Goal: Task Accomplishment & Management: Use online tool/utility

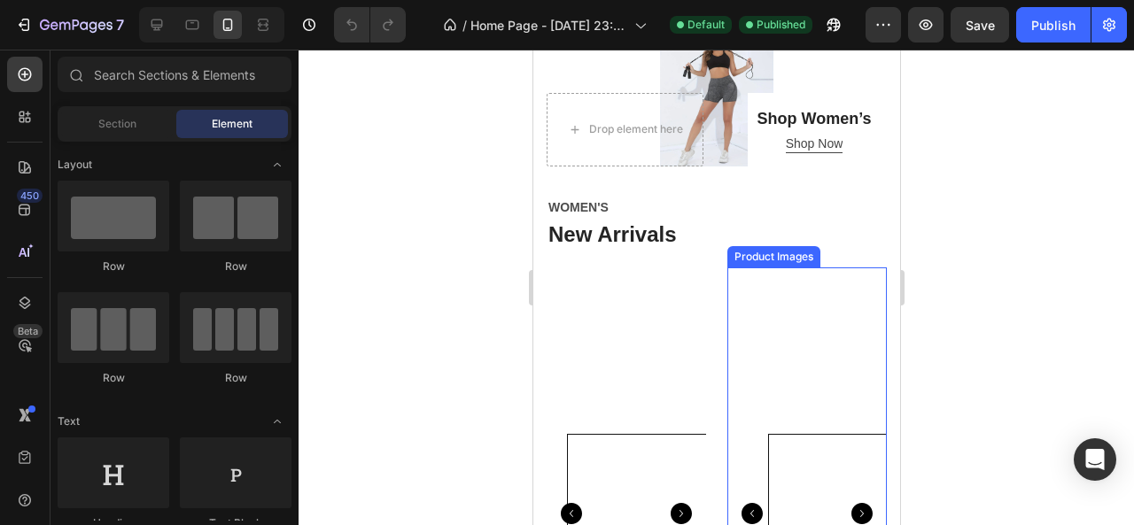
scroll to position [1329, 0]
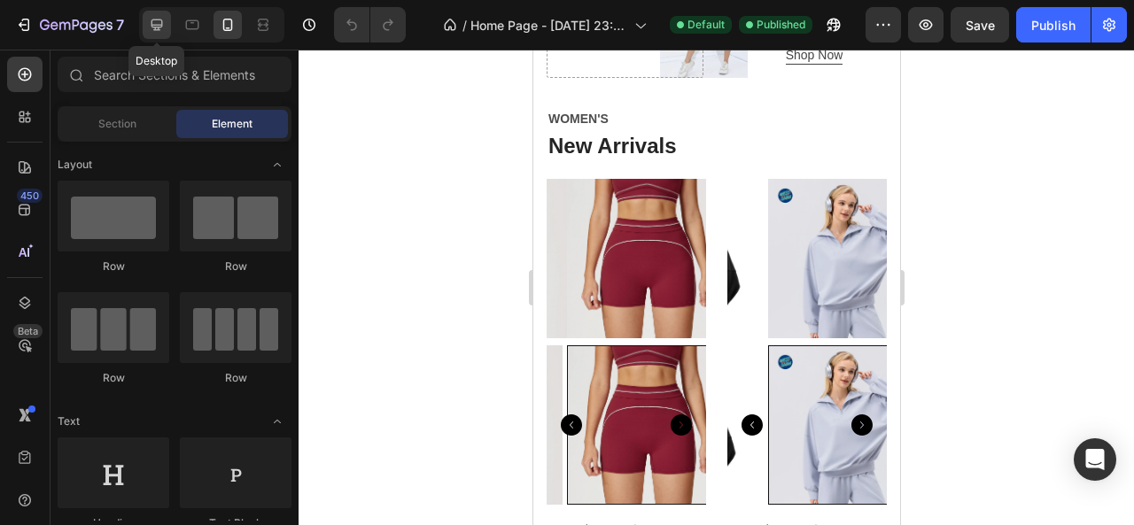
click at [159, 19] on icon at bounding box center [158, 25] width 12 height 12
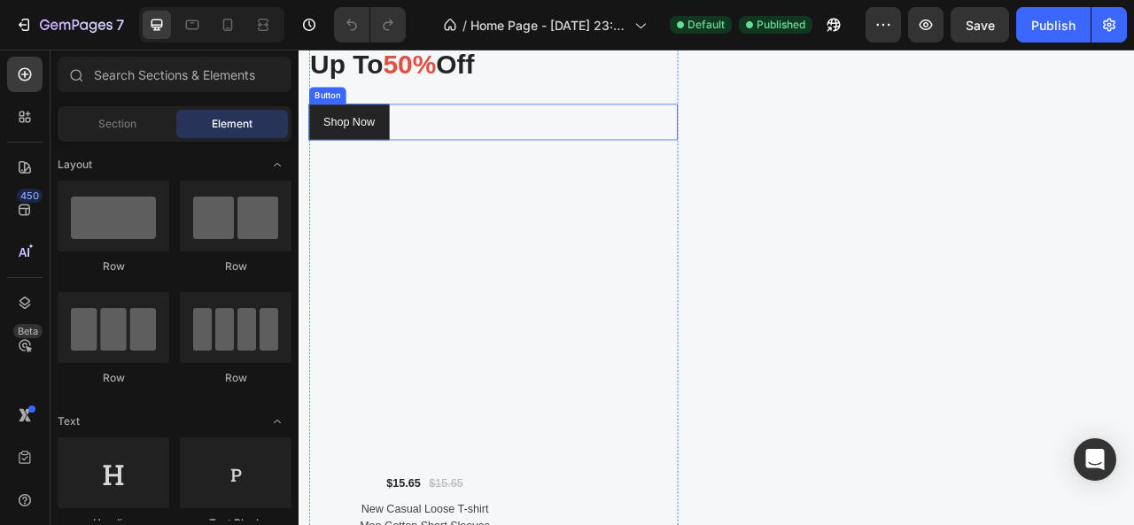
scroll to position [2215, 0]
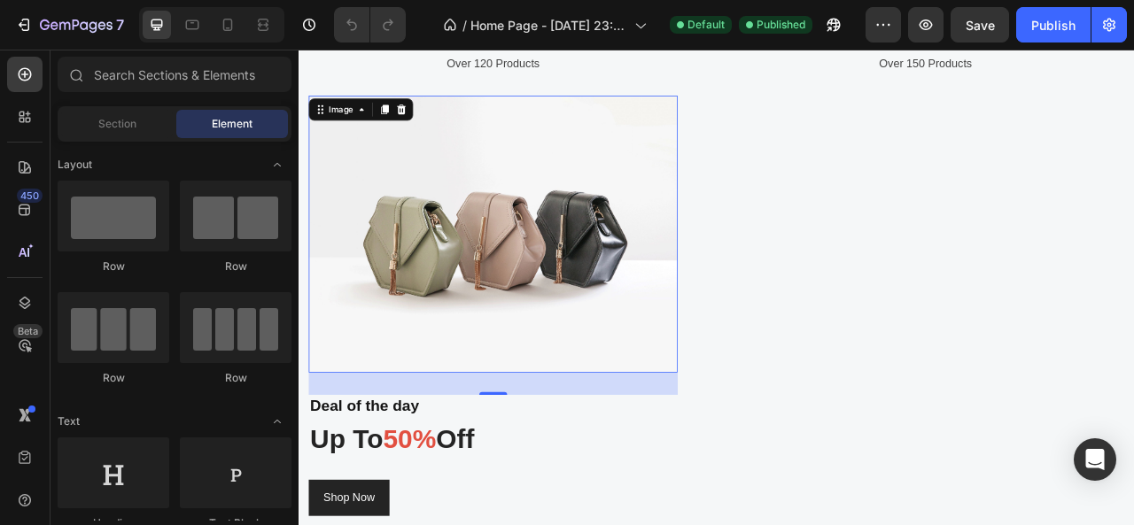
click at [475, 281] on img at bounding box center [546, 284] width 470 height 353
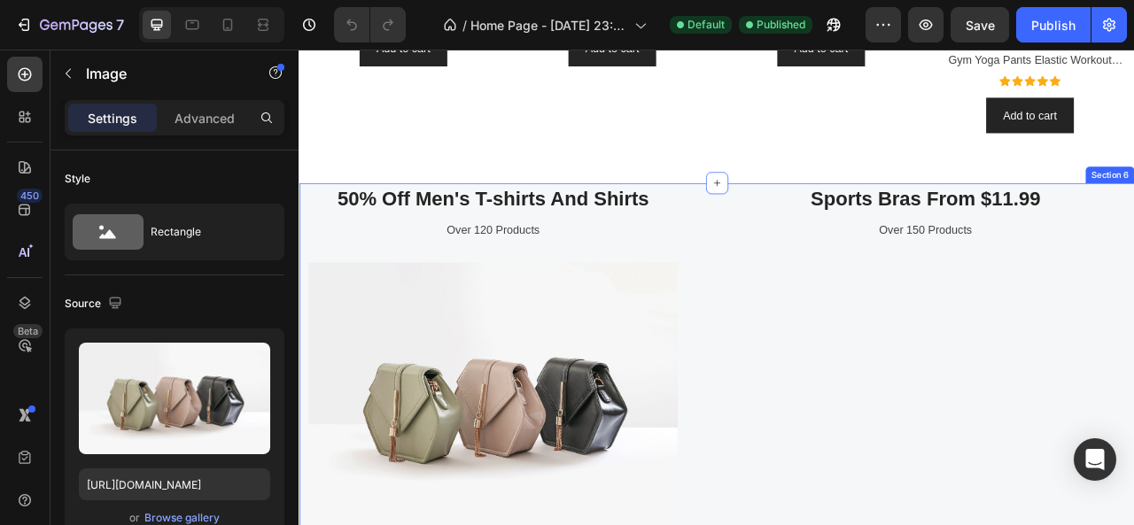
scroll to position [2126, 0]
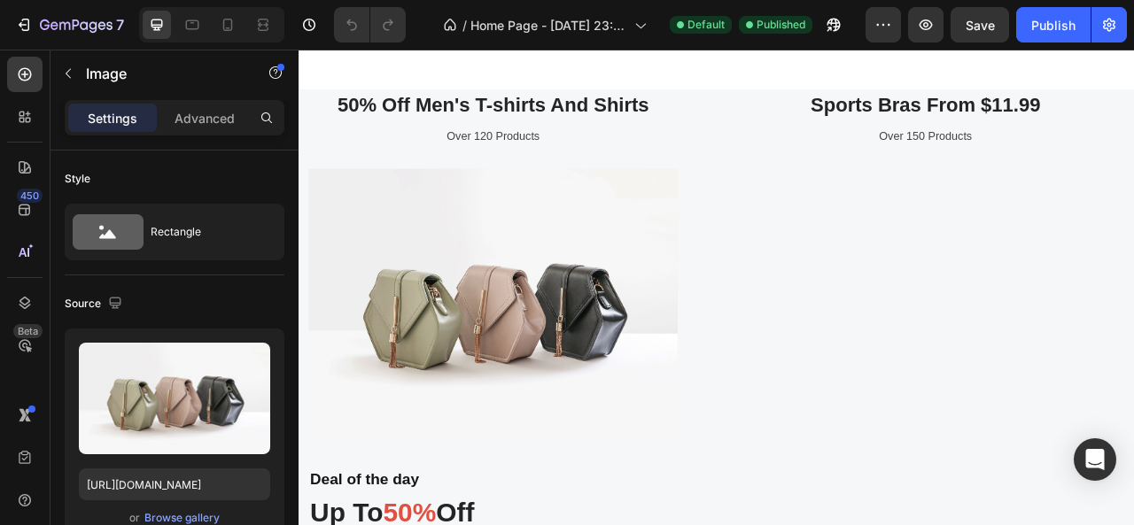
click at [480, 378] on img at bounding box center [546, 377] width 470 height 353
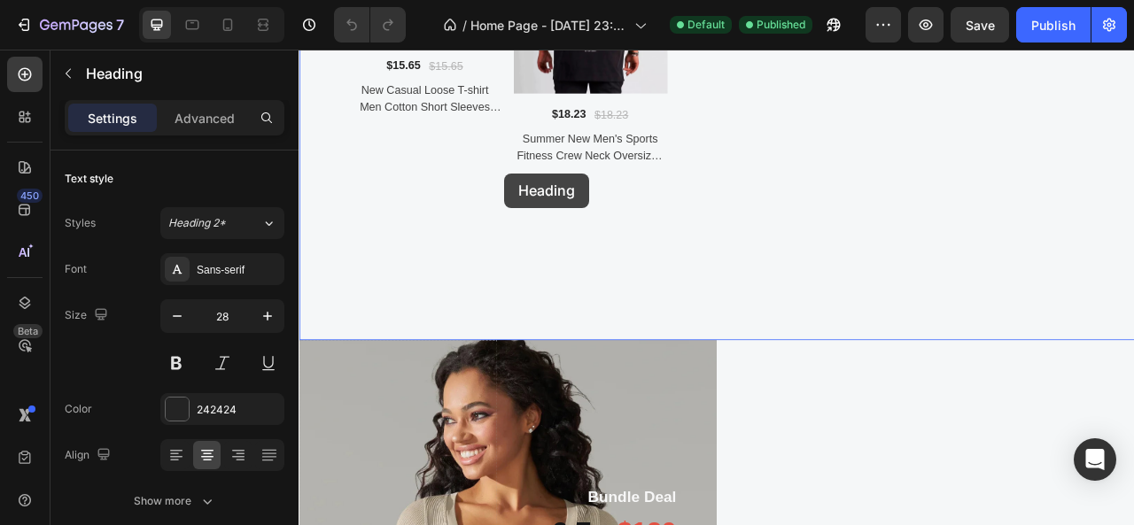
scroll to position [3425, 0]
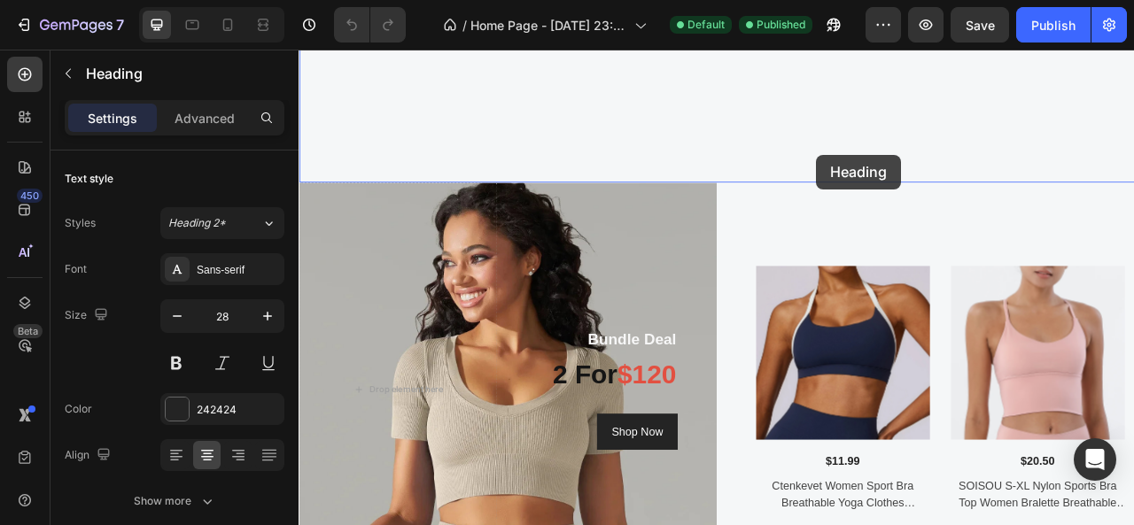
drag, startPoint x: 922, startPoint y: 293, endPoint x: 965, endPoint y: 183, distance: 117.8
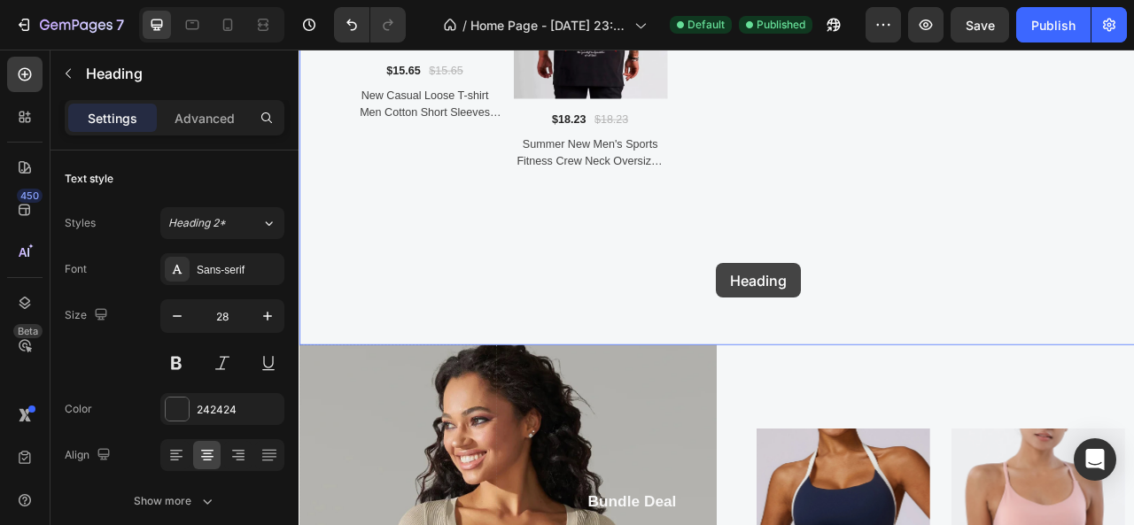
scroll to position [2724, 0]
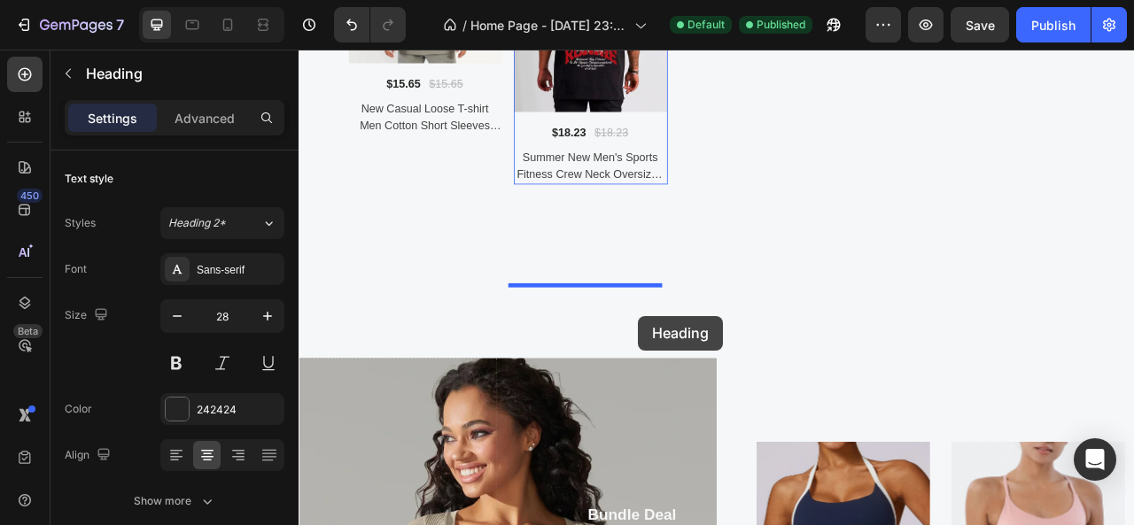
drag, startPoint x: 1044, startPoint y: 288, endPoint x: 730, endPoint y: 389, distance: 329.5
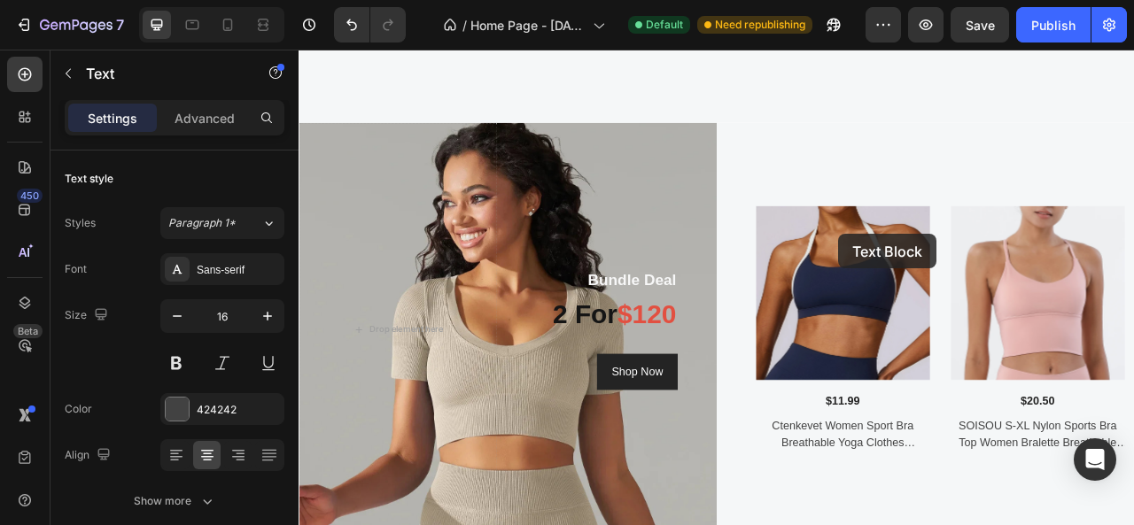
scroll to position [3562, 0]
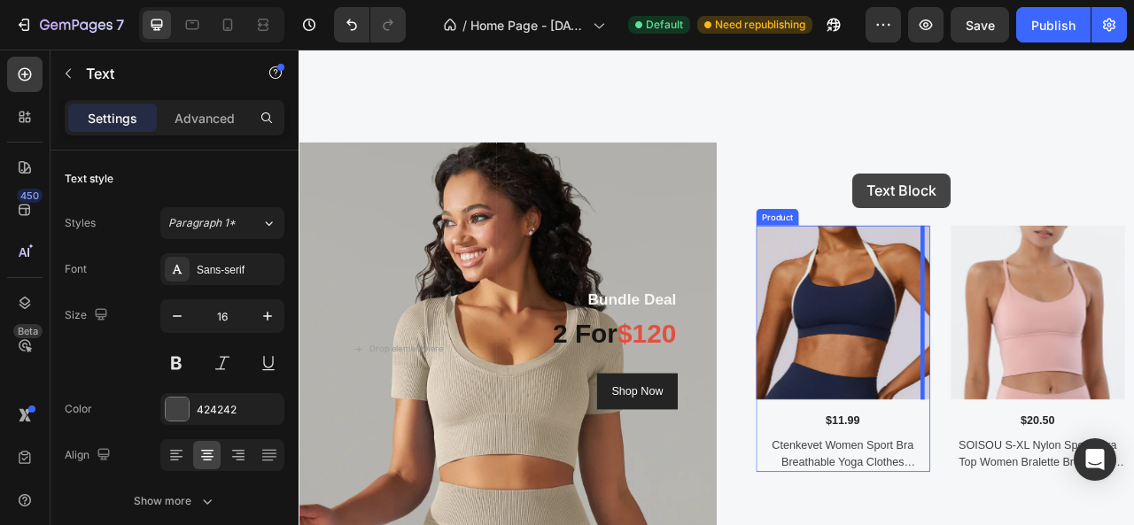
drag, startPoint x: 1075, startPoint y: 218, endPoint x: 1003, endPoint y: 207, distance: 72.6
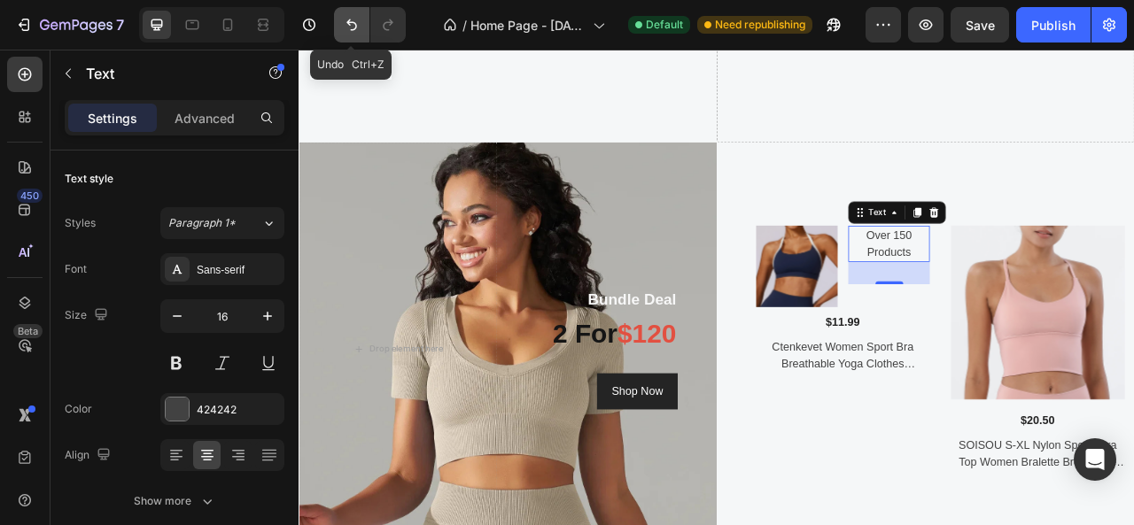
click at [344, 24] on icon "Undo/Redo" at bounding box center [352, 25] width 18 height 18
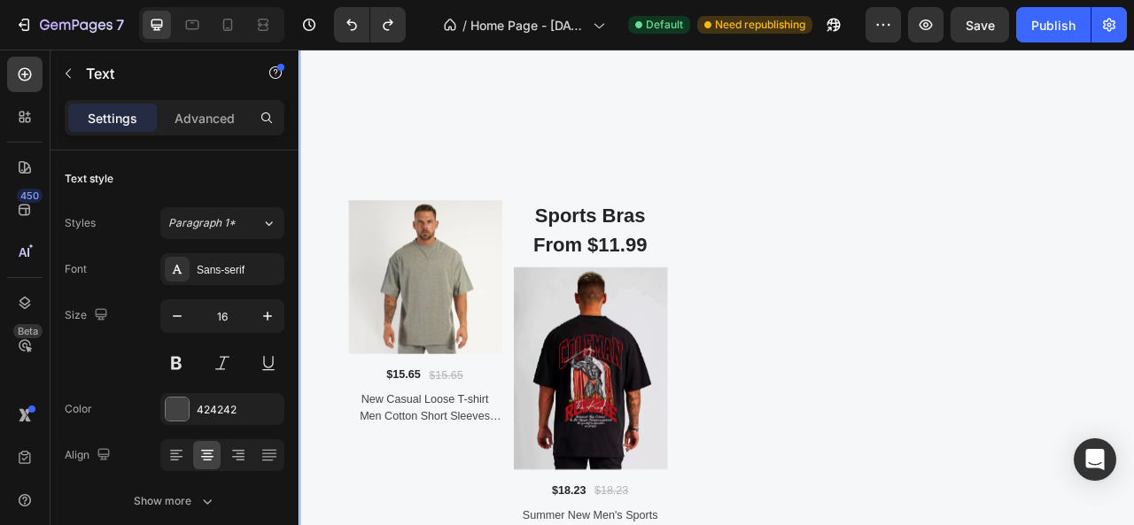
scroll to position [2676, 0]
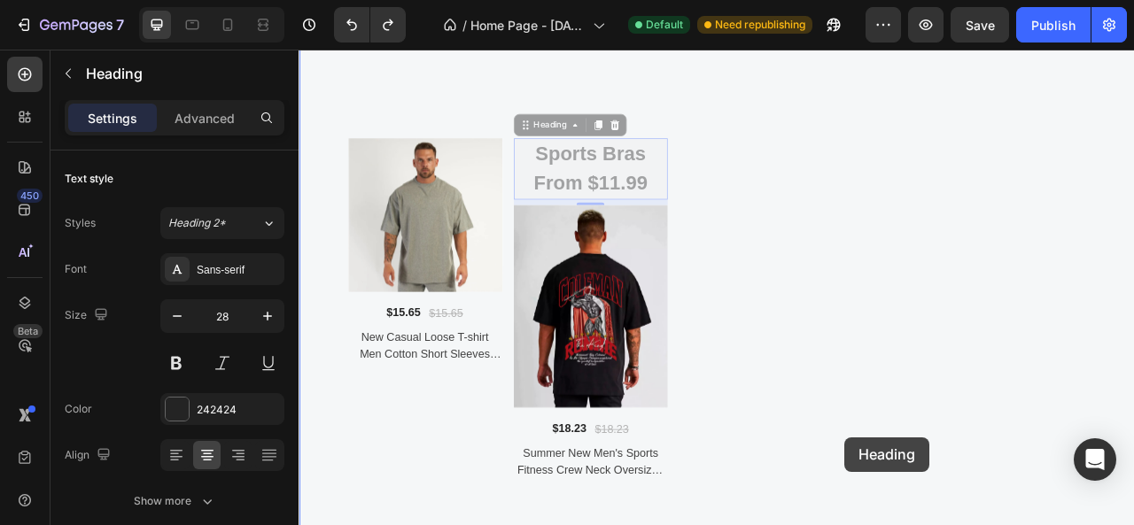
drag, startPoint x: 655, startPoint y: 439, endPoint x: 993, endPoint y: 543, distance: 354.0
click at [993, 525] on div "Over 150 Products Text" at bounding box center [1096, 65] width 532 height 1507
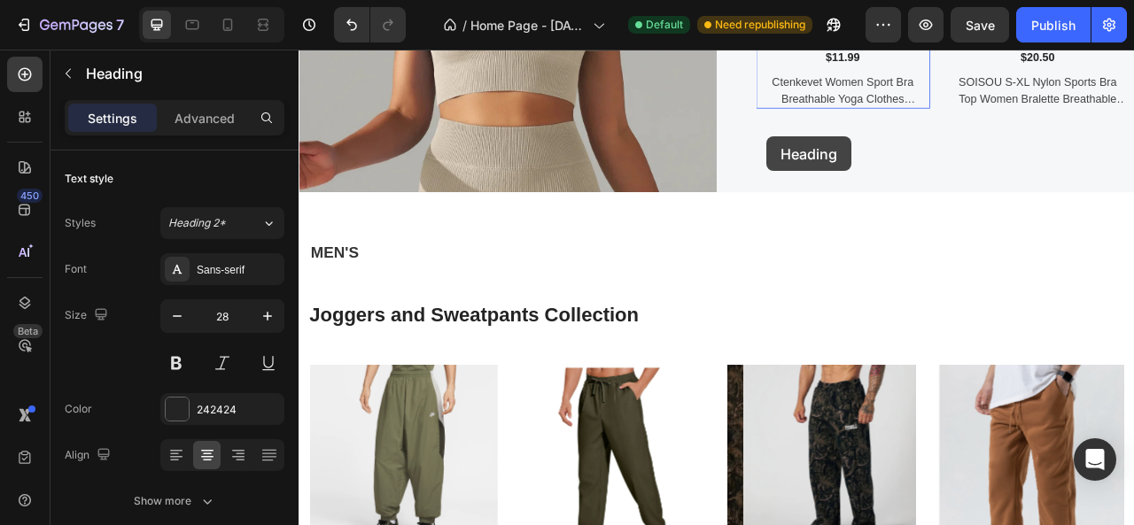
scroll to position [3934, 0]
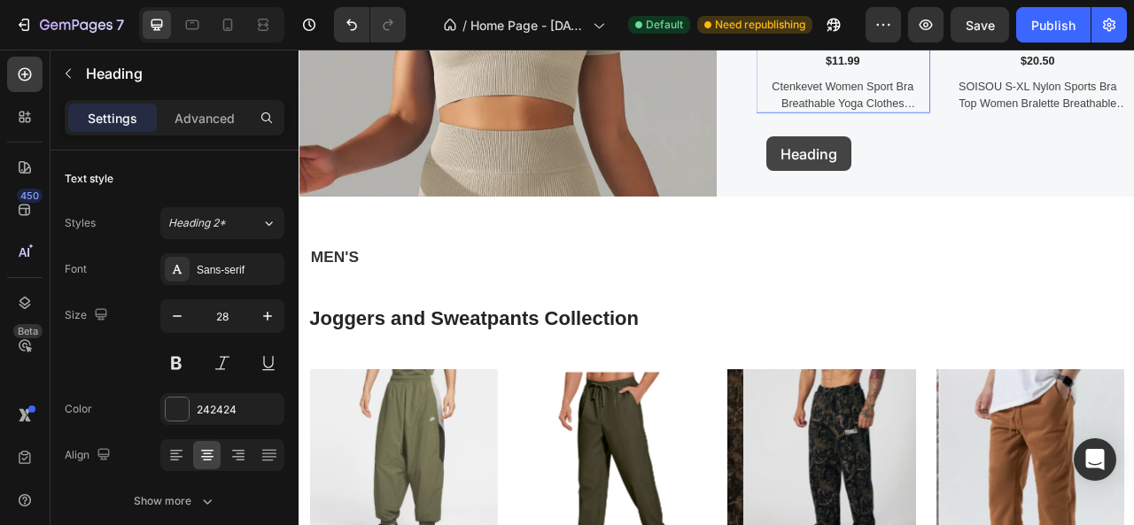
drag, startPoint x: 976, startPoint y: 265, endPoint x: 889, endPoint y: 161, distance: 135.2
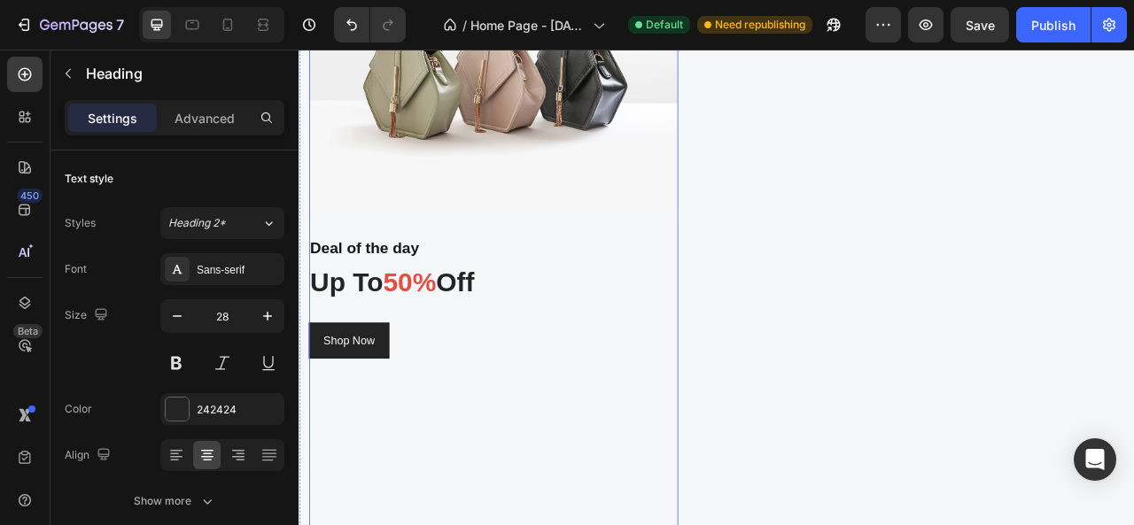
scroll to position [2250, 0]
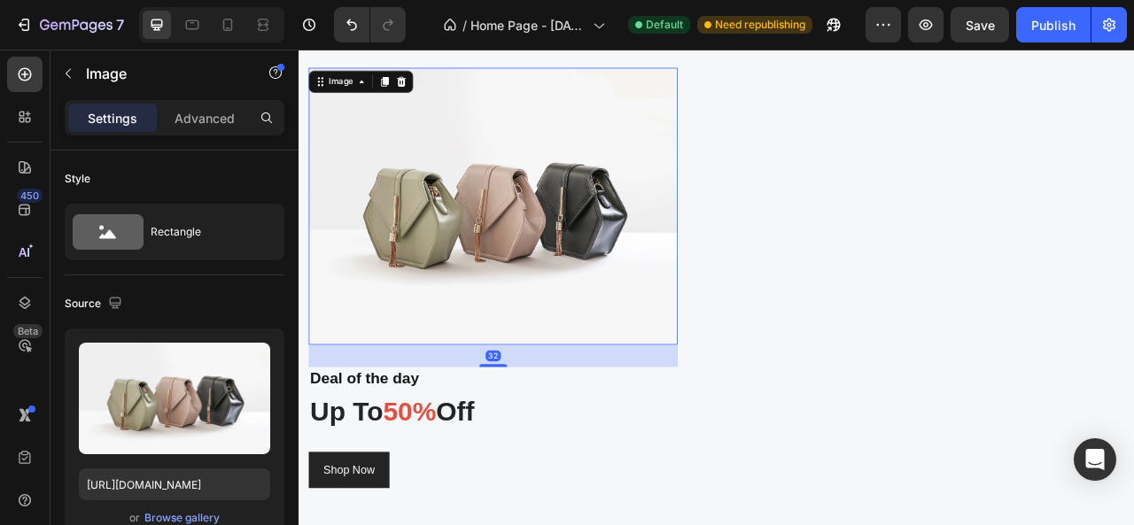
click at [508, 261] on img at bounding box center [546, 249] width 470 height 353
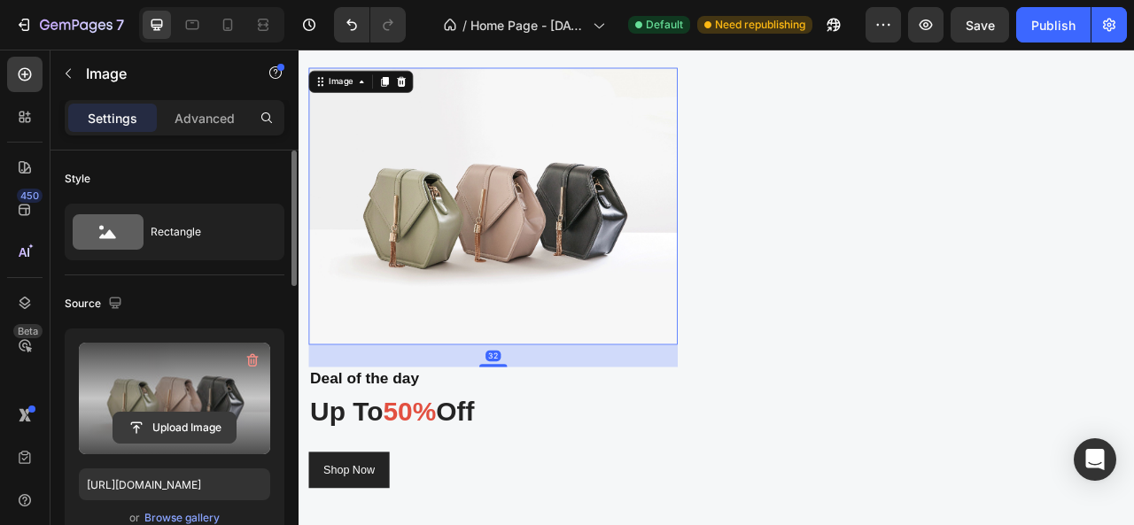
click at [191, 419] on input "file" at bounding box center [174, 428] width 122 height 30
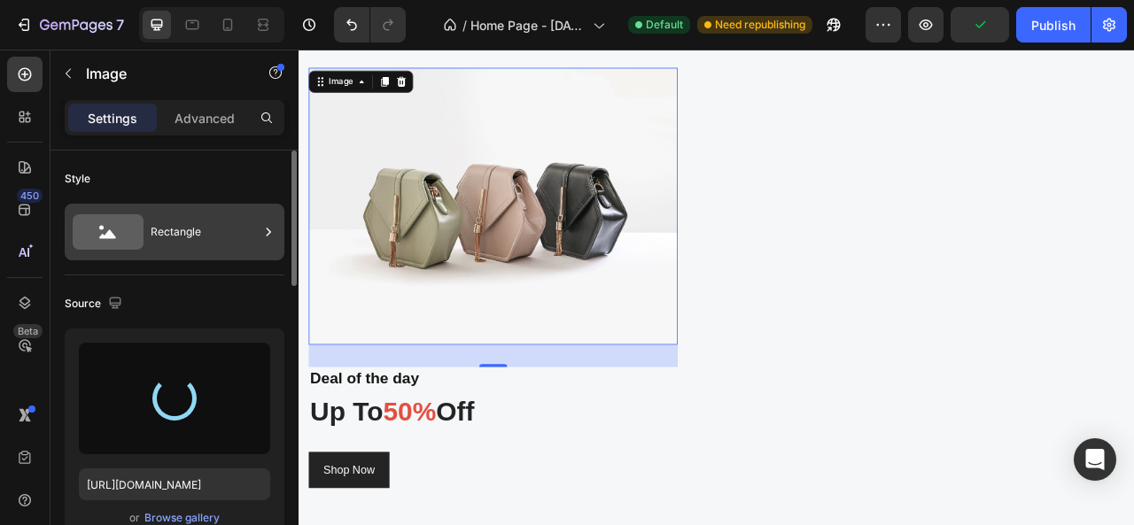
type input "https://cdn.shopify.com/s/files/1/0975/7324/0913/files/gempages_585123964674638…"
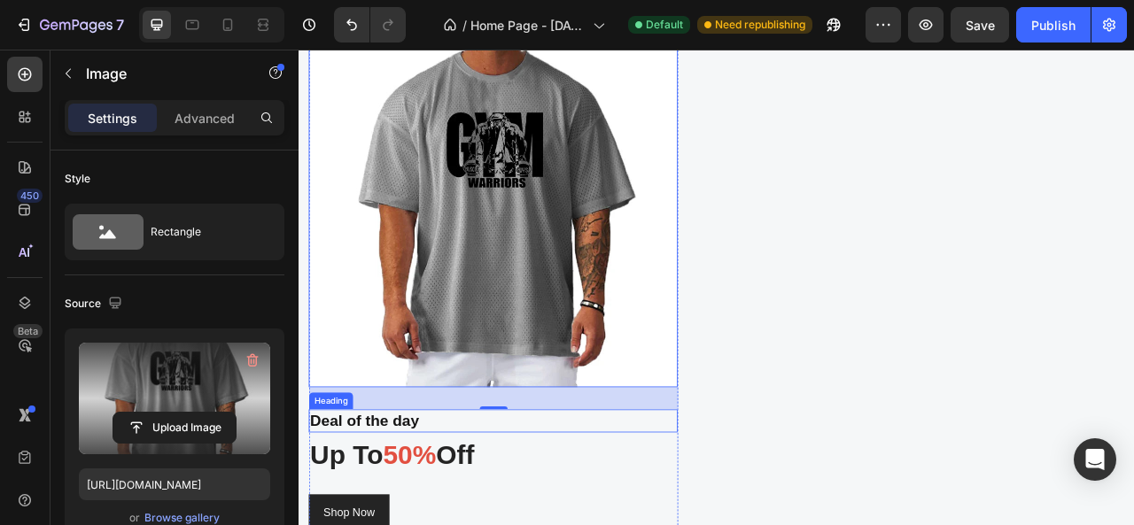
scroll to position [2339, 0]
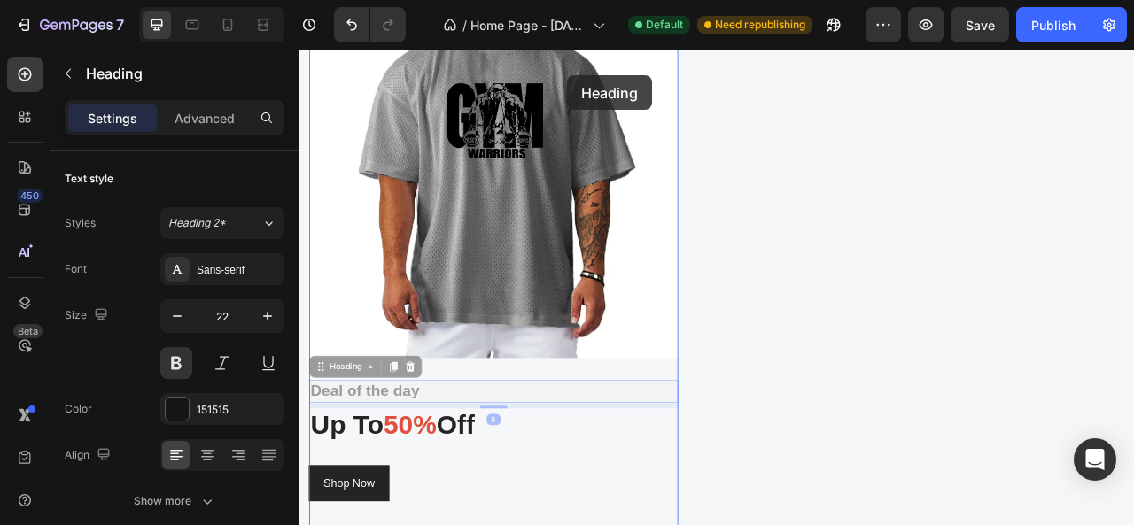
drag, startPoint x: 377, startPoint y: 498, endPoint x: 641, endPoint y: 82, distance: 493.1
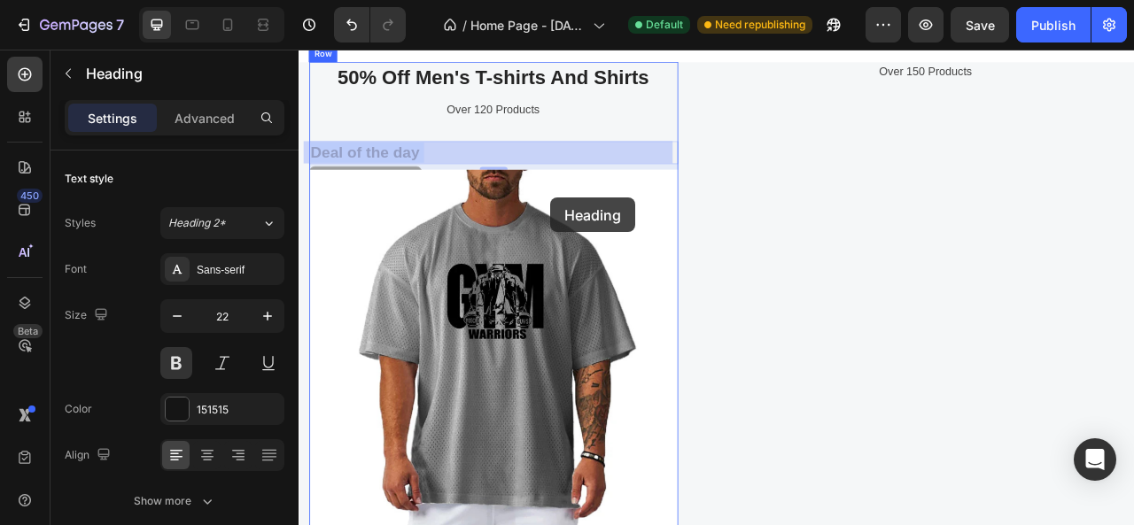
scroll to position [2149, 0]
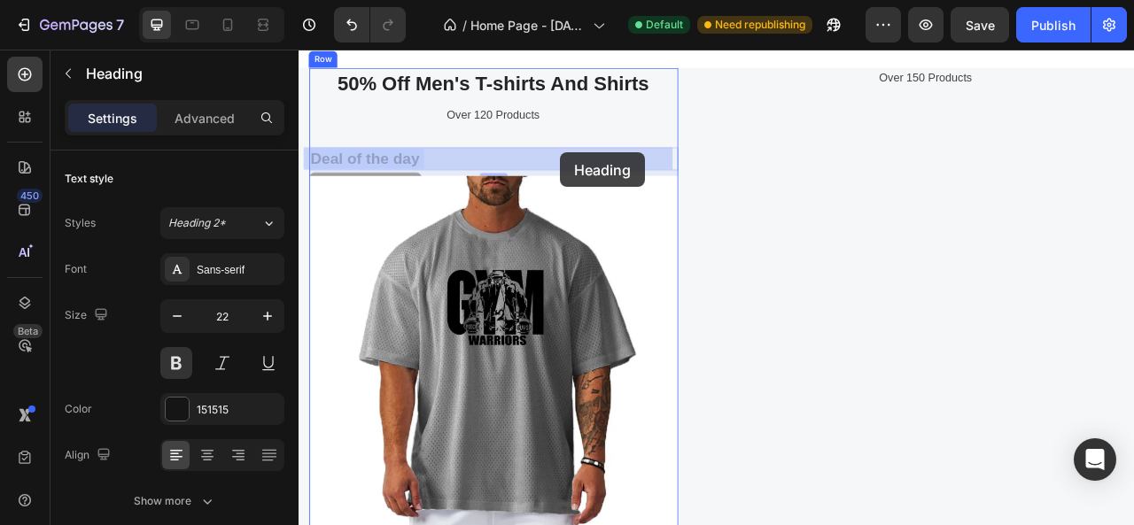
drag, startPoint x: 353, startPoint y: 104, endPoint x: 632, endPoint y: 181, distance: 289.5
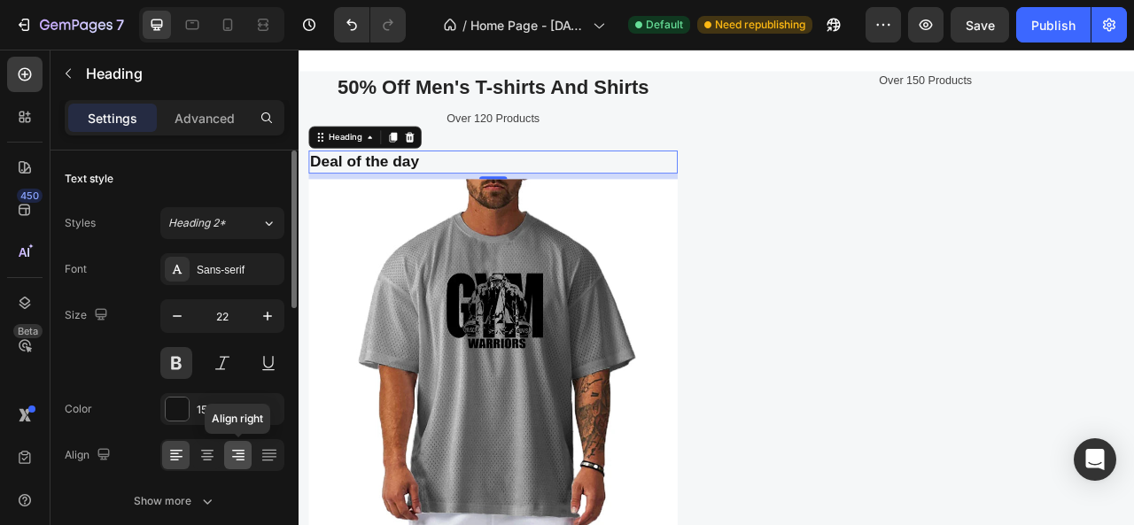
click at [244, 451] on icon at bounding box center [238, 456] width 18 height 18
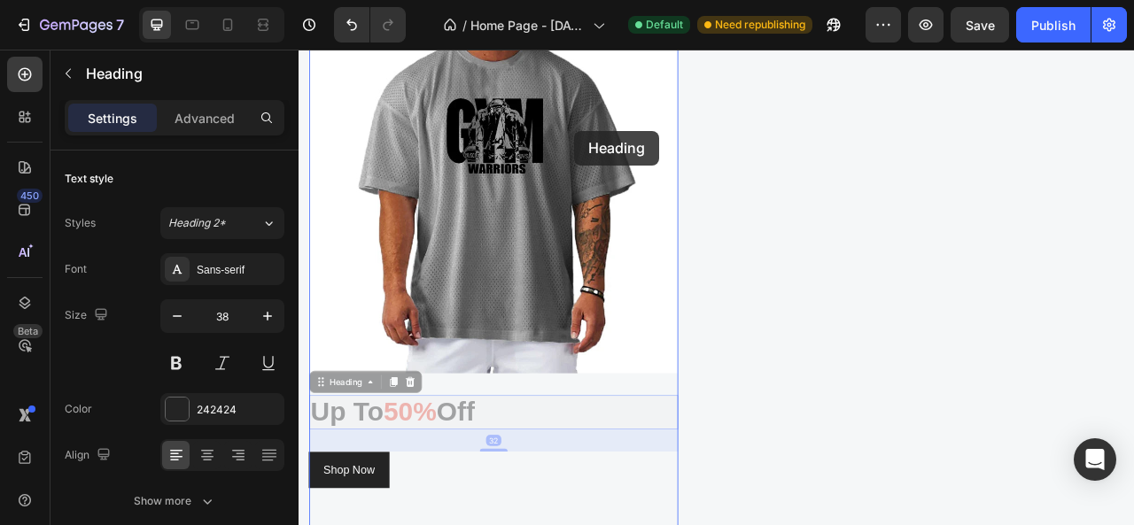
scroll to position [2221, 0]
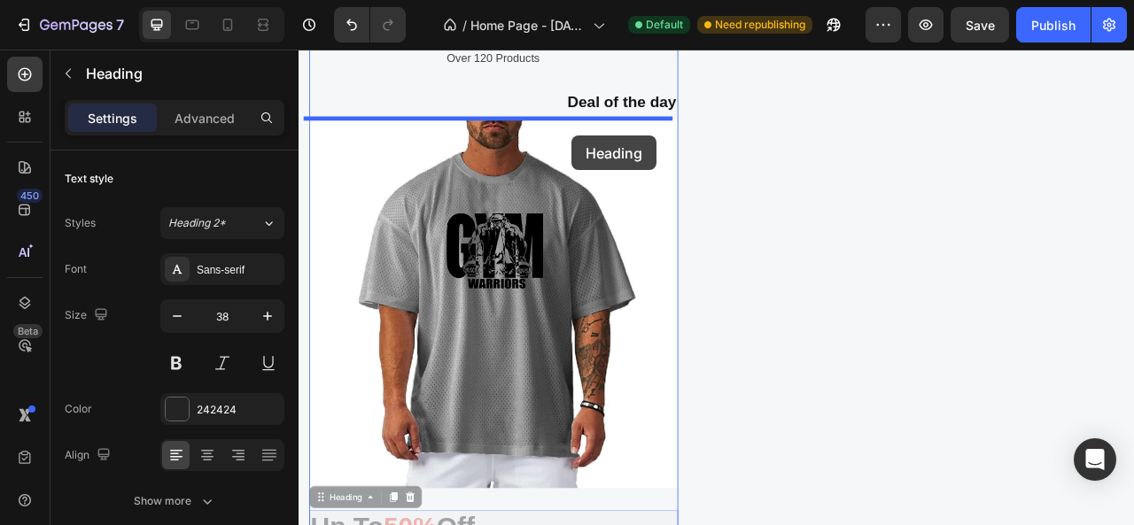
drag, startPoint x: 390, startPoint y: 562, endPoint x: 646, endPoint y: 159, distance: 476.8
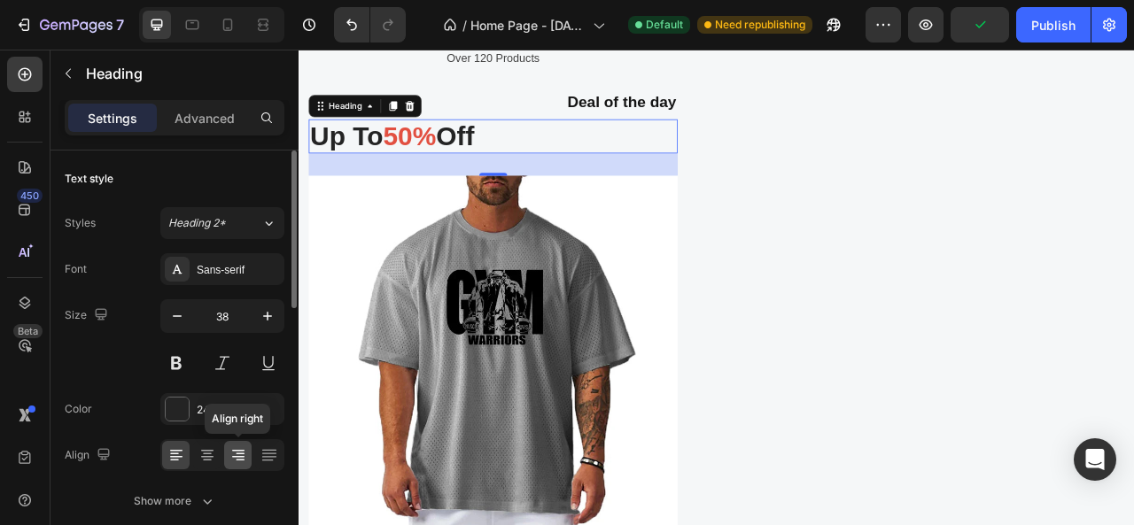
click at [229, 454] on icon at bounding box center [238, 456] width 18 height 18
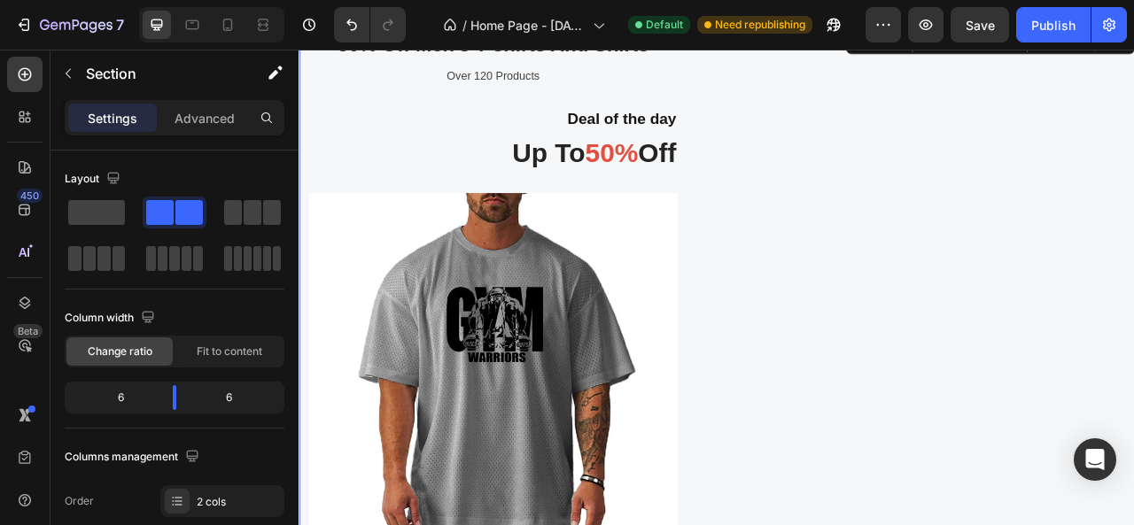
scroll to position [2133, 0]
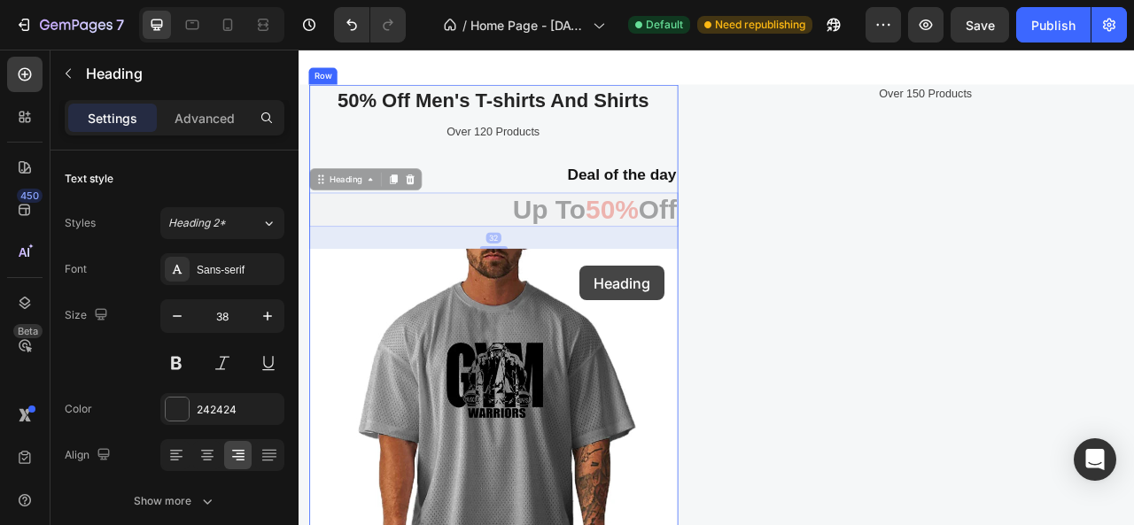
drag, startPoint x: 686, startPoint y: 252, endPoint x: 656, endPoint y: 325, distance: 79.5
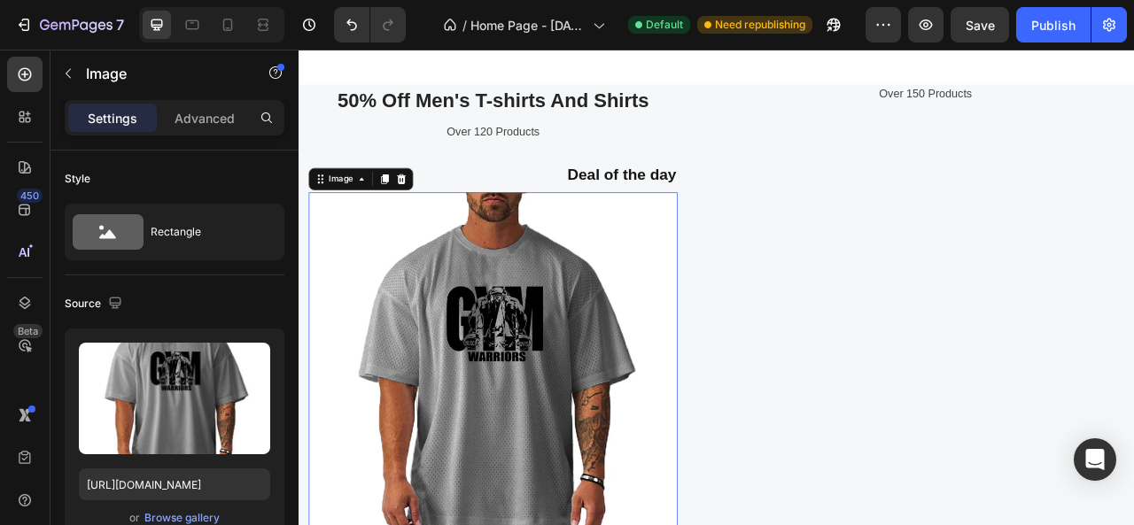
click at [529, 235] on img at bounding box center [546, 466] width 470 height 470
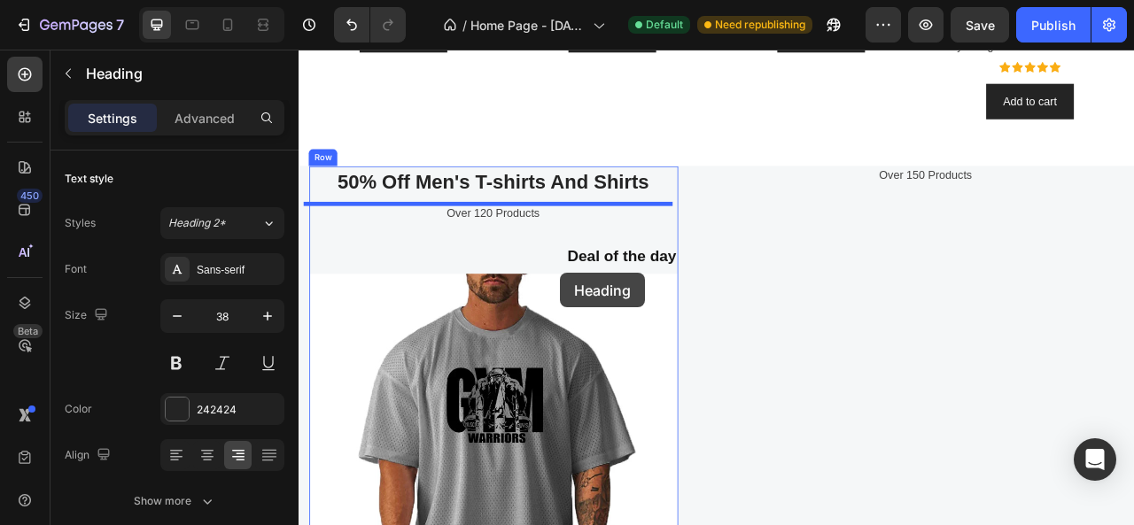
scroll to position [2000, 0]
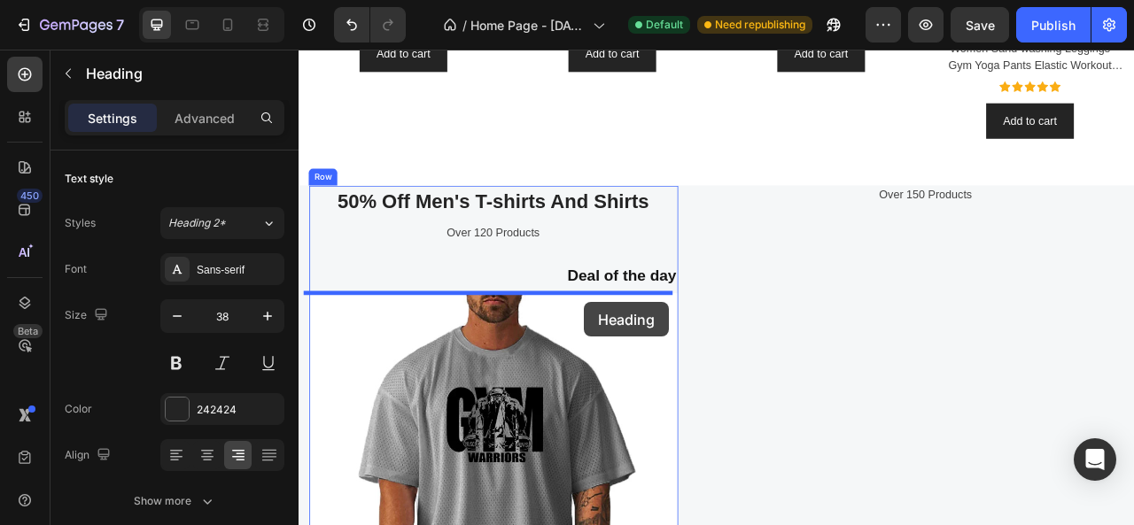
drag, startPoint x: 661, startPoint y: 562, endPoint x: 662, endPoint y: 371, distance: 190.5
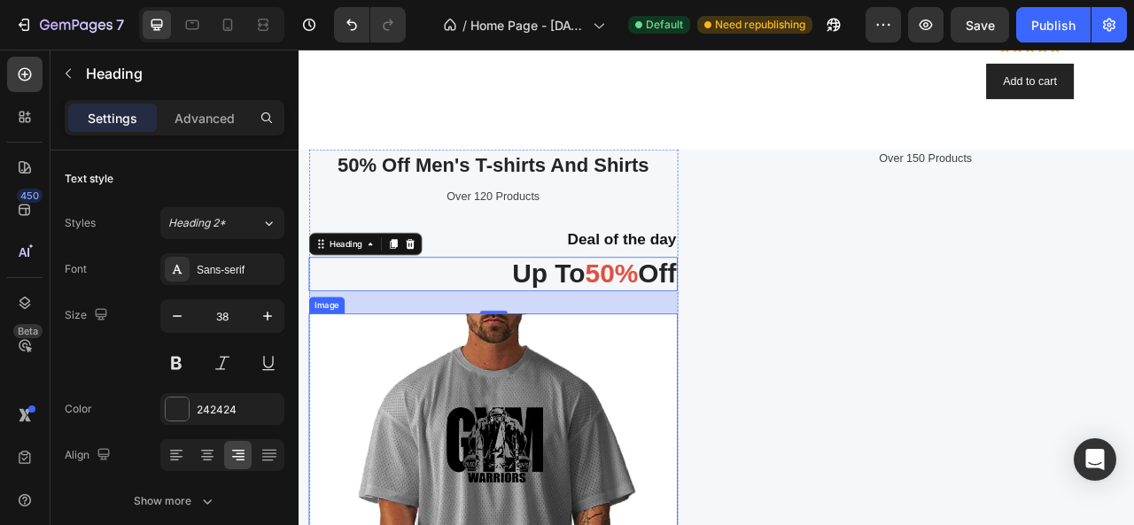
scroll to position [2088, 0]
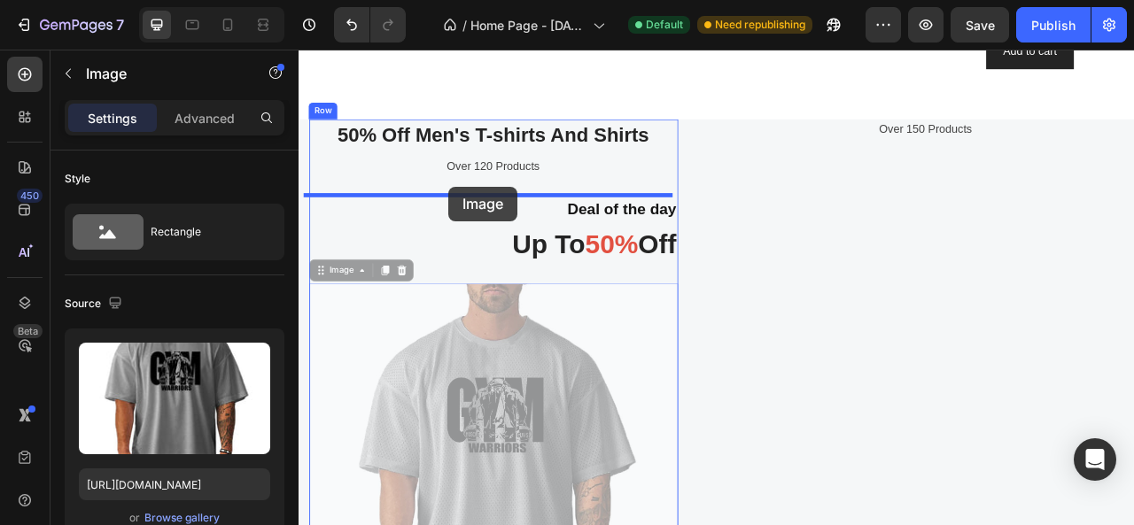
drag, startPoint x: 483, startPoint y: 389, endPoint x: 489, endPoint y: 224, distance: 164.9
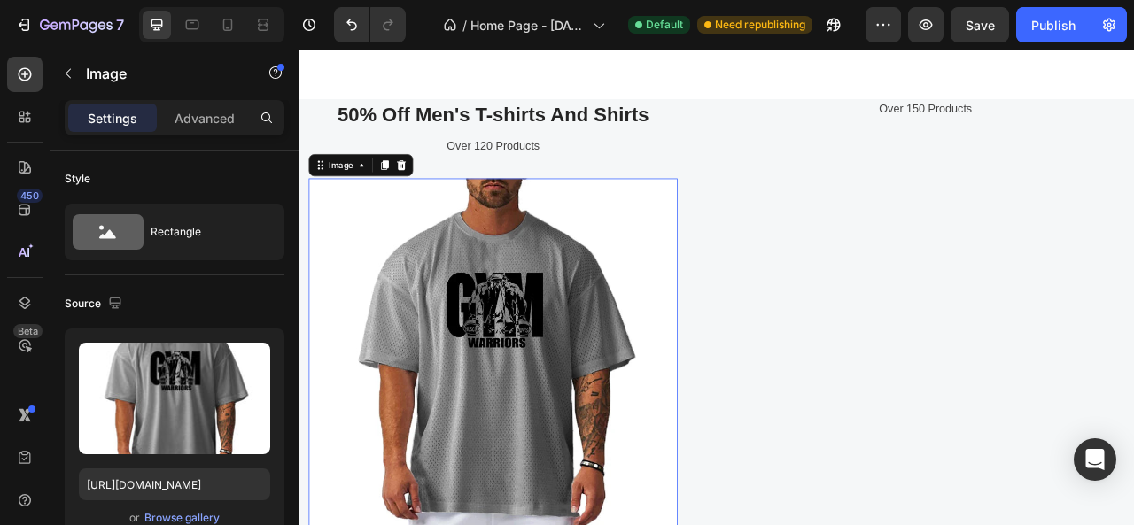
scroll to position [2354, 0]
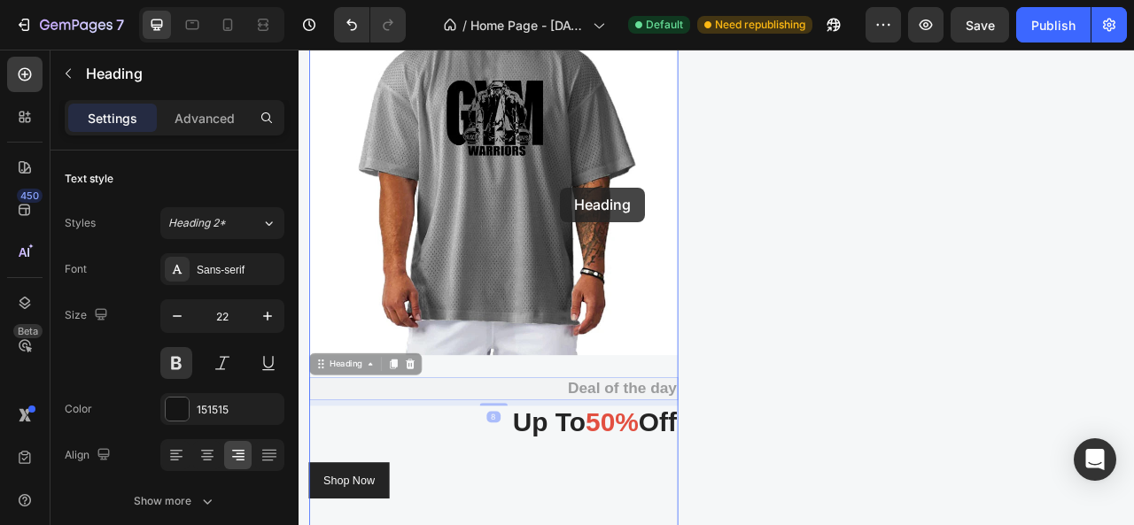
drag, startPoint x: 666, startPoint y: 484, endPoint x: 631, endPoint y: 225, distance: 261.1
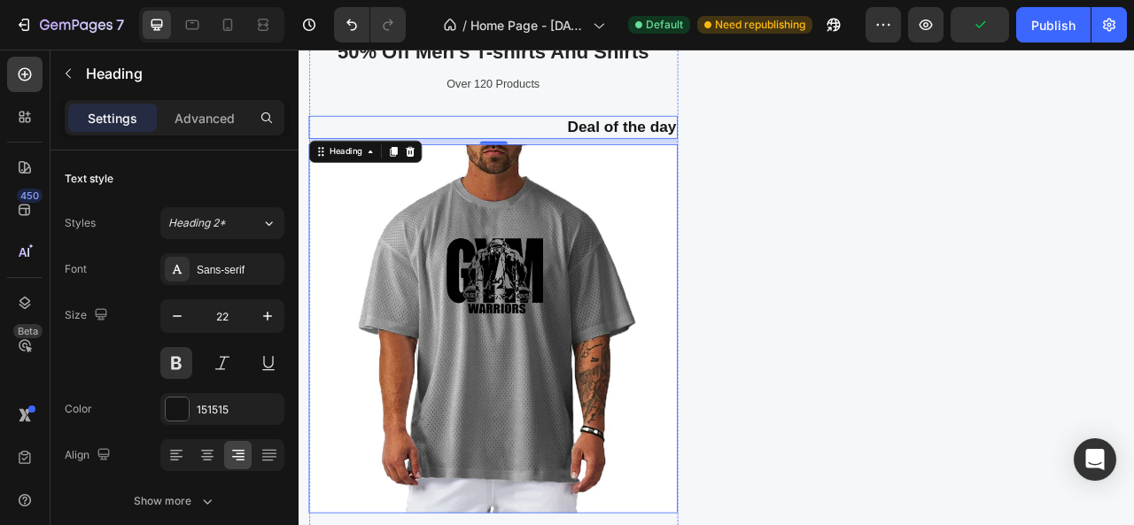
scroll to position [2177, 0]
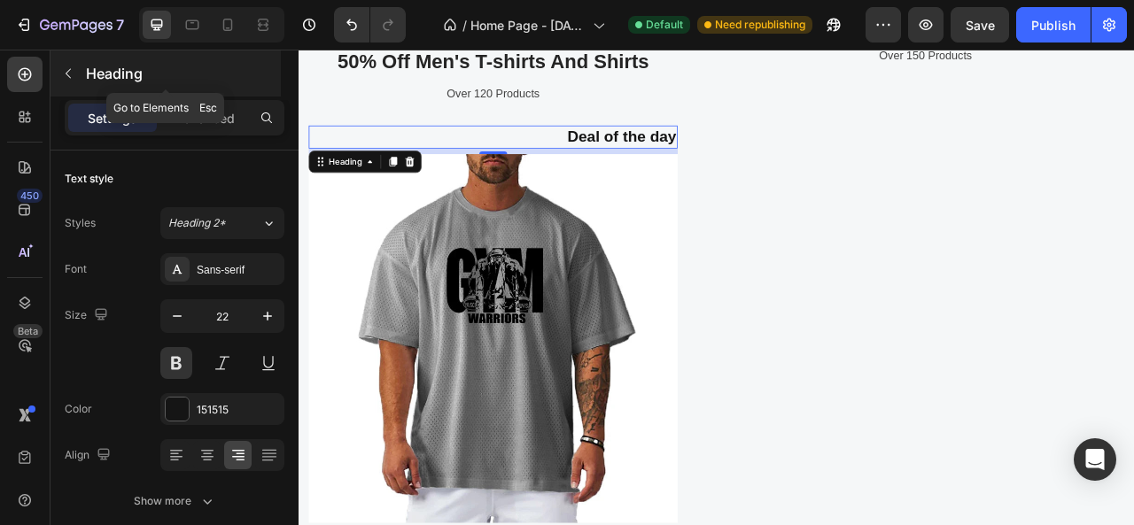
click at [71, 58] on div "Heading" at bounding box center [166, 74] width 230 height 46
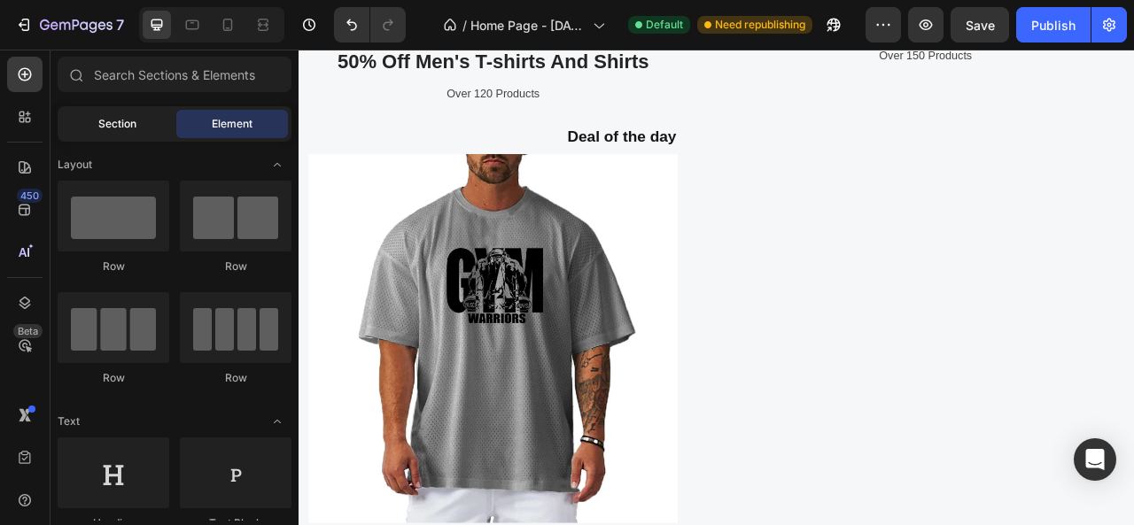
click at [131, 122] on span "Section" at bounding box center [117, 124] width 38 height 16
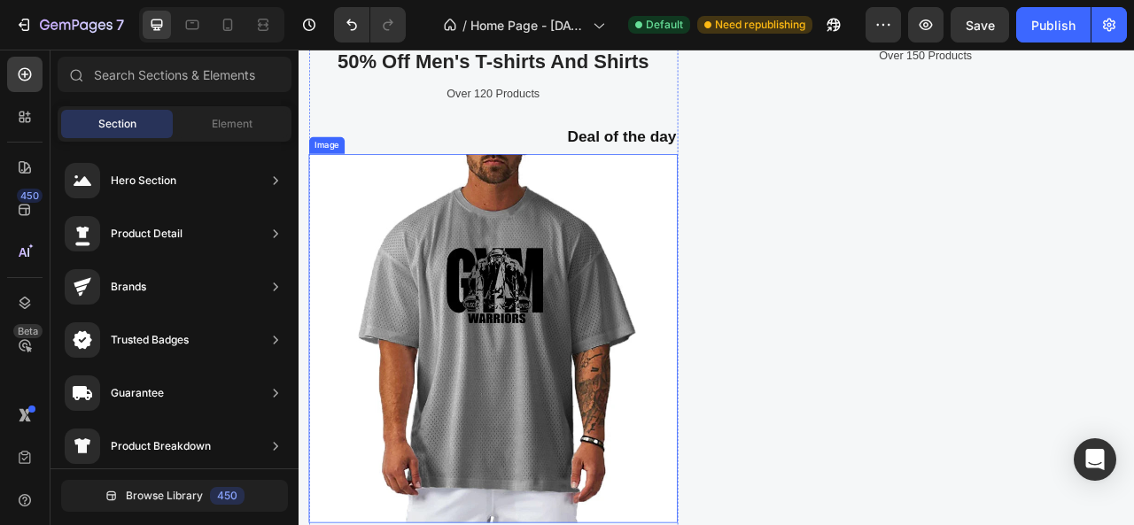
click at [369, 241] on img at bounding box center [546, 418] width 470 height 470
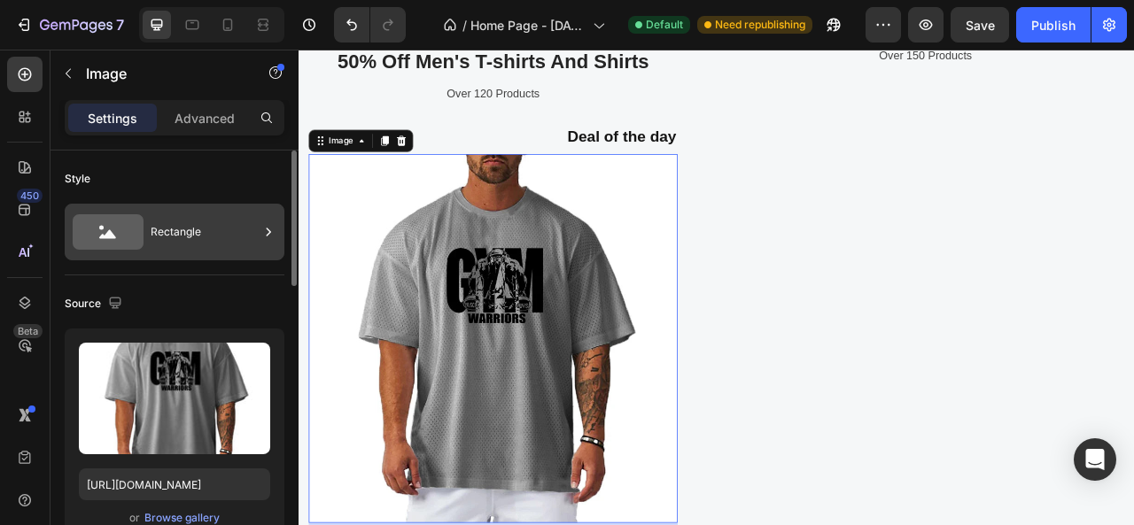
click at [190, 235] on div "Rectangle" at bounding box center [205, 232] width 108 height 41
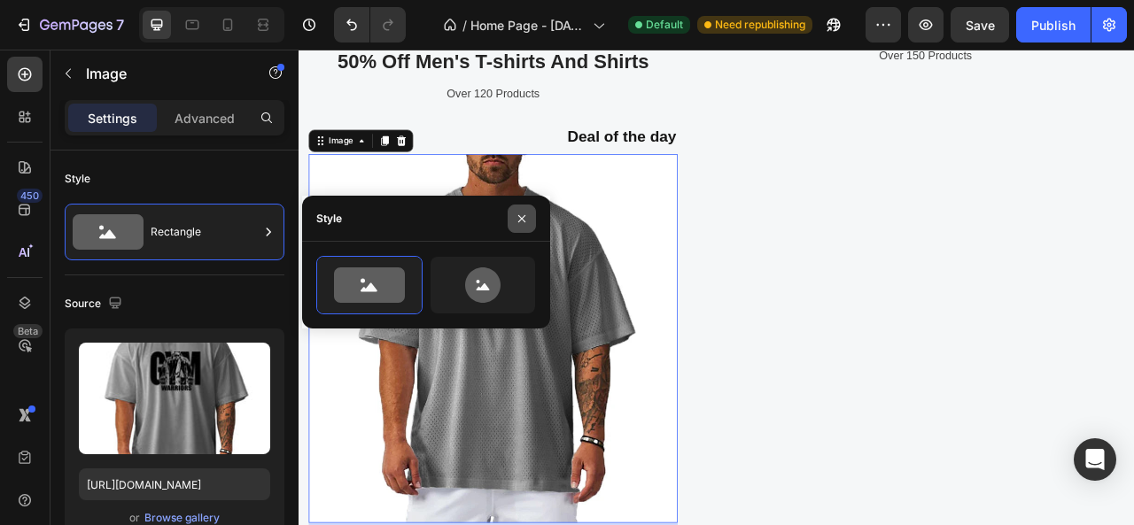
click at [517, 215] on icon "button" at bounding box center [522, 219] width 14 height 14
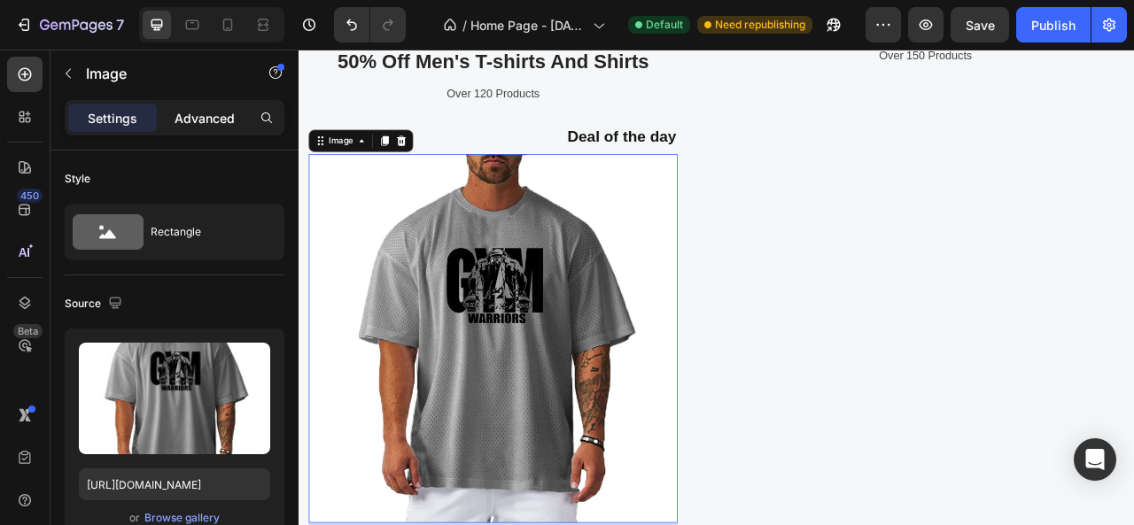
click at [193, 114] on p "Advanced" at bounding box center [205, 118] width 60 height 19
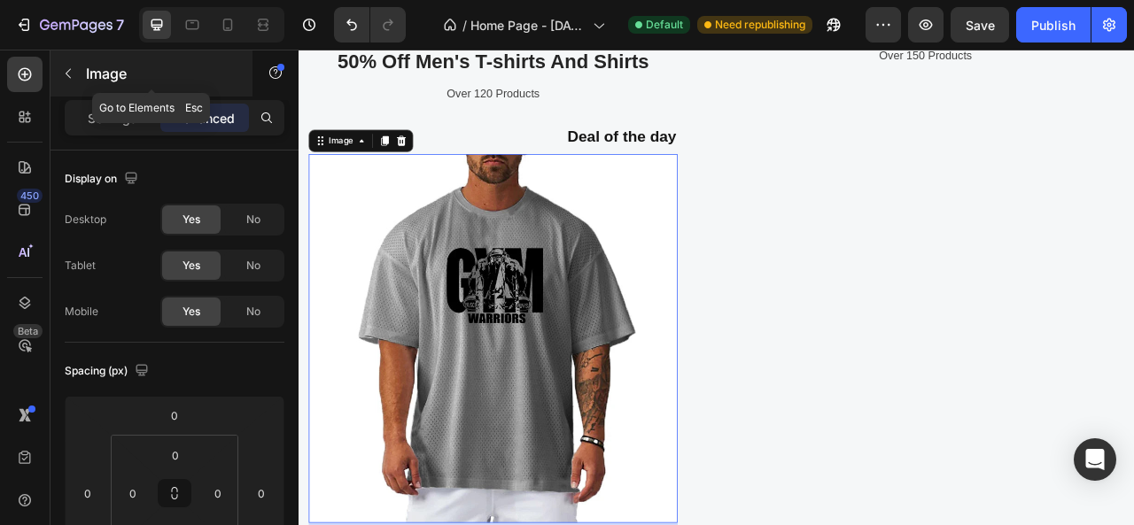
click at [66, 68] on icon "button" at bounding box center [68, 73] width 14 height 14
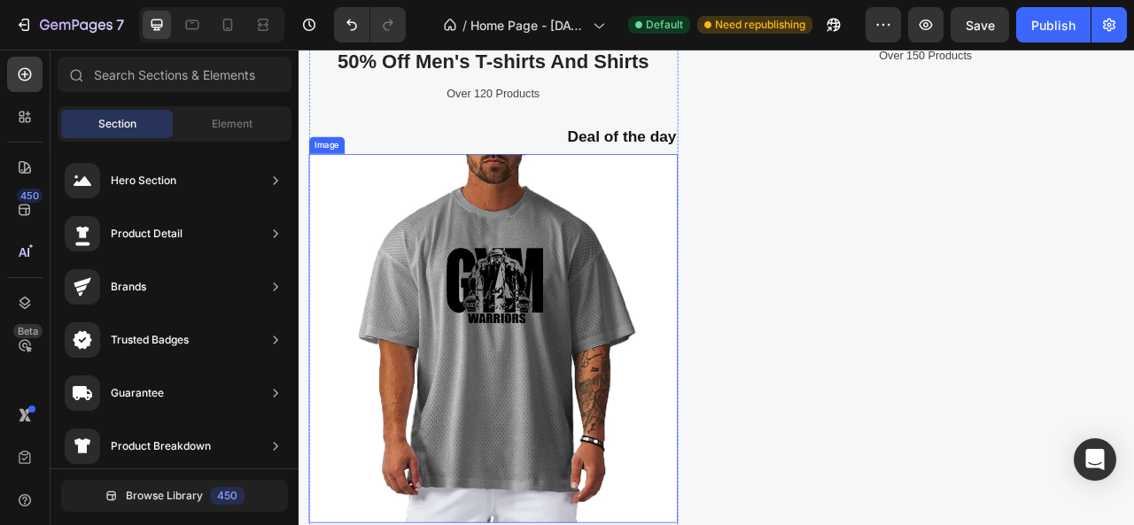
click at [415, 206] on img at bounding box center [546, 418] width 470 height 470
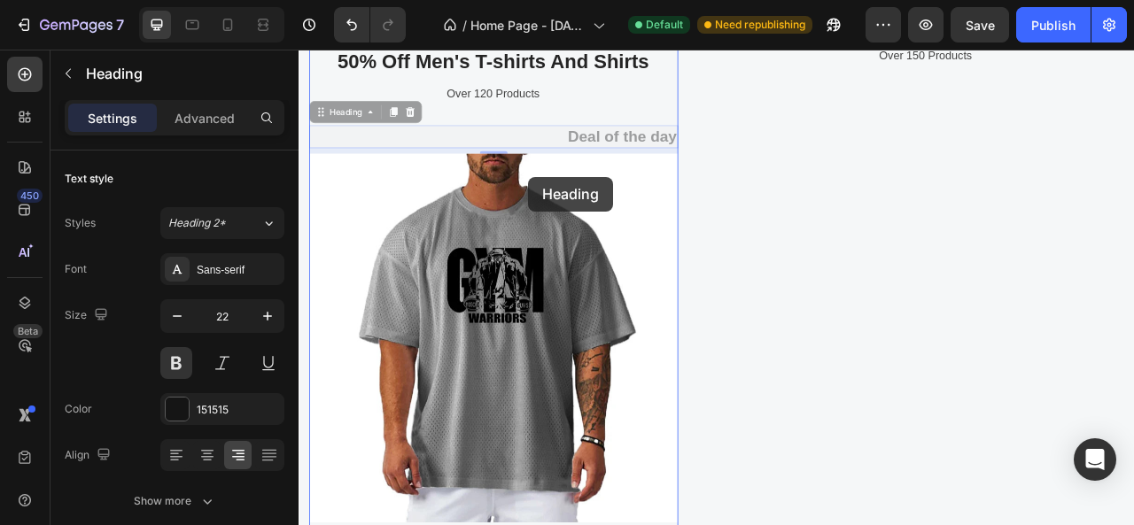
drag, startPoint x: 653, startPoint y: 159, endPoint x: 591, endPoint y: 212, distance: 81.1
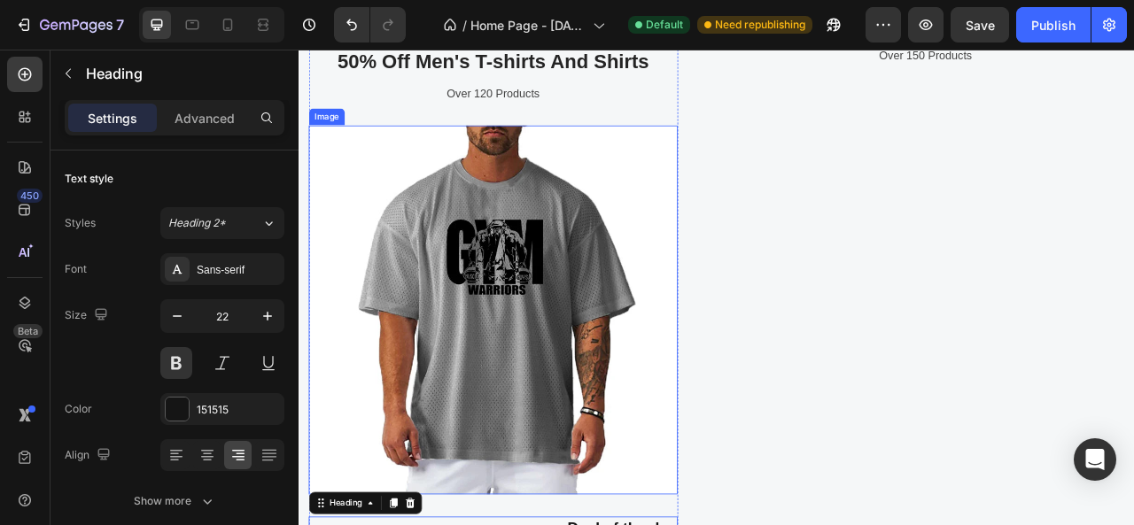
scroll to position [2266, 0]
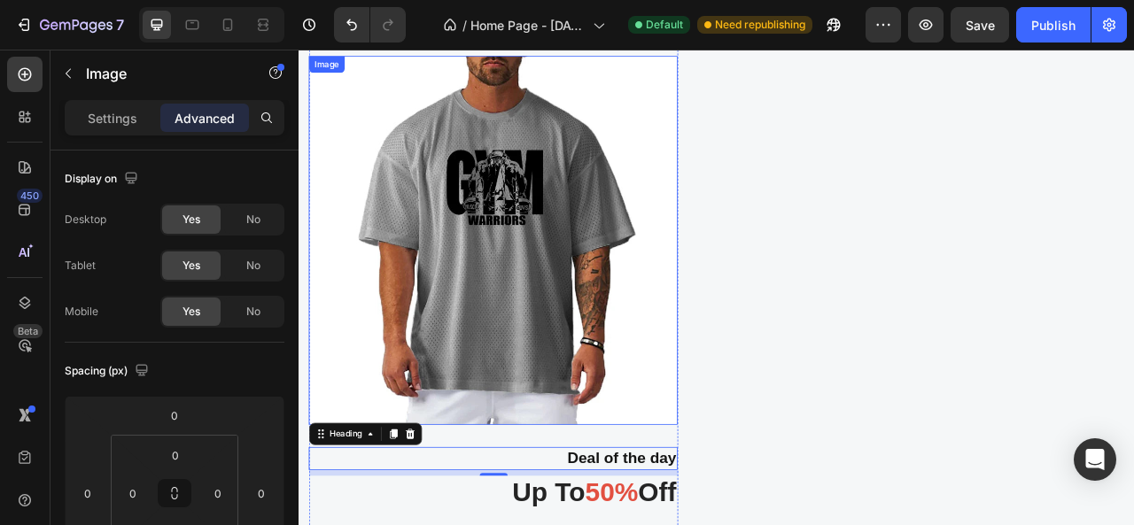
click at [603, 355] on img at bounding box center [546, 293] width 470 height 470
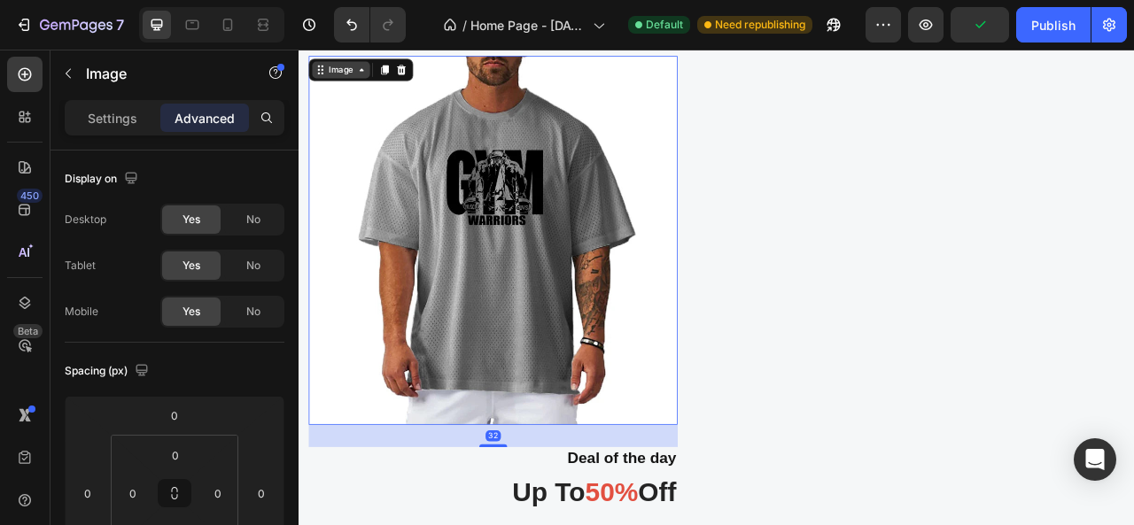
click at [371, 76] on icon at bounding box center [378, 75] width 14 height 14
click at [371, 78] on icon at bounding box center [378, 75] width 14 height 14
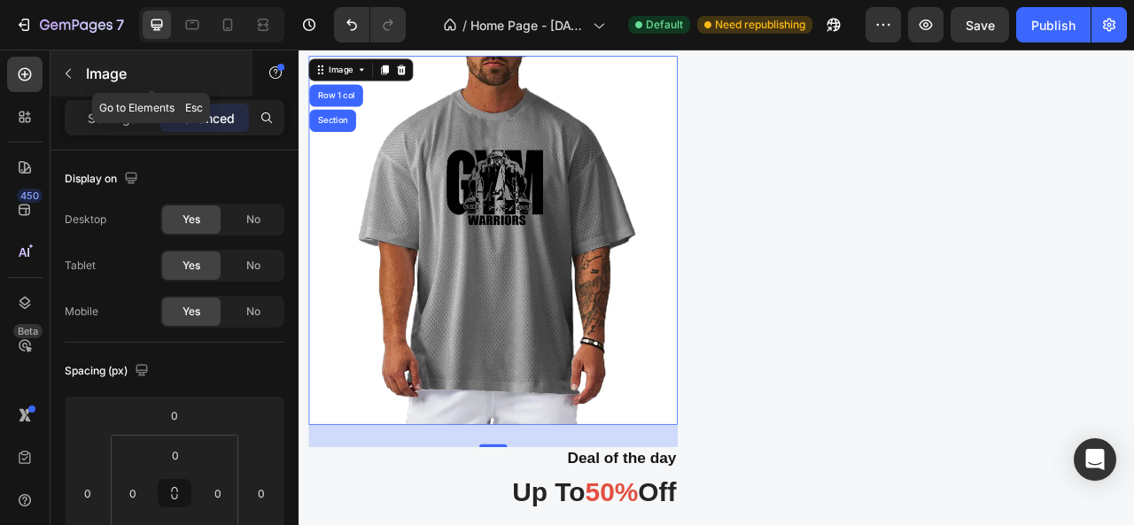
click at [69, 66] on icon "button" at bounding box center [68, 73] width 14 height 14
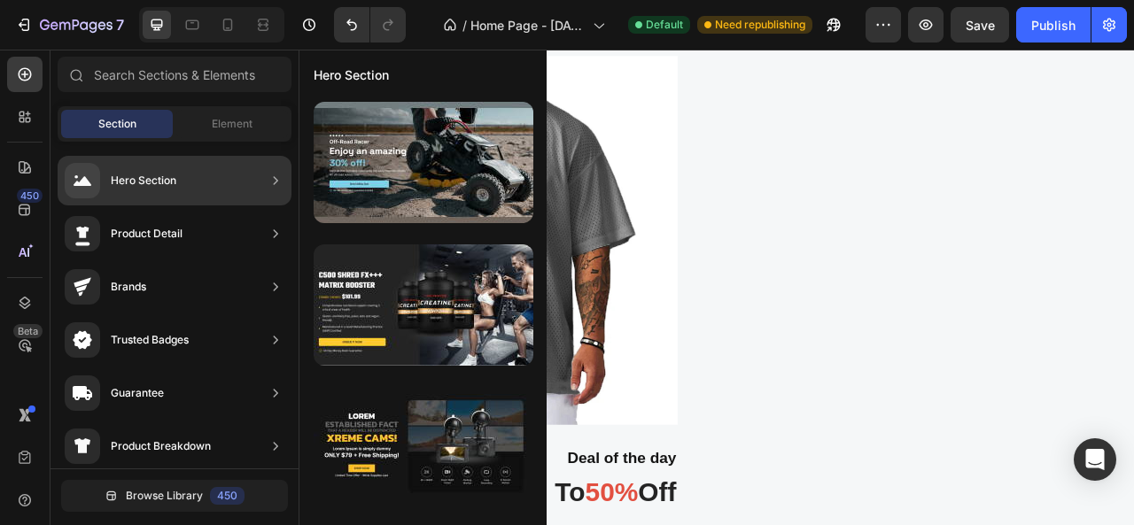
click at [365, 168] on div at bounding box center [424, 162] width 220 height 121
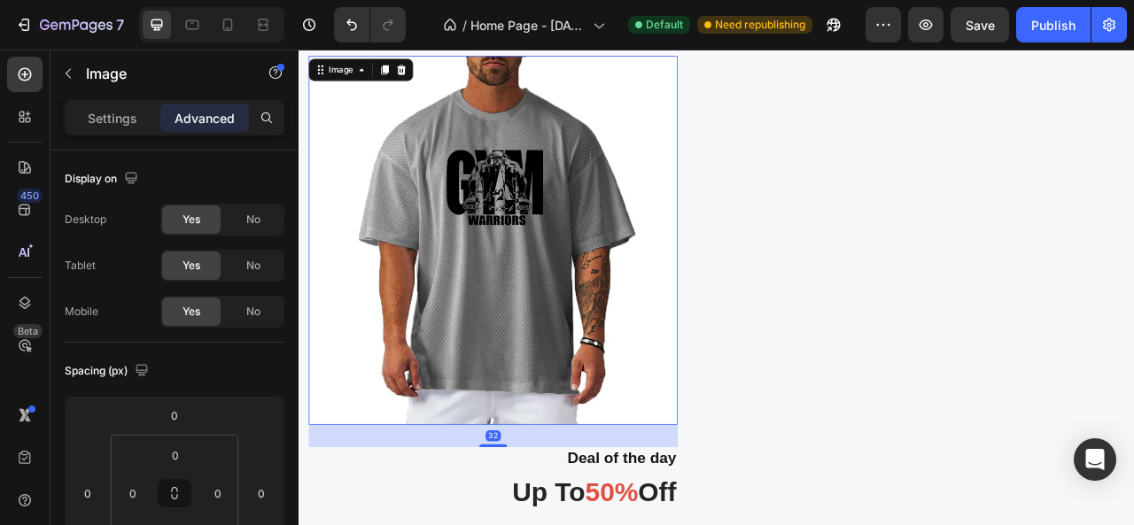
click at [666, 225] on img at bounding box center [546, 293] width 470 height 470
click at [118, 117] on p "Settings" at bounding box center [113, 118] width 50 height 19
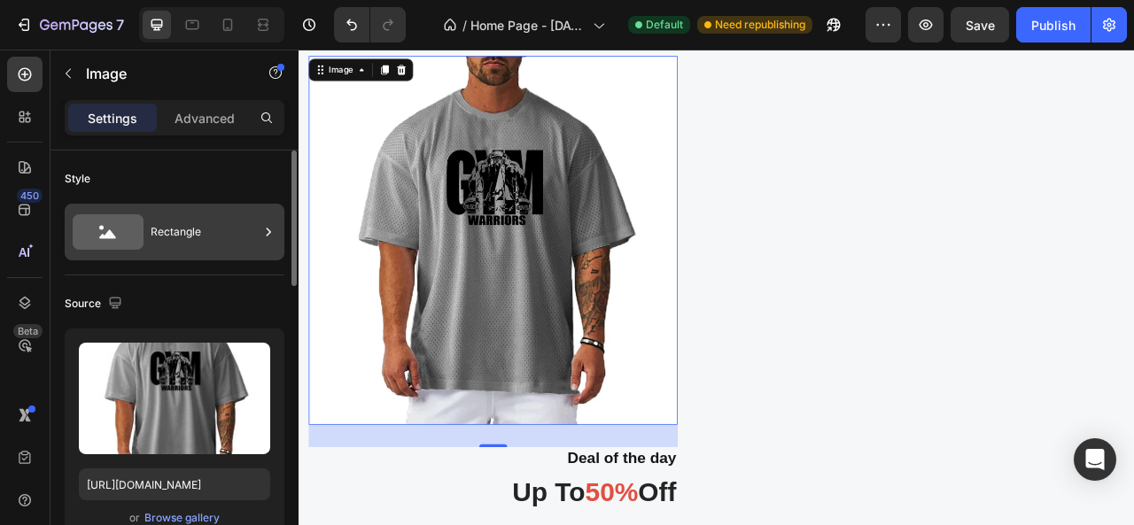
click at [170, 218] on div "Rectangle" at bounding box center [205, 232] width 108 height 41
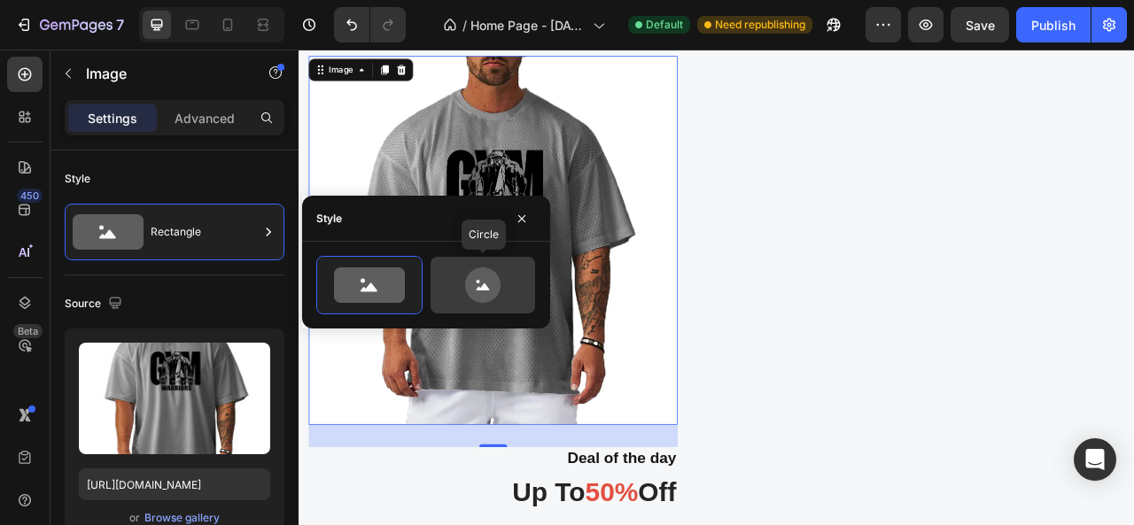
click at [458, 290] on icon at bounding box center [482, 285] width 83 height 35
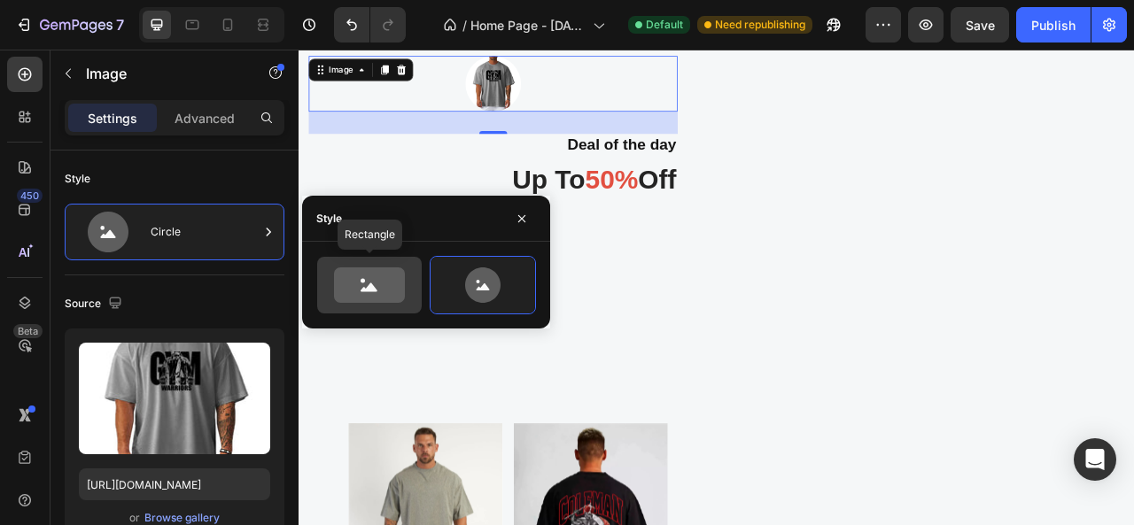
click at [385, 284] on icon at bounding box center [369, 285] width 71 height 35
type input "100"
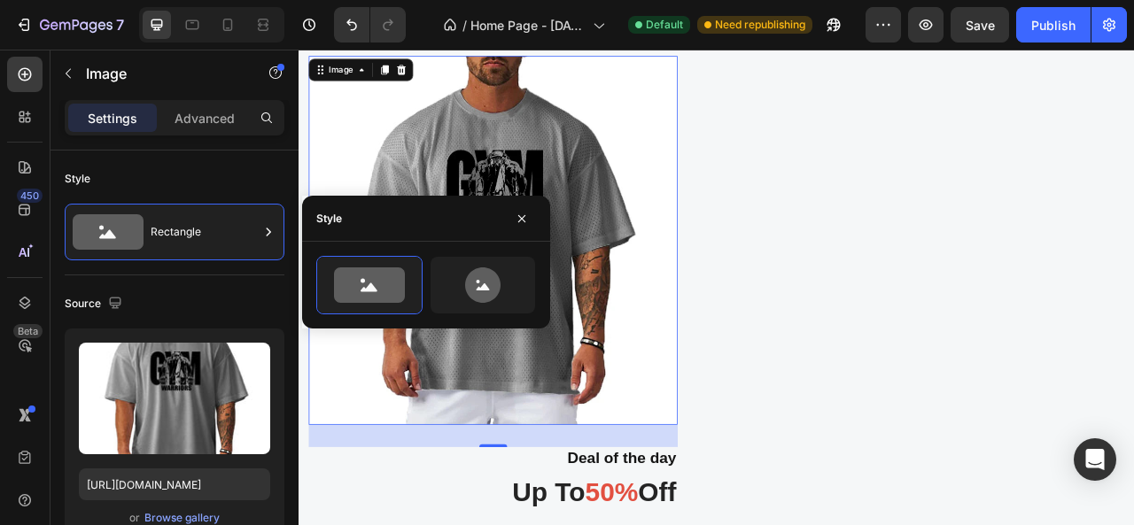
scroll to position [2177, 0]
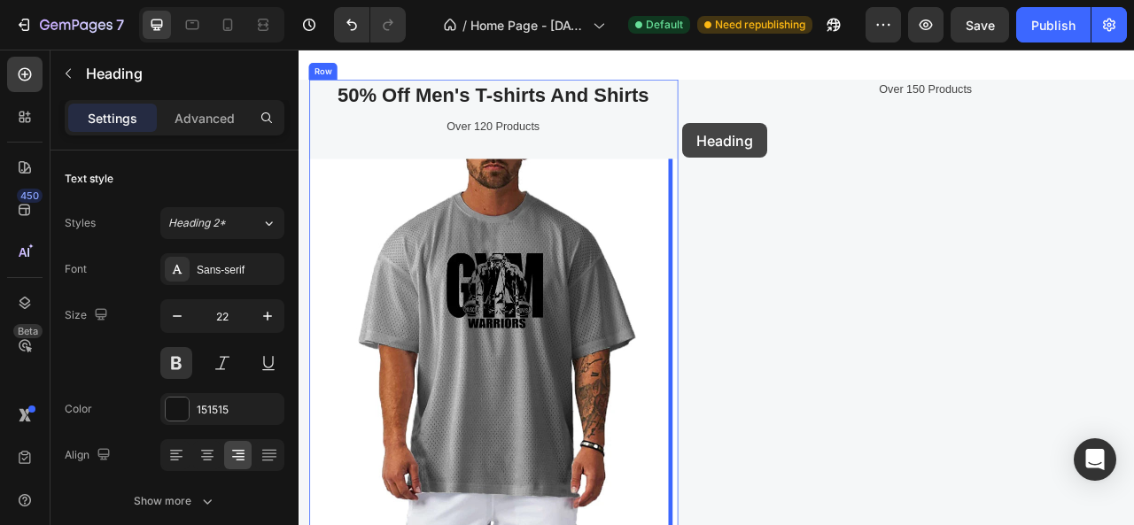
scroll to position [2119, 0]
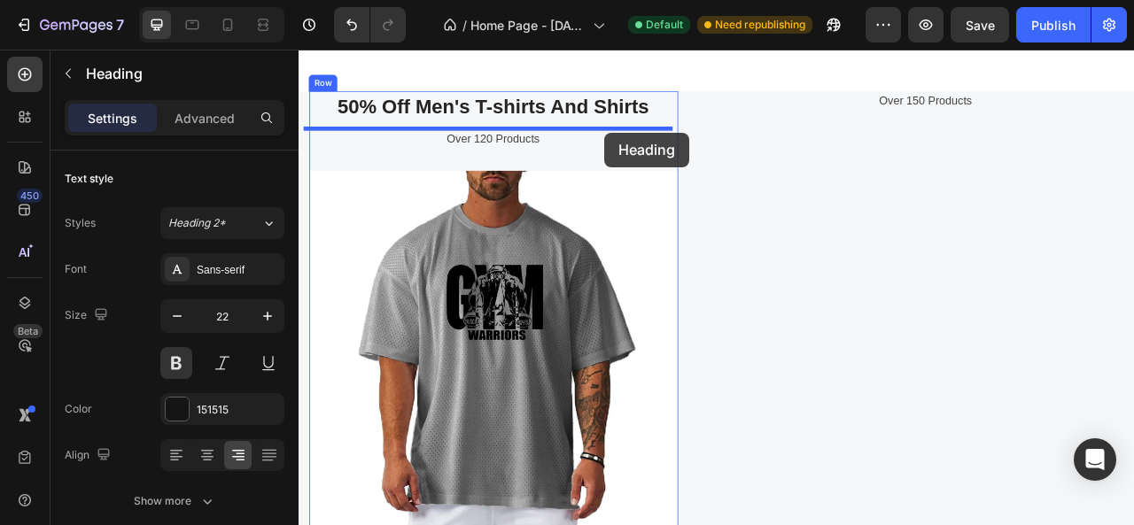
drag, startPoint x: 692, startPoint y: 474, endPoint x: 688, endPoint y: 155, distance: 319.0
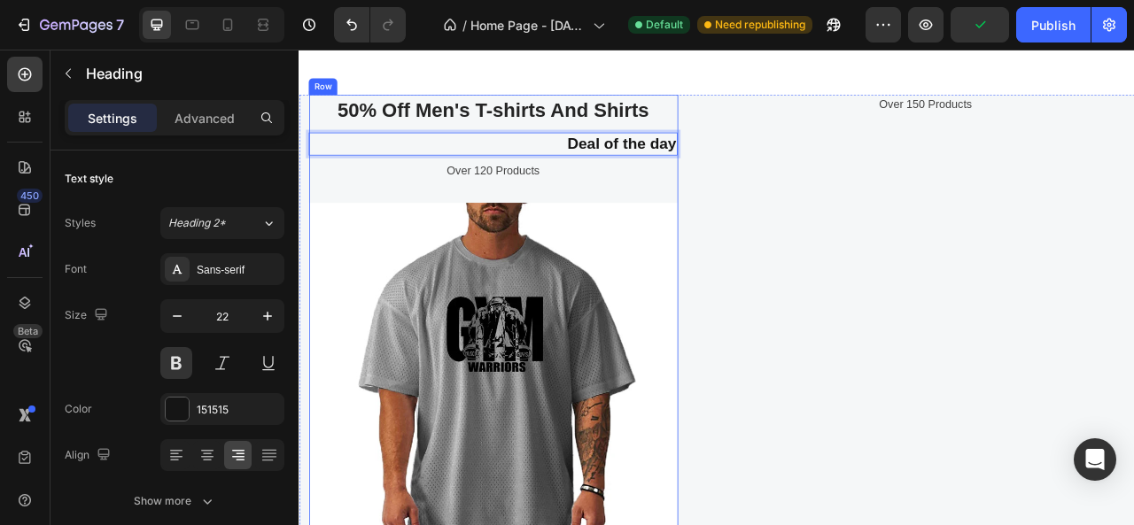
drag, startPoint x: 685, startPoint y: 160, endPoint x: 688, endPoint y: 237, distance: 77.1
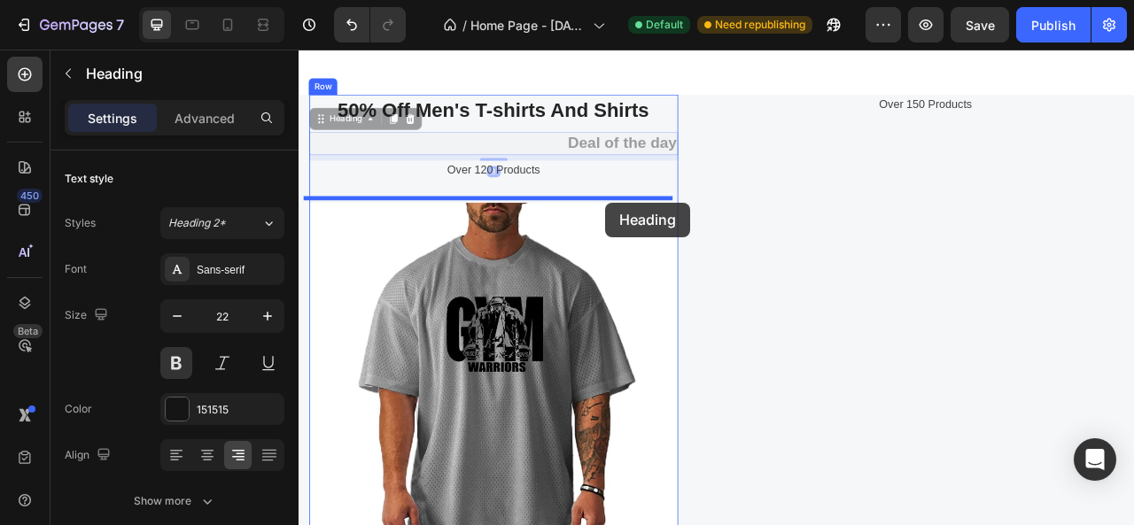
drag, startPoint x: 696, startPoint y: 164, endPoint x: 688, endPoint y: 245, distance: 80.9
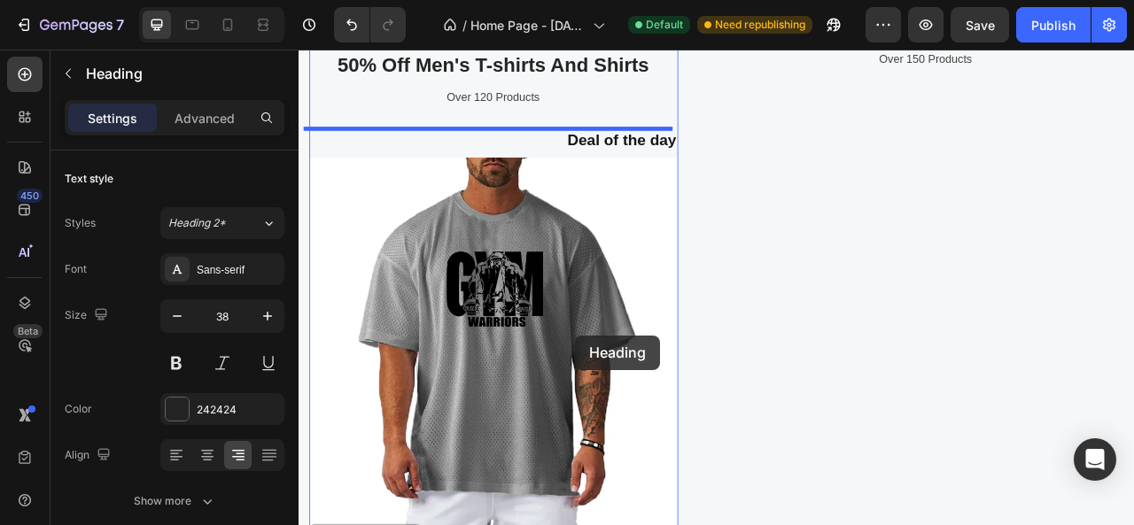
scroll to position [2077, 0]
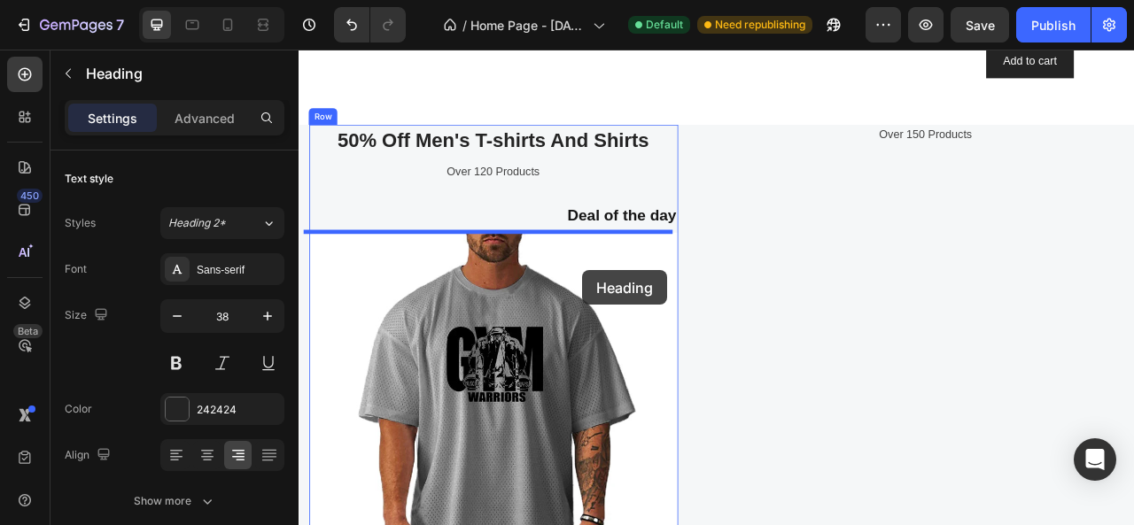
drag, startPoint x: 695, startPoint y: 580, endPoint x: 659, endPoint y: 326, distance: 256.7
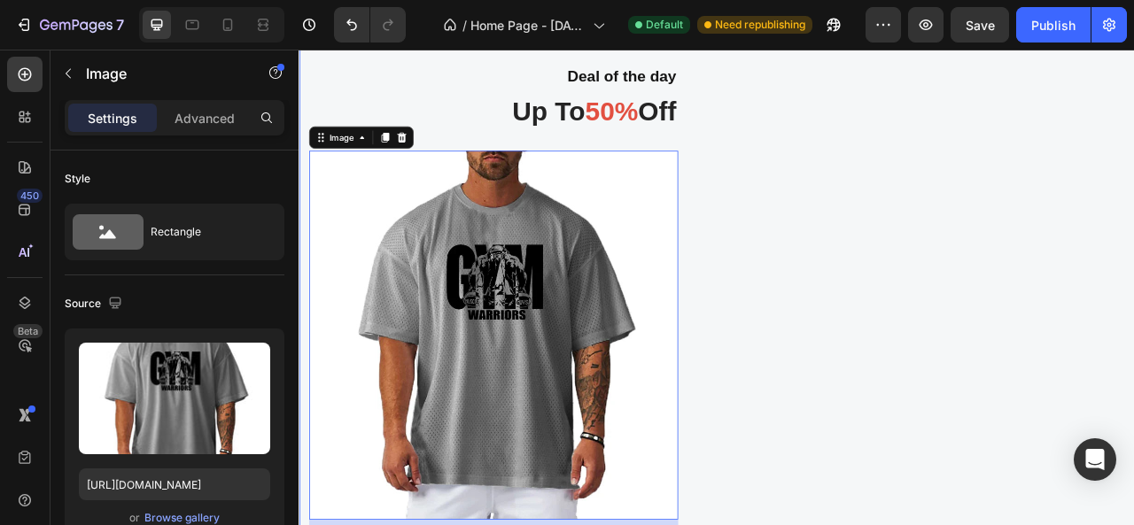
scroll to position [2254, 0]
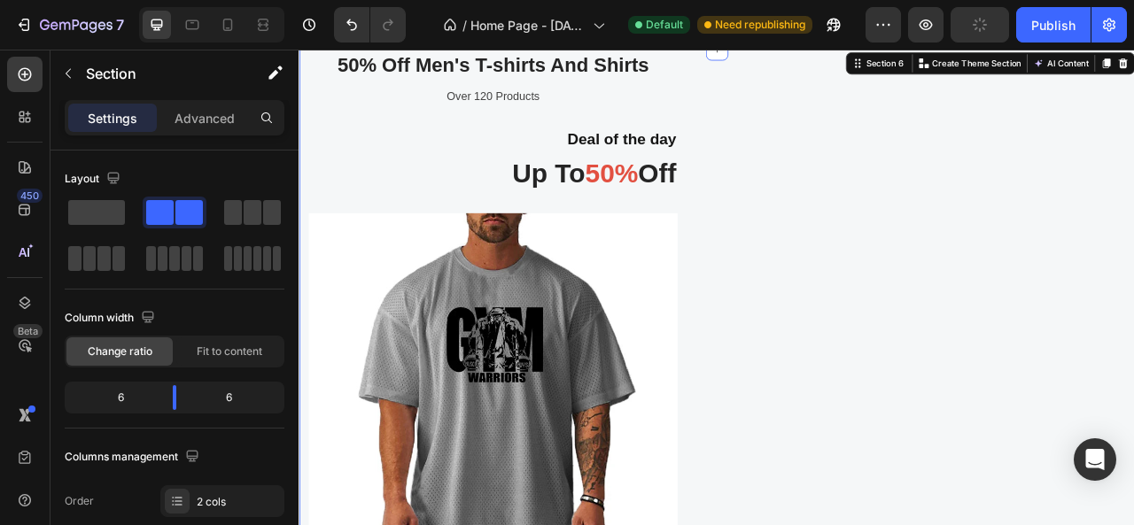
scroll to position [2165, 0]
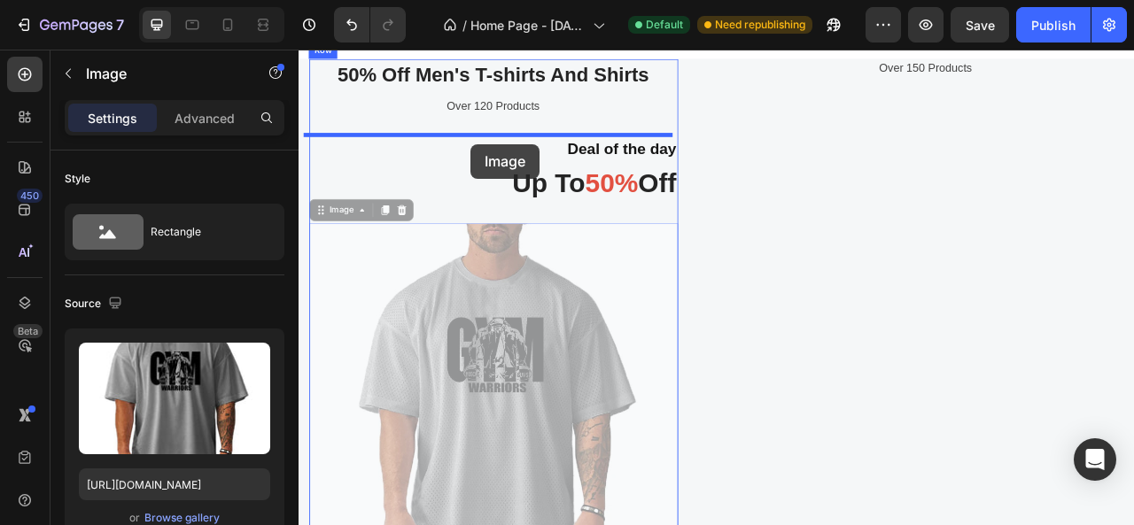
drag, startPoint x: 517, startPoint y: 384, endPoint x: 517, endPoint y: 170, distance: 213.5
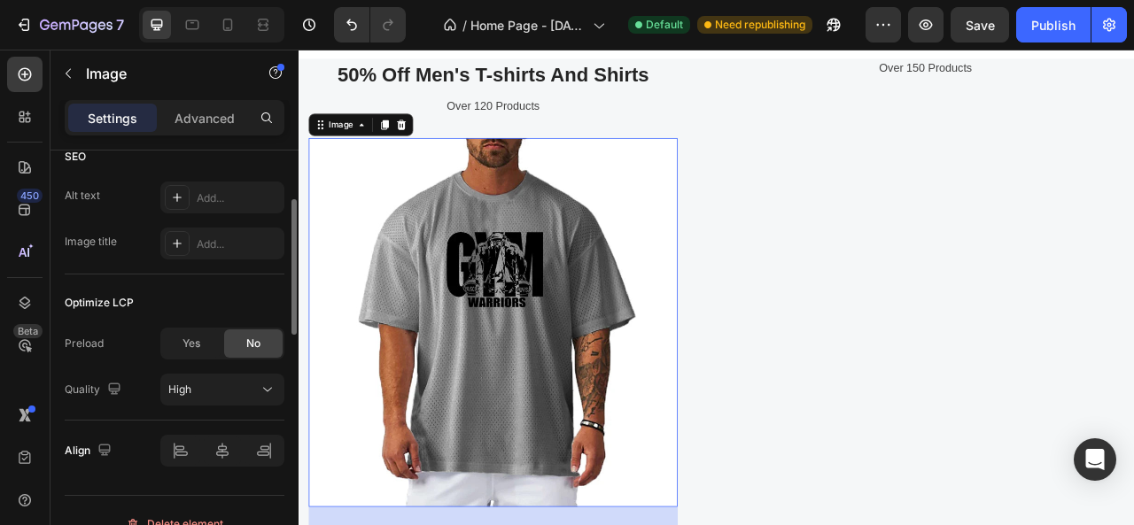
scroll to position [709, 0]
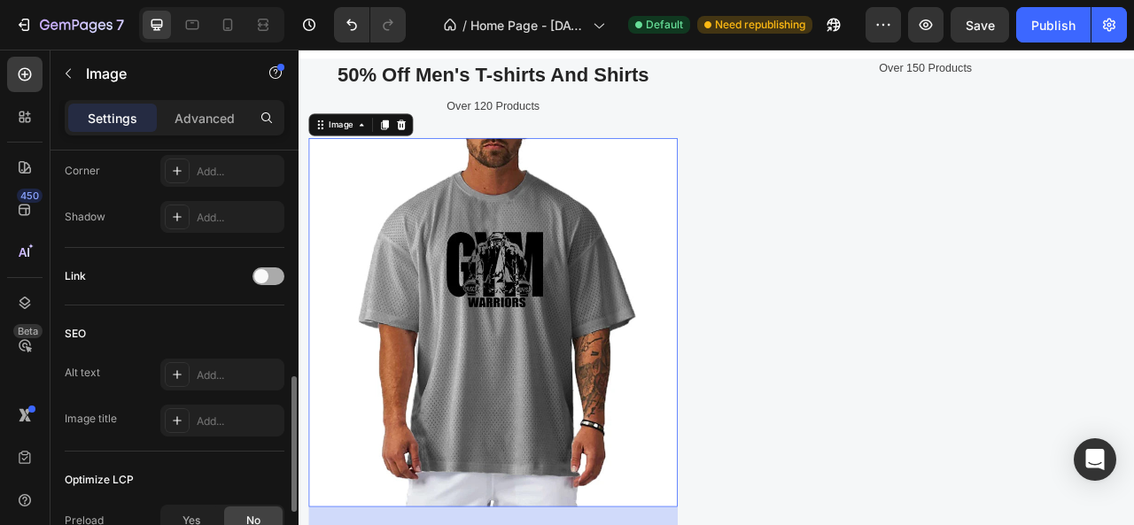
click at [273, 283] on div at bounding box center [269, 277] width 32 height 18
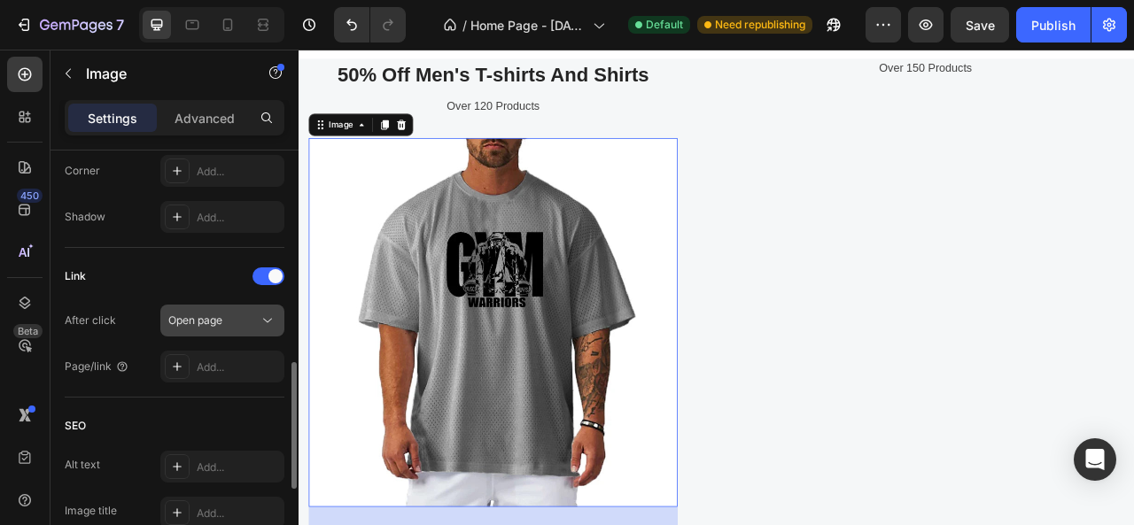
click at [248, 327] on div "Open page" at bounding box center [222, 321] width 108 height 18
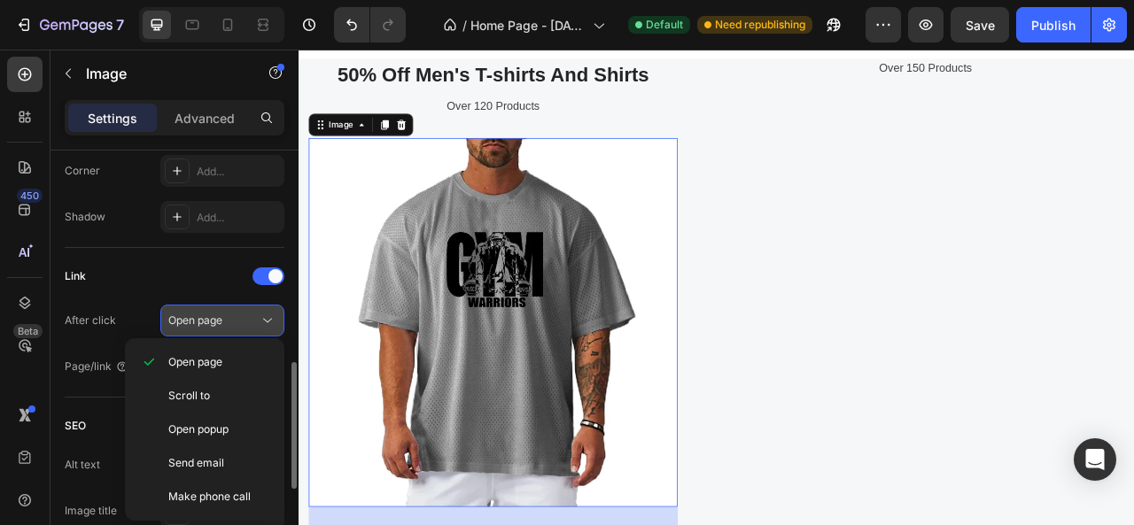
click at [248, 327] on div "Open page" at bounding box center [222, 321] width 108 height 18
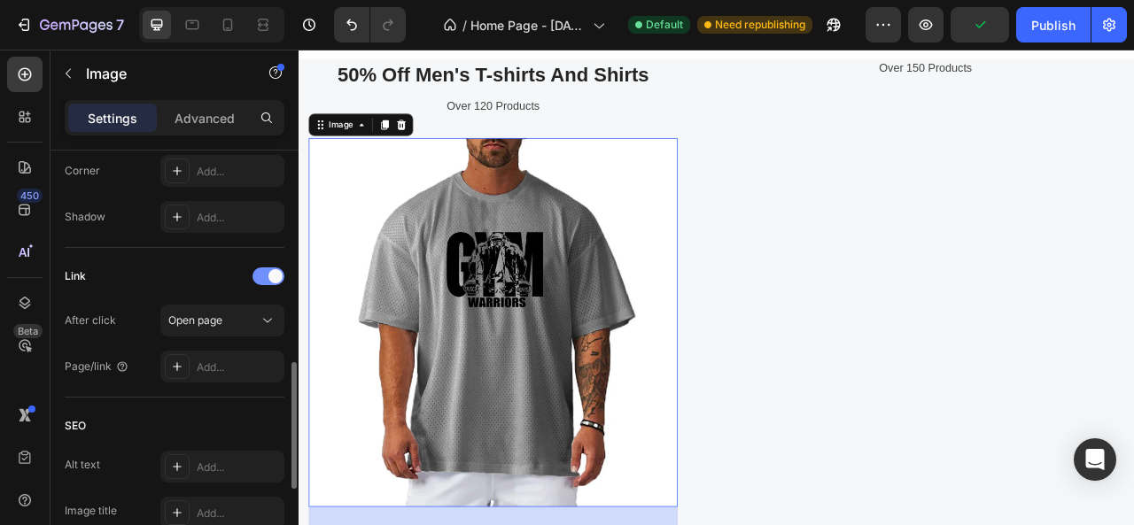
click at [255, 280] on div at bounding box center [269, 277] width 32 height 18
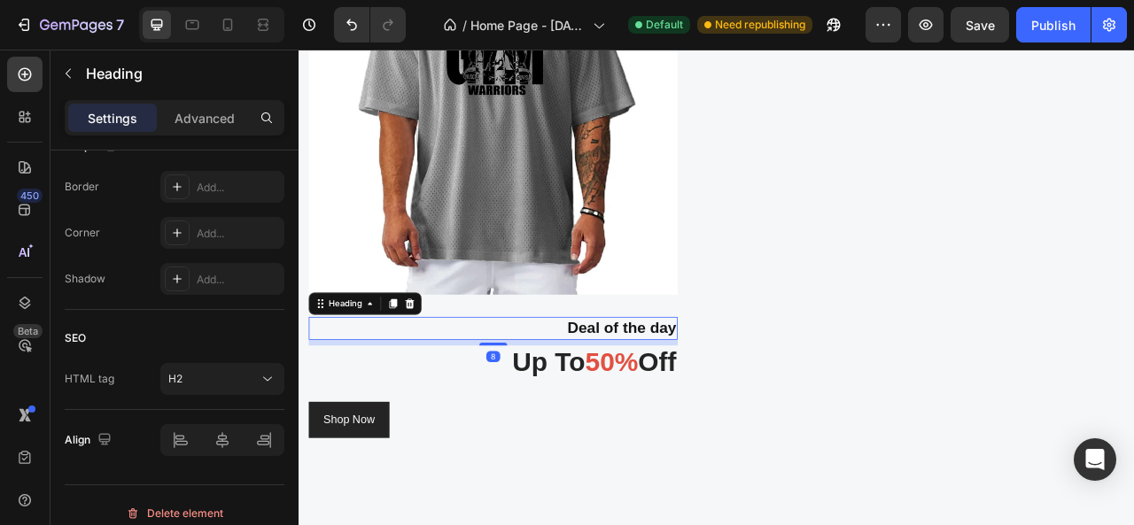
scroll to position [0, 0]
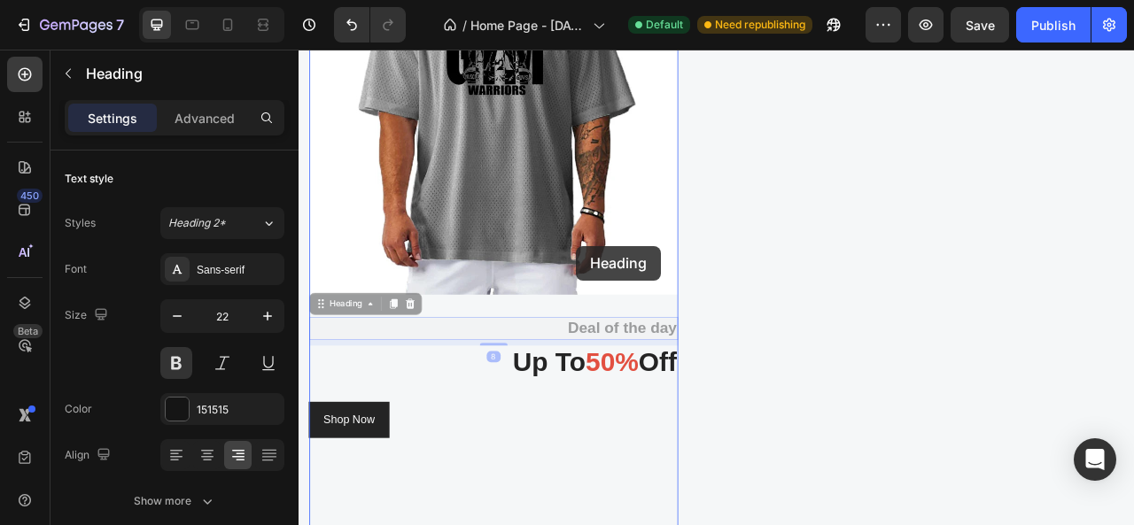
drag, startPoint x: 657, startPoint y: 411, endPoint x: 651, endPoint y: 299, distance: 111.8
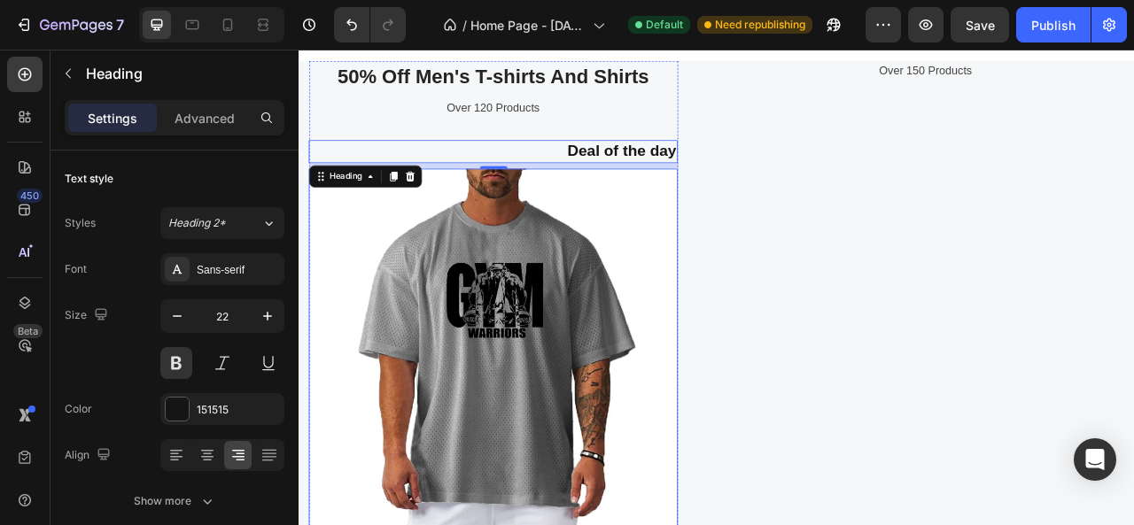
scroll to position [2077, 0]
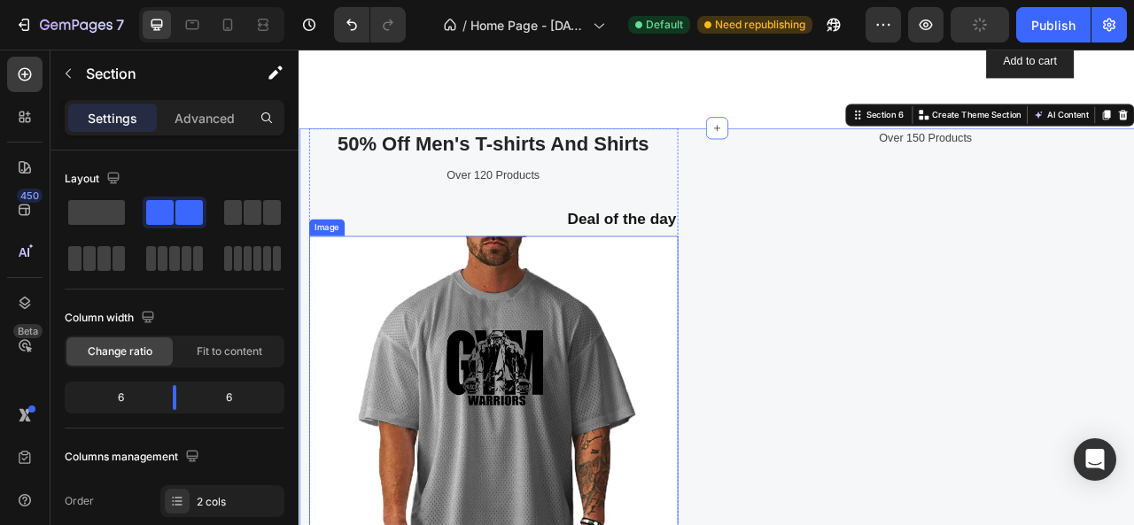
click at [711, 331] on img at bounding box center [546, 522] width 470 height 470
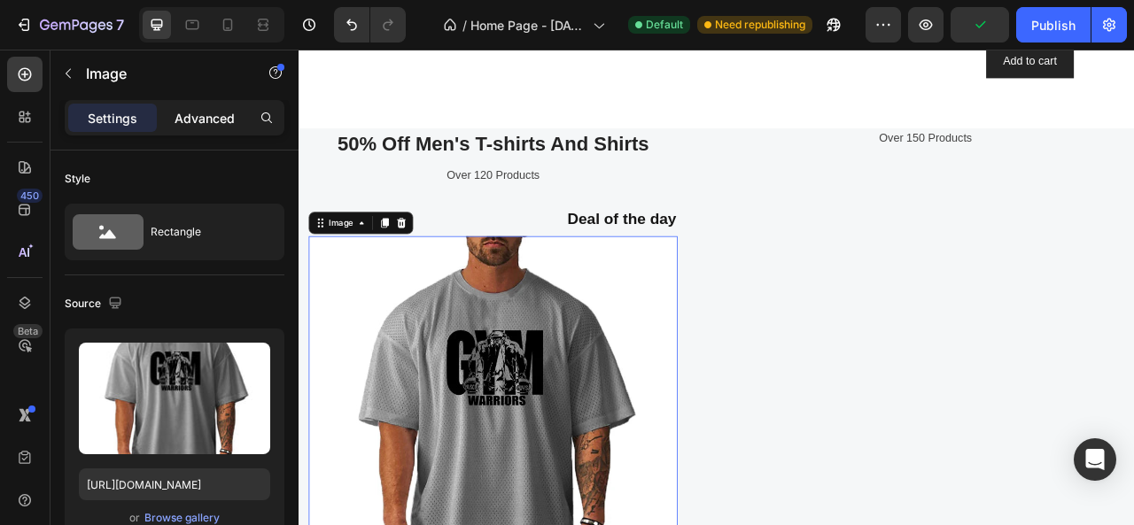
click at [190, 121] on p "Advanced" at bounding box center [205, 118] width 60 height 19
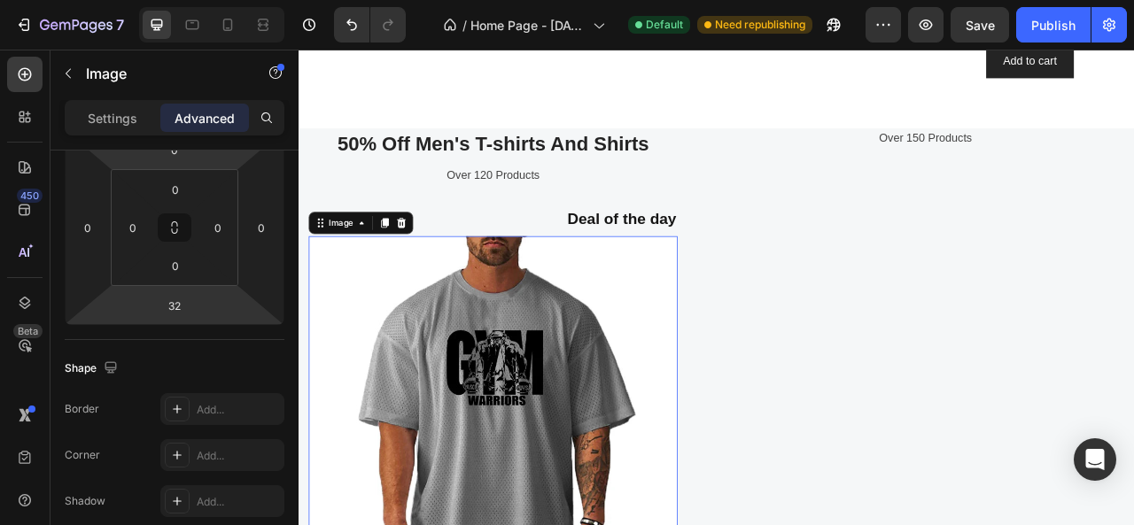
scroll to position [532, 0]
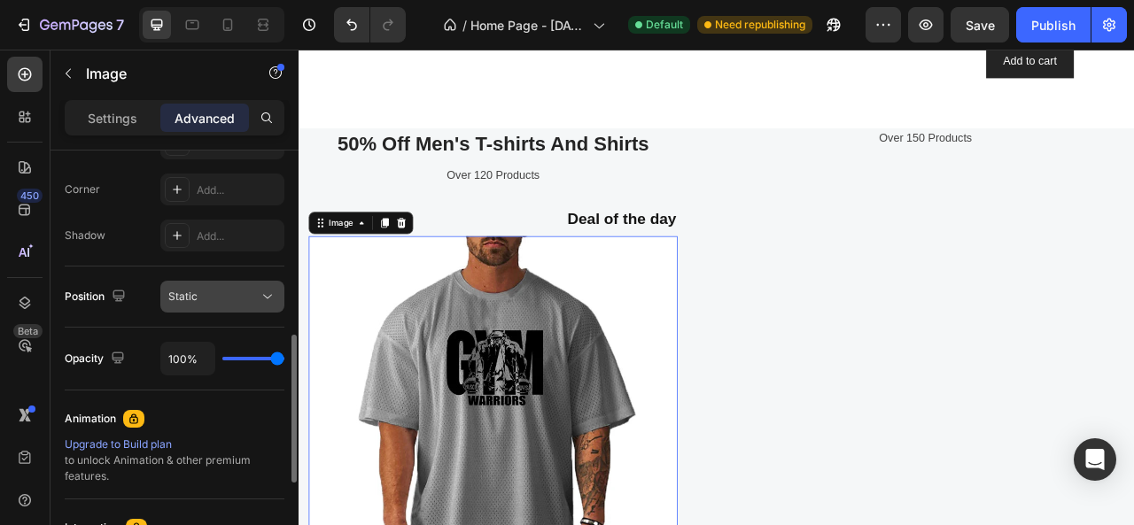
click at [200, 300] on div "Static" at bounding box center [213, 297] width 90 height 16
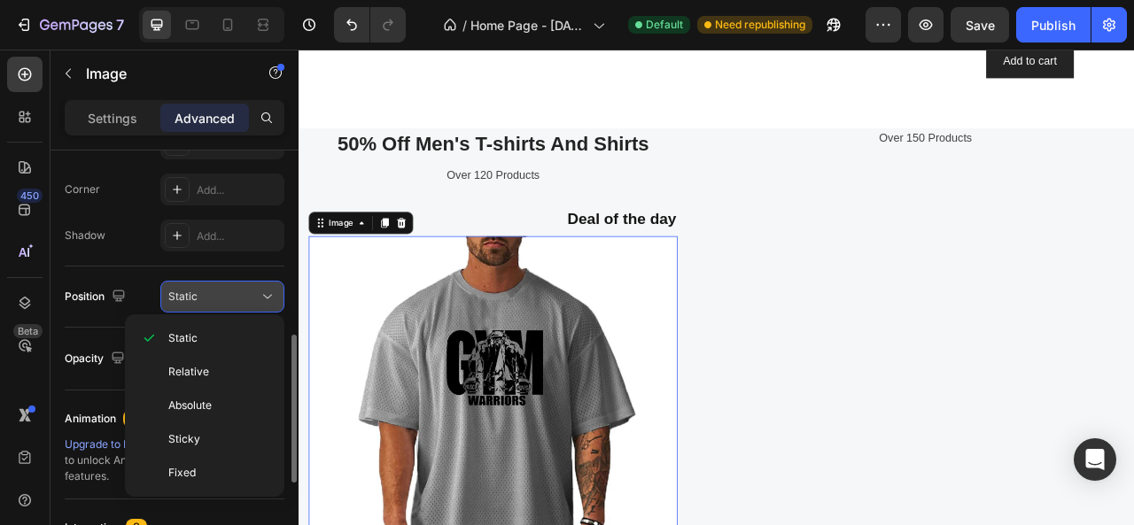
click at [200, 300] on div "Static" at bounding box center [213, 297] width 90 height 16
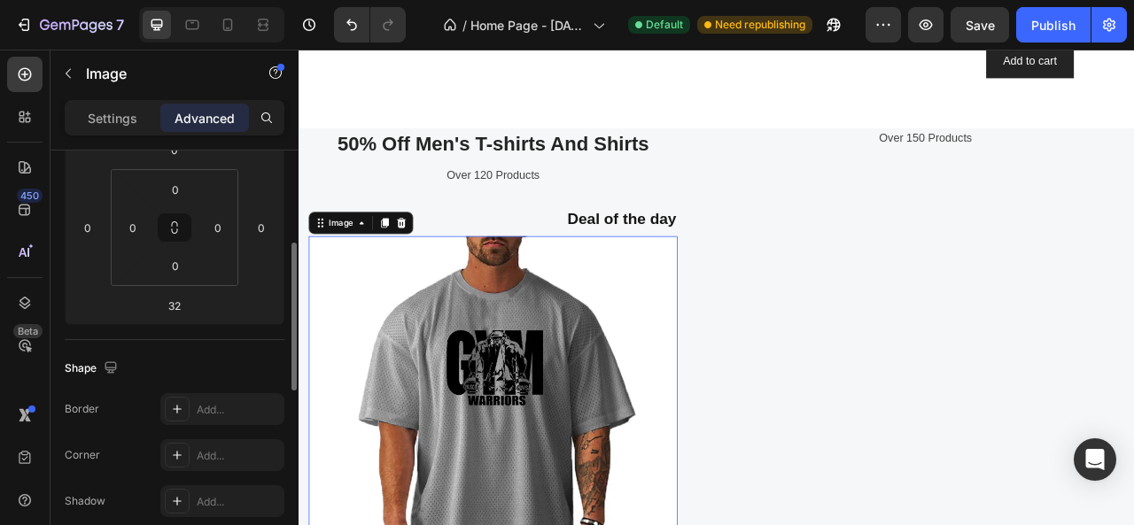
scroll to position [354, 0]
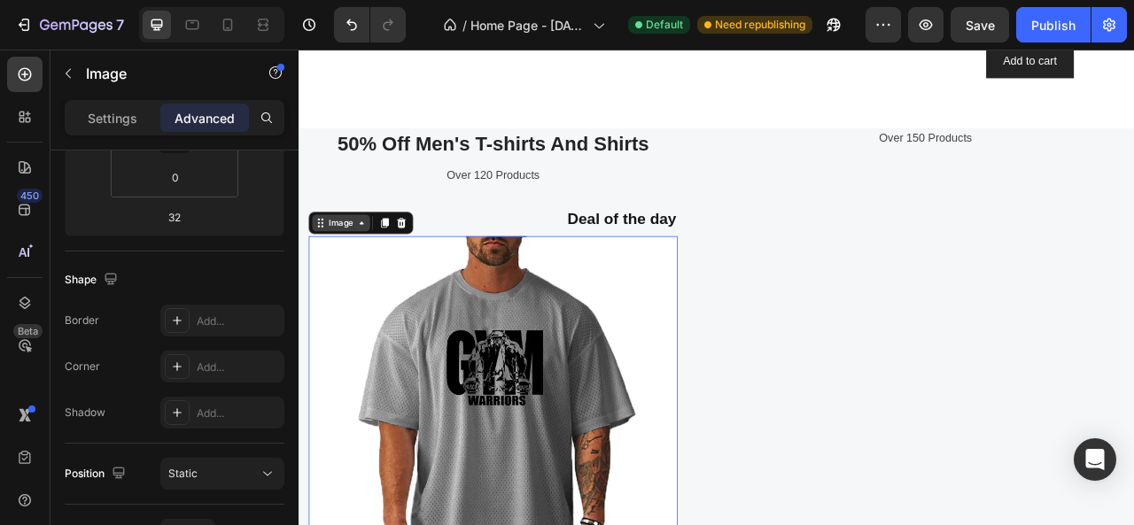
click at [365, 272] on div "Image" at bounding box center [352, 270] width 74 height 21
click at [342, 372] on img at bounding box center [546, 522] width 470 height 470
click at [426, 274] on div at bounding box center [428, 270] width 21 height 21
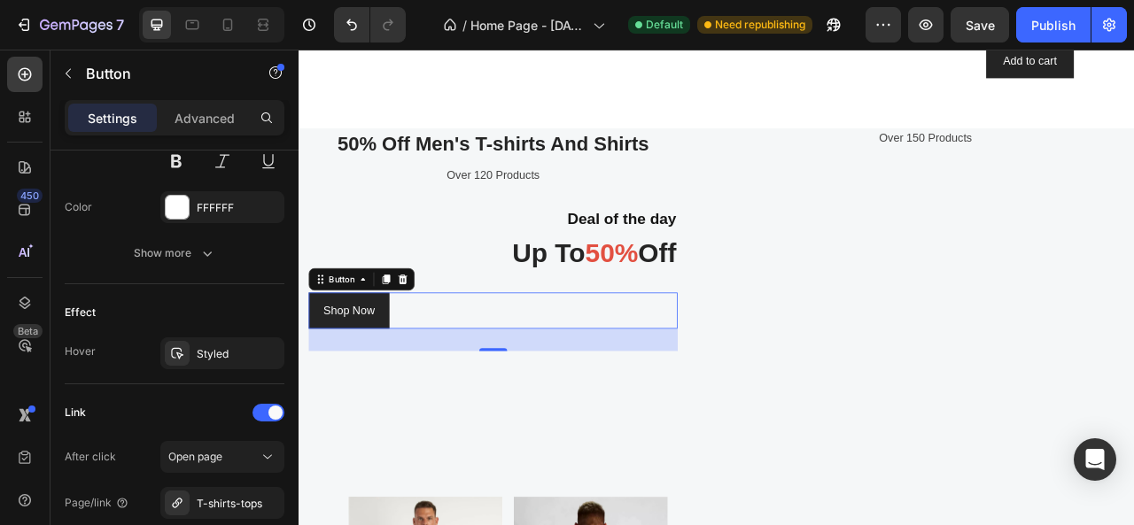
scroll to position [979, 0]
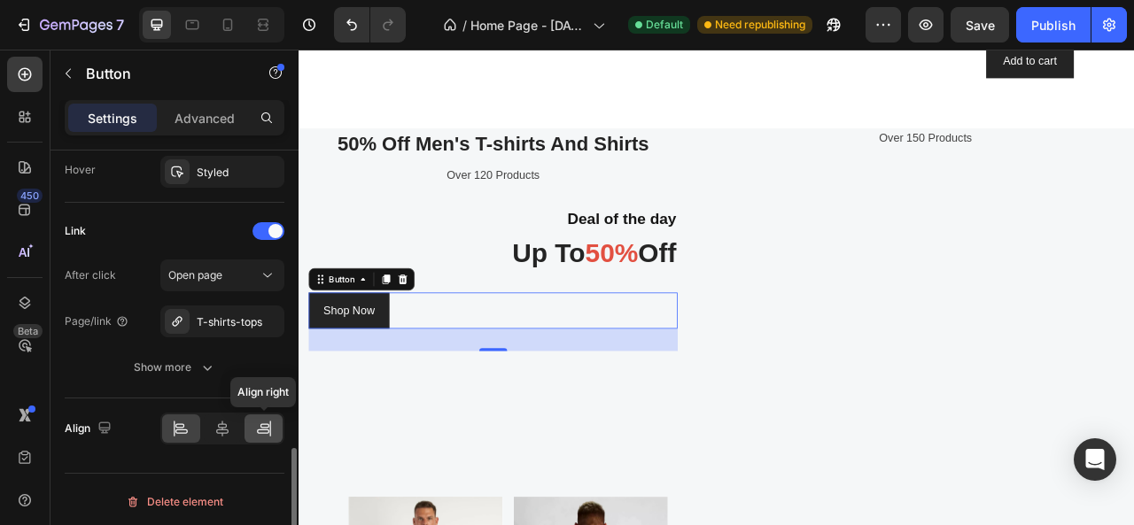
click at [260, 424] on icon at bounding box center [264, 426] width 9 height 4
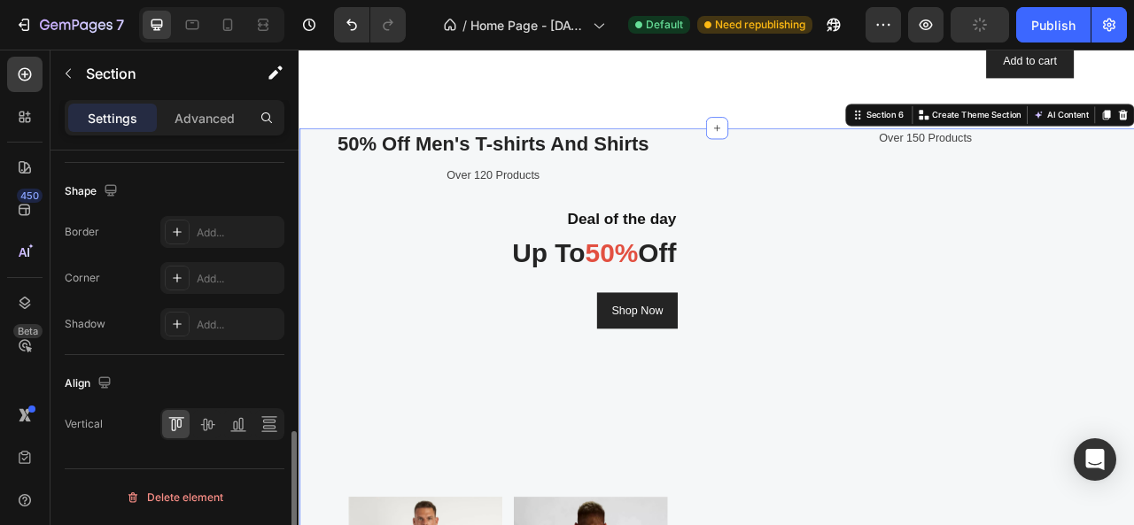
scroll to position [0, 0]
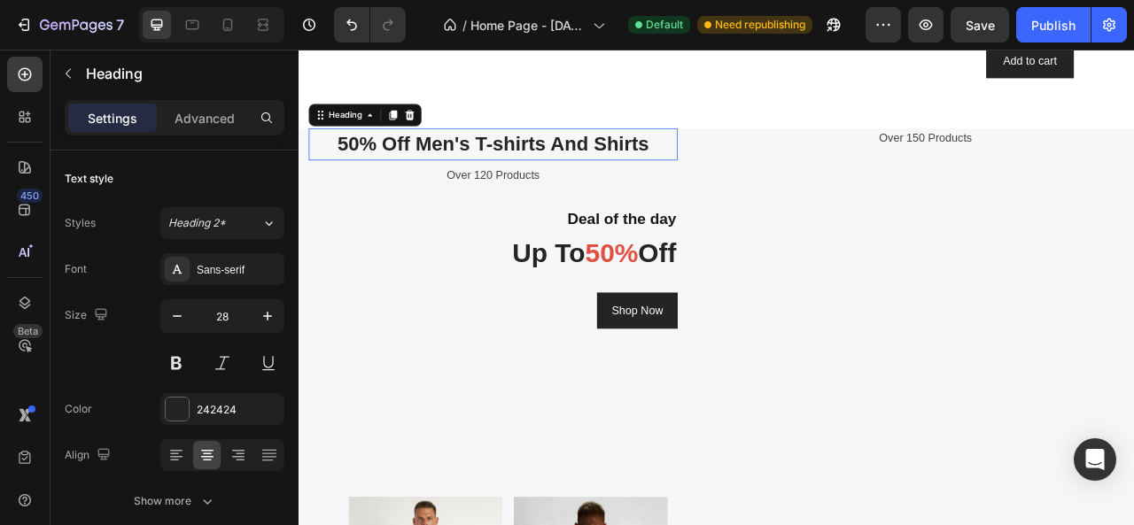
click at [771, 160] on h2 "50% Off Men's T-shirts And Shirts" at bounding box center [546, 170] width 470 height 41
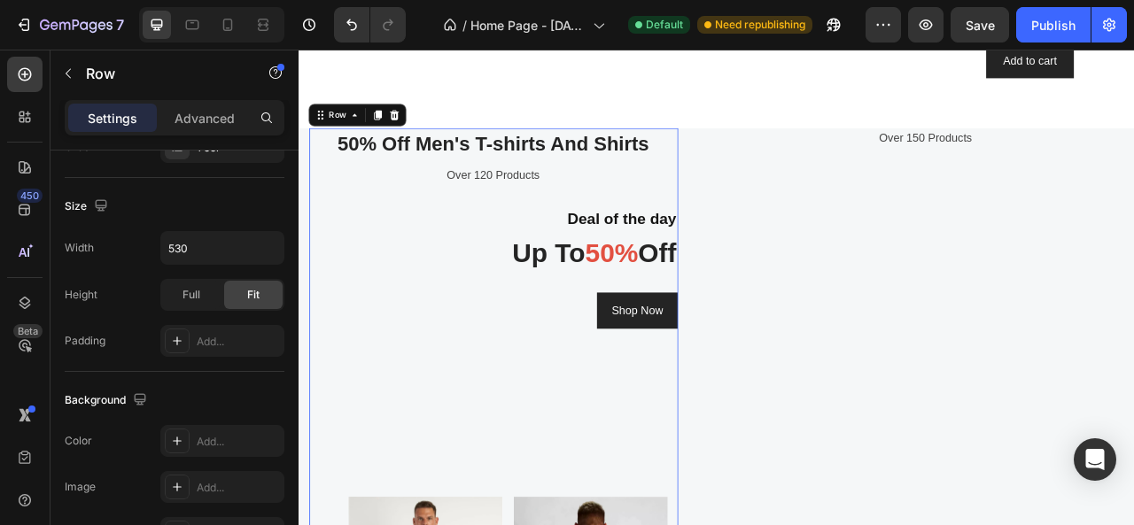
scroll to position [532, 0]
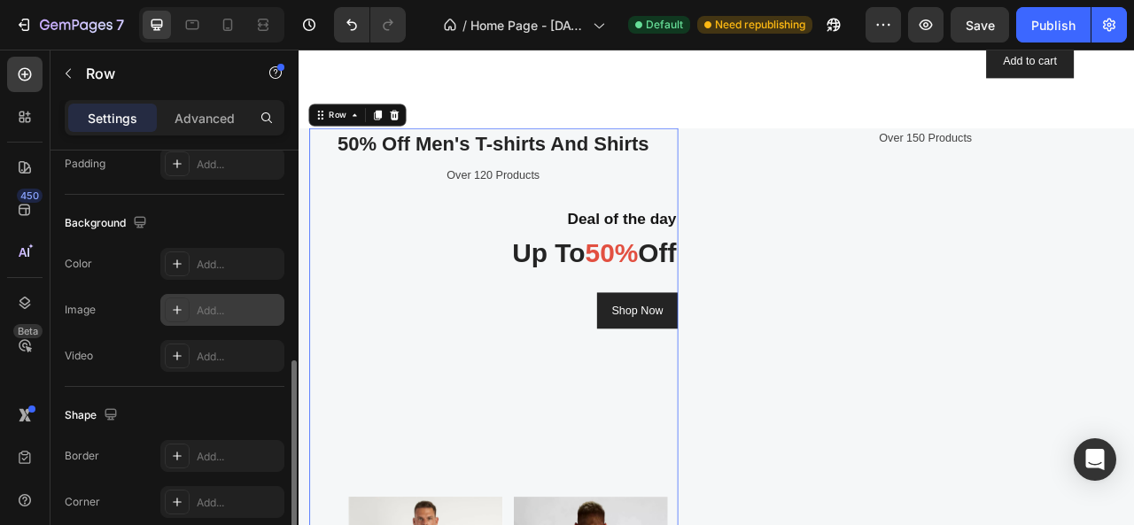
click at [198, 303] on div "Add..." at bounding box center [238, 311] width 83 height 16
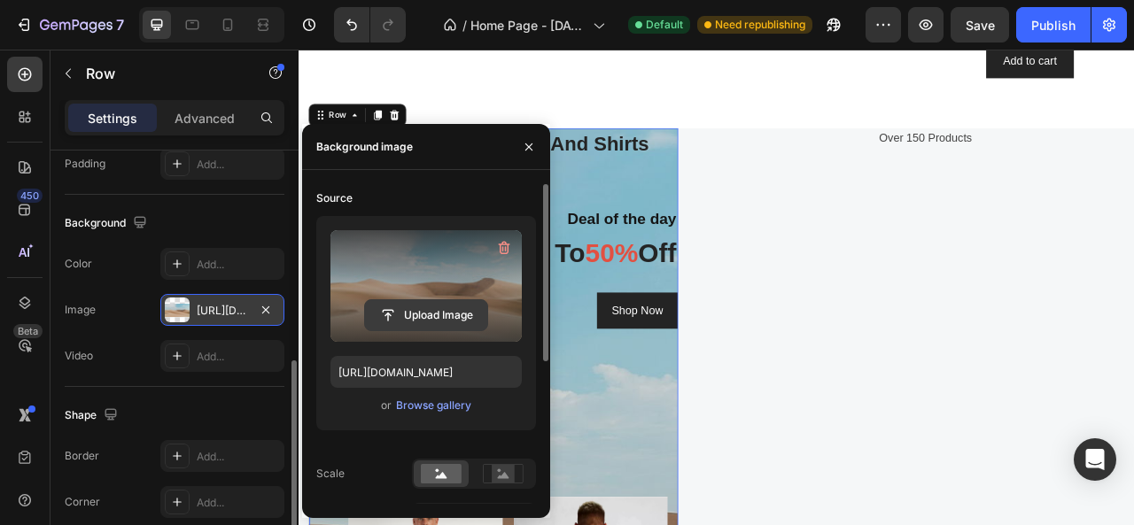
click at [395, 314] on input "file" at bounding box center [426, 315] width 122 height 30
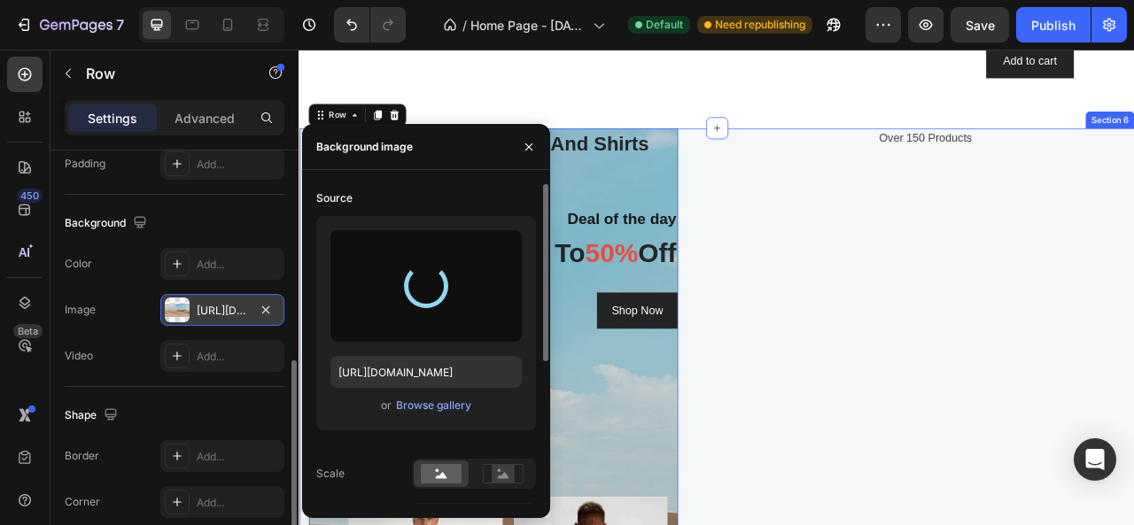
type input "https://cdn.shopify.com/s/files/1/0975/7324/0913/files/gempages_585123964674638…"
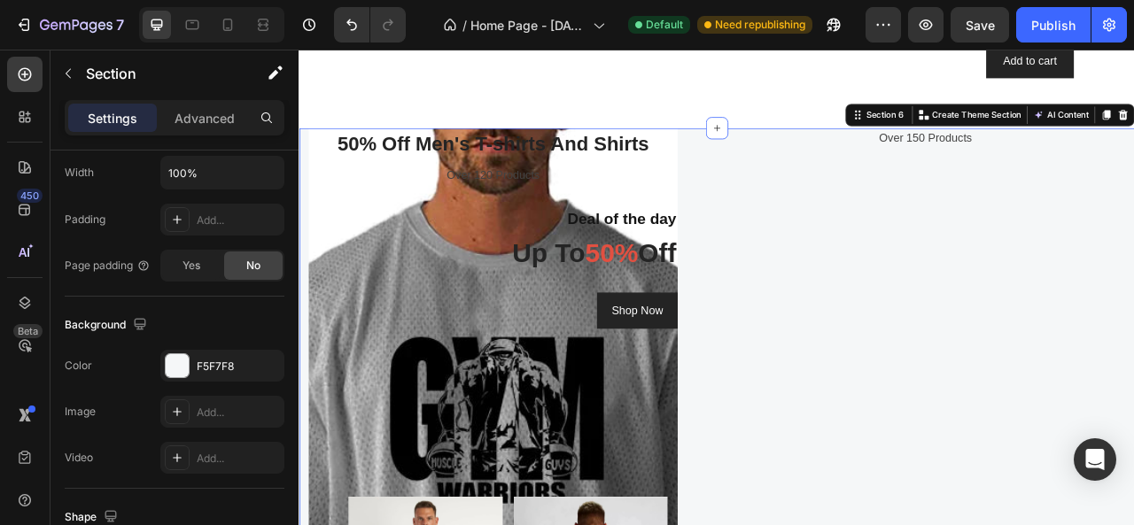
scroll to position [0, 0]
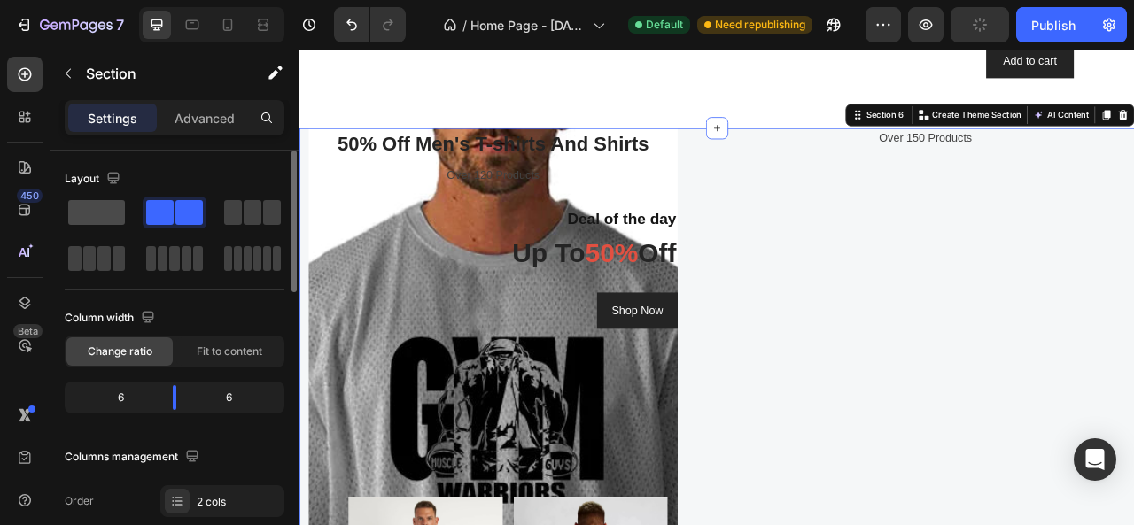
click at [89, 207] on span at bounding box center [96, 212] width 57 height 25
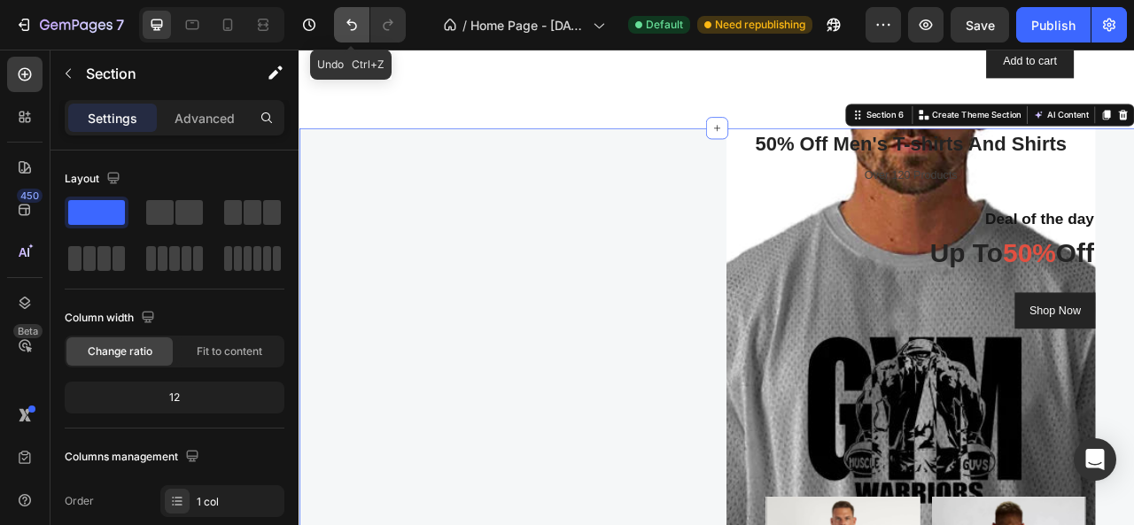
click at [347, 17] on icon "Undo/Redo" at bounding box center [352, 25] width 18 height 18
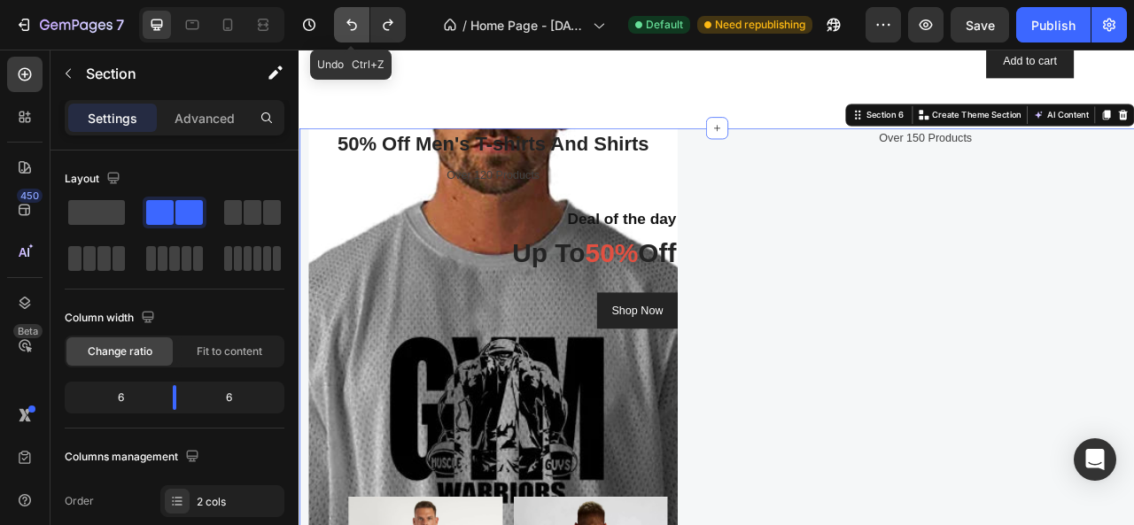
click at [347, 17] on icon "Undo/Redo" at bounding box center [352, 25] width 18 height 18
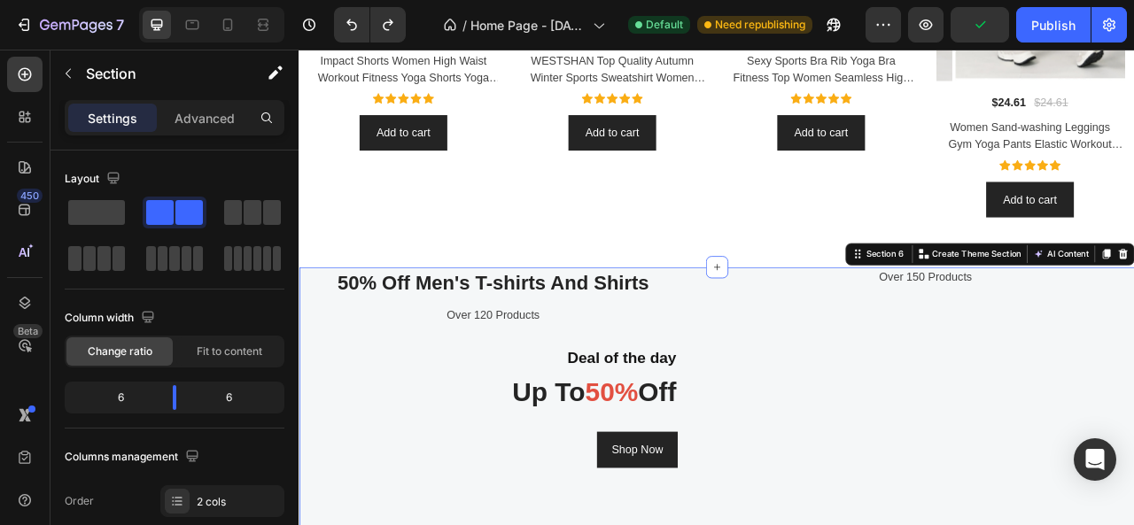
scroll to position [1988, 0]
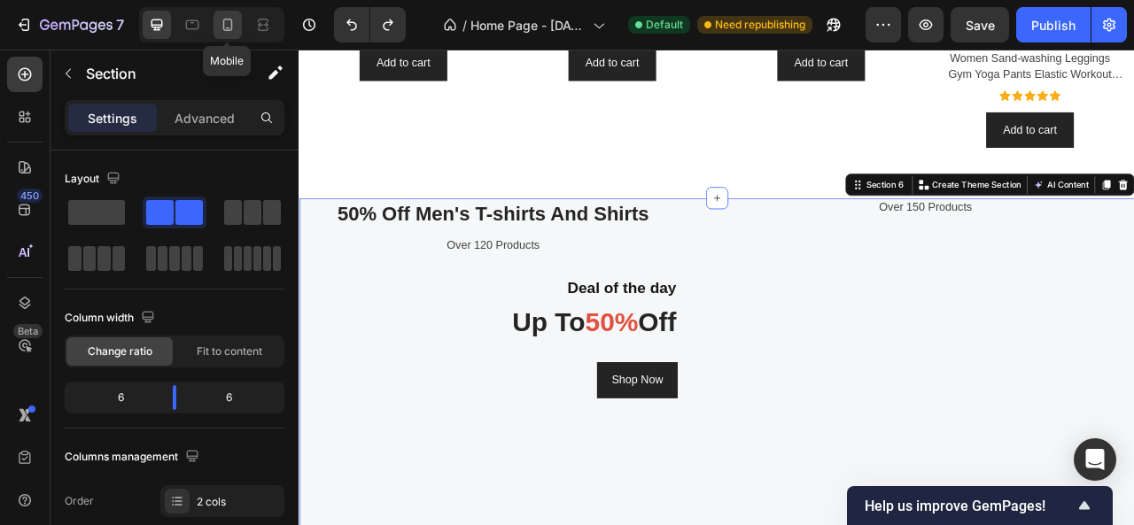
click at [227, 22] on icon at bounding box center [228, 25] width 18 height 18
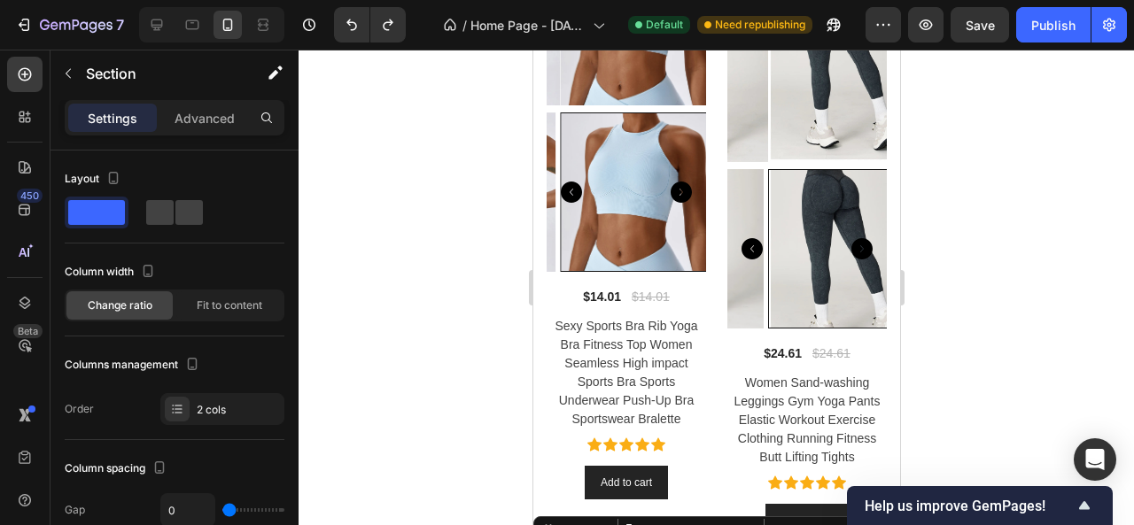
scroll to position [2133, 0]
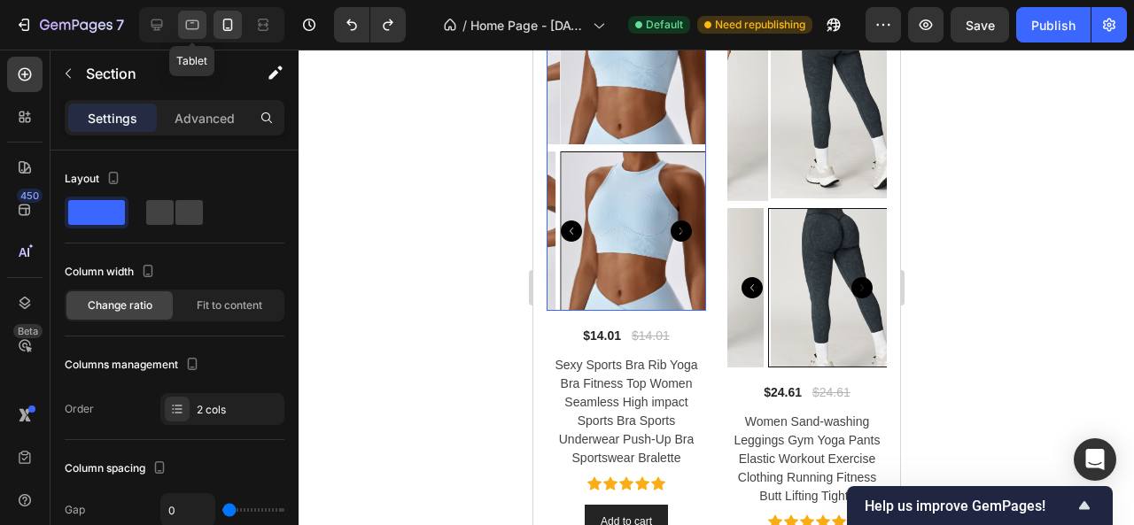
click at [190, 27] on icon at bounding box center [192, 25] width 18 height 18
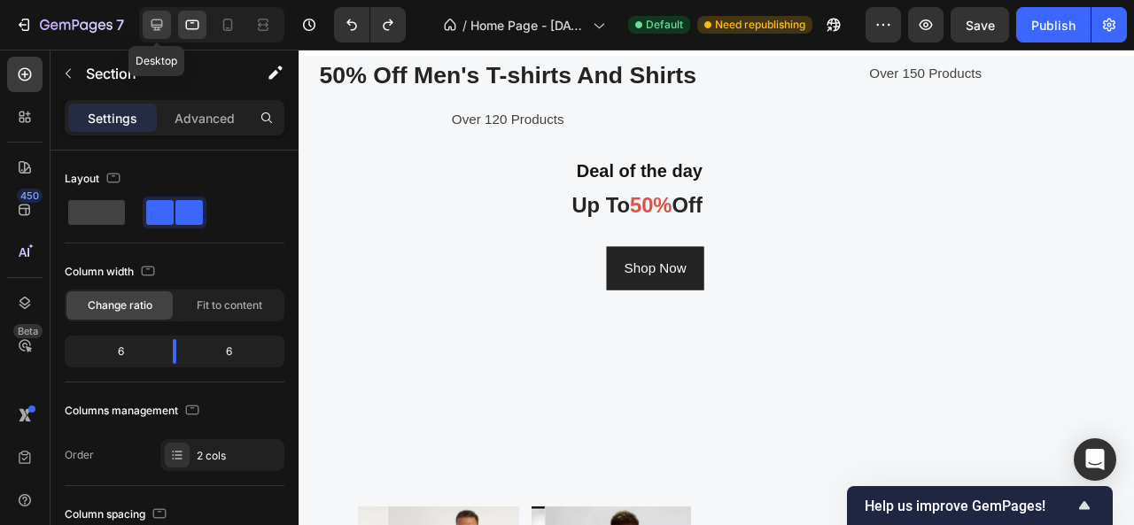
click at [158, 26] on icon at bounding box center [158, 25] width 12 height 12
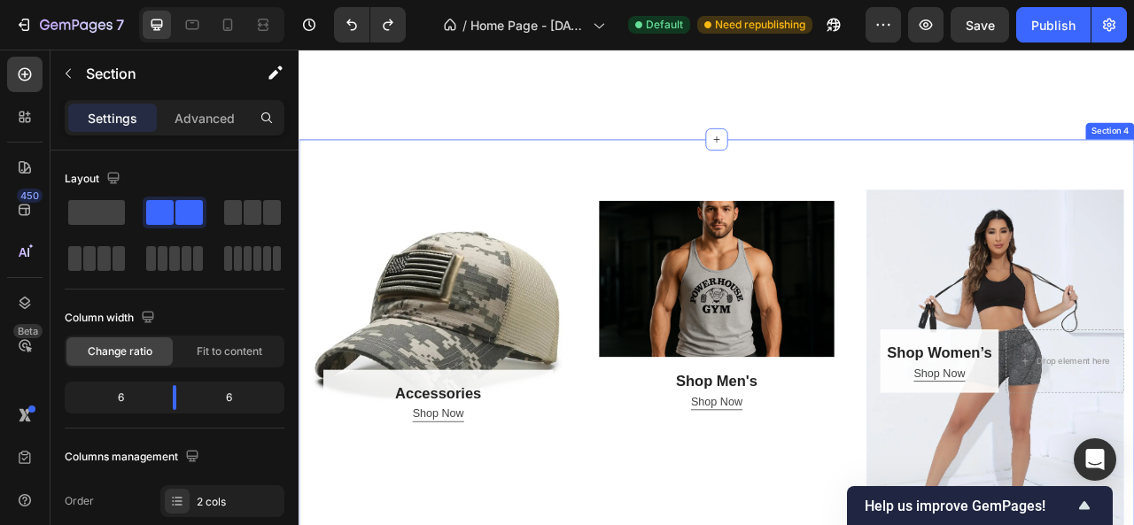
scroll to position [1009, 0]
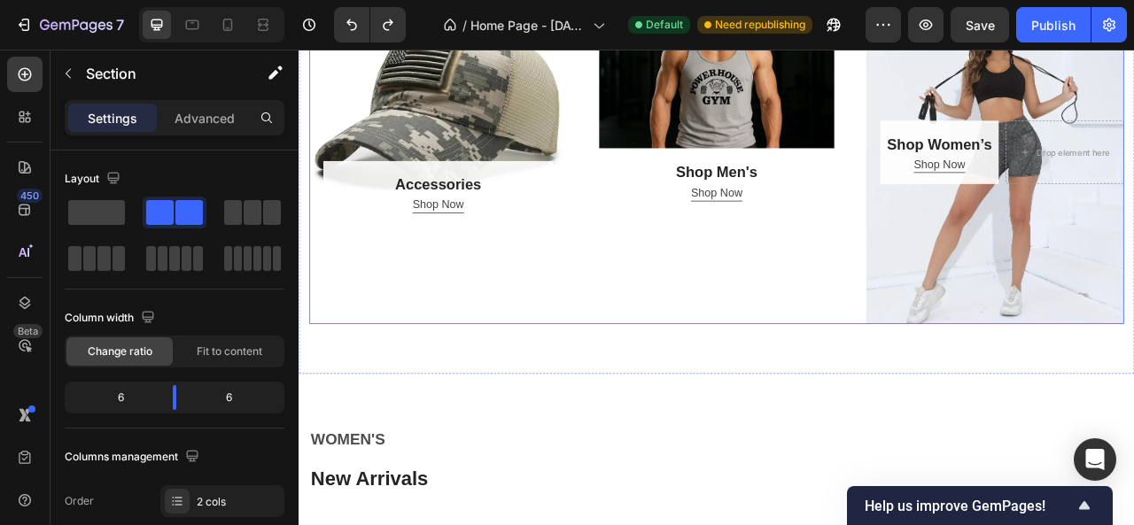
click at [442, 301] on div "Accessories Heading Shop Now Button Row Hero Banner" at bounding box center [476, 180] width 328 height 437
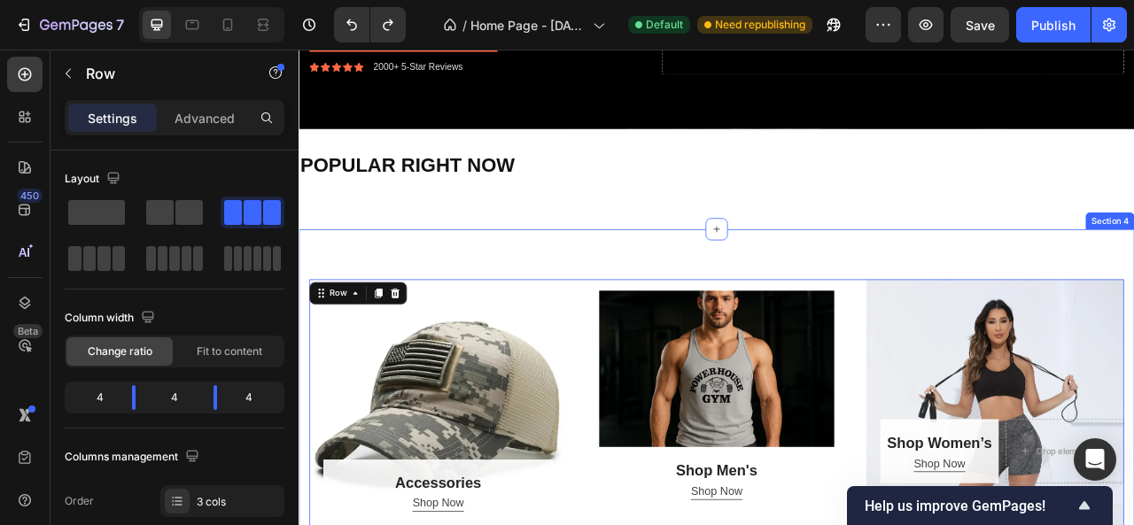
scroll to position [655, 0]
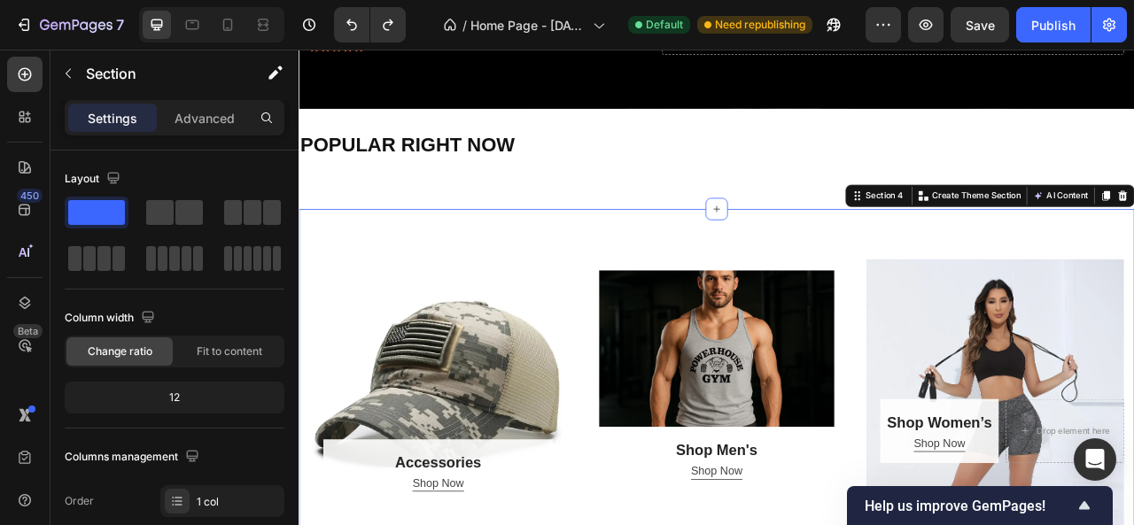
click at [514, 300] on div "Accessories Heading Shop Now Button Row Hero Banner Shop Men’s Heading Row Shop…" at bounding box center [830, 535] width 1063 height 564
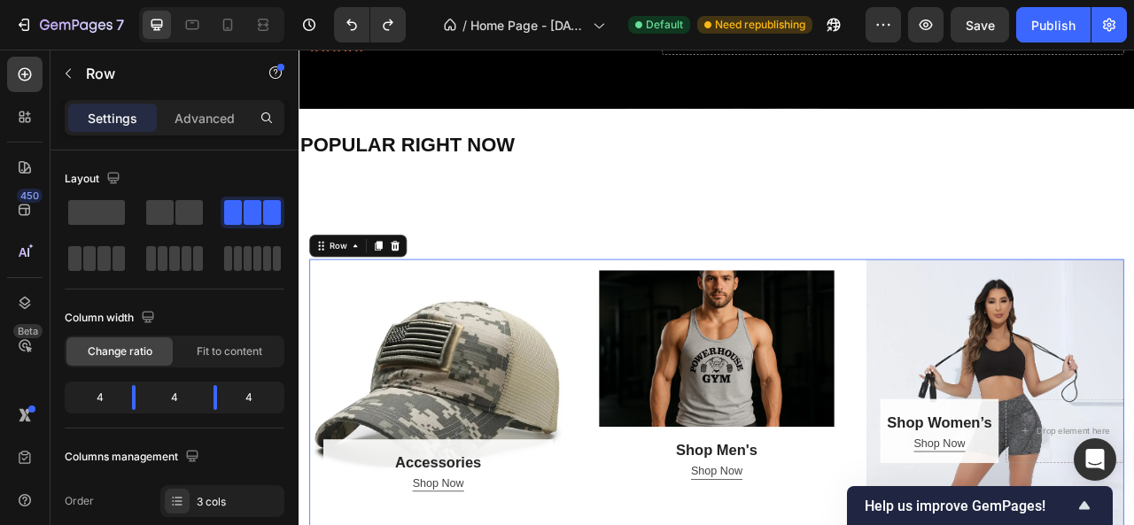
click at [635, 378] on div "Accessories Heading Shop Now Button Row Hero Banner Shop Men’s Heading Row Shop…" at bounding box center [830, 534] width 1037 height 437
click at [73, 204] on span at bounding box center [96, 212] width 57 height 25
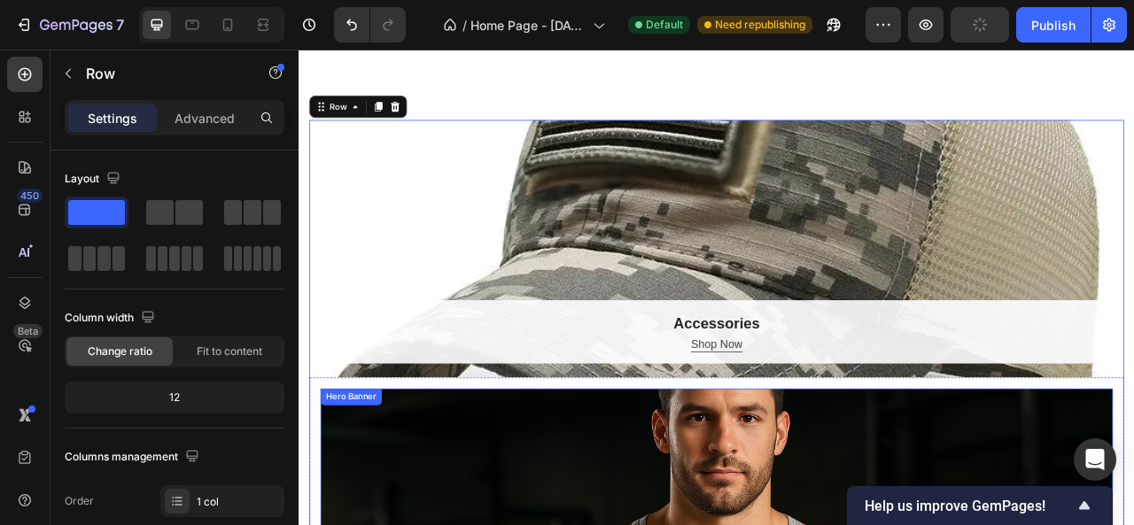
scroll to position [743, 0]
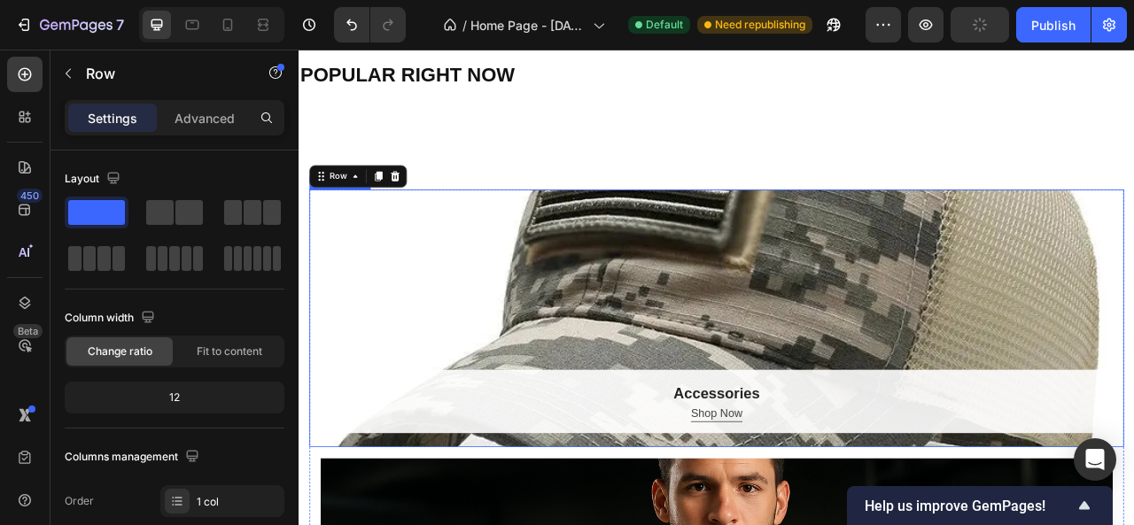
click at [704, 377] on div "Overlay" at bounding box center [830, 392] width 1037 height 328
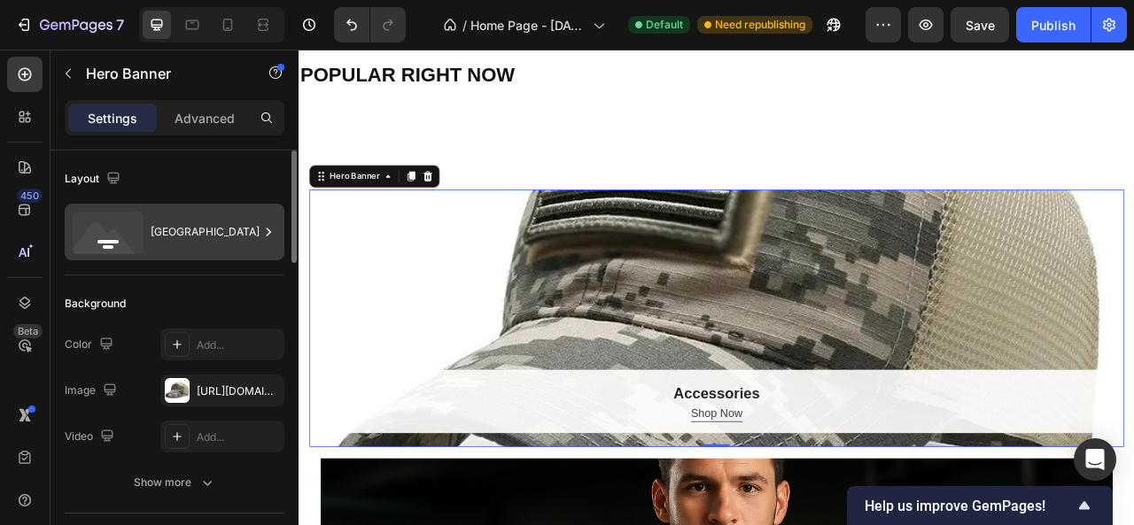
click at [229, 221] on div "[GEOGRAPHIC_DATA]" at bounding box center [205, 232] width 108 height 41
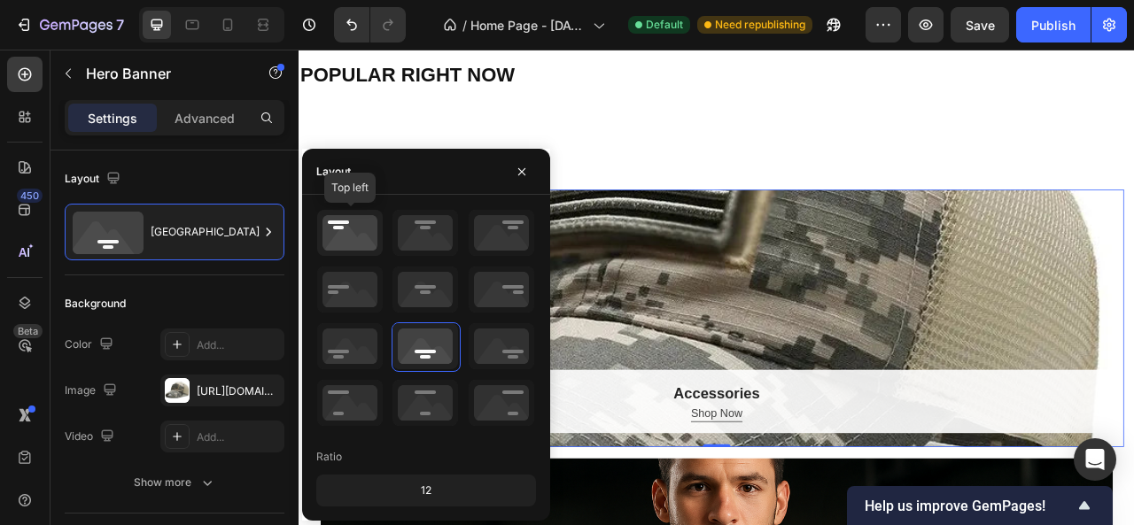
click at [340, 229] on icon at bounding box center [350, 233] width 66 height 46
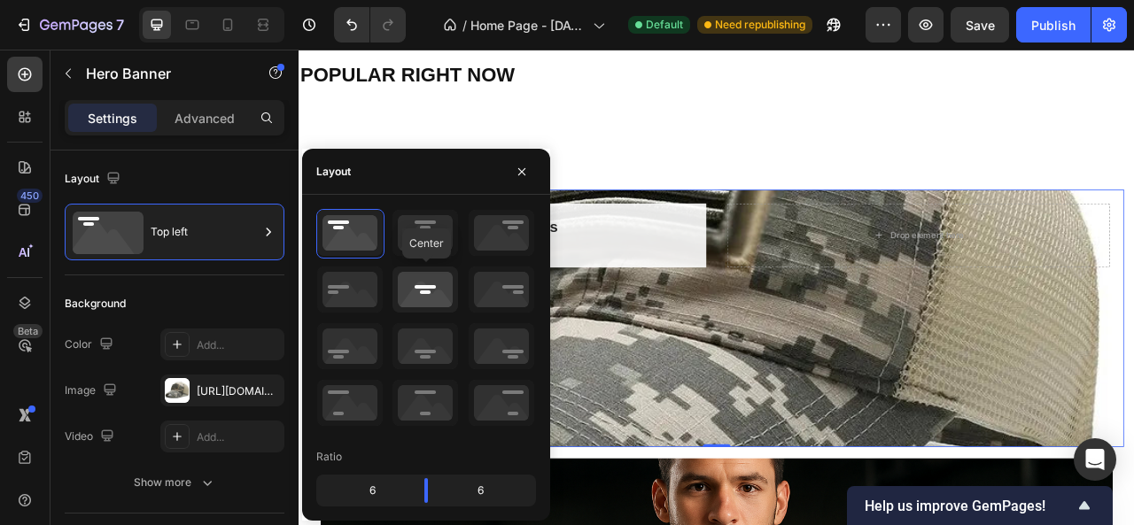
click at [438, 292] on icon at bounding box center [426, 290] width 66 height 46
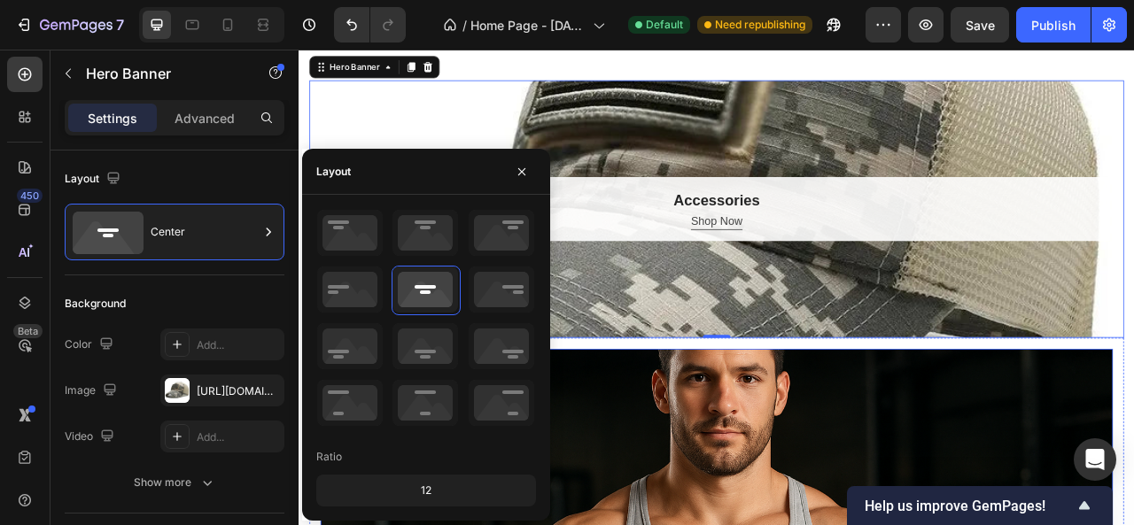
scroll to position [921, 0]
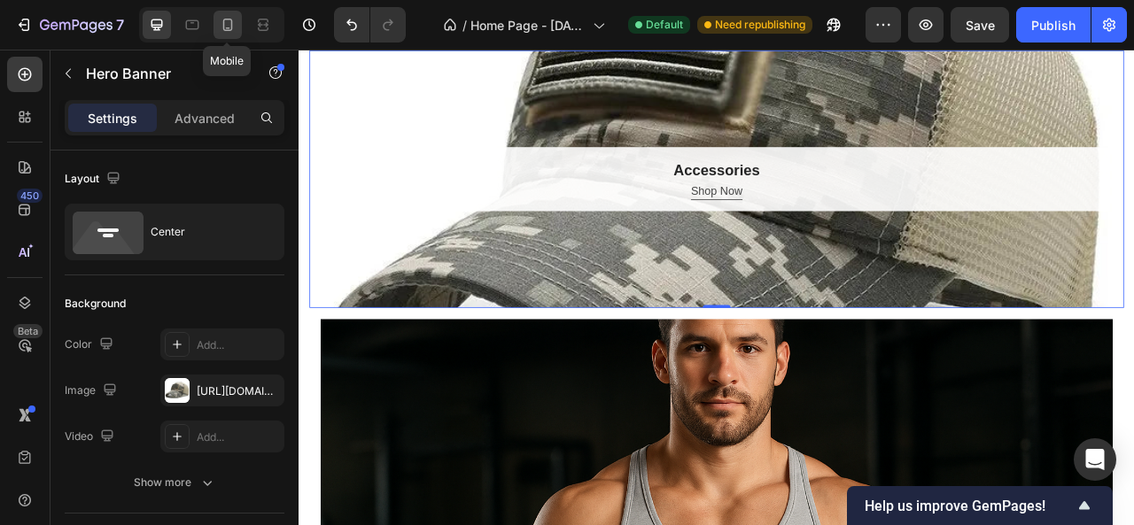
click at [227, 25] on icon at bounding box center [228, 25] width 18 height 18
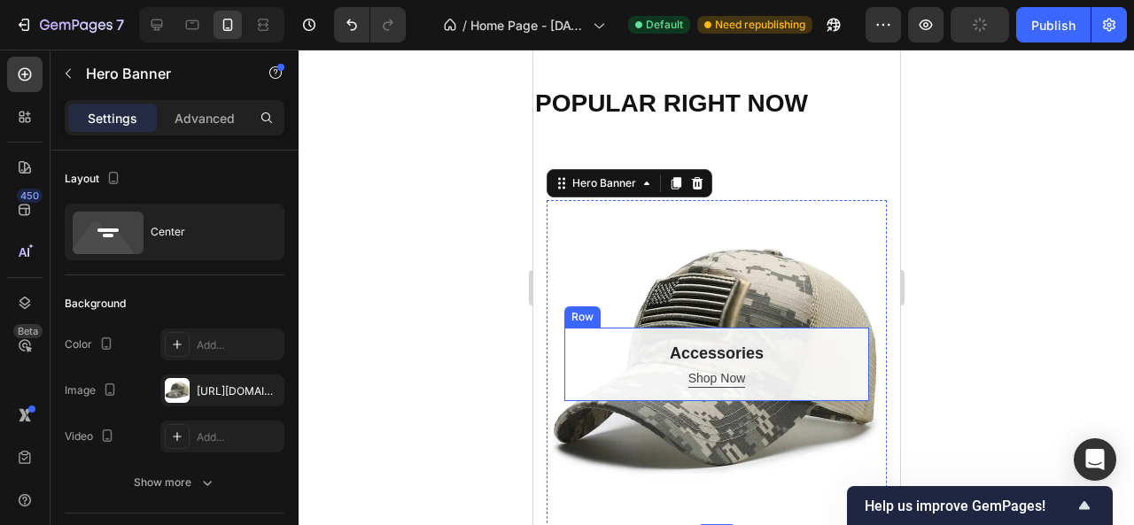
scroll to position [884, 0]
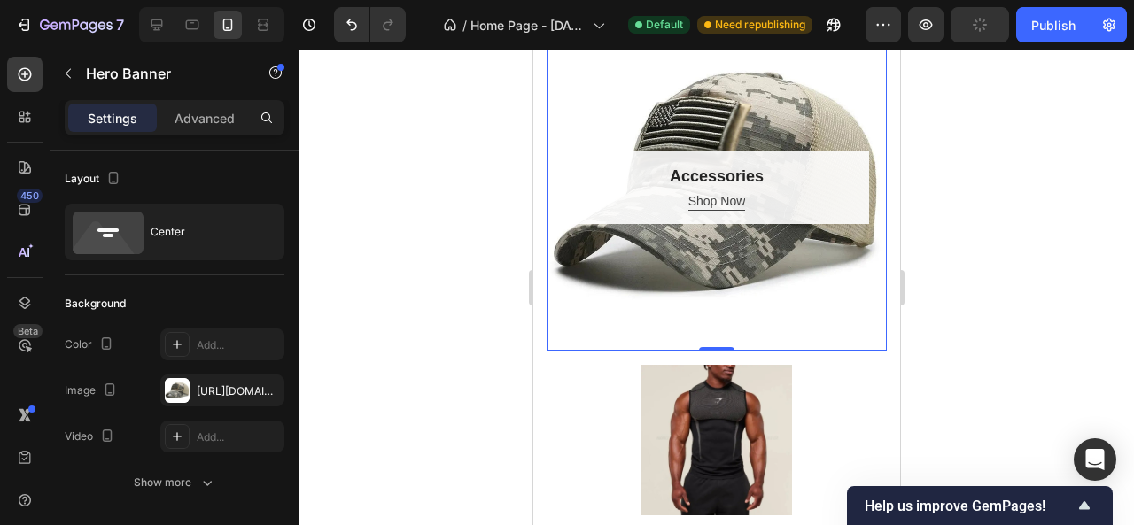
click at [742, 322] on div "Overlay" at bounding box center [716, 187] width 340 height 328
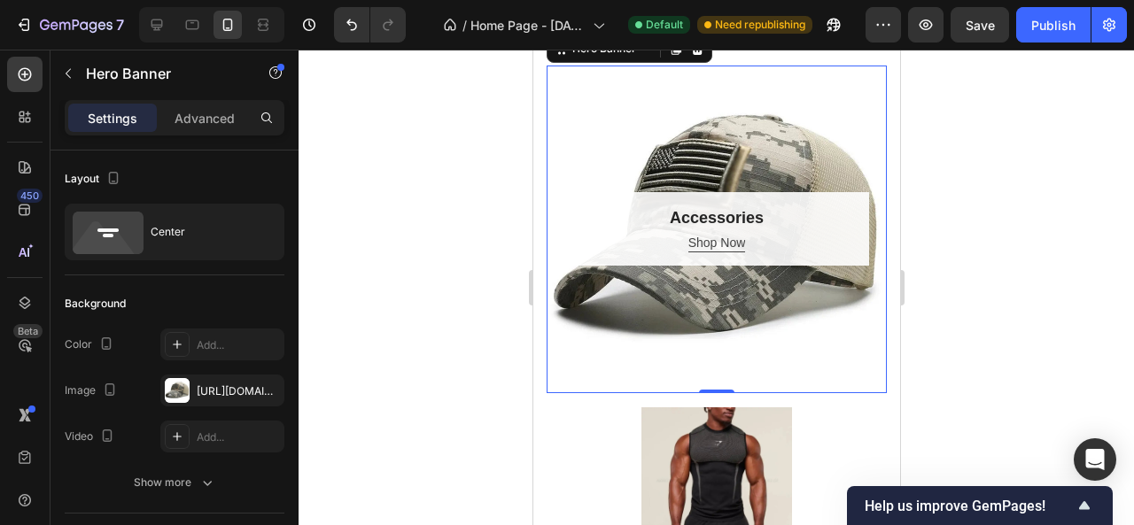
scroll to position [618, 0]
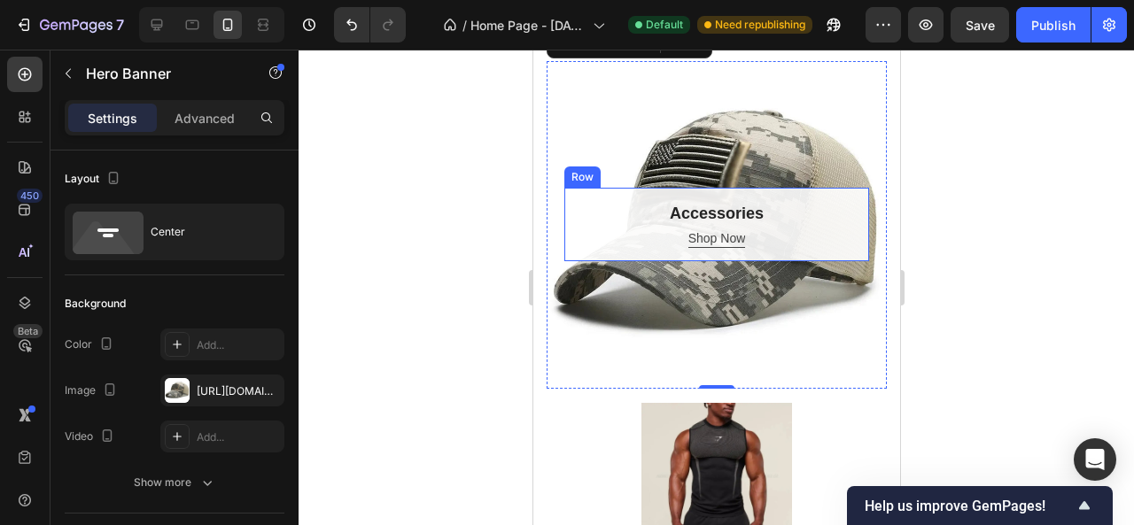
click at [569, 201] on div "Accessories Heading Shop Now Button Row" at bounding box center [716, 225] width 305 height 74
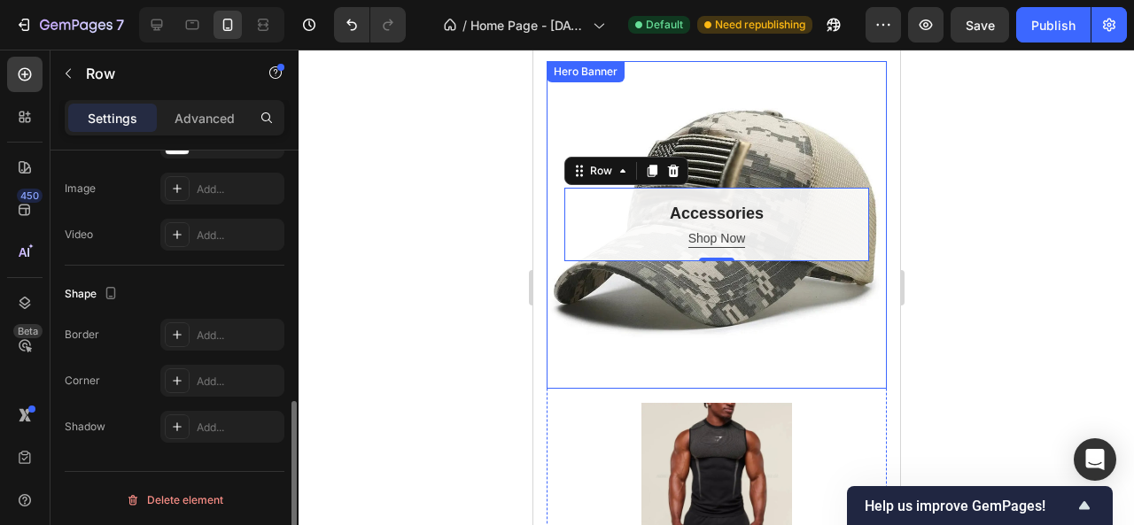
scroll to position [341, 0]
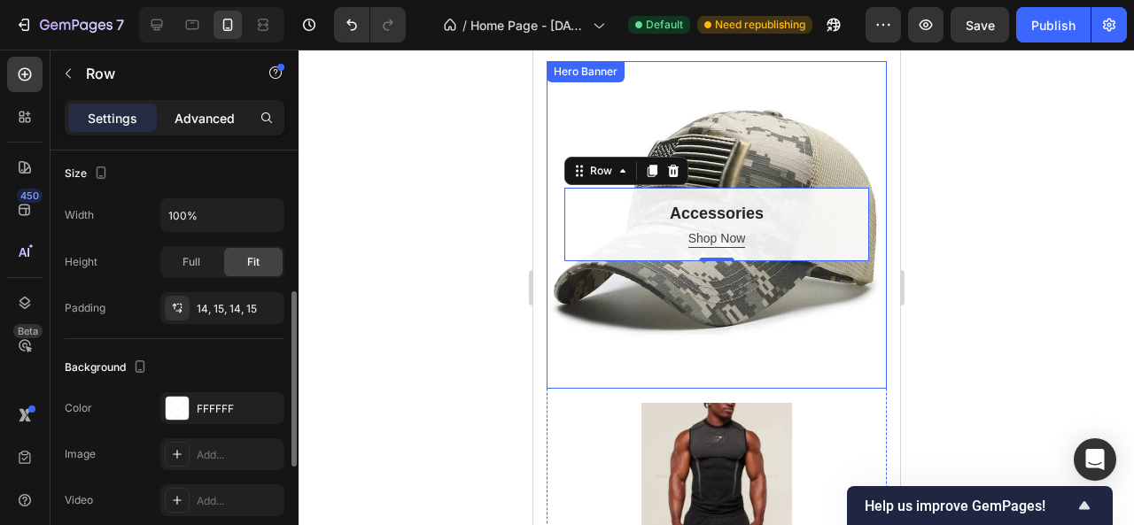
click at [200, 111] on p "Advanced" at bounding box center [205, 118] width 60 height 19
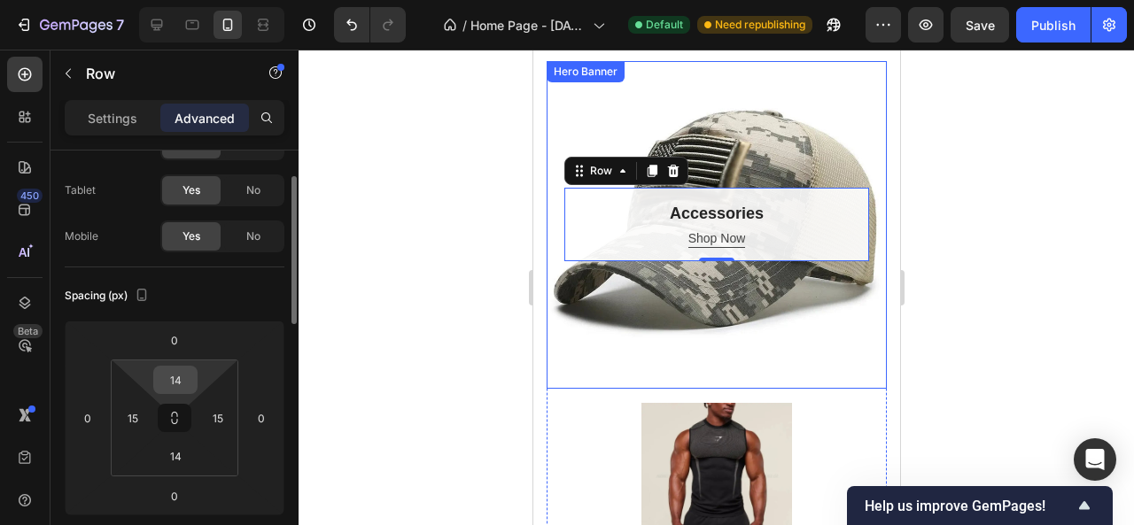
scroll to position [164, 0]
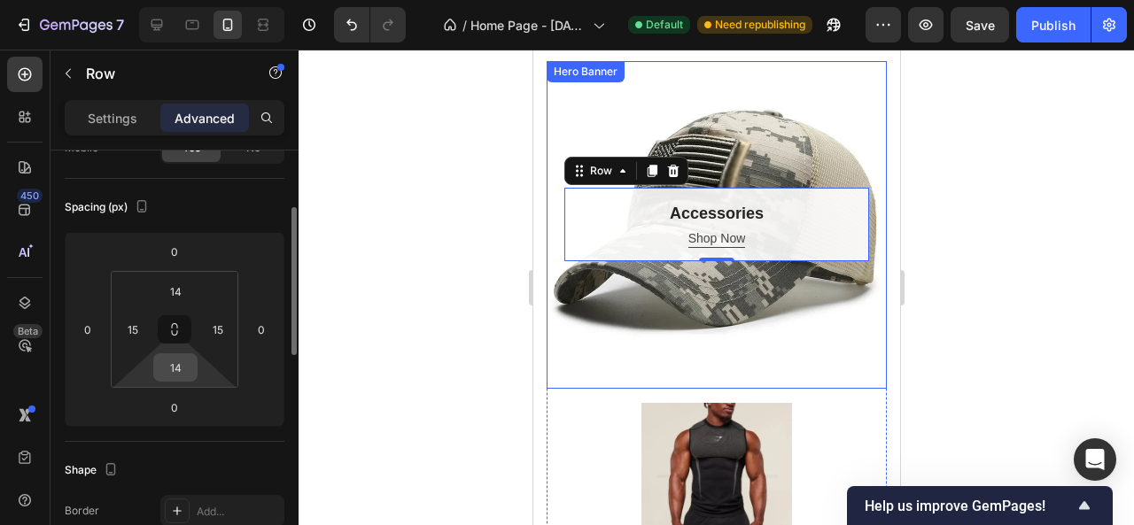
click at [180, 367] on input "14" at bounding box center [175, 367] width 35 height 27
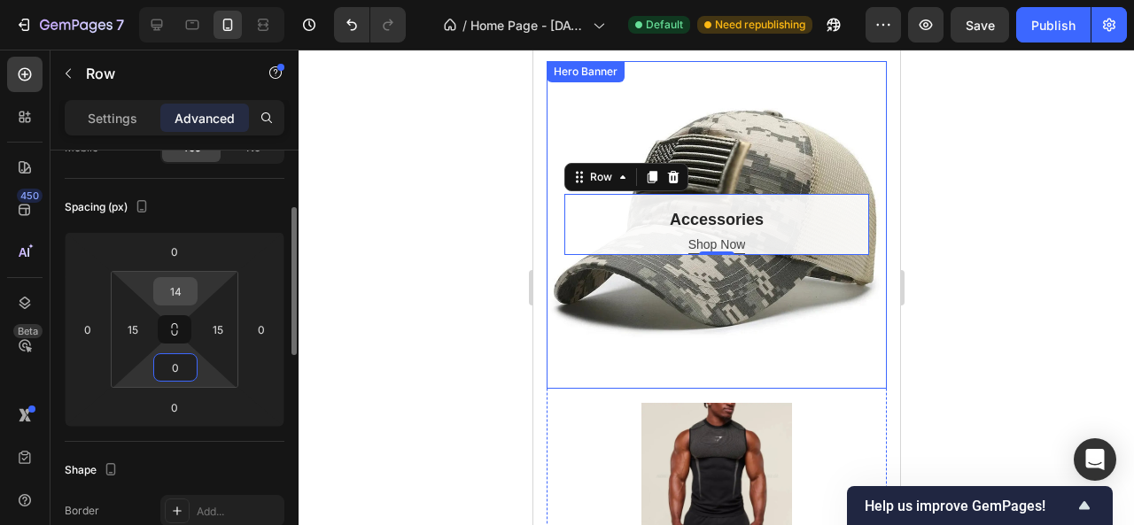
type input "0"
click at [181, 282] on input "14" at bounding box center [175, 291] width 35 height 27
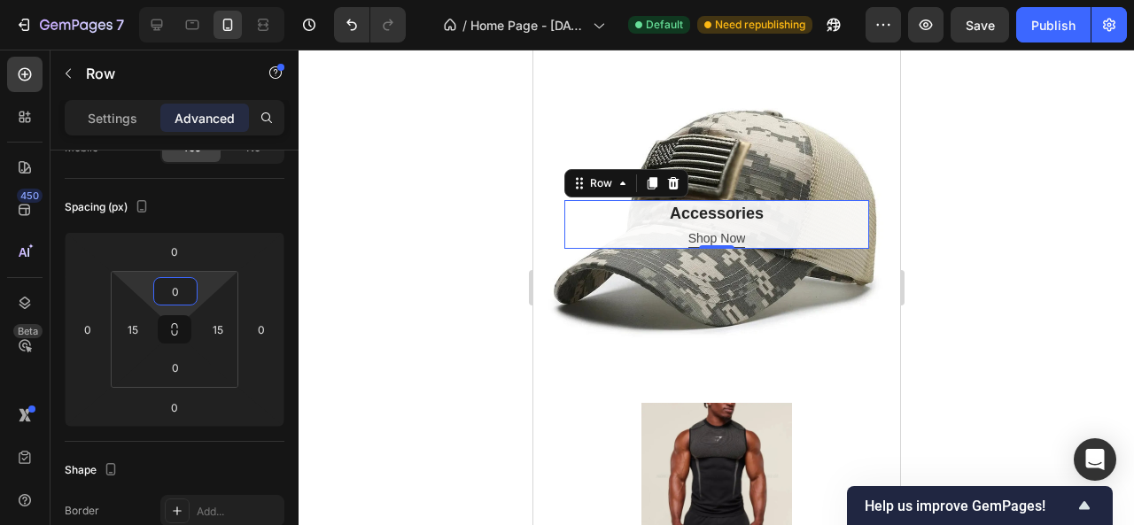
type input "0"
click at [848, 237] on div "Accessories Heading Shop Now Button Row 0" at bounding box center [716, 224] width 305 height 49
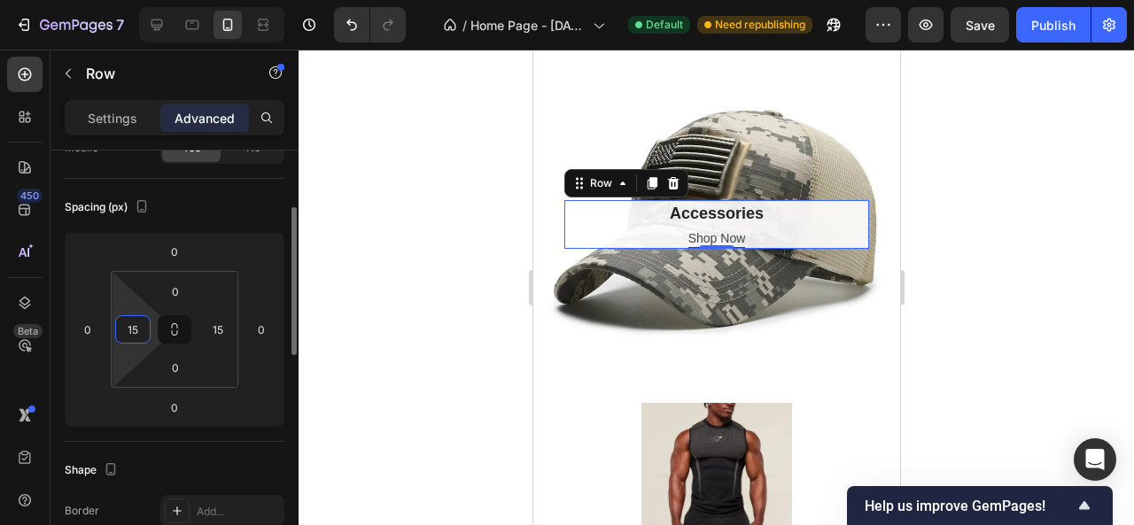
click at [137, 327] on input "15" at bounding box center [133, 329] width 27 height 27
type input "0"
click at [225, 340] on input "15" at bounding box center [218, 329] width 27 height 27
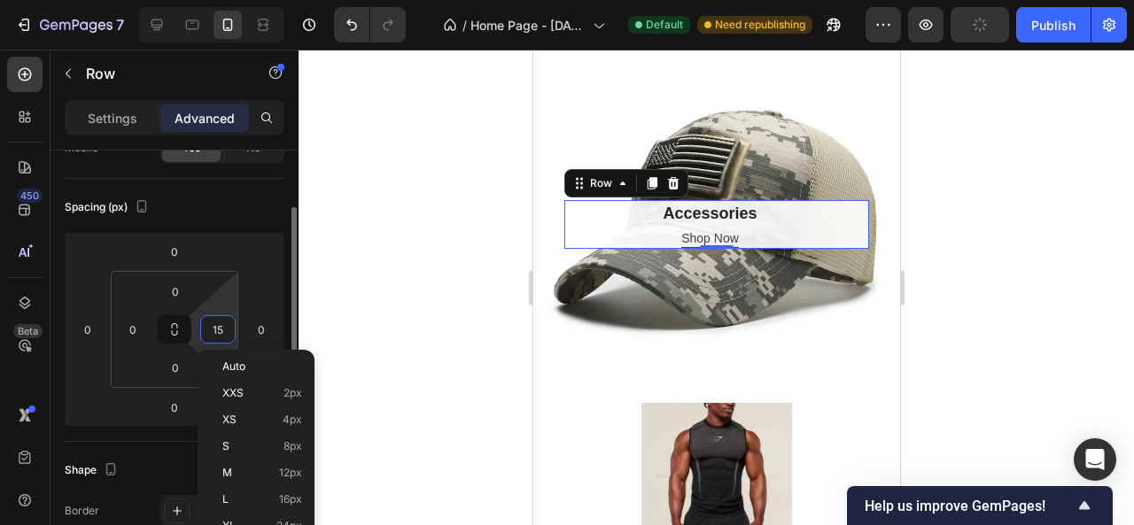
type input "0"
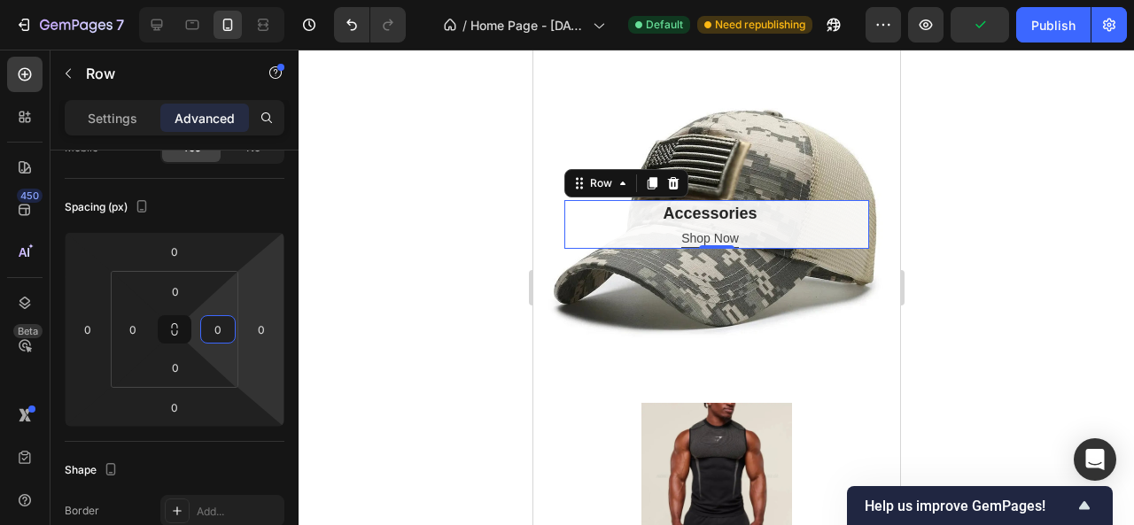
click at [346, 288] on div at bounding box center [717, 288] width 836 height 476
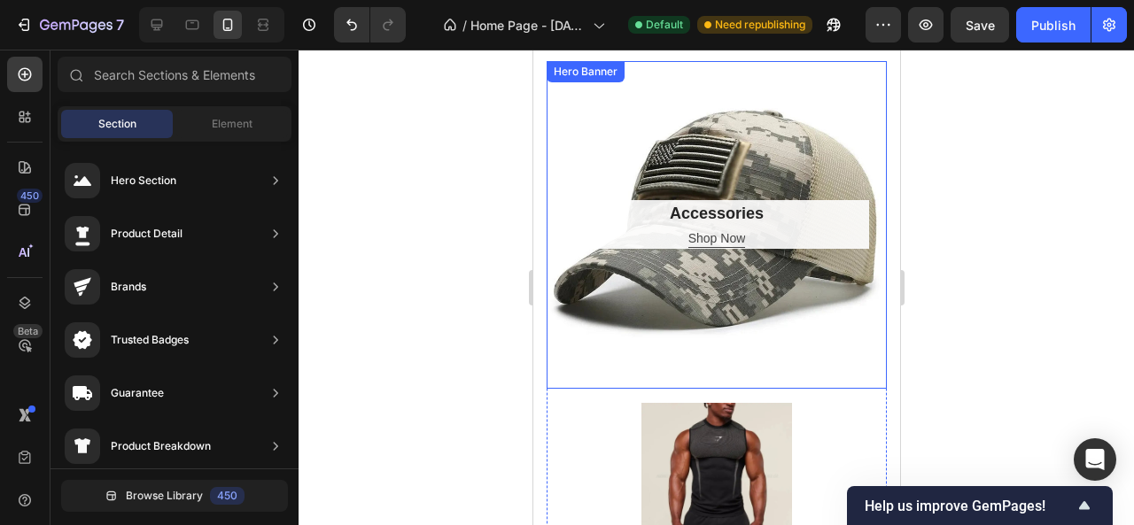
click at [556, 162] on div "Overlay" at bounding box center [716, 225] width 340 height 328
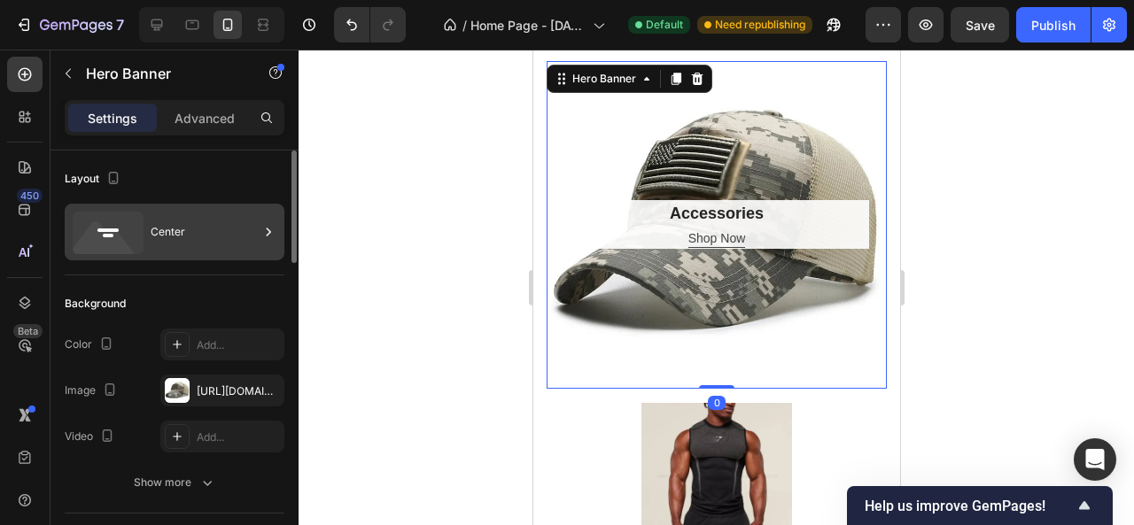
click at [228, 231] on div "Center" at bounding box center [205, 232] width 108 height 41
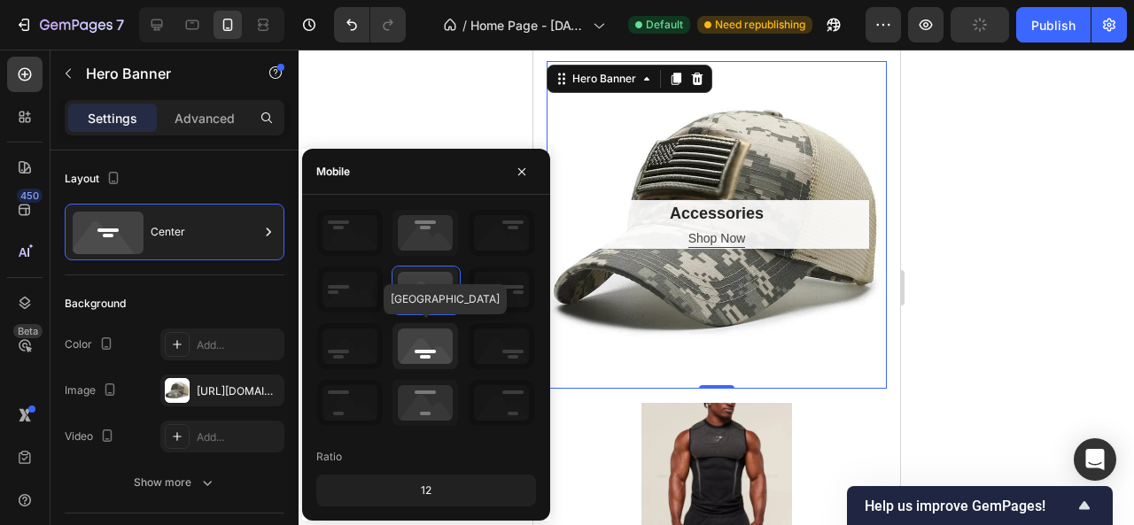
click at [412, 349] on icon at bounding box center [426, 346] width 66 height 46
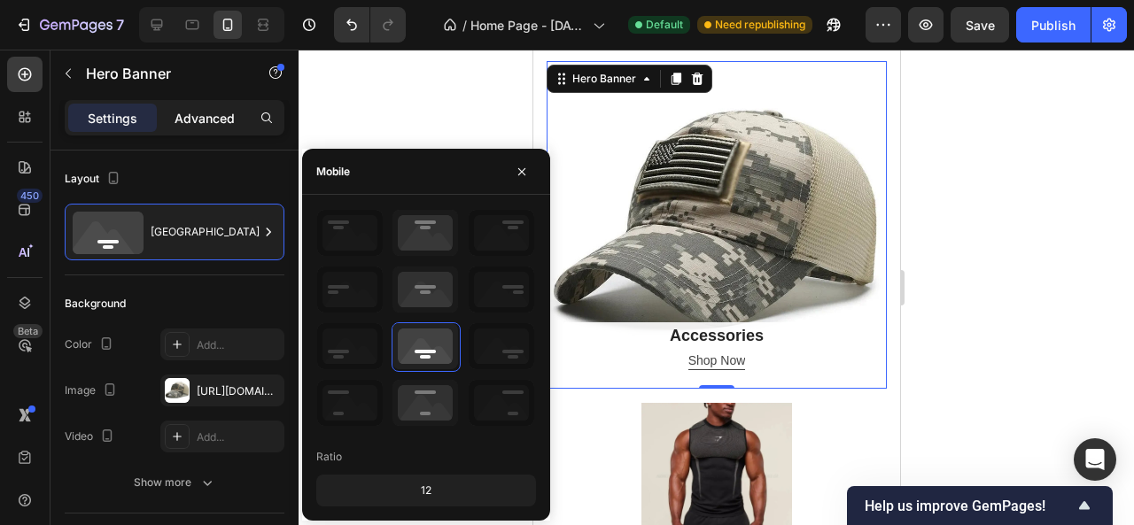
click at [191, 126] on p "Advanced" at bounding box center [205, 118] width 60 height 19
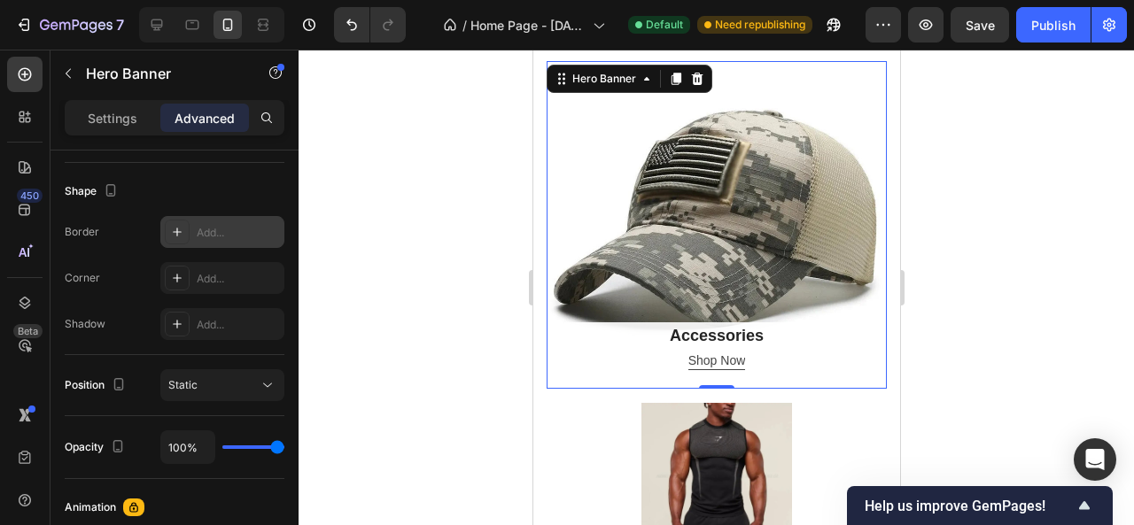
scroll to position [620, 0]
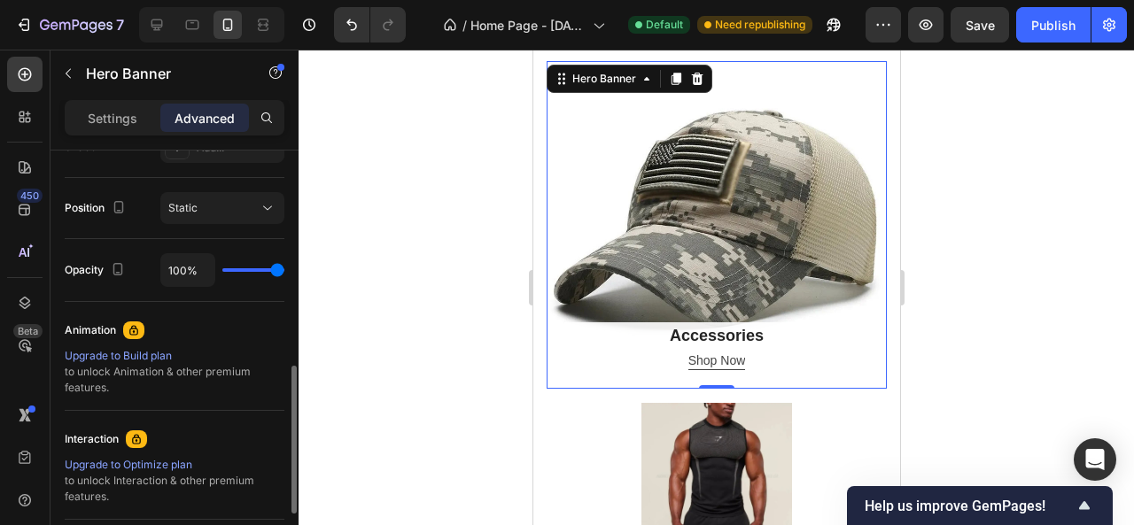
click at [245, 265] on div "100%" at bounding box center [222, 270] width 124 height 34
type input "75%"
type input "75"
type input "50%"
type input "50"
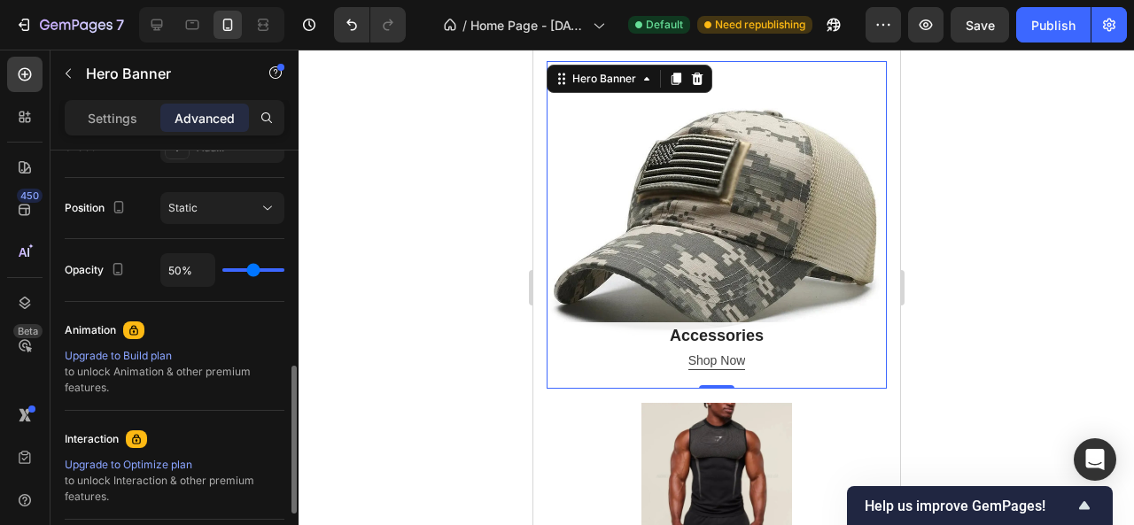
type input "49%"
type input "49"
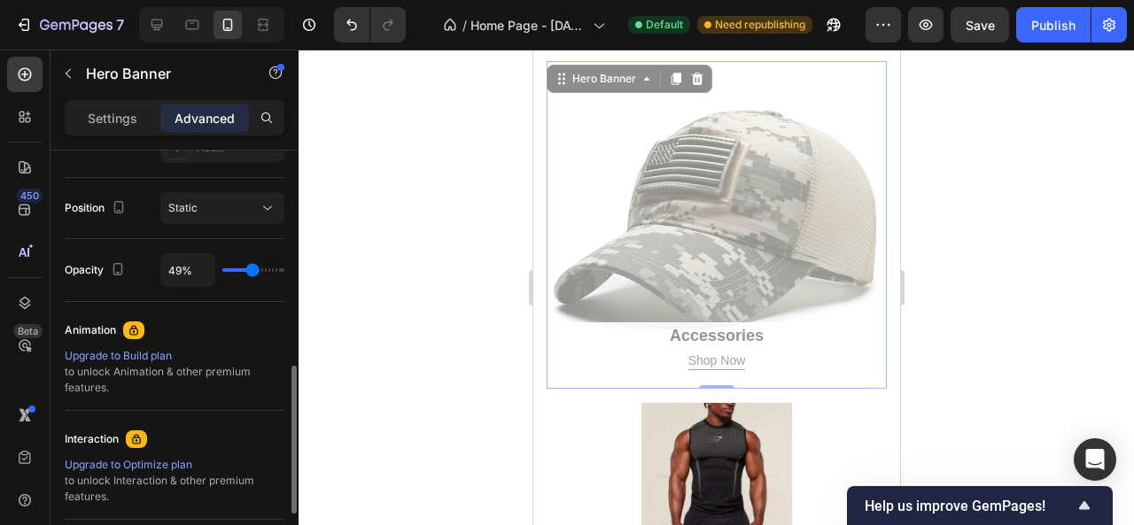
type input "50%"
type input "50"
type input "100%"
type input "100"
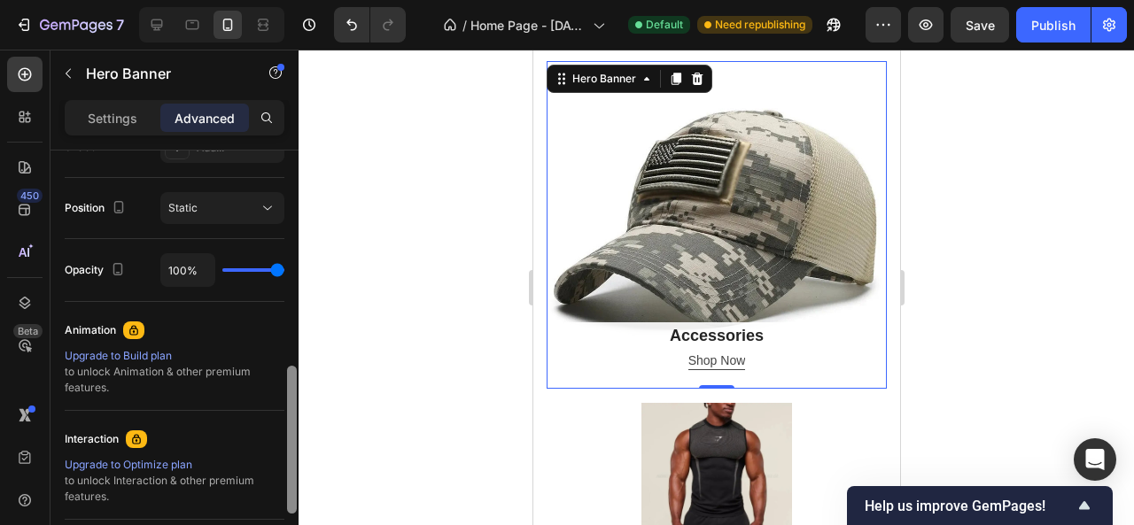
drag, startPoint x: 276, startPoint y: 268, endPoint x: 289, endPoint y: 274, distance: 13.5
click at [284, 272] on input "range" at bounding box center [253, 270] width 62 height 4
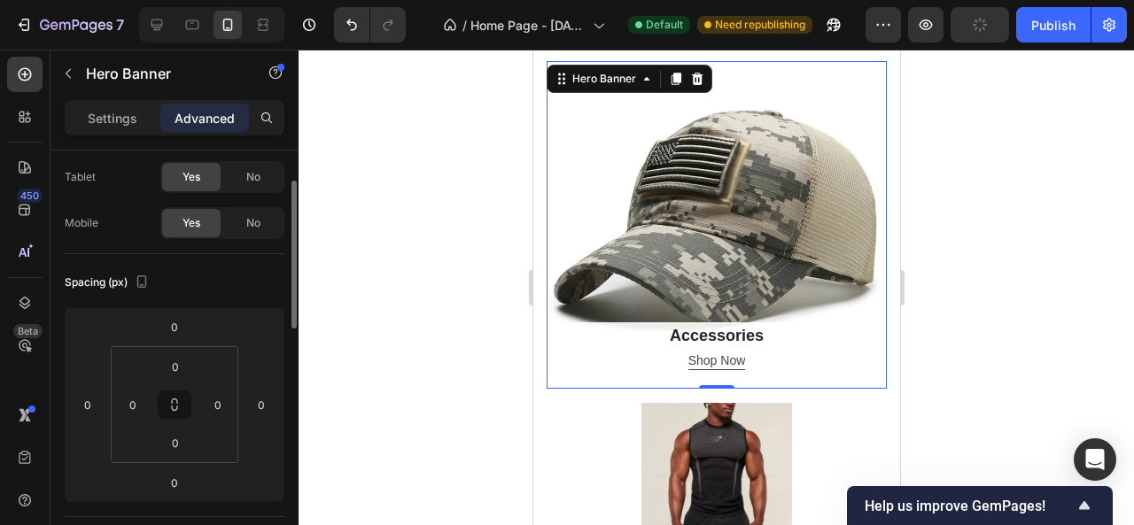
scroll to position [0, 0]
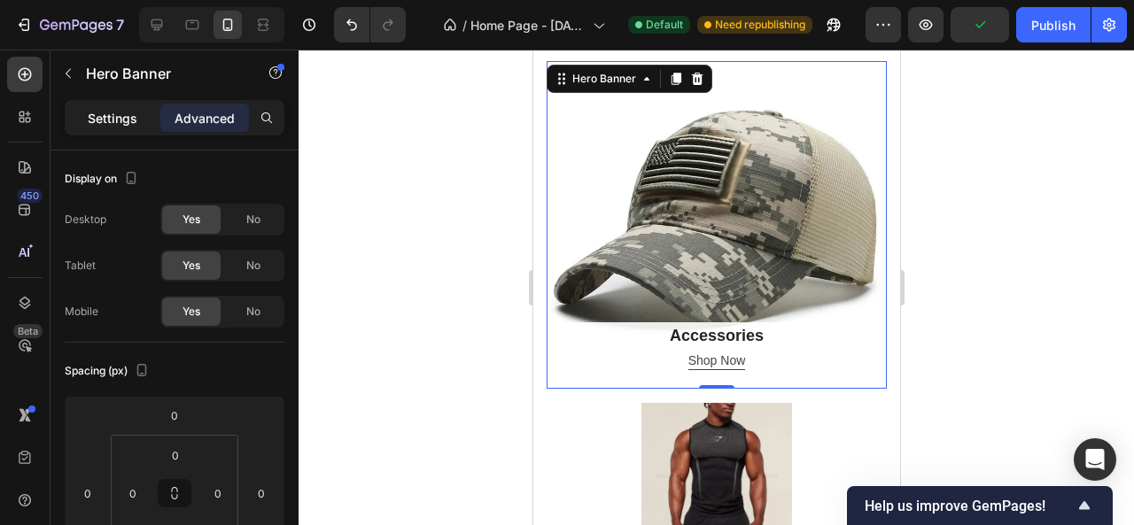
click at [99, 121] on p "Settings" at bounding box center [113, 118] width 50 height 19
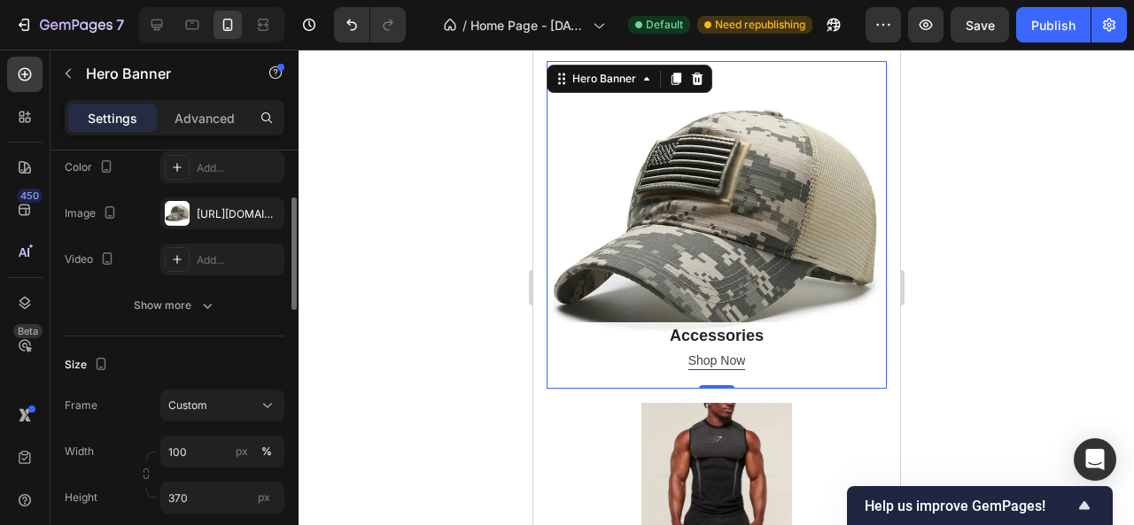
scroll to position [354, 0]
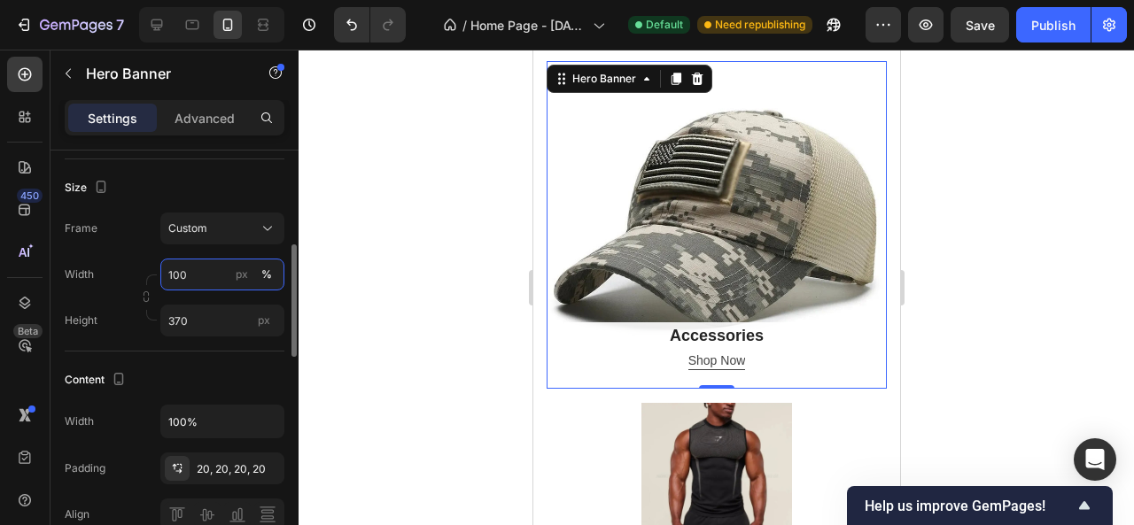
click at [186, 276] on input "100" at bounding box center [222, 275] width 124 height 32
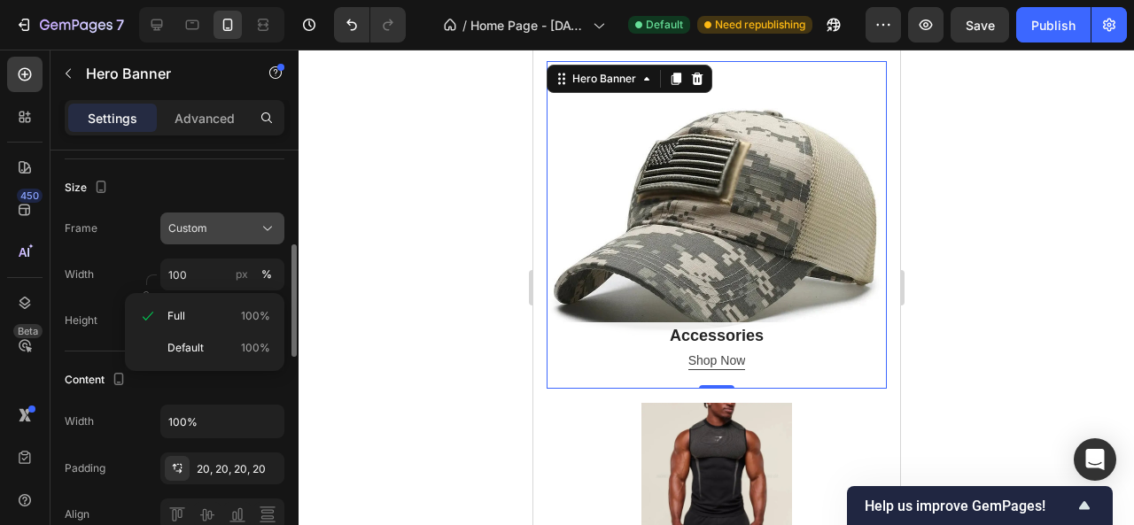
click at [255, 228] on div "Custom" at bounding box center [222, 229] width 108 height 18
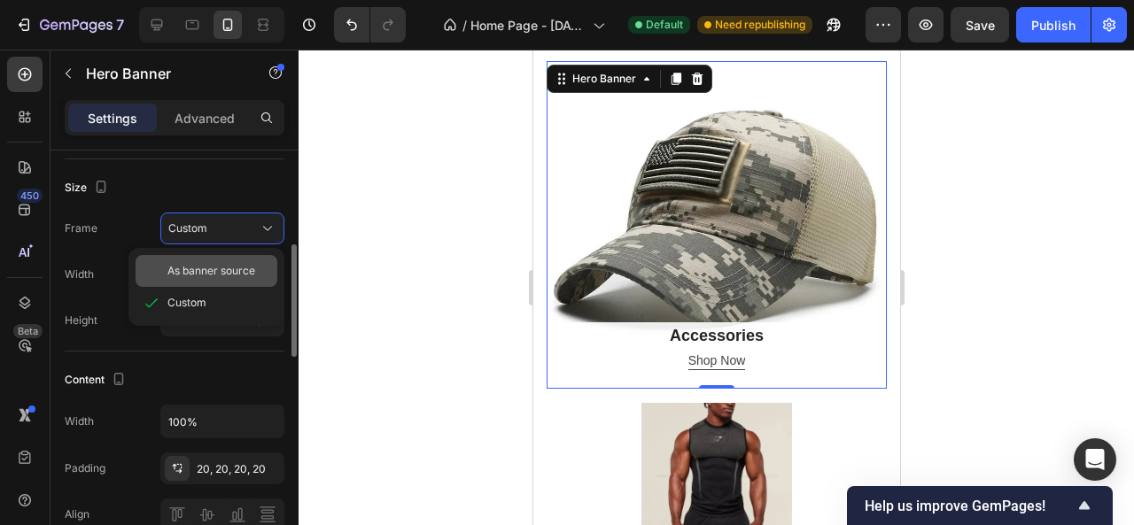
click at [233, 263] on span "As banner source" at bounding box center [211, 271] width 88 height 16
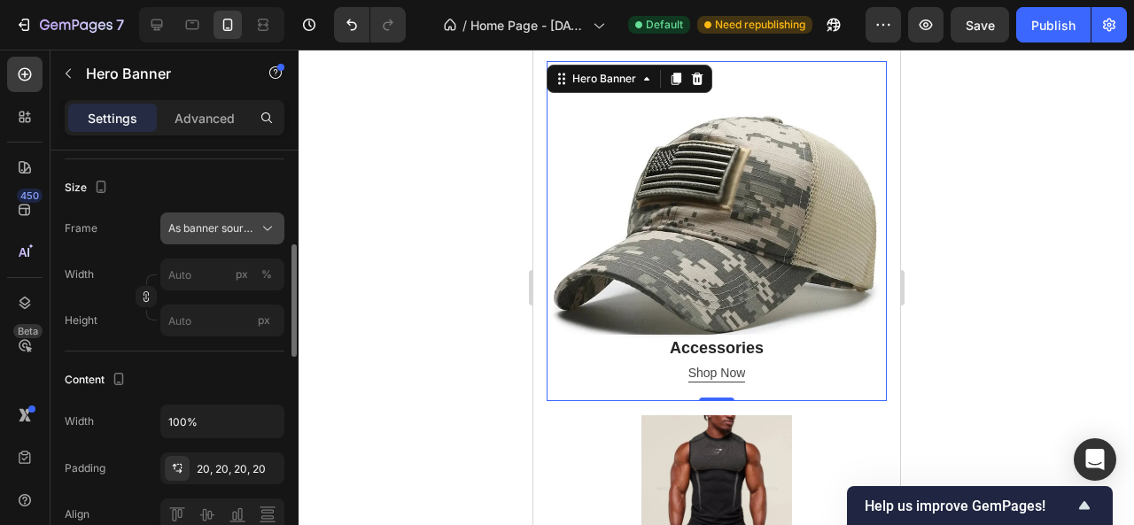
click at [245, 228] on span "As banner source" at bounding box center [211, 229] width 87 height 16
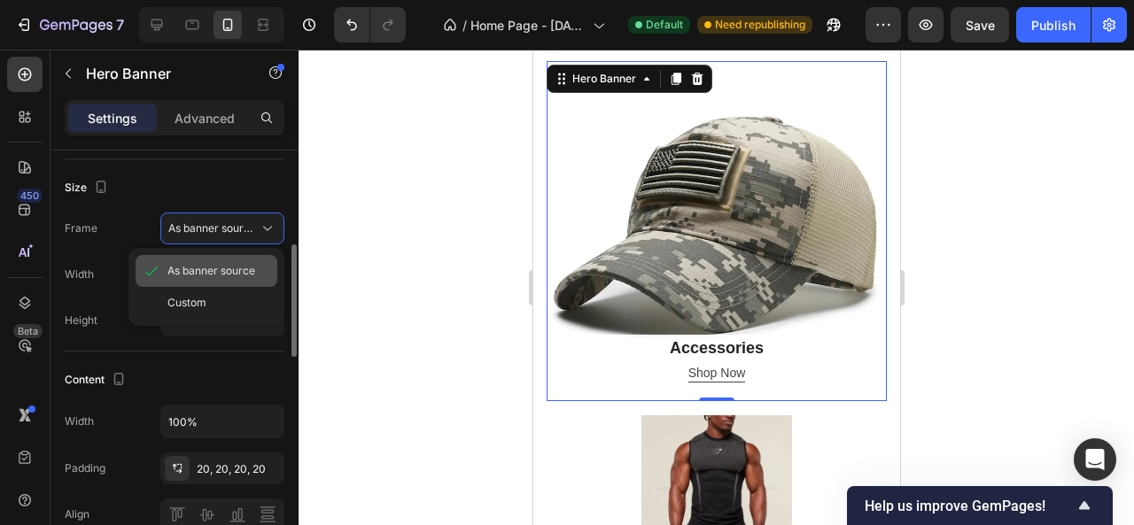
click at [228, 266] on span "As banner source" at bounding box center [211, 271] width 88 height 16
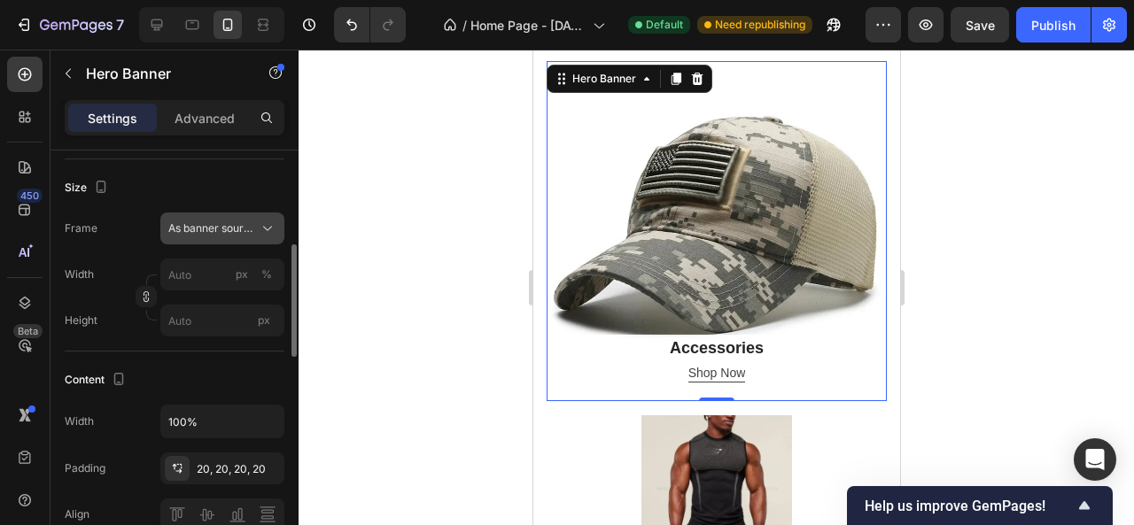
click at [243, 228] on span "As banner source" at bounding box center [211, 229] width 87 height 16
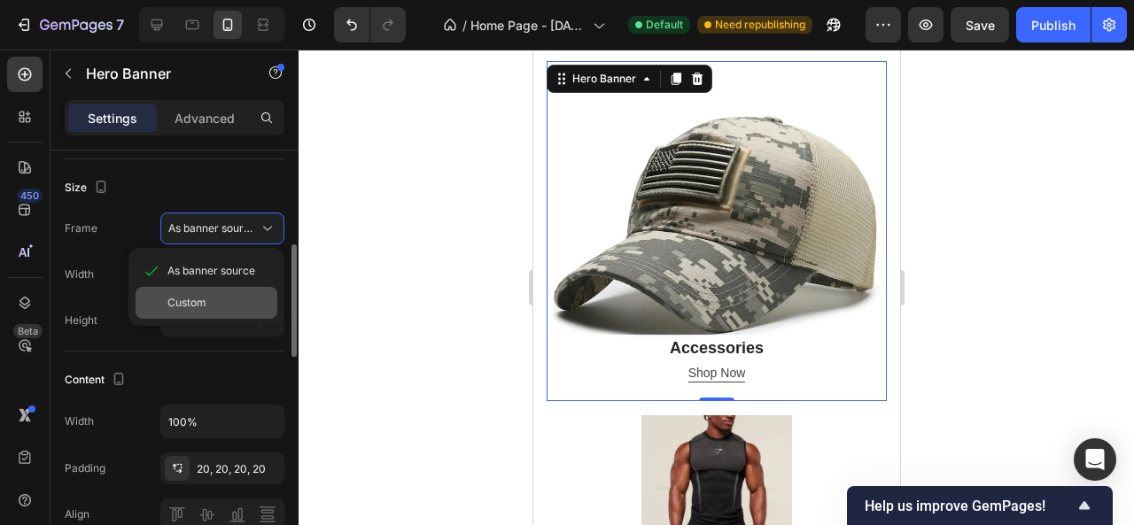
click at [215, 299] on div "Custom" at bounding box center [218, 303] width 103 height 16
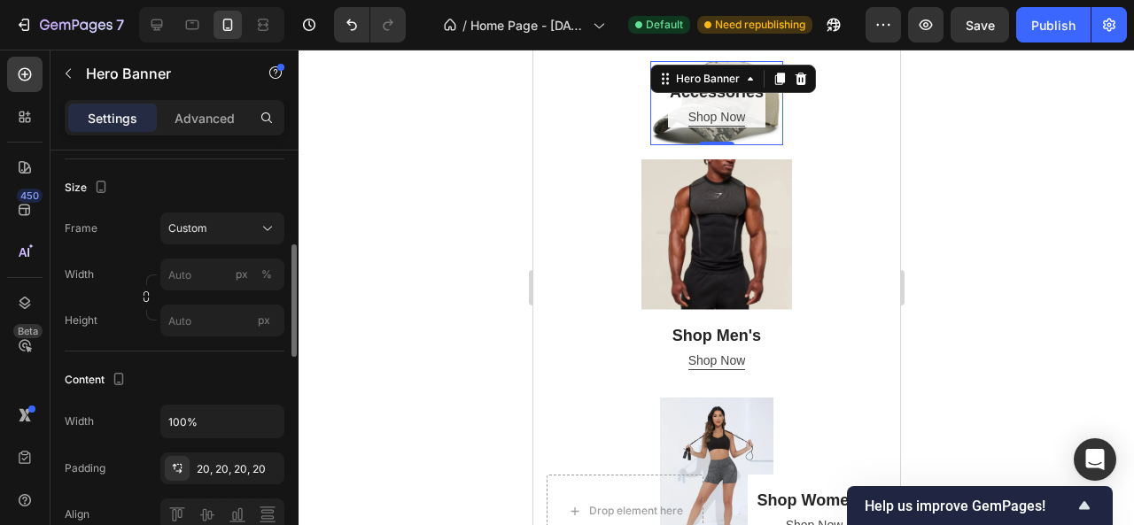
click at [237, 197] on div "Size" at bounding box center [175, 188] width 220 height 28
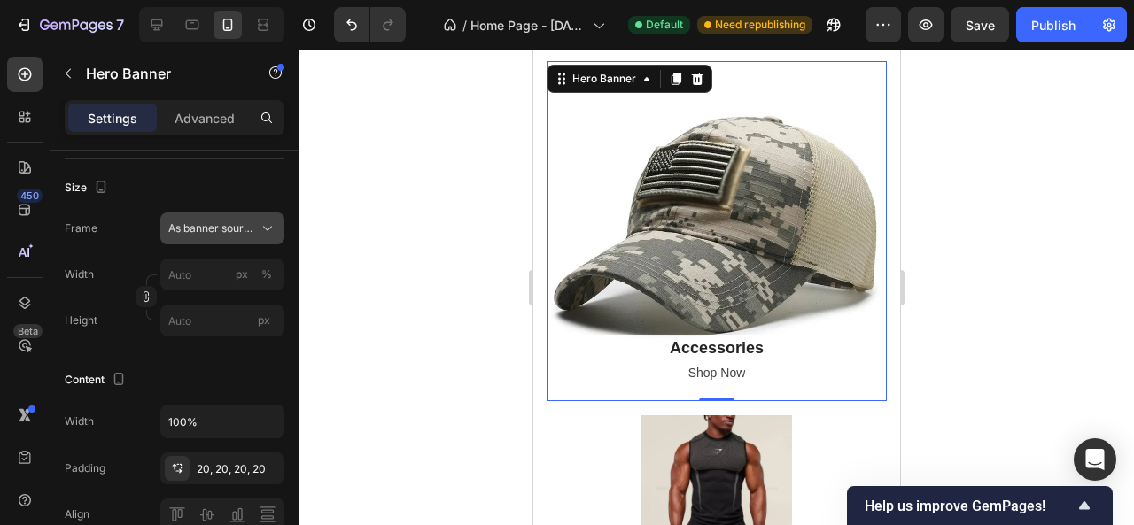
click at [250, 222] on span "As banner source" at bounding box center [211, 229] width 87 height 16
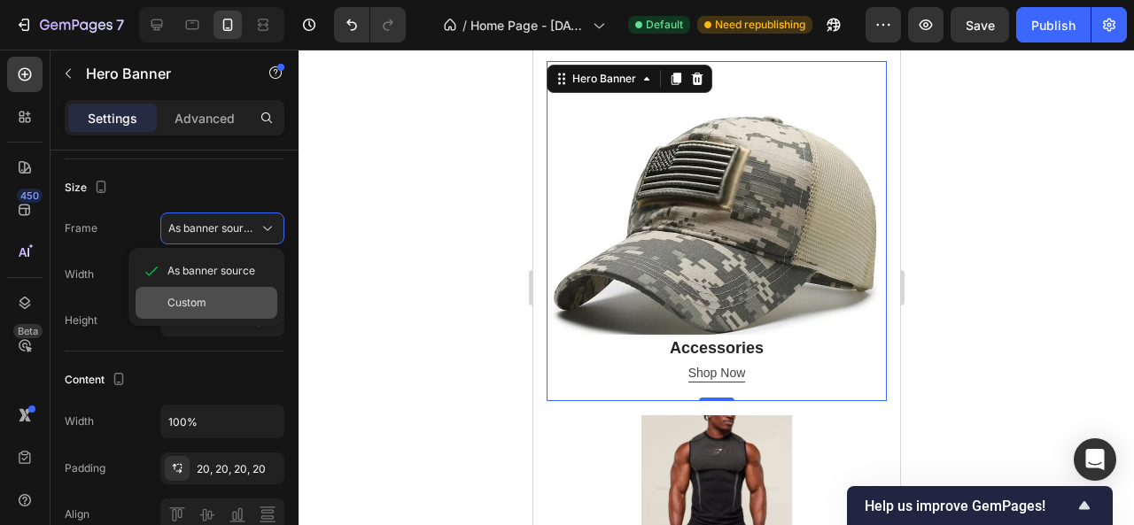
click at [208, 300] on div "Custom" at bounding box center [218, 303] width 103 height 16
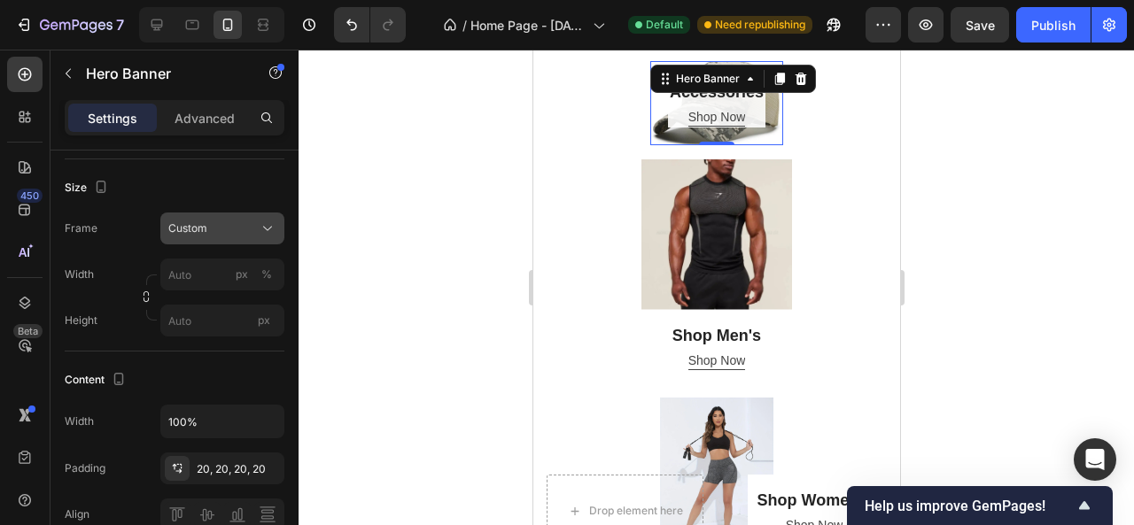
click at [245, 231] on div "Custom" at bounding box center [211, 229] width 87 height 16
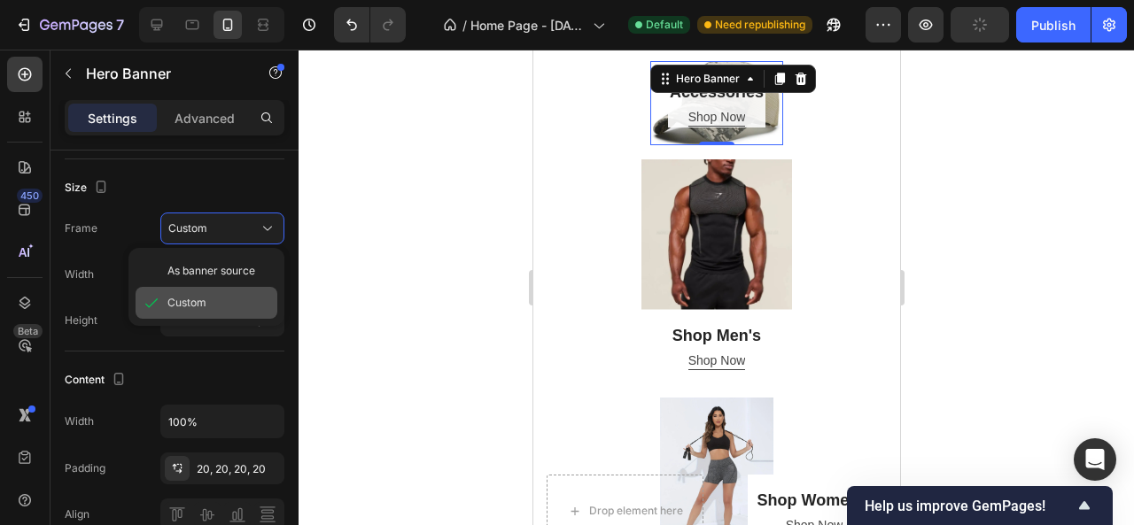
click at [204, 292] on div "Custom" at bounding box center [207, 303] width 142 height 32
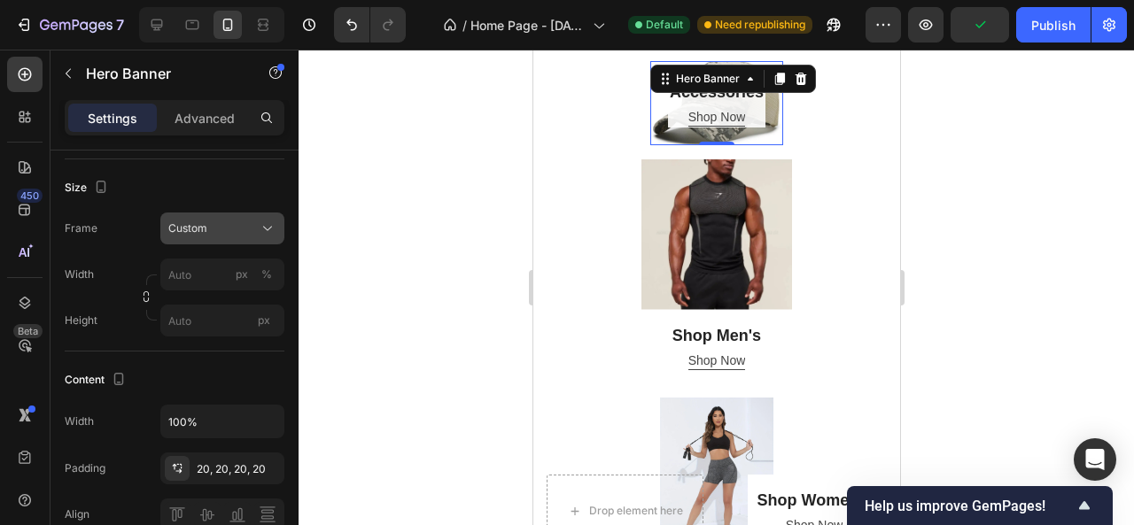
click at [253, 229] on div "Custom" at bounding box center [211, 229] width 87 height 16
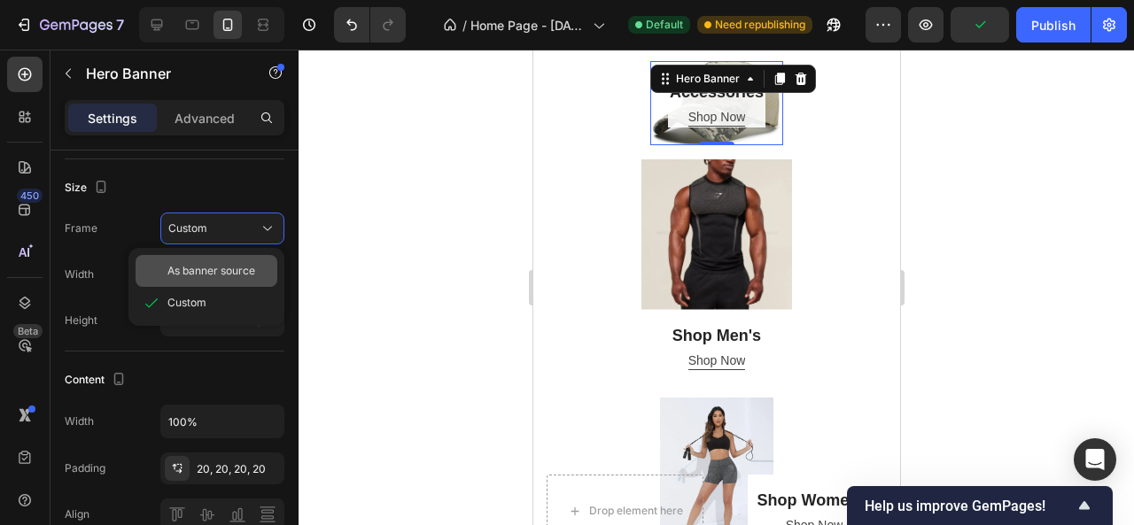
click at [214, 263] on span "As banner source" at bounding box center [211, 271] width 88 height 16
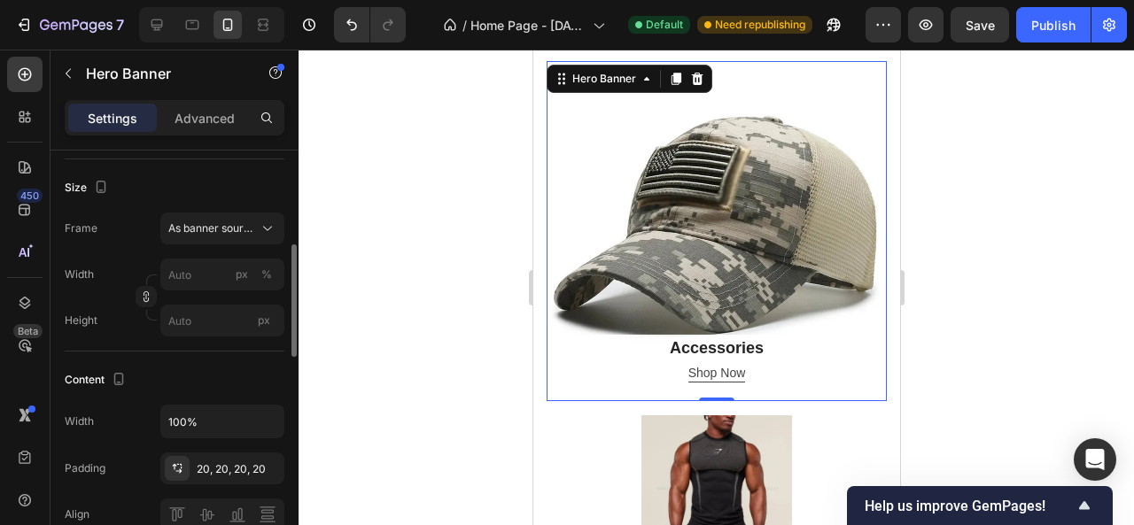
click at [191, 368] on div "Content" at bounding box center [175, 380] width 220 height 28
click at [196, 281] on input "px %" at bounding box center [222, 275] width 124 height 32
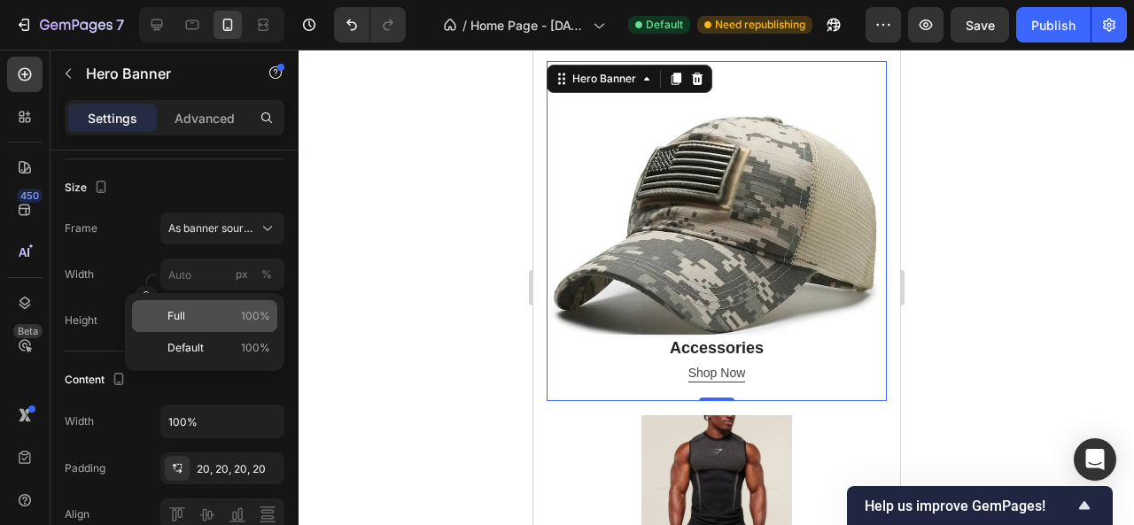
click at [190, 314] on p "Full 100%" at bounding box center [218, 316] width 103 height 16
type input "100"
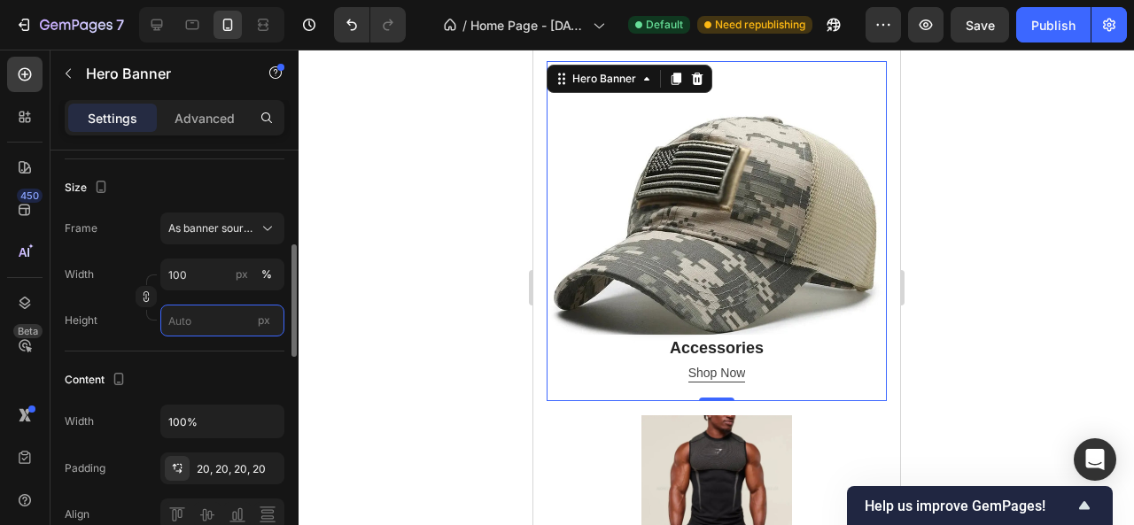
click at [193, 311] on input "px" at bounding box center [222, 321] width 124 height 32
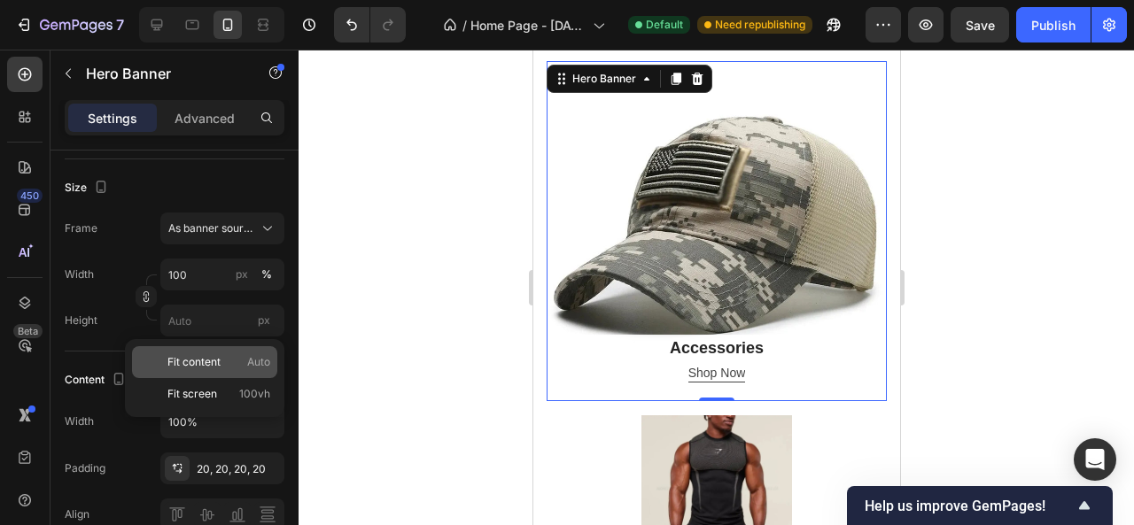
click at [199, 361] on span "Fit content" at bounding box center [193, 362] width 53 height 16
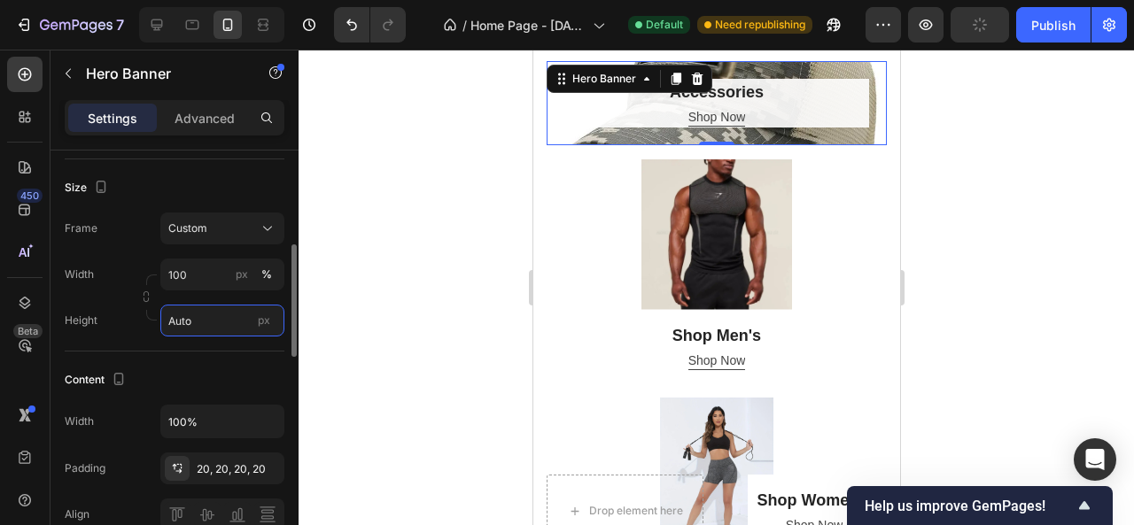
click at [223, 321] on input "Auto" at bounding box center [222, 321] width 124 height 32
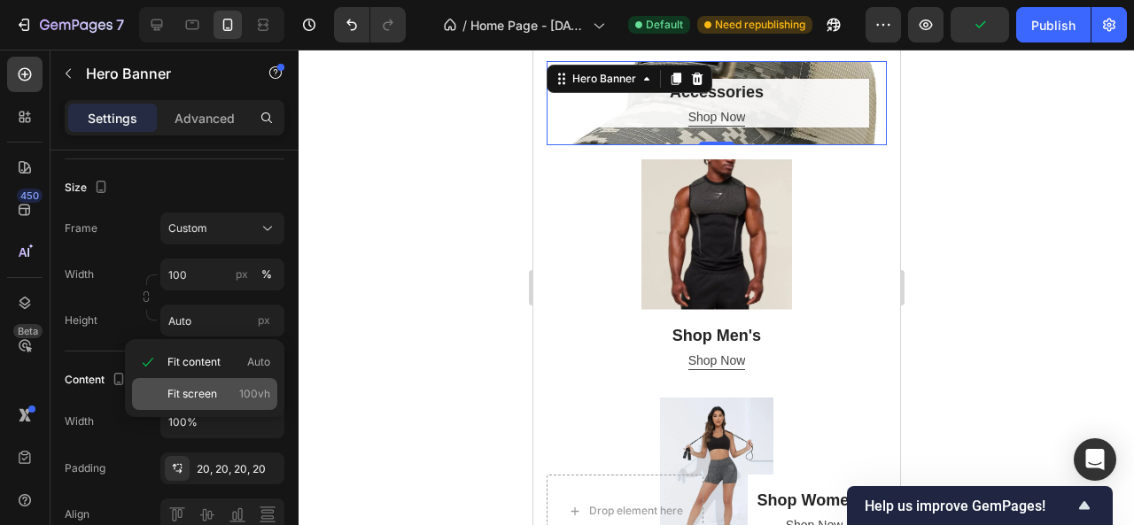
click at [216, 390] on span "Fit screen" at bounding box center [192, 394] width 50 height 16
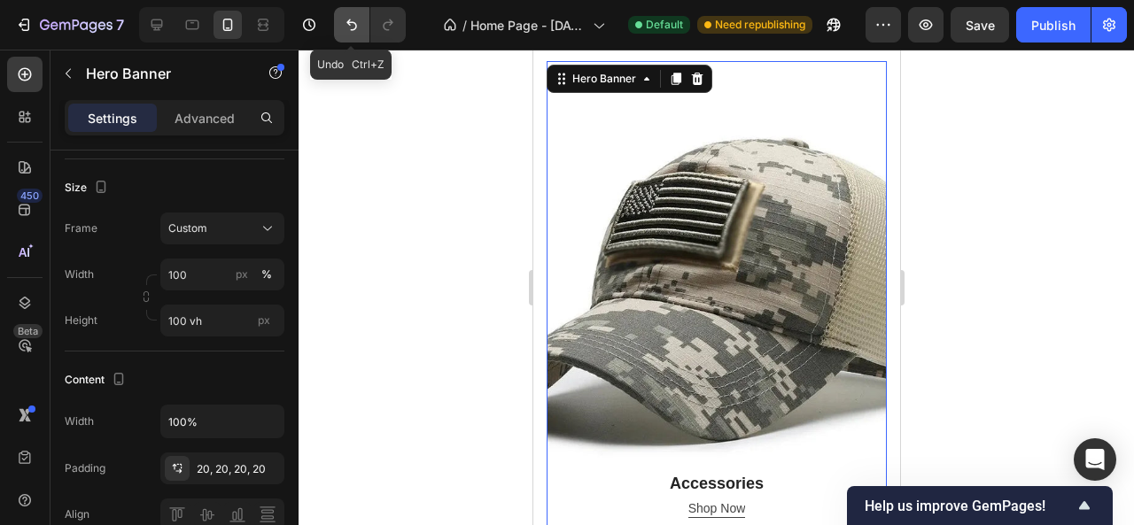
click at [351, 17] on icon "Undo/Redo" at bounding box center [352, 25] width 18 height 18
type input "Auto"
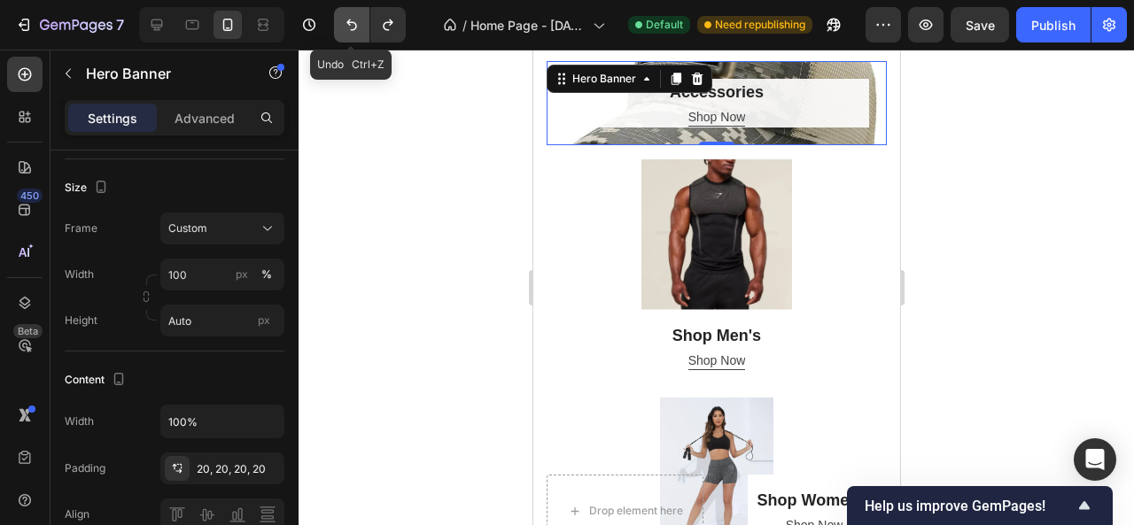
click at [351, 17] on icon "Undo/Redo" at bounding box center [352, 25] width 18 height 18
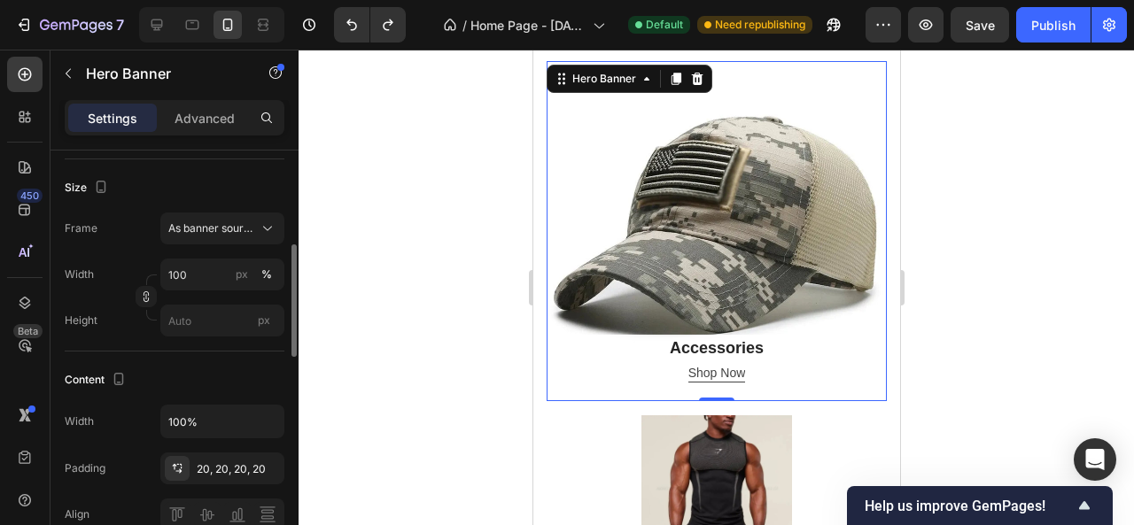
scroll to position [443, 0]
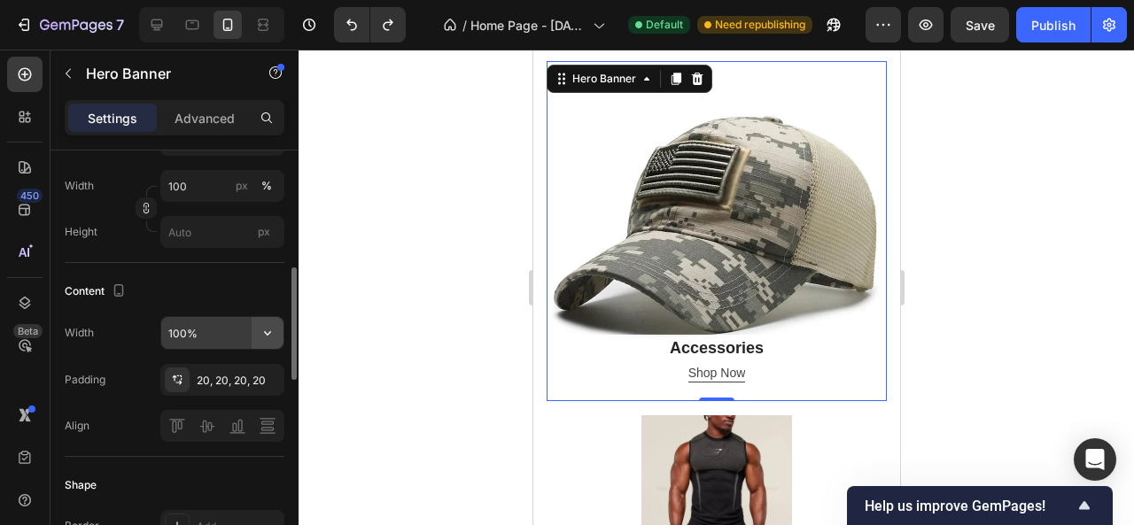
click at [264, 334] on icon "button" at bounding box center [268, 333] width 18 height 18
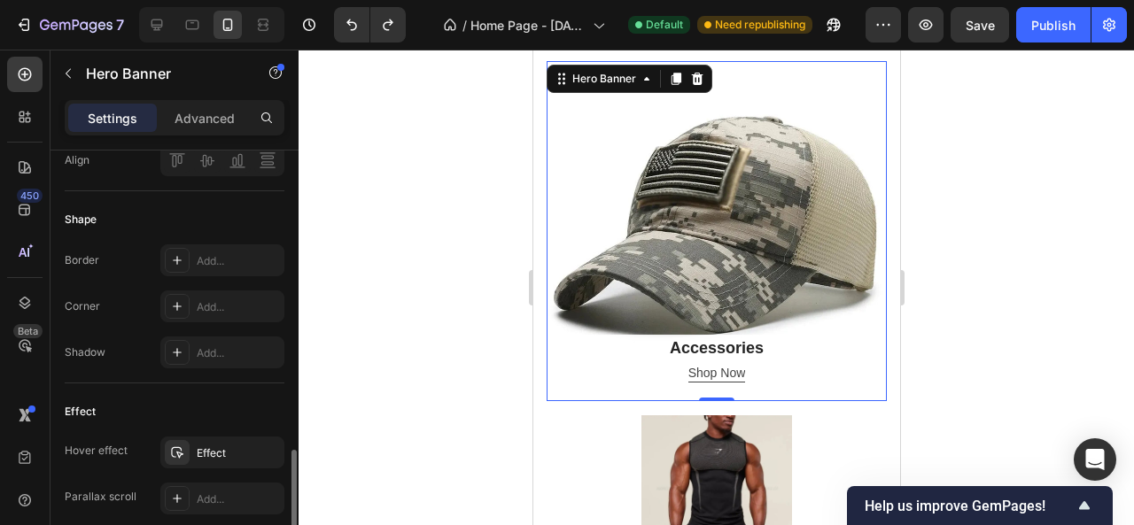
scroll to position [797, 0]
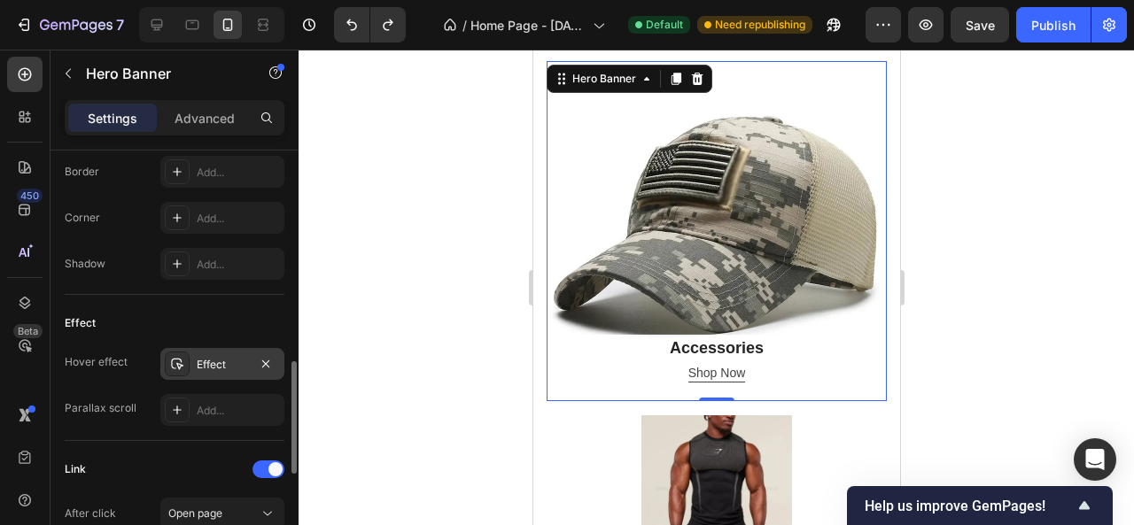
click at [178, 364] on icon at bounding box center [177, 365] width 12 height 12
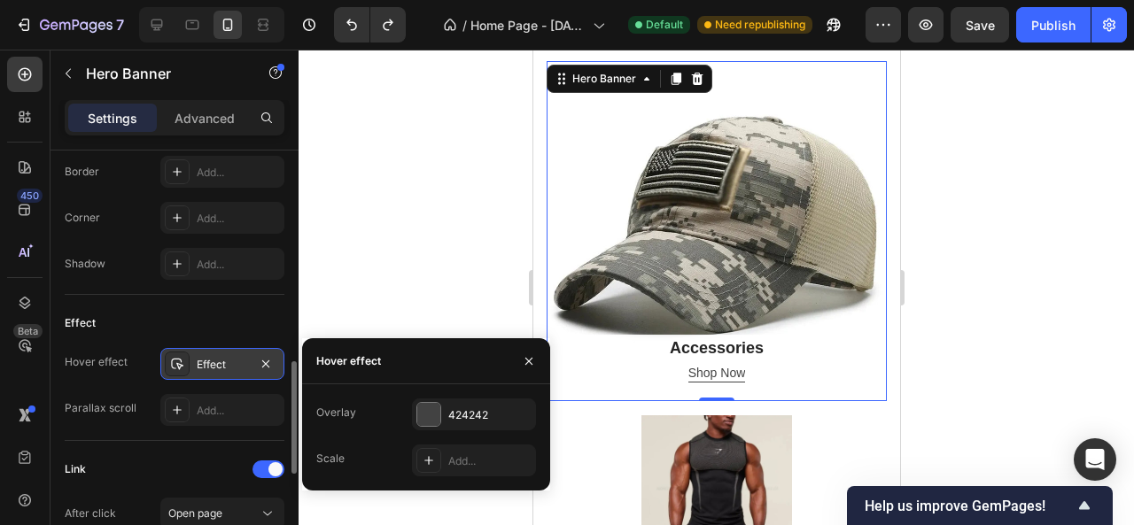
click at [178, 364] on icon at bounding box center [177, 365] width 12 height 12
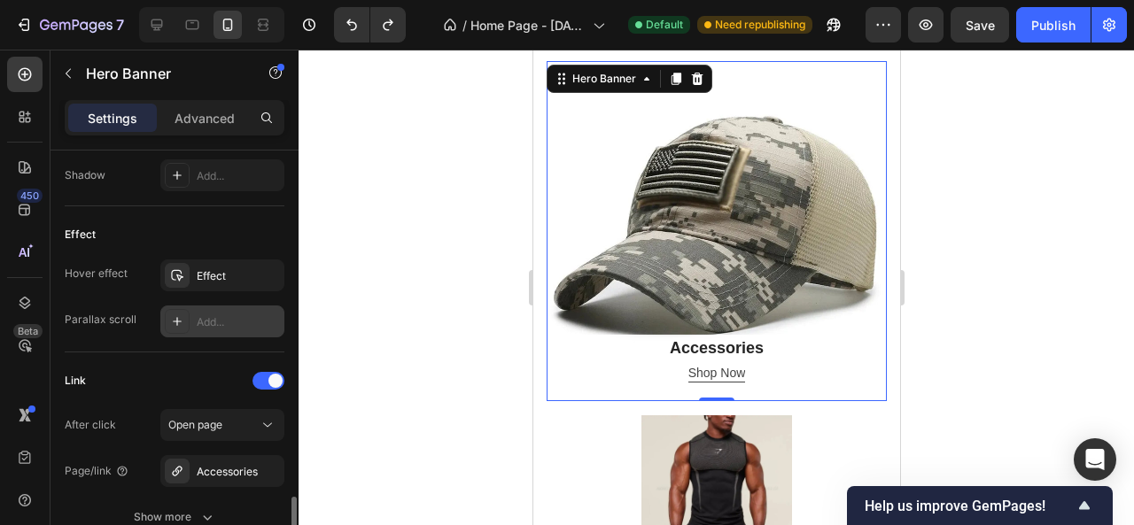
scroll to position [975, 0]
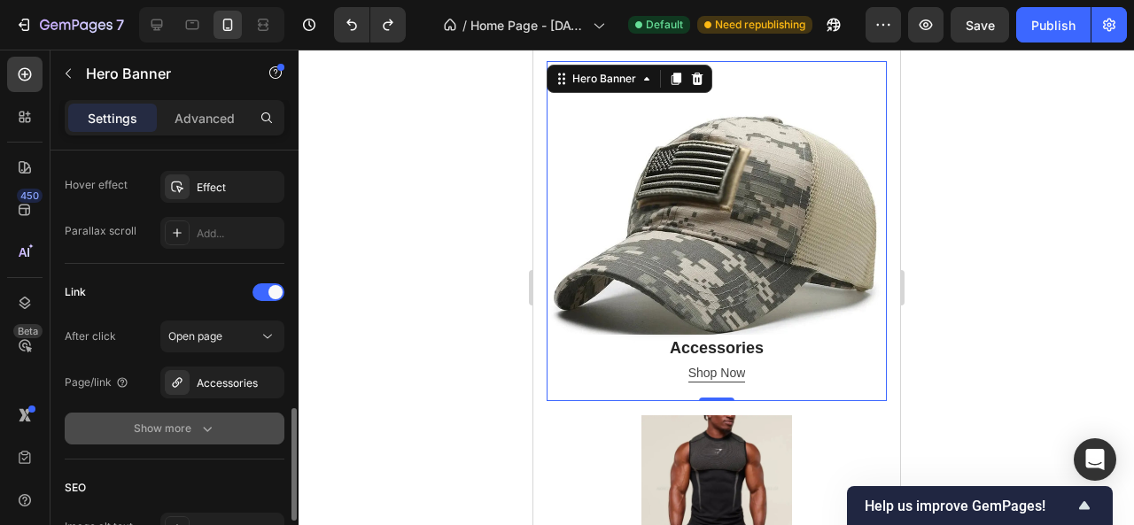
click at [172, 433] on div "Show more" at bounding box center [175, 429] width 82 height 18
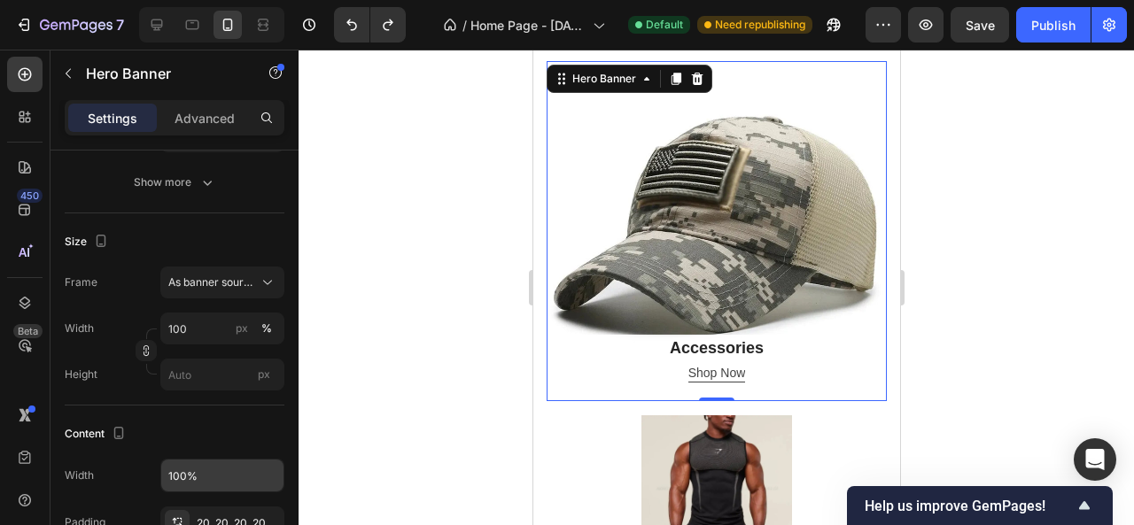
scroll to position [0, 0]
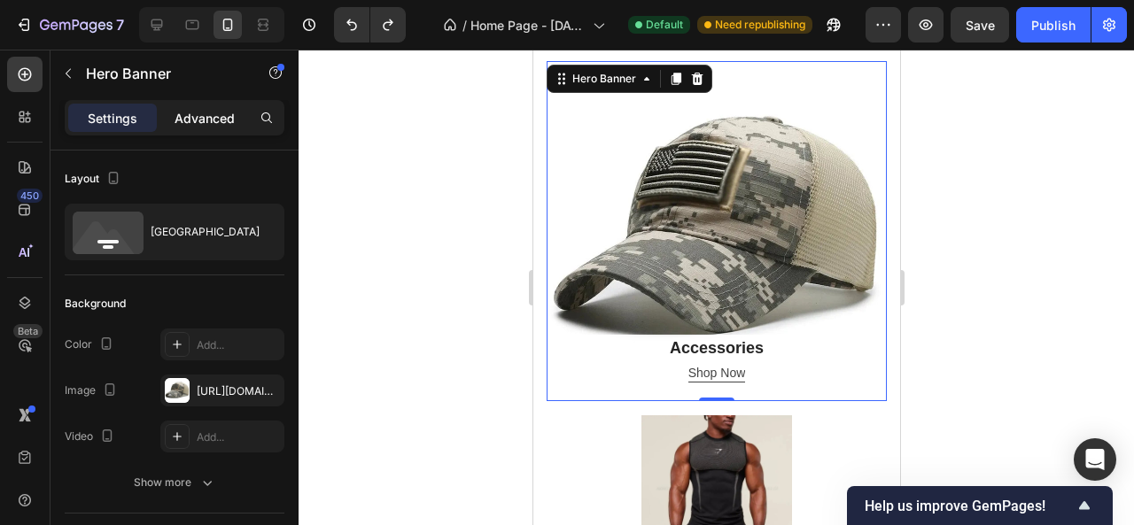
click at [177, 114] on p "Advanced" at bounding box center [205, 118] width 60 height 19
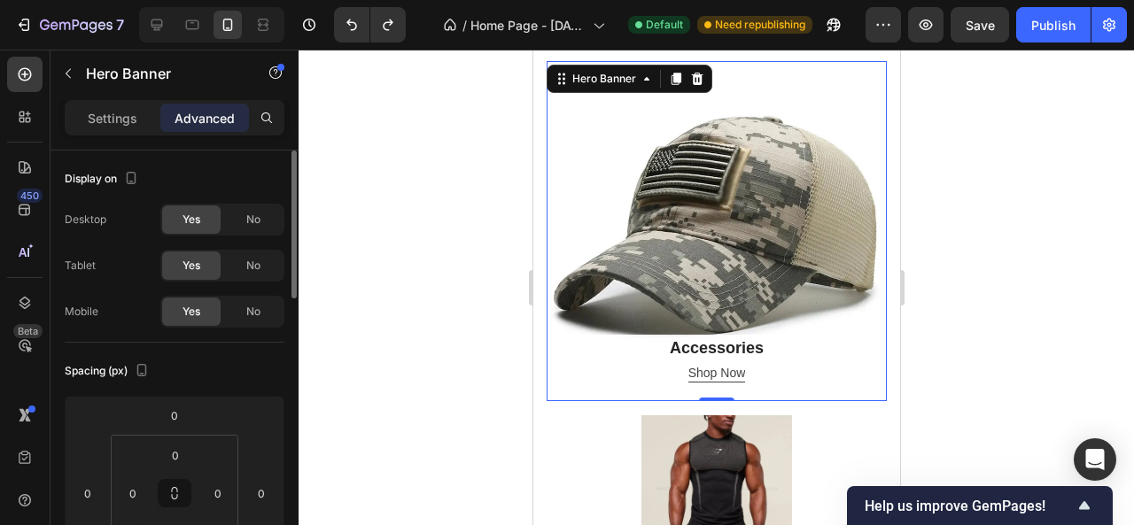
click at [198, 314] on span "Yes" at bounding box center [192, 312] width 18 height 16
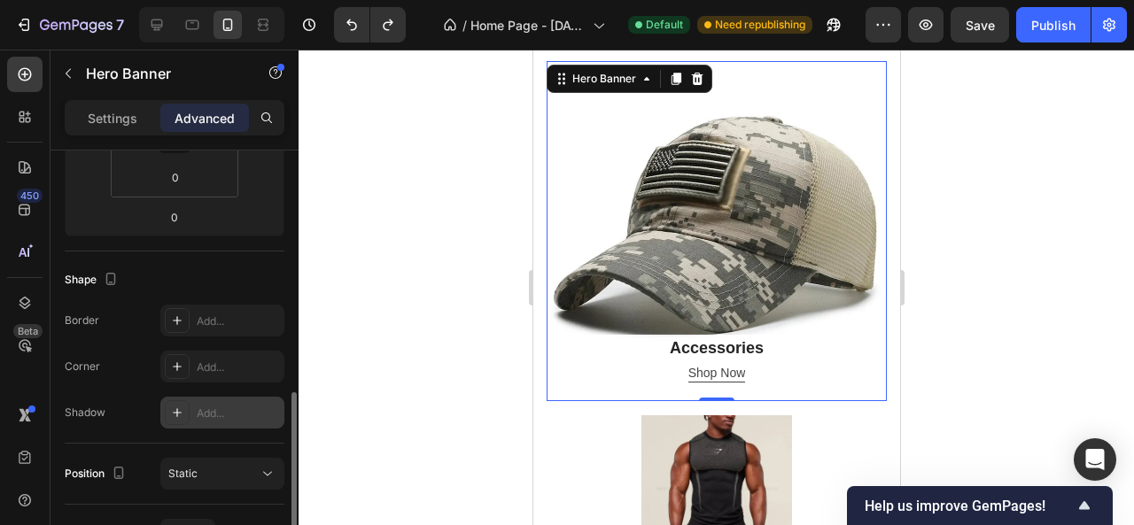
scroll to position [443, 0]
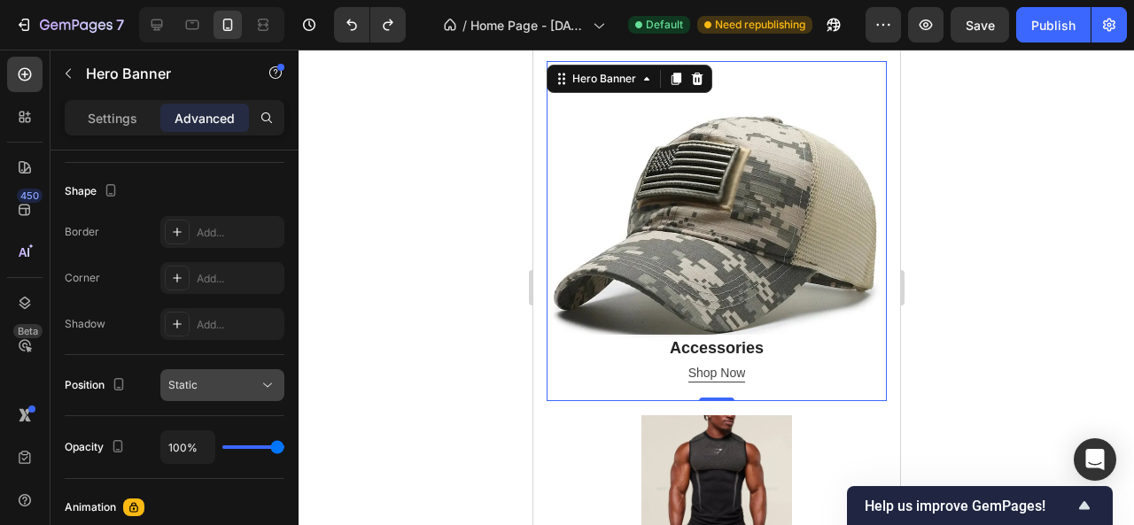
click at [219, 385] on div "Static" at bounding box center [213, 385] width 90 height 16
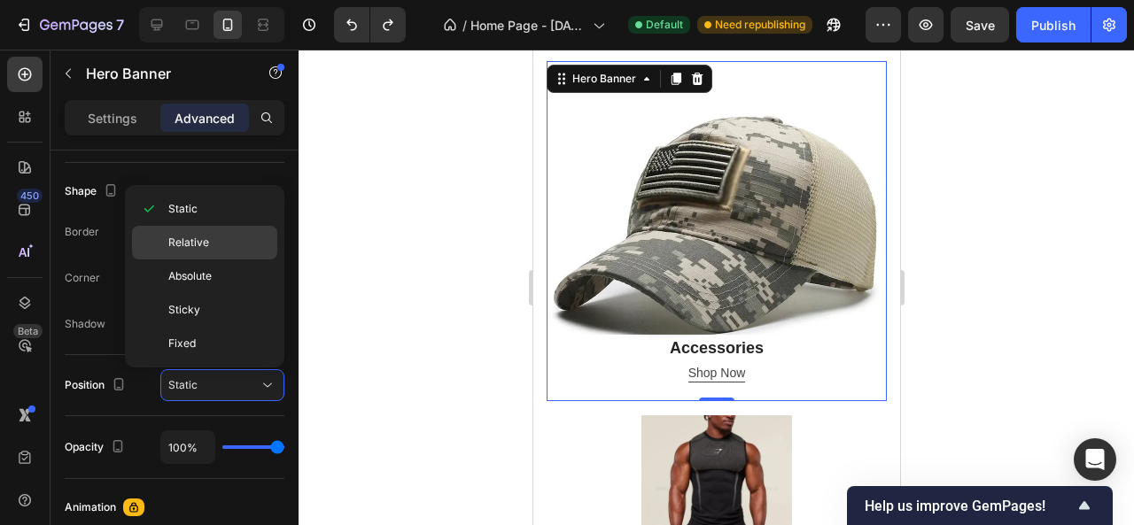
click at [171, 237] on span "Relative" at bounding box center [188, 243] width 41 height 16
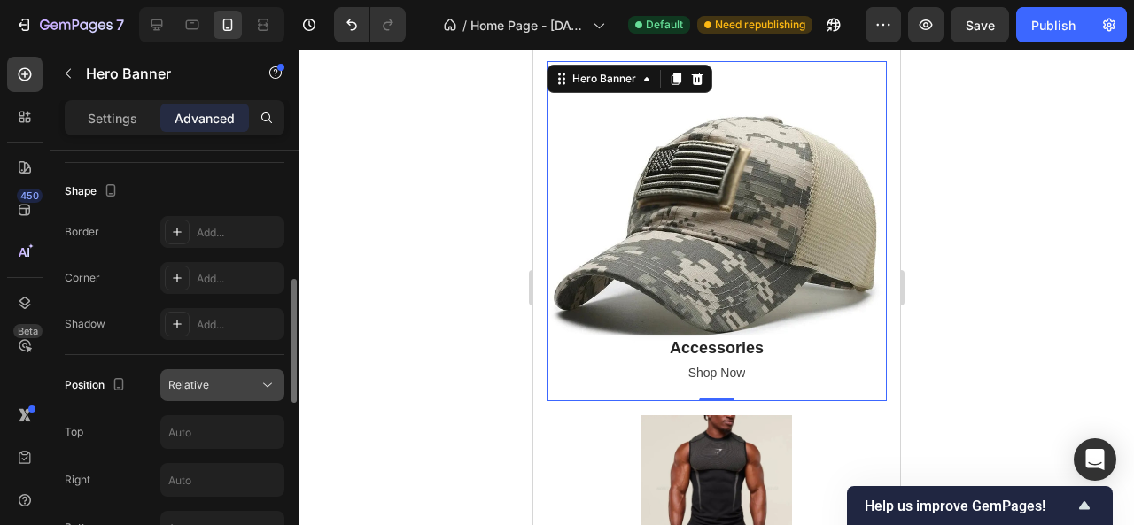
click at [198, 385] on span "Relative" at bounding box center [188, 384] width 41 height 13
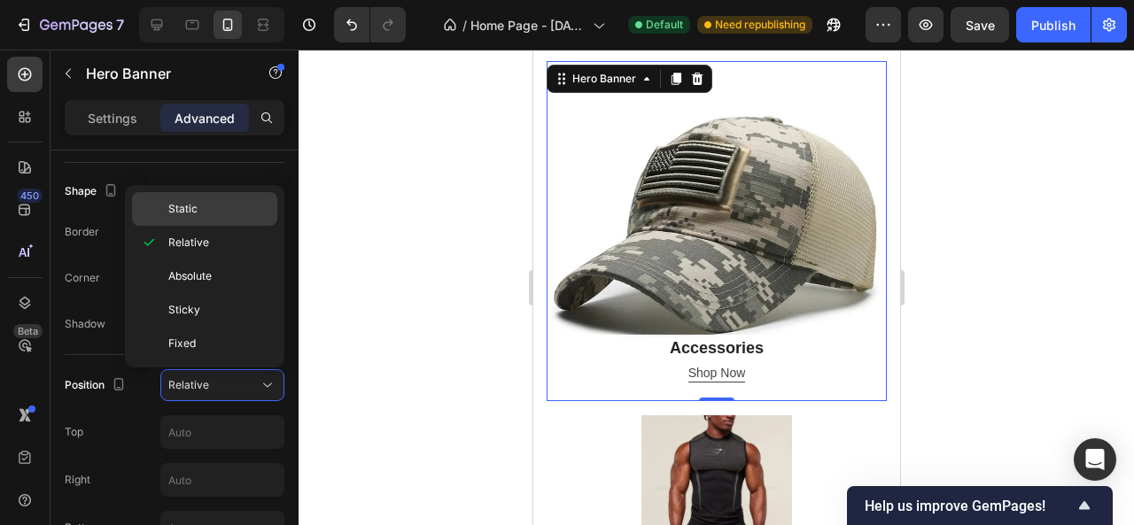
click at [187, 207] on span "Static" at bounding box center [182, 209] width 29 height 16
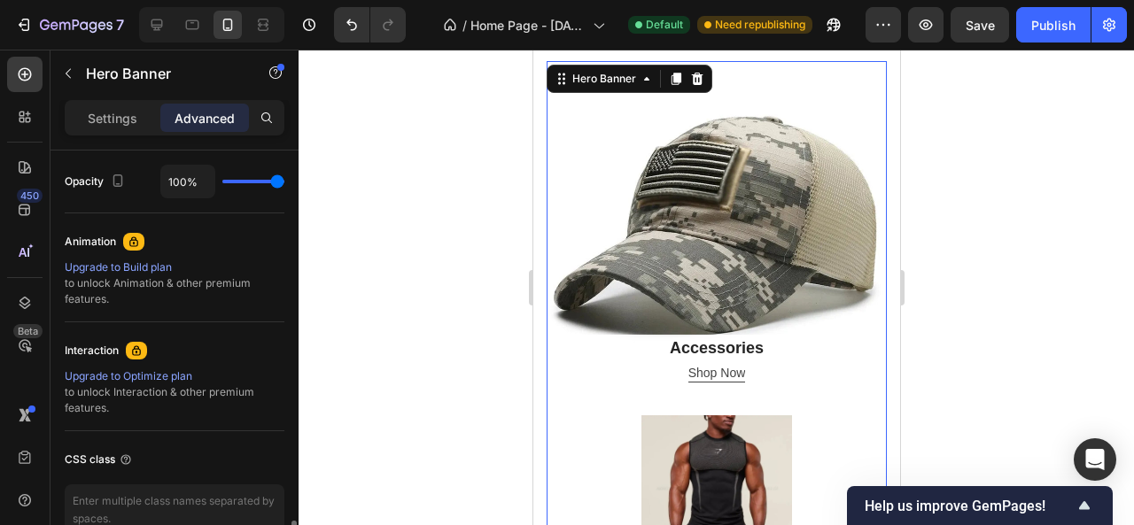
scroll to position [801, 0]
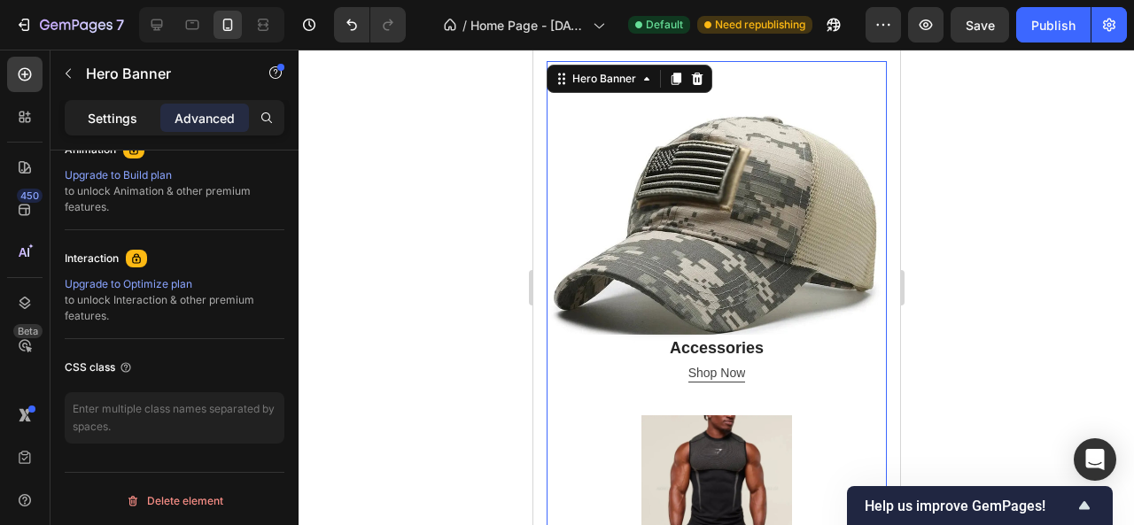
click at [96, 120] on p "Settings" at bounding box center [113, 118] width 50 height 19
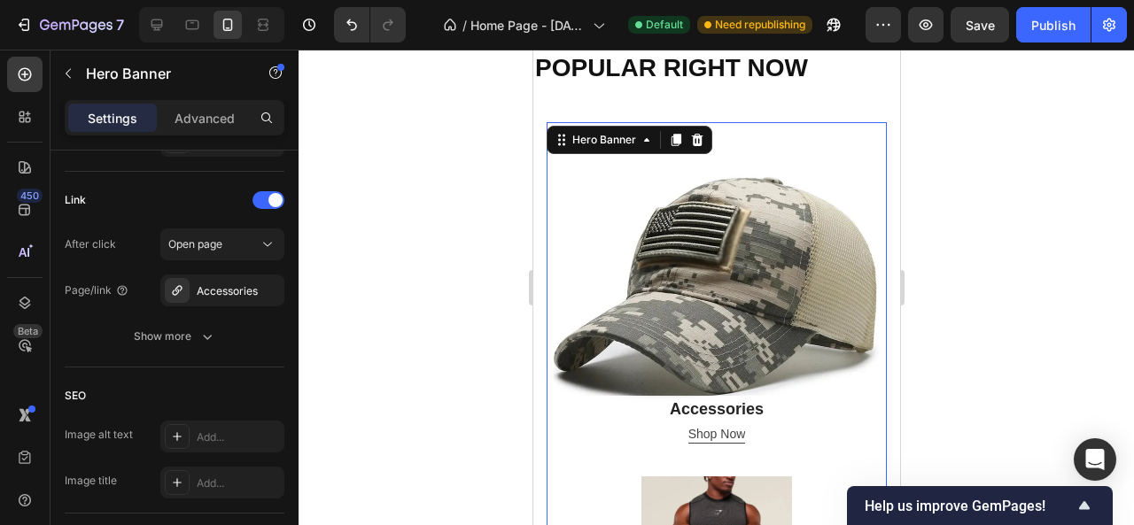
scroll to position [530, 0]
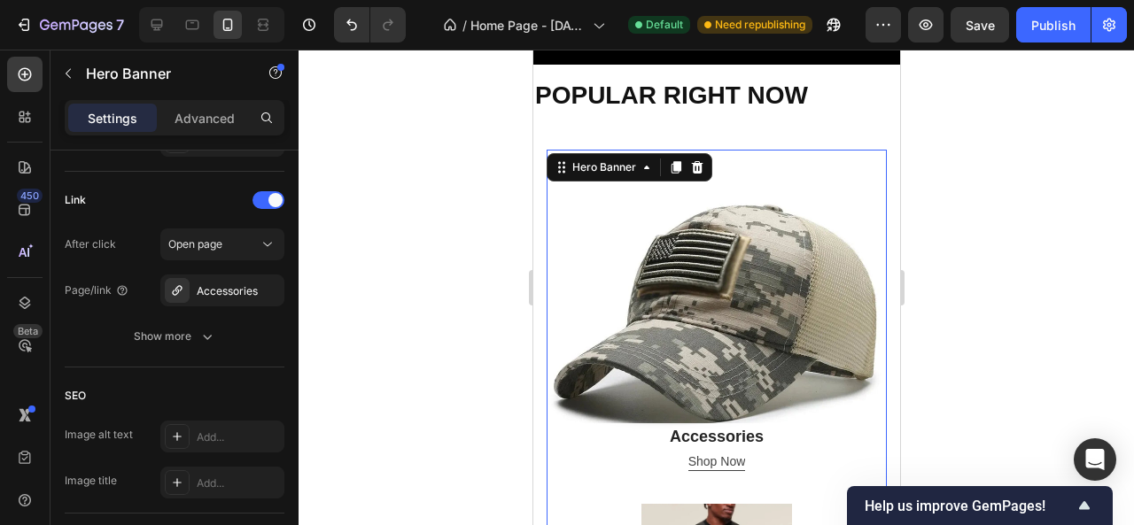
click at [1070, 181] on div at bounding box center [717, 288] width 836 height 476
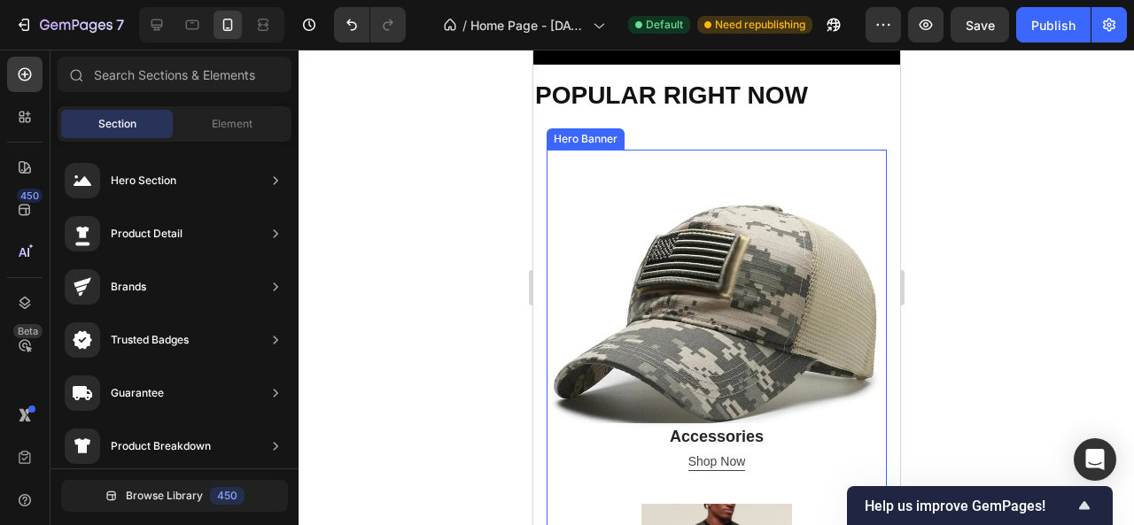
click at [840, 183] on div "Overlay" at bounding box center [716, 320] width 340 height 340
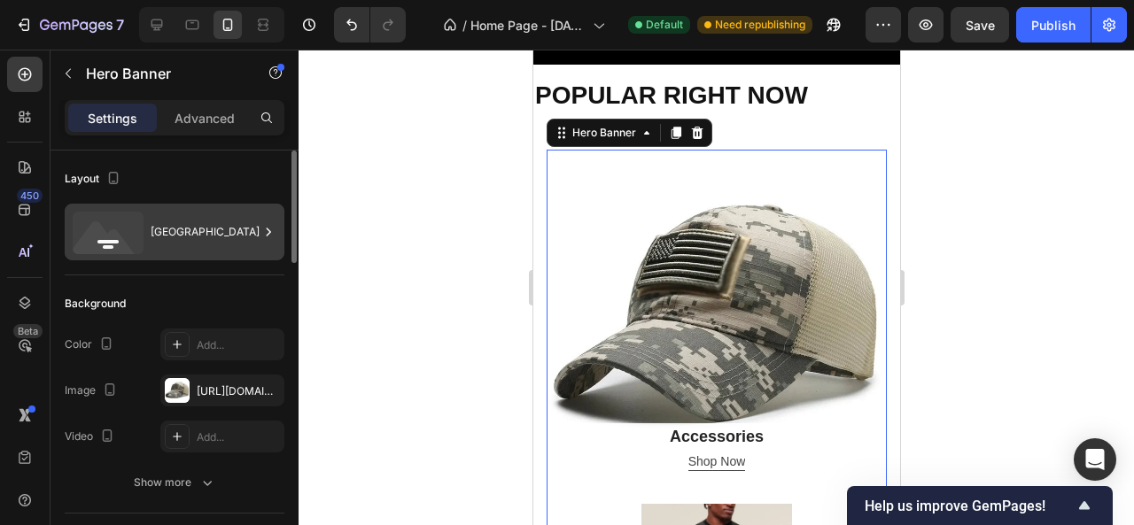
click at [255, 217] on div "[GEOGRAPHIC_DATA]" at bounding box center [205, 232] width 108 height 41
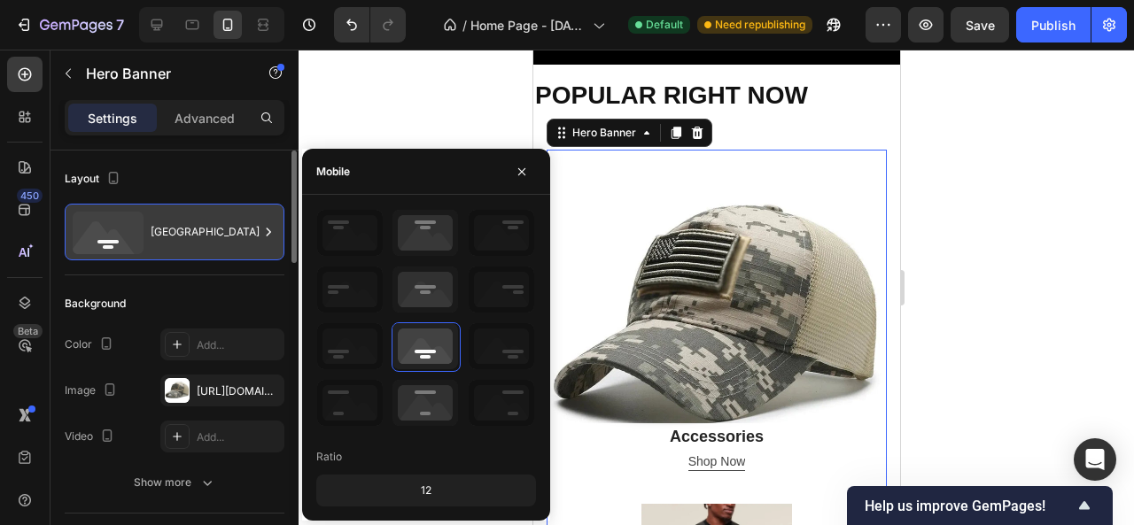
click at [255, 217] on div "[GEOGRAPHIC_DATA]" at bounding box center [205, 232] width 108 height 41
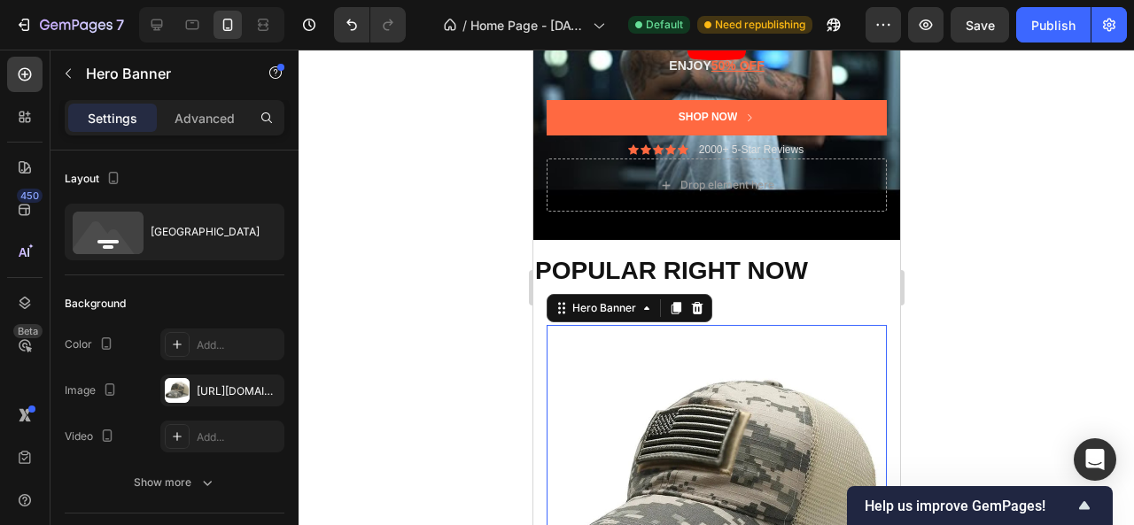
scroll to position [353, 0]
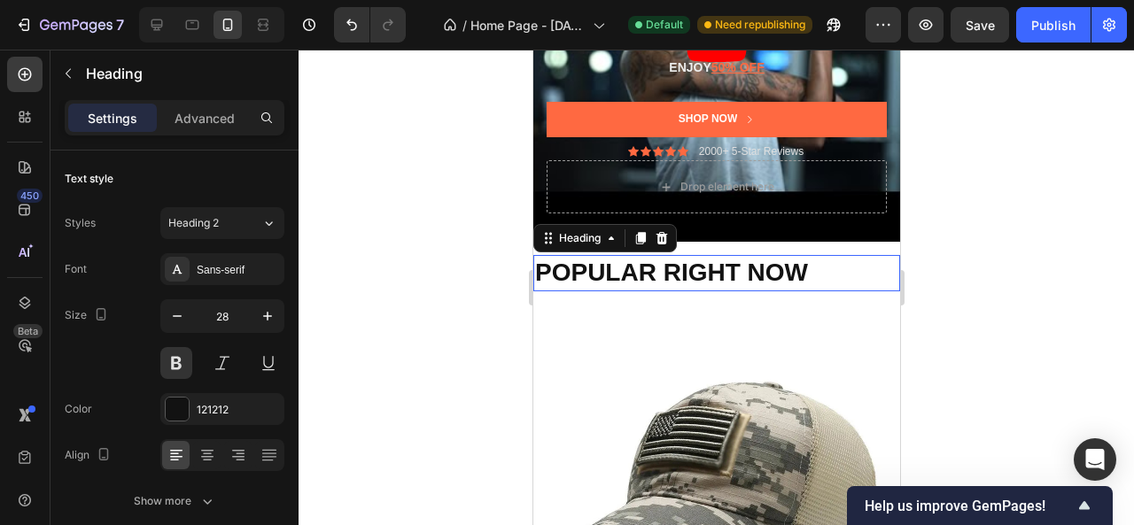
click at [720, 270] on h2 "POPULAR RIGHT NOW" at bounding box center [715, 272] width 367 height 35
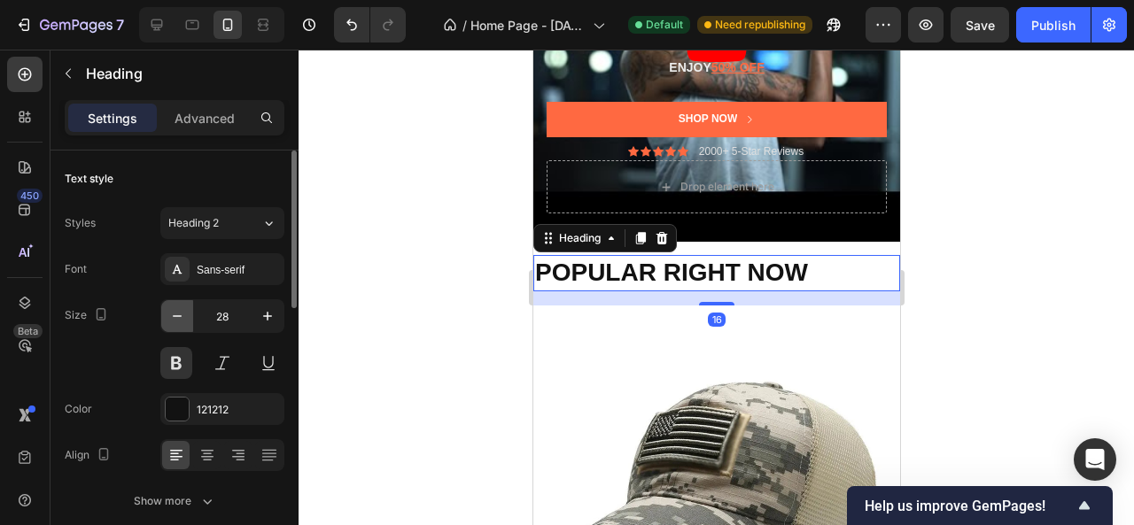
click at [170, 307] on icon "button" at bounding box center [177, 316] width 18 height 18
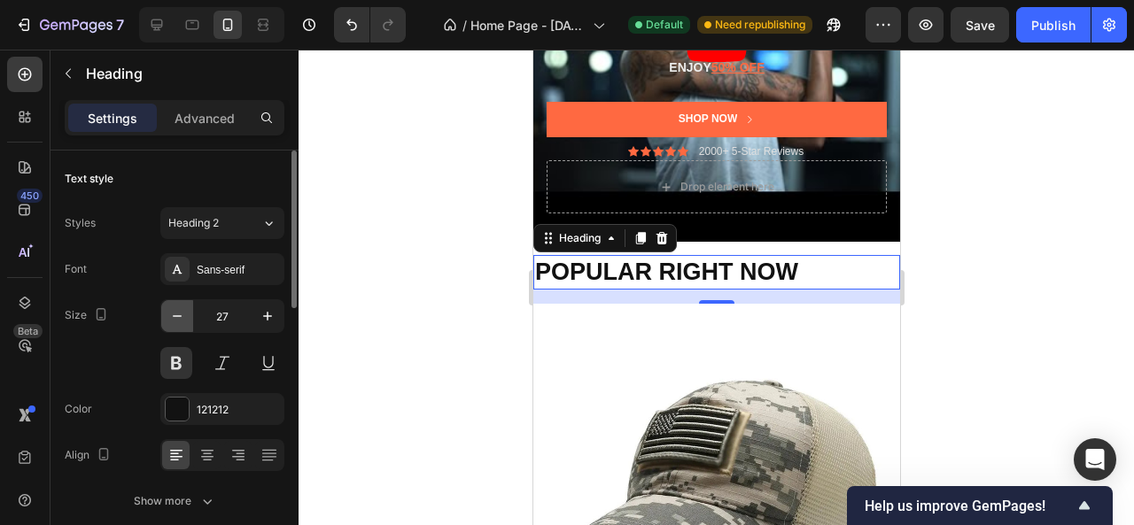
click at [170, 307] on icon "button" at bounding box center [177, 316] width 18 height 18
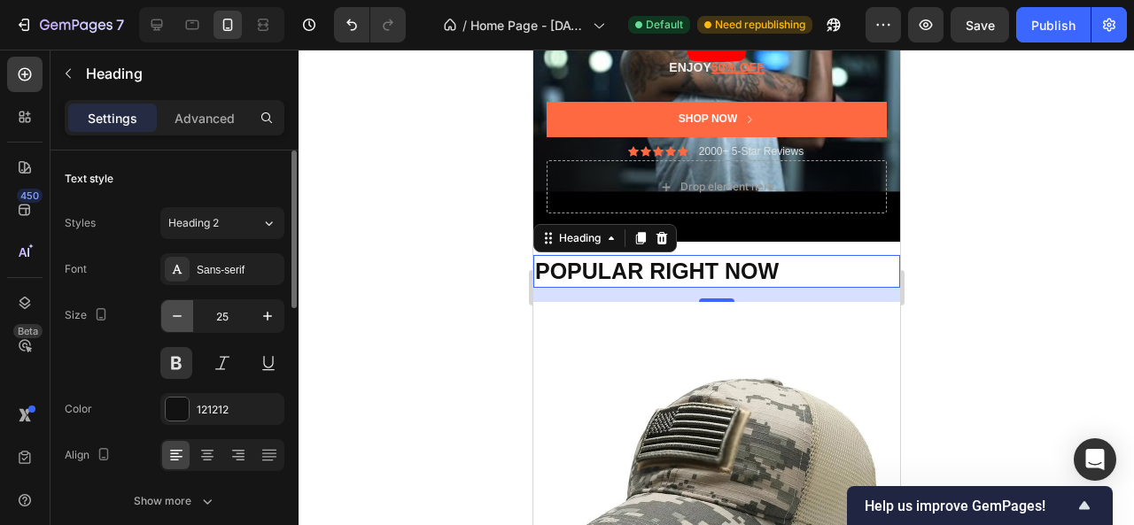
type input "24"
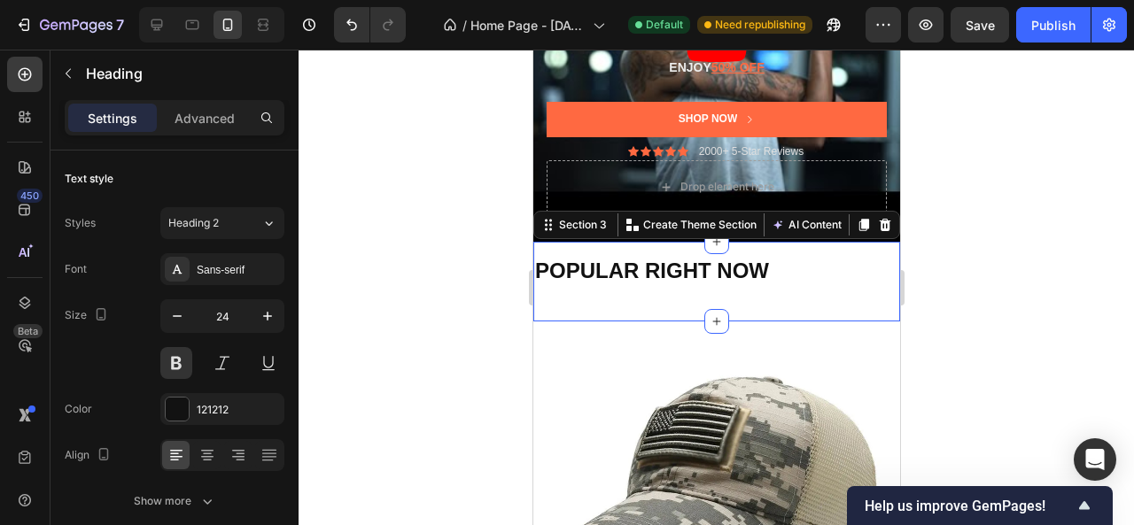
click at [659, 305] on div "POPULAR RIGHT NOW Heading Heading Heading" at bounding box center [715, 288] width 367 height 66
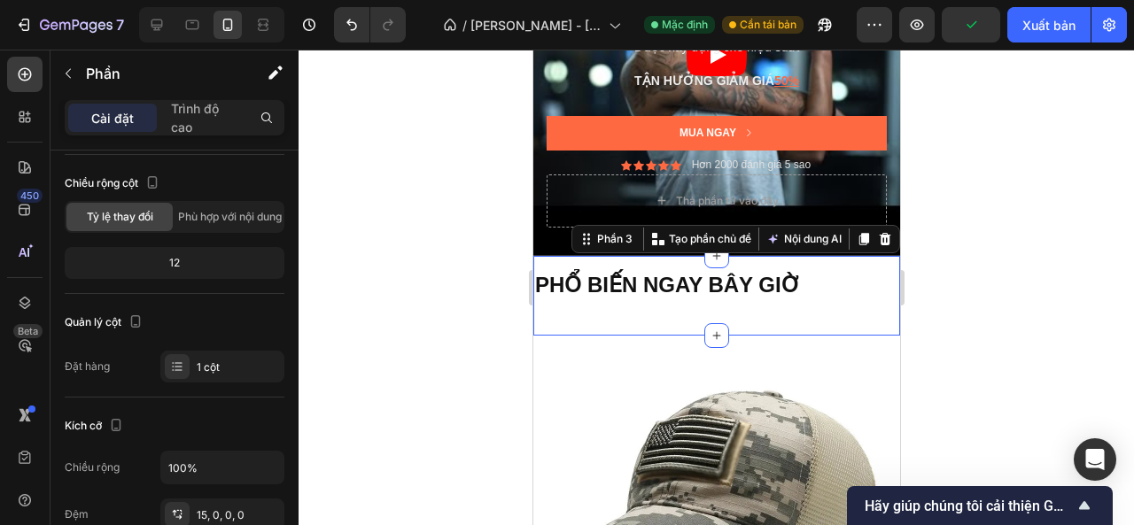
scroll to position [373, 0]
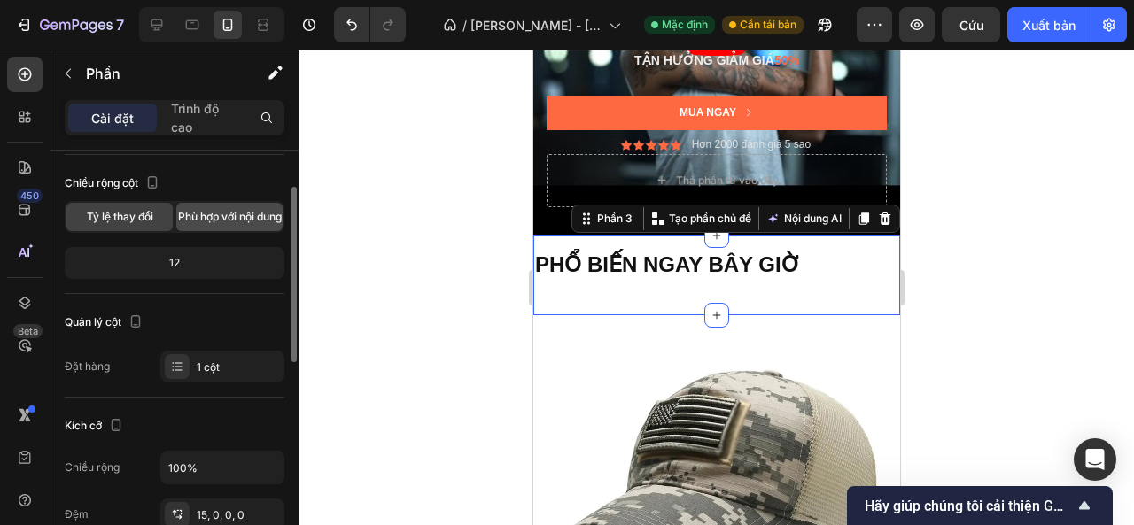
click at [253, 218] on span "Phù hợp với nội dung" at bounding box center [230, 217] width 104 height 16
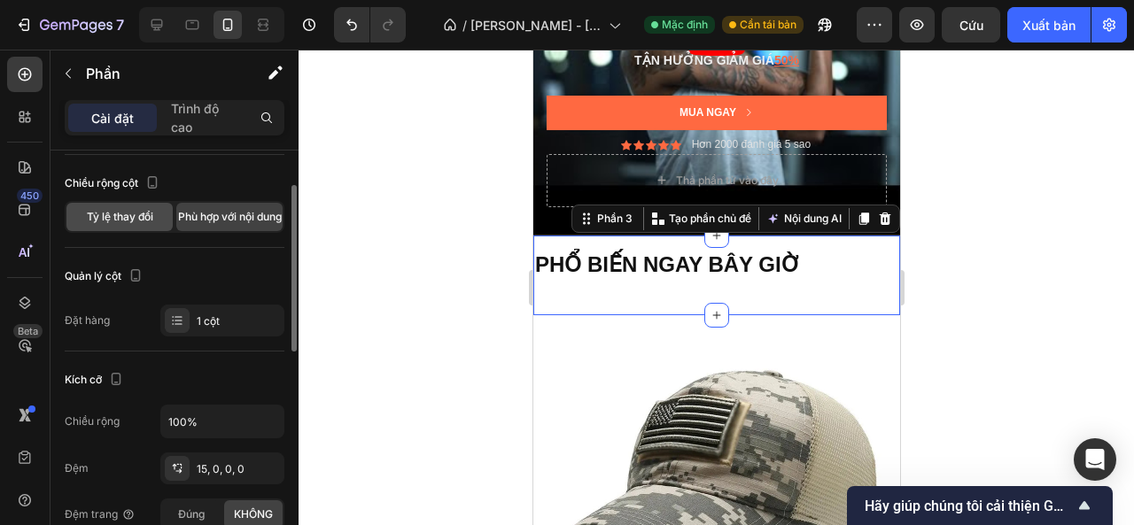
click at [145, 216] on font "Tỷ lệ thay đổi" at bounding box center [120, 216] width 66 height 13
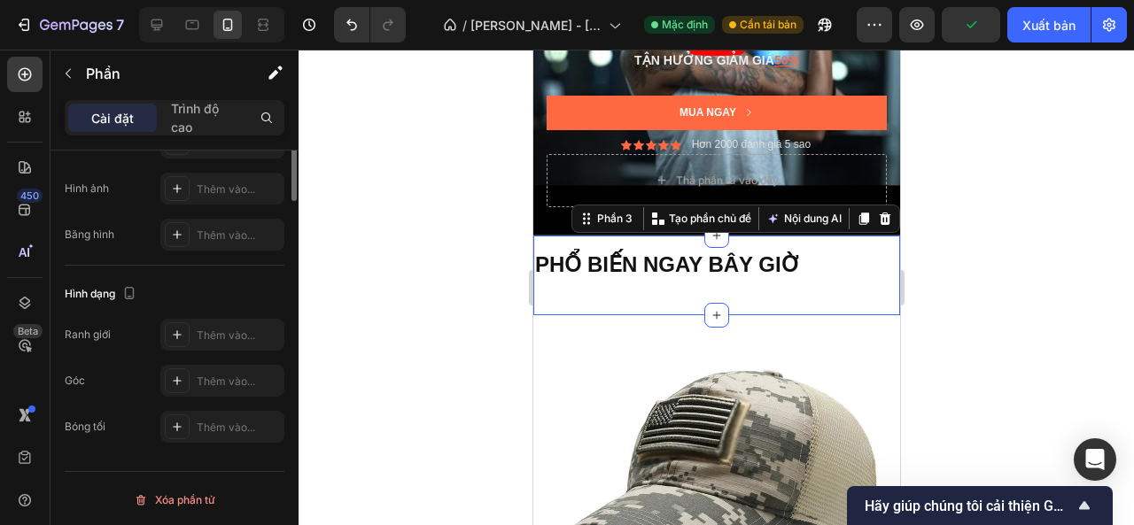
scroll to position [341, 0]
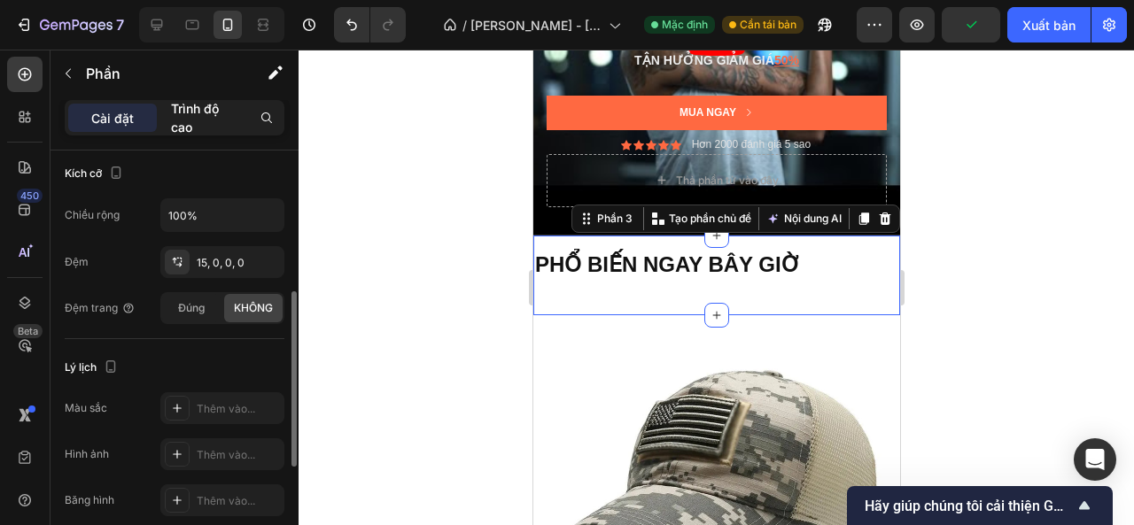
click at [188, 114] on font "Trình độ cao" at bounding box center [195, 118] width 48 height 34
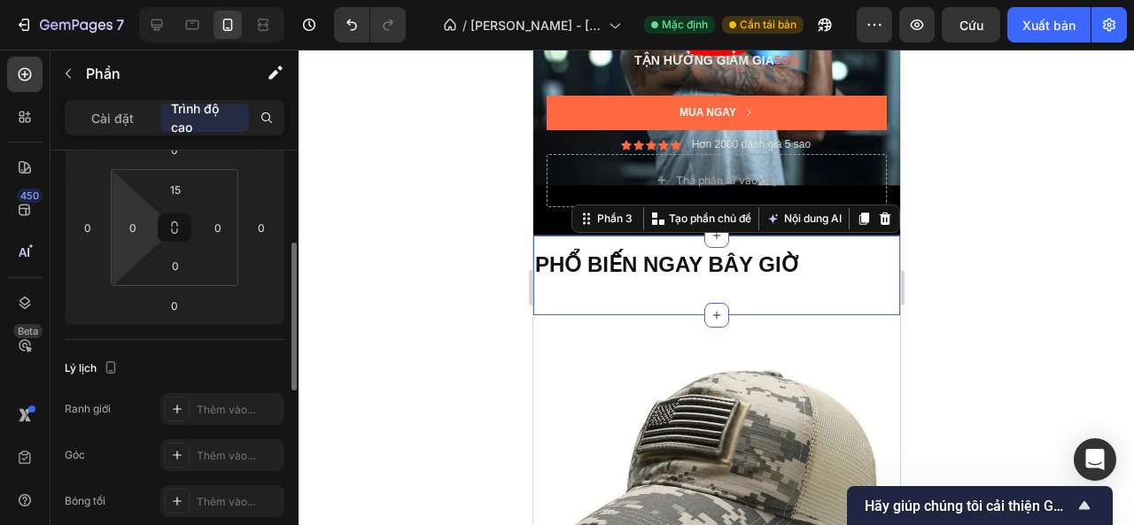
scroll to position [354, 0]
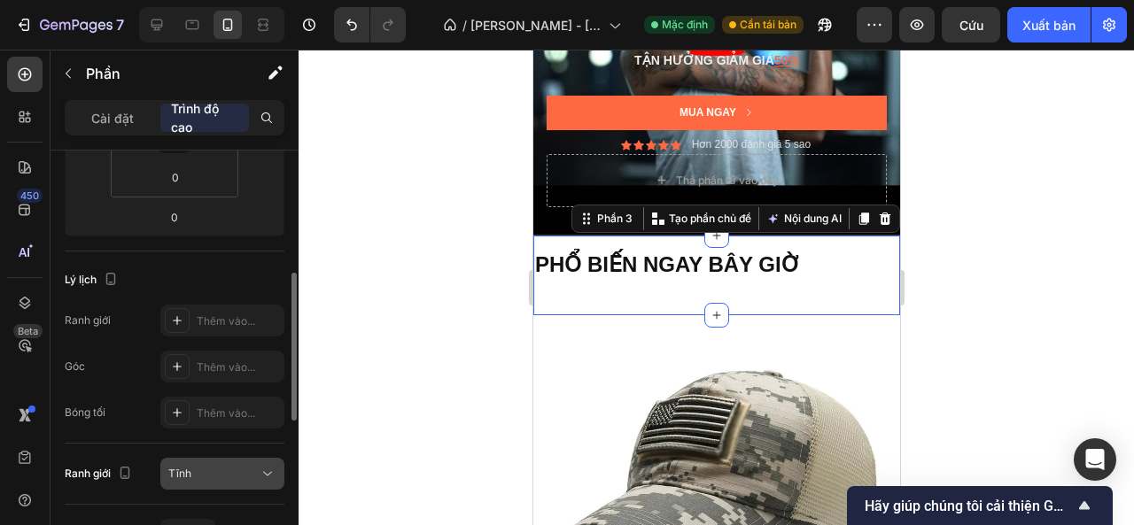
click at [219, 458] on button "Tĩnh" at bounding box center [222, 474] width 124 height 32
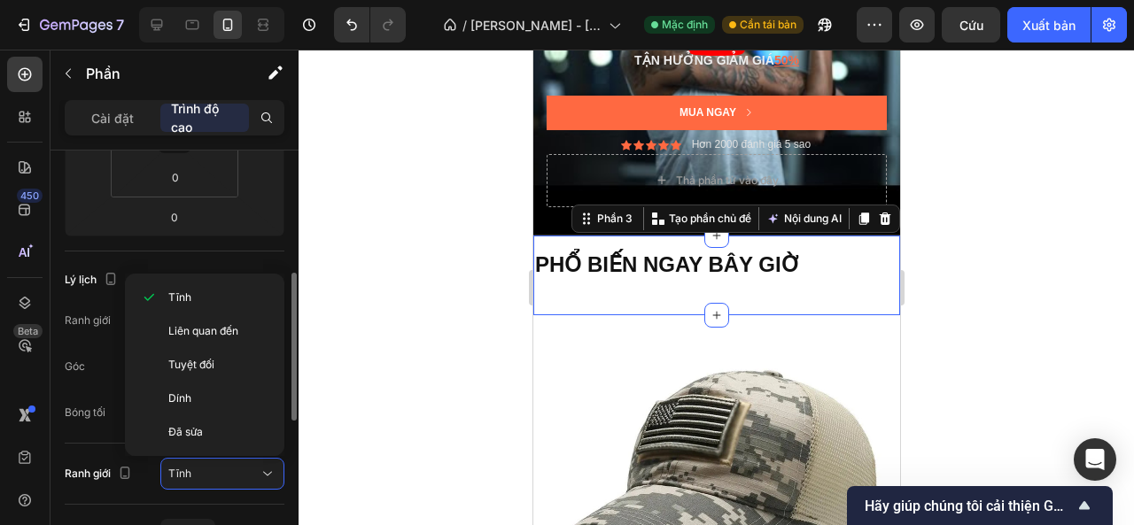
click at [130, 488] on div "Ranh giới Tĩnh" at bounding box center [175, 474] width 220 height 61
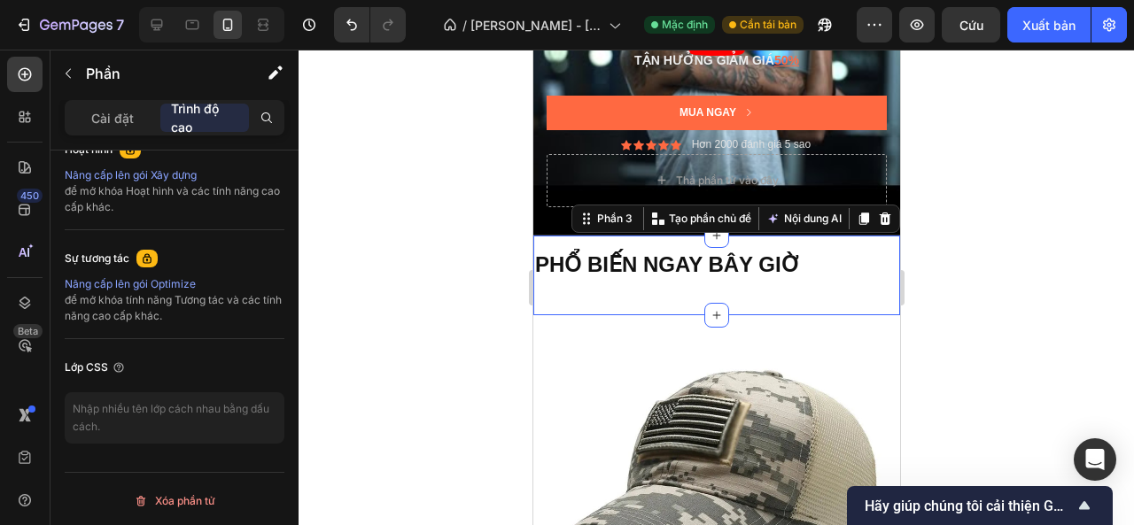
scroll to position [353, 0]
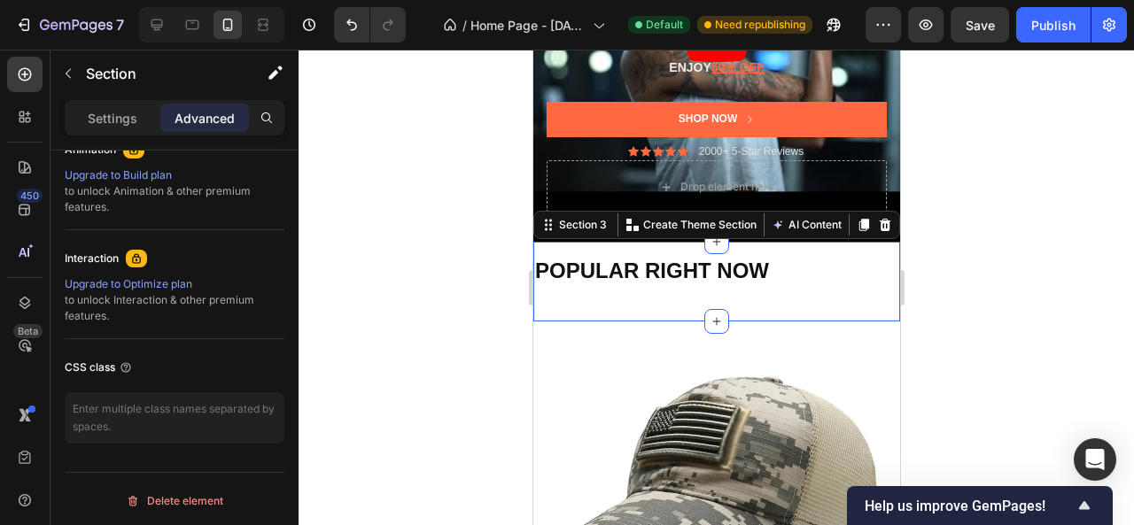
click at [998, 217] on div at bounding box center [717, 288] width 836 height 476
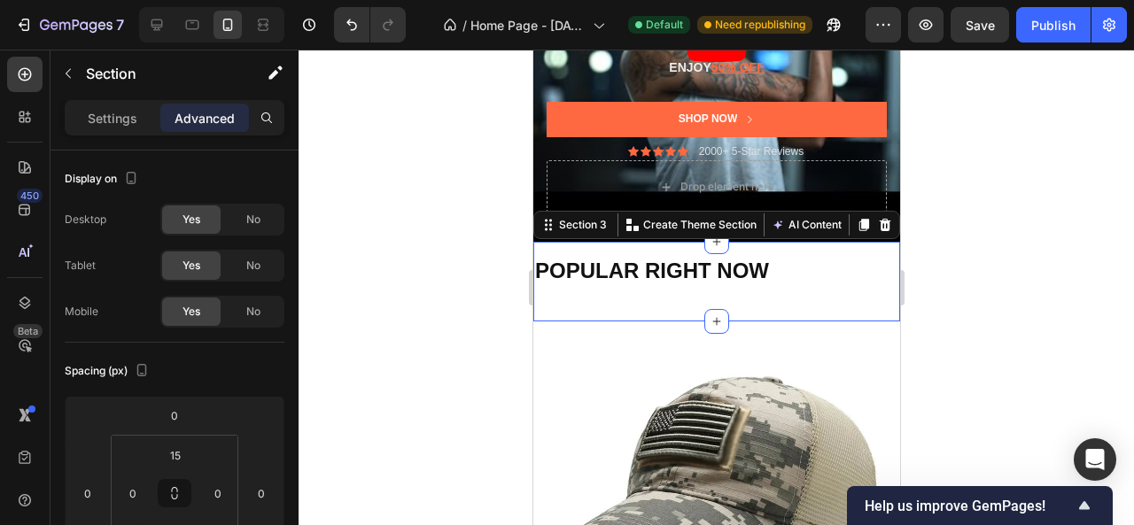
click at [676, 306] on div "POPULAR RIGHT NOW Heading Heading Heading" at bounding box center [715, 288] width 367 height 66
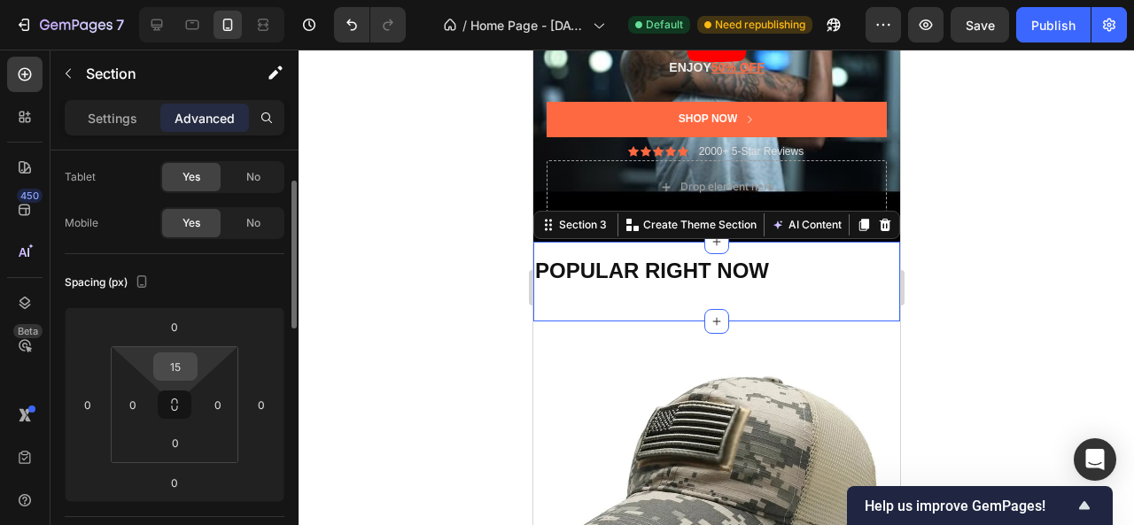
click at [185, 369] on input "15" at bounding box center [175, 367] width 35 height 27
type input "0"
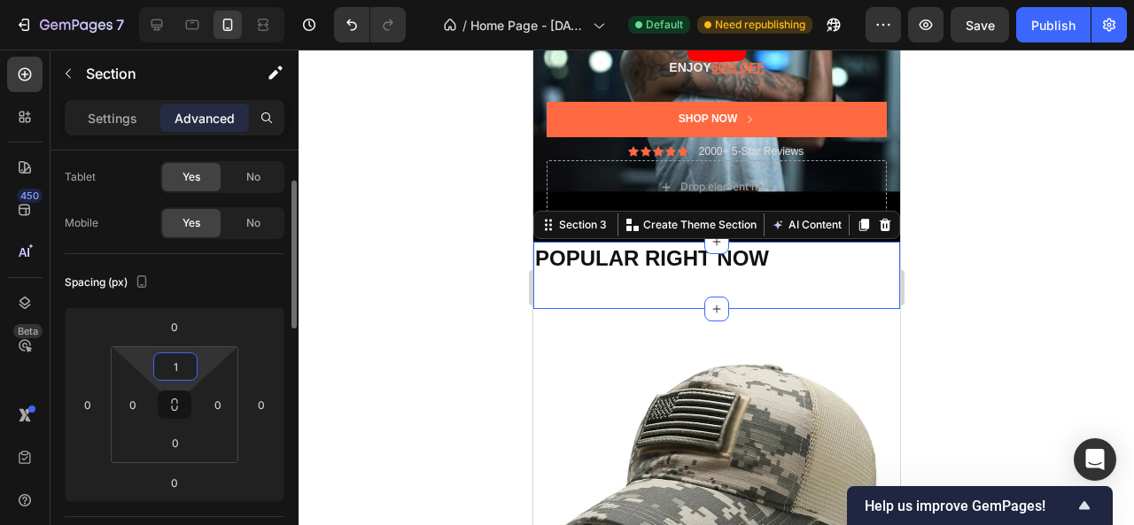
type input "10"
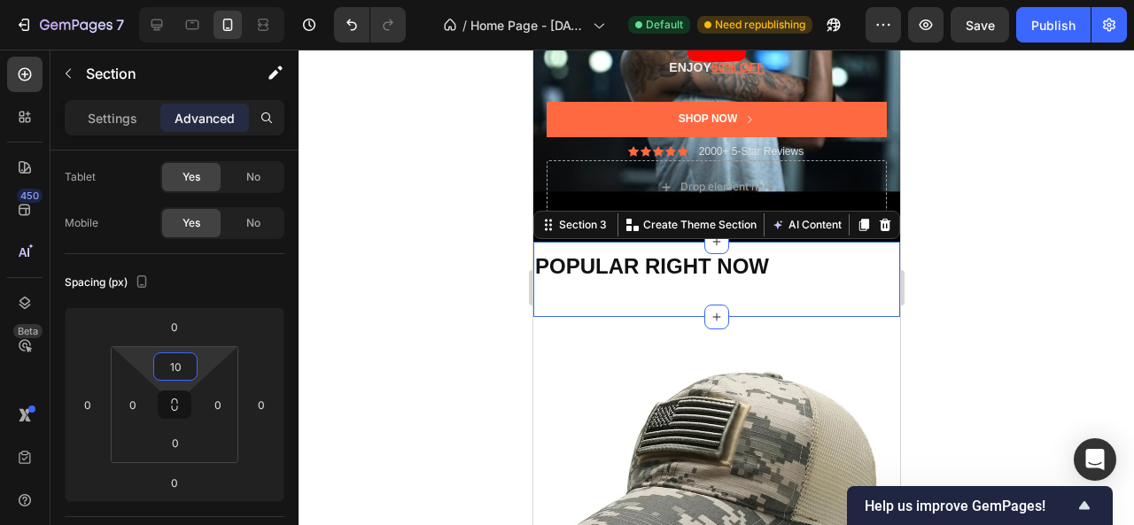
click at [516, 329] on div at bounding box center [717, 288] width 836 height 476
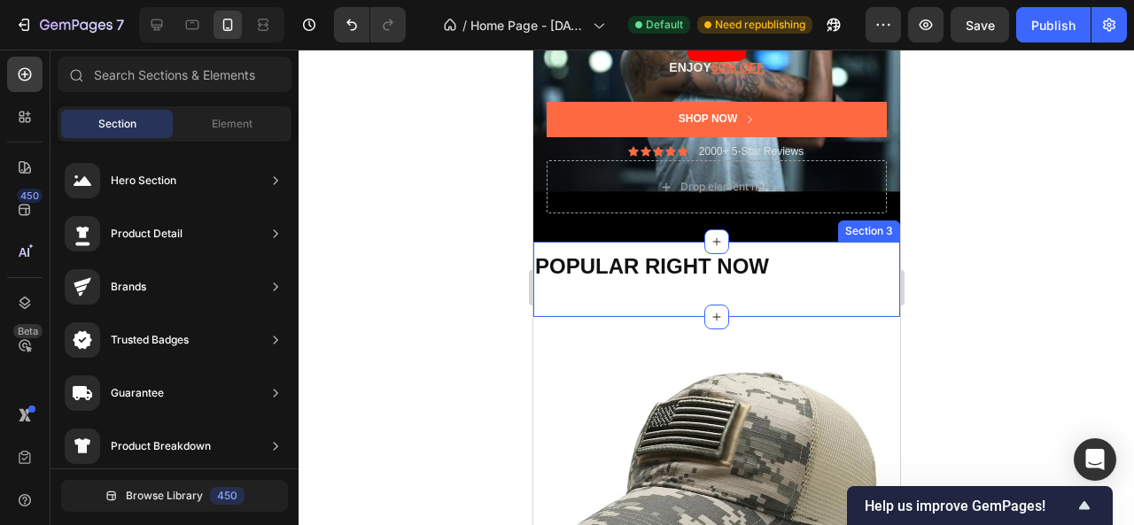
click at [557, 303] on div "POPULAR RIGHT NOW Heading Heading Heading" at bounding box center [715, 284] width 367 height 66
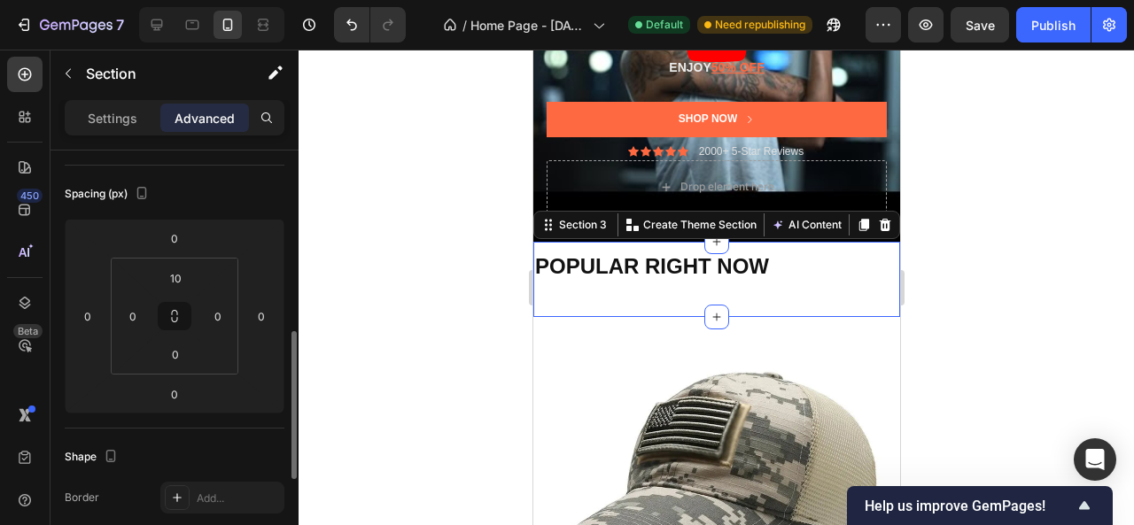
scroll to position [266, 0]
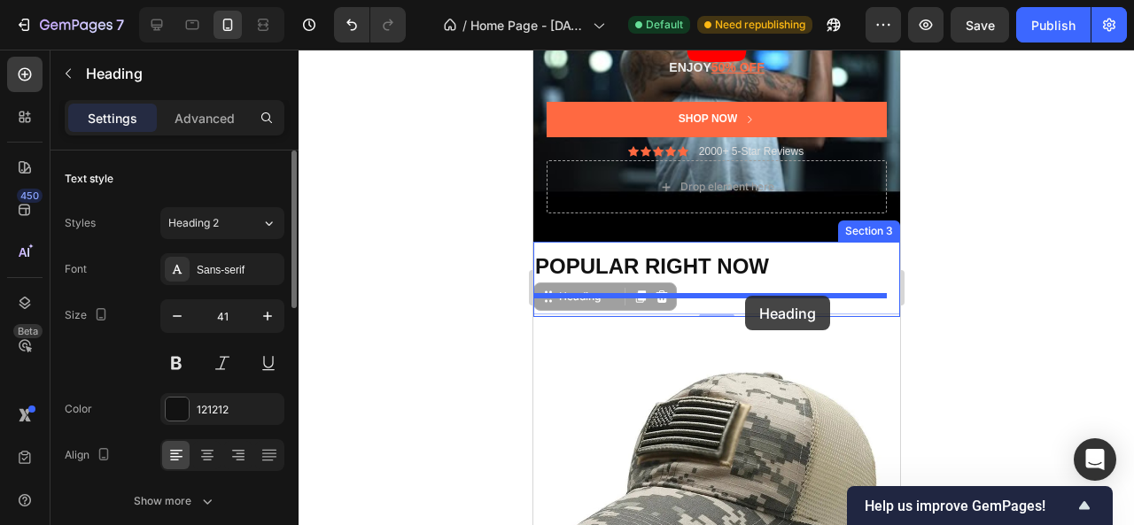
drag, startPoint x: 742, startPoint y: 314, endPoint x: 744, endPoint y: 296, distance: 17.8
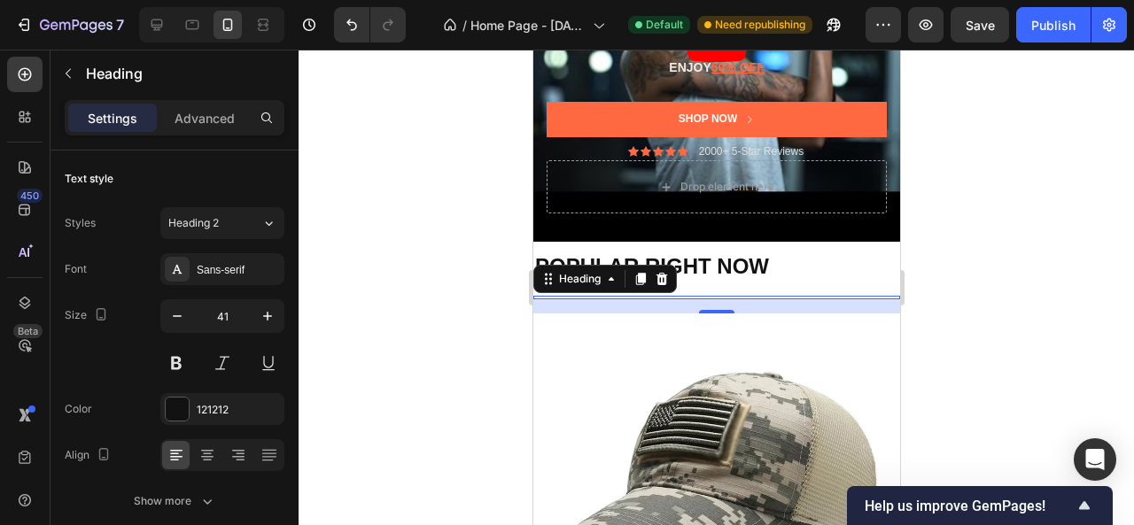
click at [991, 297] on div at bounding box center [717, 288] width 836 height 476
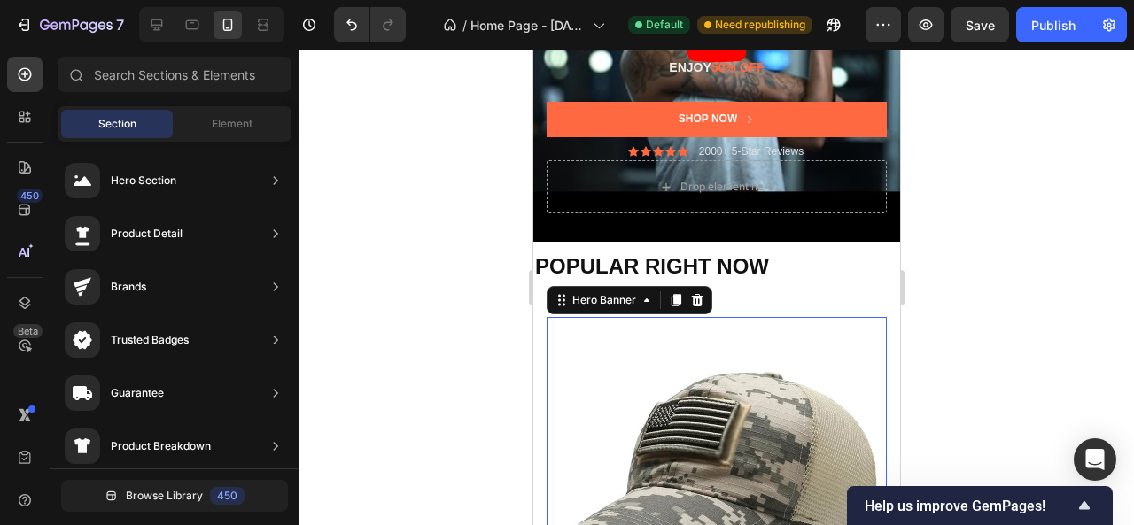
click at [621, 349] on div "Overlay" at bounding box center [716, 487] width 340 height 340
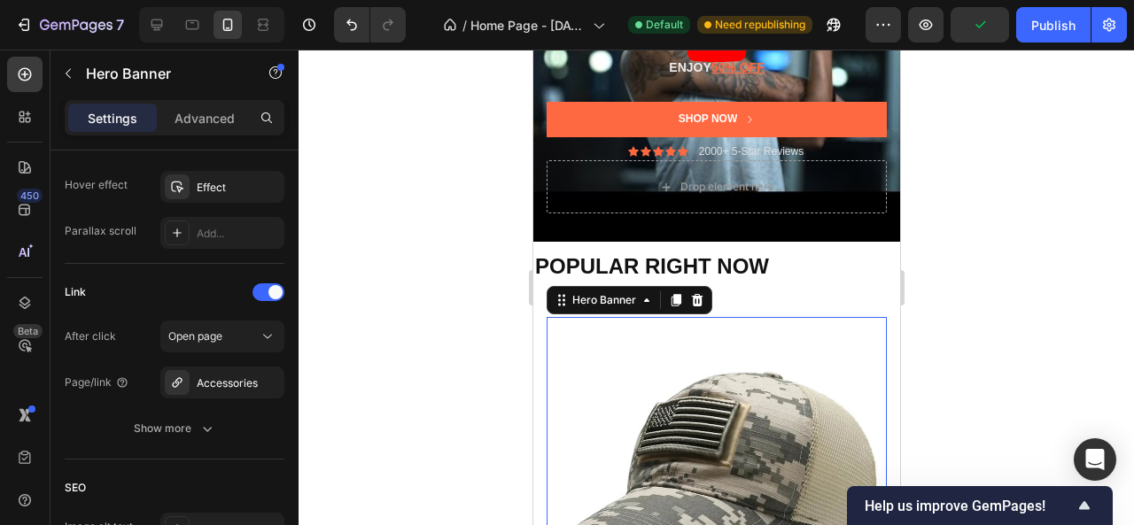
scroll to position [1183, 0]
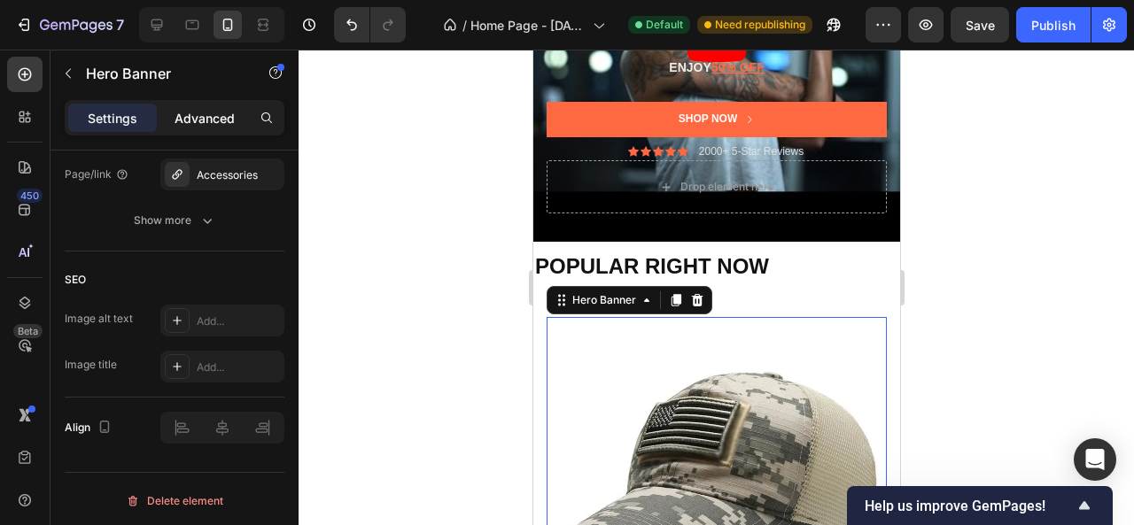
click at [225, 120] on p "Advanced" at bounding box center [205, 118] width 60 height 19
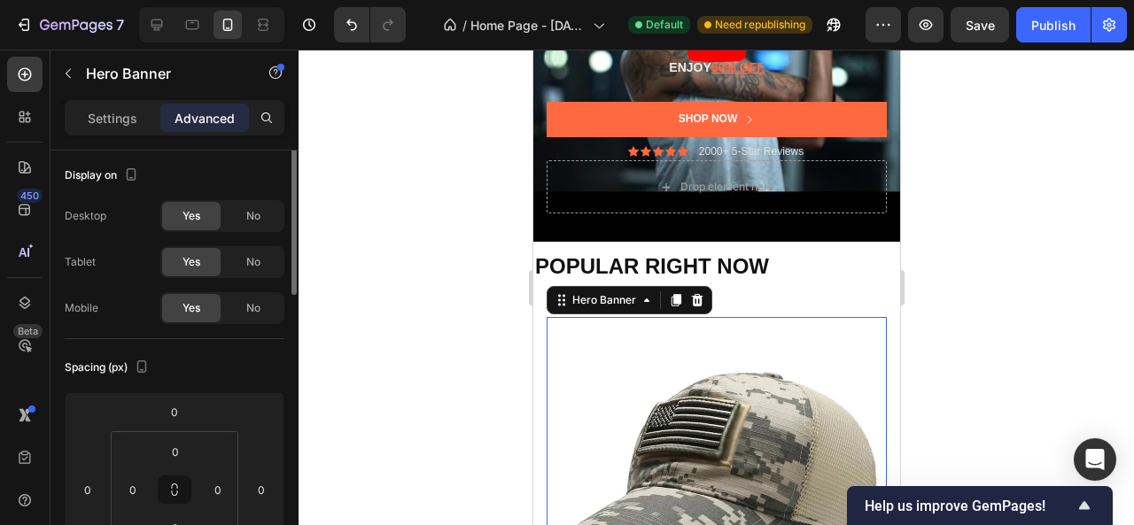
scroll to position [0, 0]
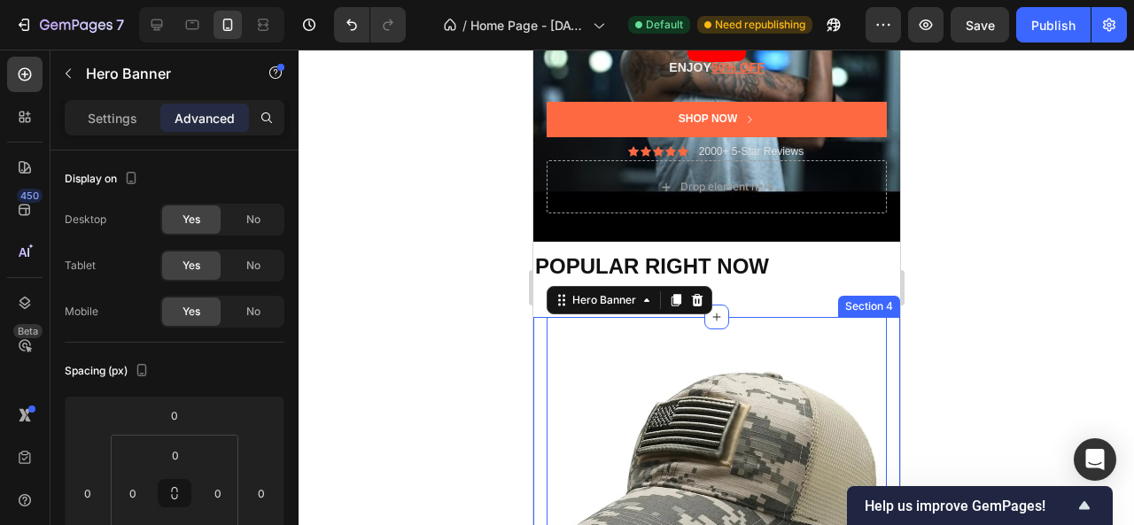
click at [983, 293] on div at bounding box center [717, 288] width 836 height 476
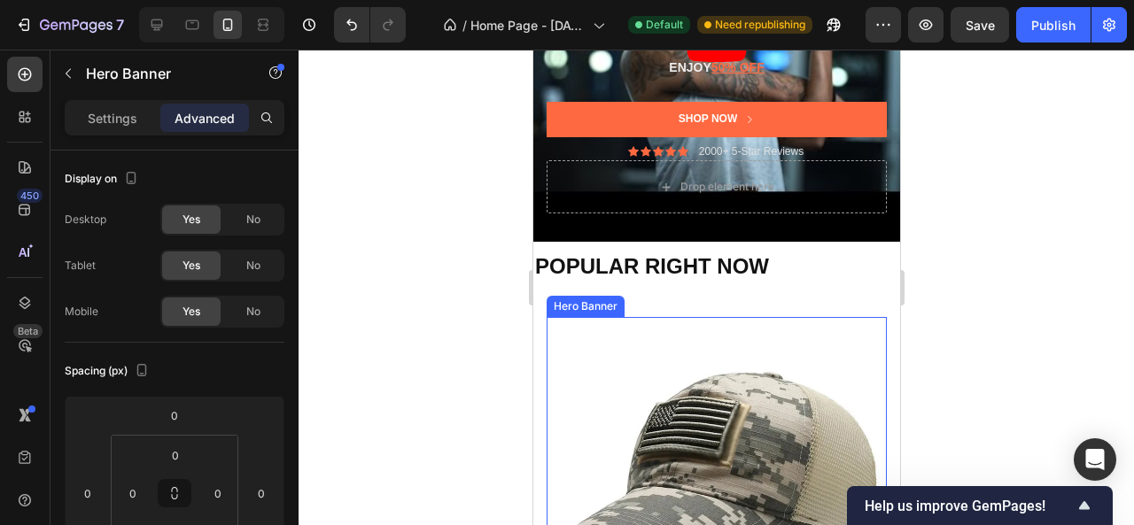
click at [619, 354] on div "Overlay" at bounding box center [716, 487] width 340 height 340
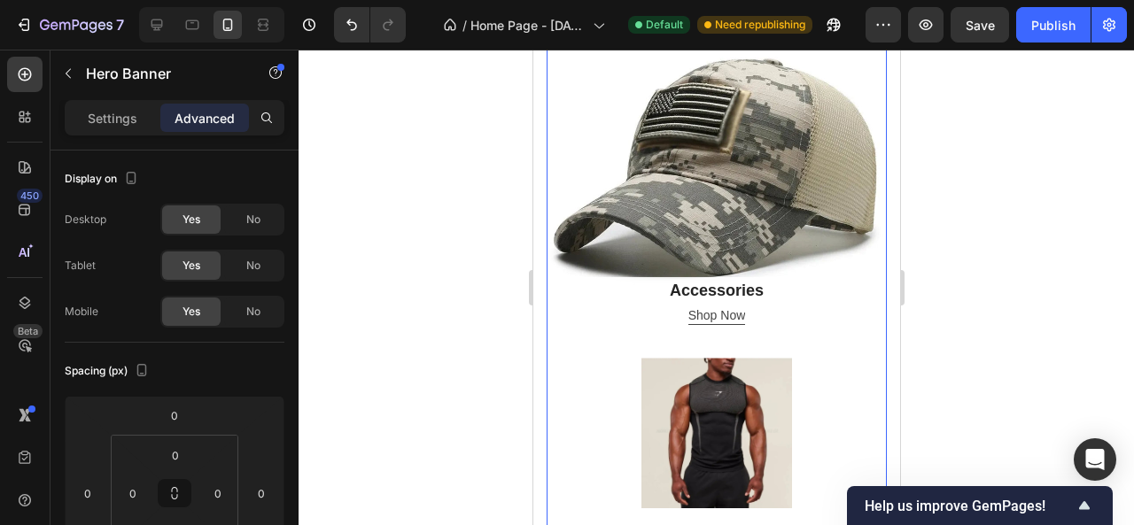
scroll to position [707, 0]
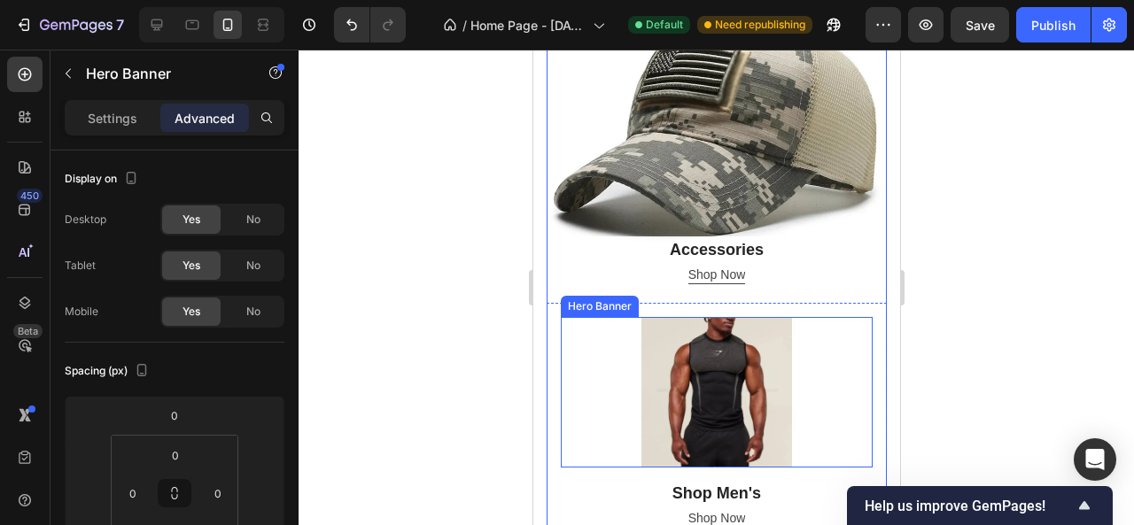
click at [639, 342] on div "Shop Men’s Heading Row Shop Now Button Row" at bounding box center [716, 393] width 312 height 153
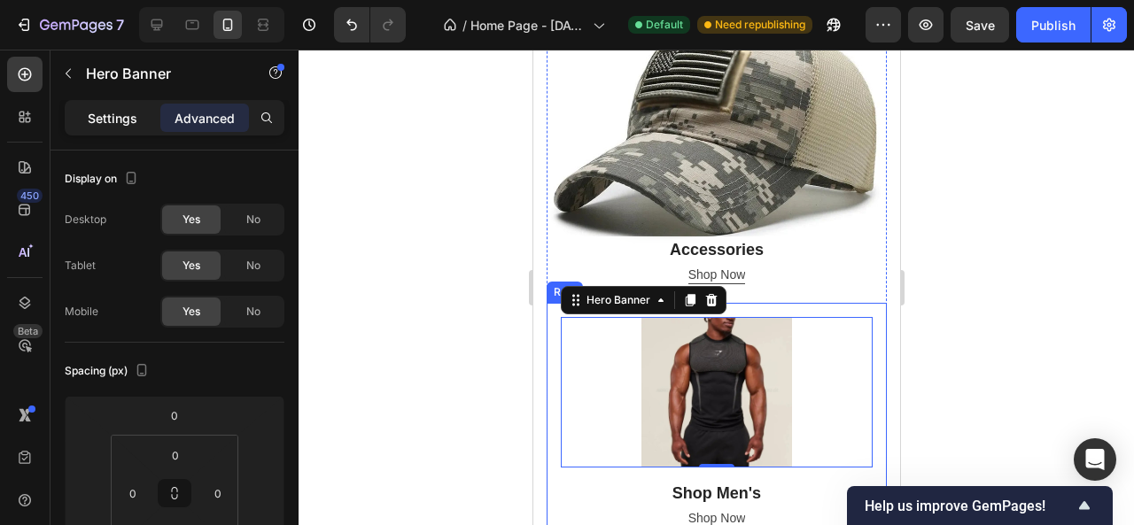
click at [110, 123] on p "Settings" at bounding box center [113, 118] width 50 height 19
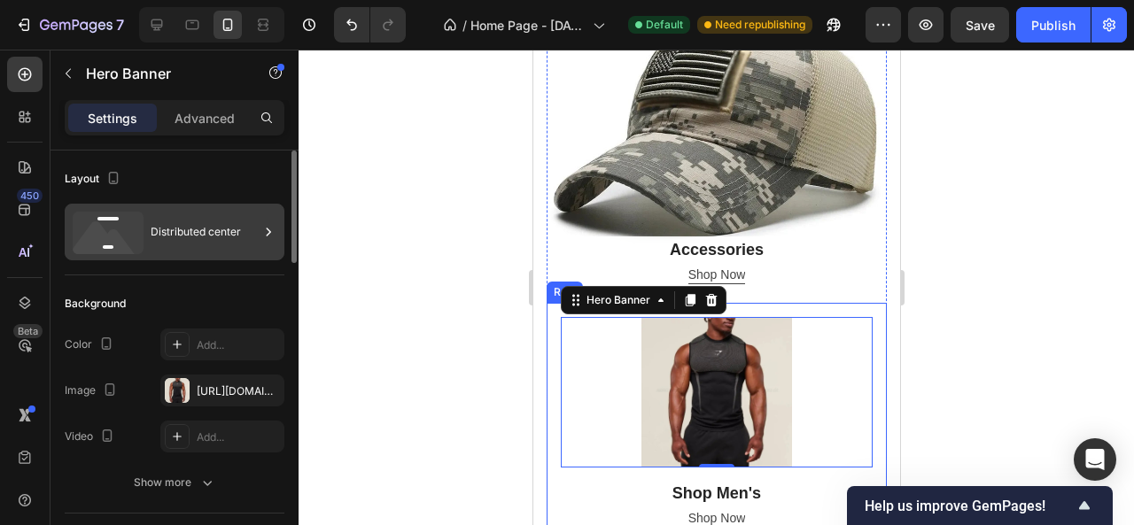
click at [167, 224] on div "Distributed center" at bounding box center [205, 232] width 108 height 41
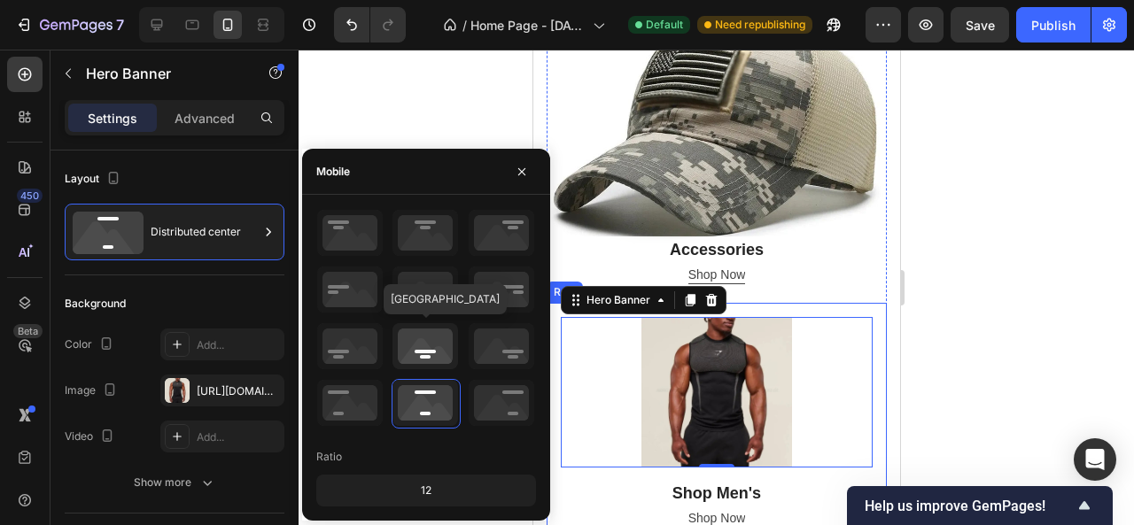
click at [410, 337] on icon at bounding box center [426, 346] width 66 height 46
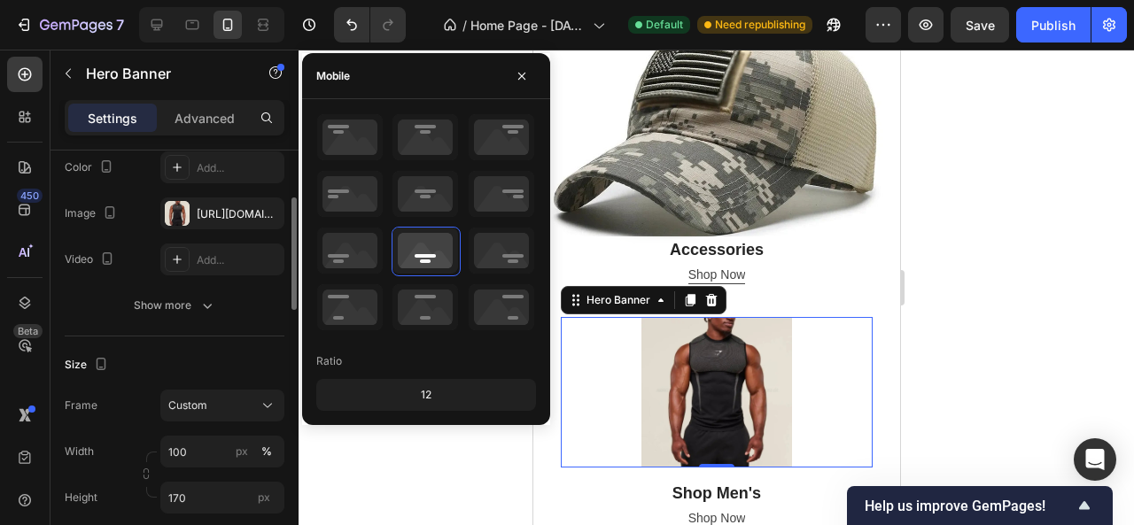
scroll to position [266, 0]
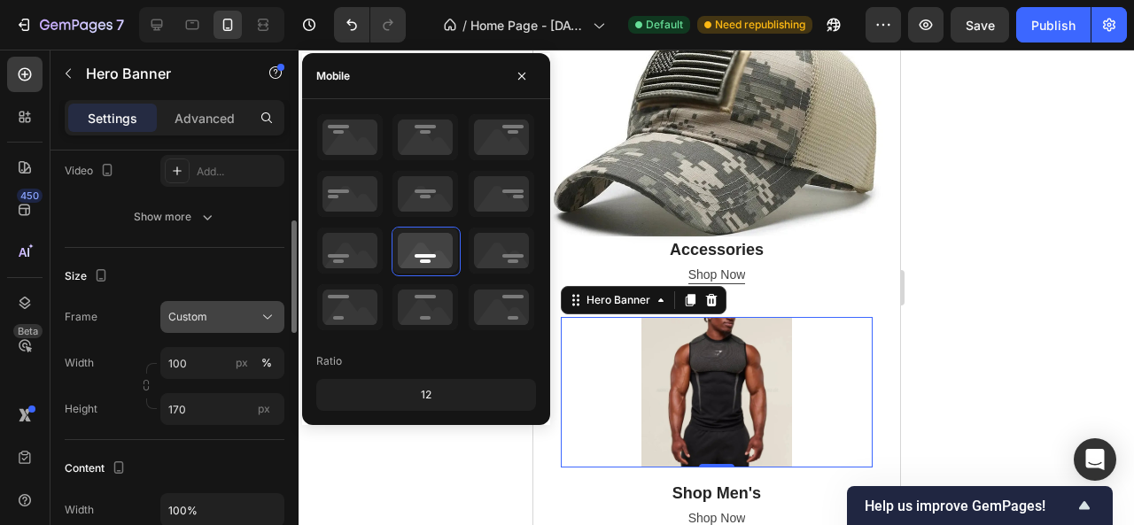
click at [234, 316] on div "Custom" at bounding box center [211, 317] width 87 height 16
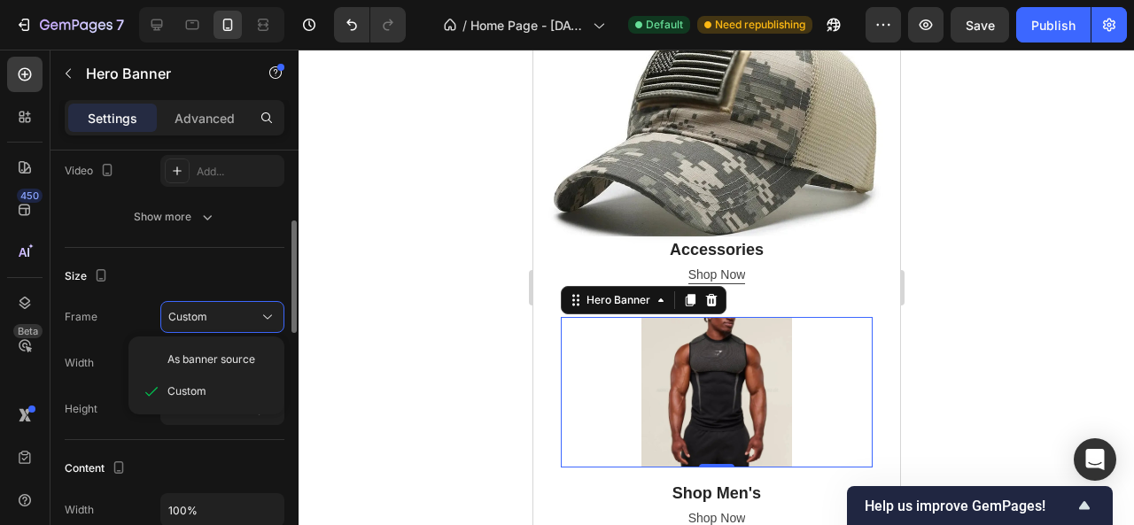
click at [218, 362] on span "As banner source" at bounding box center [211, 360] width 88 height 16
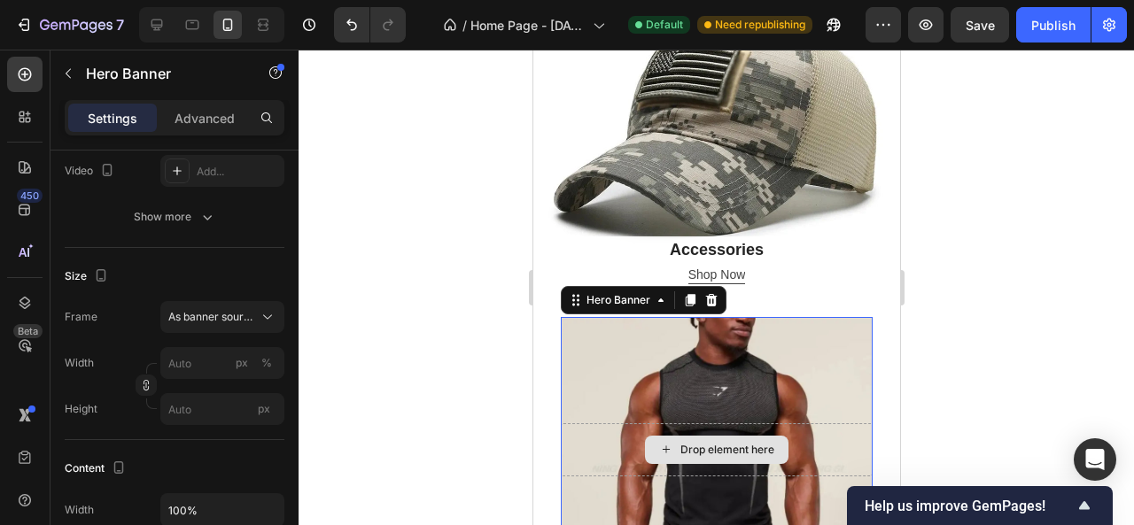
scroll to position [973, 0]
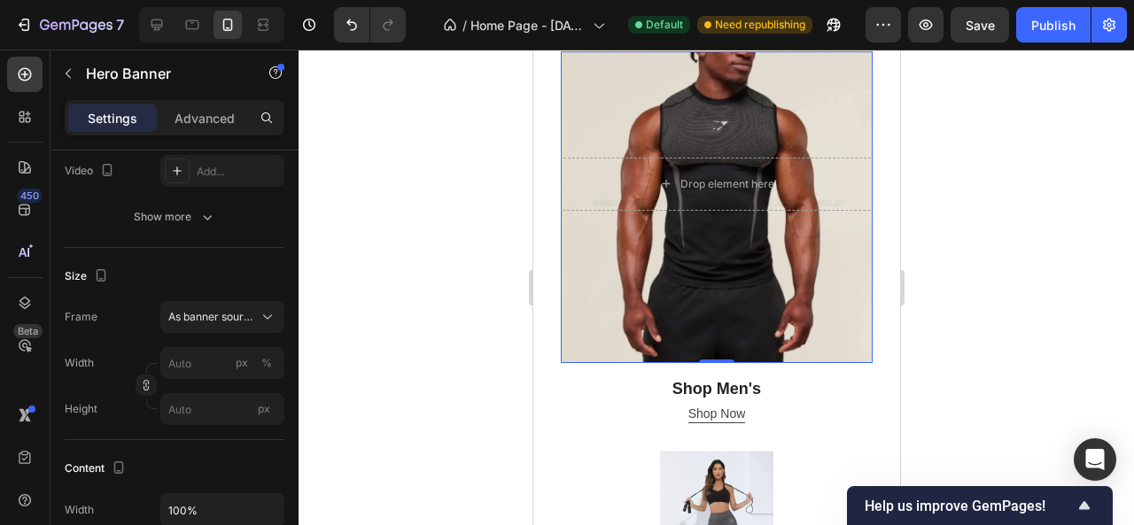
click at [965, 267] on div at bounding box center [717, 288] width 836 height 476
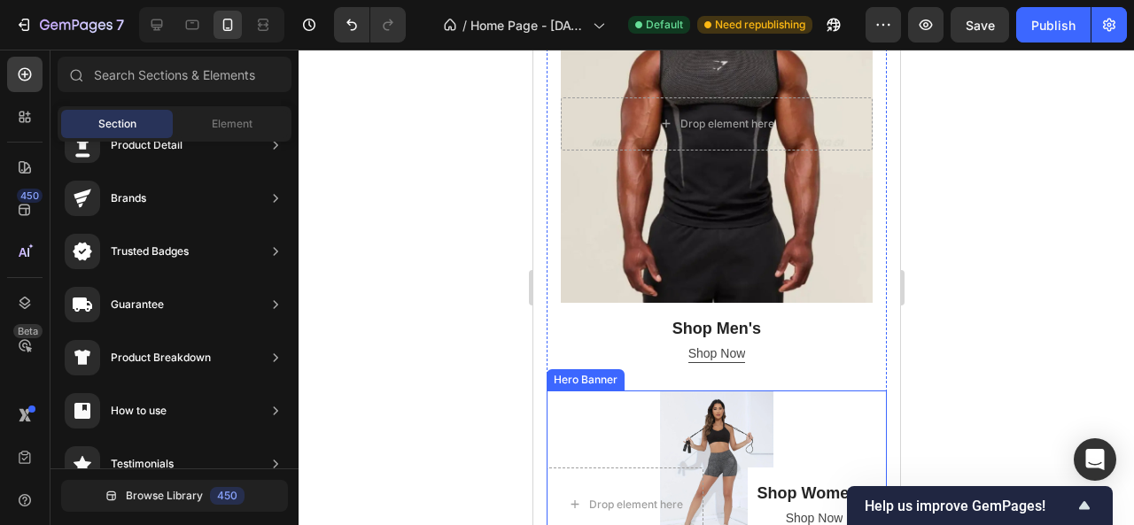
scroll to position [1150, 0]
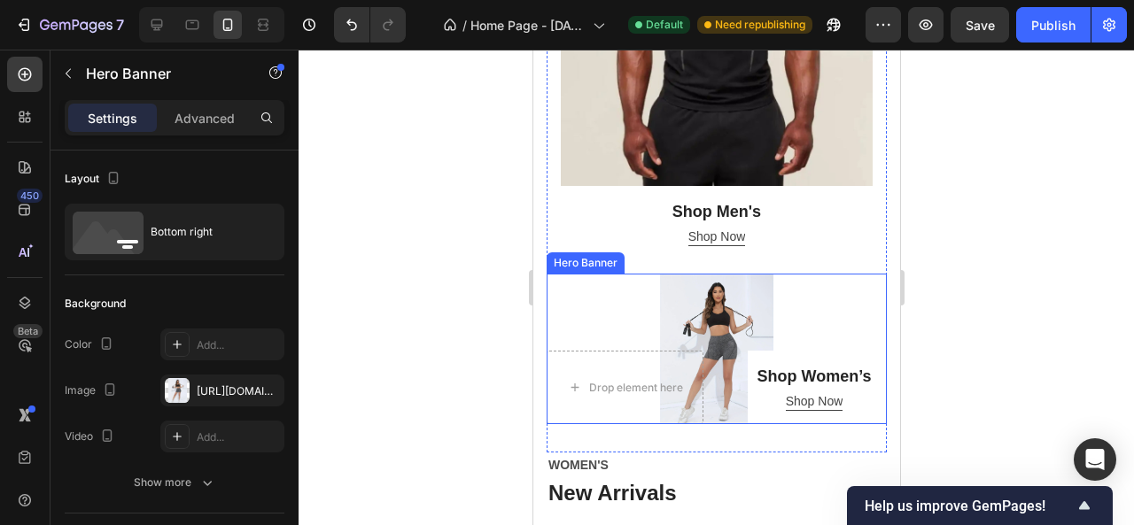
click at [595, 274] on div "Overlay" at bounding box center [716, 349] width 340 height 151
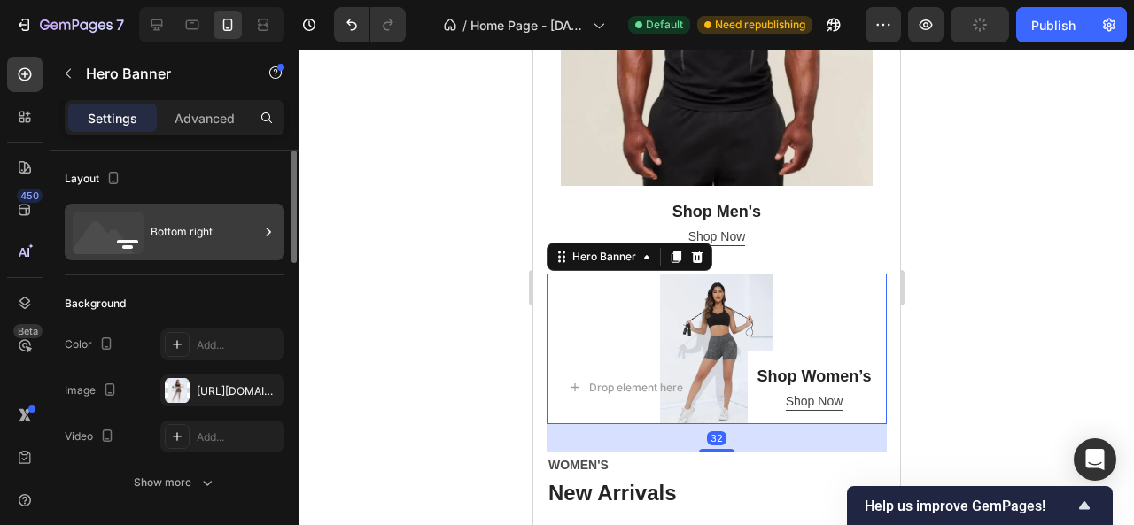
click at [239, 244] on div "Bottom right" at bounding box center [205, 232] width 108 height 41
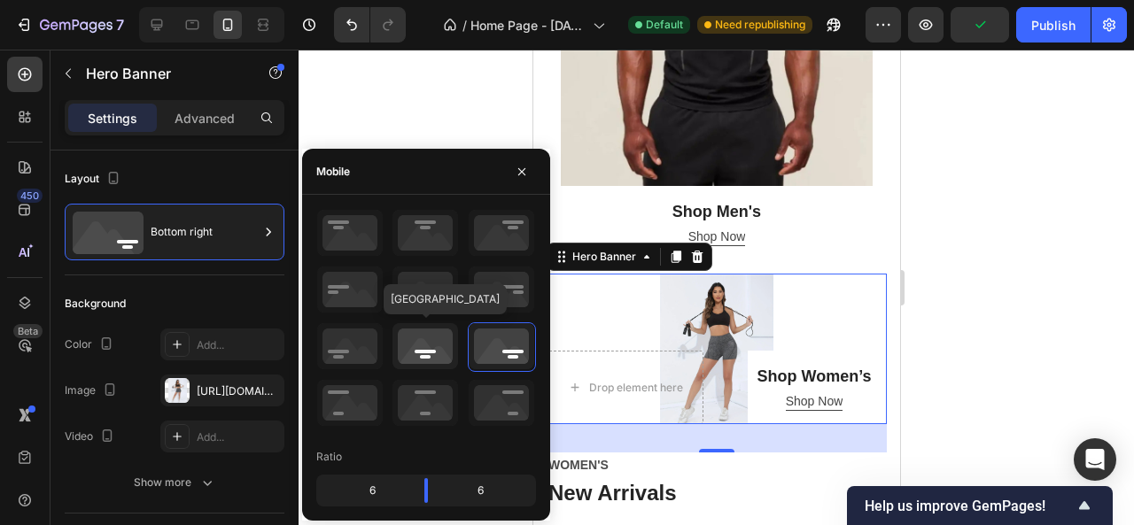
click at [429, 359] on icon at bounding box center [426, 346] width 66 height 46
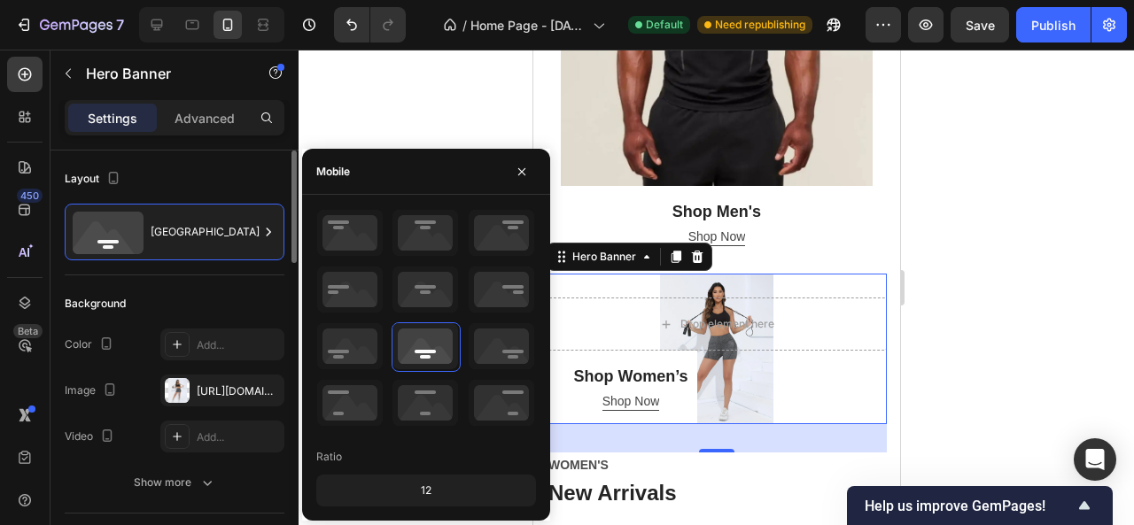
scroll to position [177, 0]
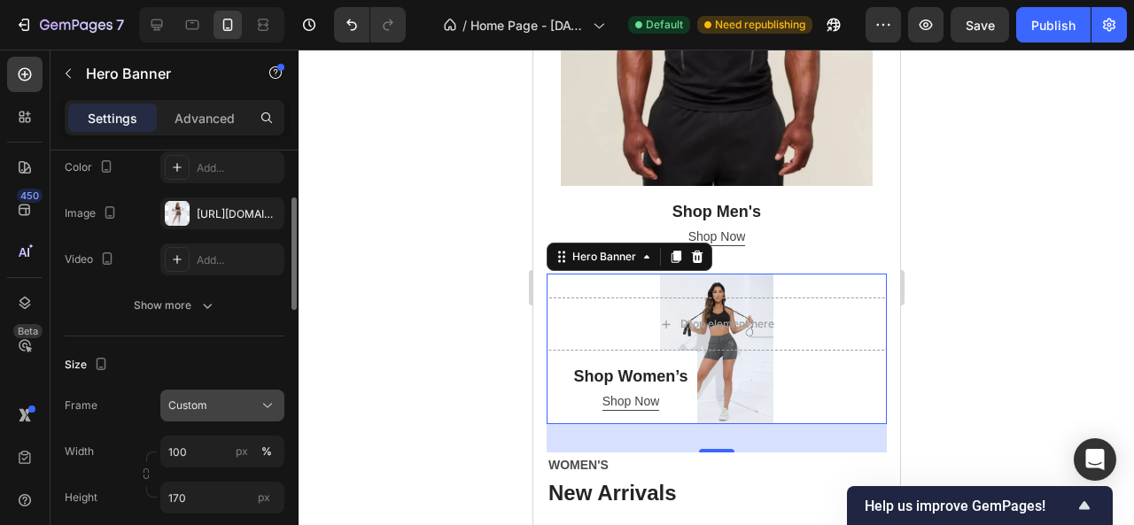
click at [229, 398] on div "Custom" at bounding box center [211, 406] width 87 height 16
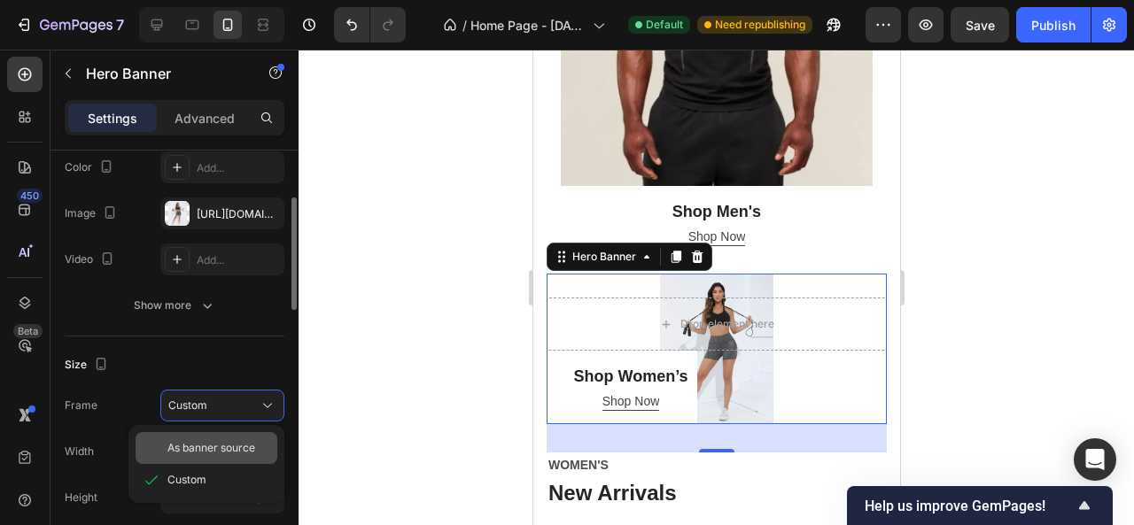
click at [223, 446] on span "As banner source" at bounding box center [211, 448] width 88 height 16
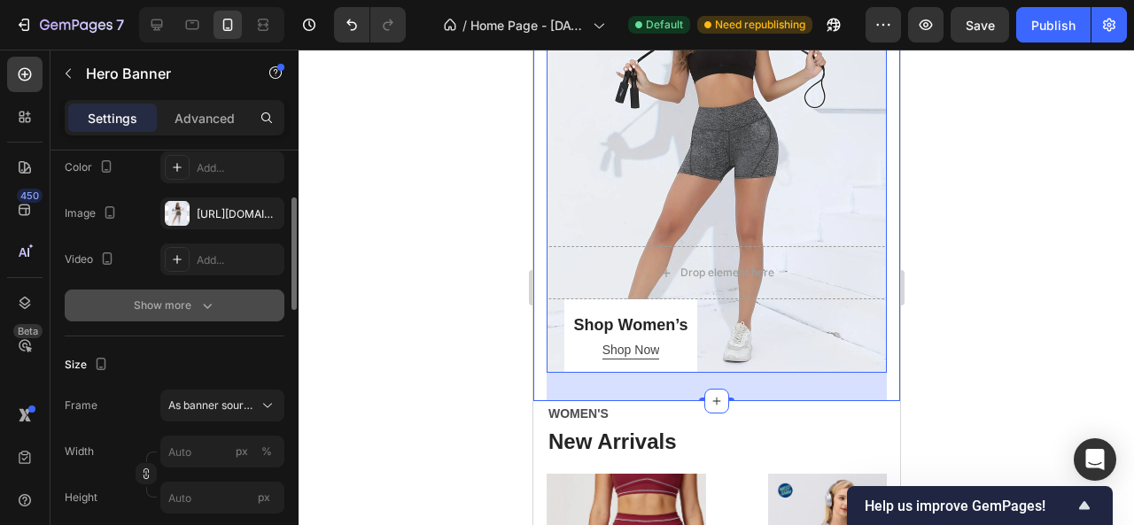
scroll to position [0, 0]
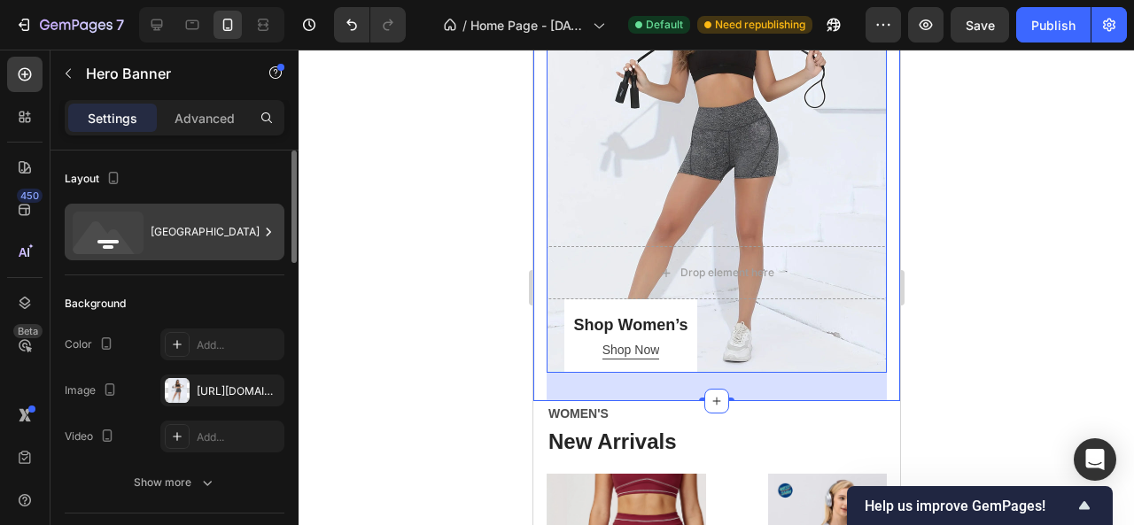
click at [233, 243] on div "[GEOGRAPHIC_DATA]" at bounding box center [205, 232] width 108 height 41
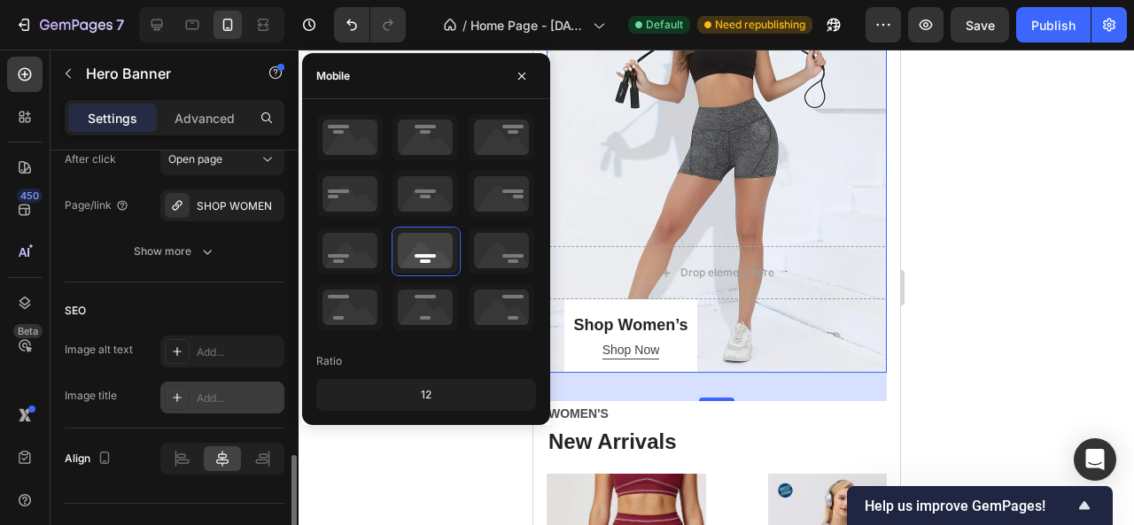
scroll to position [1183, 0]
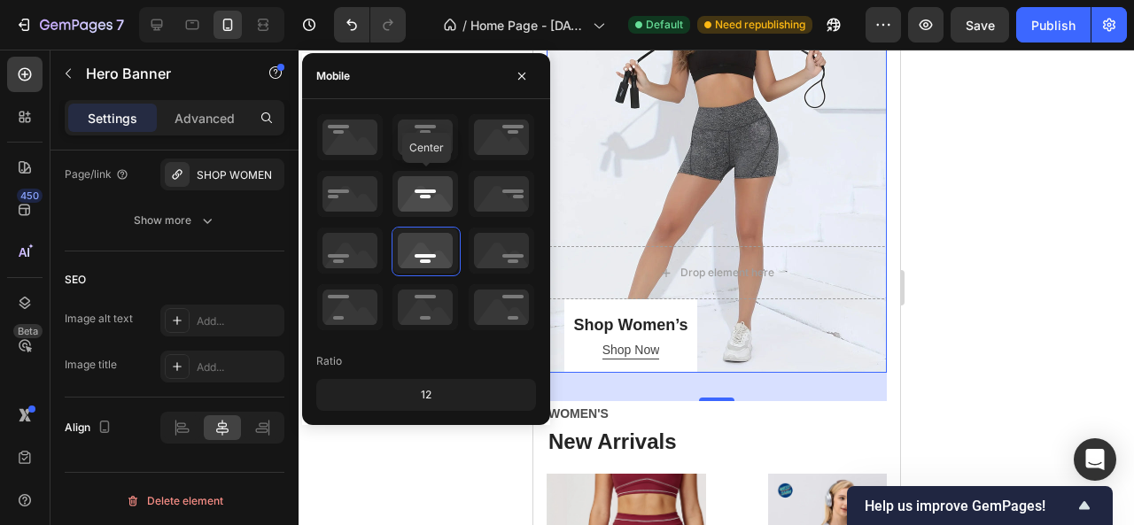
click at [427, 198] on icon at bounding box center [426, 194] width 66 height 46
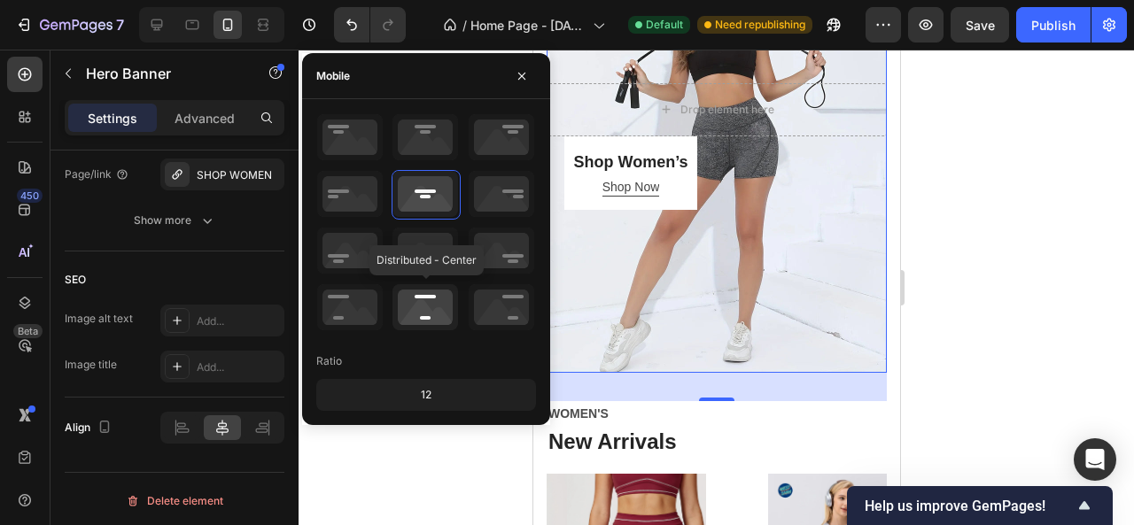
click at [427, 315] on icon at bounding box center [426, 307] width 66 height 46
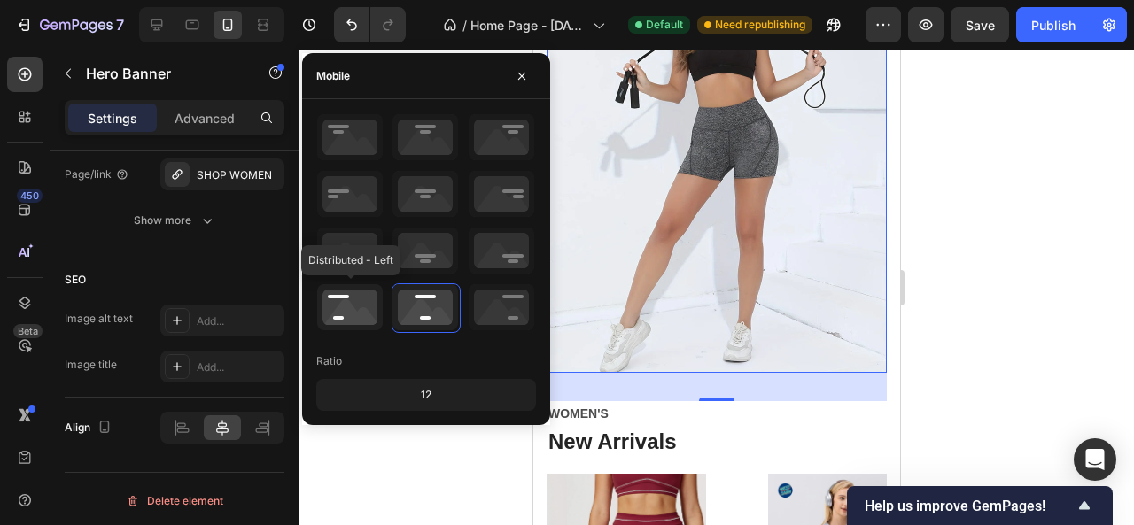
click at [360, 312] on icon at bounding box center [350, 307] width 66 height 46
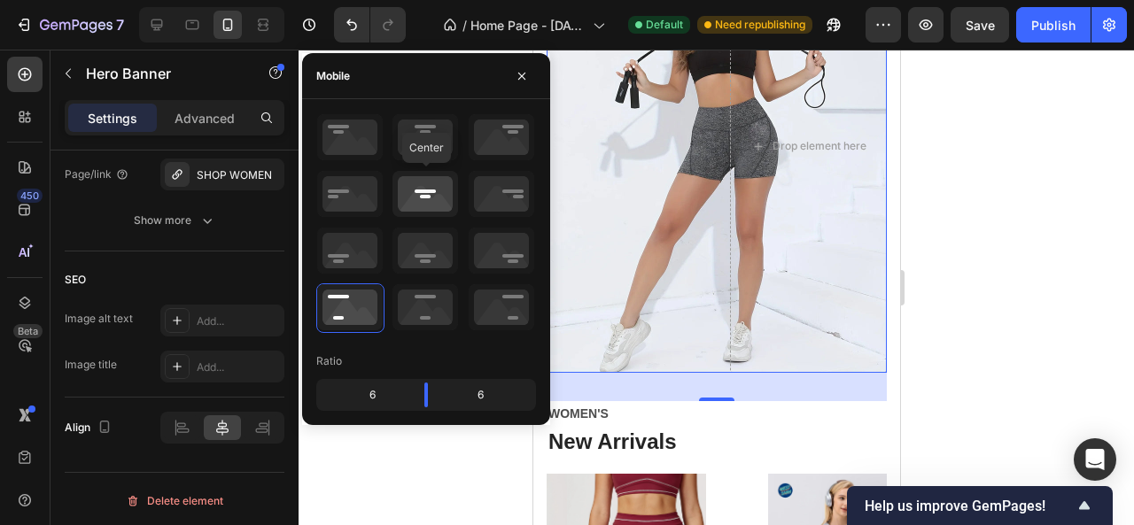
click at [423, 197] on icon at bounding box center [426, 194] width 66 height 46
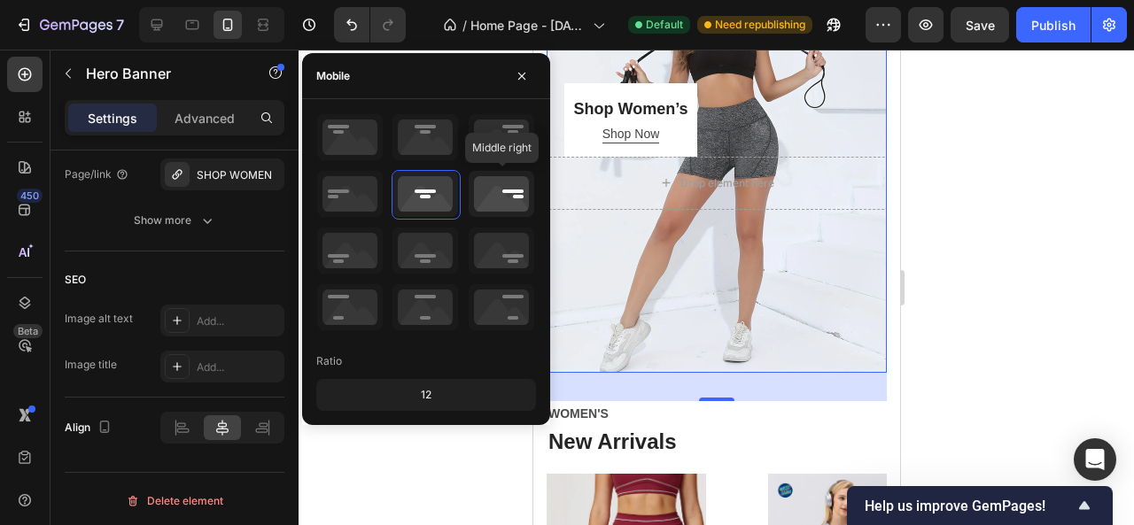
click at [492, 198] on icon at bounding box center [502, 194] width 66 height 46
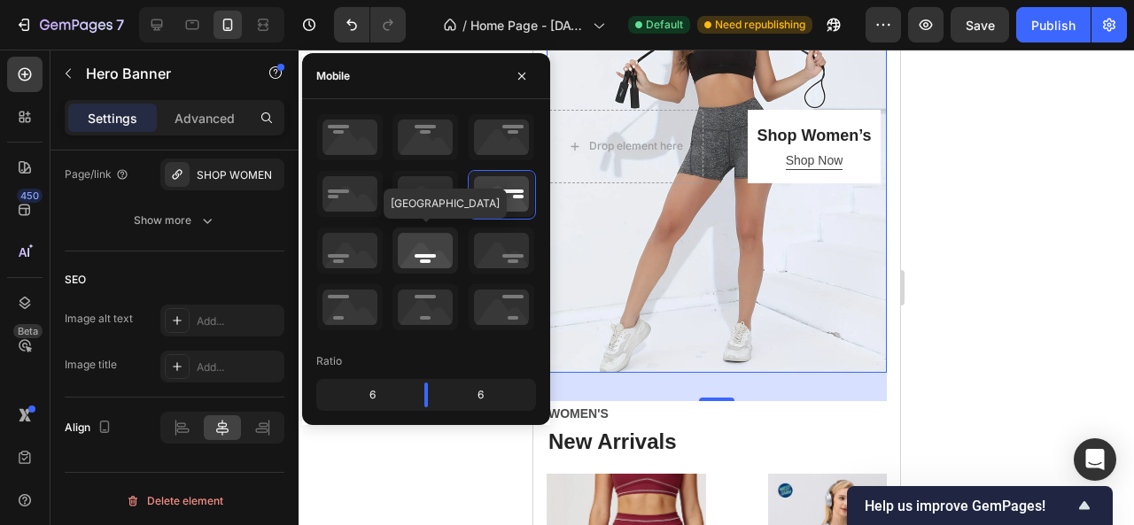
click at [424, 260] on icon at bounding box center [426, 251] width 66 height 46
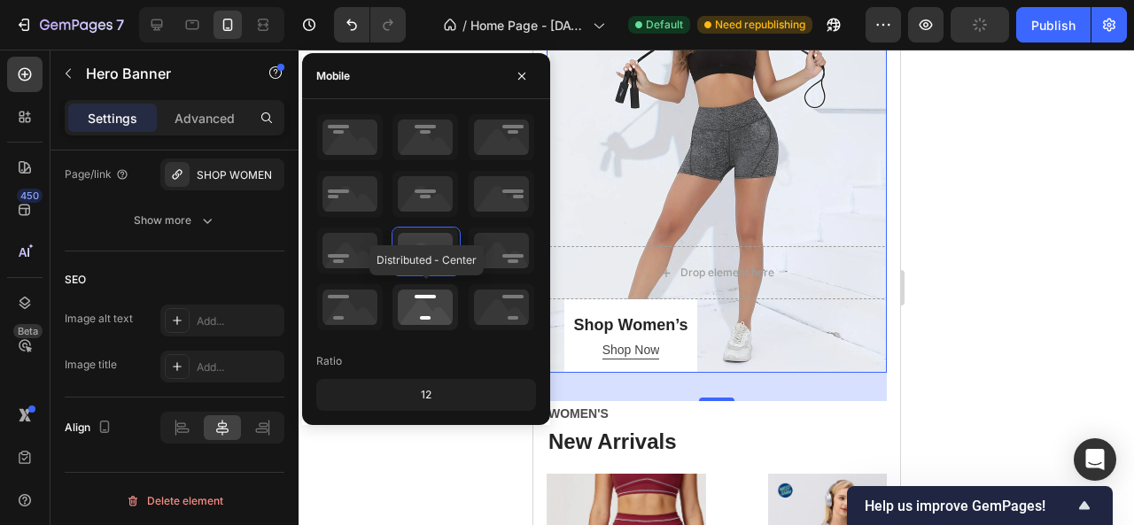
click at [431, 301] on icon at bounding box center [426, 307] width 66 height 46
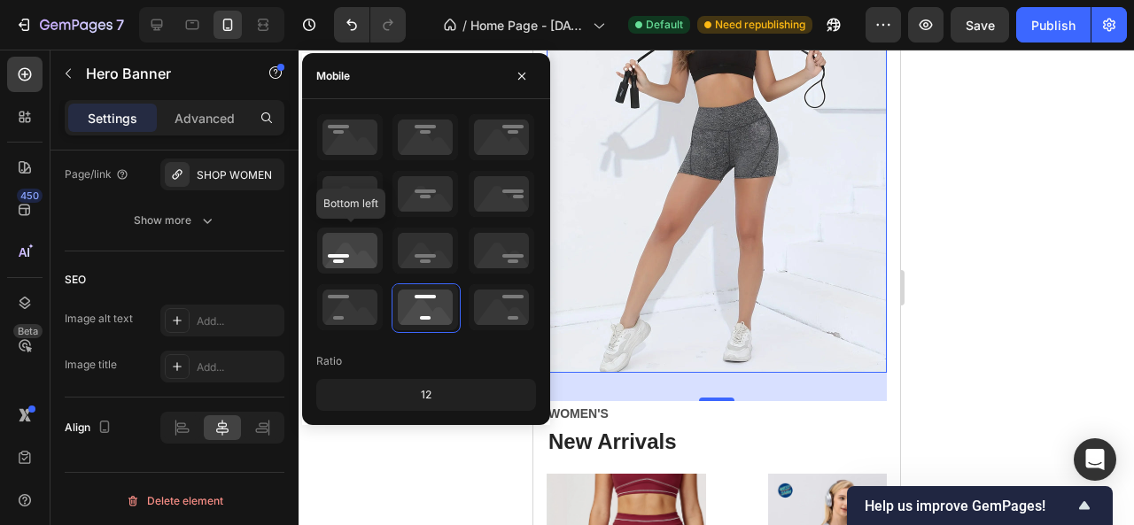
click at [349, 261] on icon at bounding box center [350, 251] width 66 height 46
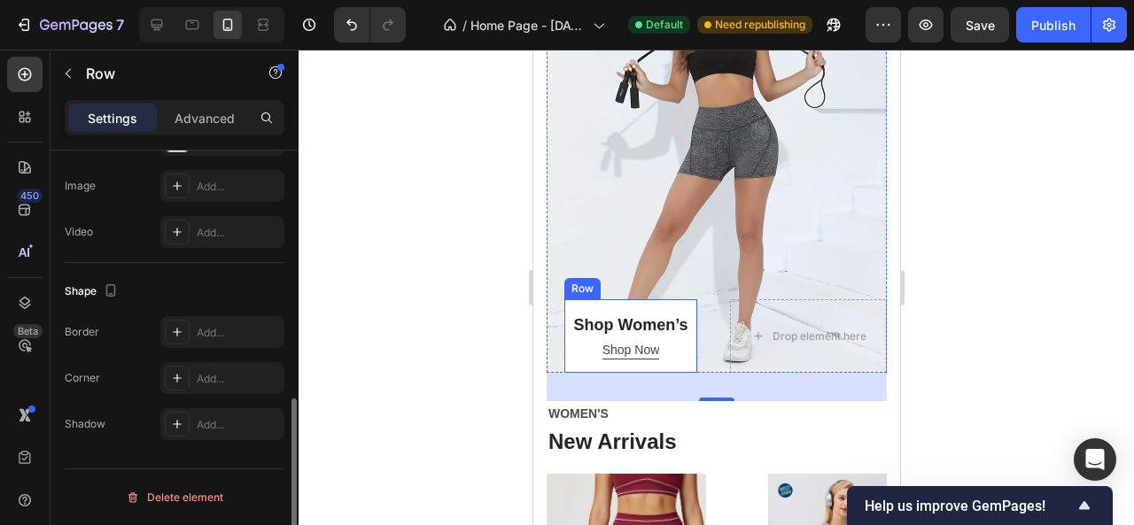
scroll to position [0, 0]
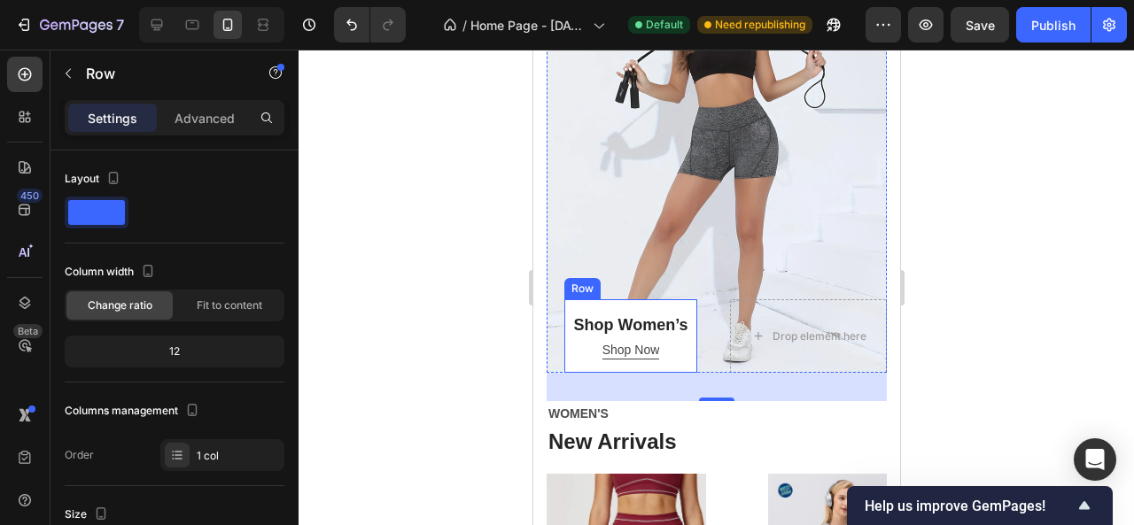
click at [573, 323] on div "Shop Women’s Heading Shop Now Button Row" at bounding box center [630, 336] width 133 height 74
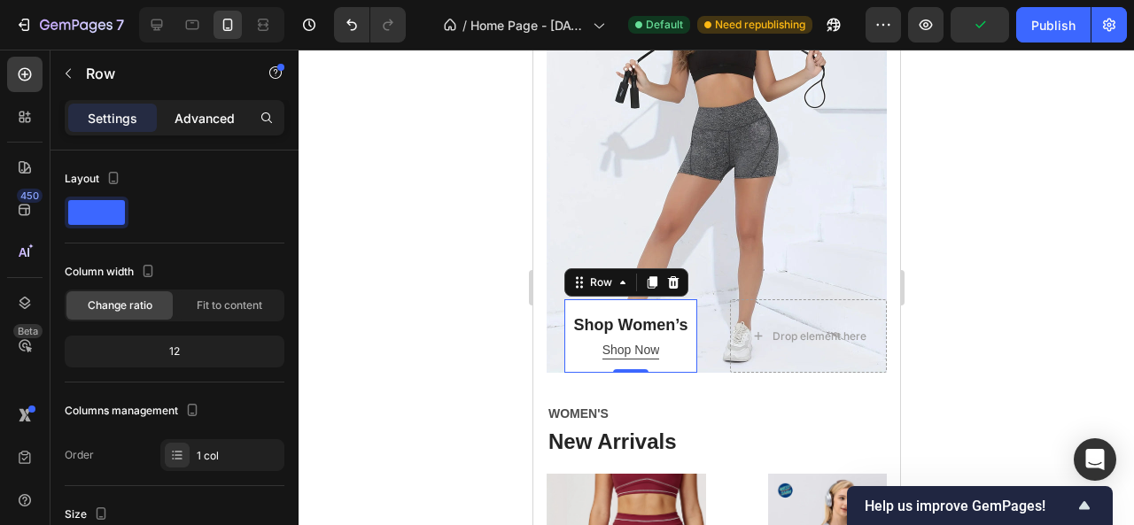
click at [188, 105] on div "Advanced" at bounding box center [204, 118] width 89 height 28
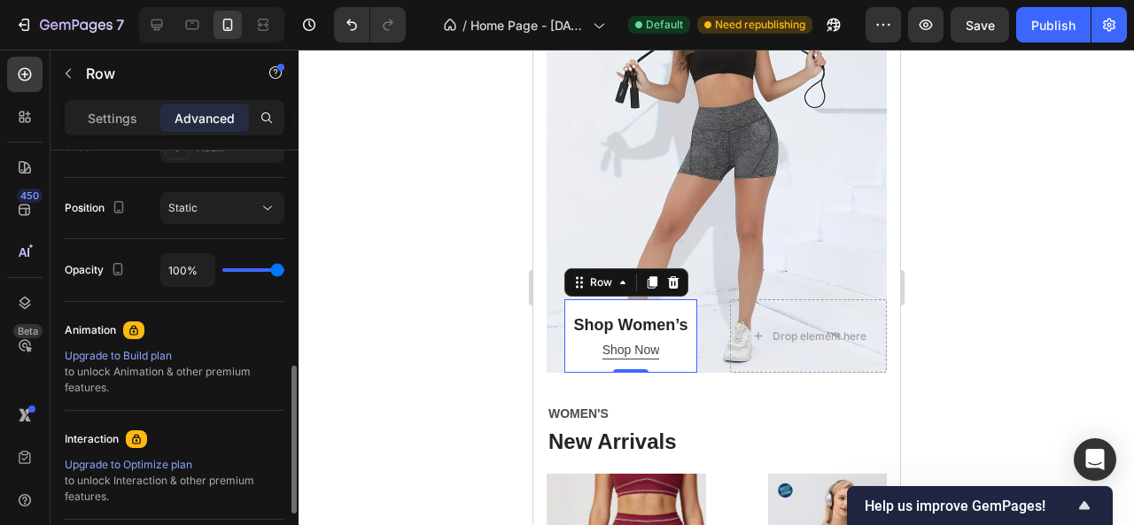
scroll to position [801, 0]
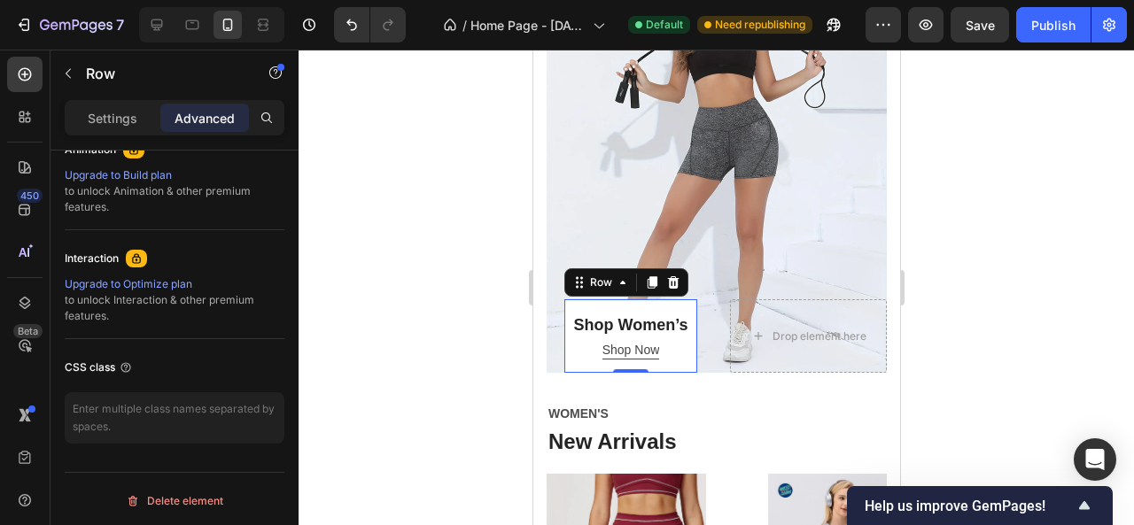
click at [131, 125] on p "Settings" at bounding box center [113, 118] width 50 height 19
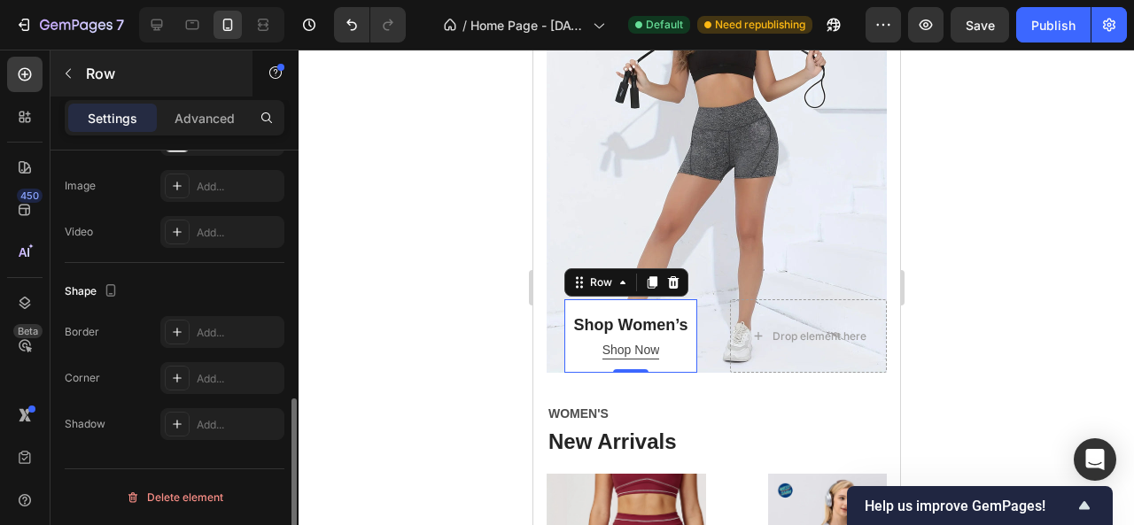
scroll to position [607, 0]
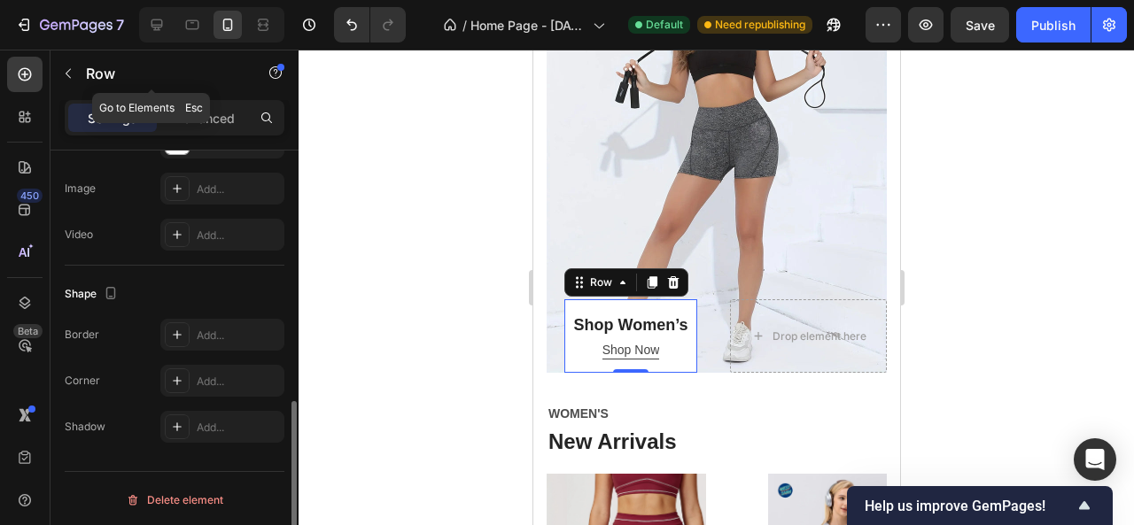
click at [77, 79] on button "button" at bounding box center [68, 73] width 28 height 28
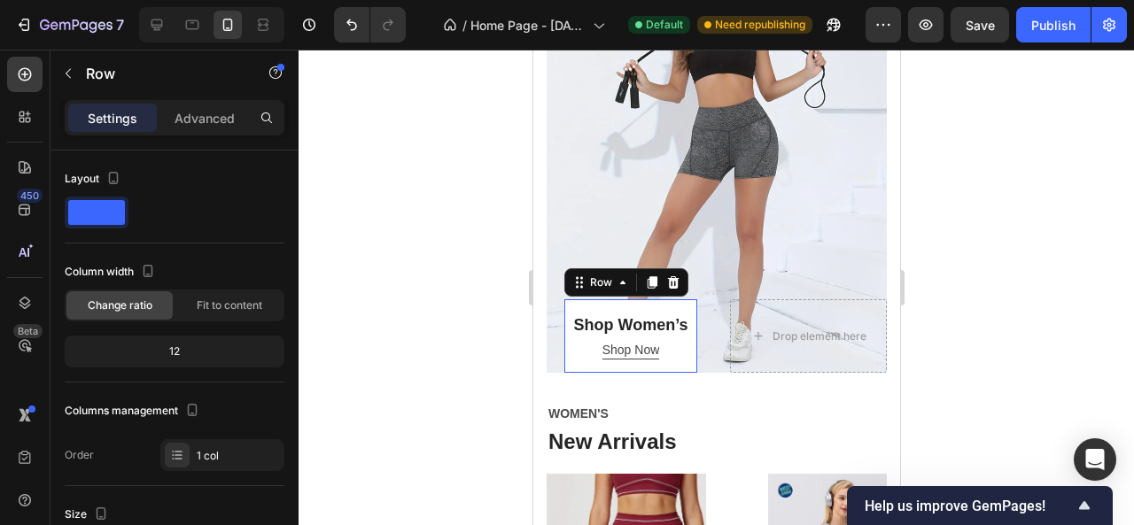
click at [657, 299] on div "Shop Women’s Heading Shop Now Button Row 0" at bounding box center [630, 336] width 133 height 74
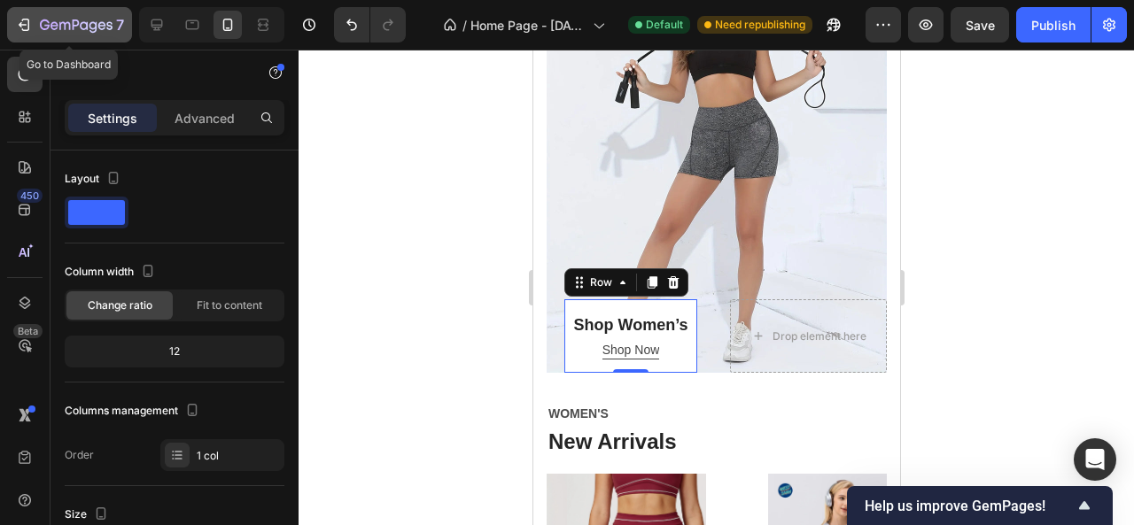
click at [36, 24] on div "7" at bounding box center [69, 24] width 109 height 21
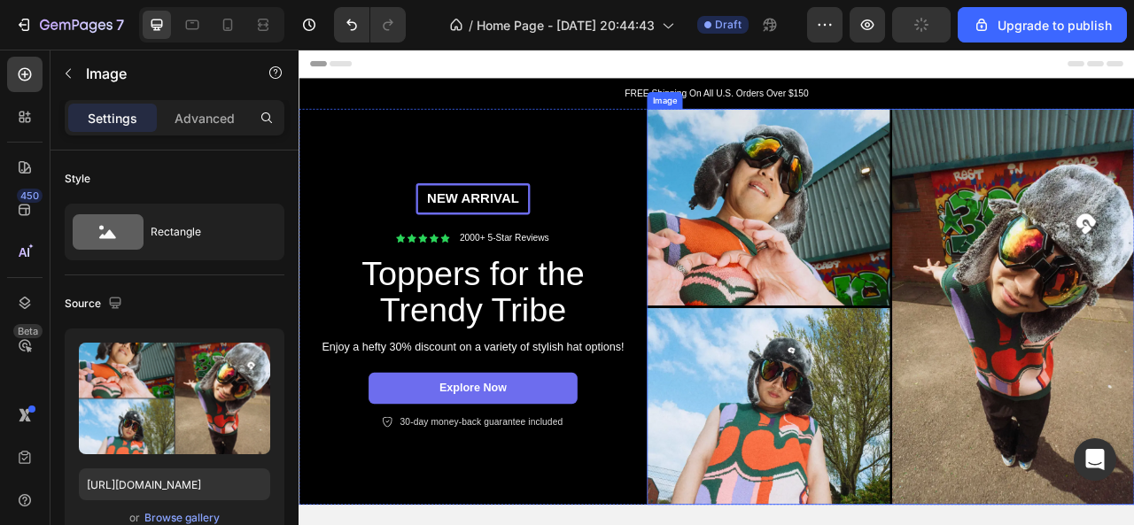
click at [834, 190] on img at bounding box center [1052, 377] width 620 height 504
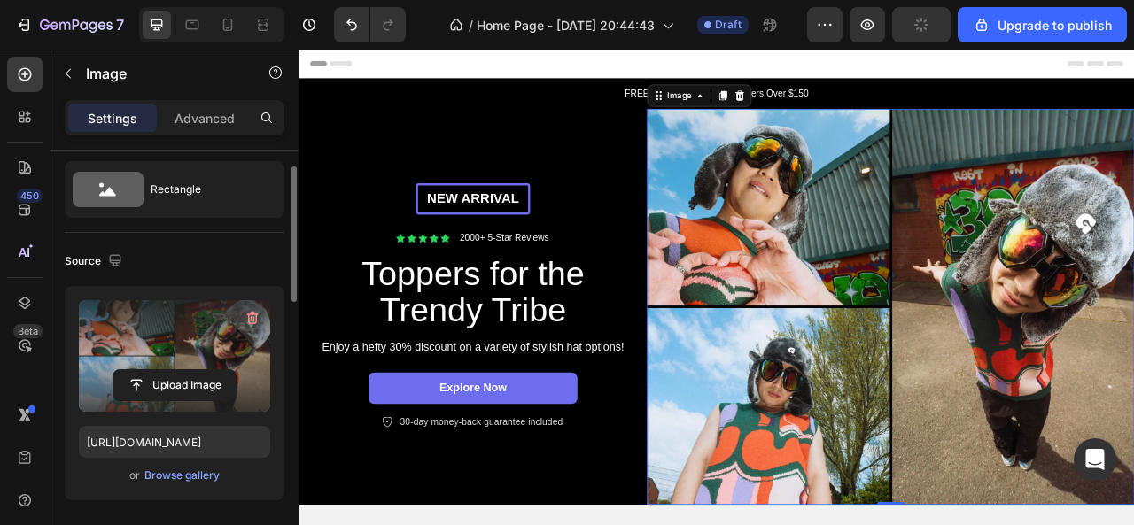
scroll to position [44, 0]
click at [175, 377] on input "file" at bounding box center [174, 384] width 122 height 30
click at [250, 322] on icon "button" at bounding box center [253, 316] width 18 height 18
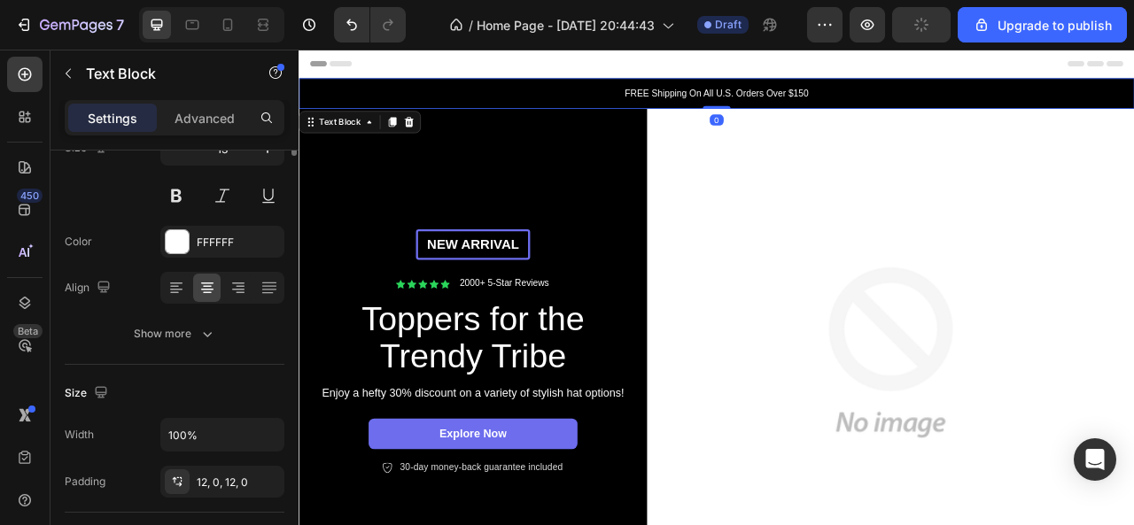
scroll to position [0, 0]
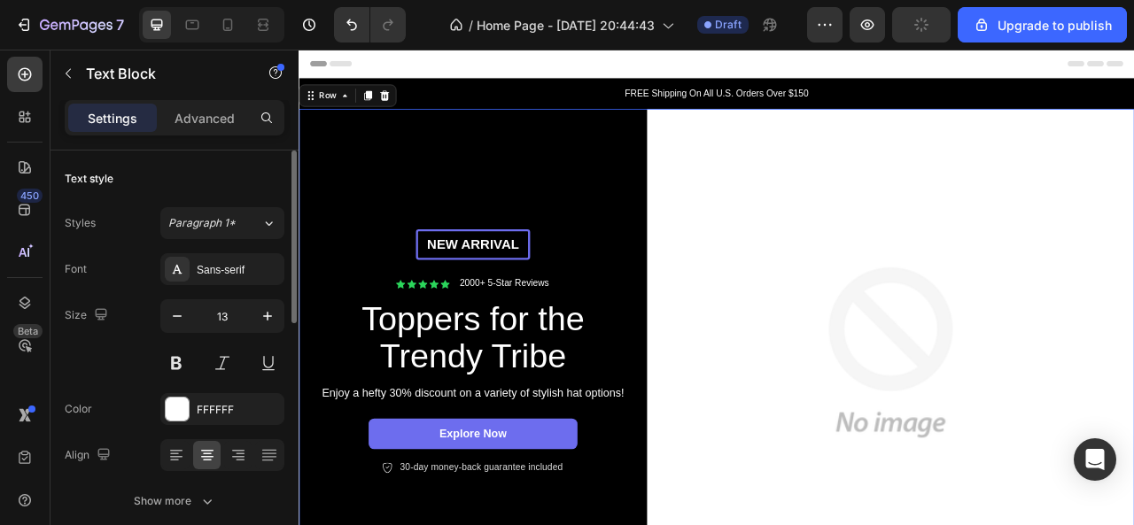
click at [365, 202] on div "New arrival Text Block Row Icon Icon Icon Icon Icon Icon List 2000+ 5-Star Revi…" at bounding box center [520, 435] width 443 height 620
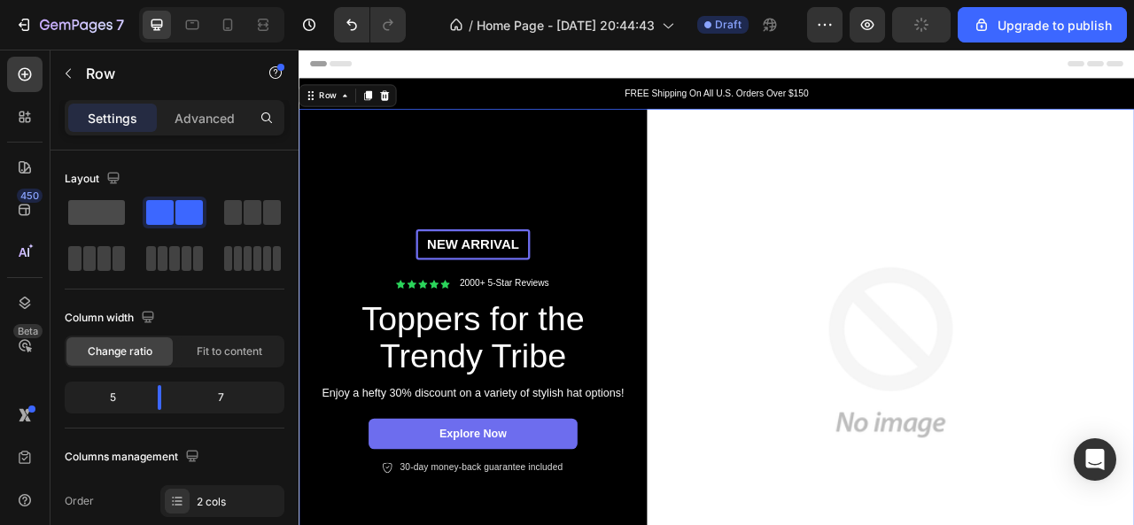
click at [102, 205] on span at bounding box center [96, 212] width 57 height 25
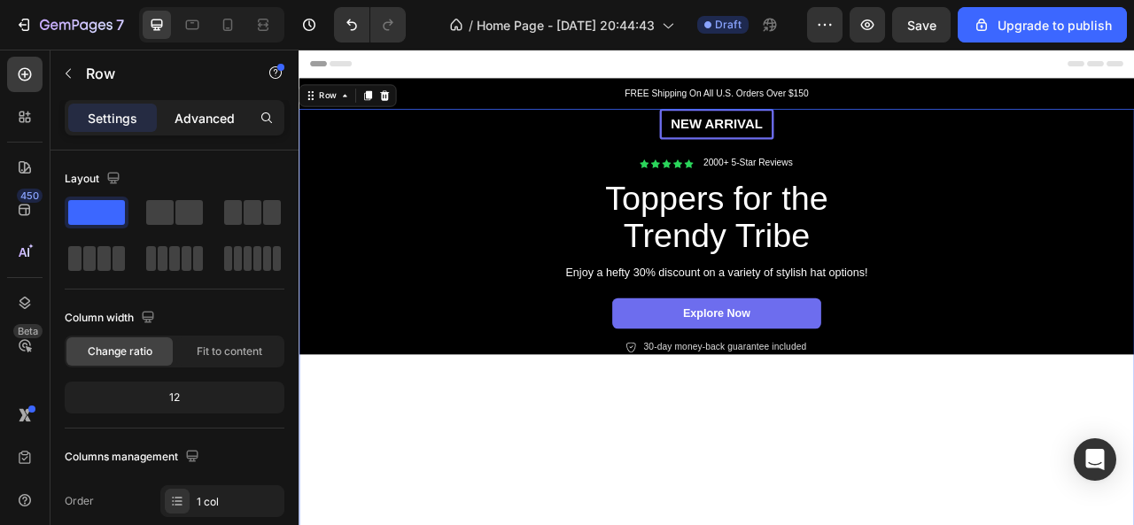
click at [202, 127] on p "Advanced" at bounding box center [205, 118] width 60 height 19
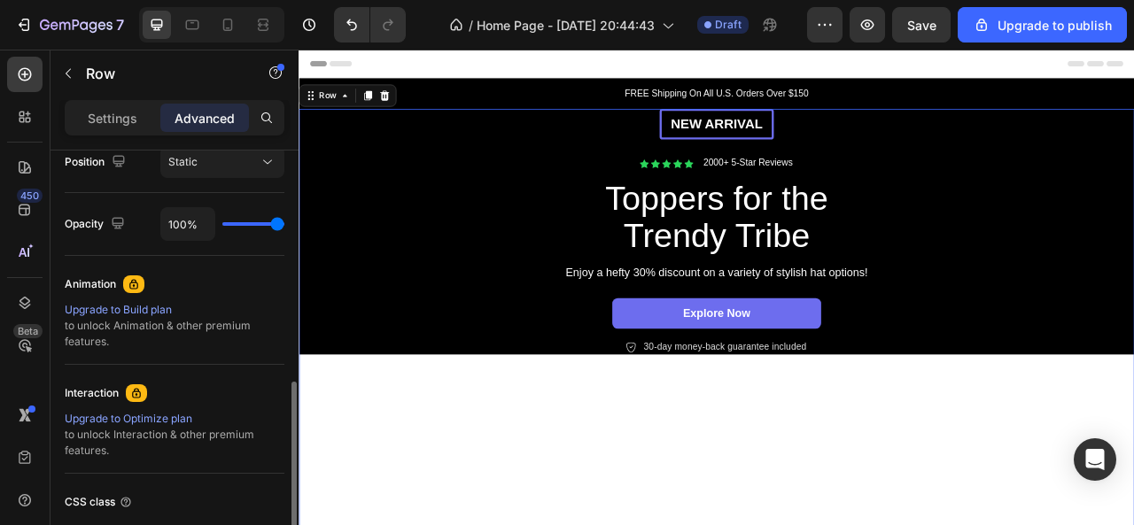
scroll to position [801, 0]
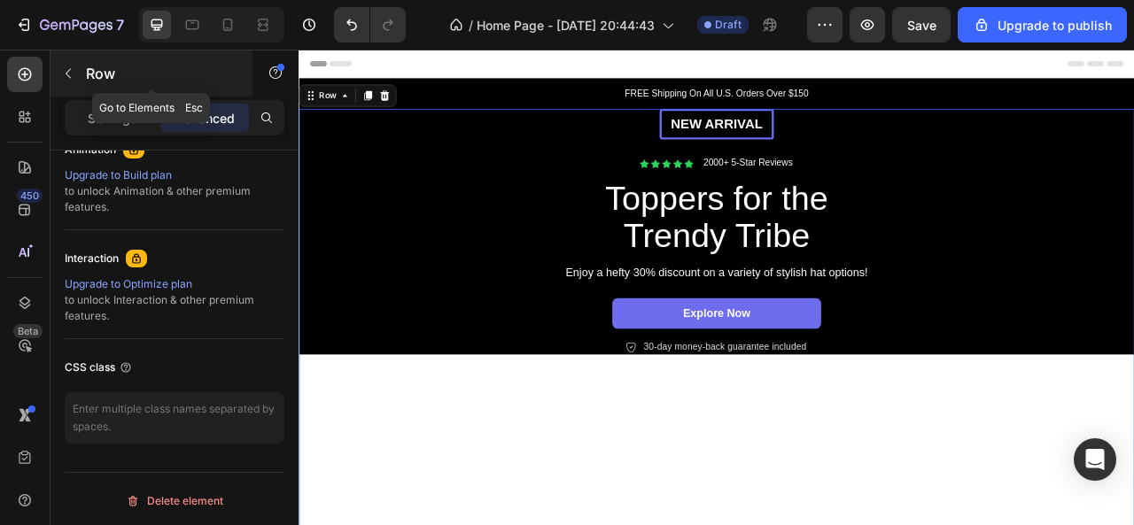
click at [71, 65] on button "button" at bounding box center [68, 73] width 28 height 28
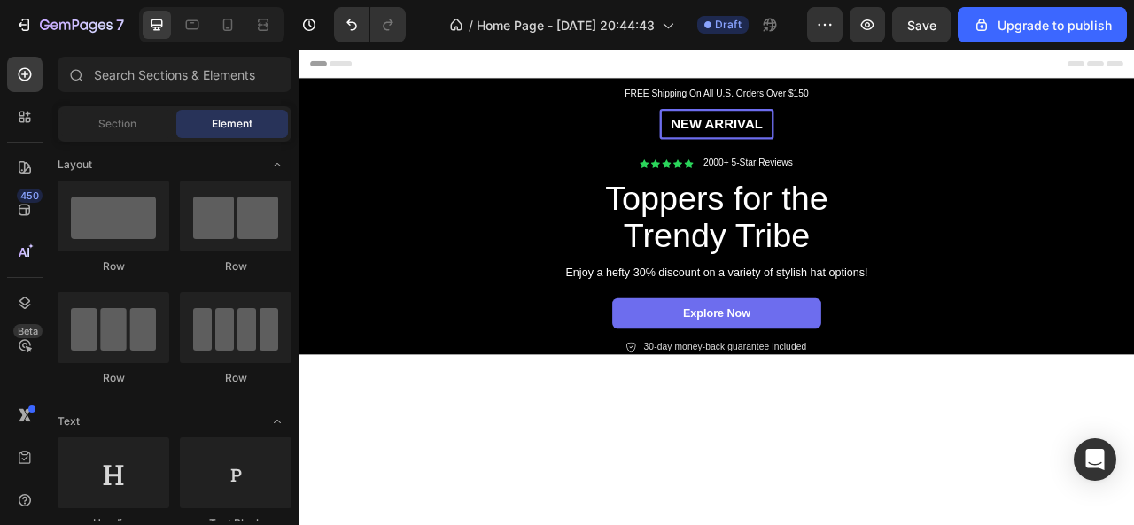
scroll to position [177, 0]
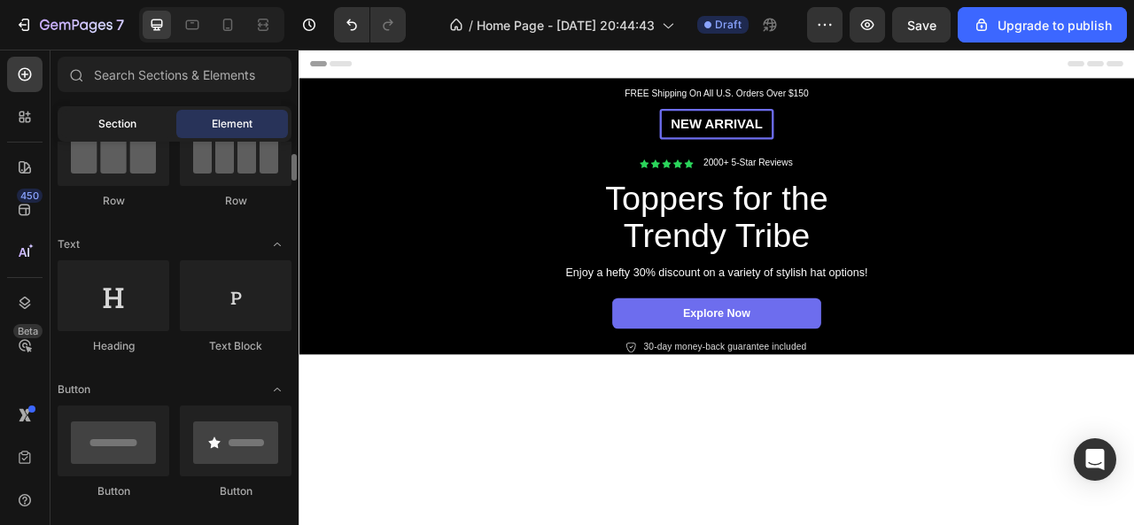
click at [109, 137] on div "Section" at bounding box center [117, 124] width 112 height 28
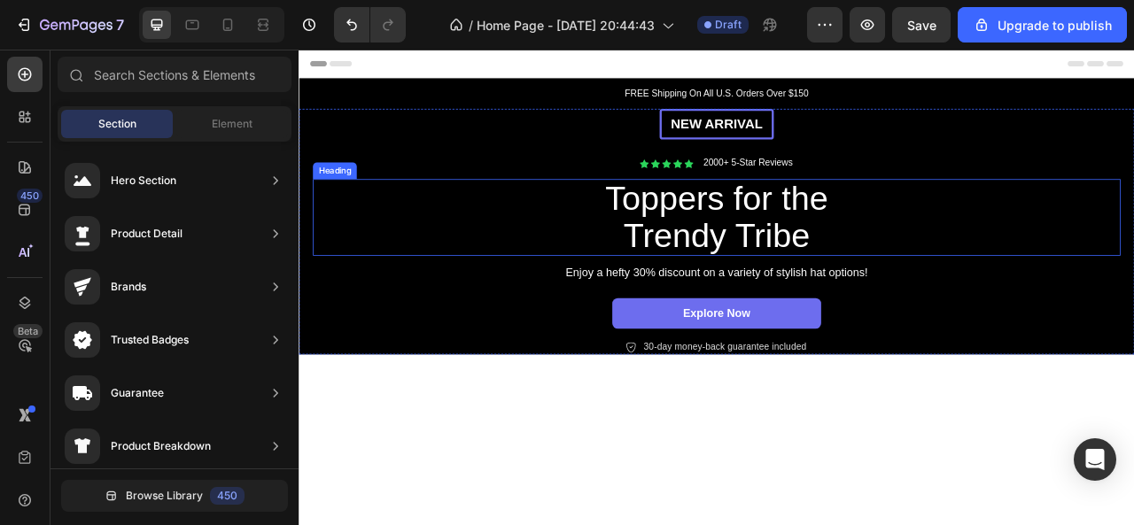
scroll to position [0, 0]
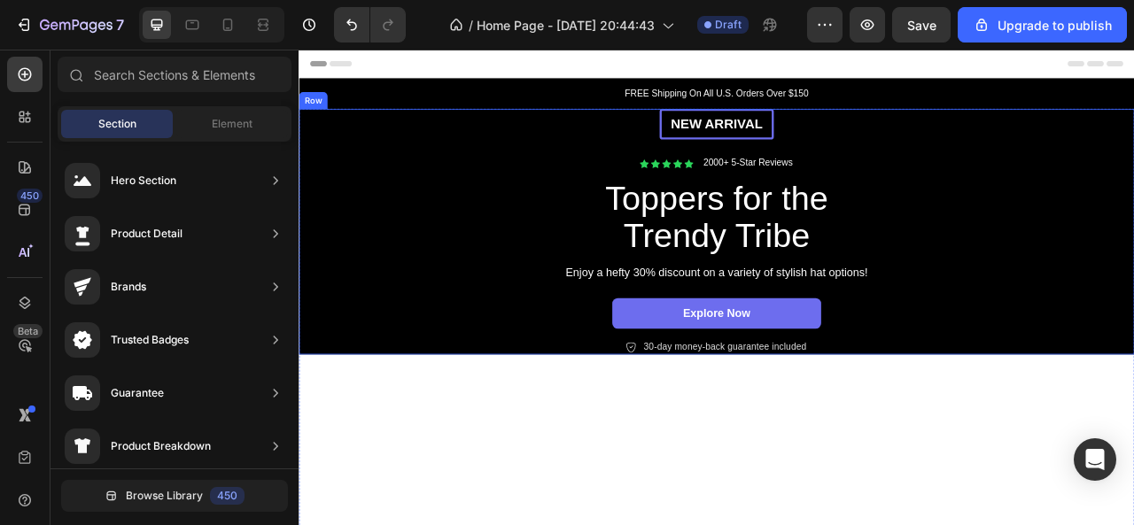
click at [308, 134] on div "New arrival Text Block Row Icon Icon Icon Icon Icon Icon List 2000+ 5-Star Revi…" at bounding box center [830, 282] width 1063 height 314
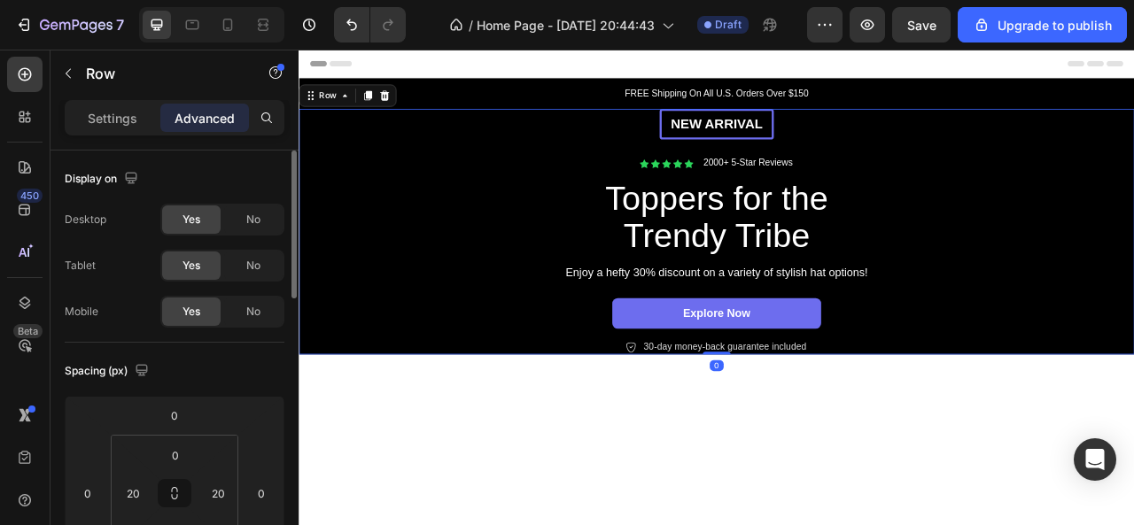
scroll to position [89, 0]
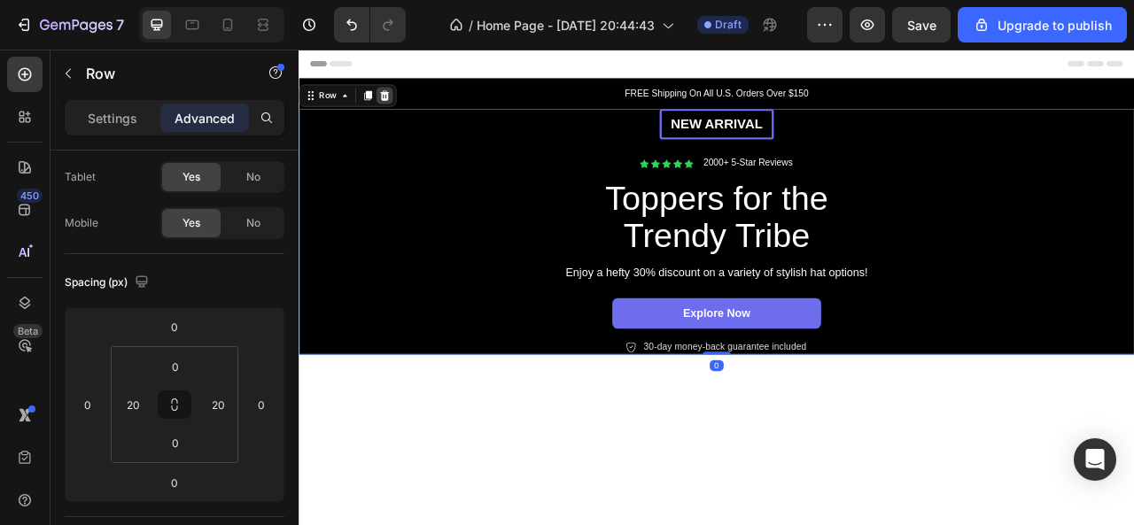
click at [403, 104] on icon at bounding box center [408, 107] width 12 height 12
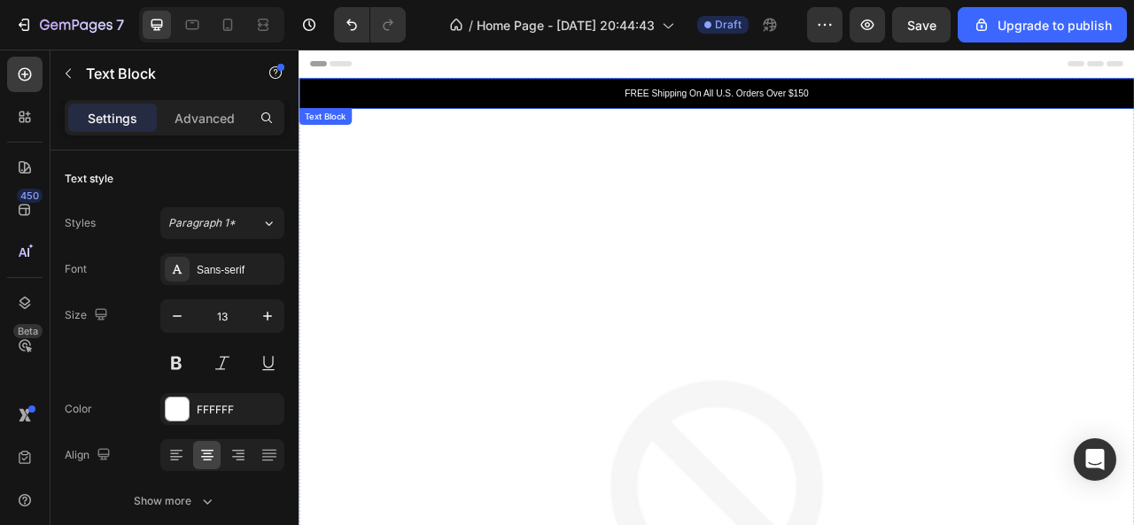
click at [457, 106] on p "FREE Shipping On All U.S. Orders Over $150" at bounding box center [830, 106] width 1060 height 18
click at [438, 143] on icon at bounding box center [439, 141] width 12 height 12
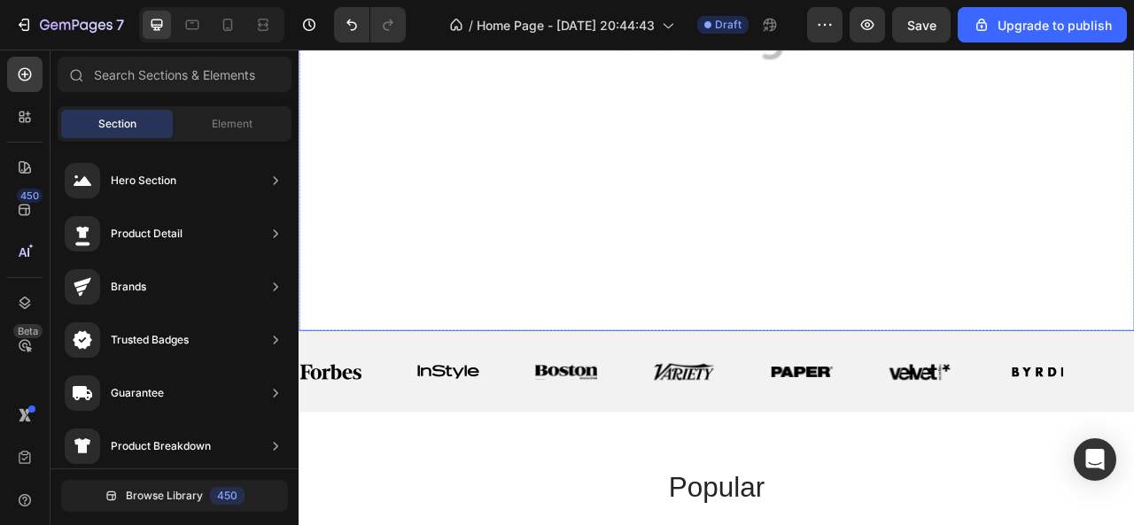
scroll to position [620, 0]
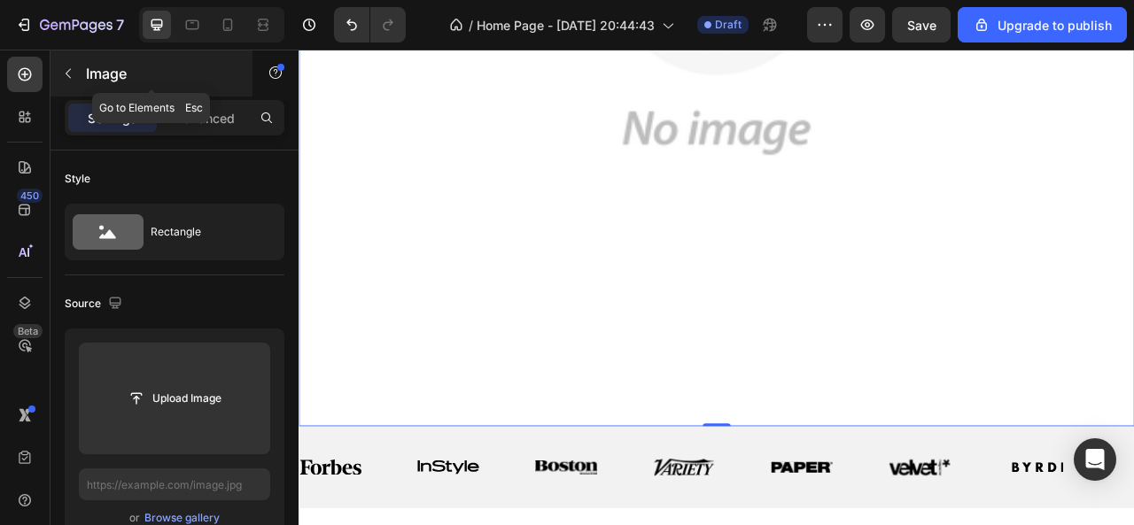
click at [76, 68] on button "button" at bounding box center [68, 73] width 28 height 28
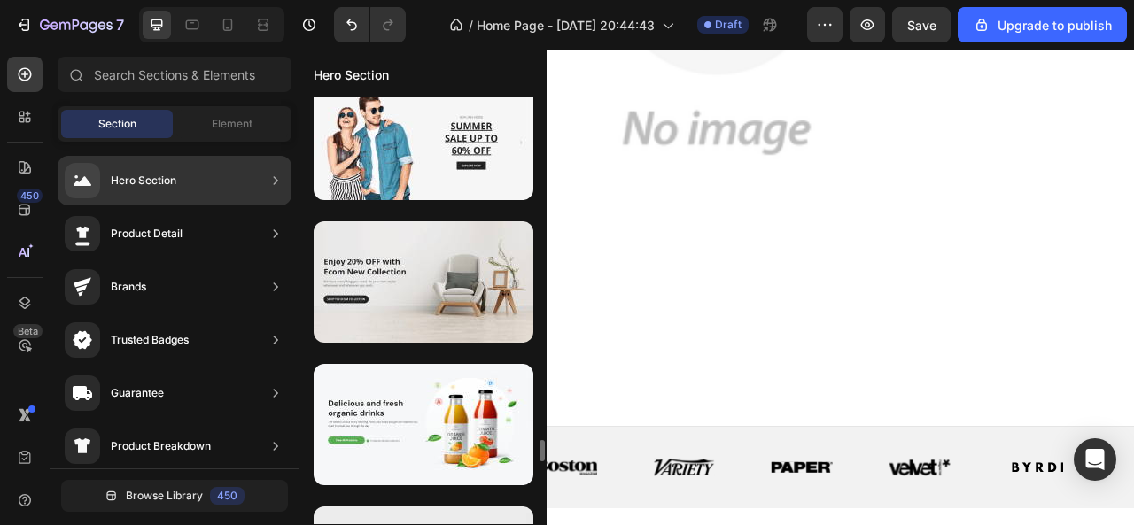
scroll to position [7225, 0]
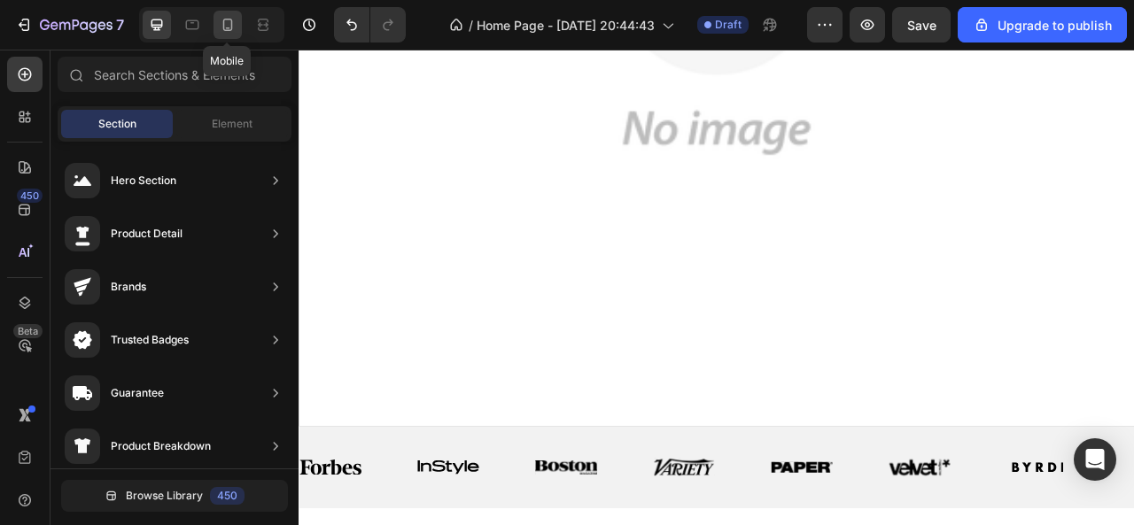
click at [228, 22] on icon at bounding box center [228, 25] width 18 height 18
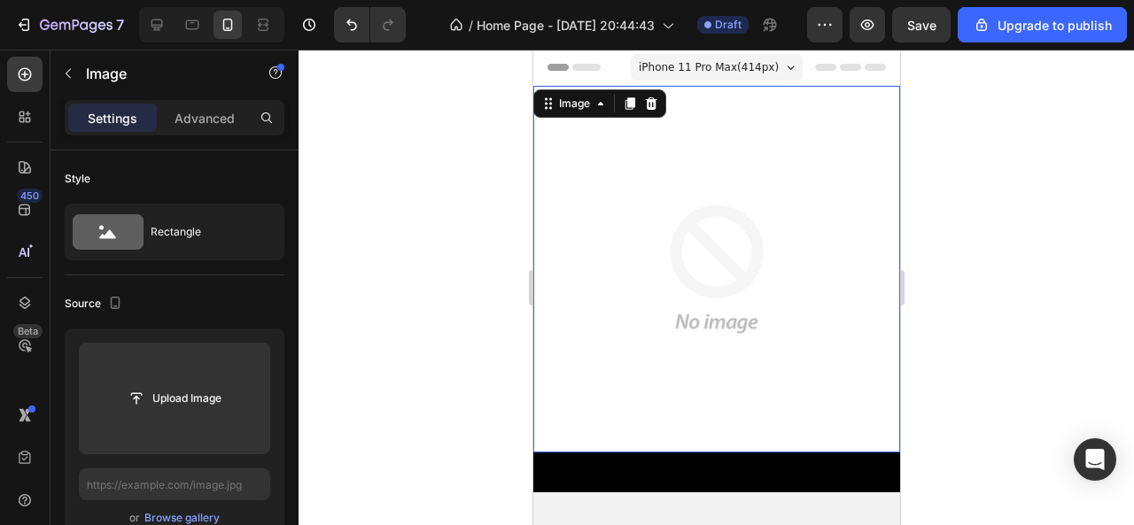
click at [659, 274] on img at bounding box center [715, 269] width 367 height 367
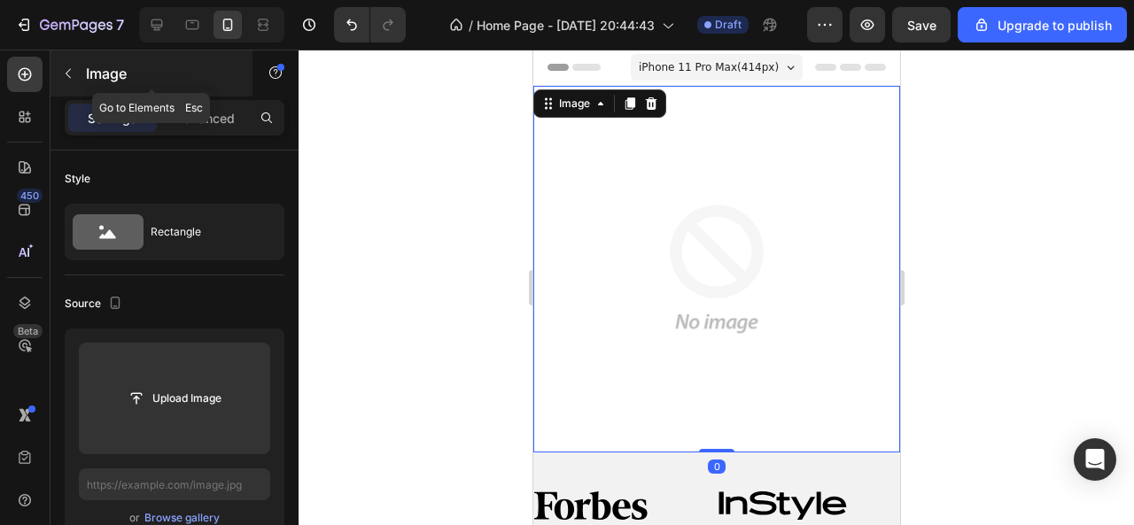
click at [74, 66] on icon "button" at bounding box center [68, 73] width 14 height 14
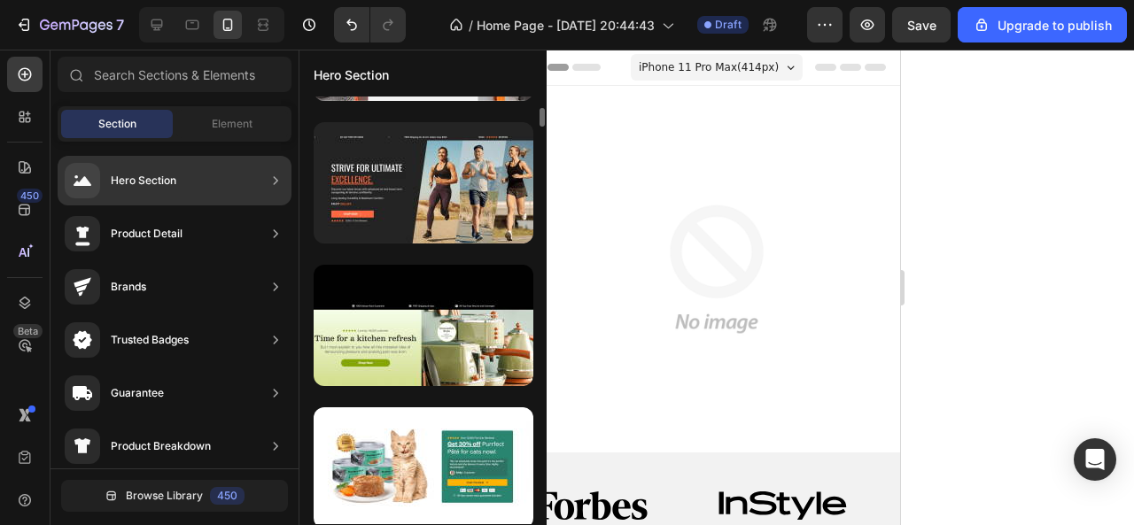
scroll to position [2316, 0]
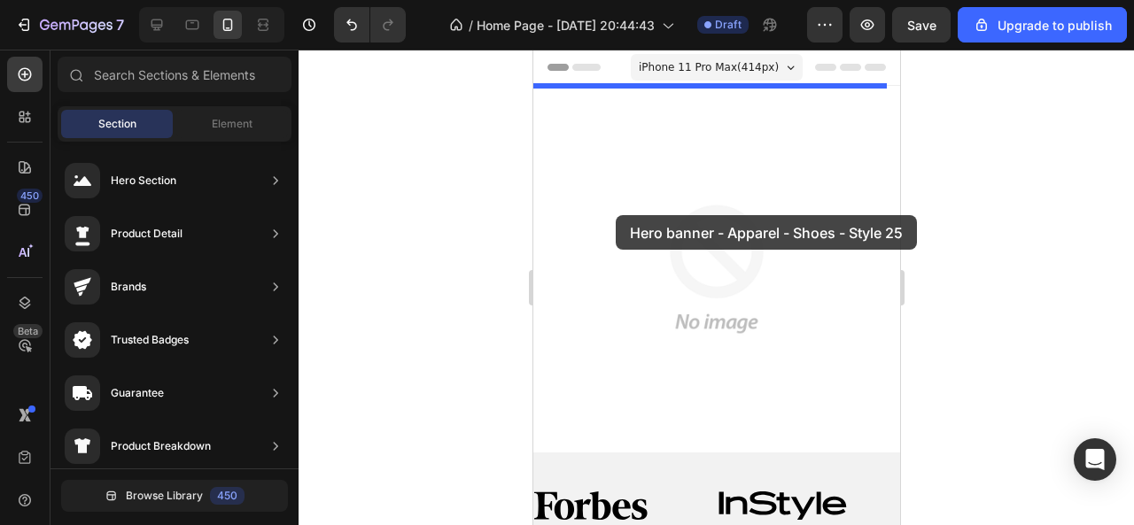
drag, startPoint x: 894, startPoint y: 325, endPoint x: 615, endPoint y: 215, distance: 299.9
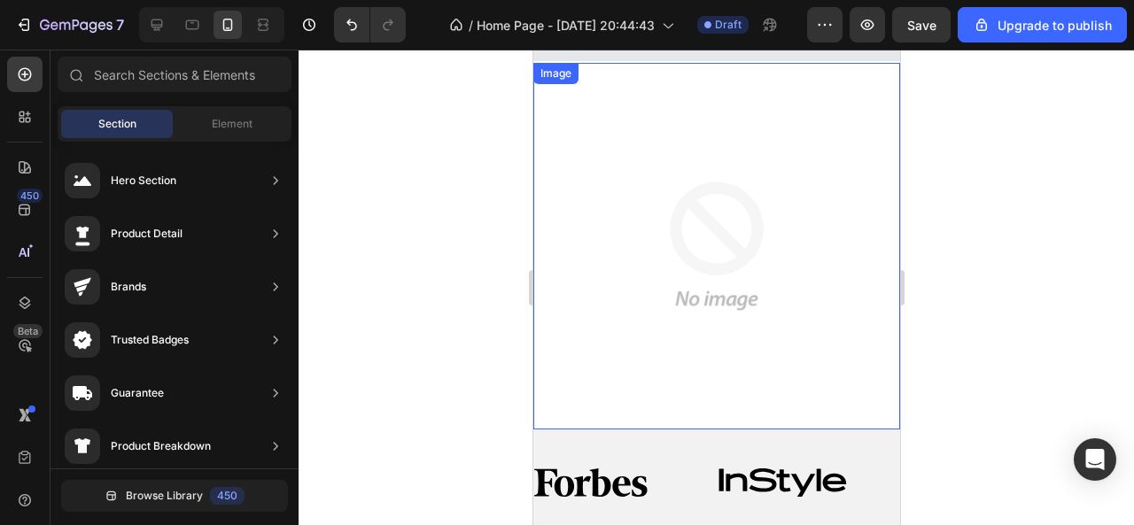
scroll to position [0, 0]
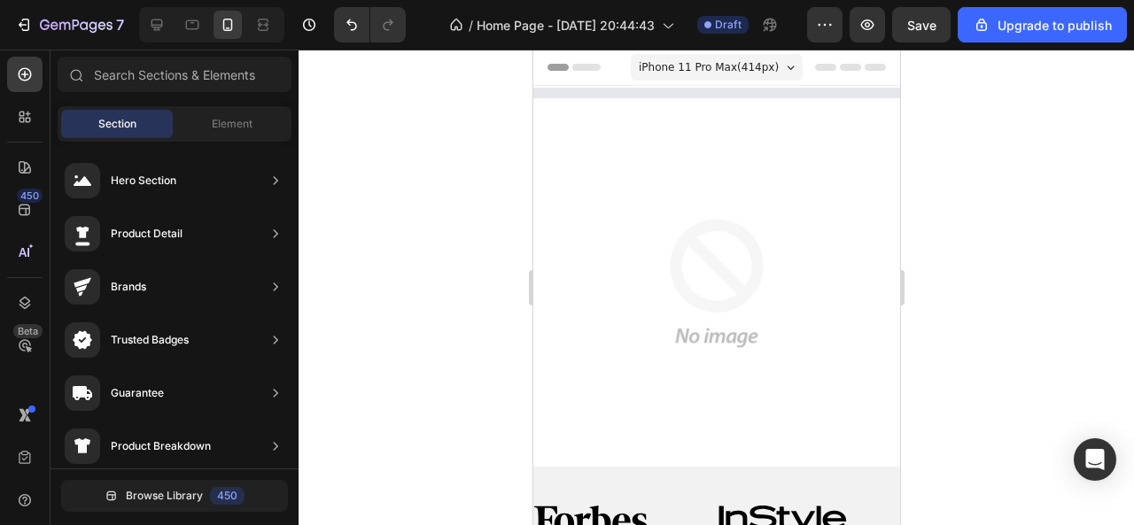
click at [521, 186] on div at bounding box center [717, 288] width 836 height 476
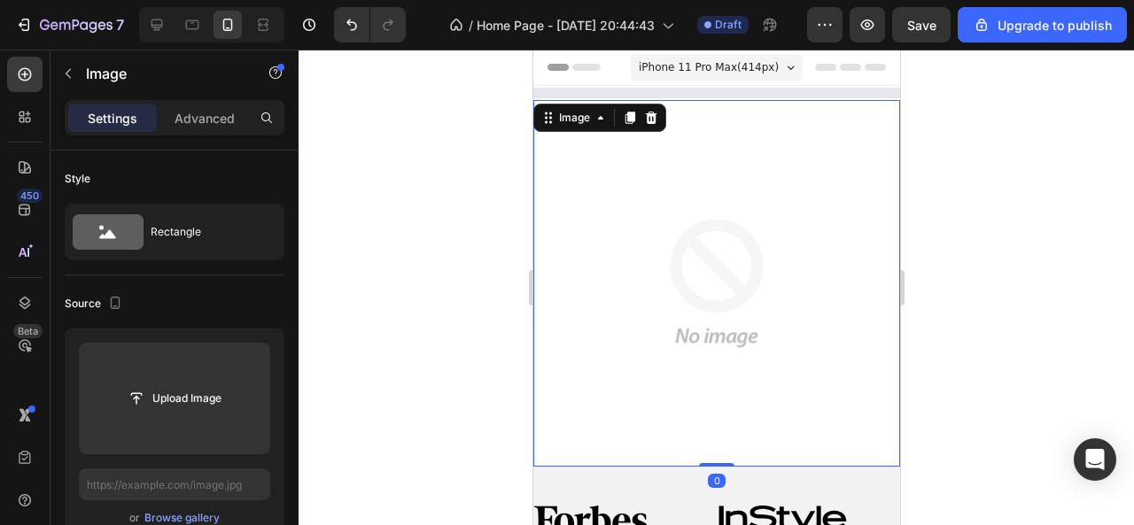
click at [665, 278] on img at bounding box center [715, 283] width 367 height 367
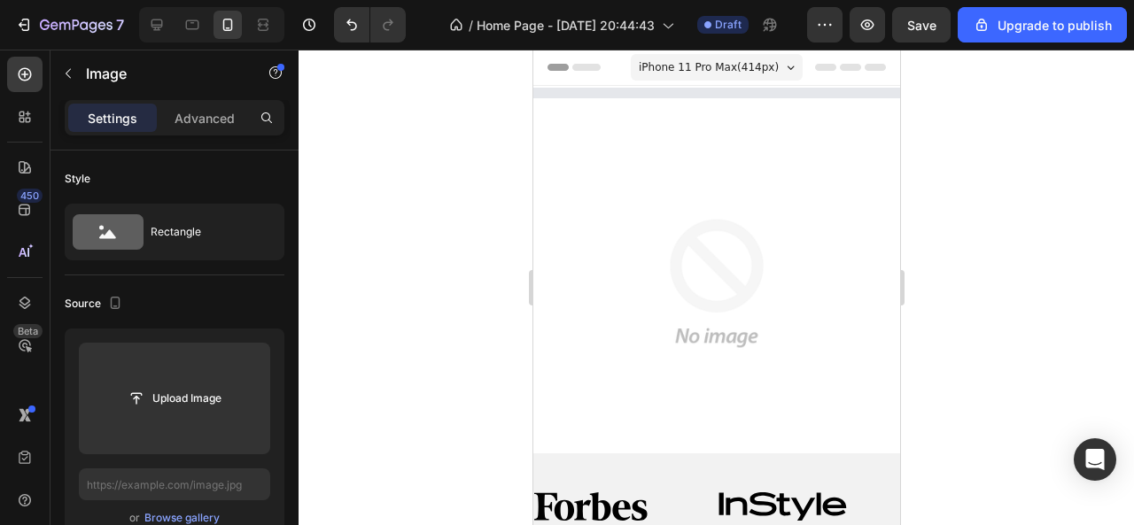
click at [679, 277] on img at bounding box center [715, 283] width 367 height 367
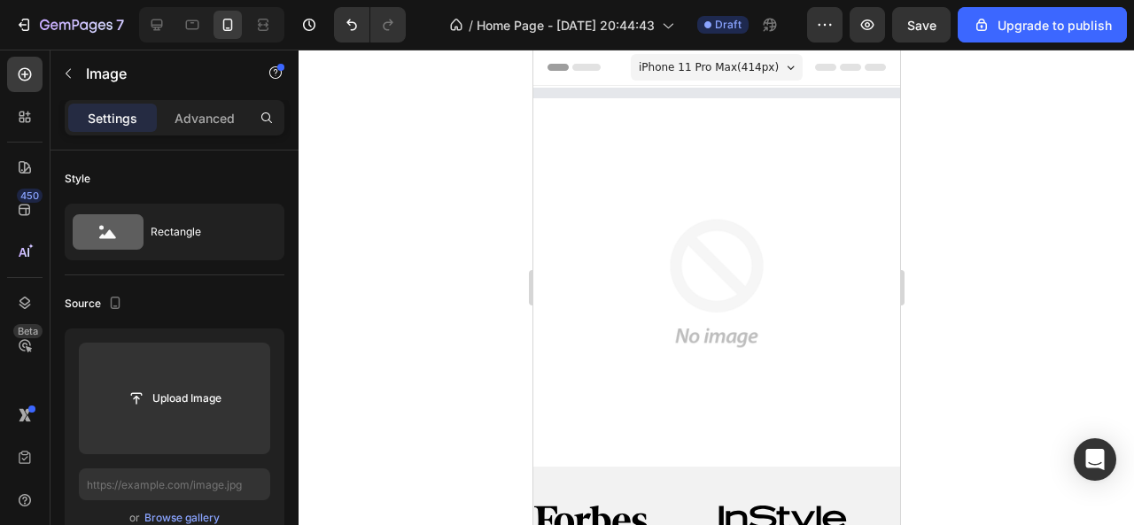
click at [756, 64] on span "iPhone 11 Pro Max ( 414 px)" at bounding box center [708, 67] width 140 height 18
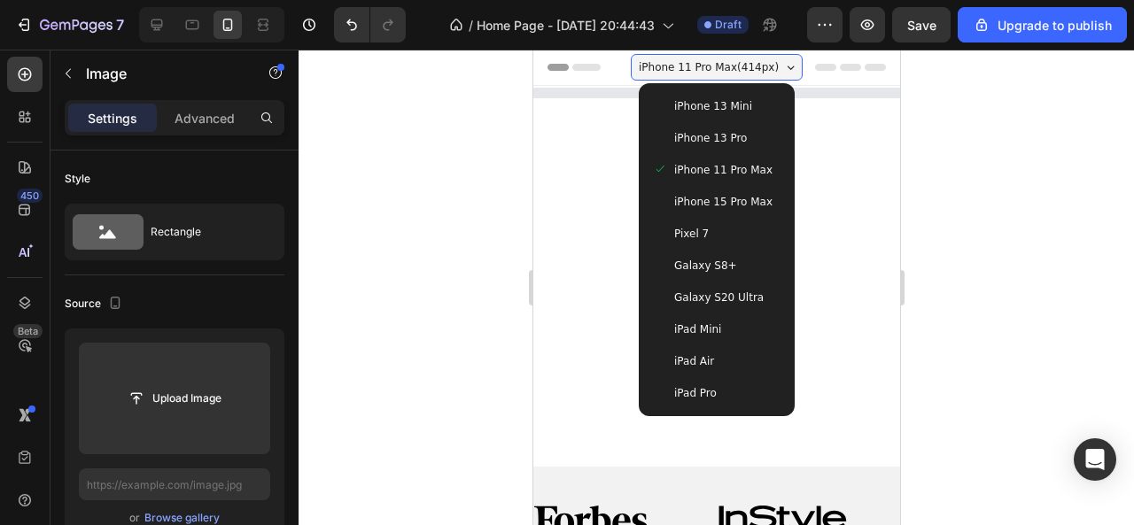
click at [756, 64] on span "iPhone 11 Pro Max ( 414 px)" at bounding box center [708, 67] width 140 height 18
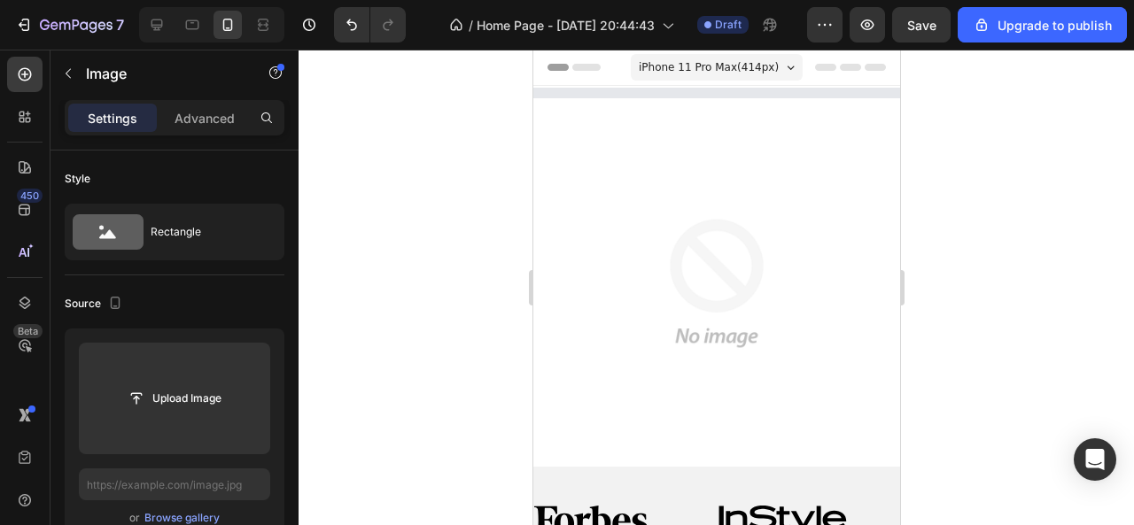
click at [774, 65] on div "iPhone 11 Pro Max ( 414 px)" at bounding box center [716, 67] width 172 height 27
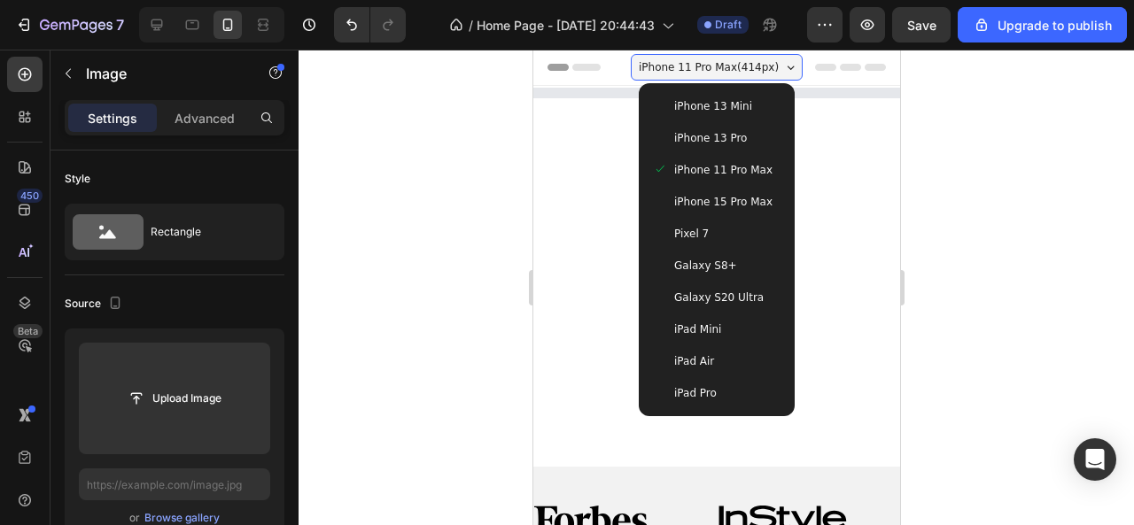
click at [684, 196] on span "iPhone 15 Pro Max" at bounding box center [722, 202] width 98 height 18
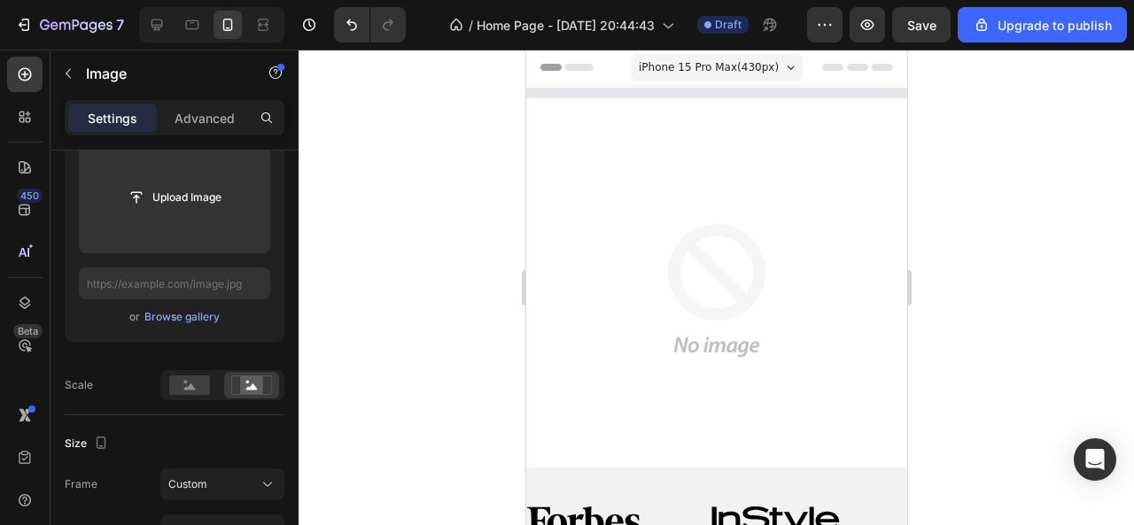
click at [620, 146] on img at bounding box center [715, 290] width 381 height 381
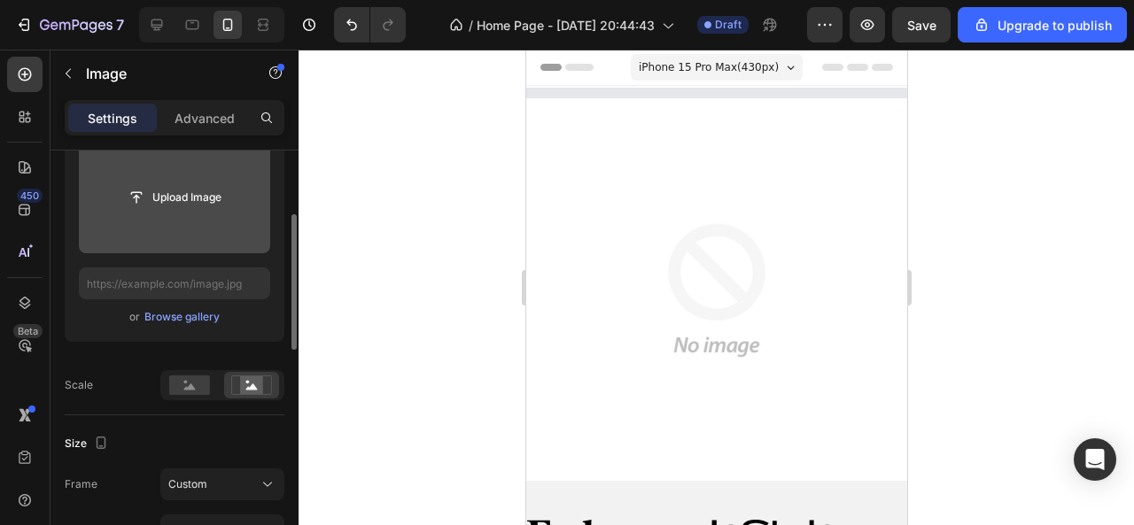
click at [203, 171] on input "file" at bounding box center [174, 198] width 191 height 112
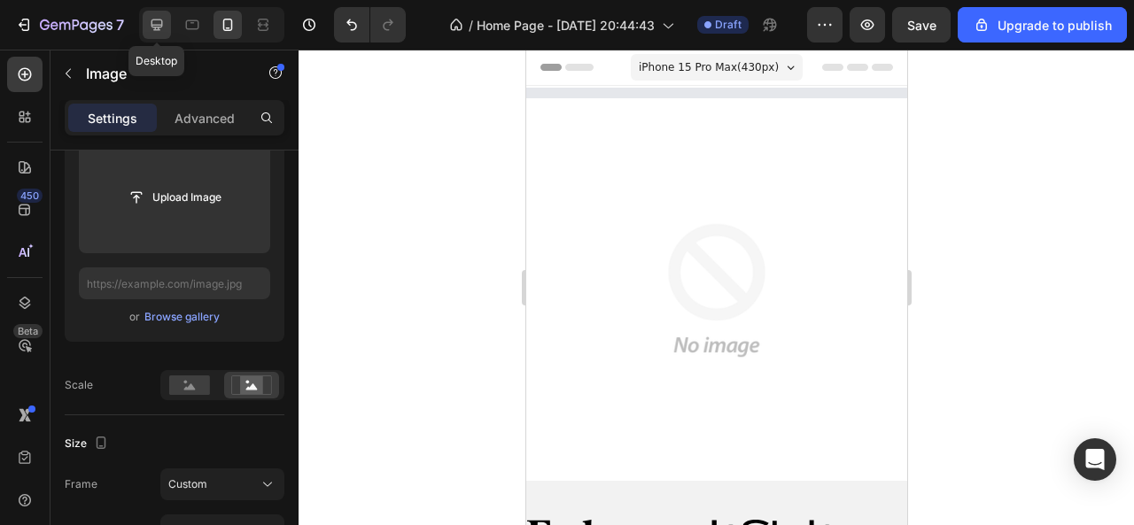
click at [152, 27] on icon at bounding box center [158, 25] width 12 height 12
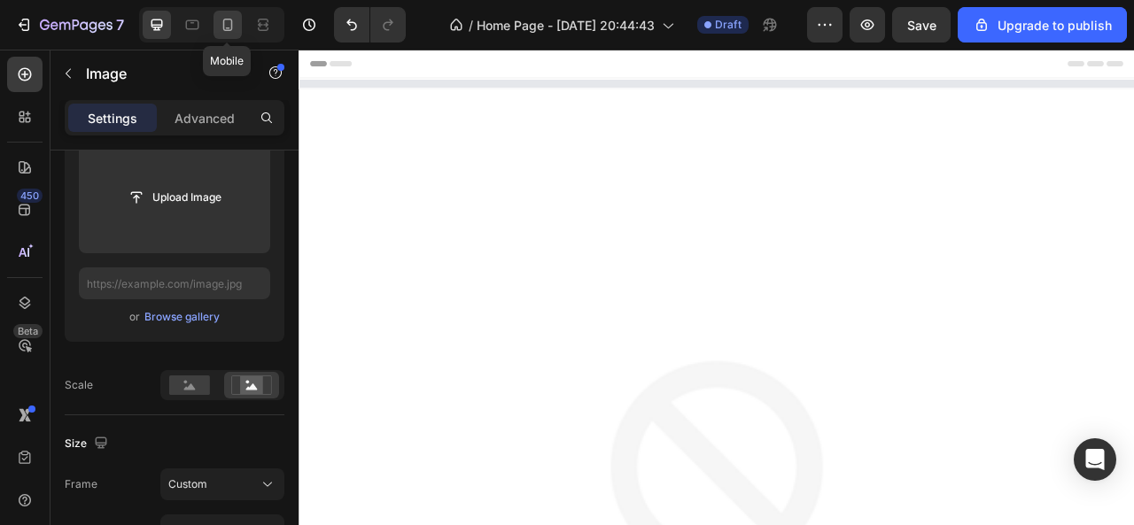
click at [228, 31] on icon at bounding box center [228, 25] width 10 height 12
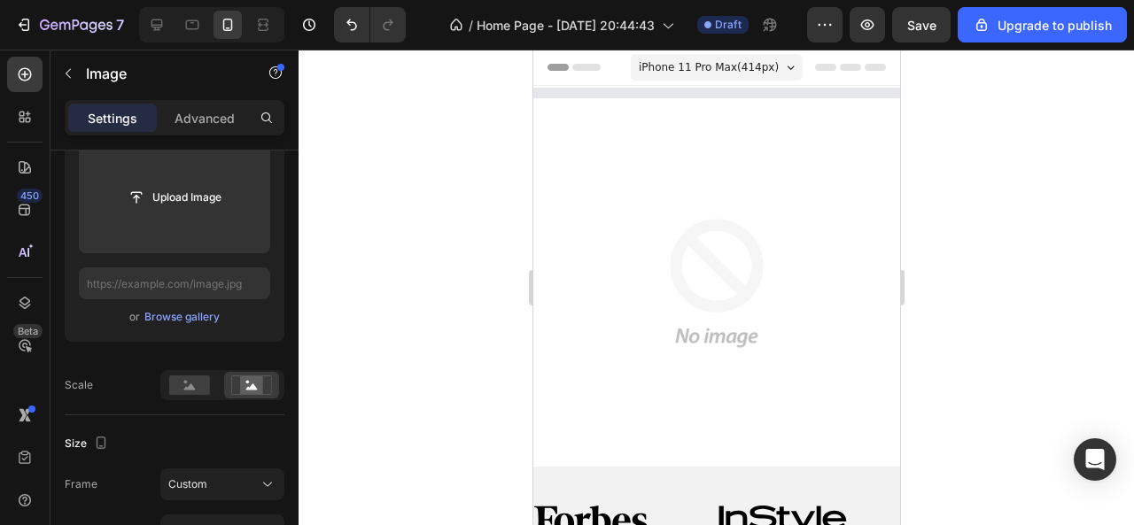
click at [609, 258] on img at bounding box center [715, 283] width 367 height 367
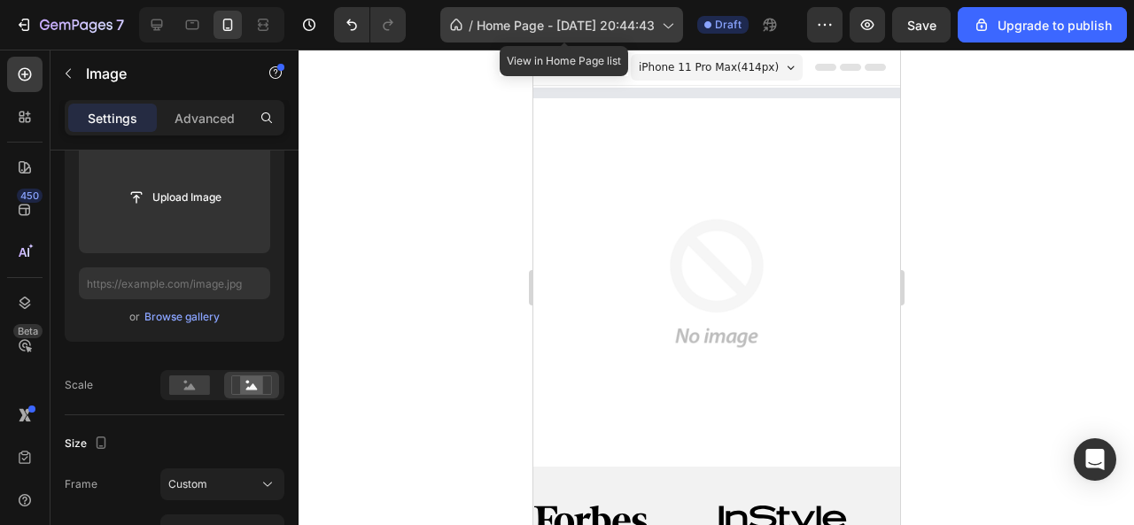
click at [584, 24] on span "Home Page - [DATE] 20:44:43" at bounding box center [566, 25] width 178 height 19
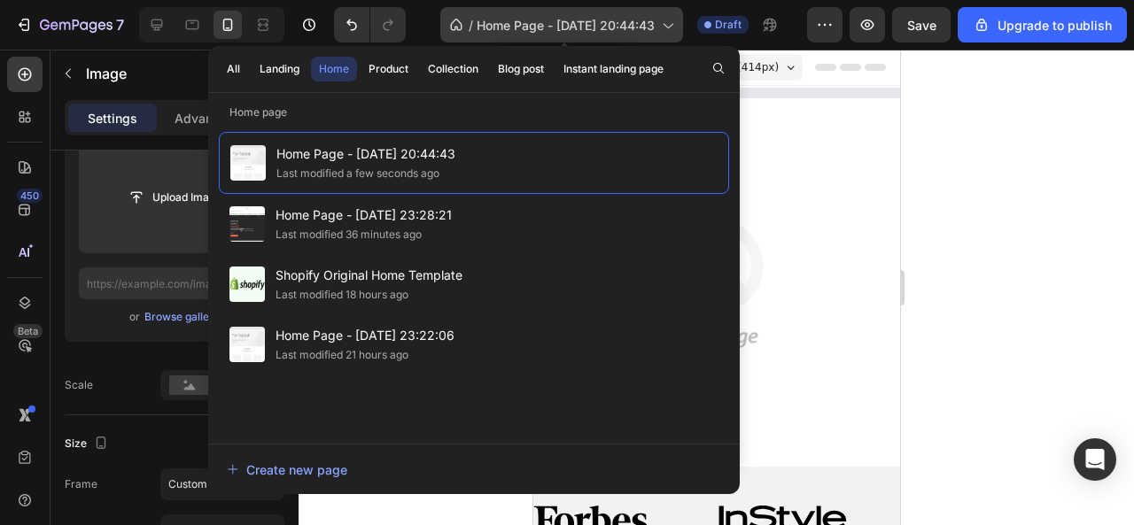
click at [584, 24] on span "Home Page - [DATE] 20:44:43" at bounding box center [566, 25] width 178 height 19
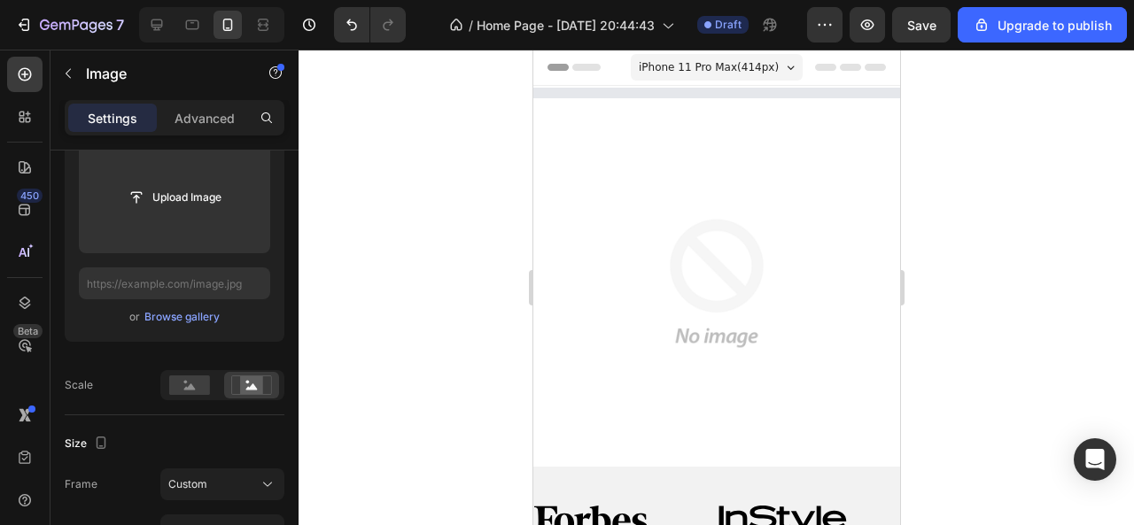
click at [666, 222] on img at bounding box center [715, 283] width 367 height 367
click at [668, 222] on img at bounding box center [715, 283] width 367 height 367
click at [668, 219] on img at bounding box center [715, 283] width 367 height 367
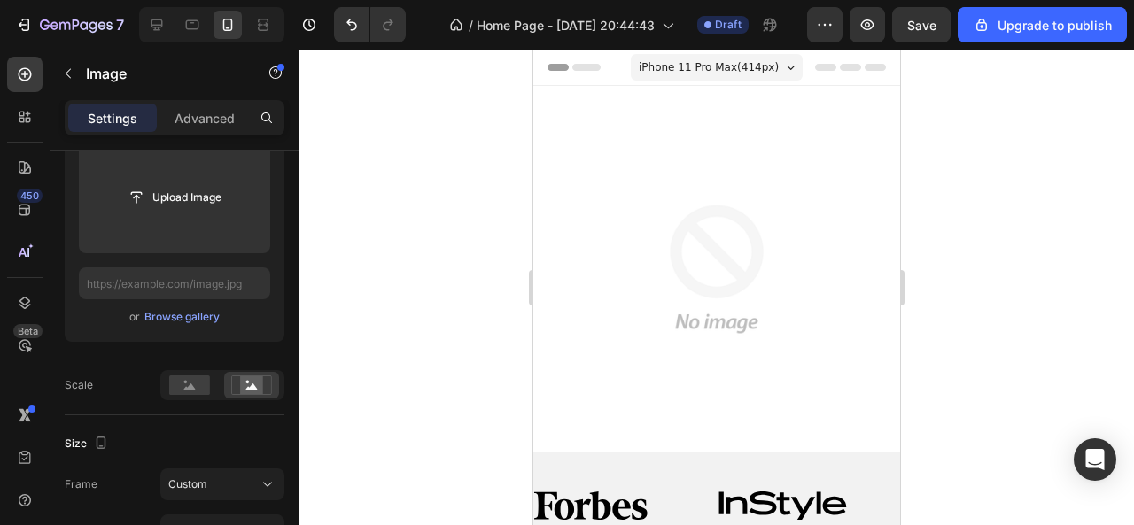
click at [779, 261] on img at bounding box center [715, 269] width 367 height 367
click at [652, 217] on img at bounding box center [715, 269] width 367 height 367
click at [75, 76] on button "button" at bounding box center [68, 73] width 28 height 28
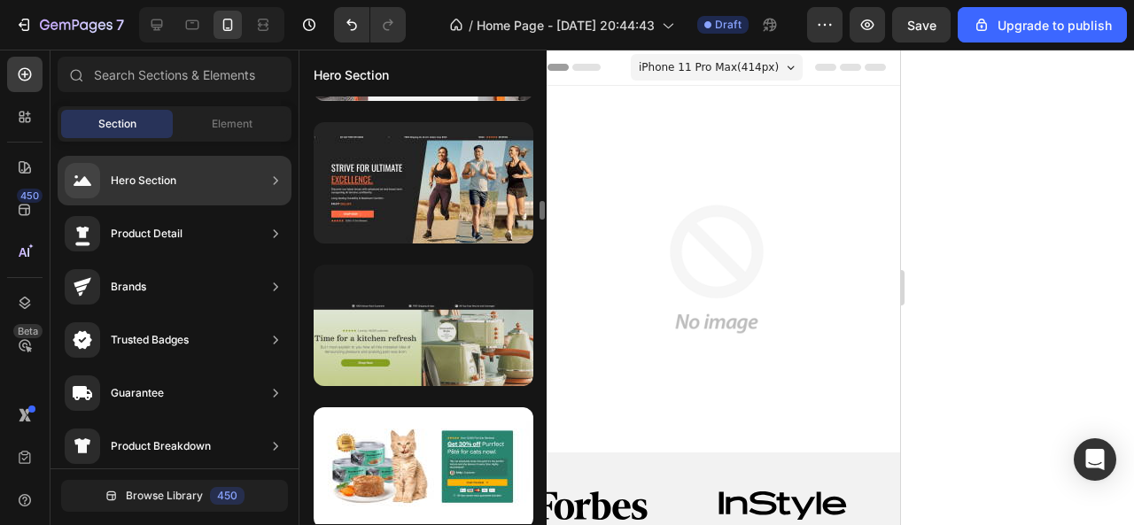
scroll to position [2227, 0]
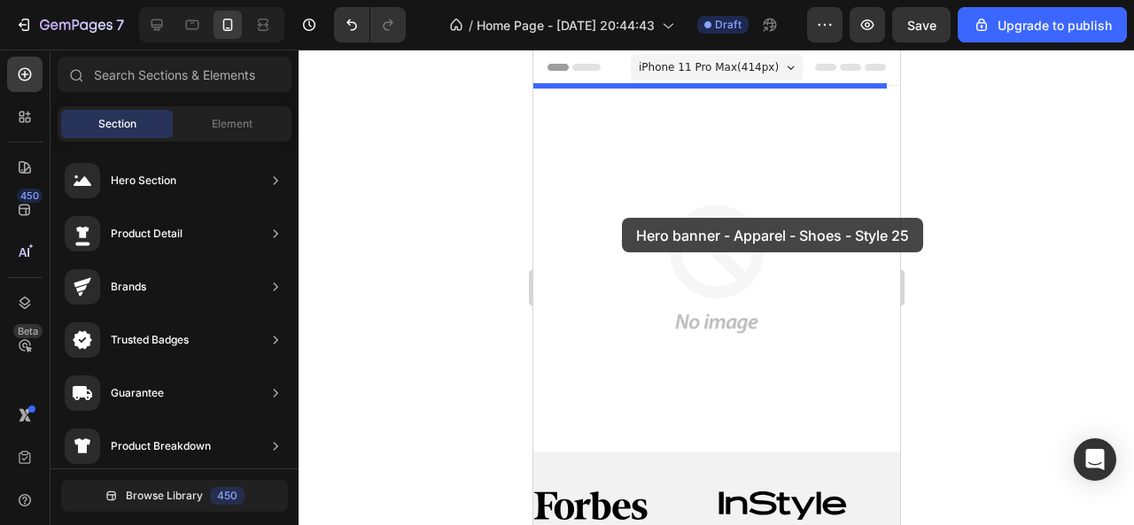
drag, startPoint x: 922, startPoint y: 431, endPoint x: 621, endPoint y: 218, distance: 369.2
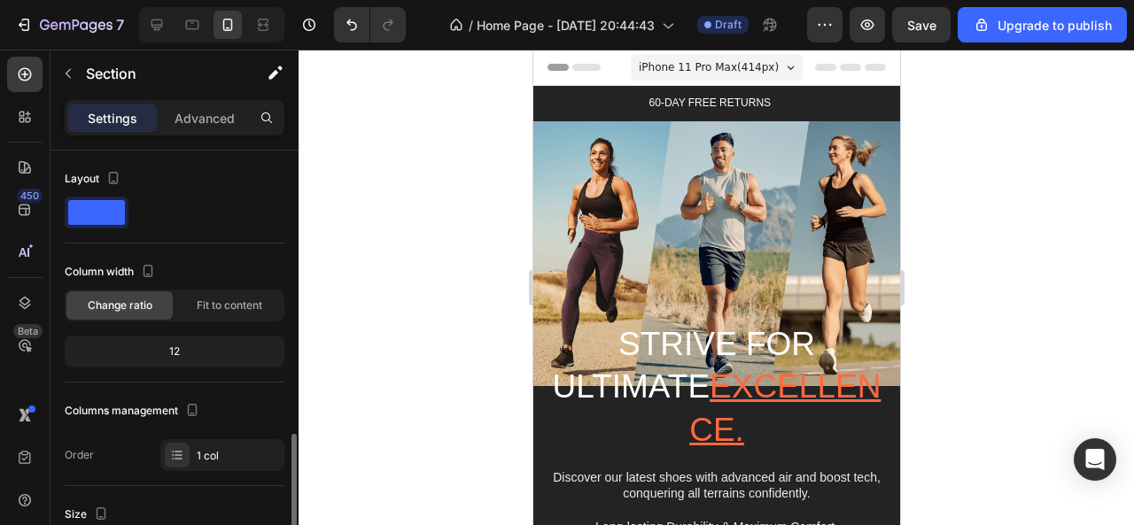
scroll to position [201, 0]
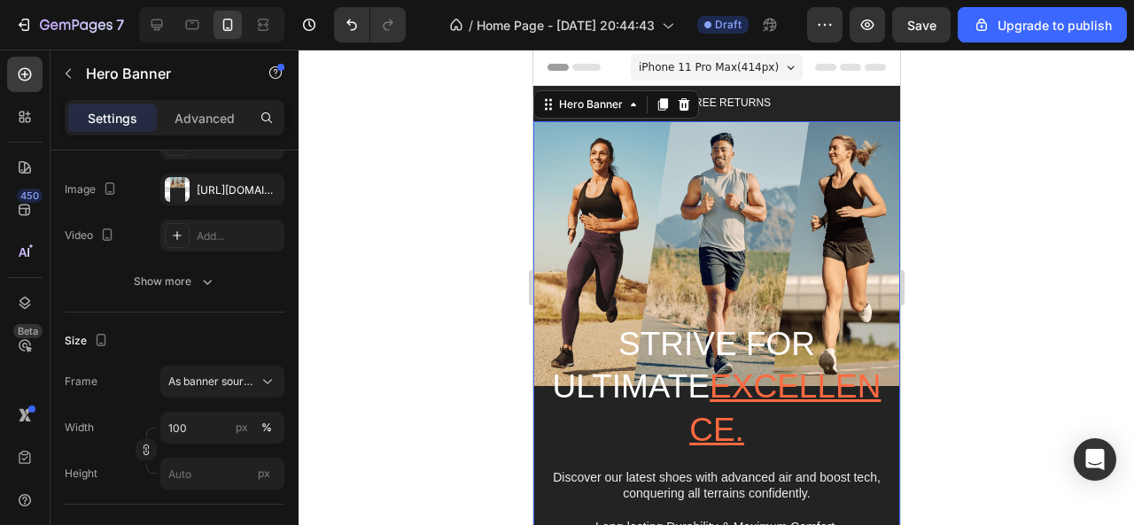
click at [641, 196] on div "Background Image" at bounding box center [715, 430] width 367 height 618
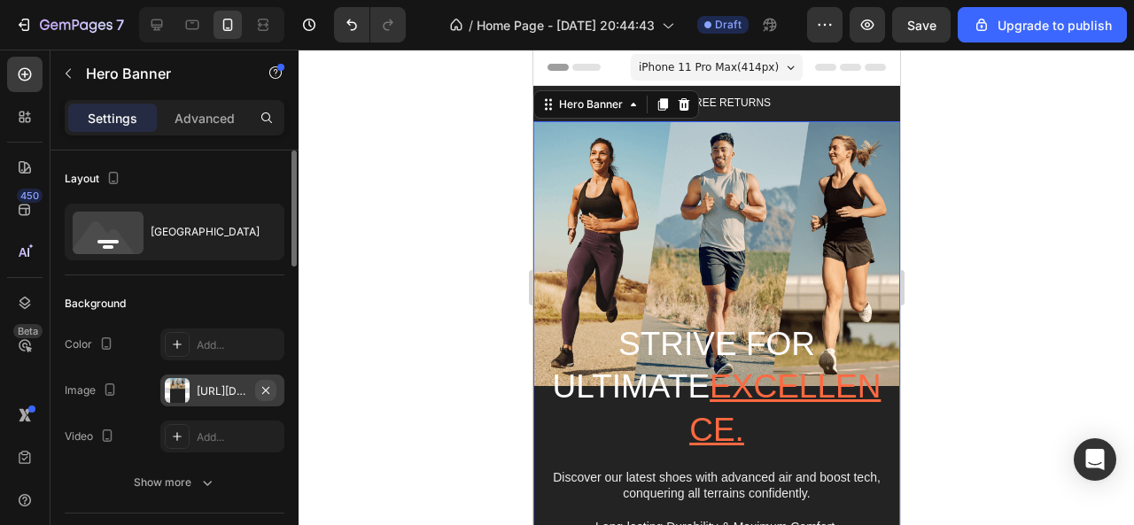
click at [268, 389] on icon "button" at bounding box center [266, 391] width 14 height 14
type input "Auto"
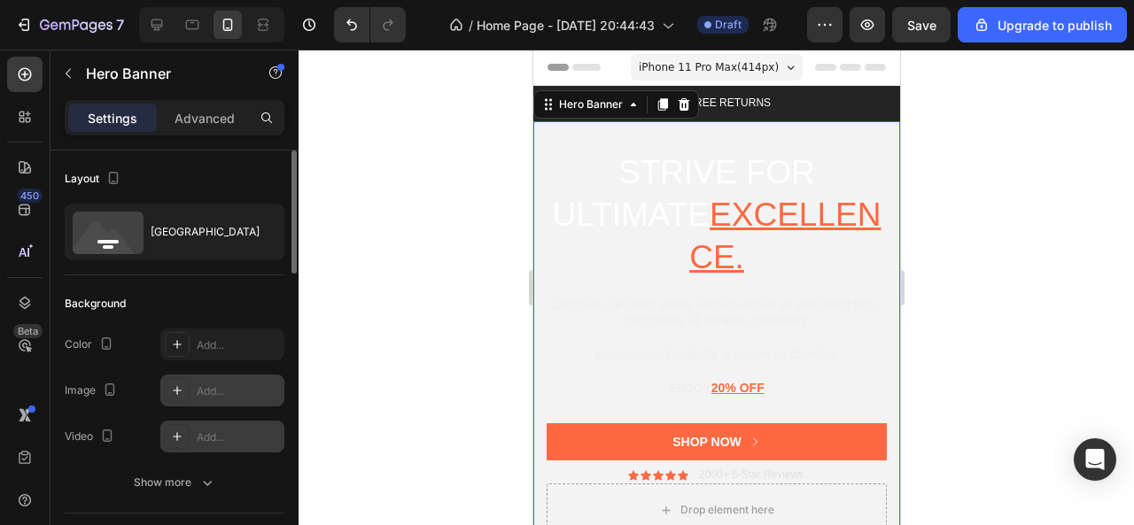
click at [238, 431] on div "Add..." at bounding box center [238, 438] width 83 height 16
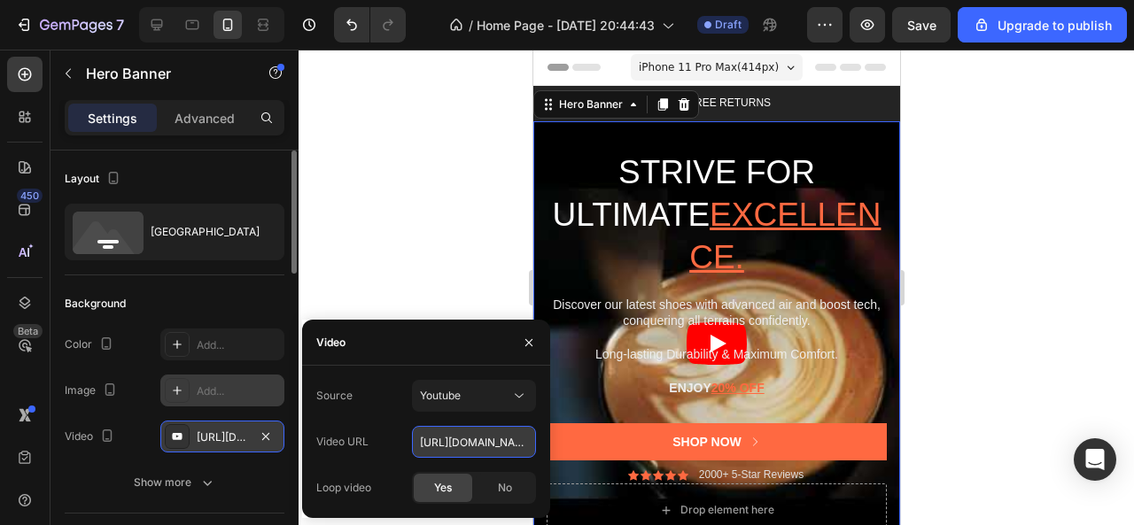
click at [485, 442] on input "https://youtu.be/KOxfzBp72uk" at bounding box center [474, 442] width 124 height 32
paste input "Osd4DLpMNp4?si=NswMzZQLKEEuRwI5"
type input "https://youtu.be/Osd4DLpMNp4?si=NswMzZQLKEEuRwI5"
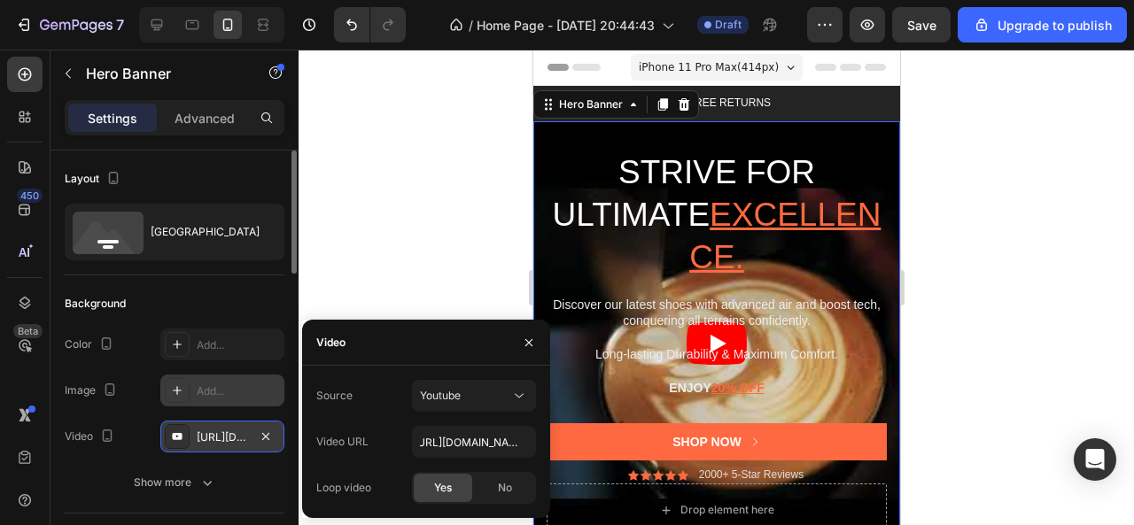
click at [406, 240] on div at bounding box center [717, 288] width 836 height 476
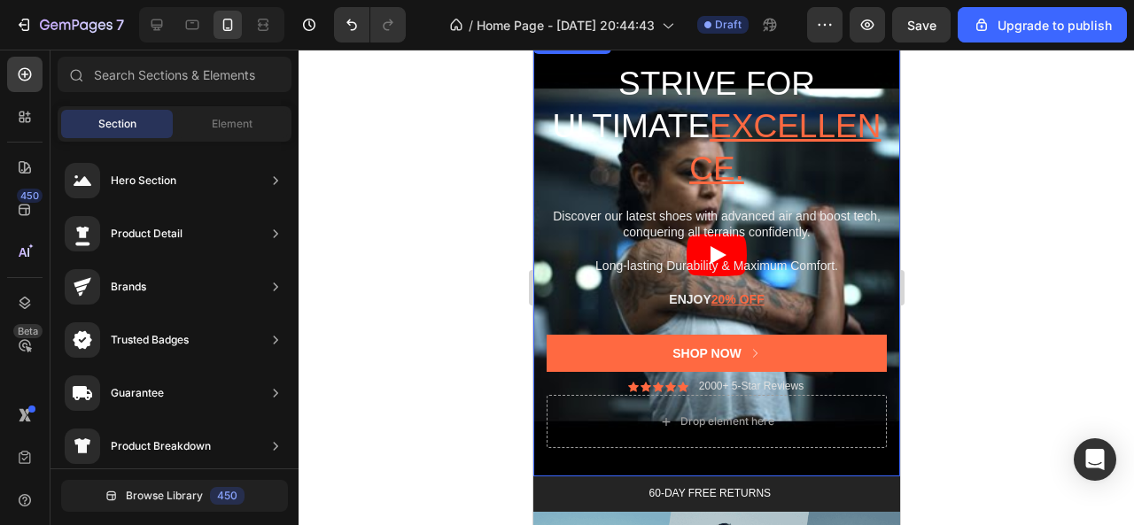
scroll to position [0, 0]
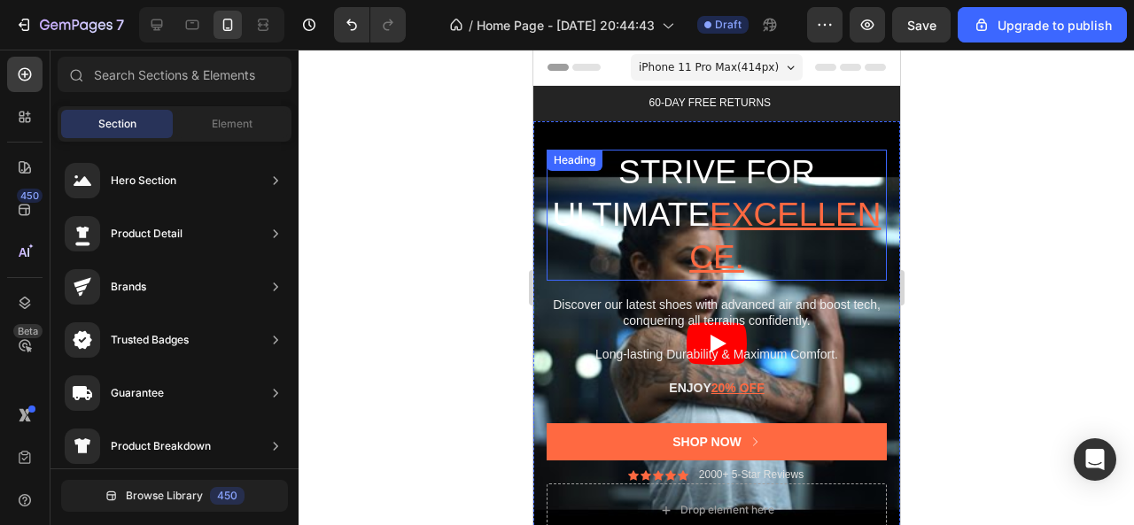
click at [645, 199] on h2 "Strive for ultimate excellence." at bounding box center [716, 215] width 340 height 131
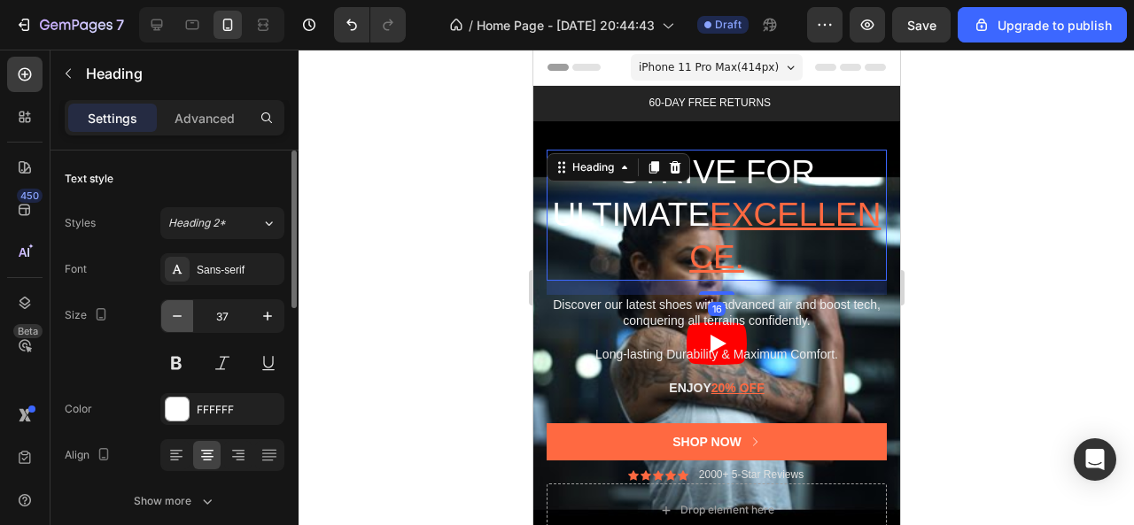
click at [177, 307] on icon "button" at bounding box center [177, 316] width 18 height 18
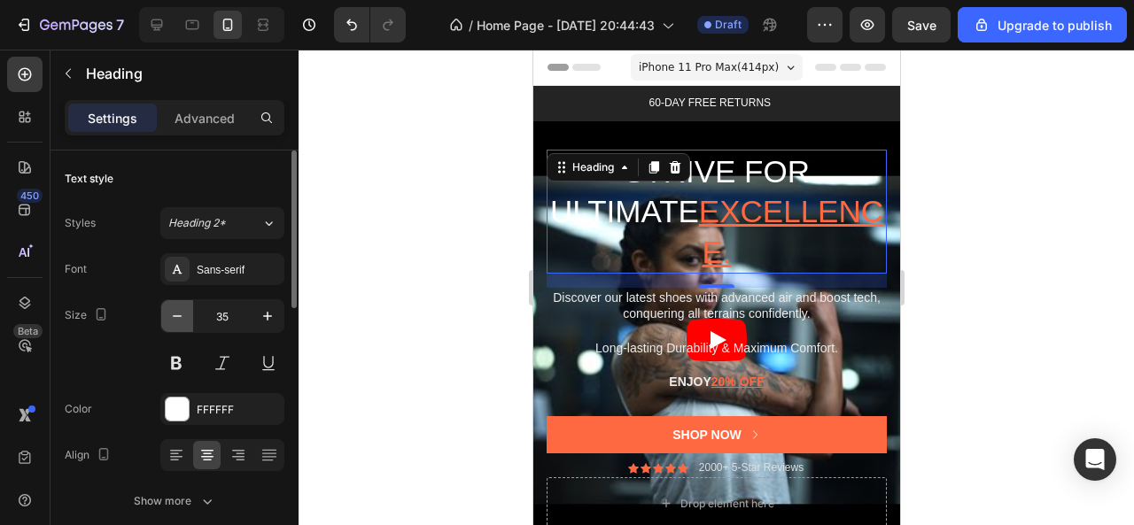
click at [177, 307] on icon "button" at bounding box center [177, 316] width 18 height 18
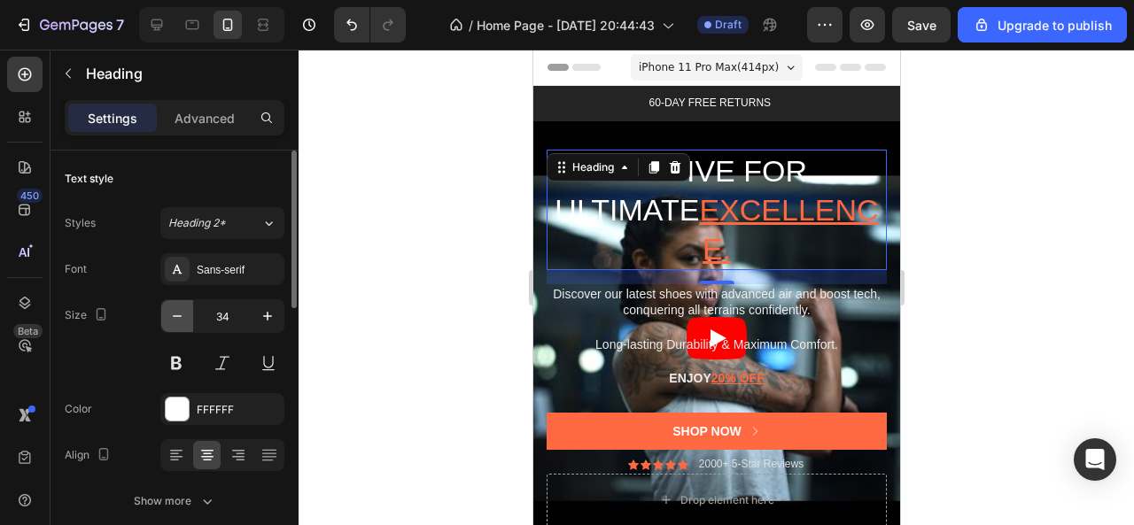
click at [177, 307] on icon "button" at bounding box center [177, 316] width 18 height 18
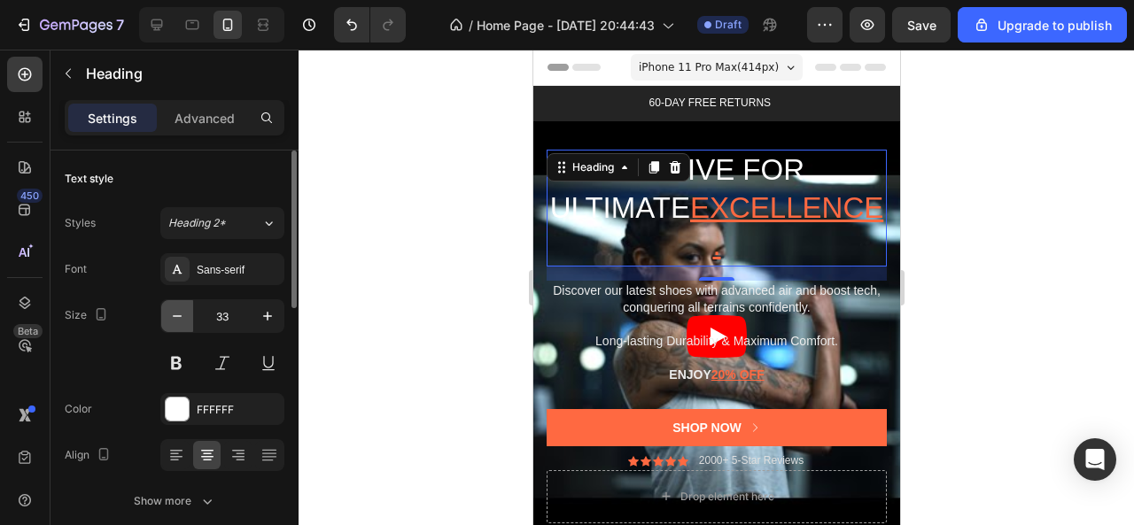
click at [177, 307] on icon "button" at bounding box center [177, 316] width 18 height 18
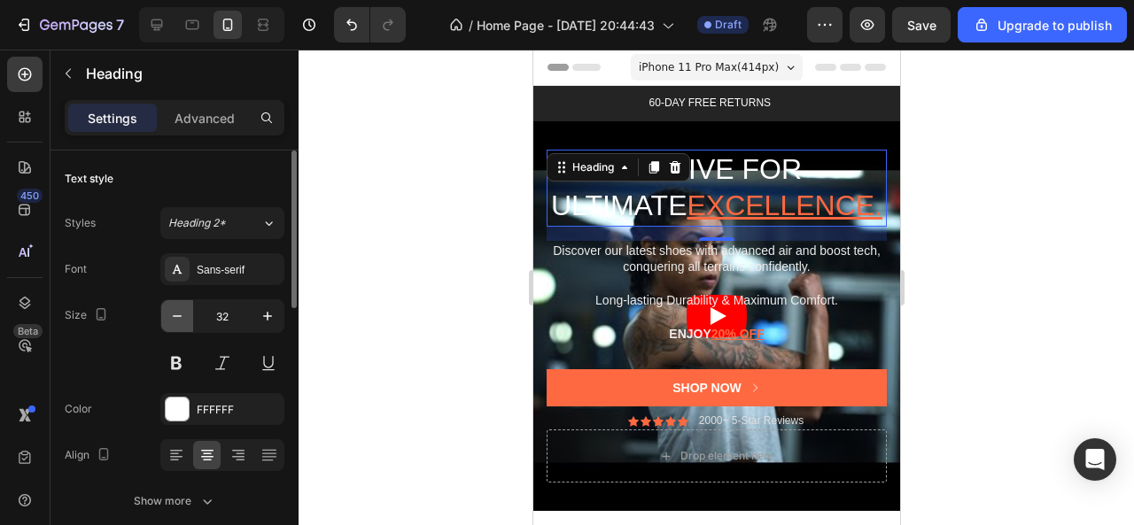
click at [177, 307] on icon "button" at bounding box center [177, 316] width 18 height 18
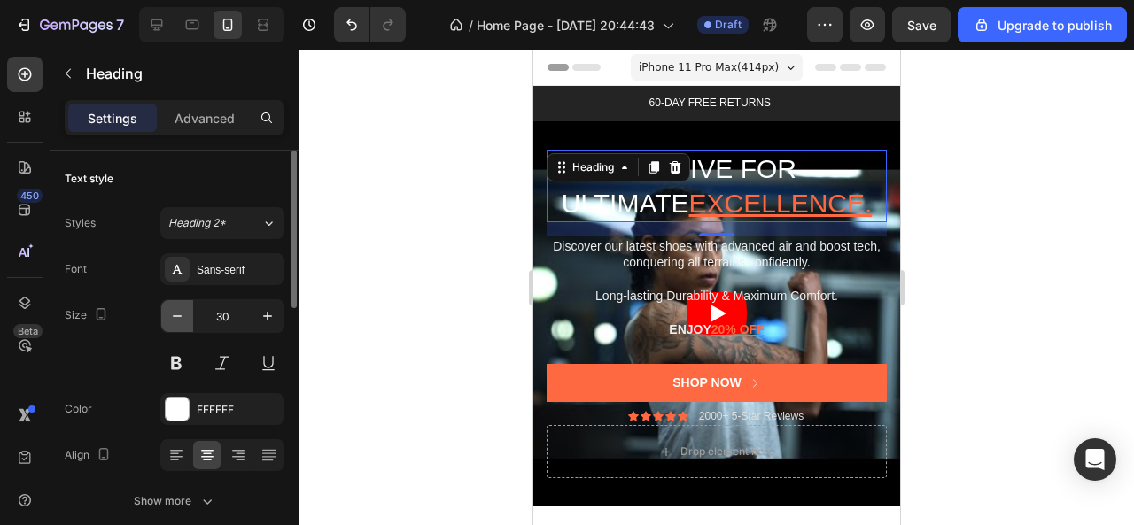
click at [177, 307] on icon "button" at bounding box center [177, 316] width 18 height 18
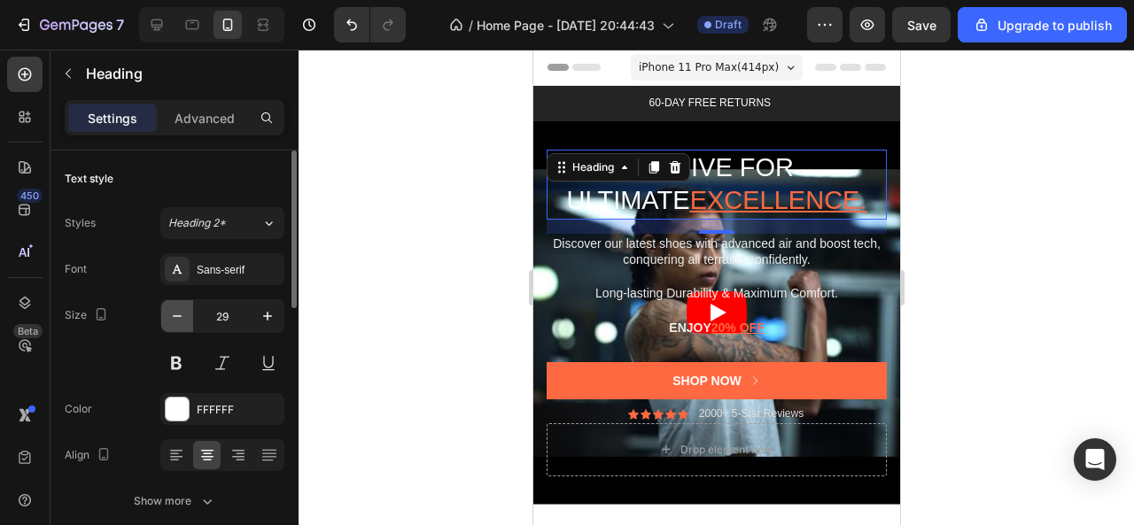
click at [177, 307] on icon "button" at bounding box center [177, 316] width 18 height 18
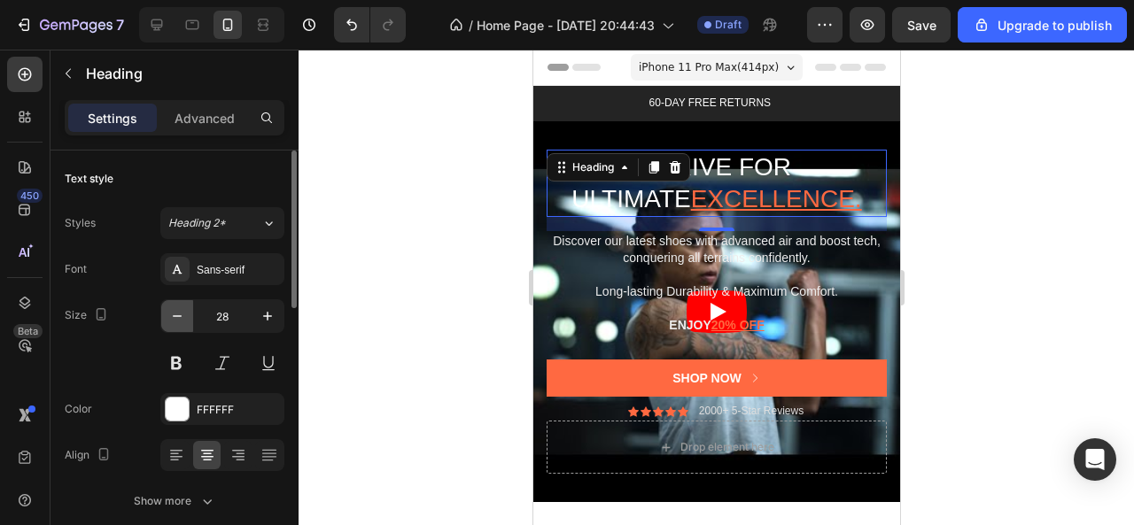
click at [177, 307] on icon "button" at bounding box center [177, 316] width 18 height 18
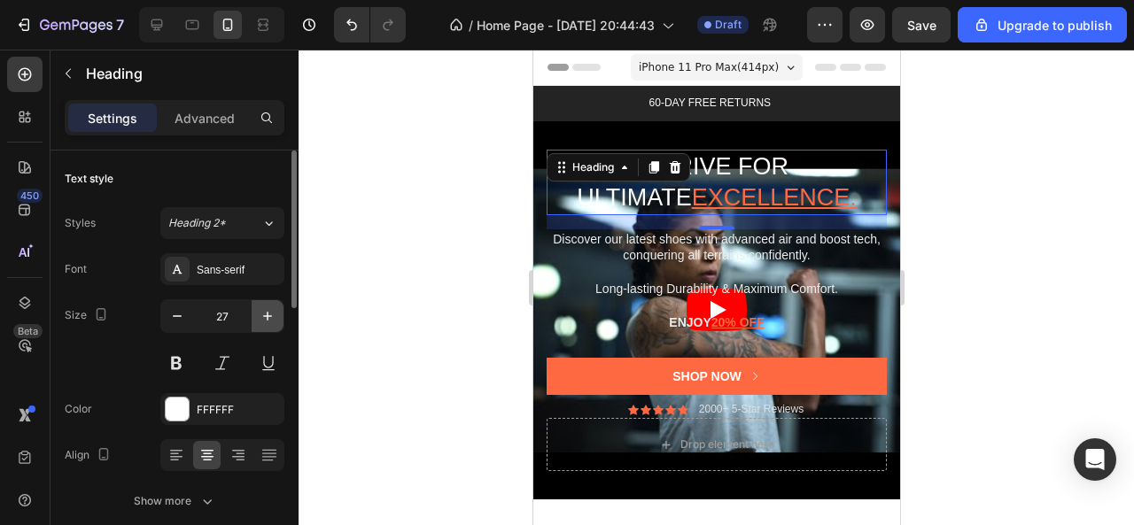
click at [266, 309] on icon "button" at bounding box center [268, 316] width 18 height 18
type input "28"
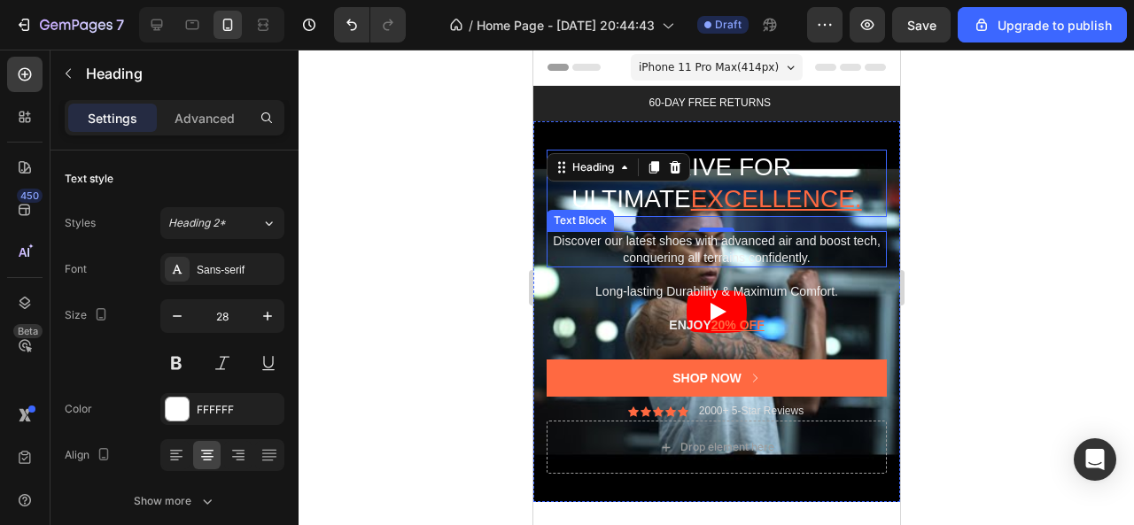
click at [611, 245] on p "Discover our latest shoes with advanced air and boost tech, conquering all terr…" at bounding box center [716, 249] width 337 height 32
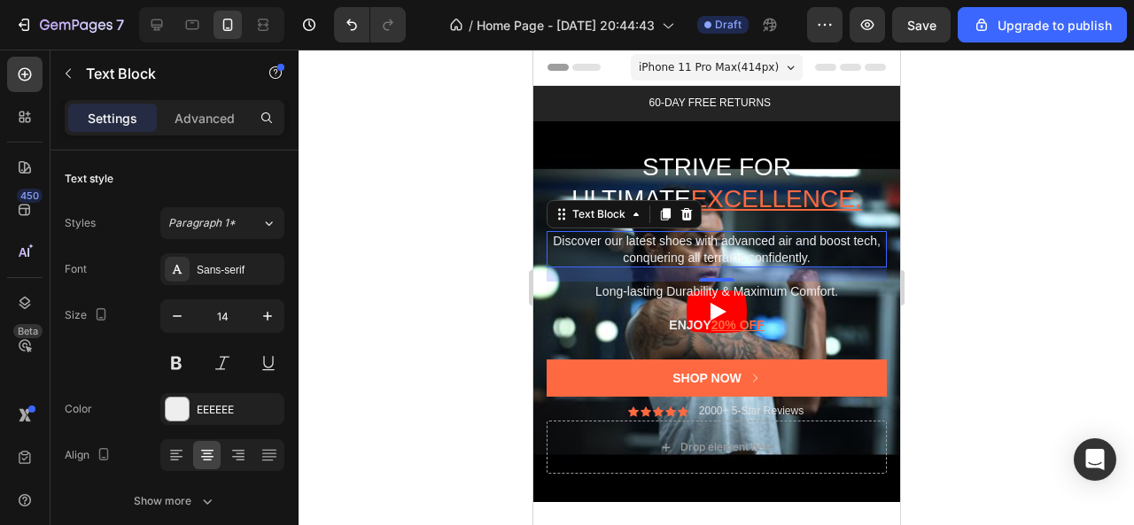
click at [620, 247] on p "Discover our latest shoes with advanced air and boost tech, conquering all terr…" at bounding box center [716, 249] width 337 height 32
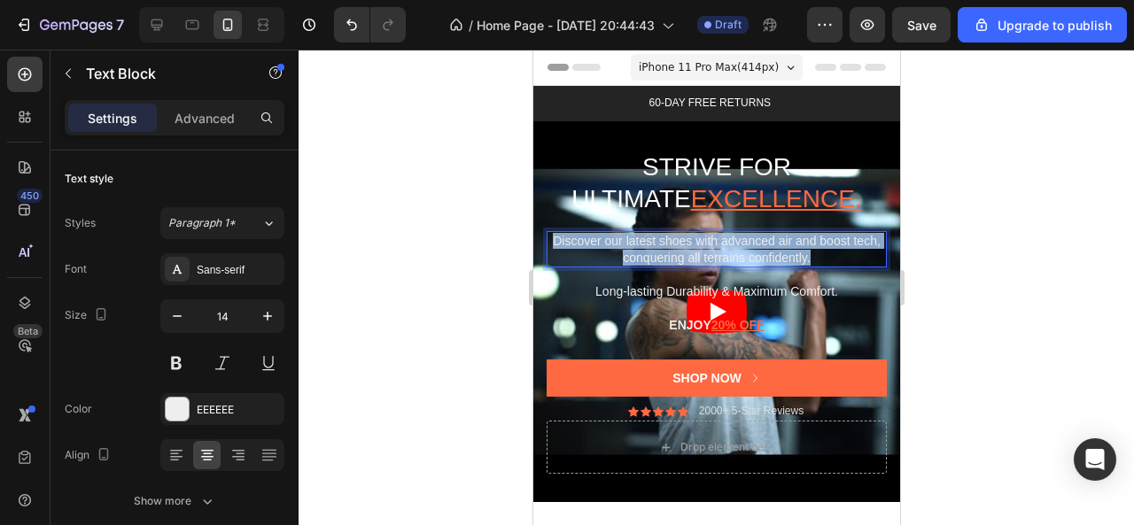
click at [620, 247] on p "Discover our latest shoes with advanced air and boost tech, conquering all terr…" at bounding box center [716, 249] width 337 height 32
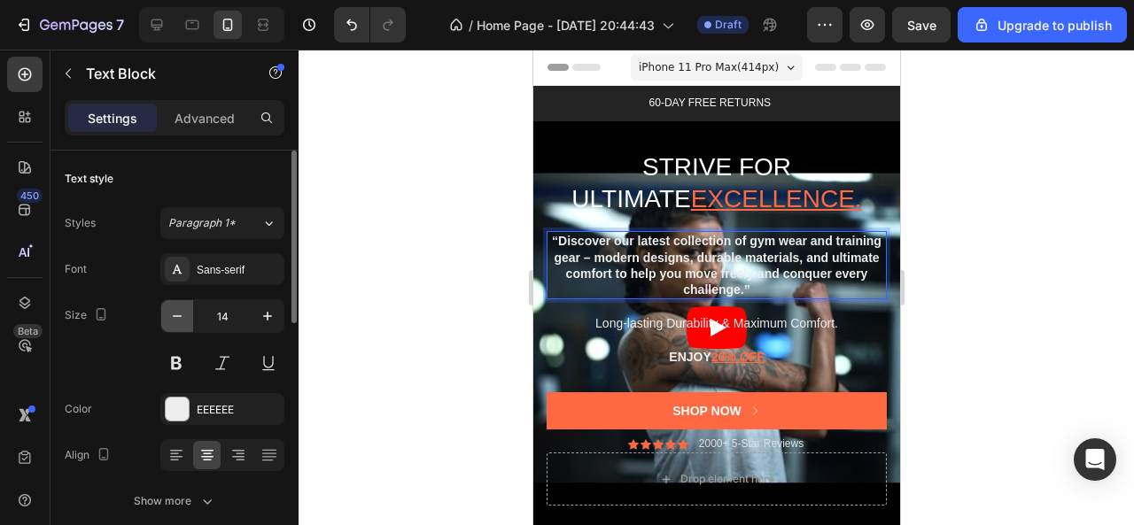
click at [180, 319] on icon "button" at bounding box center [177, 316] width 18 height 18
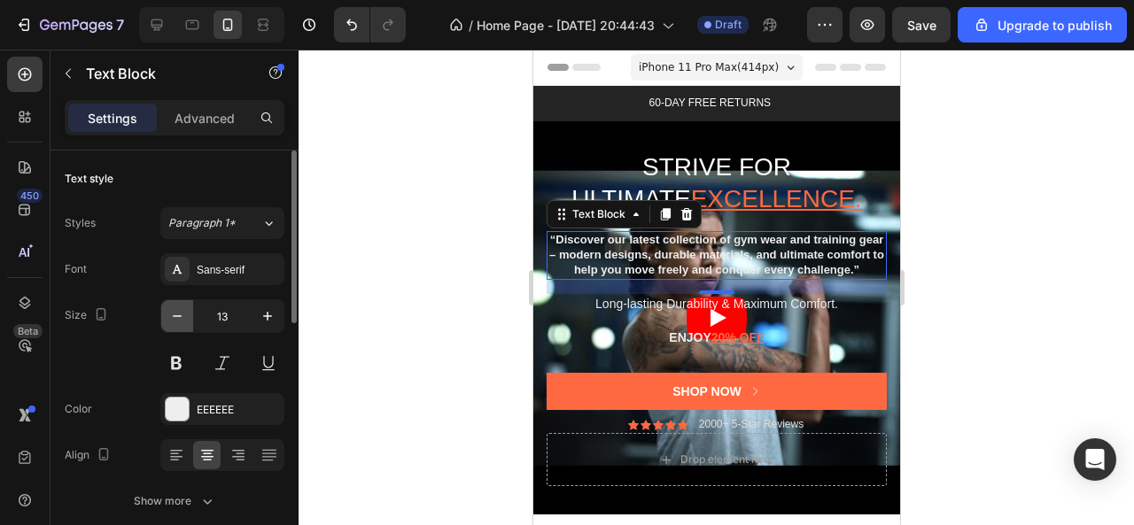
click at [180, 319] on icon "button" at bounding box center [177, 316] width 18 height 18
type input "12"
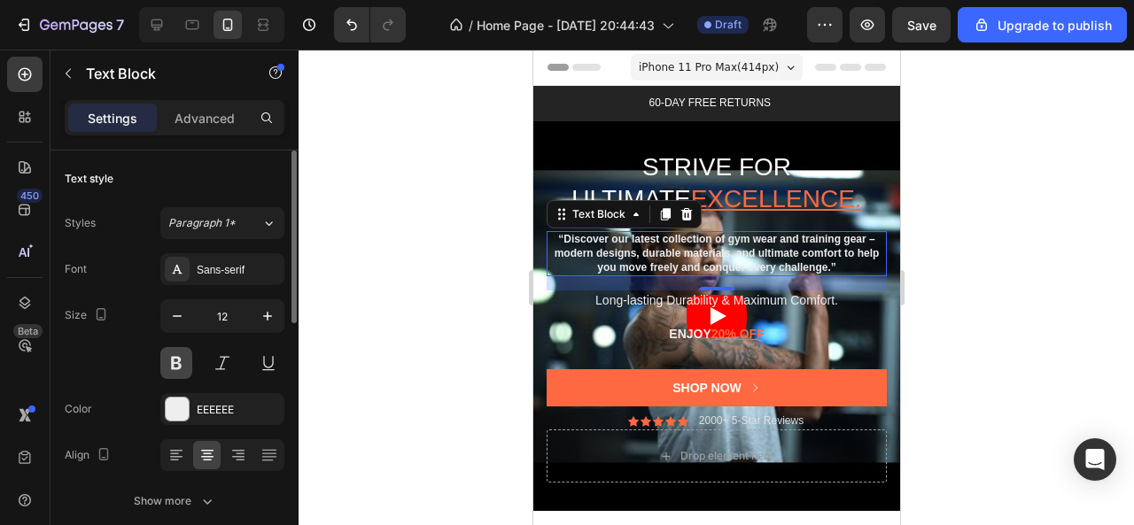
click at [180, 370] on button at bounding box center [176, 363] width 32 height 32
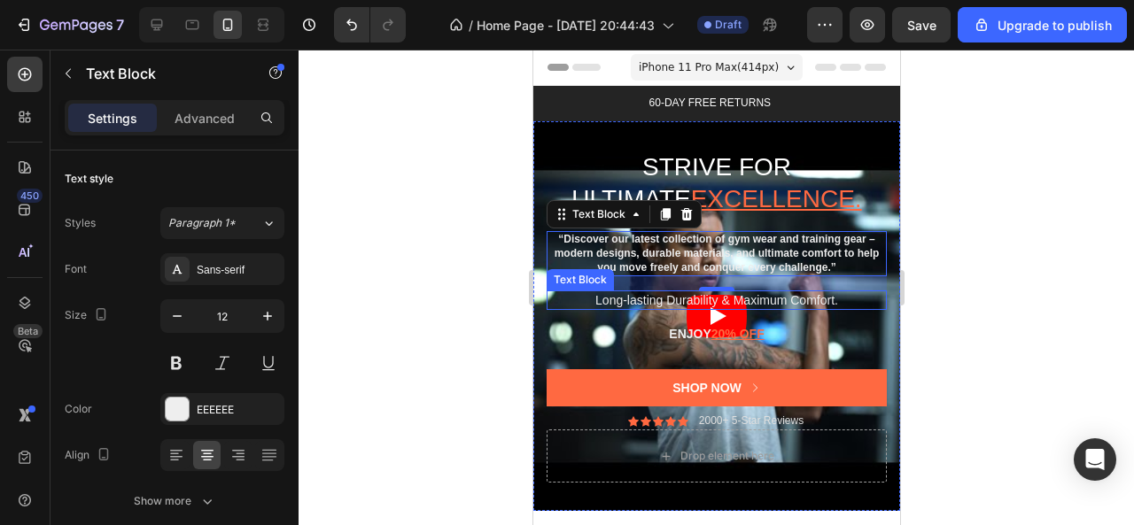
click at [695, 298] on p "Long-lasting Durability & Maximum Comfort." at bounding box center [716, 300] width 337 height 16
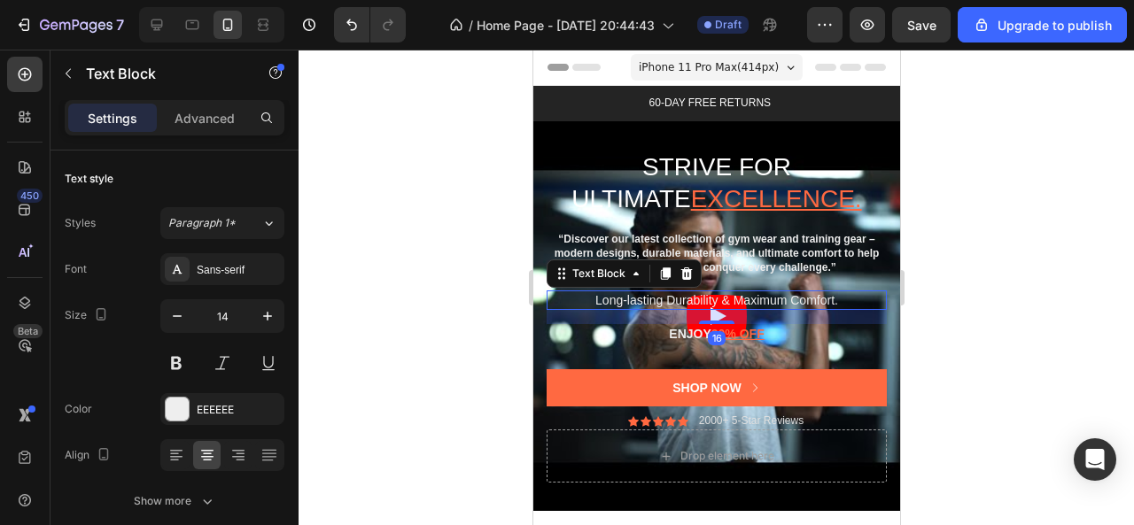
click at [695, 298] on p "Long-lasting Durability & Maximum Comfort." at bounding box center [716, 300] width 337 height 16
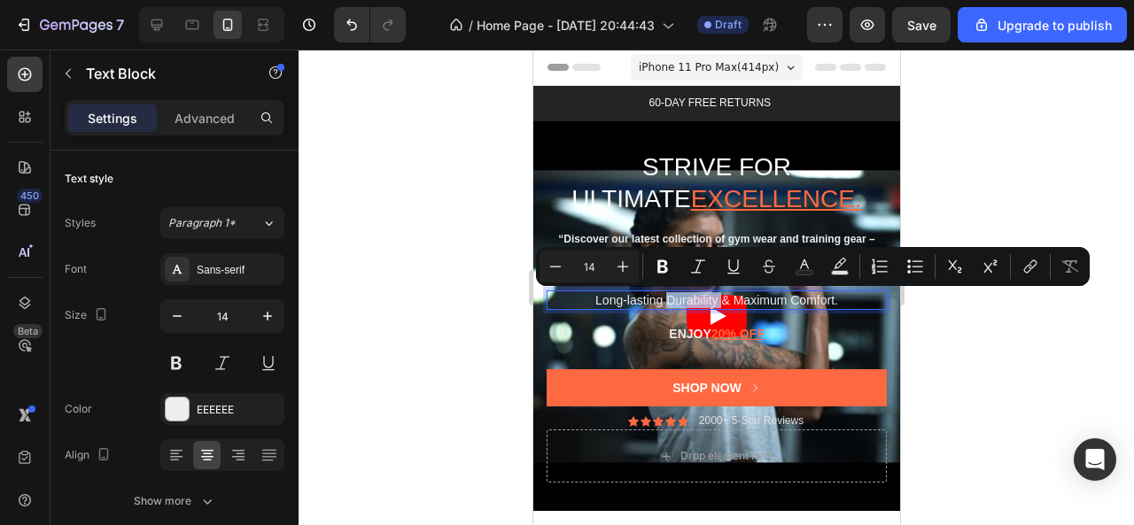
click at [695, 298] on p "Long-lasting Durability & Maximum Comfort." at bounding box center [716, 300] width 337 height 16
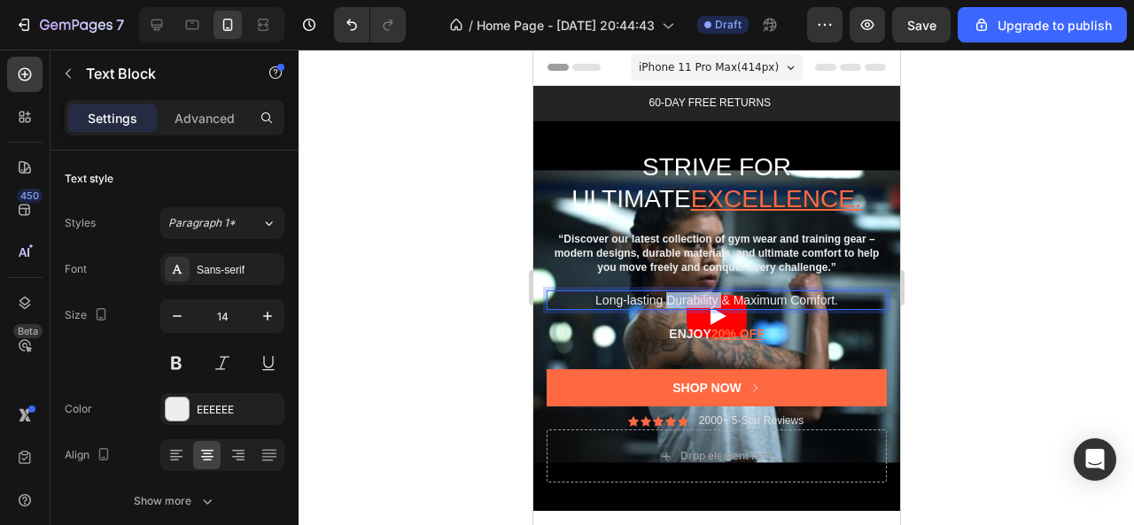
click at [695, 298] on p "Long-lasting Durability & Maximum Comfort." at bounding box center [716, 300] width 337 height 16
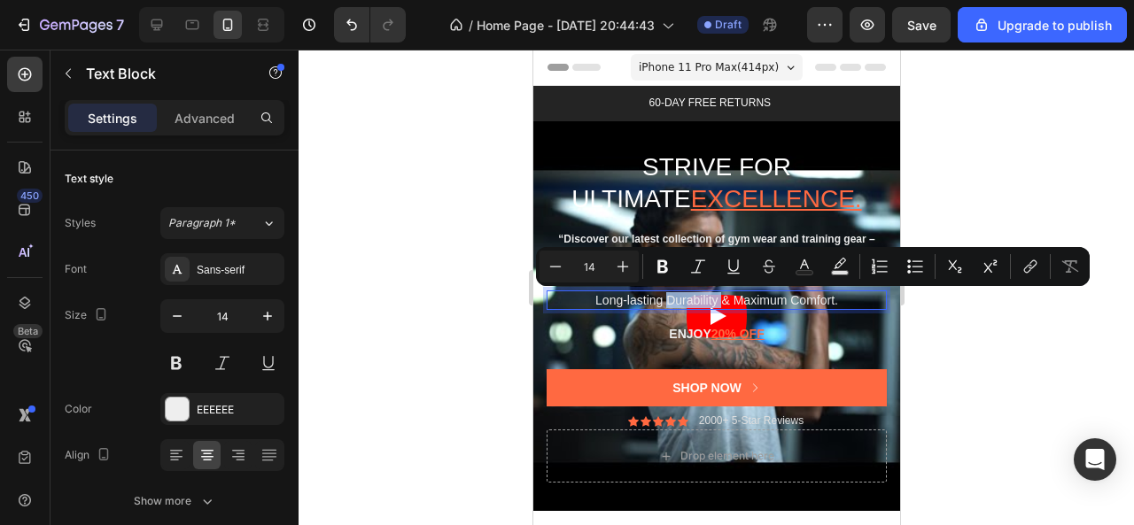
click at [695, 298] on p "Long-lasting Durability & Maximum Comfort." at bounding box center [716, 300] width 337 height 16
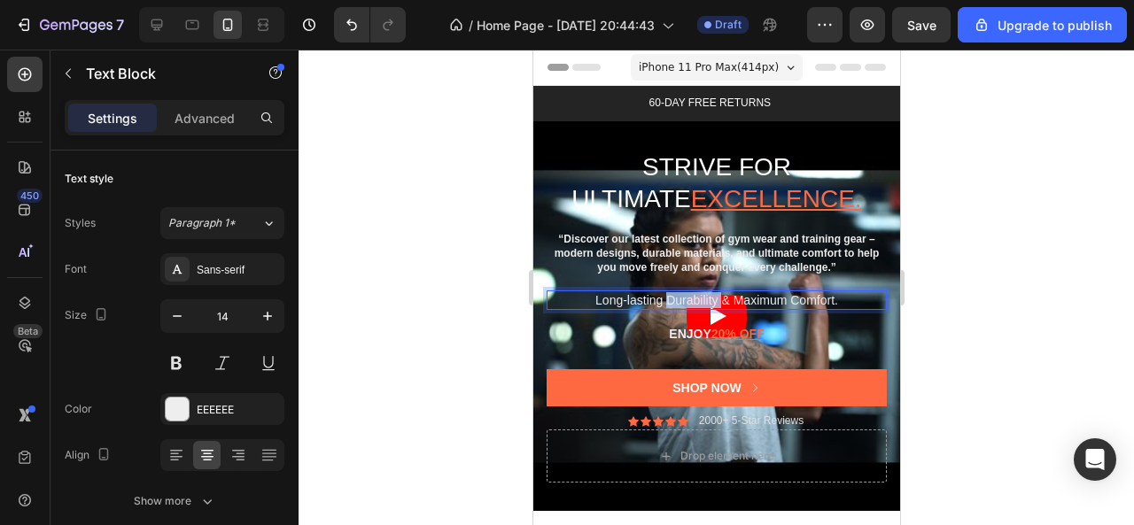
click at [695, 298] on p "Long-lasting Durability & Maximum Comfort." at bounding box center [716, 300] width 337 height 16
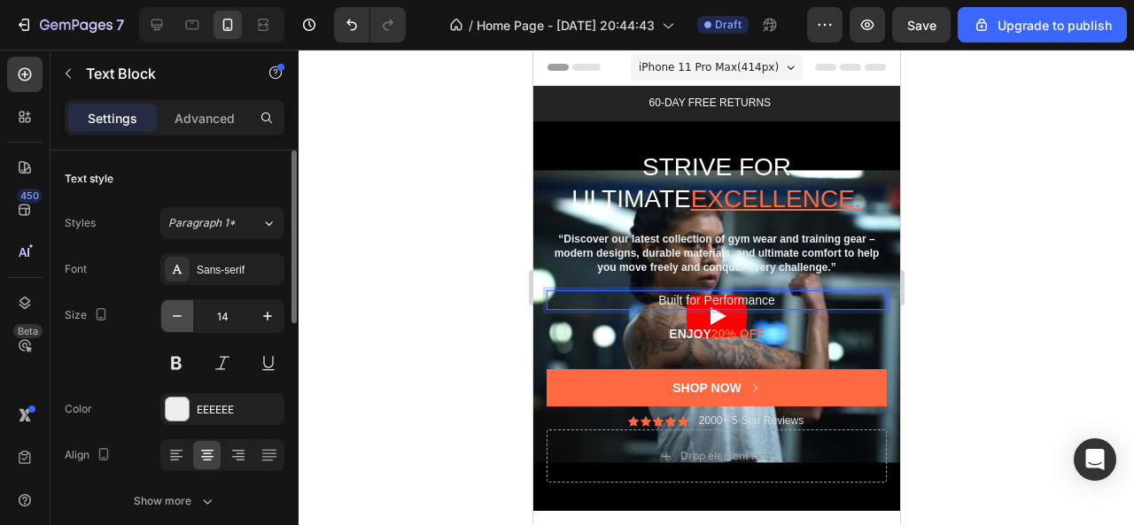
click at [183, 317] on icon "button" at bounding box center [177, 316] width 18 height 18
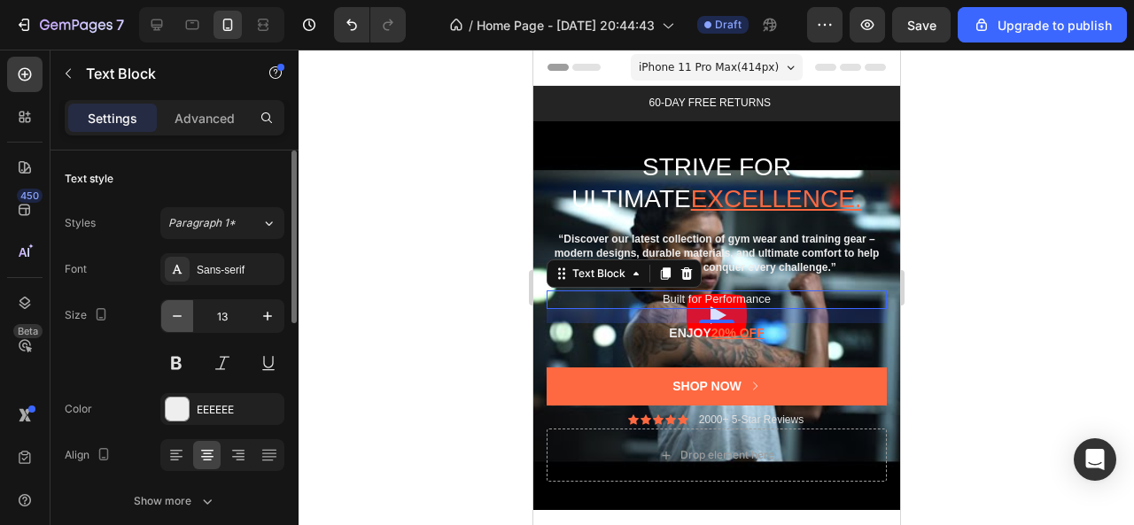
click at [183, 317] on icon "button" at bounding box center [177, 316] width 18 height 18
type input "12"
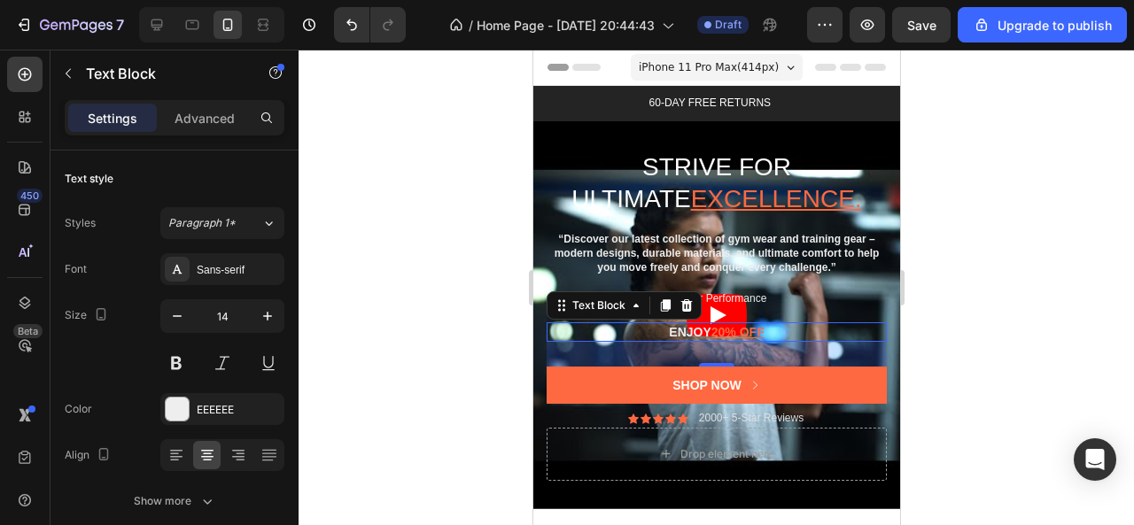
click at [695, 329] on p "ENJOY 20% OFF" at bounding box center [716, 332] width 337 height 16
click at [714, 334] on u "20% OFF" at bounding box center [737, 332] width 53 height 14
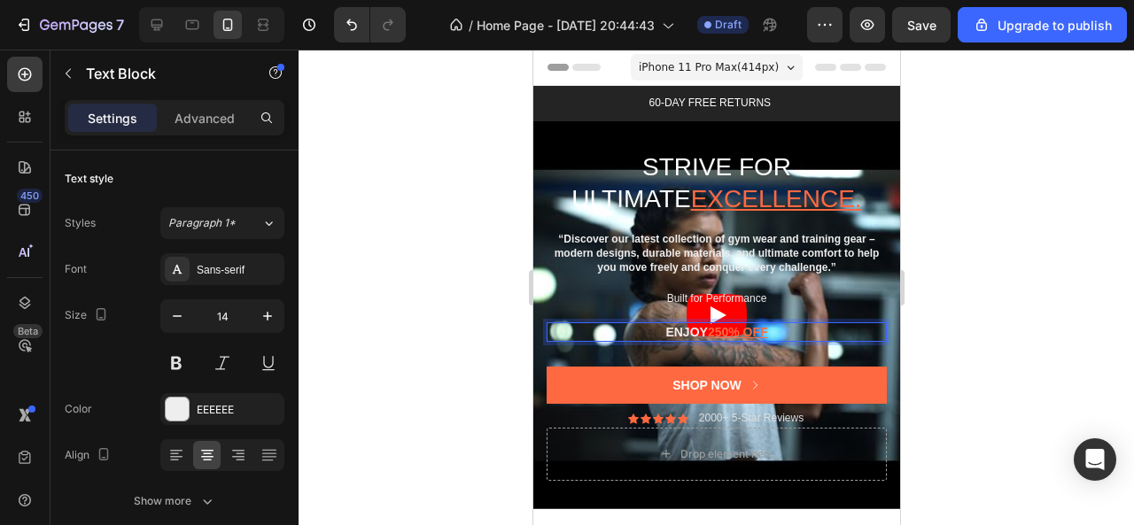
click at [709, 328] on u "250% OFF" at bounding box center [737, 332] width 60 height 14
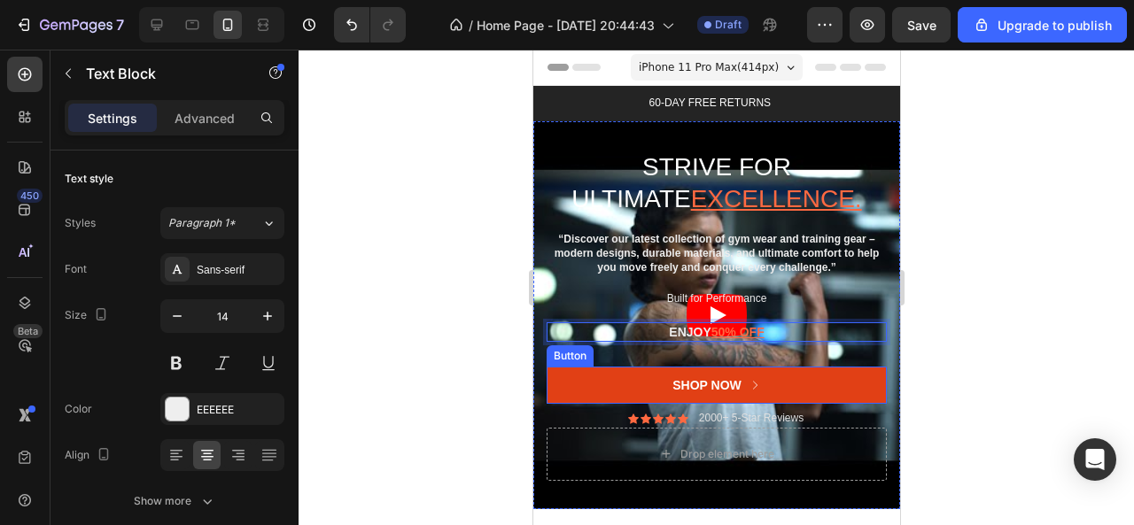
click at [597, 384] on button "Shop Now" at bounding box center [716, 385] width 340 height 37
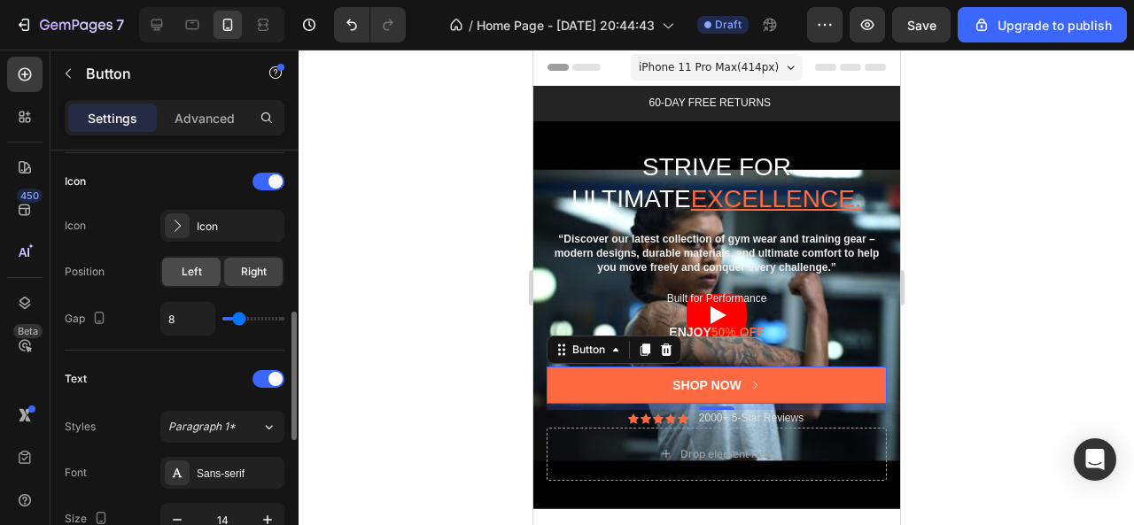
scroll to position [709, 0]
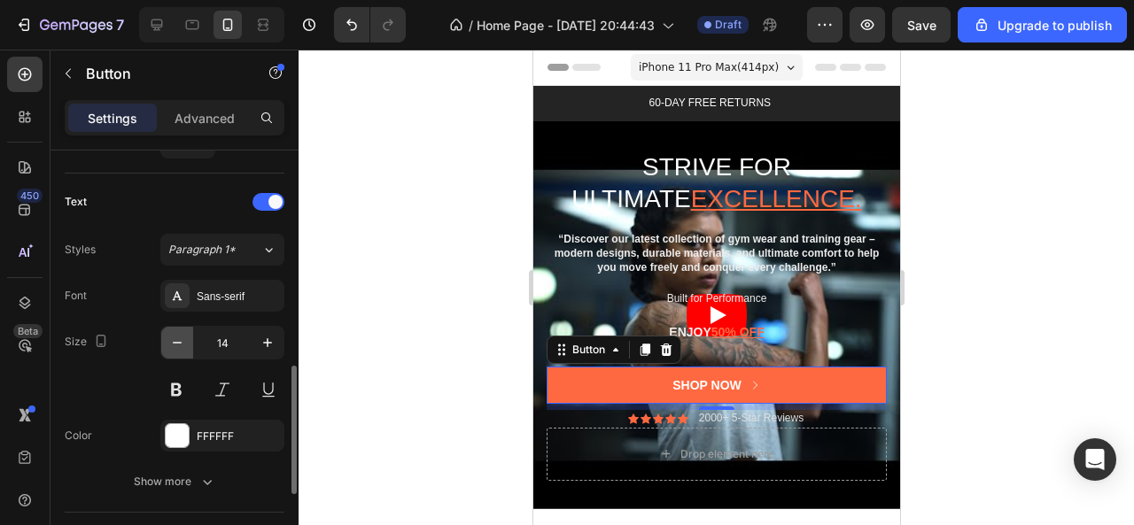
click at [176, 338] on icon "button" at bounding box center [177, 343] width 18 height 18
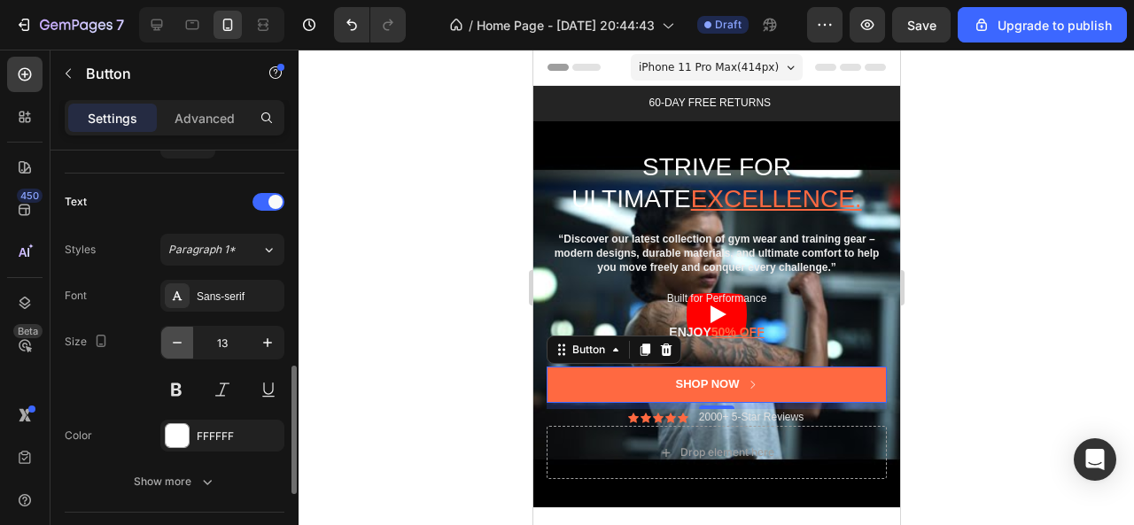
click at [176, 338] on icon "button" at bounding box center [177, 343] width 18 height 18
type input "12"
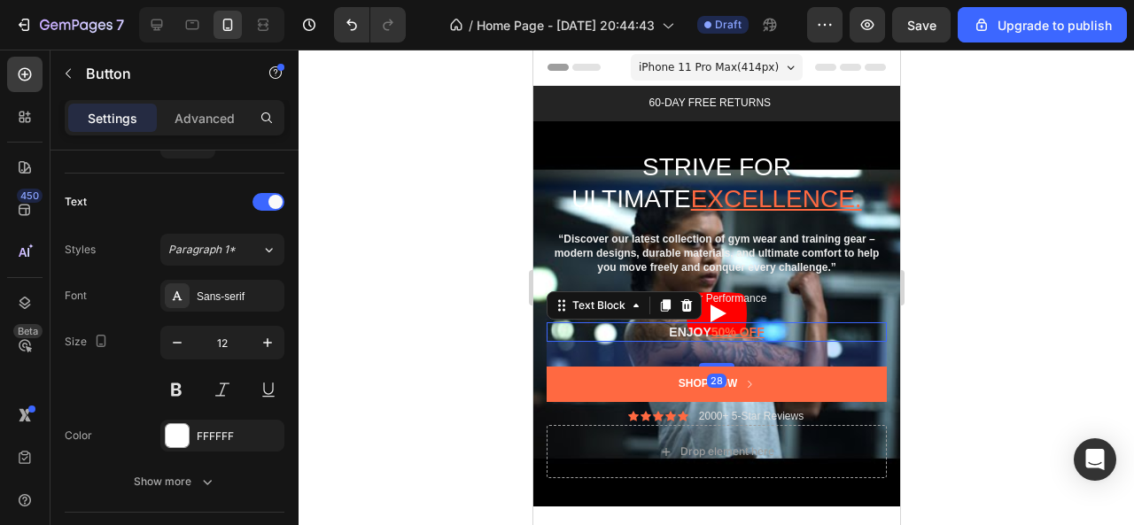
click at [684, 331] on p "ENJOY 50% OFF" at bounding box center [716, 332] width 337 height 16
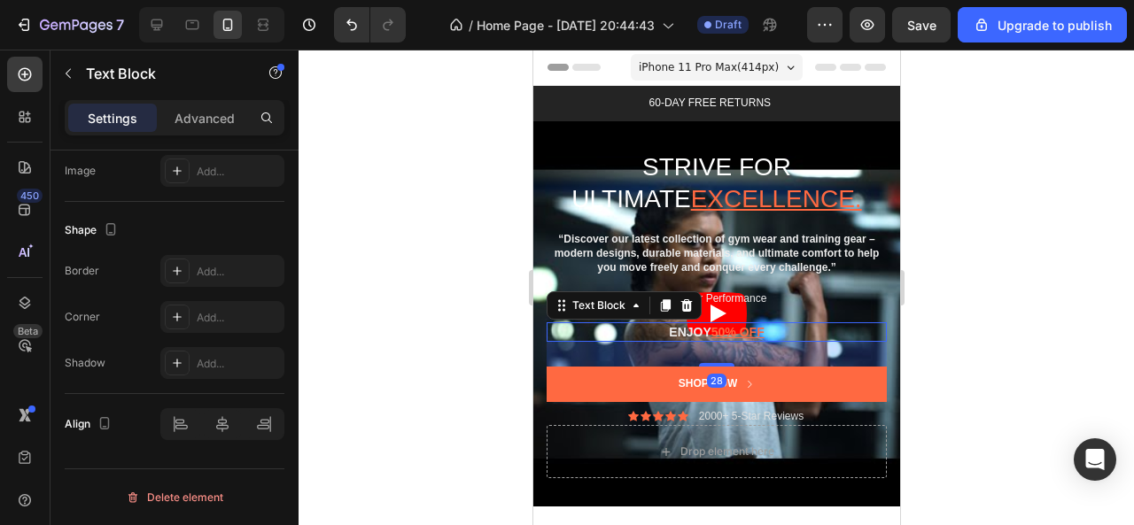
scroll to position [0, 0]
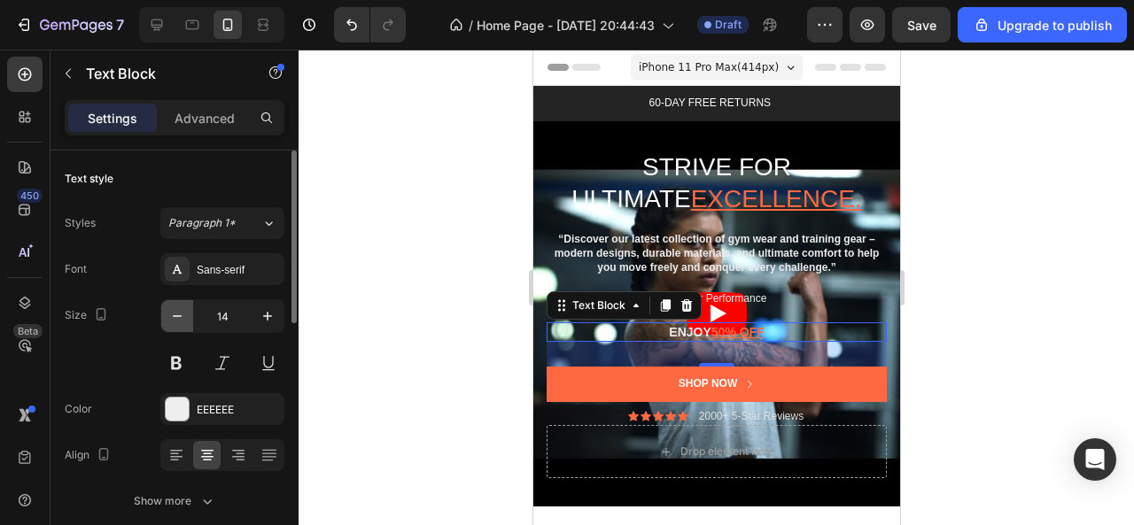
click at [176, 314] on icon "button" at bounding box center [177, 316] width 18 height 18
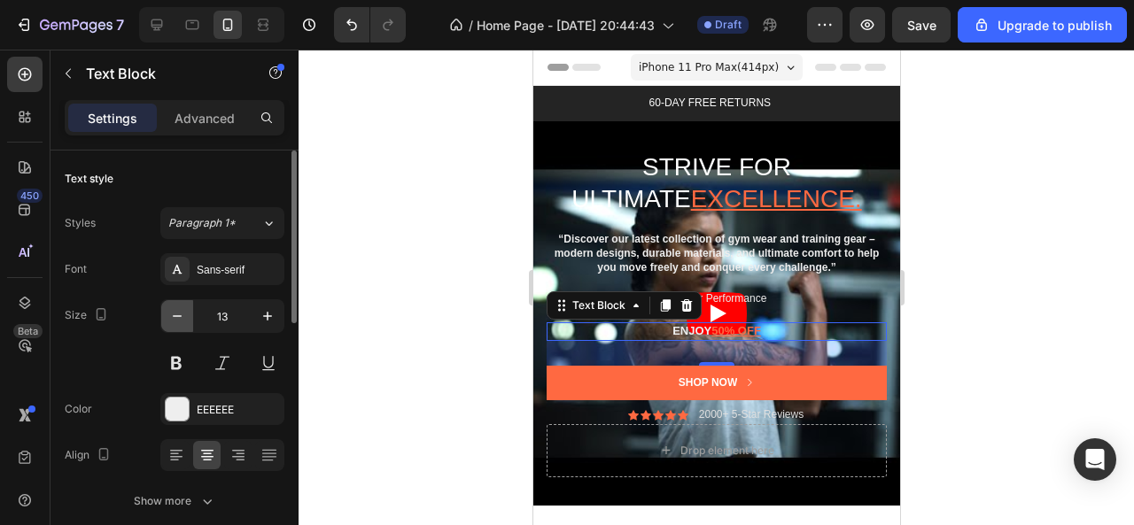
click at [176, 314] on icon "button" at bounding box center [177, 316] width 18 height 18
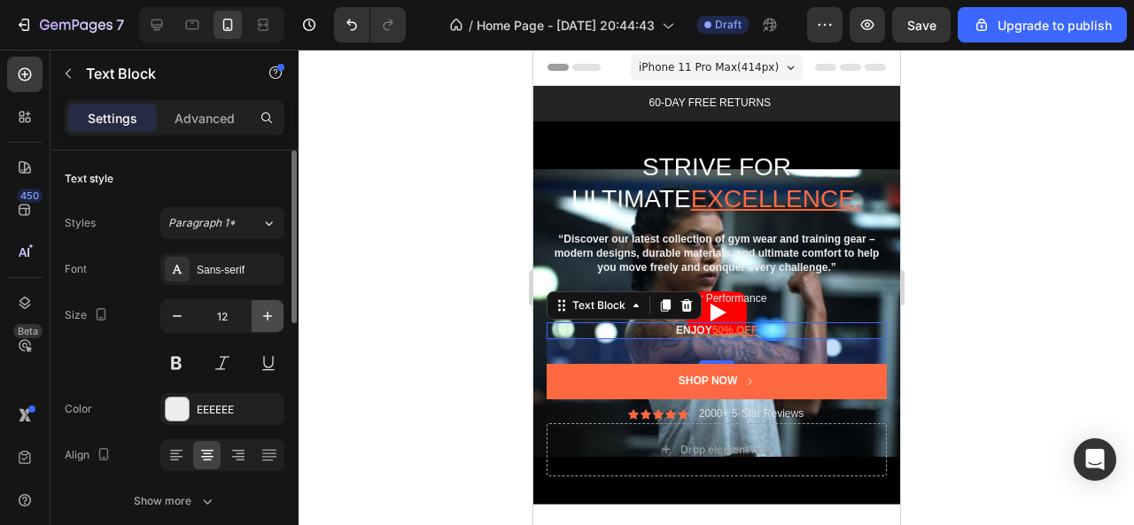
click at [257, 318] on button "button" at bounding box center [268, 316] width 32 height 32
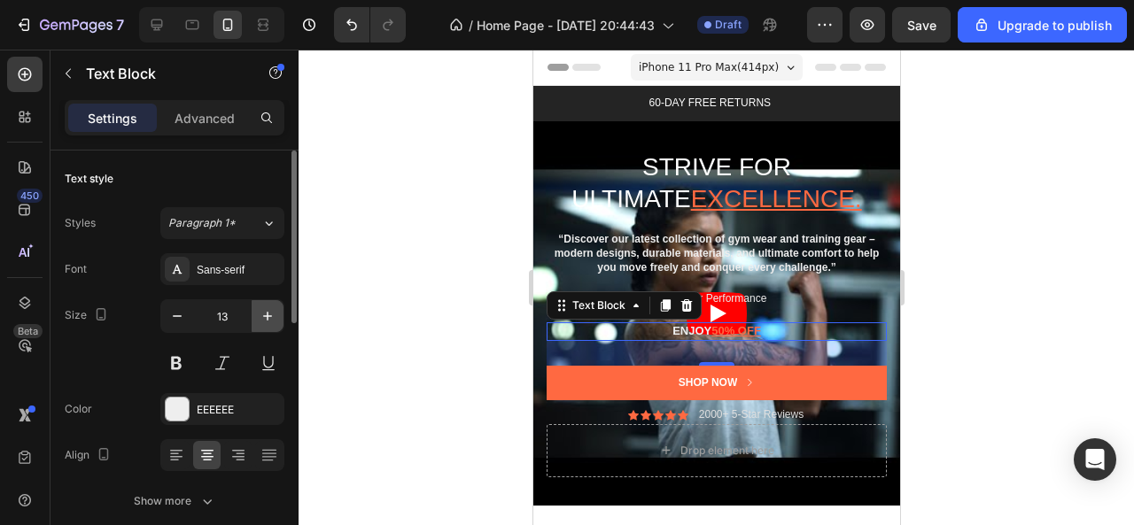
click at [257, 318] on button "button" at bounding box center [268, 316] width 32 height 32
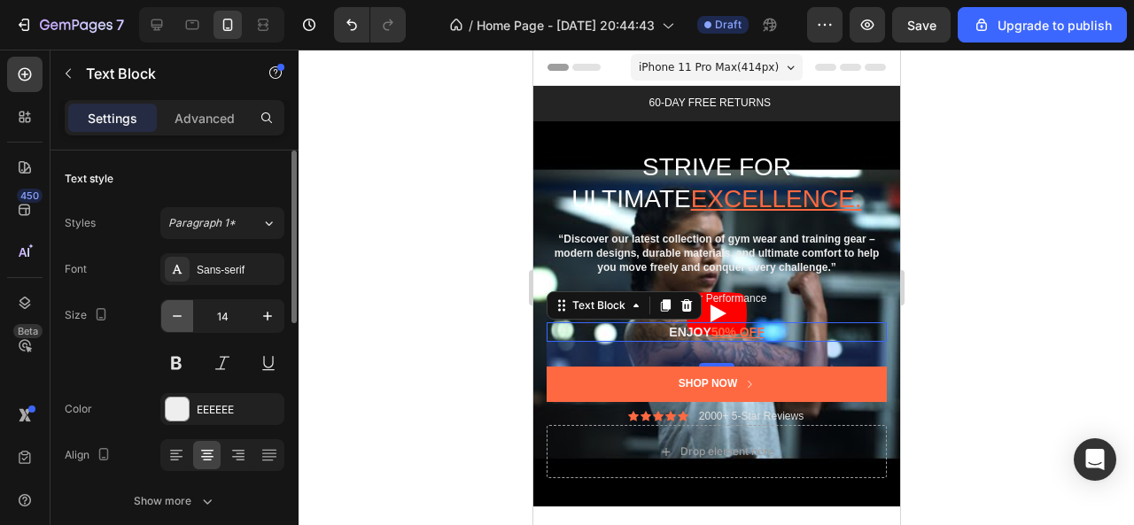
click at [184, 318] on icon "button" at bounding box center [177, 316] width 18 height 18
type input "13"
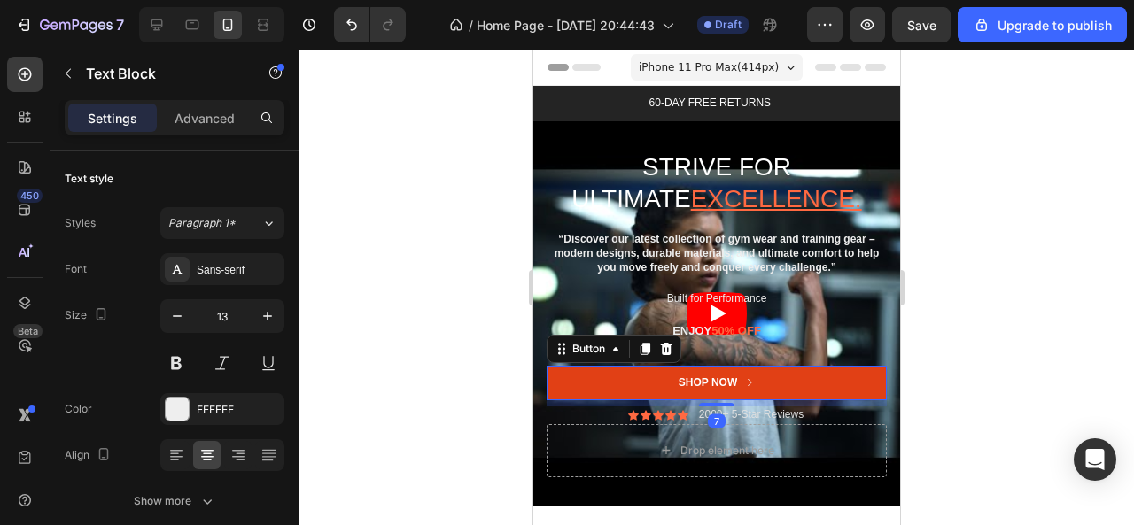
click at [555, 384] on button "Shop Now" at bounding box center [716, 383] width 340 height 35
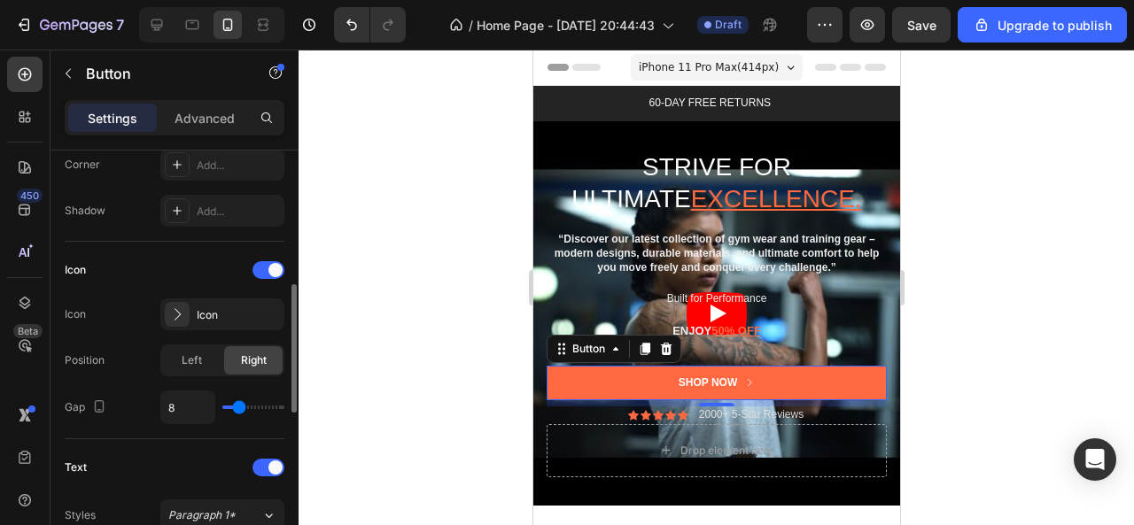
scroll to position [620, 0]
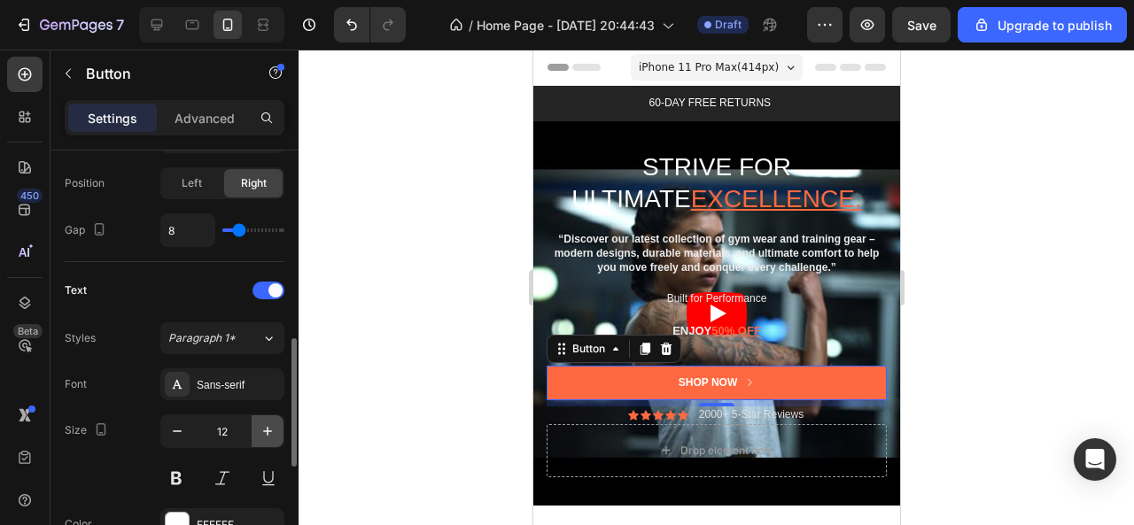
click at [260, 423] on icon "button" at bounding box center [268, 432] width 18 height 18
type input "13"
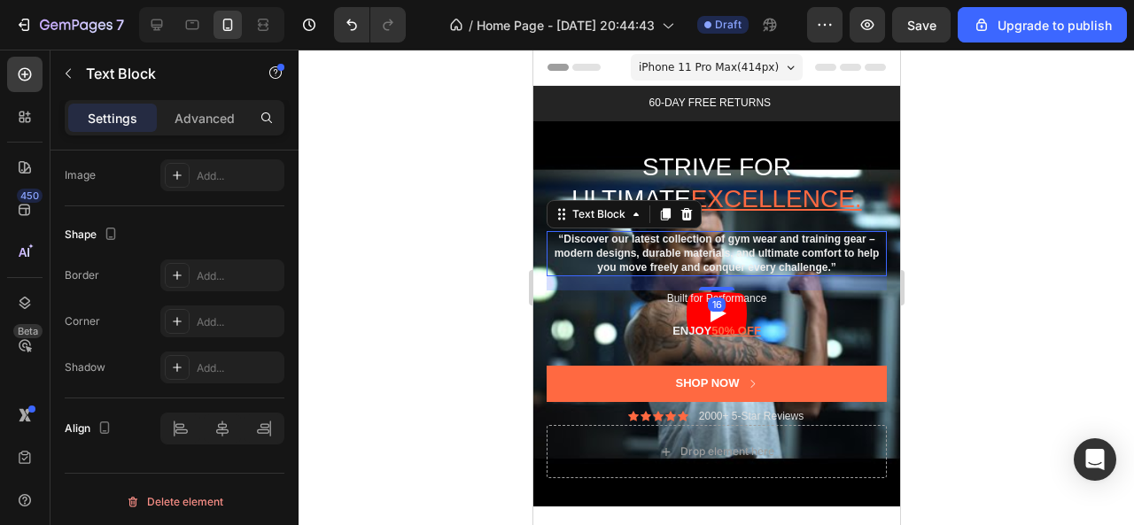
click at [607, 258] on strong "“Discover our latest collection of gym wear and training gear – modern designs,…" at bounding box center [716, 253] width 325 height 40
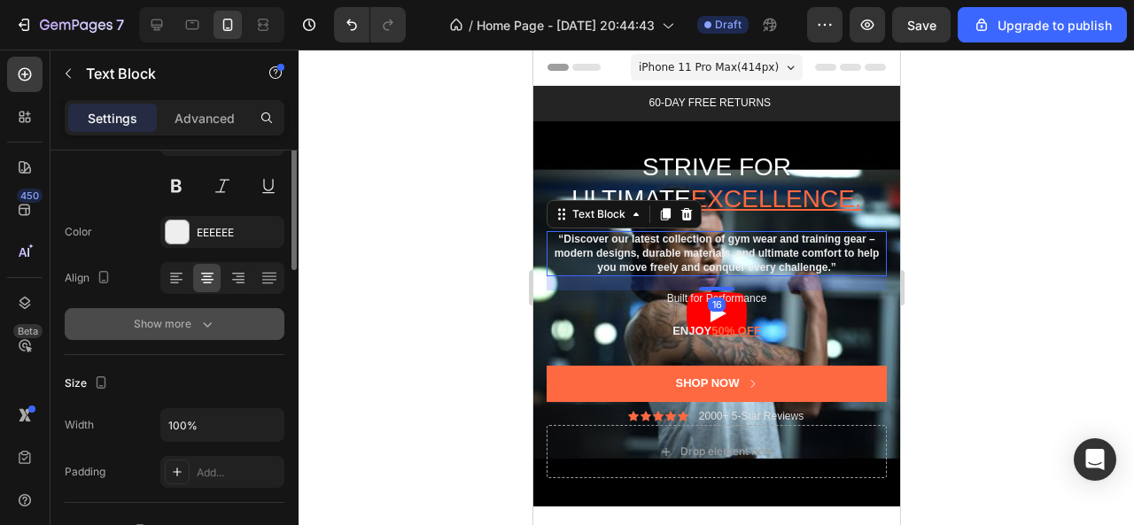
scroll to position [89, 0]
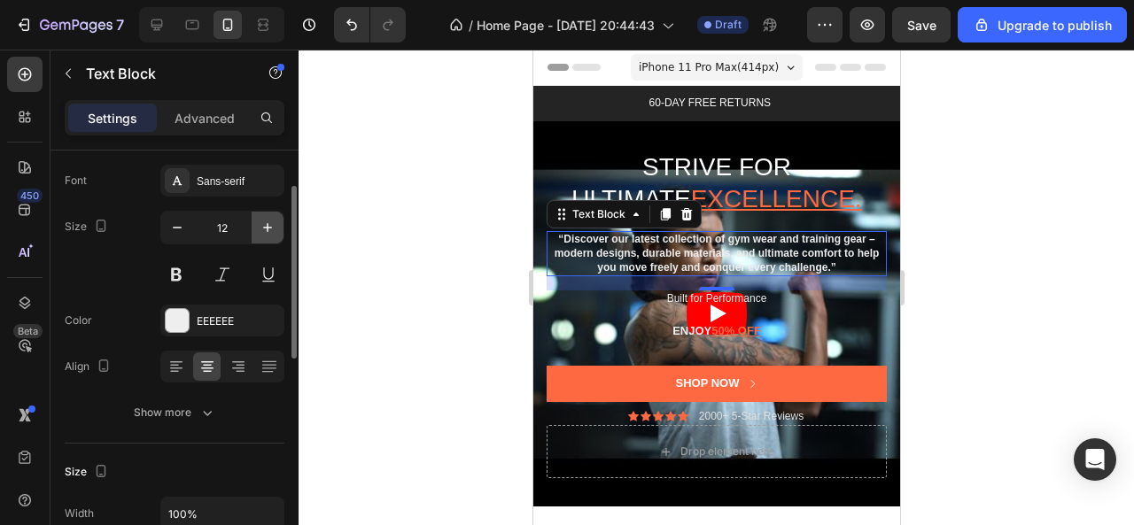
click at [268, 214] on button "button" at bounding box center [268, 228] width 32 height 32
type input "13"
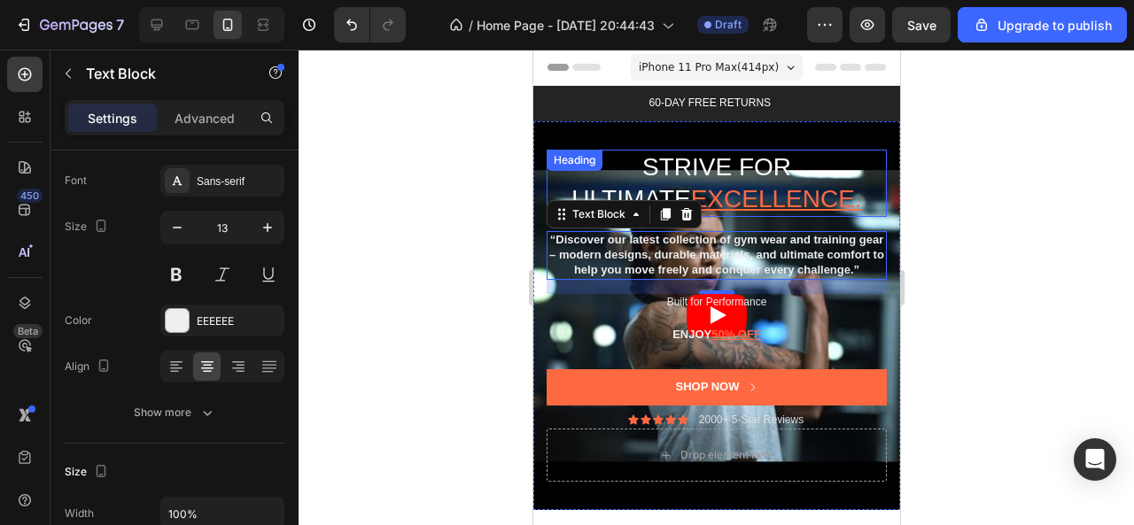
click at [597, 183] on h2 "Strive for ultimate excellence." at bounding box center [716, 184] width 340 height 68
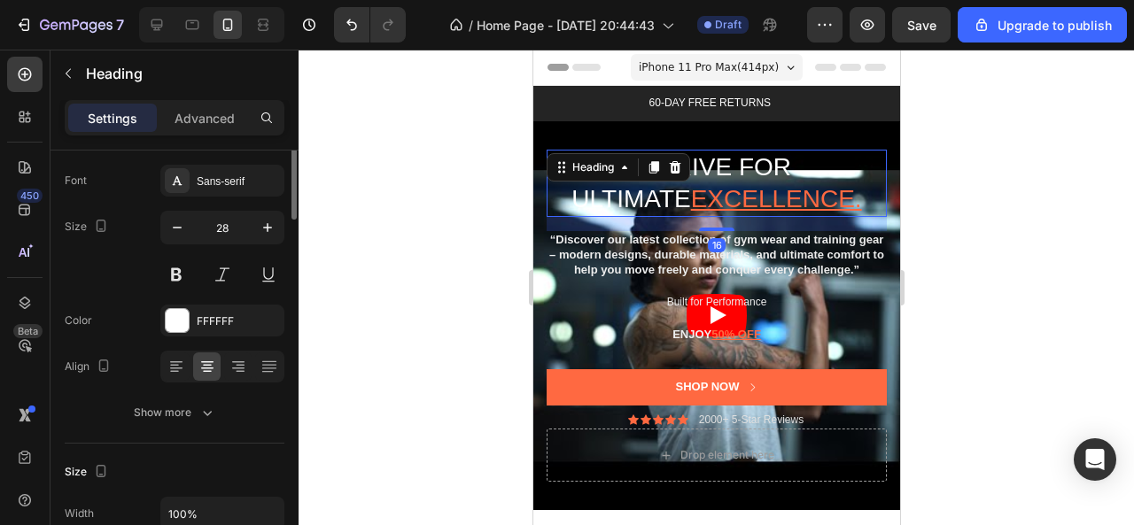
scroll to position [0, 0]
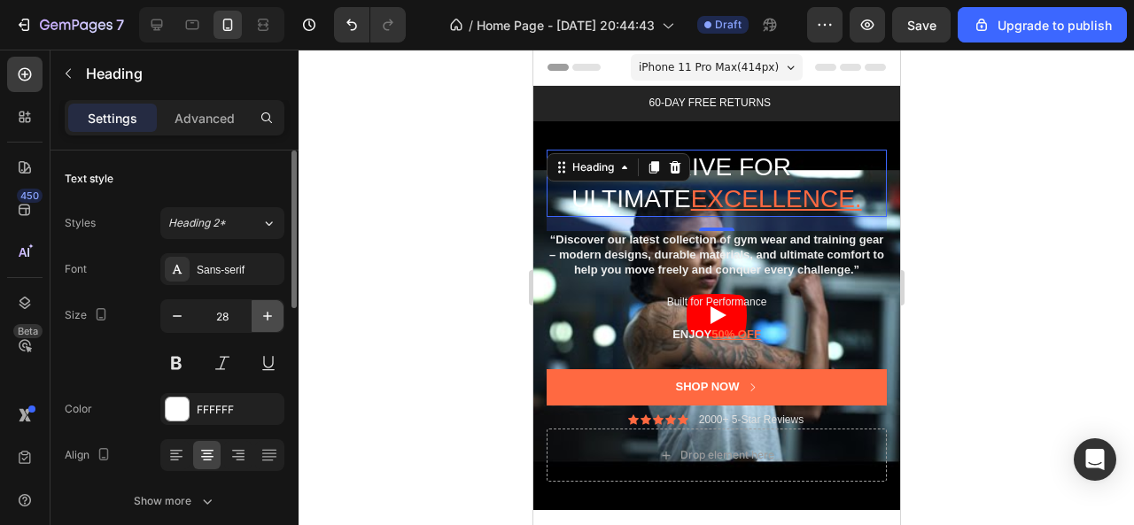
click at [258, 322] on button "button" at bounding box center [268, 316] width 32 height 32
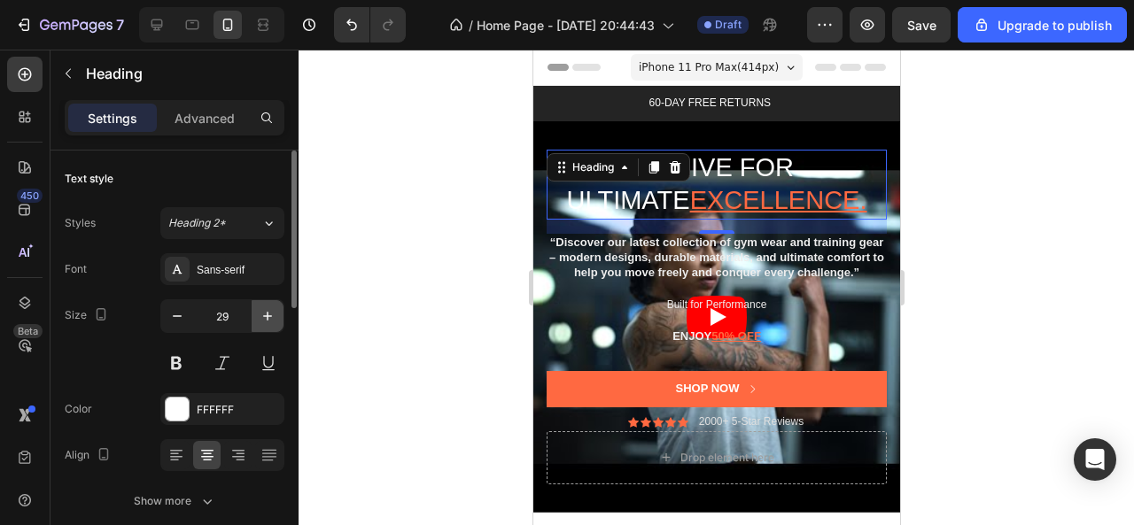
click at [258, 322] on button "button" at bounding box center [268, 316] width 32 height 32
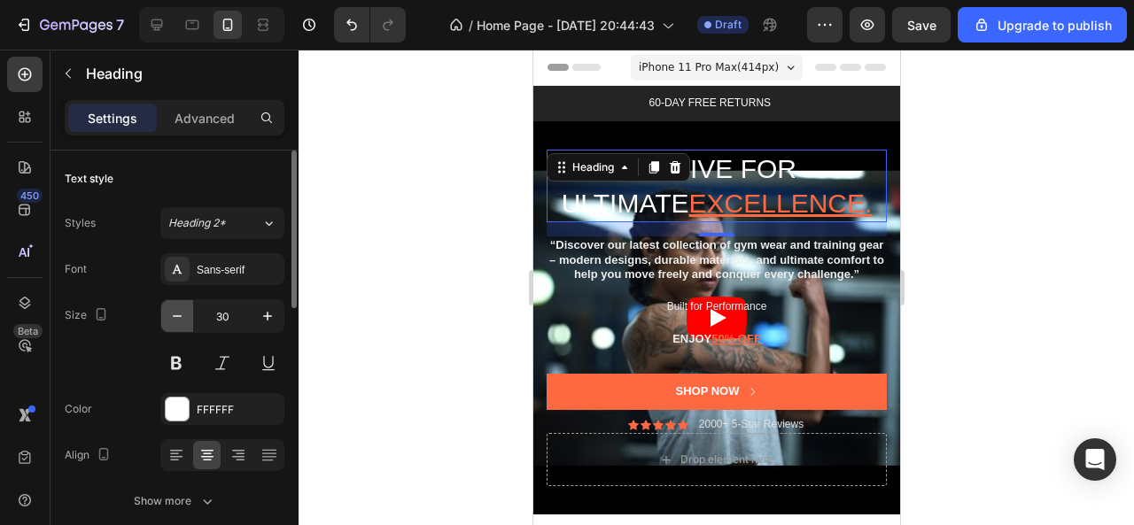
click at [177, 313] on icon "button" at bounding box center [177, 316] width 18 height 18
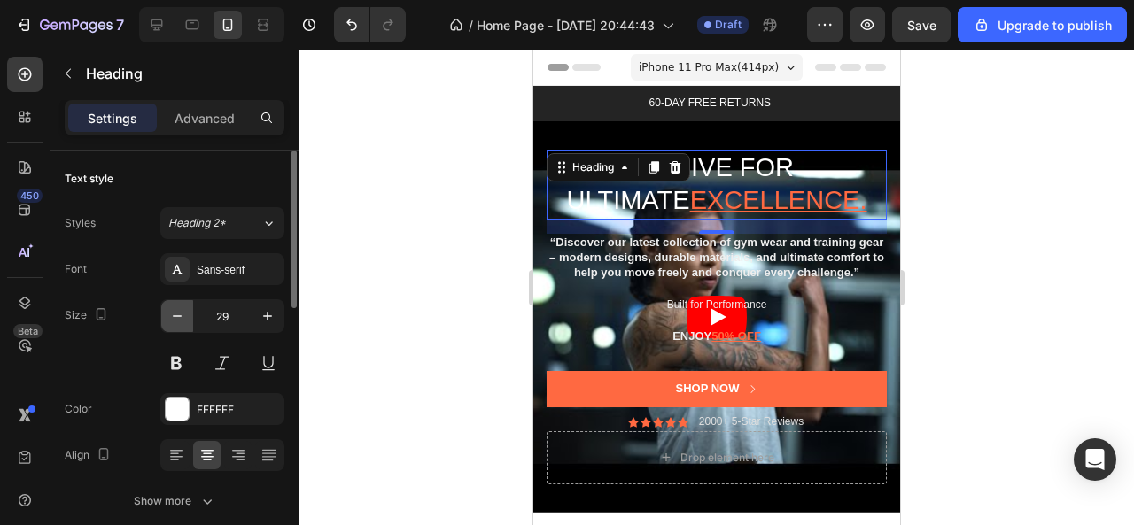
type input "28"
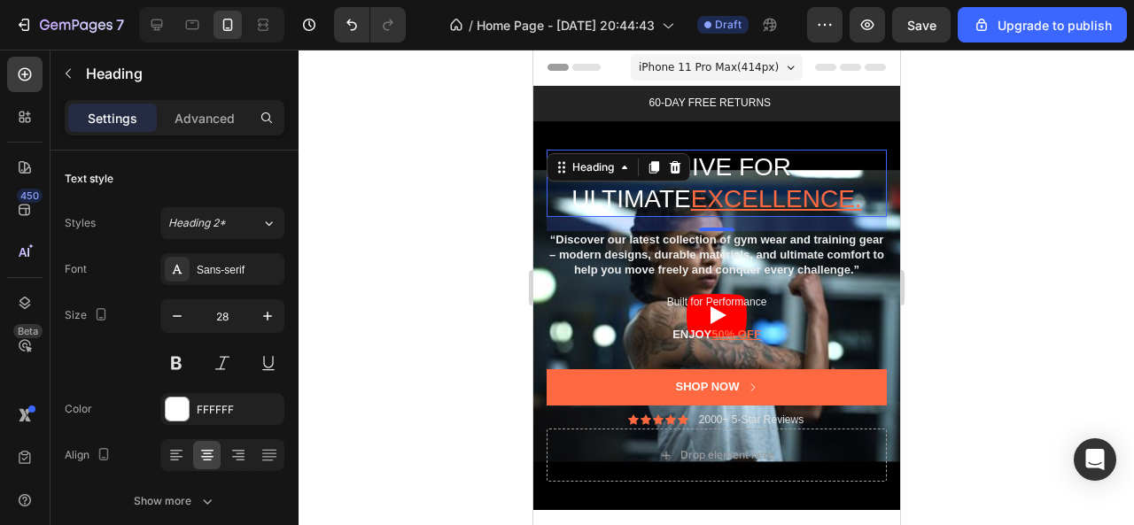
click at [1038, 318] on div at bounding box center [717, 288] width 836 height 476
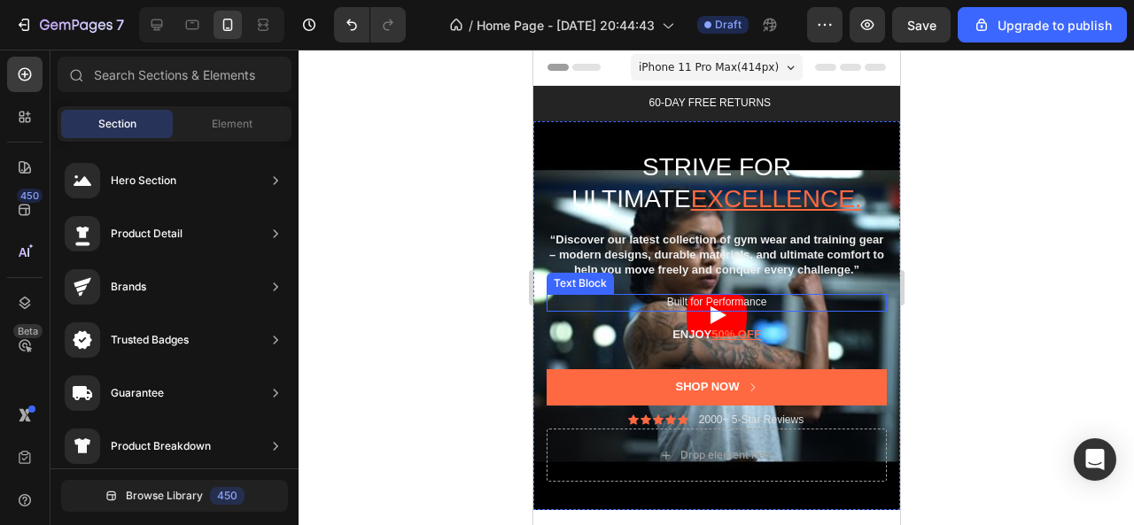
click at [746, 310] on p "Built for Performance" at bounding box center [716, 303] width 337 height 14
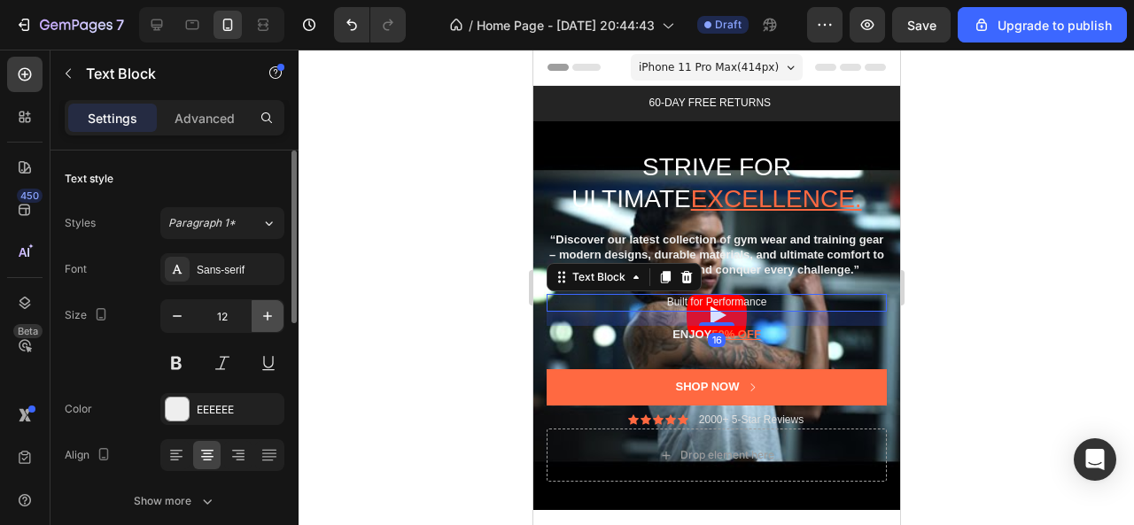
click at [259, 318] on icon "button" at bounding box center [268, 316] width 18 height 18
type input "13"
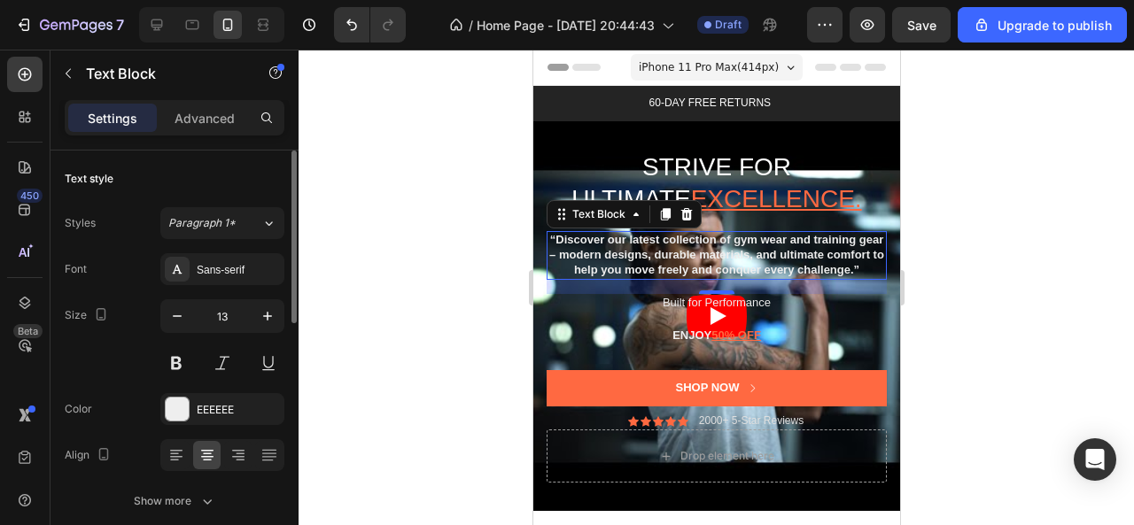
click at [710, 252] on strong "“Discover our latest collection of gym wear and training gear – modern designs,…" at bounding box center [715, 254] width 335 height 43
click at [182, 123] on p "Advanced" at bounding box center [205, 118] width 60 height 19
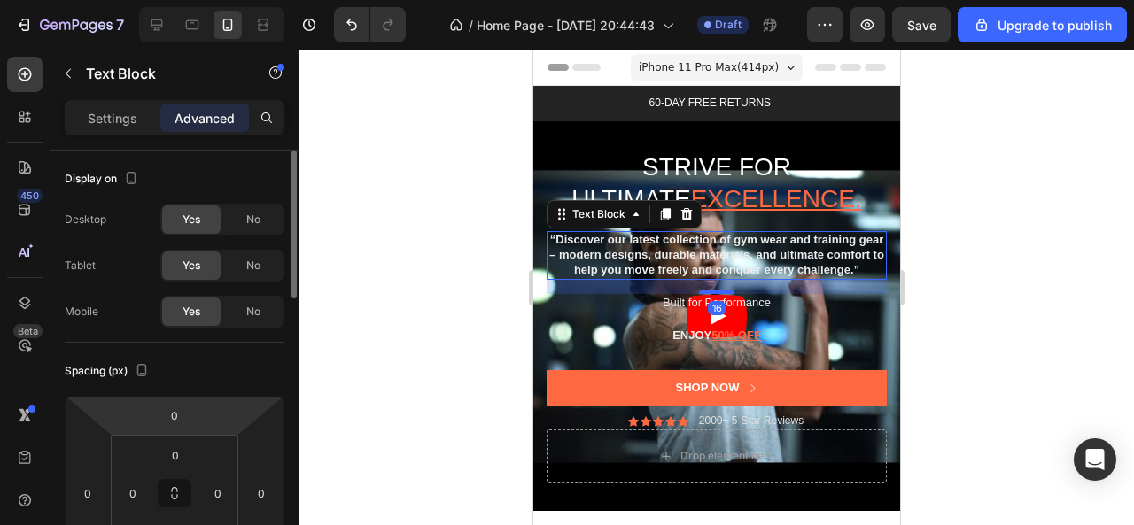
scroll to position [177, 0]
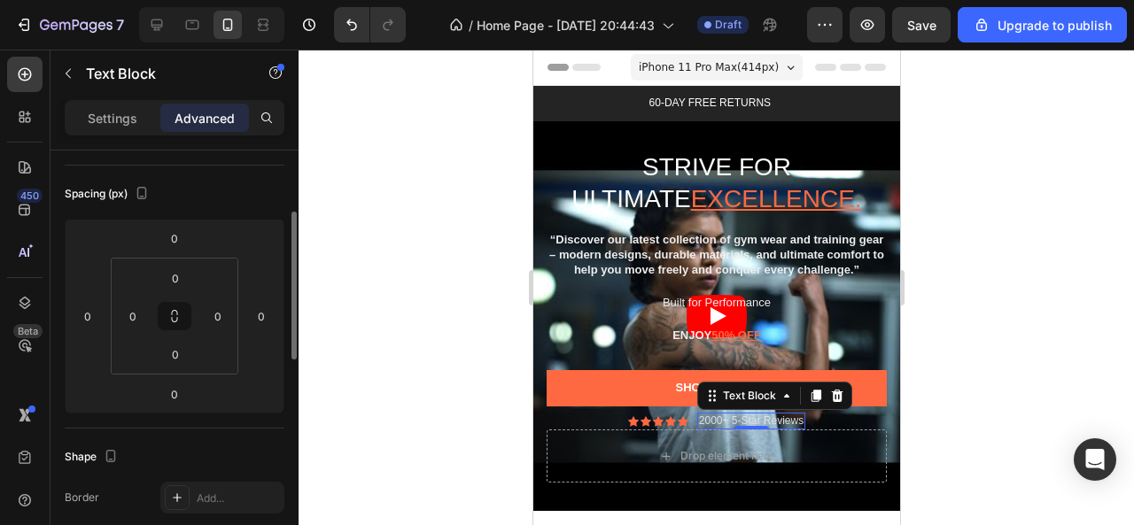
click at [696, 431] on div "2000+ 5-Star Reviews" at bounding box center [750, 422] width 108 height 18
click at [952, 344] on div at bounding box center [717, 288] width 836 height 476
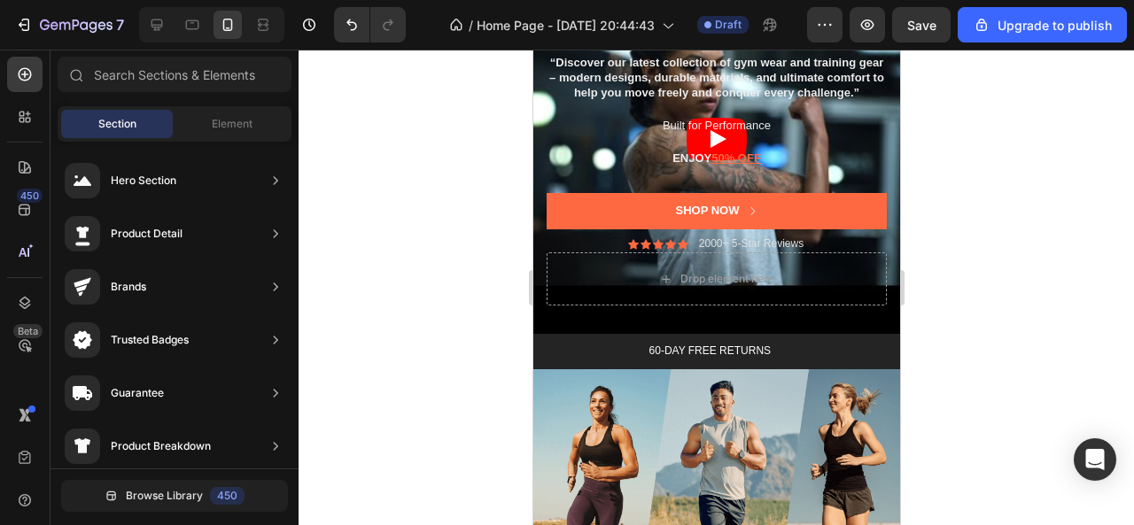
click at [982, 125] on div at bounding box center [717, 288] width 836 height 476
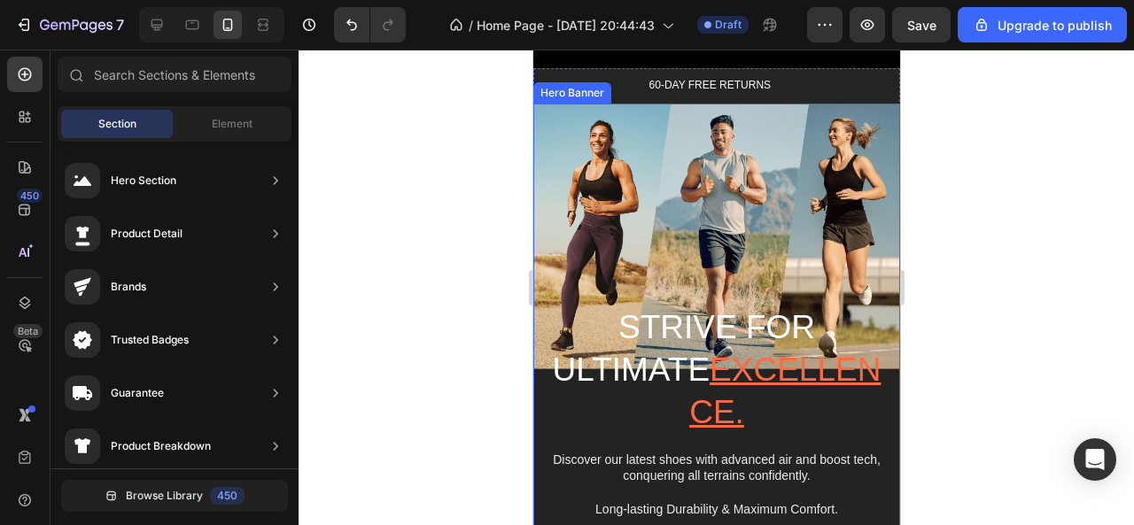
scroll to position [354, 0]
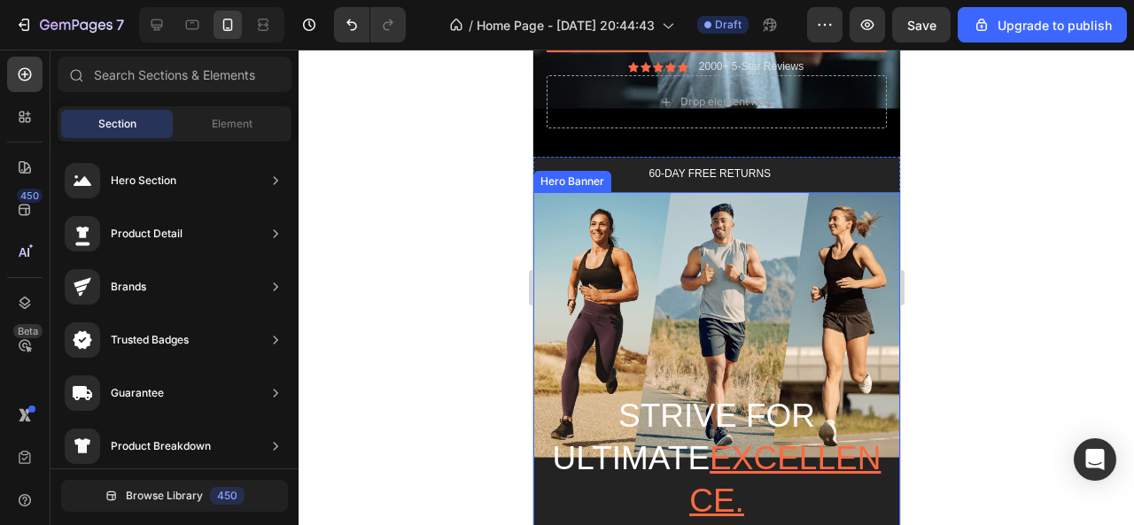
click at [548, 242] on div "Background Image" at bounding box center [715, 501] width 367 height 618
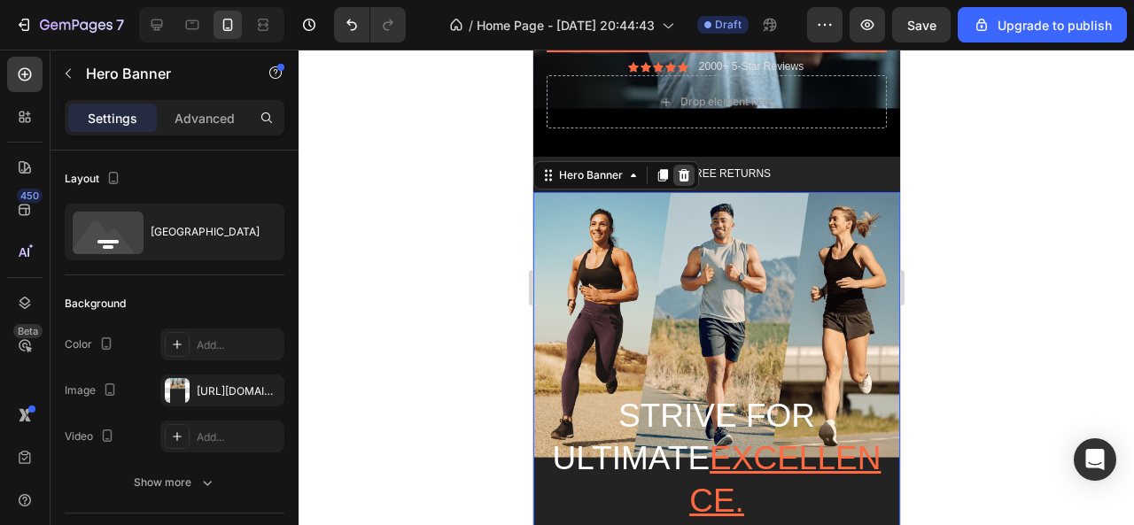
click at [686, 183] on icon at bounding box center [683, 175] width 14 height 14
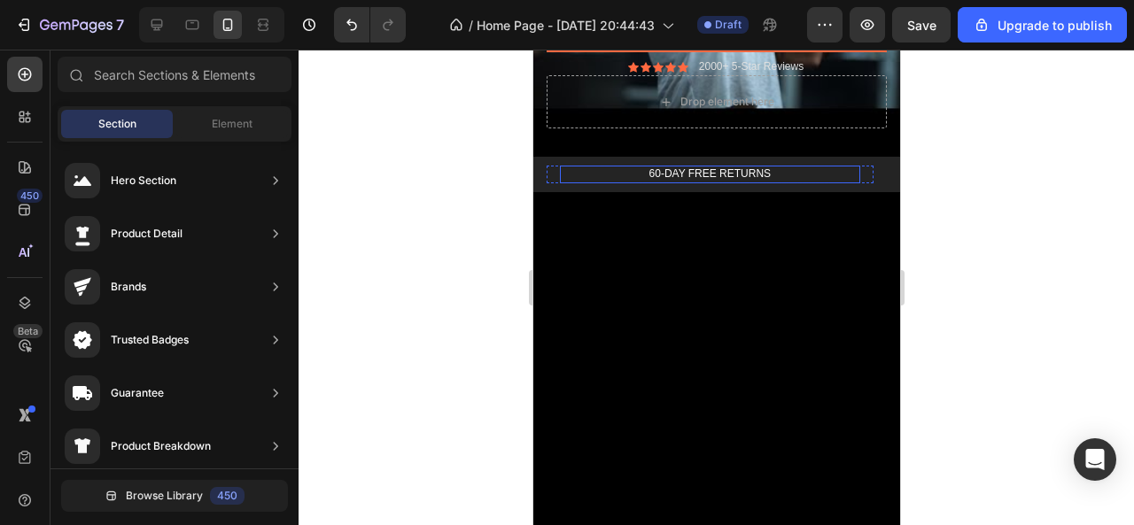
click at [841, 182] on p "60-DAY FREE RETURNS" at bounding box center [709, 174] width 297 height 14
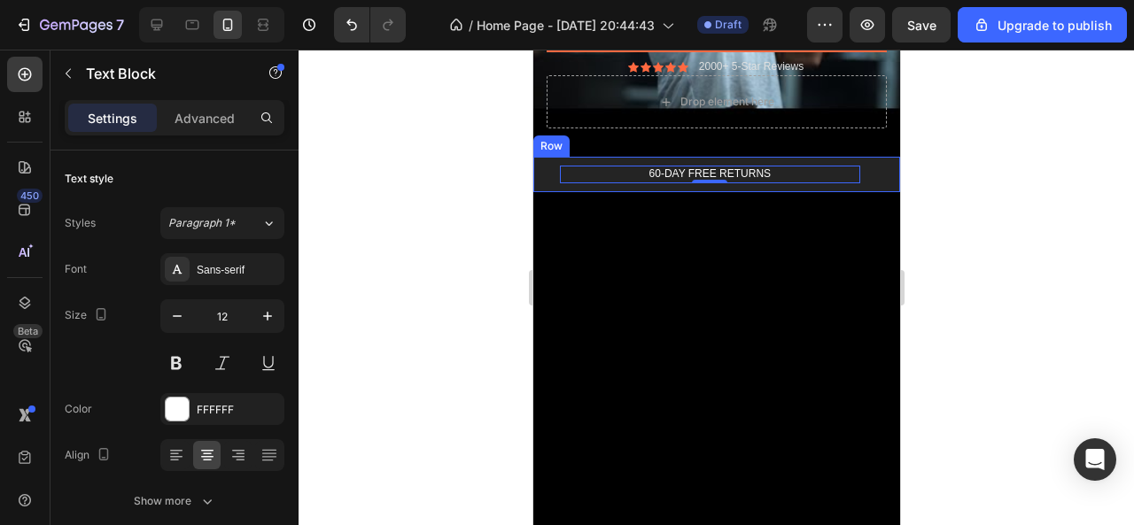
click at [540, 189] on div "60-DAY FREE RETURNS Text Block 0 Row FREE Shipping On All U.S. Orders Over $150…" at bounding box center [715, 174] width 367 height 35
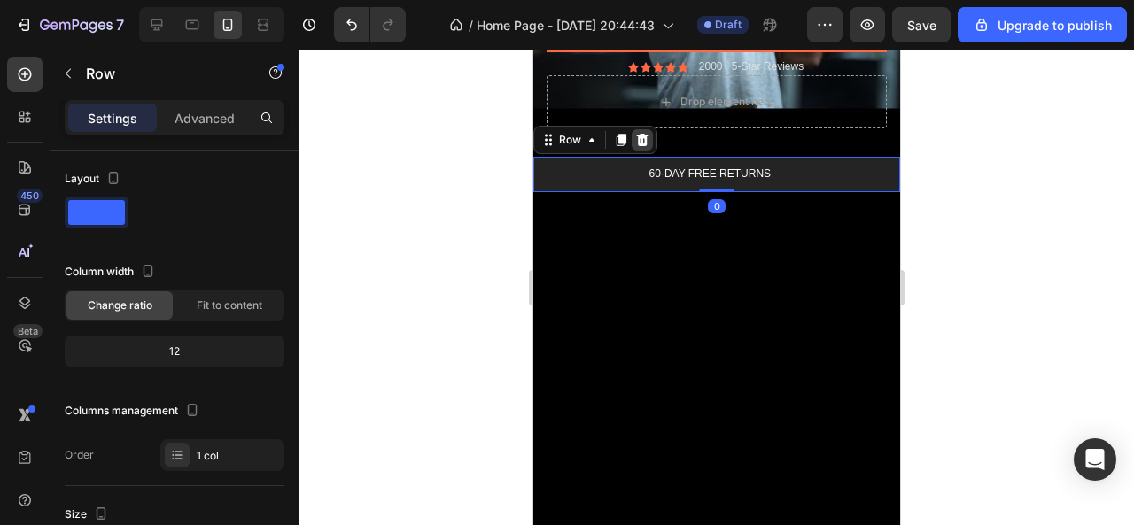
click at [639, 147] on icon at bounding box center [641, 140] width 14 height 14
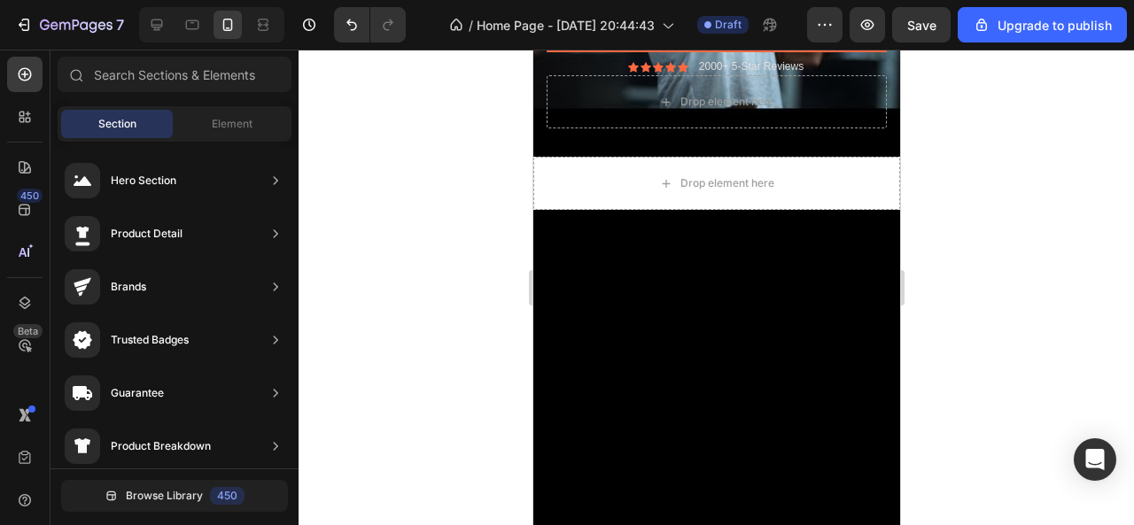
click at [673, 299] on div at bounding box center [715, 387] width 367 height 354
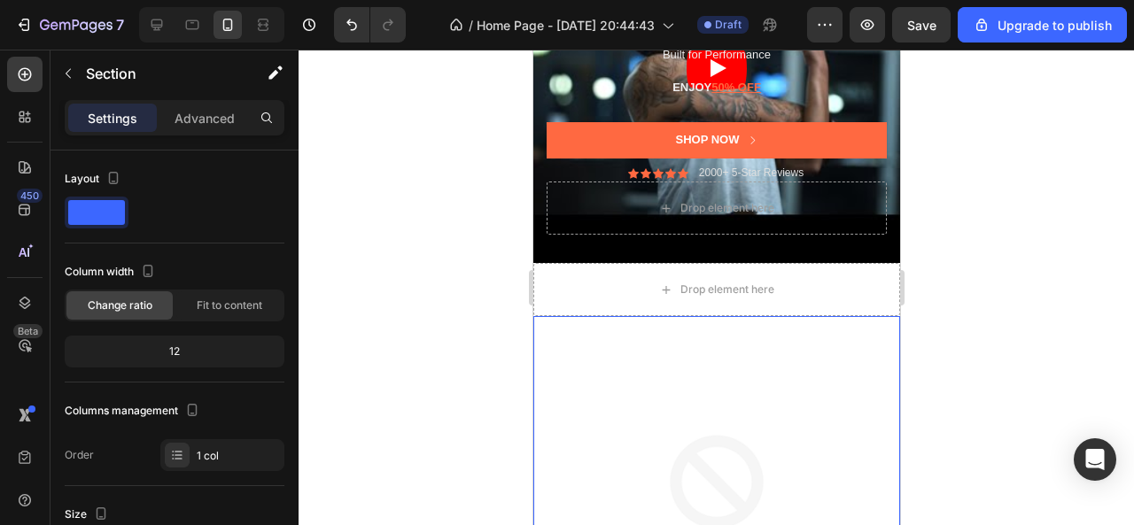
scroll to position [266, 0]
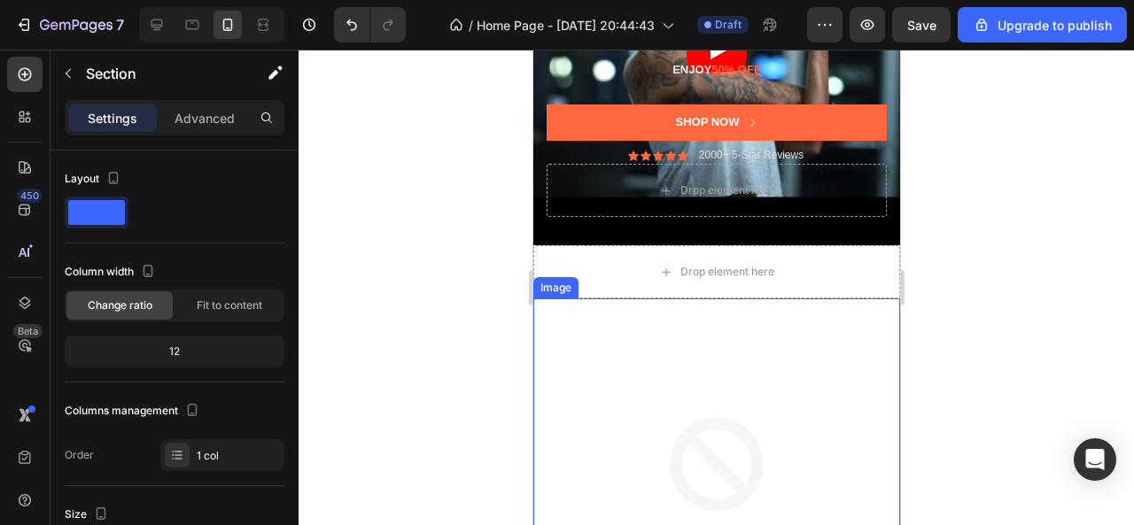
click at [562, 338] on img at bounding box center [715, 482] width 367 height 367
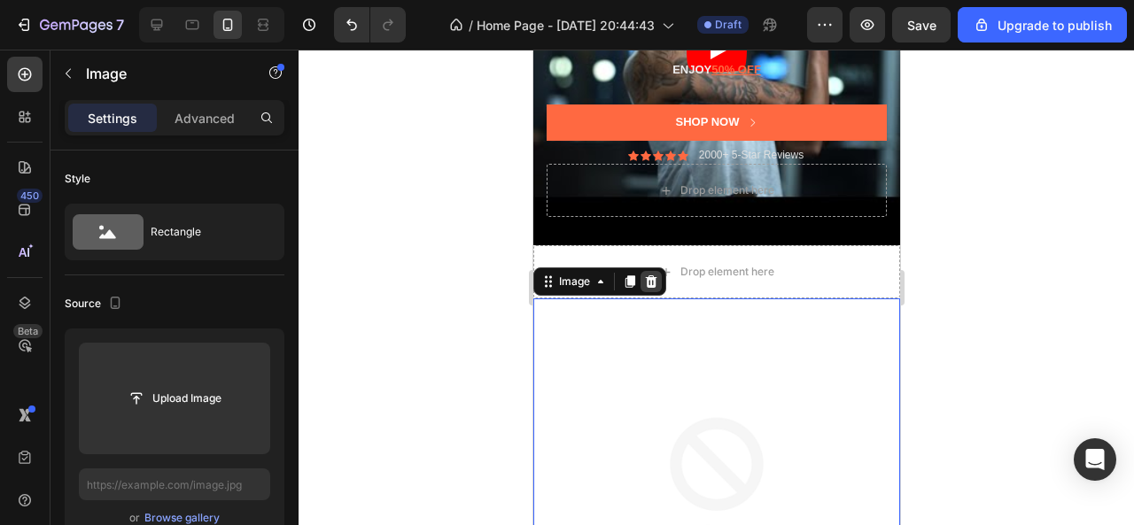
click at [648, 288] on icon at bounding box center [651, 282] width 12 height 12
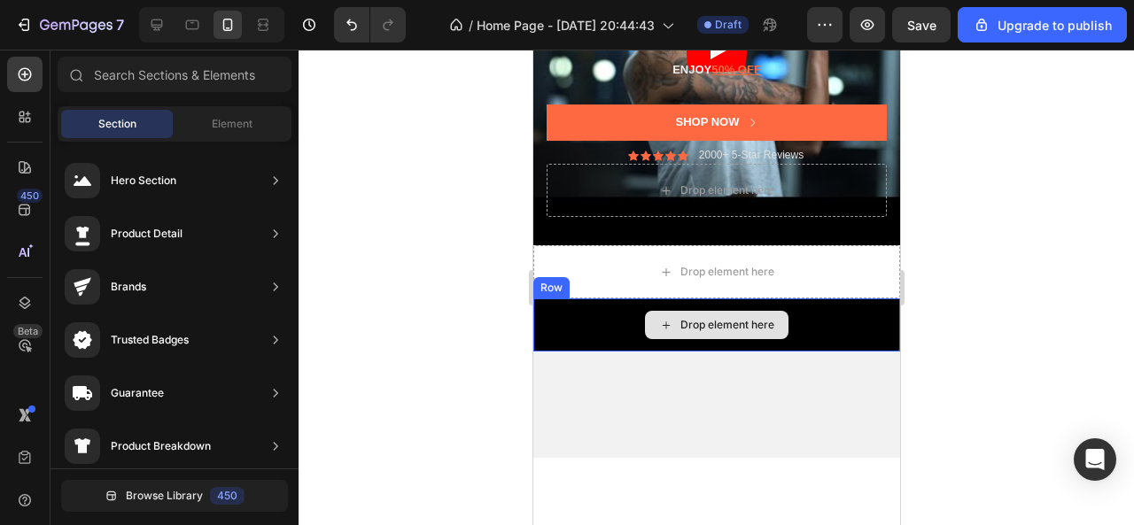
click at [574, 328] on div "Drop element here" at bounding box center [715, 325] width 367 height 53
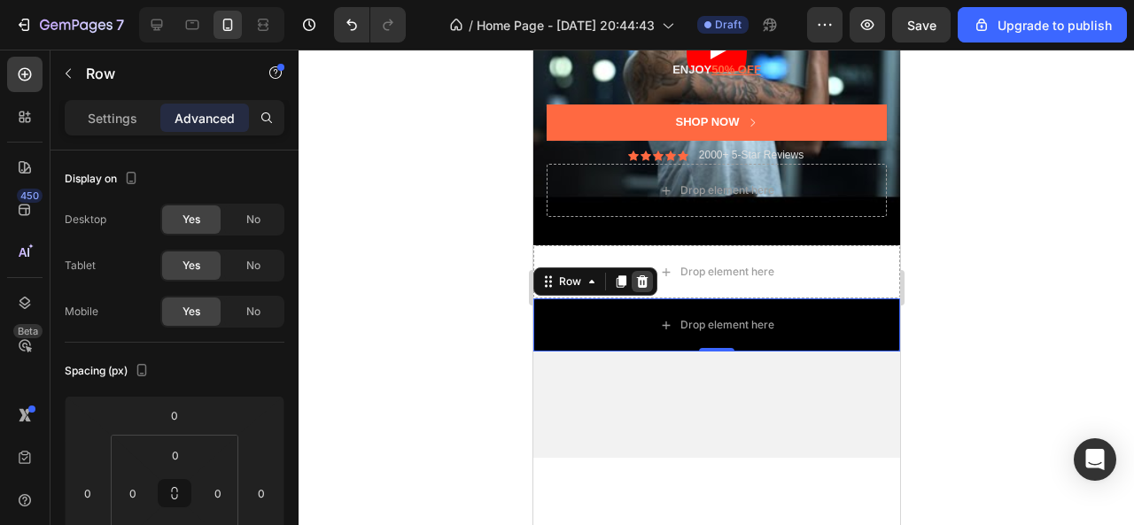
click at [634, 289] on icon at bounding box center [641, 282] width 14 height 14
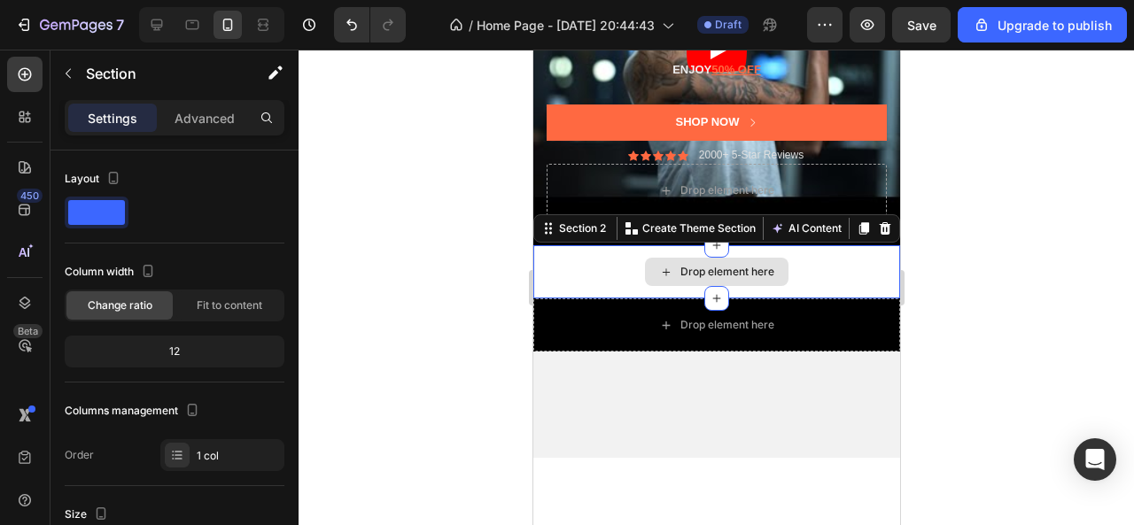
click at [565, 284] on div "Drop element here" at bounding box center [715, 271] width 367 height 53
click at [877, 236] on icon at bounding box center [884, 229] width 14 height 14
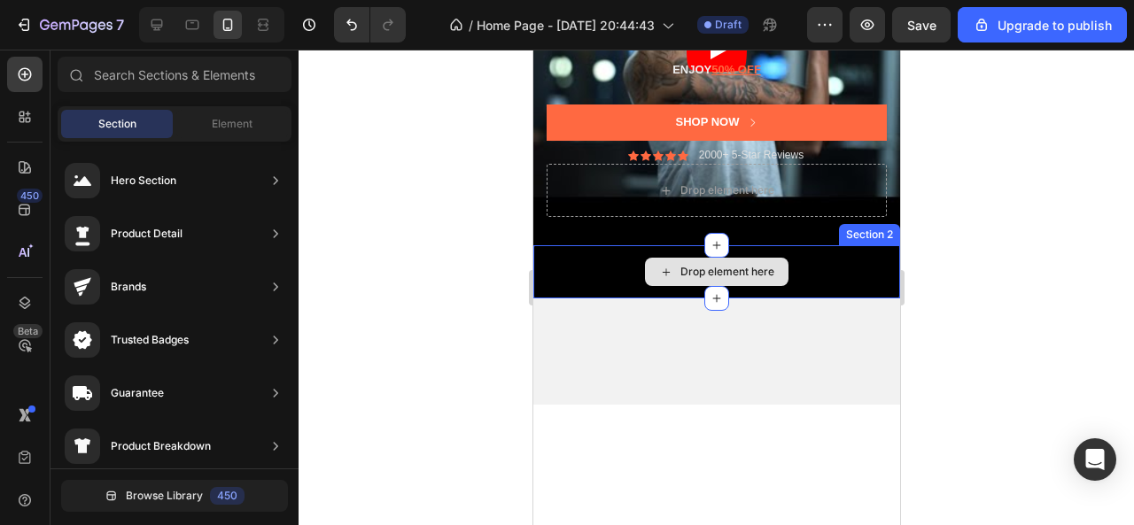
click at [851, 283] on div "Drop element here" at bounding box center [715, 271] width 367 height 53
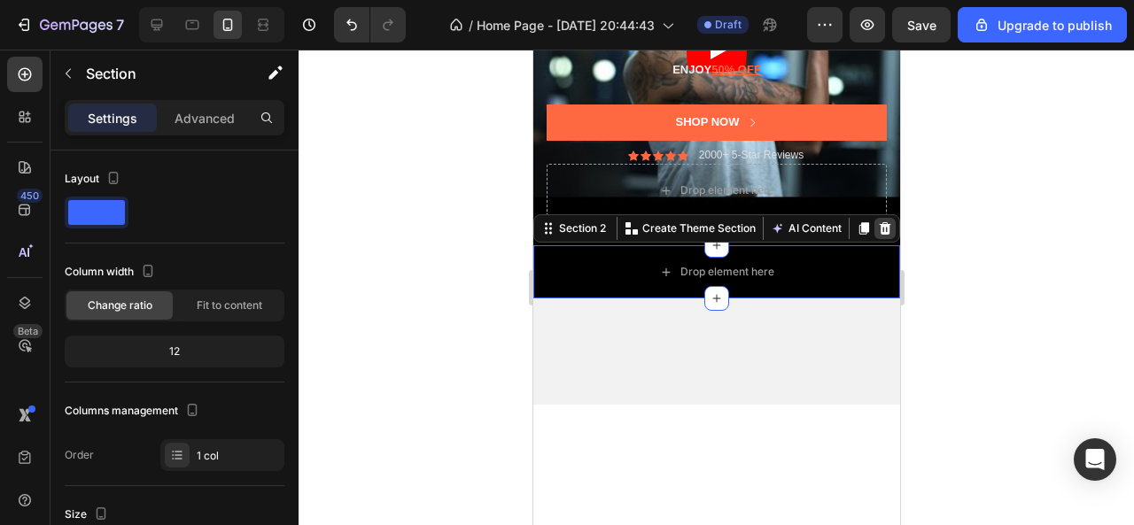
click at [879, 235] on icon at bounding box center [885, 228] width 12 height 12
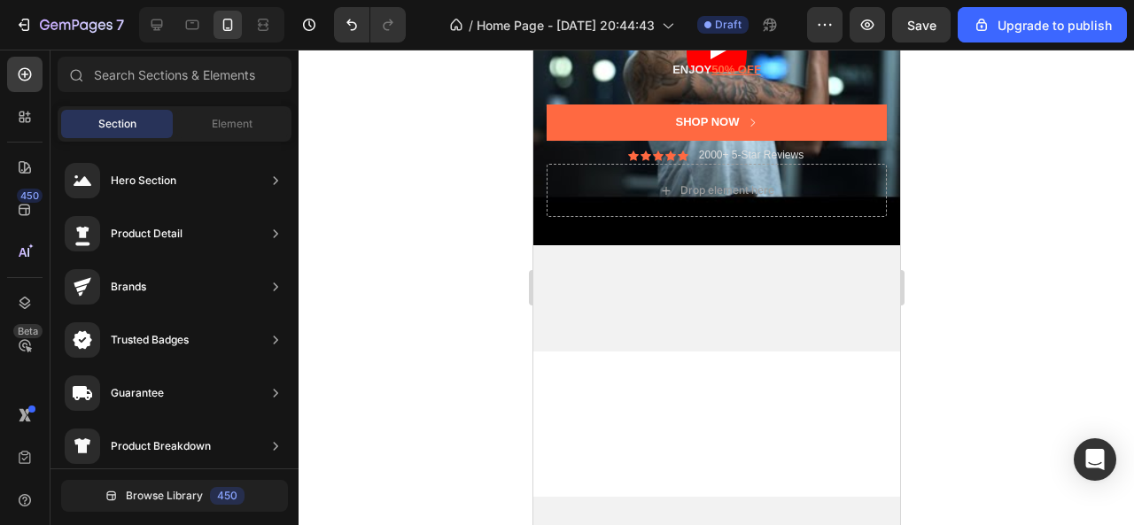
click at [614, 332] on div at bounding box center [715, 298] width 367 height 106
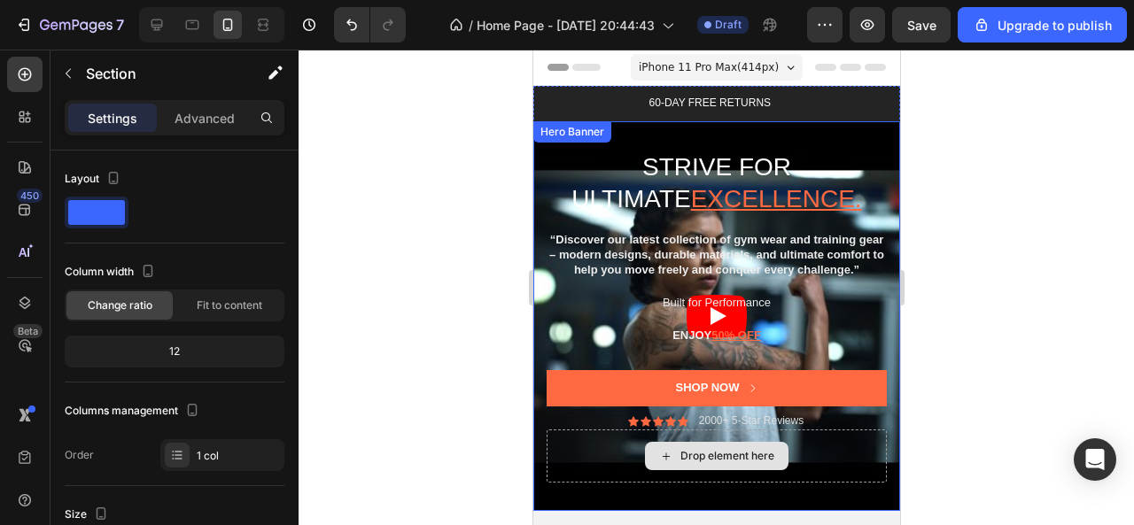
scroll to position [177, 0]
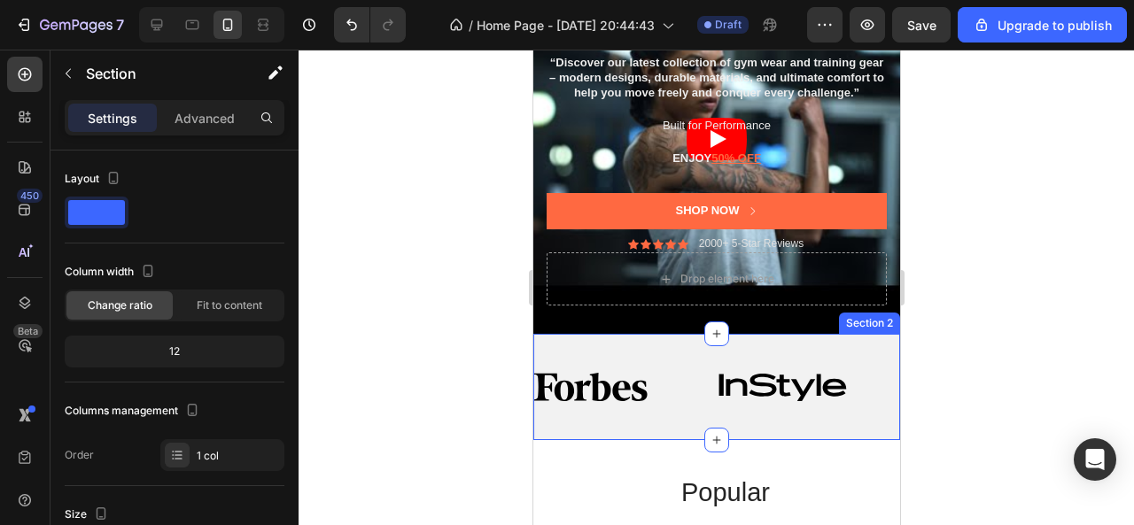
click at [573, 362] on div "Image Image Image Image Image Image Image Image Image Image Image Image Image I…" at bounding box center [715, 387] width 367 height 106
click at [590, 357] on div "Image Image Image Image Image Image Image Image Image Image Image Image Image I…" at bounding box center [715, 387] width 367 height 106
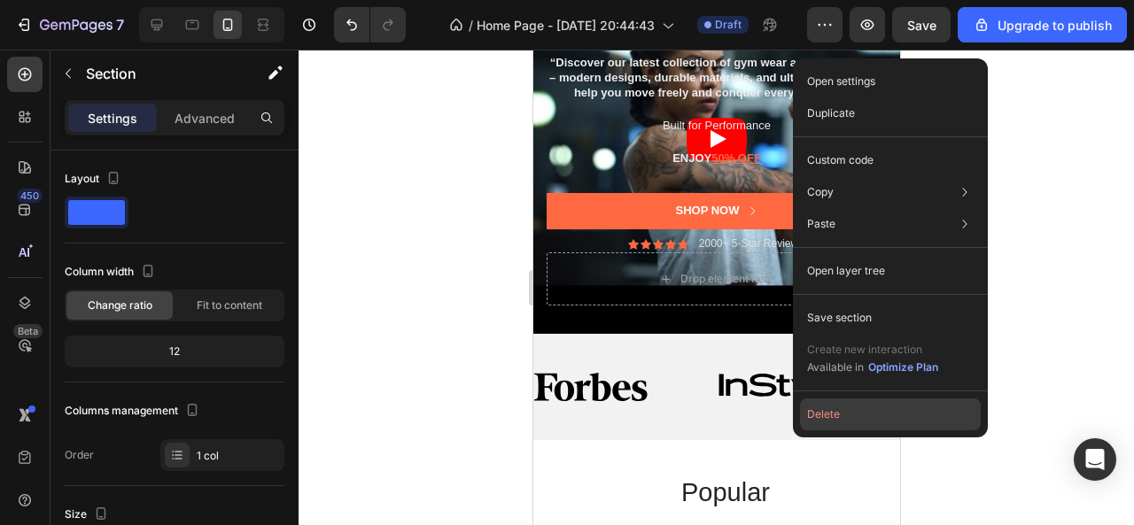
drag, startPoint x: 839, startPoint y: 412, endPoint x: 270, endPoint y: 364, distance: 570.8
click at [839, 412] on button "Delete" at bounding box center [890, 415] width 181 height 32
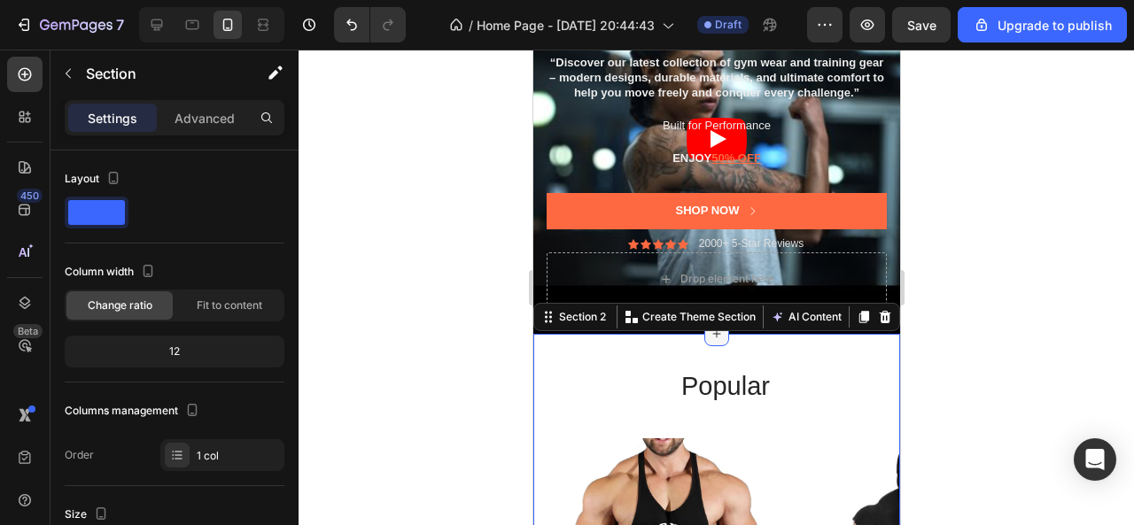
click at [709, 341] on icon at bounding box center [716, 334] width 14 height 14
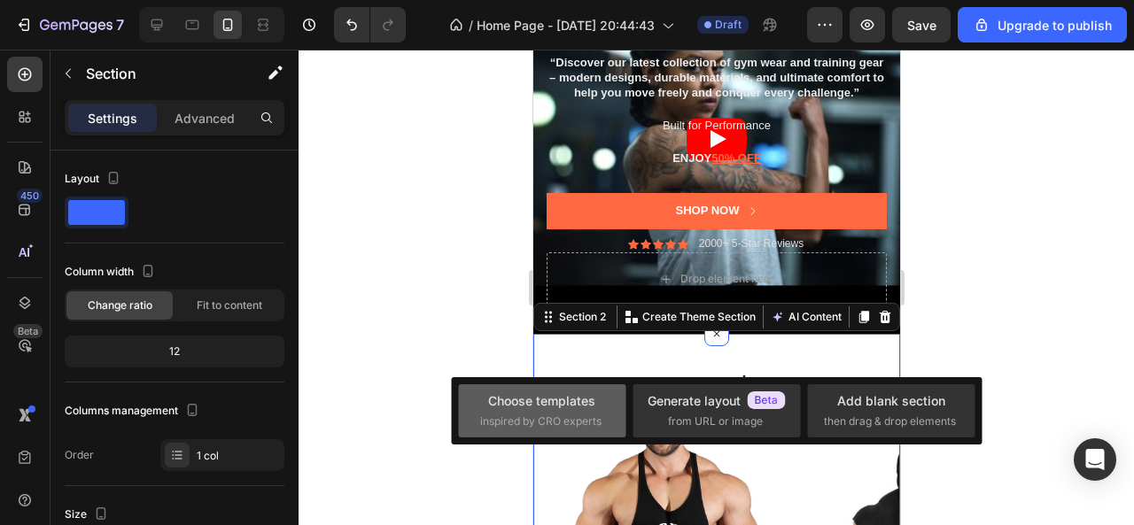
click at [556, 408] on div "Choose templates" at bounding box center [541, 401] width 107 height 19
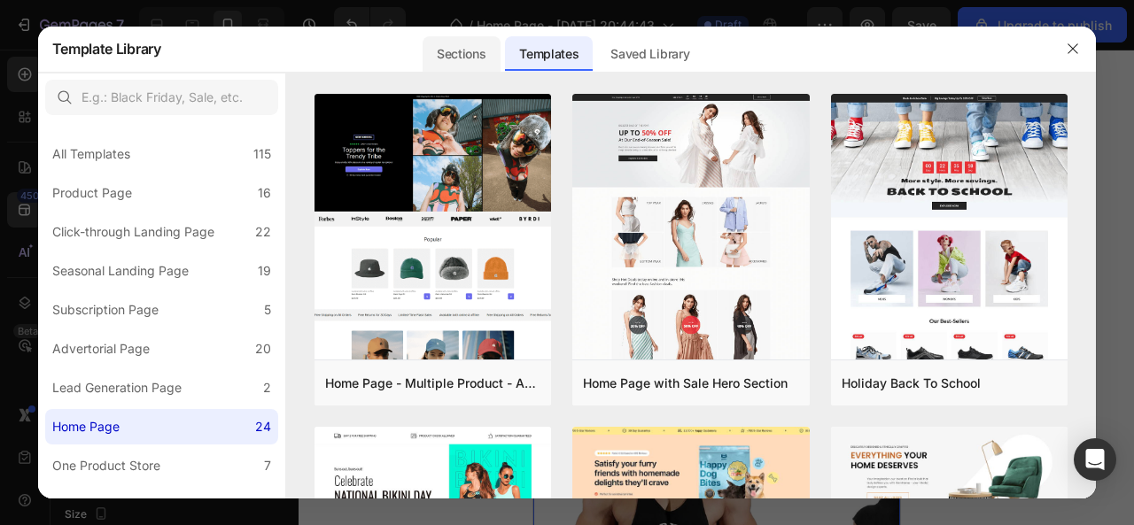
click at [452, 45] on div "Sections" at bounding box center [461, 53] width 77 height 35
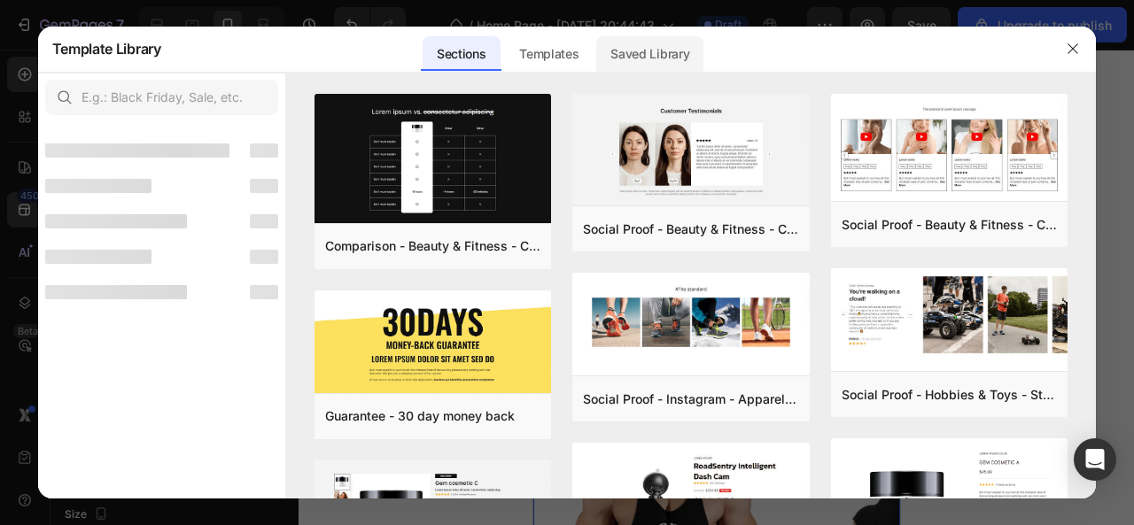
click at [684, 49] on div "Saved Library" at bounding box center [649, 53] width 107 height 35
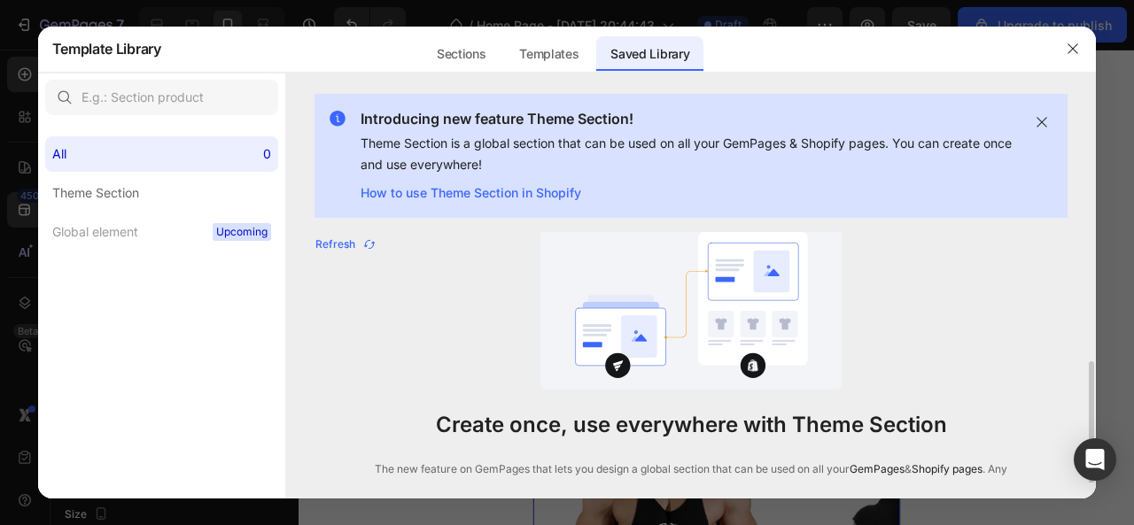
scroll to position [73, 0]
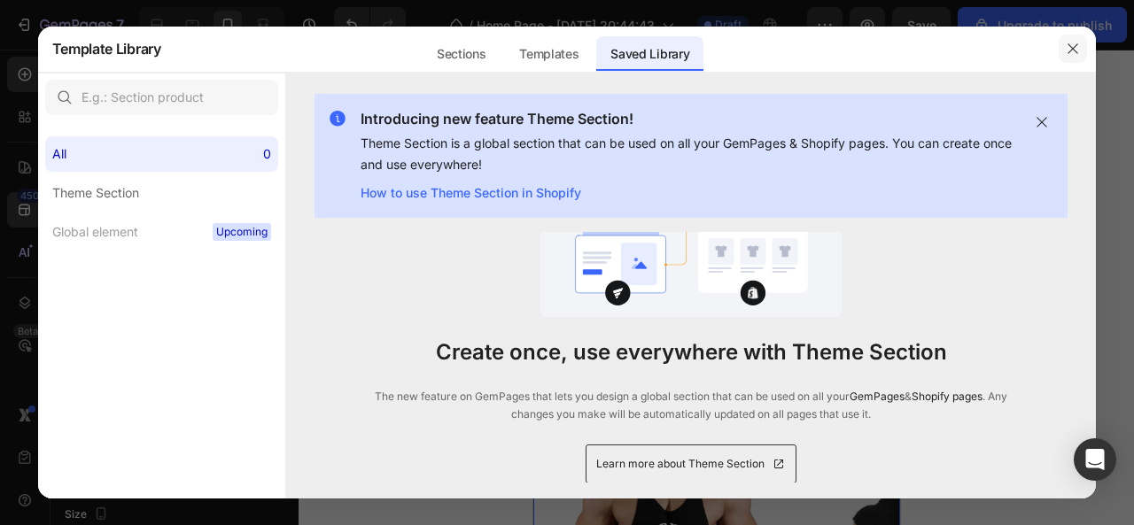
click at [1075, 51] on icon "button" at bounding box center [1074, 48] width 10 height 10
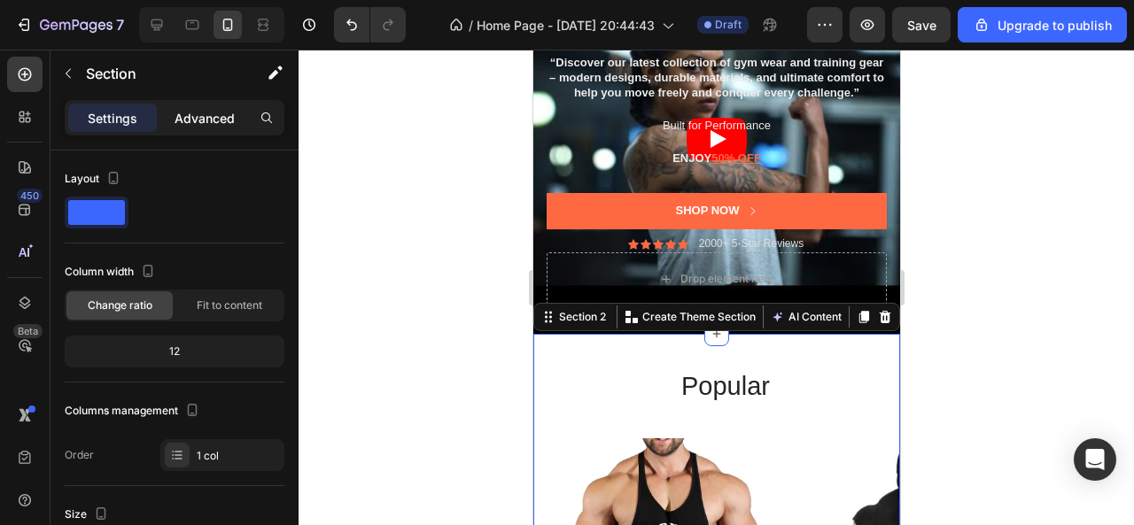
click at [209, 113] on p "Advanced" at bounding box center [205, 118] width 60 height 19
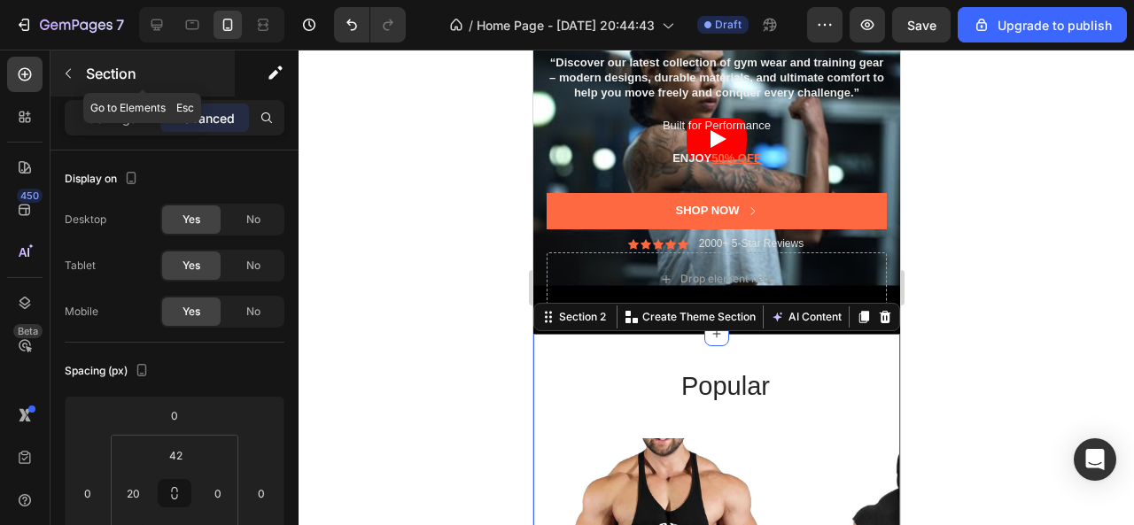
click at [58, 76] on button "button" at bounding box center [68, 73] width 28 height 28
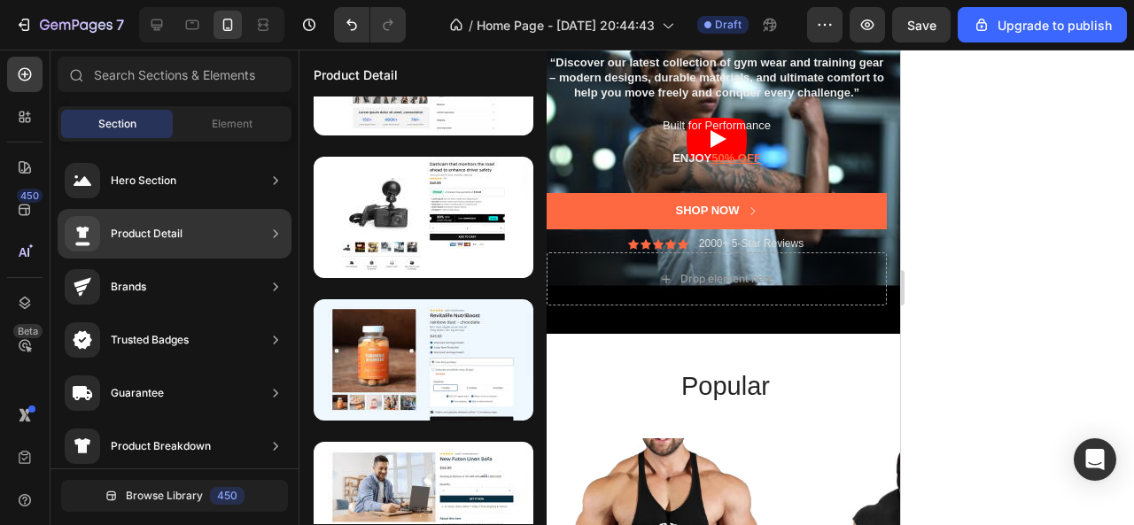
scroll to position [987, 0]
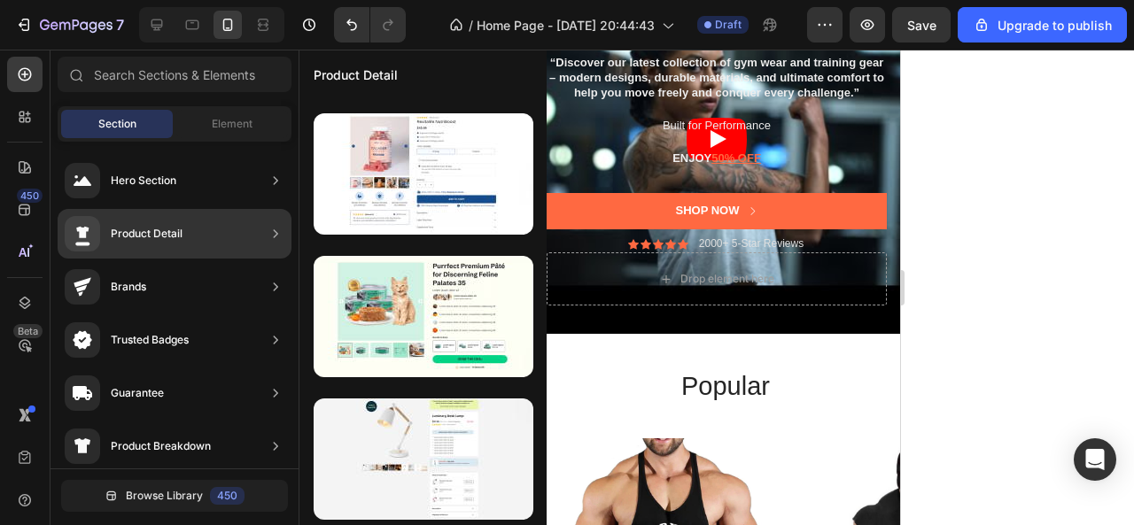
click at [247, 284] on div "Brands" at bounding box center [175, 287] width 234 height 50
click at [276, 284] on icon at bounding box center [276, 287] width 4 height 8
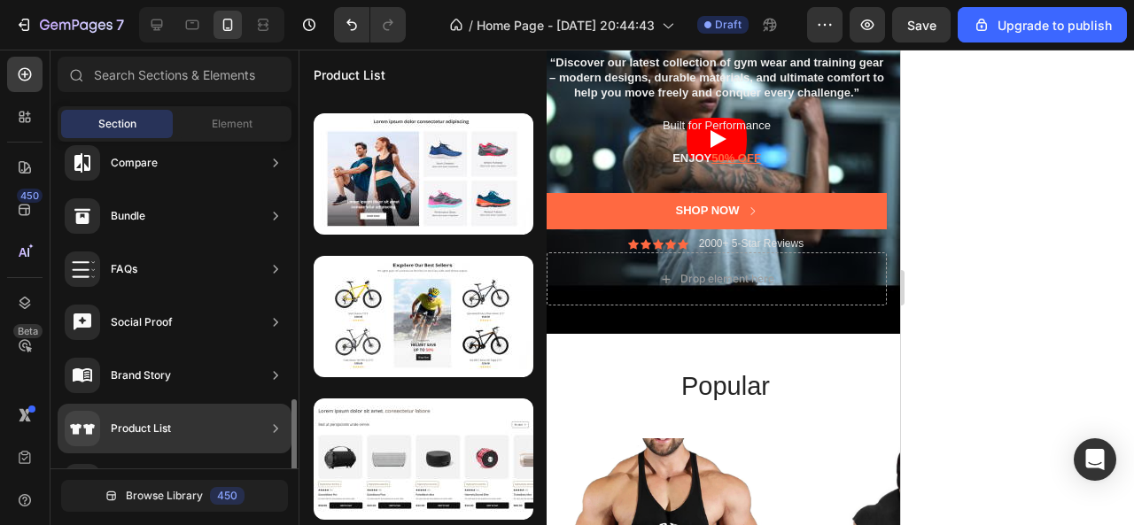
scroll to position [532, 0]
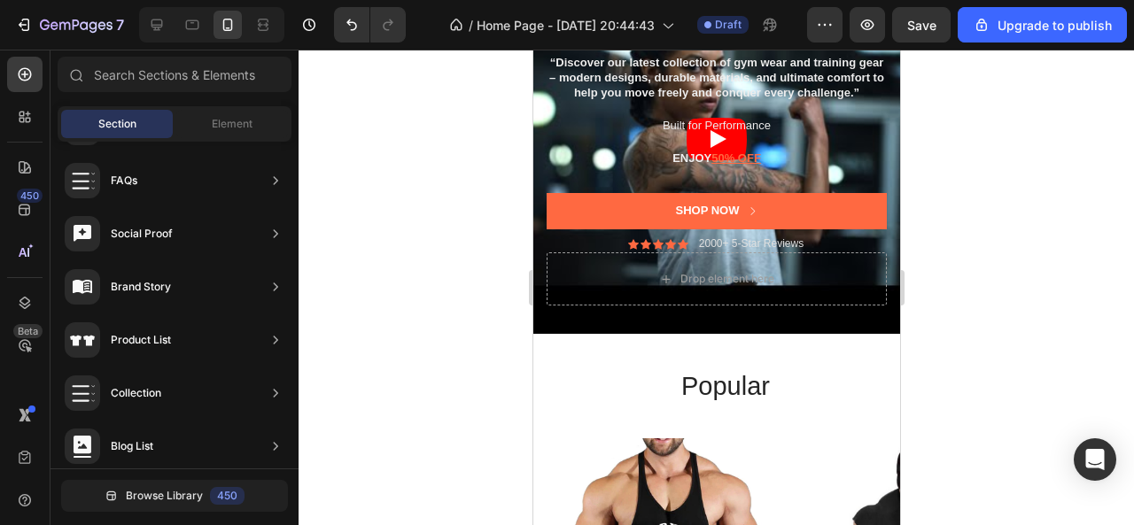
click at [1030, 244] on div at bounding box center [717, 288] width 836 height 476
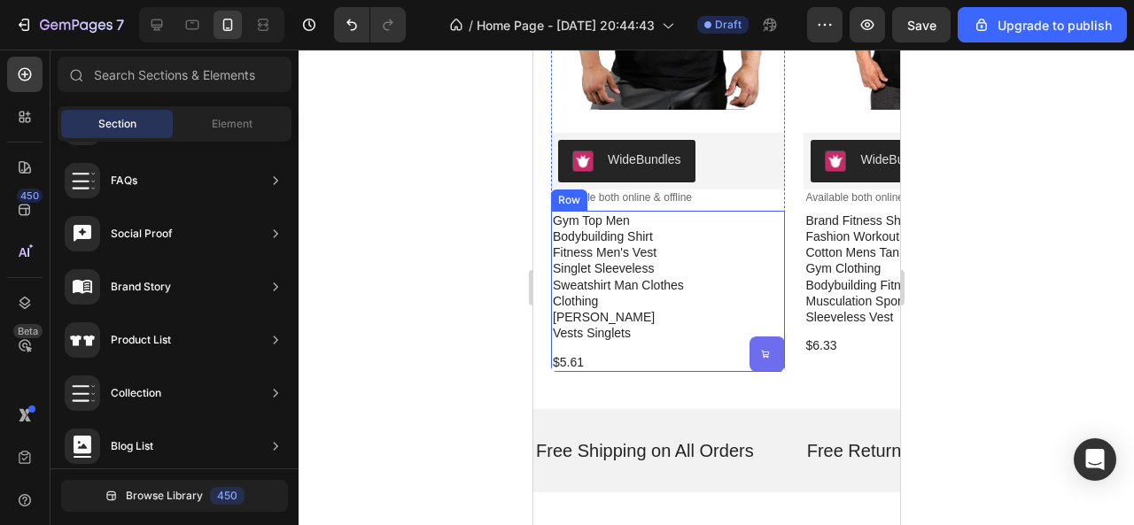
scroll to position [886, 0]
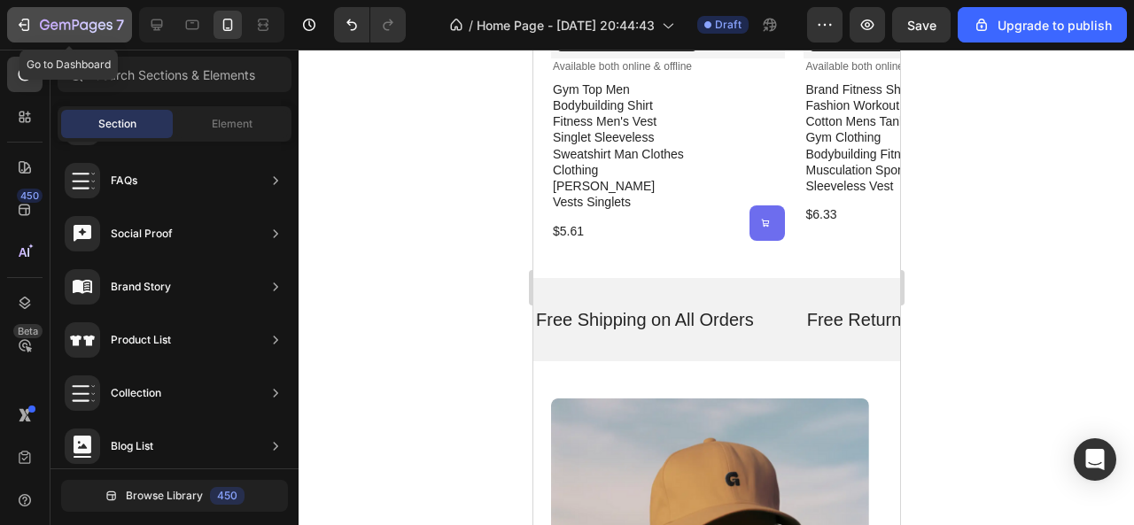
click at [14, 24] on button "7" at bounding box center [69, 24] width 125 height 35
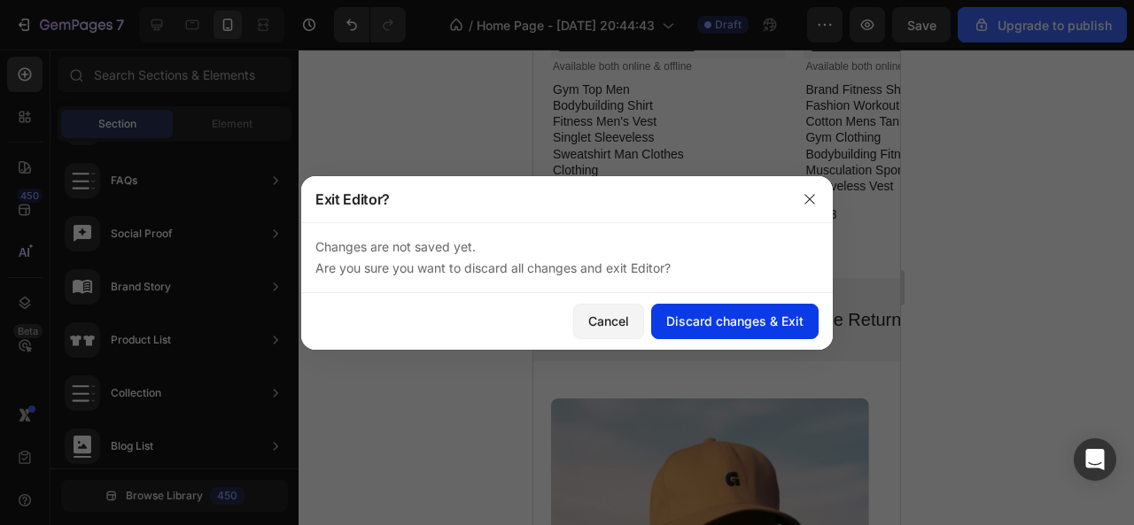
click at [741, 319] on div "Discard changes & Exit" at bounding box center [734, 321] width 137 height 19
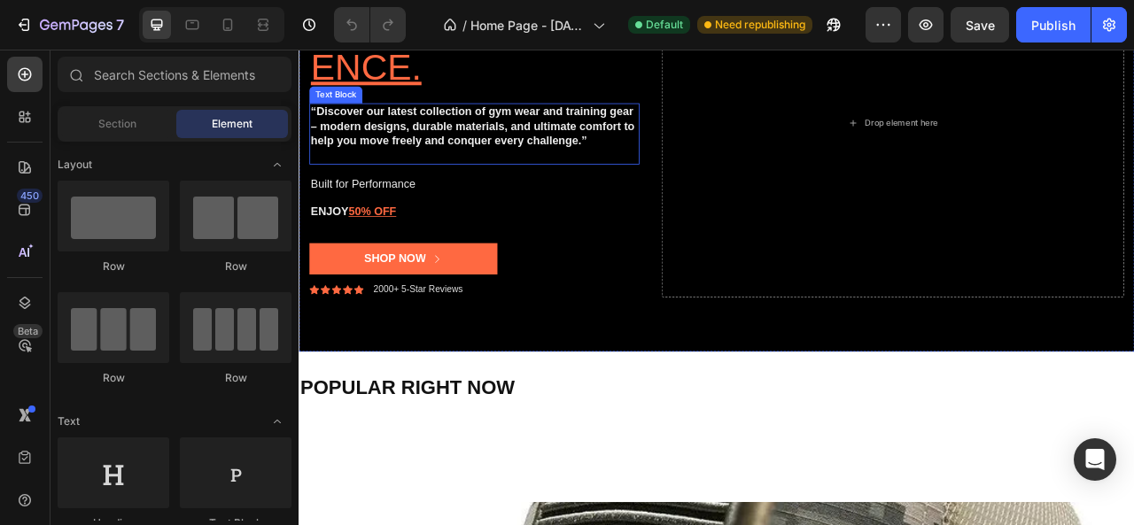
scroll to position [354, 0]
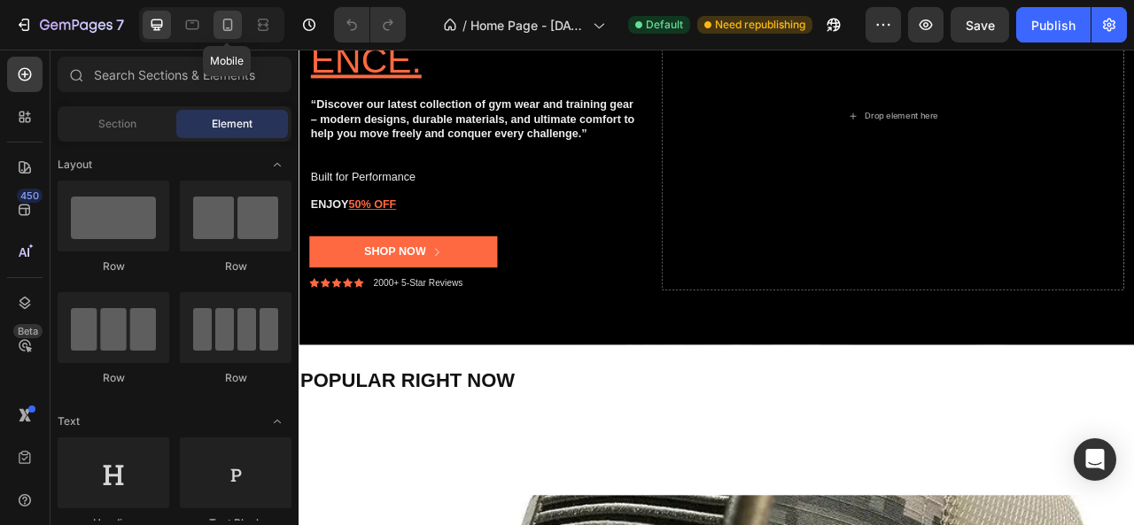
click at [224, 21] on icon at bounding box center [228, 25] width 18 height 18
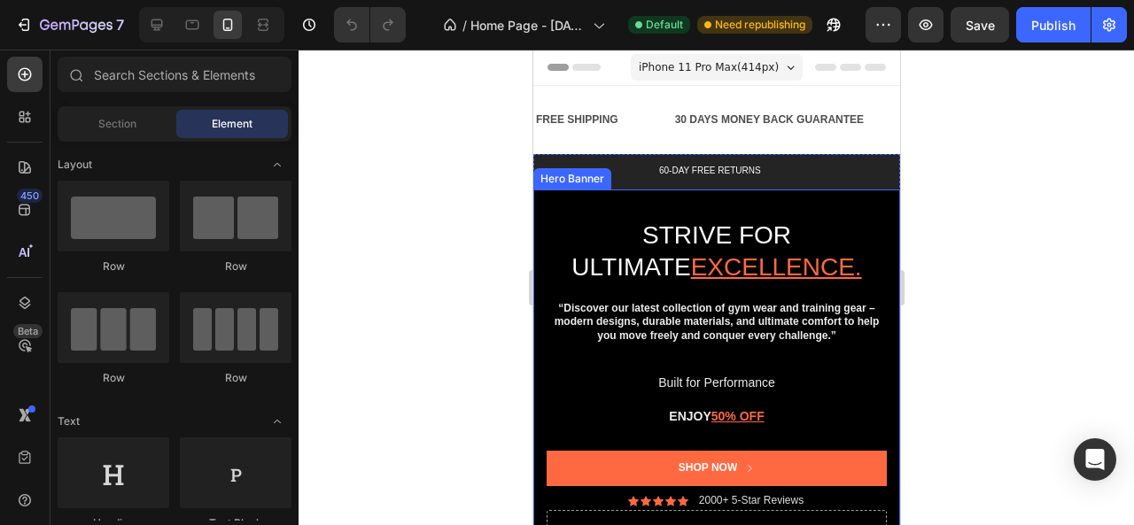
click at [575, 198] on div "Strive for ultimate excellence. Heading “Discover our latest collection of gym …" at bounding box center [715, 391] width 367 height 402
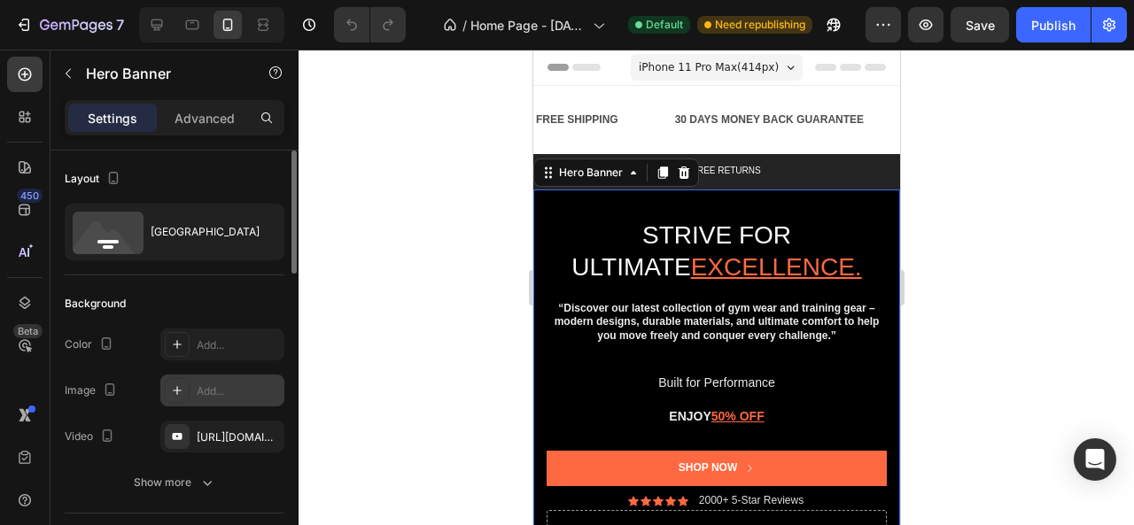
scroll to position [89, 0]
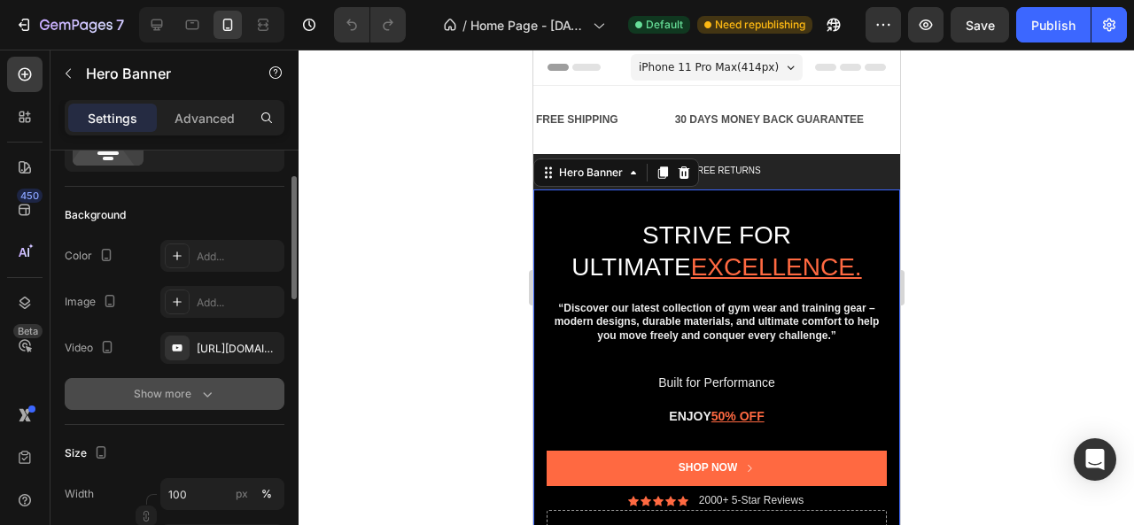
click at [193, 394] on div "Show more" at bounding box center [175, 394] width 82 height 18
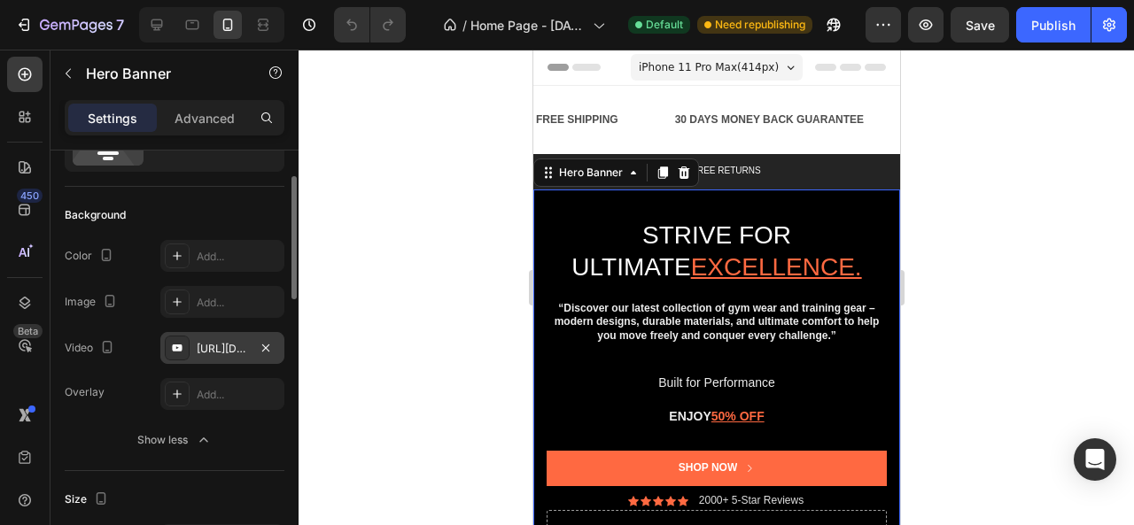
click at [248, 351] on div "[URL][DOMAIN_NAME]" at bounding box center [222, 349] width 51 height 16
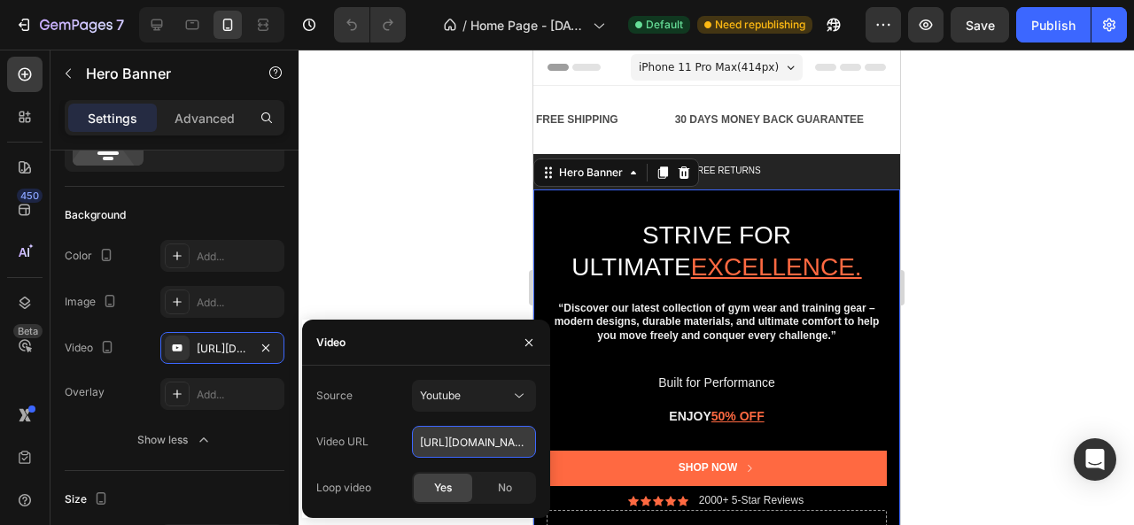
click at [507, 434] on input "[URL][DOMAIN_NAME]" at bounding box center [474, 442] width 124 height 32
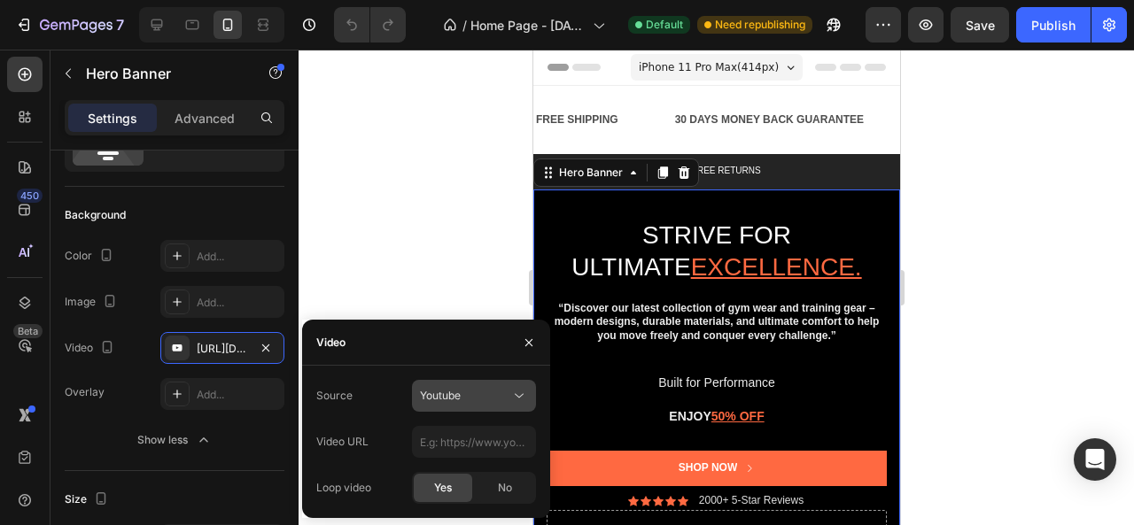
click at [515, 397] on icon at bounding box center [519, 396] width 18 height 18
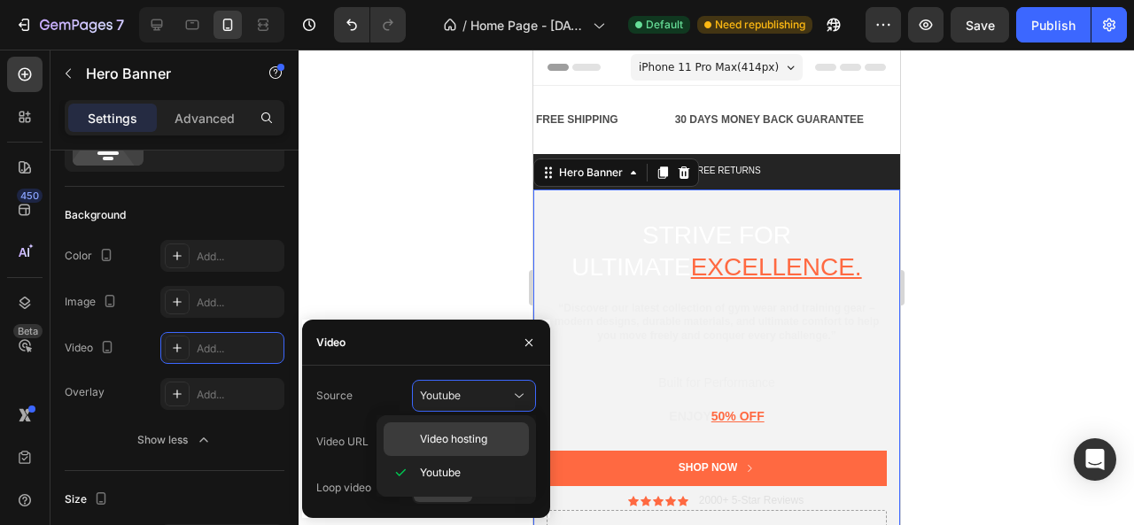
click at [452, 439] on span "Video hosting" at bounding box center [453, 439] width 67 height 16
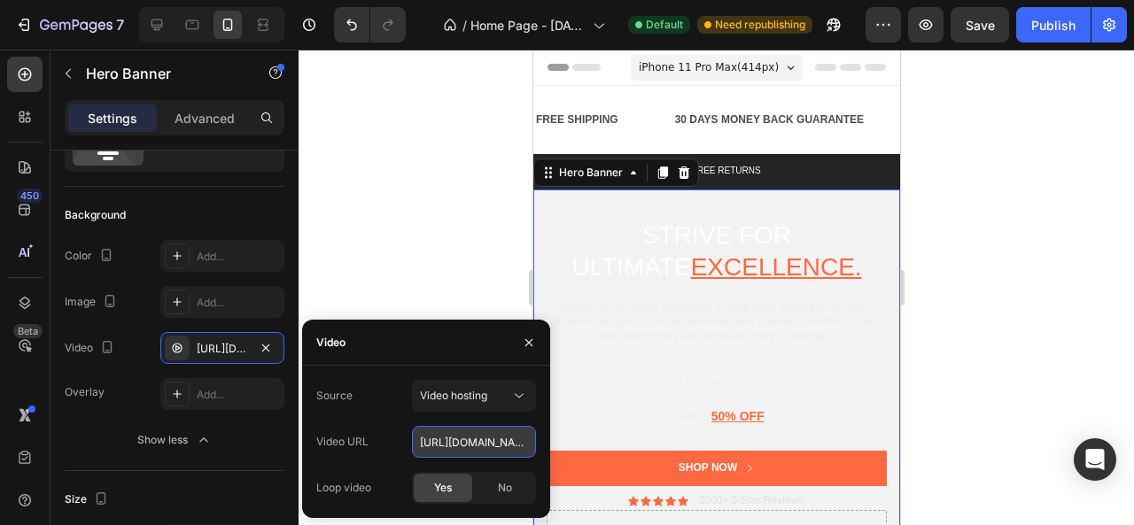
click at [467, 442] on input "[URL][DOMAIN_NAME]" at bounding box center [474, 442] width 124 height 32
click at [464, 444] on input "text" at bounding box center [474, 442] width 124 height 32
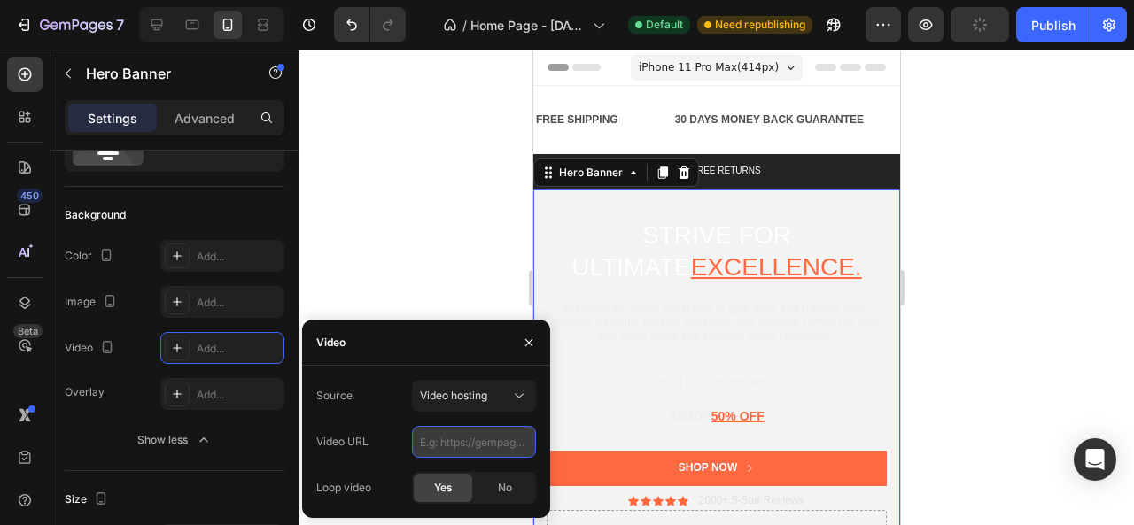
click at [464, 444] on input "text" at bounding box center [474, 442] width 124 height 32
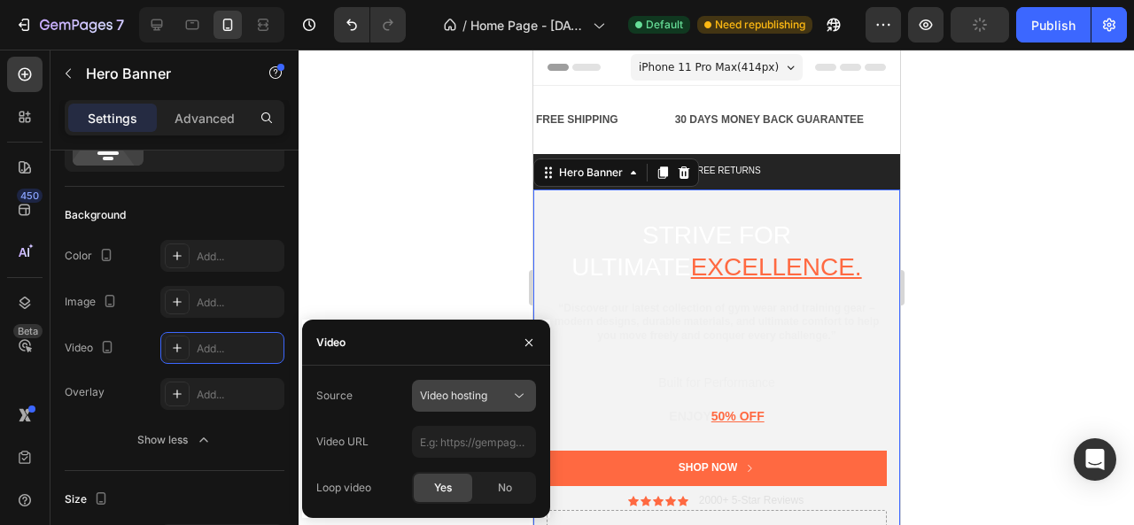
click at [485, 400] on span "Video hosting" at bounding box center [453, 395] width 67 height 13
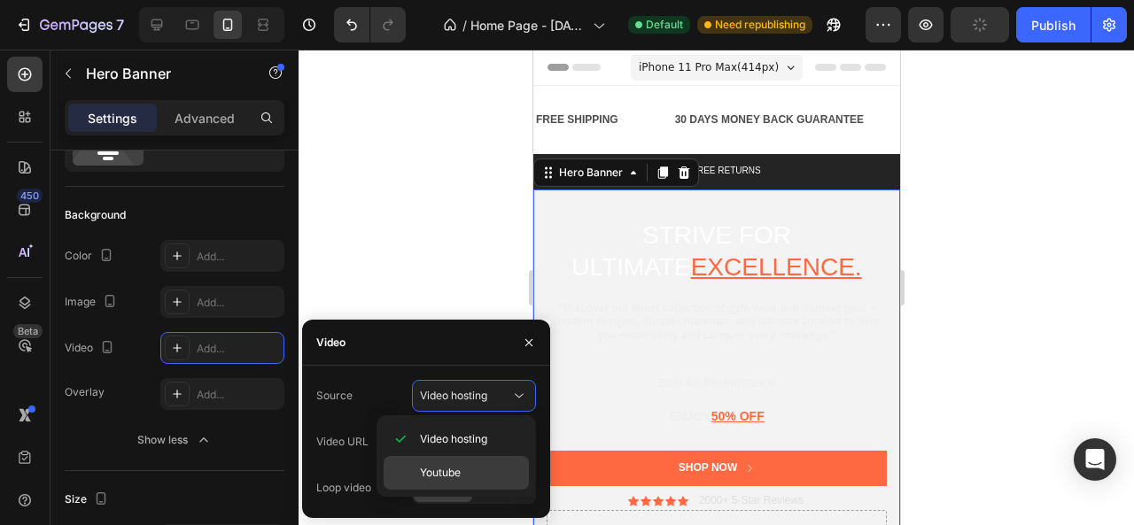
click at [459, 465] on span "Youtube" at bounding box center [440, 473] width 41 height 16
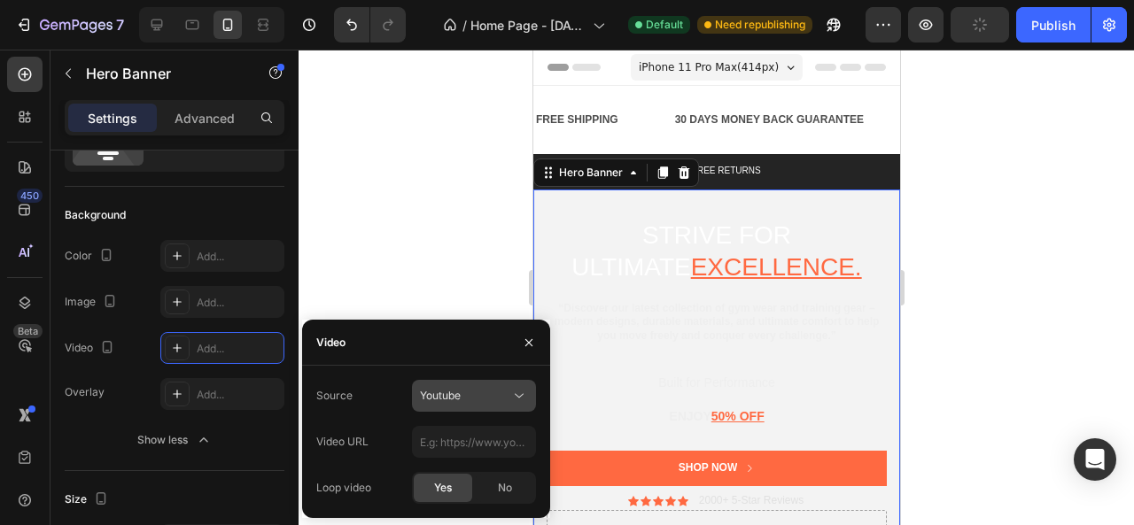
click at [506, 396] on div "Youtube" at bounding box center [465, 396] width 90 height 16
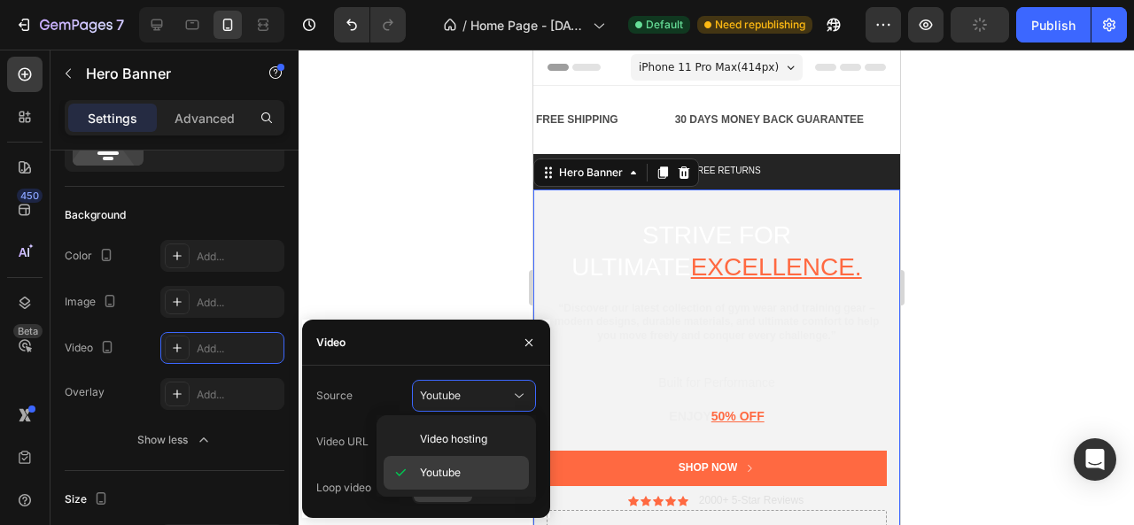
click at [438, 474] on span "Youtube" at bounding box center [440, 473] width 41 height 16
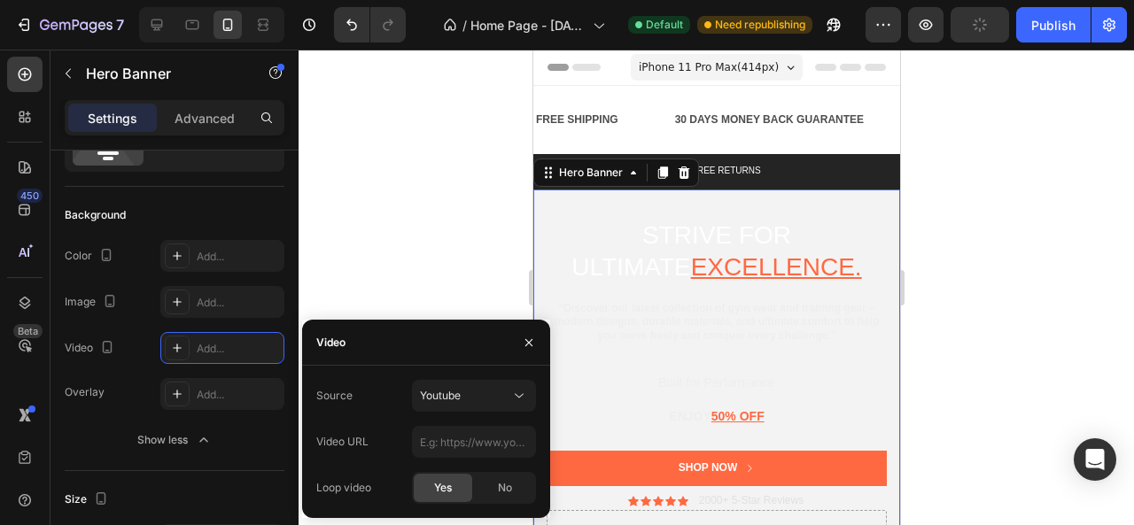
click at [439, 231] on div at bounding box center [717, 288] width 836 height 476
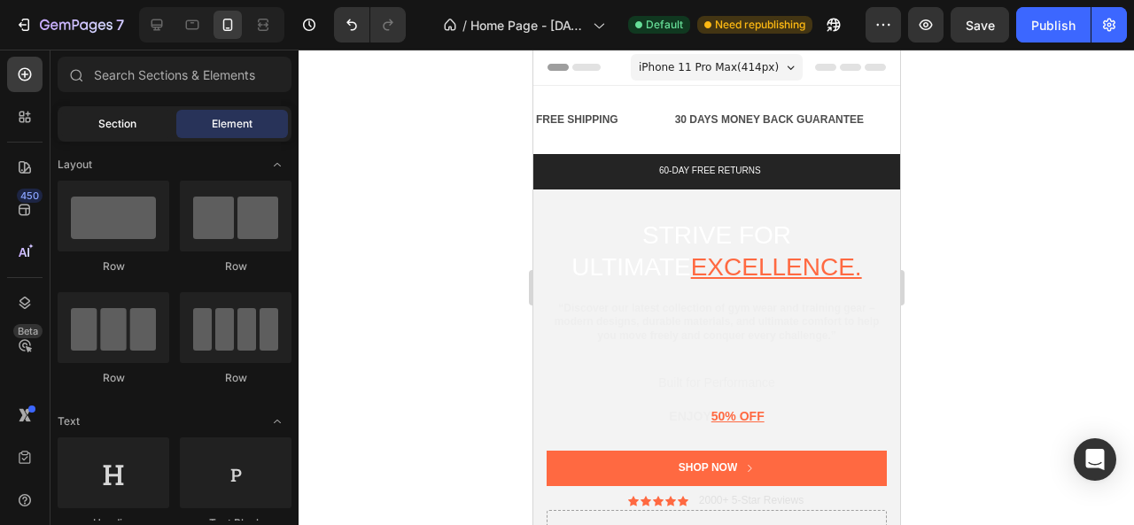
click at [99, 121] on span "Section" at bounding box center [117, 124] width 38 height 16
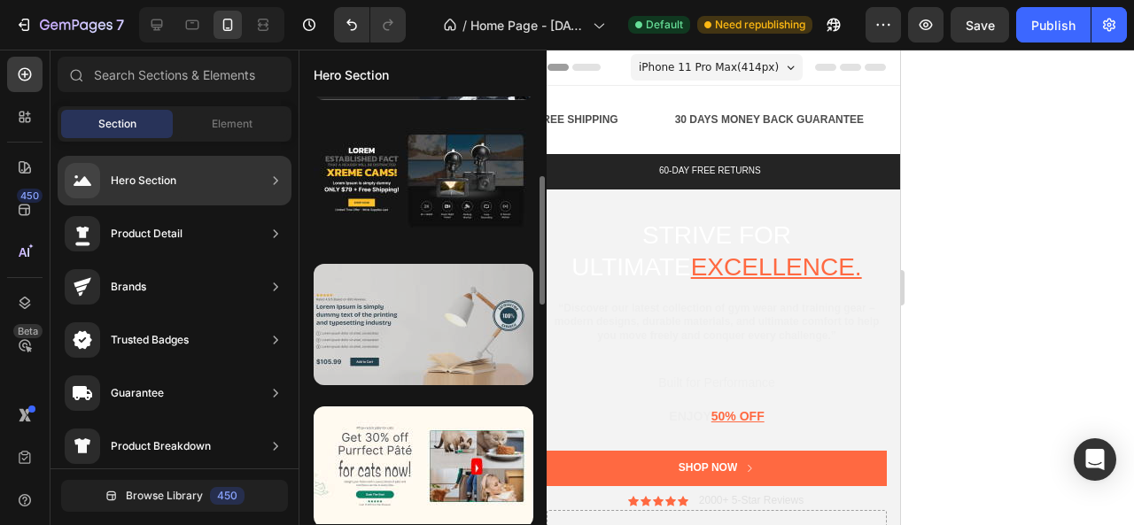
scroll to position [443, 0]
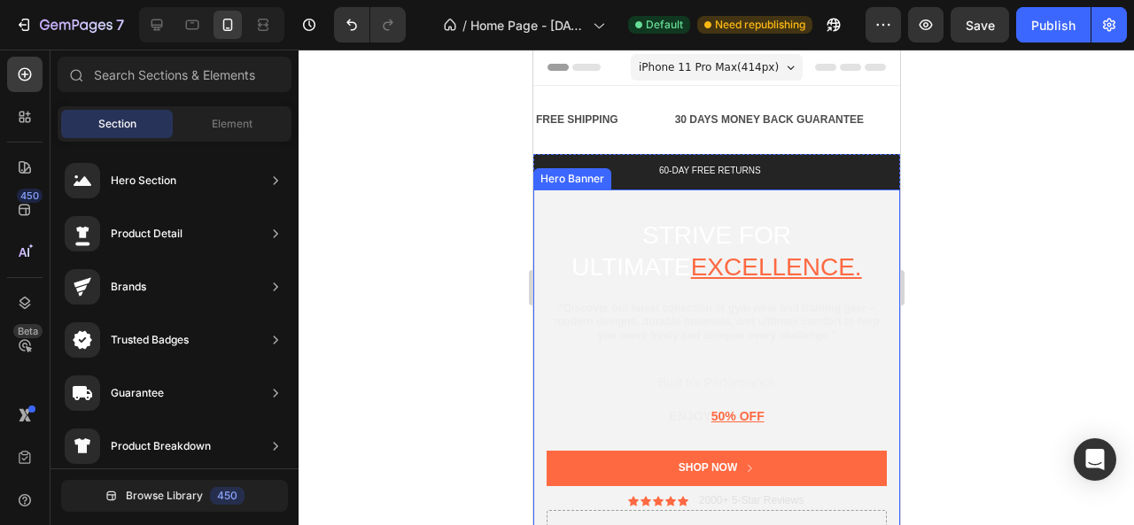
click at [555, 211] on div "Strive for ultimate excellence. Heading “Discover our latest collection of gym …" at bounding box center [715, 391] width 367 height 402
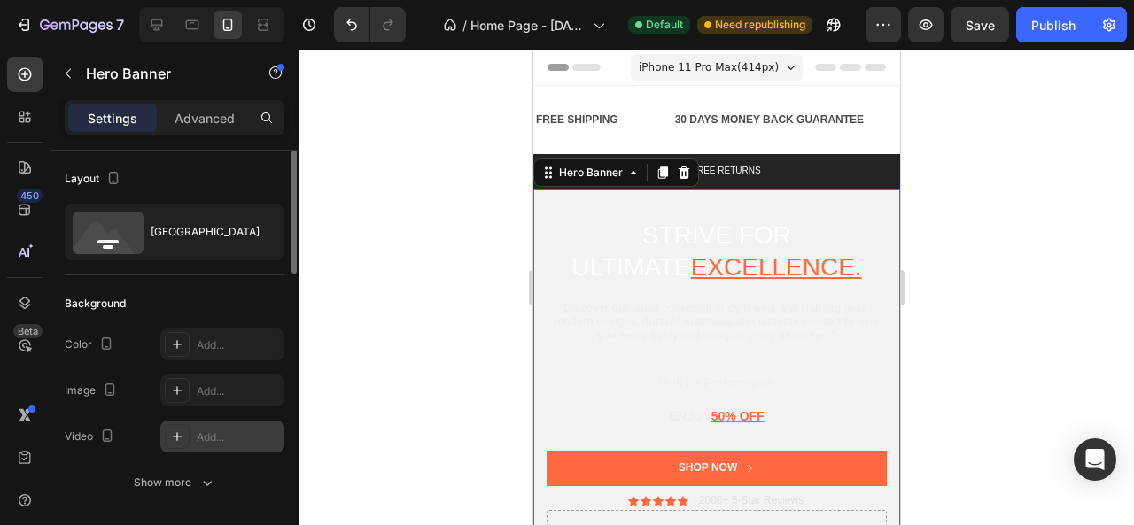
click at [218, 434] on div "Add..." at bounding box center [238, 438] width 83 height 16
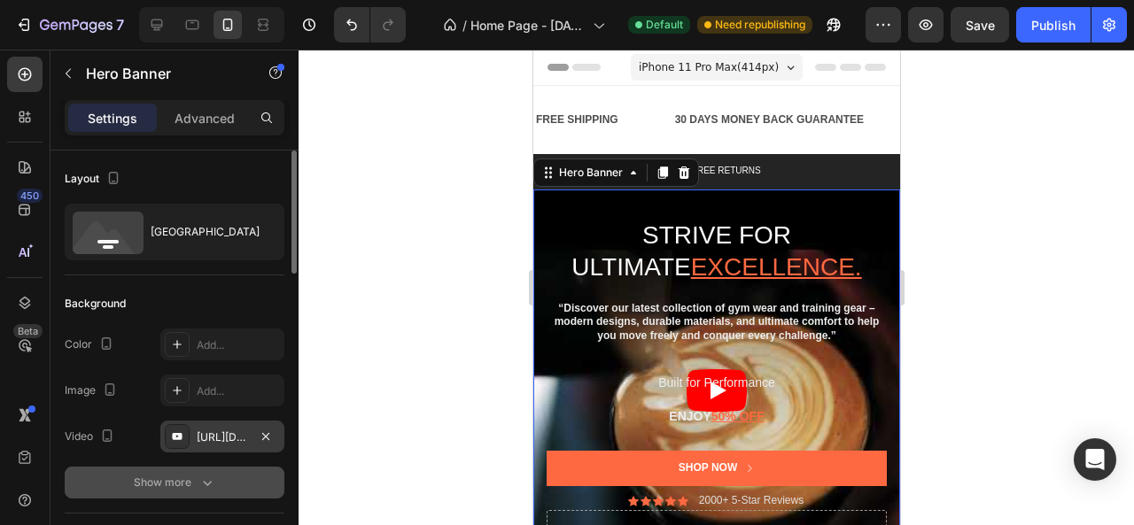
click at [168, 495] on button "Show more" at bounding box center [175, 483] width 220 height 32
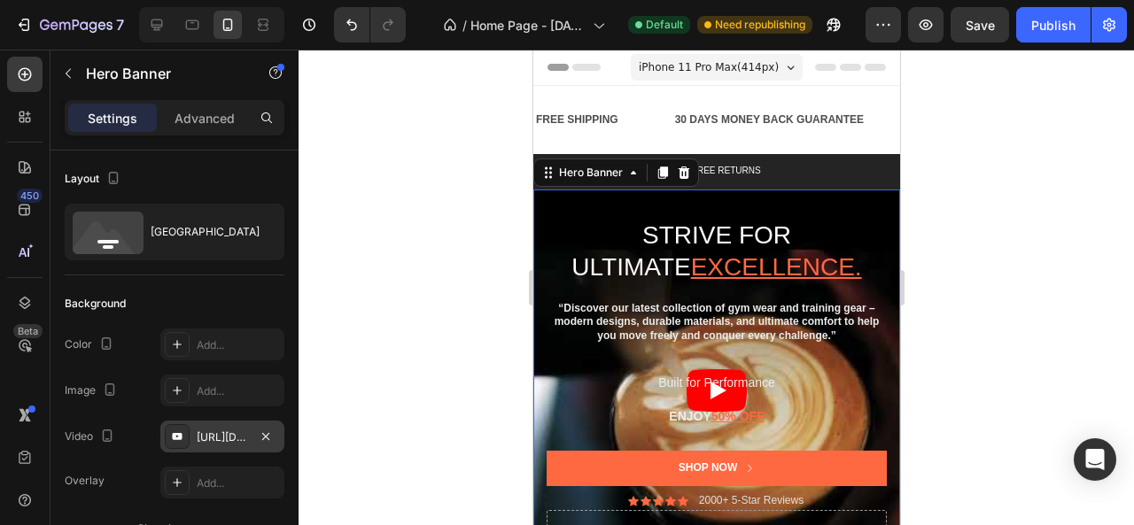
click at [211, 439] on div "[URL][DOMAIN_NAME]" at bounding box center [222, 438] width 51 height 16
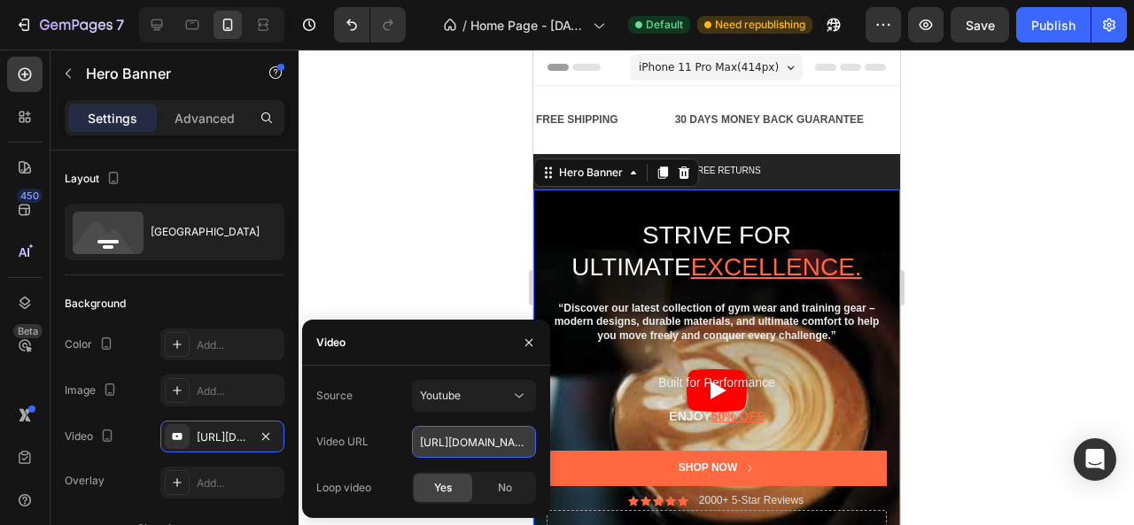
click at [512, 443] on input "[URL][DOMAIN_NAME]" at bounding box center [474, 442] width 124 height 32
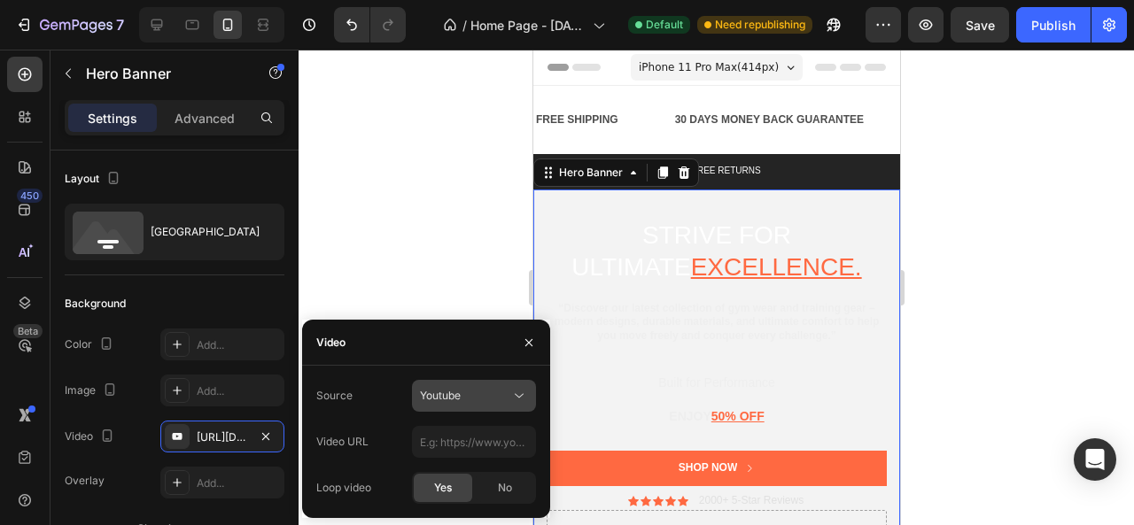
click at [507, 388] on div "Youtube" at bounding box center [465, 396] width 90 height 16
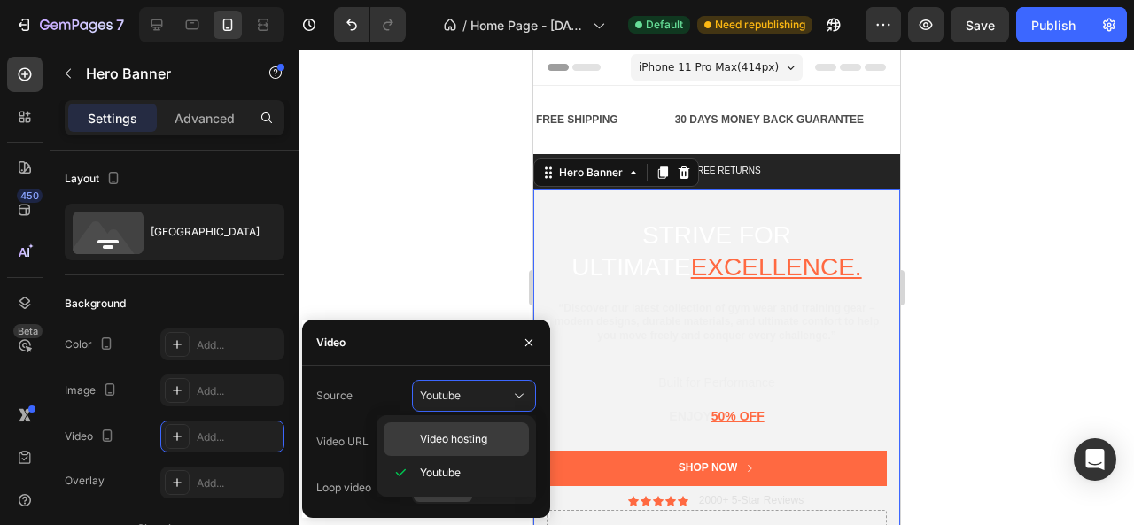
click at [448, 439] on span "Video hosting" at bounding box center [453, 439] width 67 height 16
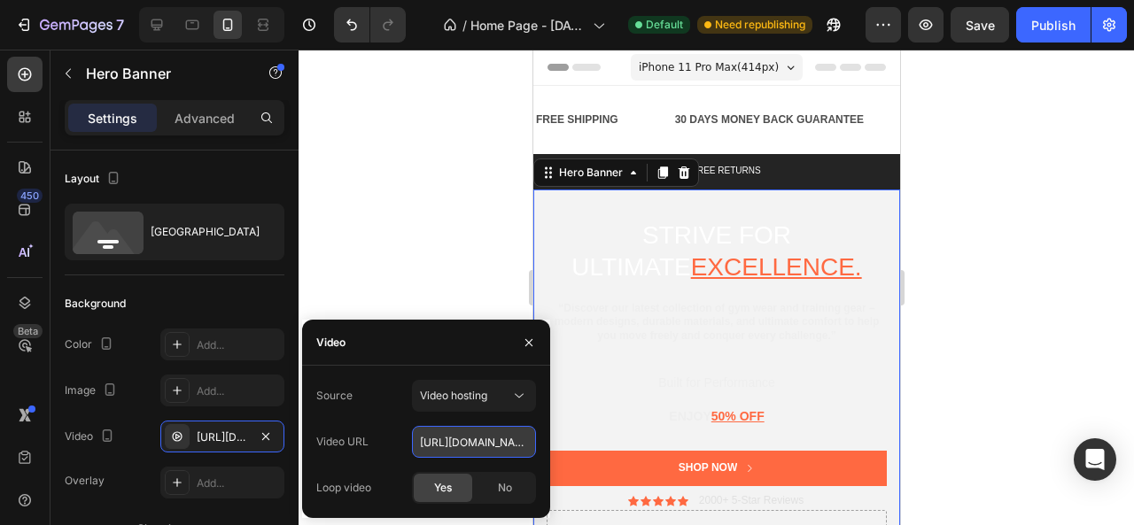
click at [487, 447] on input "[URL][DOMAIN_NAME]" at bounding box center [474, 442] width 124 height 32
paste input "text"
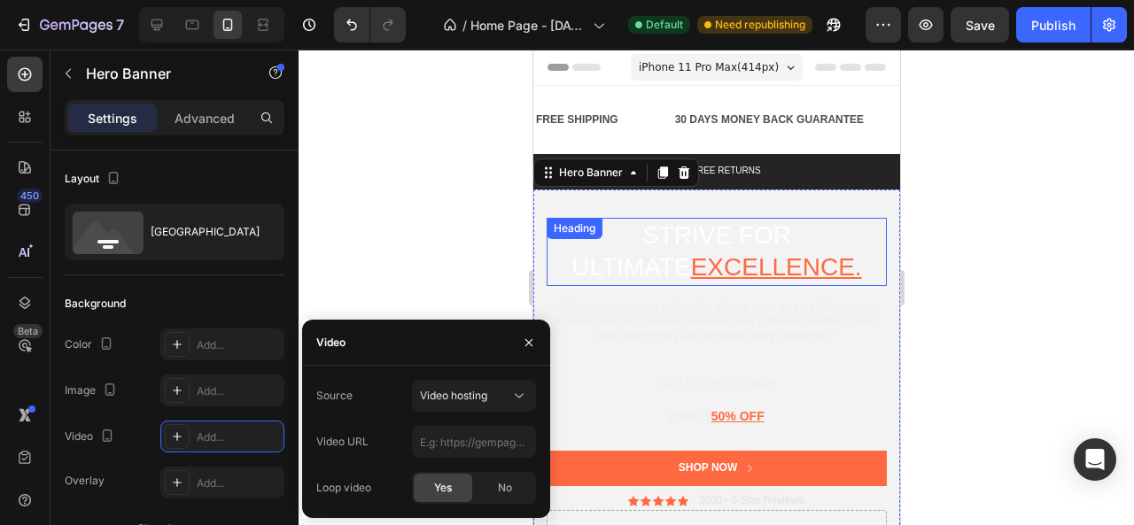
click at [425, 224] on div at bounding box center [717, 288] width 836 height 476
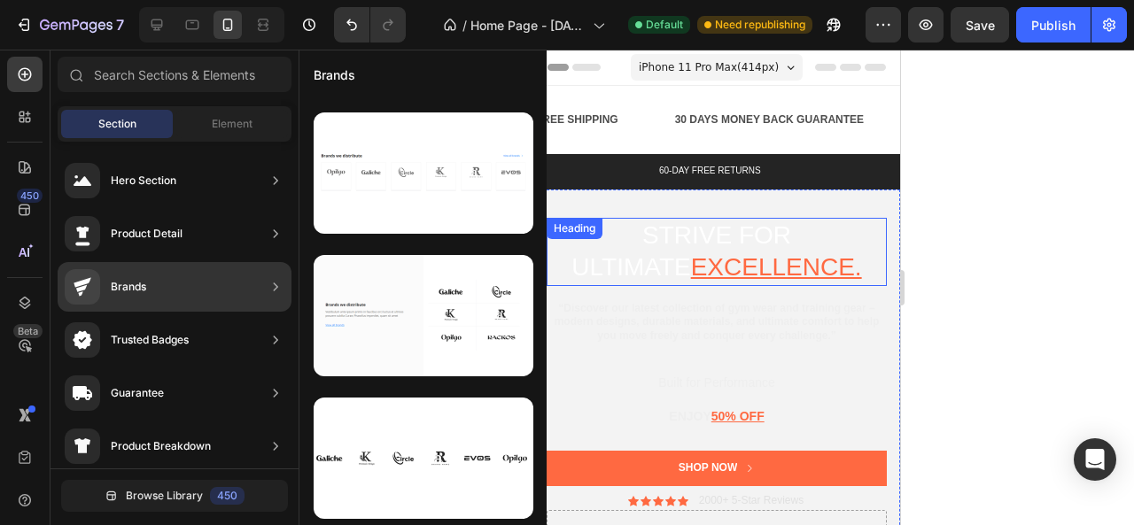
scroll to position [275, 0]
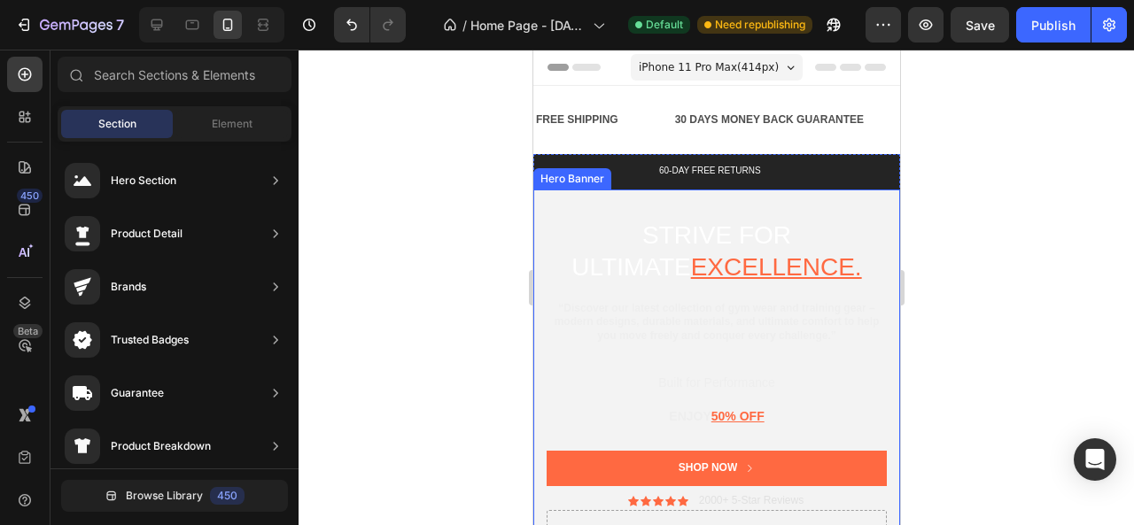
click at [562, 206] on div "Strive for ultimate excellence. Heading “Discover our latest collection of gym …" at bounding box center [715, 391] width 367 height 402
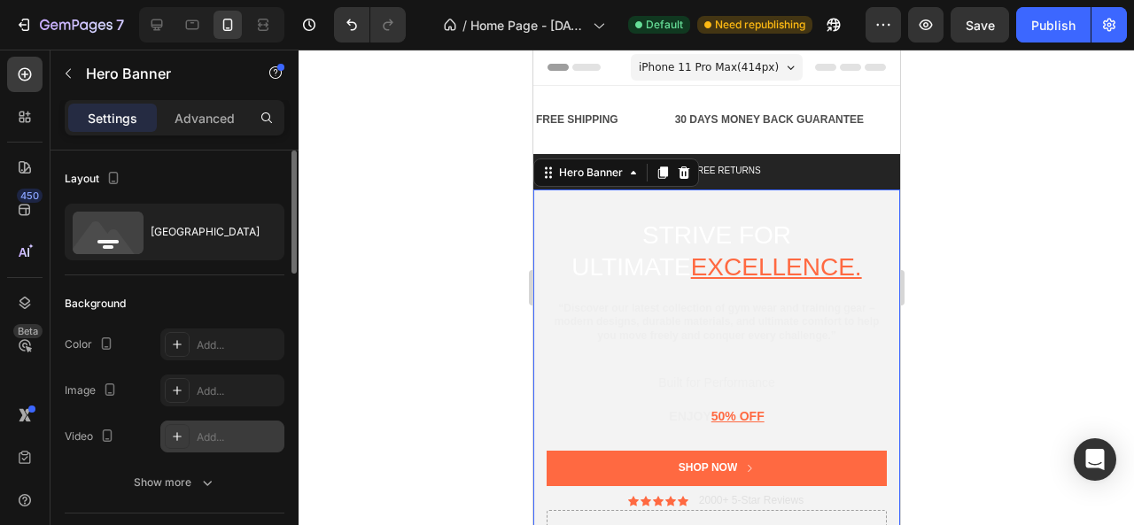
click at [191, 431] on div "Add..." at bounding box center [222, 437] width 124 height 32
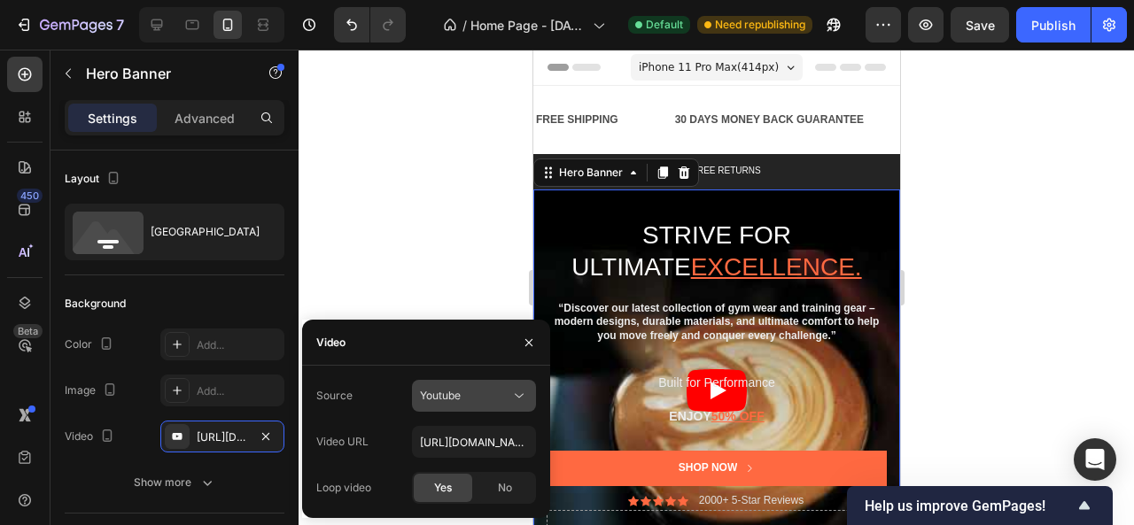
click at [494, 407] on button "Youtube" at bounding box center [474, 396] width 124 height 32
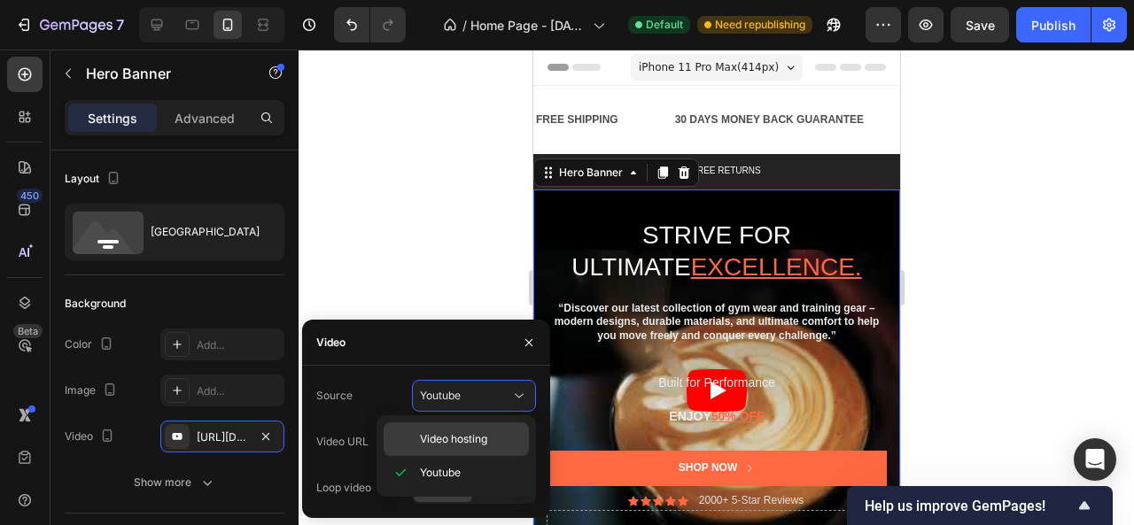
click at [478, 444] on span "Video hosting" at bounding box center [453, 439] width 67 height 16
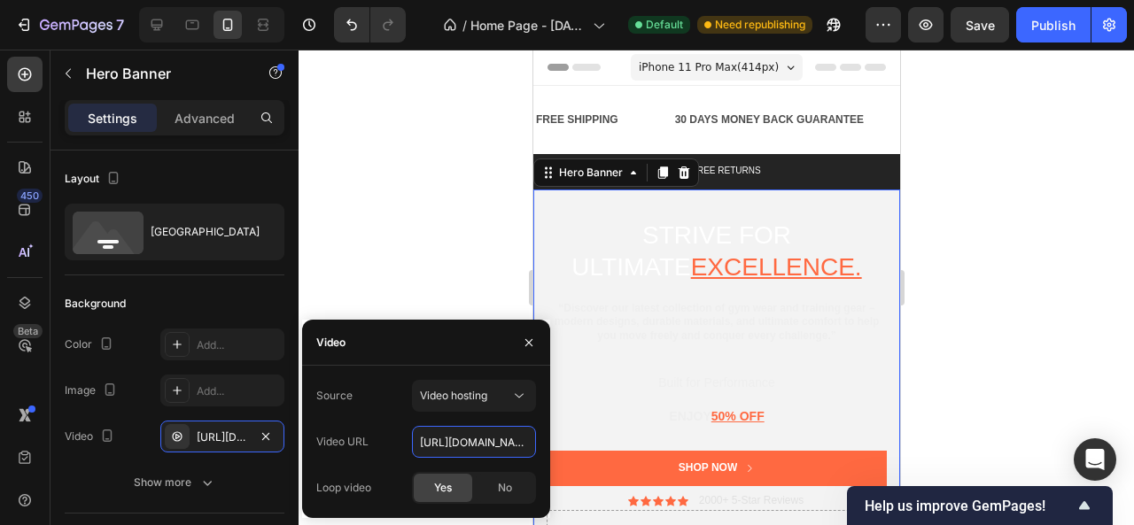
click at [478, 444] on input "https://cdn.shopify.com/videos/c/o/v/92a407d4e0c94a288eb54cac18c387dc.mp4" at bounding box center [474, 442] width 124 height 32
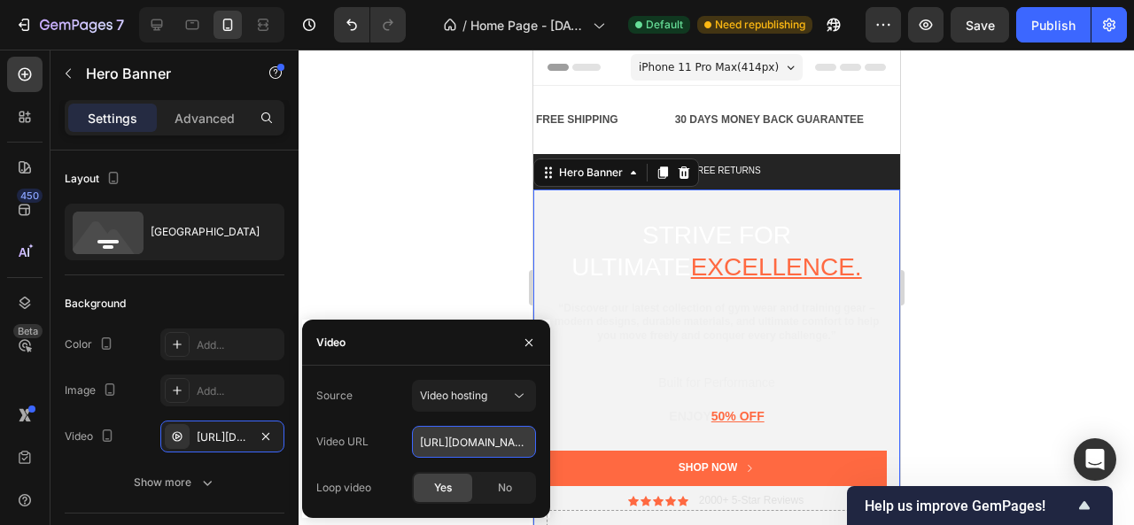
type input "https://cdn..com/videos/c/o/v/92a407d4e0c94a288eb54cac18c387dc.mp4"
click at [477, 444] on input "https://cdn..com/videos/c/o/v/92a407d4e0c94a288eb54cac18c387dc.mp4" at bounding box center [474, 442] width 124 height 32
click at [489, 449] on input "text" at bounding box center [474, 442] width 124 height 32
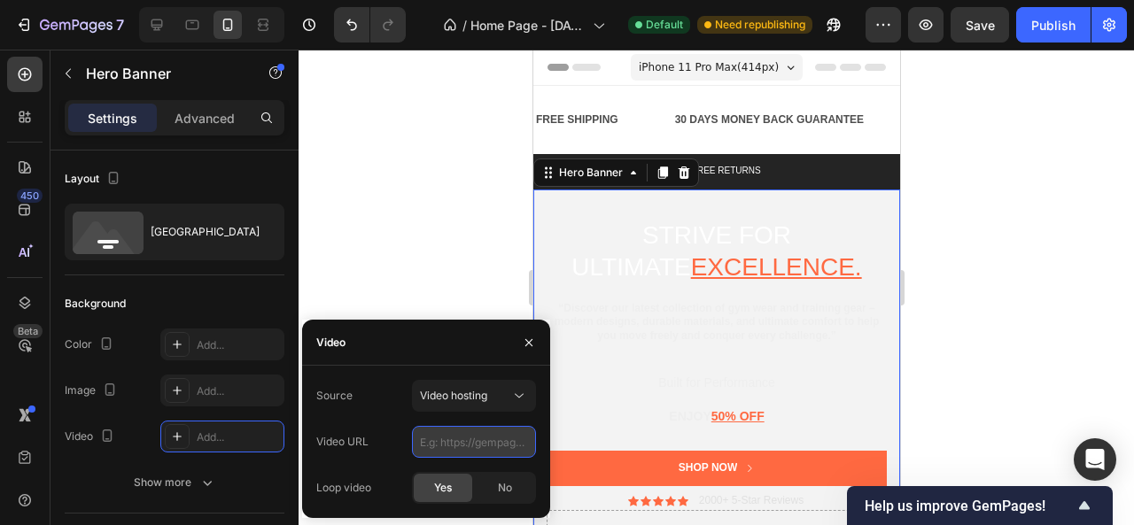
paste input "Tạo video mẫu trực tiếp cho bạn (mình sẽ xuất file mp4 cho bạn tải)."
type input "Tạo video mẫu trực tiếp cho bạn (mình sẽ xuất file mp4 cho bạn tải)."
click at [509, 450] on input "Tạo video mẫu trực tiếp cho bạn (mình sẽ xuất file mp4 cho bạn tải)." at bounding box center [474, 442] width 124 height 32
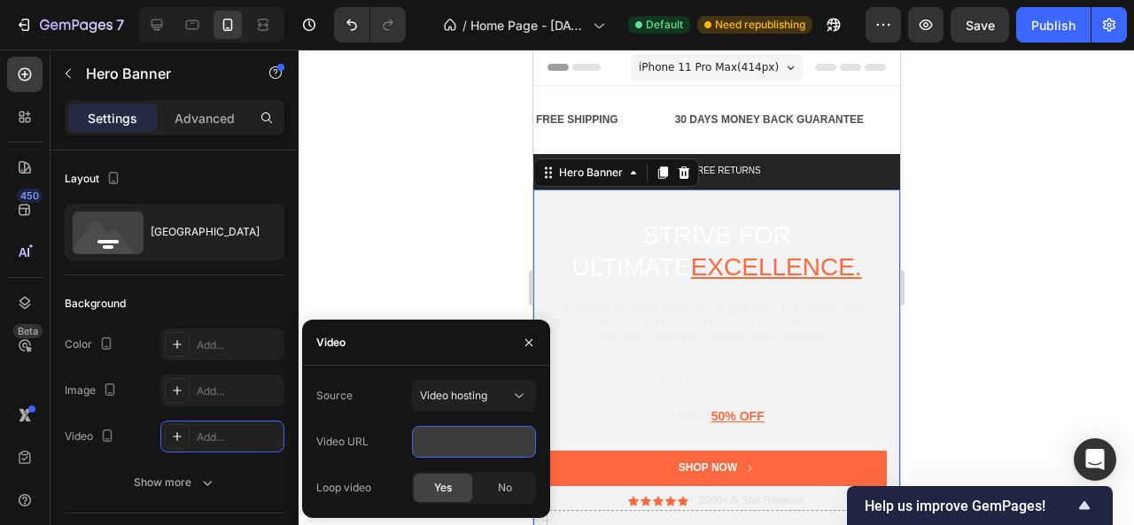
click at [509, 450] on input "Tạo video mẫu trực tiếp cho bạn (mình sẽ xuất file mp4 cho bạn tải)." at bounding box center [474, 442] width 124 height 32
click at [356, 217] on div at bounding box center [717, 288] width 836 height 476
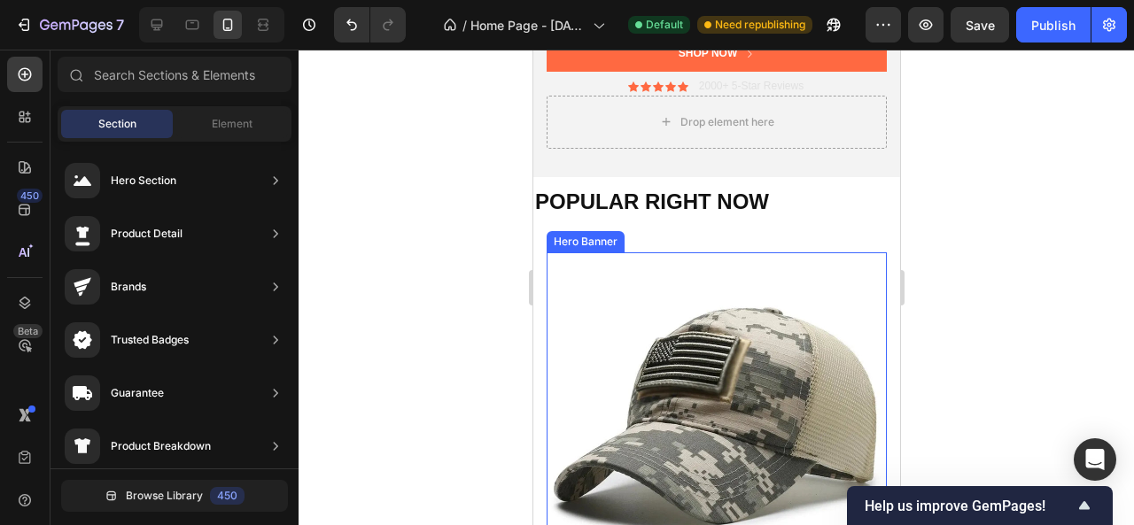
scroll to position [443, 0]
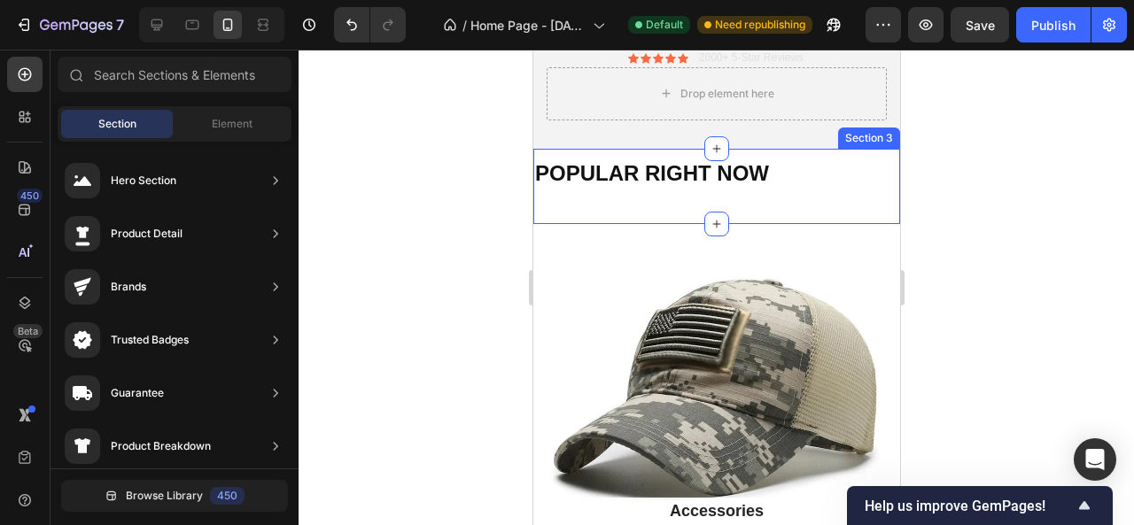
click at [658, 198] on div "POPULAR RIGHT NOW Heading Heading Heading" at bounding box center [715, 191] width 367 height 66
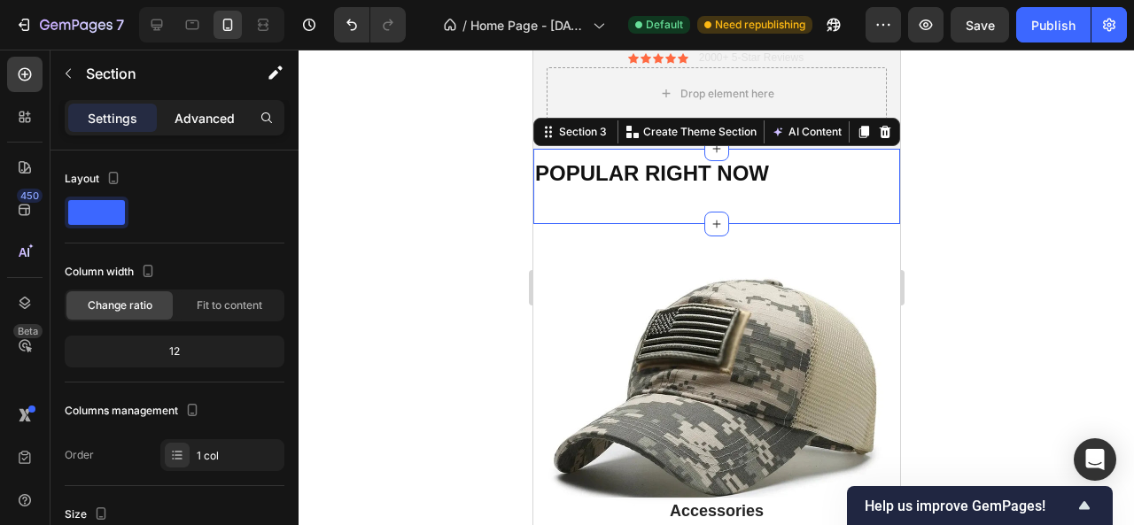
click at [203, 113] on p "Advanced" at bounding box center [205, 118] width 60 height 19
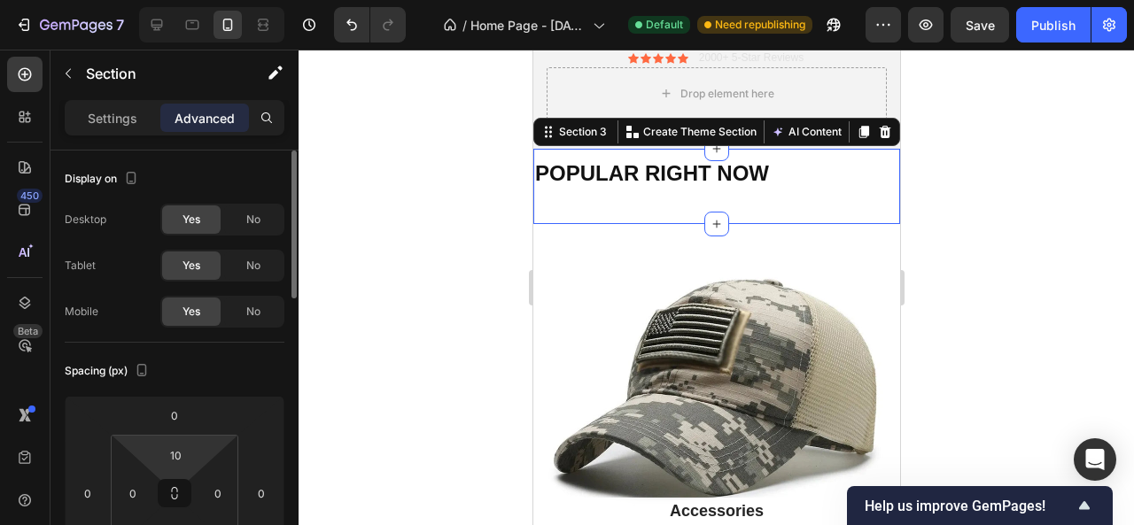
scroll to position [177, 0]
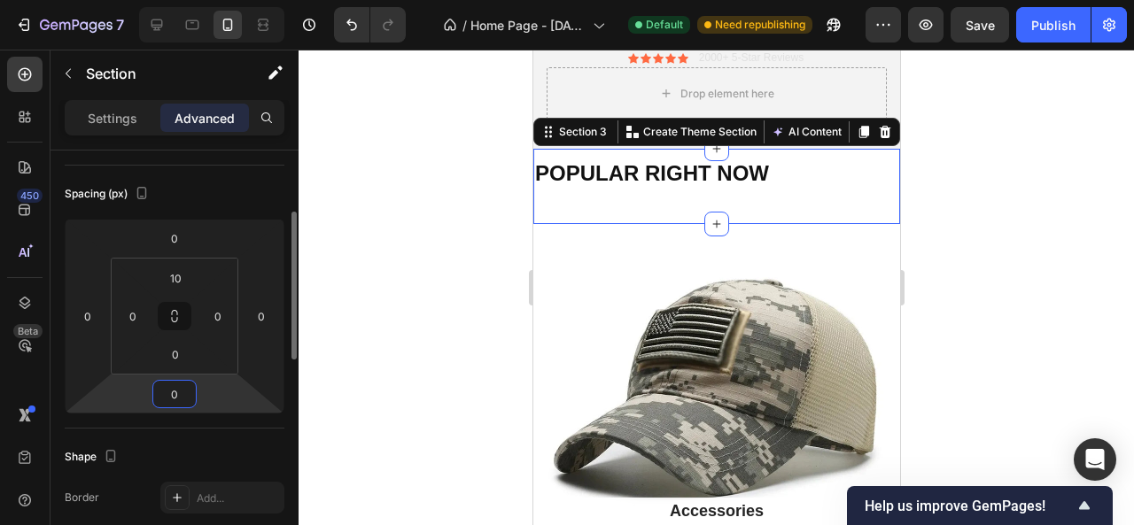
click at [184, 385] on input "0" at bounding box center [174, 394] width 35 height 27
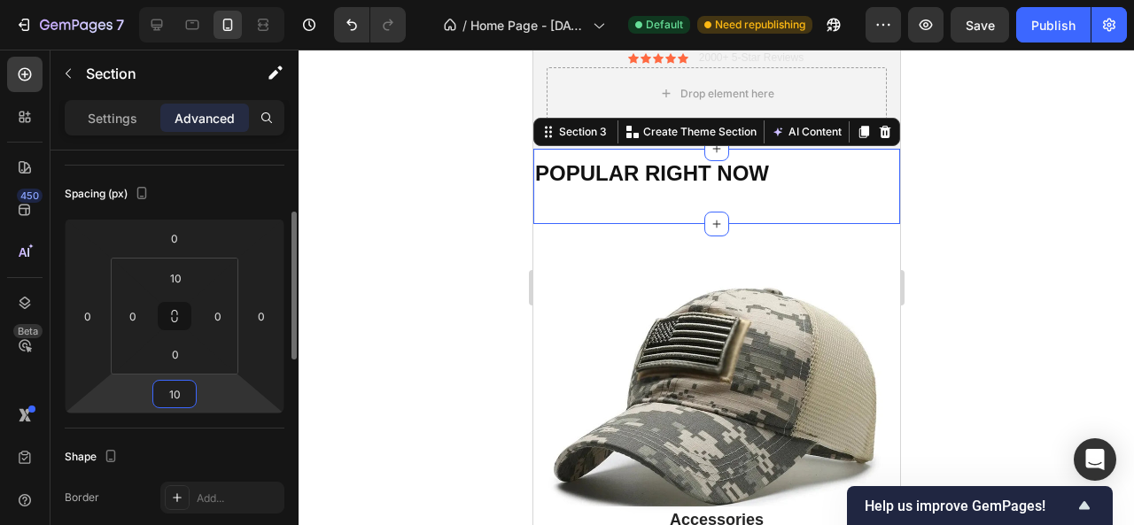
type input "1"
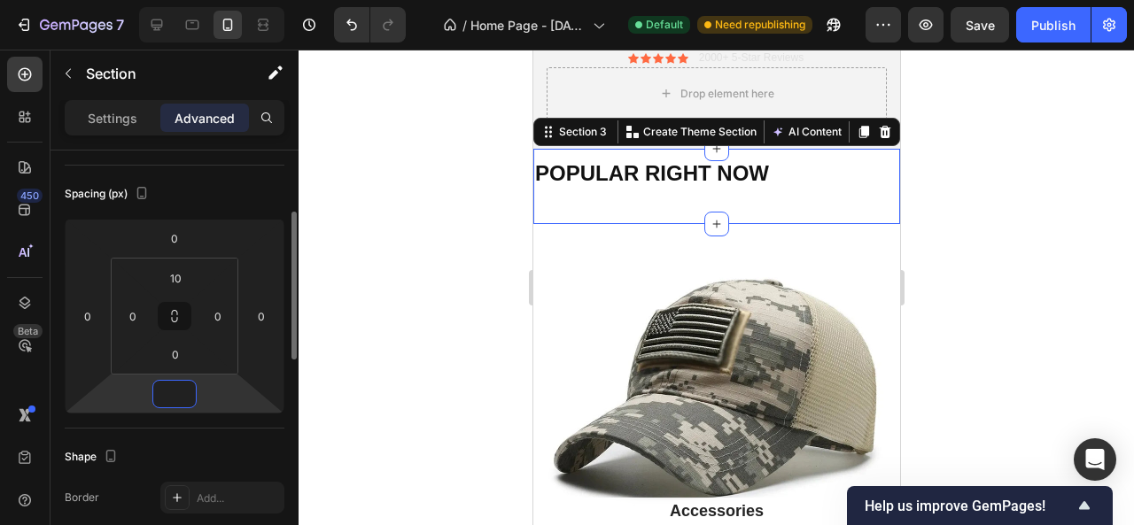
type input "0"
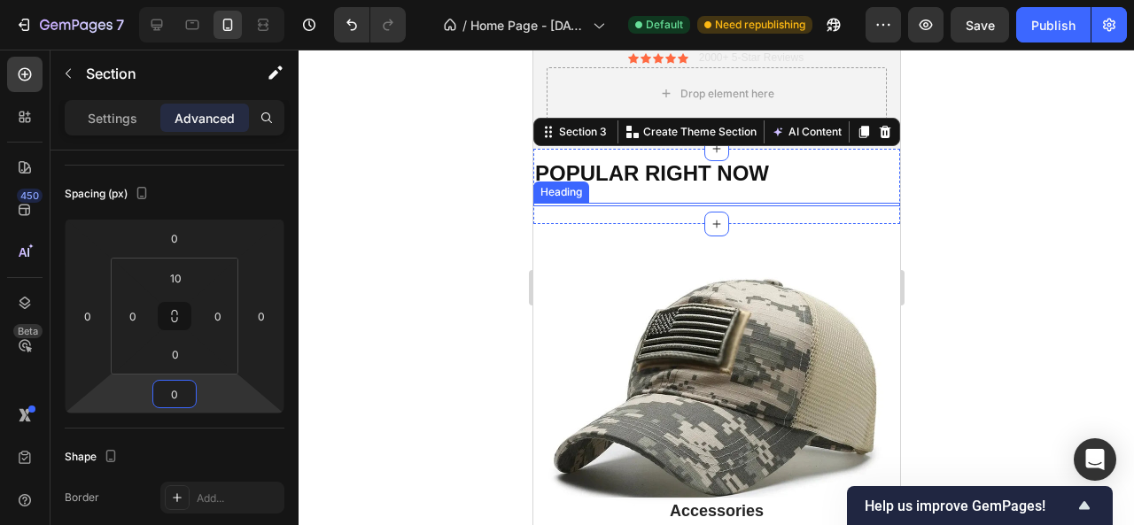
click at [557, 199] on div "Heading" at bounding box center [560, 192] width 56 height 21
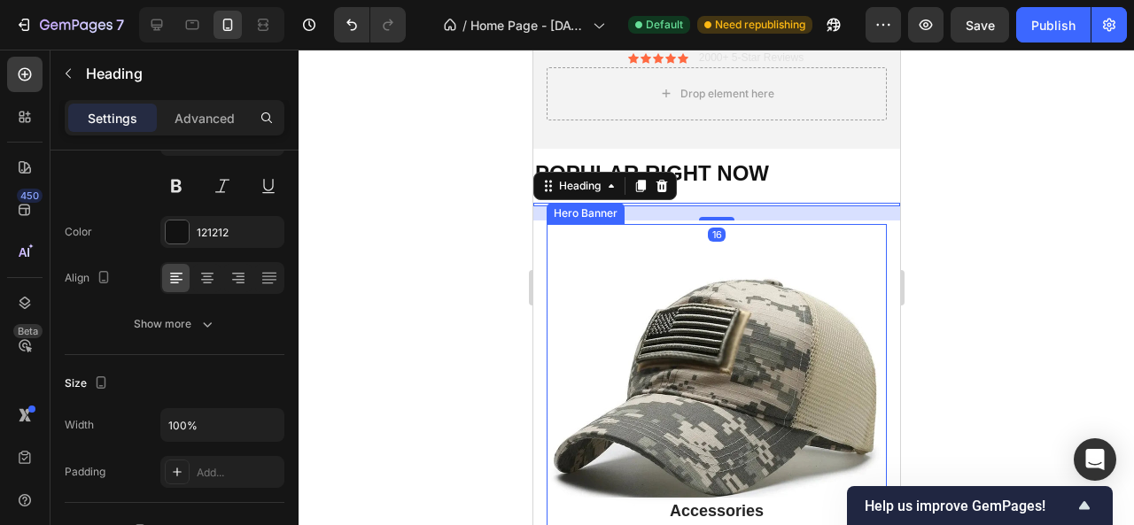
scroll to position [0, 0]
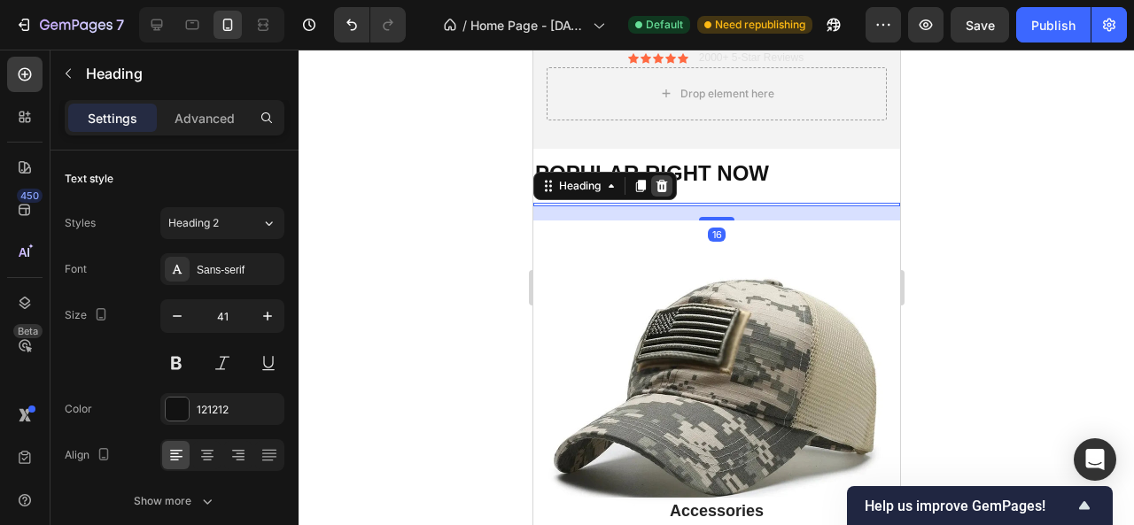
click at [665, 190] on icon at bounding box center [662, 186] width 12 height 12
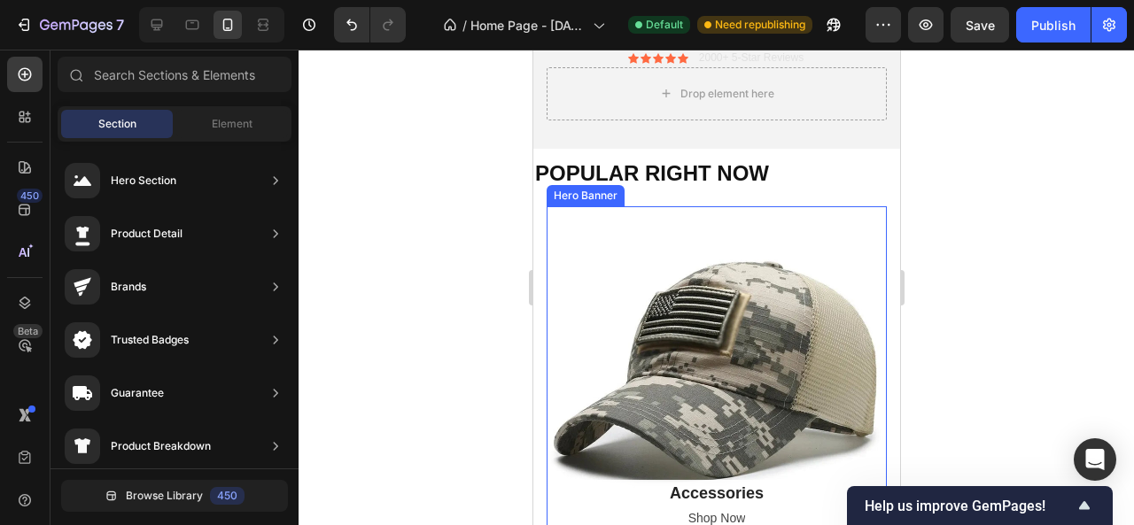
click at [624, 286] on div "Overlay" at bounding box center [716, 376] width 340 height 340
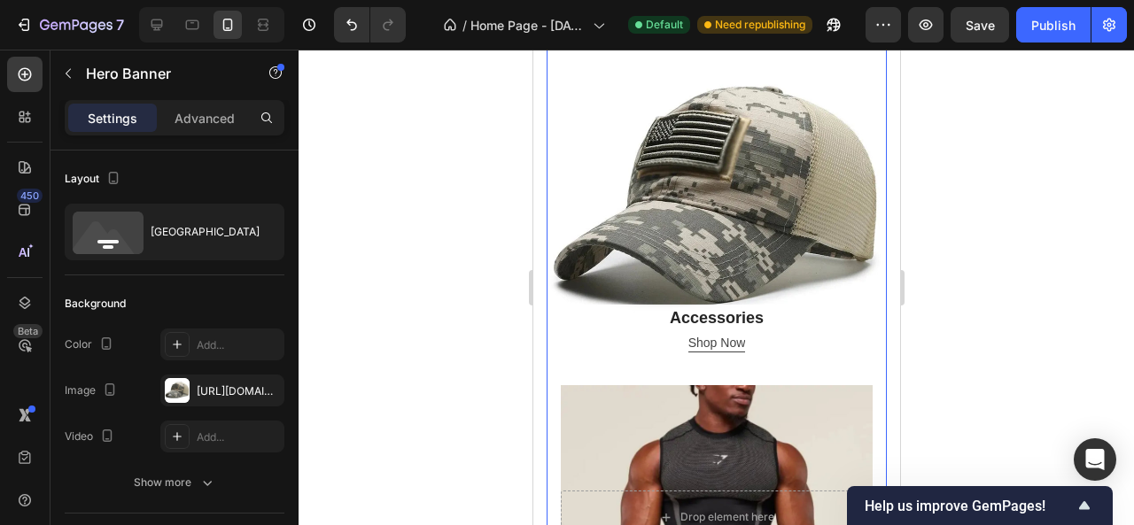
scroll to position [620, 0]
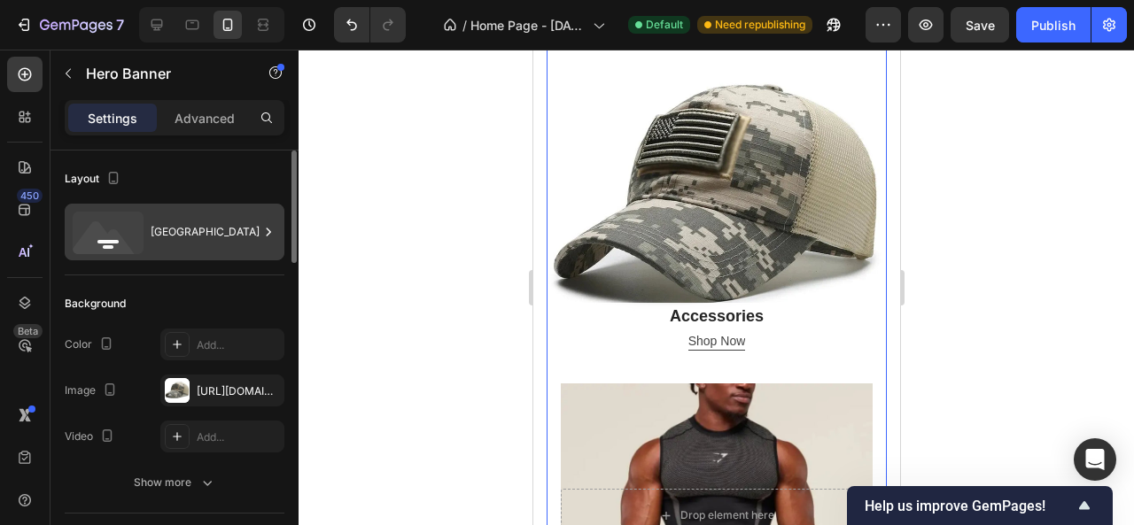
click at [192, 236] on div "[GEOGRAPHIC_DATA]" at bounding box center [205, 232] width 108 height 41
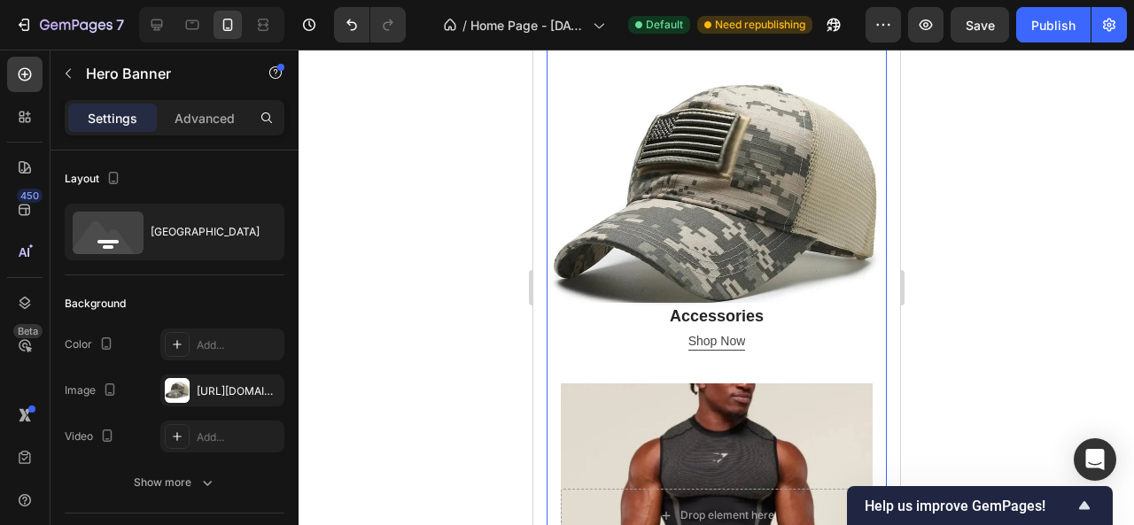
click at [464, 85] on div at bounding box center [717, 288] width 836 height 476
click at [643, 242] on div "Overlay" at bounding box center [716, 199] width 340 height 340
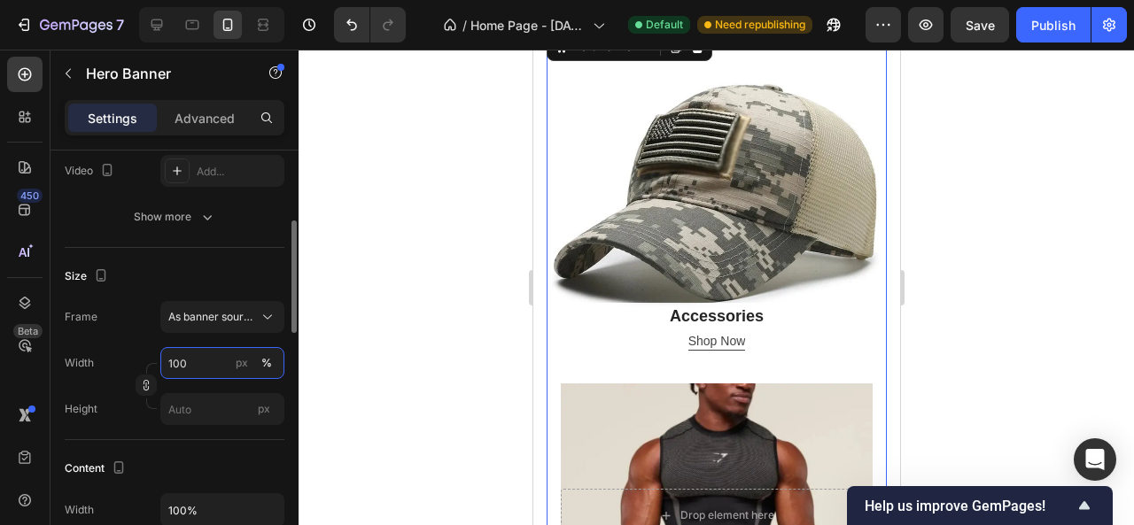
click at [184, 358] on input "100" at bounding box center [222, 363] width 124 height 32
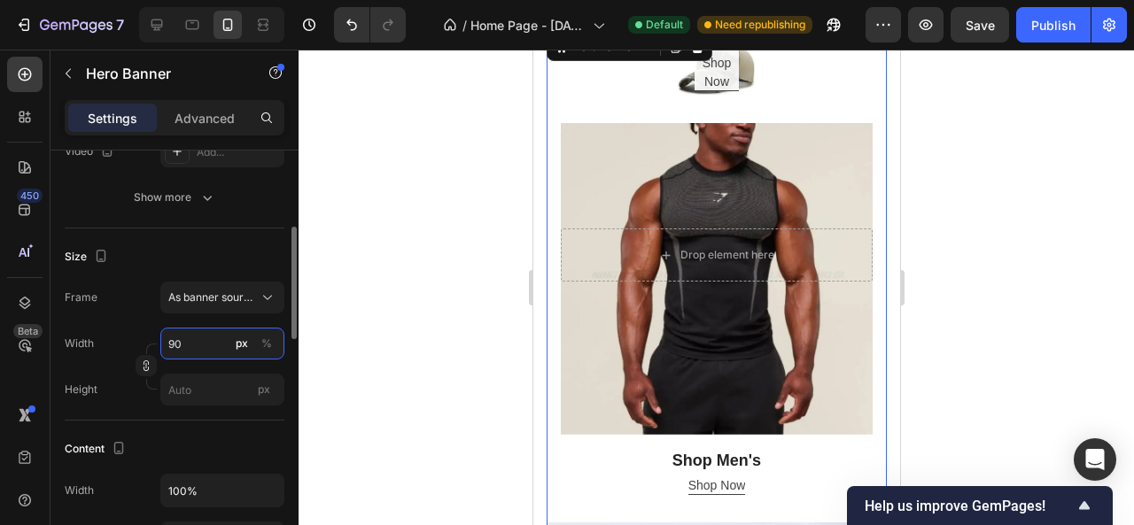
scroll to position [286, 0]
type input "9"
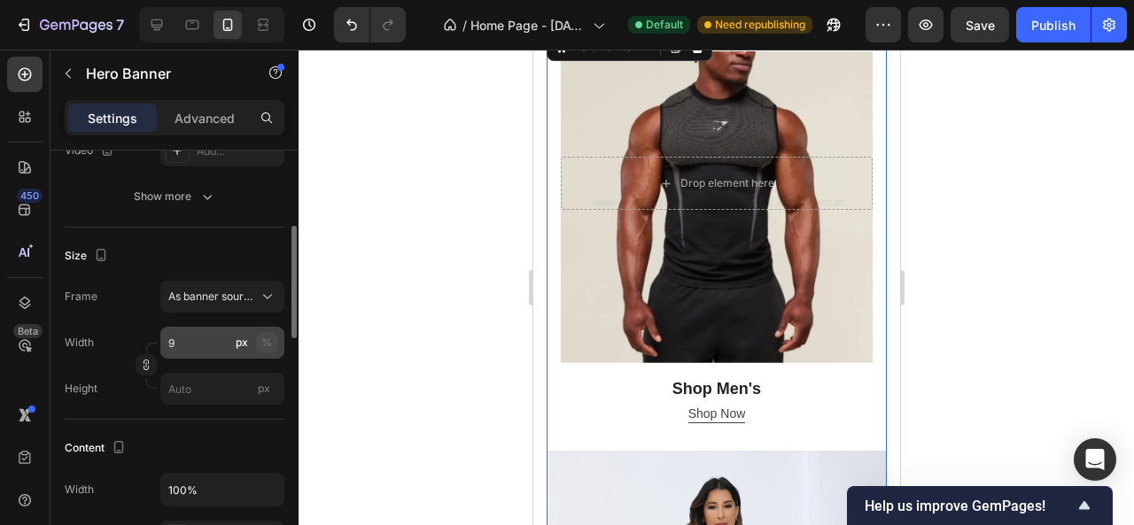
click at [266, 342] on div "%" at bounding box center [266, 343] width 11 height 16
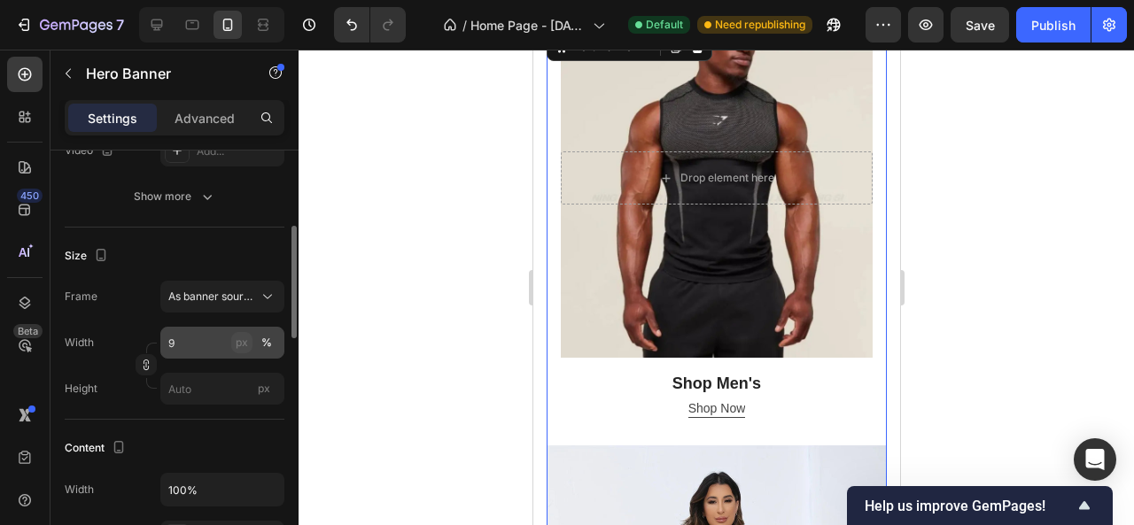
click at [238, 340] on div "px" at bounding box center [242, 343] width 12 height 16
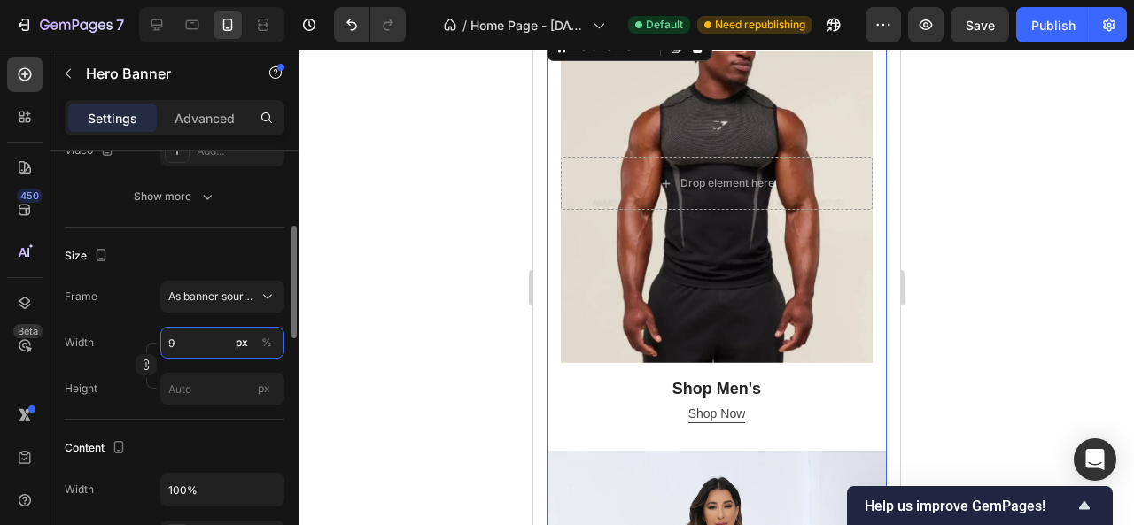
click at [211, 334] on input "9" at bounding box center [222, 343] width 124 height 32
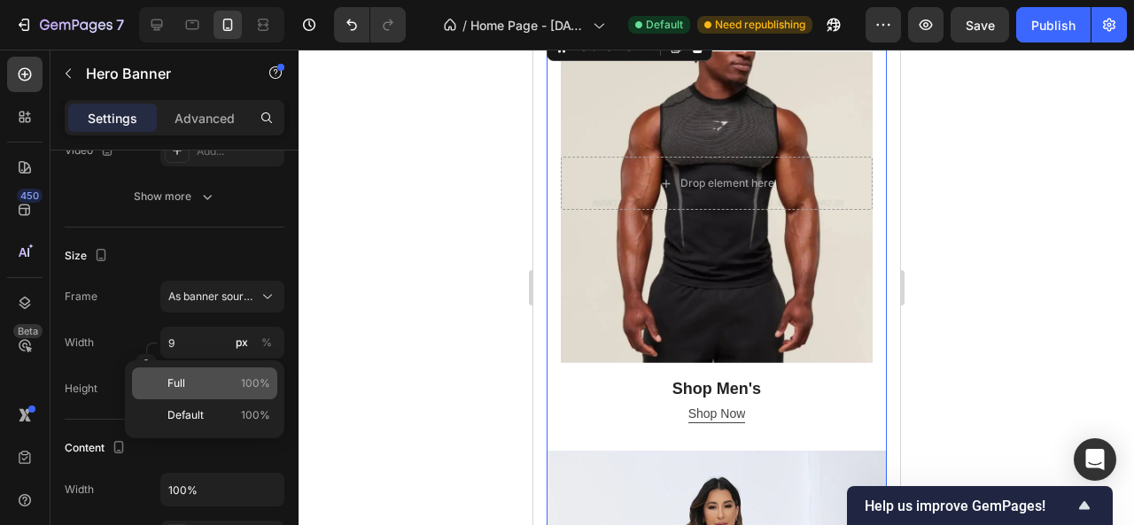
click at [218, 385] on p "Full 100%" at bounding box center [218, 384] width 103 height 16
type input "100"
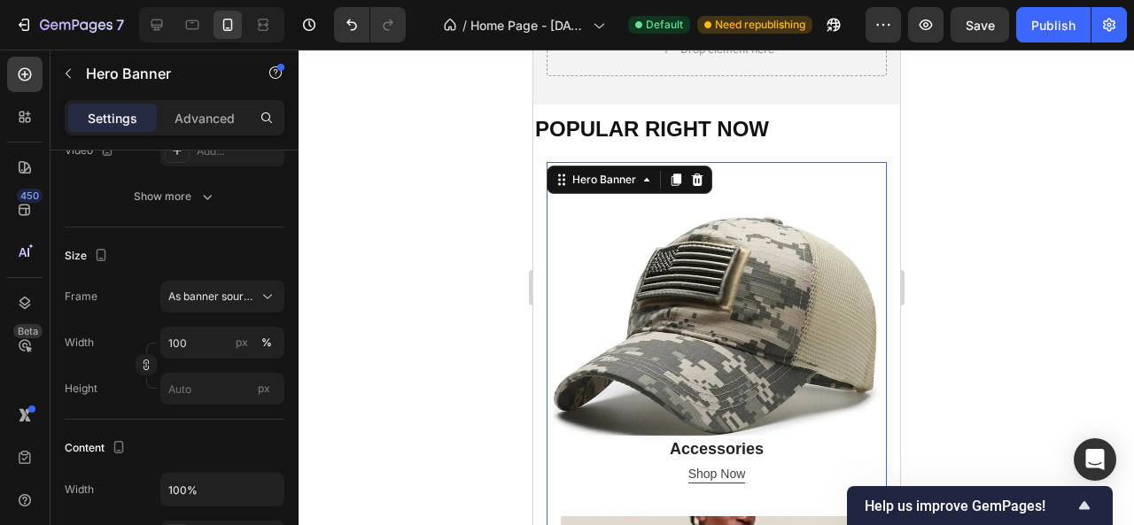
scroll to position [486, 0]
click at [649, 300] on div "Overlay" at bounding box center [716, 333] width 340 height 340
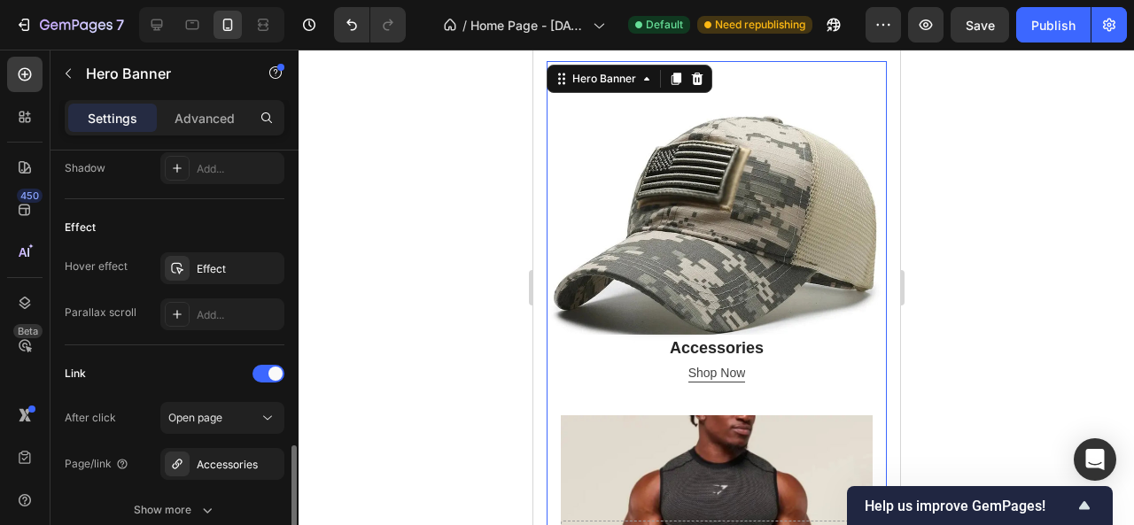
scroll to position [954, 0]
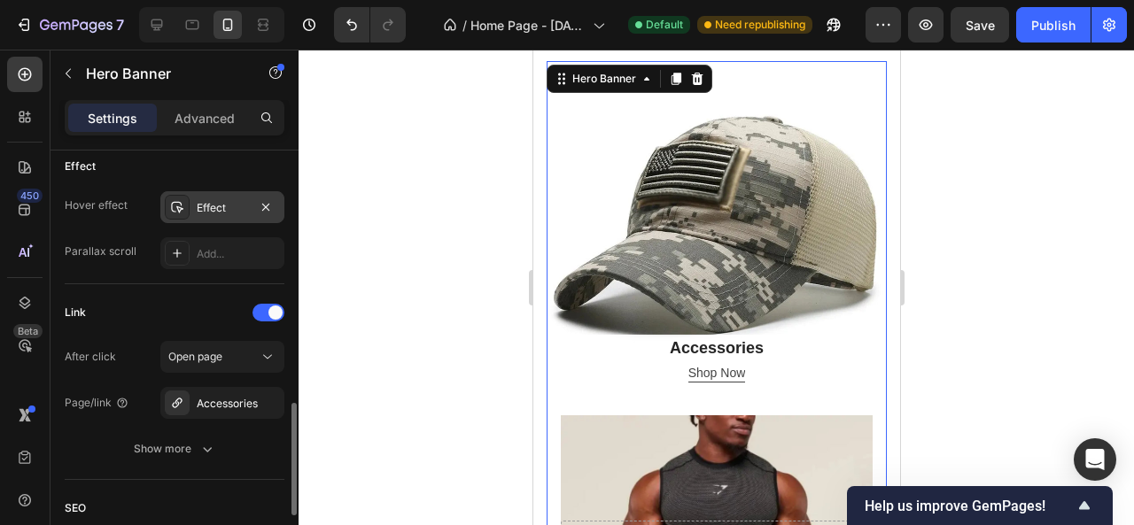
click at [222, 210] on div "Effect" at bounding box center [222, 208] width 51 height 16
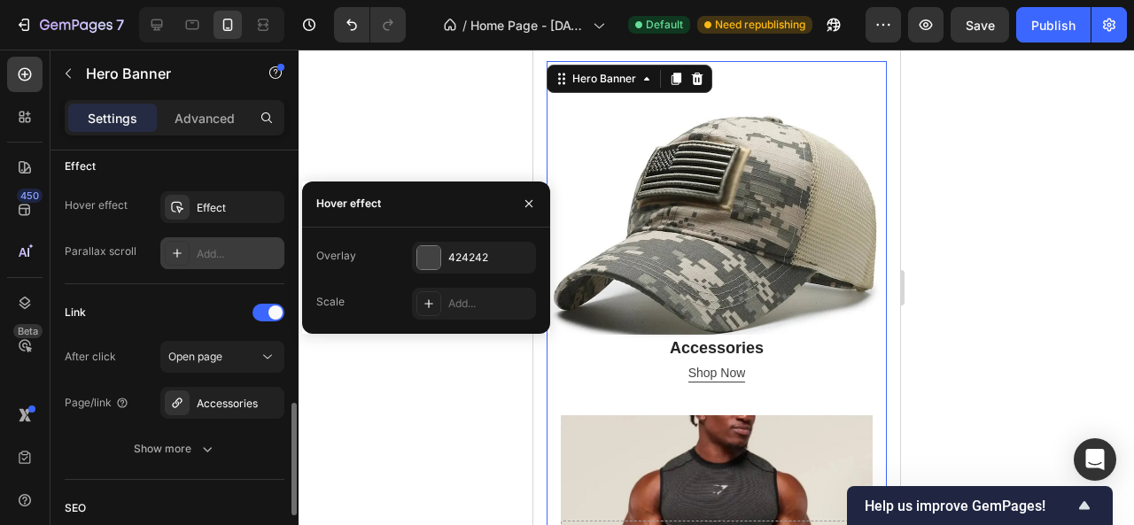
click at [220, 246] on div "Add..." at bounding box center [238, 254] width 83 height 16
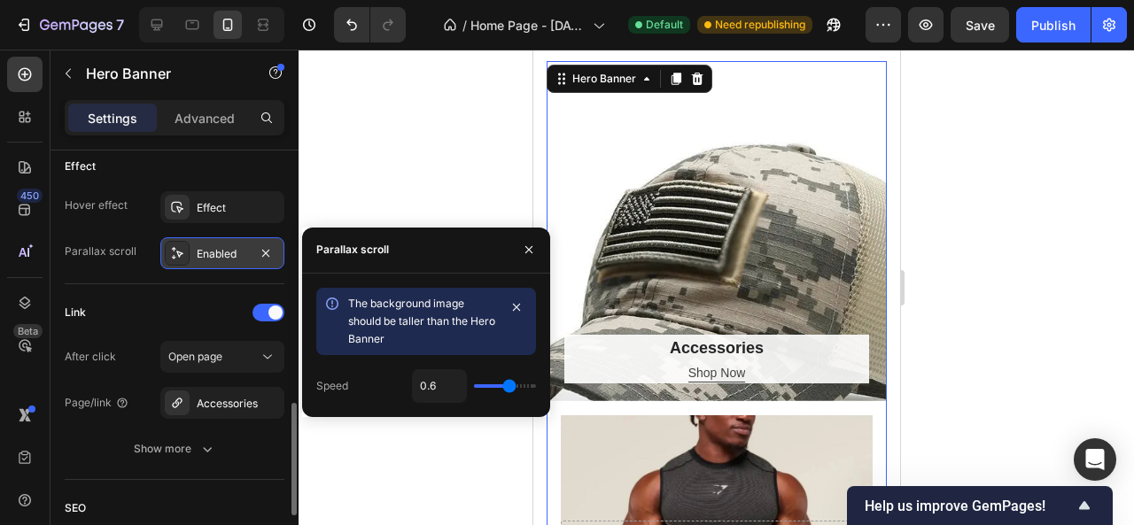
click at [220, 246] on div "Enabled" at bounding box center [222, 254] width 51 height 16
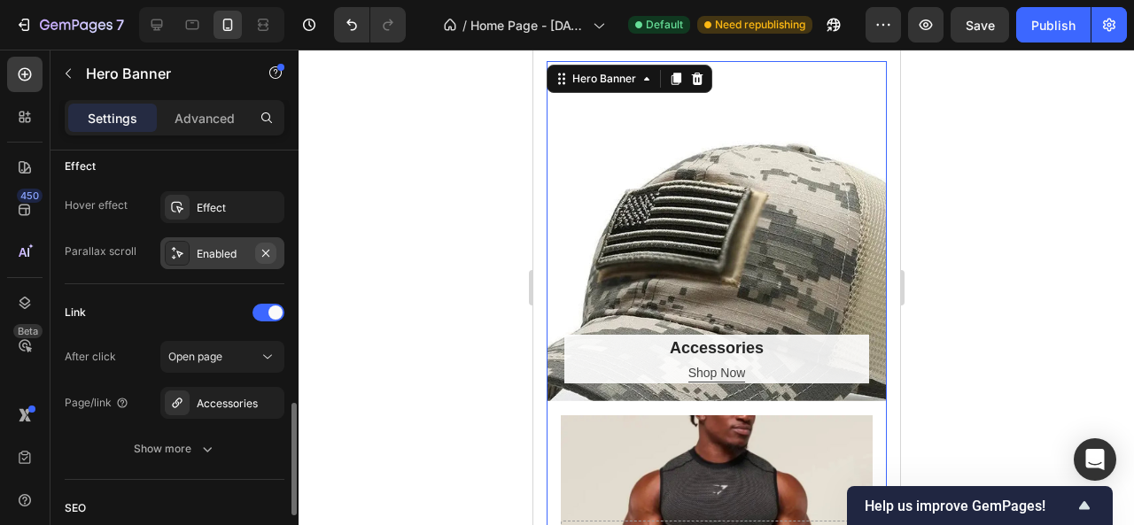
click at [266, 250] on icon "button" at bounding box center [265, 252] width 7 height 7
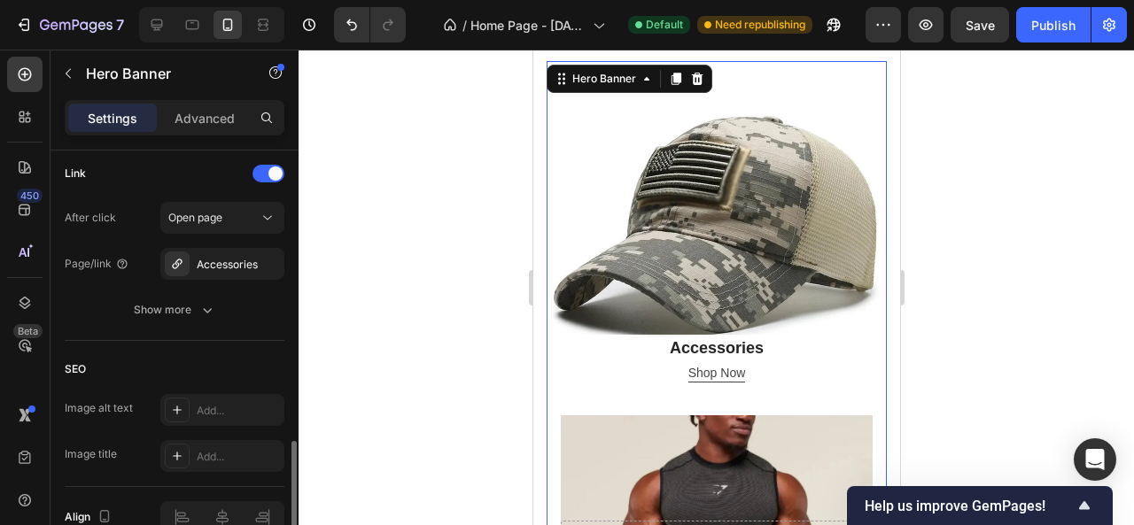
scroll to position [1094, 0]
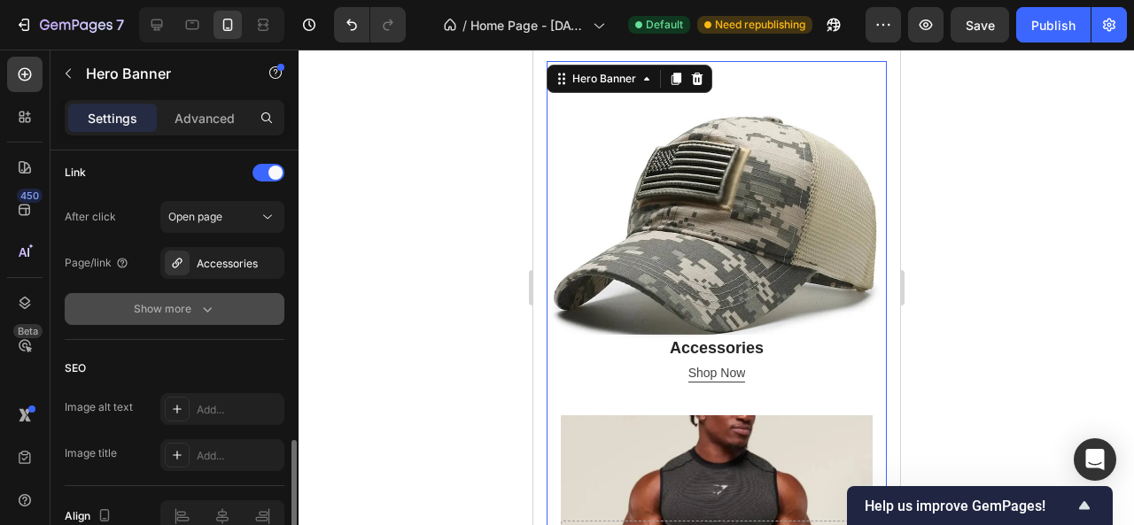
click at [202, 306] on icon "button" at bounding box center [207, 309] width 18 height 18
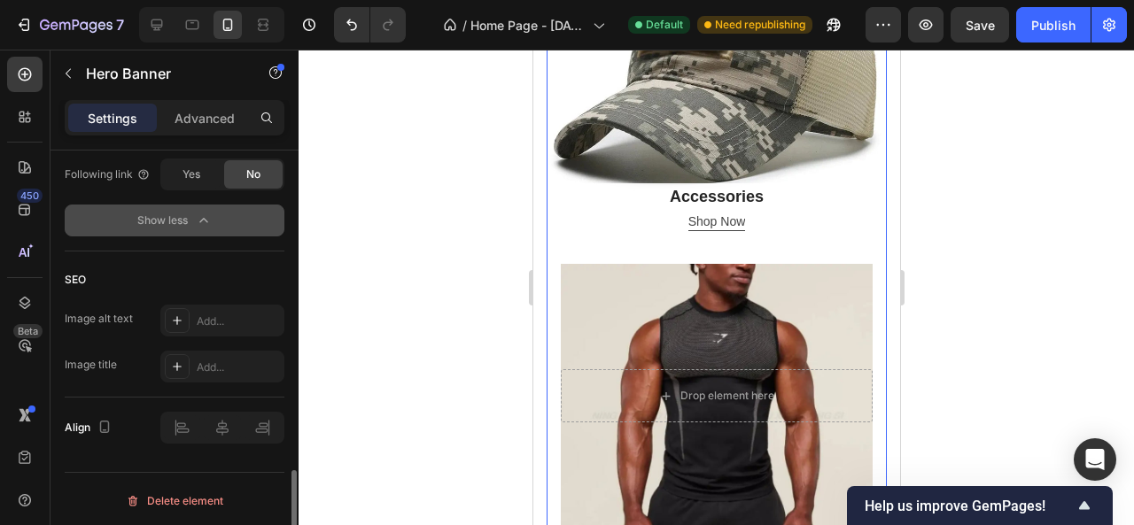
scroll to position [743, 0]
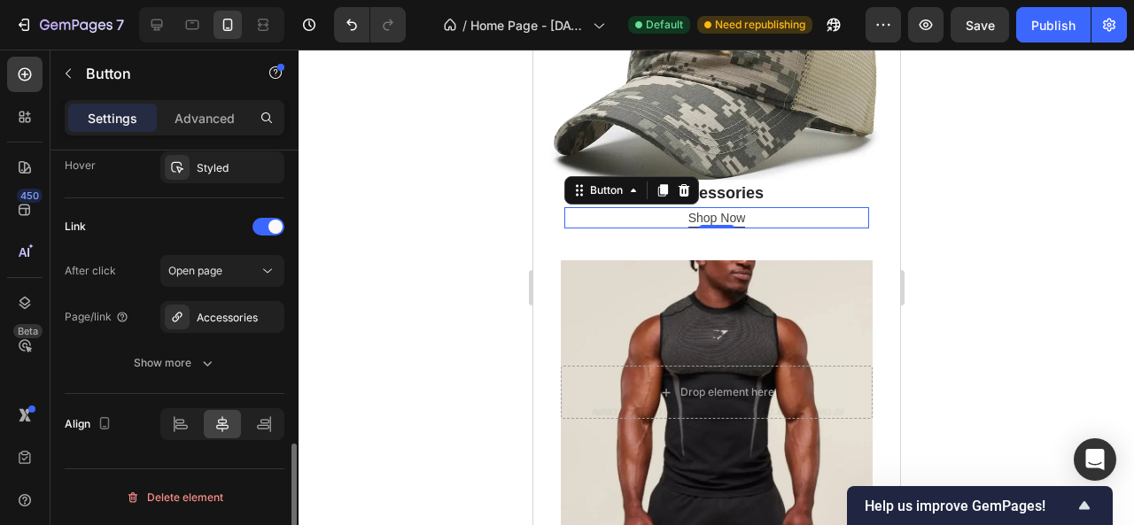
click at [621, 207] on div "Shop Now Button 0" at bounding box center [716, 217] width 305 height 21
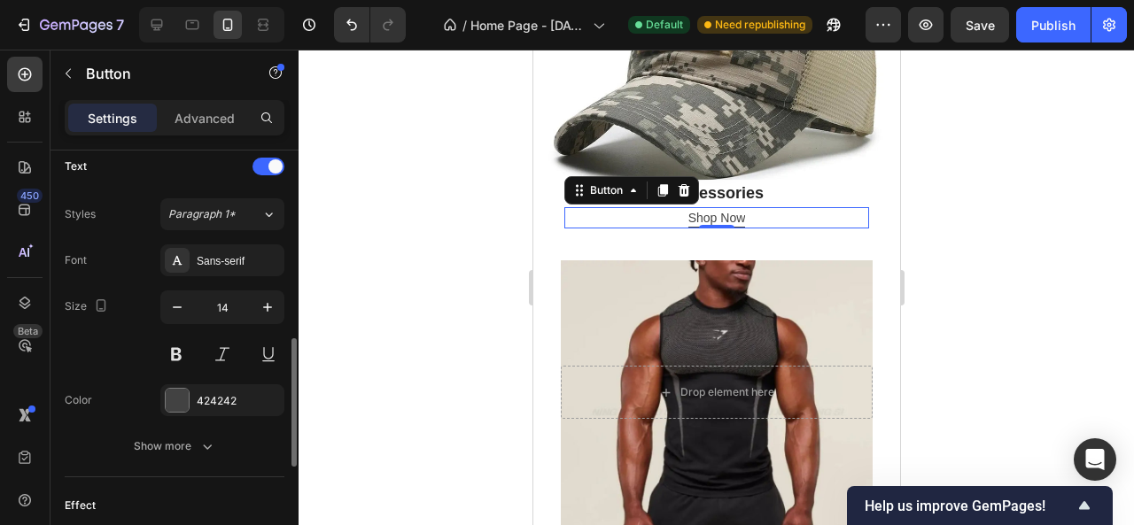
scroll to position [609, 0]
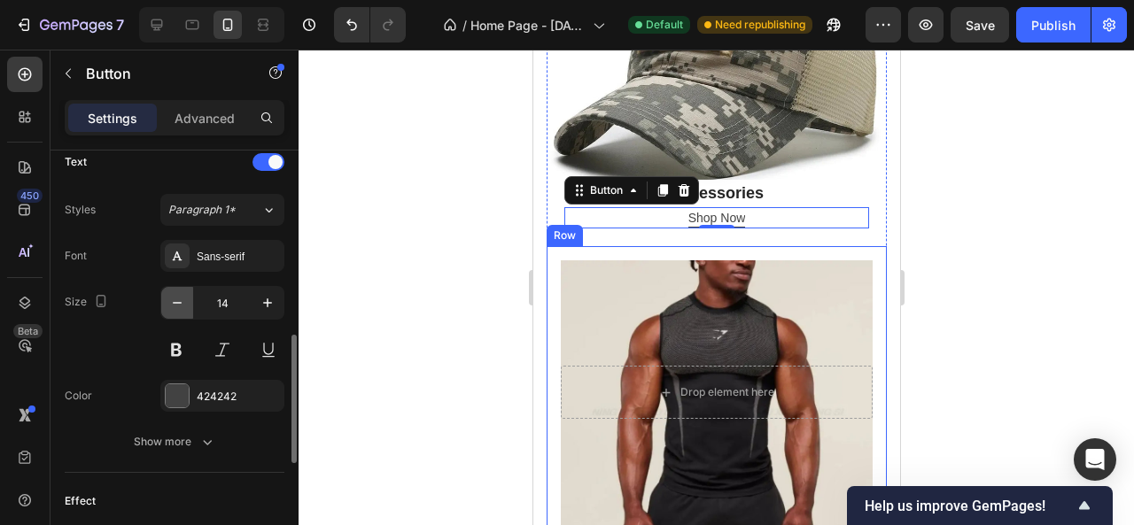
click at [178, 300] on icon "button" at bounding box center [177, 303] width 18 height 18
click at [269, 302] on icon "button" at bounding box center [268, 303] width 18 height 18
type input "13"
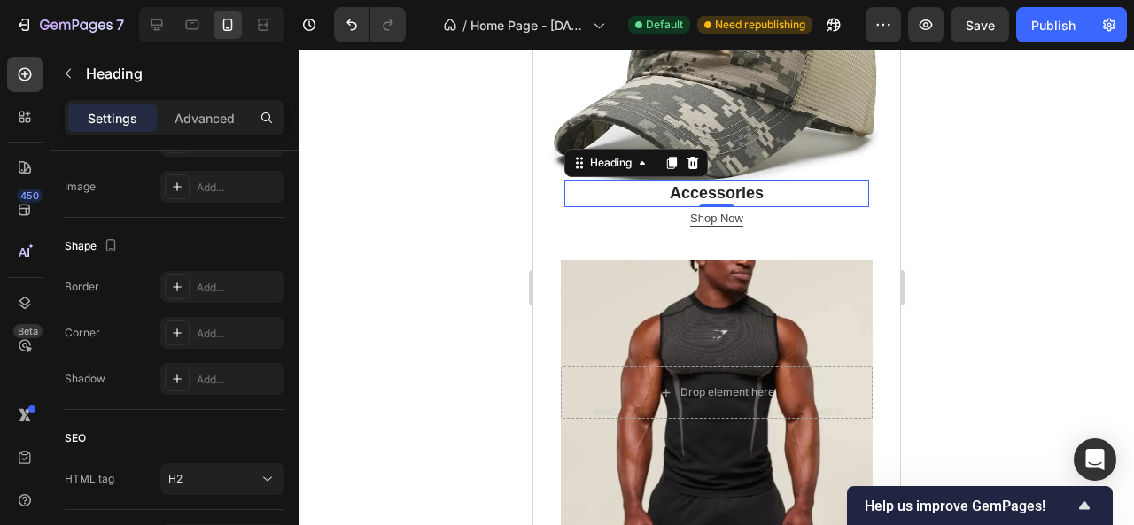
click at [727, 183] on p "Accessories" at bounding box center [715, 194] width 301 height 24
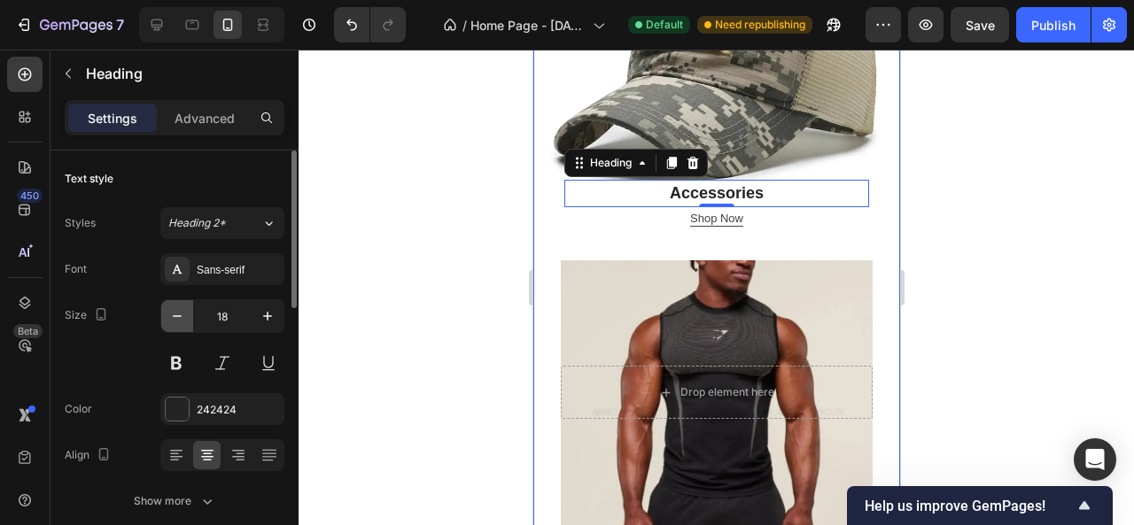
click at [183, 315] on icon "button" at bounding box center [177, 316] width 18 height 18
type input "14"
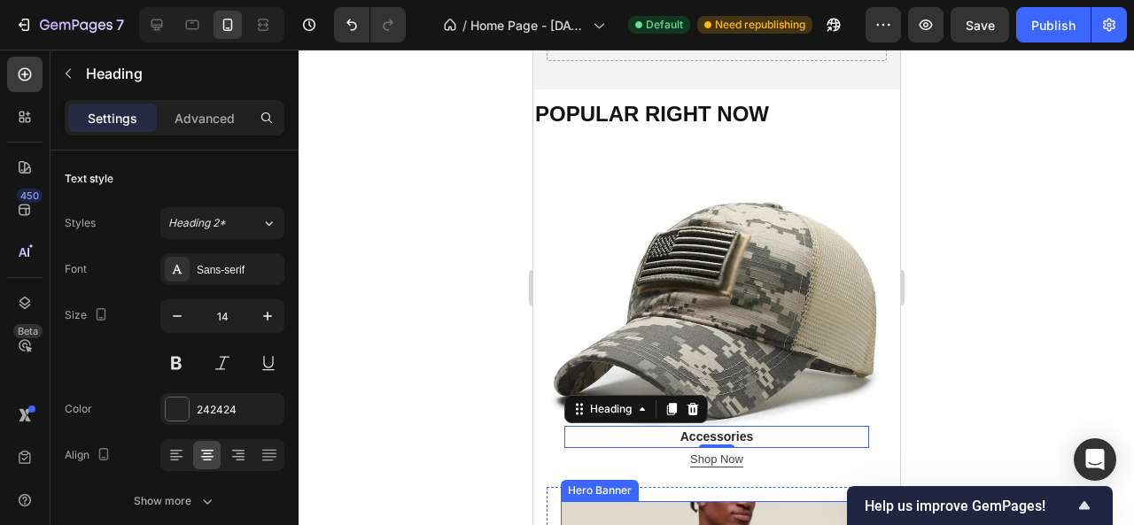
scroll to position [458, 0]
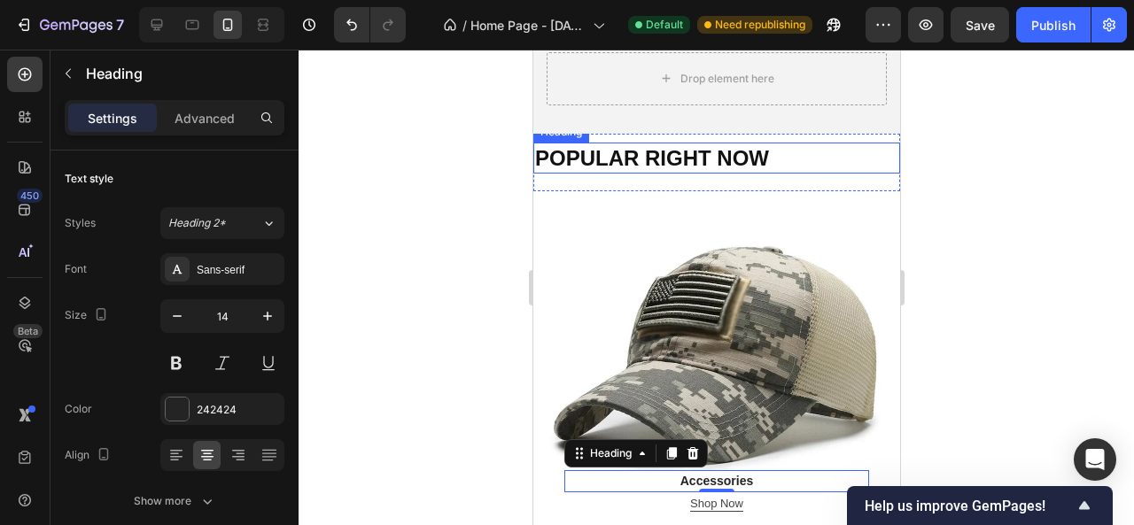
click at [681, 159] on h2 "POPULAR RIGHT NOW" at bounding box center [715, 158] width 367 height 31
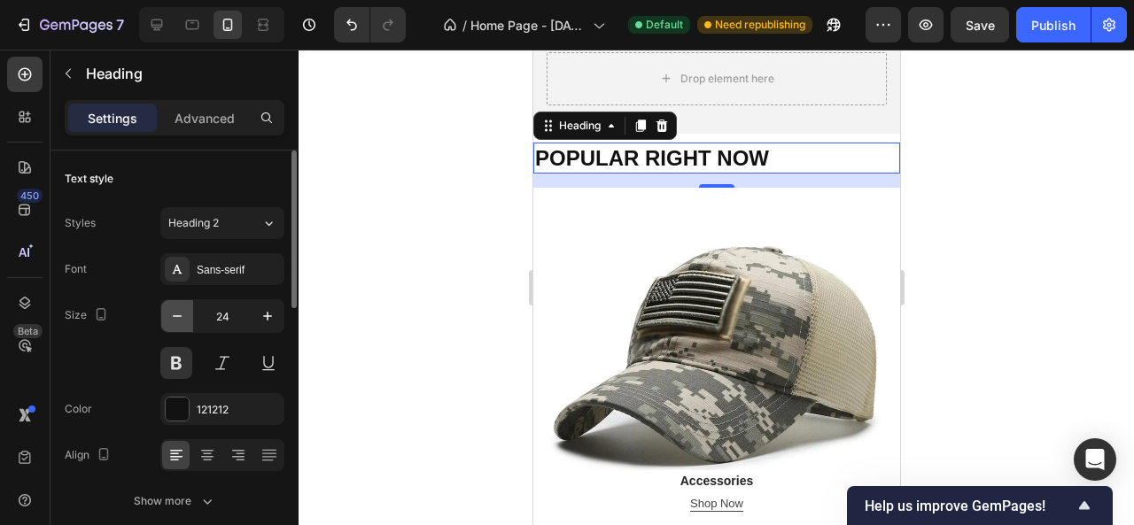
click at [186, 313] on button "button" at bounding box center [177, 316] width 32 height 32
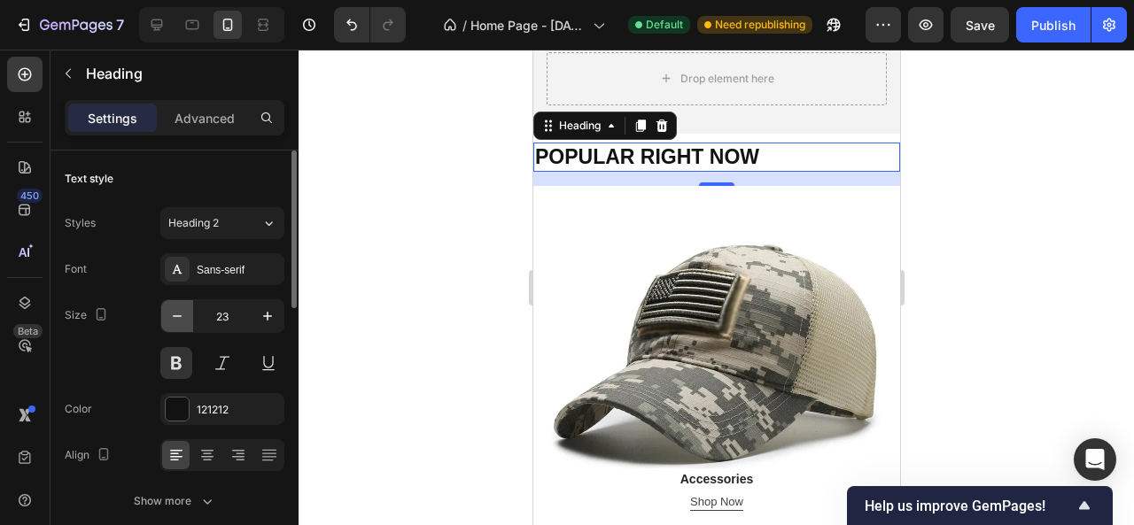
click at [186, 313] on button "button" at bounding box center [177, 316] width 32 height 32
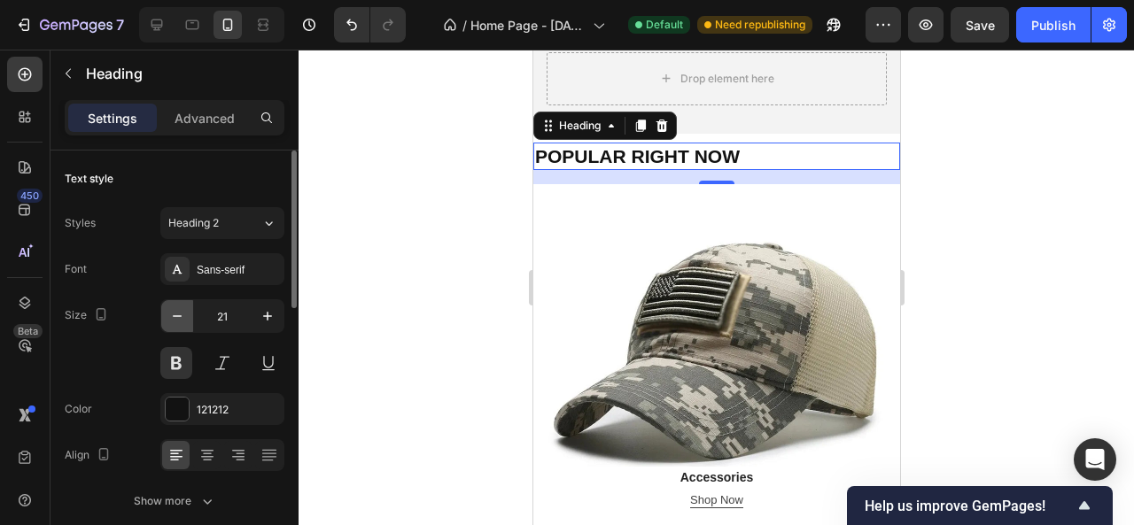
click at [186, 313] on button "button" at bounding box center [177, 316] width 32 height 32
type input "20"
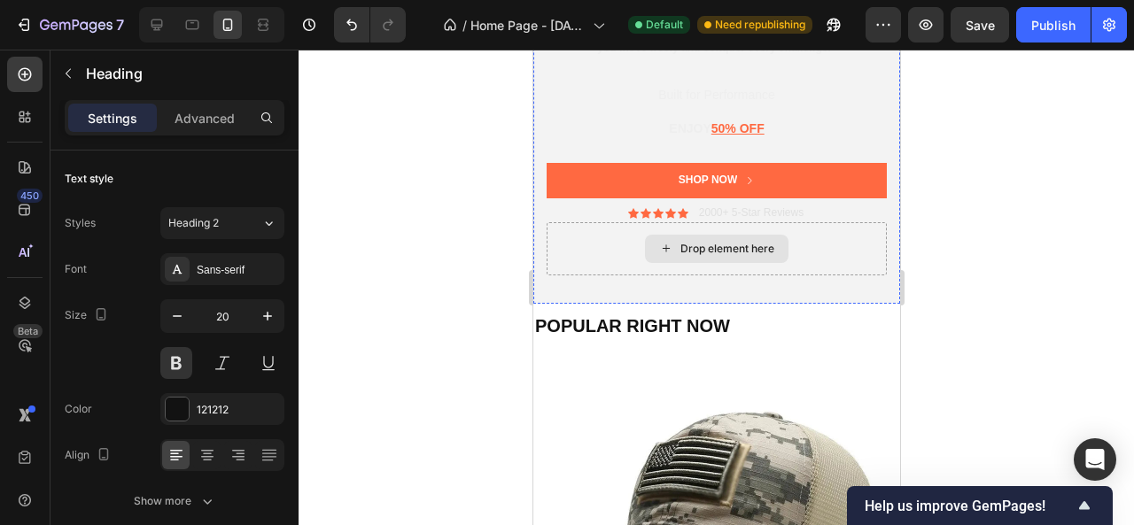
scroll to position [292, 0]
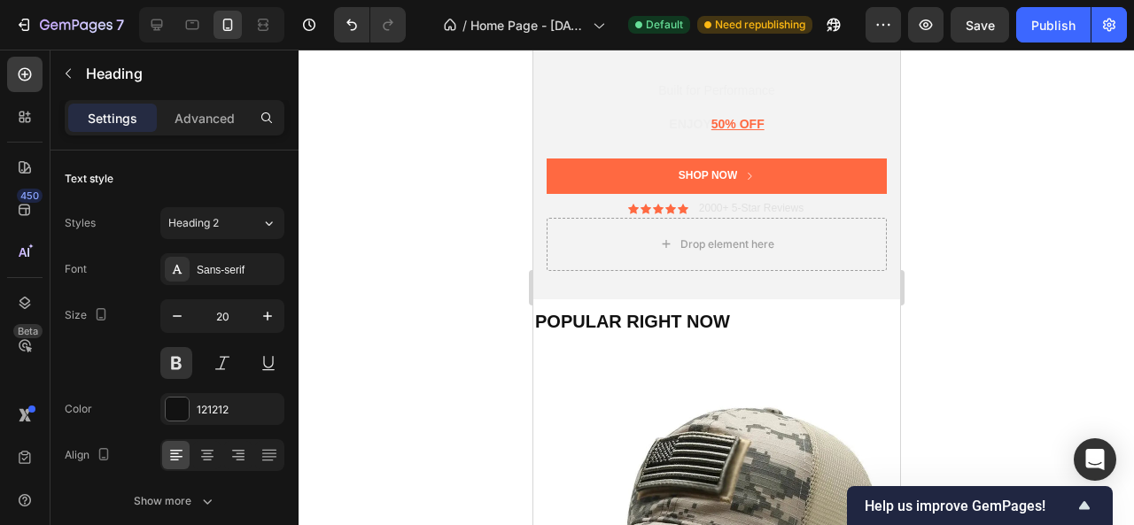
click at [641, 317] on h2 "POPULAR RIGHT NOW" at bounding box center [715, 321] width 367 height 27
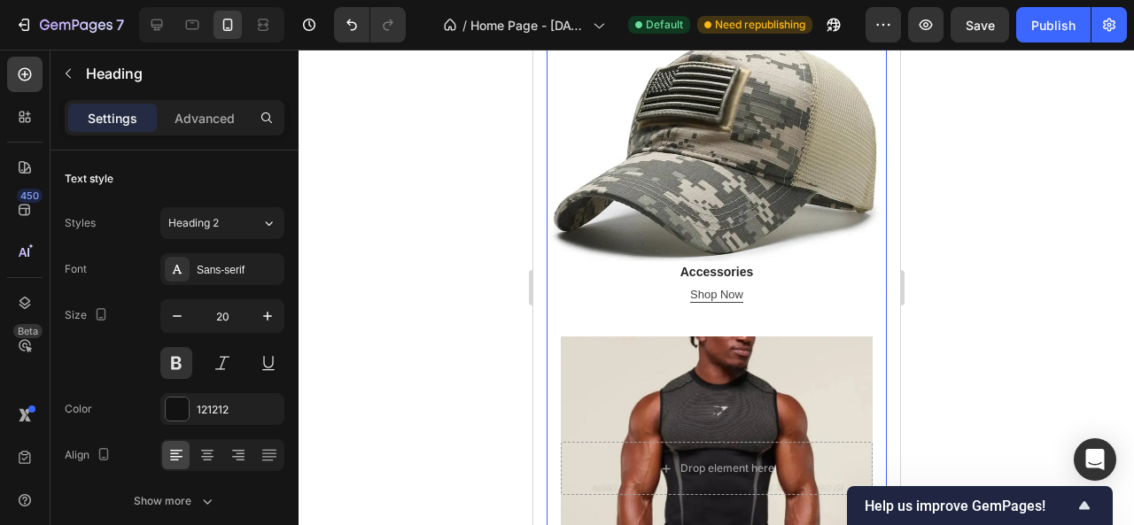
scroll to position [675, 0]
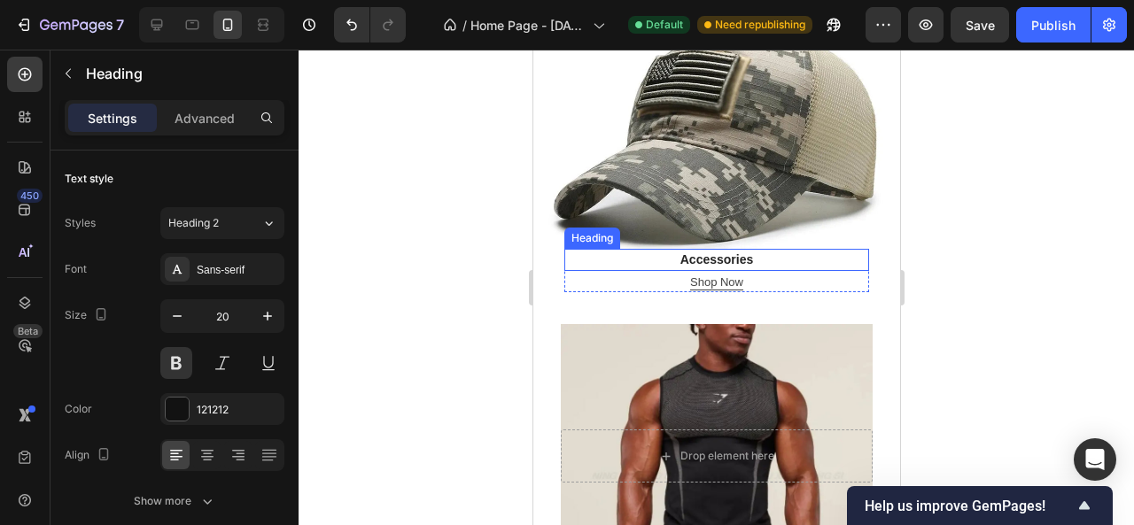
click at [723, 251] on p "Accessories" at bounding box center [715, 260] width 301 height 19
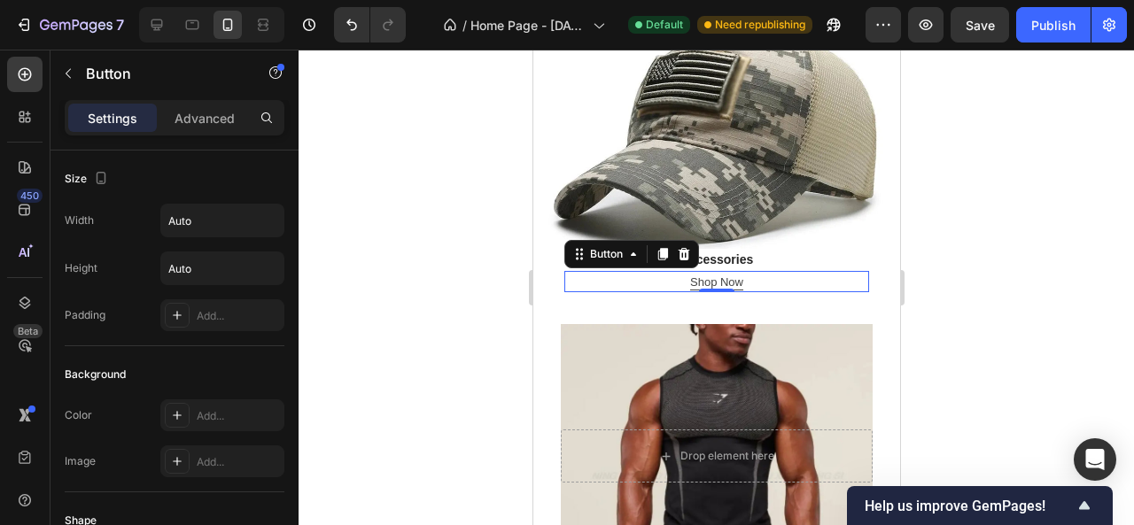
click at [680, 272] on div "Shop Now Button 0" at bounding box center [716, 281] width 305 height 21
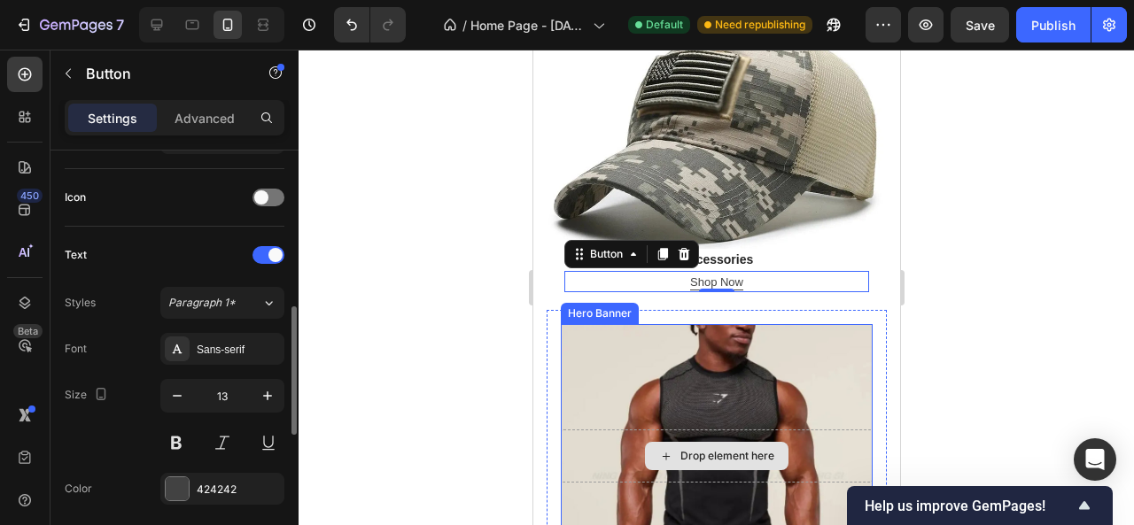
scroll to position [898, 0]
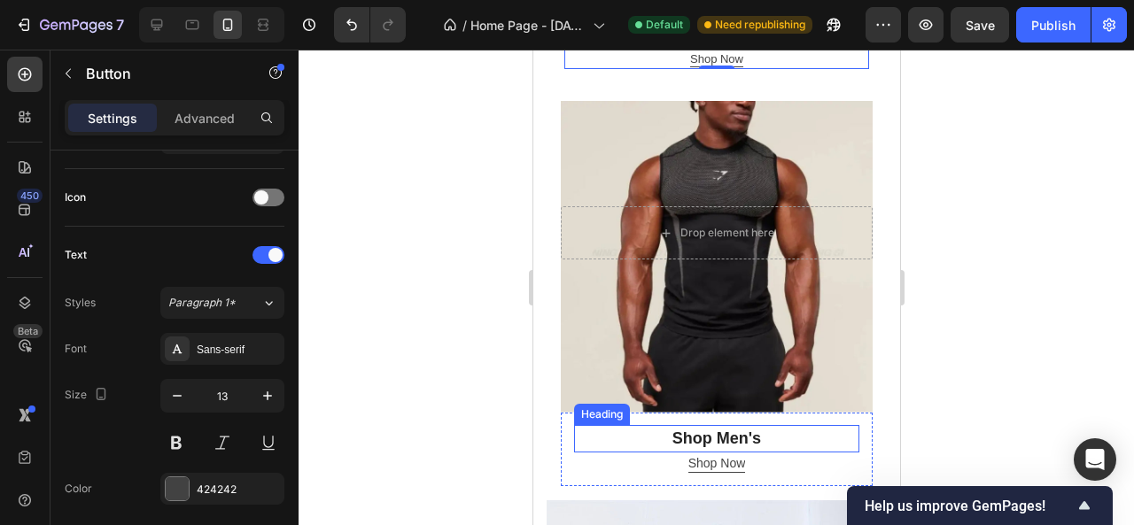
click at [688, 425] on h2 "Shop Men's" at bounding box center [715, 438] width 285 height 27
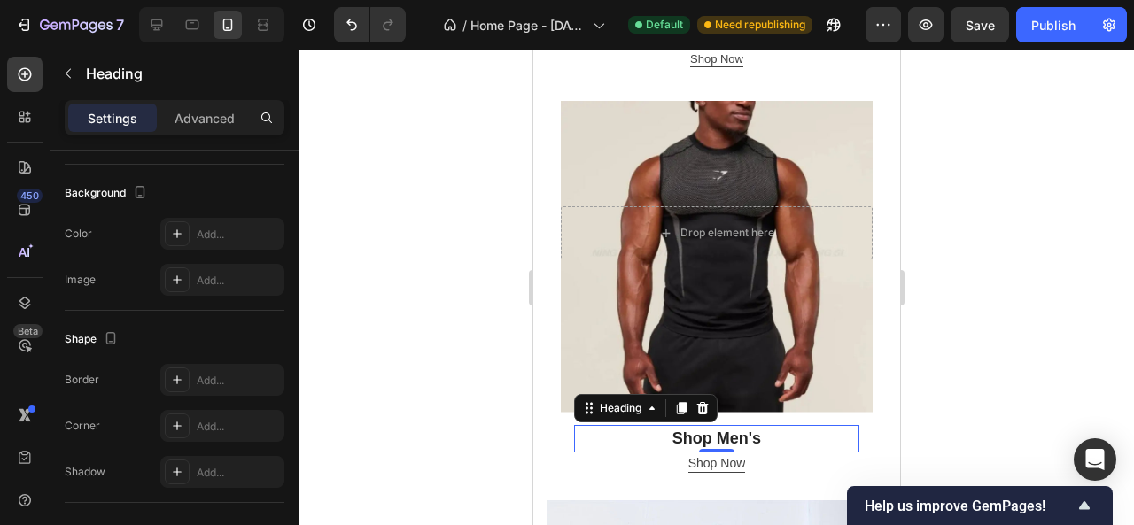
scroll to position [0, 0]
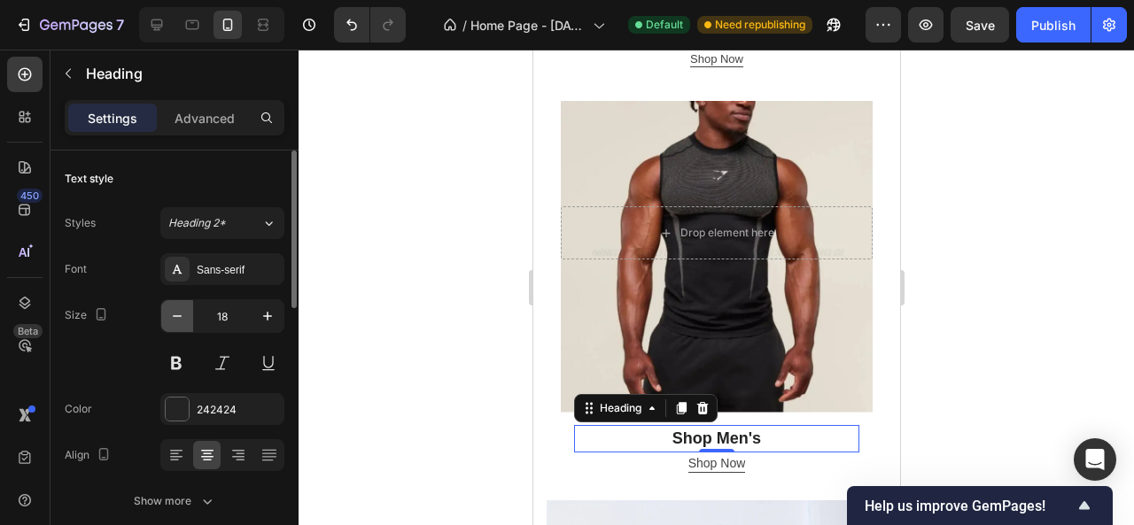
click at [181, 310] on icon "button" at bounding box center [177, 316] width 18 height 18
type input "14"
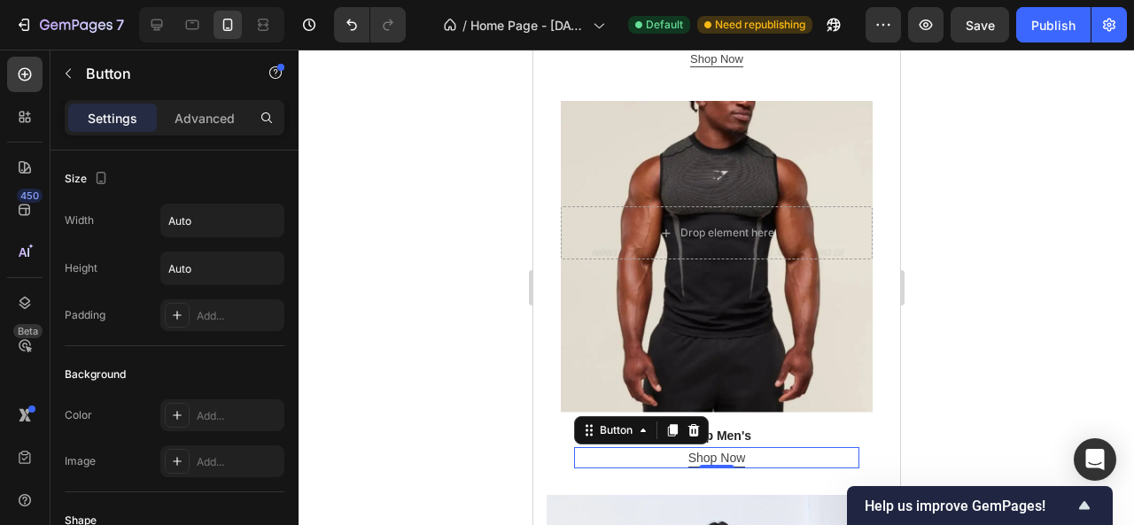
click at [679, 447] on div "Shop Now Button 0" at bounding box center [715, 457] width 285 height 21
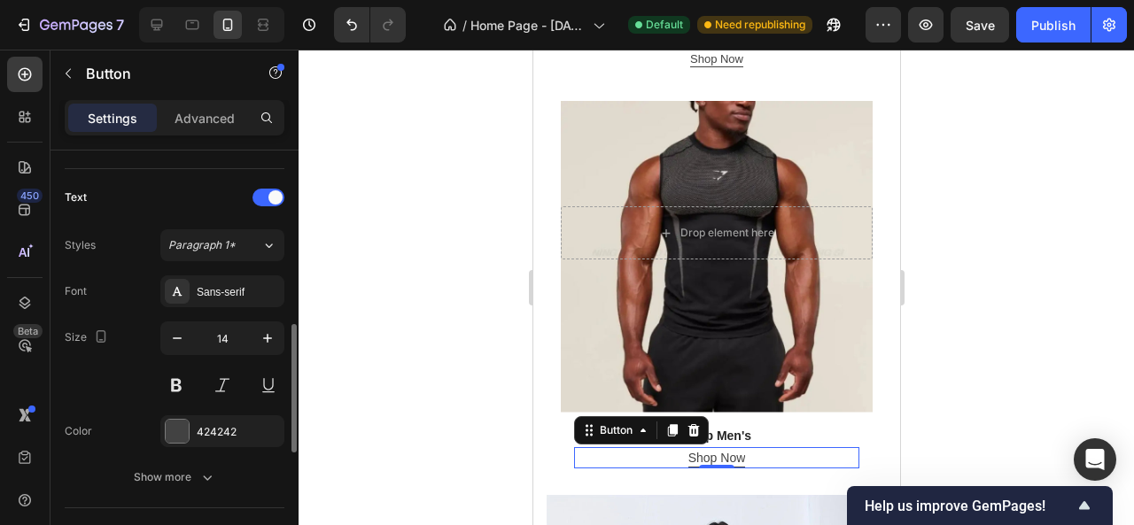
scroll to position [564, 0]
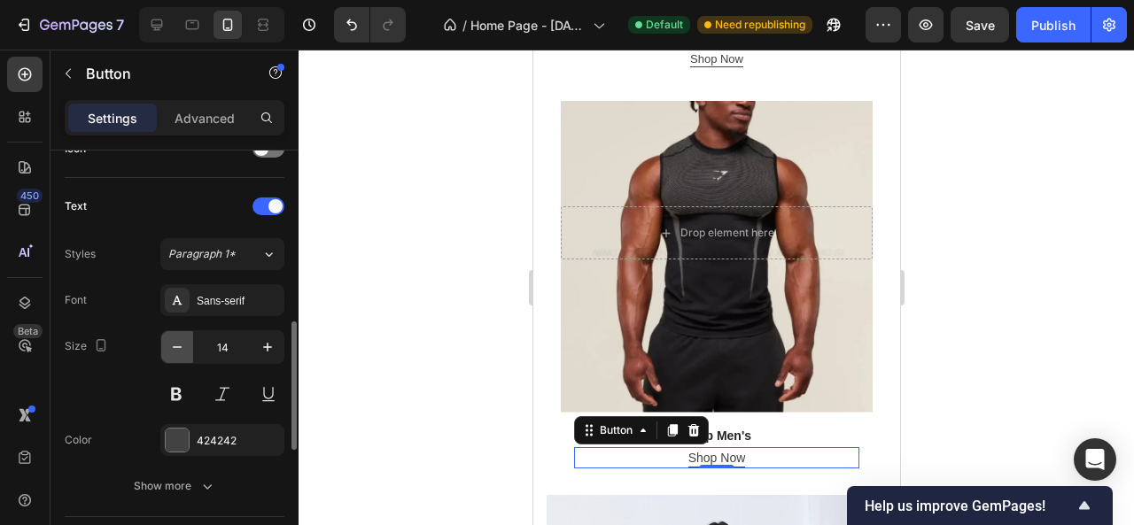
click at [183, 342] on icon "button" at bounding box center [177, 347] width 18 height 18
type input "13"
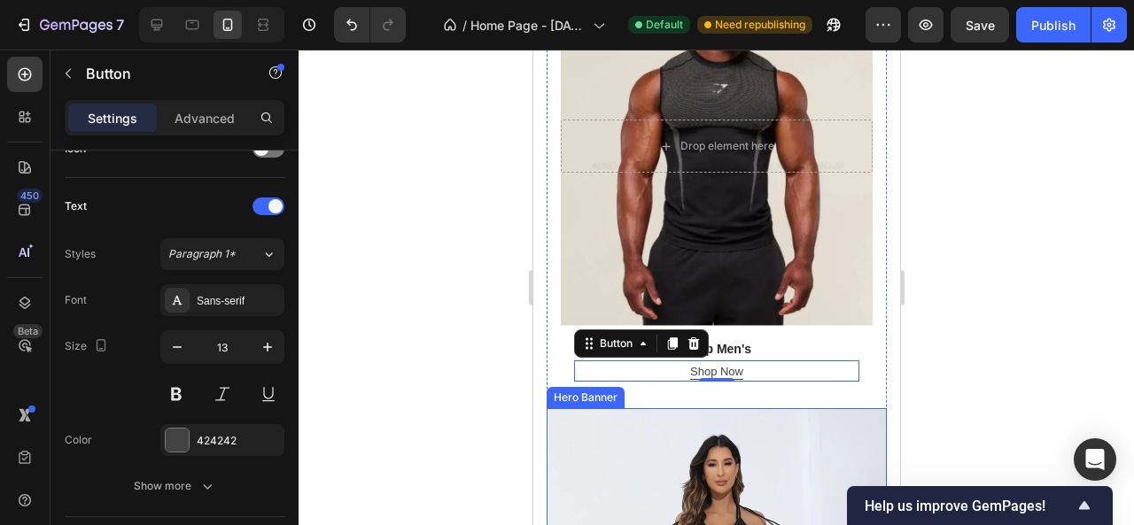
scroll to position [1011, 0]
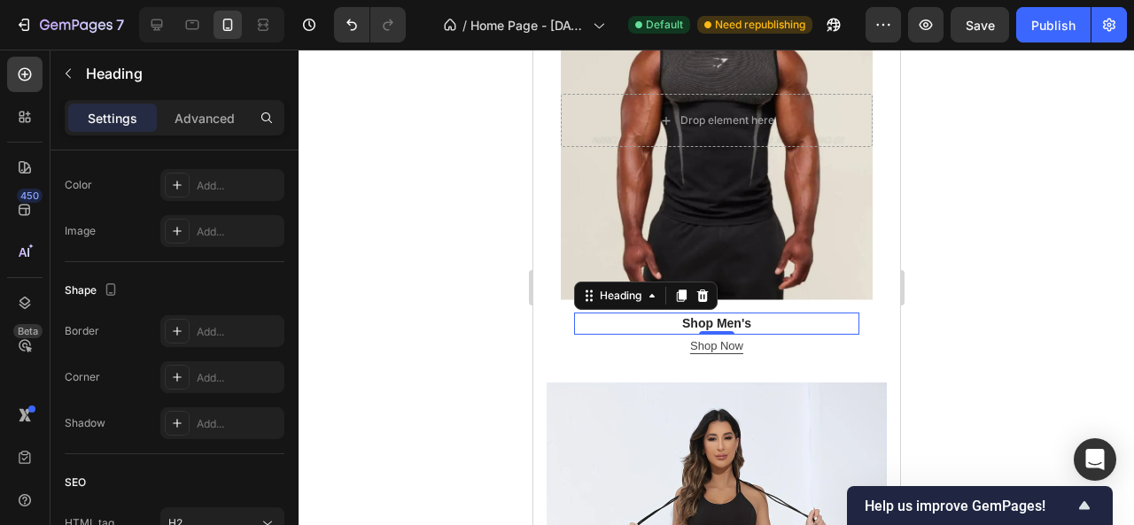
click at [753, 313] on h2 "Shop Men's" at bounding box center [715, 324] width 285 height 22
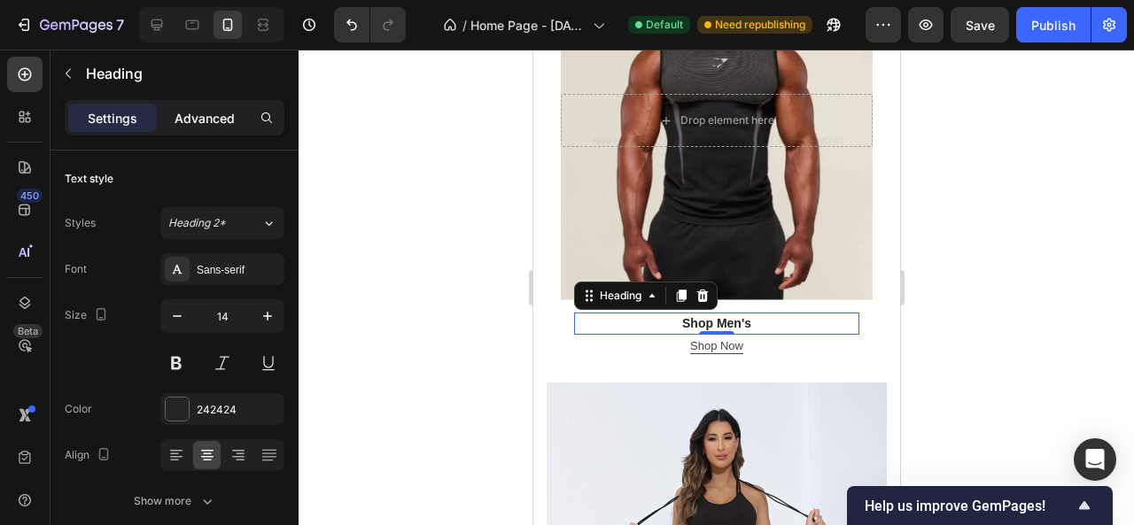
click at [204, 110] on p "Advanced" at bounding box center [205, 118] width 60 height 19
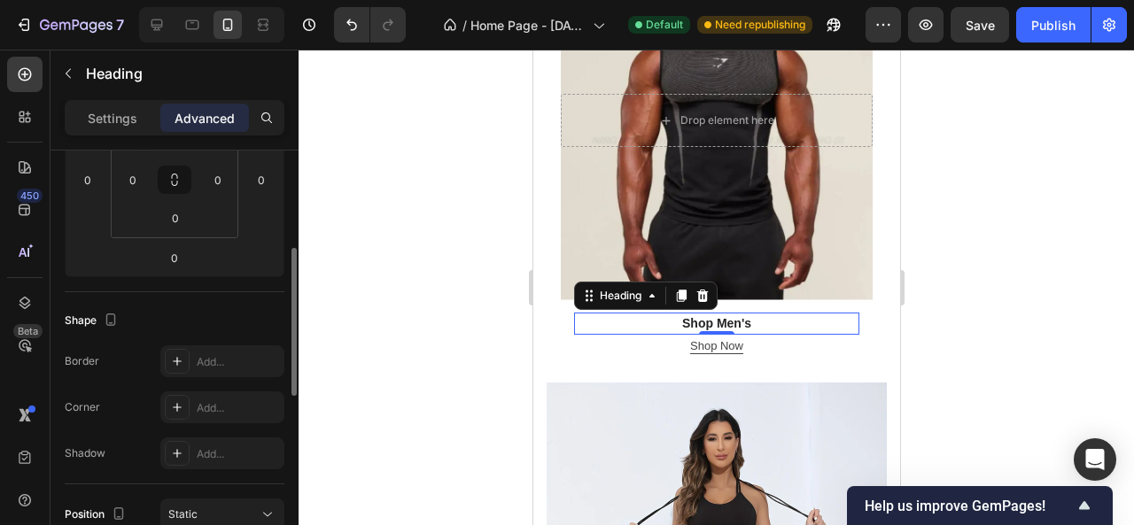
scroll to position [315, 0]
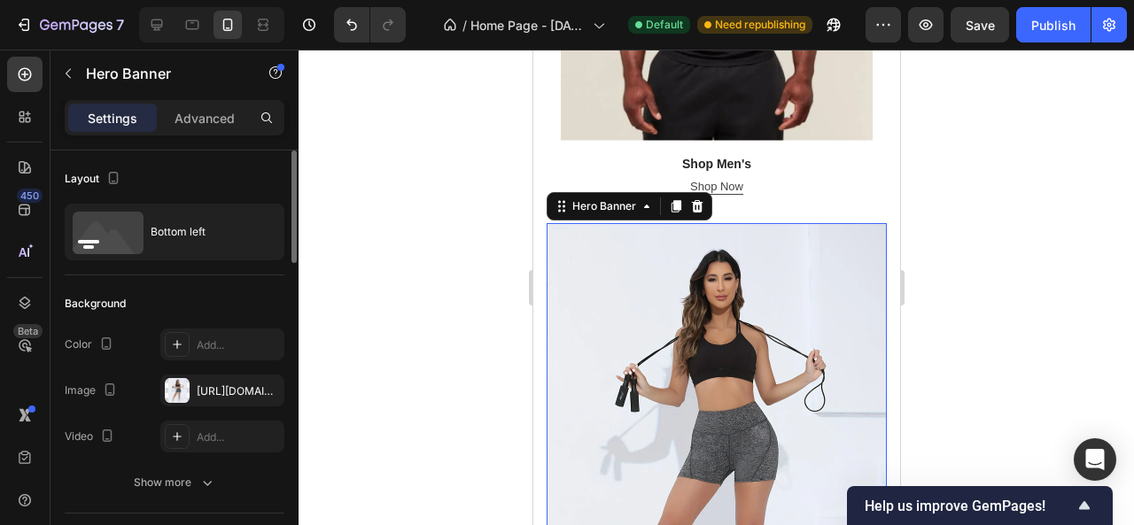
scroll to position [1286, 0]
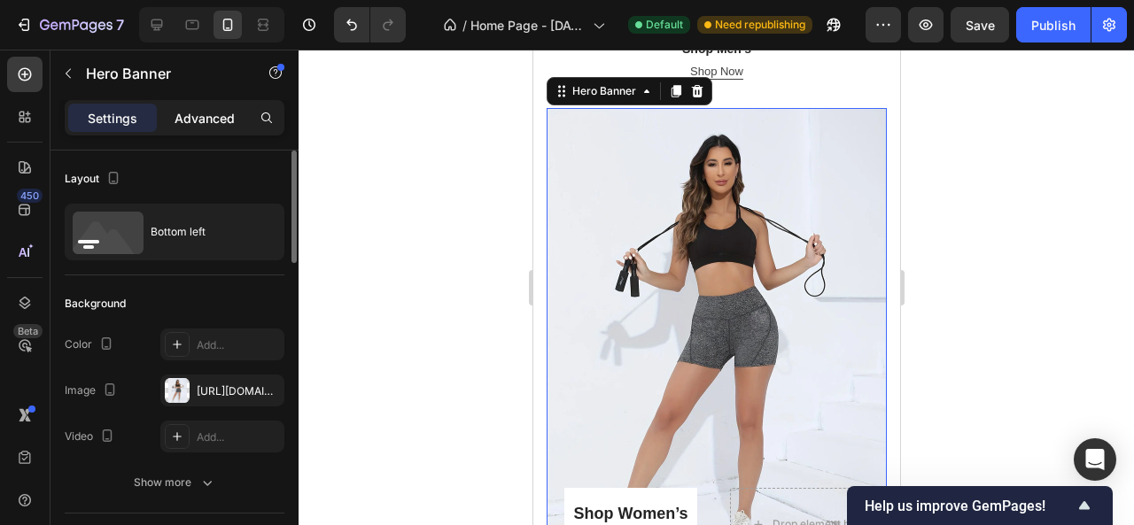
click at [200, 117] on p "Advanced" at bounding box center [205, 118] width 60 height 19
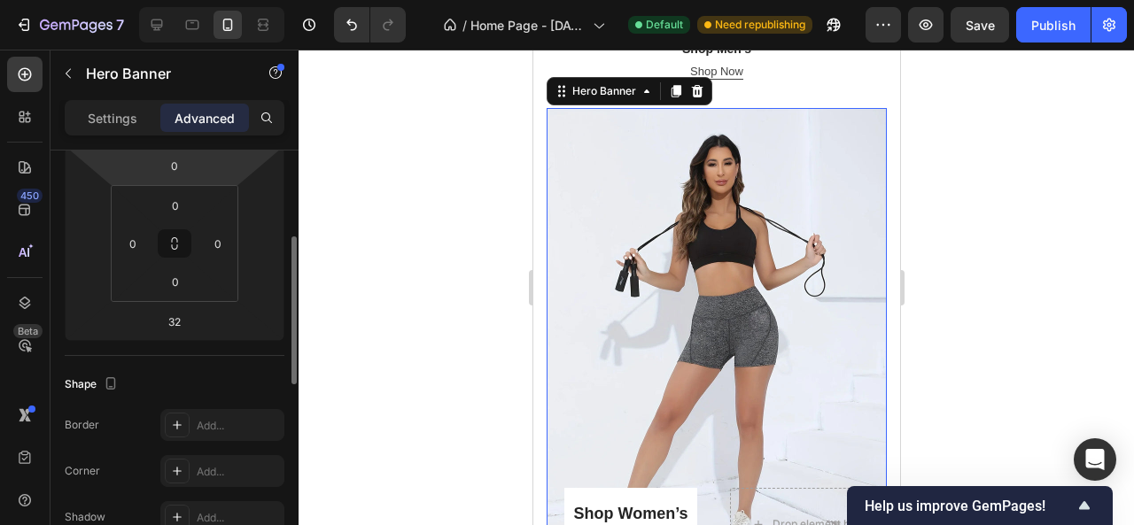
scroll to position [251, 0]
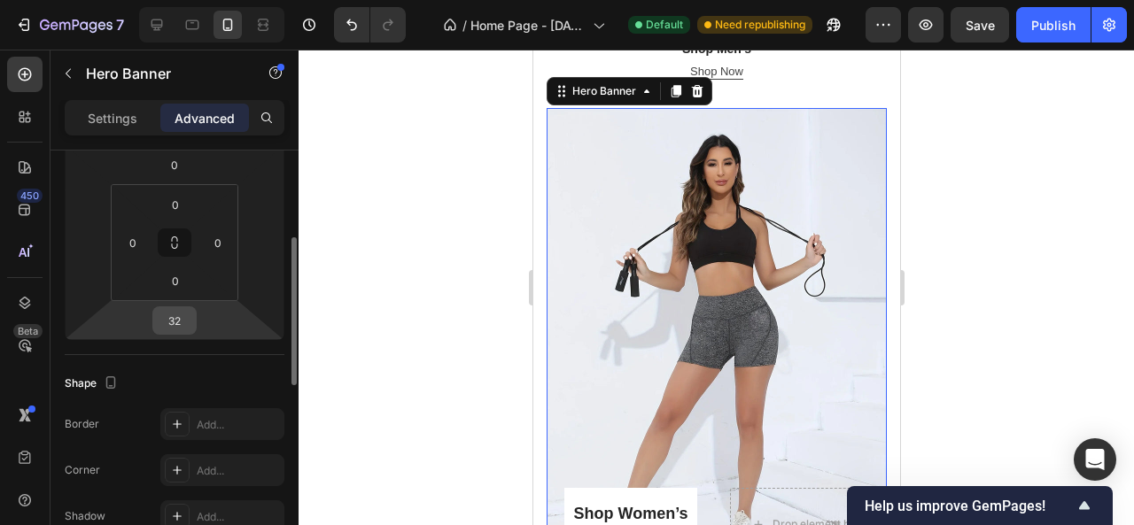
click at [186, 325] on input "32" at bounding box center [174, 320] width 35 height 27
type input "10"
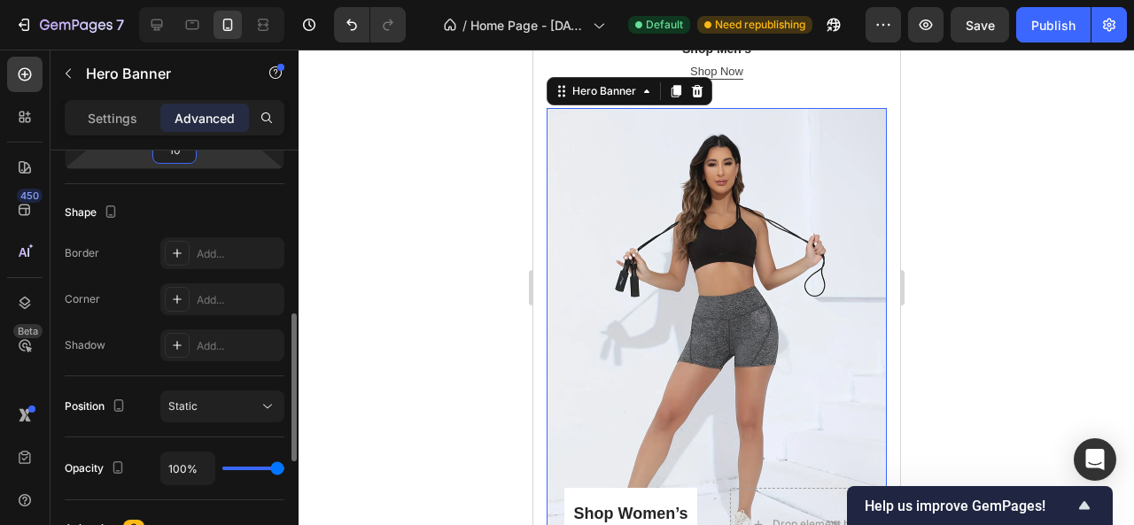
scroll to position [447, 0]
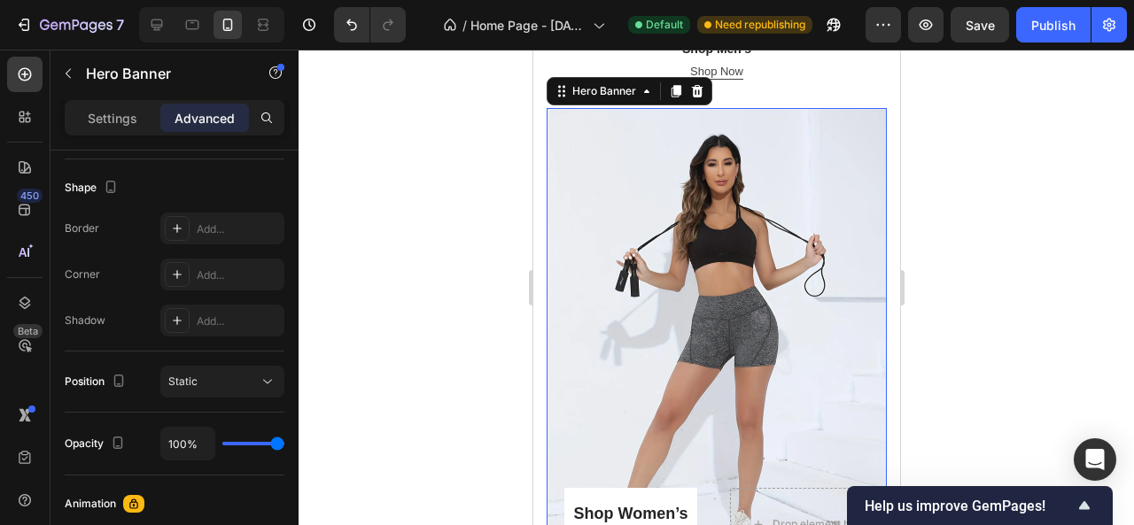
click at [395, 346] on div at bounding box center [717, 288] width 836 height 476
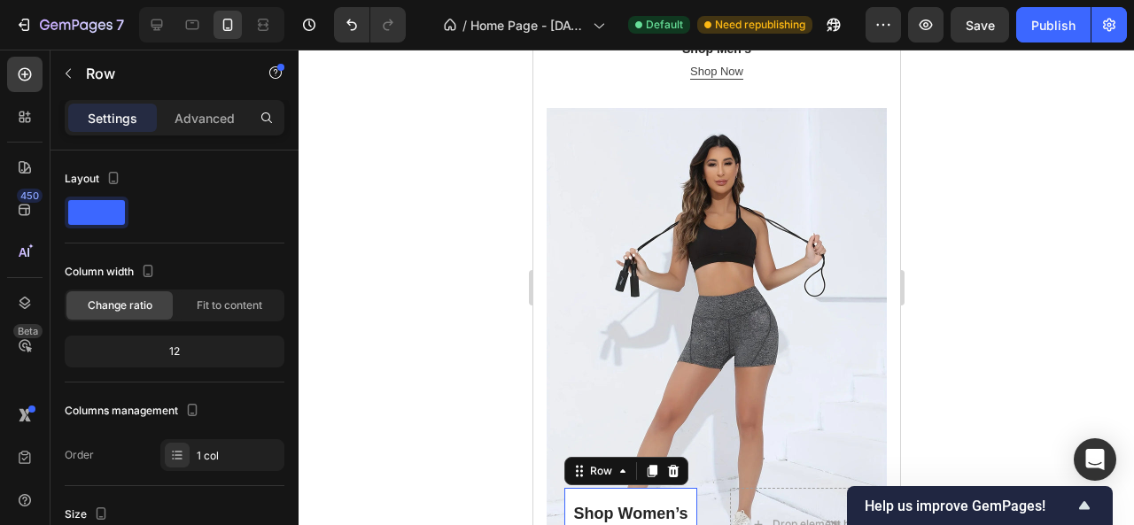
click at [612, 488] on div "Shop Women’s Heading Shop Now Button Row 0" at bounding box center [630, 525] width 133 height 74
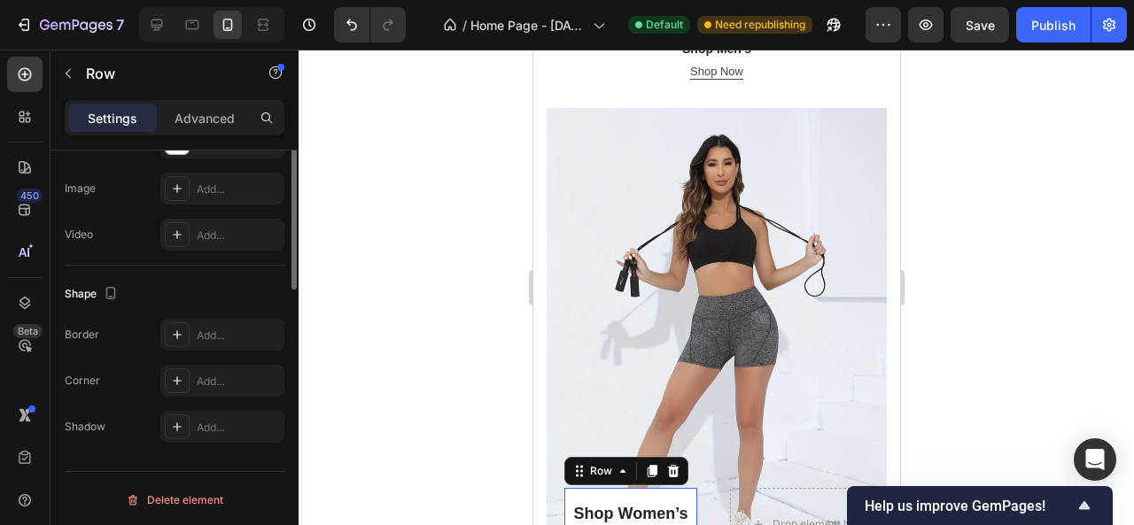
scroll to position [0, 0]
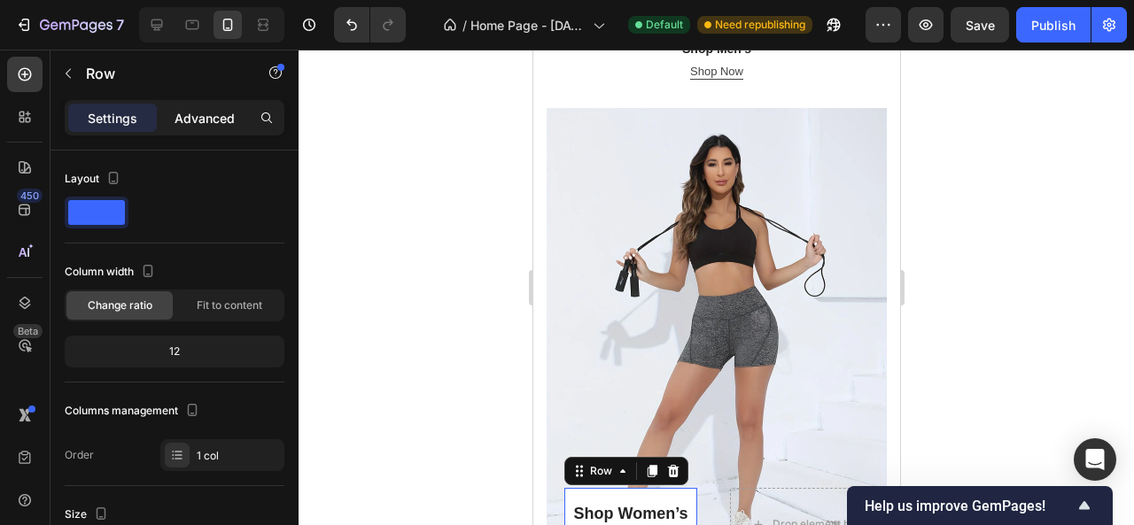
click at [214, 109] on p "Advanced" at bounding box center [205, 118] width 60 height 19
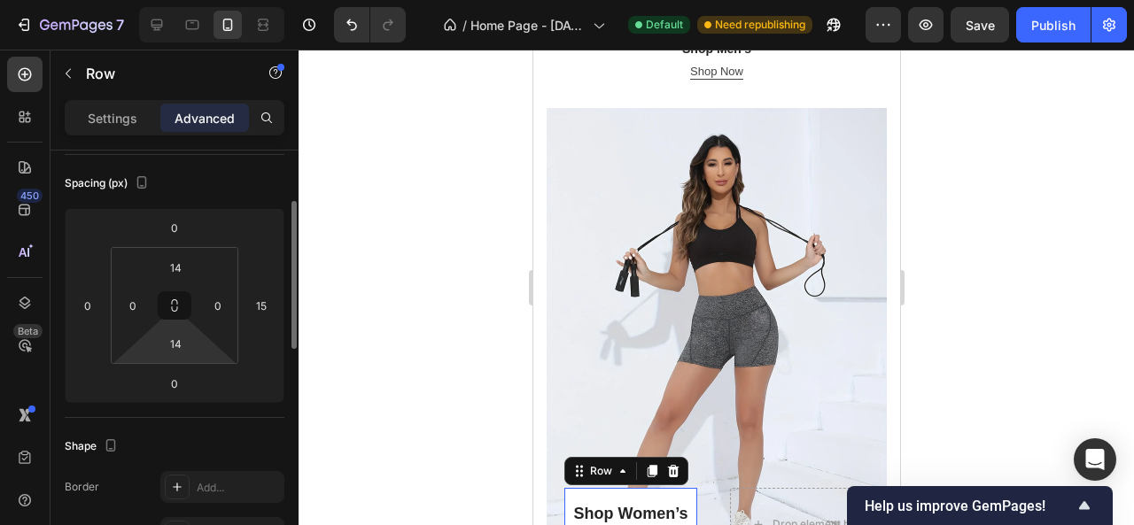
scroll to position [190, 0]
click at [182, 270] on input "14" at bounding box center [175, 266] width 35 height 27
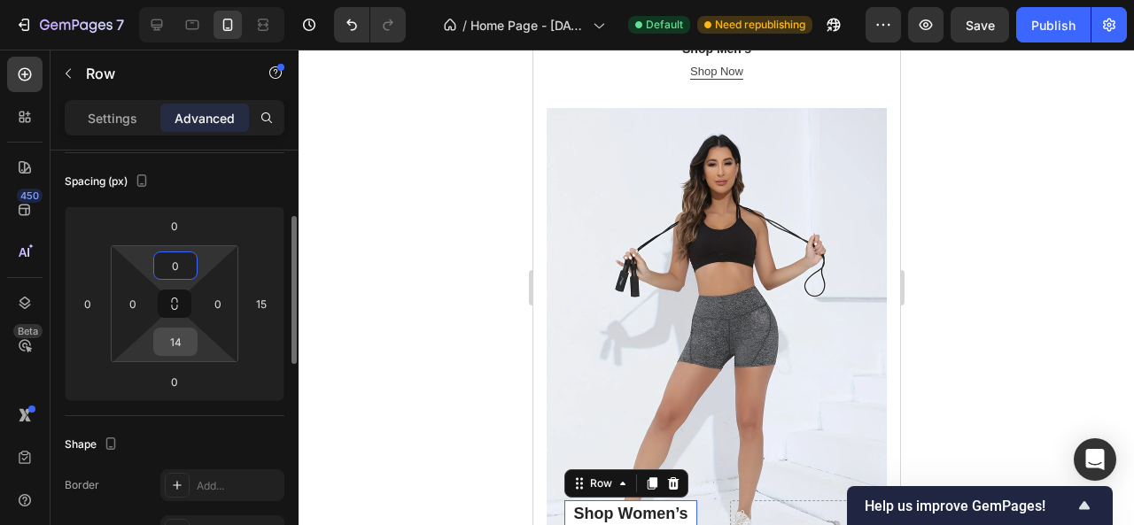
type input "0"
click at [183, 346] on input "14" at bounding box center [175, 342] width 35 height 27
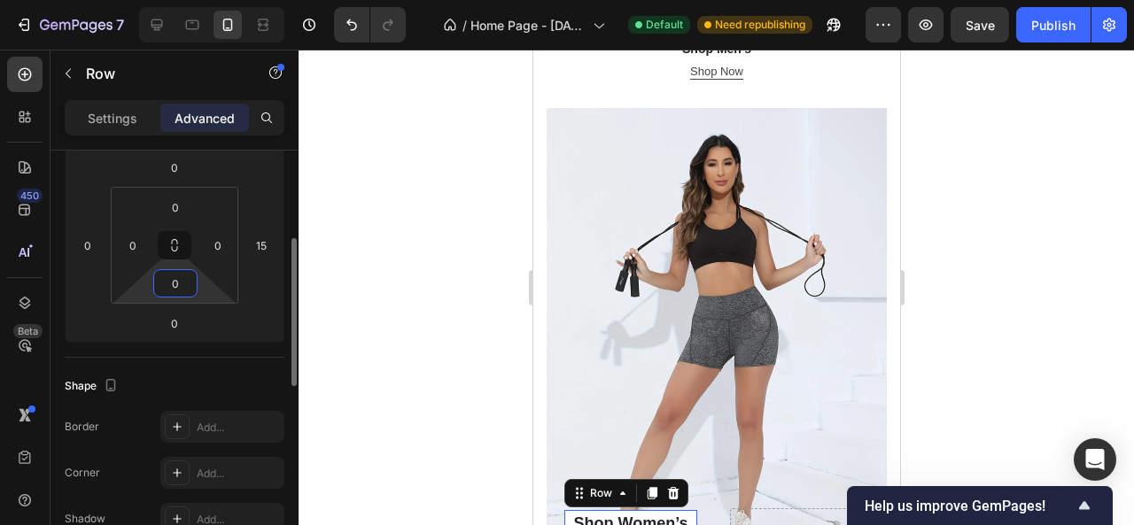
scroll to position [253, 0]
type input "0"
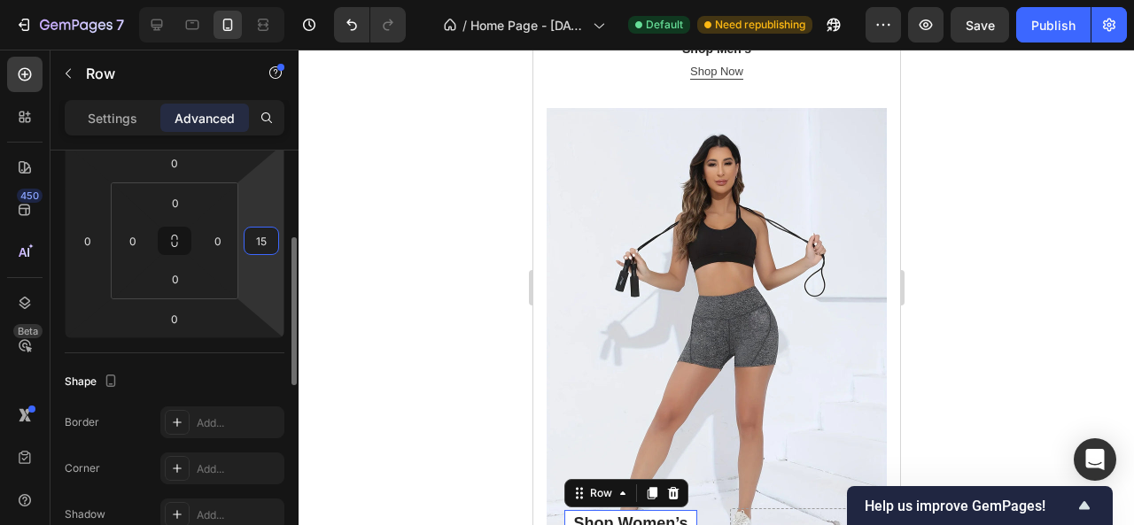
click at [266, 237] on input "15" at bounding box center [261, 241] width 27 height 27
type input "0"
click at [405, 248] on div at bounding box center [717, 288] width 836 height 476
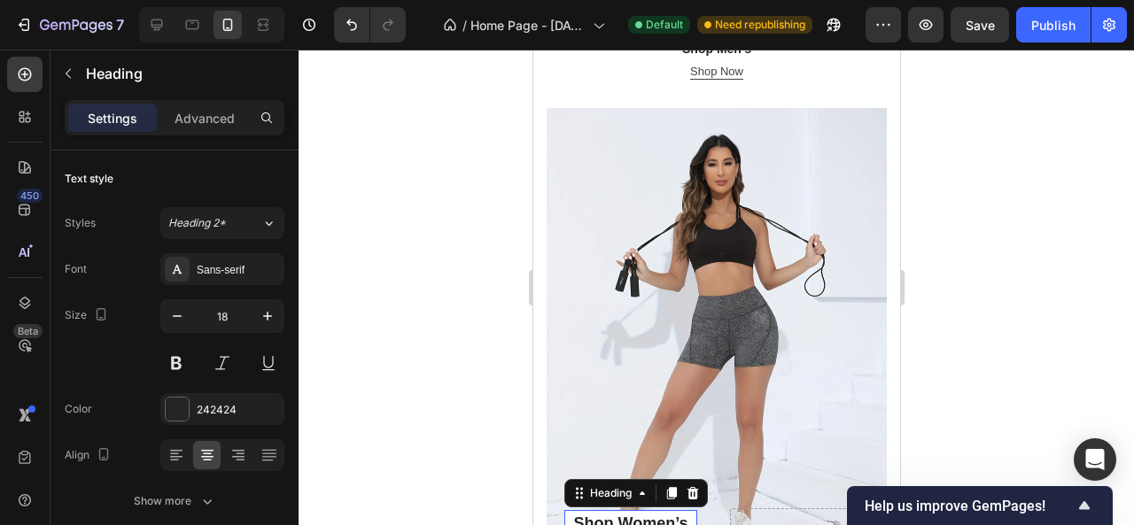
click at [628, 510] on h2 "Shop Women’s" at bounding box center [630, 523] width 133 height 27
click at [182, 320] on icon "button" at bounding box center [177, 316] width 18 height 18
click at [183, 320] on icon "button" at bounding box center [177, 316] width 18 height 18
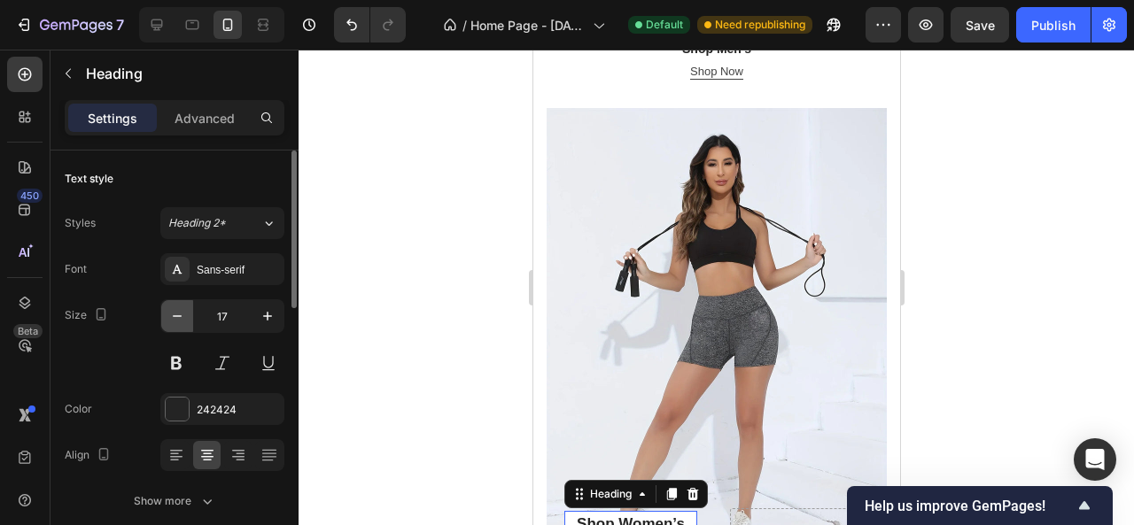
click at [183, 320] on icon "button" at bounding box center [177, 316] width 18 height 18
type input "14"
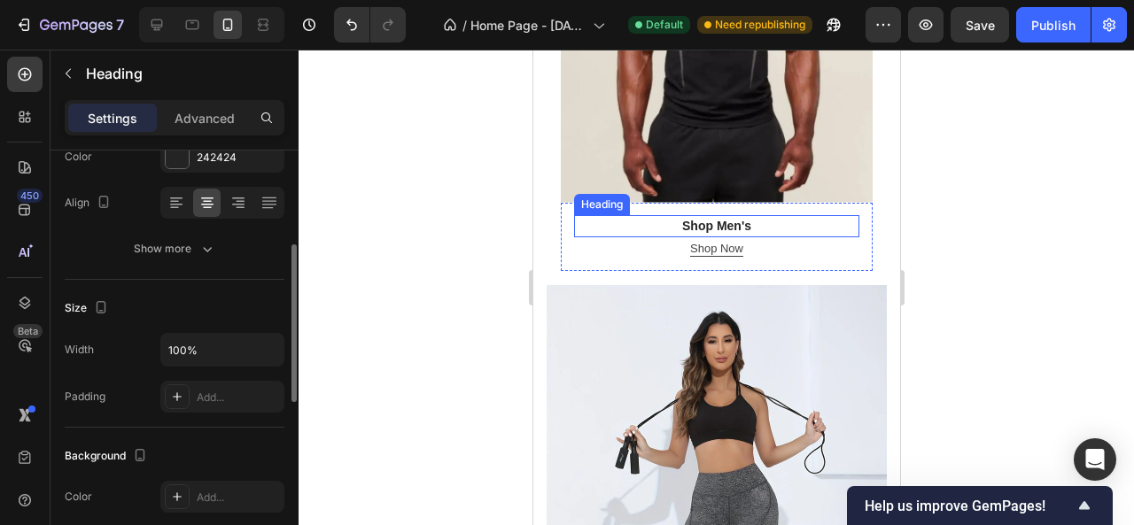
click at [709, 215] on div "Shop Men's Heading" at bounding box center [715, 226] width 285 height 22
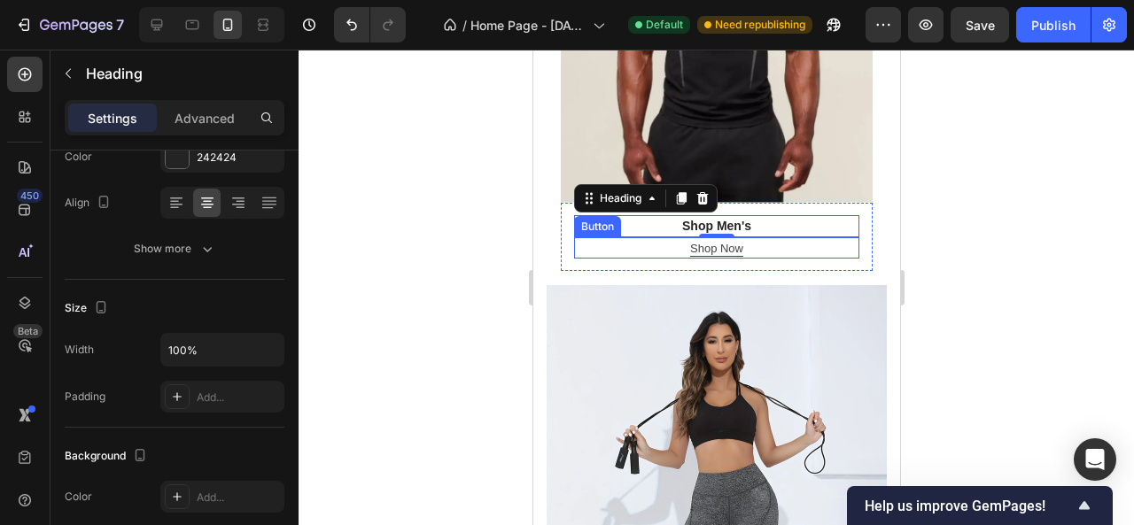
click at [622, 237] on div "Shop Now Button" at bounding box center [715, 247] width 285 height 21
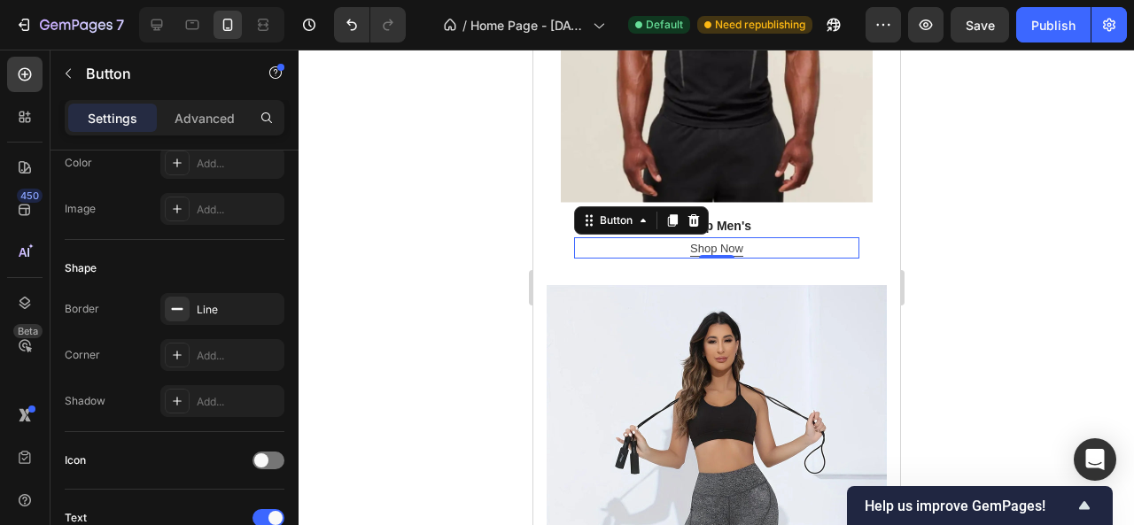
scroll to position [0, 0]
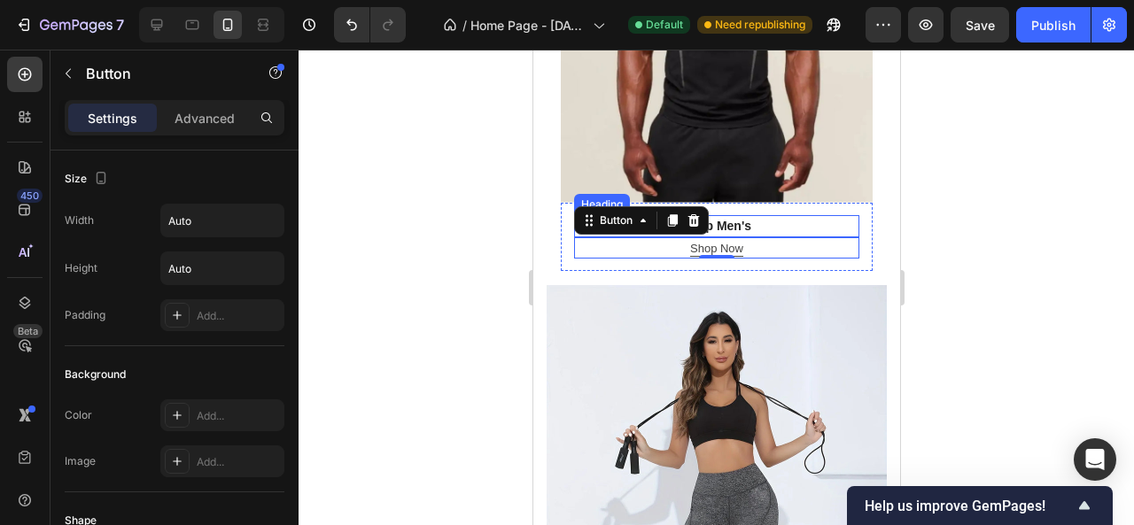
click at [815, 215] on h2 "Shop Men's" at bounding box center [715, 226] width 285 height 22
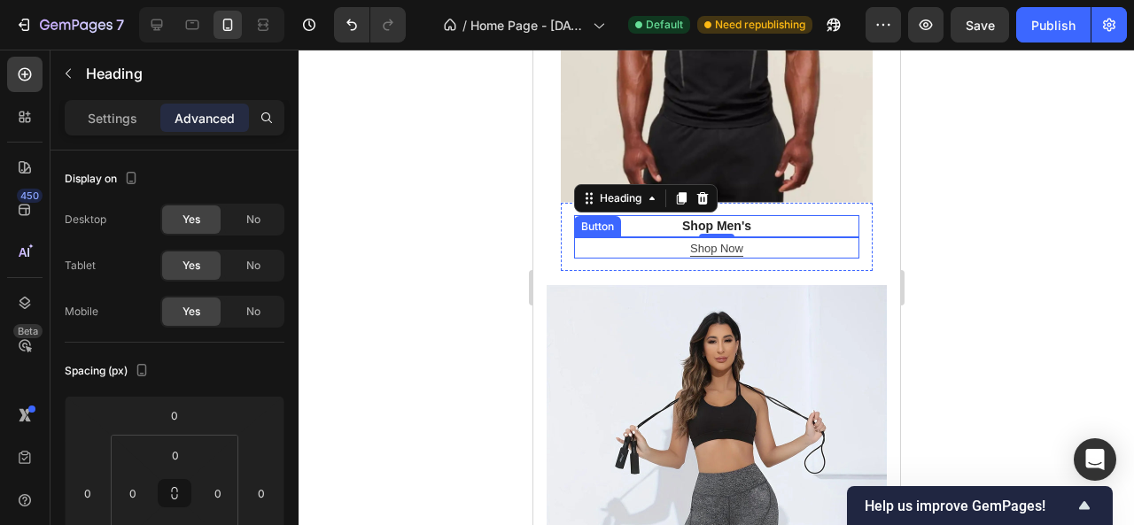
click at [628, 237] on div "Shop Now Button" at bounding box center [715, 247] width 285 height 21
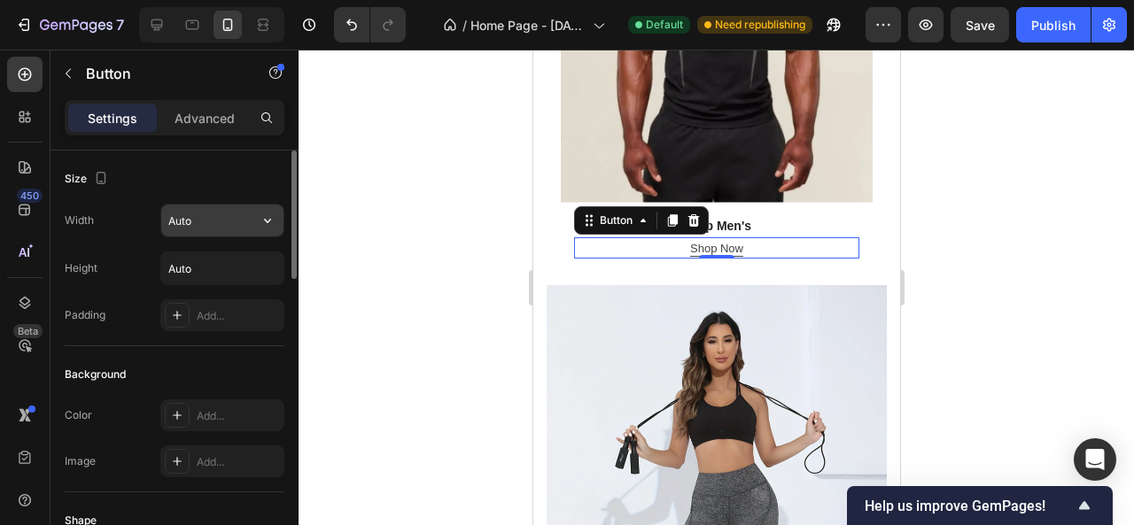
scroll to position [266, 0]
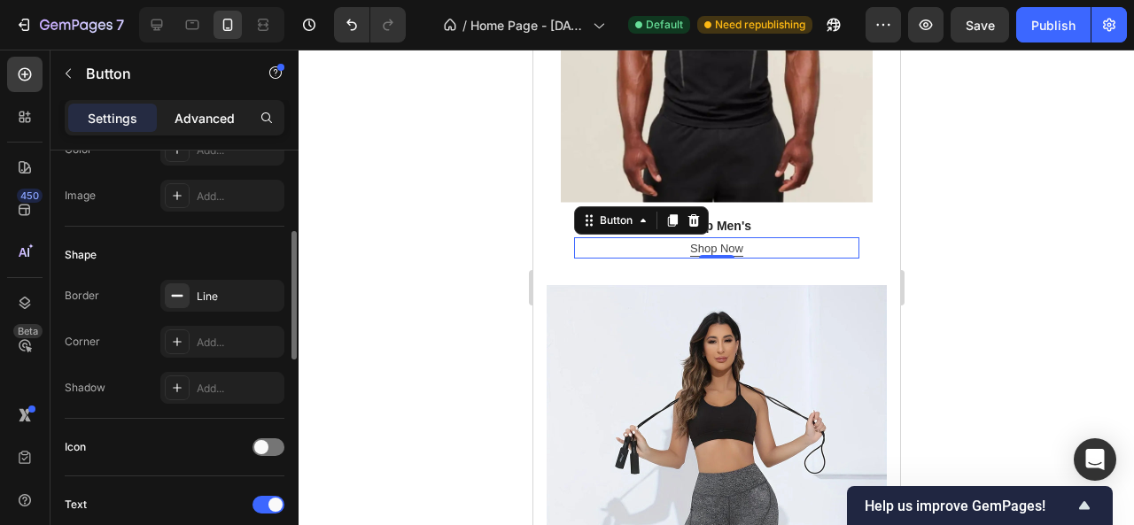
click at [215, 116] on p "Advanced" at bounding box center [205, 118] width 60 height 19
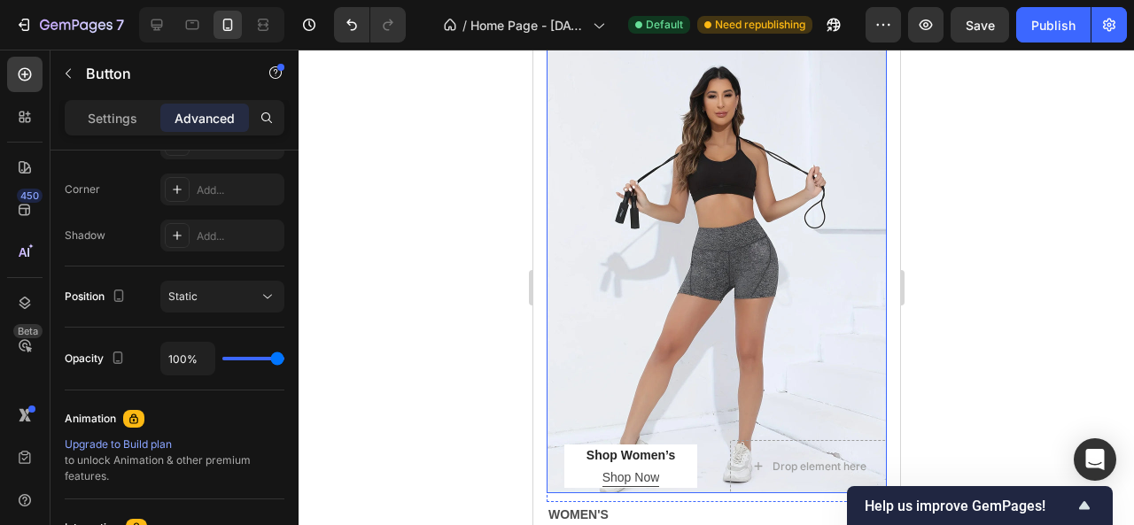
scroll to position [1551, 0]
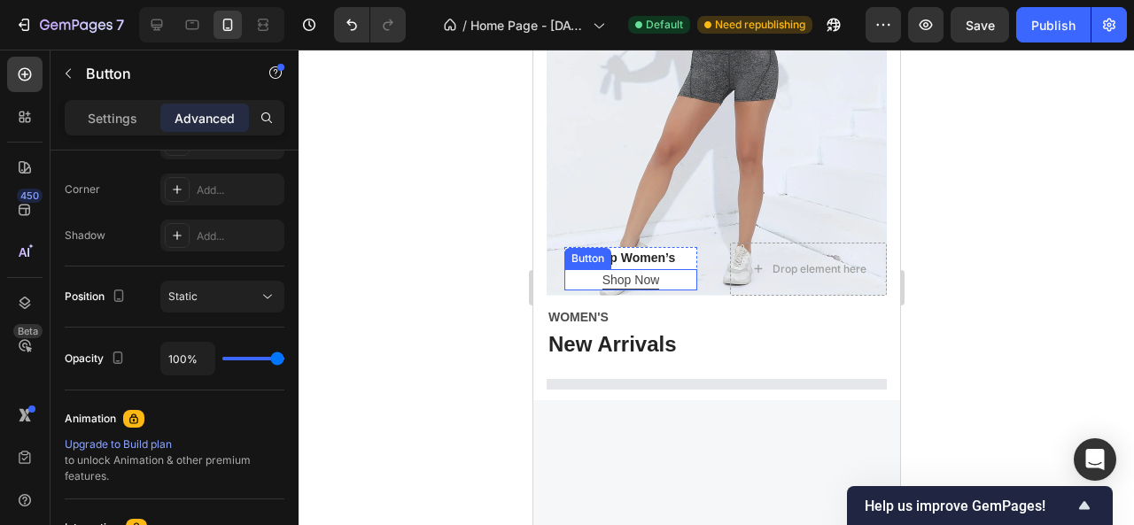
click at [684, 269] on div "Shop Now Button" at bounding box center [630, 279] width 133 height 21
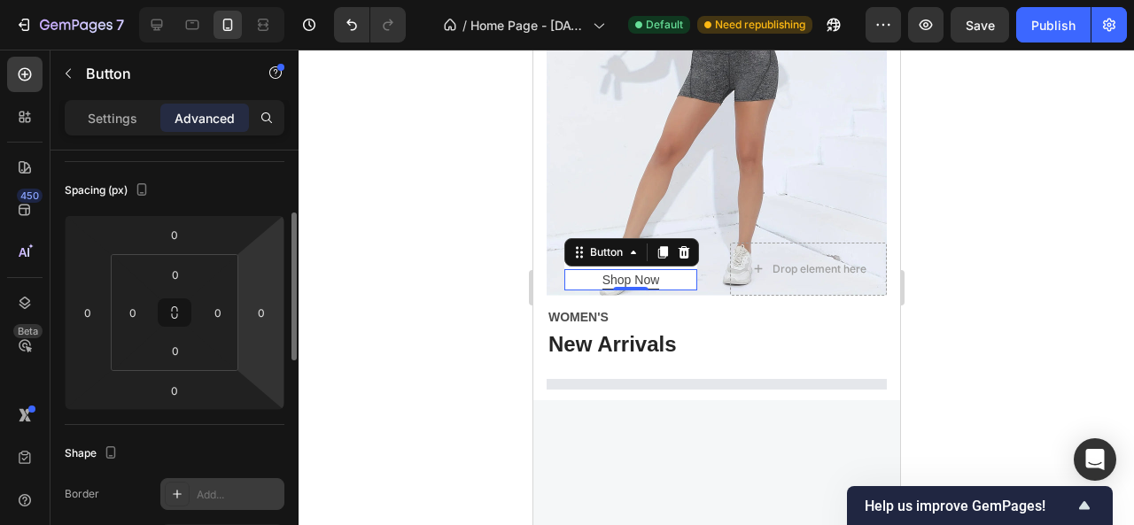
scroll to position [0, 0]
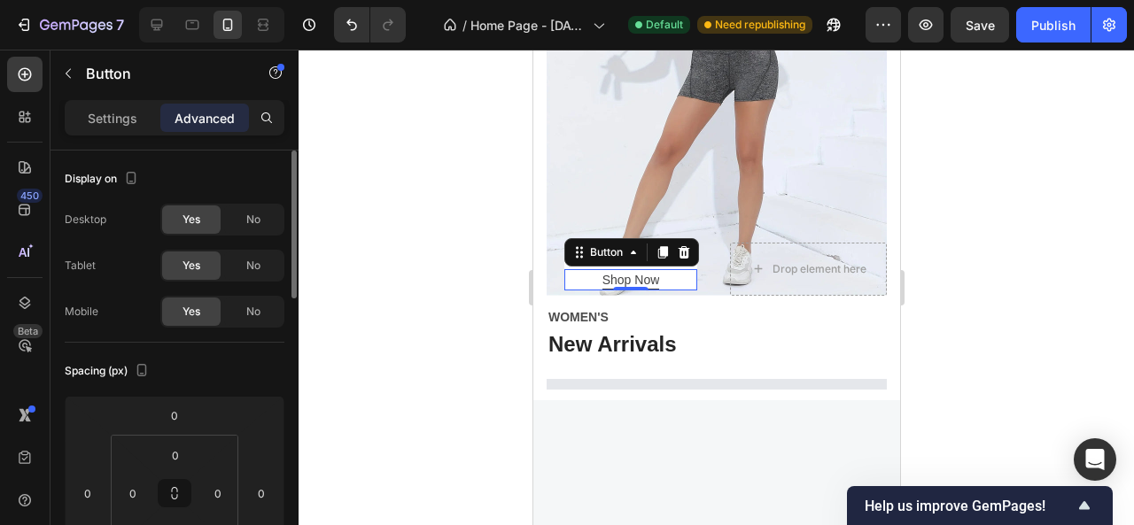
drag, startPoint x: 109, startPoint y: 118, endPoint x: 168, endPoint y: 341, distance: 231.0
click at [110, 117] on p "Settings" at bounding box center [113, 118] width 50 height 19
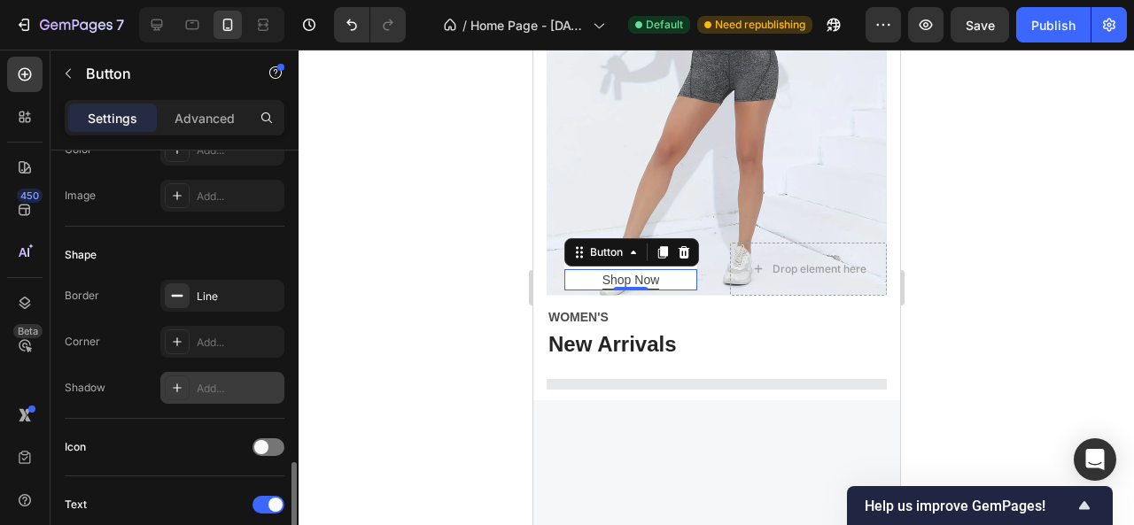
scroll to position [532, 0]
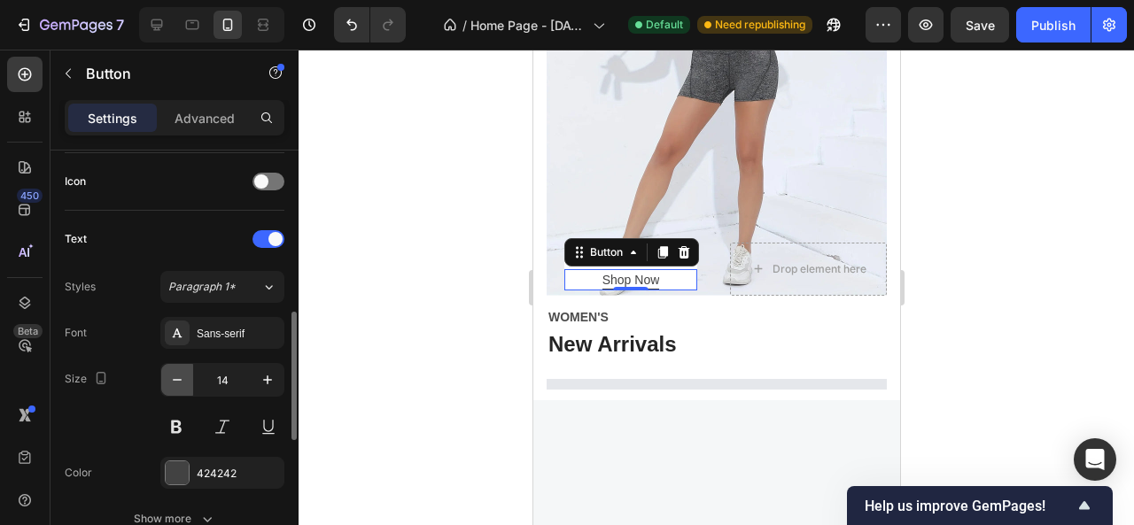
click at [183, 376] on icon "button" at bounding box center [177, 380] width 18 height 18
type input "13"
click at [491, 218] on div at bounding box center [717, 288] width 836 height 476
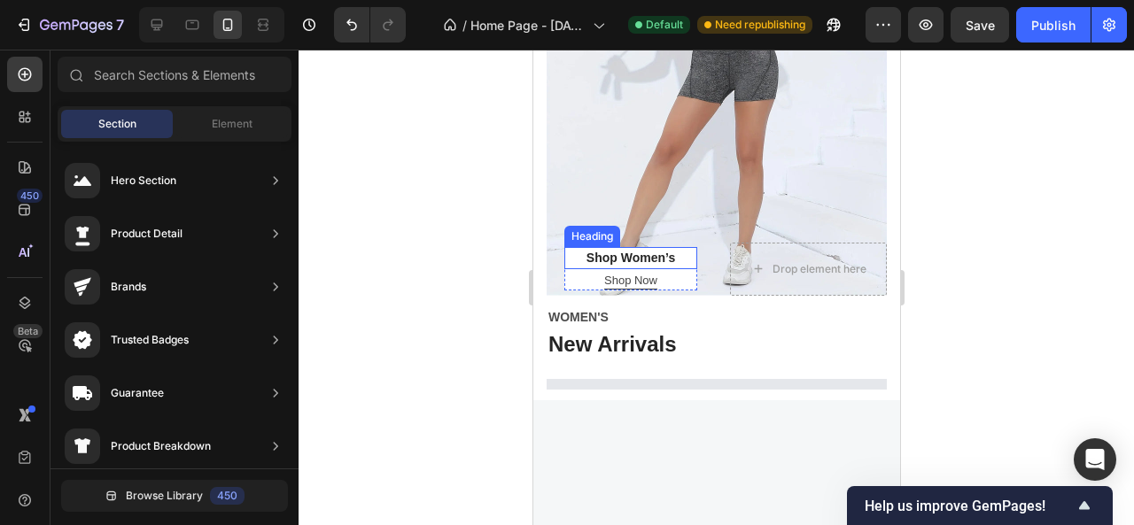
click at [626, 247] on h2 "Shop Women’s" at bounding box center [630, 258] width 133 height 22
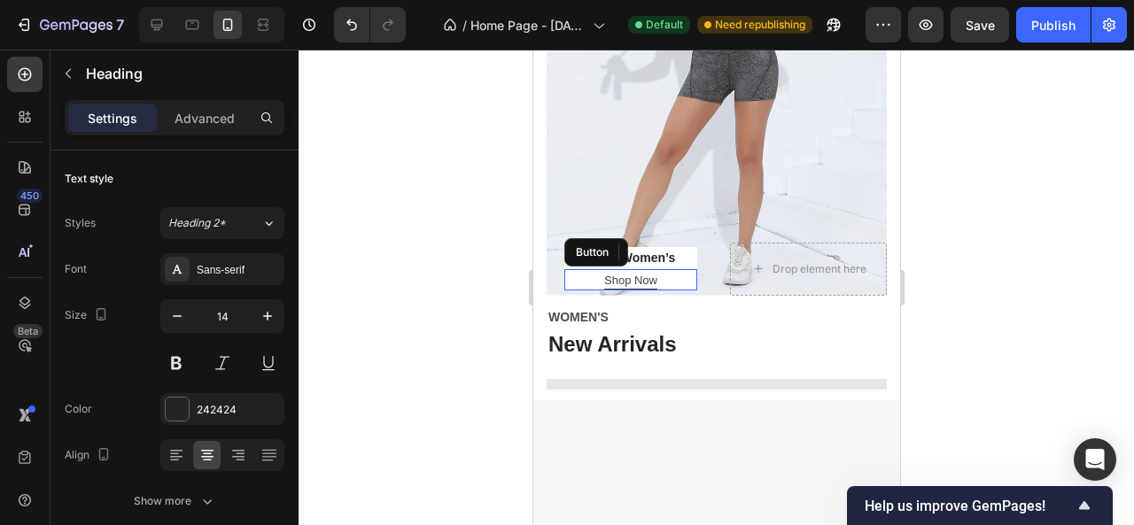
click at [679, 269] on div "Shop Now Button" at bounding box center [630, 279] width 133 height 21
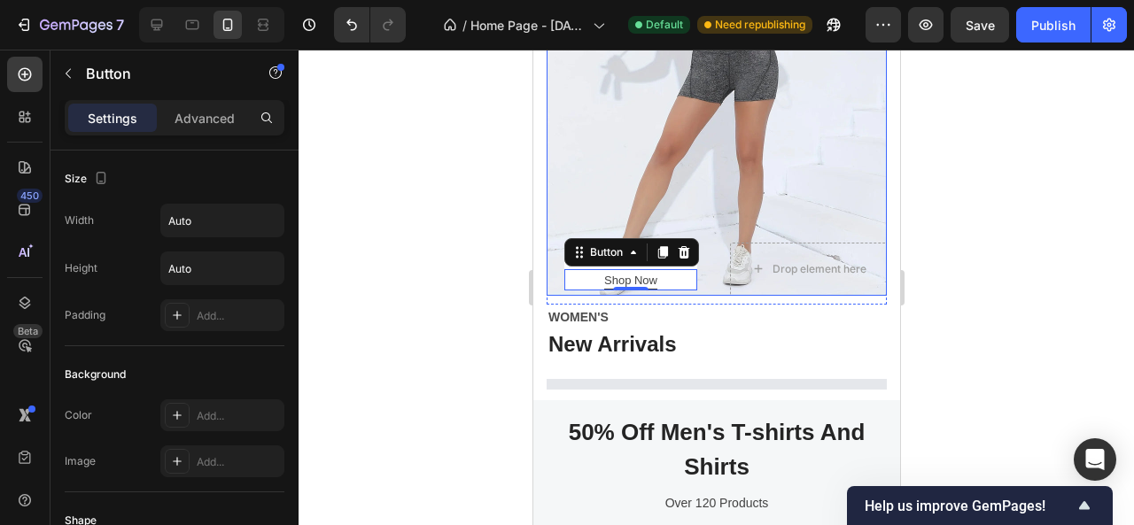
scroll to position [1463, 0]
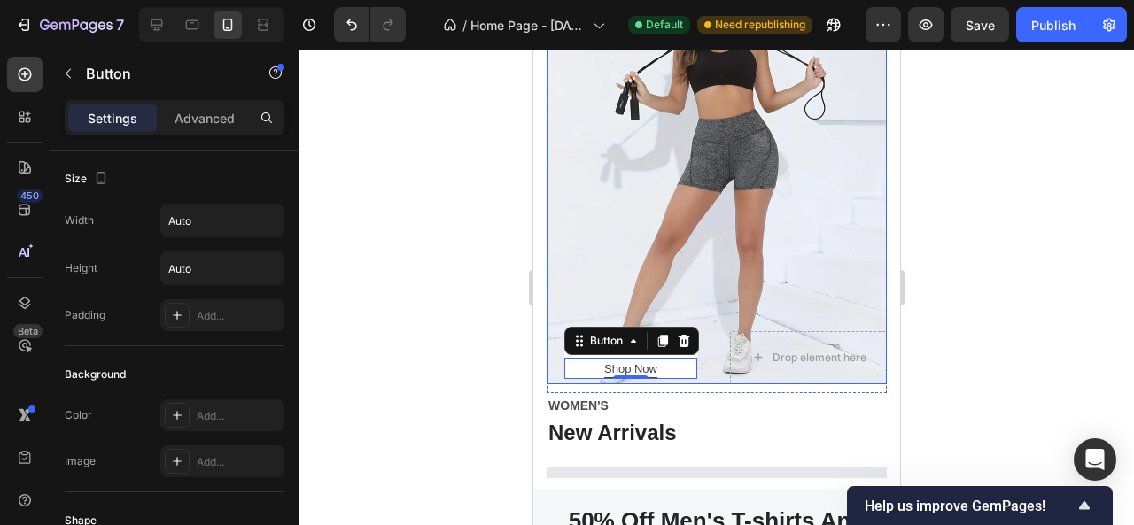
click at [585, 153] on div "Overlay" at bounding box center [716, 158] width 340 height 454
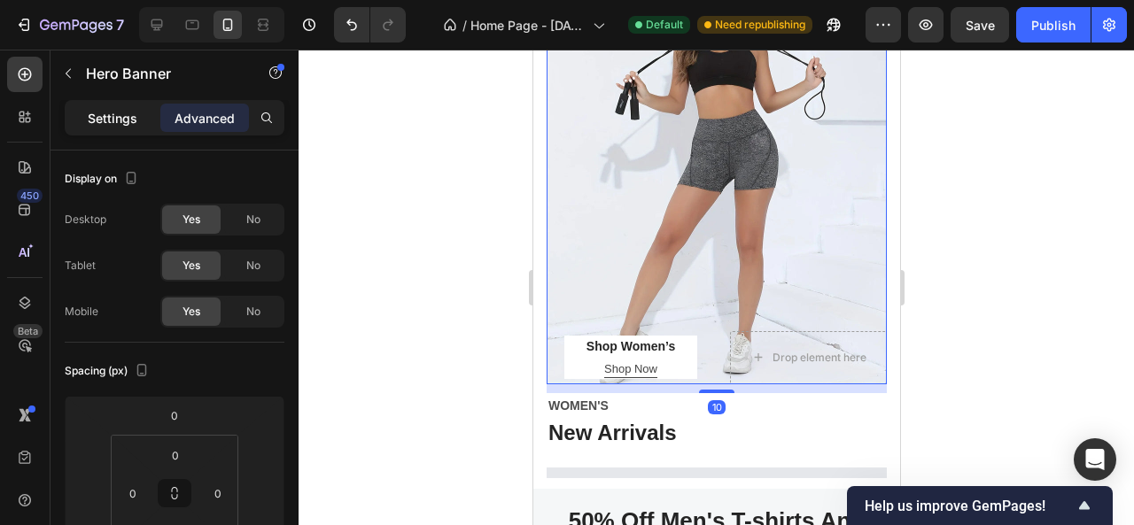
click at [145, 114] on div "Settings" at bounding box center [112, 118] width 89 height 28
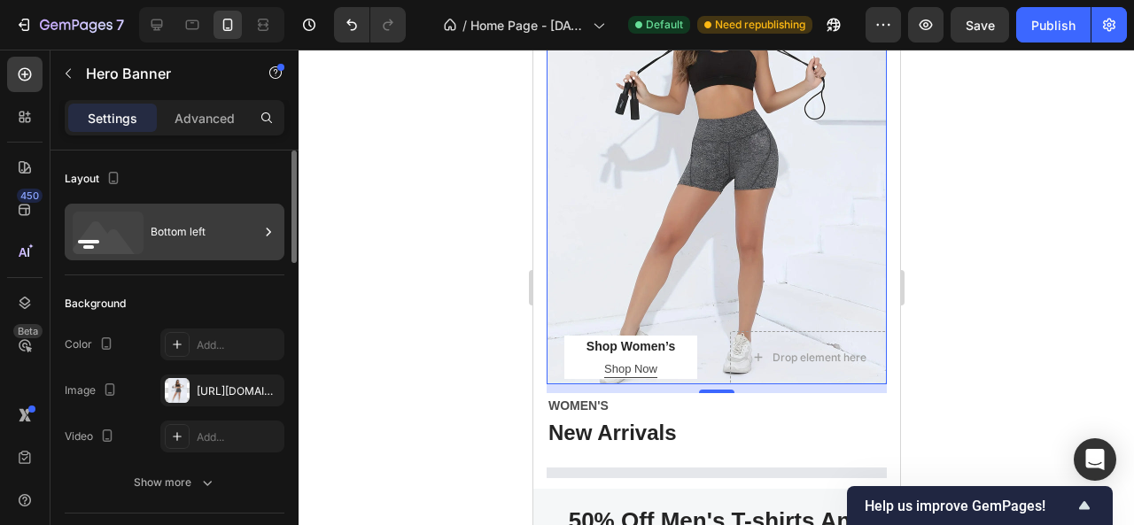
click at [237, 224] on div "Bottom left" at bounding box center [205, 232] width 108 height 41
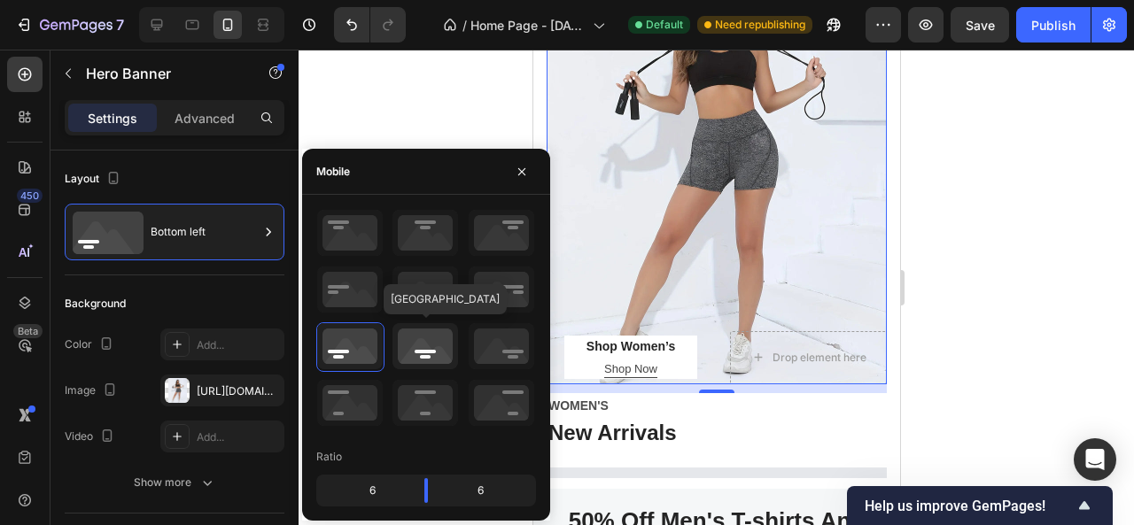
click at [413, 354] on icon at bounding box center [426, 346] width 66 height 46
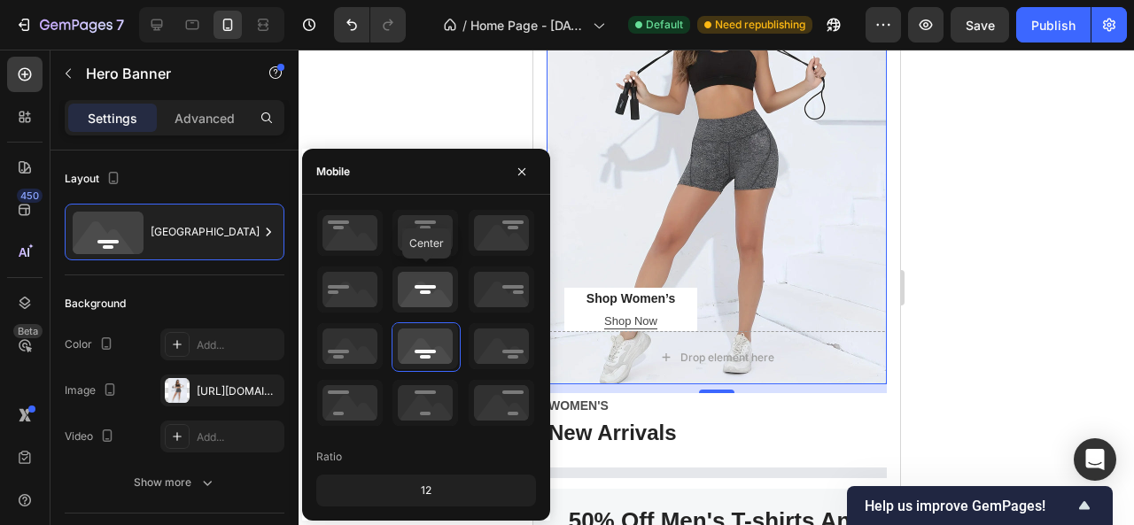
click at [429, 281] on icon at bounding box center [426, 290] width 66 height 46
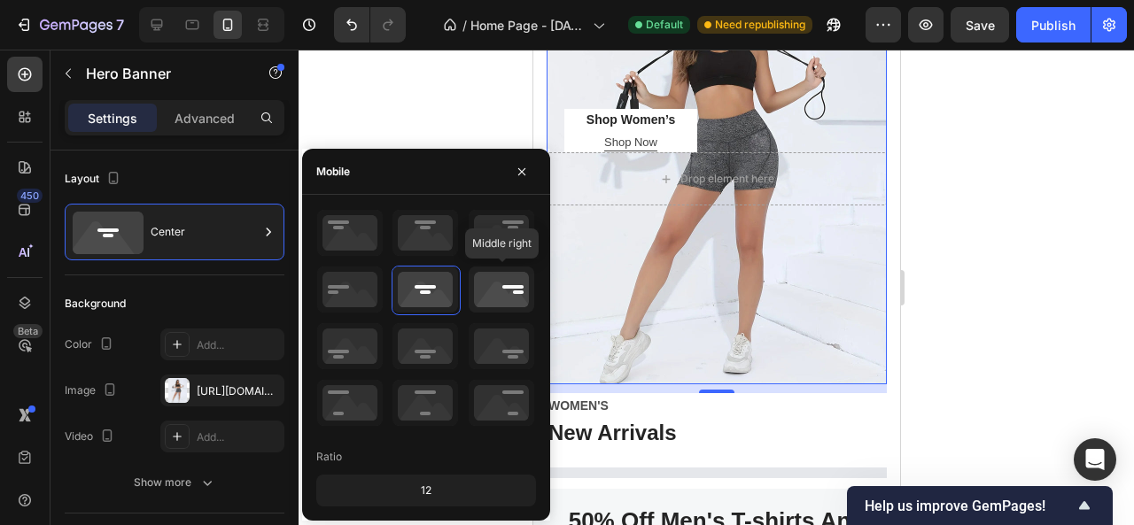
click at [523, 297] on icon at bounding box center [502, 290] width 66 height 46
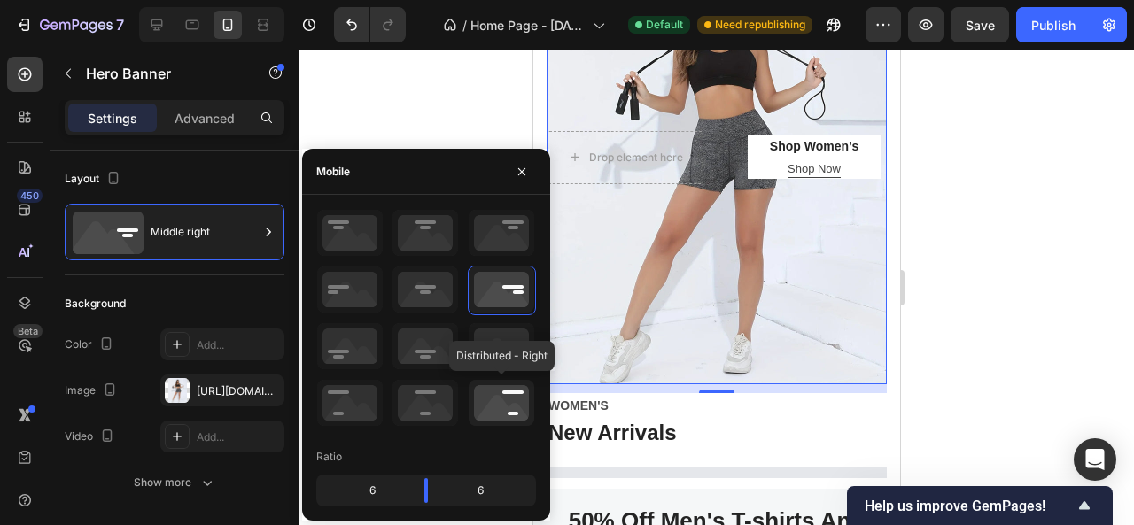
click at [507, 392] on icon at bounding box center [502, 403] width 66 height 46
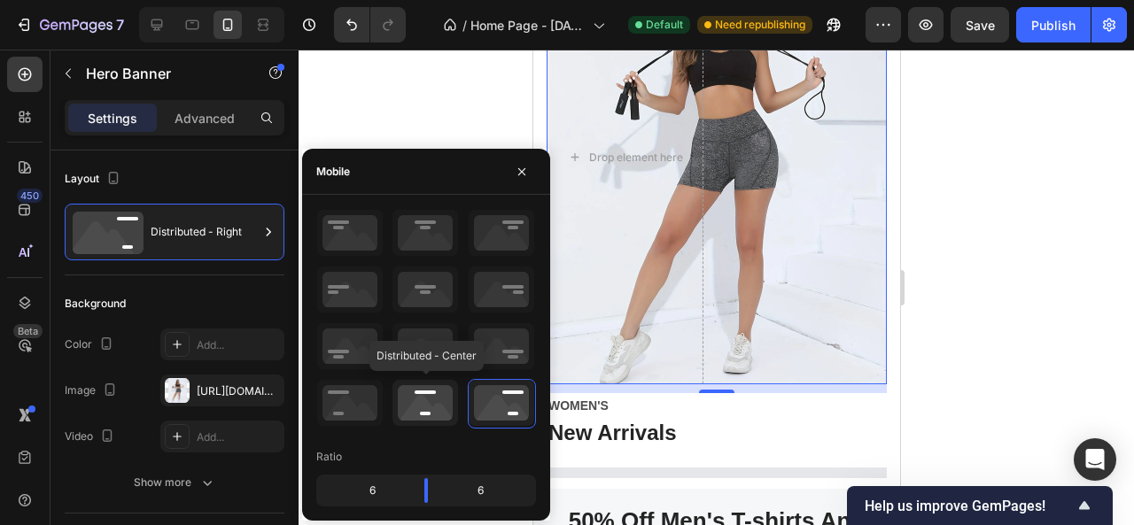
click at [439, 405] on icon at bounding box center [426, 403] width 66 height 46
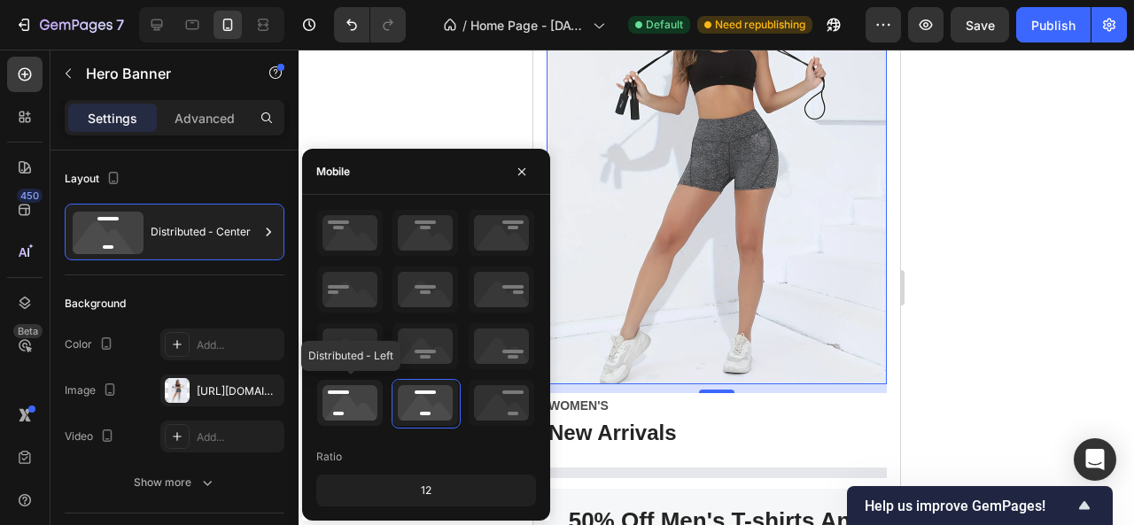
click at [369, 403] on icon at bounding box center [350, 403] width 66 height 46
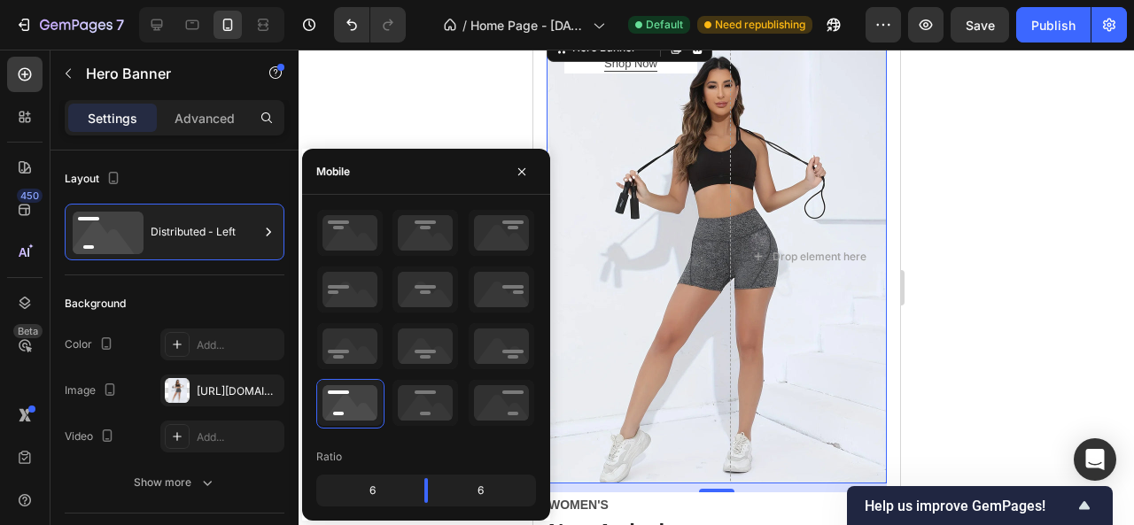
scroll to position [1286, 0]
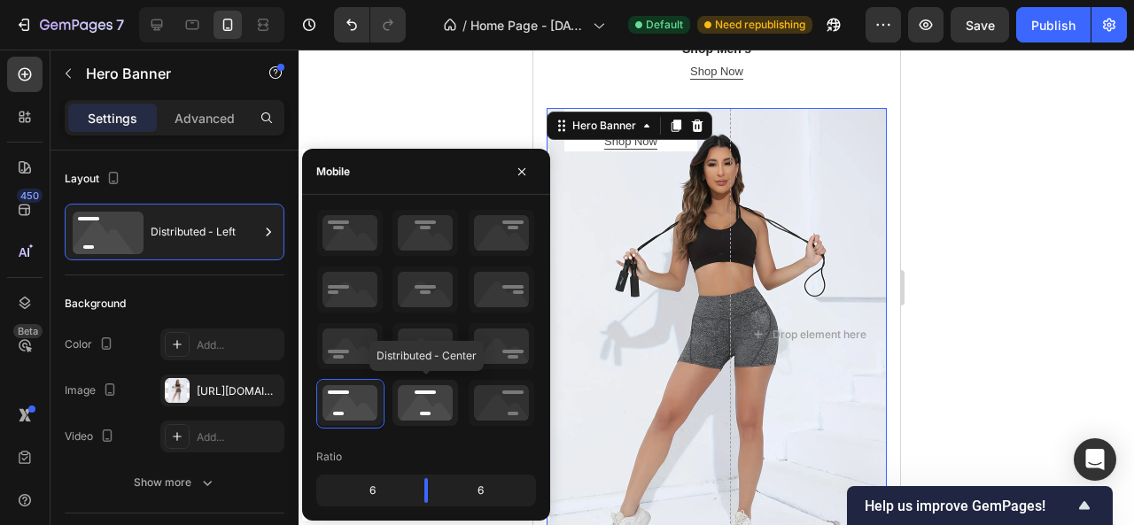
click at [420, 385] on icon at bounding box center [426, 403] width 66 height 46
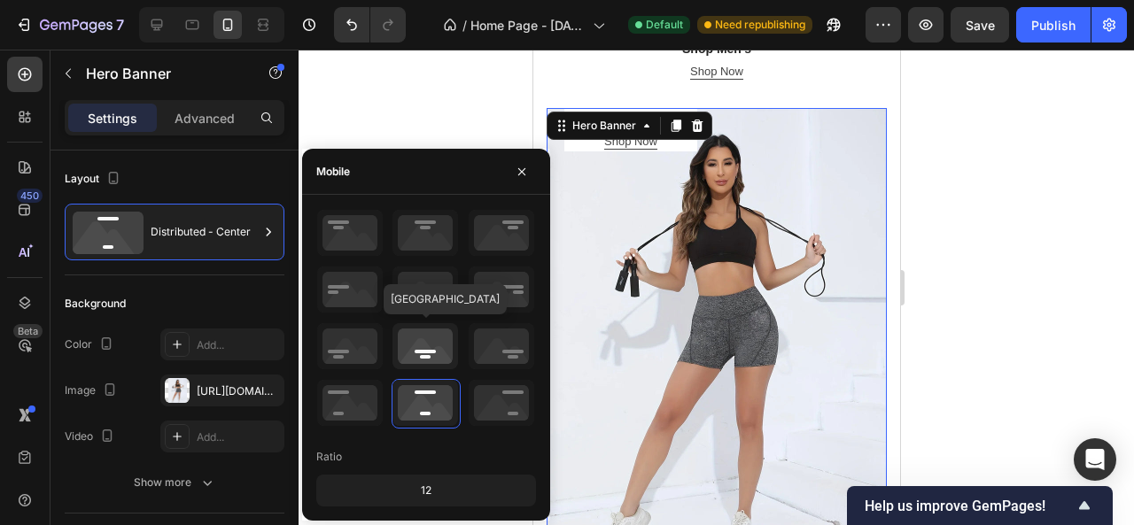
click at [429, 348] on icon at bounding box center [426, 346] width 66 height 46
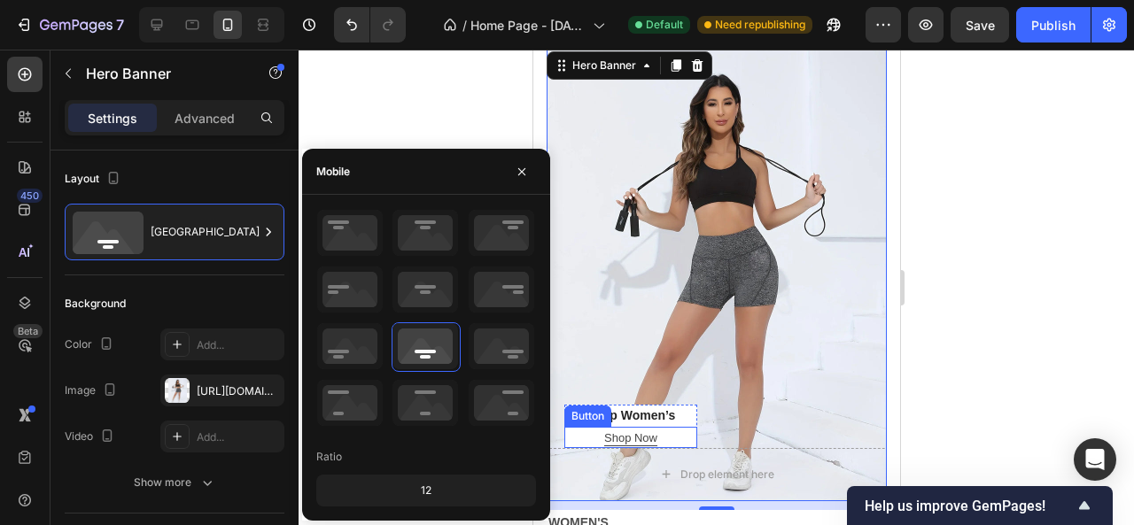
scroll to position [1374, 0]
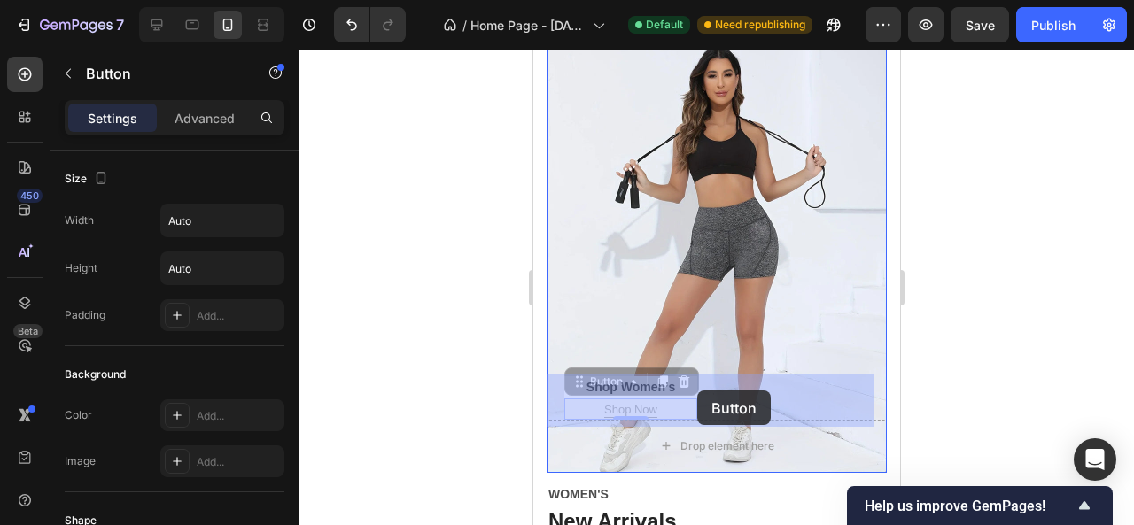
drag, startPoint x: 678, startPoint y: 361, endPoint x: 696, endPoint y: 391, distance: 34.7
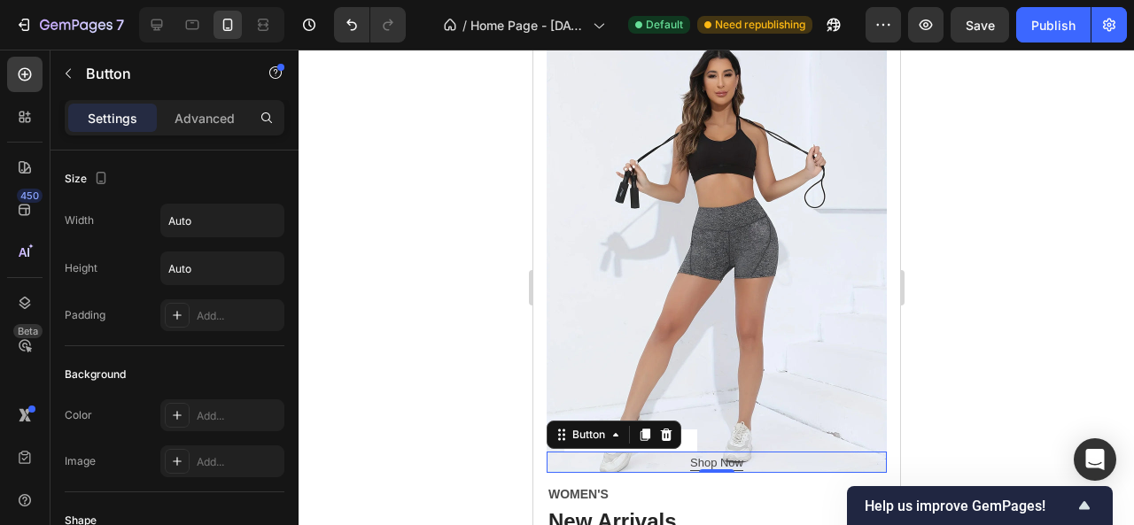
click at [960, 398] on div at bounding box center [717, 288] width 836 height 476
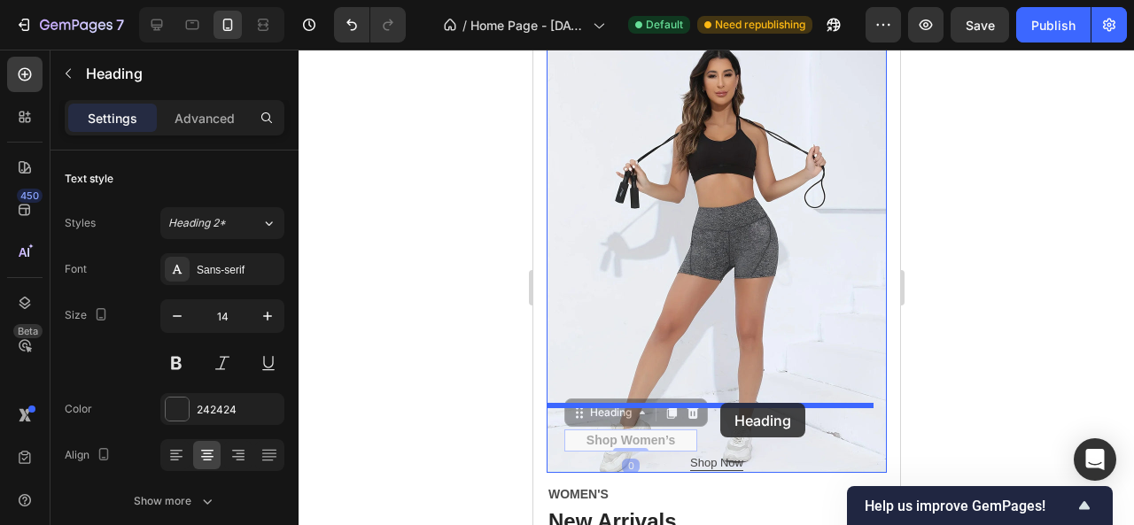
drag, startPoint x: 659, startPoint y: 393, endPoint x: 719, endPoint y: 403, distance: 61.2
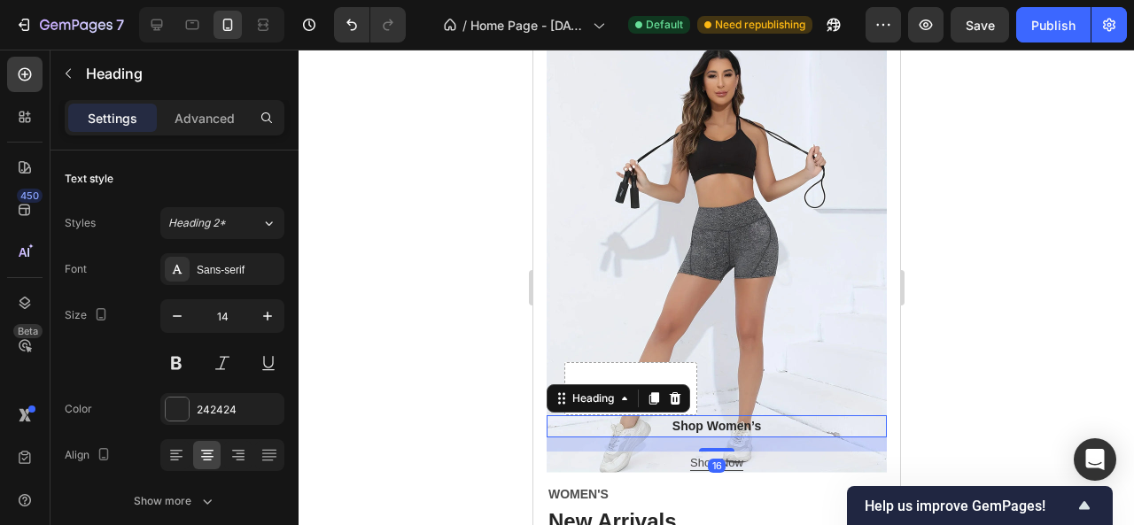
click at [457, 245] on div at bounding box center [717, 288] width 836 height 476
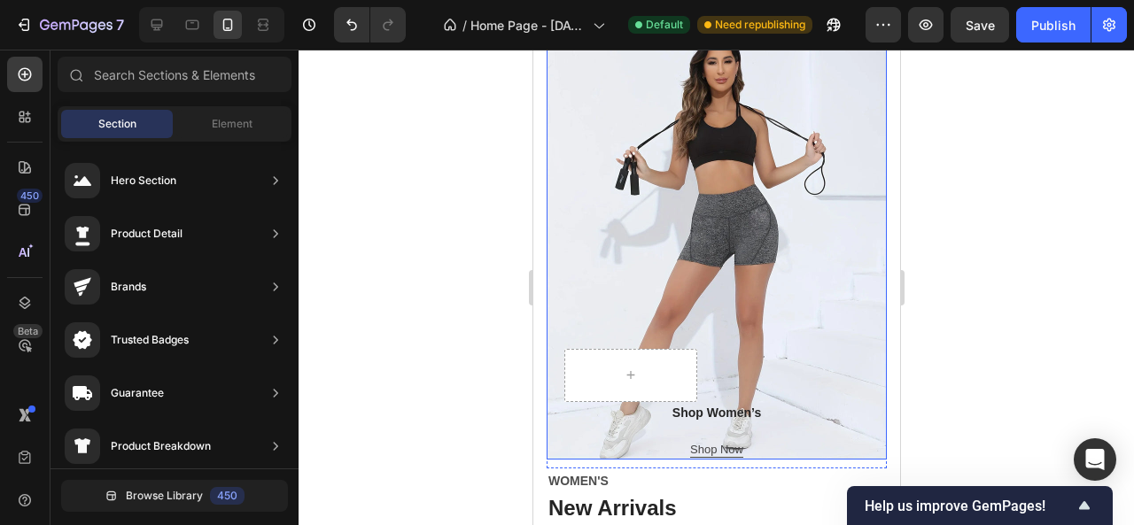
scroll to position [1463, 0]
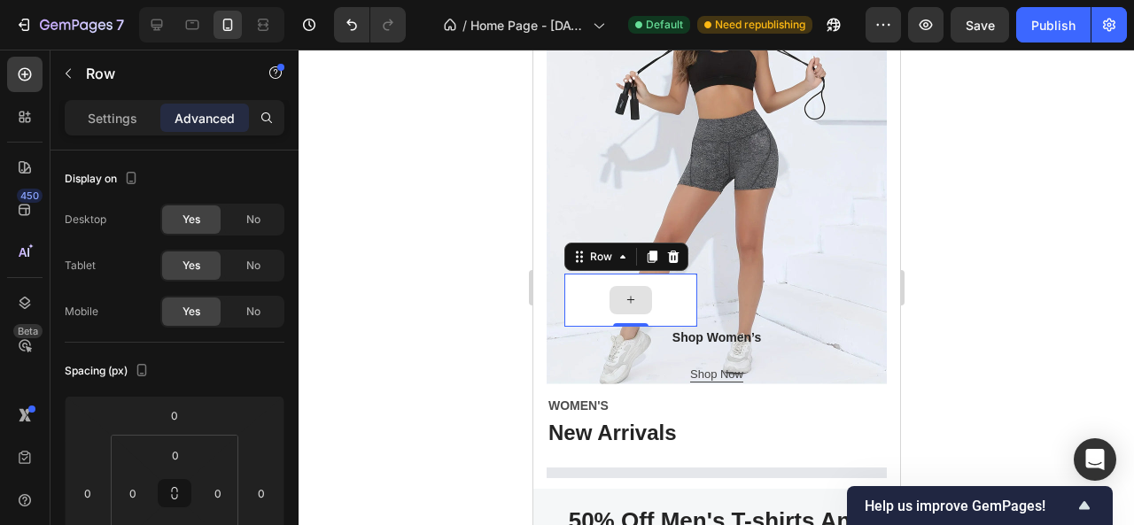
click at [574, 274] on div at bounding box center [630, 300] width 133 height 53
click at [673, 250] on icon at bounding box center [673, 256] width 12 height 12
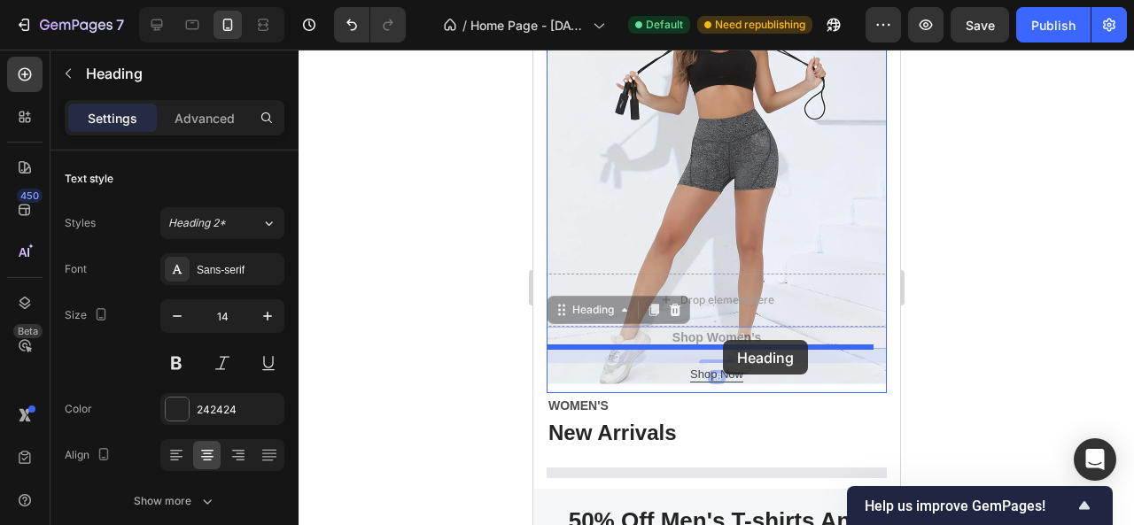
drag, startPoint x: 720, startPoint y: 293, endPoint x: 722, endPoint y: 340, distance: 47.0
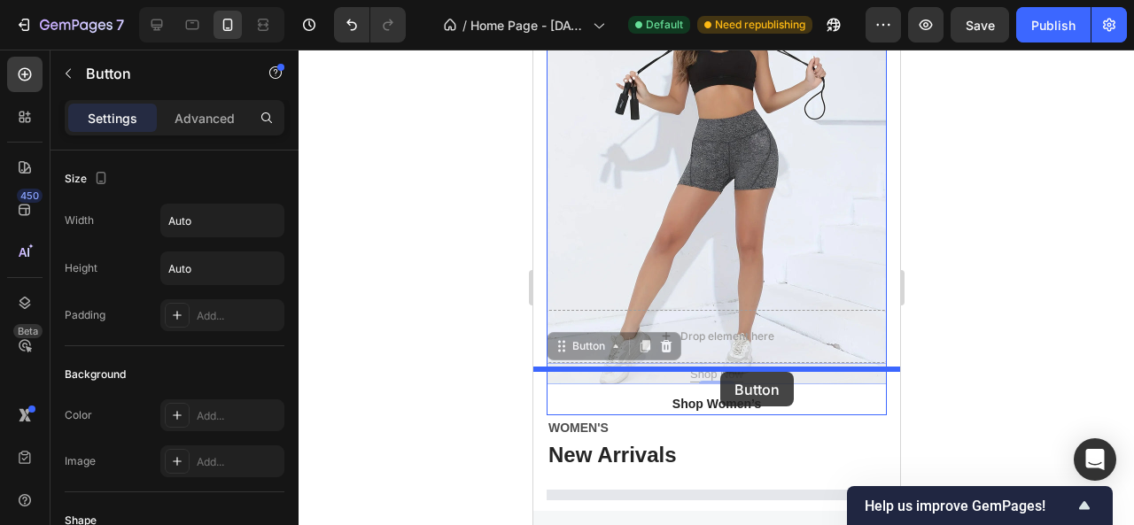
drag, startPoint x: 719, startPoint y: 324, endPoint x: 719, endPoint y: 372, distance: 47.8
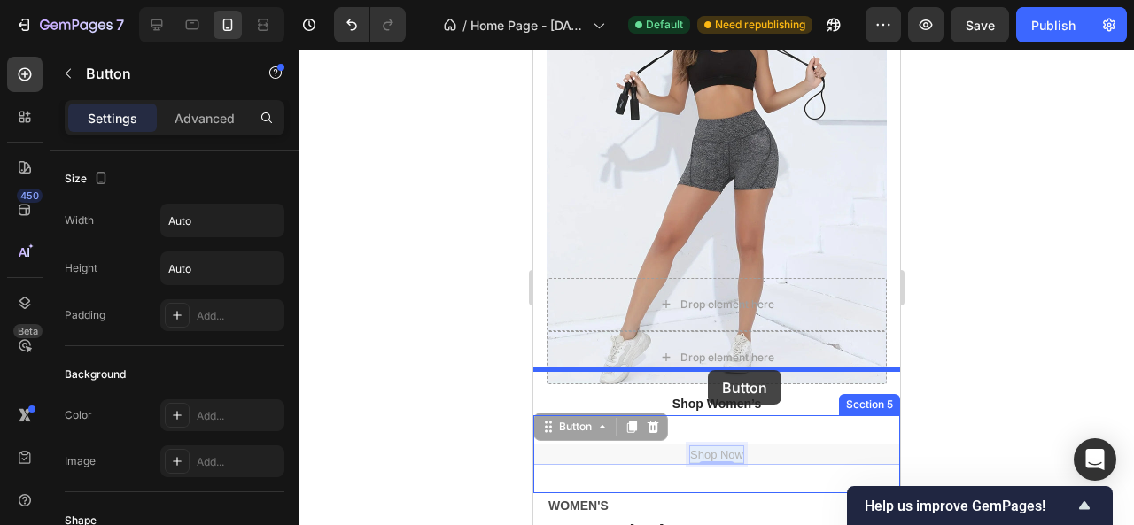
drag, startPoint x: 710, startPoint y: 406, endPoint x: 706, endPoint y: 370, distance: 35.6
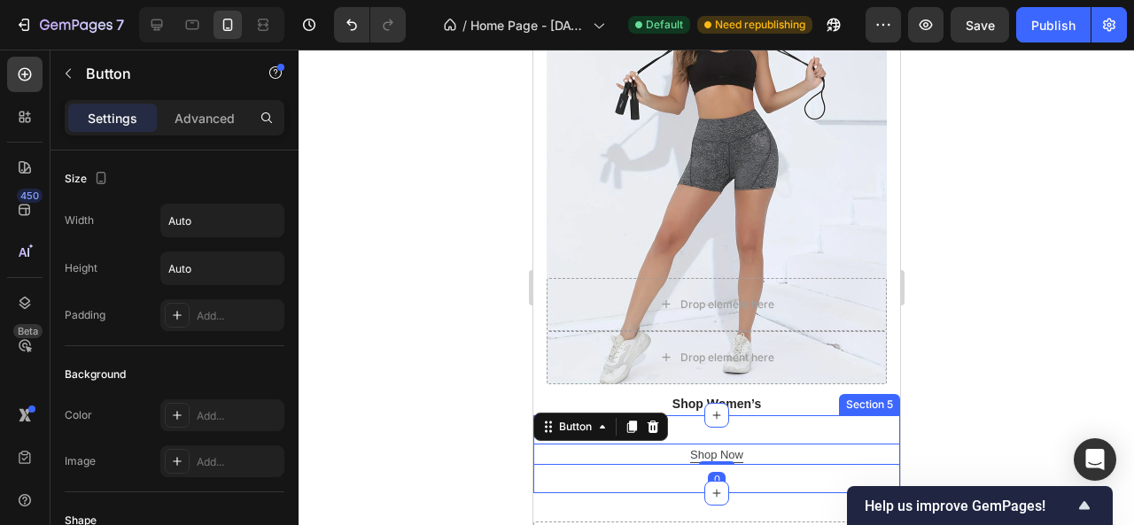
click at [696, 416] on div "Shop Now Button 0 Section 5" at bounding box center [715, 455] width 367 height 78
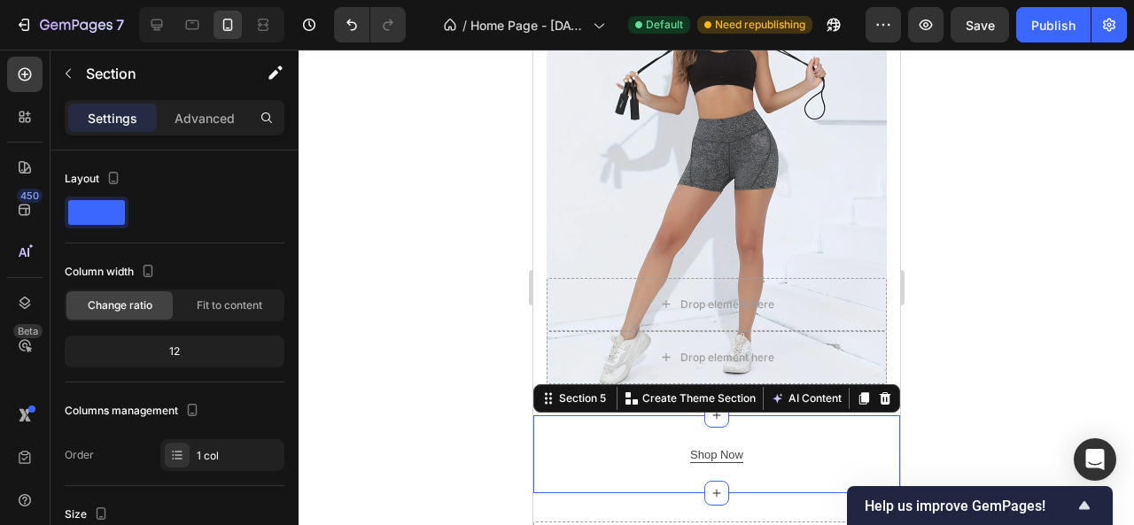
click at [492, 377] on div at bounding box center [717, 288] width 836 height 476
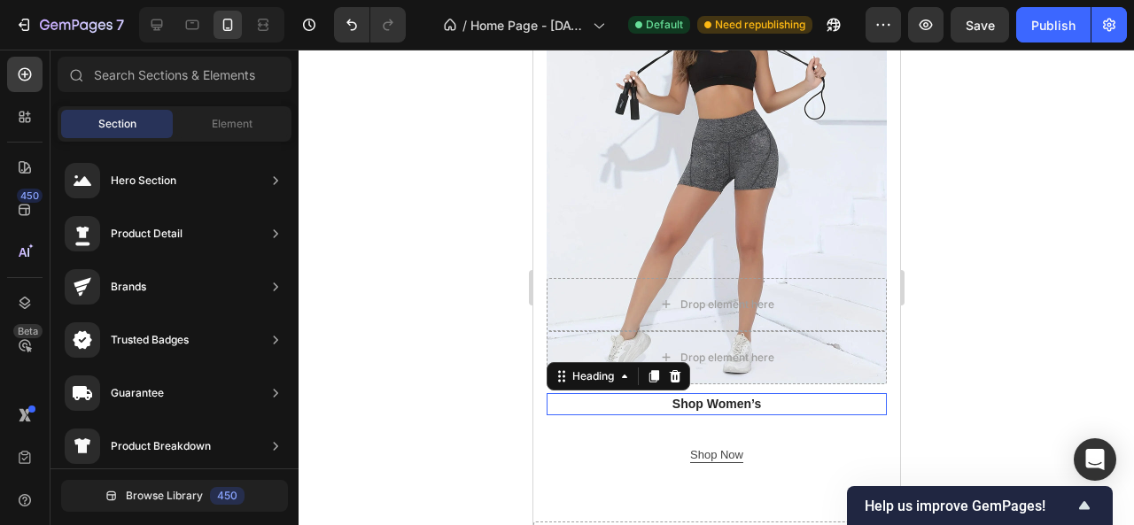
click at [685, 393] on h2 "Shop Women’s" at bounding box center [716, 404] width 340 height 22
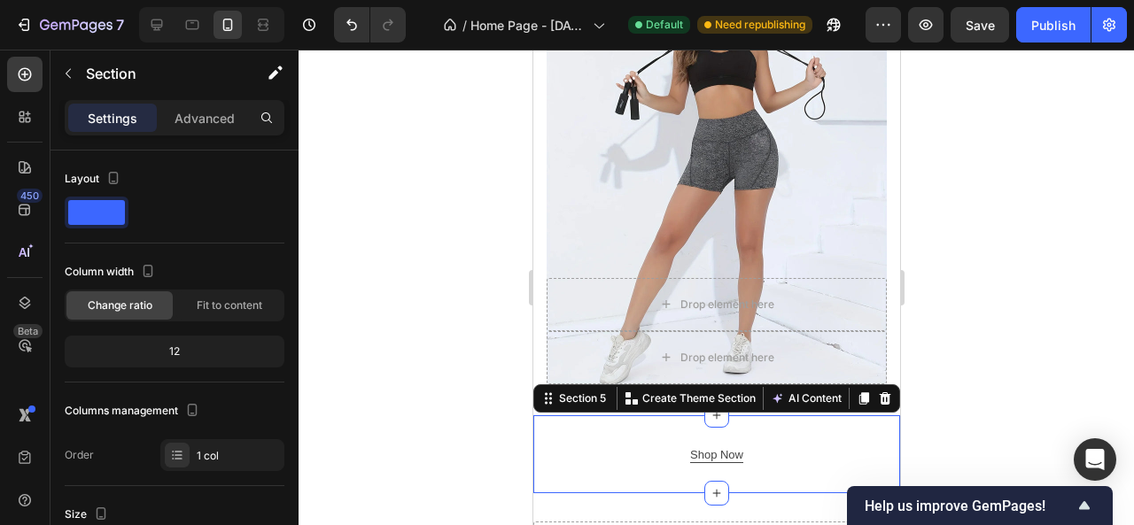
click at [679, 416] on div "Shop Now Button Section 5 You can create reusable sections Create Theme Section…" at bounding box center [715, 455] width 367 height 78
click at [206, 125] on p "Advanced" at bounding box center [205, 118] width 60 height 19
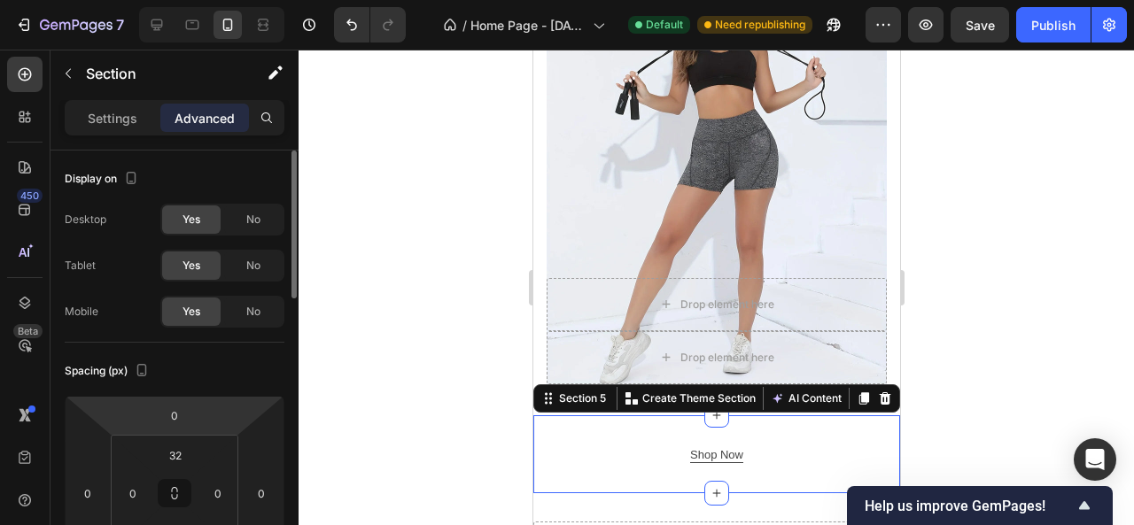
scroll to position [177, 0]
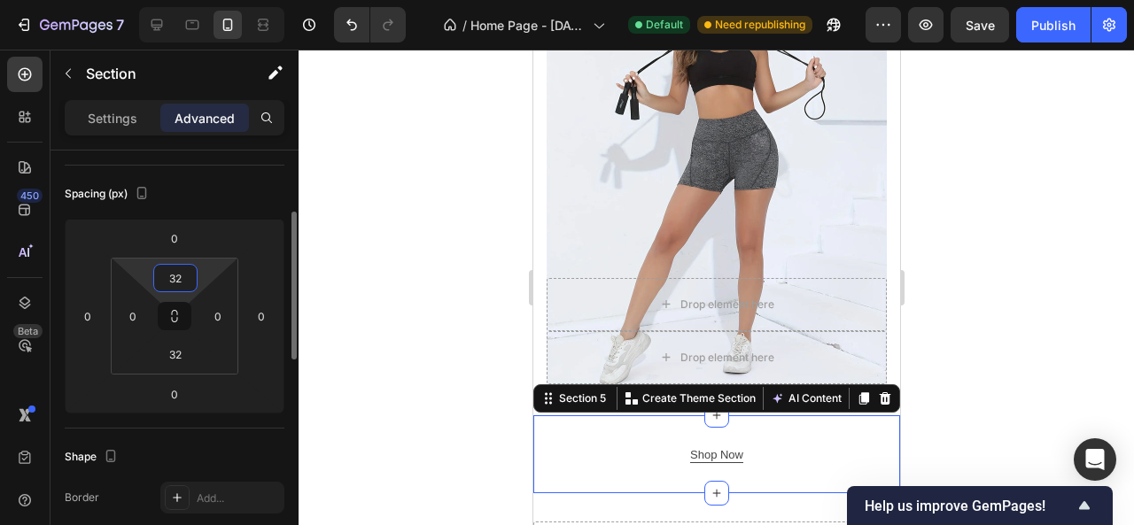
click at [188, 283] on input "32" at bounding box center [175, 278] width 35 height 27
type input "0"
click at [179, 361] on input "32" at bounding box center [175, 354] width 35 height 27
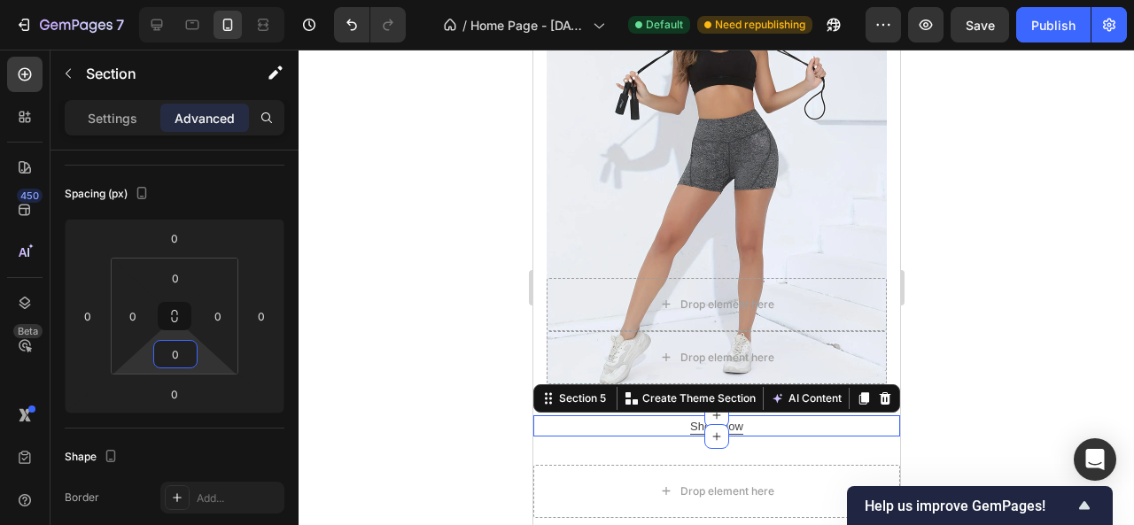
type input "0"
click at [473, 371] on div at bounding box center [717, 288] width 836 height 476
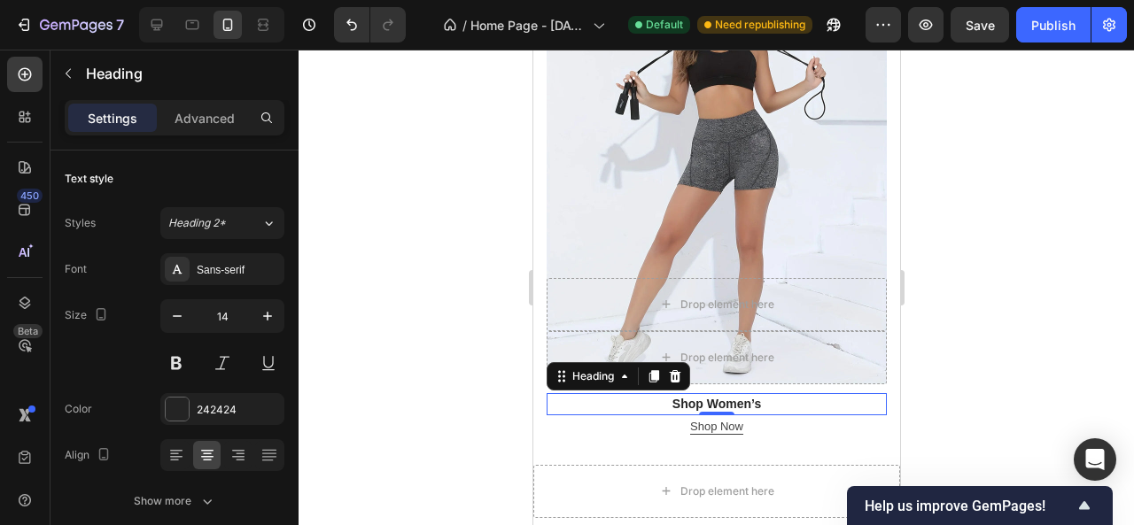
click at [682, 393] on h2 "Shop Women’s" at bounding box center [716, 404] width 340 height 22
click at [208, 121] on p "Advanced" at bounding box center [205, 118] width 60 height 19
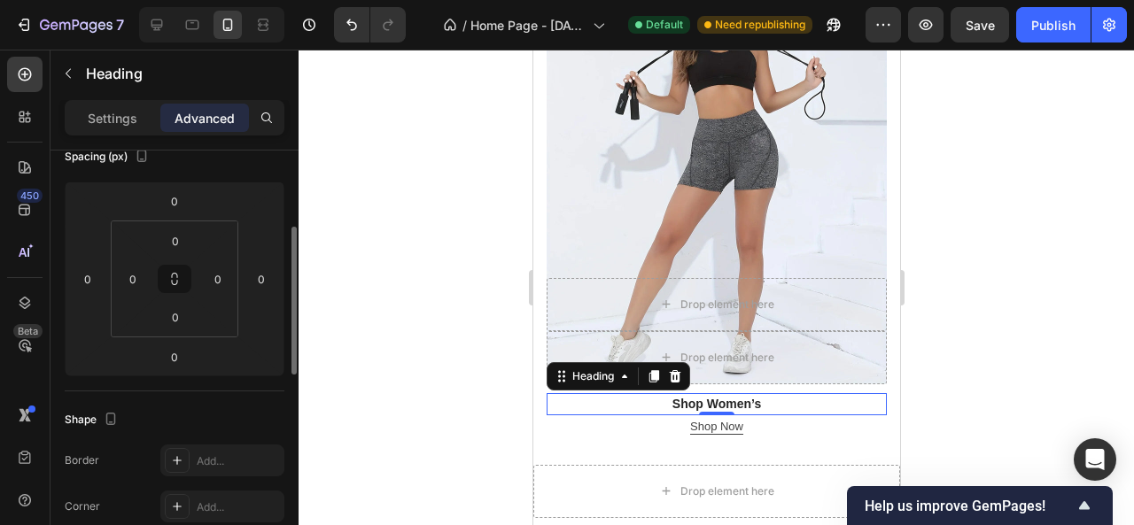
scroll to position [220, 0]
click at [452, 361] on div at bounding box center [717, 288] width 836 height 476
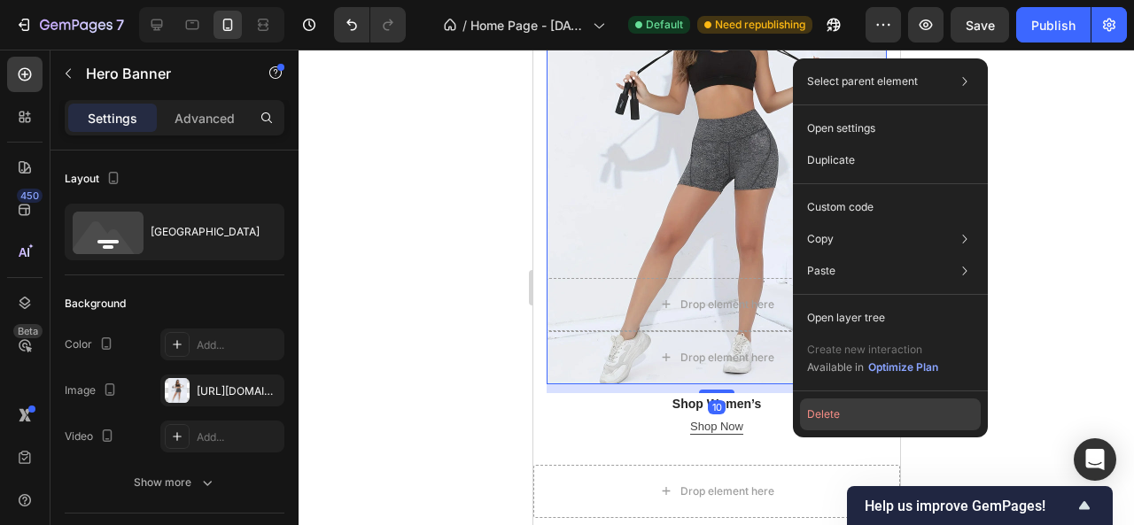
click at [853, 419] on button "Delete" at bounding box center [890, 415] width 181 height 32
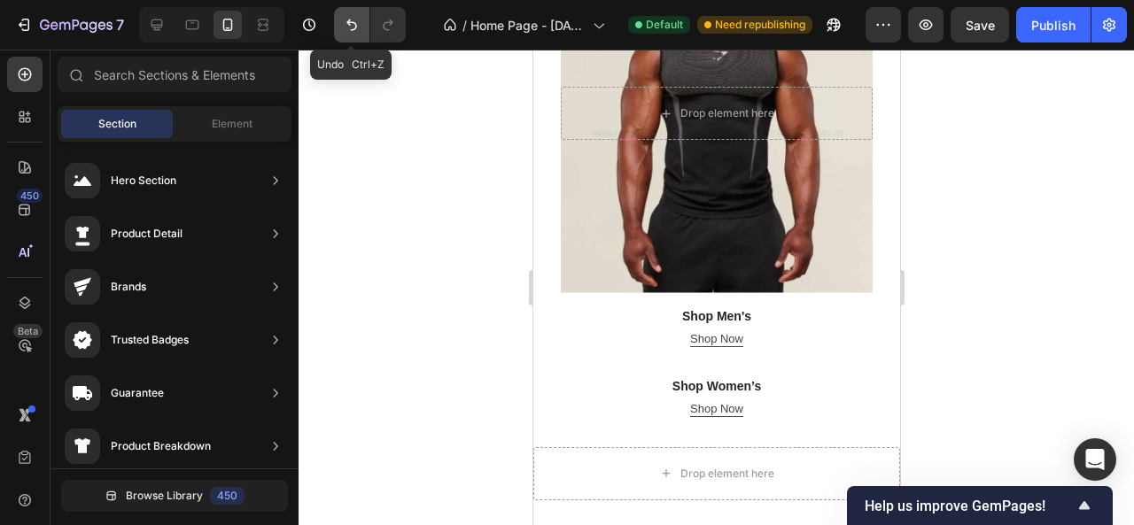
click at [346, 18] on icon "Undo/Redo" at bounding box center [352, 25] width 18 height 18
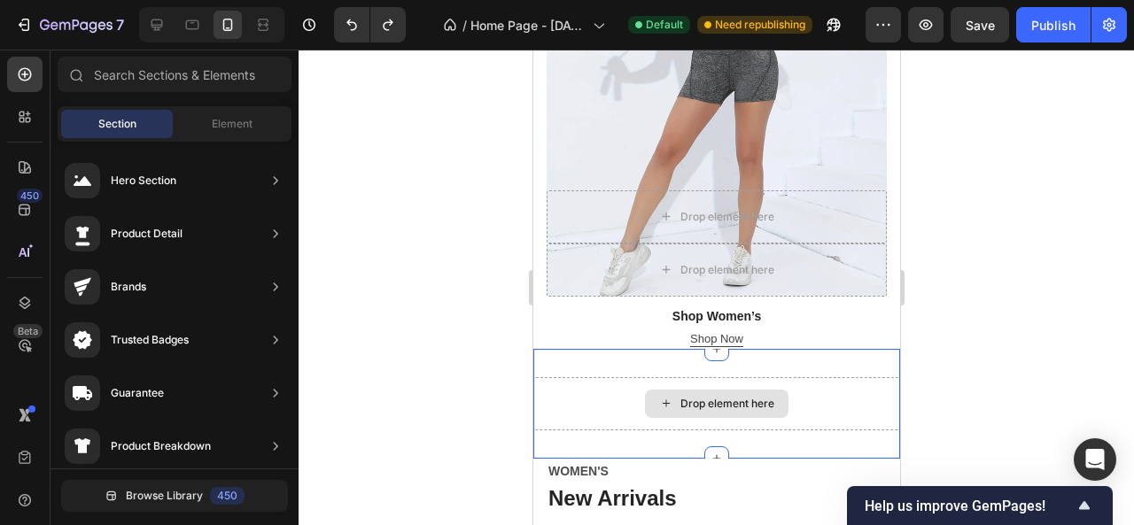
scroll to position [1551, 0]
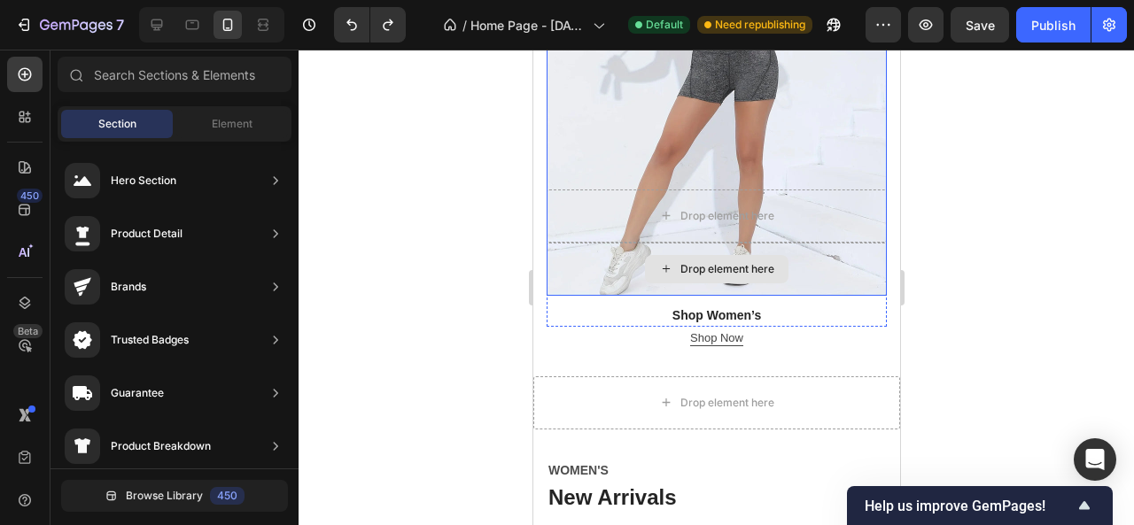
click at [560, 243] on div "Drop element here" at bounding box center [716, 269] width 340 height 53
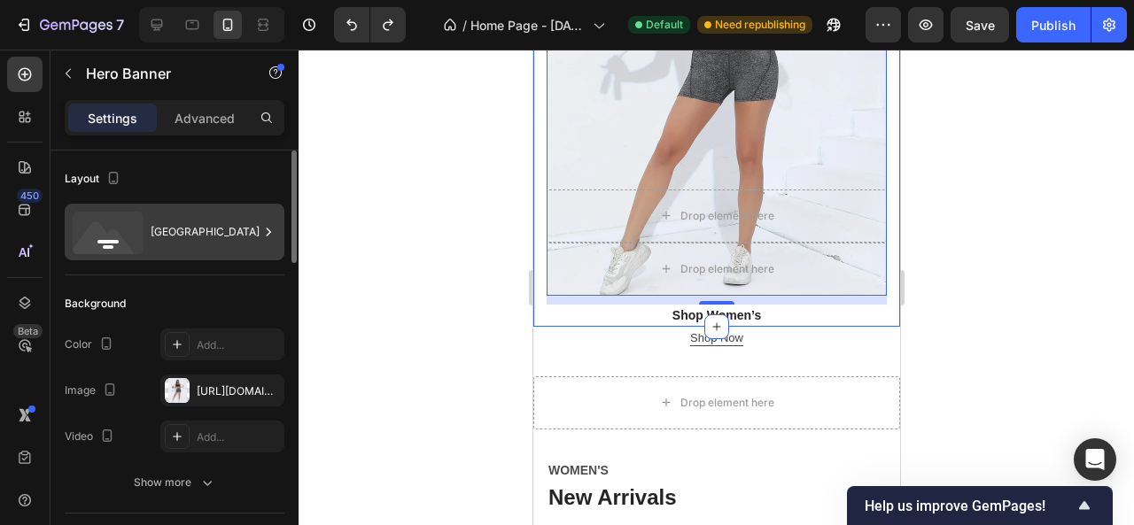
click at [248, 221] on div "Bottom center" at bounding box center [205, 232] width 108 height 41
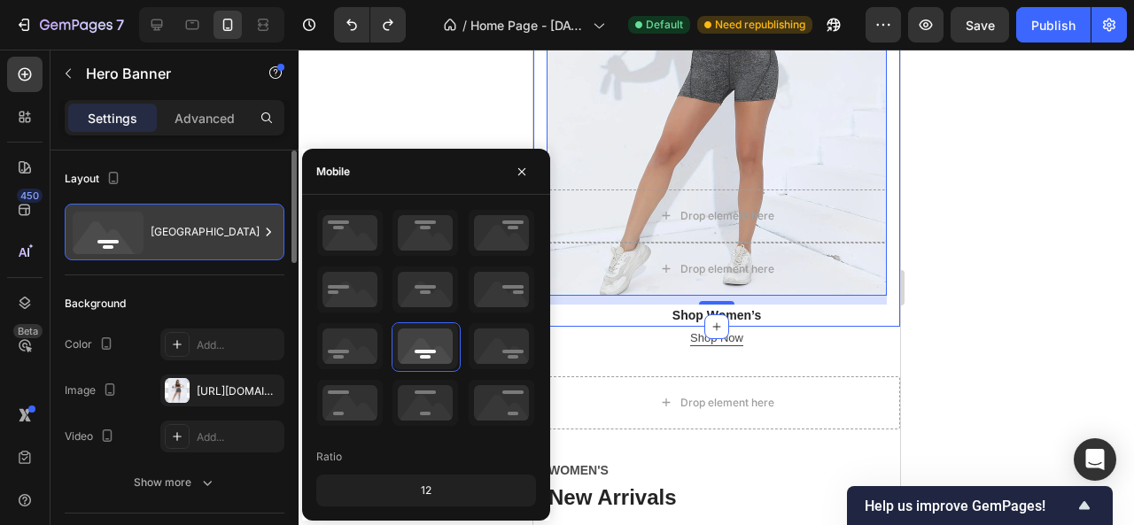
click at [246, 221] on div "Bottom center" at bounding box center [205, 232] width 108 height 41
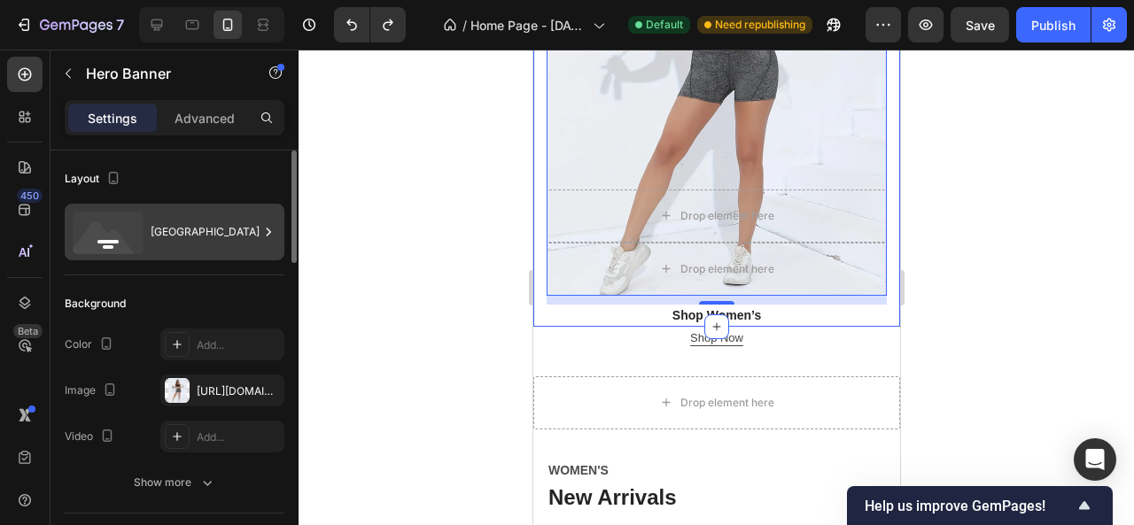
click at [262, 238] on icon at bounding box center [269, 232] width 18 height 18
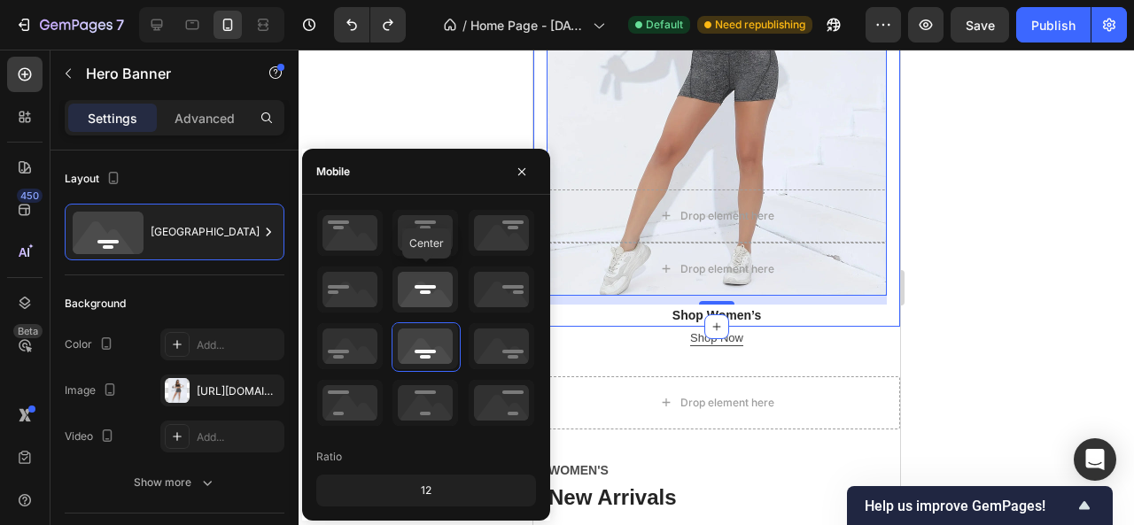
click at [431, 290] on icon at bounding box center [426, 290] width 66 height 46
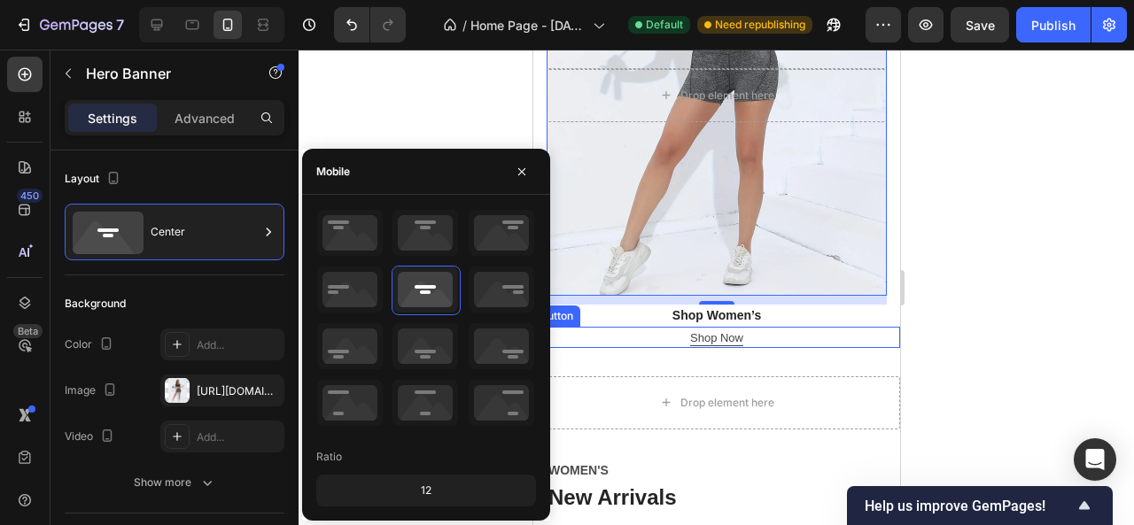
scroll to position [1374, 0]
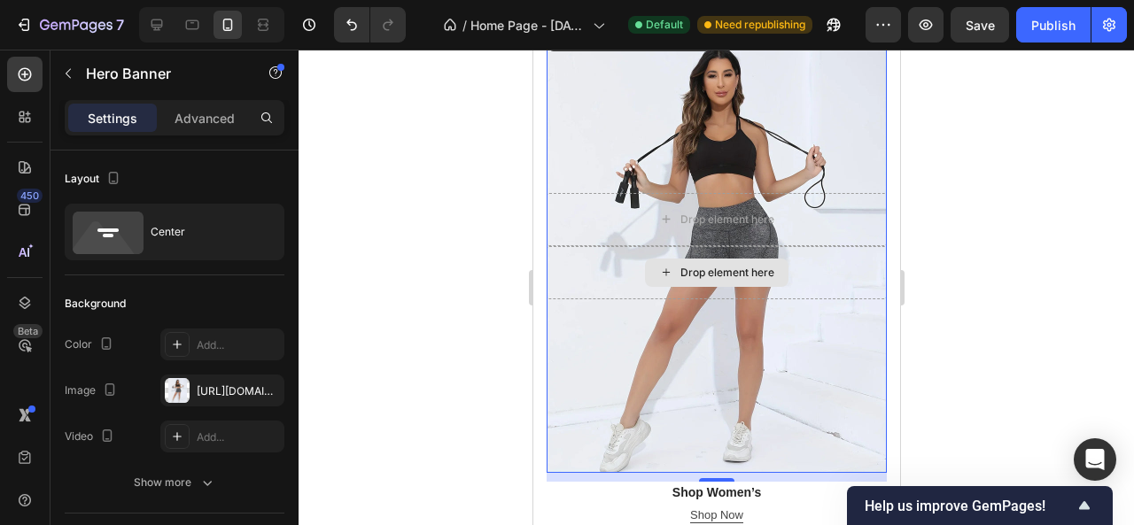
click at [828, 246] on div "Drop element here" at bounding box center [716, 272] width 340 height 53
click at [594, 246] on div "Drop element here" at bounding box center [716, 272] width 340 height 53
click at [587, 246] on div "Drop element here" at bounding box center [716, 272] width 340 height 53
click at [1040, 267] on div at bounding box center [717, 288] width 836 height 476
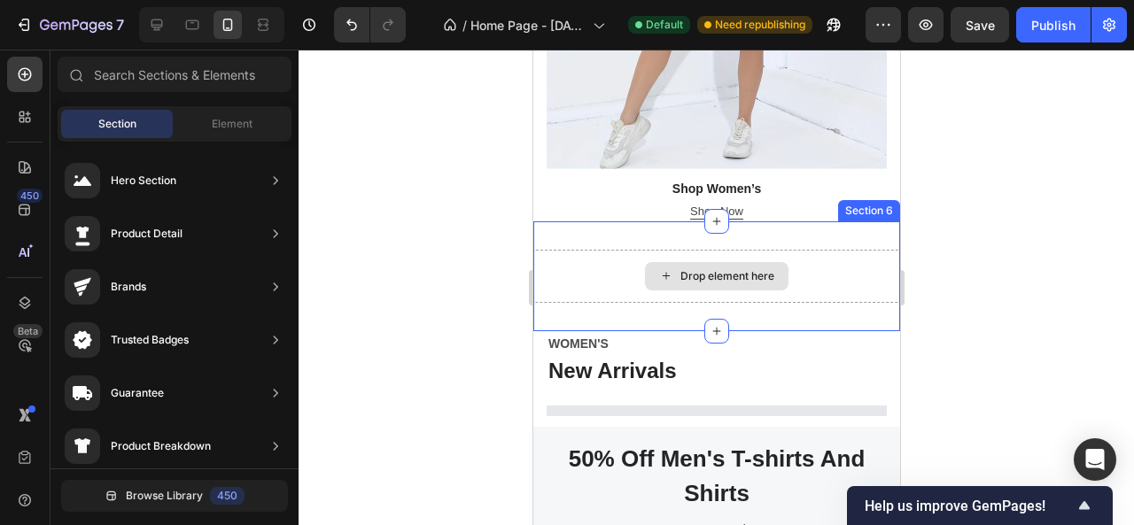
scroll to position [1729, 0]
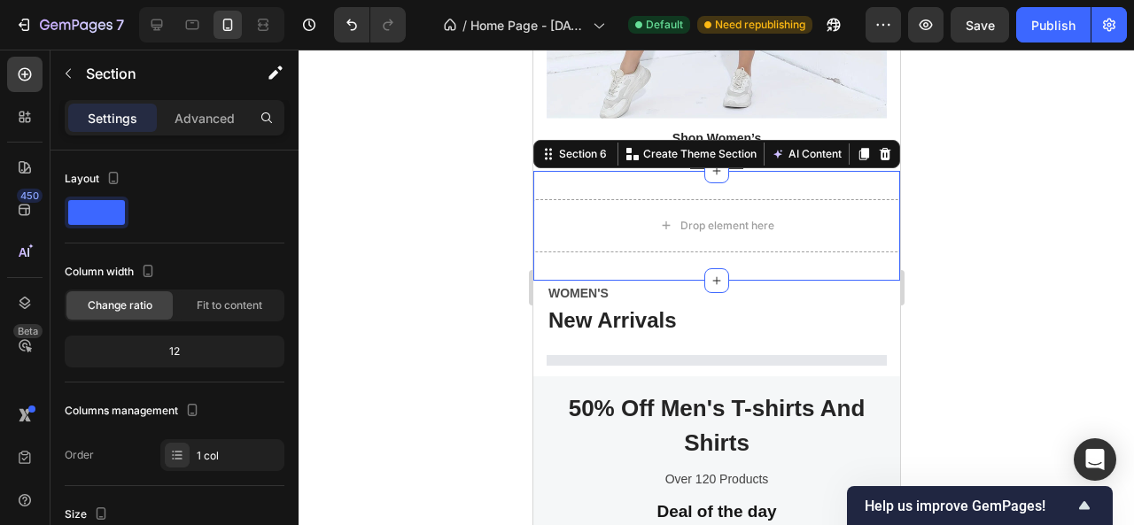
click at [610, 171] on div "Drop element here Section 6 You can create reusable sections Create Theme Secti…" at bounding box center [715, 226] width 367 height 110
click at [877, 147] on icon at bounding box center [884, 154] width 14 height 14
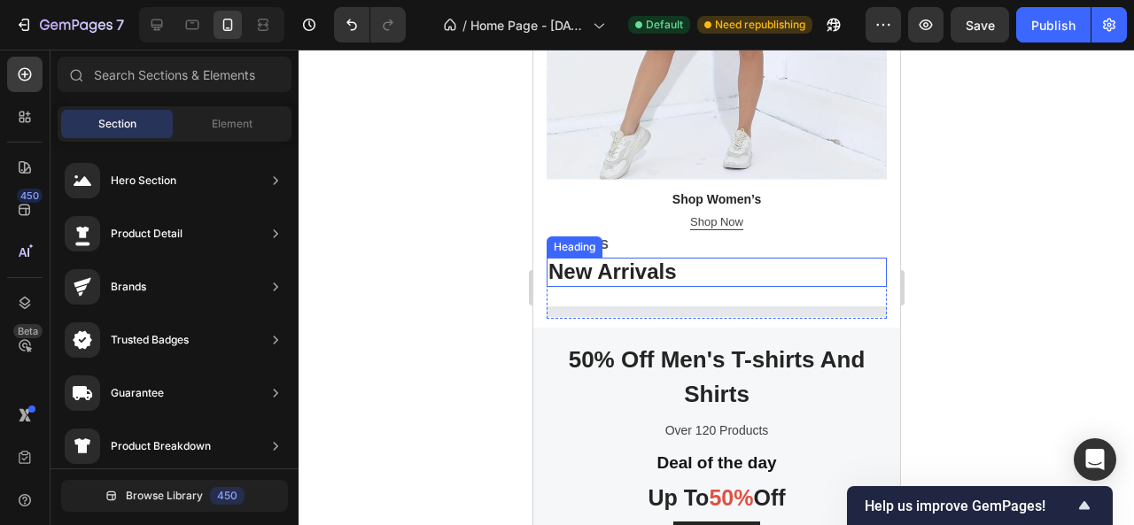
scroll to position [1640, 0]
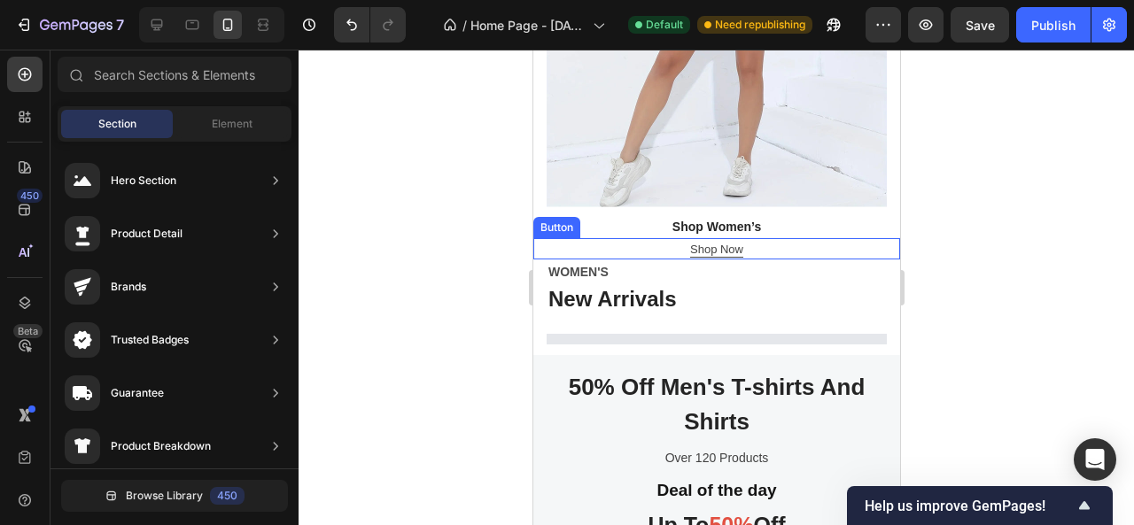
click at [657, 238] on div "Shop Now Button" at bounding box center [715, 248] width 367 height 21
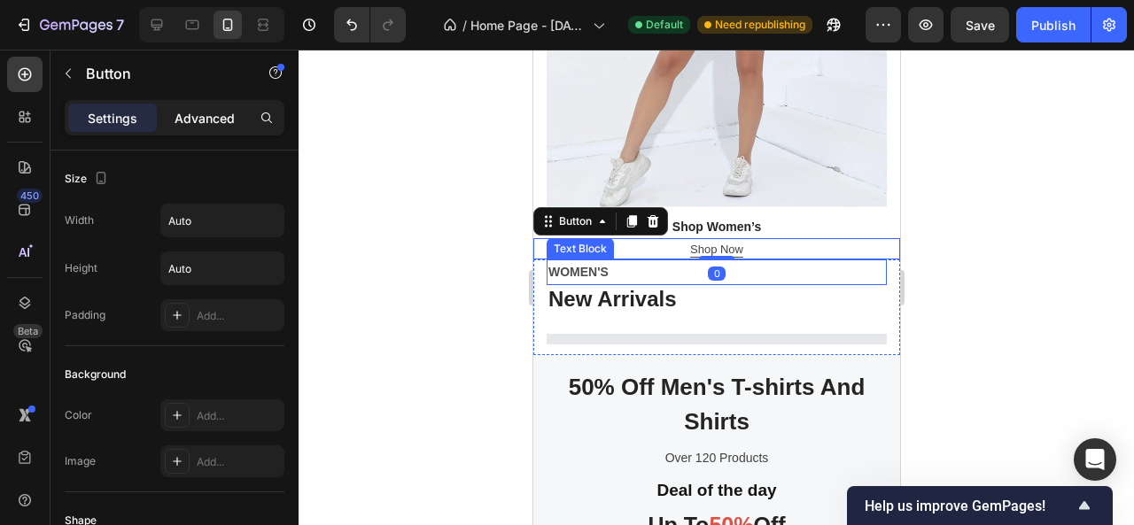
click at [193, 122] on p "Advanced" at bounding box center [205, 118] width 60 height 19
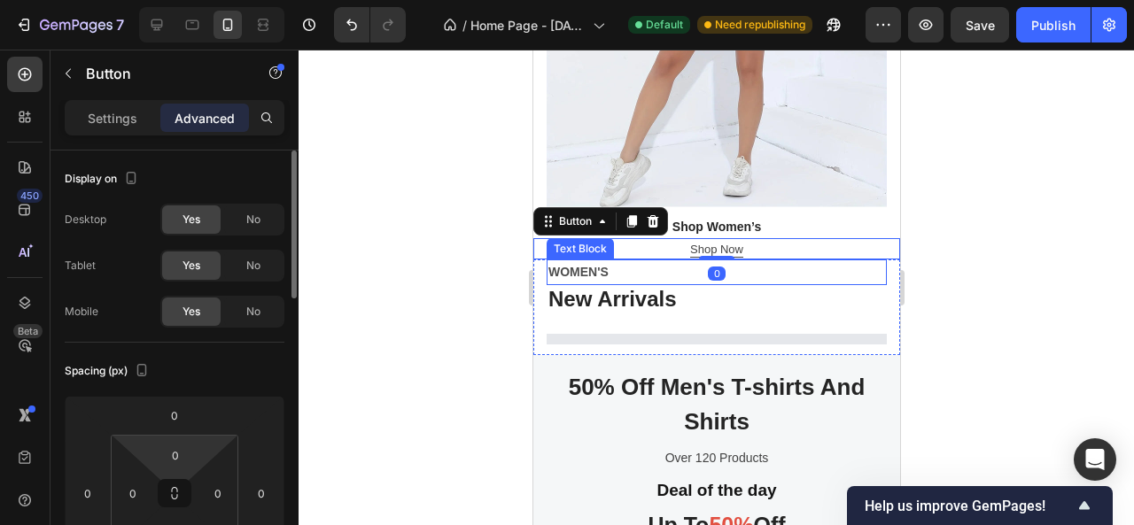
scroll to position [177, 0]
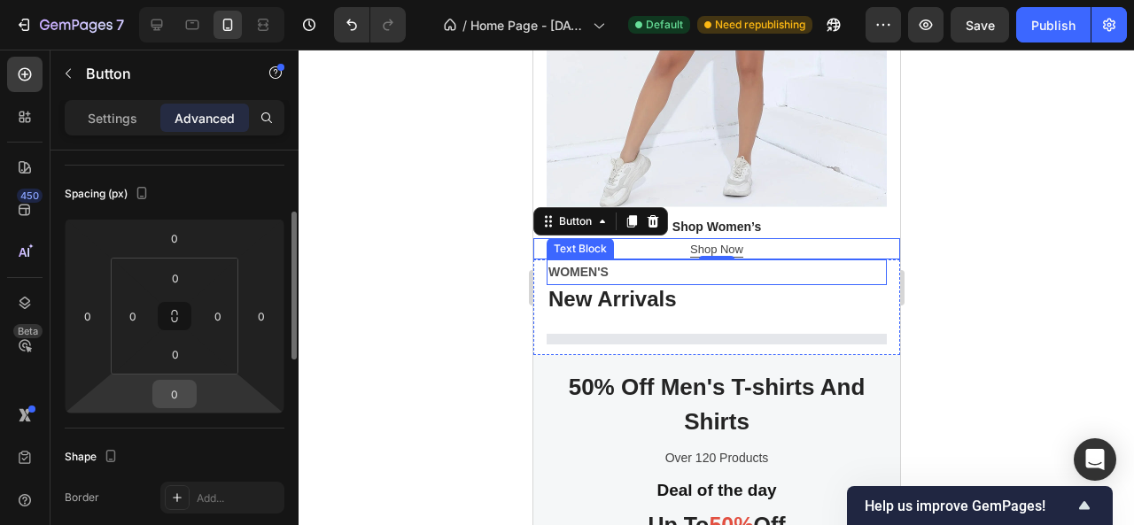
click at [187, 391] on input "0" at bounding box center [174, 394] width 35 height 27
type input "10"
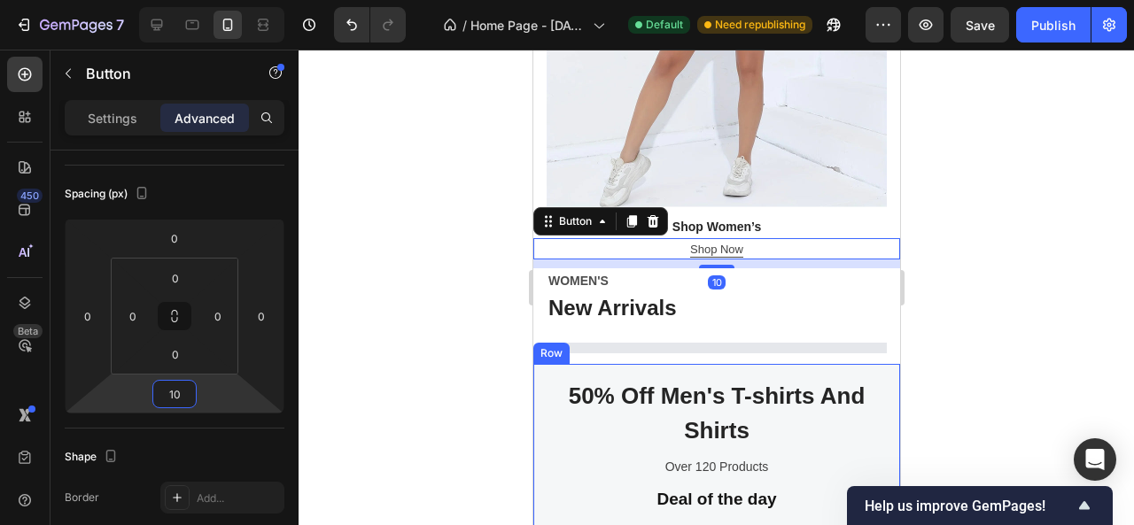
click at [1007, 254] on div at bounding box center [717, 288] width 836 height 476
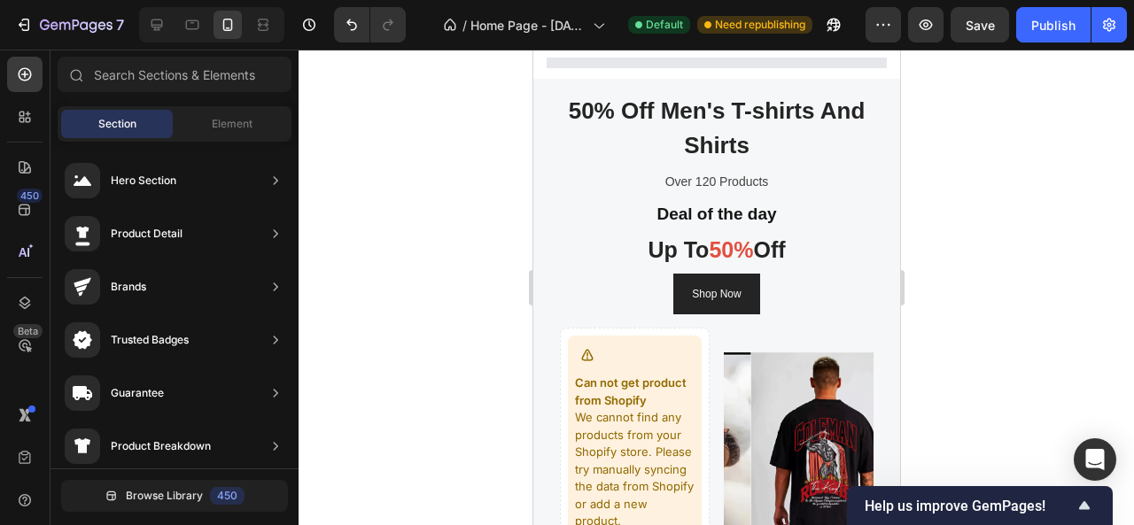
scroll to position [1706, 0]
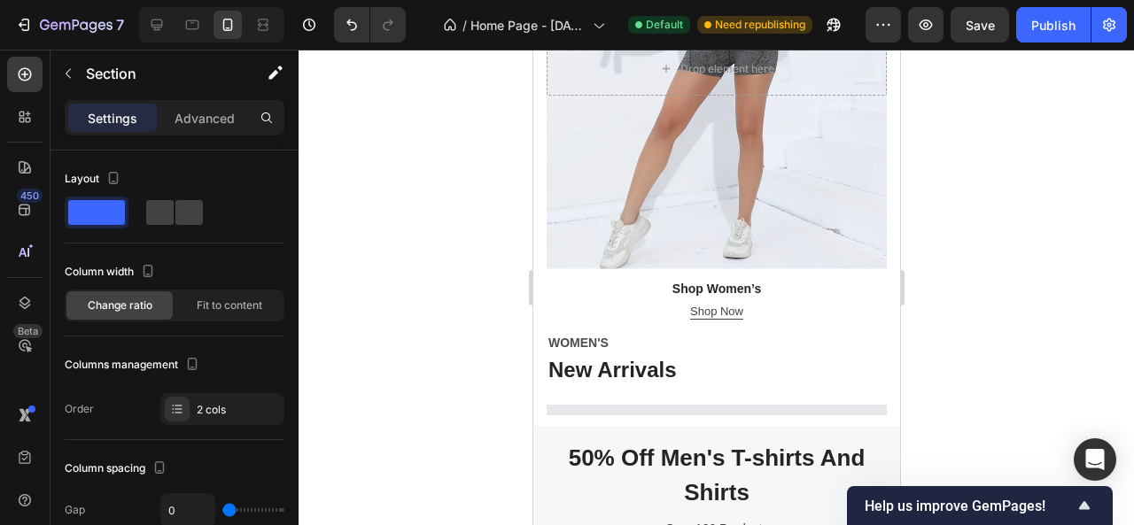
scroll to position [1608, 0]
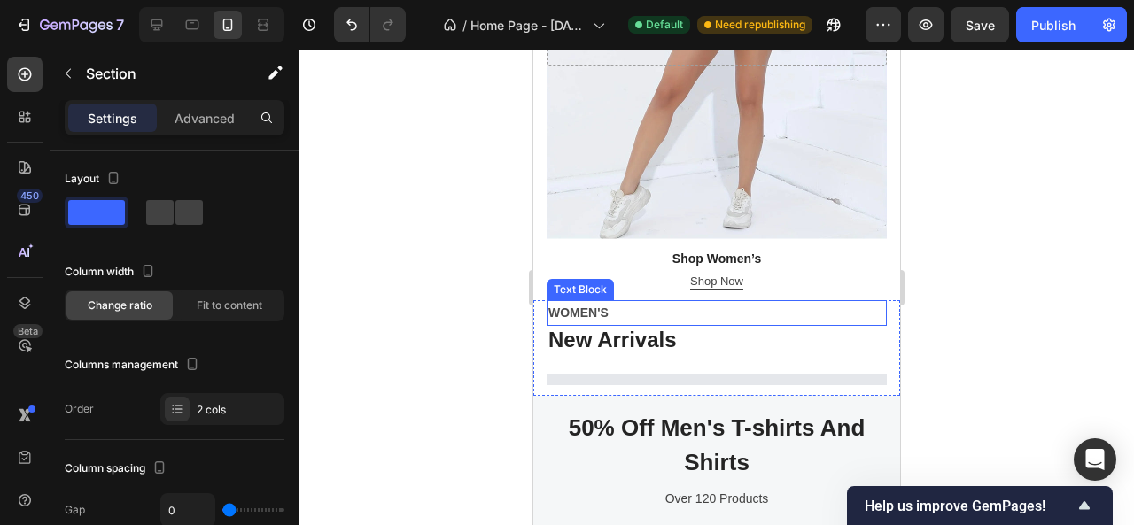
click at [575, 302] on p "WOMEN'S" at bounding box center [716, 313] width 337 height 22
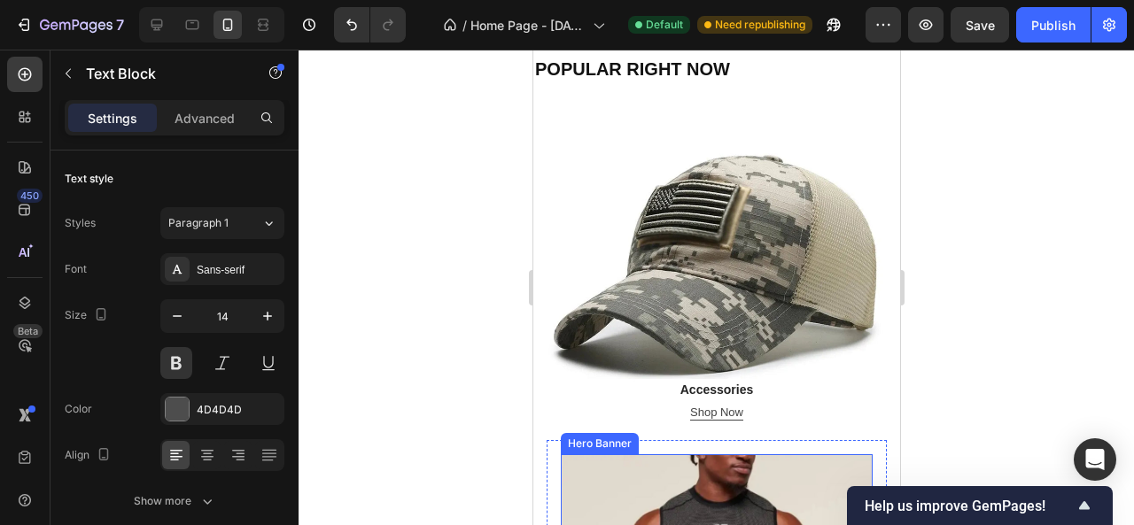
scroll to position [279, 0]
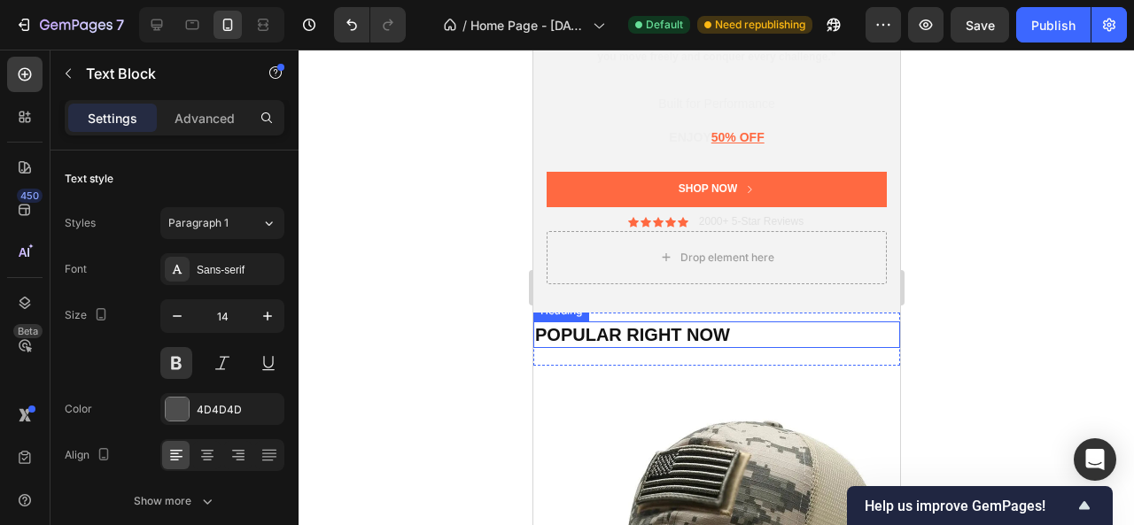
click at [605, 329] on h2 "POPULAR RIGHT NOW" at bounding box center [715, 335] width 367 height 27
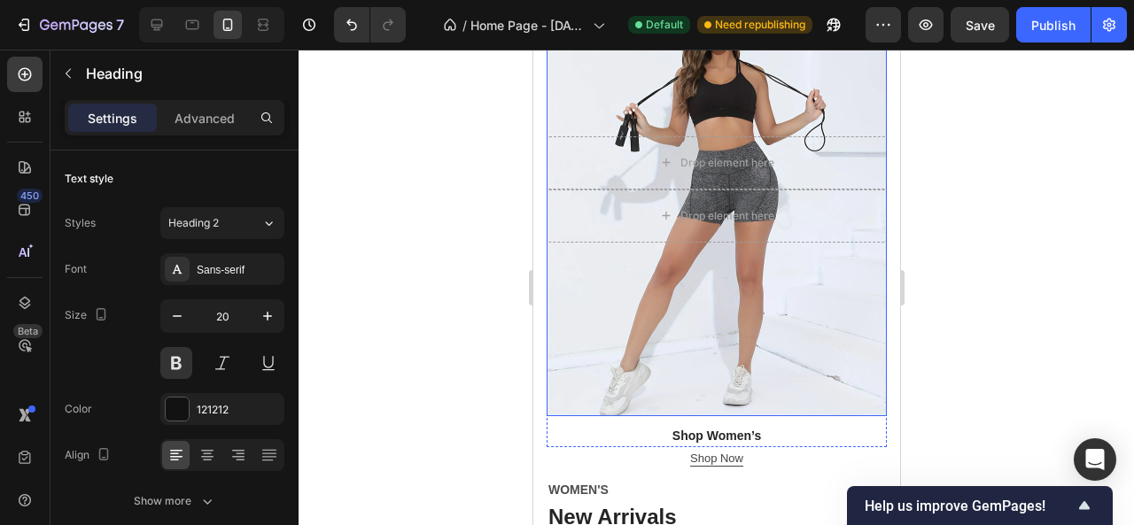
scroll to position [1608, 0]
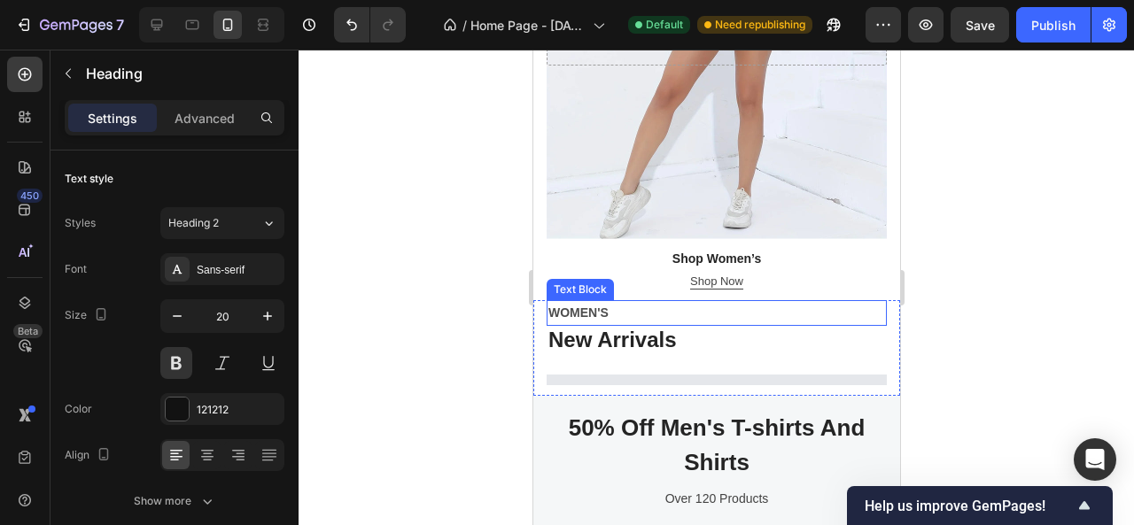
click at [597, 302] on p "WOMEN'S" at bounding box center [716, 313] width 337 height 22
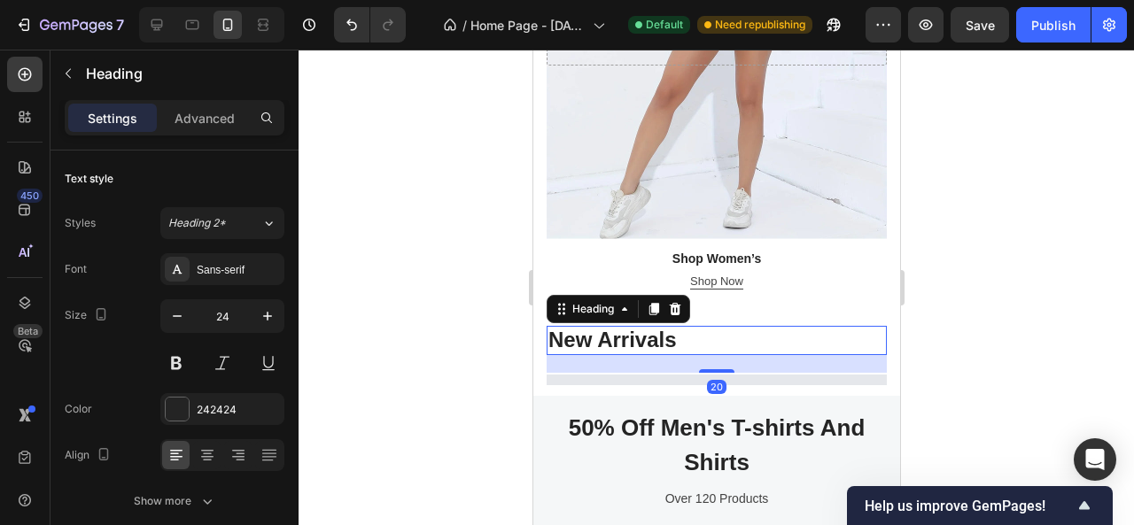
click at [598, 328] on p "New Arrivals" at bounding box center [716, 341] width 337 height 26
click at [188, 316] on button "button" at bounding box center [177, 316] width 32 height 32
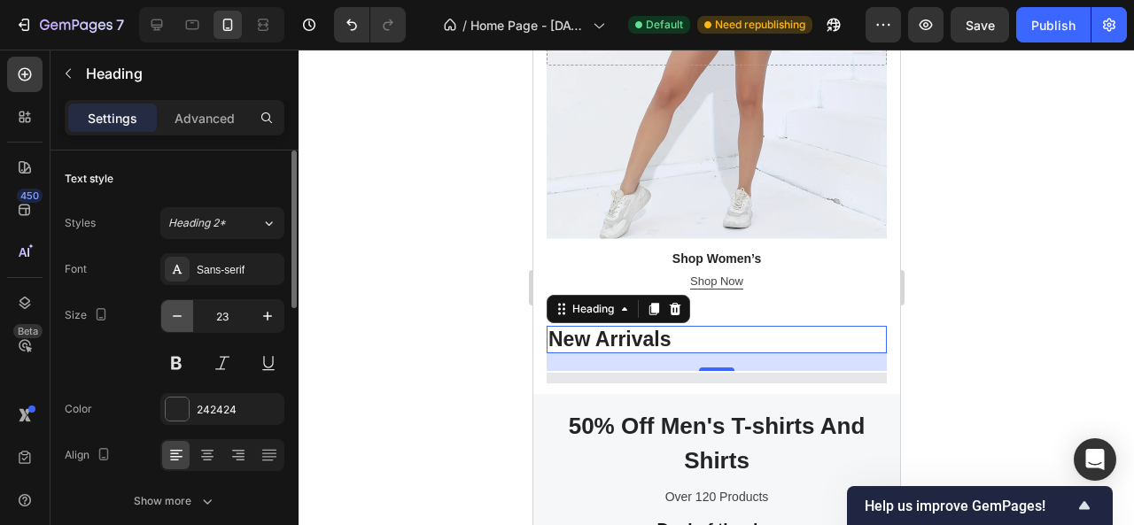
click at [188, 316] on button "button" at bounding box center [177, 316] width 32 height 32
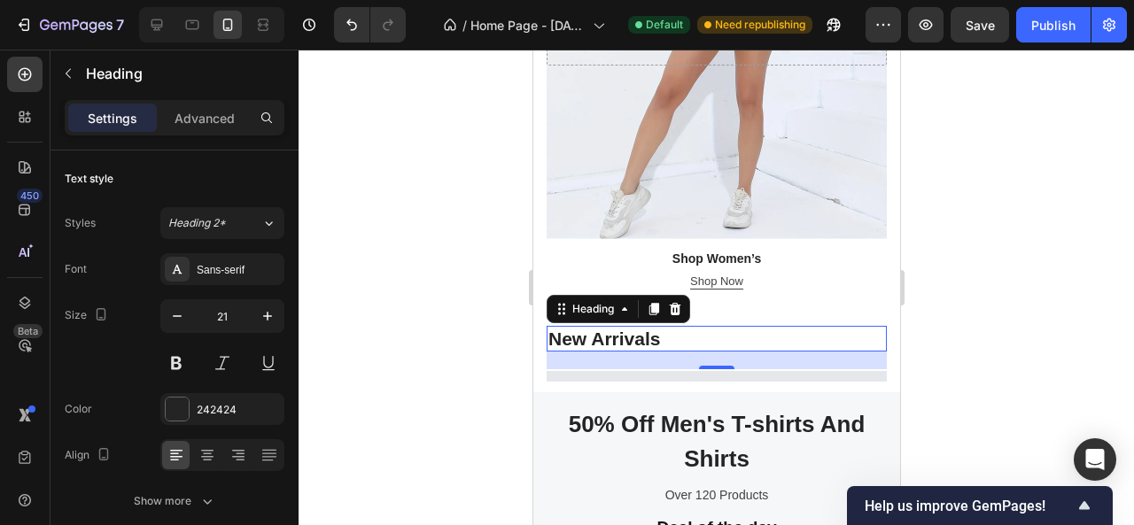
type input "20"
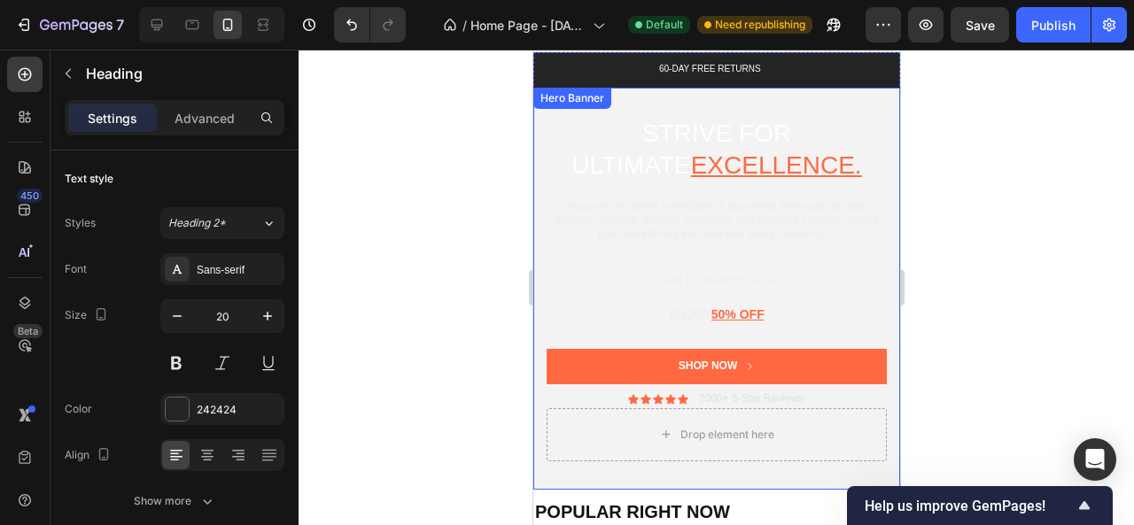
scroll to position [190, 0]
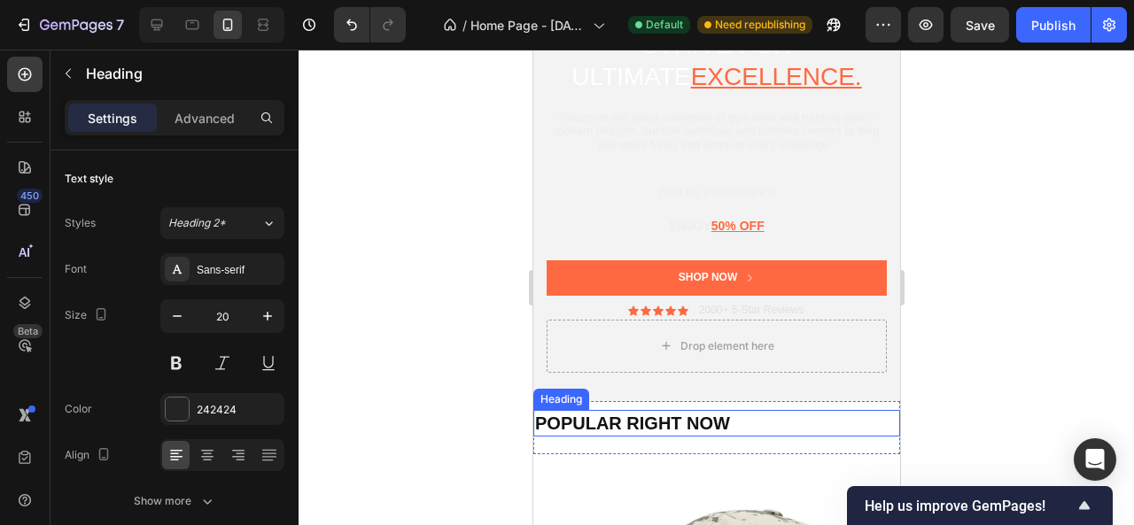
click at [623, 420] on h2 "POPULAR RIGHT NOW" at bounding box center [715, 423] width 367 height 27
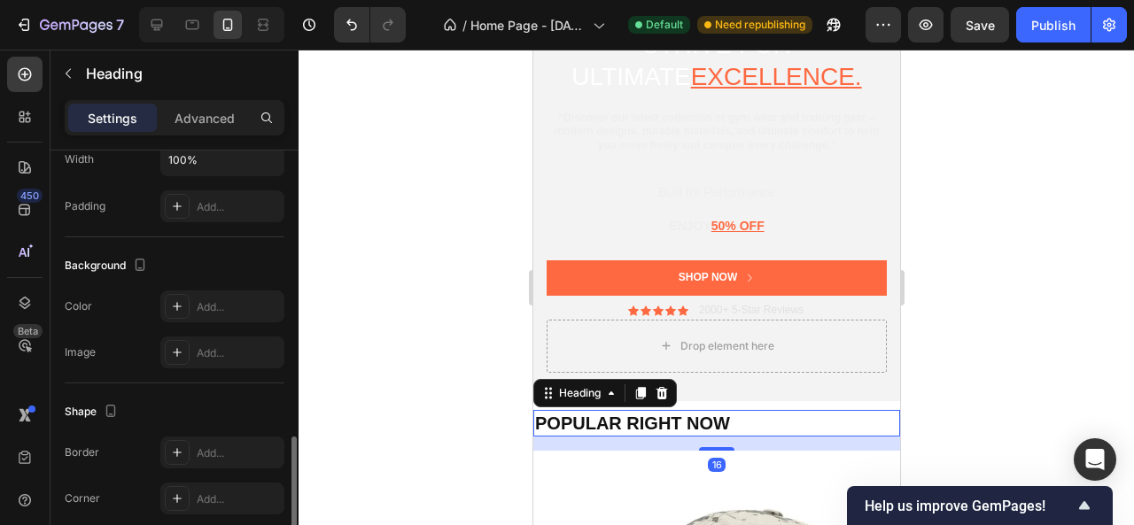
scroll to position [709, 0]
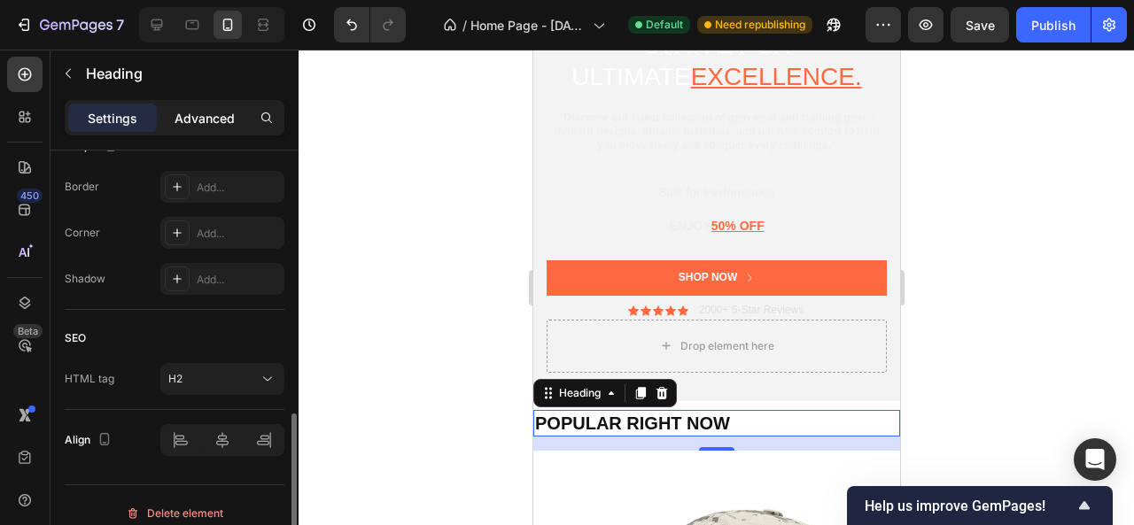
click at [198, 130] on div "Advanced" at bounding box center [204, 118] width 89 height 28
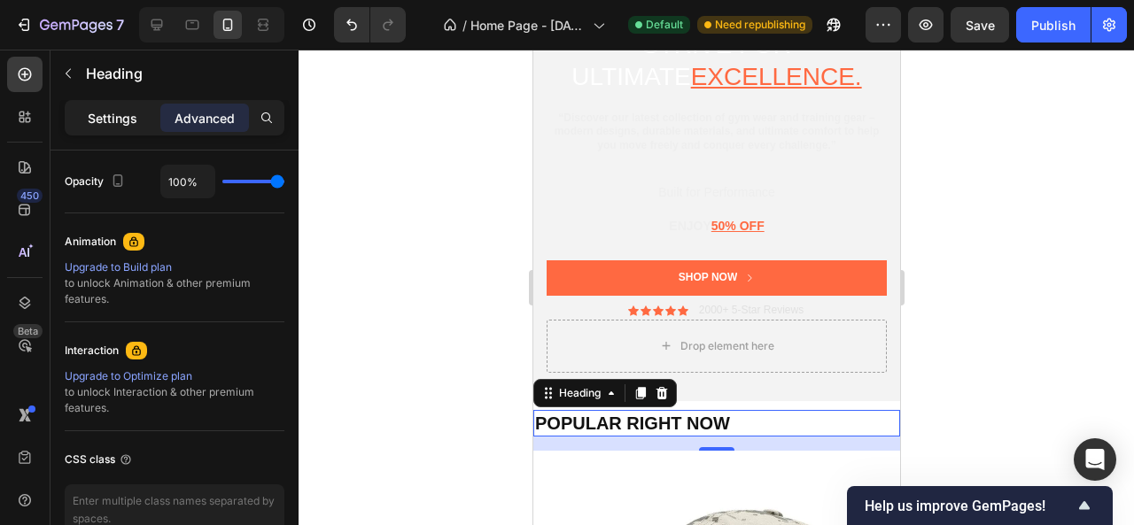
click at [120, 117] on p "Settings" at bounding box center [113, 118] width 50 height 19
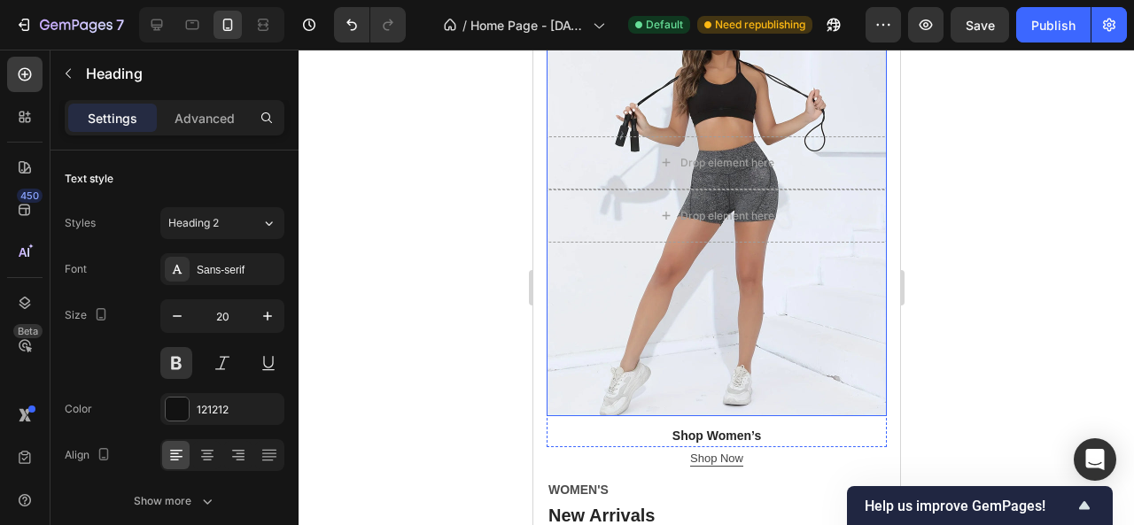
scroll to position [1697, 0]
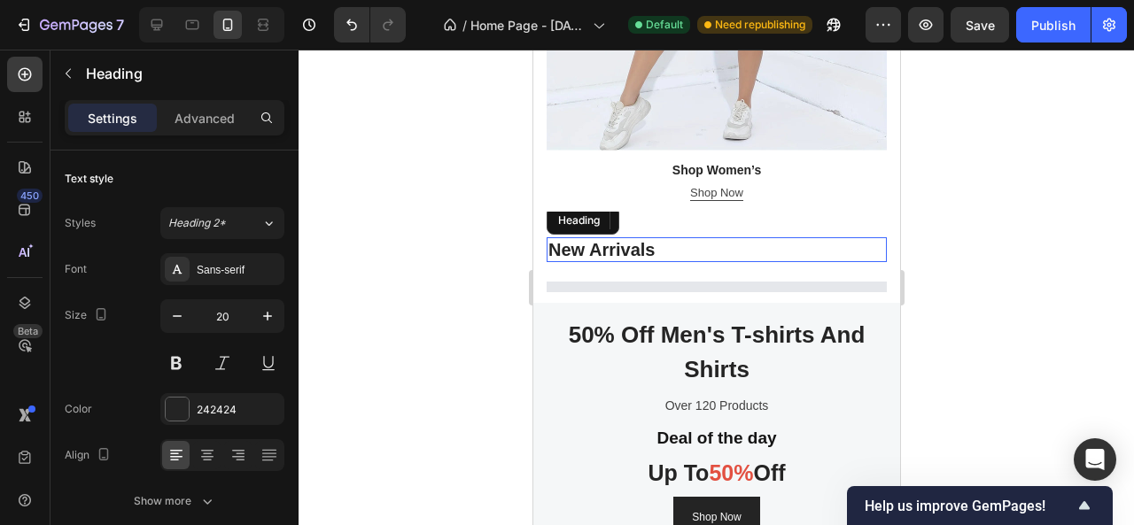
click at [601, 239] on p "New Arrivals" at bounding box center [716, 249] width 337 height 21
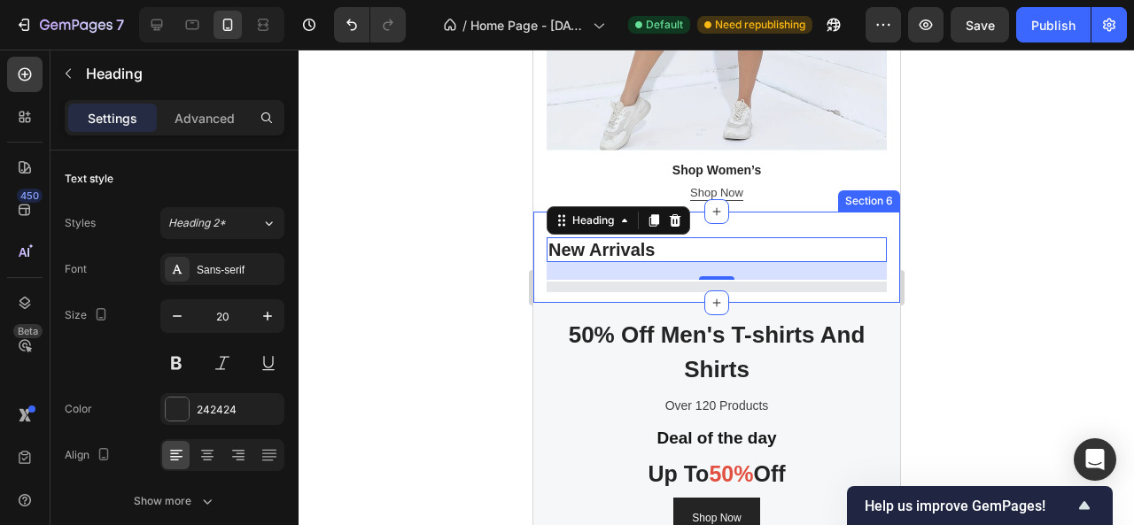
click at [1019, 152] on div at bounding box center [717, 288] width 836 height 476
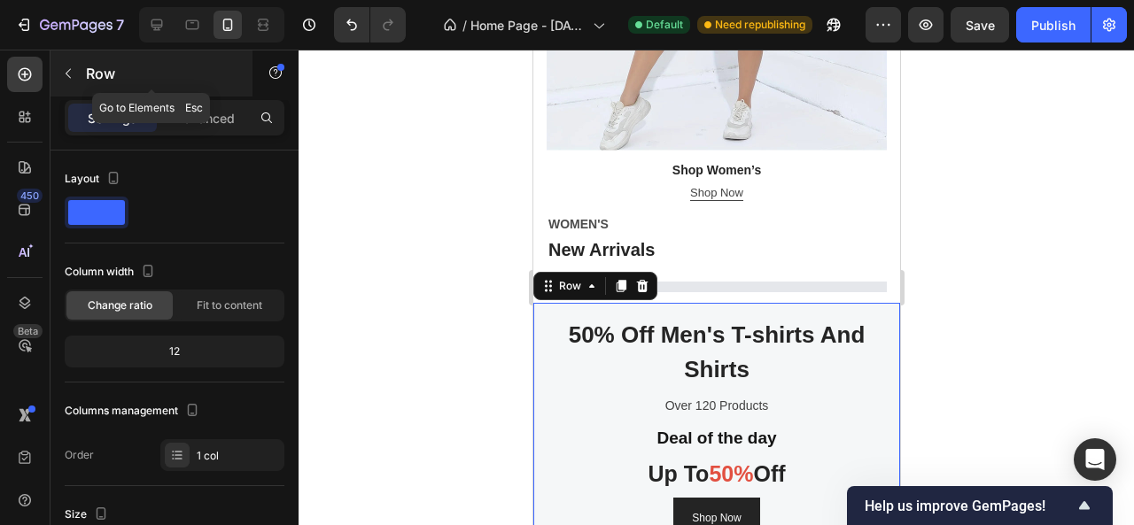
click at [67, 66] on icon "button" at bounding box center [68, 73] width 14 height 14
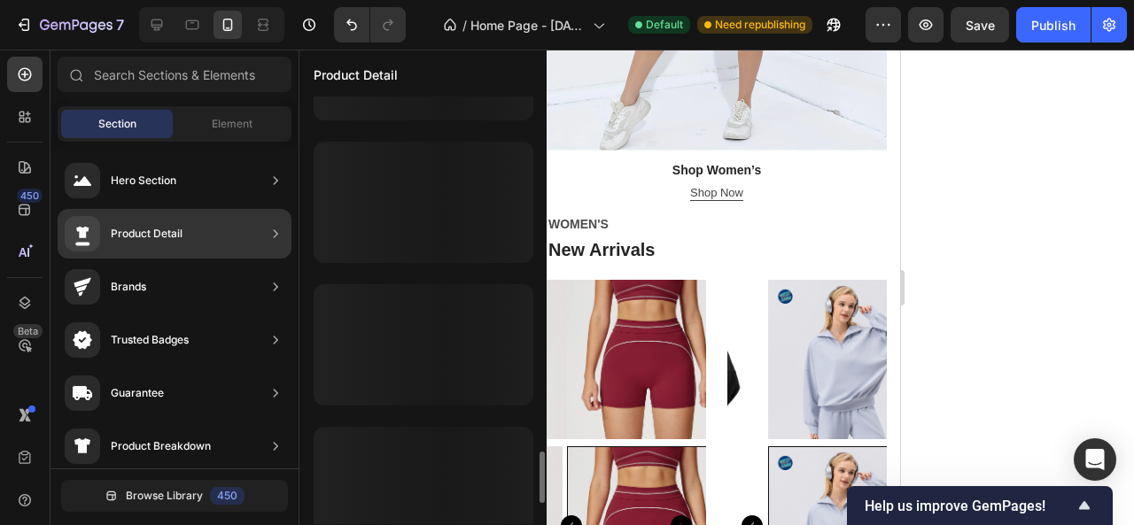
scroll to position [3117, 0]
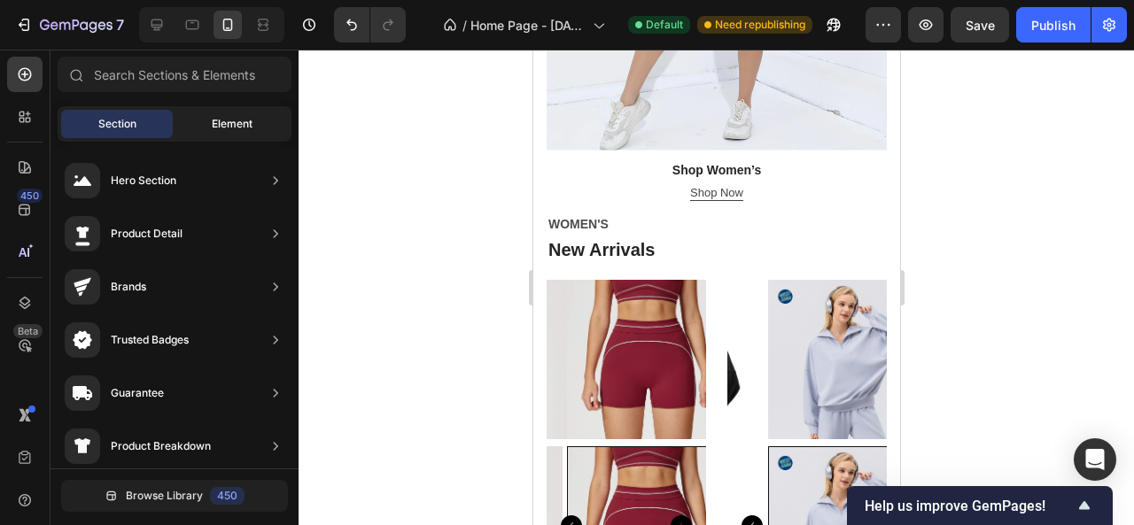
click at [191, 113] on div "Element" at bounding box center [232, 124] width 112 height 28
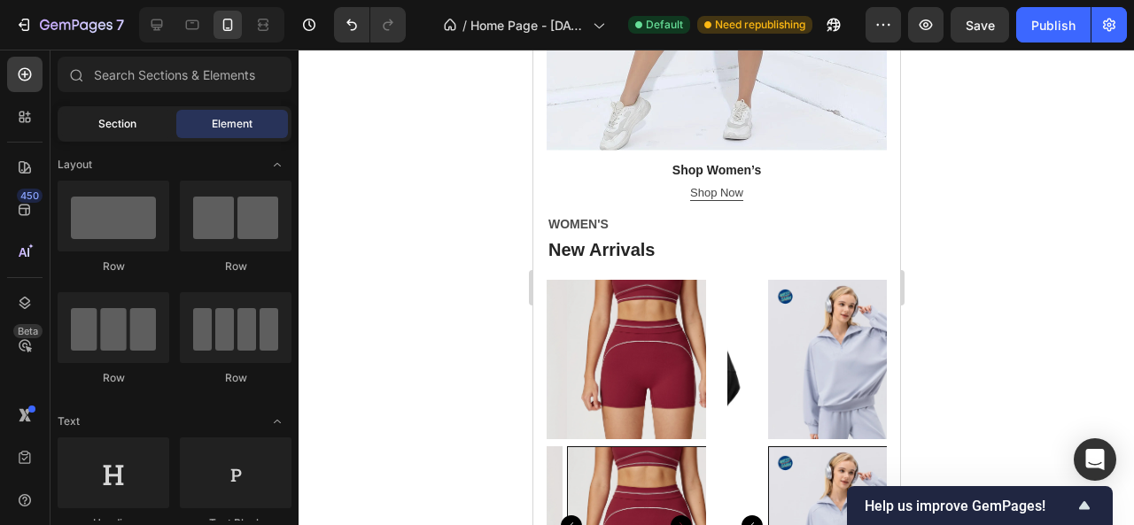
click at [151, 123] on div "Section" at bounding box center [117, 124] width 112 height 28
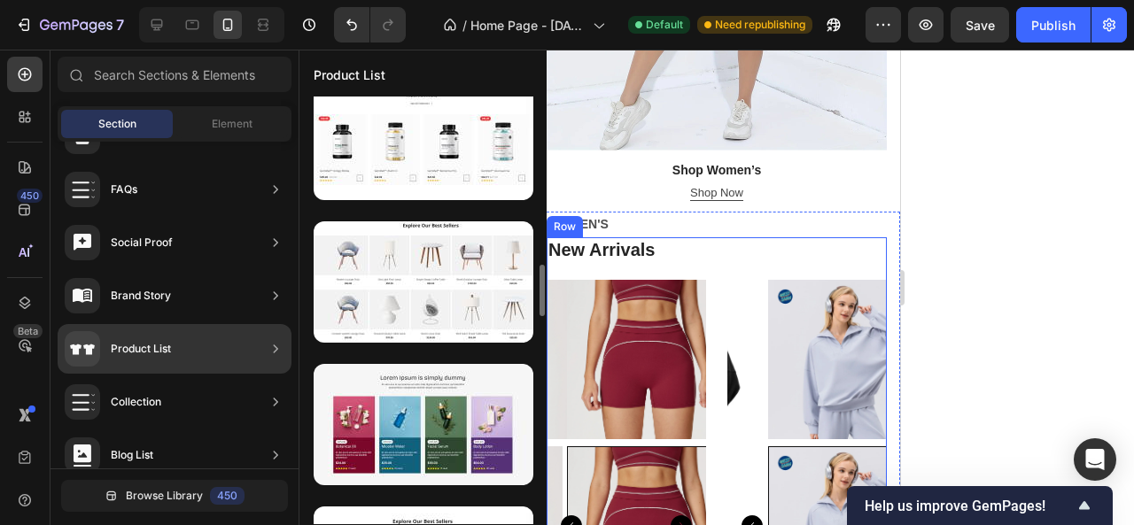
scroll to position [1318, 0]
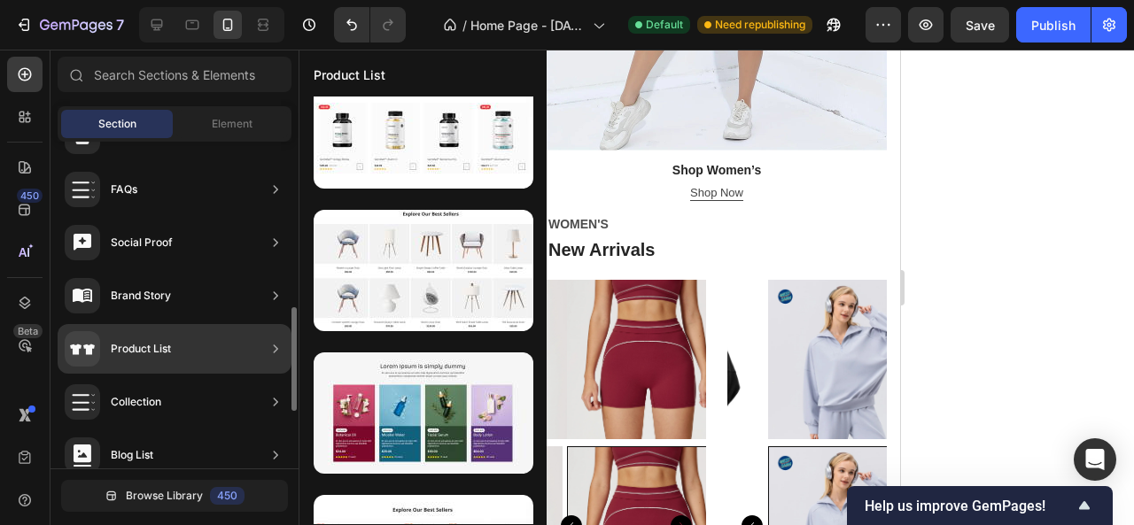
click at [205, 343] on div "Product List" at bounding box center [175, 349] width 234 height 50
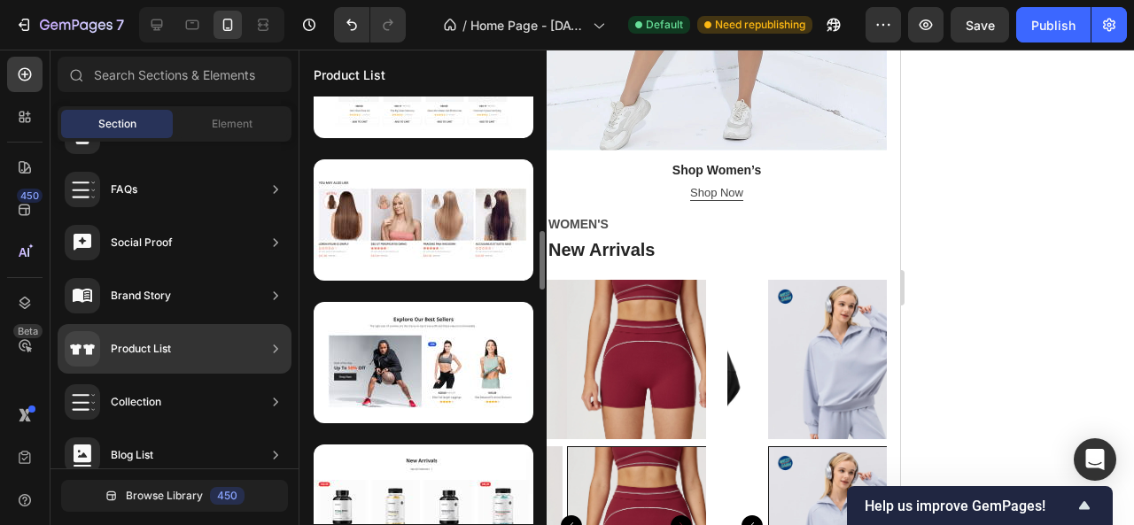
scroll to position [939, 0]
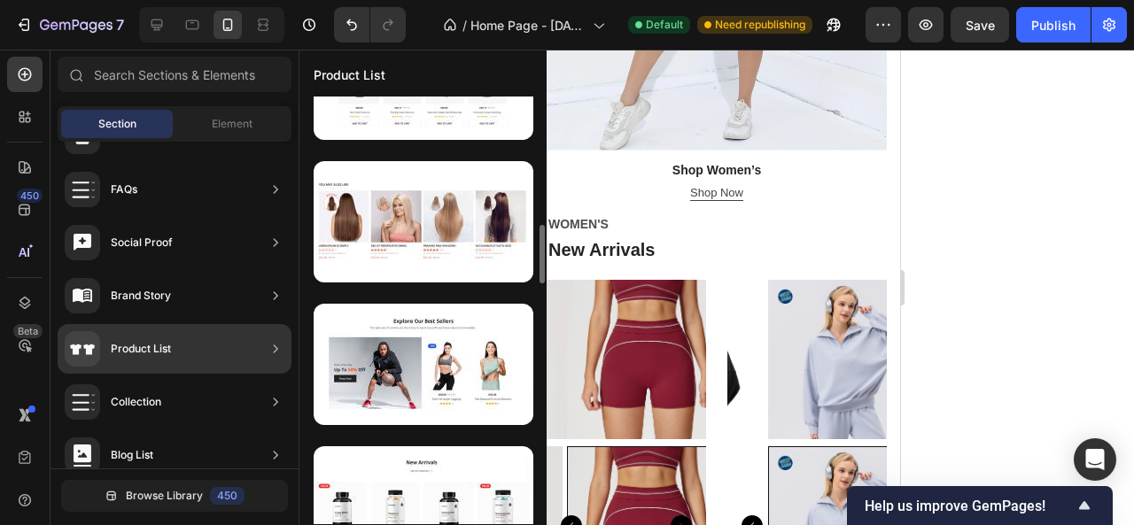
drag, startPoint x: 438, startPoint y: 403, endPoint x: 388, endPoint y: 292, distance: 121.4
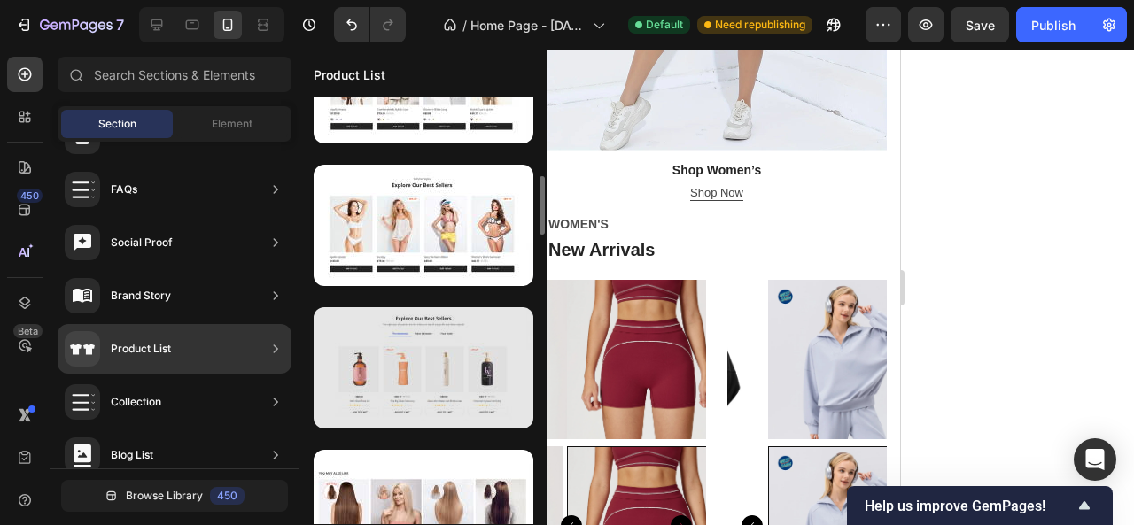
scroll to position [652, 0]
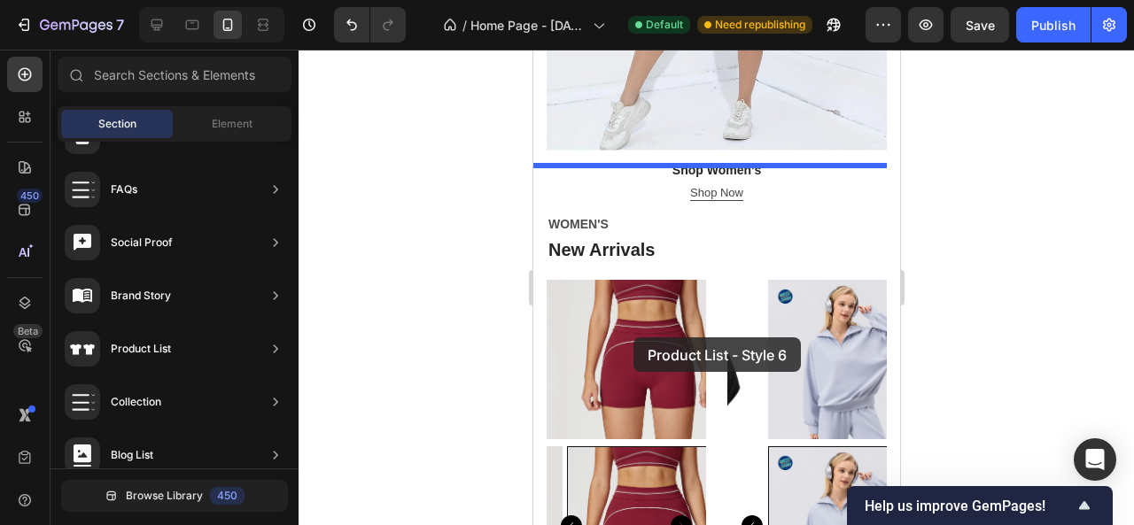
drag, startPoint x: 960, startPoint y: 419, endPoint x: 627, endPoint y: 331, distance: 344.5
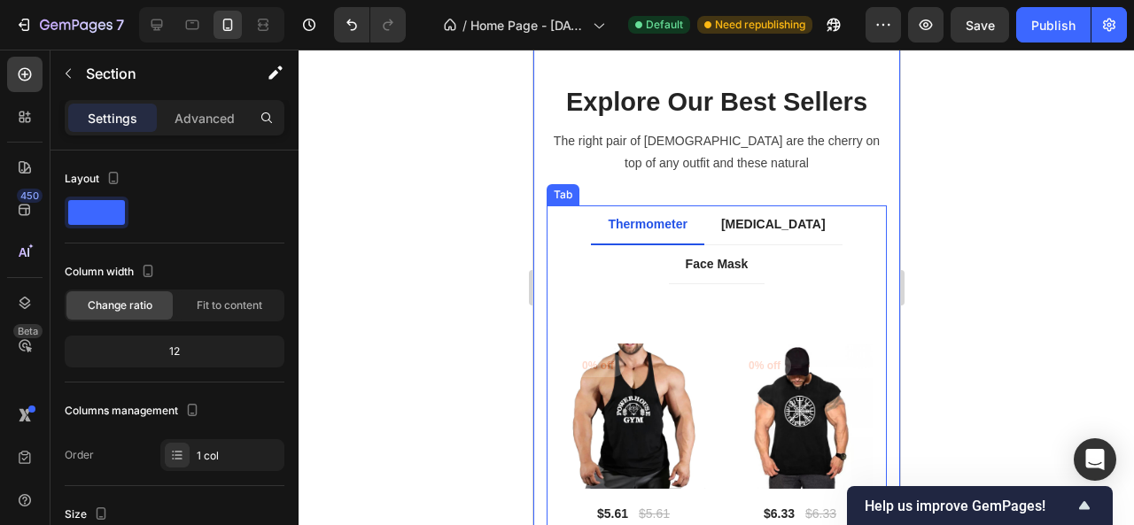
scroll to position [1694, 0]
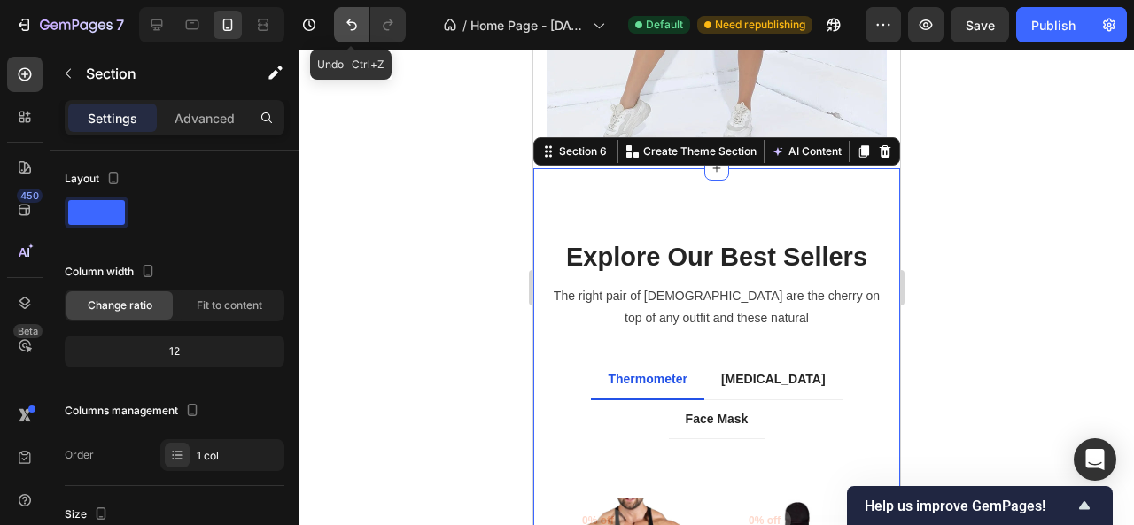
click at [352, 27] on icon "Undo/Redo" at bounding box center [352, 25] width 18 height 18
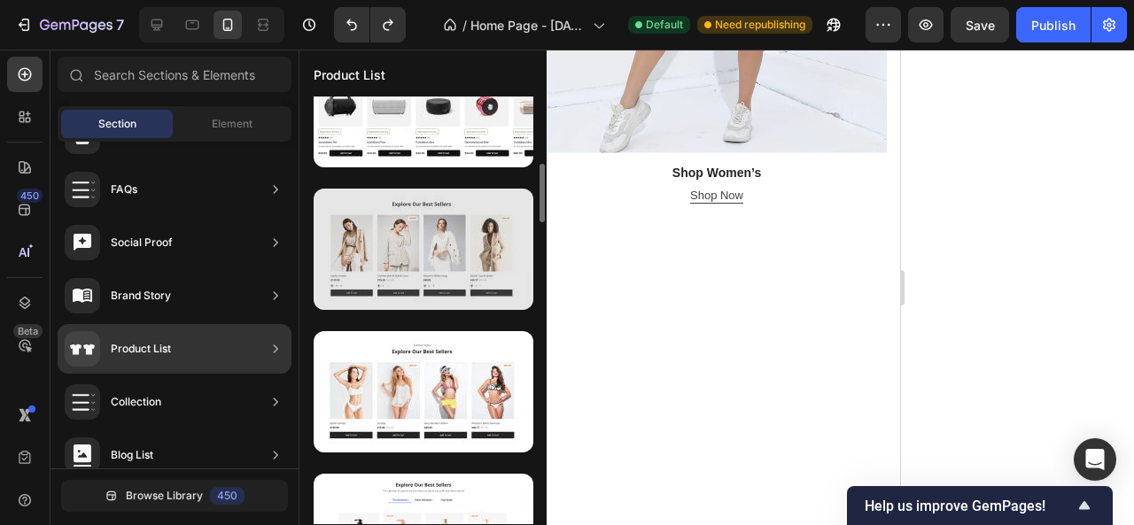
scroll to position [491, 0]
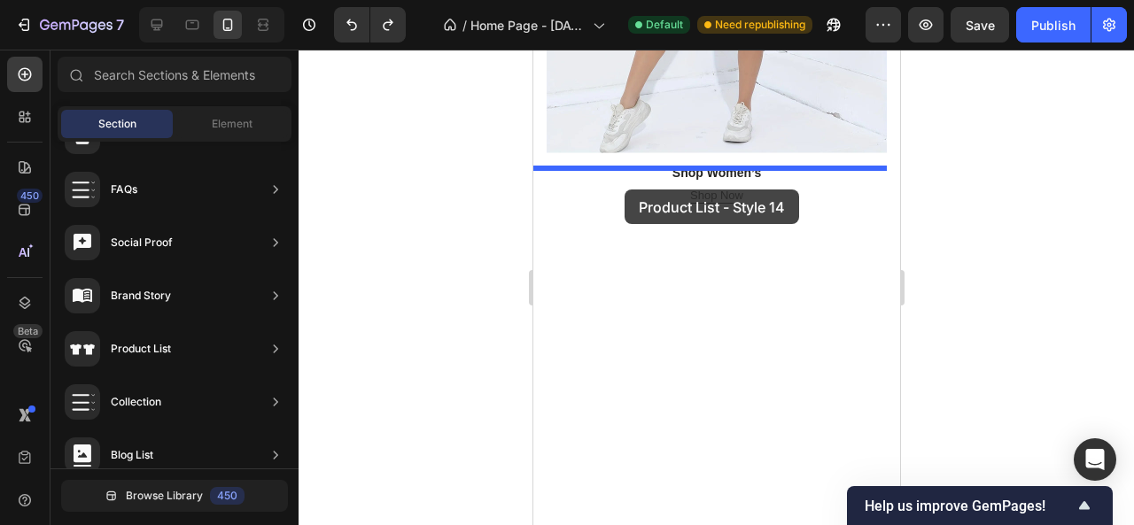
drag, startPoint x: 897, startPoint y: 311, endPoint x: 624, endPoint y: 190, distance: 298.7
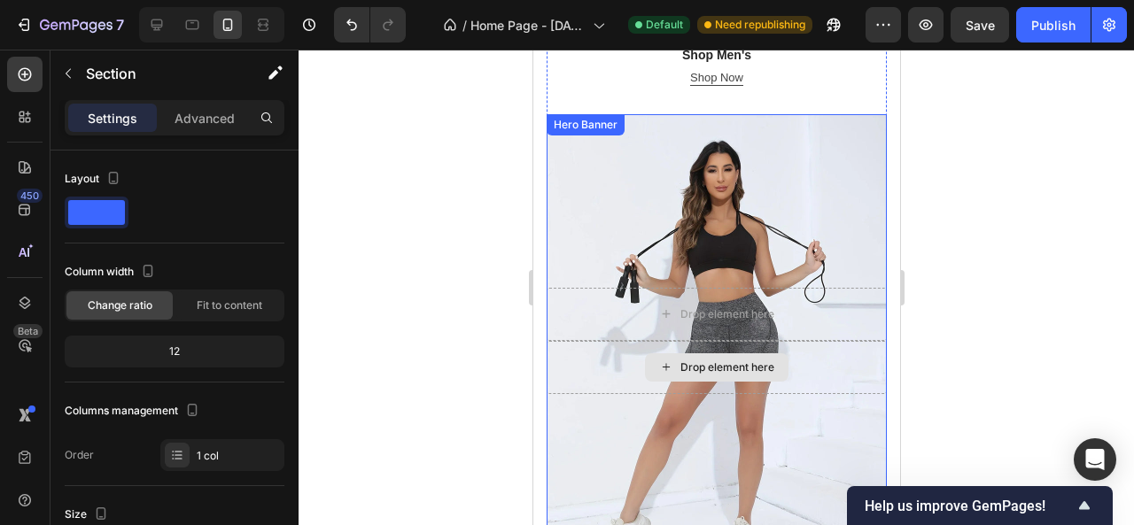
scroll to position [1279, 0]
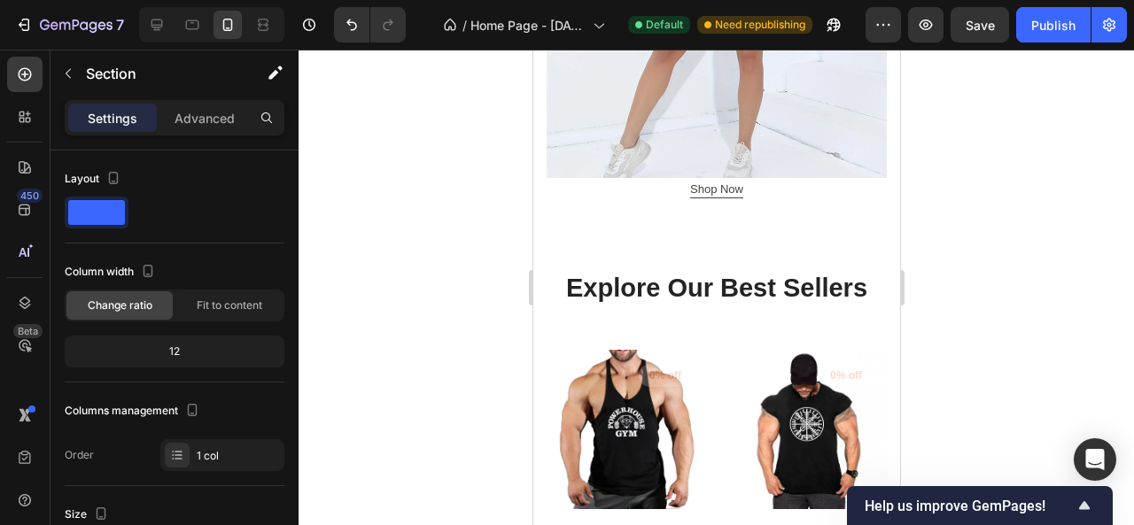
scroll to position [1645, 0]
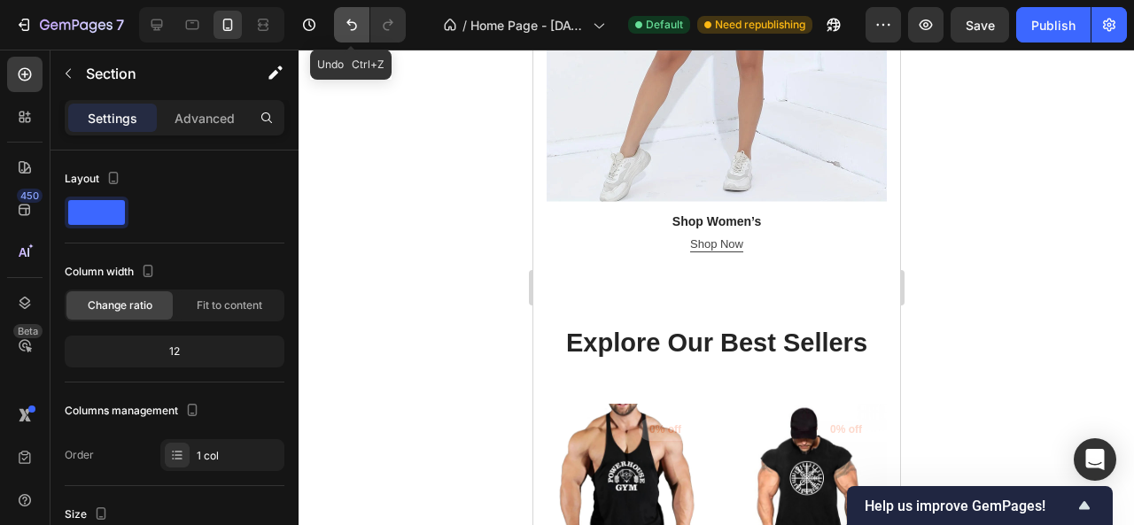
click at [349, 33] on icon "Undo/Redo" at bounding box center [352, 25] width 18 height 18
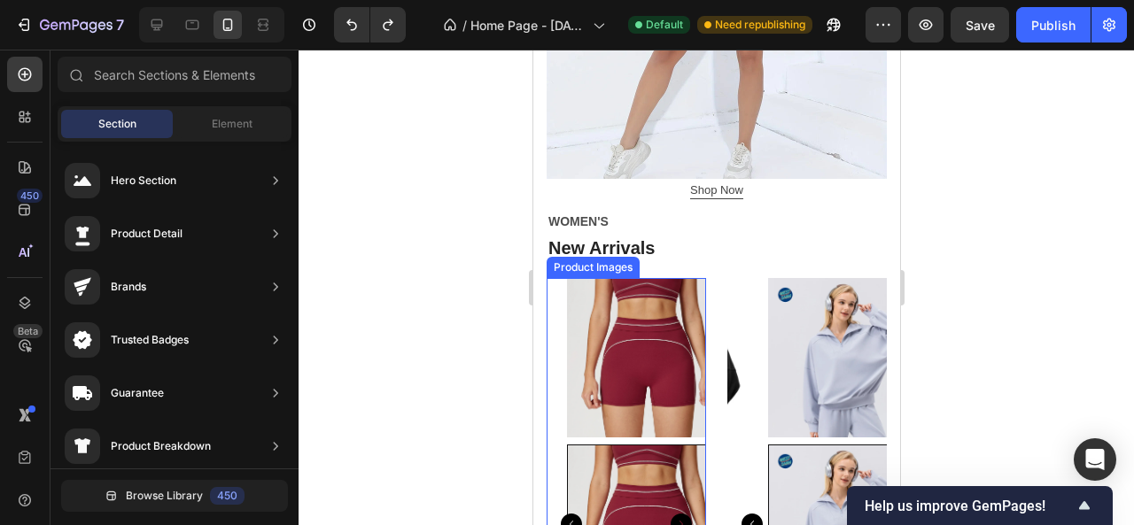
scroll to position [1652, 0]
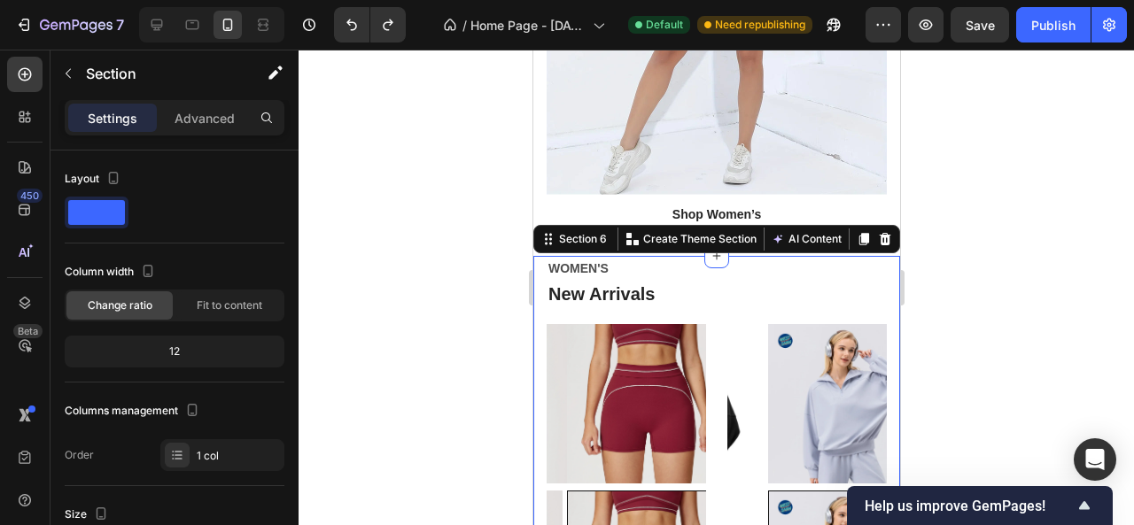
click at [181, 114] on p "Advanced" at bounding box center [205, 118] width 60 height 19
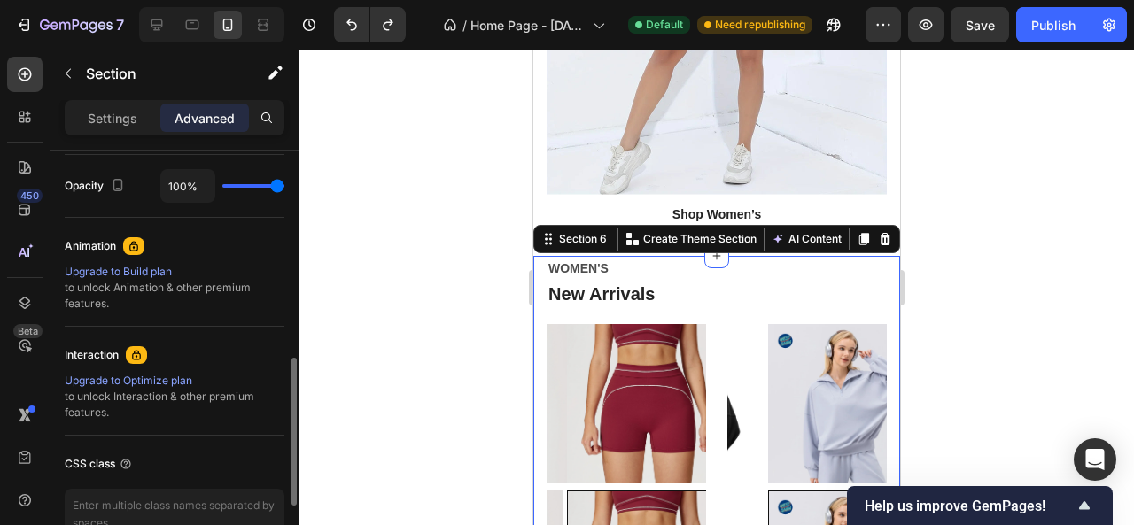
scroll to position [710, 0]
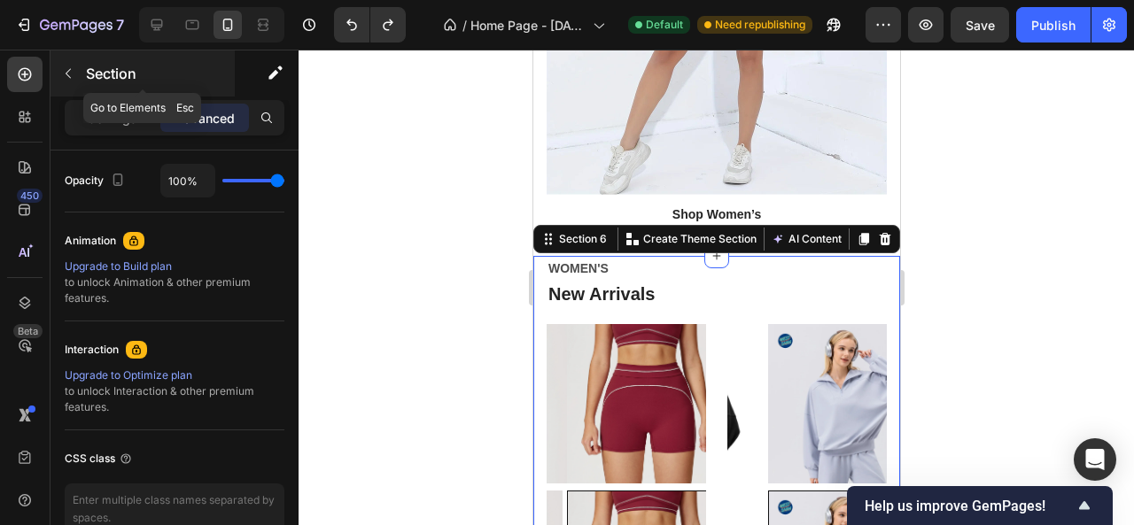
click at [71, 66] on icon "button" at bounding box center [68, 73] width 14 height 14
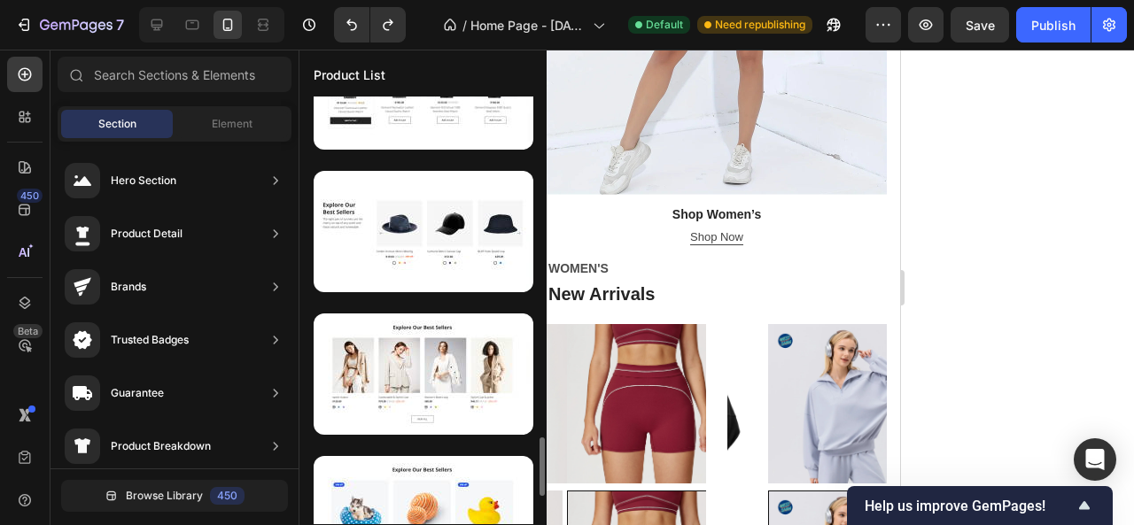
scroll to position [2699, 0]
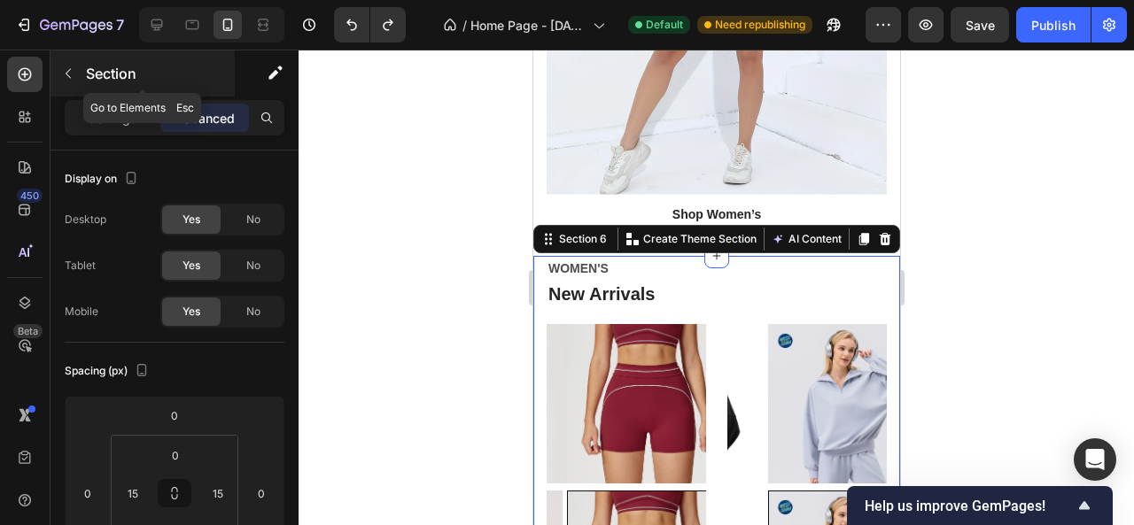
click at [74, 65] on button "button" at bounding box center [68, 73] width 28 height 28
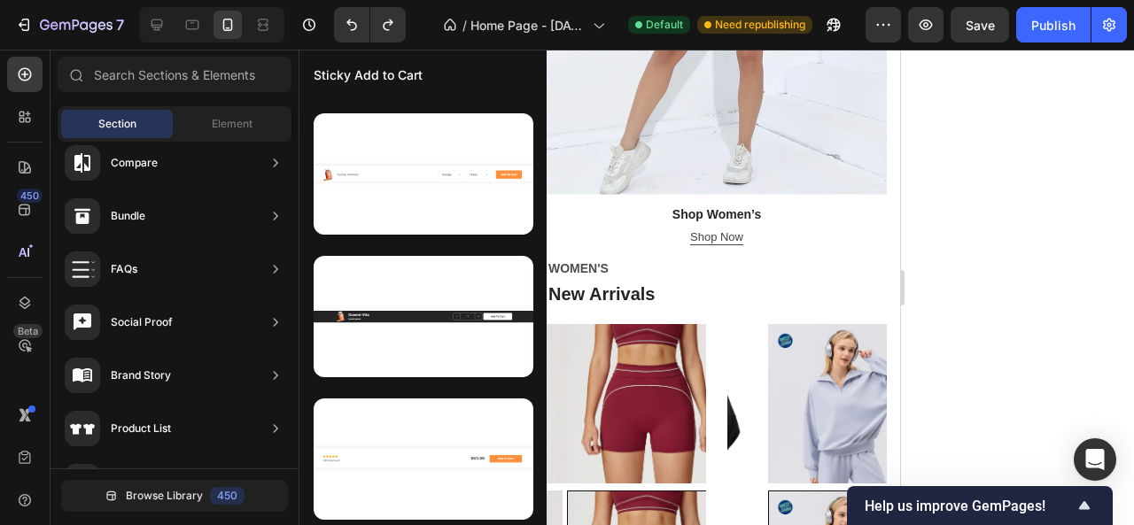
scroll to position [0, 0]
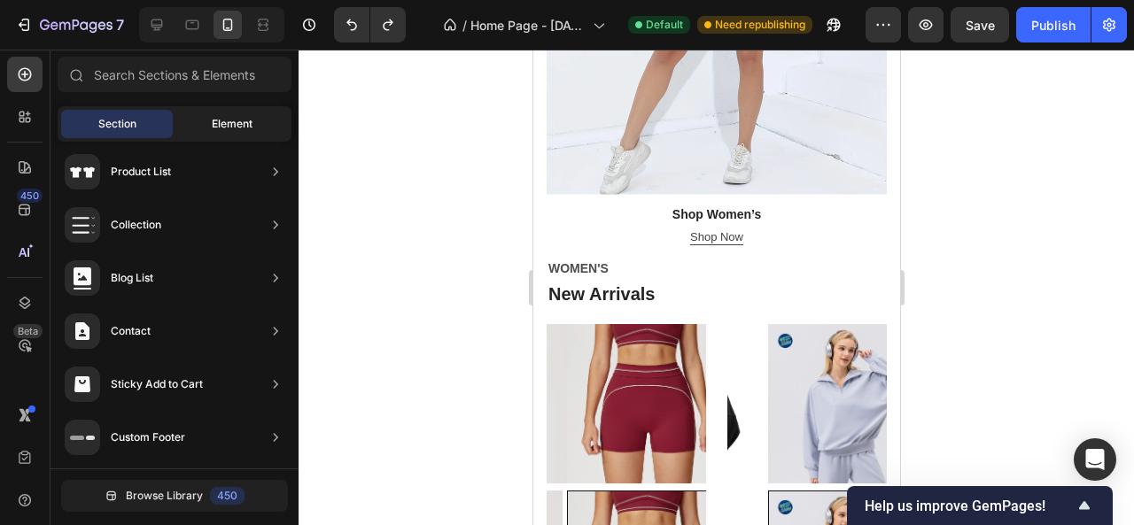
click at [208, 127] on div "Element" at bounding box center [232, 124] width 112 height 28
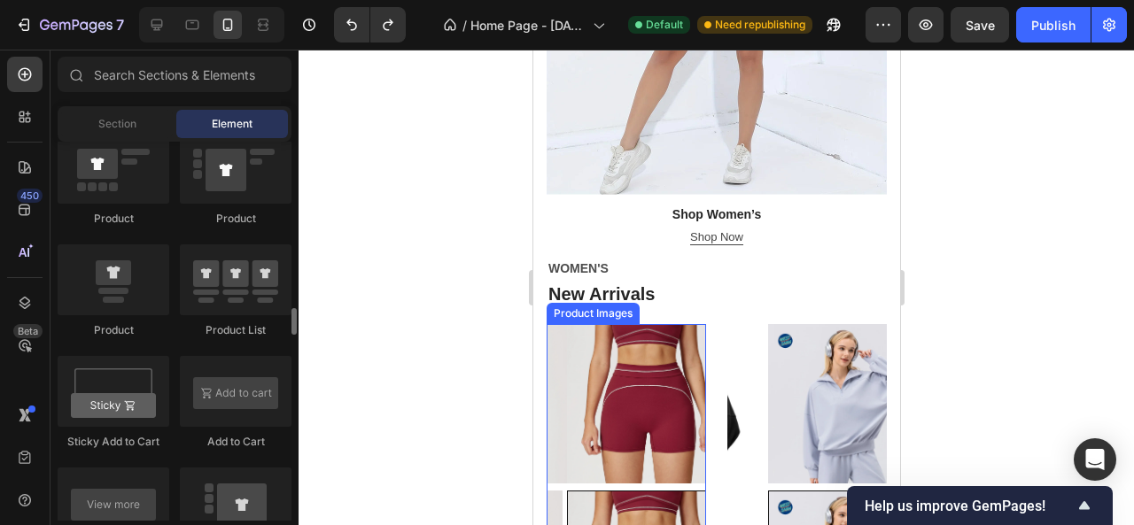
scroll to position [2215, 0]
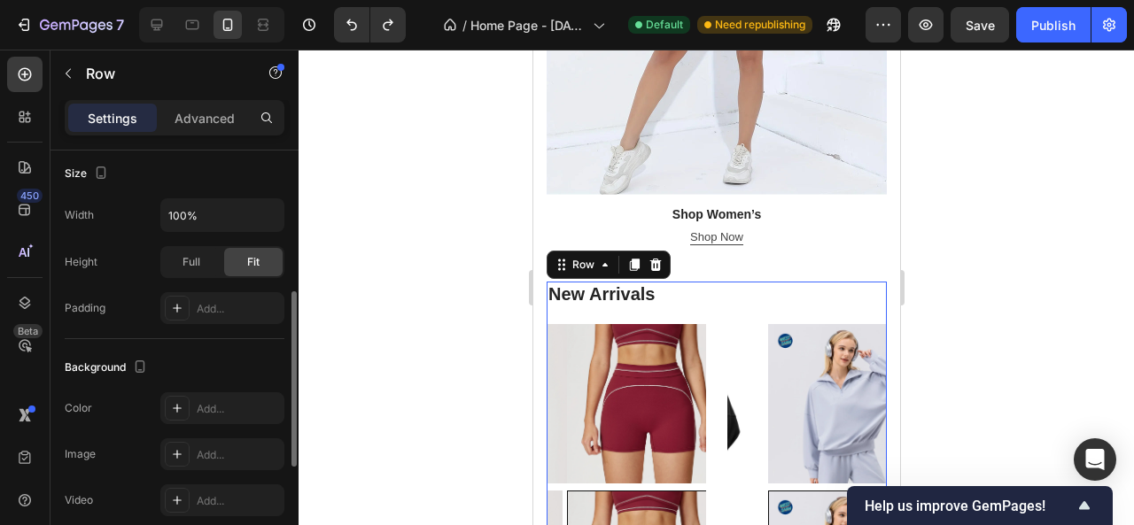
scroll to position [253, 0]
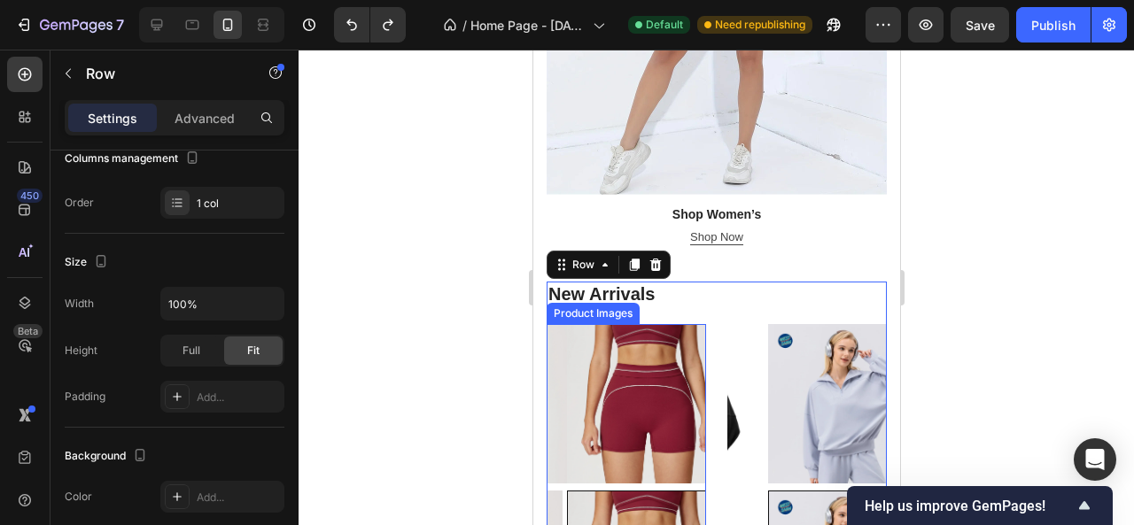
click at [640, 324] on img at bounding box center [645, 403] width 159 height 159
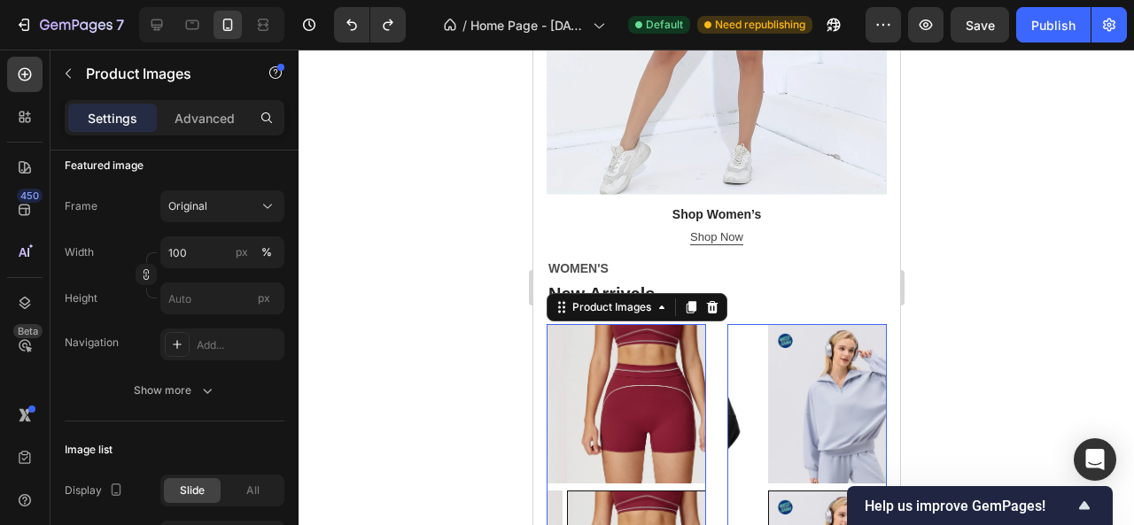
scroll to position [0, 0]
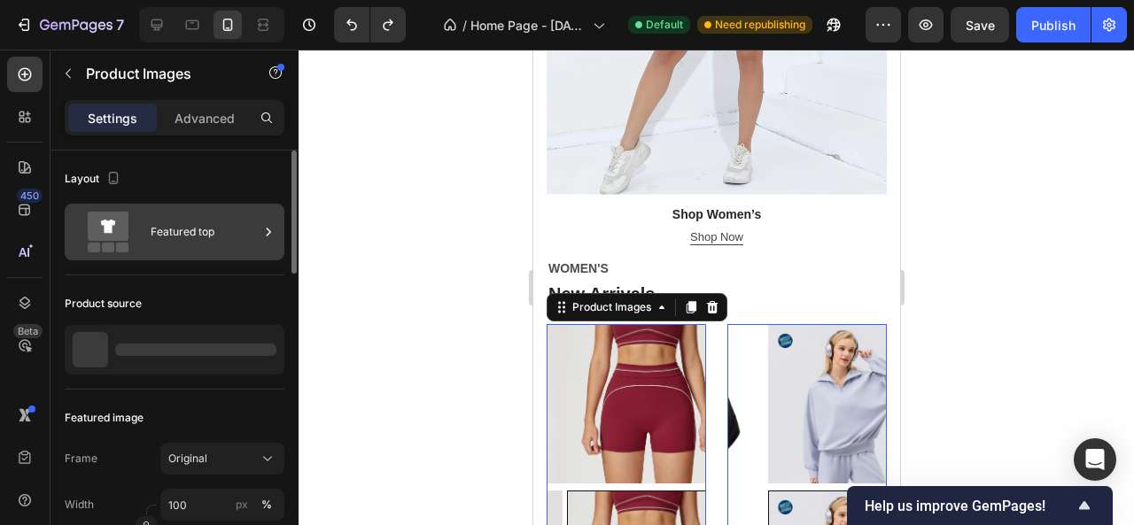
click at [167, 248] on div "Featured top" at bounding box center [205, 232] width 108 height 41
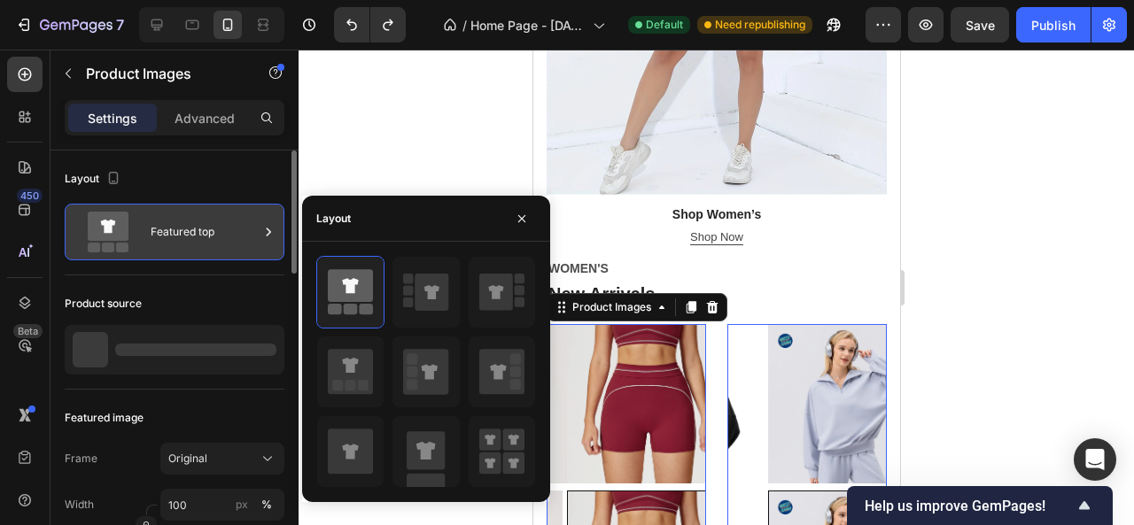
click at [167, 248] on div "Featured top" at bounding box center [205, 232] width 108 height 41
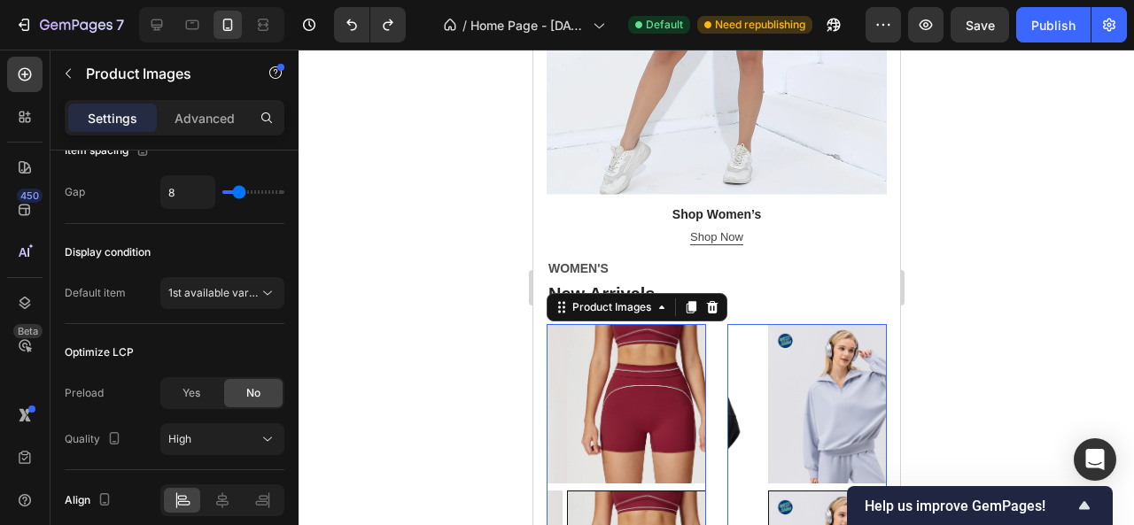
scroll to position [1047, 0]
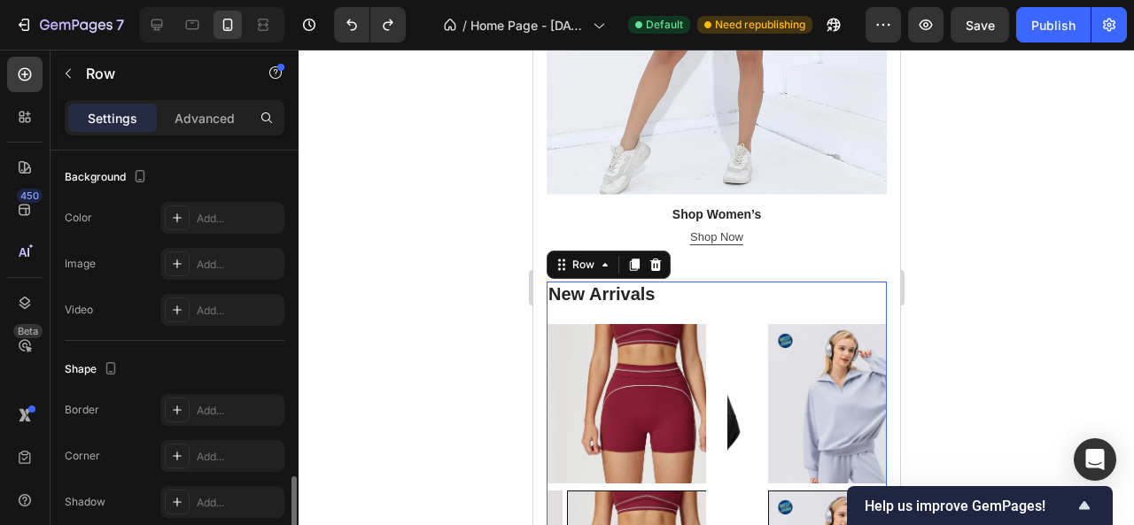
scroll to position [607, 0]
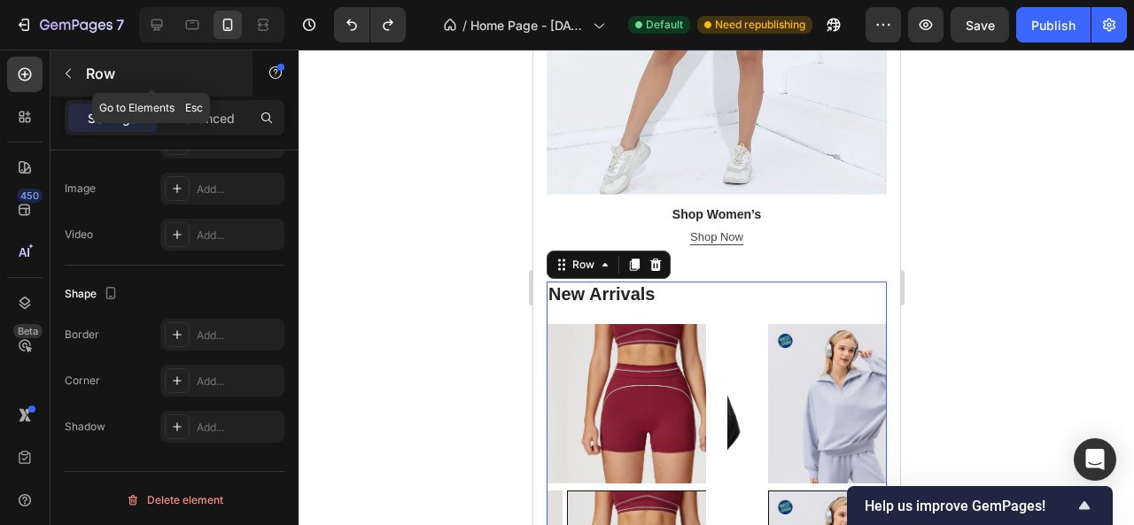
click at [69, 74] on icon "button" at bounding box center [68, 73] width 14 height 14
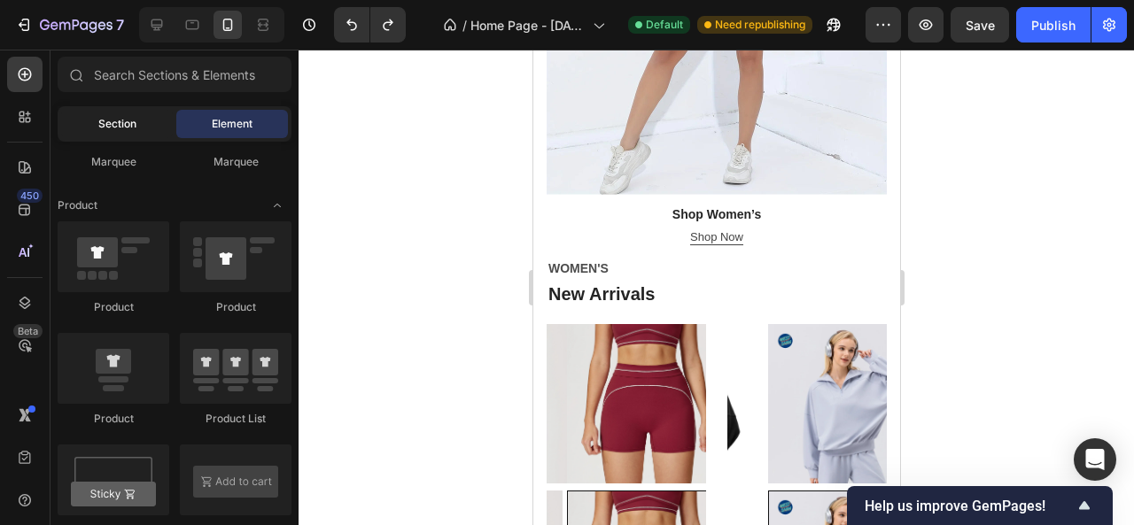
click at [105, 123] on span "Section" at bounding box center [117, 124] width 38 height 16
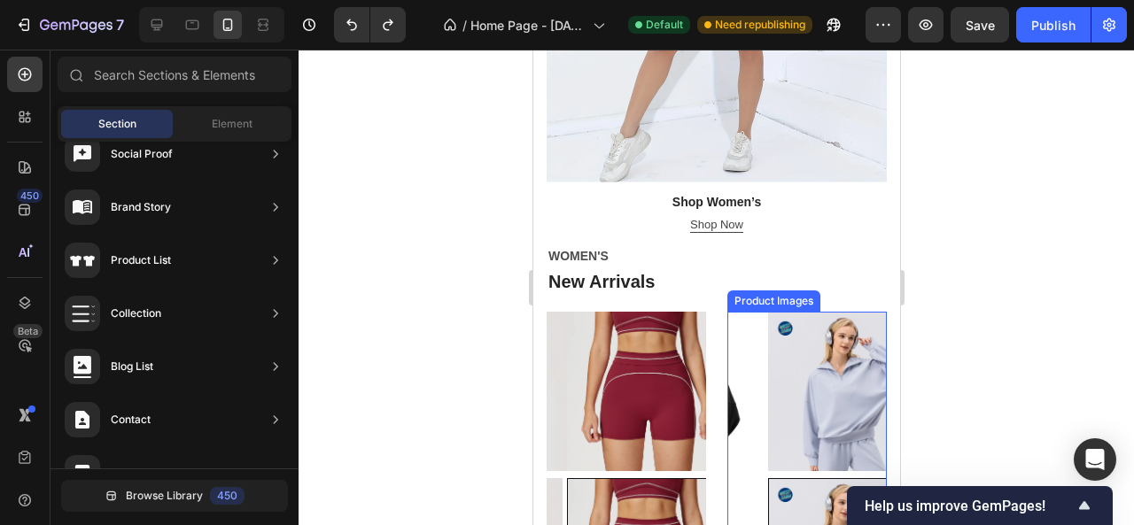
scroll to position [1741, 0]
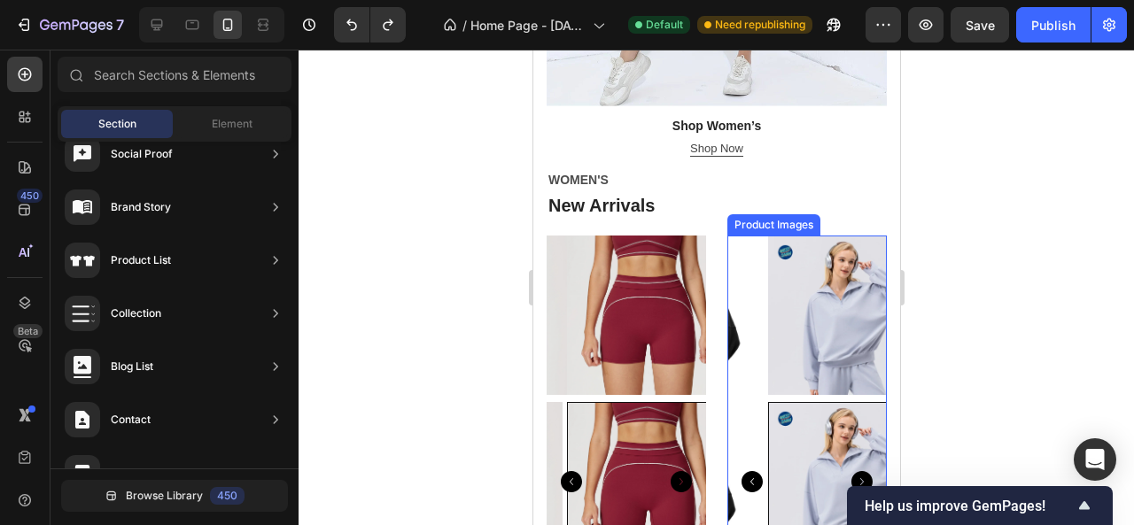
click at [767, 293] on img at bounding box center [846, 315] width 159 height 159
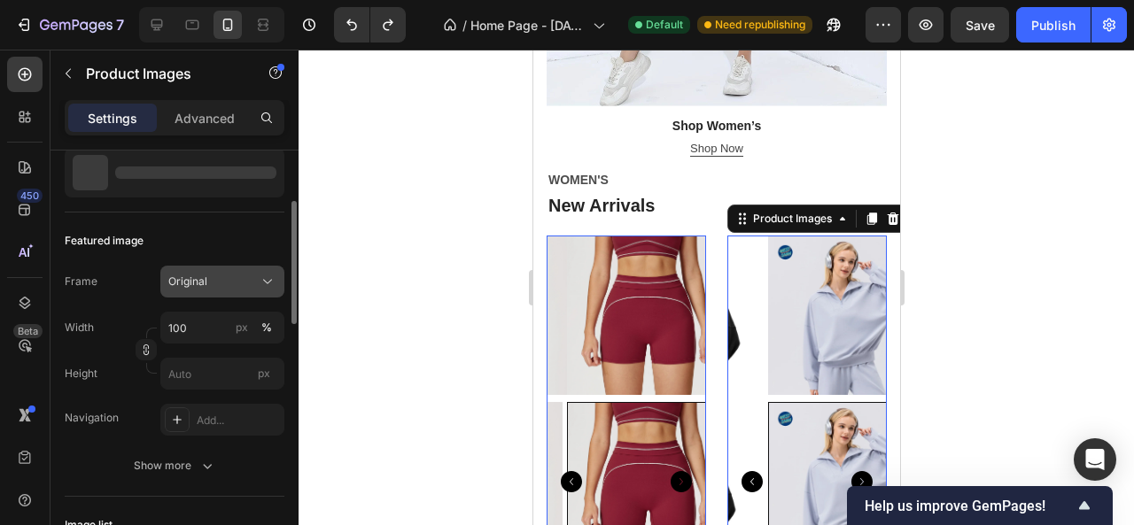
scroll to position [0, 0]
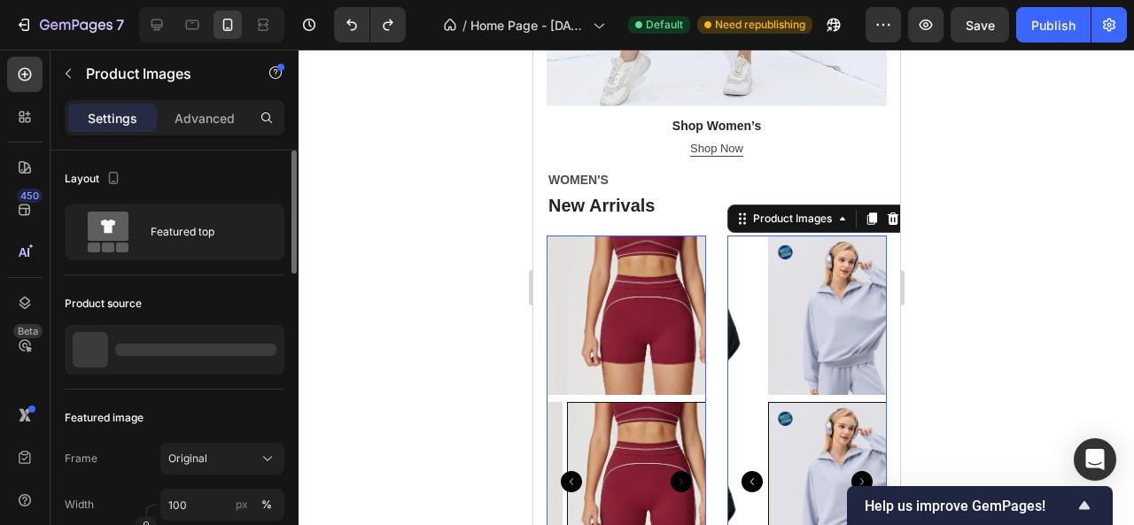
click at [222, 352] on div at bounding box center [195, 350] width 161 height 12
click at [809, 211] on div "Product Images" at bounding box center [792, 219] width 86 height 16
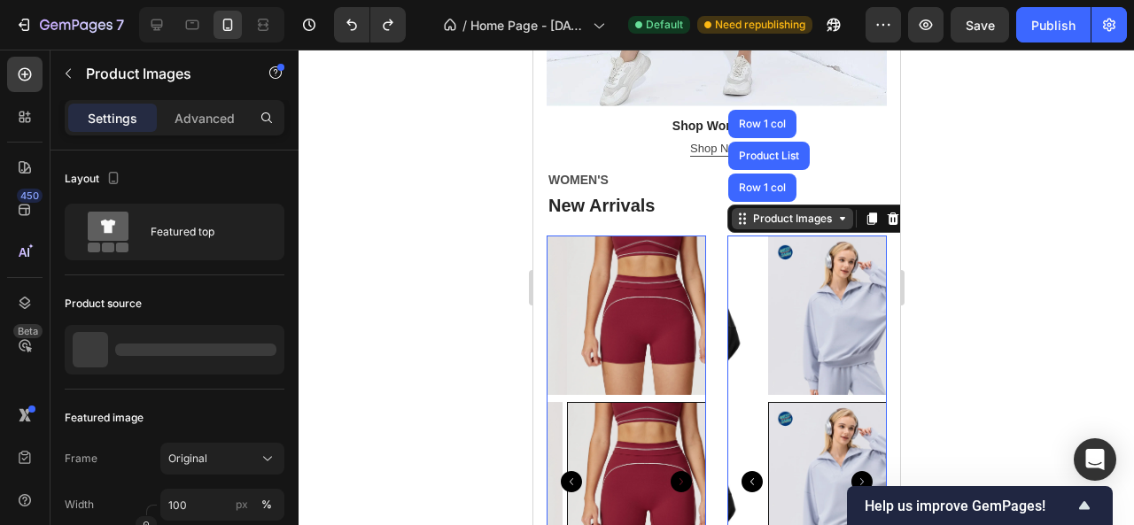
click at [809, 211] on div "Product Images" at bounding box center [792, 219] width 86 height 16
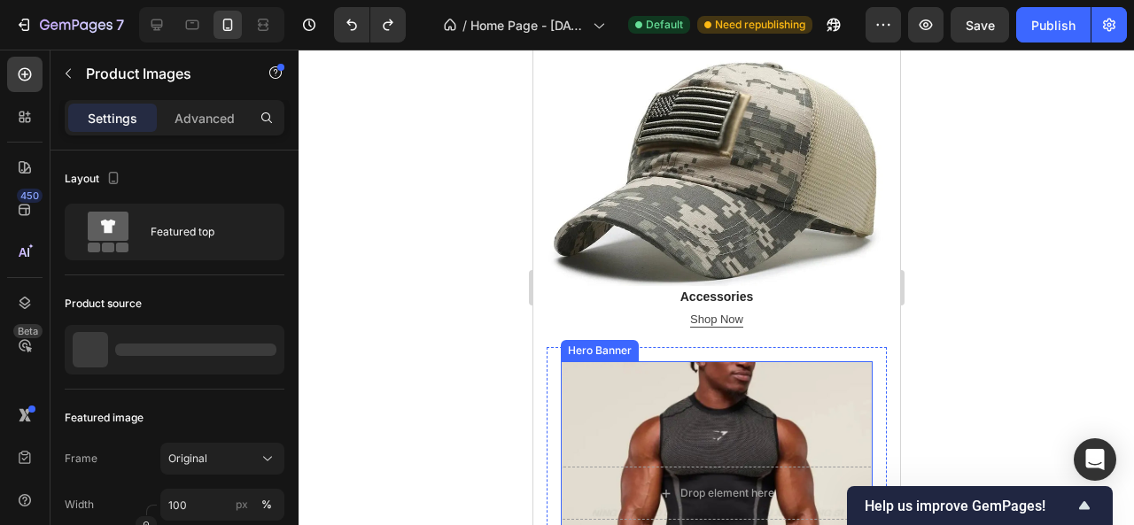
scroll to position [532, 0]
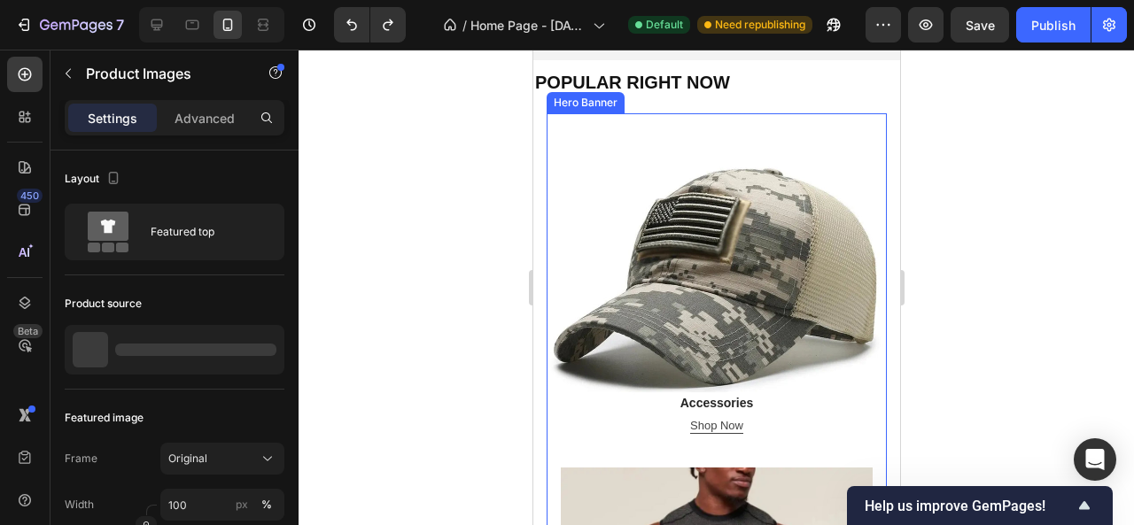
click at [705, 237] on div "Overlay" at bounding box center [716, 283] width 340 height 340
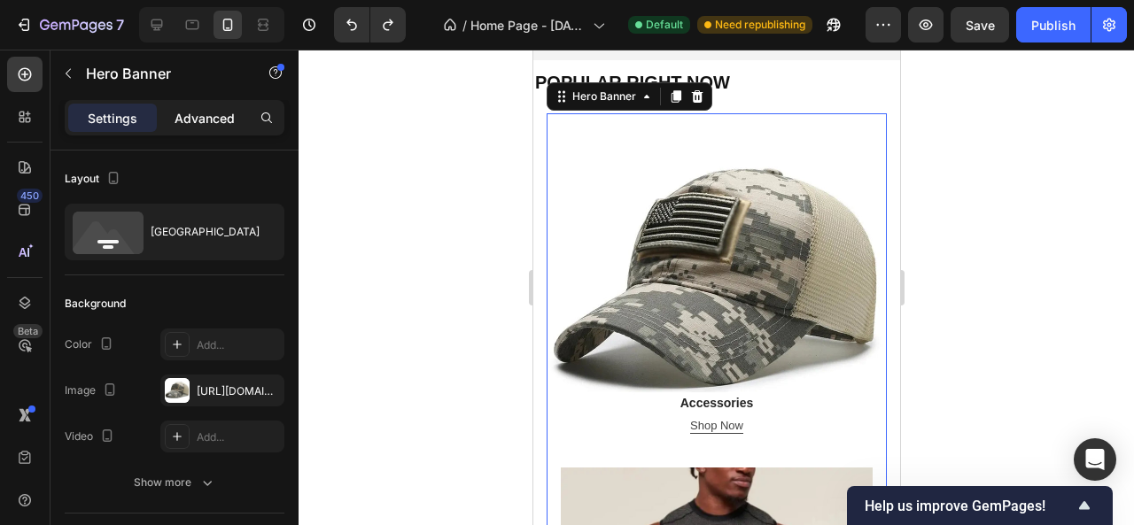
click at [188, 121] on p "Advanced" at bounding box center [205, 118] width 60 height 19
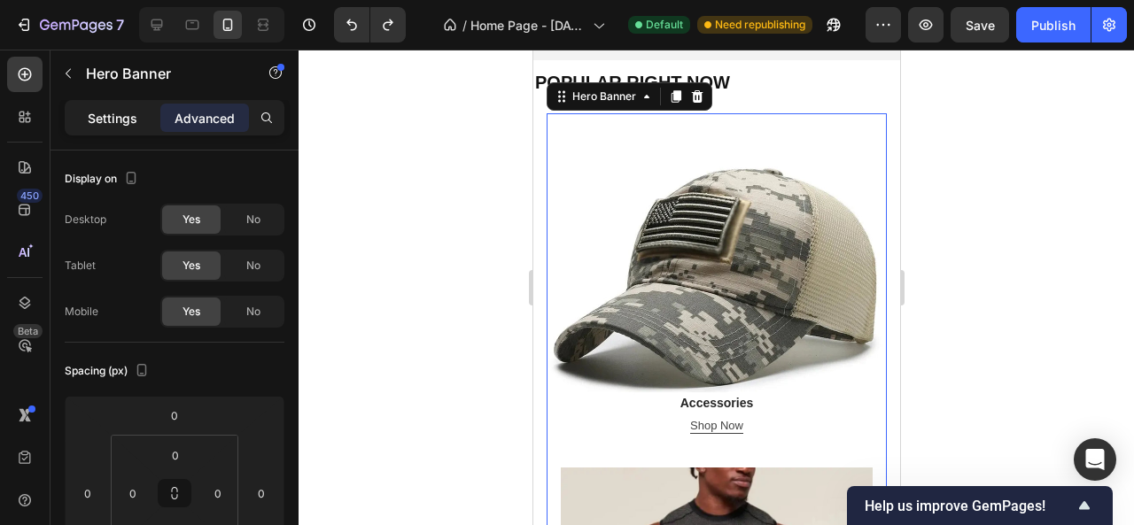
click at [119, 116] on p "Settings" at bounding box center [113, 118] width 50 height 19
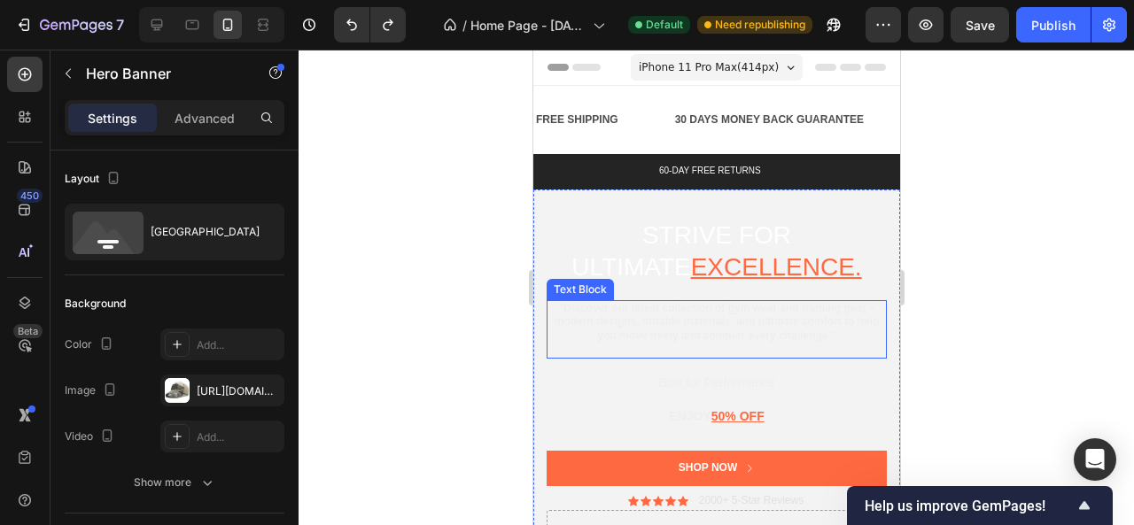
scroll to position [443, 0]
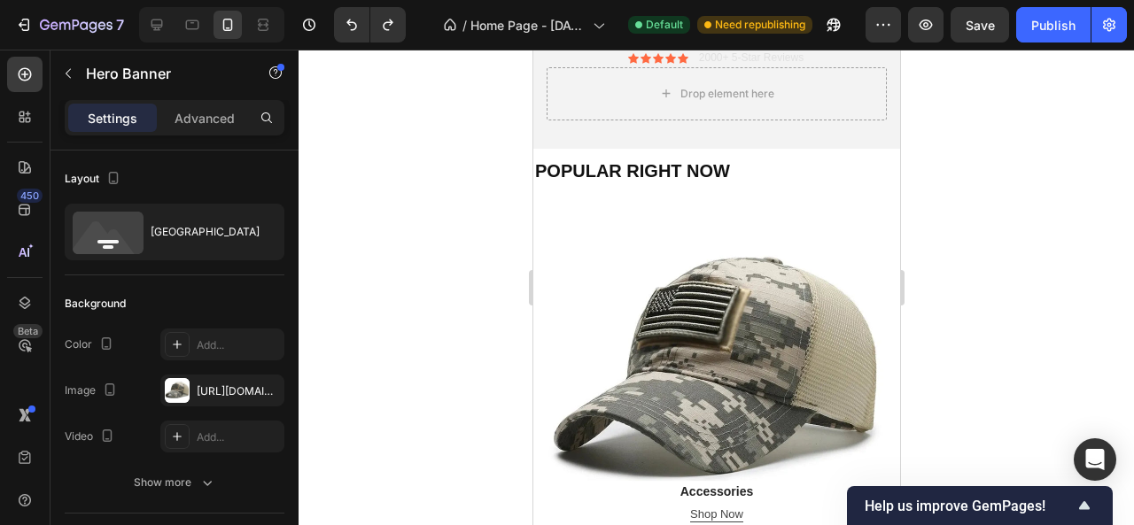
click at [579, 240] on div "Overlay" at bounding box center [716, 372] width 340 height 340
click at [599, 283] on div "Overlay" at bounding box center [716, 372] width 340 height 340
click at [687, 245] on div "Overlay" at bounding box center [716, 372] width 340 height 340
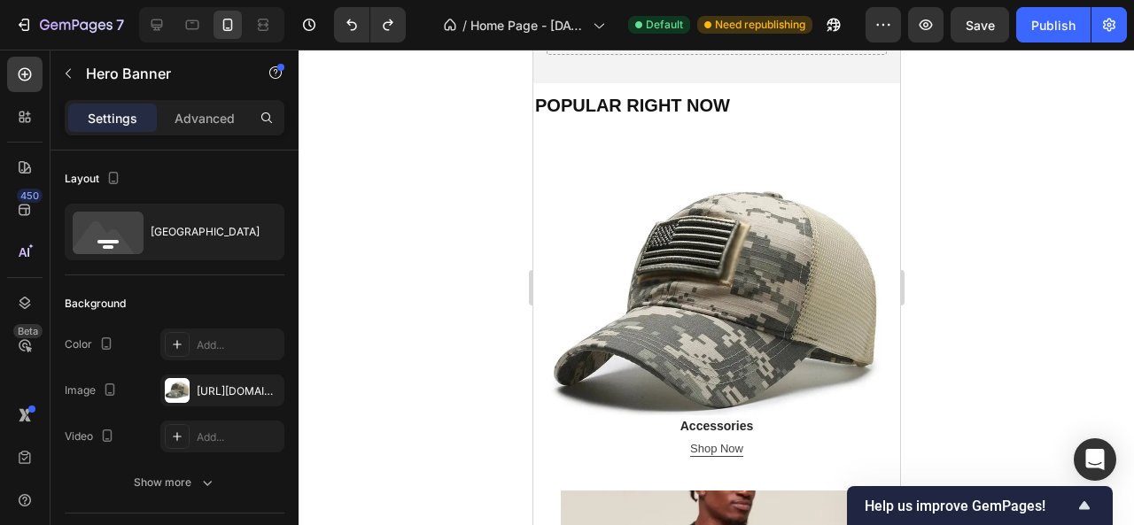
scroll to position [620, 0]
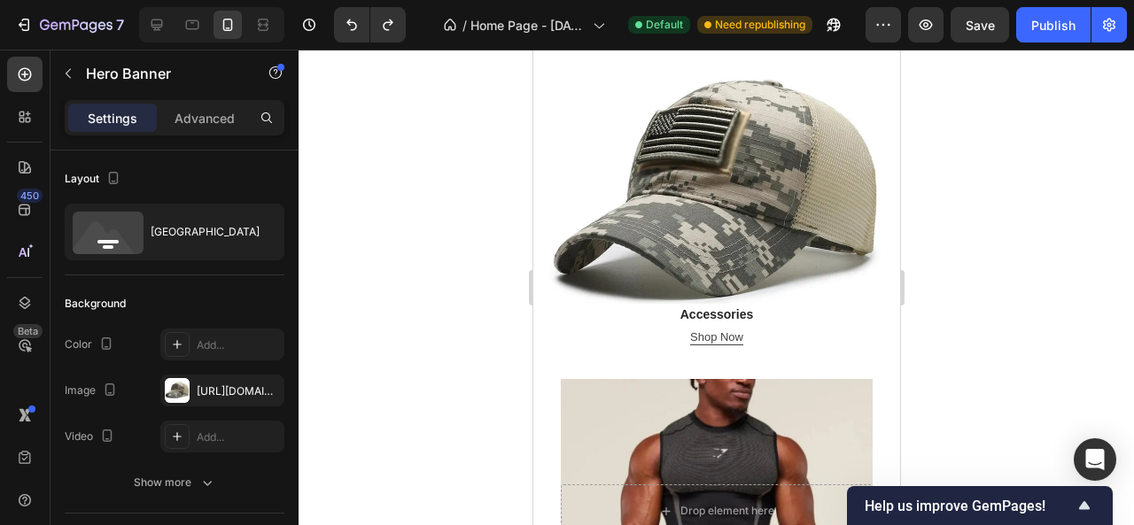
click at [577, 286] on div "Accessories Heading Shop Now Button Row" at bounding box center [716, 325] width 340 height 79
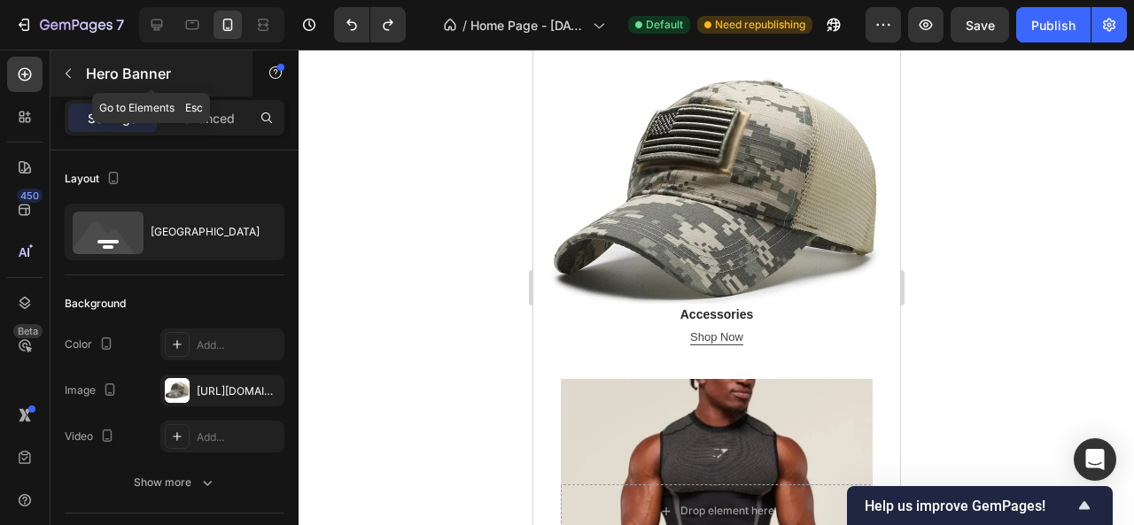
click at [65, 79] on icon "button" at bounding box center [68, 73] width 14 height 14
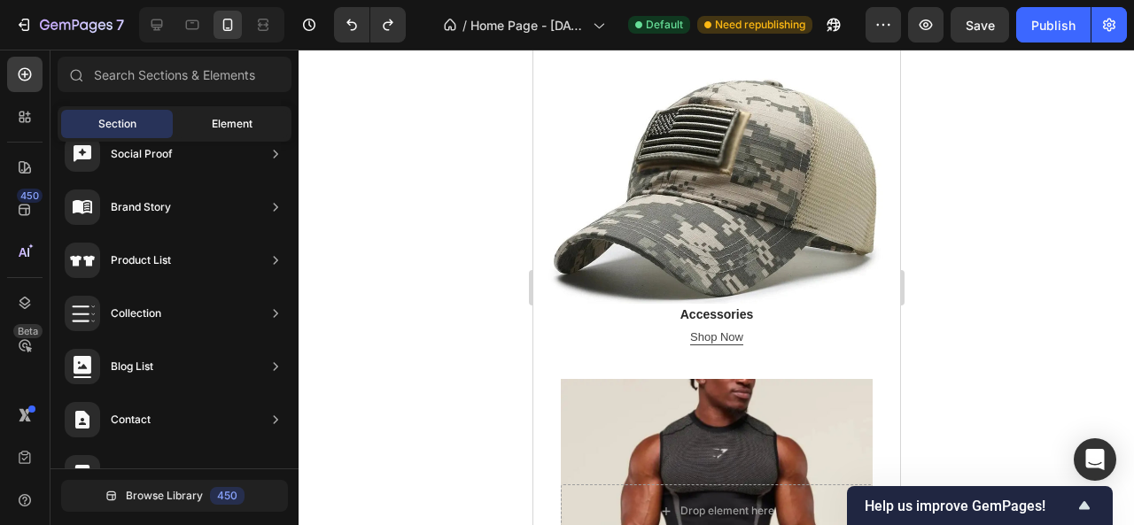
click at [213, 130] on span "Element" at bounding box center [232, 124] width 41 height 16
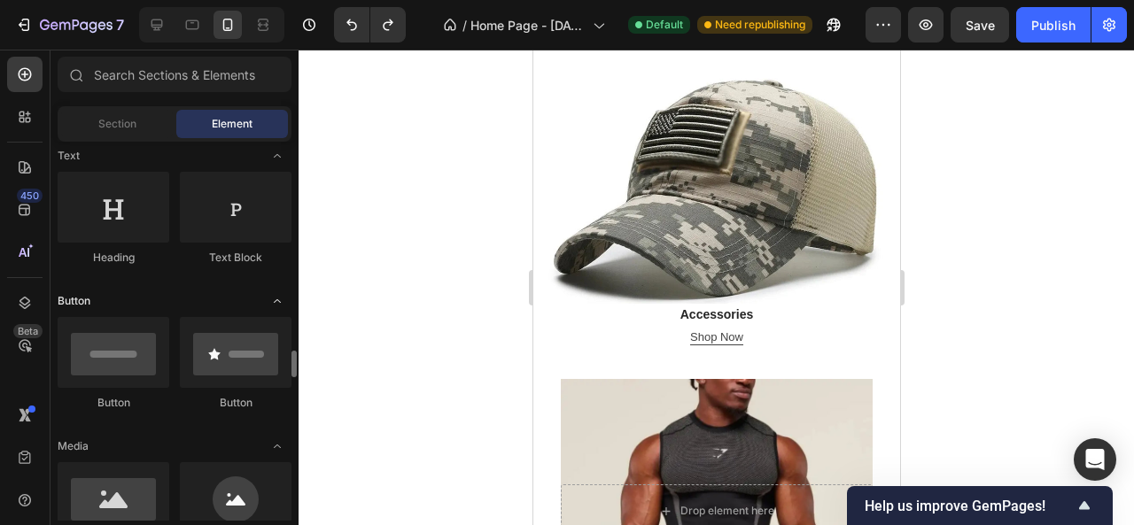
scroll to position [443, 0]
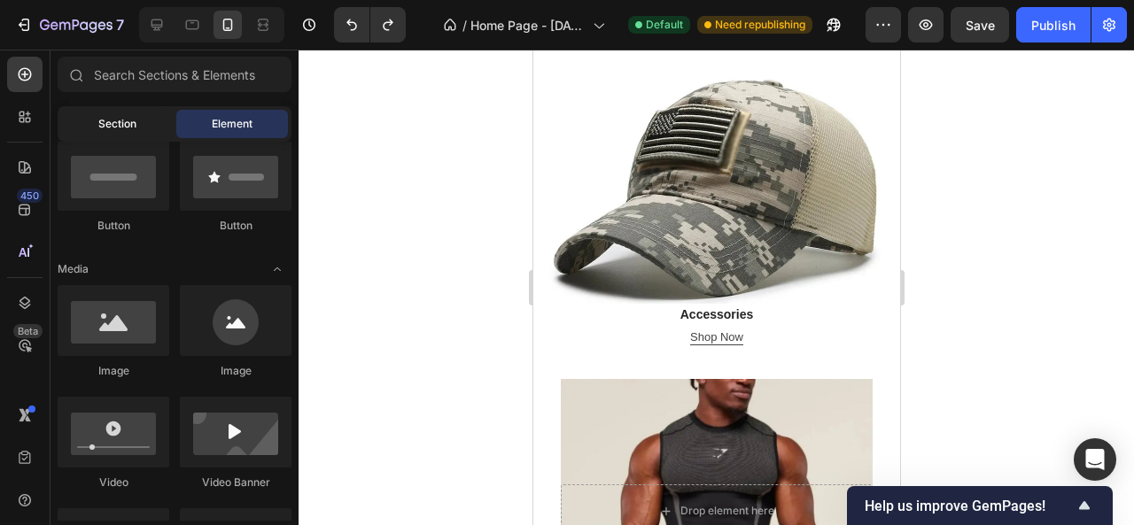
click at [124, 116] on span "Section" at bounding box center [117, 124] width 38 height 16
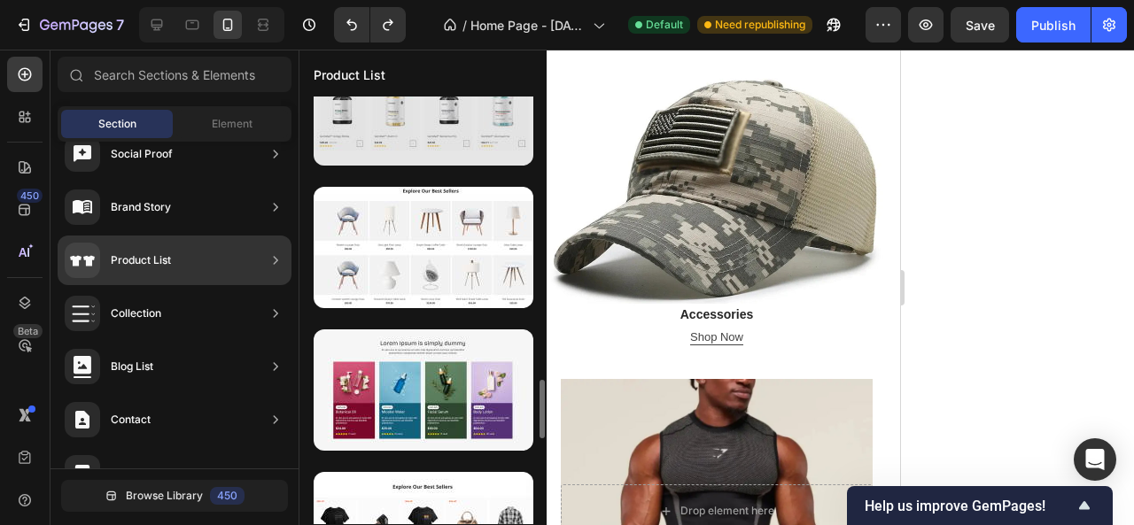
scroll to position [1519, 0]
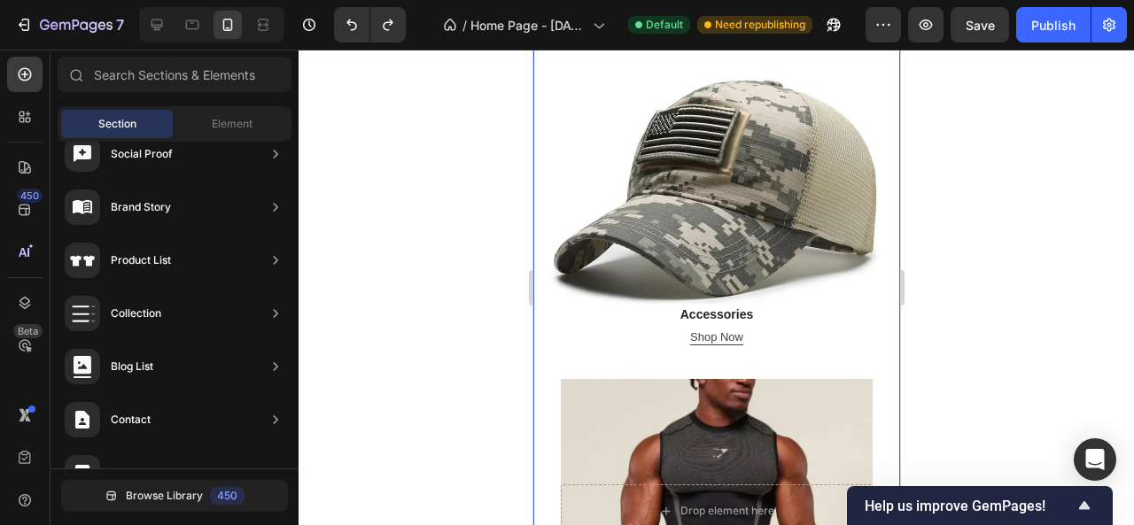
click at [968, 228] on div at bounding box center [717, 288] width 836 height 476
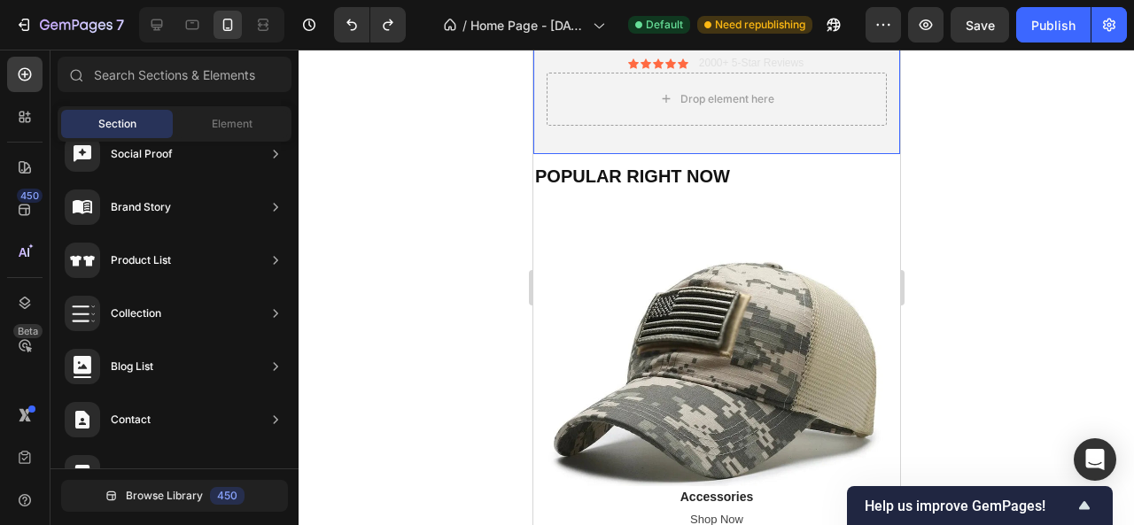
scroll to position [443, 0]
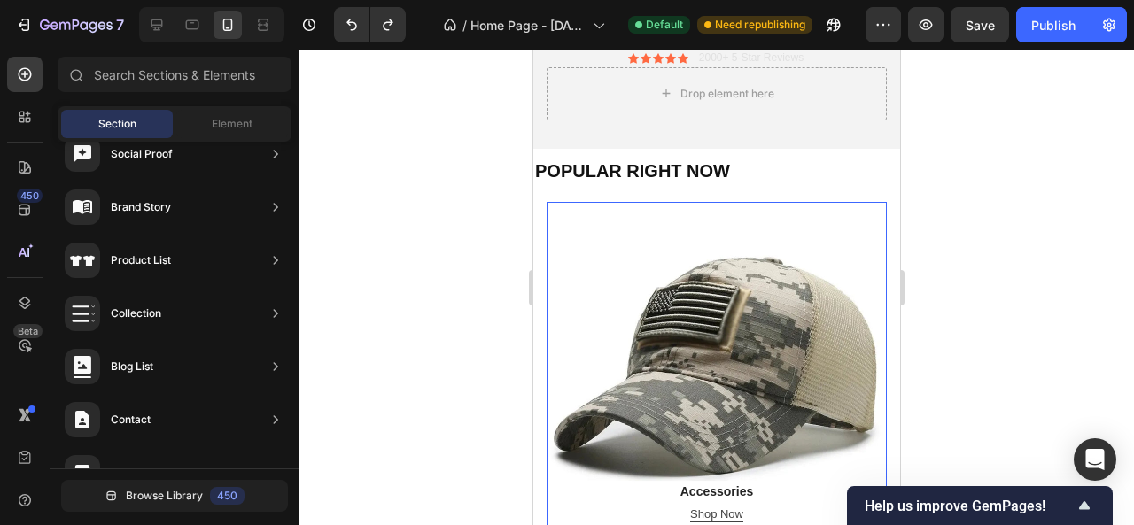
drag, startPoint x: 680, startPoint y: 315, endPoint x: 682, endPoint y: 306, distance: 9.3
click at [679, 323] on div "Overlay" at bounding box center [716, 372] width 340 height 340
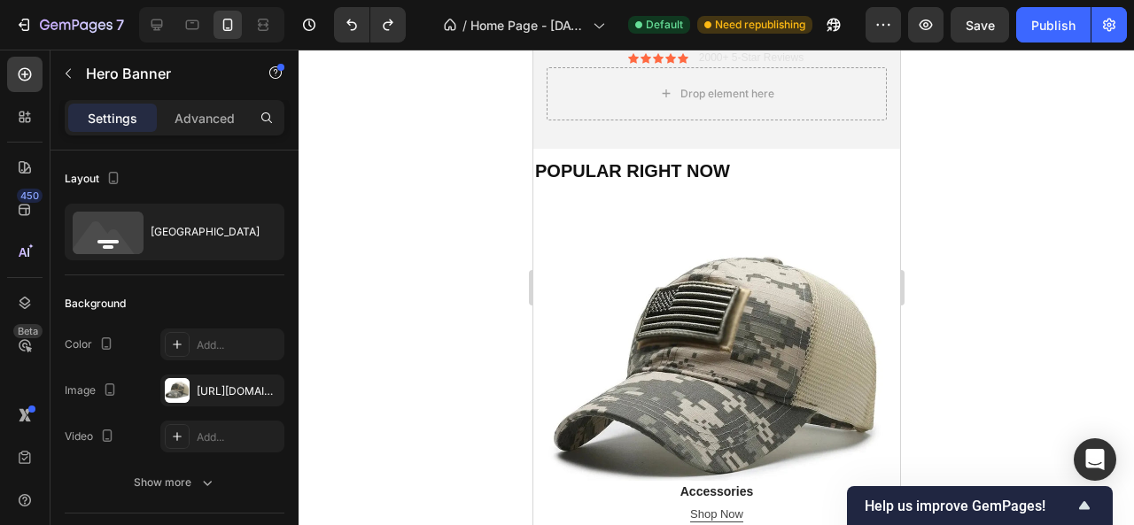
click at [654, 300] on div "Overlay" at bounding box center [716, 372] width 340 height 340
click at [581, 255] on div "Overlay" at bounding box center [716, 372] width 340 height 340
click at [616, 307] on div "Overlay" at bounding box center [716, 372] width 340 height 340
click at [659, 338] on div "Overlay" at bounding box center [716, 372] width 340 height 340
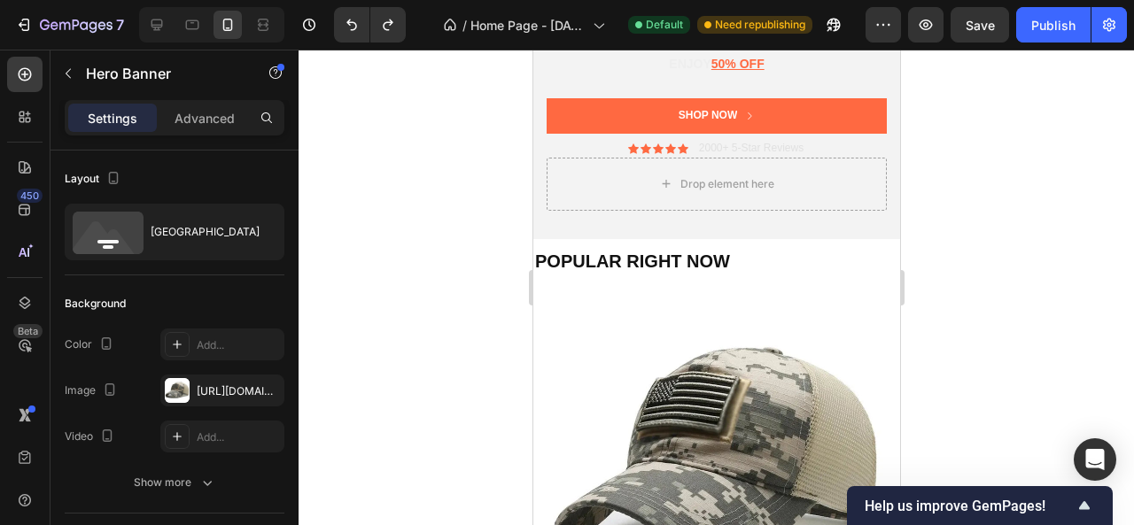
scroll to position [266, 0]
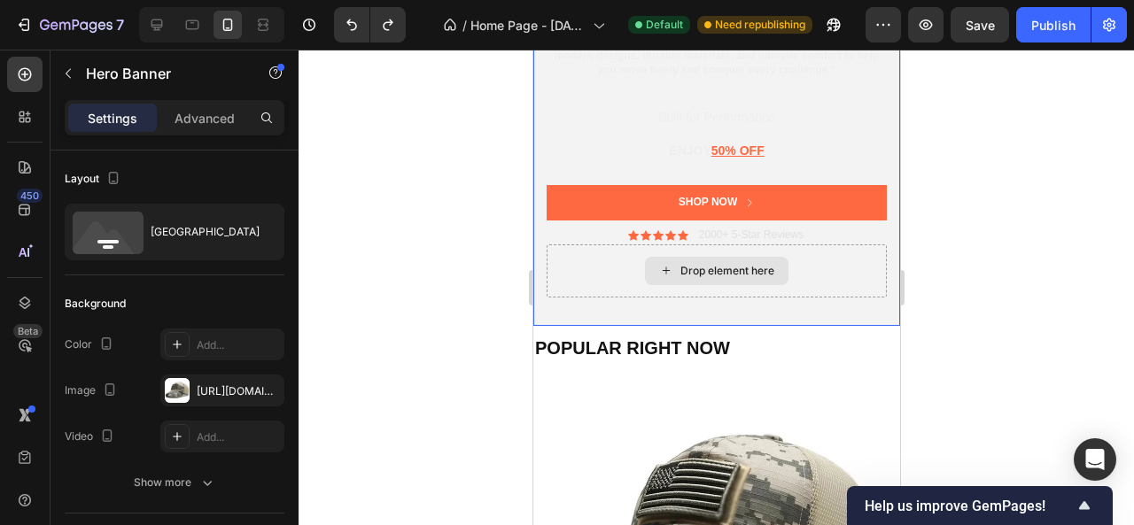
click at [732, 276] on div "Drop element here" at bounding box center [727, 271] width 94 height 14
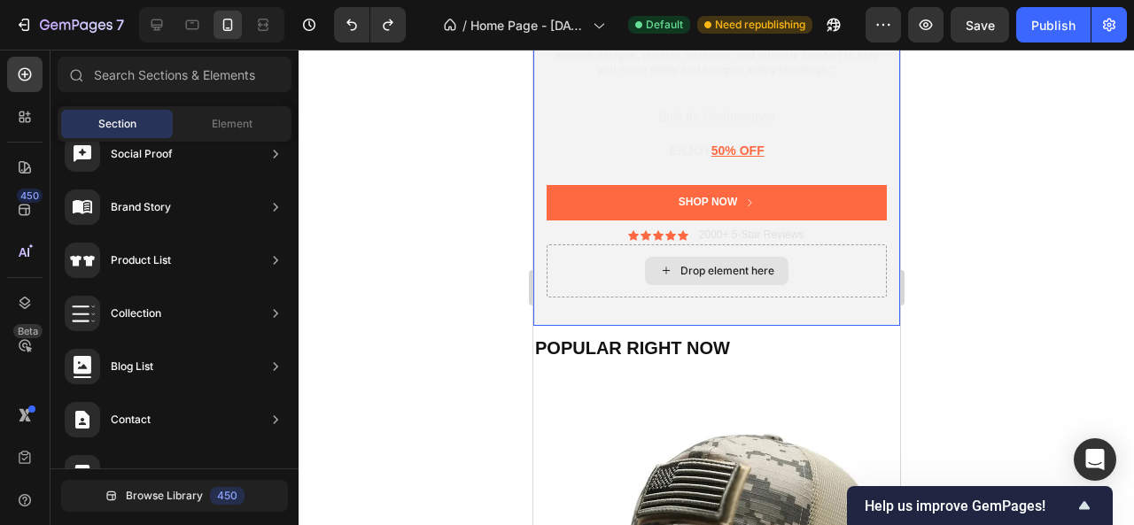
click at [711, 266] on div "Drop element here" at bounding box center [727, 271] width 94 height 14
click at [700, 270] on div "Drop element here" at bounding box center [727, 271] width 94 height 14
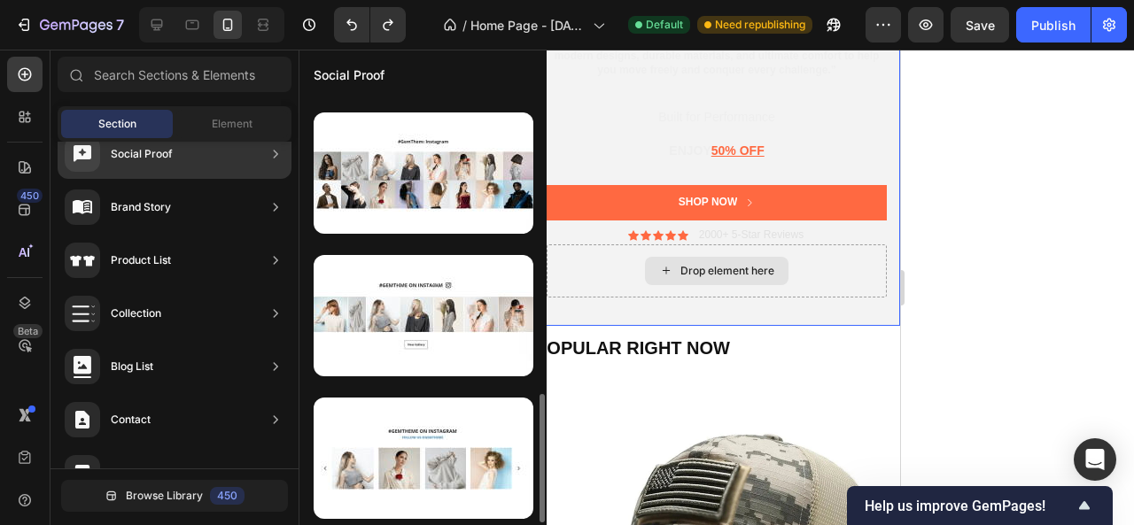
scroll to position [987, 0]
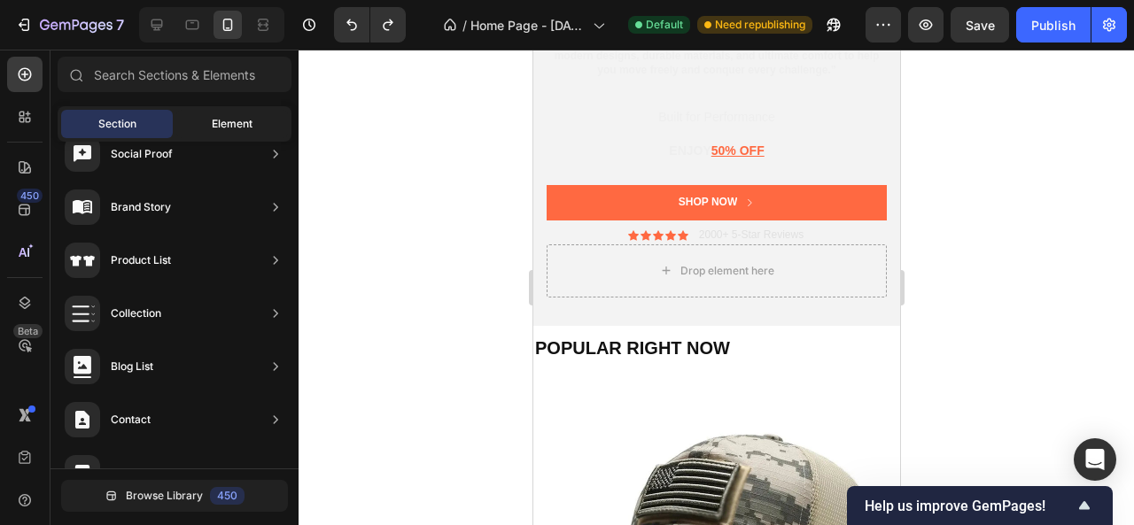
click at [244, 122] on span "Element" at bounding box center [232, 124] width 41 height 16
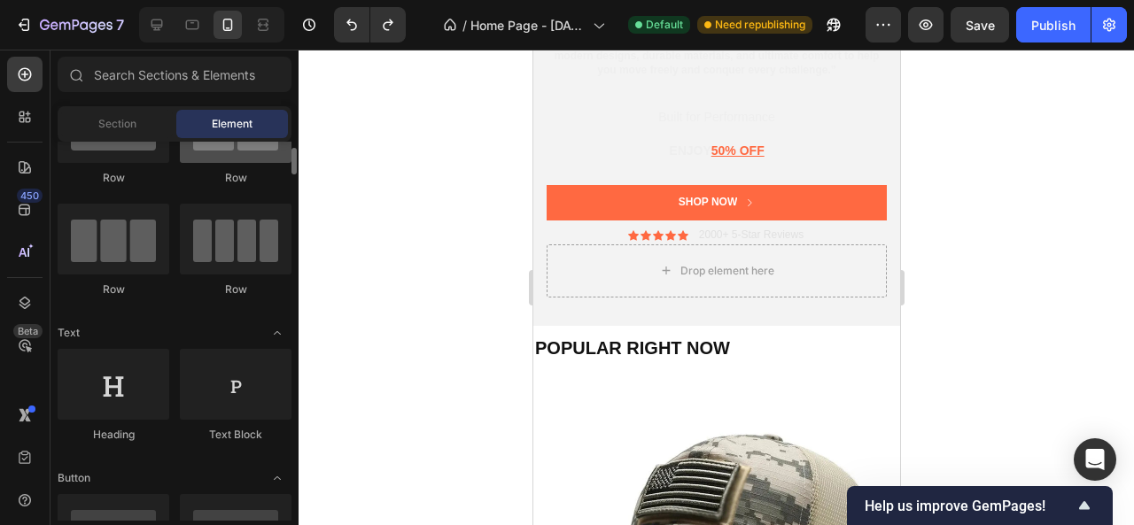
scroll to position [0, 0]
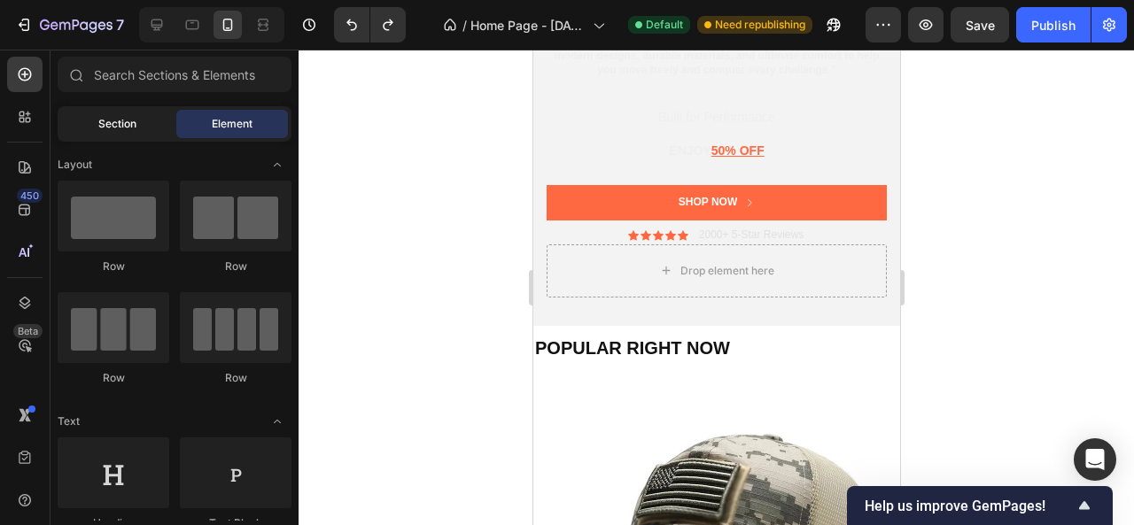
click at [107, 125] on span "Section" at bounding box center [117, 124] width 38 height 16
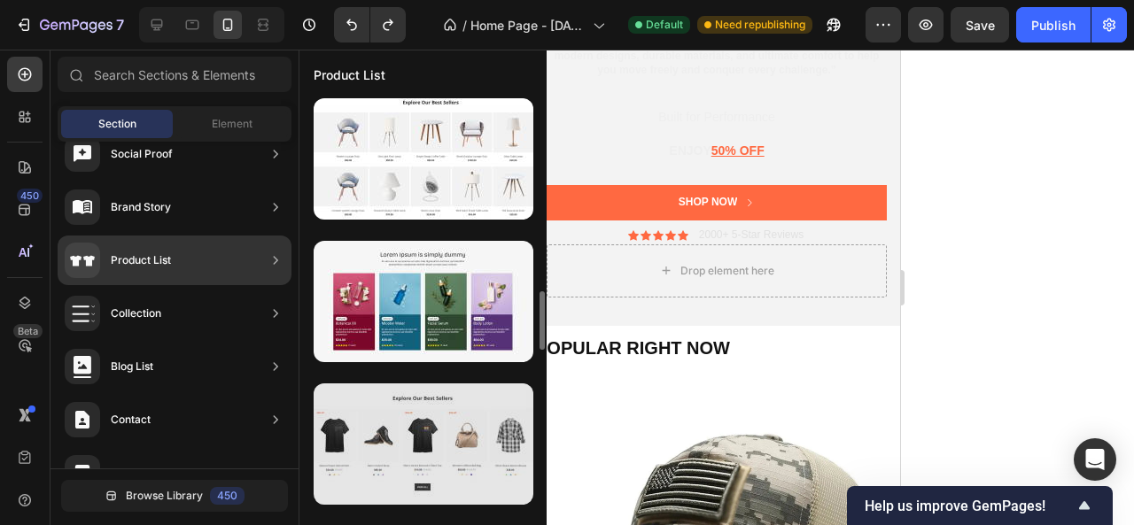
scroll to position [1519, 0]
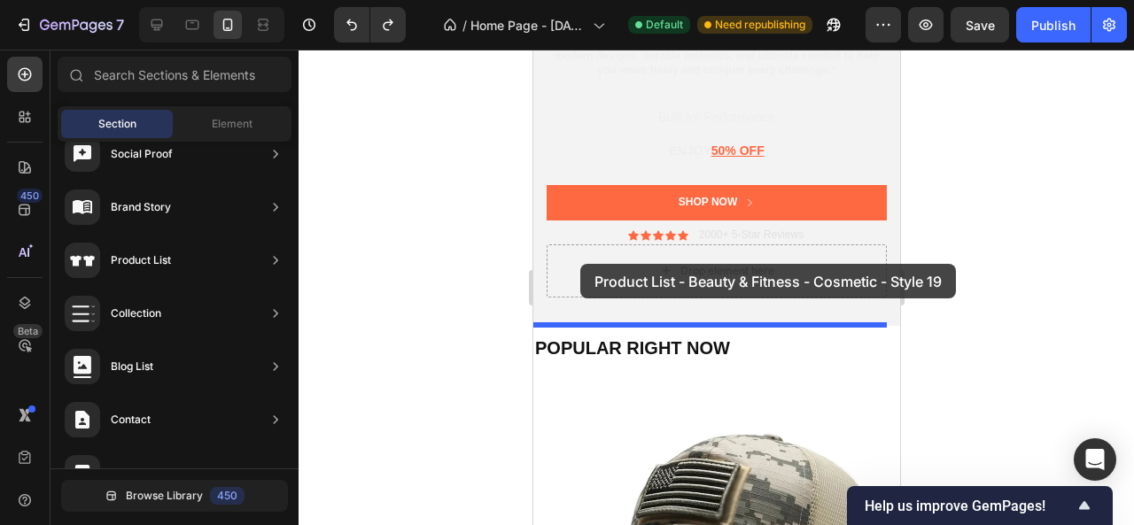
drag, startPoint x: 939, startPoint y: 264, endPoint x: 579, endPoint y: 264, distance: 359.7
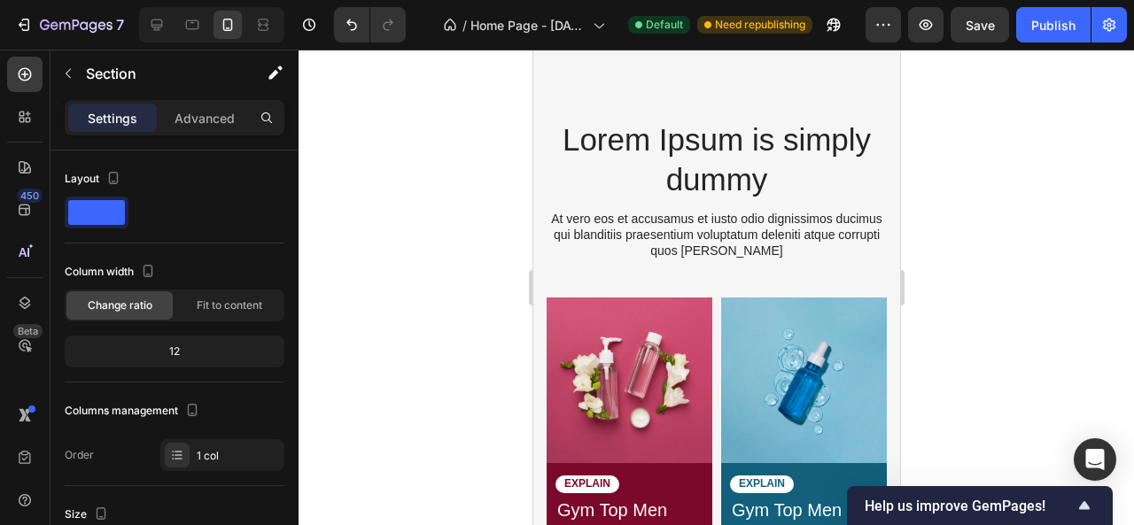
scroll to position [354, 0]
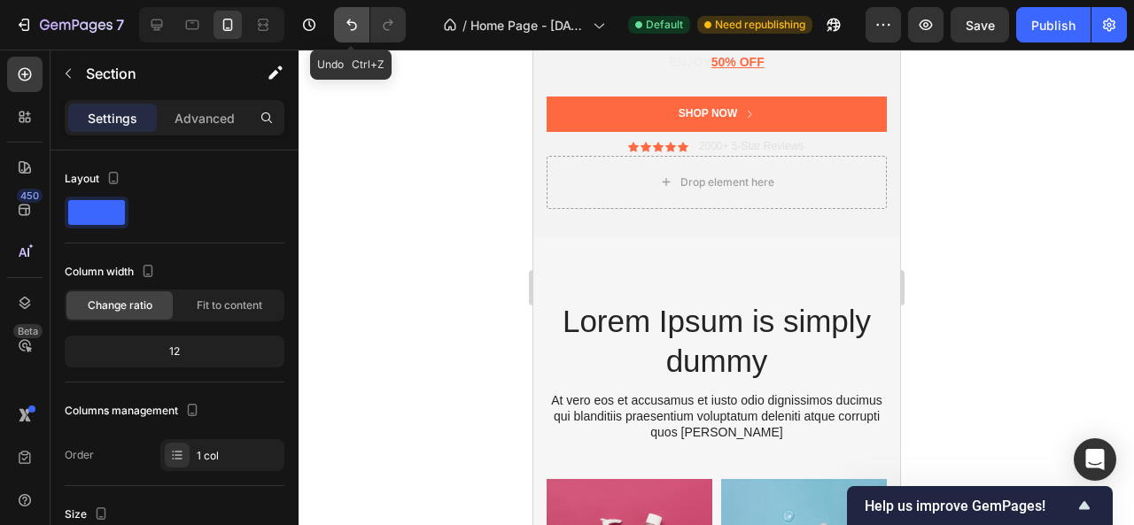
click at [360, 34] on button "Undo/Redo" at bounding box center [351, 24] width 35 height 35
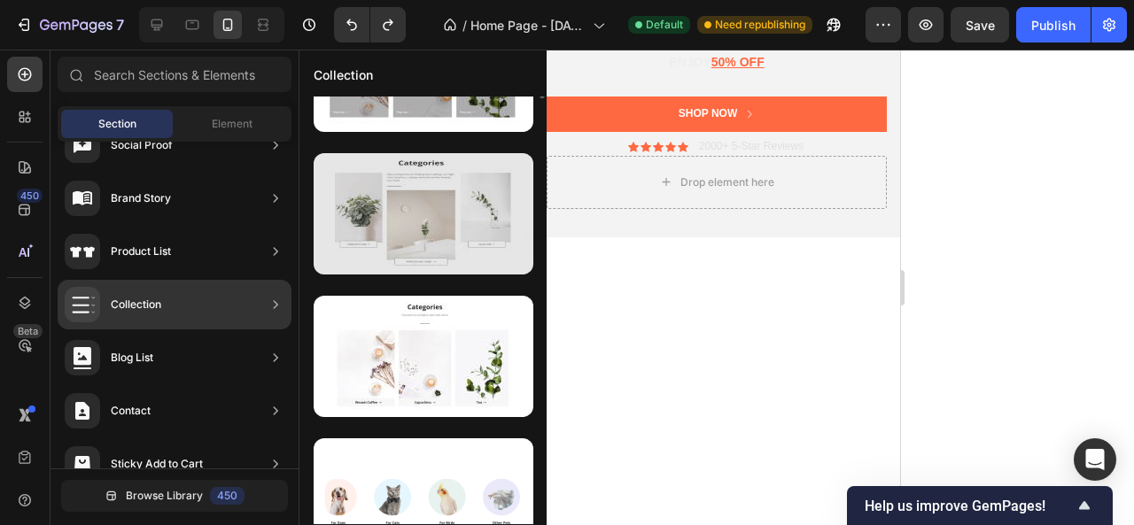
scroll to position [57, 0]
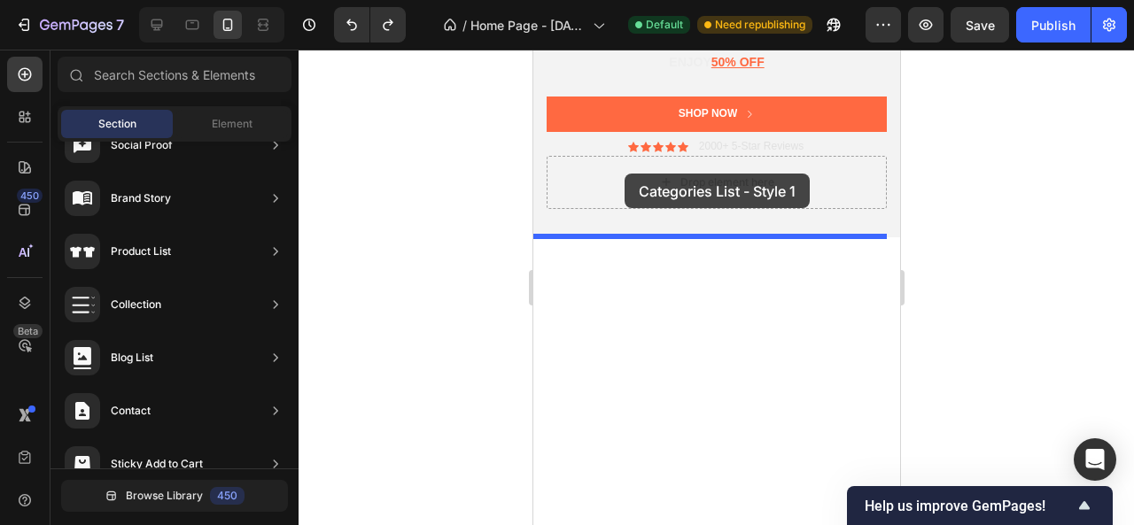
drag, startPoint x: 904, startPoint y: 304, endPoint x: 624, endPoint y: 174, distance: 308.8
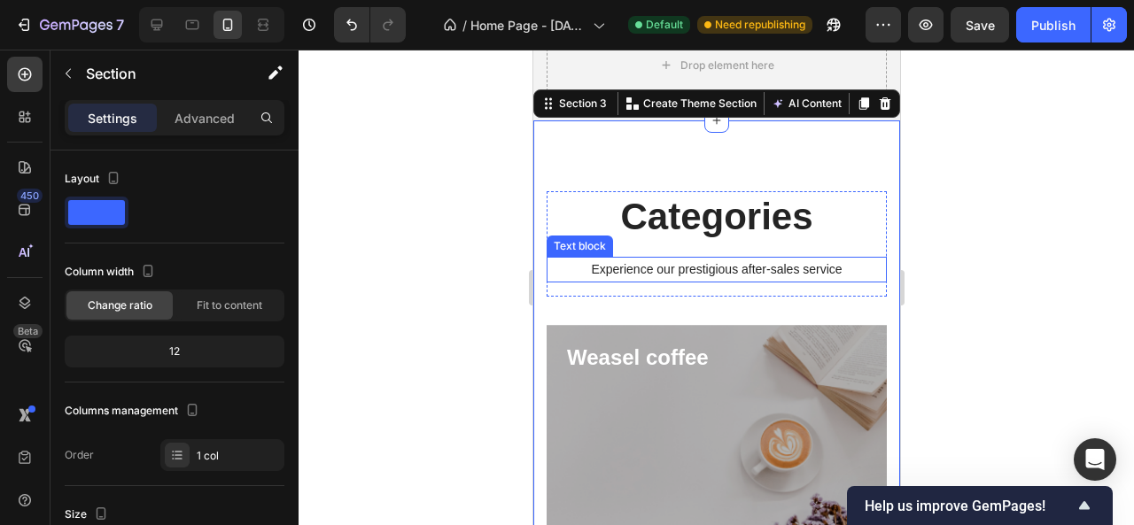
scroll to position [568, 0]
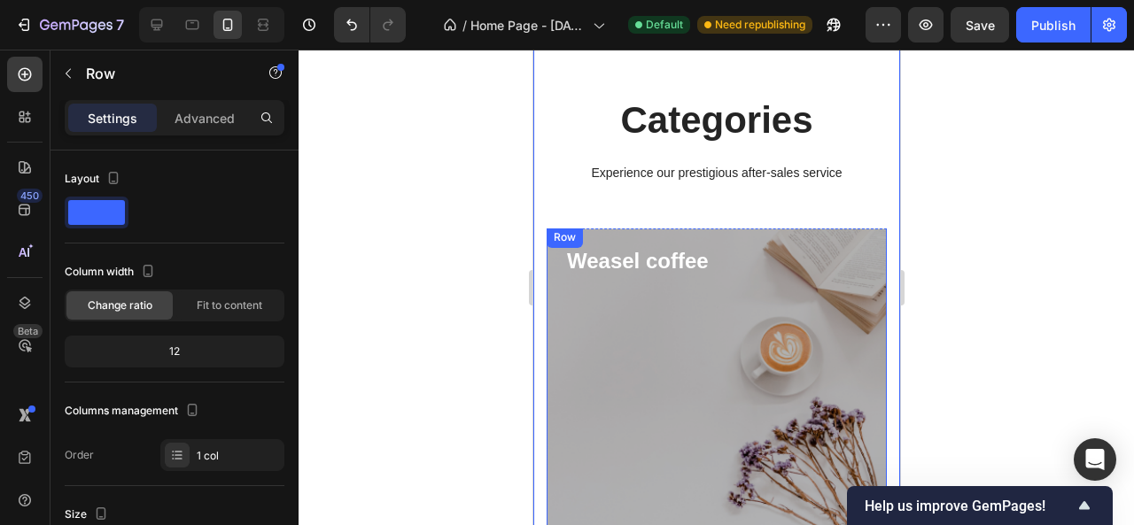
click at [646, 348] on div "Shop now Button" at bounding box center [715, 435] width 303 height 318
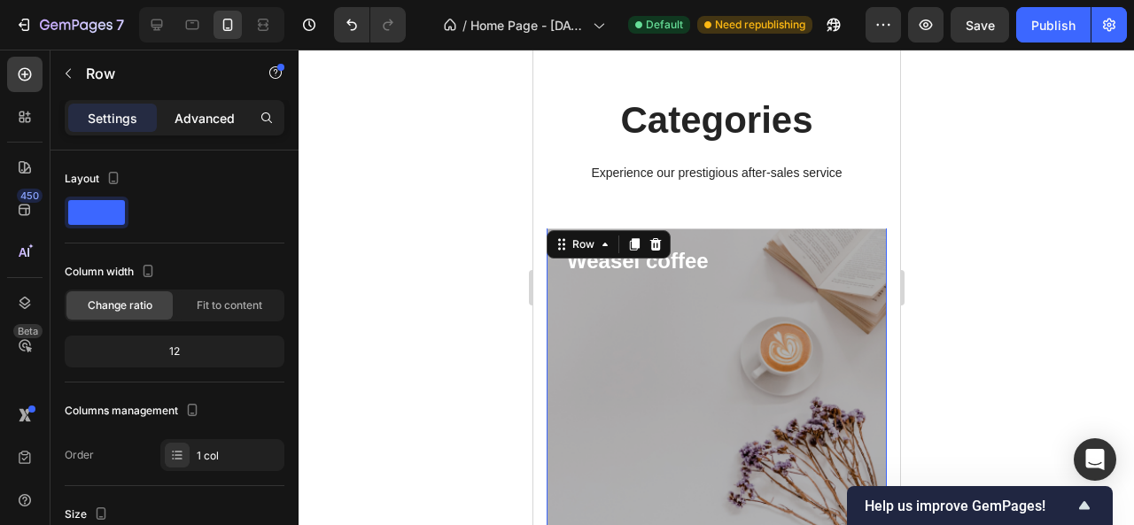
click at [197, 112] on p "Advanced" at bounding box center [205, 118] width 60 height 19
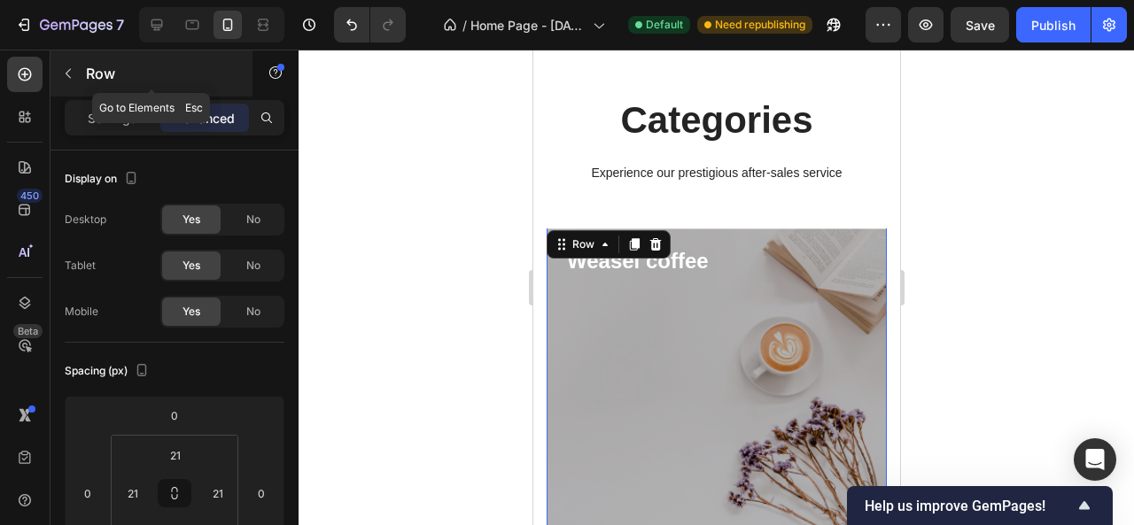
click at [83, 75] on div "Row" at bounding box center [152, 74] width 202 height 46
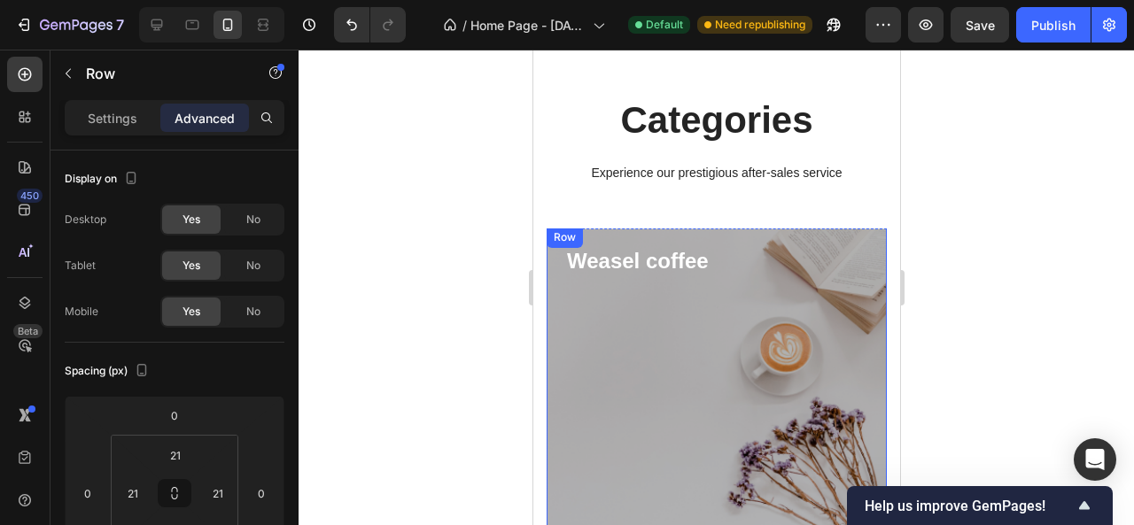
click at [626, 341] on div "Shop now Button" at bounding box center [715, 435] width 303 height 318
click at [108, 118] on p "Settings" at bounding box center [113, 118] width 50 height 19
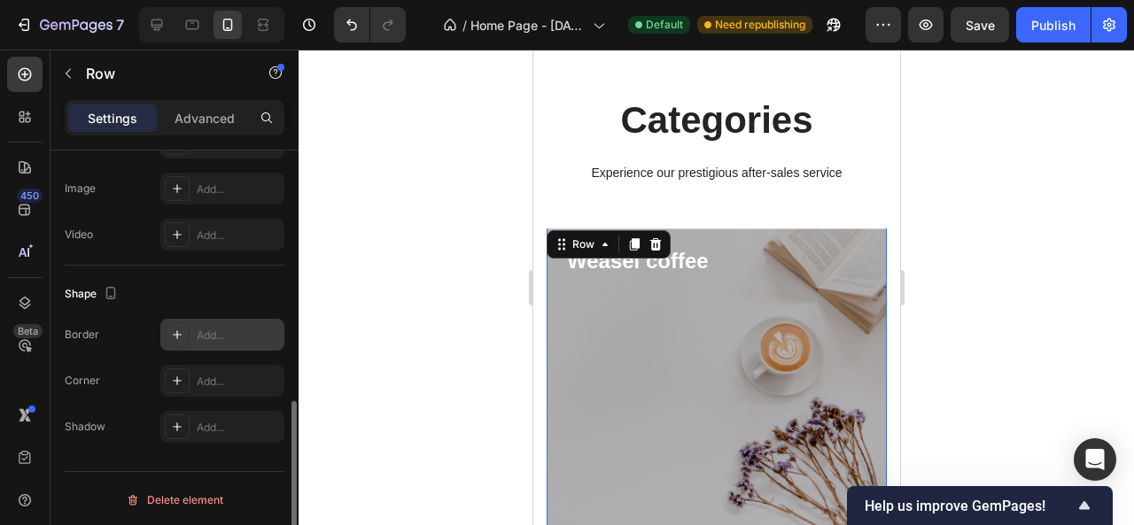
scroll to position [518, 0]
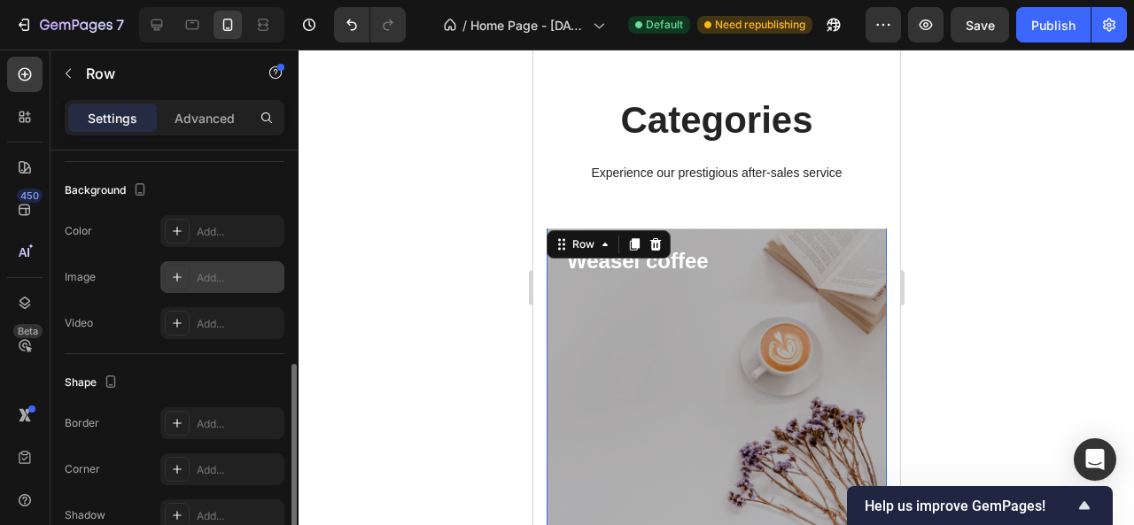
click at [186, 278] on div at bounding box center [177, 277] width 25 height 25
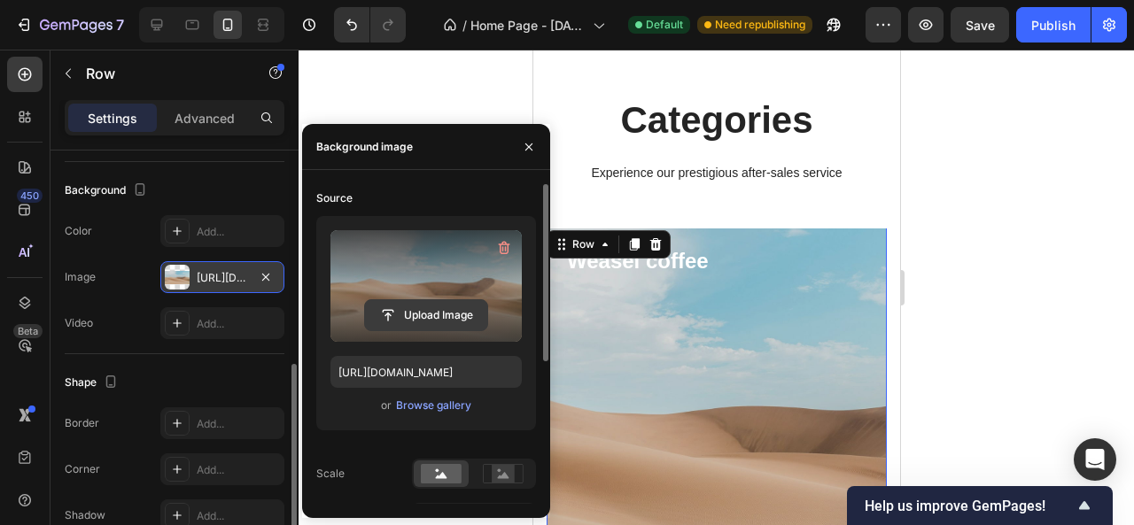
click at [420, 318] on input "file" at bounding box center [426, 315] width 122 height 30
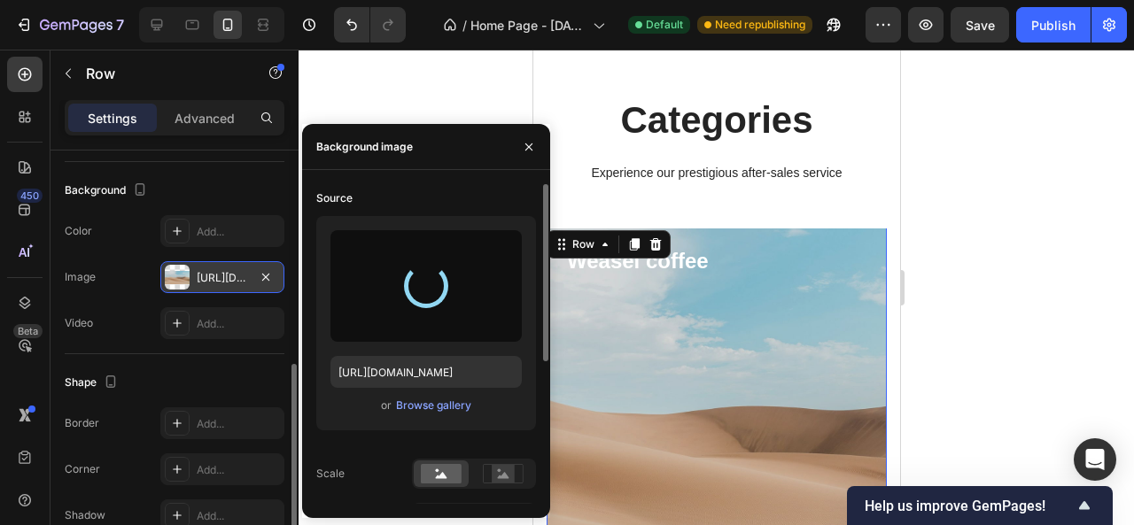
type input "[URL][DOMAIN_NAME]"
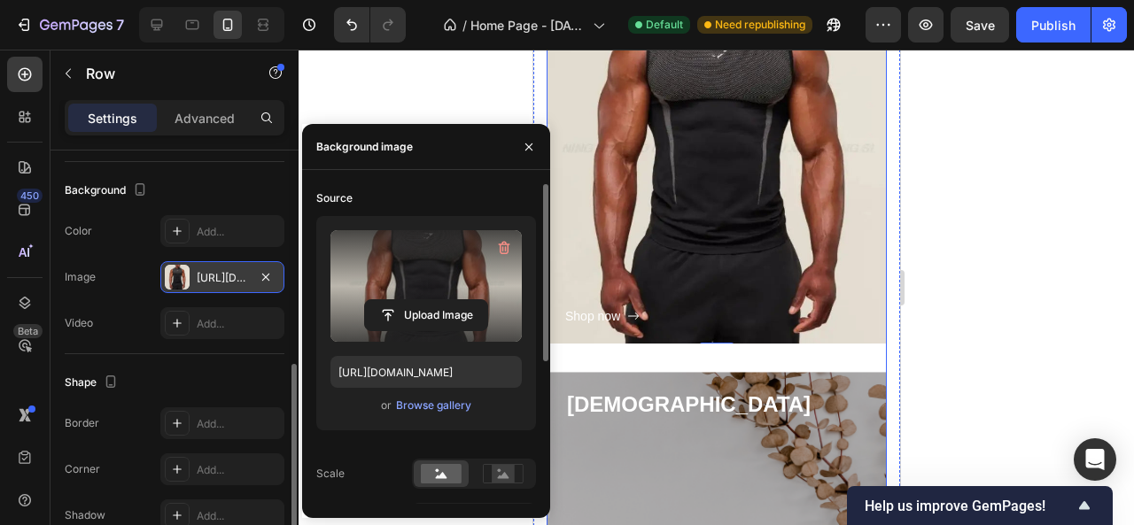
scroll to position [922, 0]
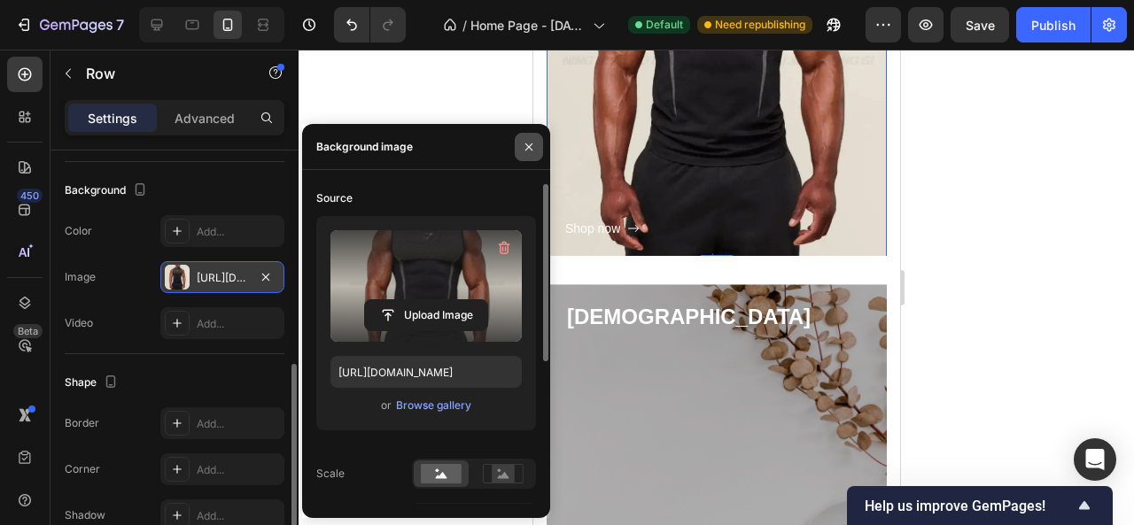
click at [531, 146] on icon "button" at bounding box center [529, 147] width 14 height 14
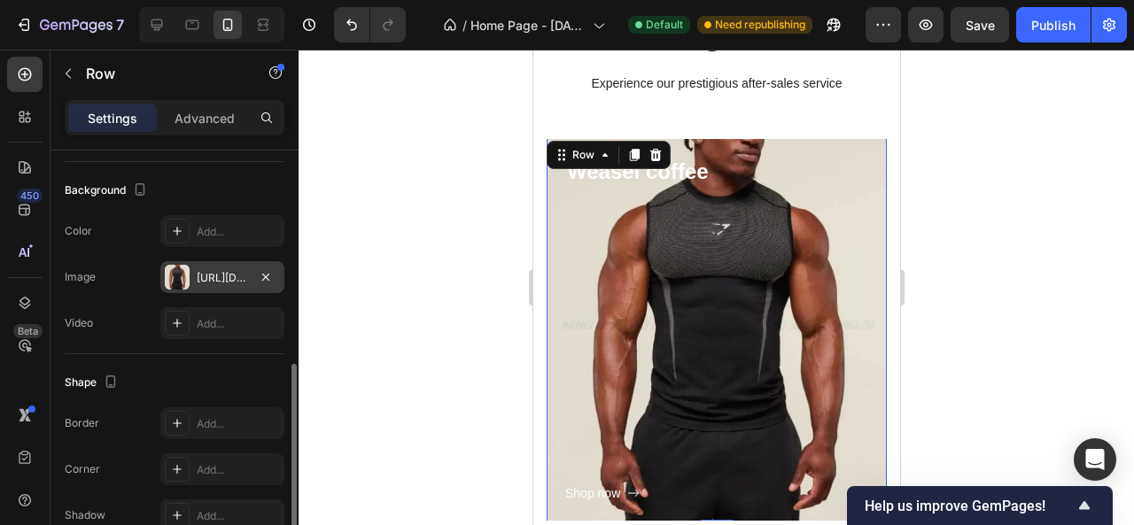
scroll to position [745, 0]
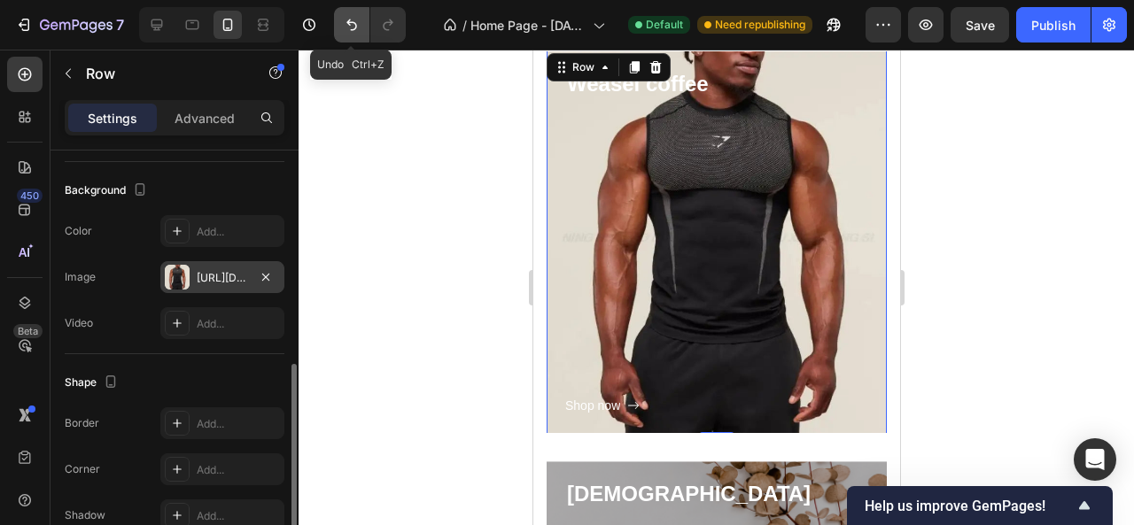
click at [348, 18] on icon "Undo/Redo" at bounding box center [352, 25] width 18 height 18
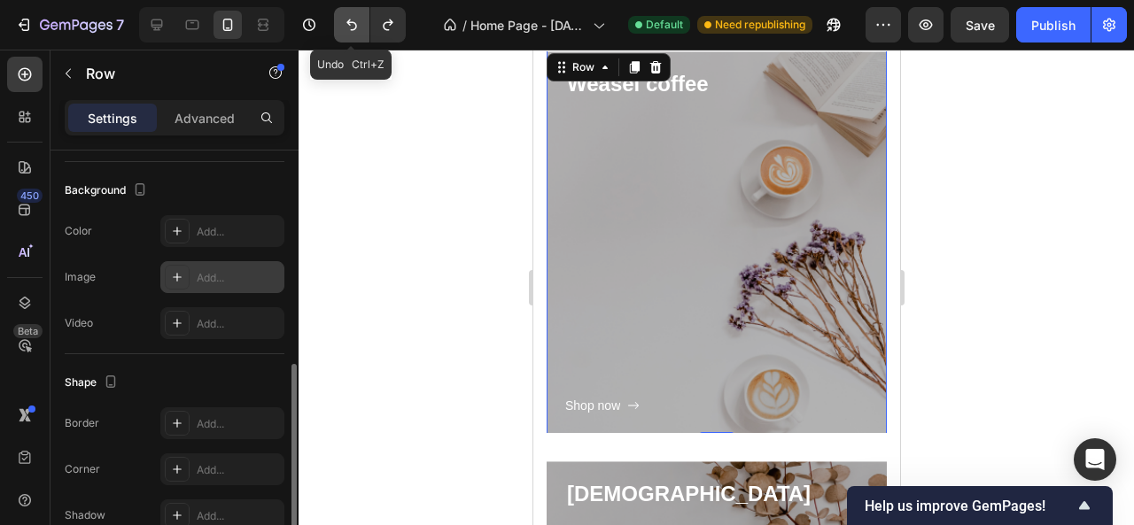
click at [348, 18] on icon "Undo/Redo" at bounding box center [352, 25] width 18 height 18
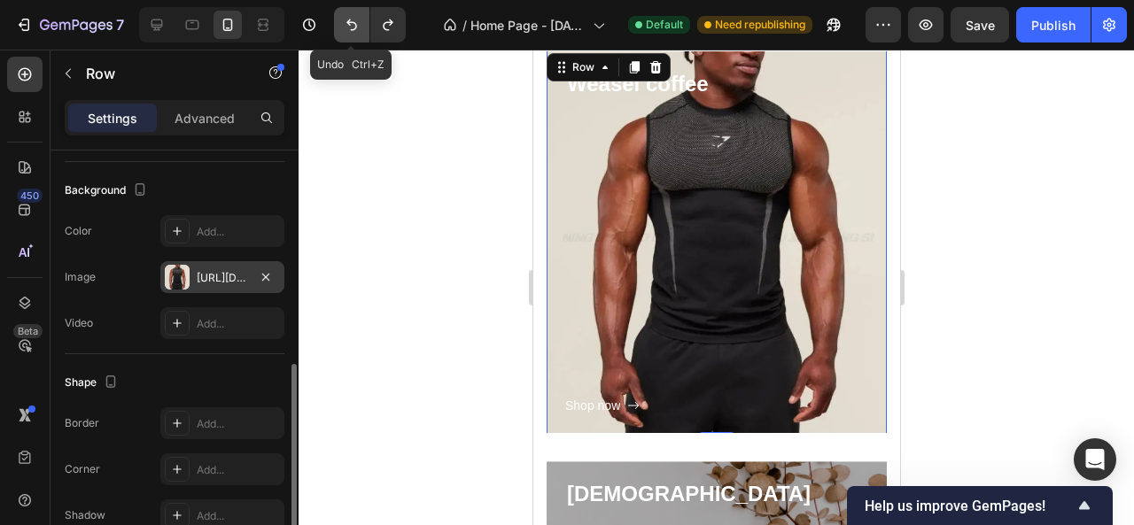
click at [348, 27] on icon "Undo/Redo" at bounding box center [352, 25] width 18 height 18
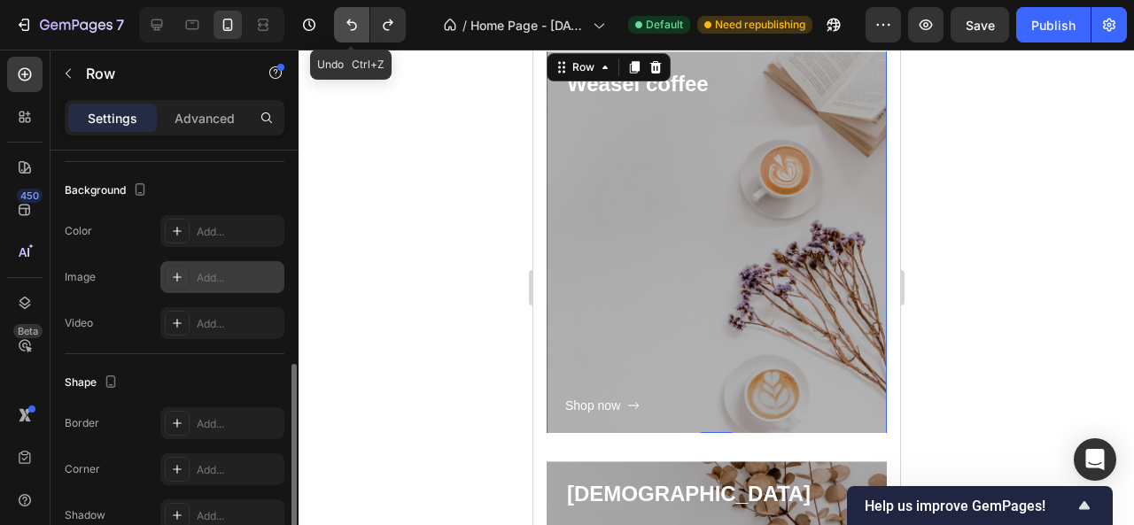
click at [347, 27] on icon "Undo/Redo" at bounding box center [352, 25] width 18 height 18
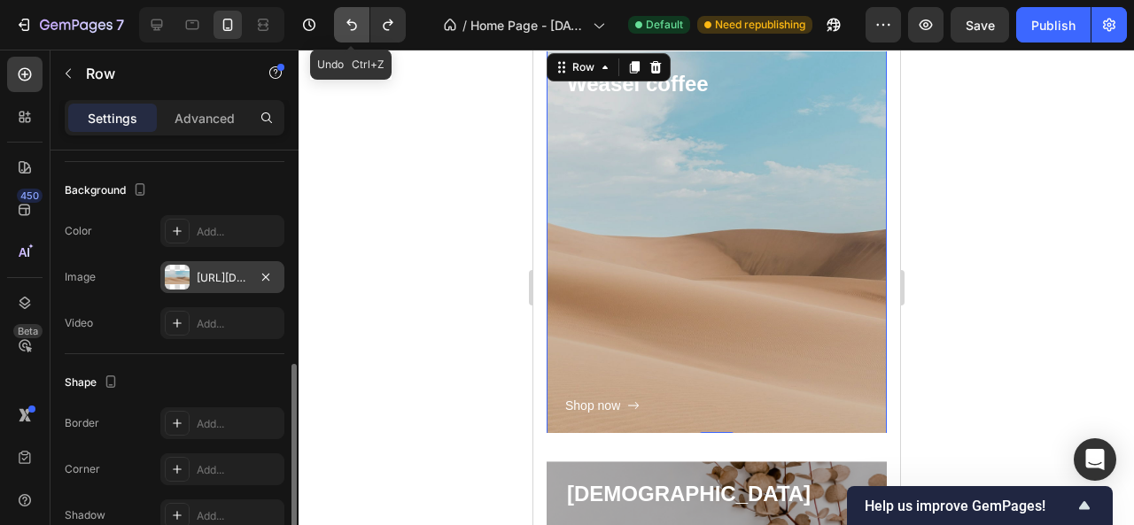
click at [347, 27] on icon "Undo/Redo" at bounding box center [352, 25] width 18 height 18
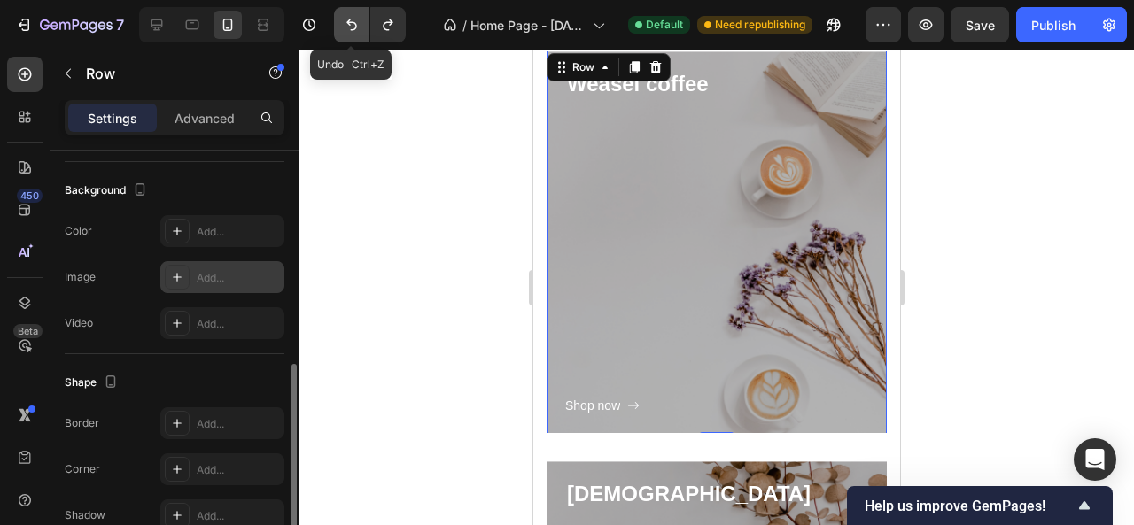
click at [347, 27] on icon "Undo/Redo" at bounding box center [352, 25] width 18 height 18
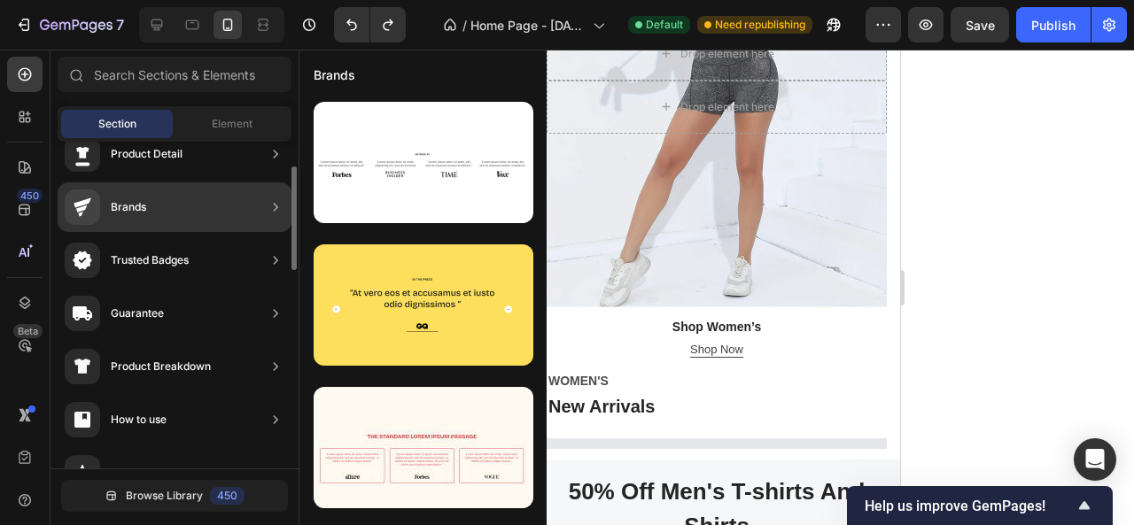
scroll to position [0, 0]
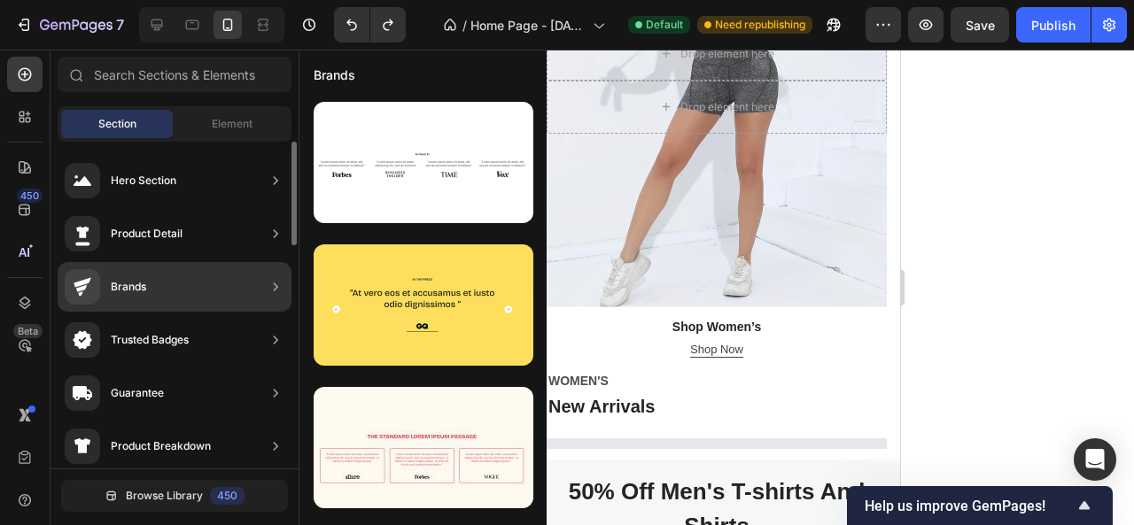
click at [246, 182] on div "Hero Section" at bounding box center [175, 181] width 234 height 50
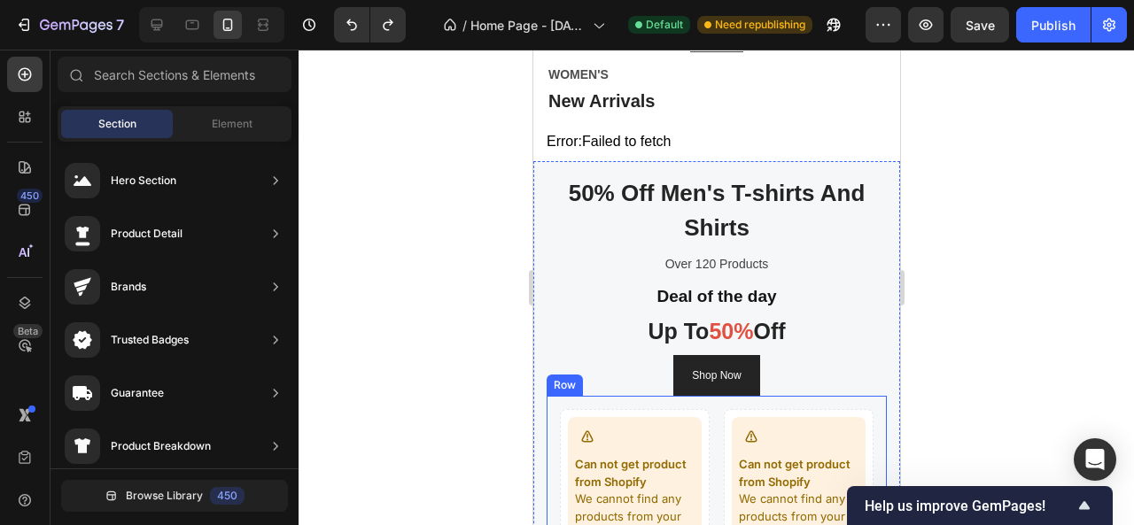
scroll to position [1540, 0]
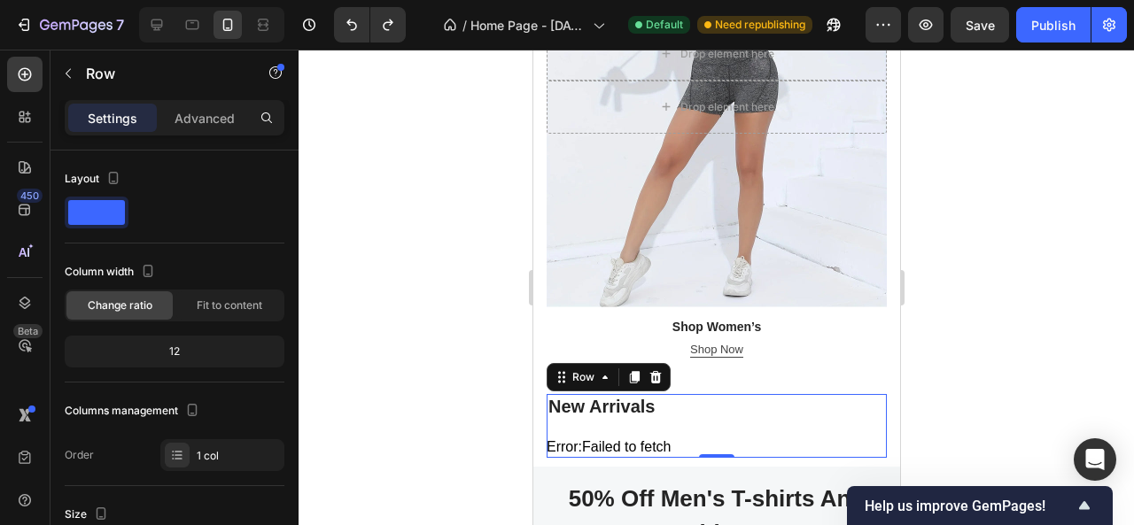
click at [737, 394] on div "New Arrivals Heading Error: Failed to fetch Product List" at bounding box center [716, 426] width 340 height 64
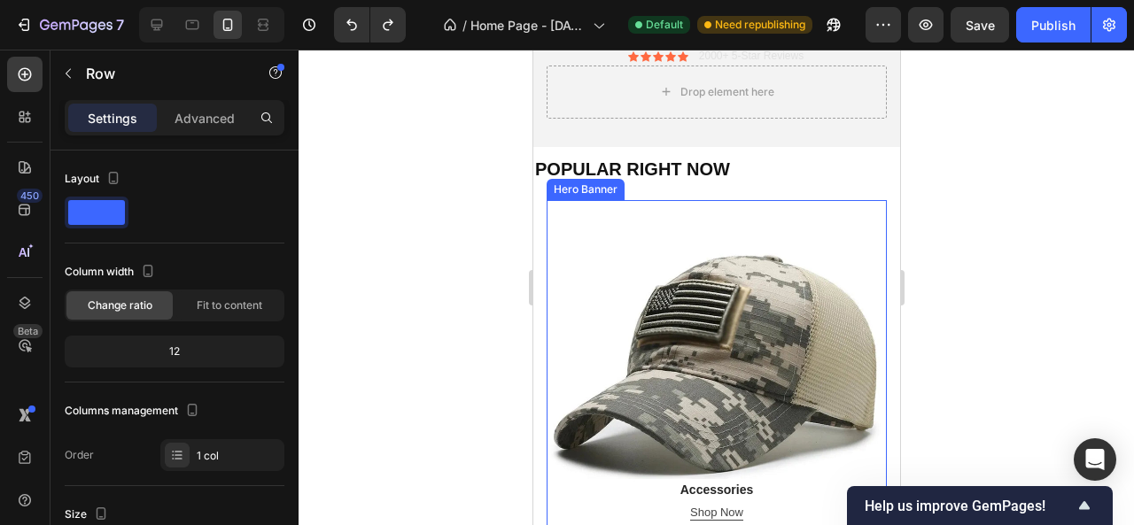
scroll to position [532, 0]
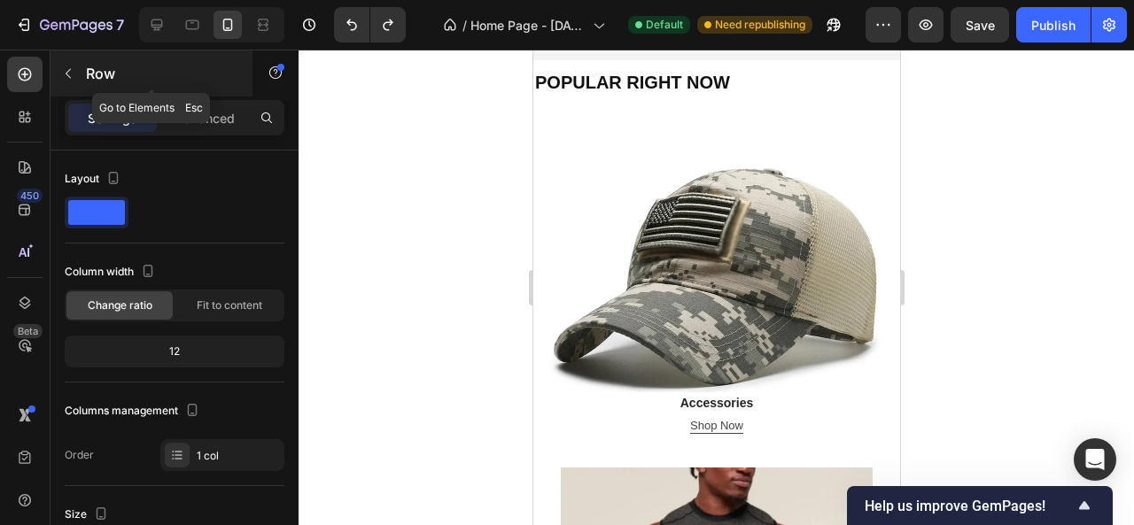
click at [68, 77] on icon "button" at bounding box center [68, 73] width 14 height 14
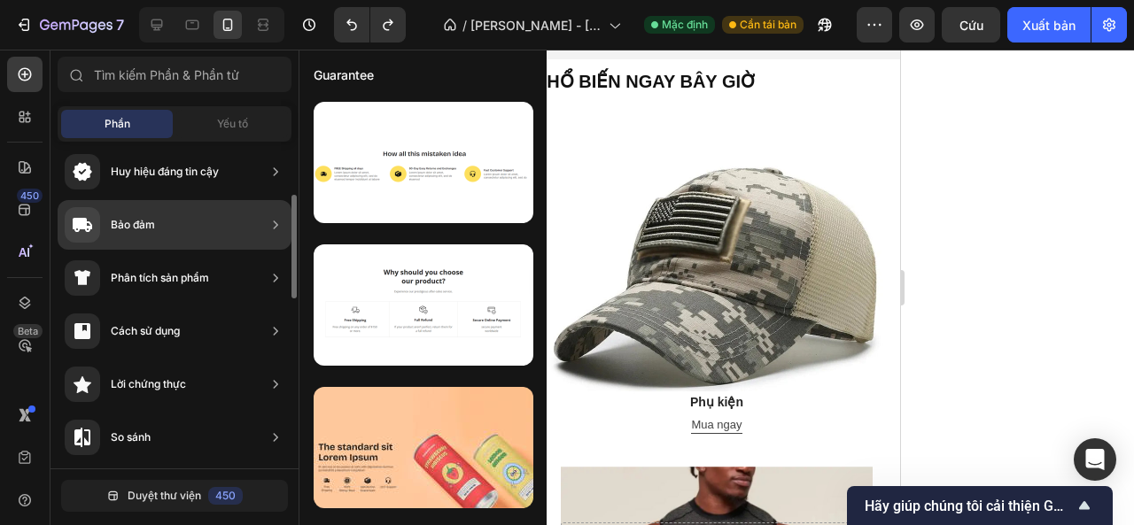
scroll to position [0, 0]
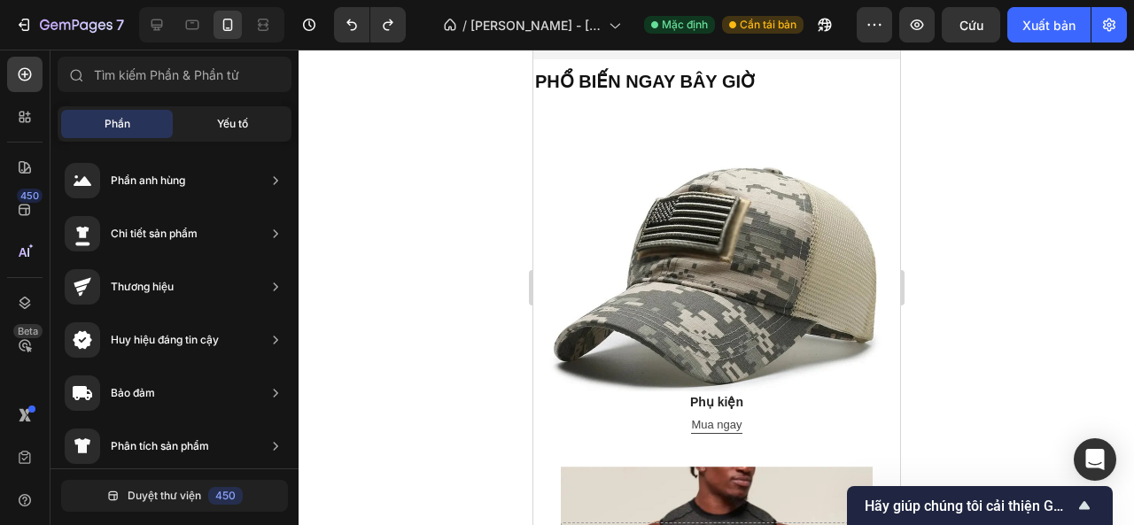
click at [222, 127] on font "Yếu tố" at bounding box center [232, 123] width 31 height 13
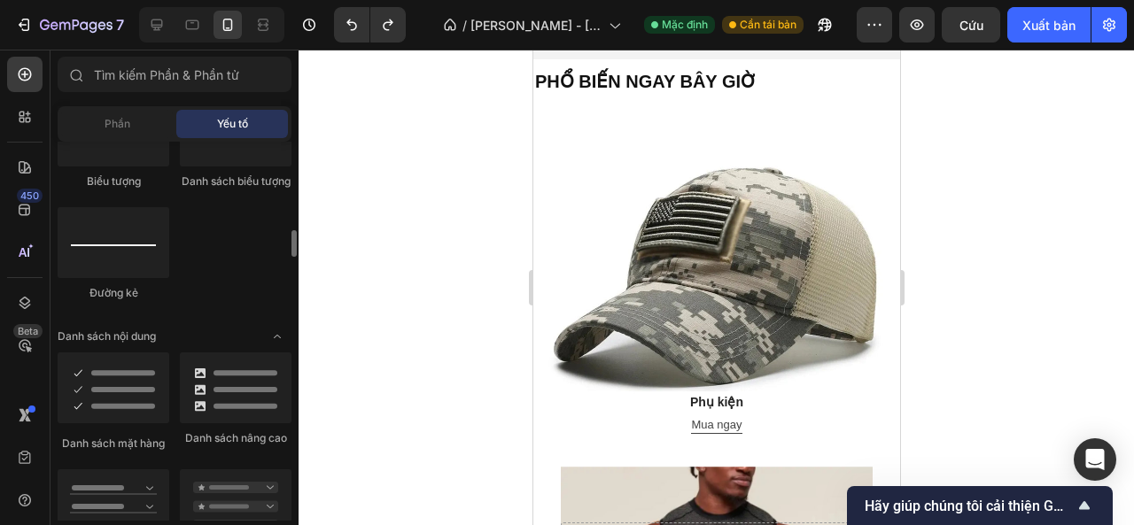
scroll to position [1063, 0]
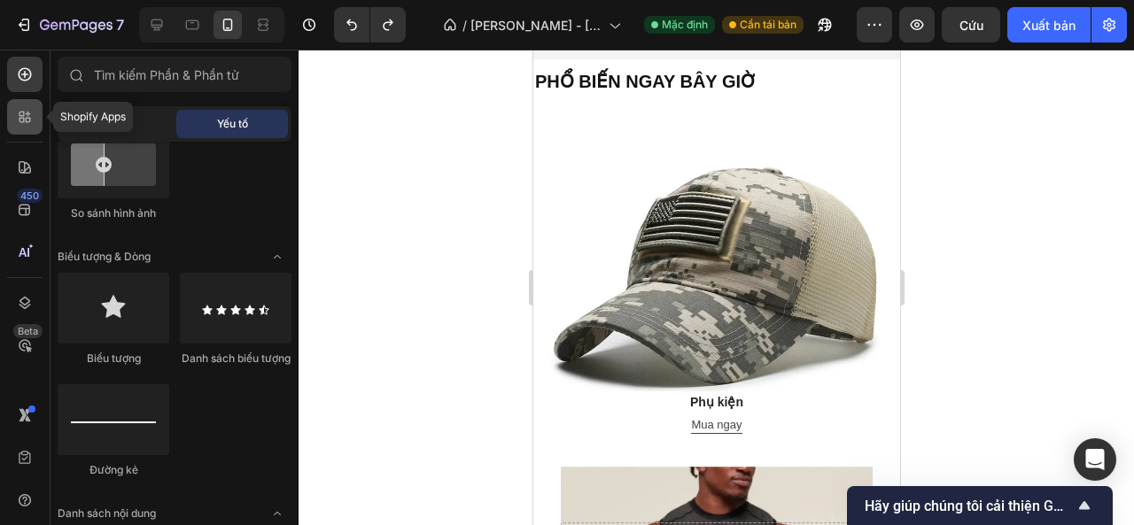
click at [32, 115] on icon at bounding box center [25, 117] width 18 height 18
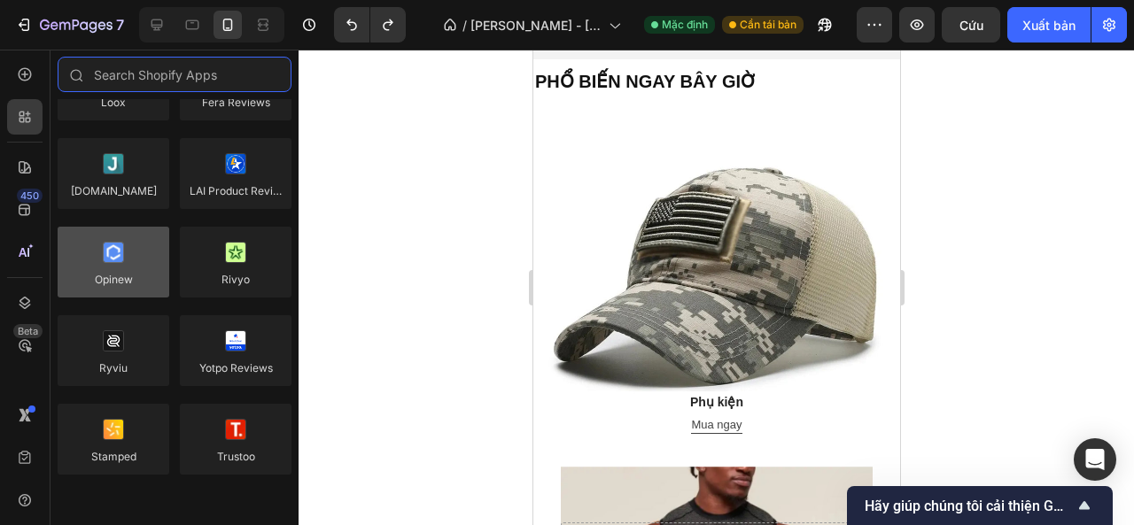
scroll to position [0, 0]
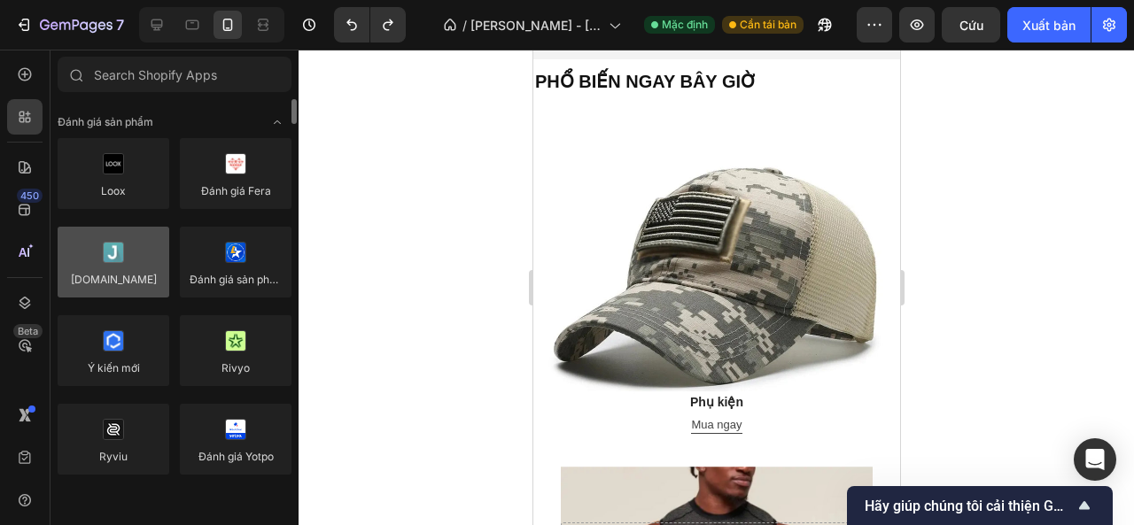
click at [82, 278] on div at bounding box center [114, 262] width 112 height 71
click at [103, 275] on div at bounding box center [114, 262] width 112 height 71
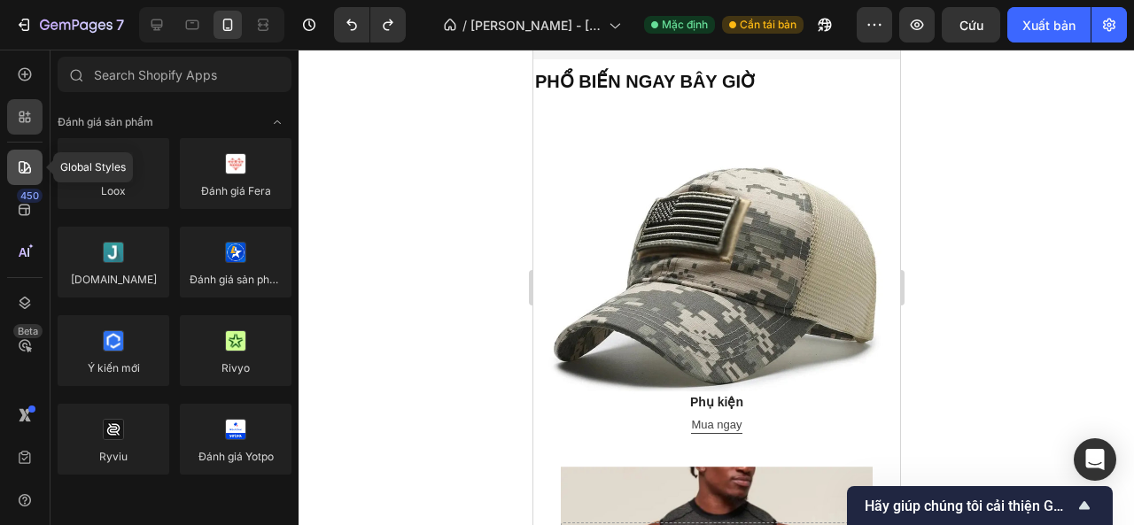
click at [28, 167] on icon at bounding box center [25, 167] width 12 height 12
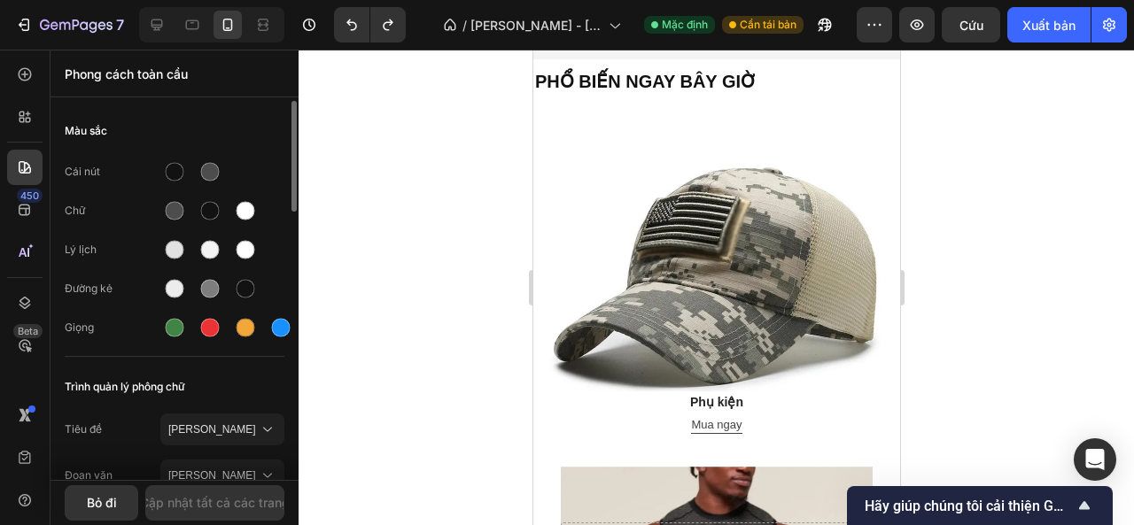
scroll to position [89, 0]
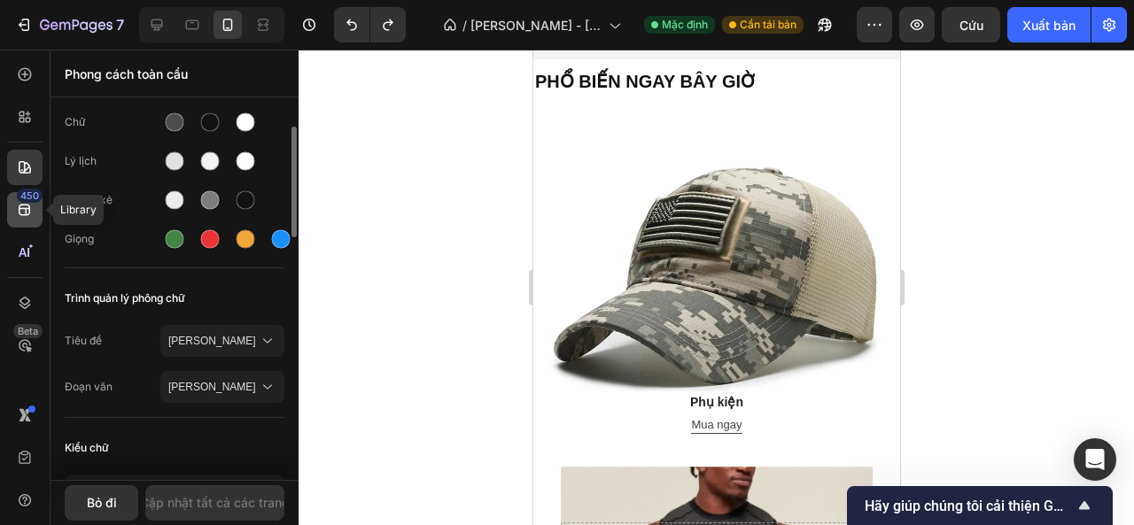
click at [23, 210] on icon at bounding box center [25, 210] width 18 height 18
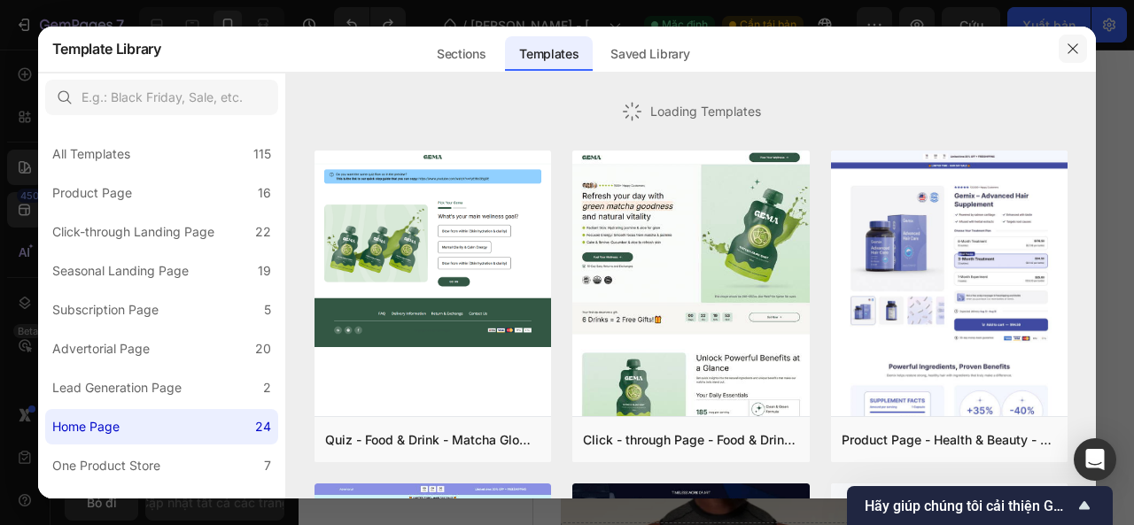
click at [1073, 46] on icon "button" at bounding box center [1073, 49] width 14 height 14
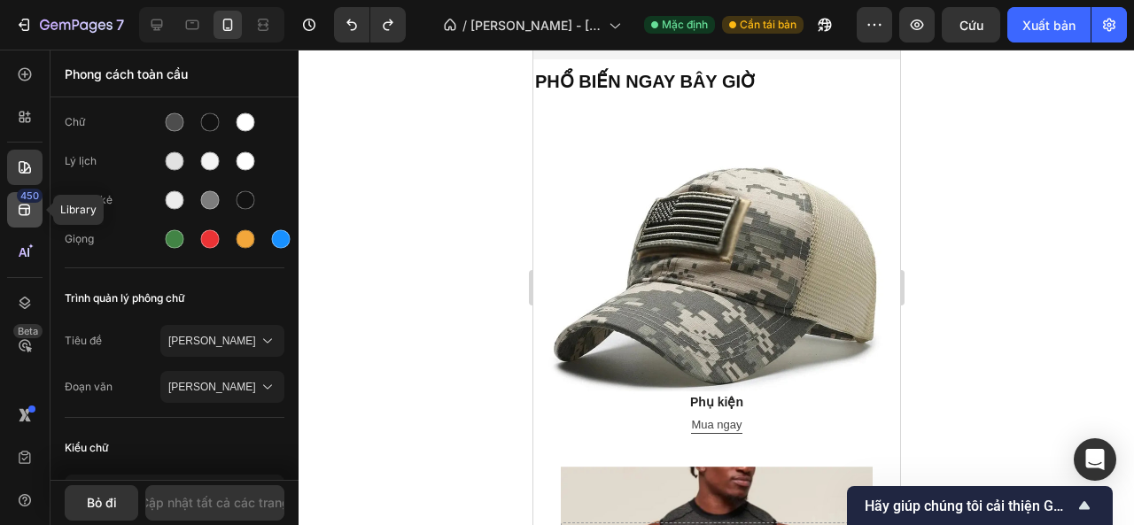
click at [19, 207] on icon at bounding box center [25, 211] width 12 height 12
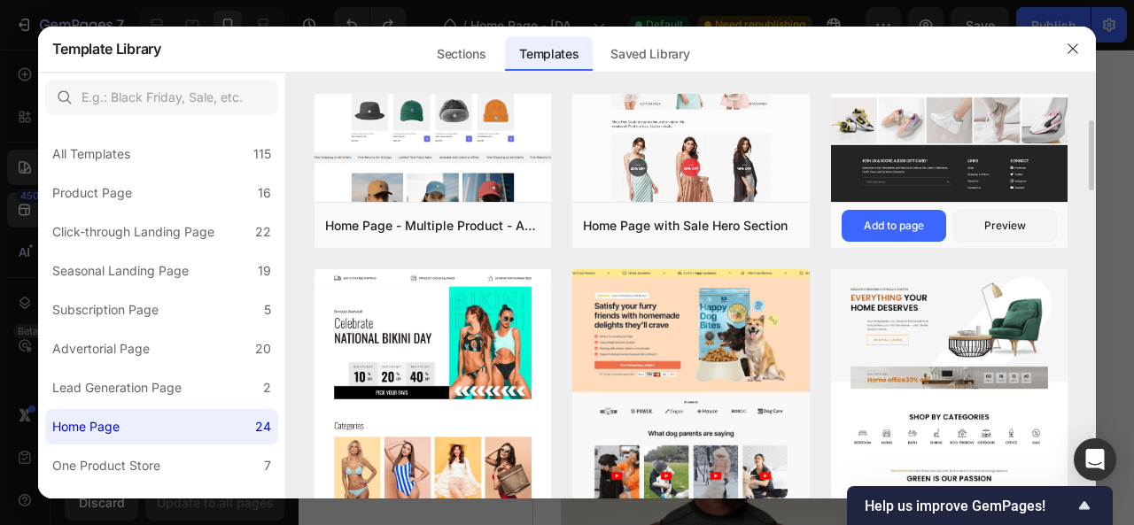
scroll to position [69, 0]
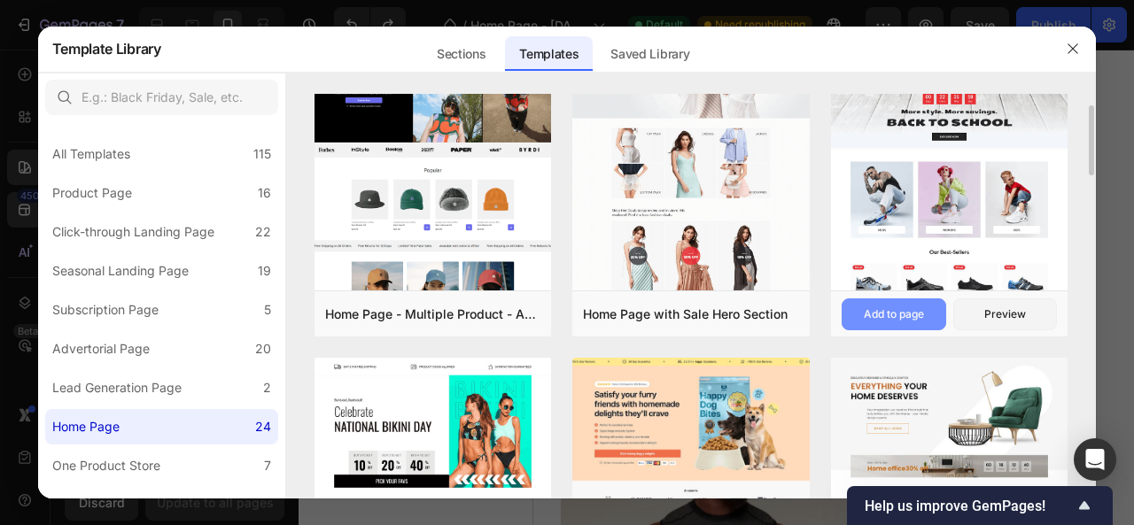
click at [906, 314] on div "Add to page" at bounding box center [894, 315] width 60 height 16
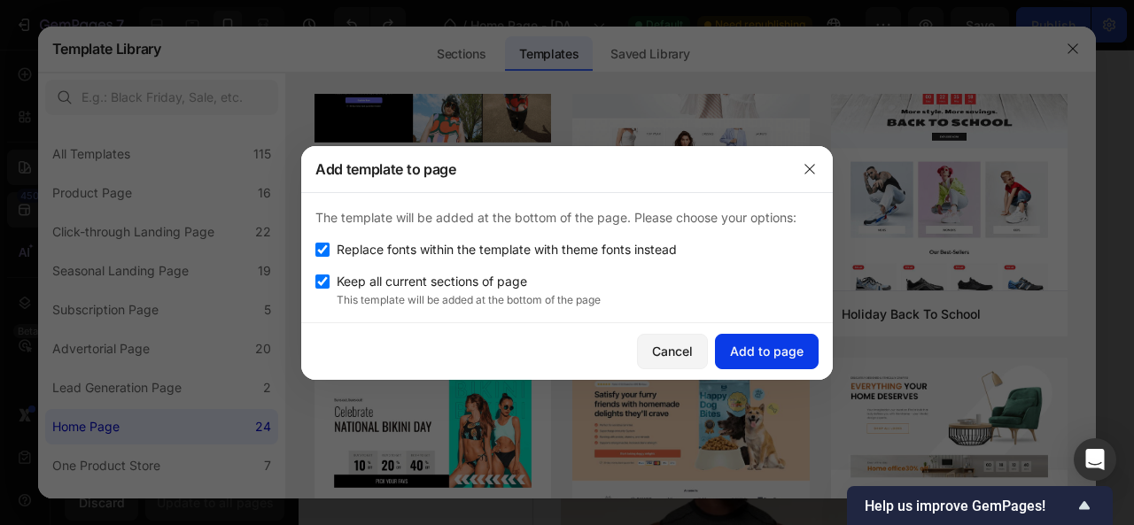
click at [768, 358] on div "Add to page" at bounding box center [767, 351] width 74 height 19
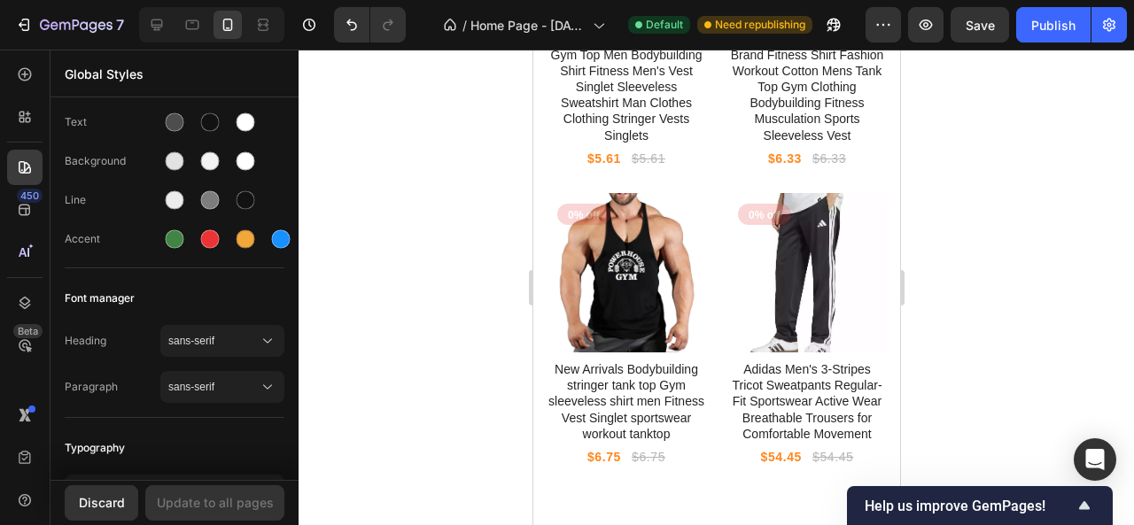
scroll to position [8190, 0]
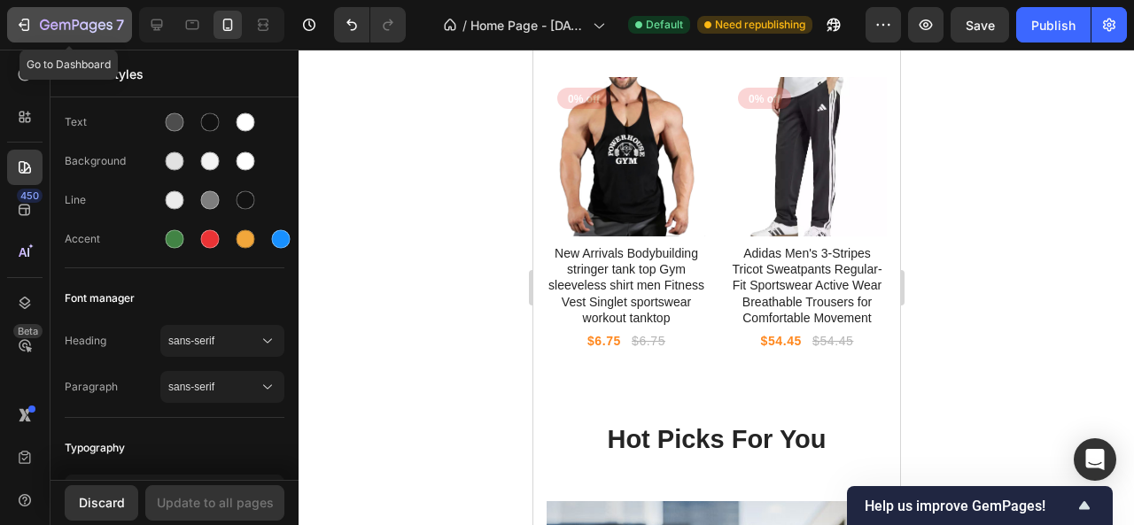
click at [23, 20] on icon "button" at bounding box center [24, 25] width 18 height 18
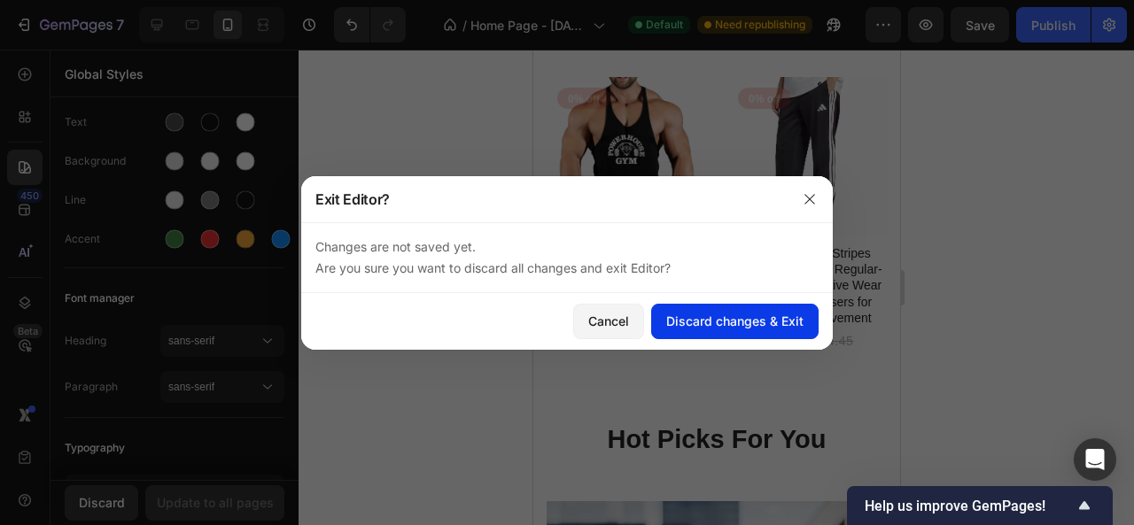
click at [699, 331] on button "Discard changes & Exit" at bounding box center [734, 321] width 167 height 35
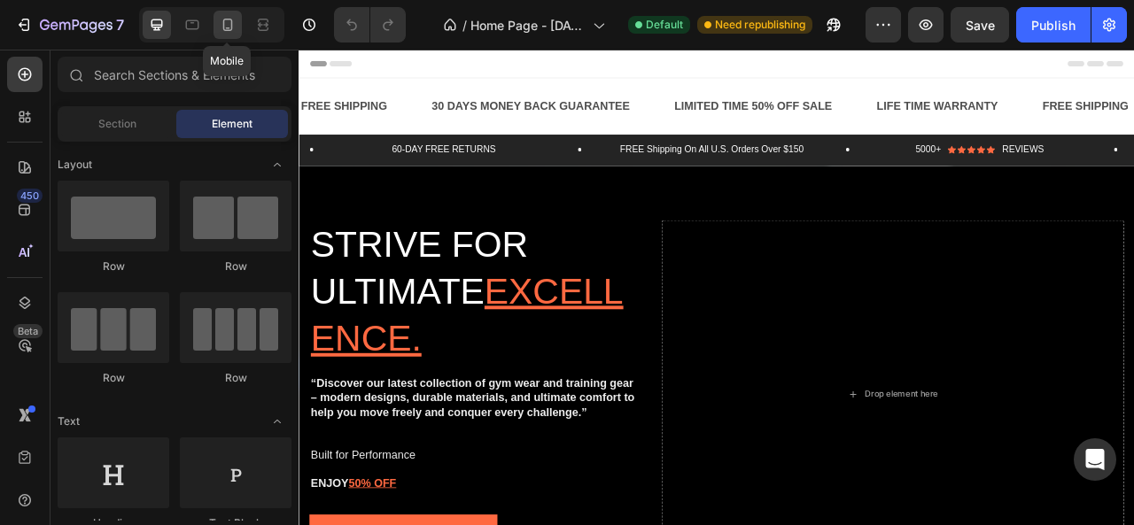
click at [229, 25] on icon at bounding box center [228, 25] width 18 height 18
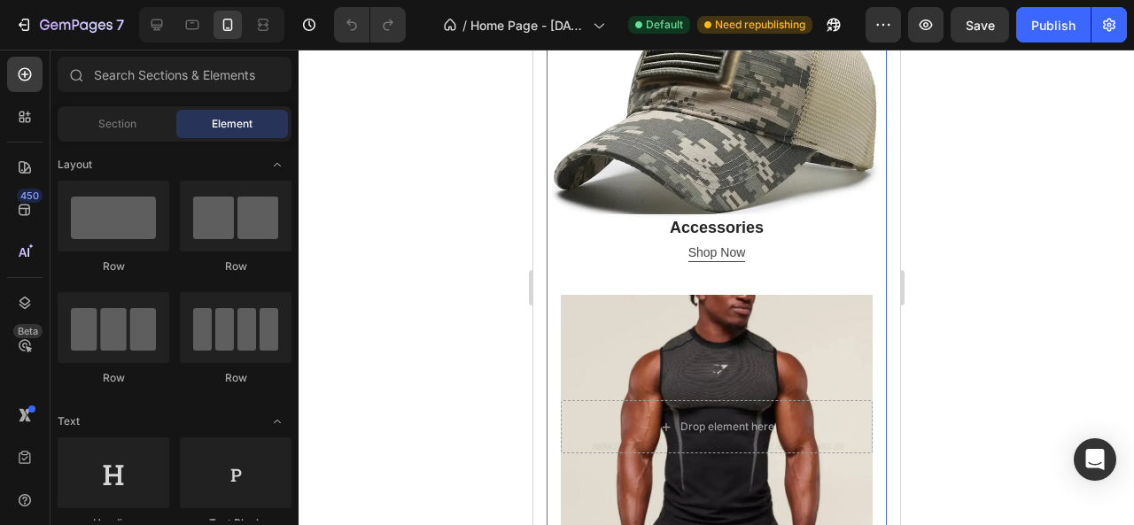
scroll to position [532, 0]
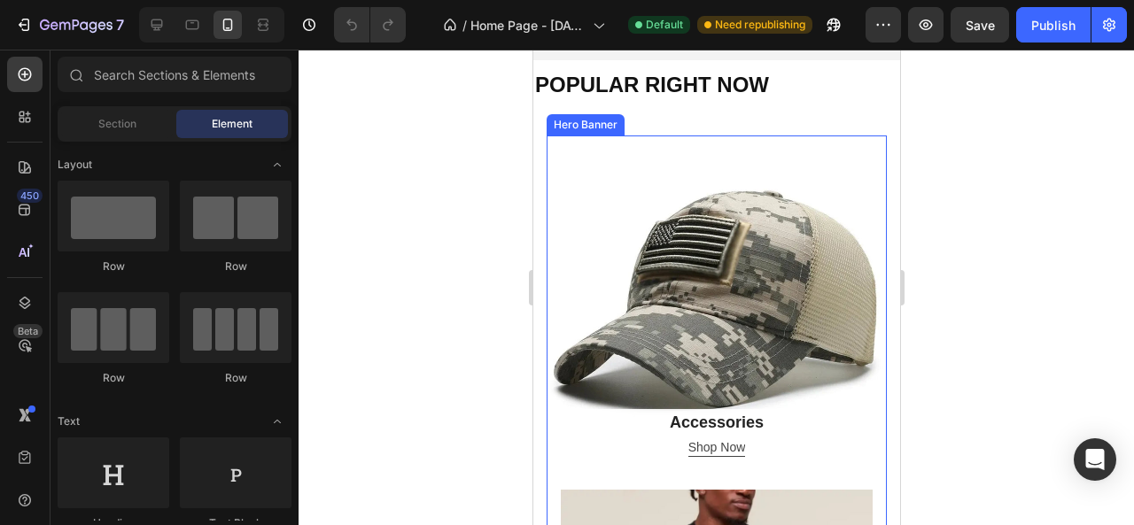
click at [663, 212] on div "Overlay" at bounding box center [716, 306] width 340 height 340
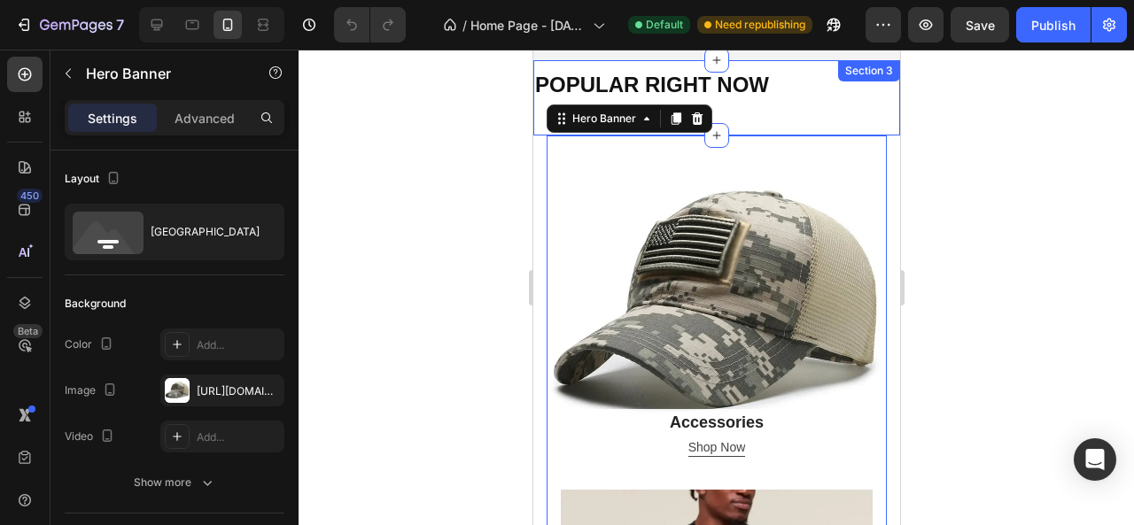
click at [797, 109] on div "POPULAR RIGHT NOW Heading Heading Heading" at bounding box center [715, 102] width 367 height 66
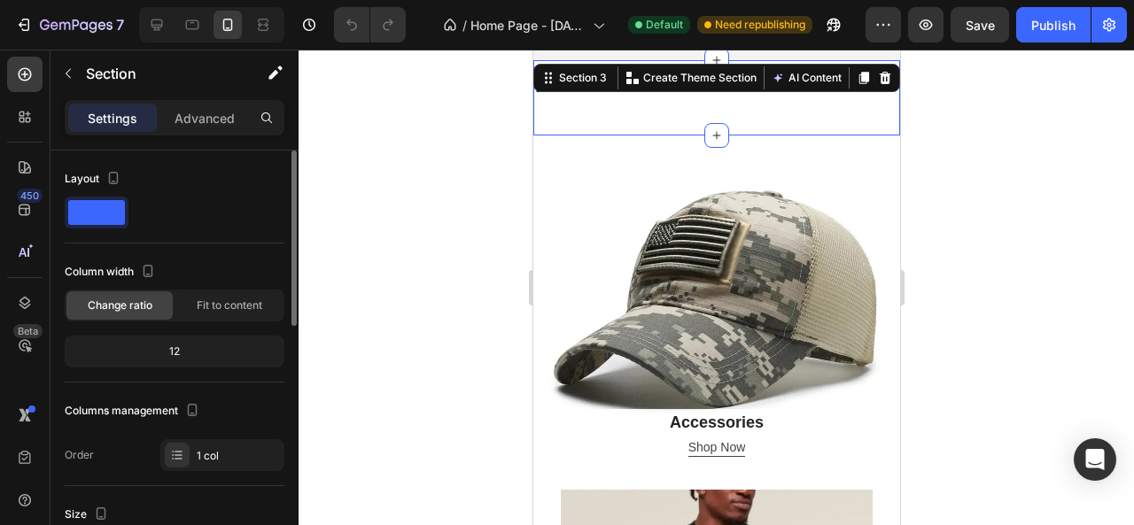
click at [181, 349] on div "12" at bounding box center [174, 351] width 213 height 25
click at [203, 303] on span "Fit to content" at bounding box center [230, 306] width 66 height 16
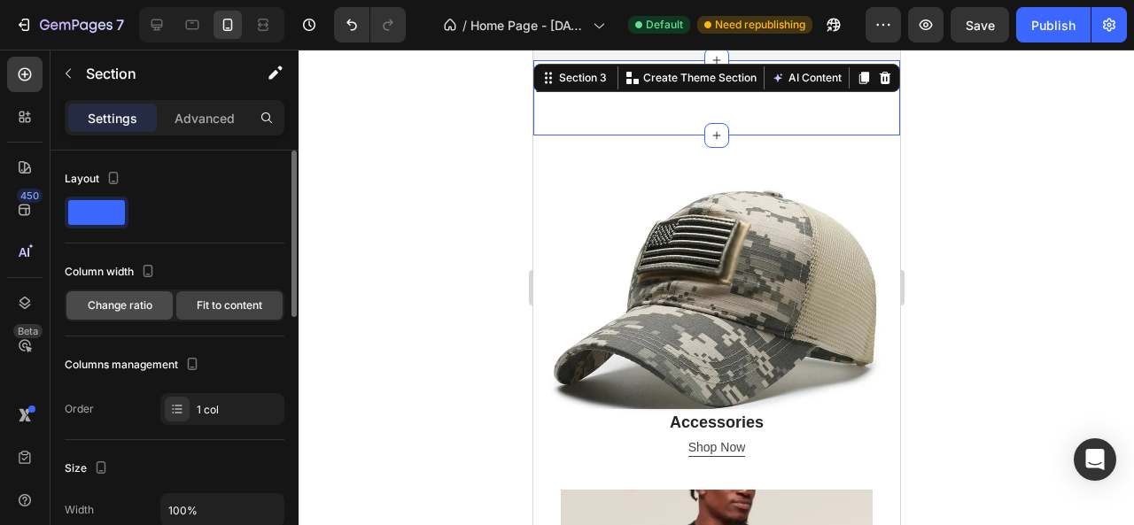
click at [136, 304] on span "Change ratio" at bounding box center [120, 306] width 65 height 16
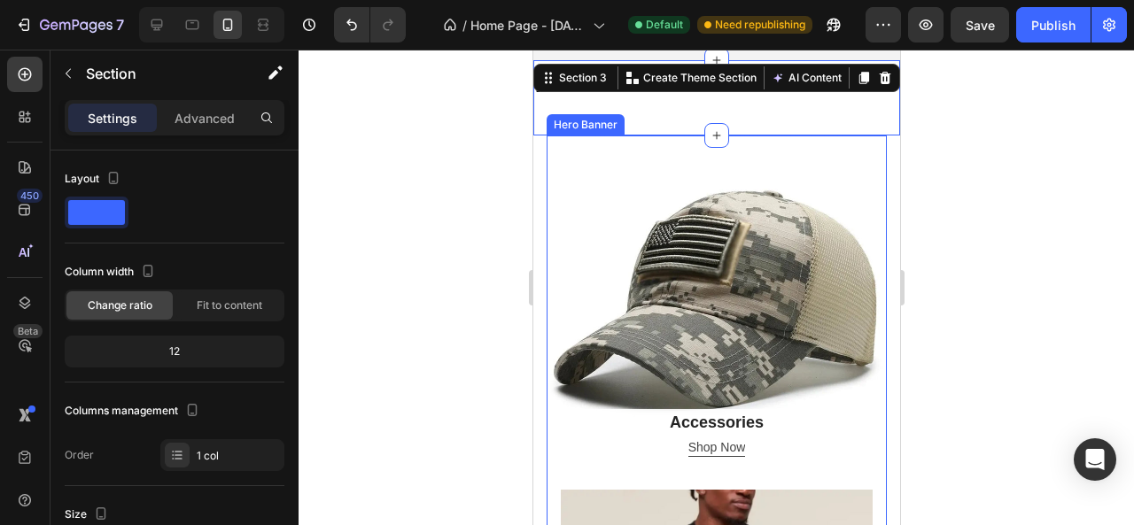
click at [630, 237] on div "Overlay" at bounding box center [716, 306] width 340 height 340
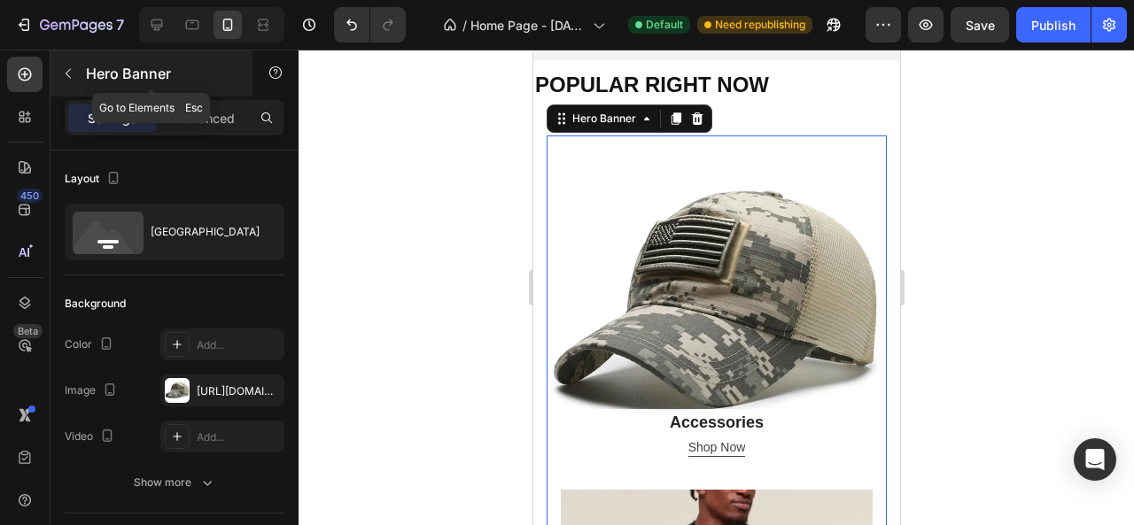
click at [62, 70] on icon "button" at bounding box center [68, 73] width 14 height 14
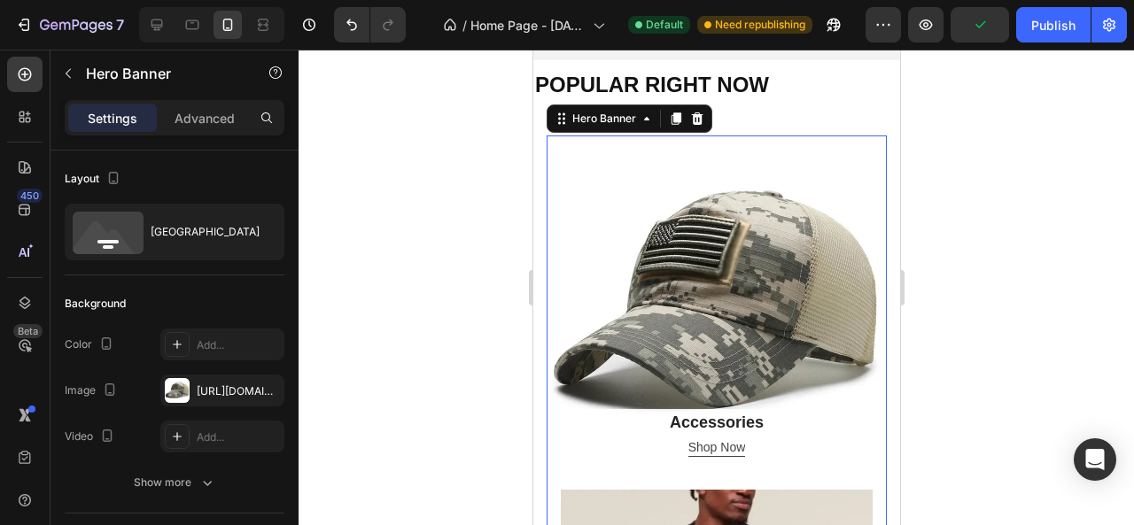
click at [604, 159] on div "Overlay" at bounding box center [716, 306] width 340 height 340
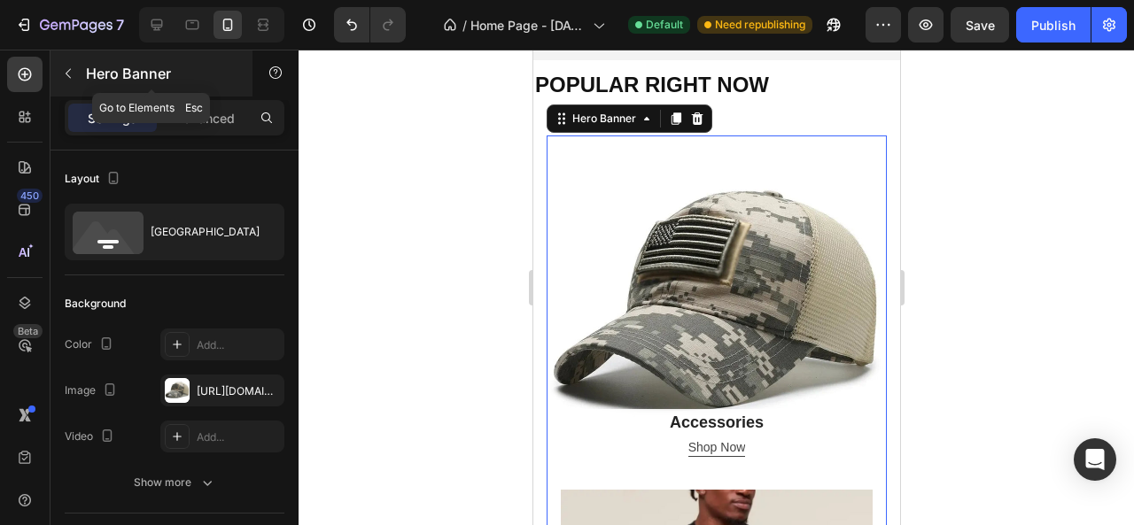
click at [75, 74] on button "button" at bounding box center [68, 73] width 28 height 28
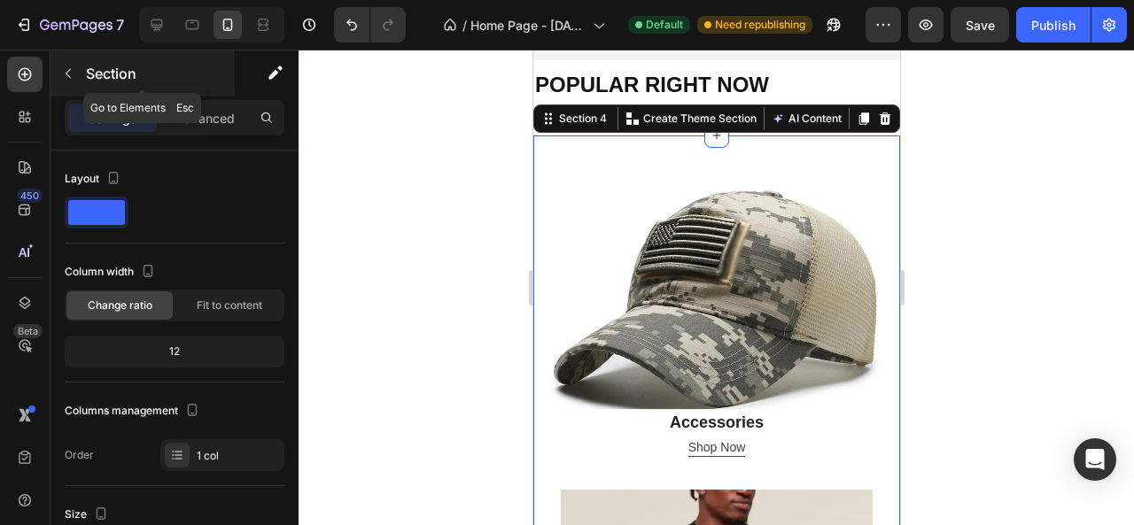
click at [73, 77] on icon "button" at bounding box center [68, 73] width 14 height 14
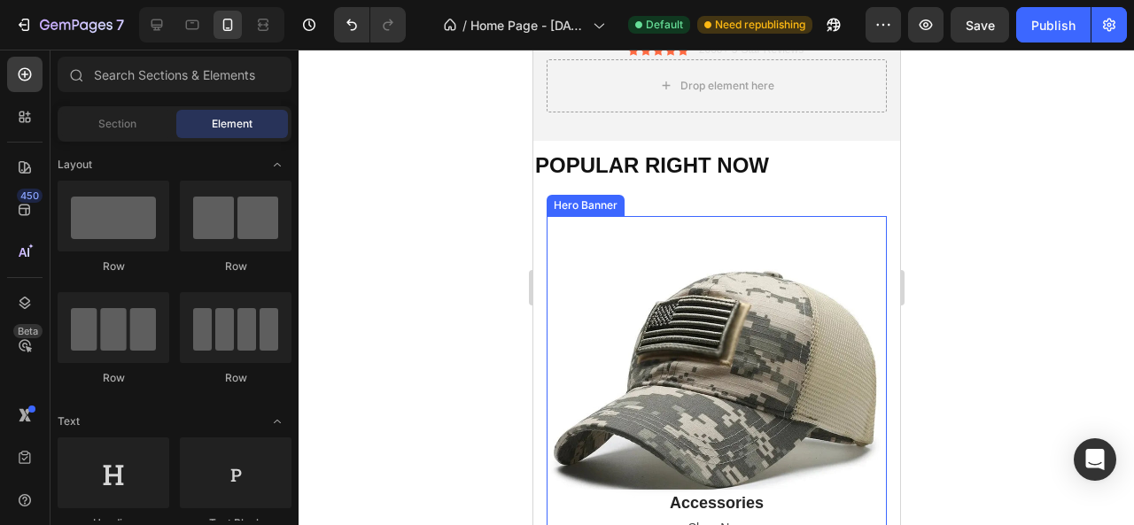
scroll to position [354, 0]
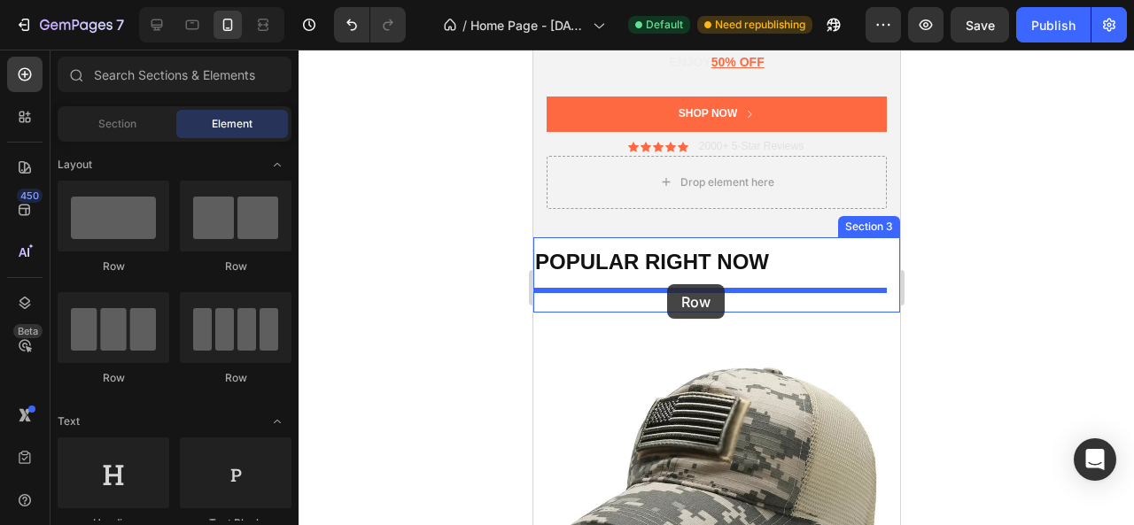
drag, startPoint x: 644, startPoint y: 387, endPoint x: 666, endPoint y: 284, distance: 105.1
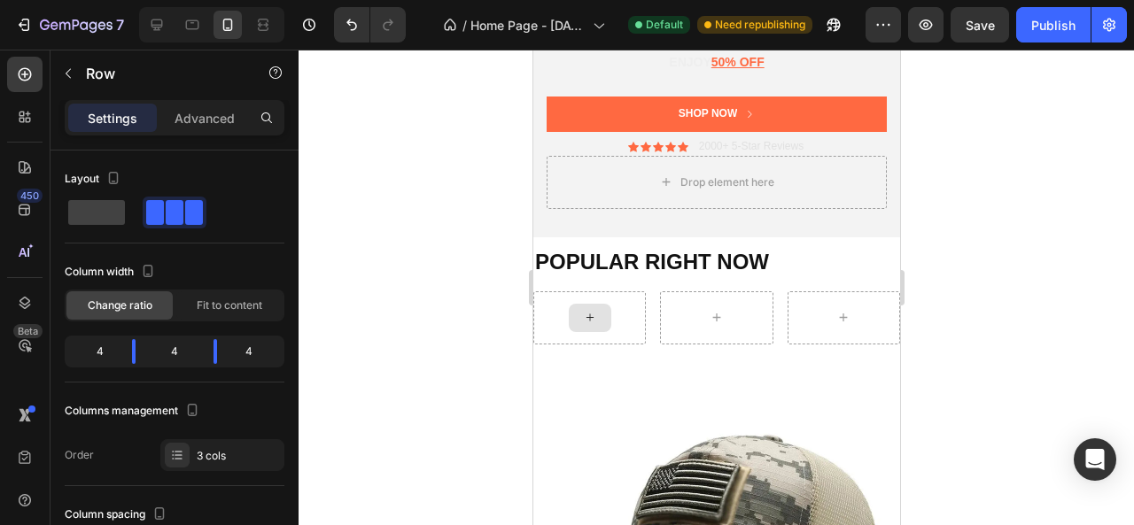
click at [588, 316] on icon at bounding box center [589, 317] width 14 height 15
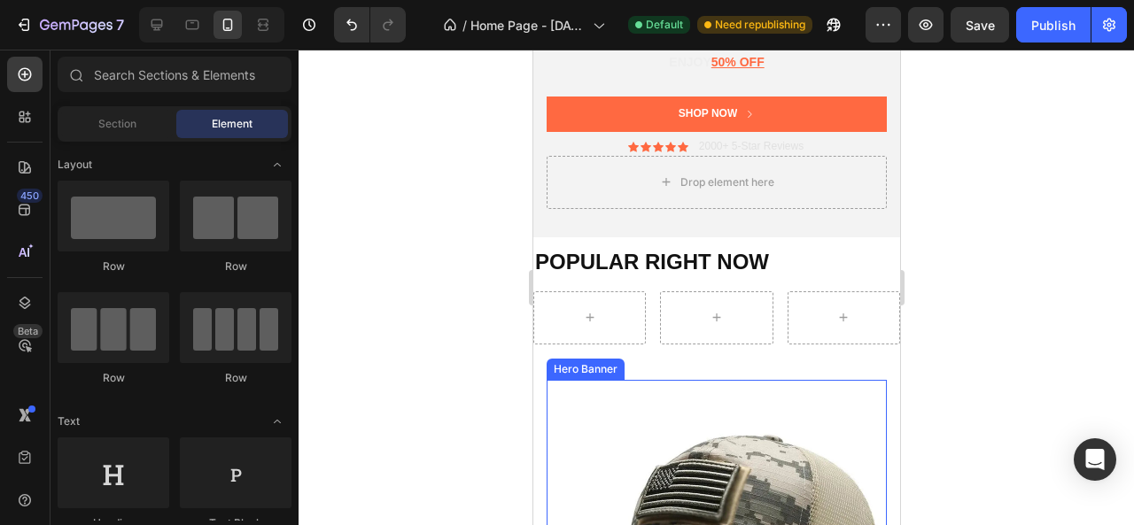
scroll to position [443, 0]
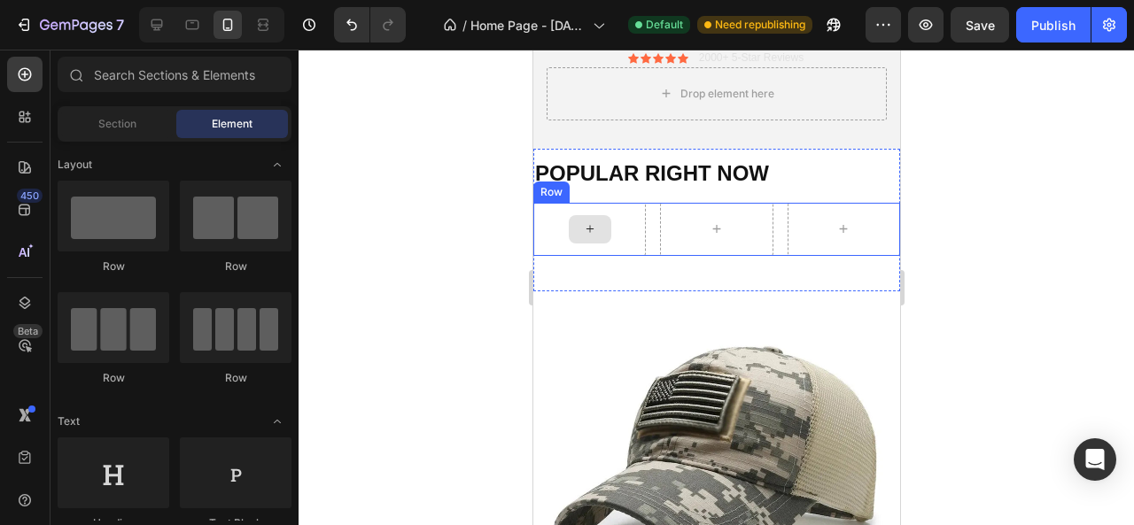
click at [592, 225] on icon at bounding box center [589, 229] width 14 height 15
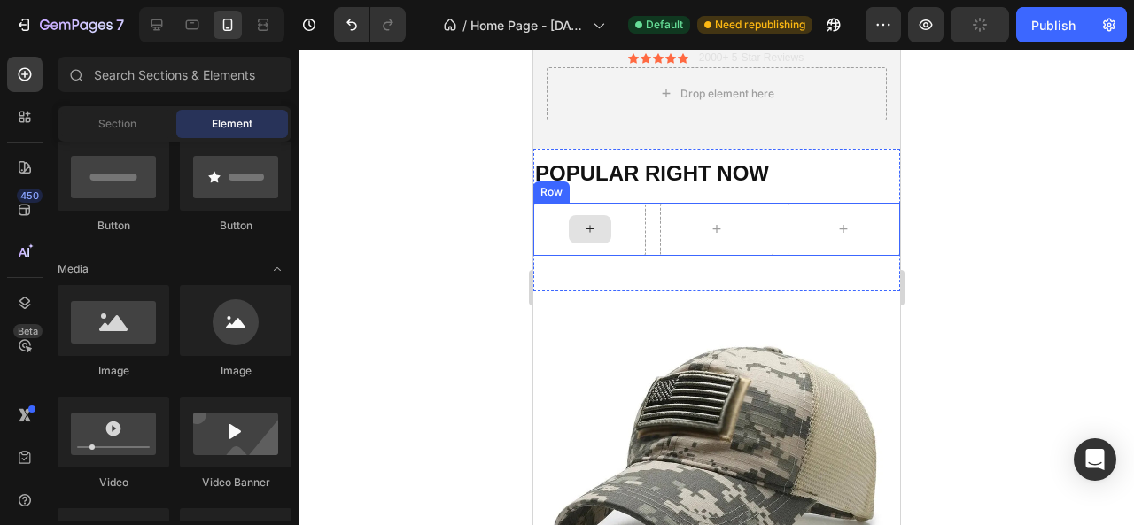
click at [587, 224] on icon at bounding box center [589, 229] width 14 height 15
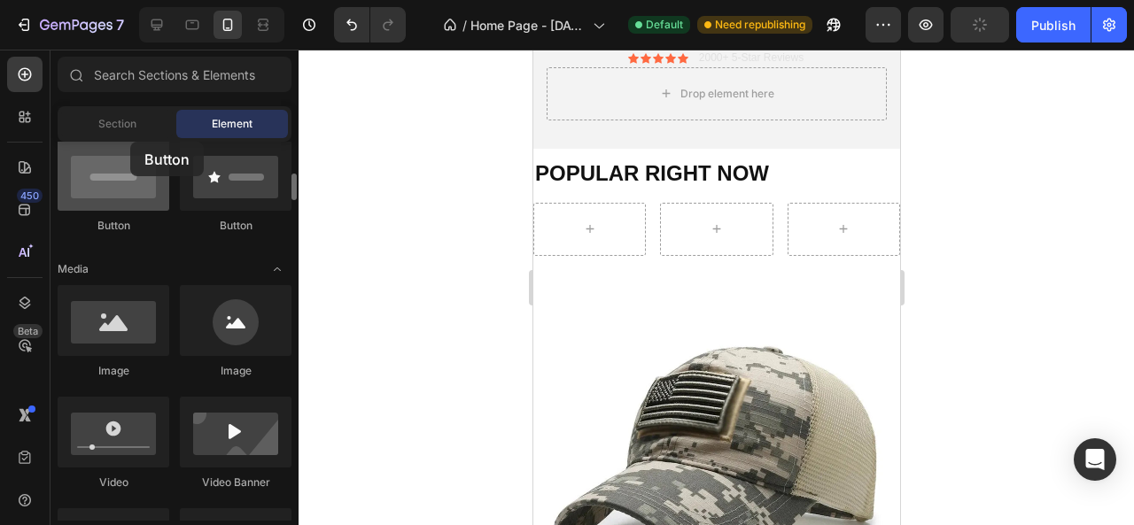
click at [130, 142] on div at bounding box center [114, 175] width 112 height 71
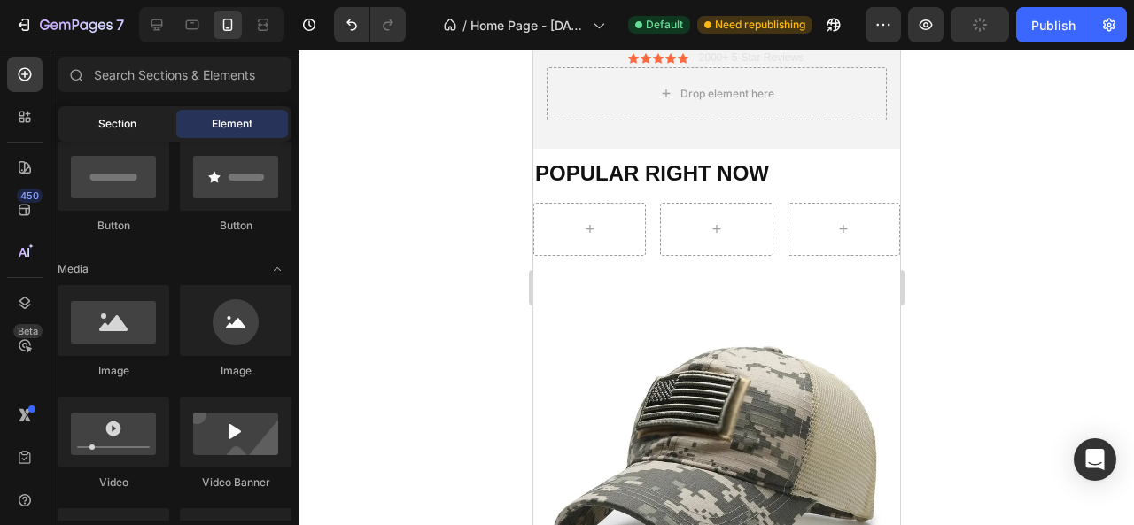
click at [126, 130] on span "Section" at bounding box center [117, 124] width 38 height 16
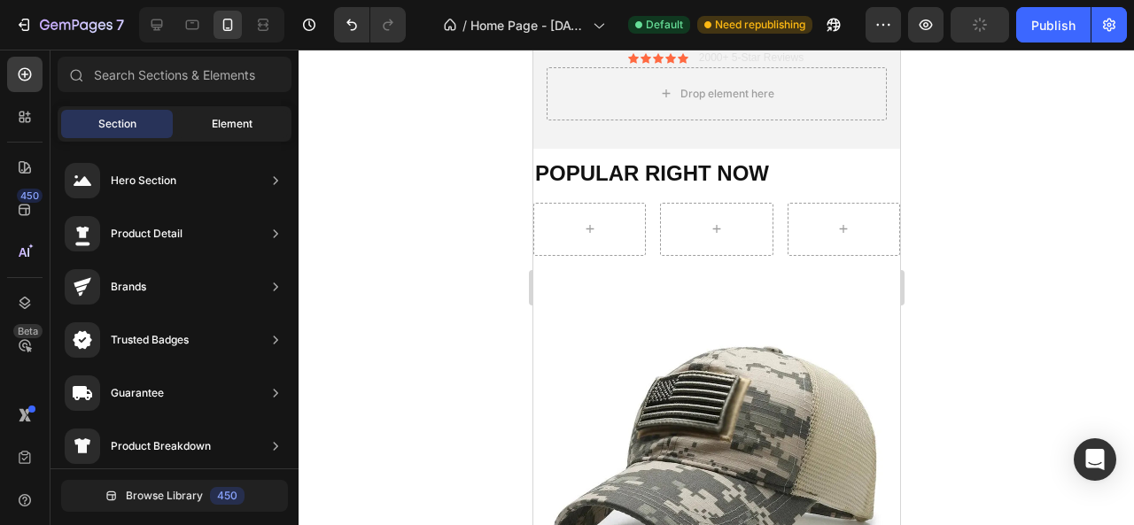
click at [229, 113] on div "Element" at bounding box center [232, 124] width 112 height 28
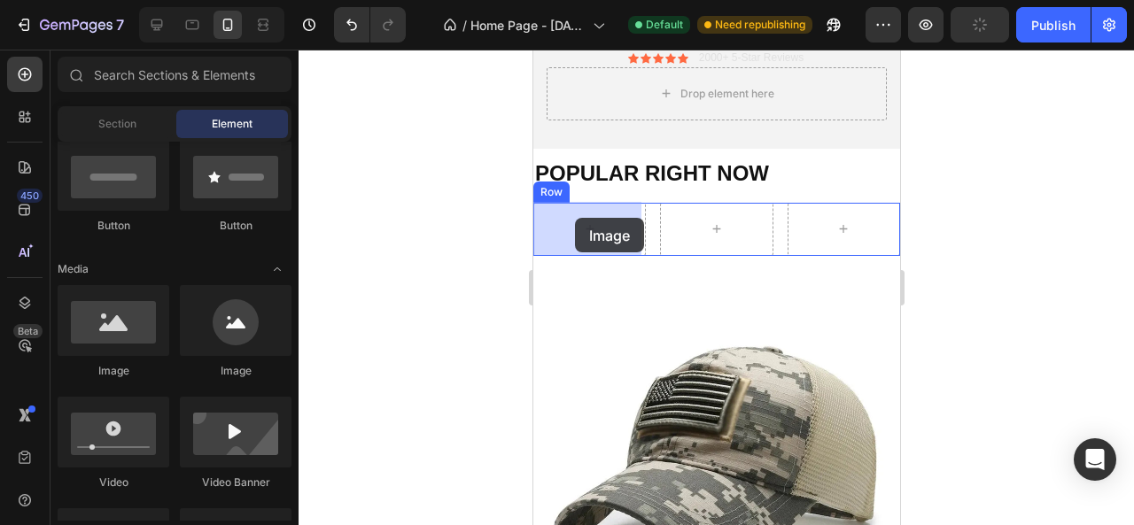
drag, startPoint x: 635, startPoint y: 377, endPoint x: 574, endPoint y: 218, distance: 170.0
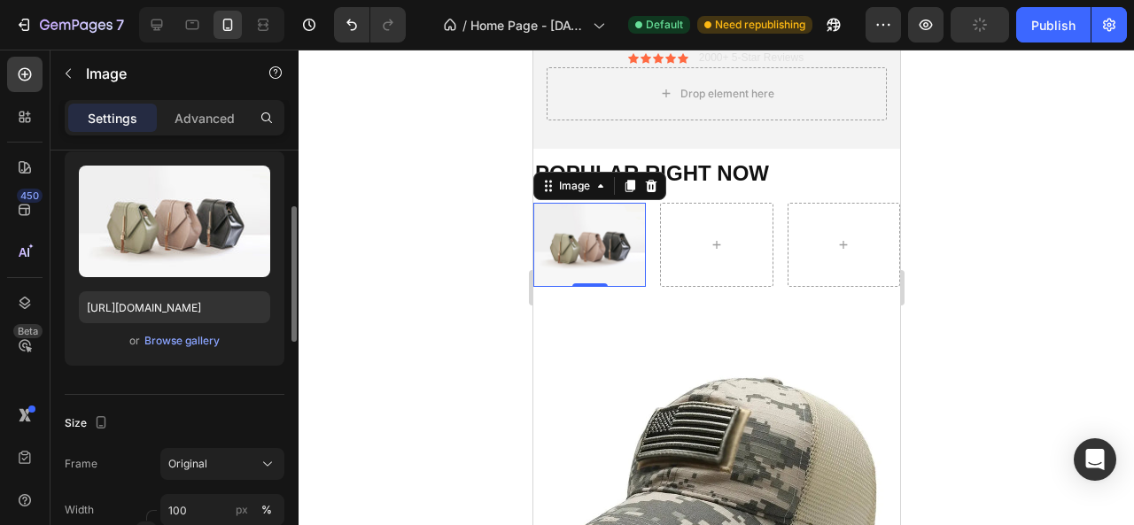
scroll to position [266, 0]
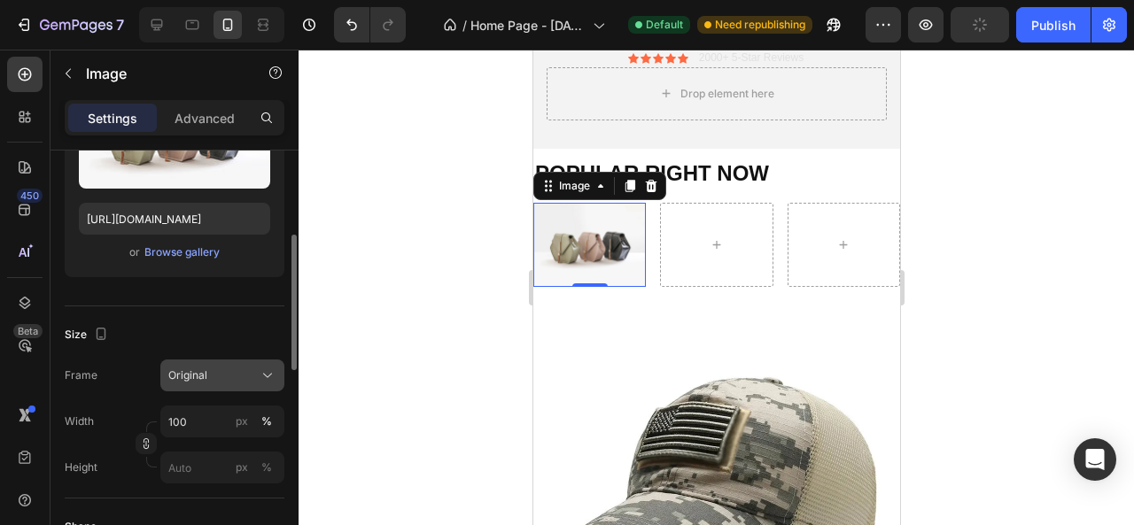
click at [230, 373] on div "Original" at bounding box center [211, 376] width 87 height 16
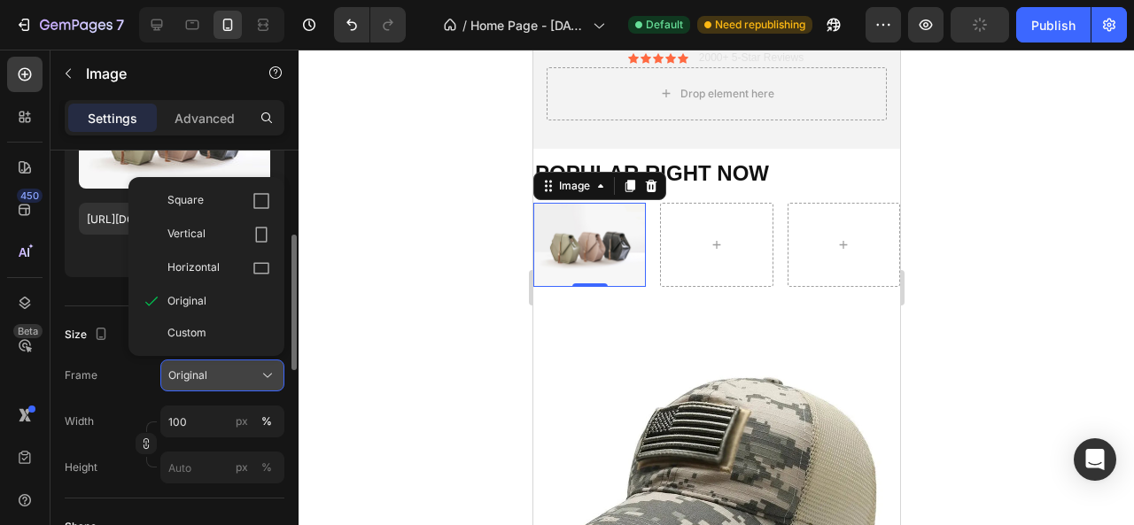
click at [230, 373] on div "Original" at bounding box center [211, 376] width 87 height 16
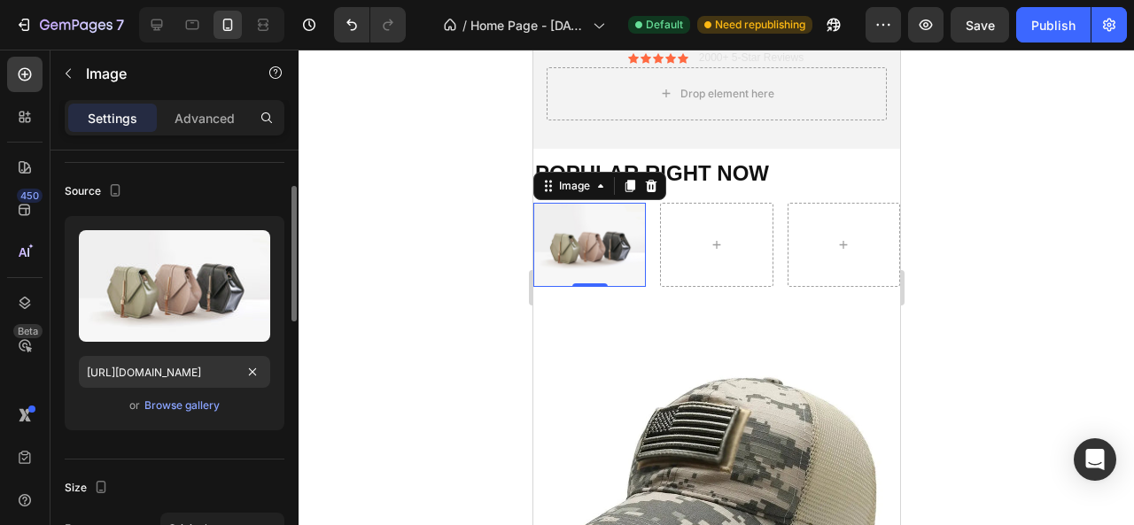
scroll to position [0, 0]
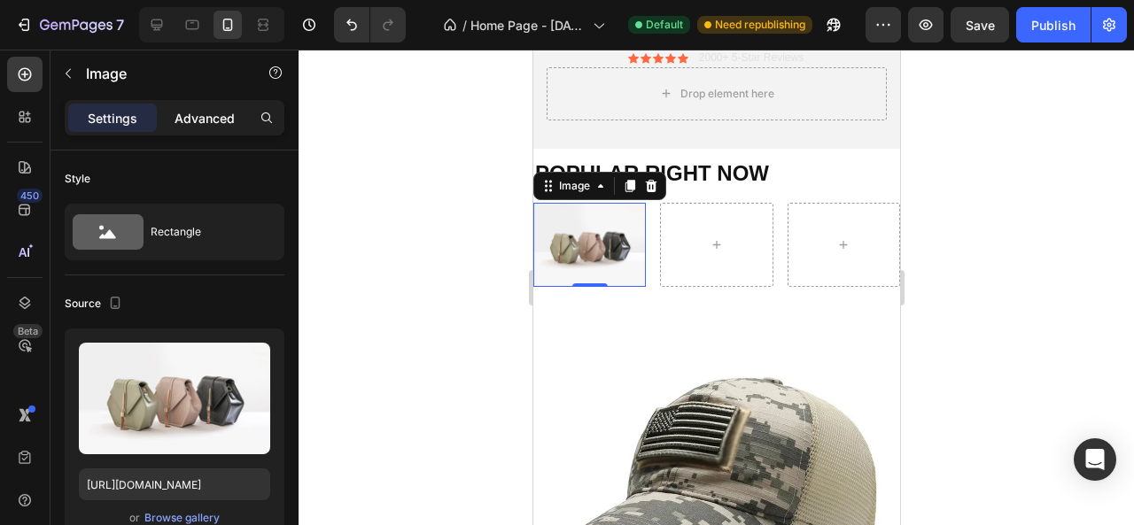
click at [200, 106] on div "Advanced" at bounding box center [204, 118] width 89 height 28
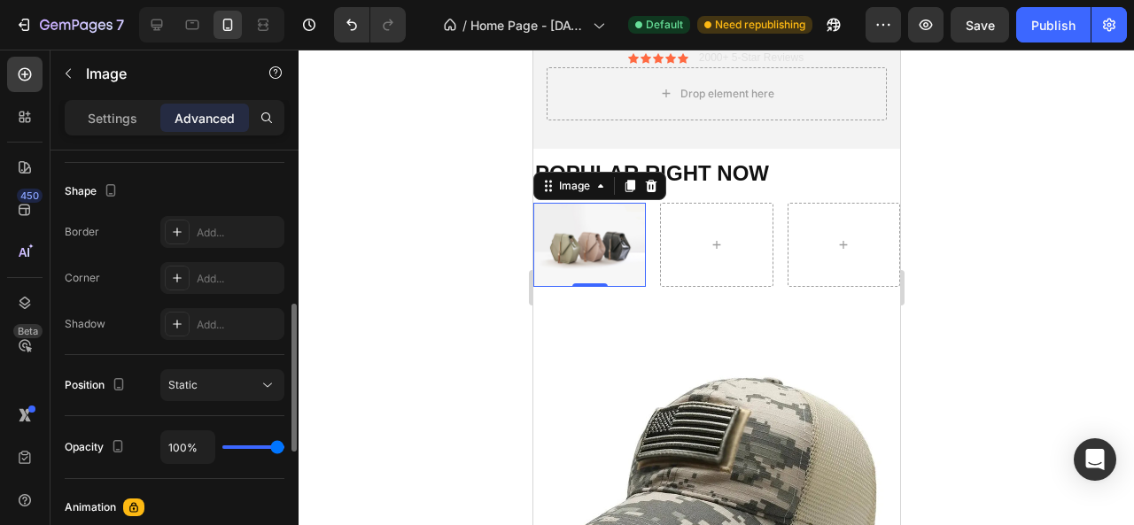
scroll to position [532, 0]
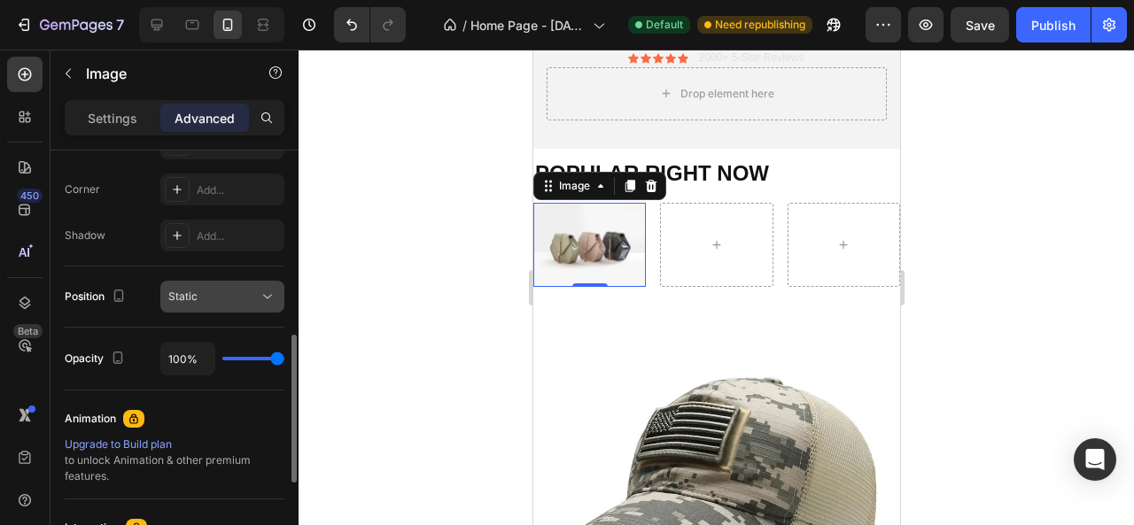
click at [224, 297] on div "Static" at bounding box center [213, 297] width 90 height 16
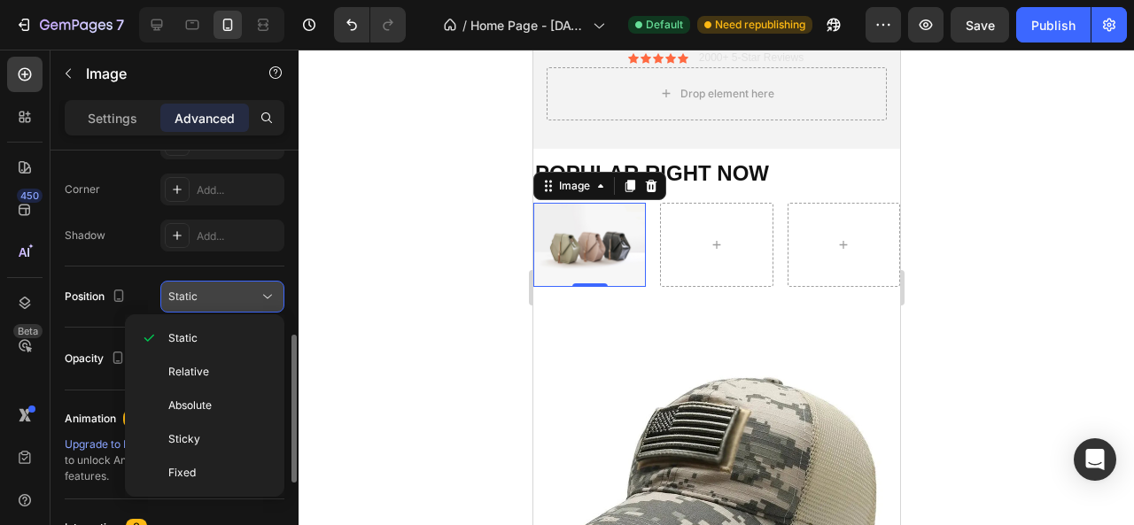
click at [224, 297] on div "Static" at bounding box center [213, 297] width 90 height 16
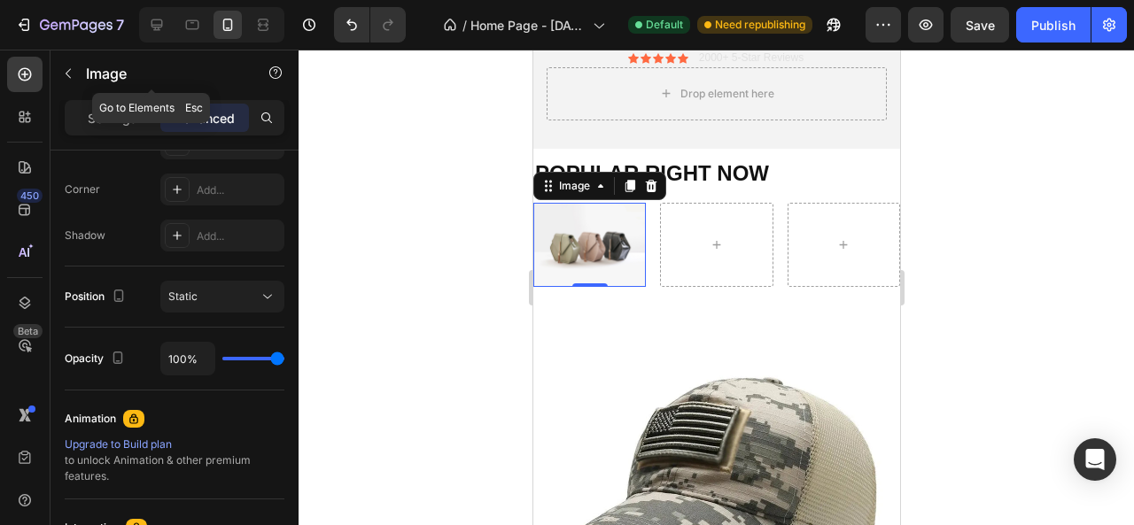
click at [80, 67] on div "Image" at bounding box center [152, 74] width 202 height 46
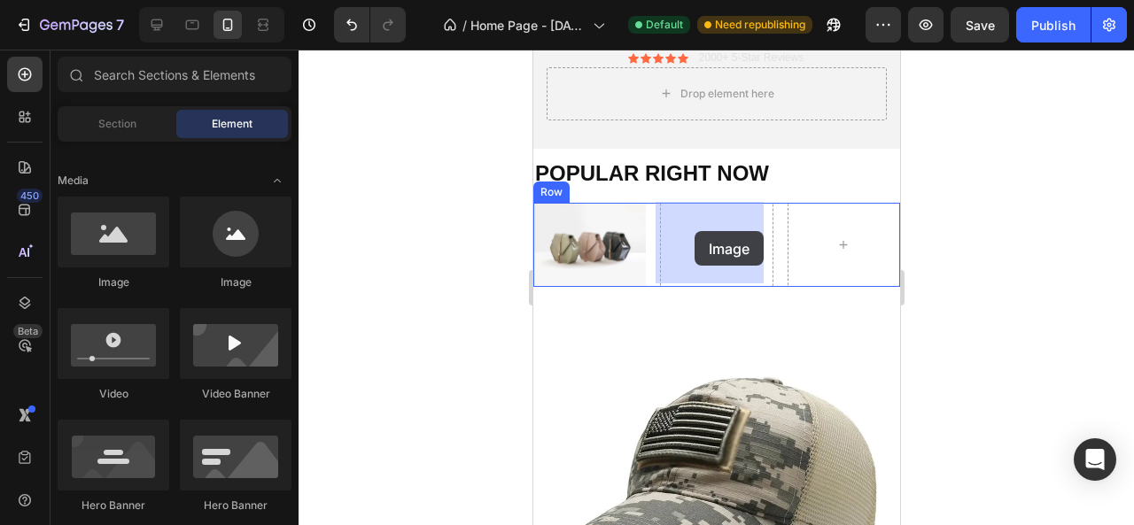
drag, startPoint x: 646, startPoint y: 288, endPoint x: 693, endPoint y: 231, distance: 73.6
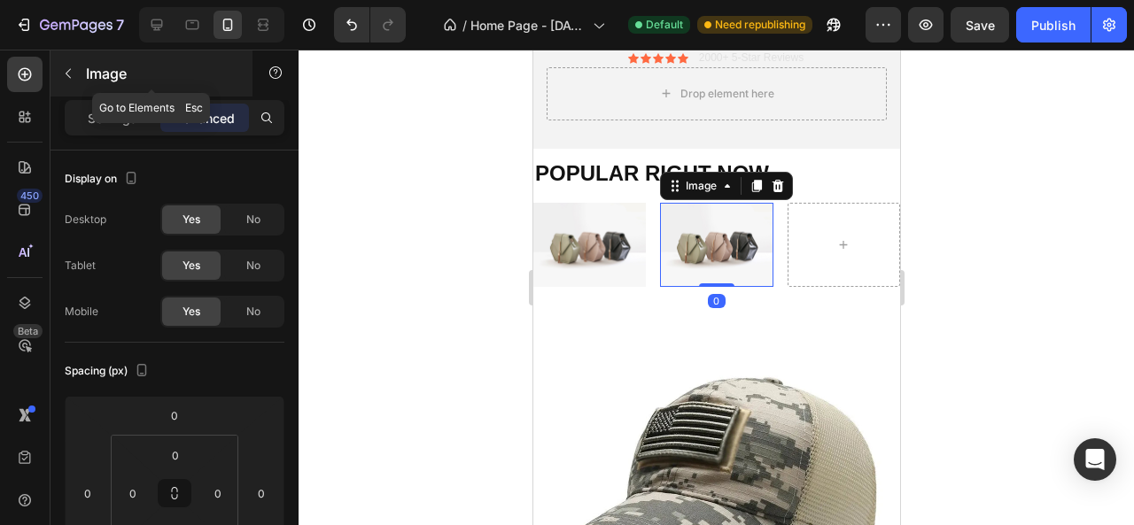
click at [71, 76] on icon "button" at bounding box center [68, 73] width 14 height 14
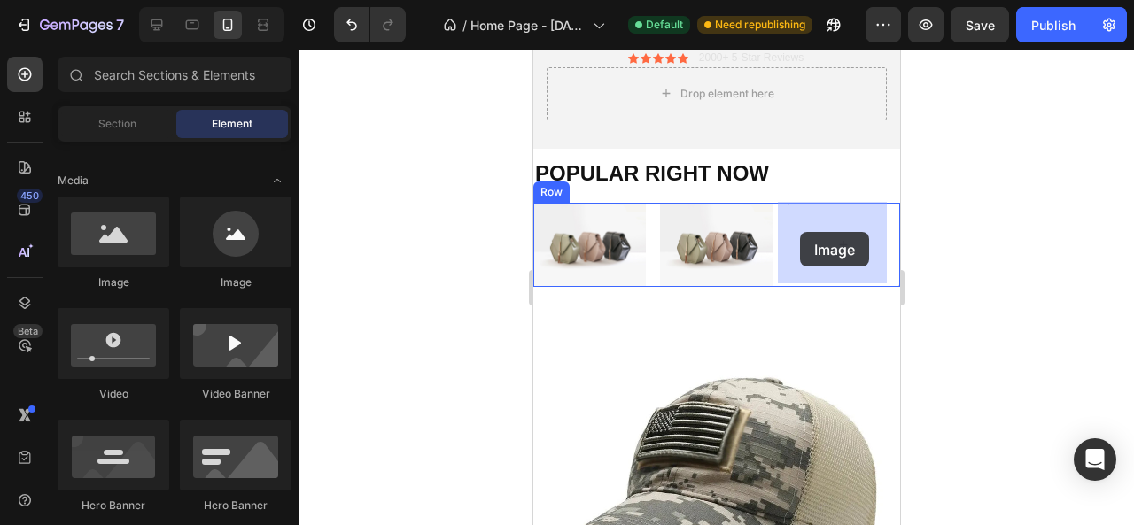
drag, startPoint x: 647, startPoint y: 307, endPoint x: 801, endPoint y: 231, distance: 172.0
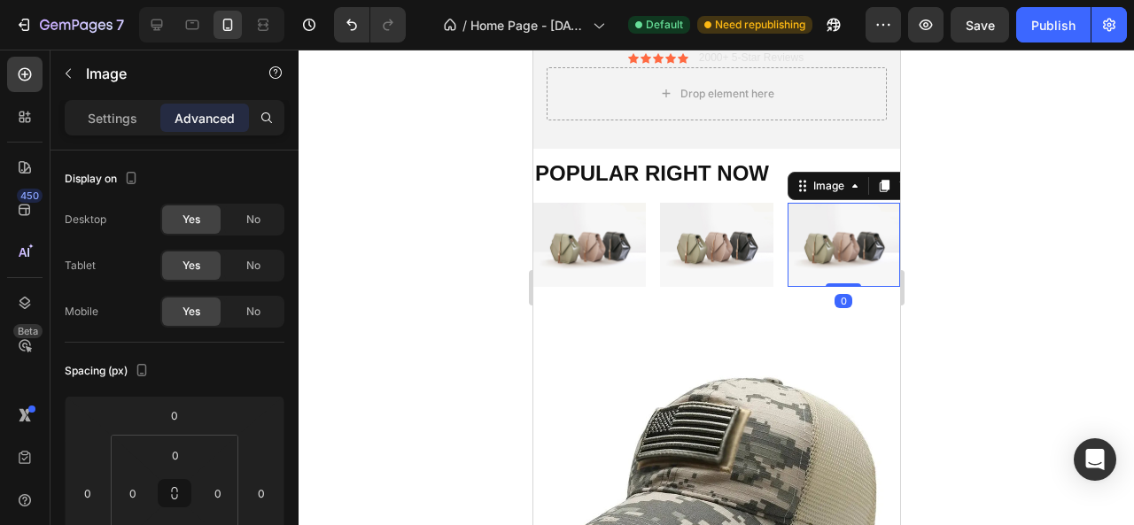
click at [983, 252] on div at bounding box center [717, 288] width 836 height 476
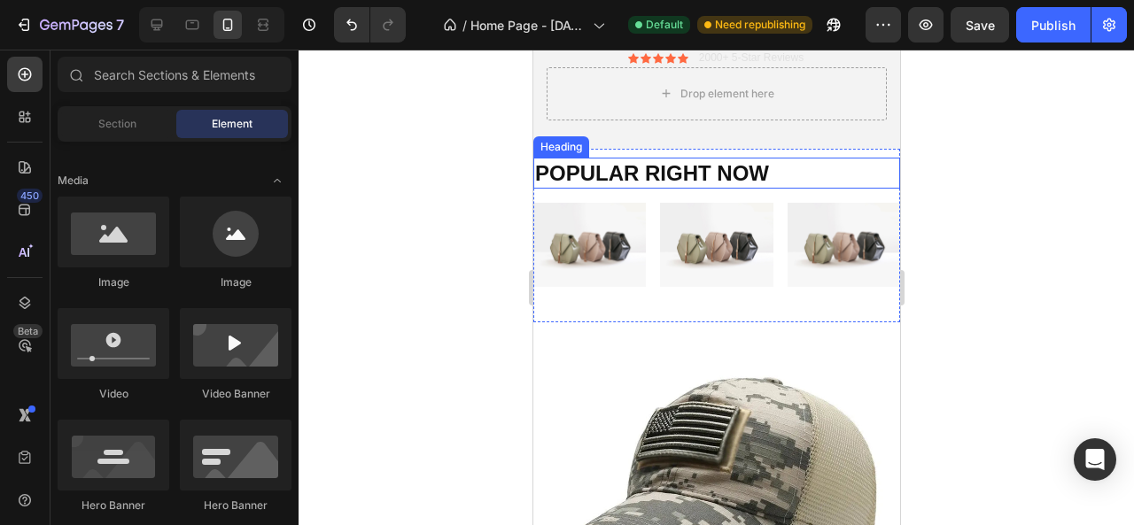
click at [577, 169] on h2 "POPULAR RIGHT NOW" at bounding box center [715, 173] width 367 height 31
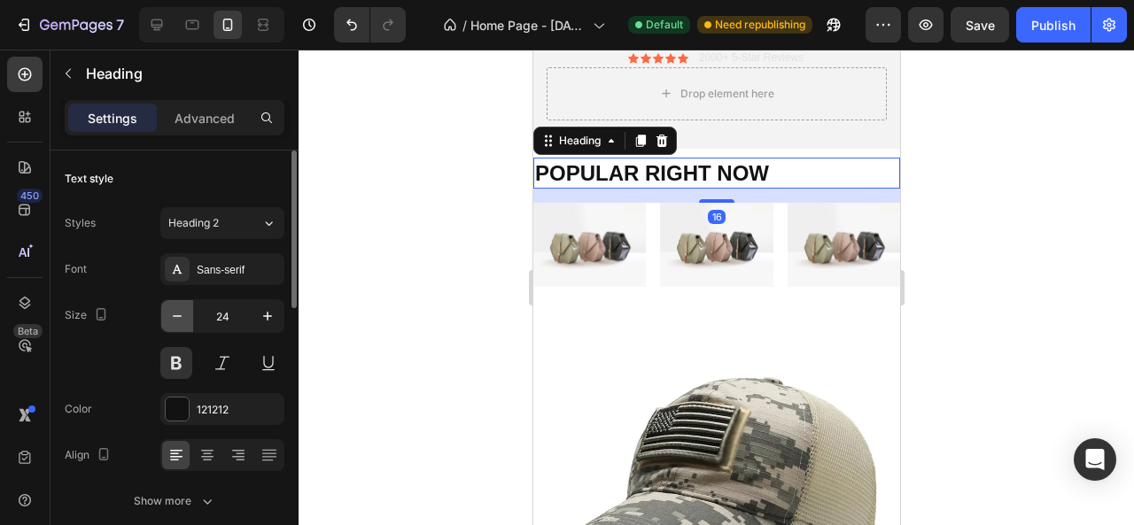
click at [184, 322] on icon "button" at bounding box center [177, 316] width 18 height 18
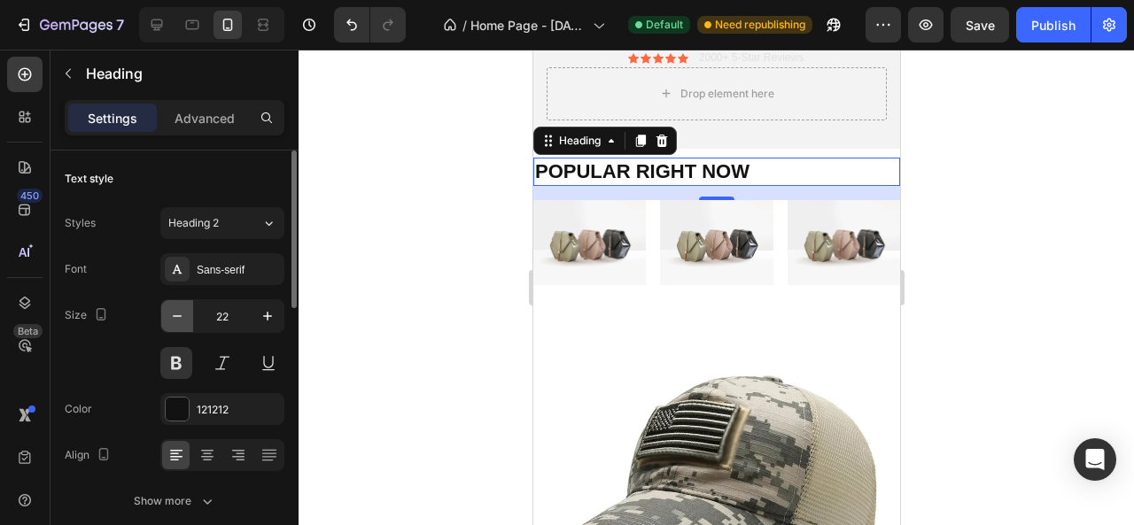
click at [184, 322] on icon "button" at bounding box center [177, 316] width 18 height 18
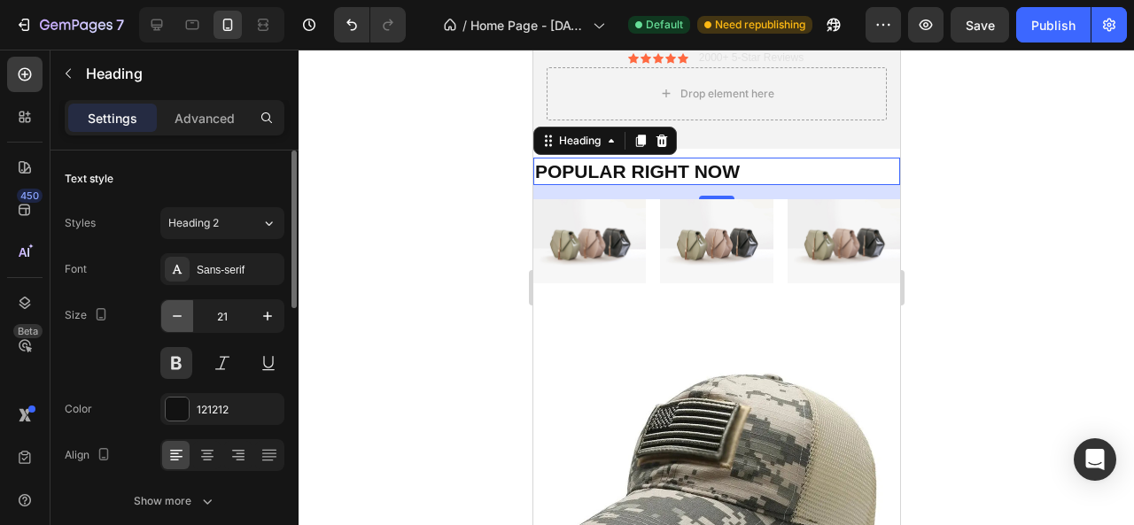
click at [184, 322] on icon "button" at bounding box center [177, 316] width 18 height 18
type input "20"
click at [370, 313] on div at bounding box center [717, 288] width 836 height 476
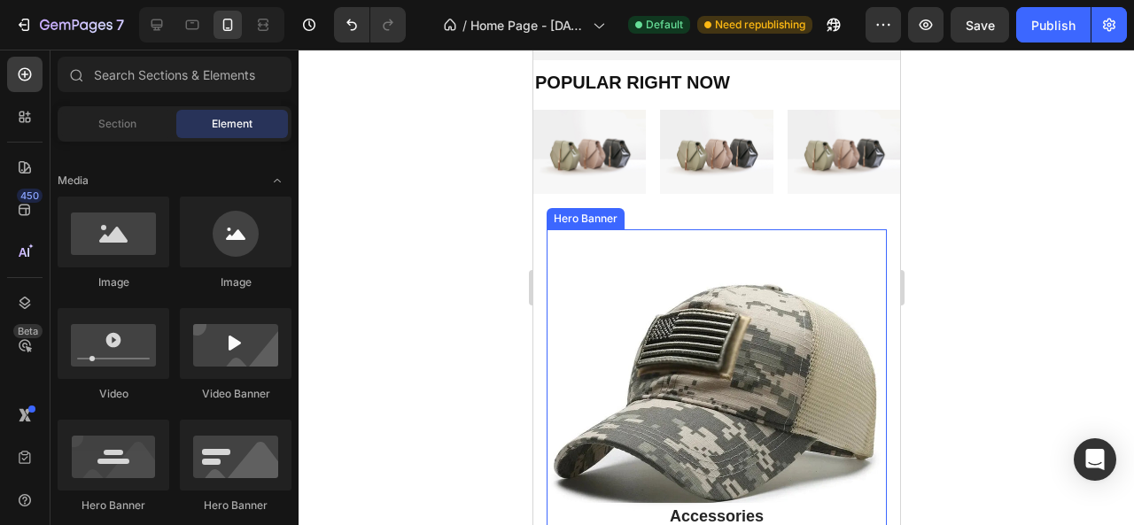
click at [682, 259] on div "Overlay" at bounding box center [716, 399] width 340 height 340
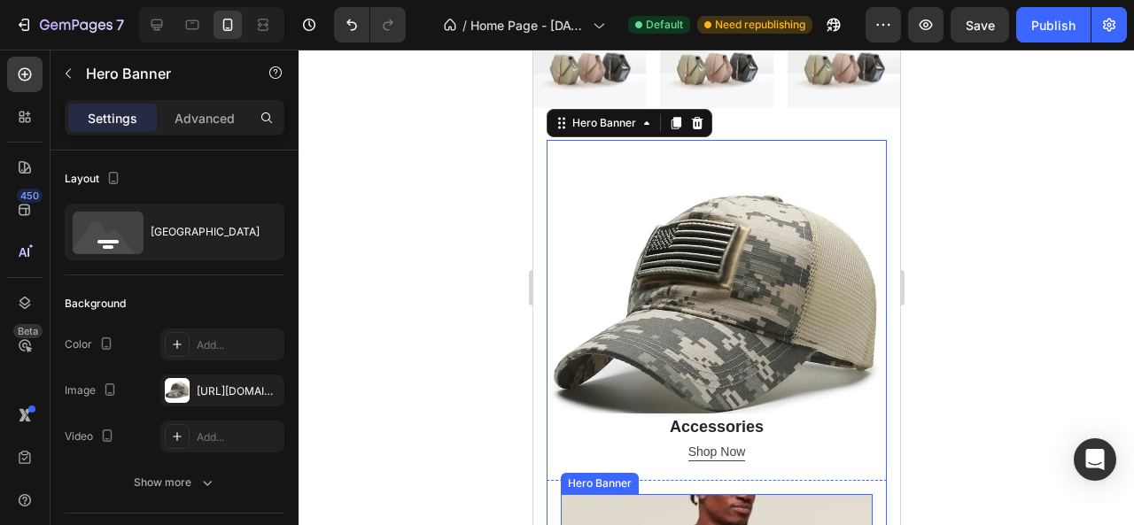
scroll to position [524, 0]
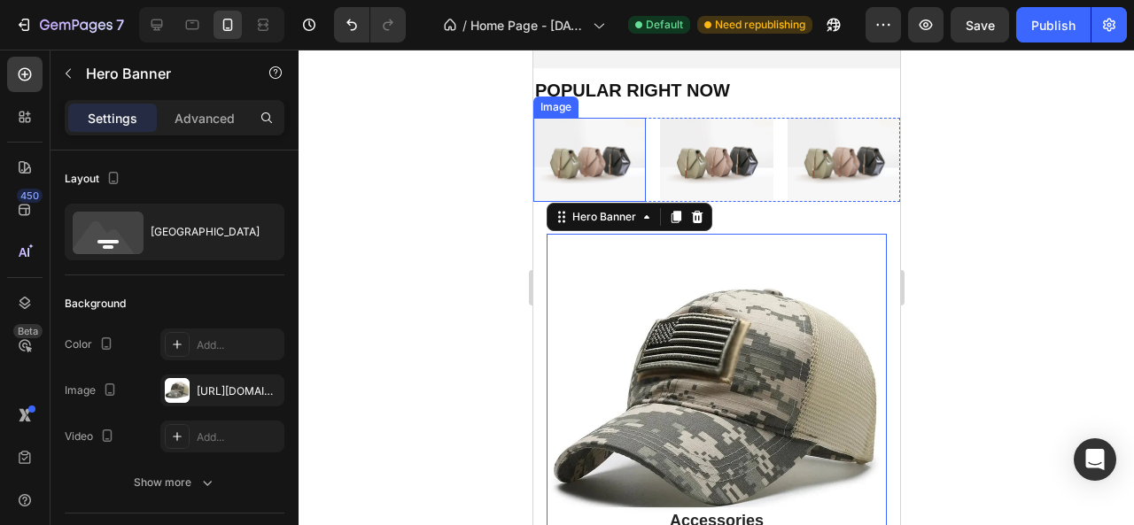
click at [595, 153] on img at bounding box center [588, 160] width 113 height 84
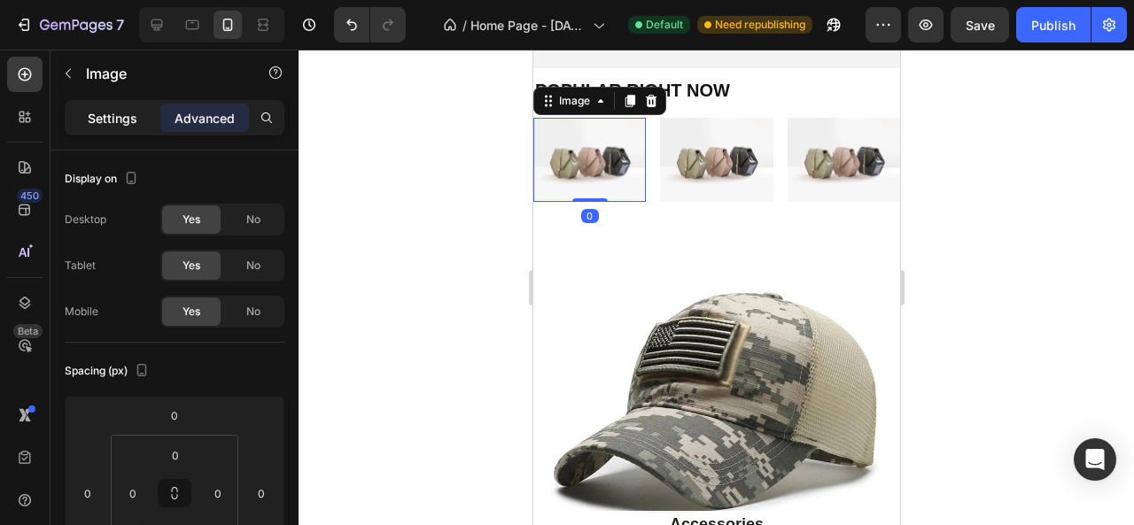
click at [101, 116] on p "Settings" at bounding box center [113, 118] width 50 height 19
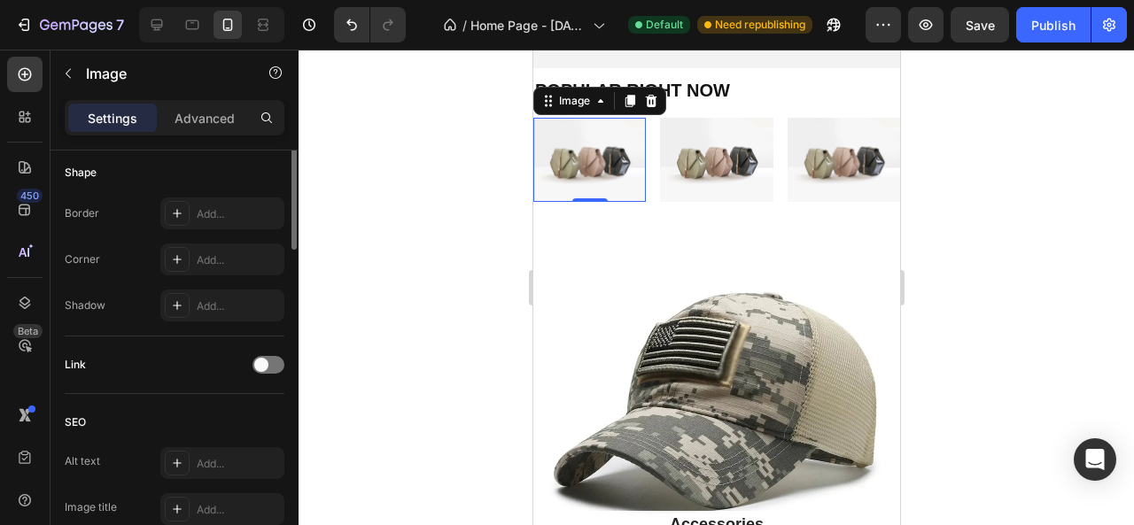
scroll to position [354, 0]
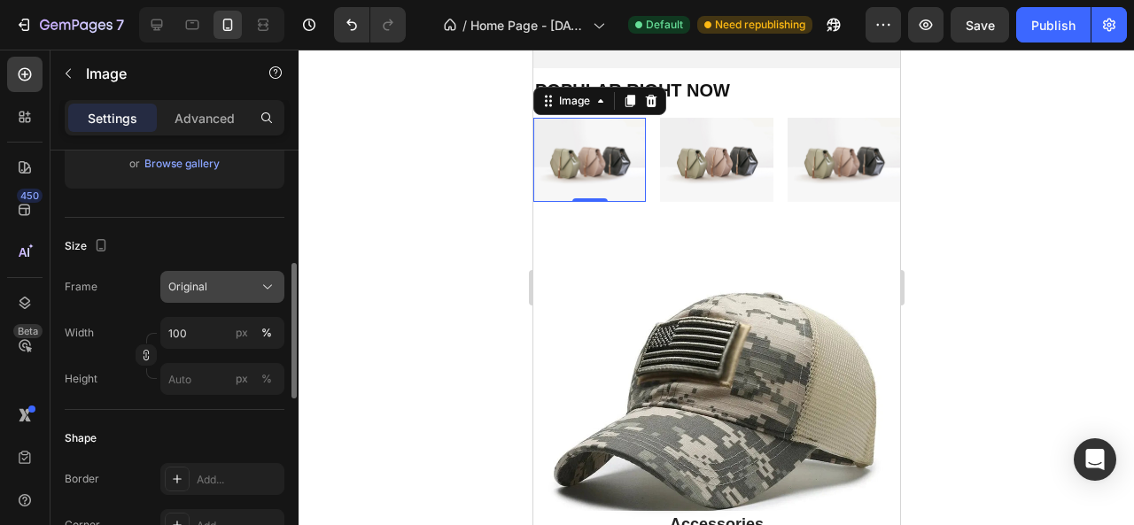
click at [252, 284] on div "Original" at bounding box center [211, 287] width 87 height 16
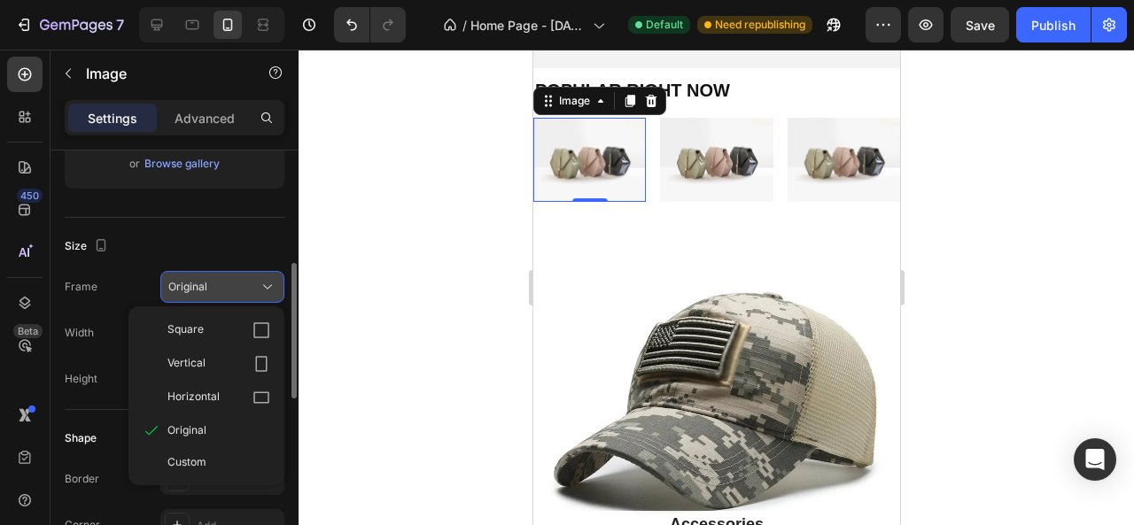
click at [252, 284] on div "Original" at bounding box center [211, 287] width 87 height 16
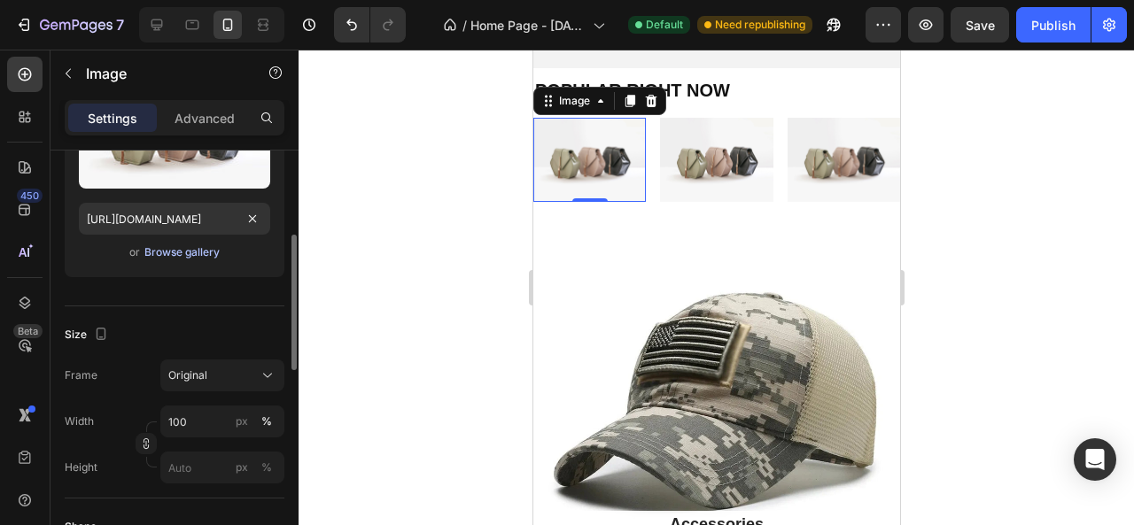
scroll to position [89, 0]
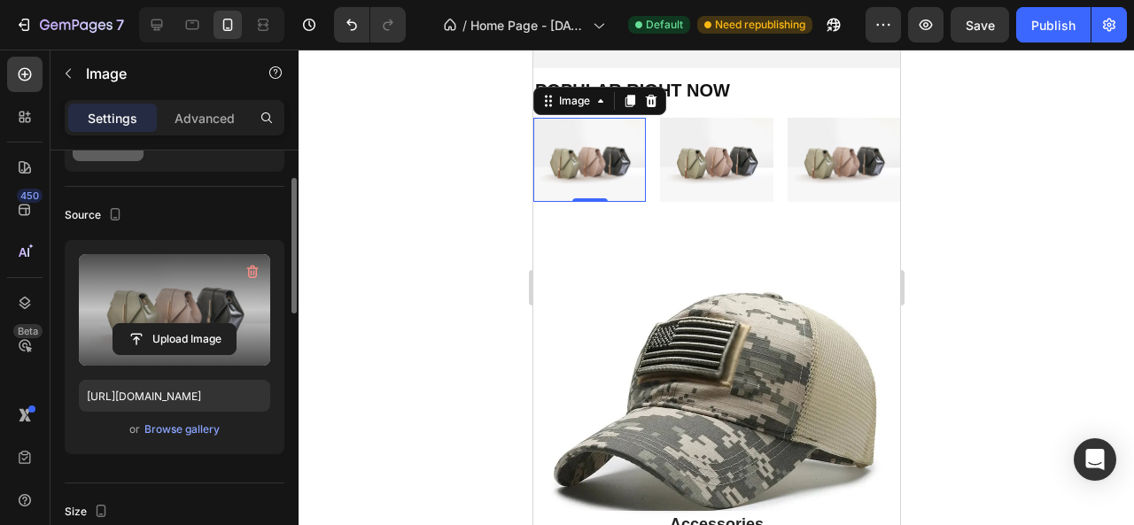
click at [174, 311] on label at bounding box center [174, 310] width 191 height 112
click at [174, 324] on input "file" at bounding box center [174, 339] width 122 height 30
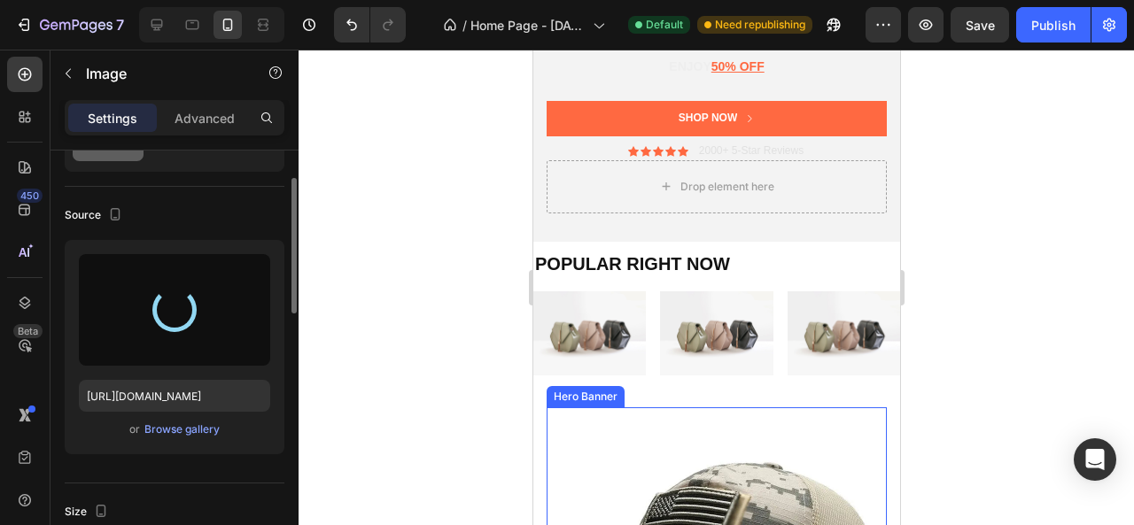
scroll to position [258, 0]
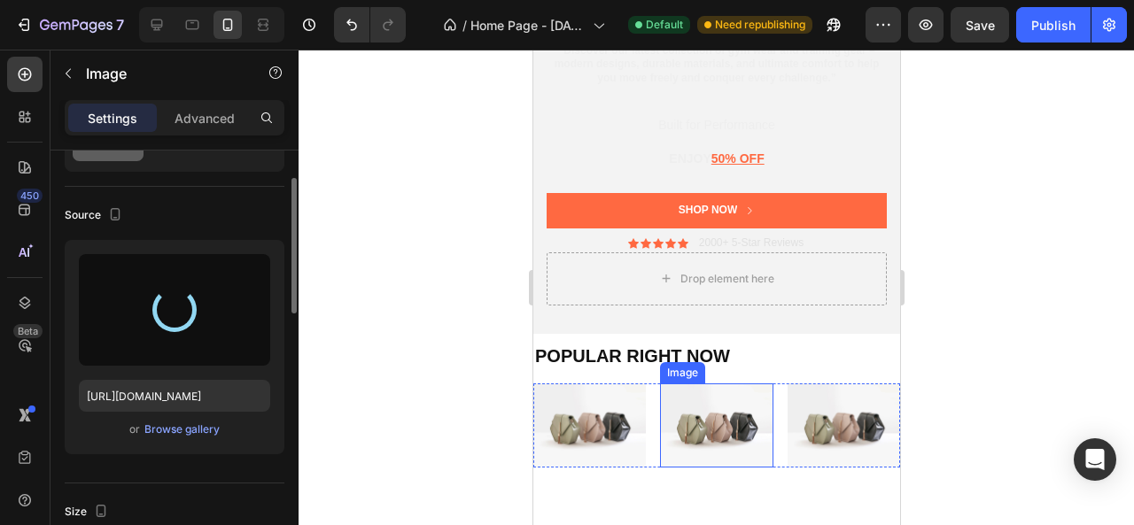
type input "[URL][DOMAIN_NAME]"
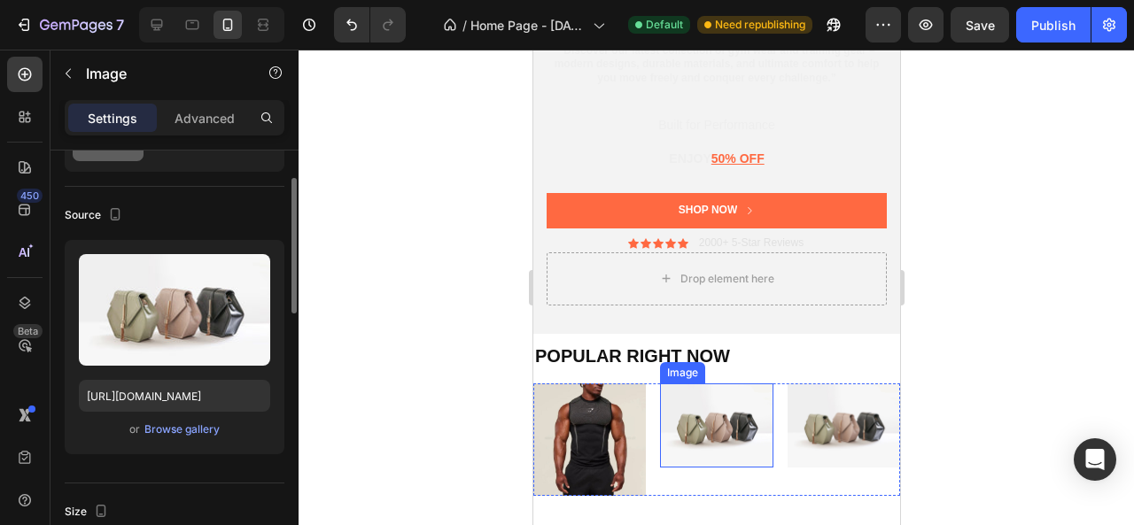
click at [693, 430] on img at bounding box center [715, 426] width 113 height 84
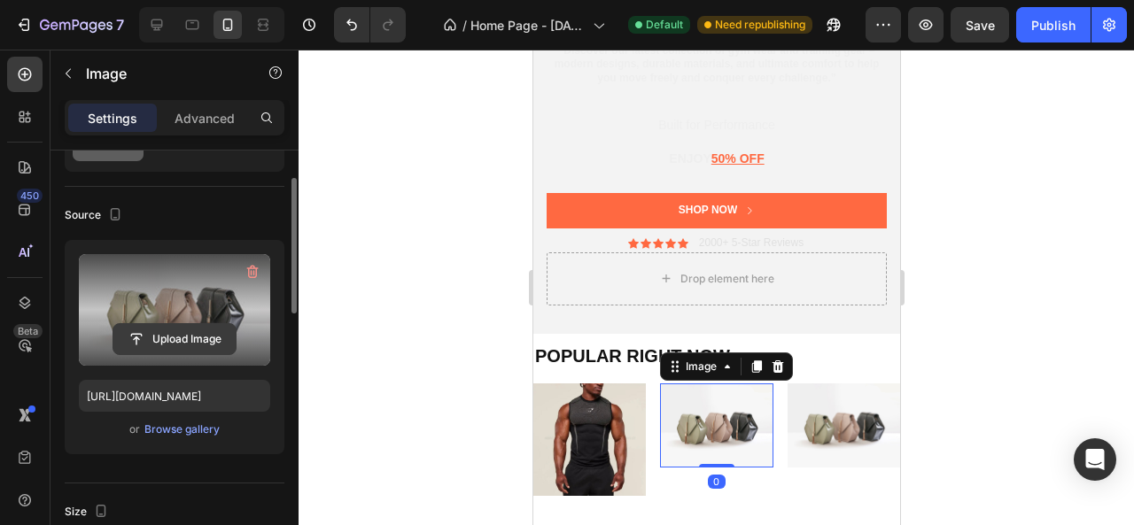
click at [190, 339] on input "file" at bounding box center [174, 339] width 122 height 30
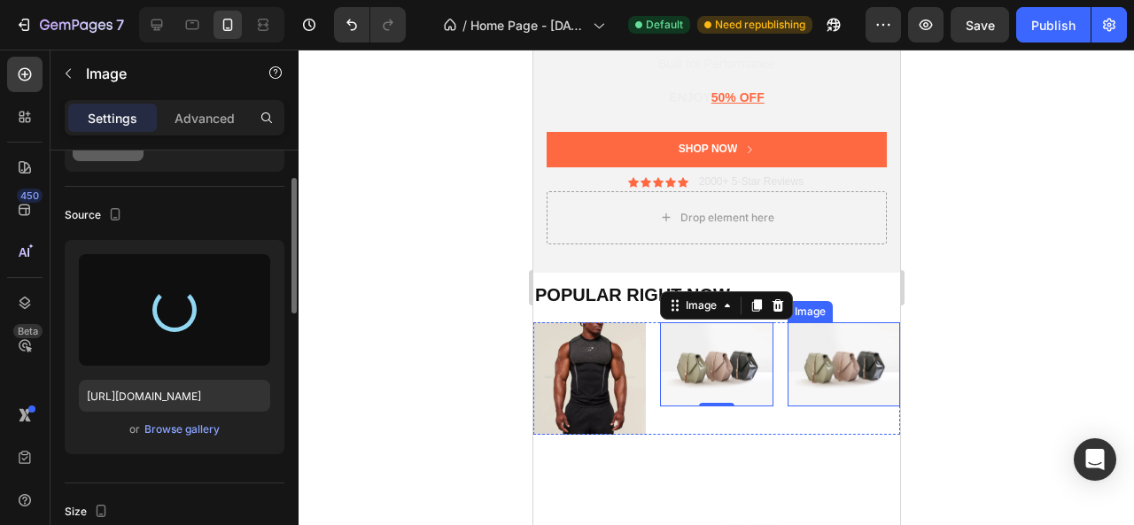
scroll to position [346, 0]
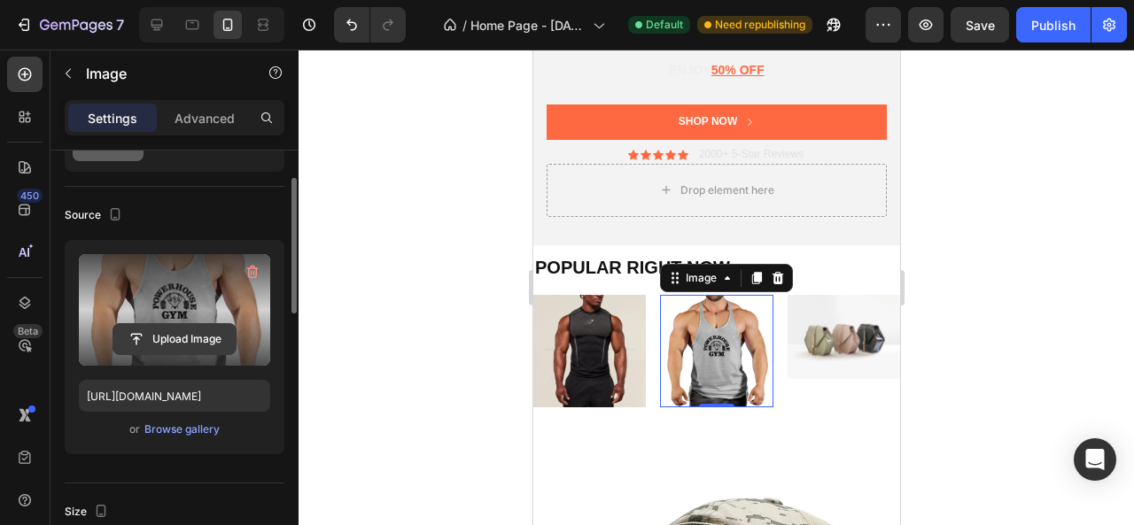
click at [184, 325] on input "file" at bounding box center [174, 339] width 122 height 30
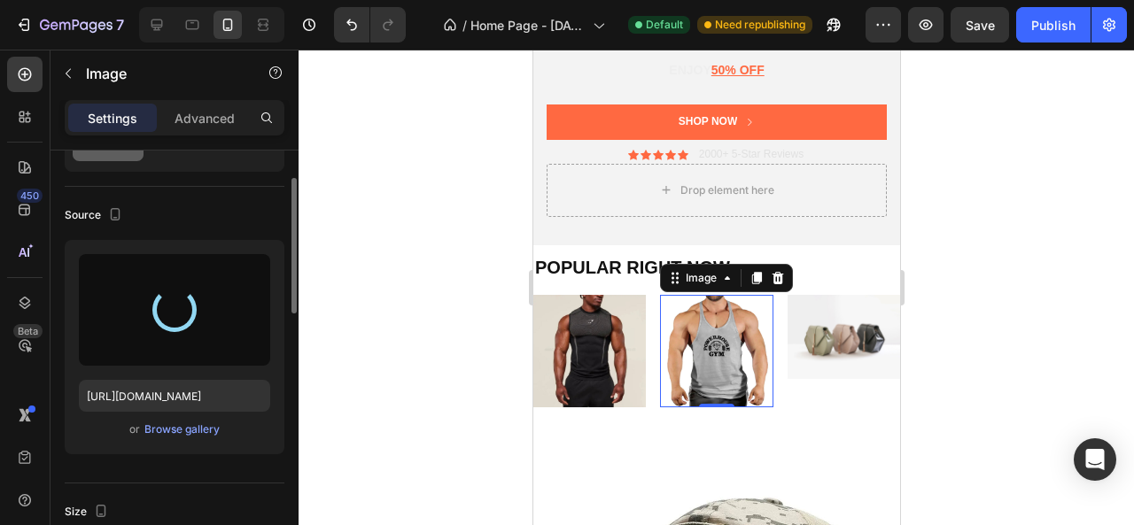
type input "[URL][DOMAIN_NAME]"
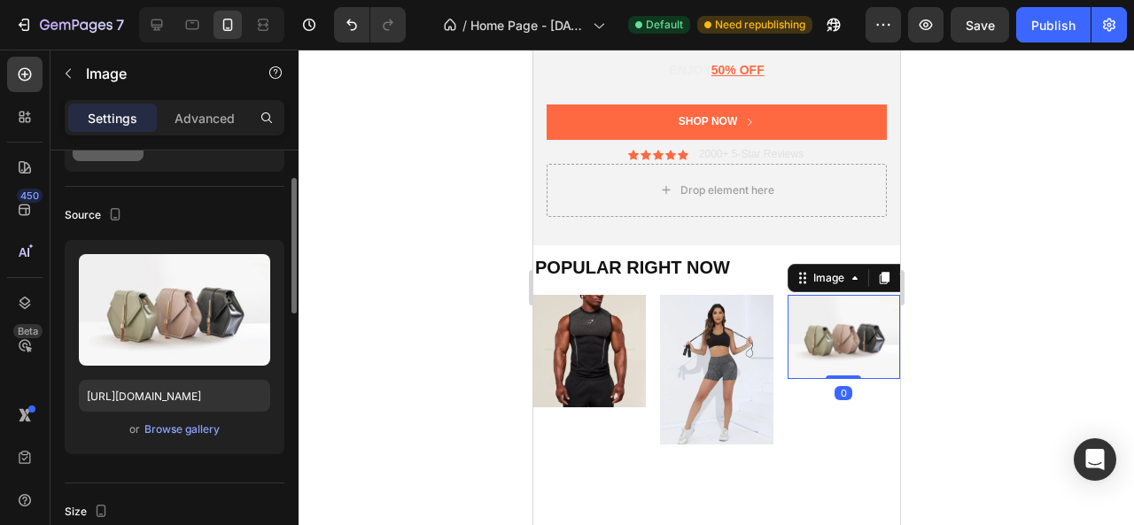
click at [819, 350] on img at bounding box center [843, 337] width 113 height 85
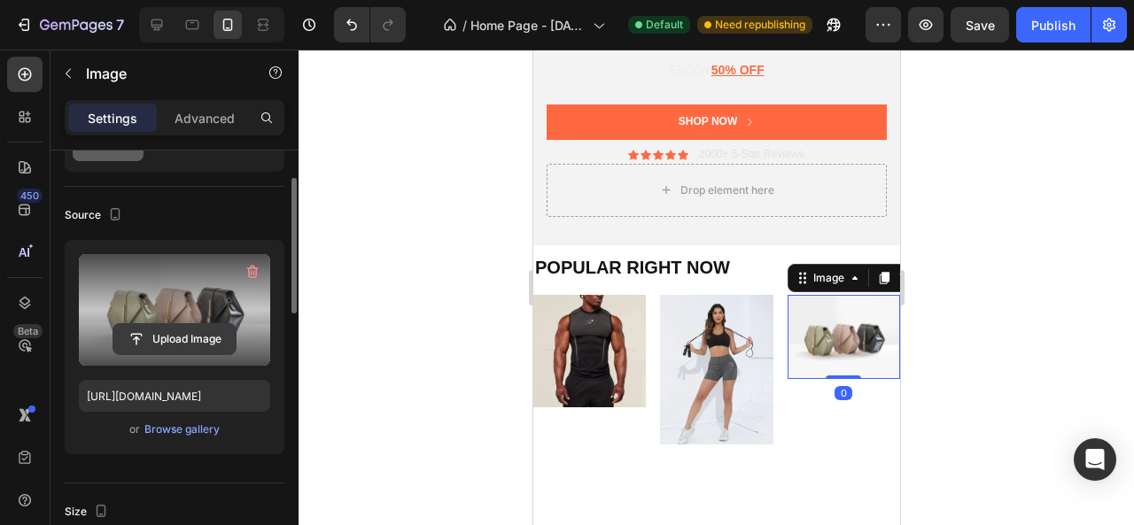
click at [167, 330] on input "file" at bounding box center [174, 339] width 122 height 30
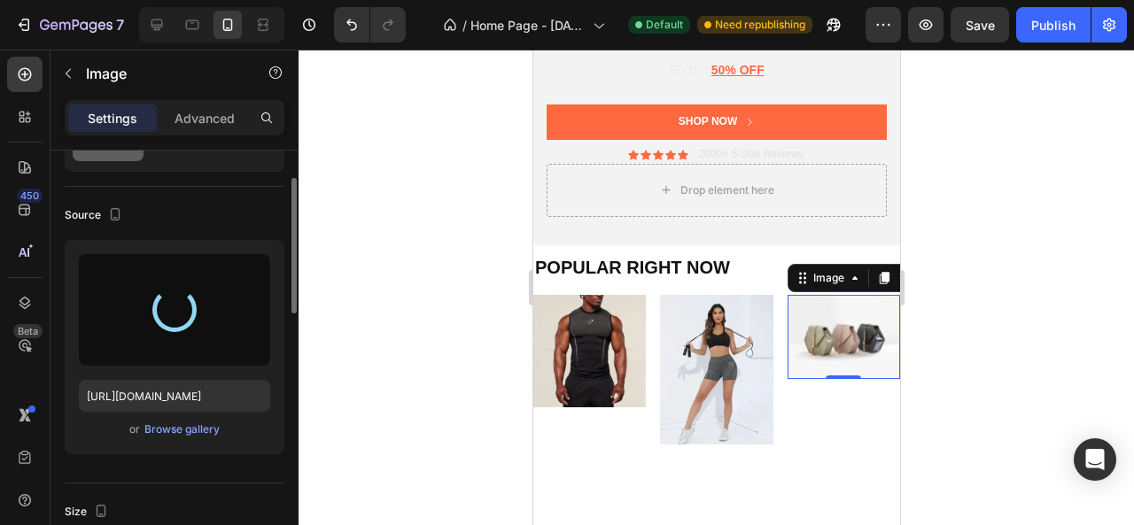
type input "[URL][DOMAIN_NAME]"
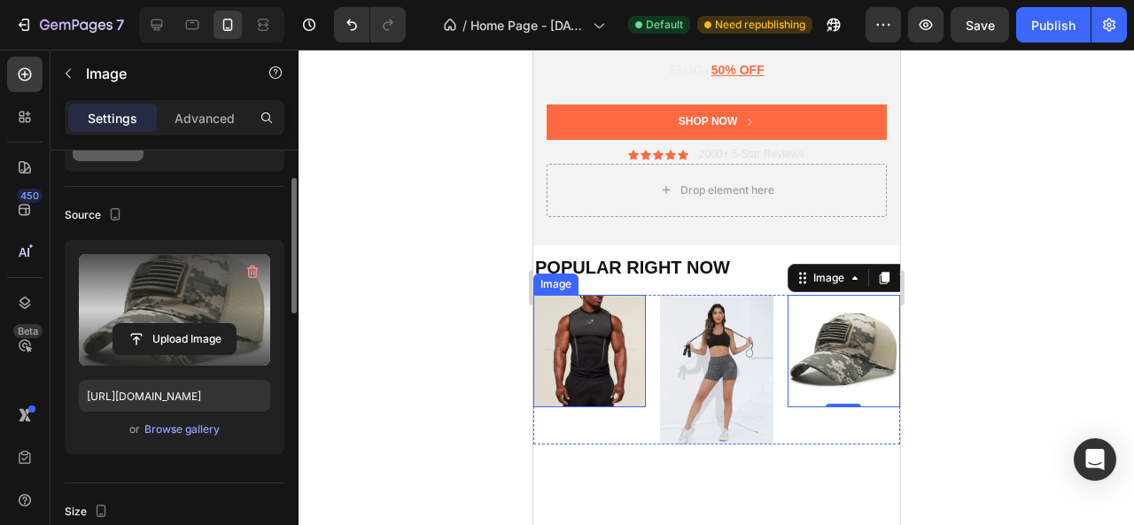
scroll to position [612, 0]
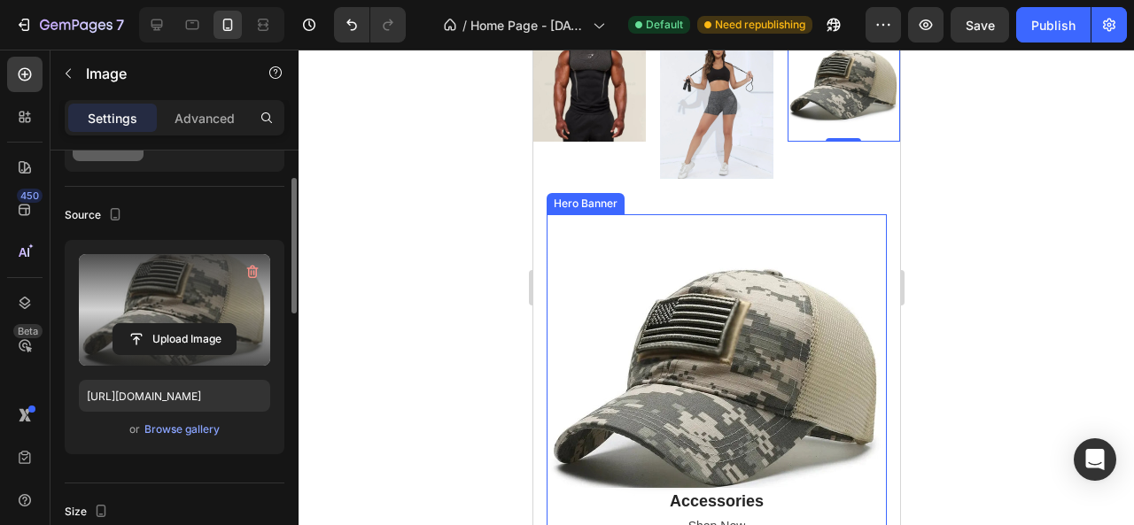
click at [739, 339] on div "Overlay" at bounding box center [716, 384] width 340 height 340
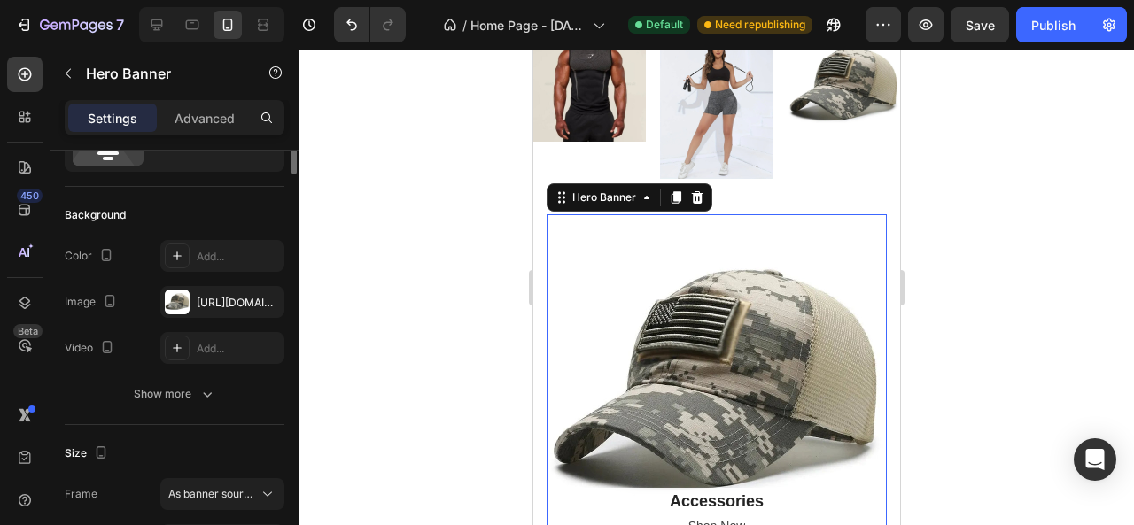
scroll to position [0, 0]
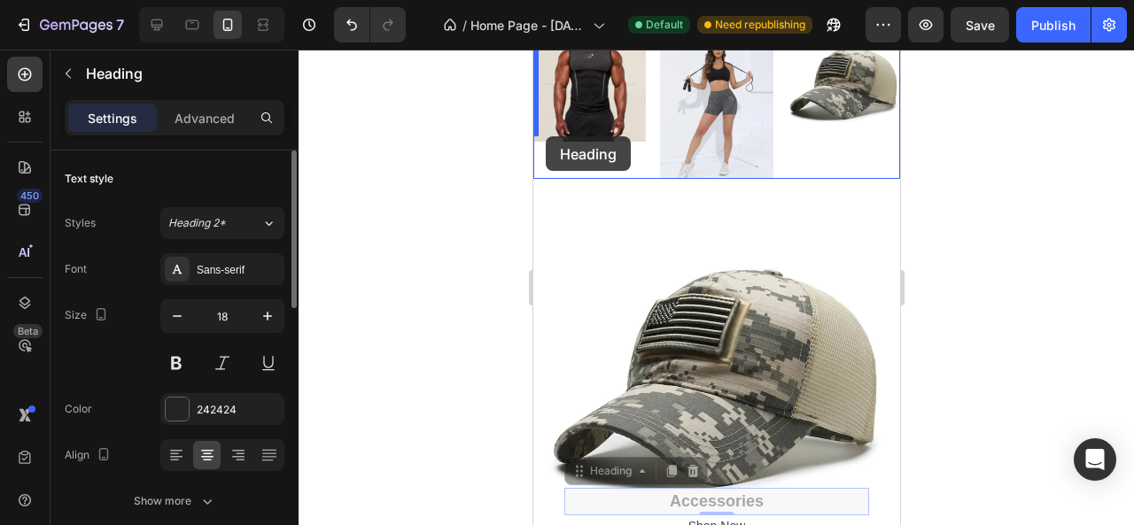
drag, startPoint x: 707, startPoint y: 478, endPoint x: 545, endPoint y: 136, distance: 377.7
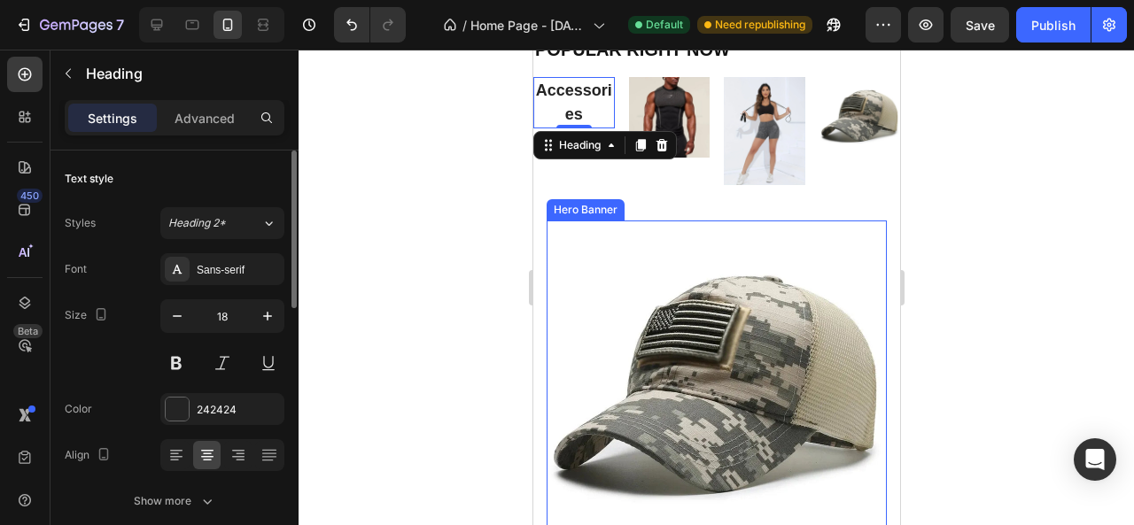
scroll to position [524, 0]
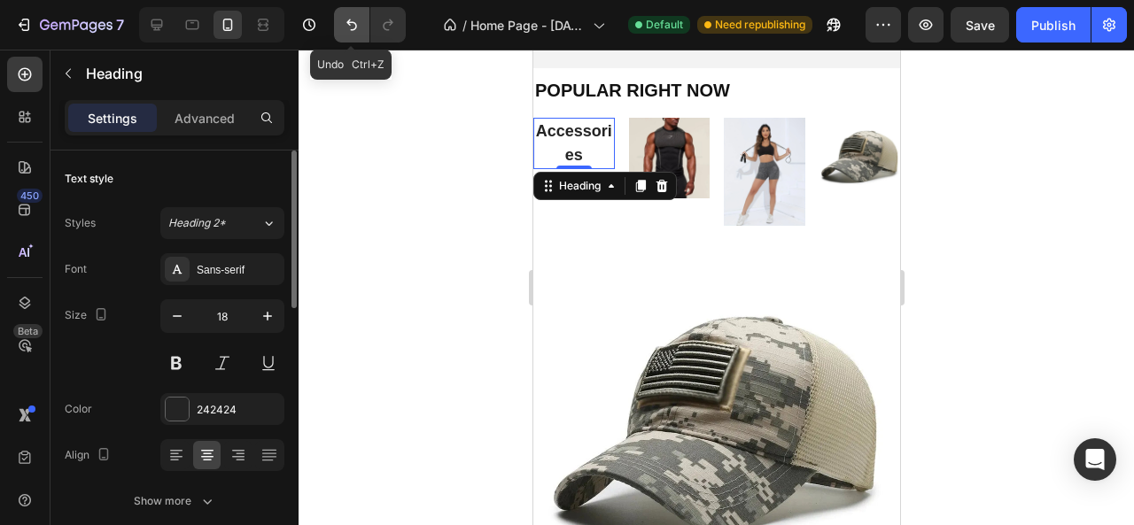
click at [343, 27] on icon "Undo/Redo" at bounding box center [352, 25] width 18 height 18
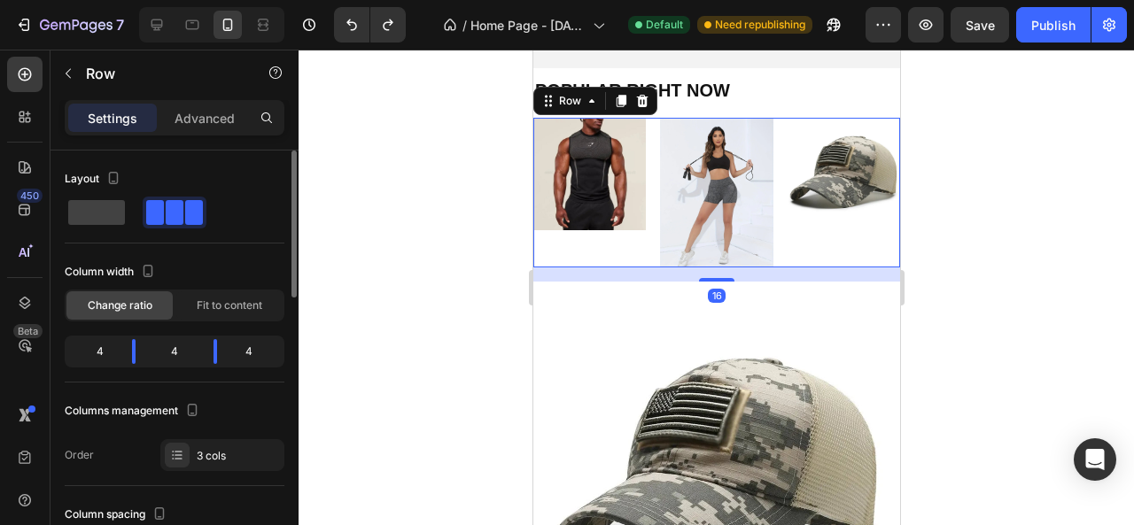
click at [563, 241] on div "Image" at bounding box center [588, 193] width 113 height 151
click at [76, 75] on button "button" at bounding box center [68, 73] width 28 height 28
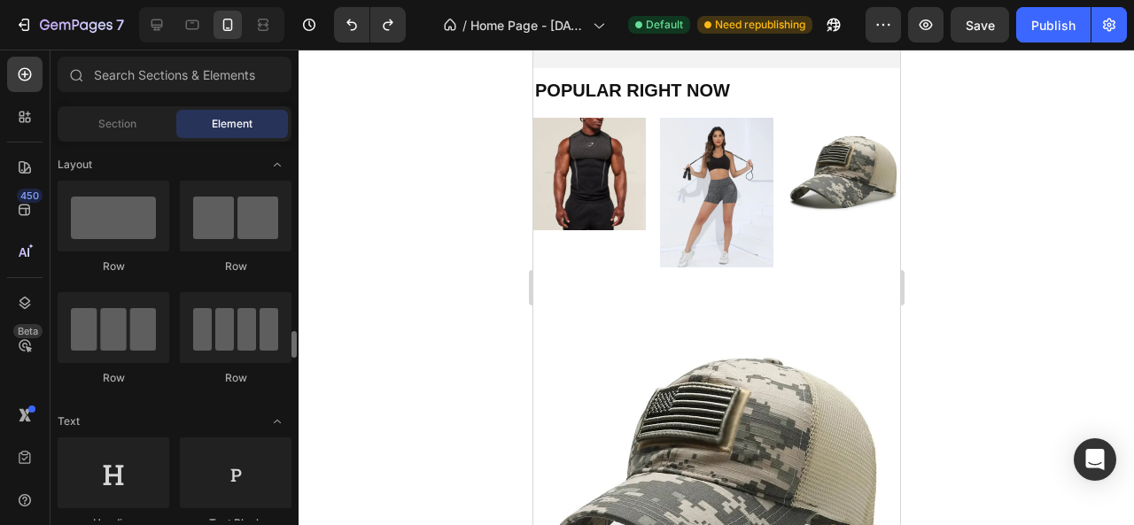
scroll to position [177, 0]
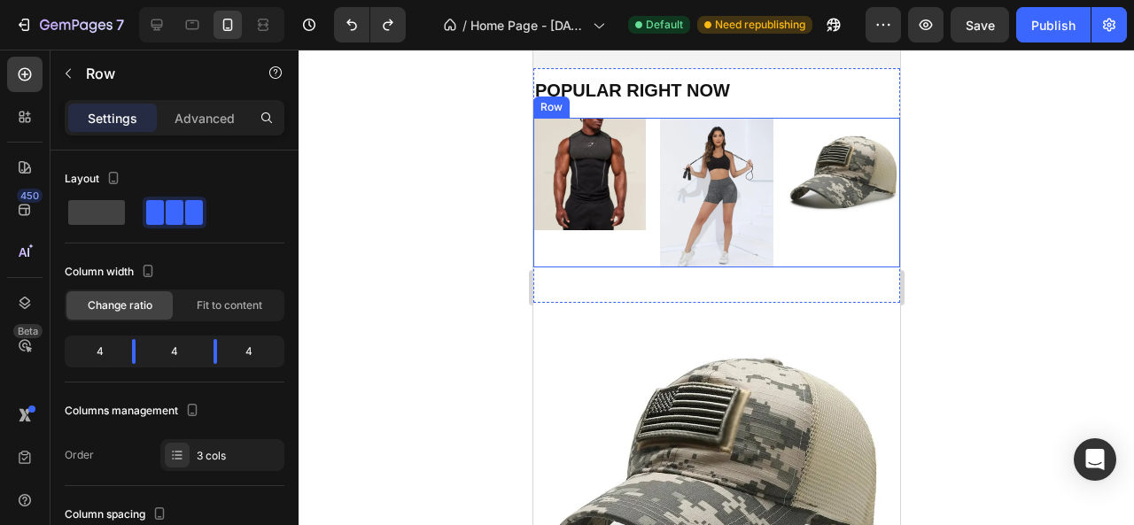
click at [574, 246] on div "Image" at bounding box center [588, 193] width 113 height 151
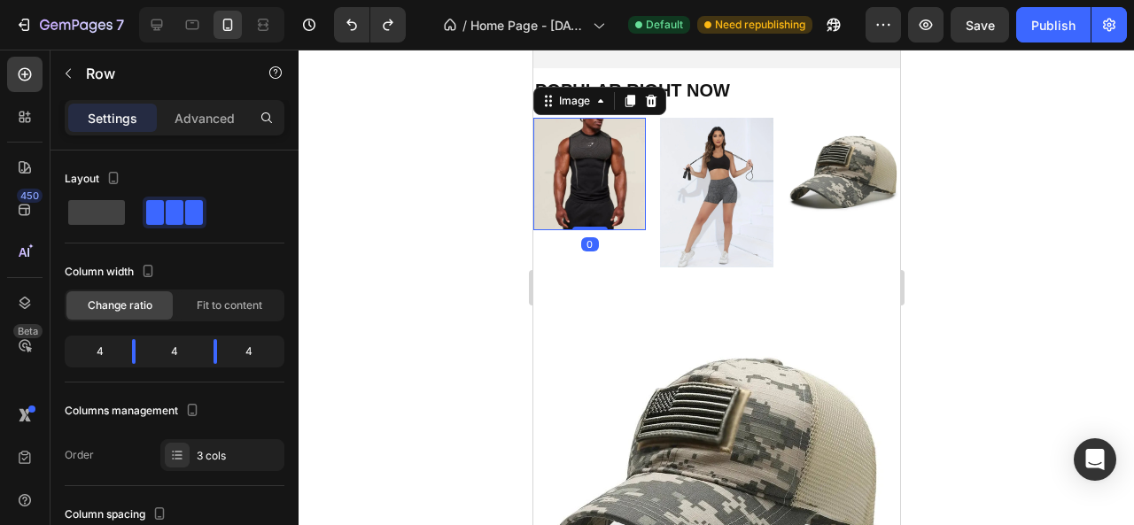
click at [578, 197] on img at bounding box center [588, 174] width 113 height 113
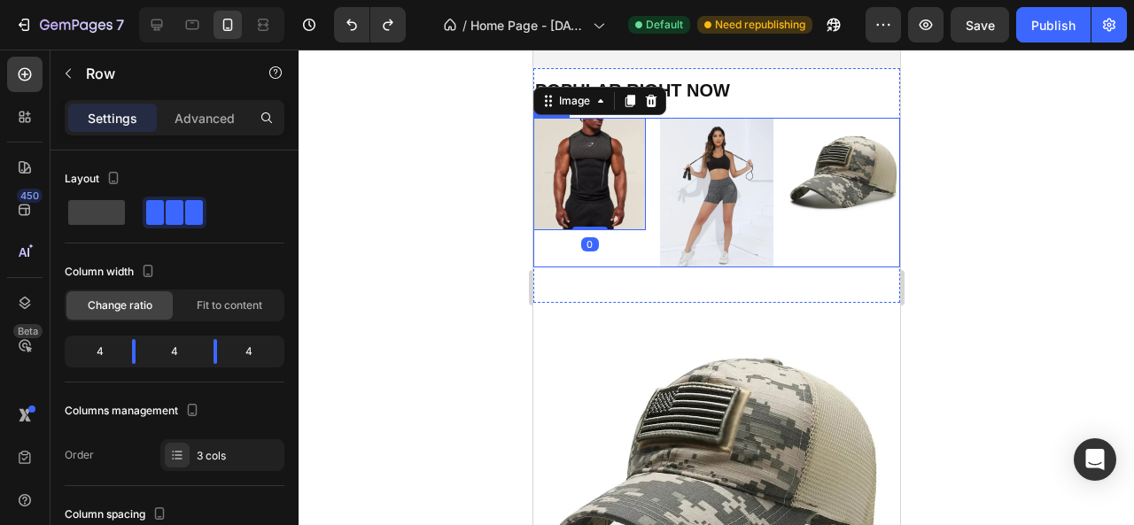
click at [564, 247] on div "Image 0" at bounding box center [588, 193] width 113 height 151
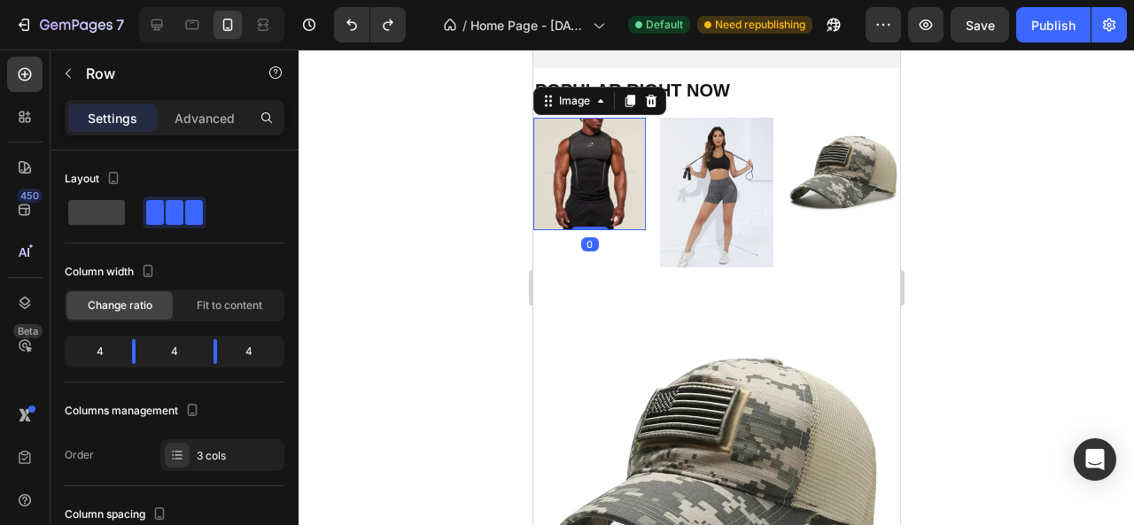
click at [565, 187] on img at bounding box center [588, 174] width 113 height 113
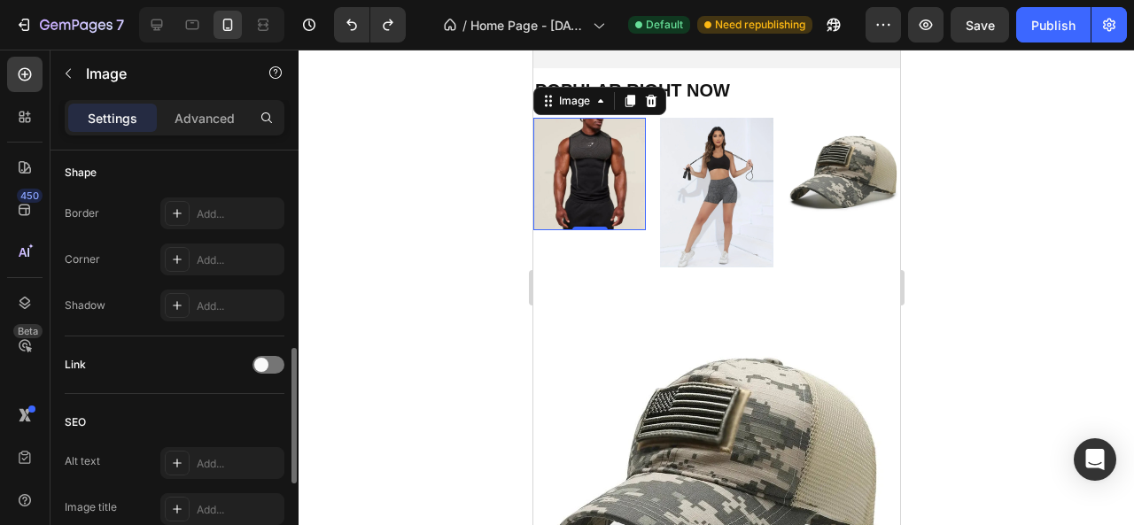
scroll to position [797, 0]
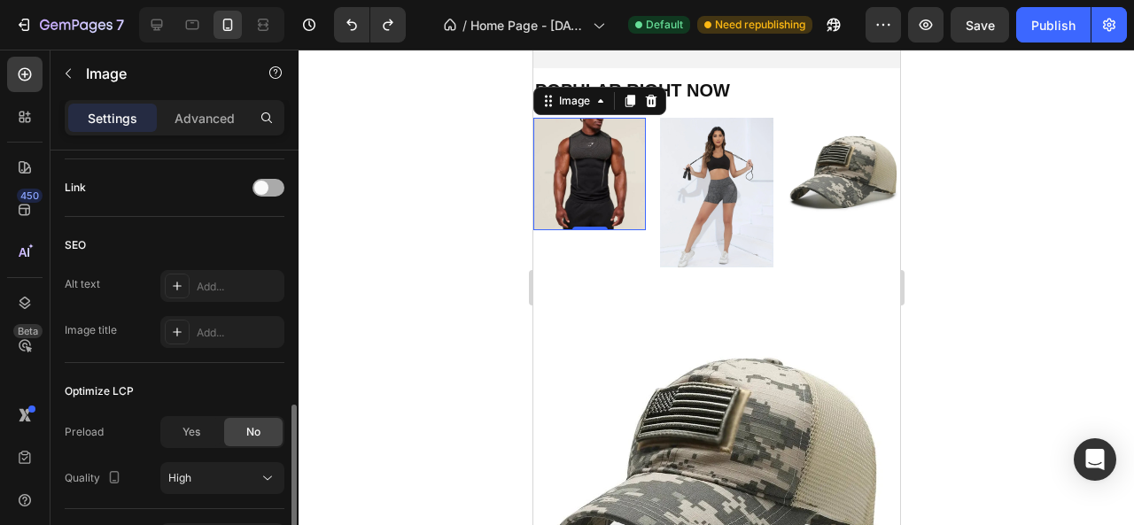
click at [265, 187] on span at bounding box center [261, 188] width 14 height 14
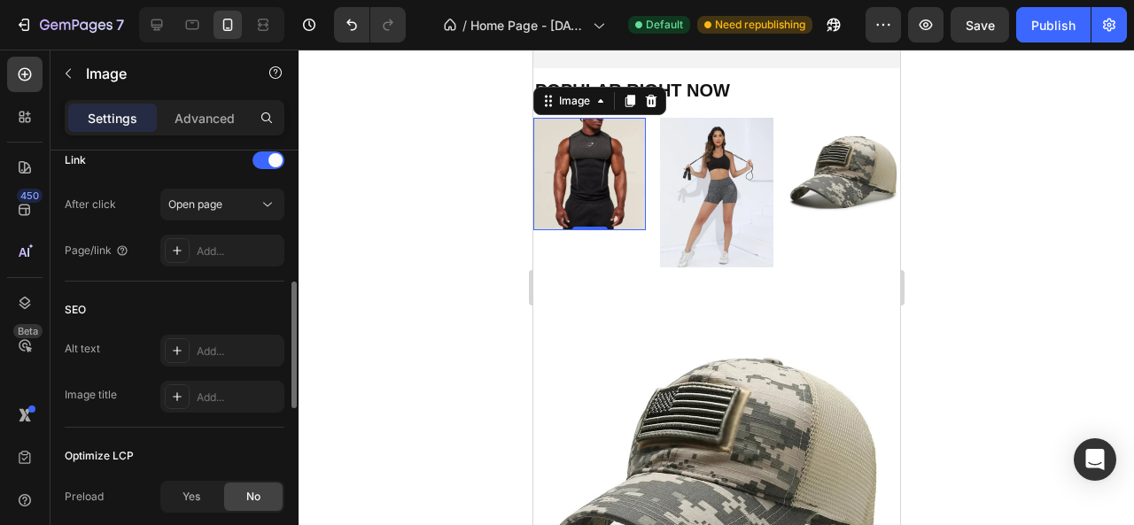
scroll to position [648, 0]
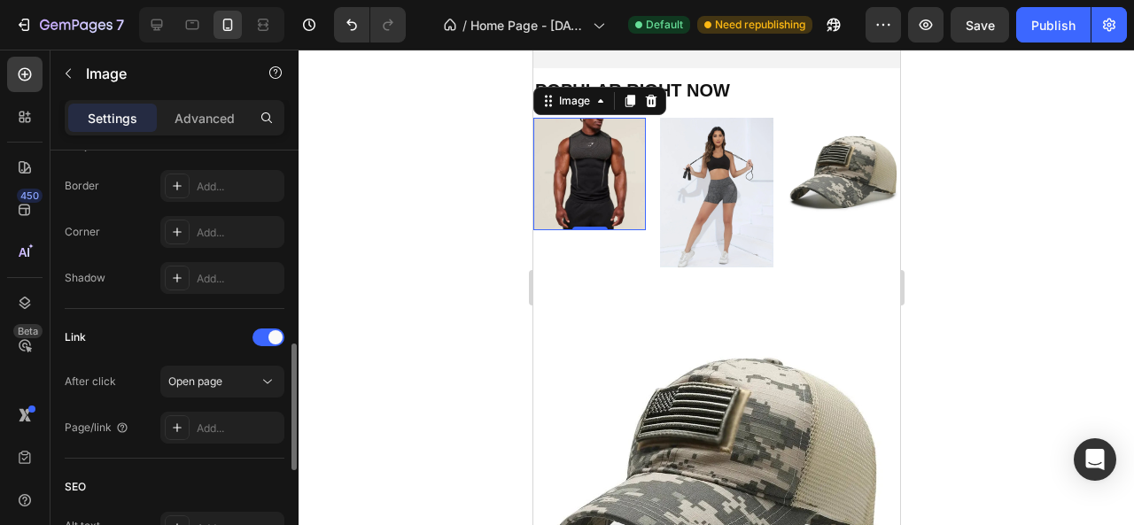
click at [255, 325] on div "Link" at bounding box center [175, 337] width 220 height 28
click at [264, 329] on div at bounding box center [269, 338] width 32 height 18
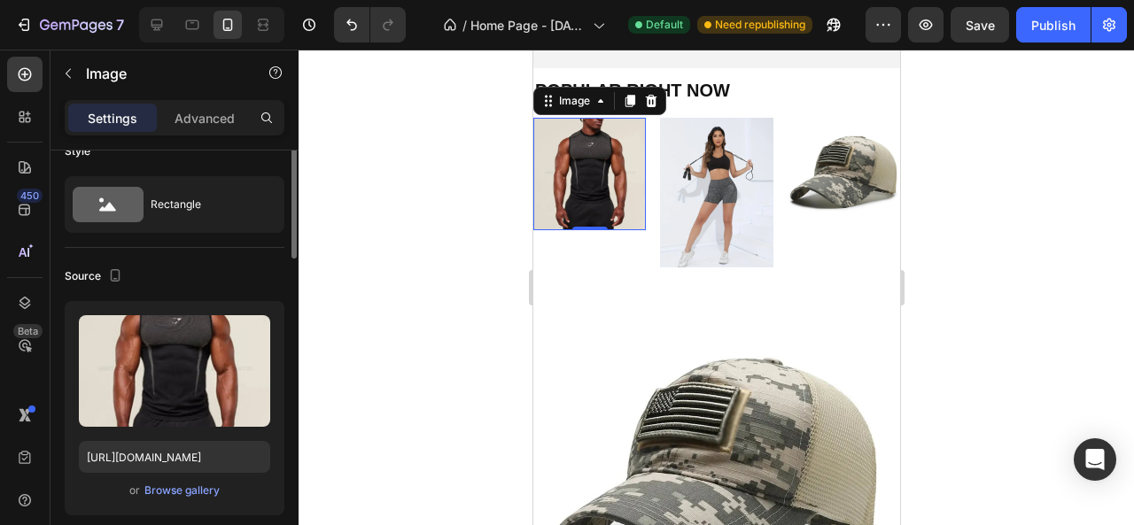
scroll to position [0, 0]
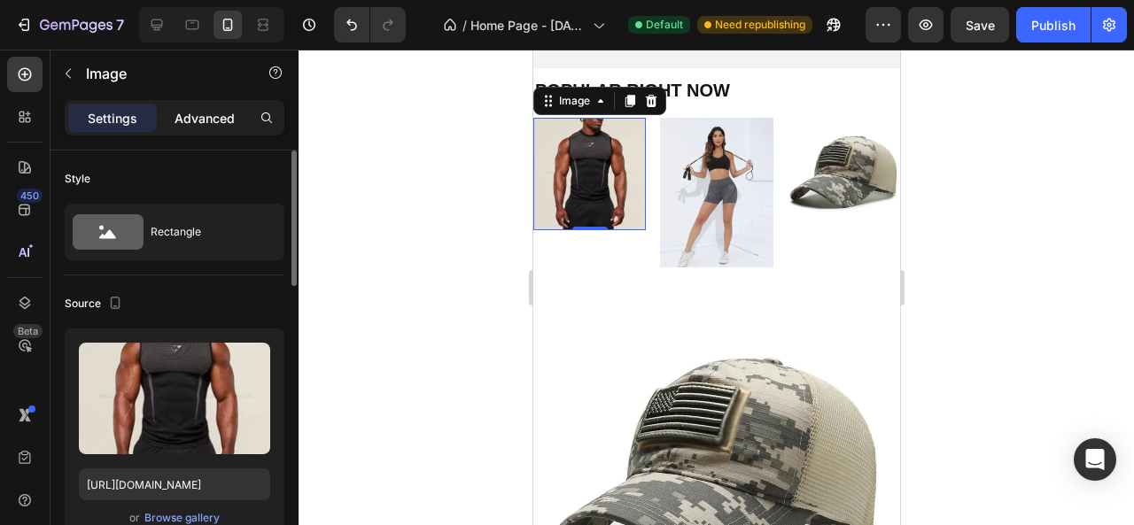
click at [198, 107] on div "Advanced" at bounding box center [204, 118] width 89 height 28
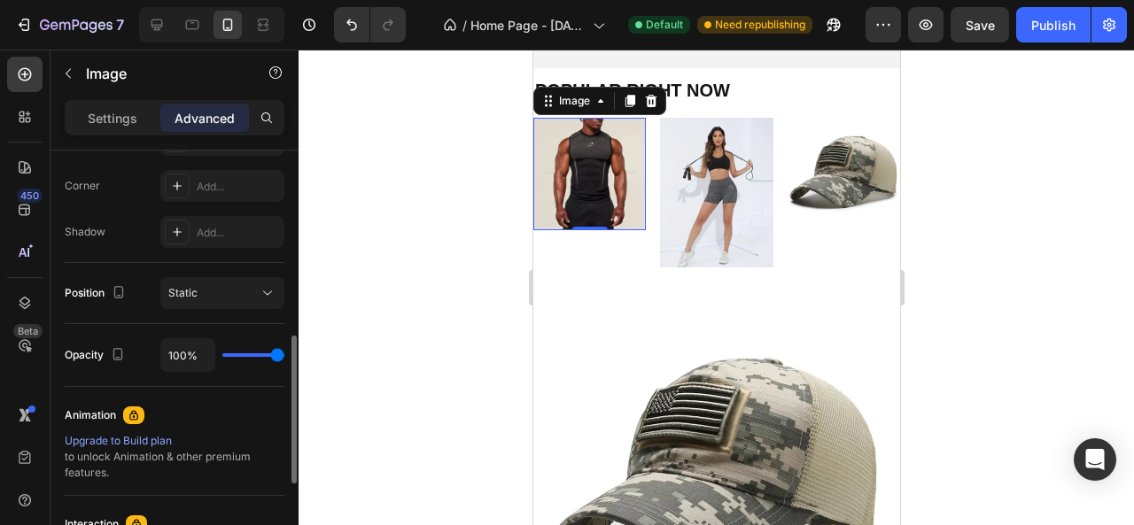
scroll to position [269, 0]
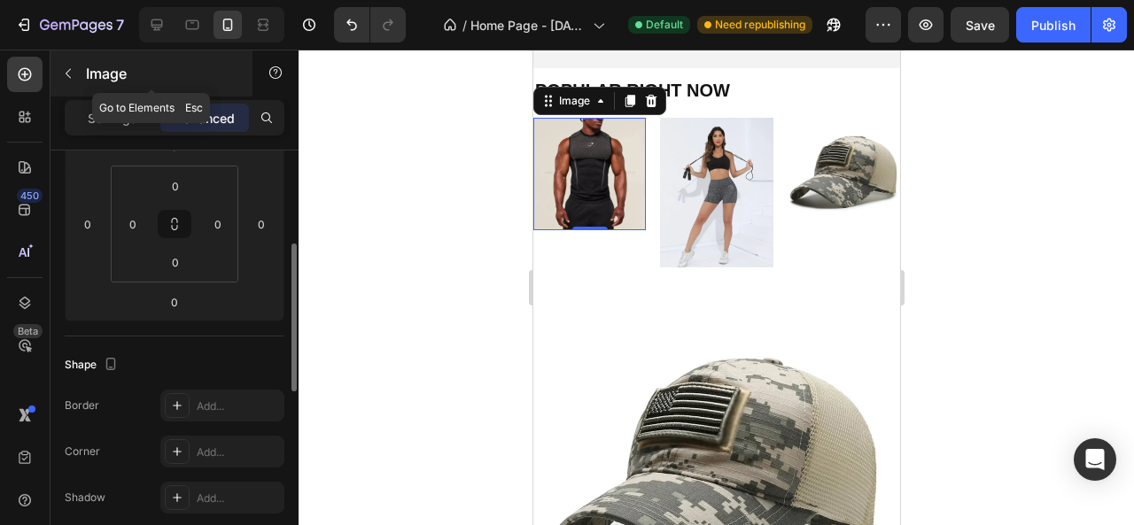
click at [74, 84] on button "button" at bounding box center [68, 73] width 28 height 28
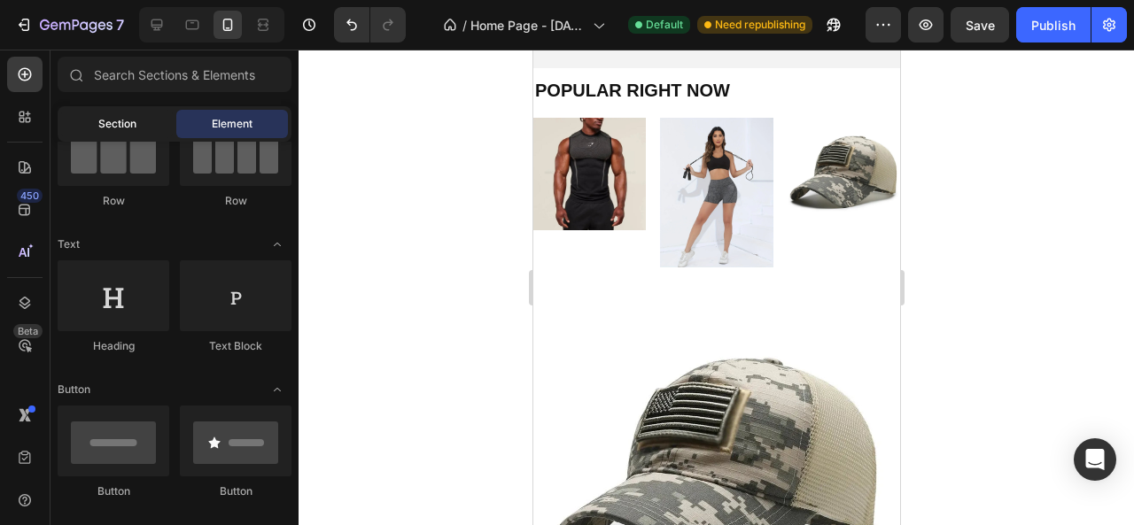
click at [89, 128] on div "Section" at bounding box center [117, 124] width 112 height 28
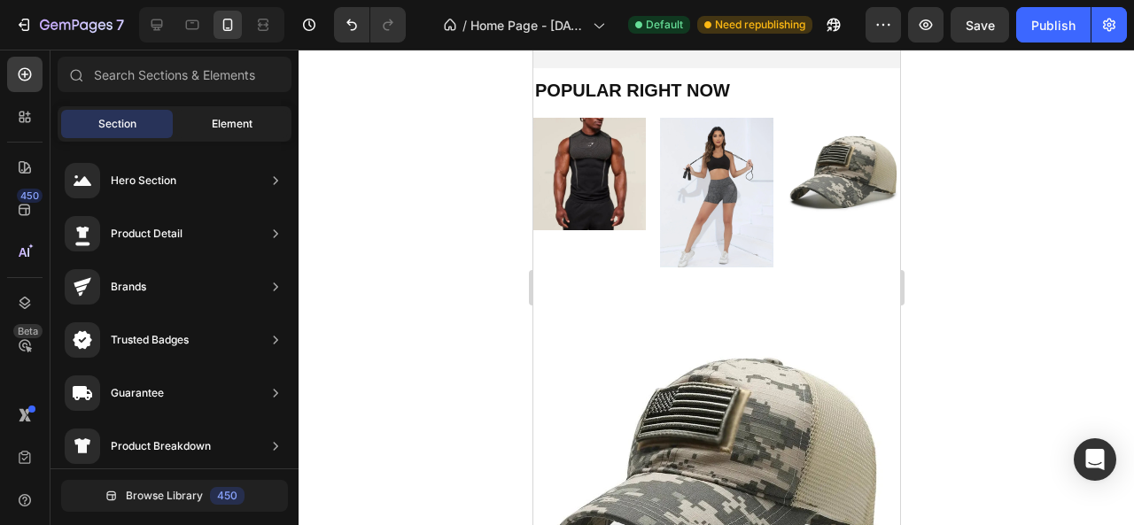
click at [206, 125] on div "Element" at bounding box center [232, 124] width 112 height 28
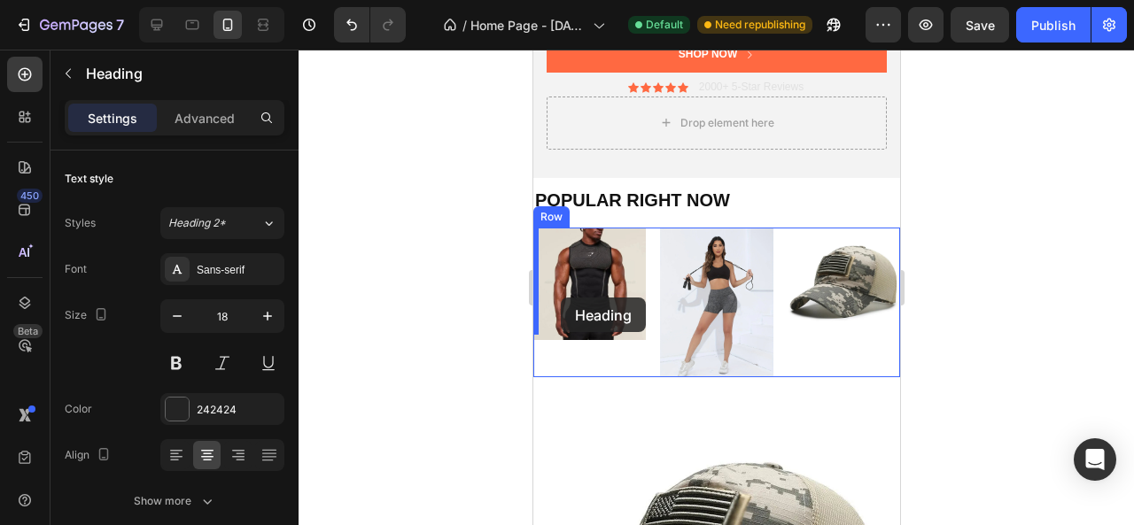
scroll to position [381, 0]
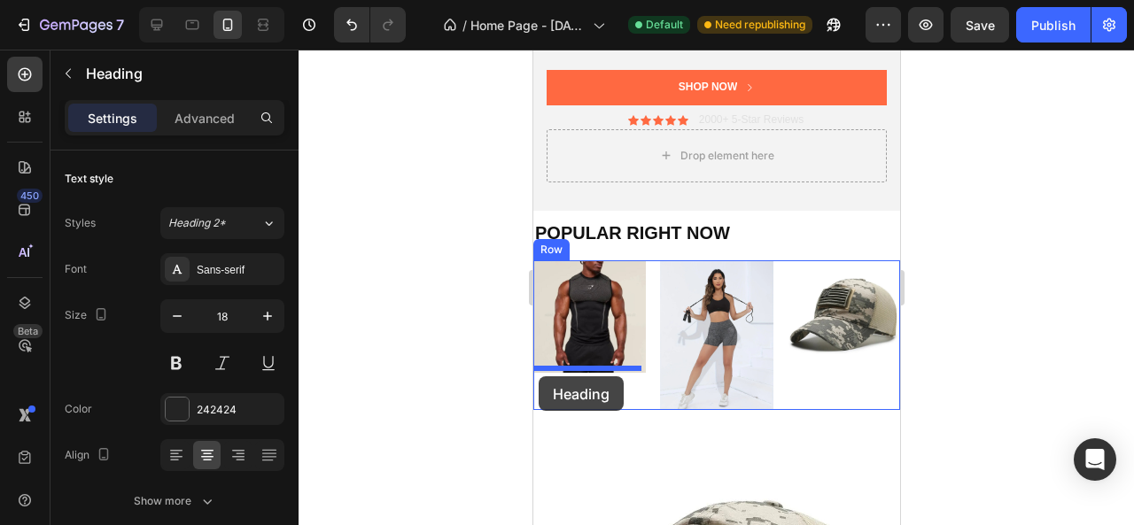
drag, startPoint x: 716, startPoint y: 299, endPoint x: 538, endPoint y: 377, distance: 194.4
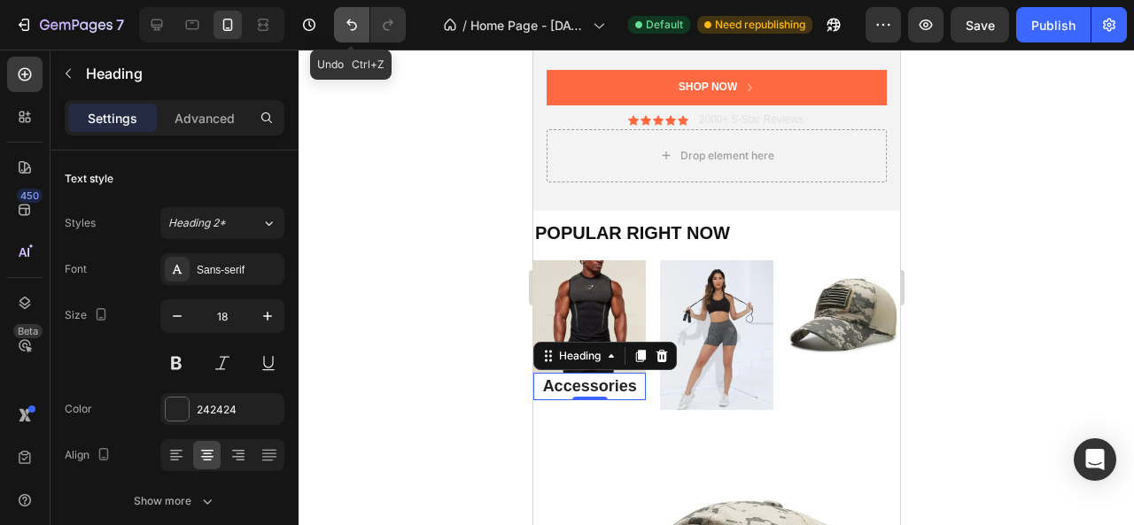
click at [351, 29] on icon "Undo/Redo" at bounding box center [352, 25] width 18 height 18
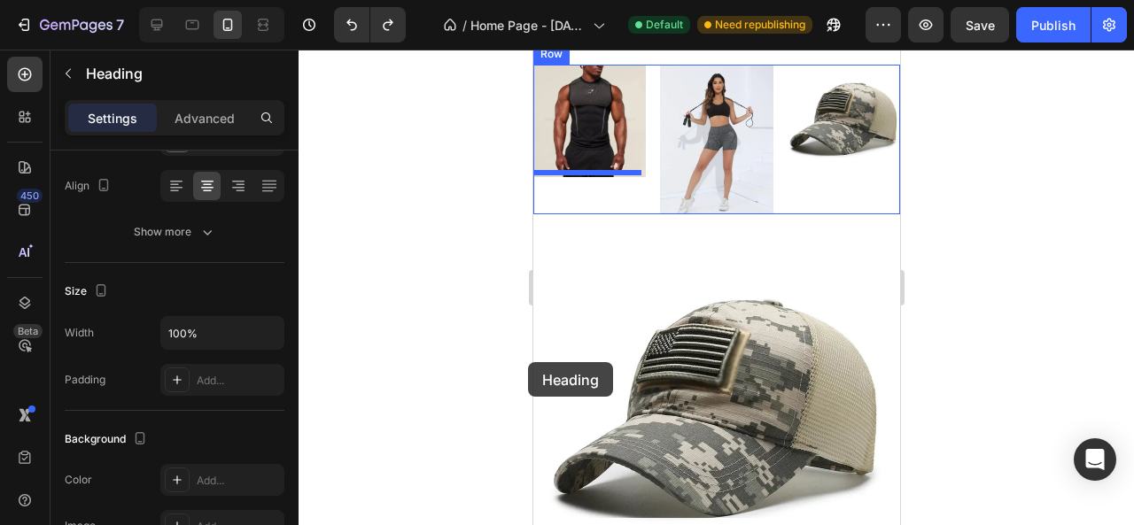
scroll to position [453, 0]
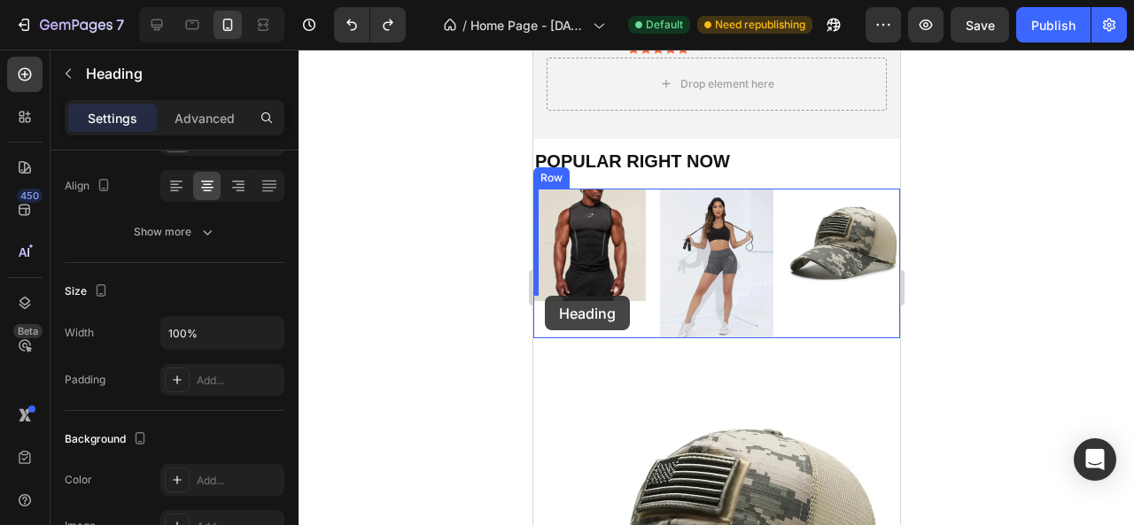
drag, startPoint x: 711, startPoint y: 401, endPoint x: 544, endPoint y: 296, distance: 197.1
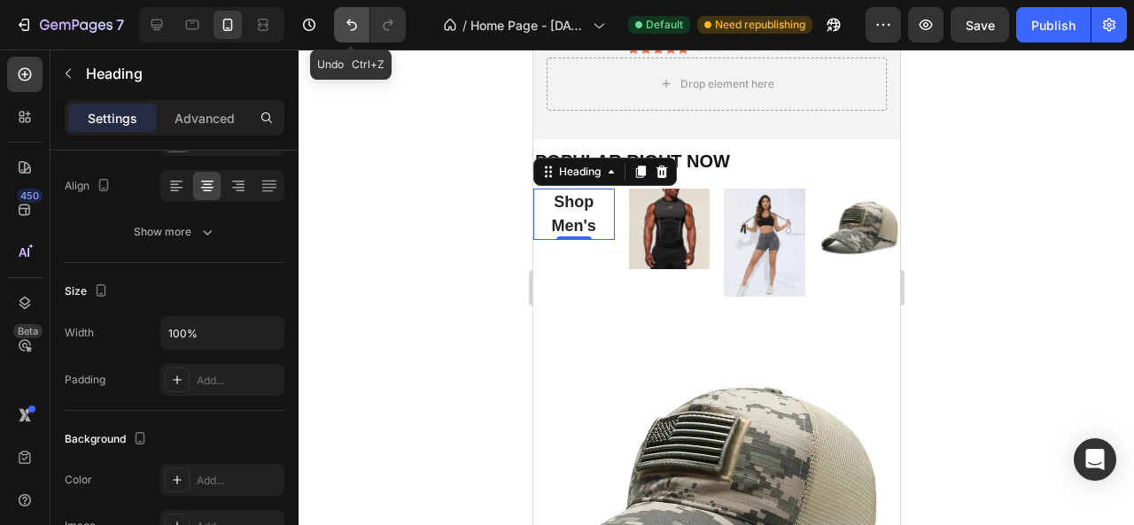
click at [345, 26] on icon "Undo/Redo" at bounding box center [352, 25] width 18 height 18
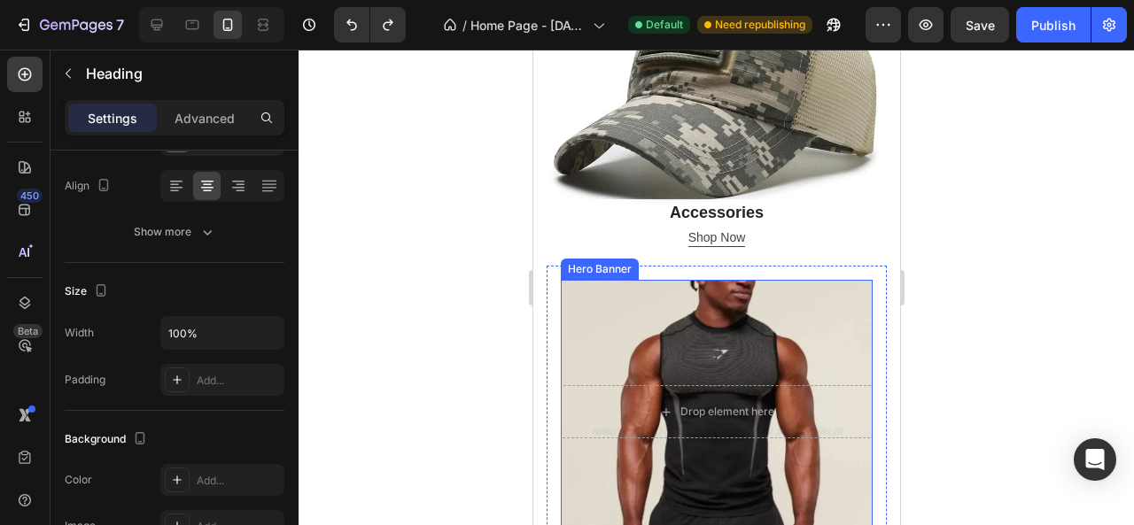
scroll to position [1073, 0]
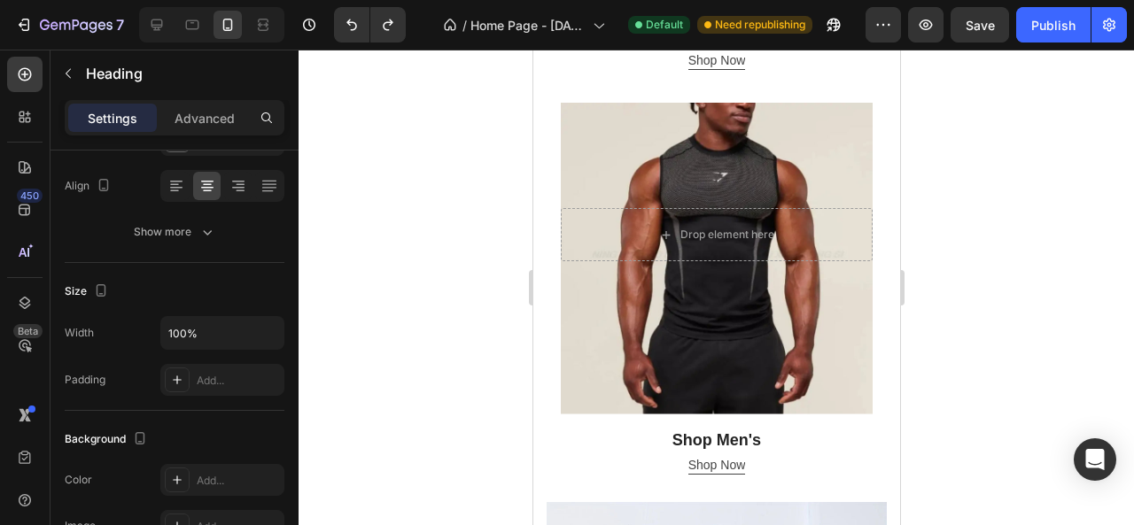
click at [692, 427] on h2 "Shop Men's" at bounding box center [715, 440] width 285 height 27
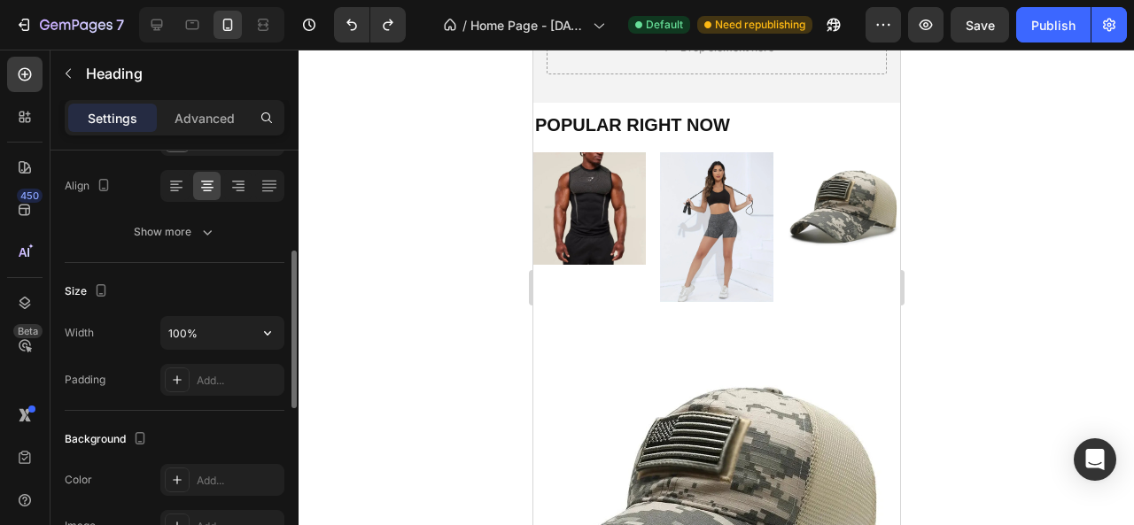
scroll to position [453, 0]
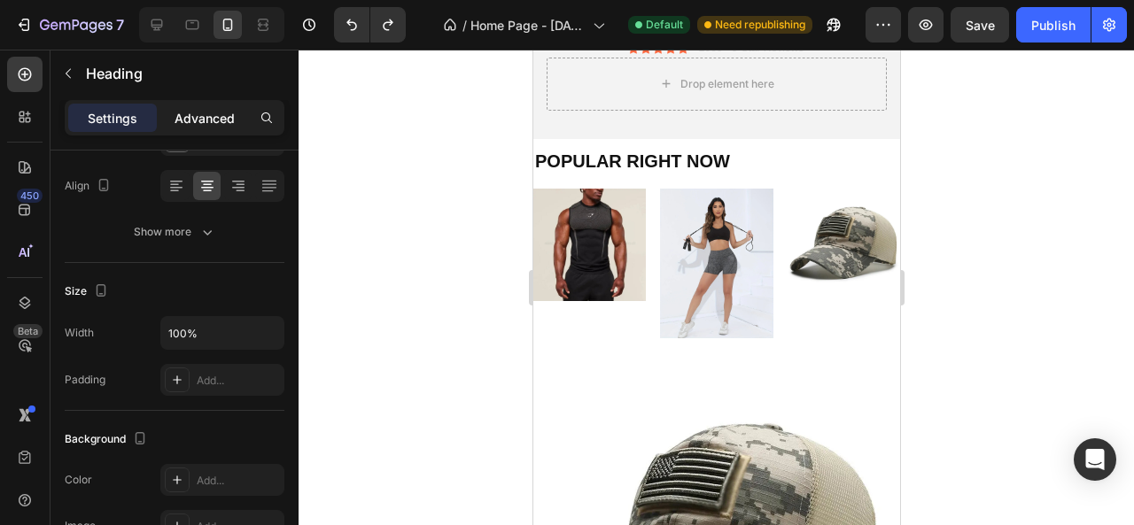
click at [212, 115] on p "Advanced" at bounding box center [205, 118] width 60 height 19
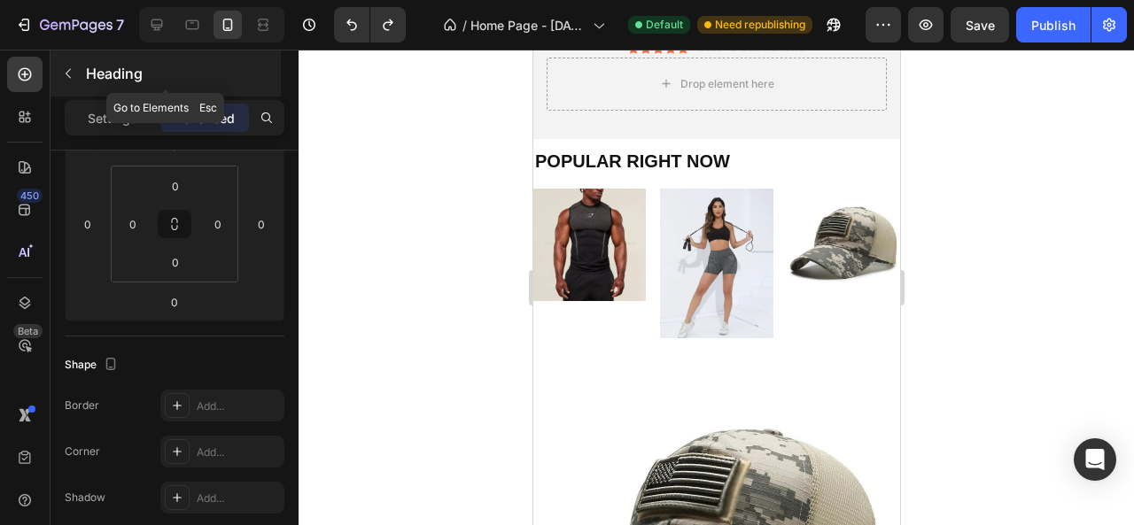
click at [80, 72] on button "button" at bounding box center [68, 73] width 28 height 28
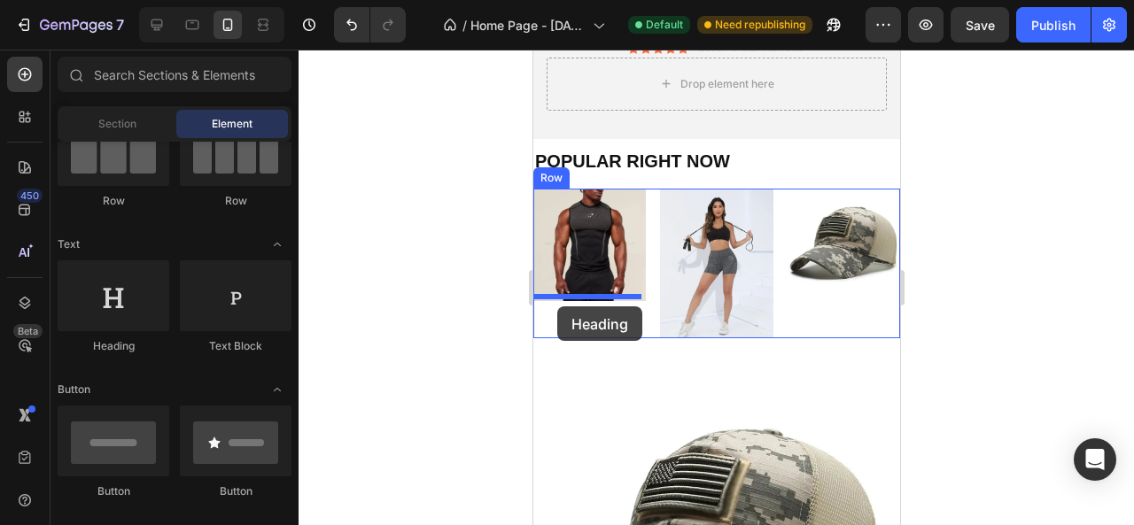
drag, startPoint x: 649, startPoint y: 359, endPoint x: 556, endPoint y: 307, distance: 105.9
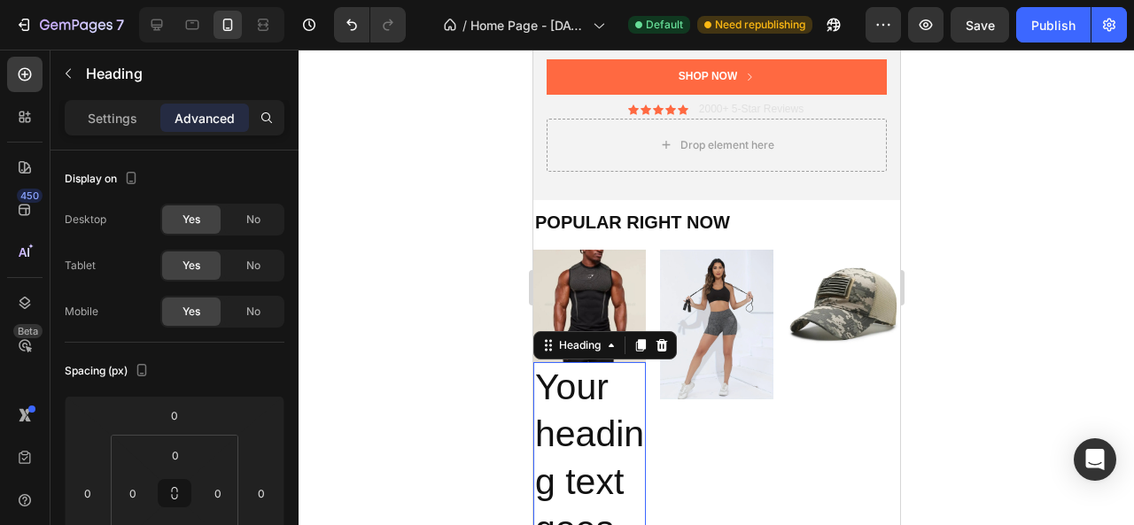
scroll to position [364, 0]
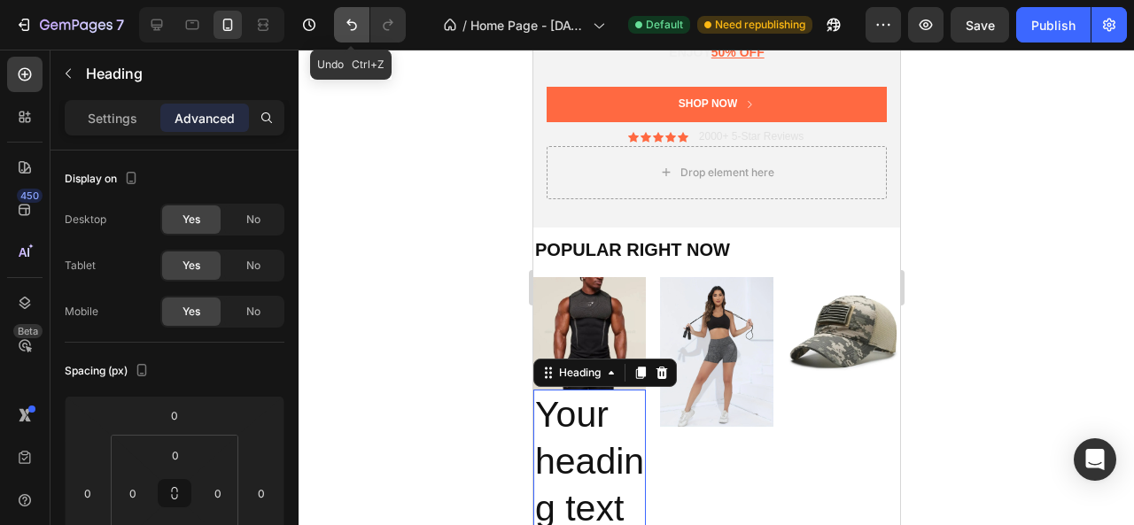
click at [343, 26] on icon "Undo/Redo" at bounding box center [352, 25] width 18 height 18
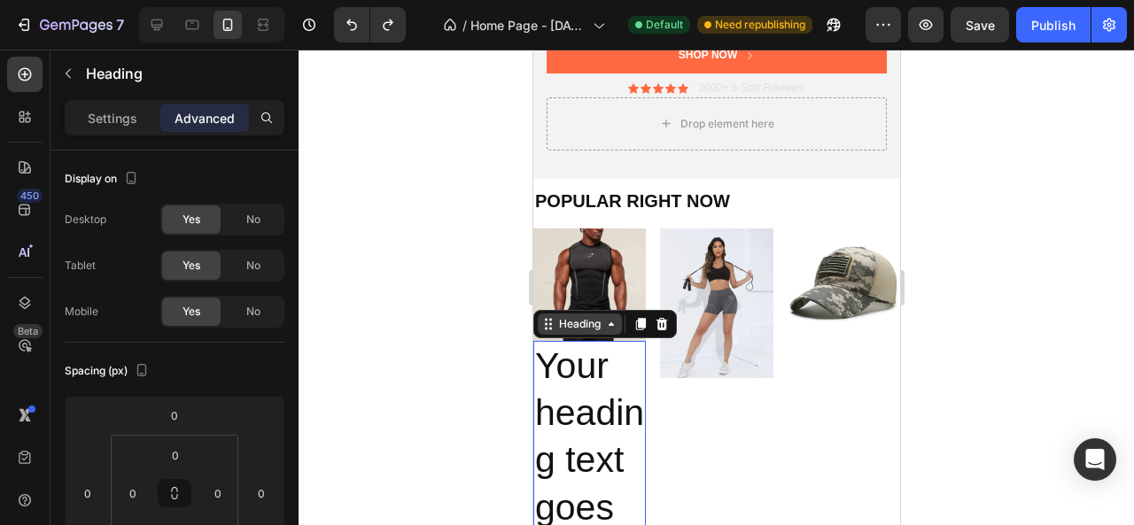
scroll to position [453, 0]
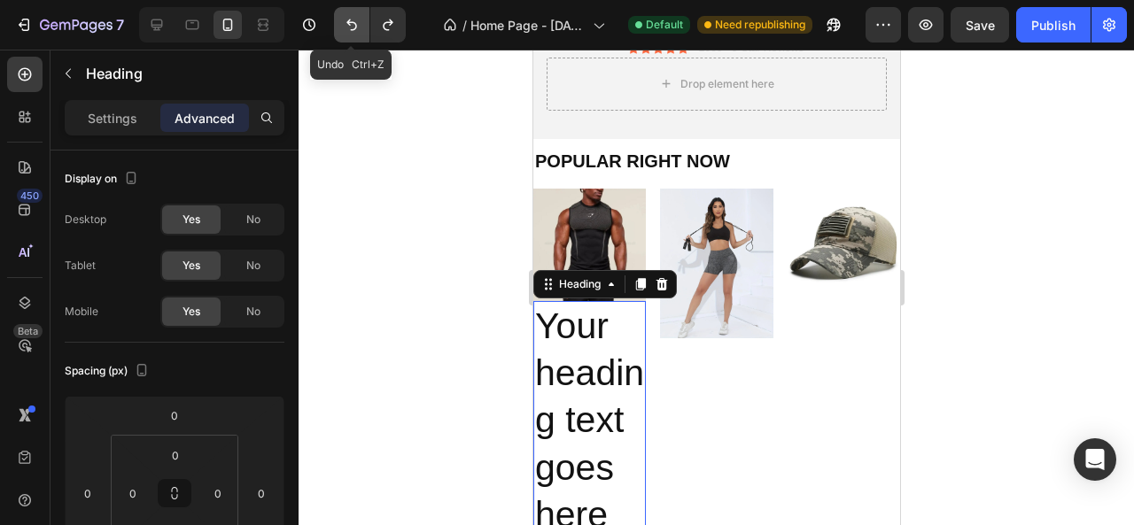
click at [354, 22] on icon "Undo/Redo" at bounding box center [352, 25] width 18 height 18
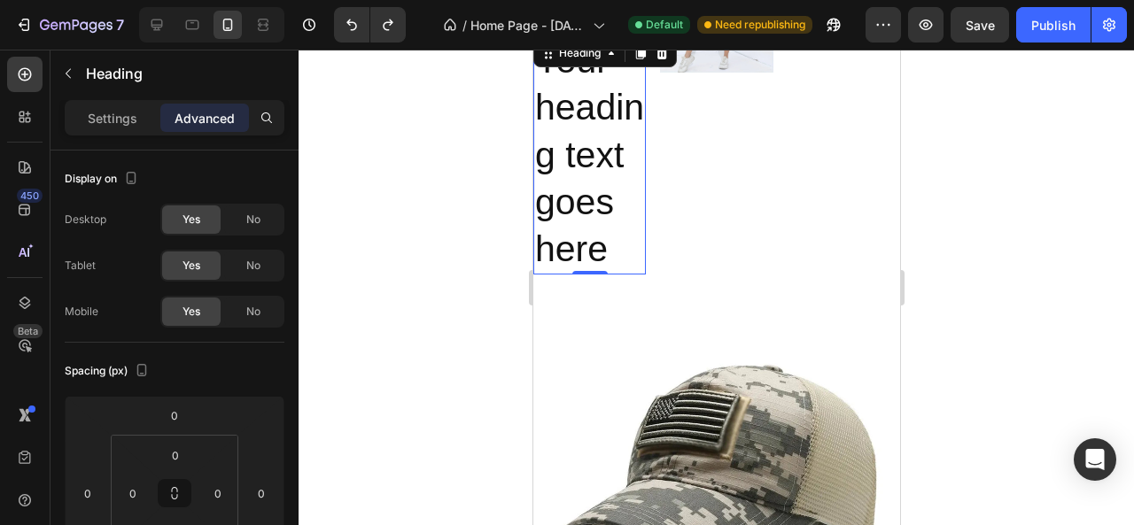
click at [601, 188] on h2 "Your heading text goes here" at bounding box center [588, 154] width 113 height 239
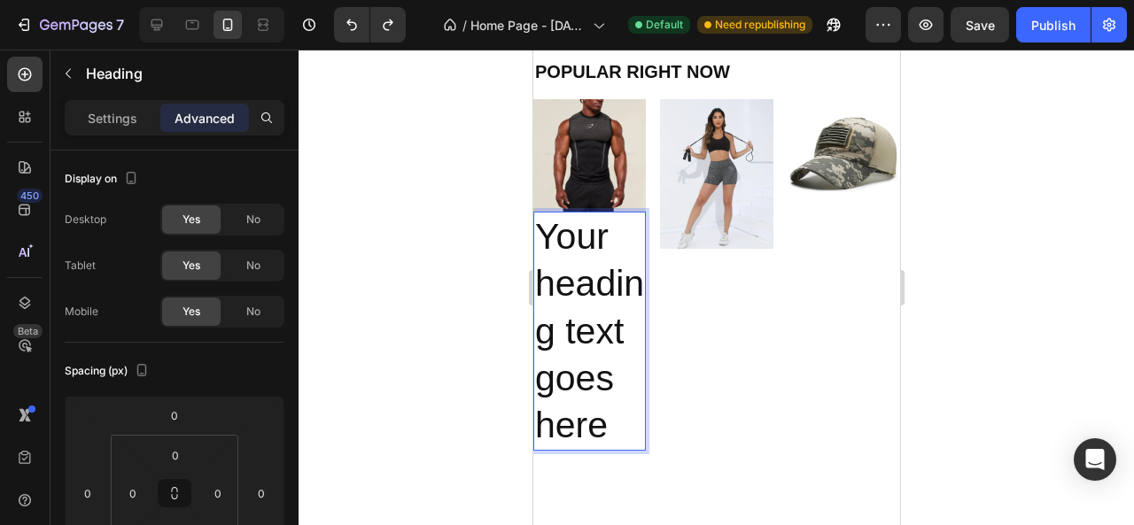
scroll to position [541, 0]
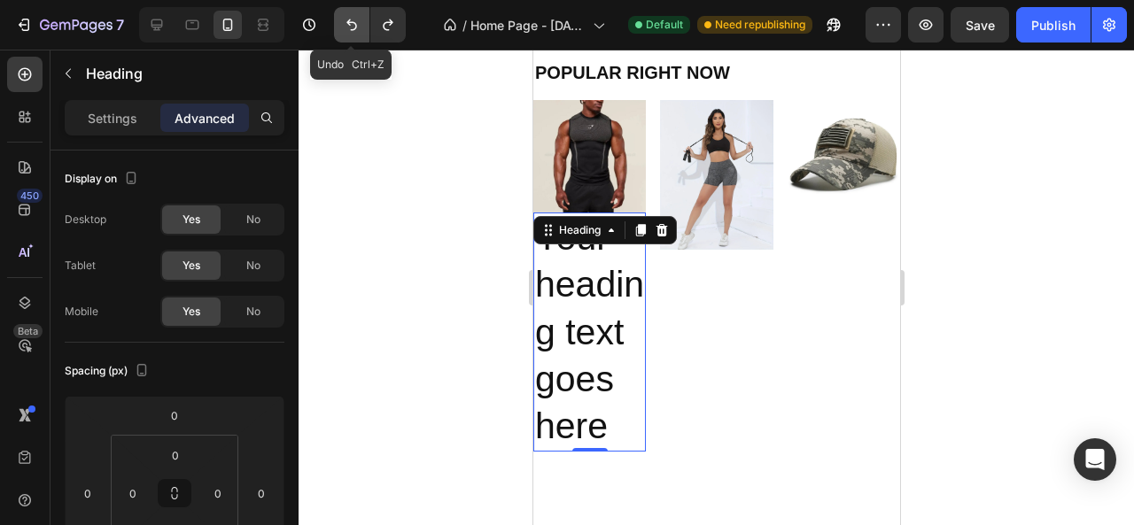
click at [347, 26] on icon "Undo/Redo" at bounding box center [352, 25] width 18 height 18
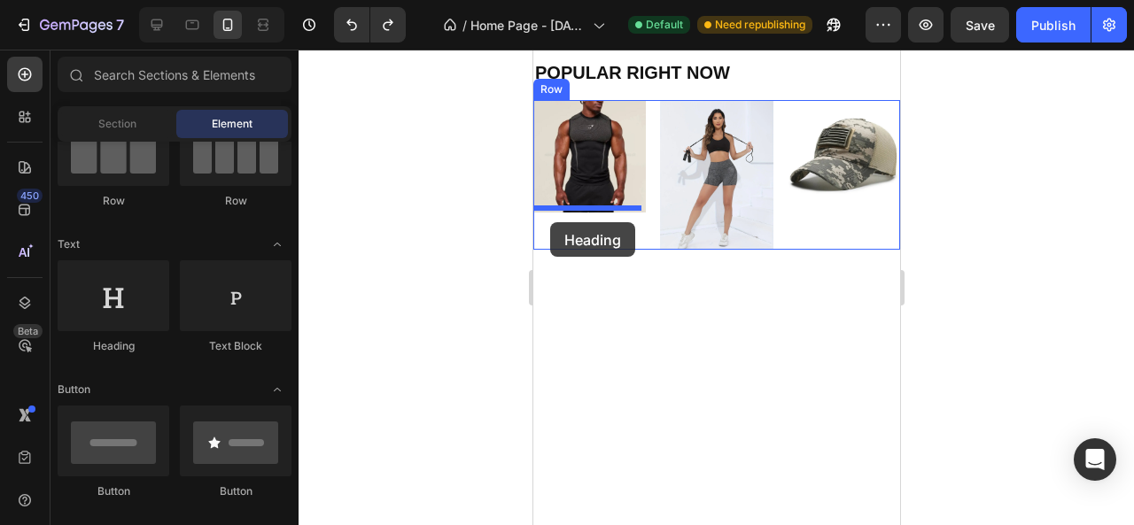
drag, startPoint x: 658, startPoint y: 364, endPoint x: 549, endPoint y: 222, distance: 178.8
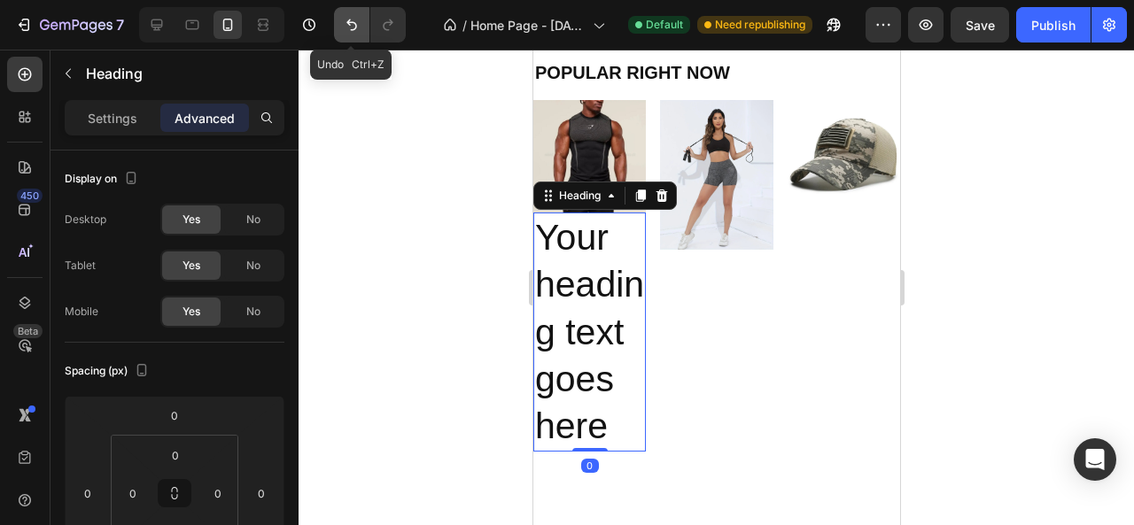
click at [352, 24] on icon "Undo/Redo" at bounding box center [352, 25] width 18 height 18
click at [341, 17] on button "Undo/Redo" at bounding box center [351, 24] width 35 height 35
click at [341, 21] on button "Undo/Redo" at bounding box center [351, 24] width 35 height 35
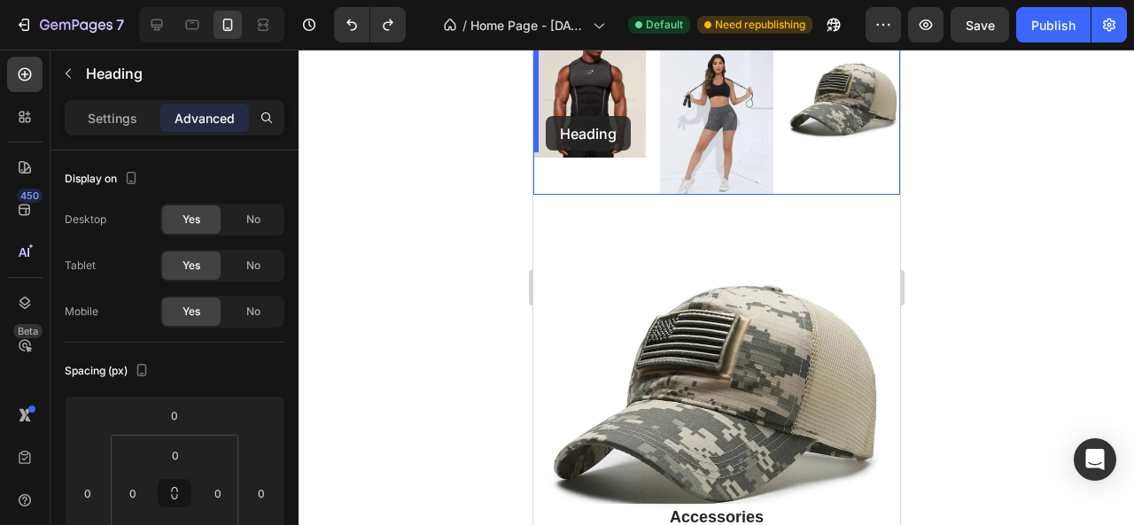
scroll to position [589, 0]
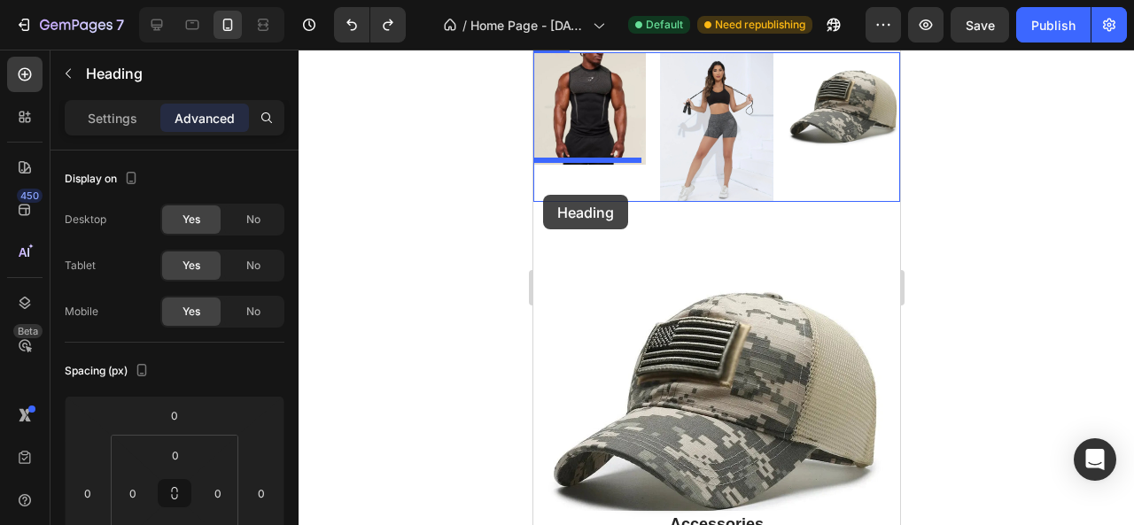
drag, startPoint x: 698, startPoint y: 411, endPoint x: 542, endPoint y: 195, distance: 266.6
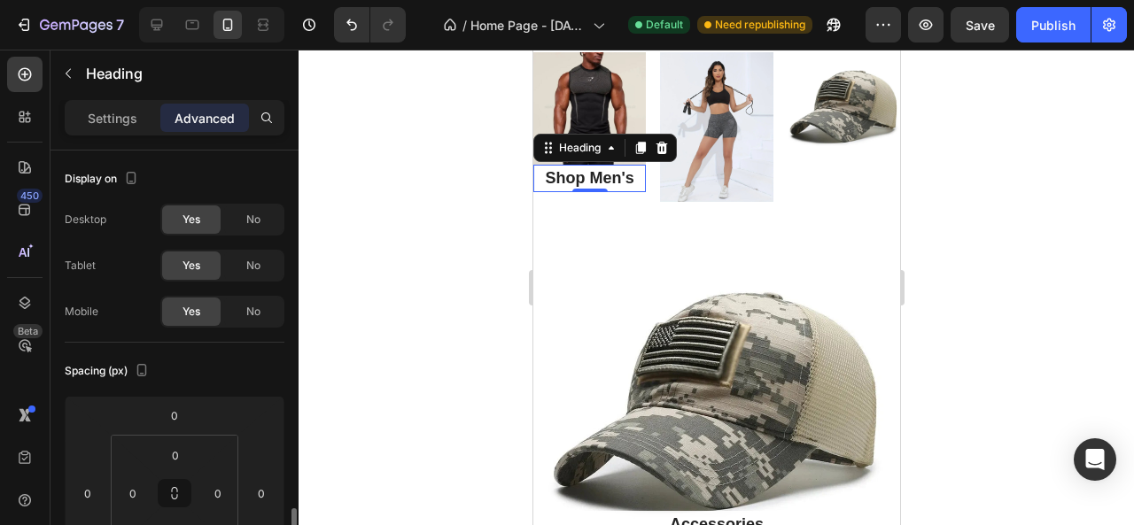
scroll to position [266, 0]
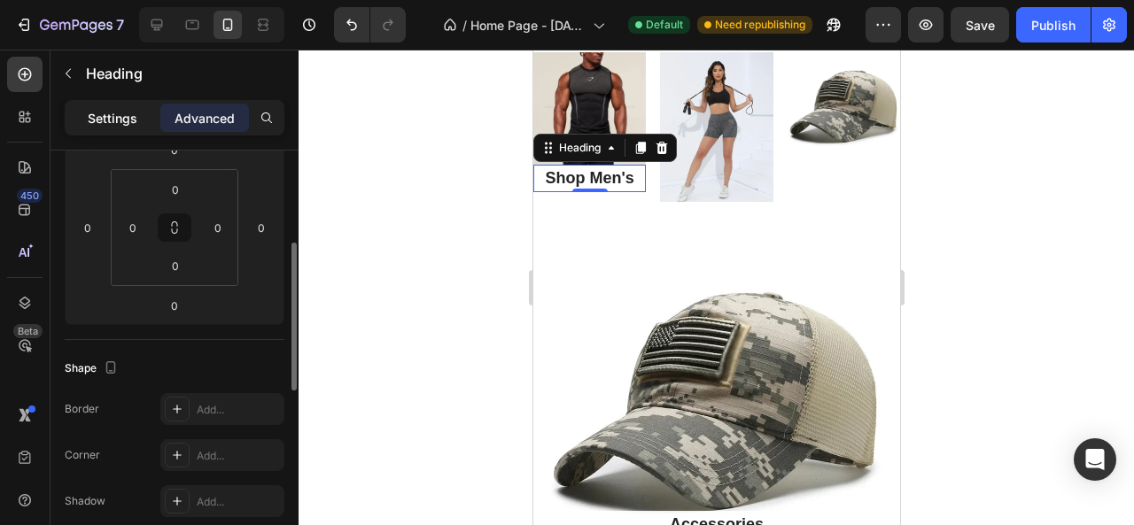
click at [108, 116] on p "Settings" at bounding box center [113, 118] width 50 height 19
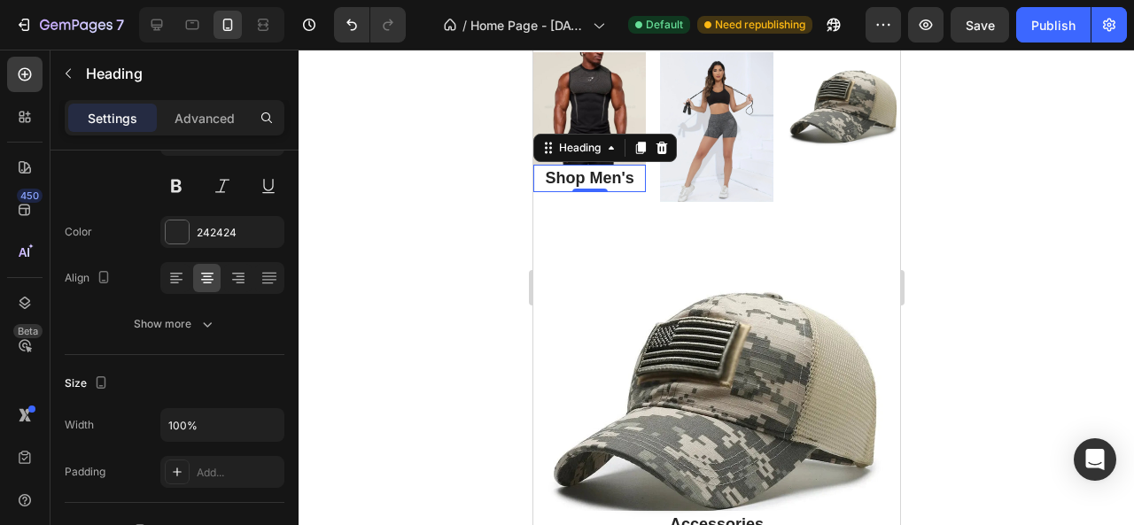
scroll to position [0, 0]
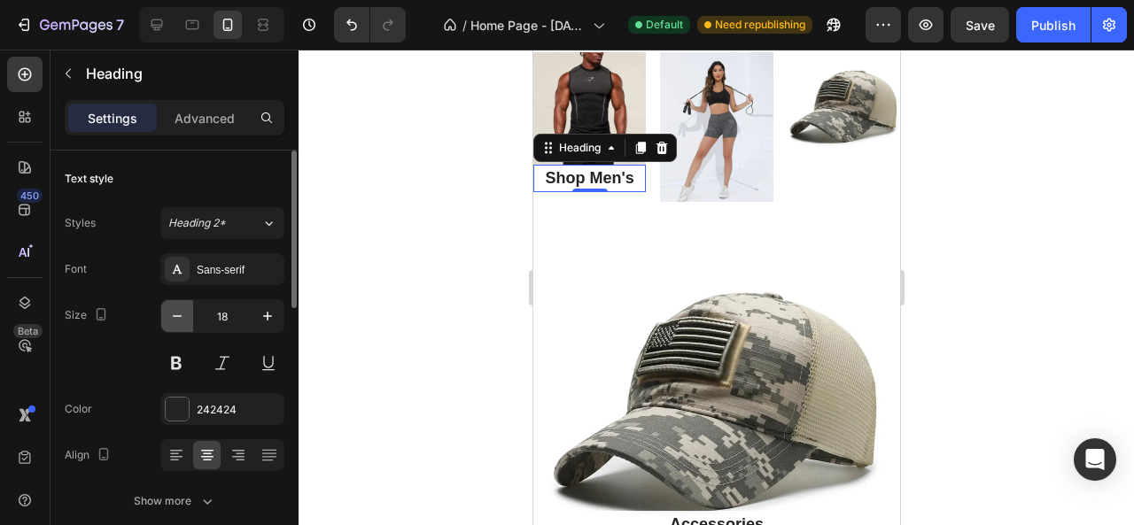
click at [180, 315] on icon "button" at bounding box center [177, 316] width 18 height 18
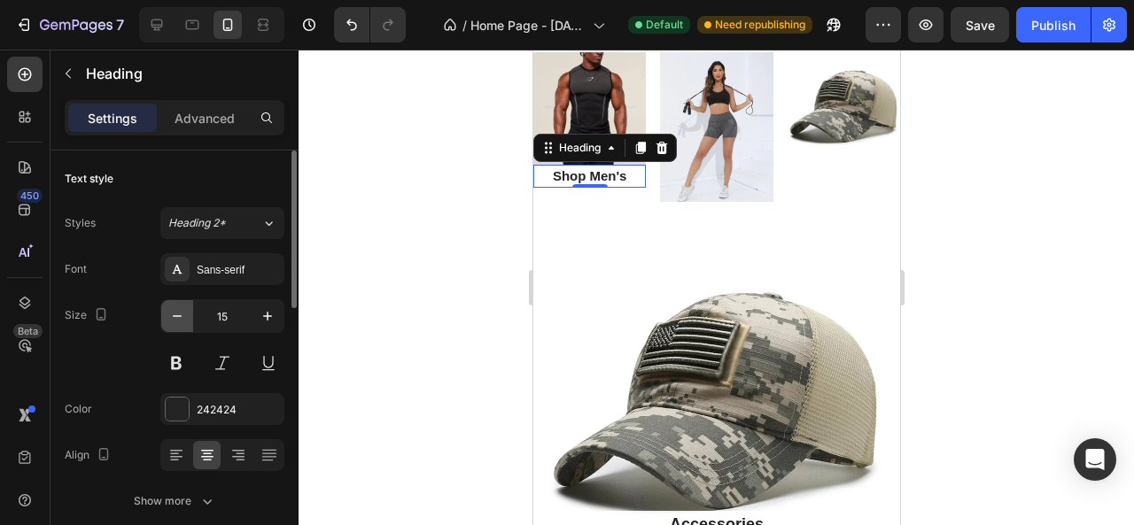
click at [180, 315] on icon "button" at bounding box center [177, 316] width 18 height 18
click at [275, 317] on icon "button" at bounding box center [268, 316] width 18 height 18
type input "13"
click at [1014, 261] on div at bounding box center [717, 288] width 836 height 476
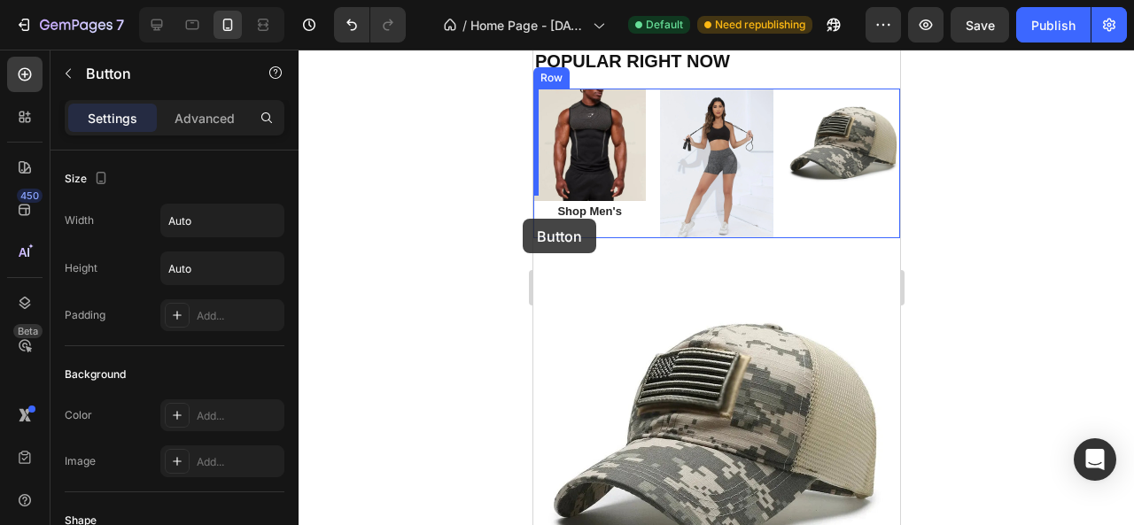
scroll to position [532, 0]
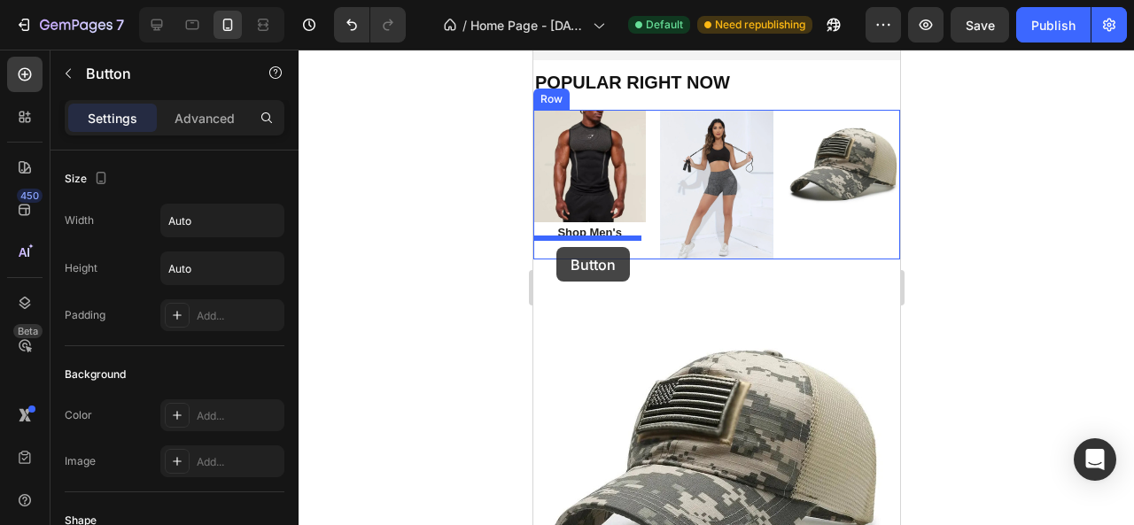
drag, startPoint x: 698, startPoint y: 360, endPoint x: 556, endPoint y: 247, distance: 181.7
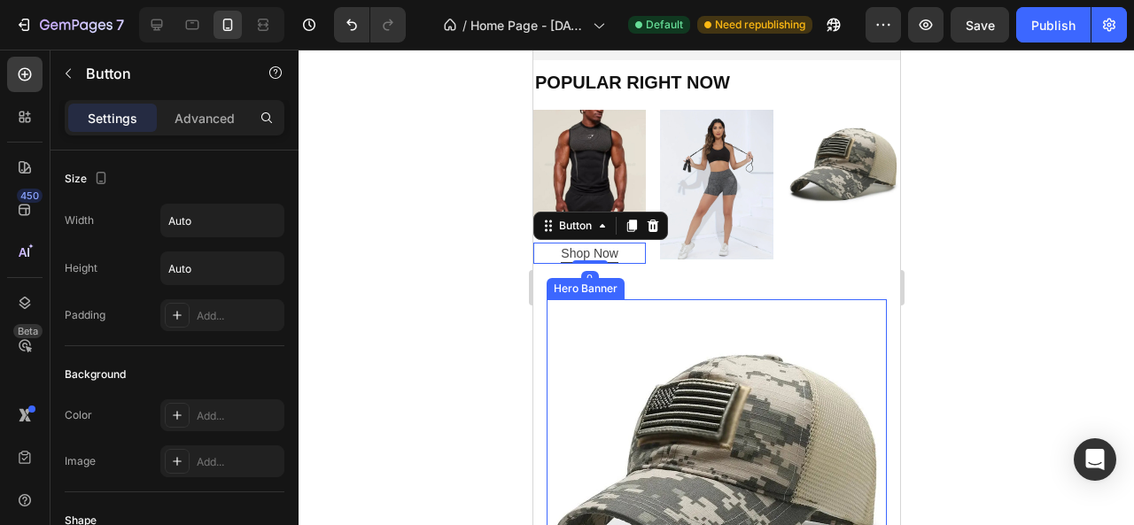
click at [473, 256] on div at bounding box center [717, 288] width 836 height 476
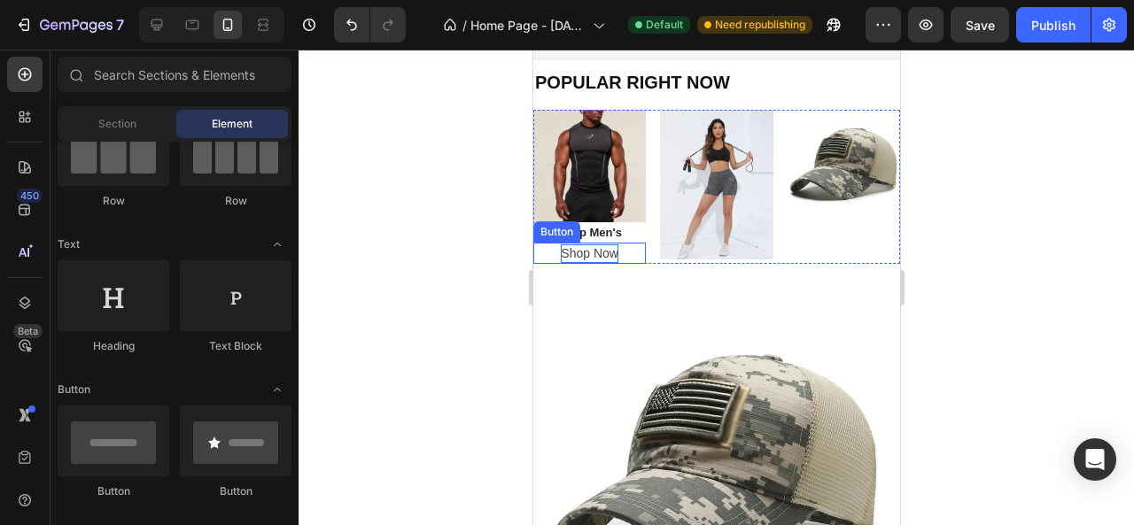
click at [613, 247] on div "Shop Now" at bounding box center [589, 254] width 58 height 19
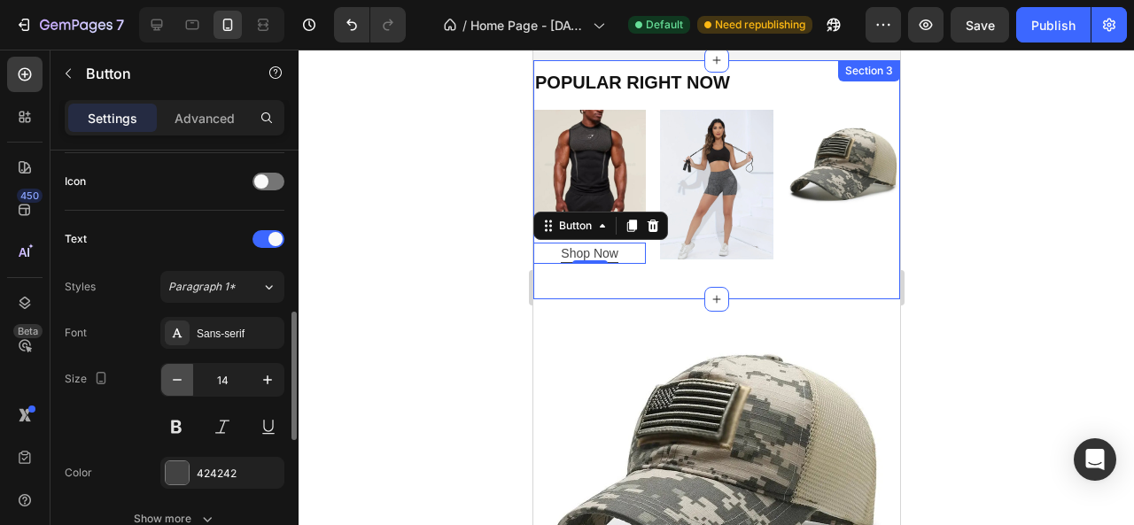
click at [178, 381] on icon "button" at bounding box center [177, 380] width 18 height 18
click at [179, 380] on icon "button" at bounding box center [177, 380] width 18 height 18
click at [273, 375] on icon "button" at bounding box center [268, 380] width 18 height 18
type input "12"
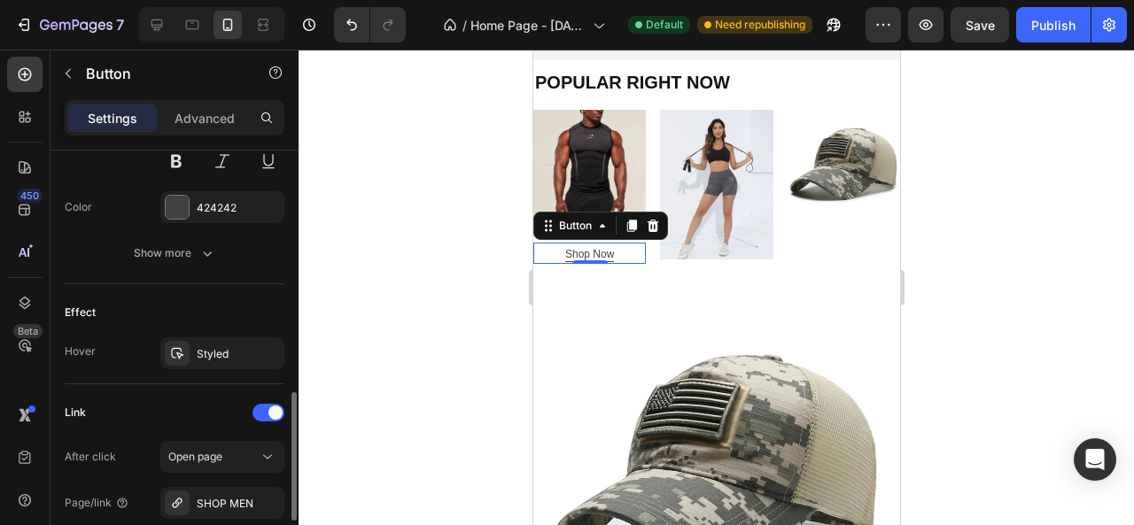
scroll to position [975, 0]
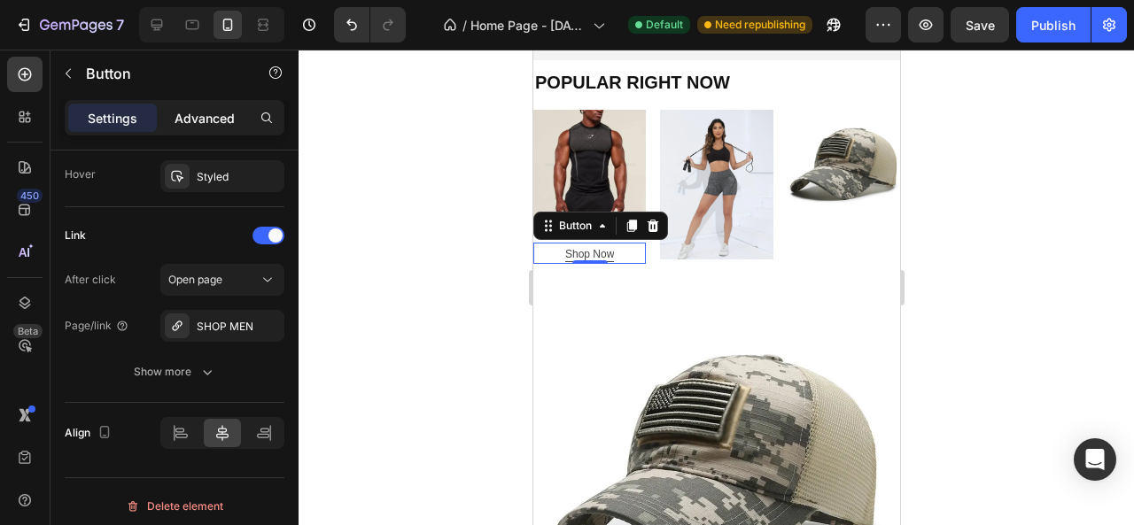
click at [229, 115] on p "Advanced" at bounding box center [205, 118] width 60 height 19
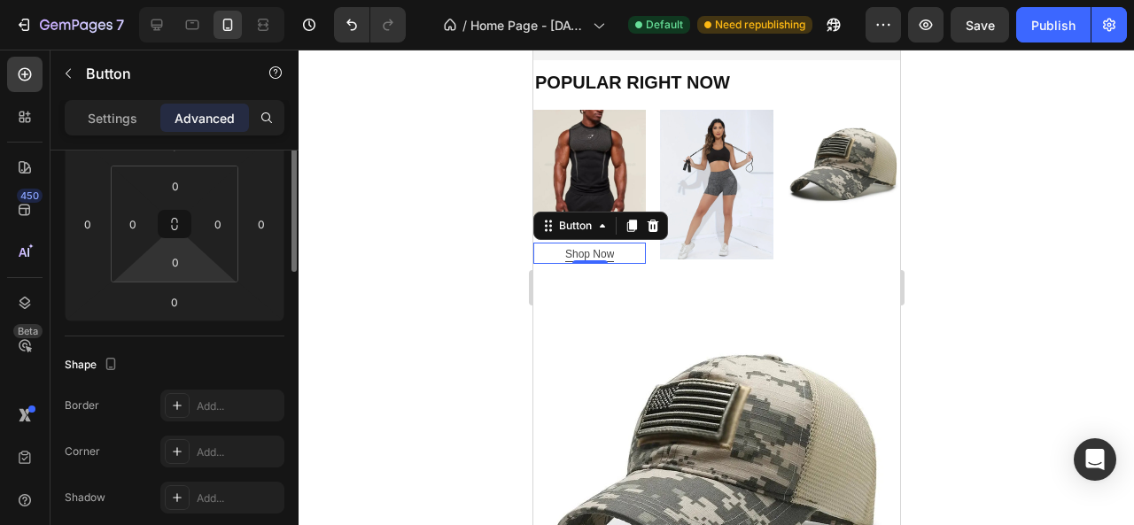
scroll to position [181, 0]
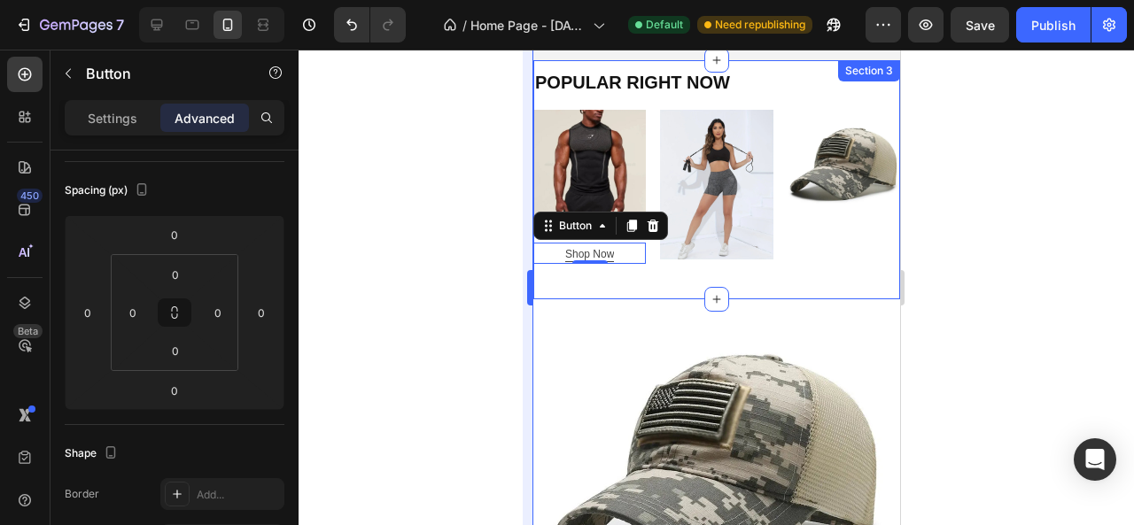
click at [452, 267] on div at bounding box center [717, 288] width 836 height 476
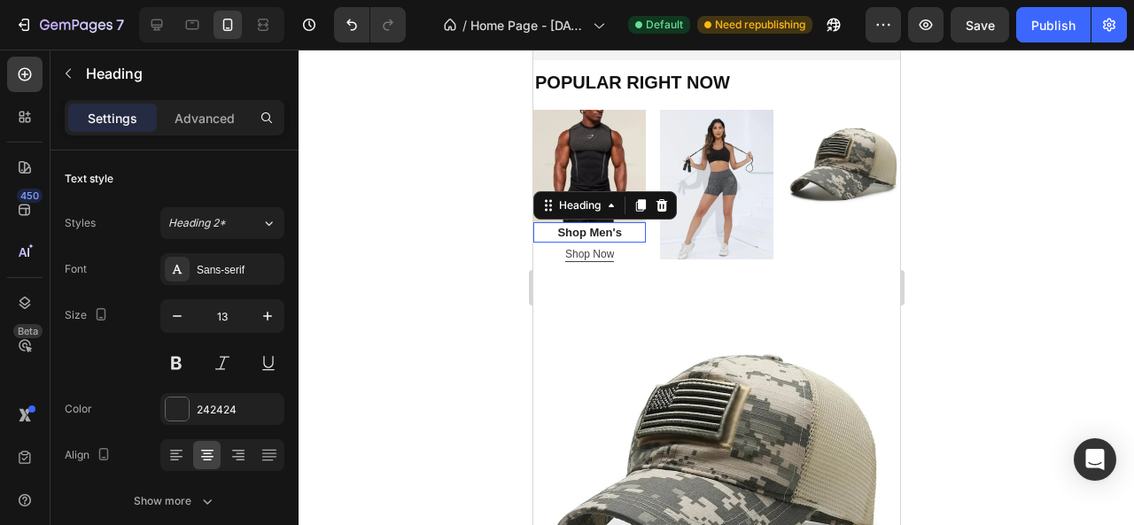
click at [607, 223] on h2 "Shop Men's" at bounding box center [588, 232] width 113 height 21
click at [216, 128] on div "Advanced" at bounding box center [204, 118] width 89 height 28
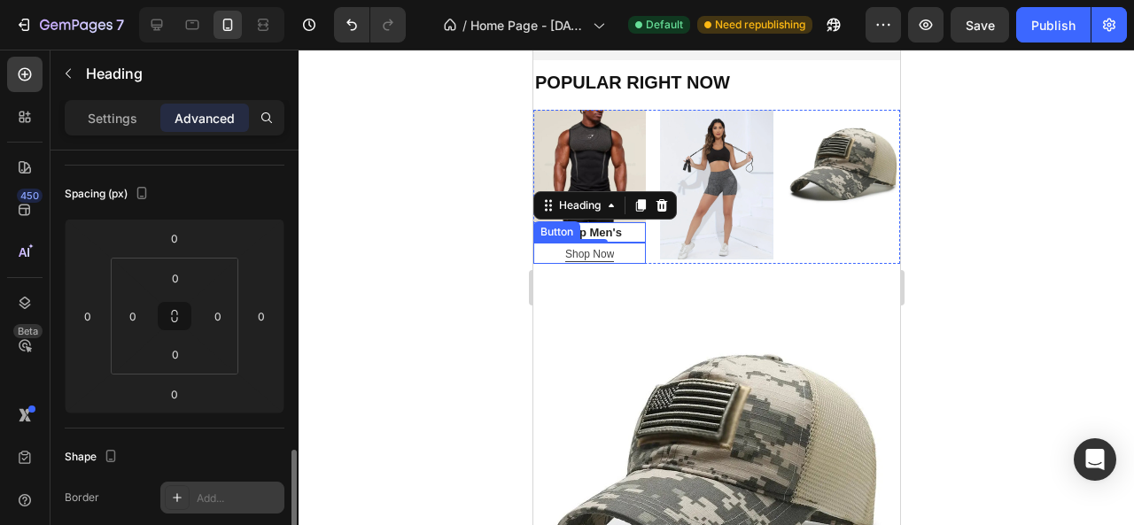
scroll to position [354, 0]
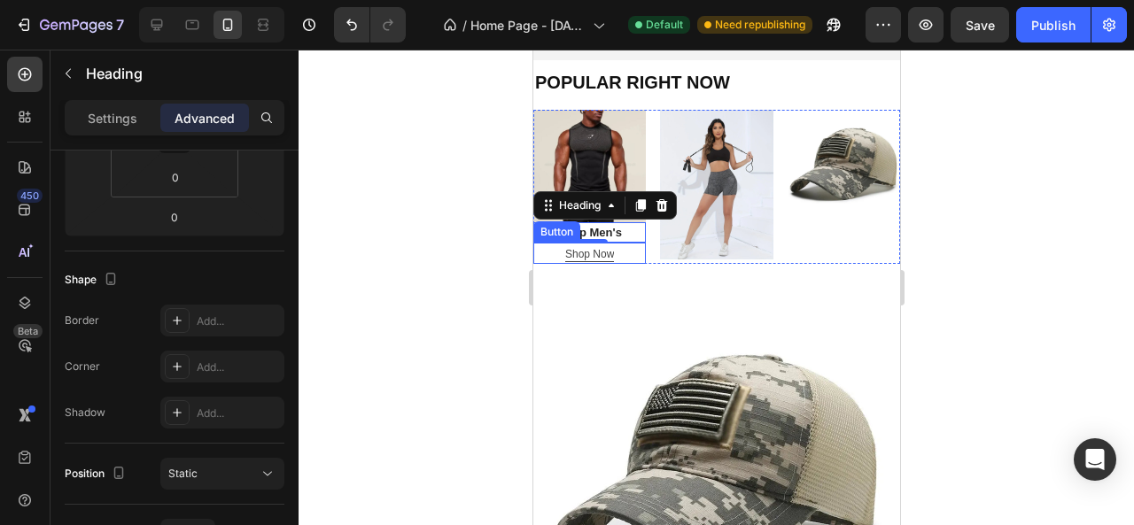
click at [487, 264] on div at bounding box center [717, 288] width 836 height 476
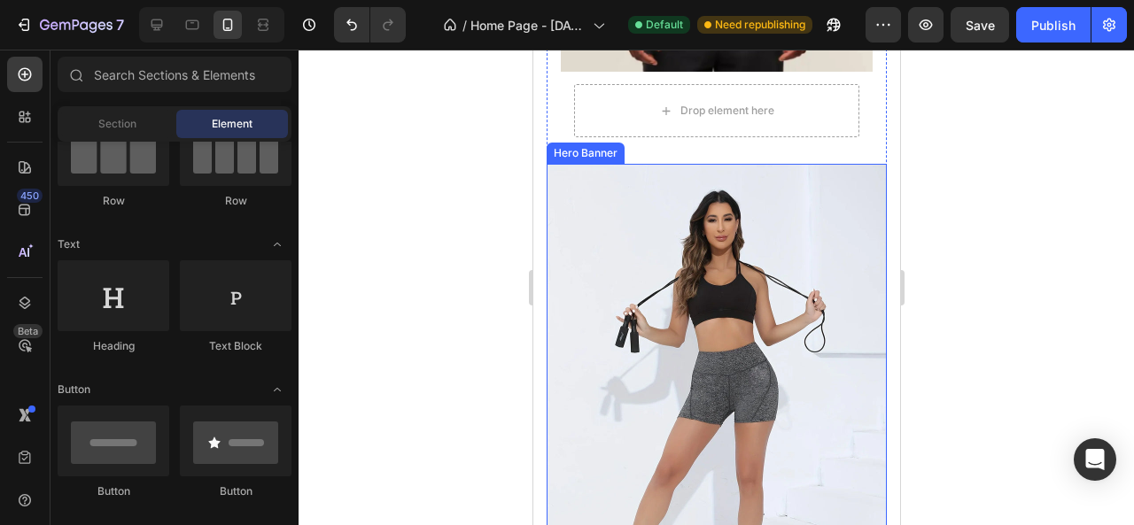
scroll to position [1506, 0]
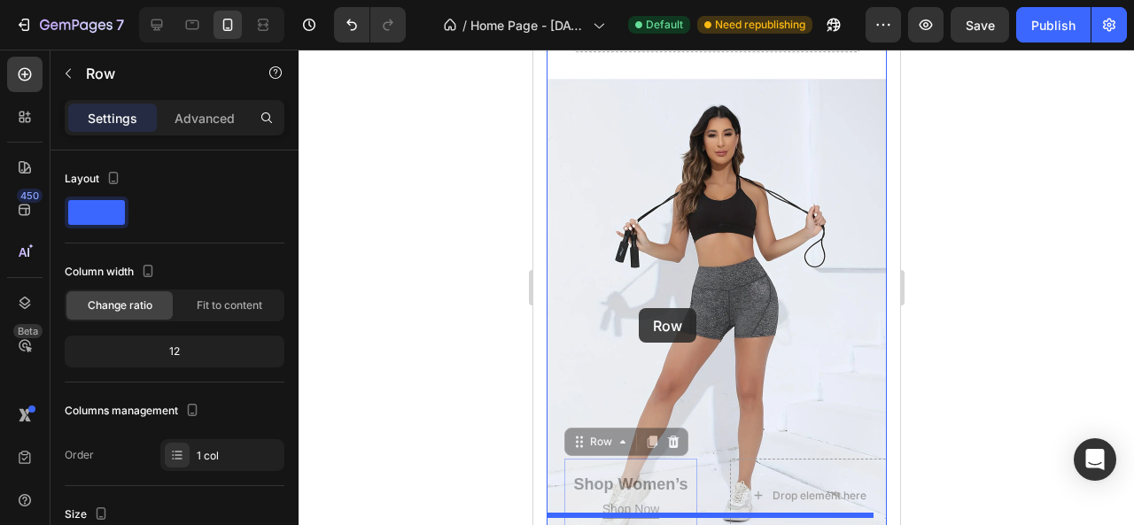
drag, startPoint x: 625, startPoint y: 418, endPoint x: 638, endPoint y: 308, distance: 110.7
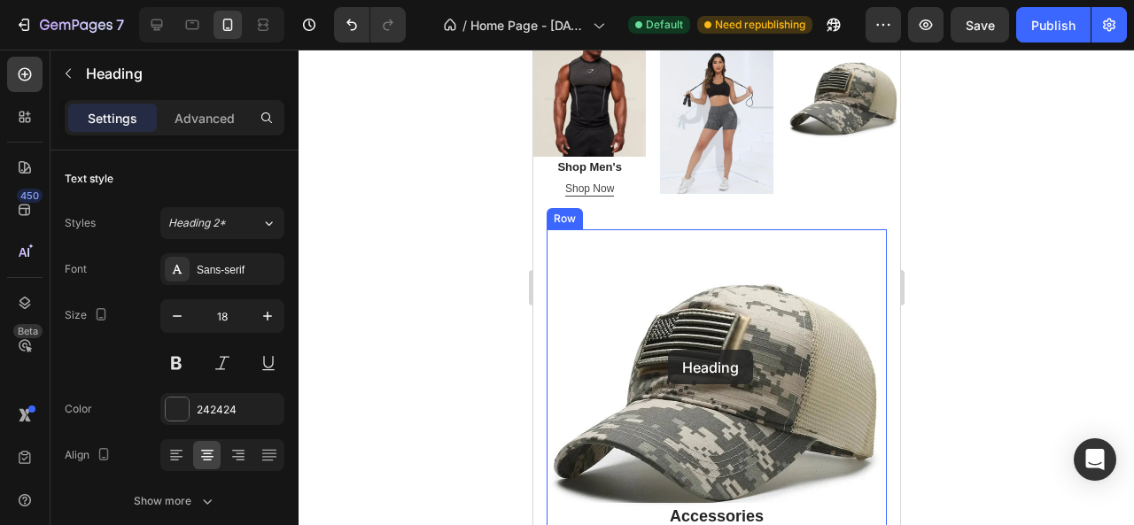
scroll to position [617, 0]
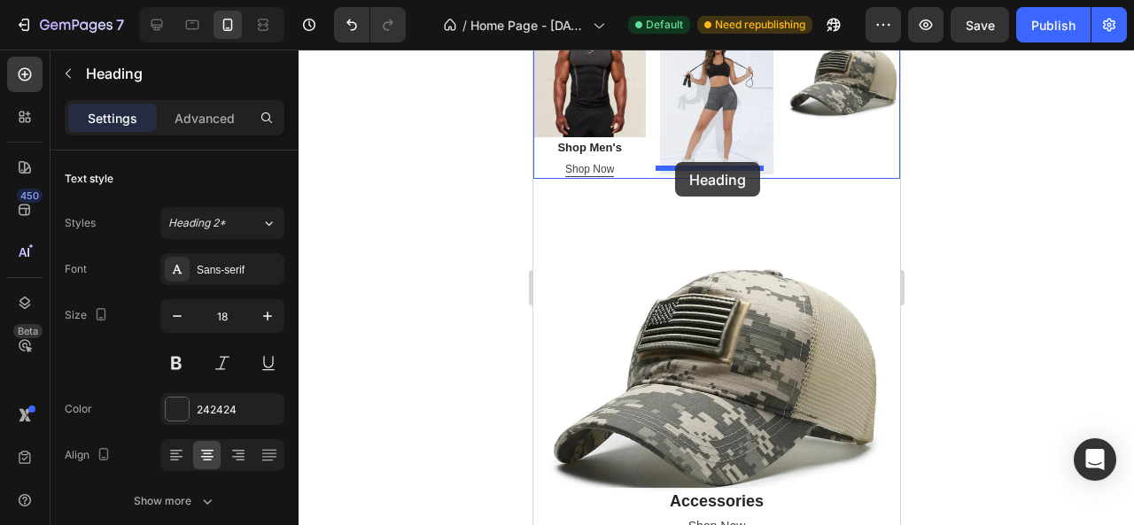
drag, startPoint x: 631, startPoint y: 277, endPoint x: 673, endPoint y: 163, distance: 122.0
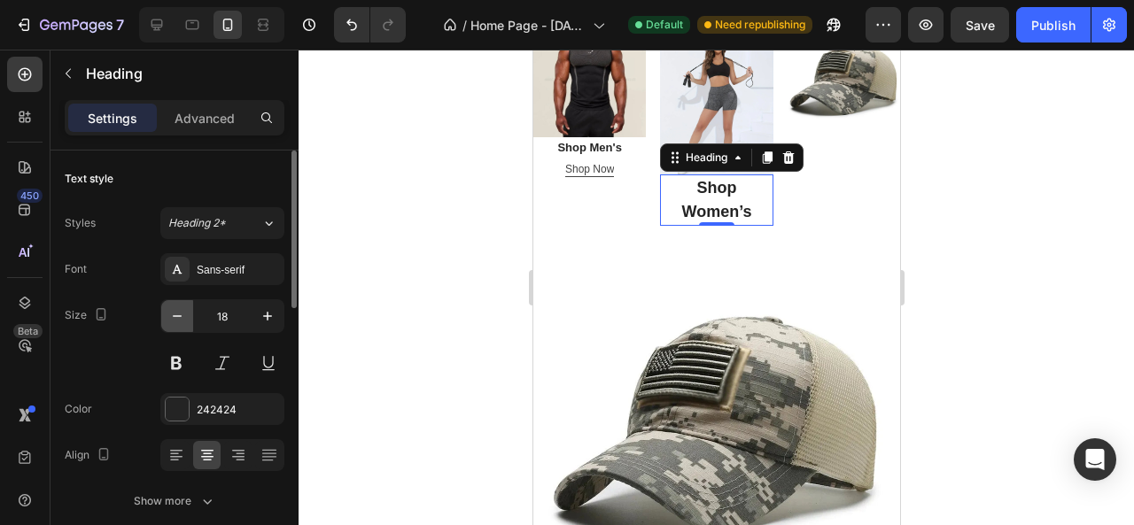
click at [176, 321] on icon "button" at bounding box center [177, 316] width 18 height 18
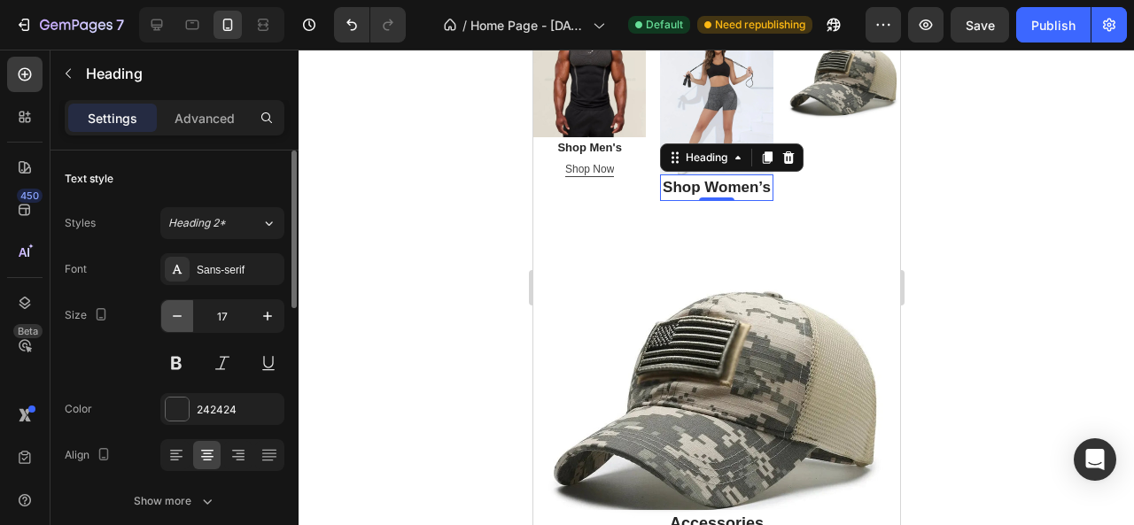
click at [176, 321] on icon "button" at bounding box center [177, 316] width 18 height 18
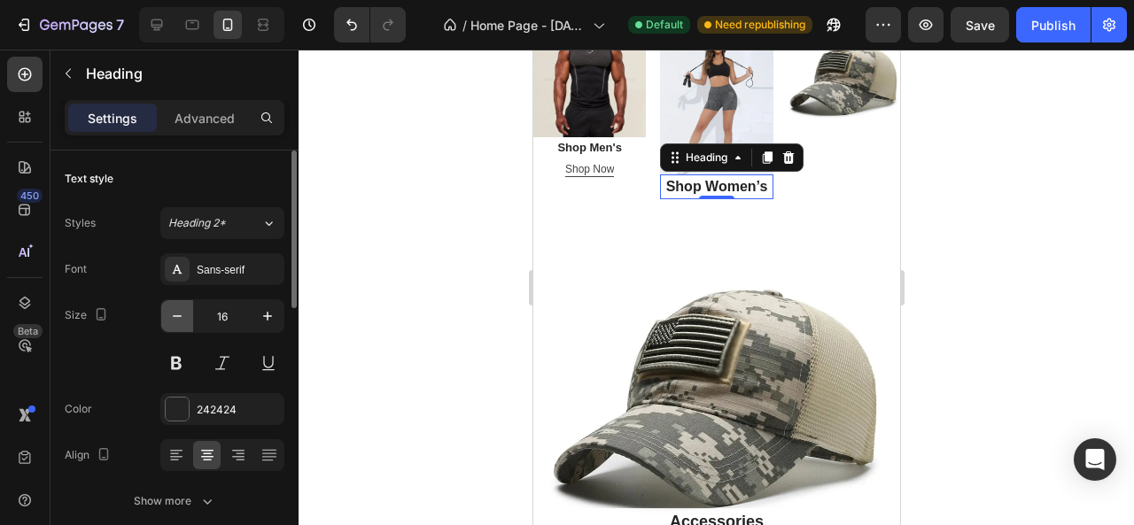
click at [176, 321] on icon "button" at bounding box center [177, 316] width 18 height 18
type input "14"
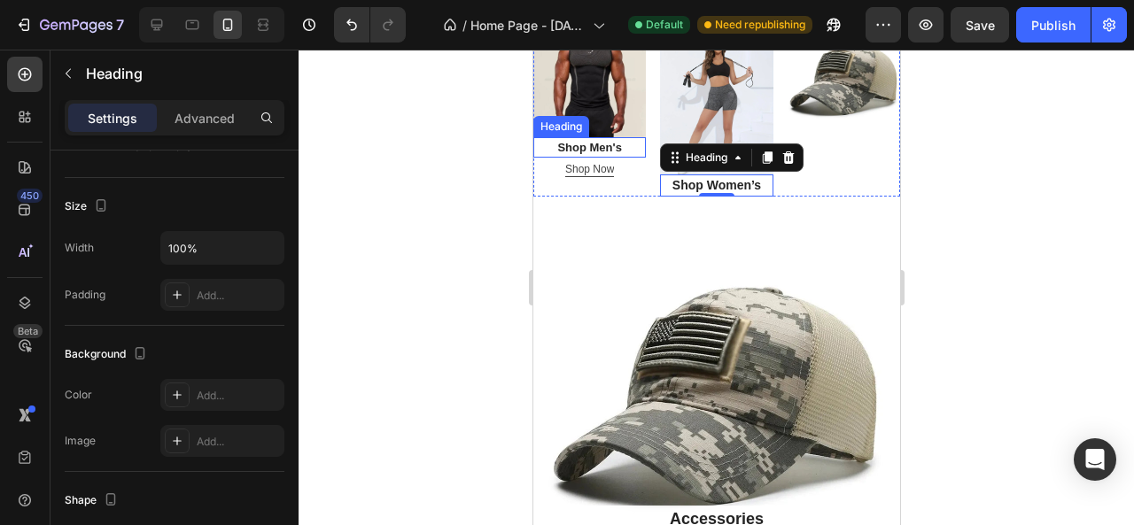
click at [597, 143] on h2 "Shop Men's" at bounding box center [588, 147] width 113 height 21
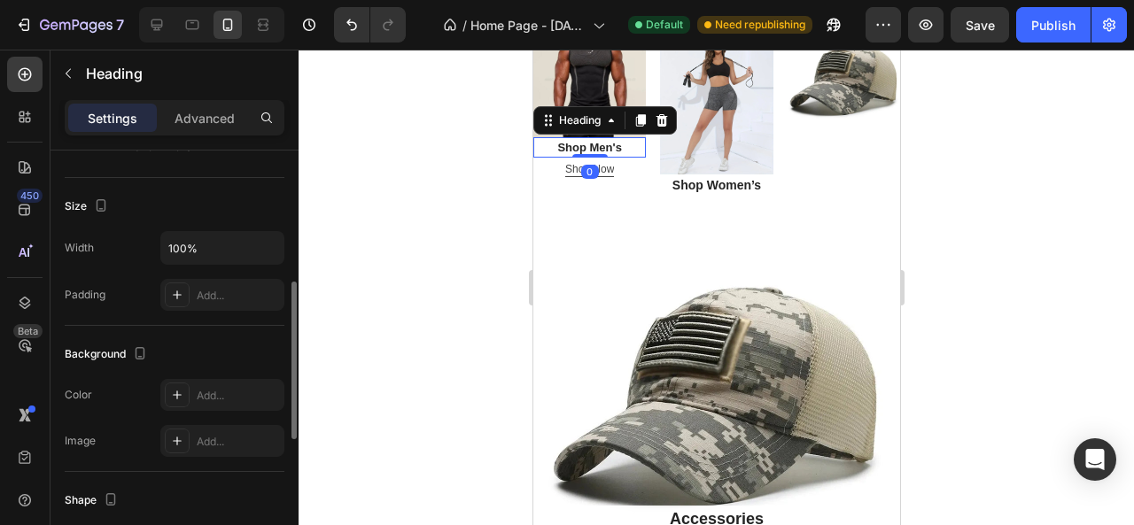
scroll to position [89, 0]
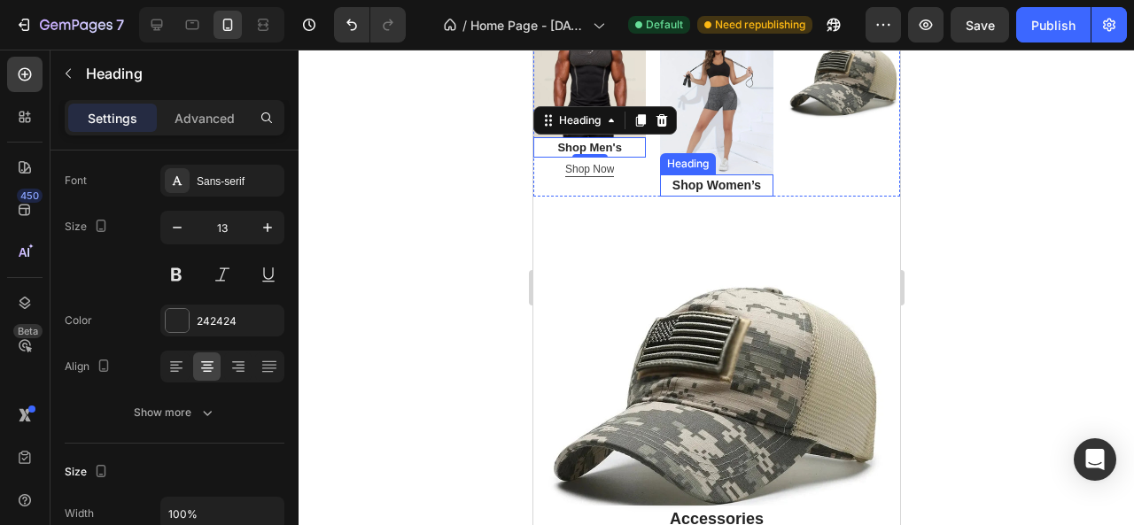
click at [703, 175] on h2 "Shop Women’s" at bounding box center [715, 186] width 113 height 22
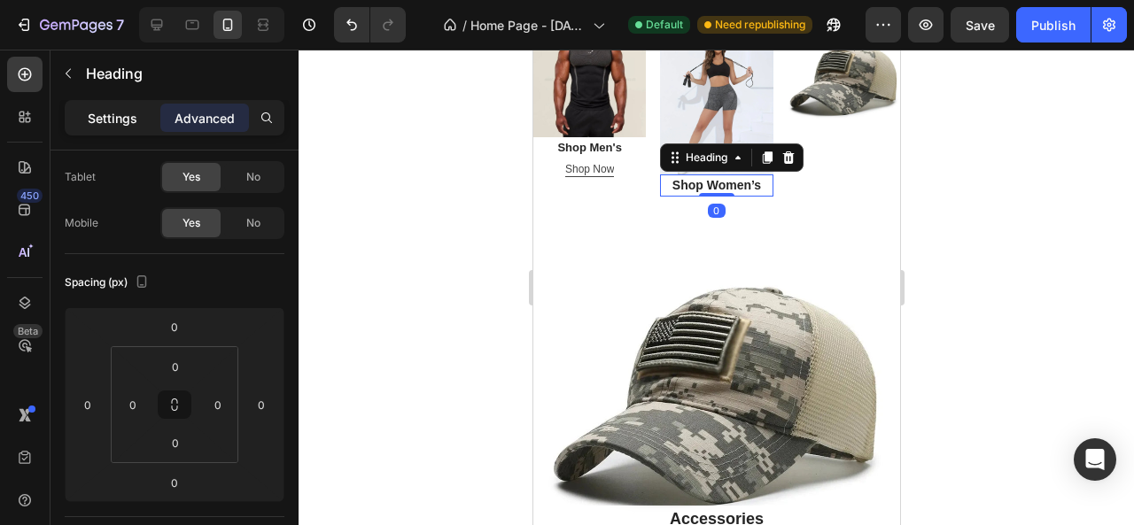
click at [97, 106] on div "Settings" at bounding box center [112, 118] width 89 height 28
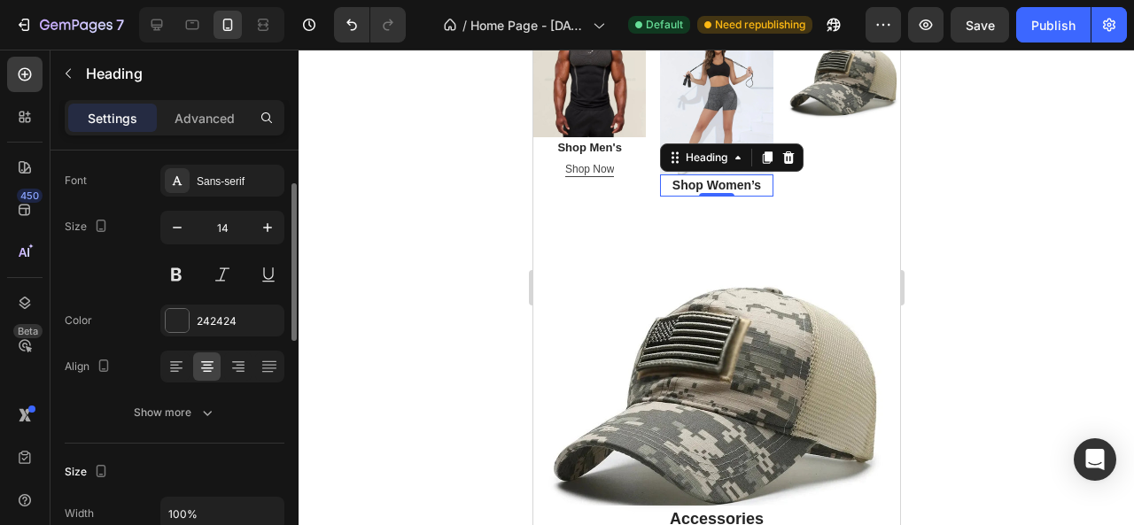
scroll to position [0, 0]
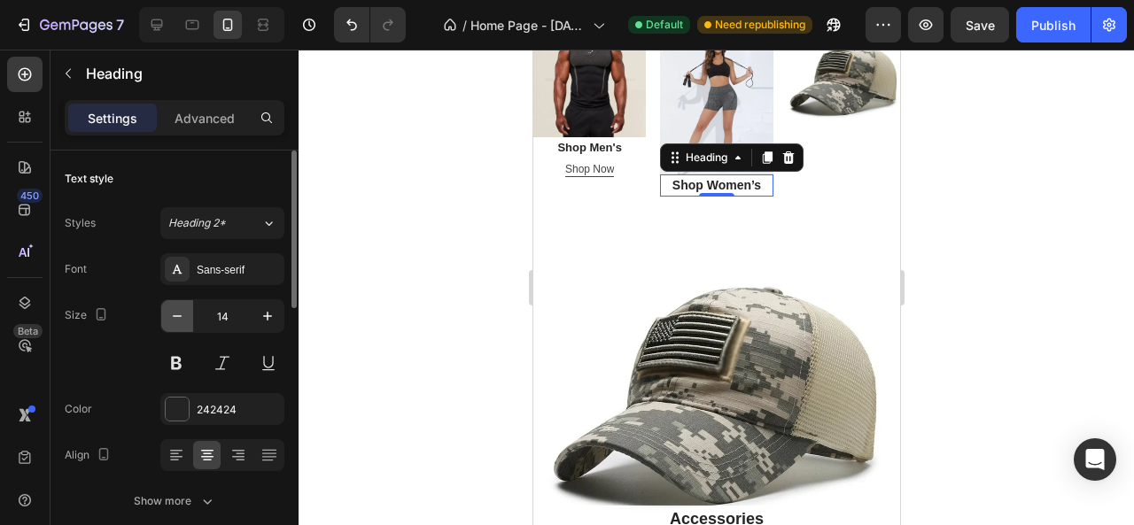
click at [173, 318] on icon "button" at bounding box center [177, 316] width 18 height 18
type input "13"
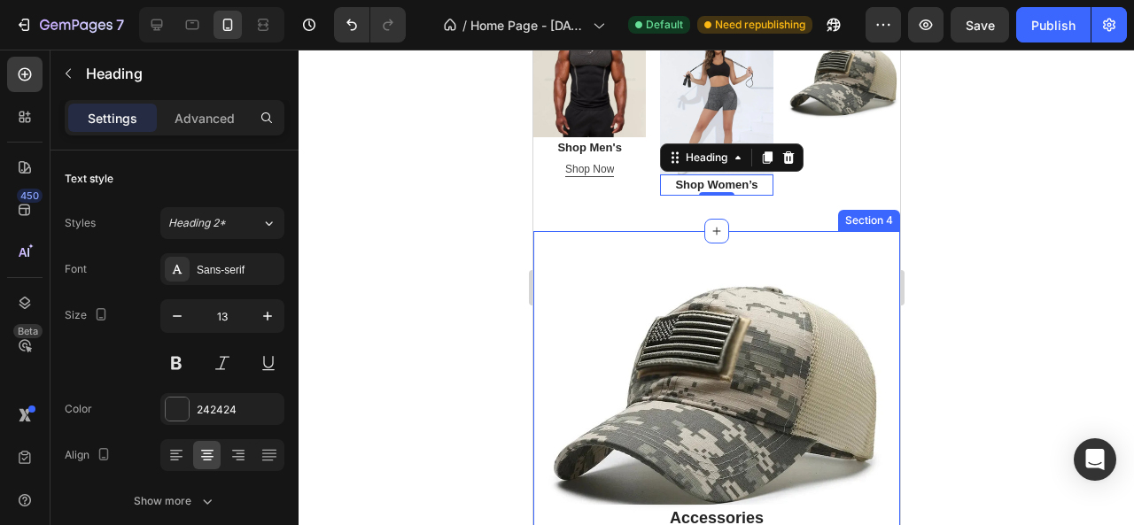
click at [1028, 223] on div at bounding box center [717, 288] width 836 height 476
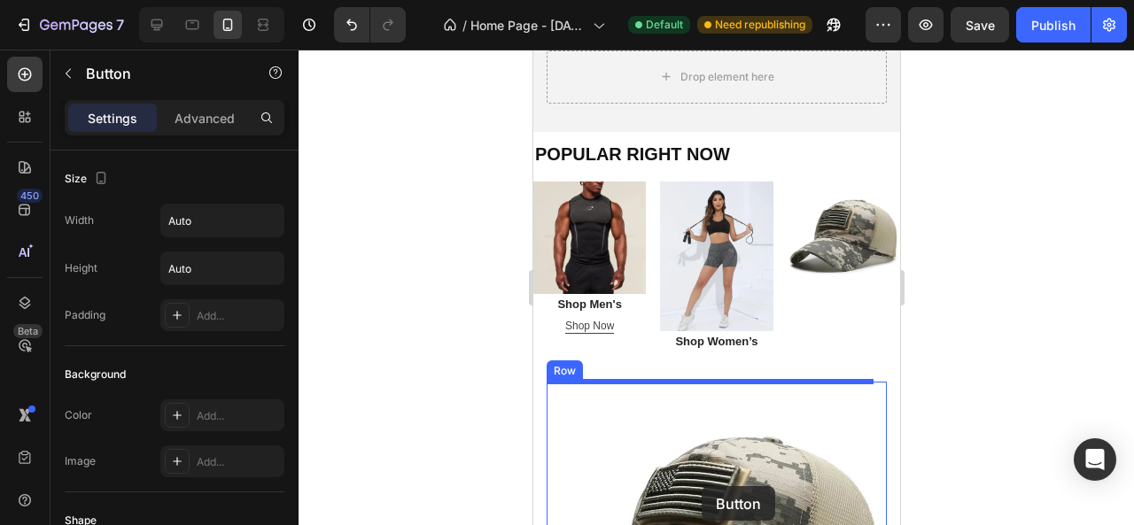
scroll to position [513, 0]
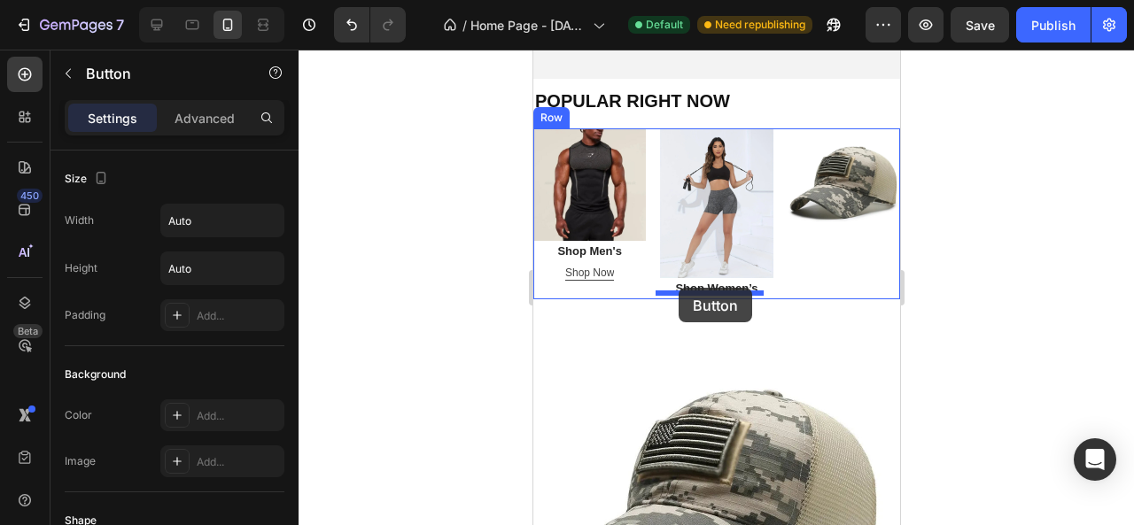
drag, startPoint x: 665, startPoint y: 379, endPoint x: 678, endPoint y: 288, distance: 92.1
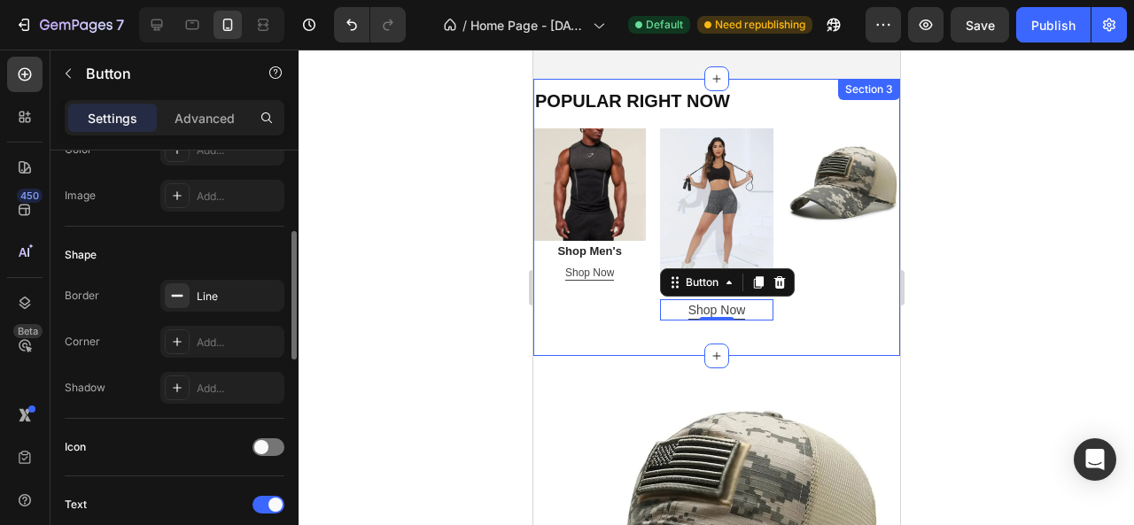
scroll to position [532, 0]
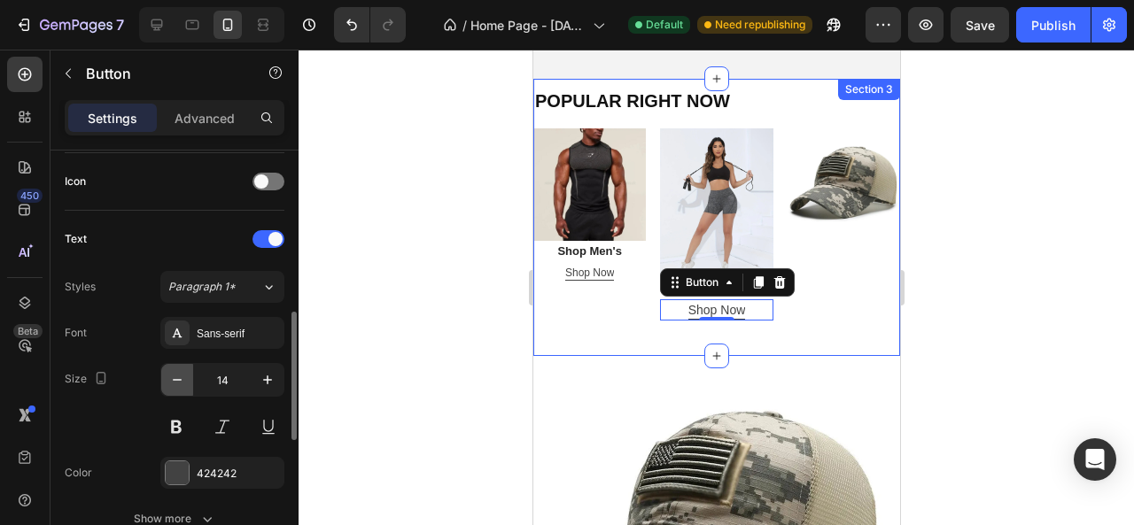
click at [185, 374] on icon "button" at bounding box center [177, 380] width 18 height 18
type input "12"
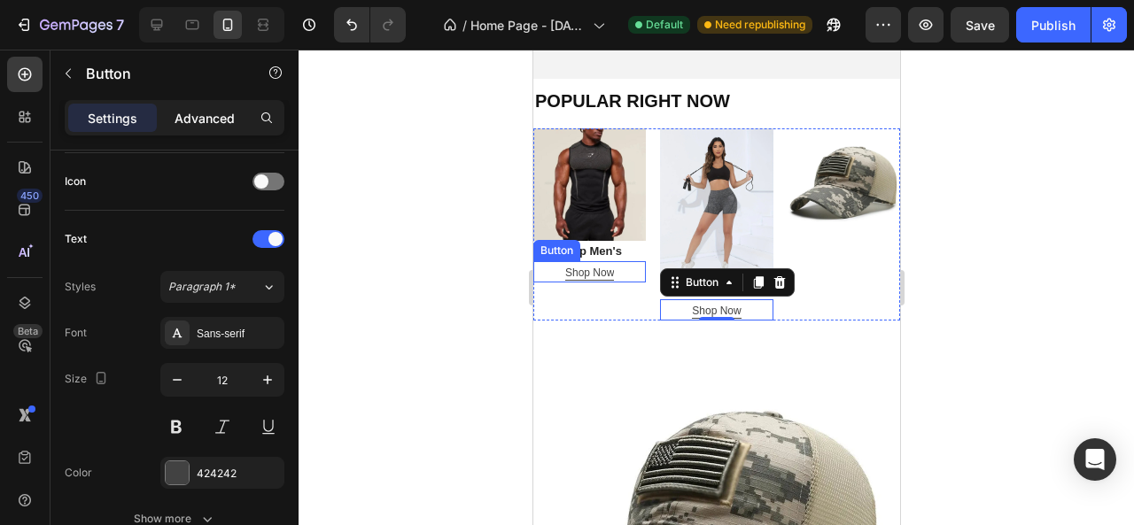
click at [212, 105] on div "Advanced" at bounding box center [204, 118] width 89 height 28
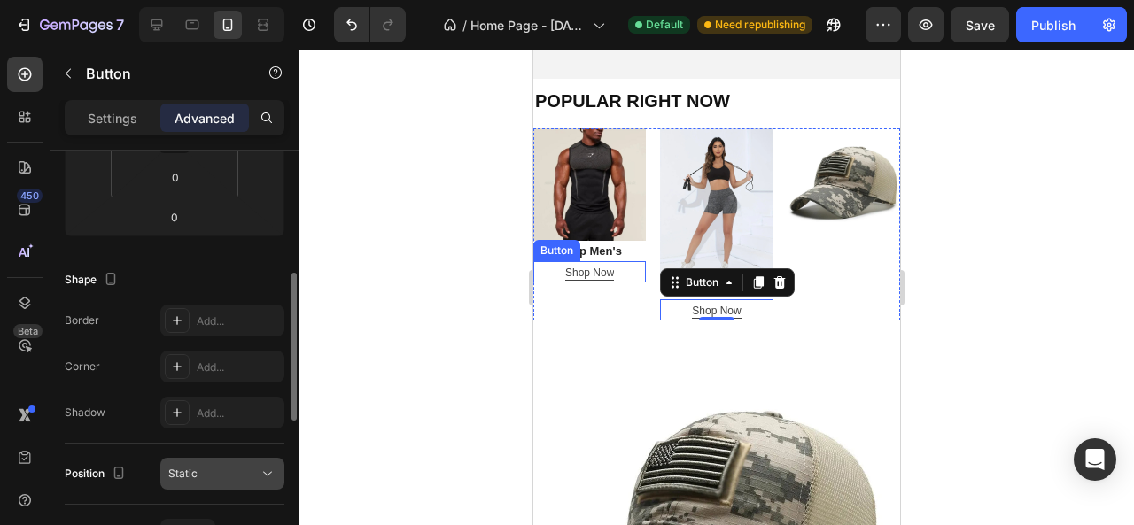
scroll to position [89, 0]
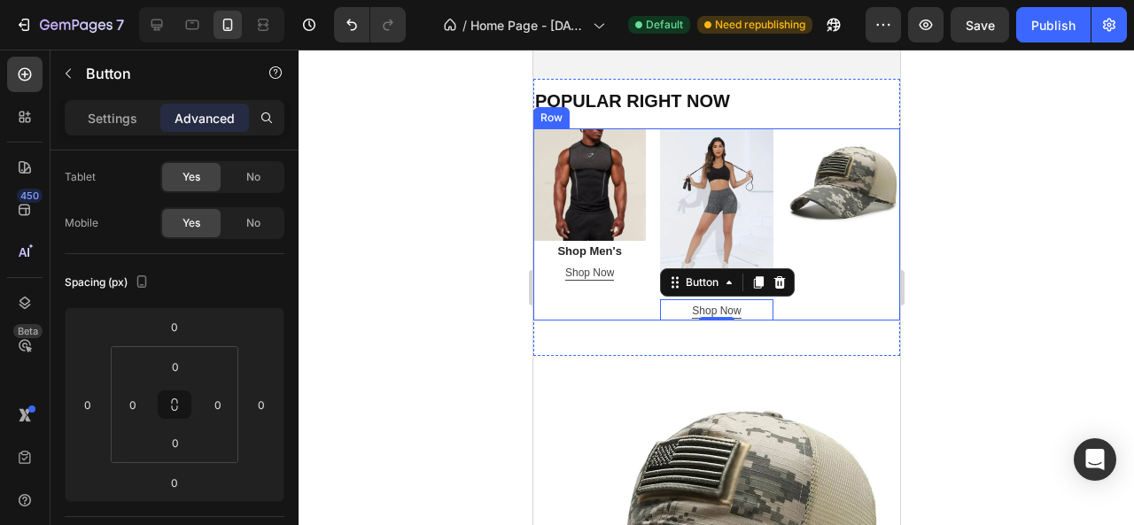
click at [604, 315] on div "POPULAR RIGHT NOW Heading Image Shop Men's Heading Shop Now Button Image Shop W…" at bounding box center [715, 222] width 367 height 268
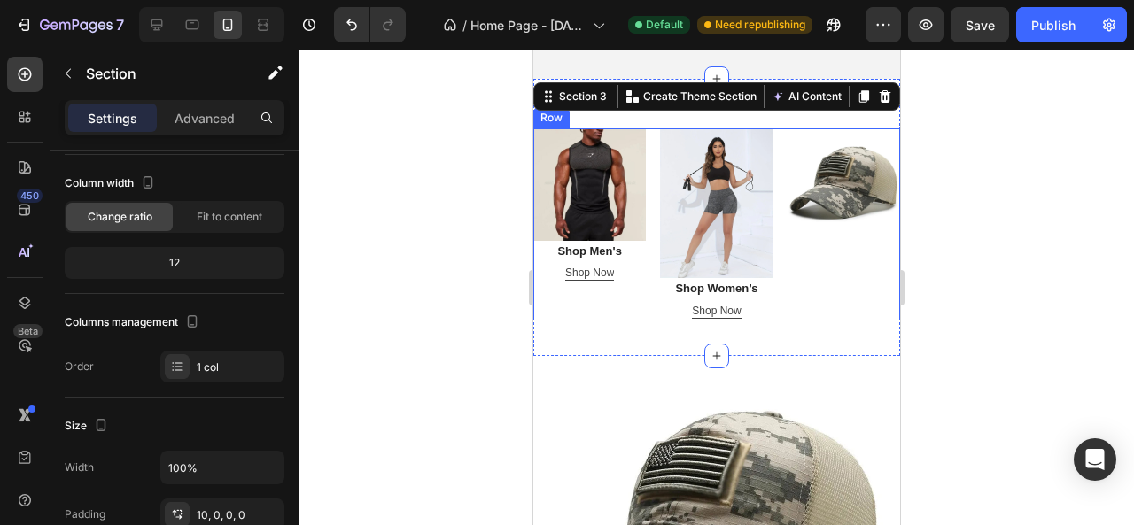
scroll to position [0, 0]
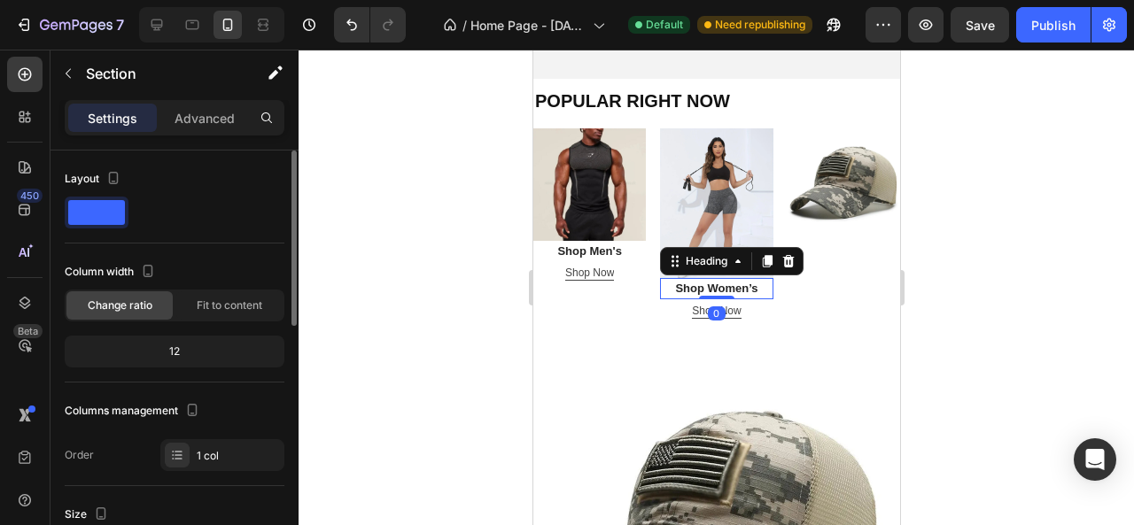
click at [681, 282] on h2 "Shop Women’s" at bounding box center [715, 288] width 113 height 21
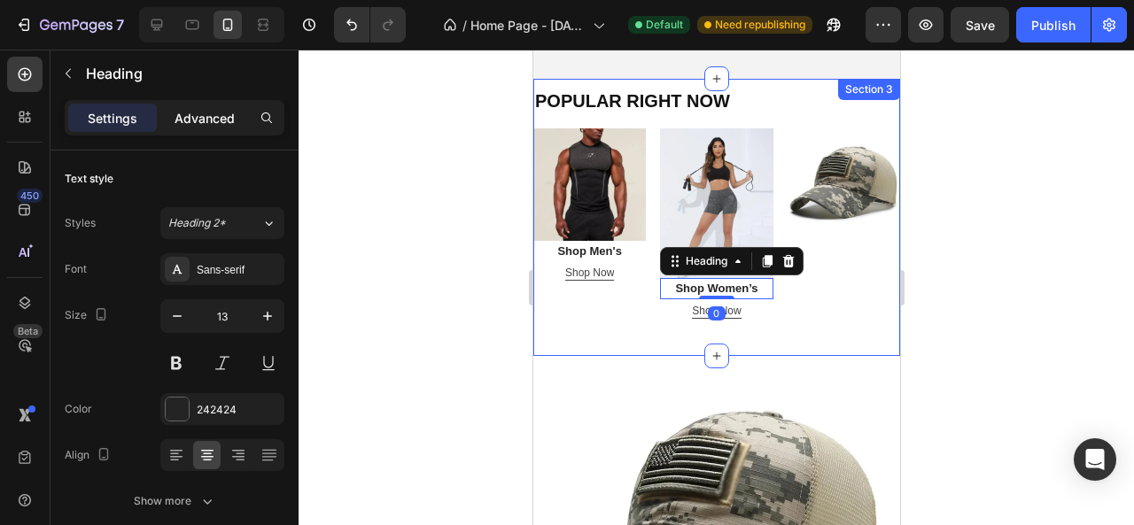
click at [213, 118] on p "Advanced" at bounding box center [205, 118] width 60 height 19
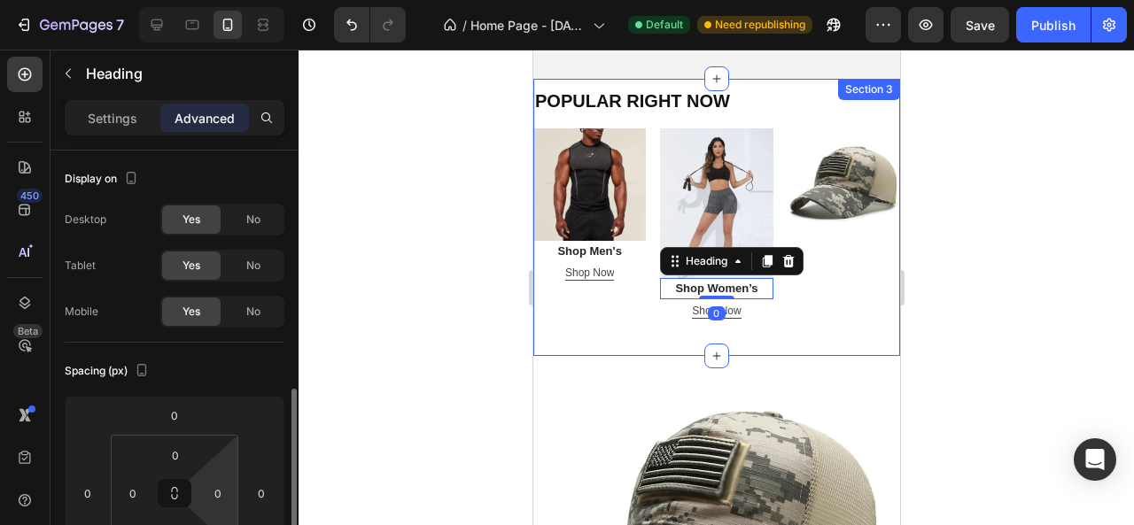
scroll to position [177, 0]
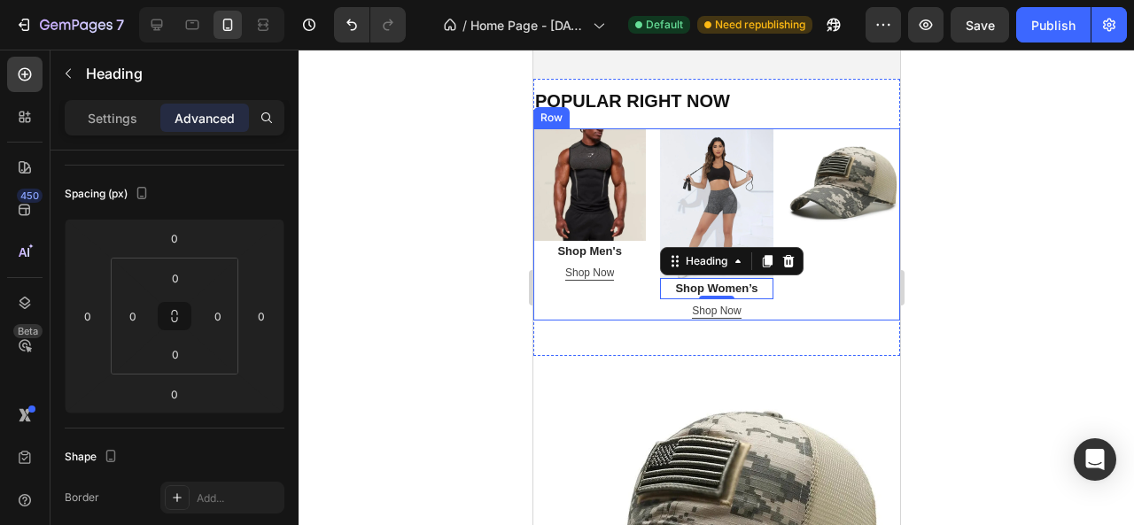
click at [826, 238] on div "Image" at bounding box center [843, 224] width 113 height 192
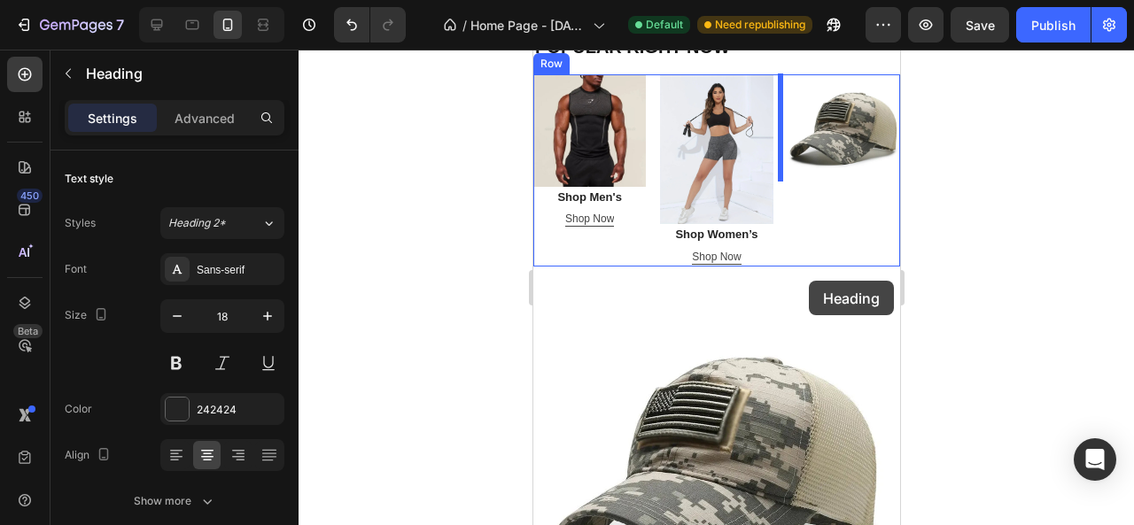
scroll to position [482, 0]
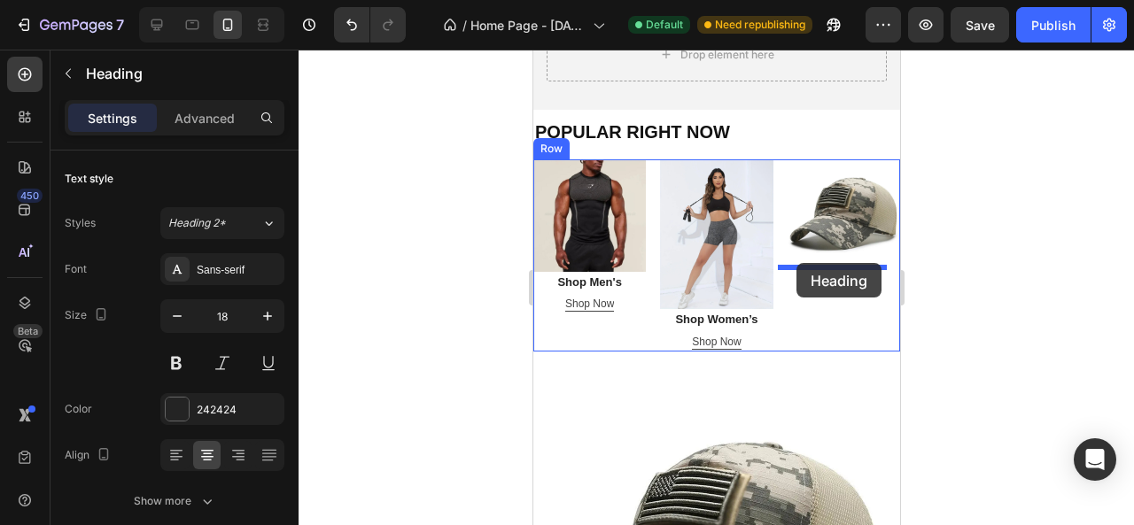
drag, startPoint x: 770, startPoint y: 190, endPoint x: 796, endPoint y: 263, distance: 77.9
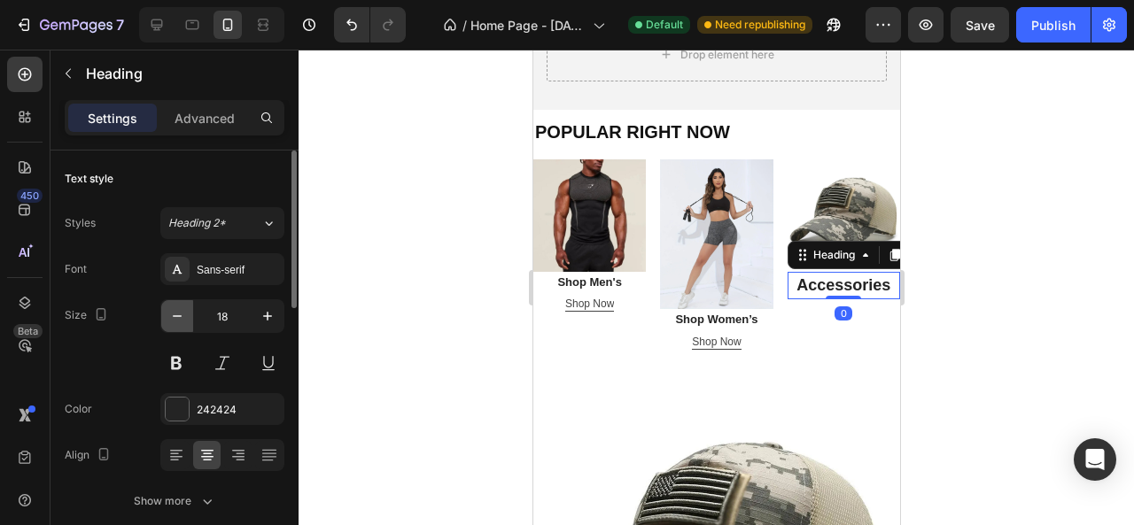
click at [168, 315] on icon "button" at bounding box center [177, 316] width 18 height 18
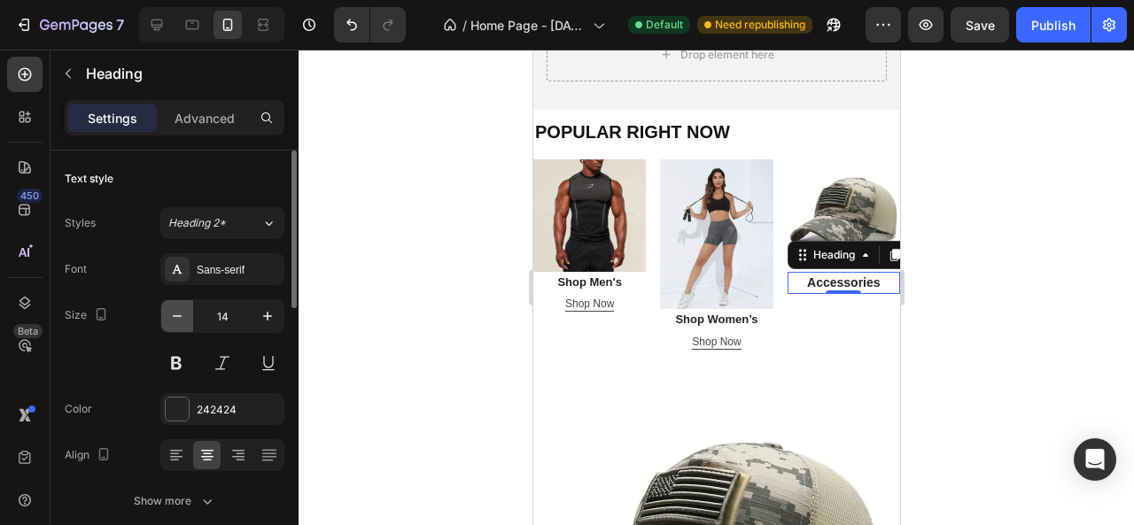
type input "13"
click at [695, 318] on h2 "Shop Women’s" at bounding box center [715, 319] width 113 height 21
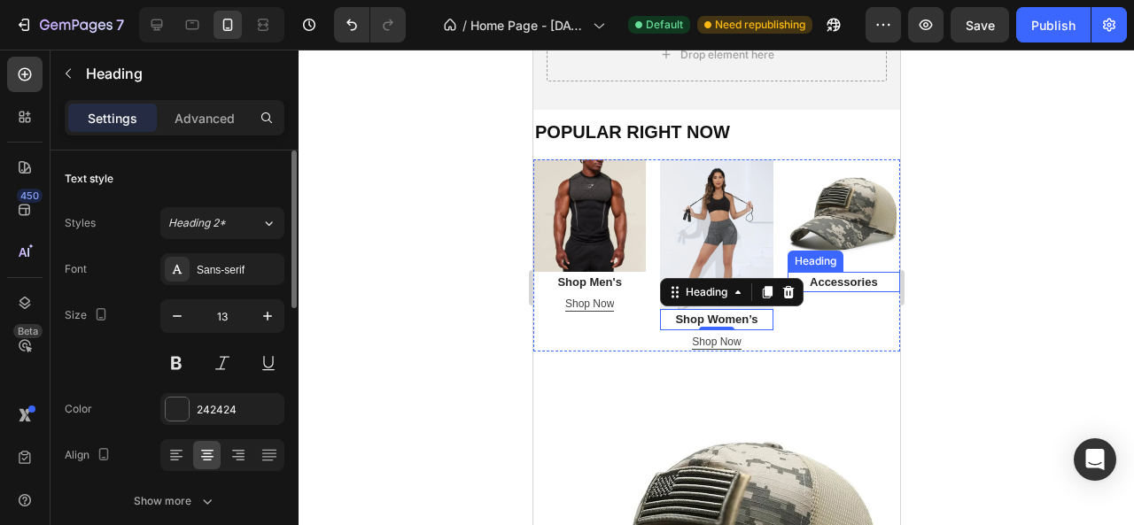
click at [838, 274] on p "Accessories" at bounding box center [843, 283] width 109 height 18
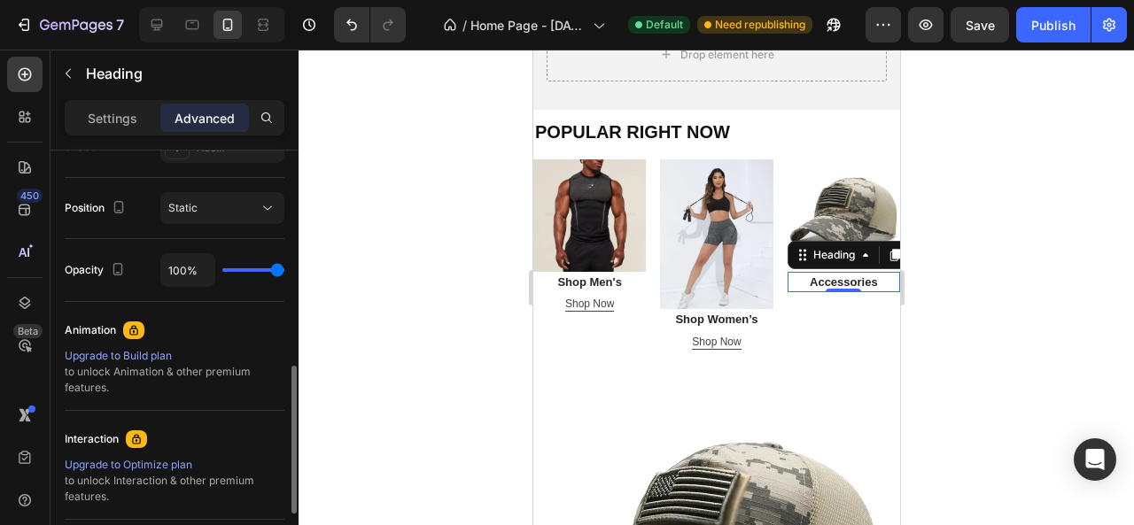
scroll to position [801, 0]
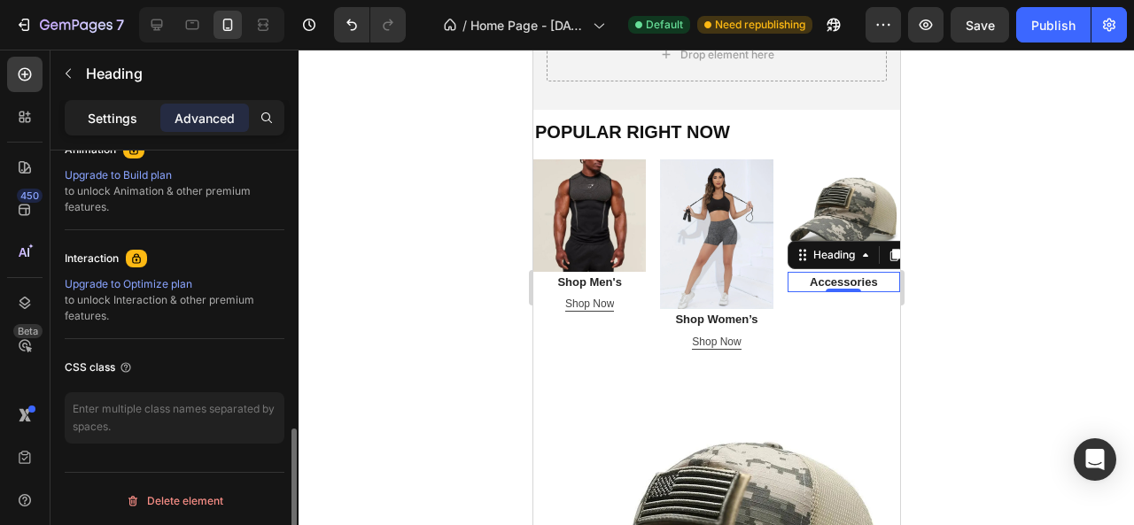
click at [136, 118] on p "Settings" at bounding box center [113, 118] width 50 height 19
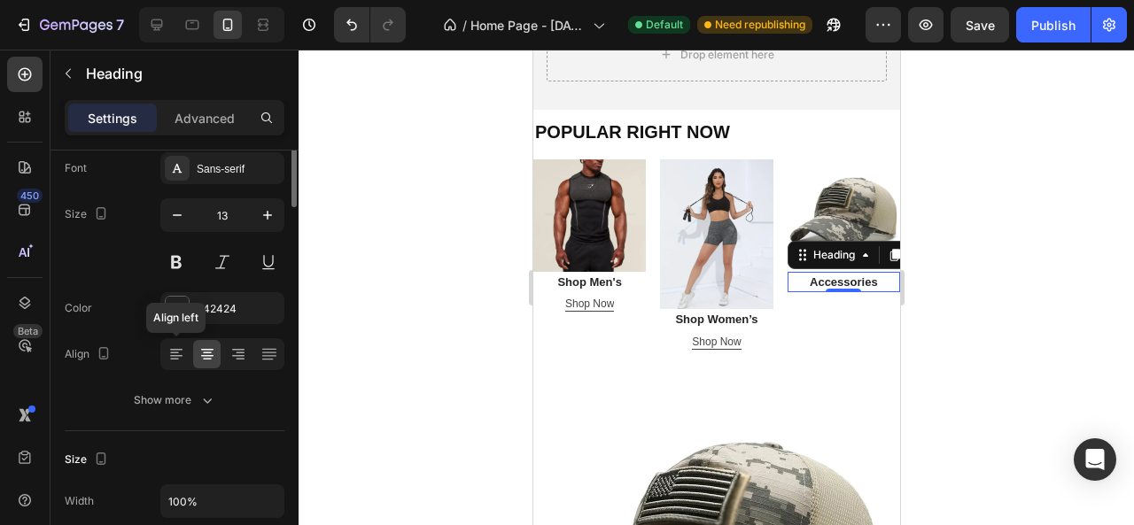
scroll to position [0, 0]
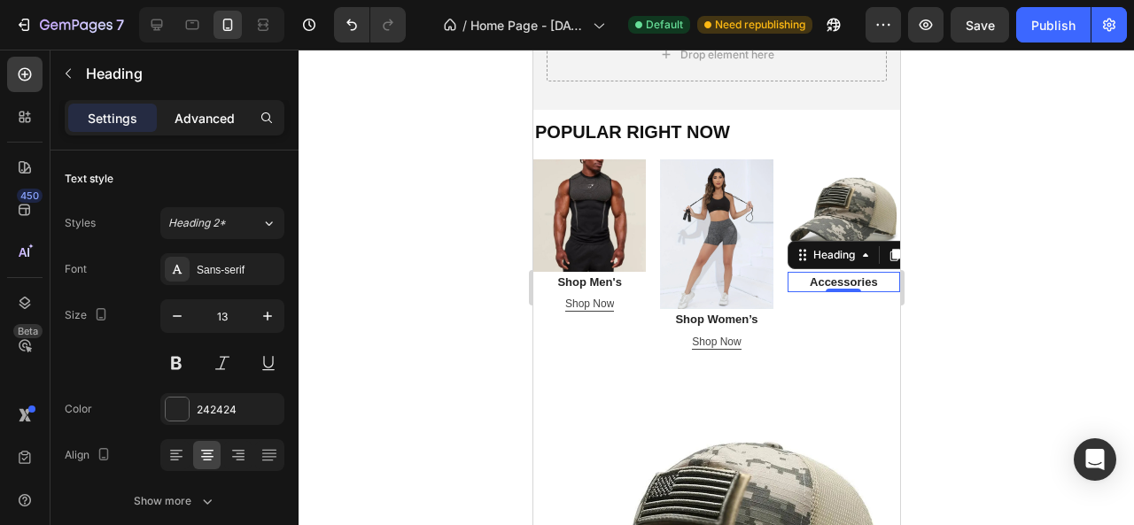
click at [225, 128] on div "Advanced" at bounding box center [204, 118] width 89 height 28
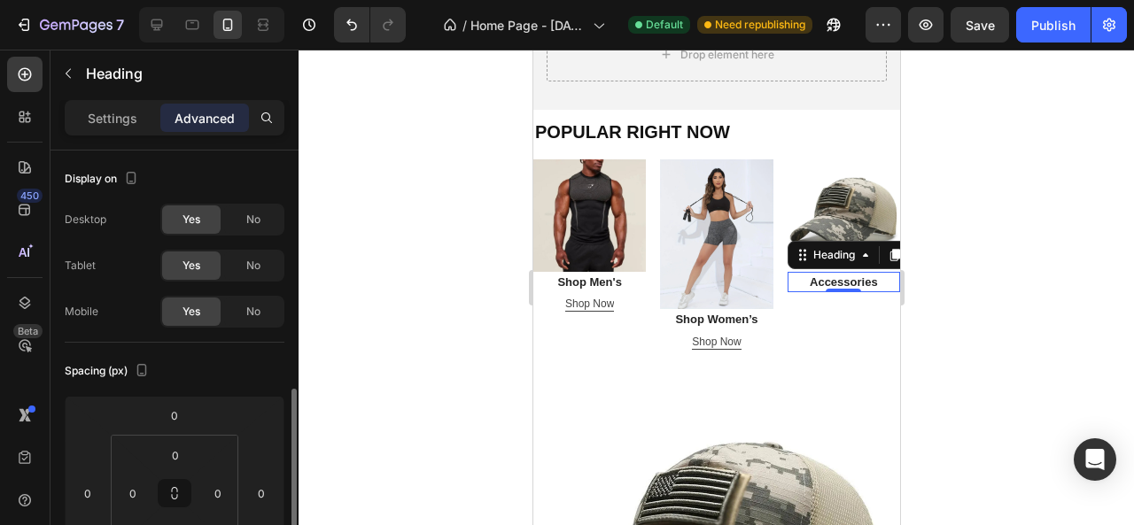
scroll to position [177, 0]
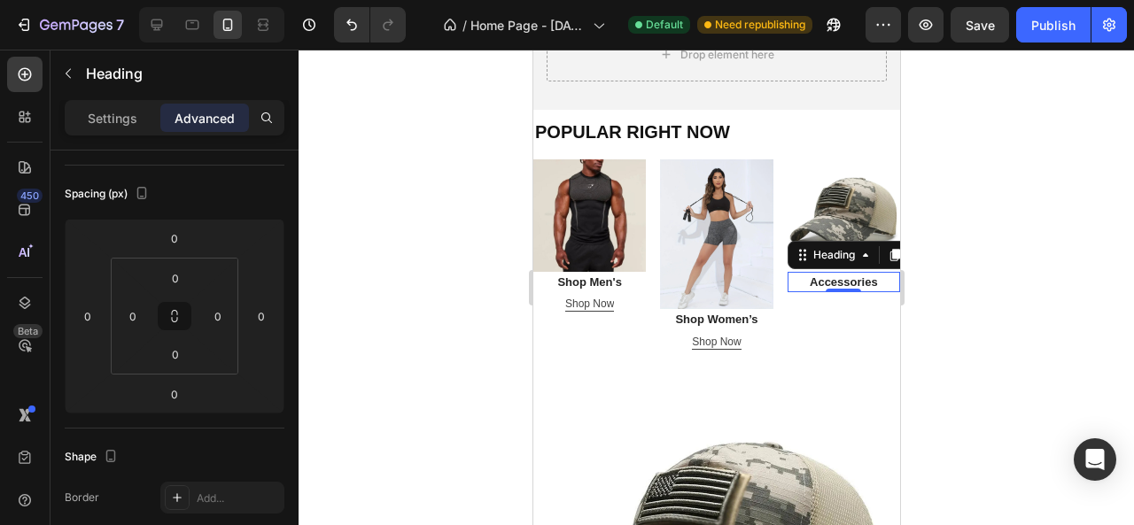
click at [929, 302] on div at bounding box center [717, 288] width 836 height 476
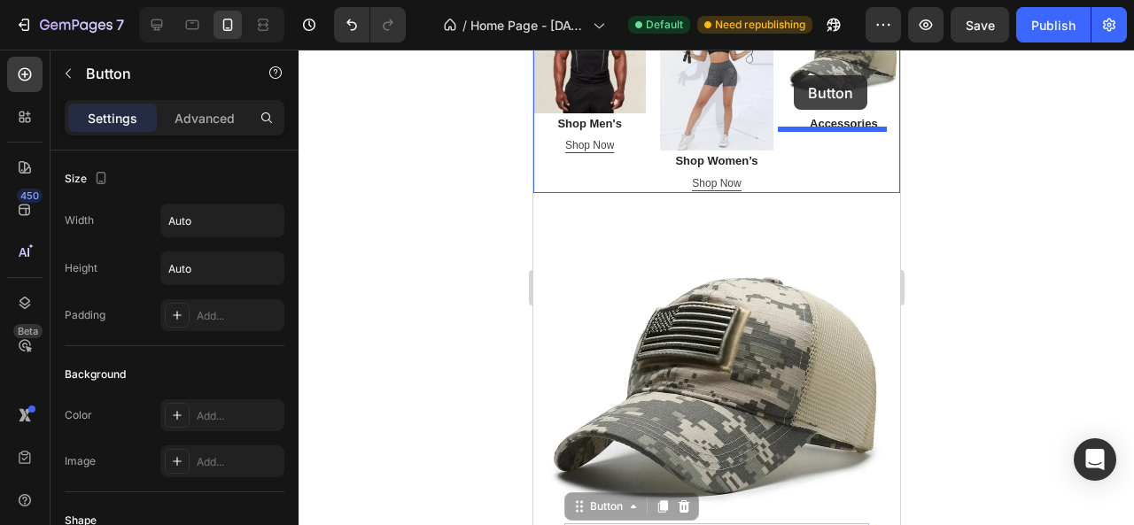
scroll to position [562, 0]
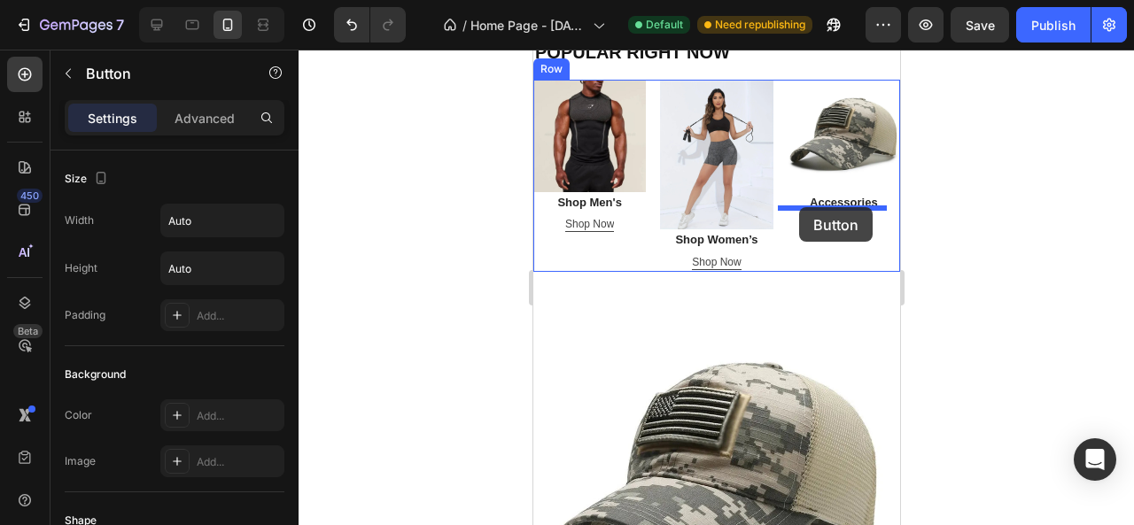
drag, startPoint x: 714, startPoint y: 320, endPoint x: 798, endPoint y: 207, distance: 140.5
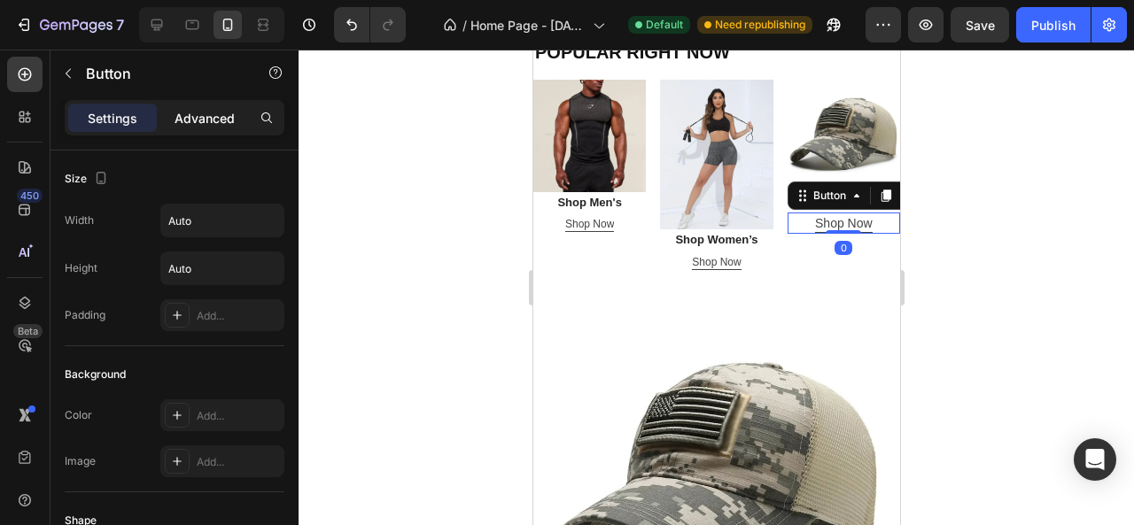
click at [214, 113] on p "Advanced" at bounding box center [205, 118] width 60 height 19
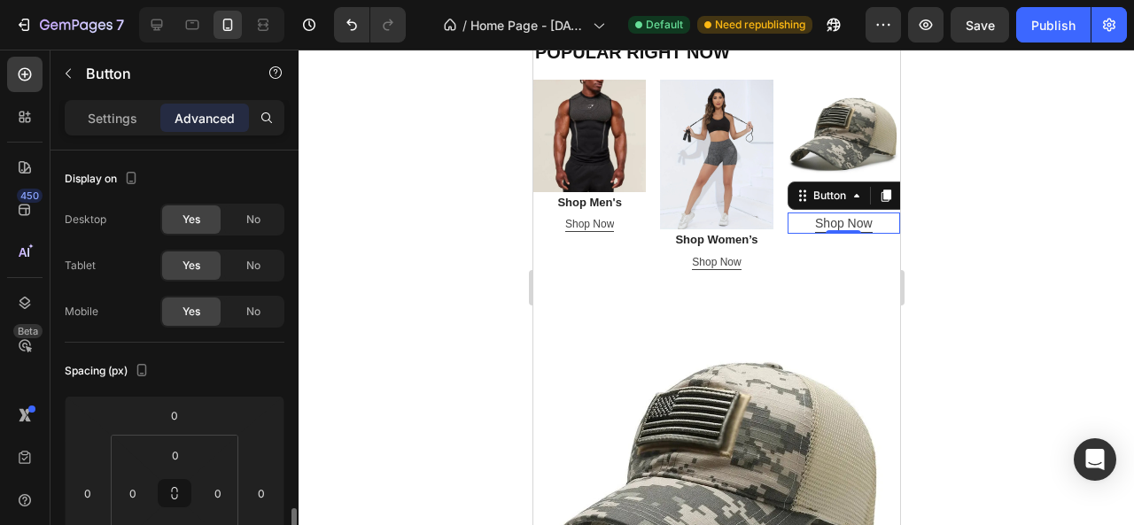
scroll to position [266, 0]
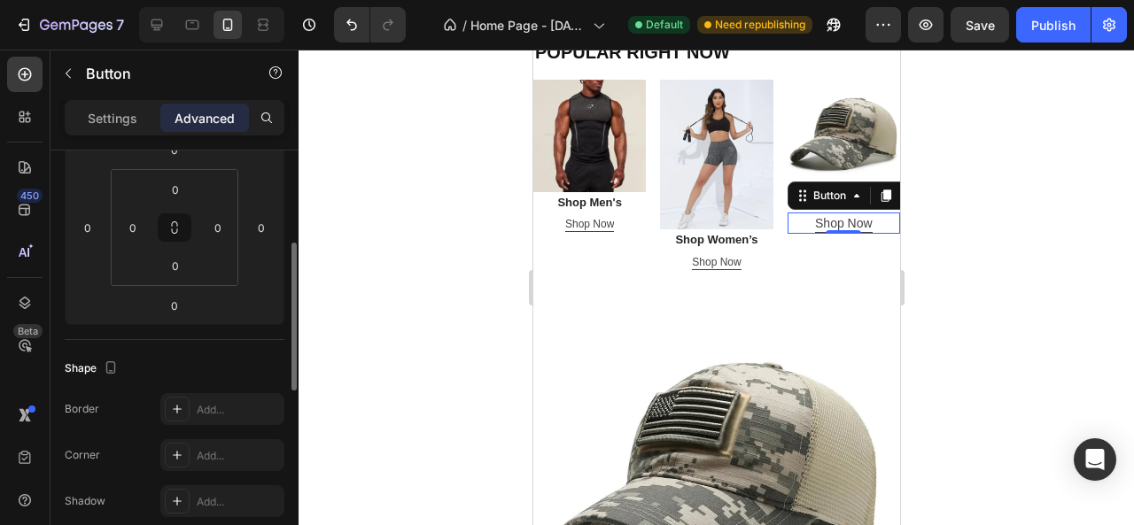
click at [113, 110] on p "Settings" at bounding box center [113, 118] width 50 height 19
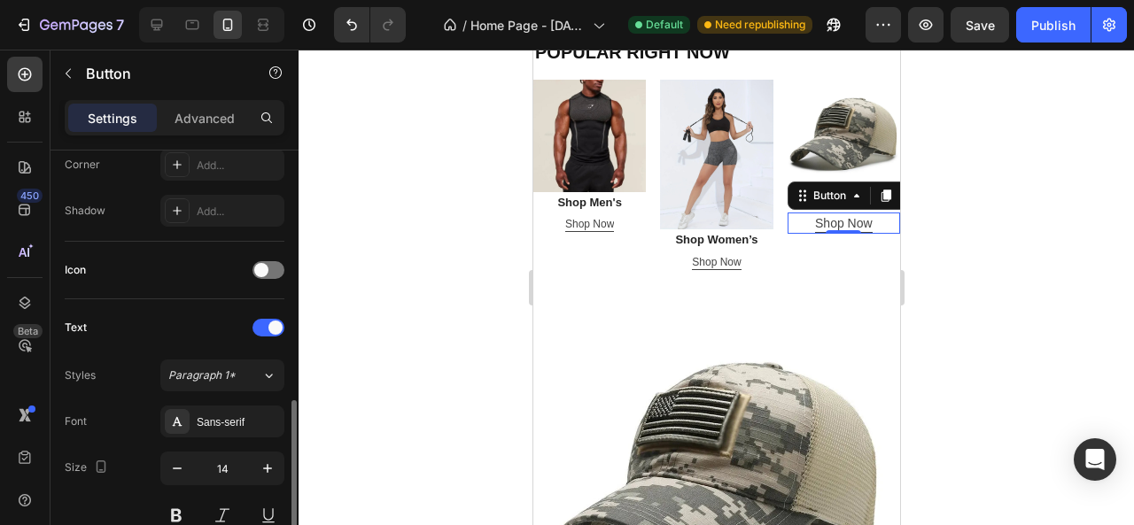
scroll to position [532, 0]
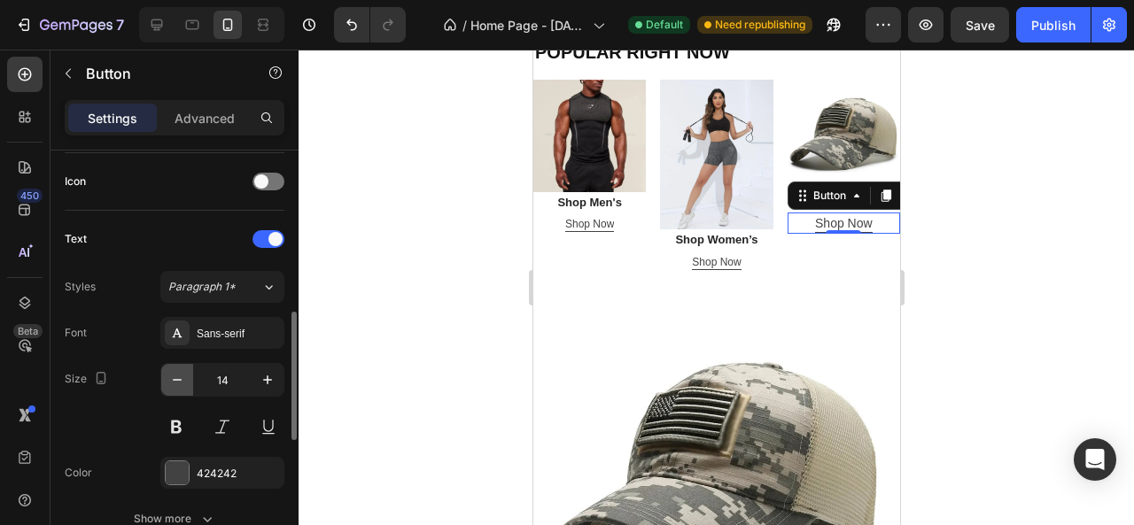
click at [184, 382] on icon "button" at bounding box center [177, 380] width 18 height 18
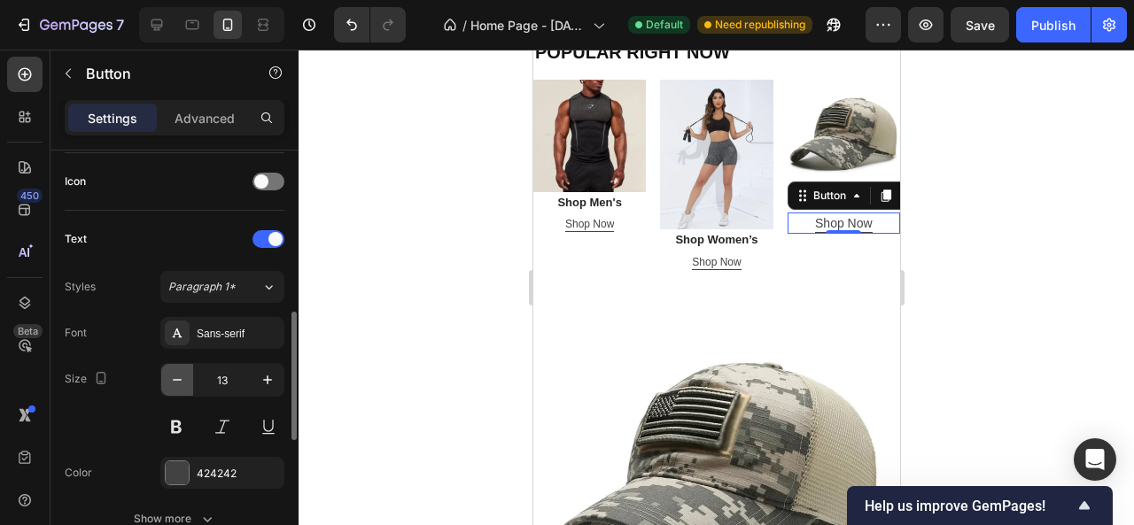
click at [184, 382] on icon "button" at bounding box center [177, 380] width 18 height 18
type input "12"
click at [1000, 240] on div at bounding box center [717, 288] width 836 height 476
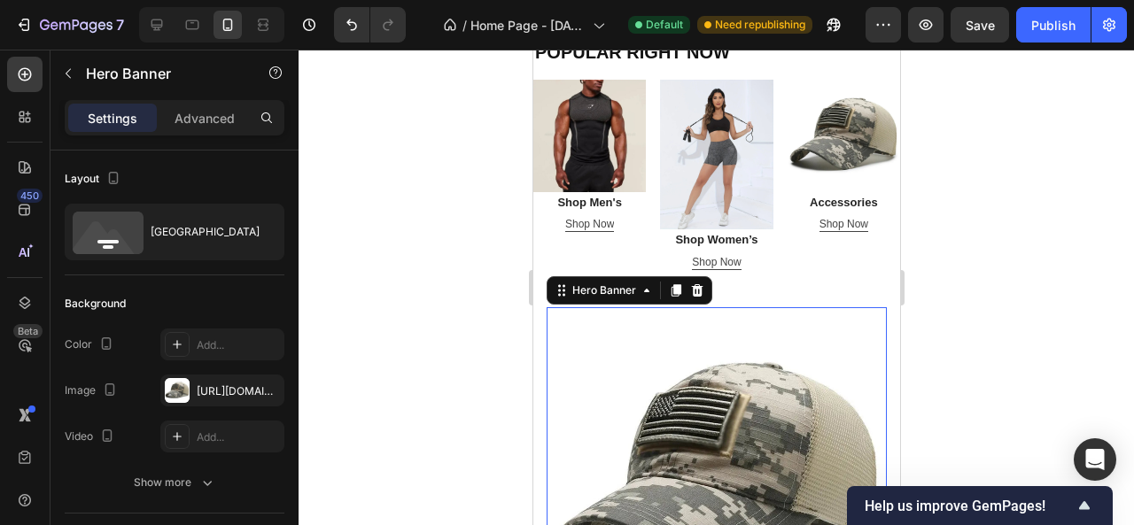
click at [732, 367] on div "Overlay" at bounding box center [716, 477] width 340 height 340
click at [703, 285] on div at bounding box center [696, 290] width 21 height 21
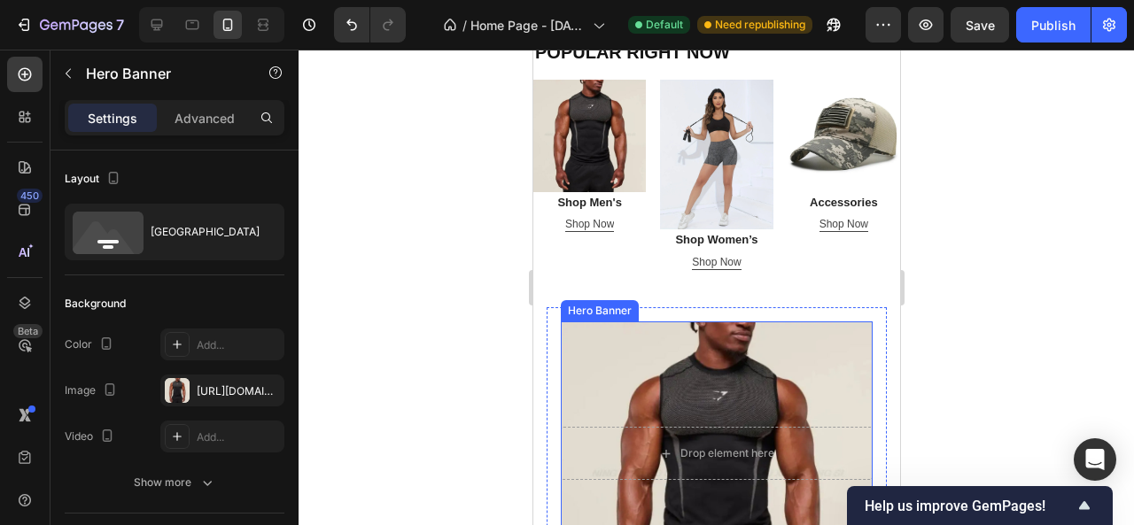
click at [686, 330] on div "Overlay" at bounding box center [716, 478] width 312 height 312
click at [711, 298] on icon at bounding box center [710, 305] width 14 height 14
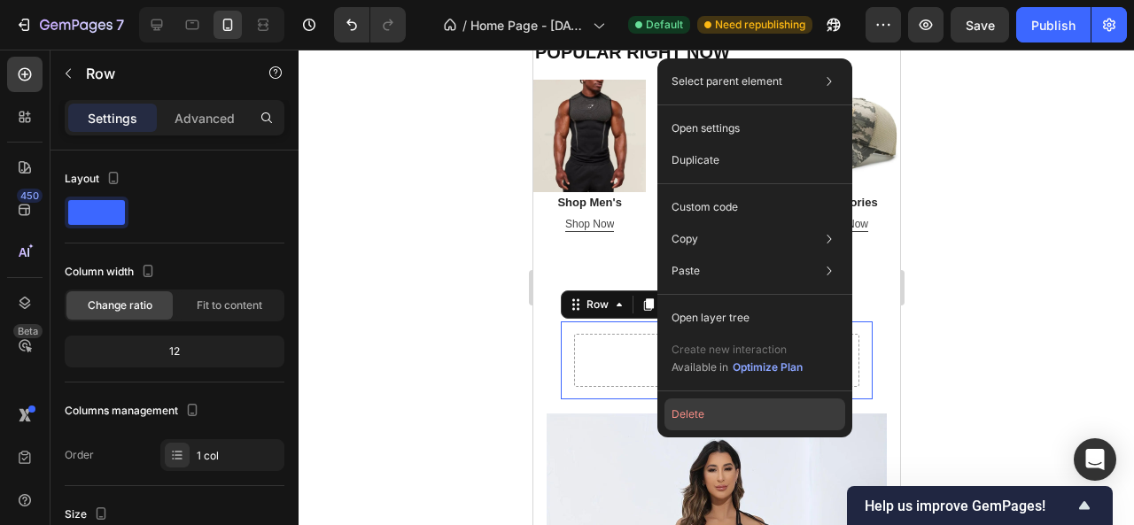
drag, startPoint x: 700, startPoint y: 410, endPoint x: 166, endPoint y: 361, distance: 536.6
click at [700, 410] on button "Delete" at bounding box center [755, 415] width 181 height 32
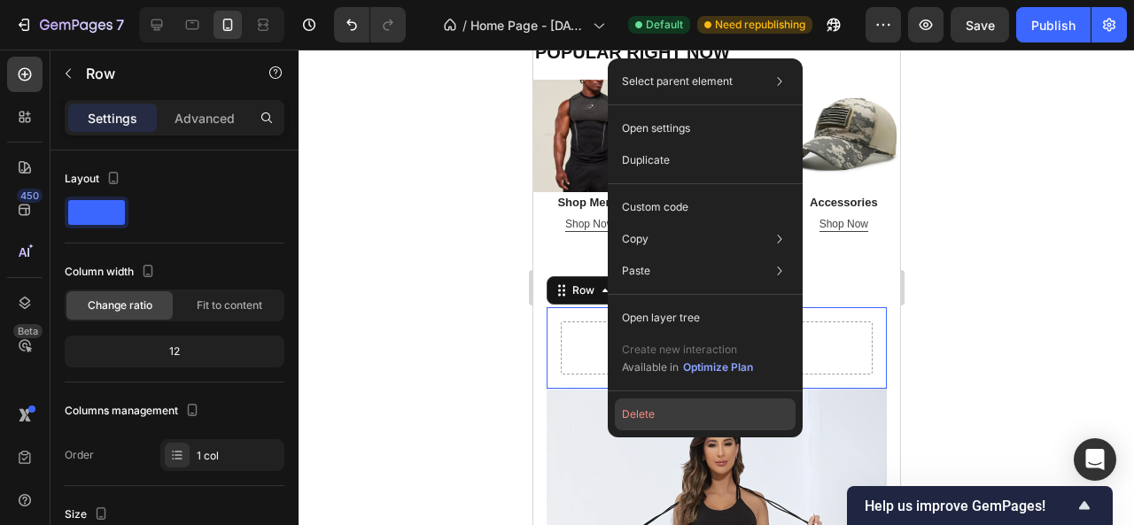
click at [671, 422] on button "Delete" at bounding box center [705, 415] width 181 height 32
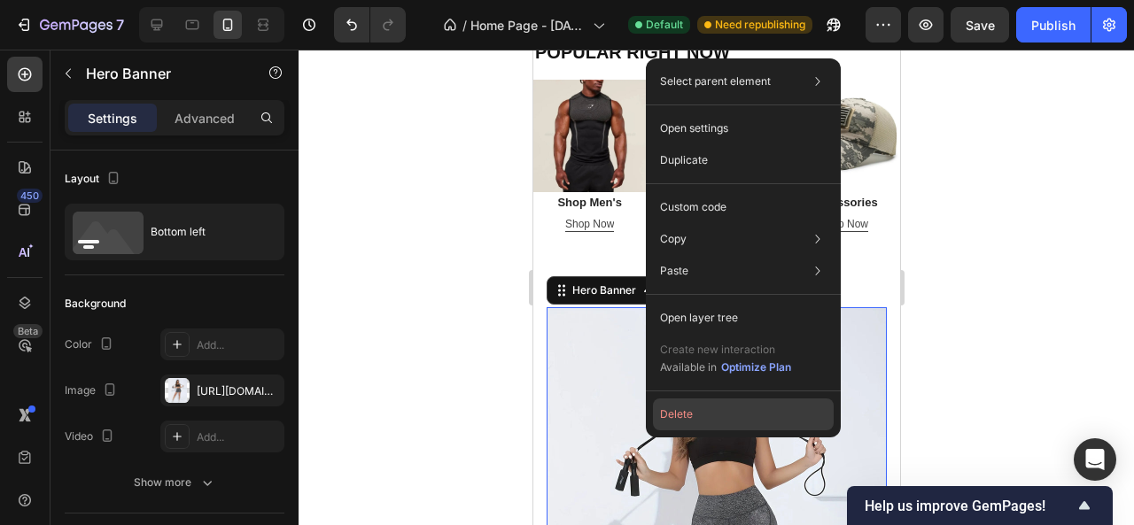
click at [717, 421] on button "Delete" at bounding box center [743, 415] width 181 height 32
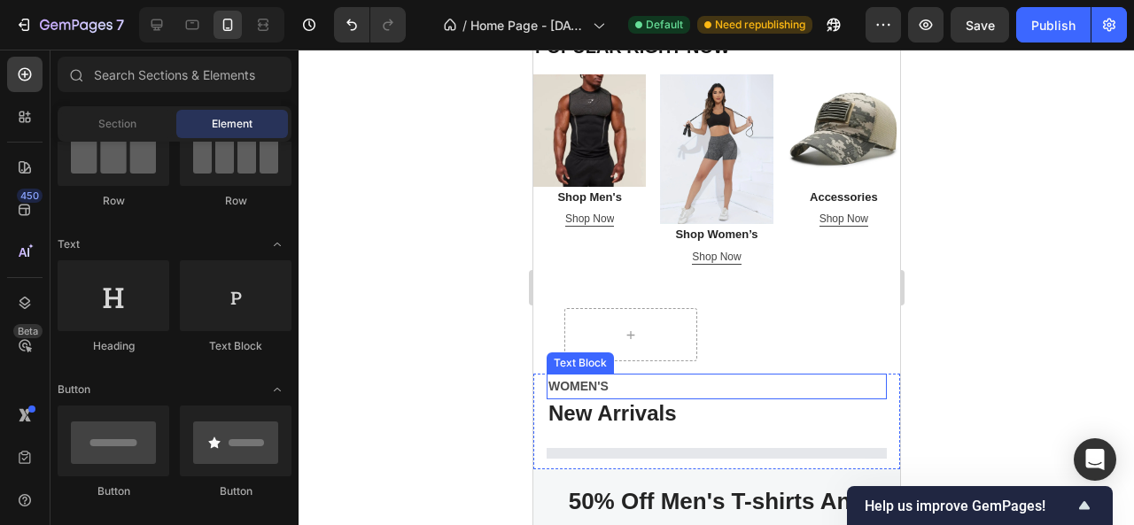
scroll to position [562, 0]
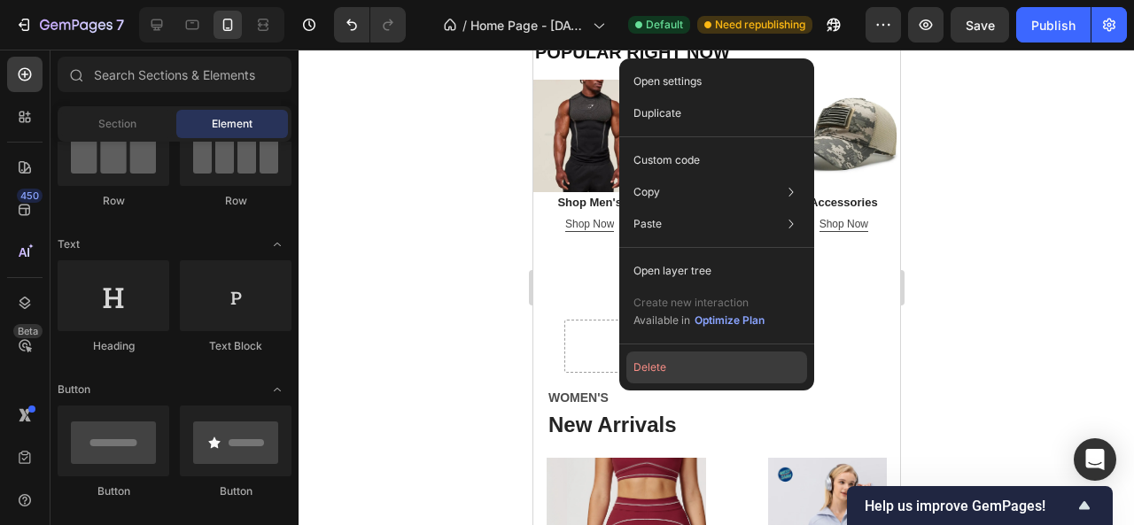
click at [696, 372] on button "Delete" at bounding box center [716, 368] width 181 height 32
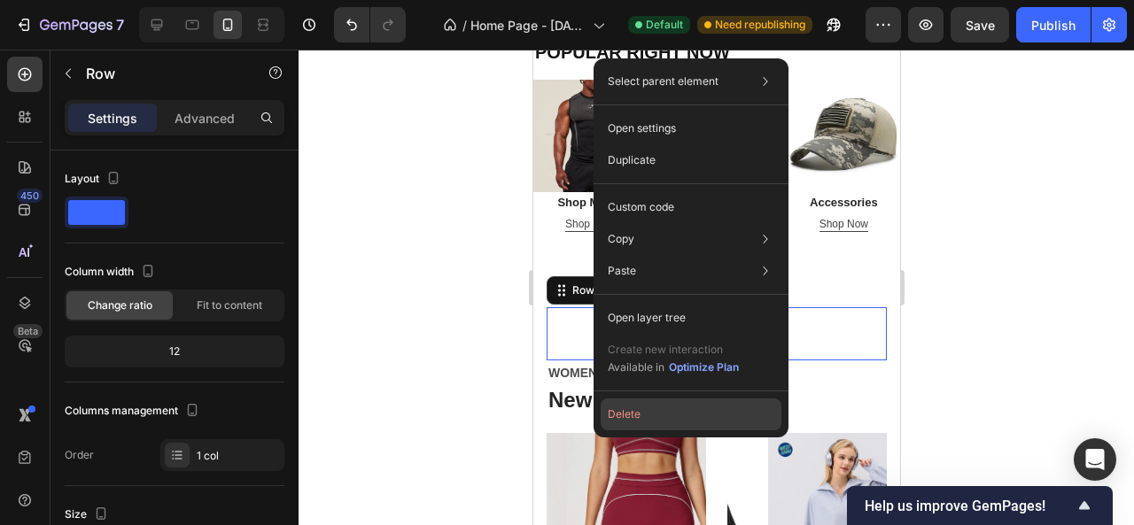
click at [659, 403] on button "Delete" at bounding box center [691, 415] width 181 height 32
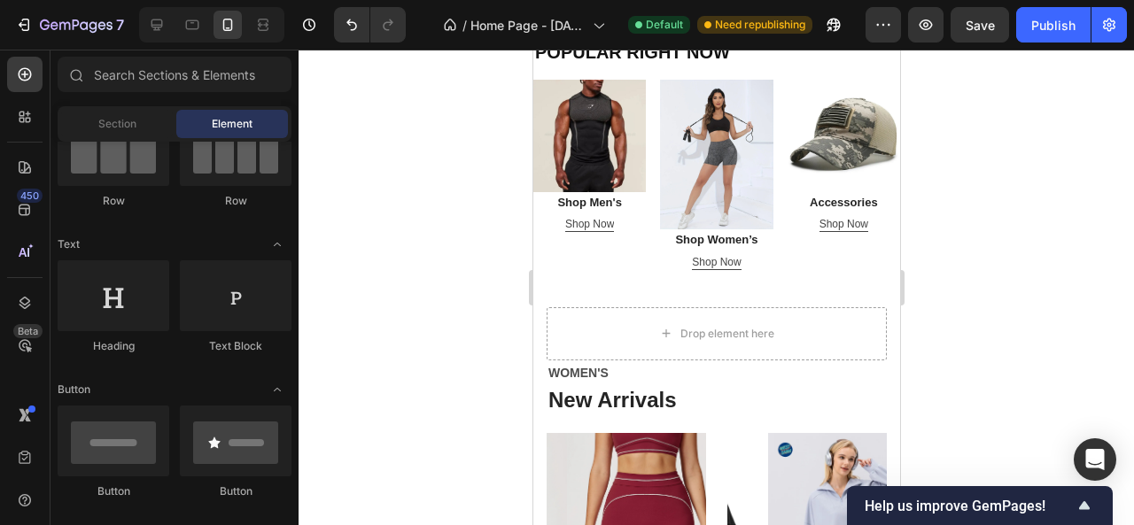
click at [1010, 284] on div at bounding box center [717, 288] width 836 height 476
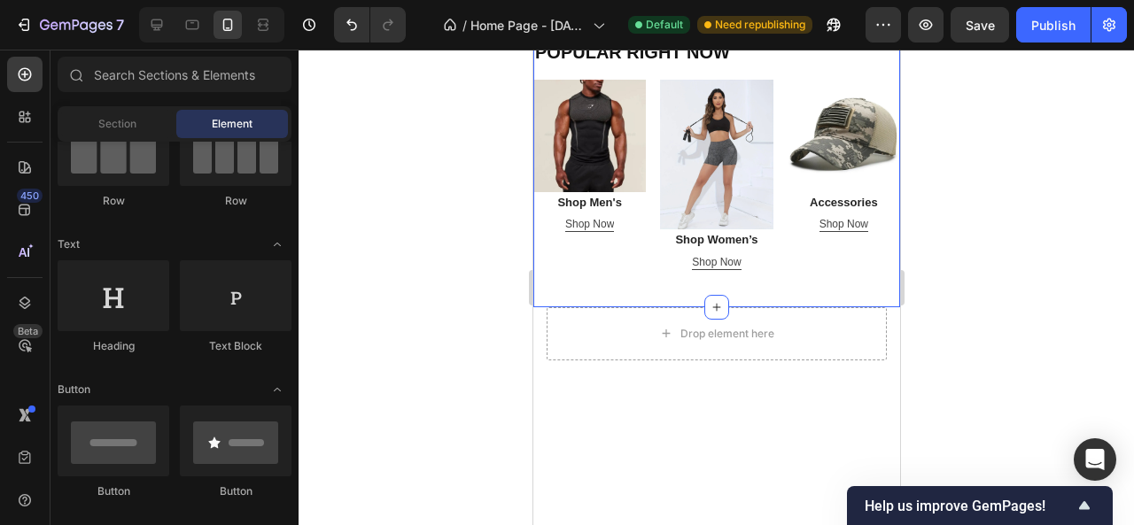
scroll to position [385, 0]
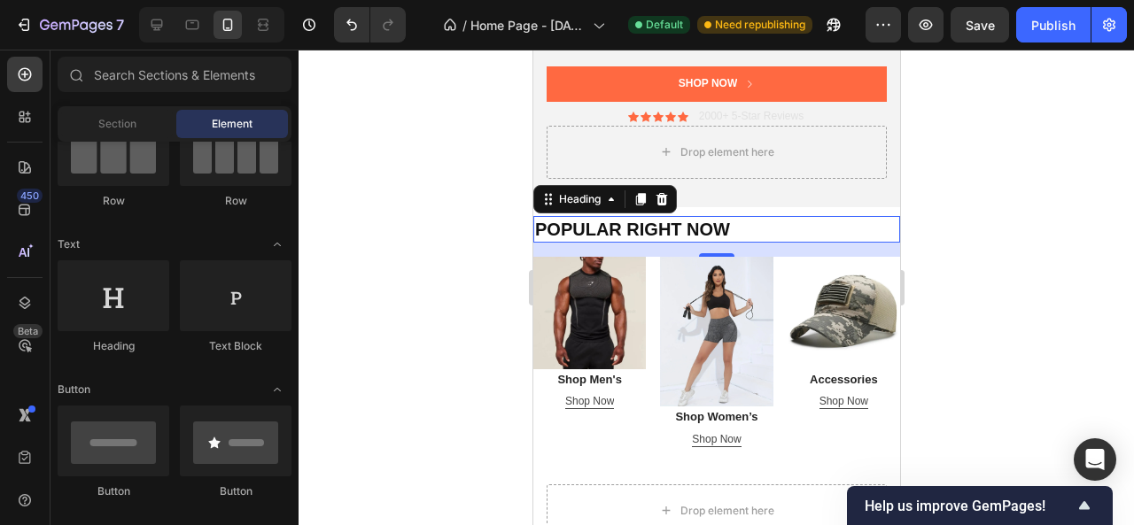
click at [672, 219] on h2 "POPULAR RIGHT NOW" at bounding box center [715, 229] width 367 height 27
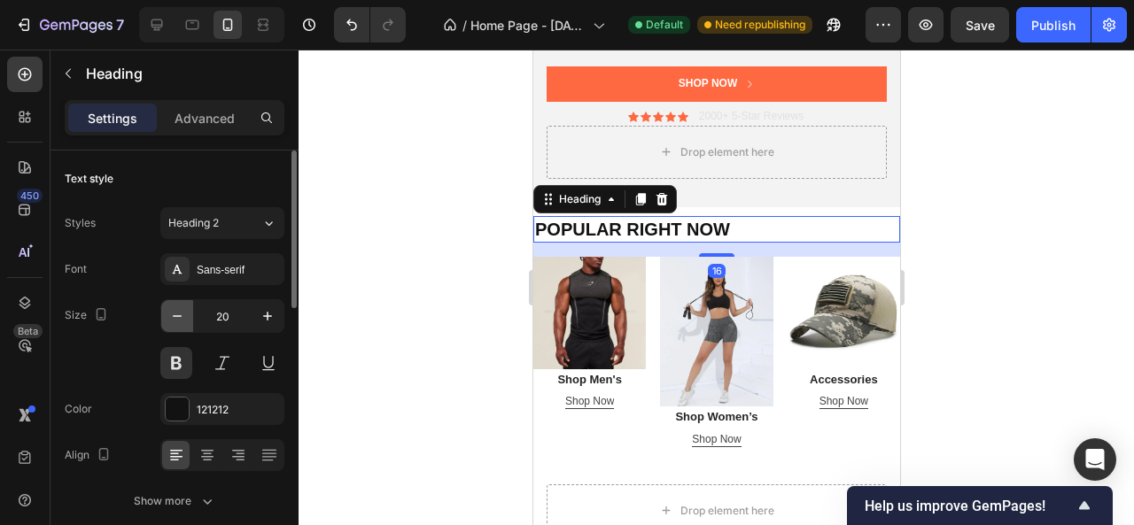
click at [186, 317] on button "button" at bounding box center [177, 316] width 32 height 32
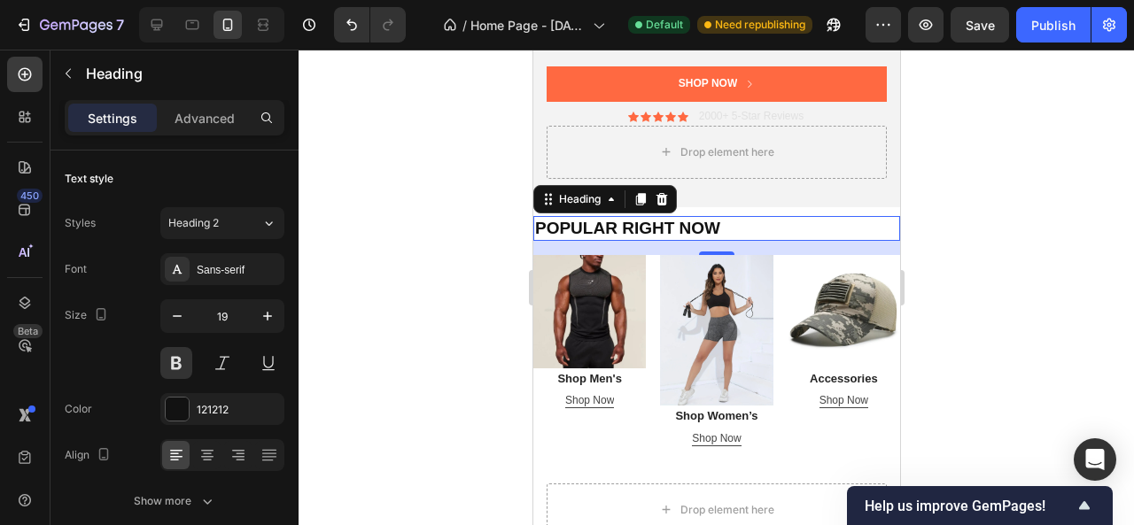
type input "18"
click at [1010, 304] on div at bounding box center [717, 288] width 836 height 476
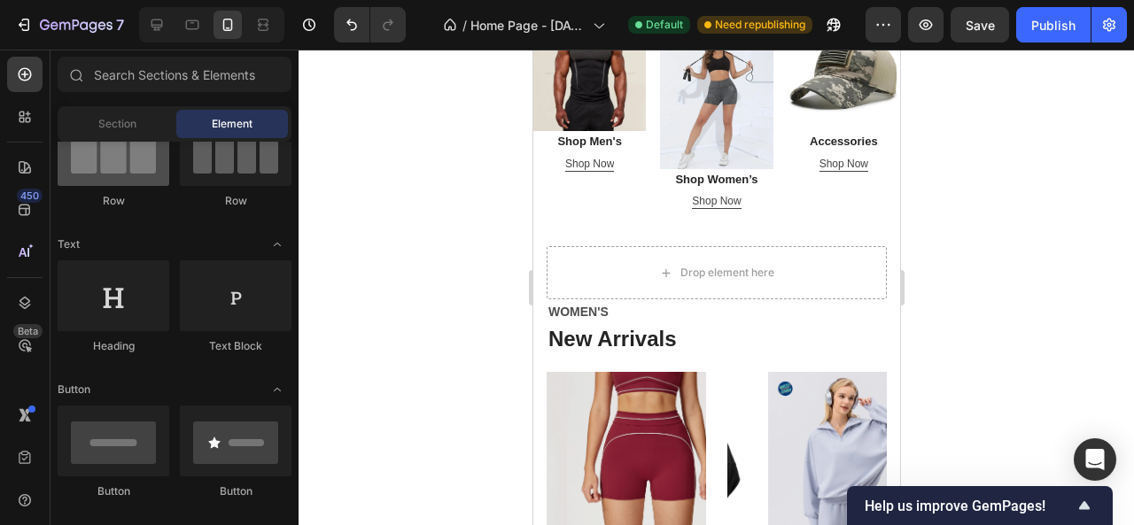
scroll to position [0, 0]
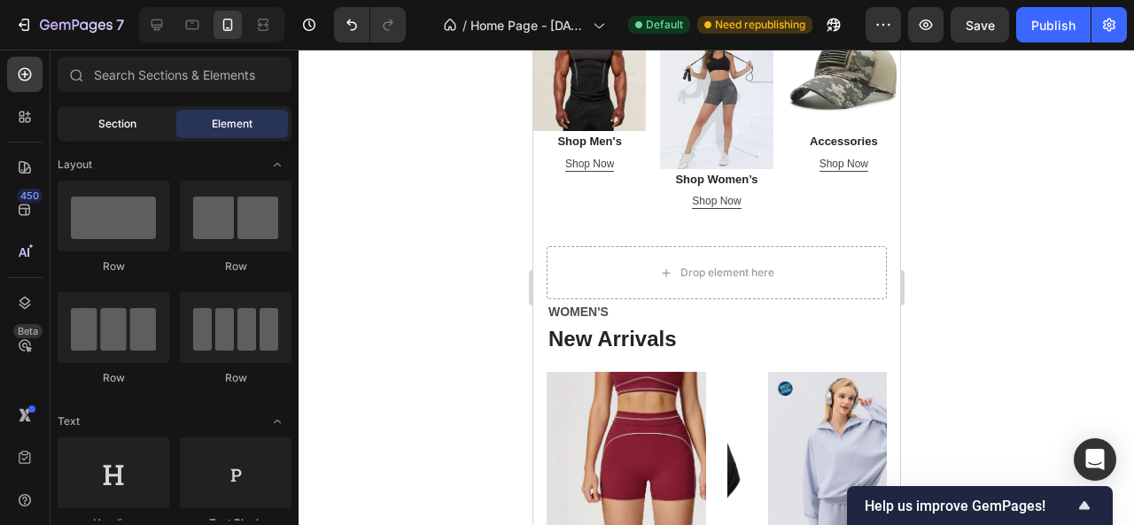
click at [106, 127] on span "Section" at bounding box center [117, 124] width 38 height 16
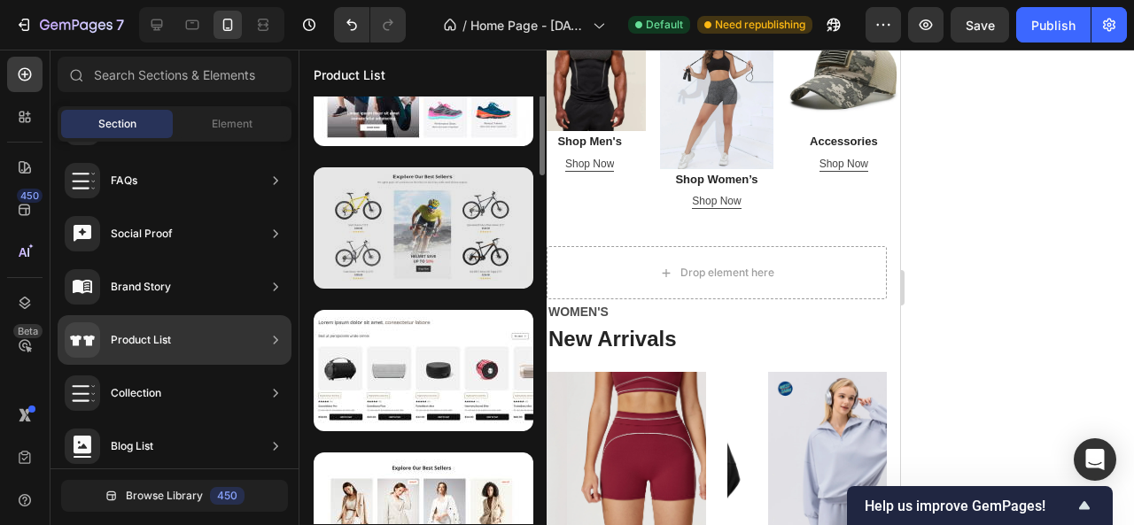
scroll to position [131, 0]
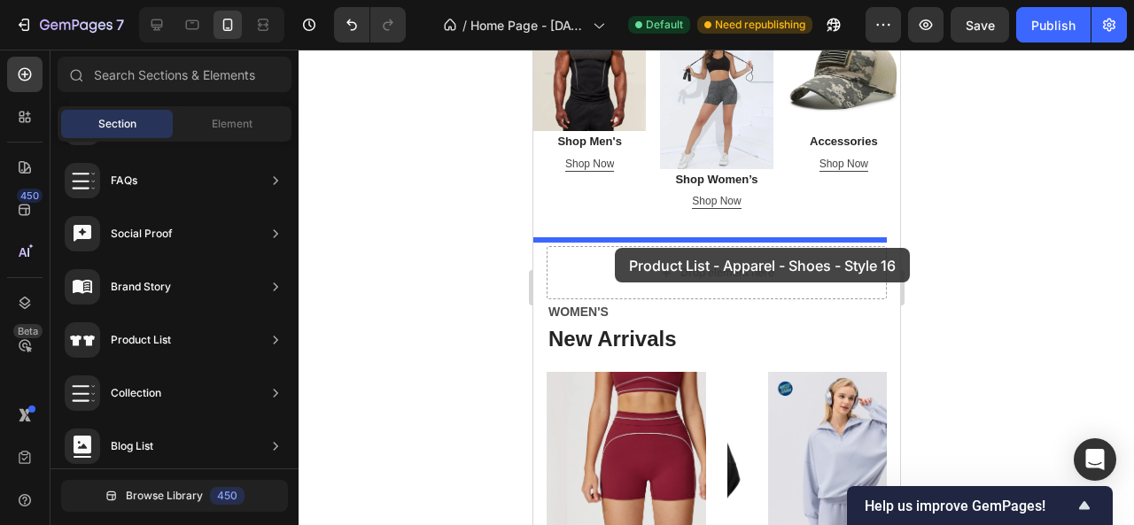
drag, startPoint x: 880, startPoint y: 236, endPoint x: 611, endPoint y: 249, distance: 268.8
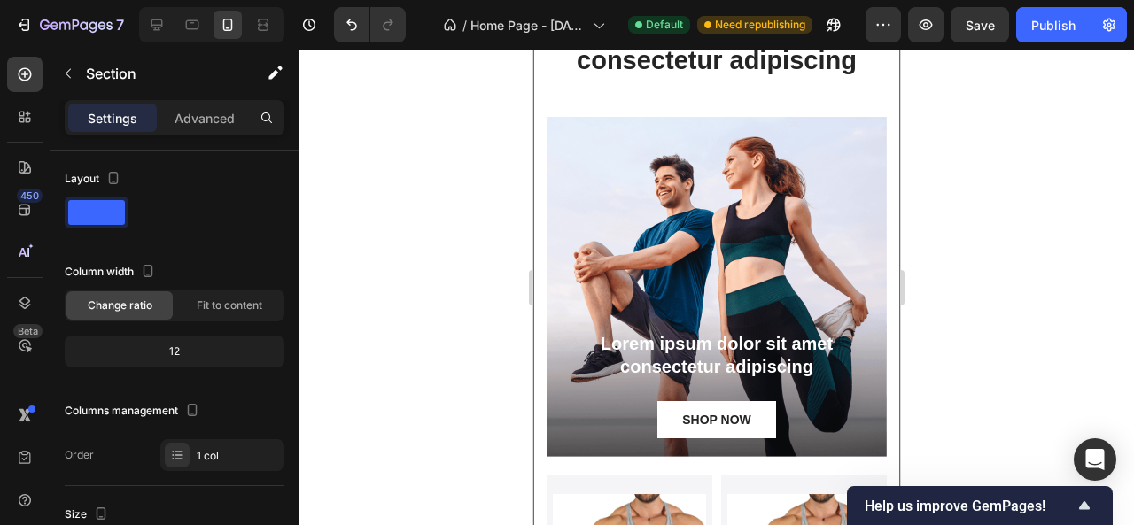
scroll to position [886, 0]
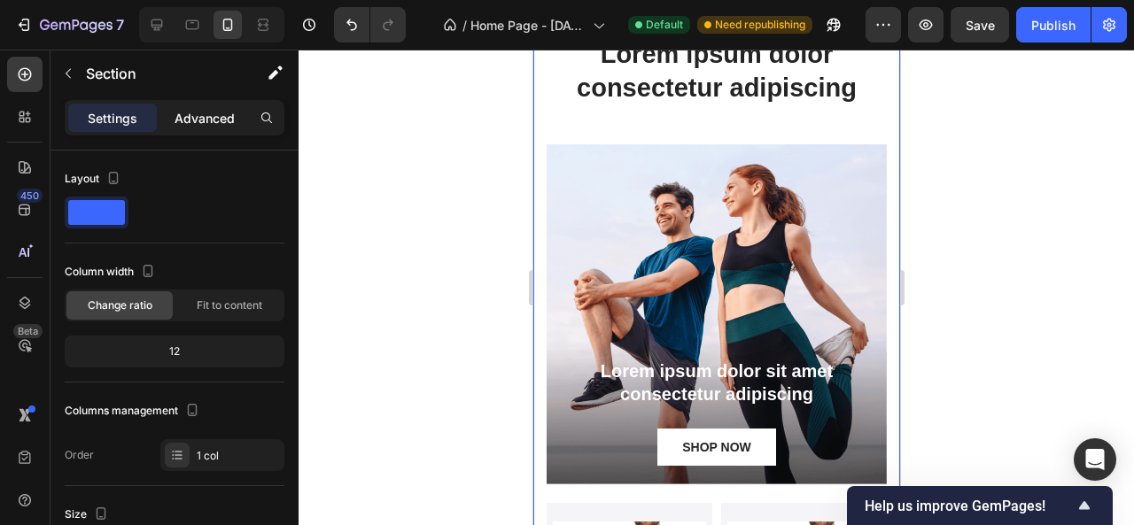
click at [188, 118] on p "Advanced" at bounding box center [205, 118] width 60 height 19
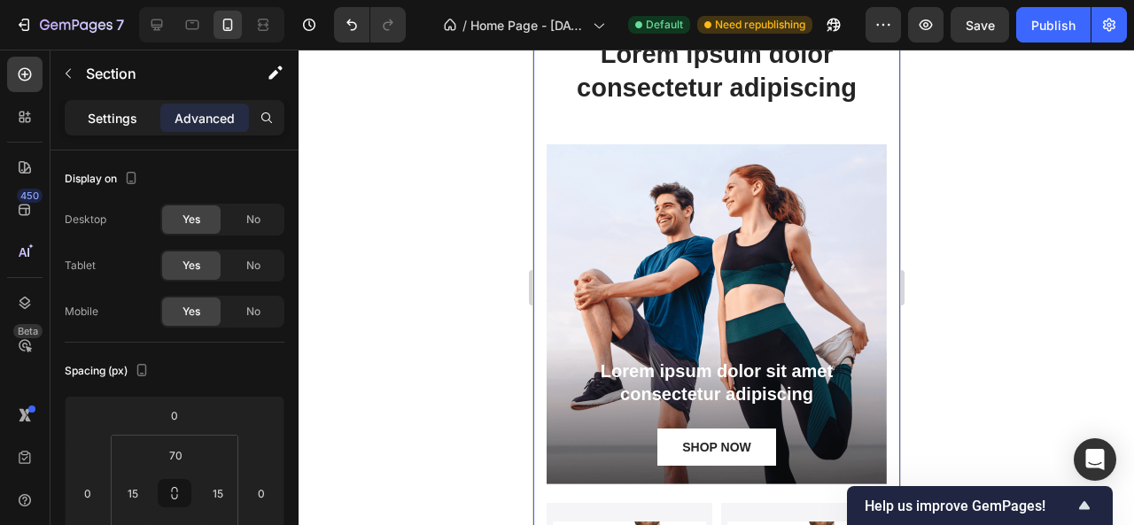
click at [101, 116] on p "Settings" at bounding box center [113, 118] width 50 height 19
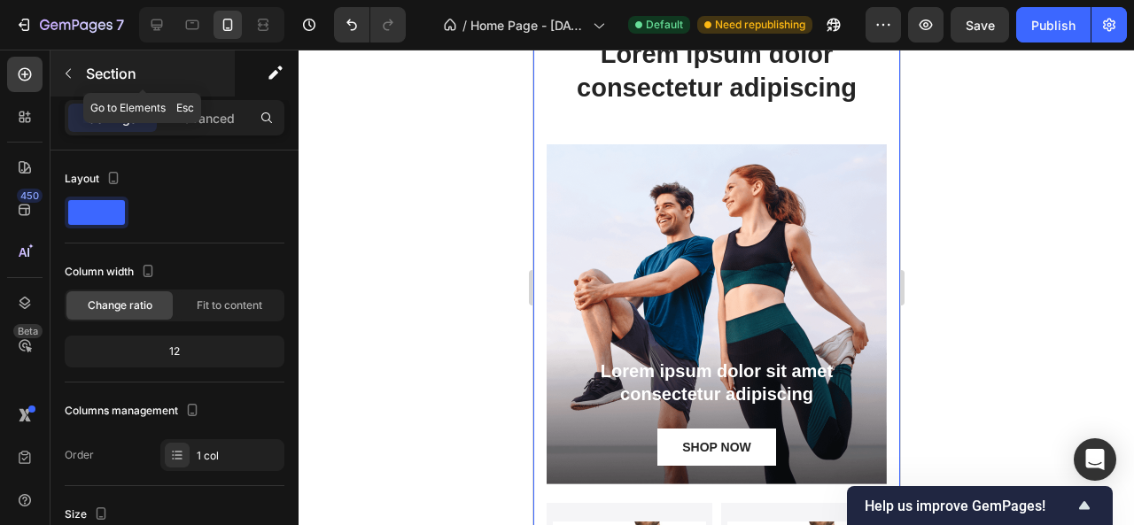
click at [73, 77] on icon "button" at bounding box center [68, 73] width 14 height 14
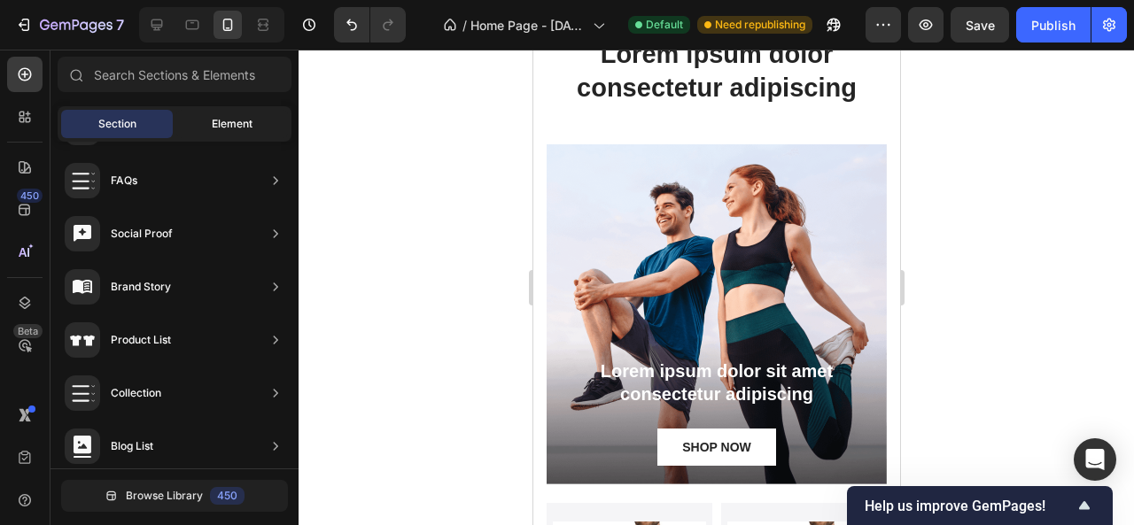
click at [227, 123] on span "Element" at bounding box center [232, 124] width 41 height 16
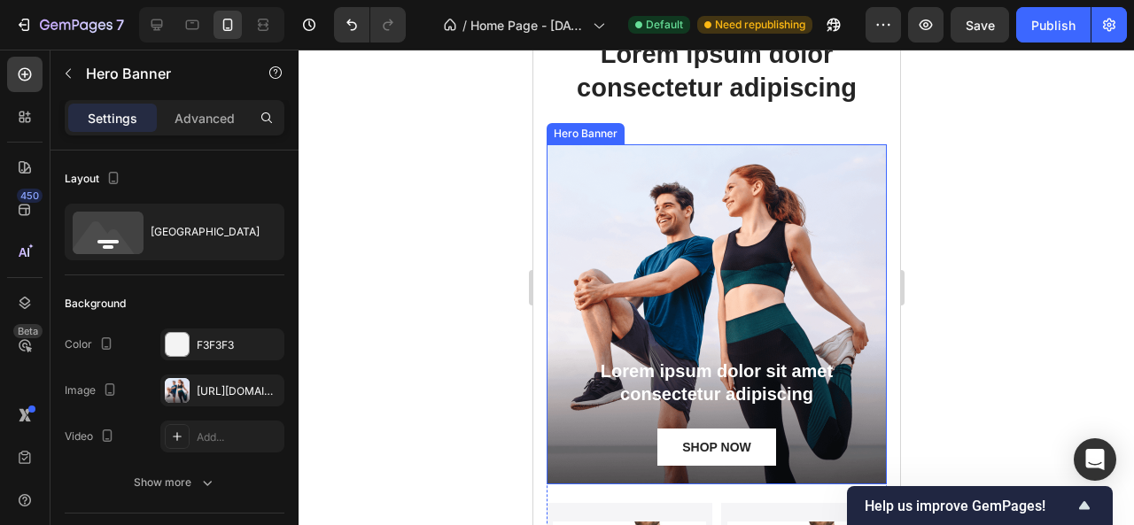
click at [626, 221] on div "Background Image" at bounding box center [716, 314] width 340 height 340
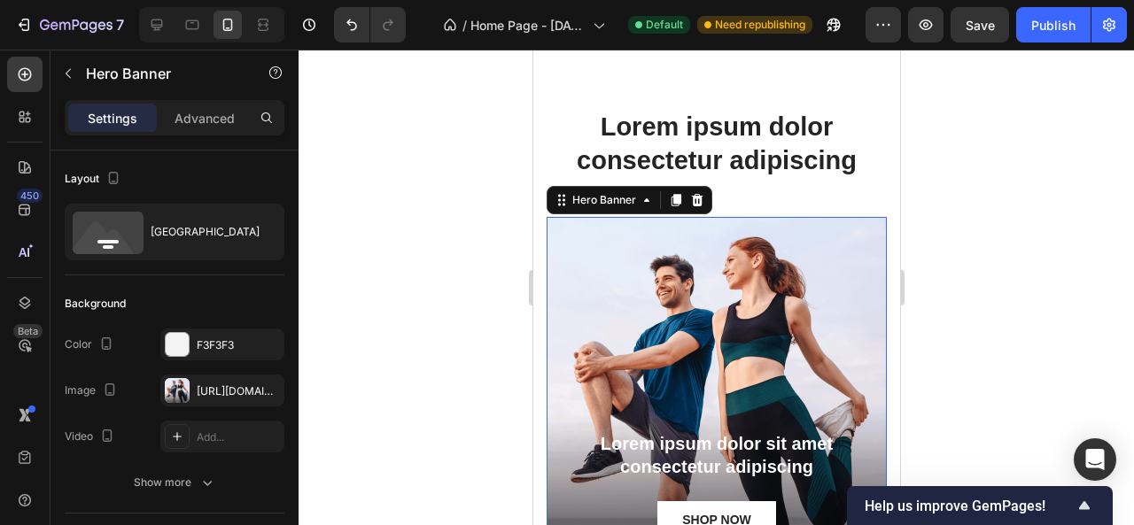
scroll to position [797, 0]
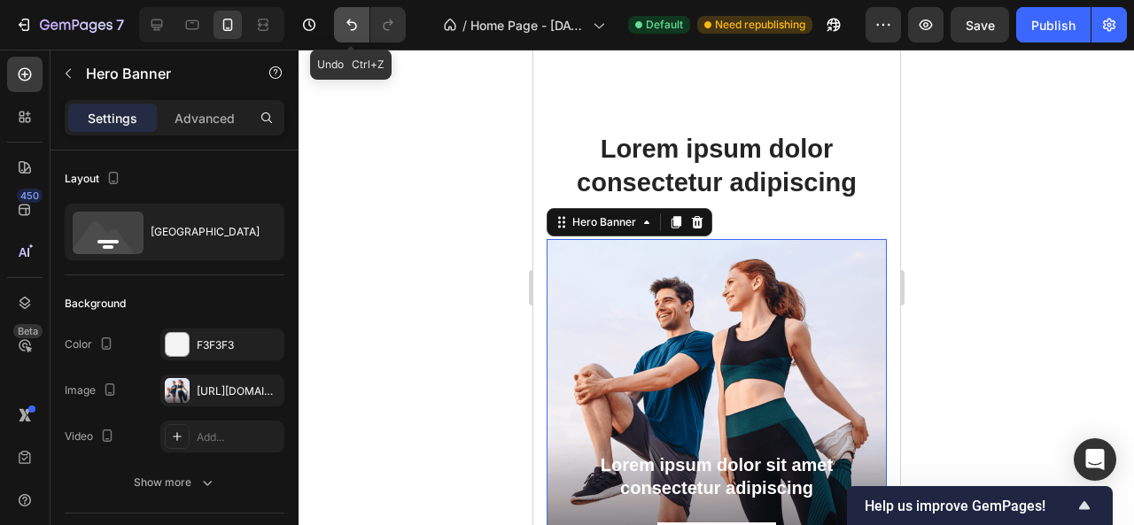
click at [344, 21] on icon "Undo/Redo" at bounding box center [352, 25] width 18 height 18
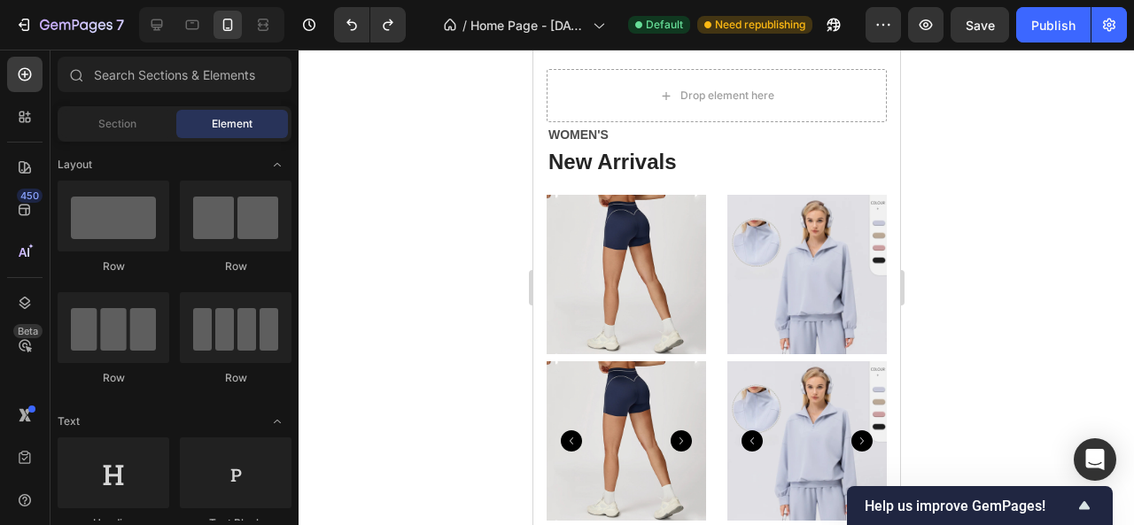
scroll to position [532, 0]
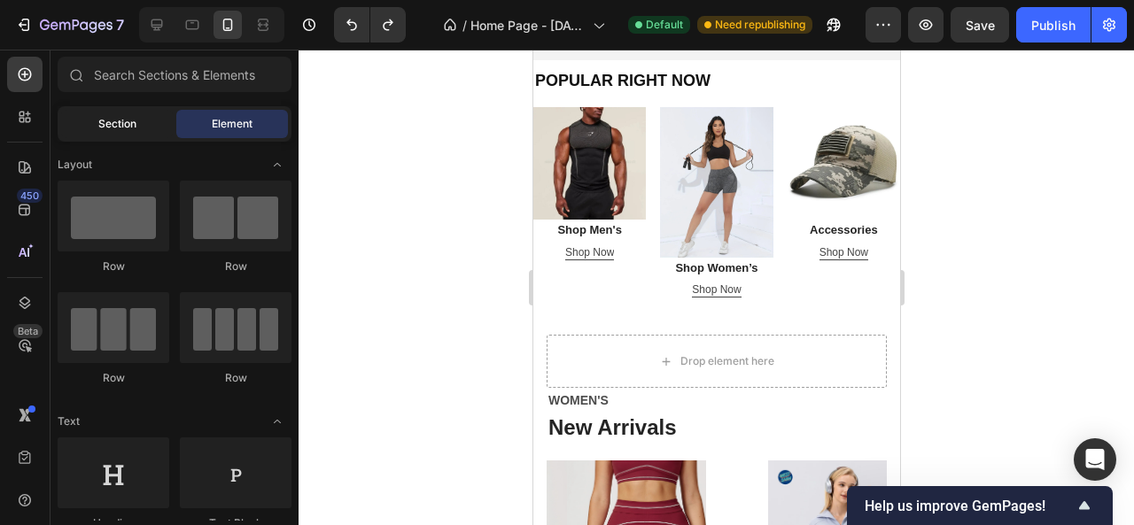
click at [144, 125] on div "Section" at bounding box center [117, 124] width 112 height 28
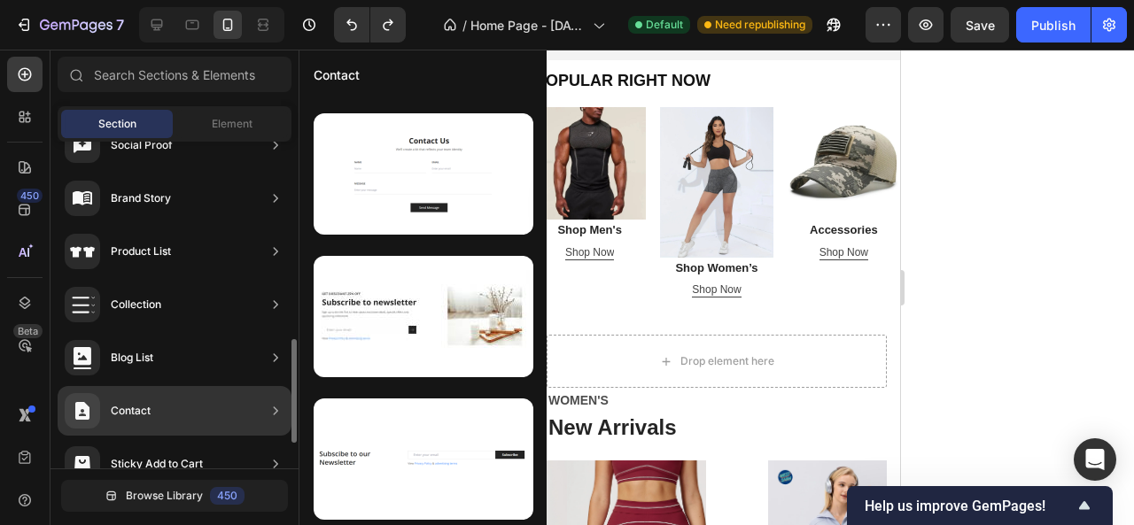
scroll to position [0, 0]
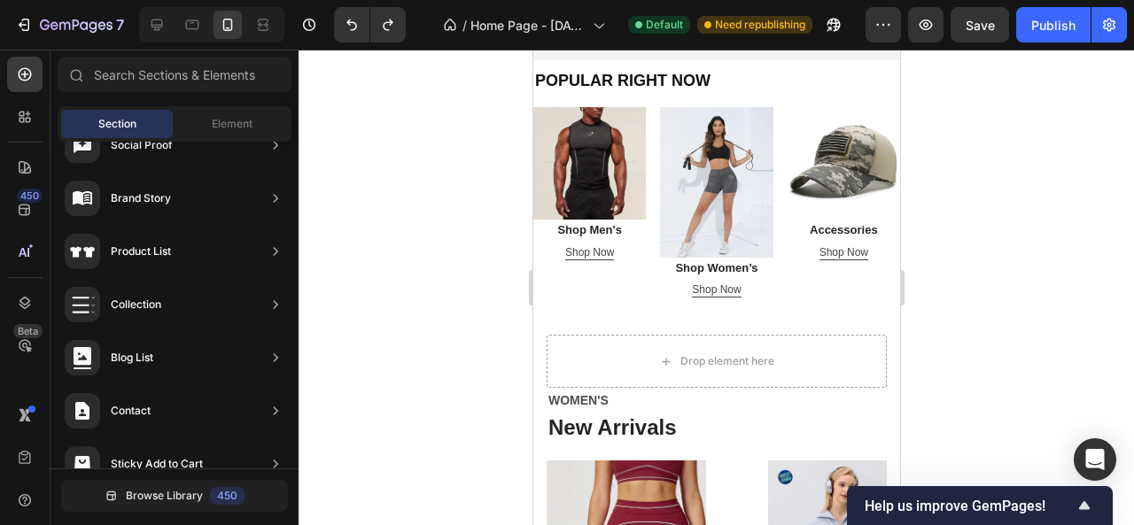
click at [89, 116] on div "Section" at bounding box center [117, 124] width 112 height 28
click at [242, 126] on span "Element" at bounding box center [232, 124] width 41 height 16
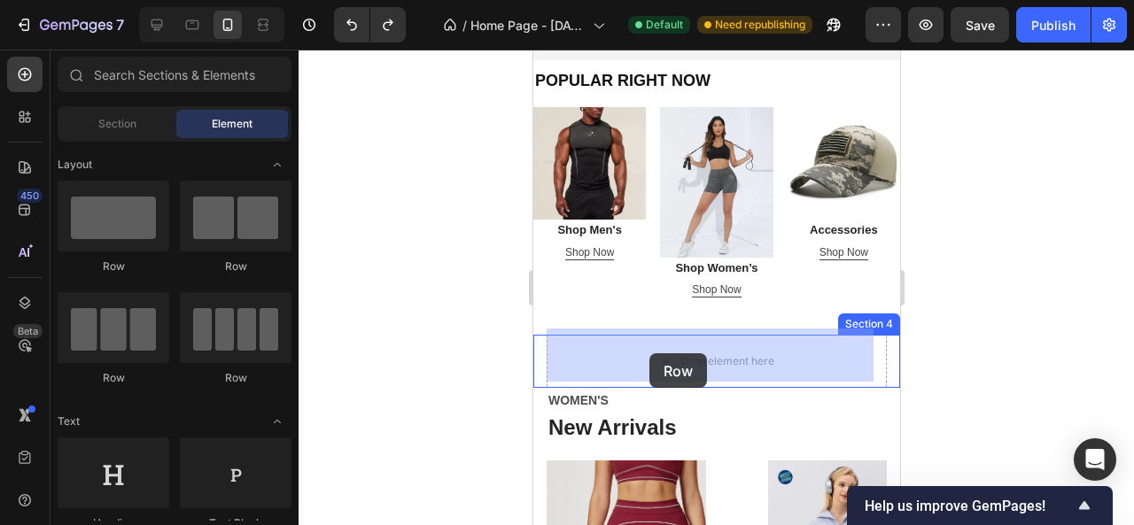
drag, startPoint x: 747, startPoint y: 256, endPoint x: 649, endPoint y: 354, distance: 138.5
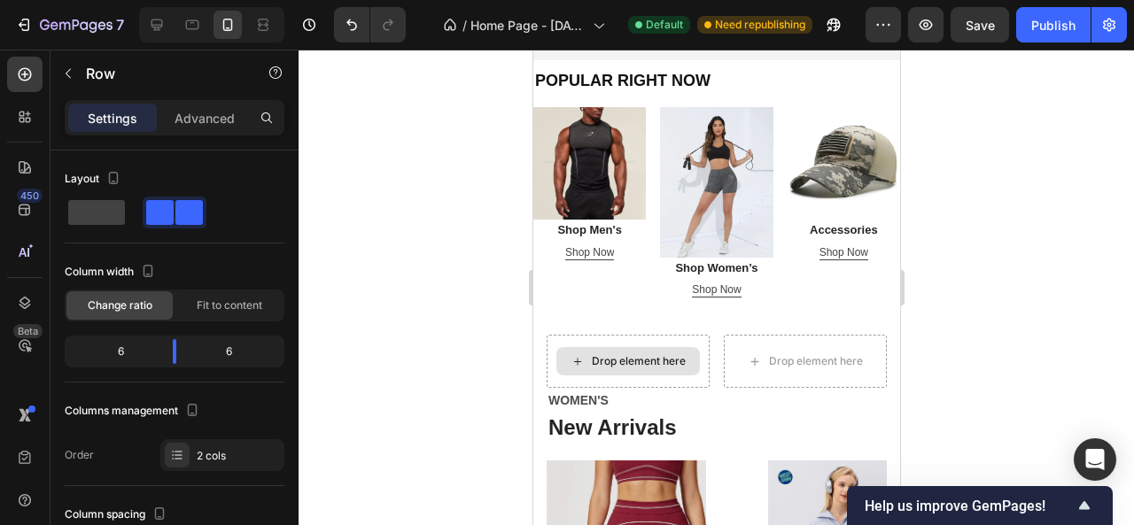
click at [634, 357] on div "Drop element here" at bounding box center [638, 361] width 94 height 14
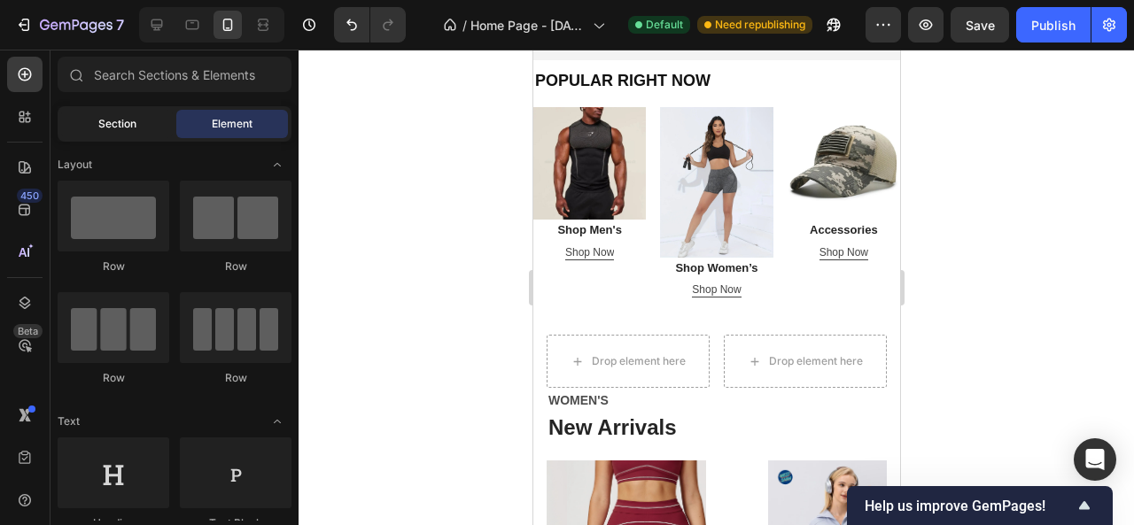
click at [122, 123] on span "Section" at bounding box center [117, 124] width 38 height 16
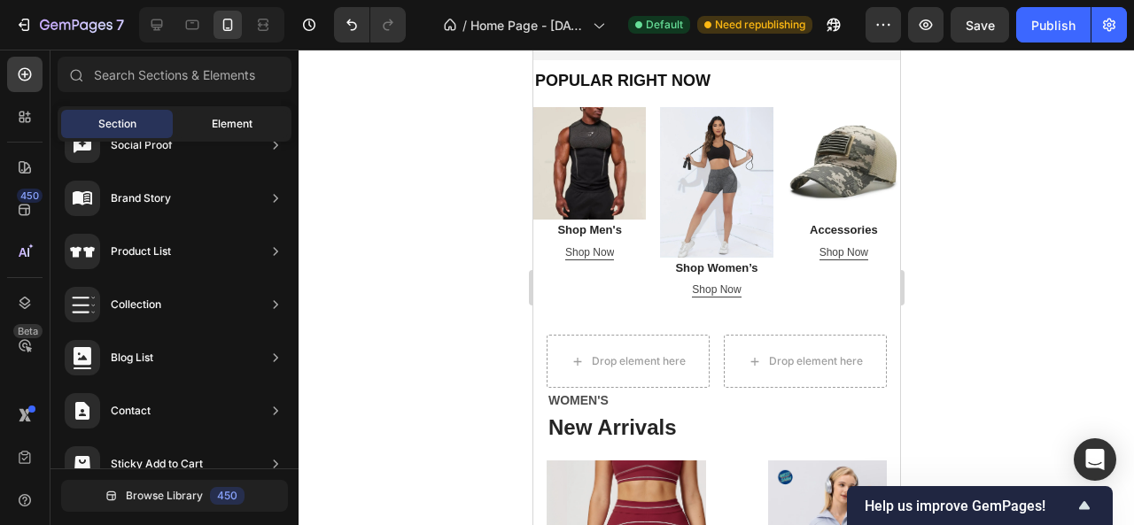
click at [225, 120] on span "Element" at bounding box center [232, 124] width 41 height 16
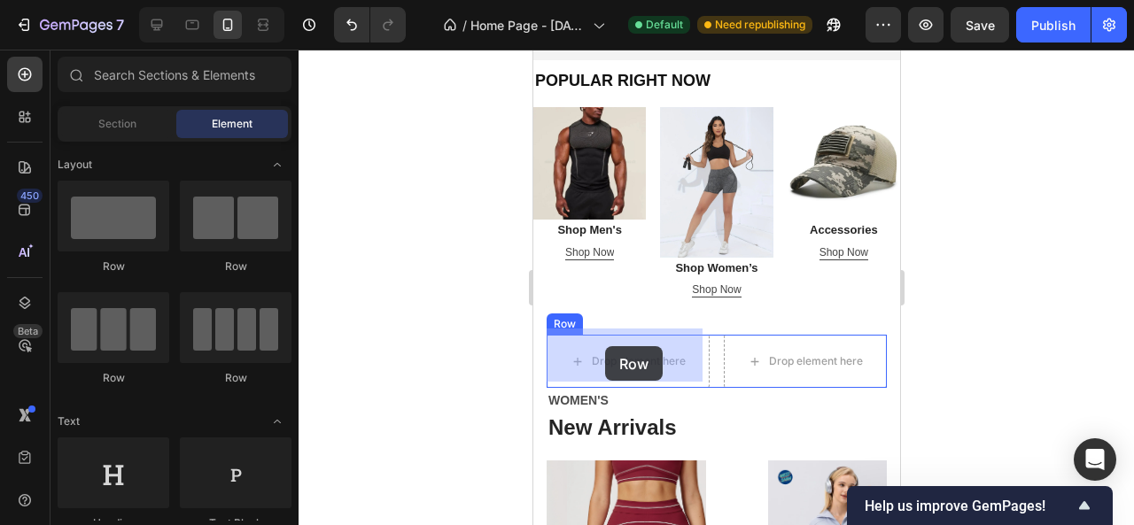
drag, startPoint x: 644, startPoint y: 270, endPoint x: 604, endPoint y: 346, distance: 86.0
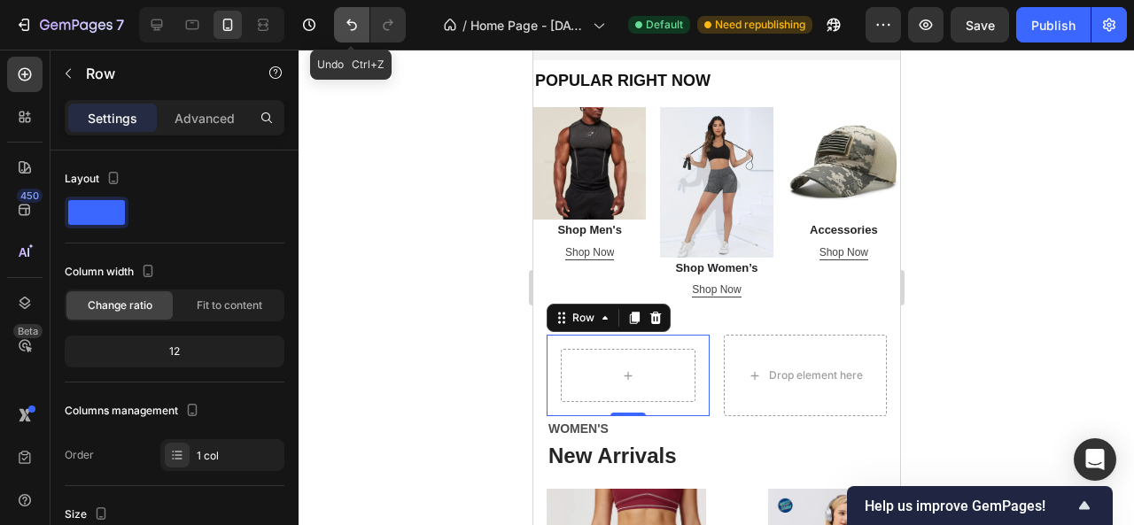
click at [351, 23] on icon "Undo/Redo" at bounding box center [352, 25] width 18 height 18
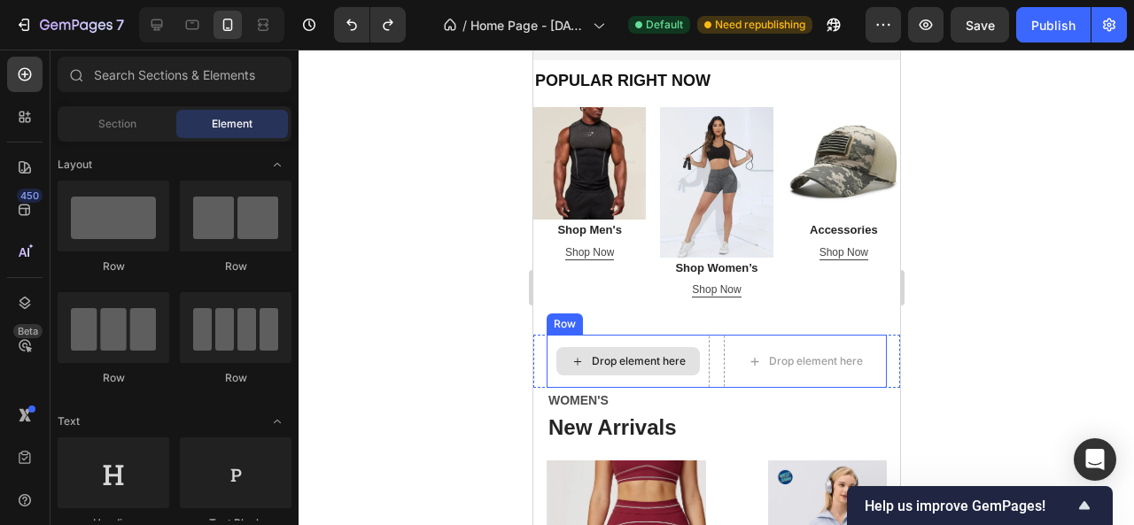
click at [601, 361] on div "Drop element here" at bounding box center [638, 361] width 94 height 14
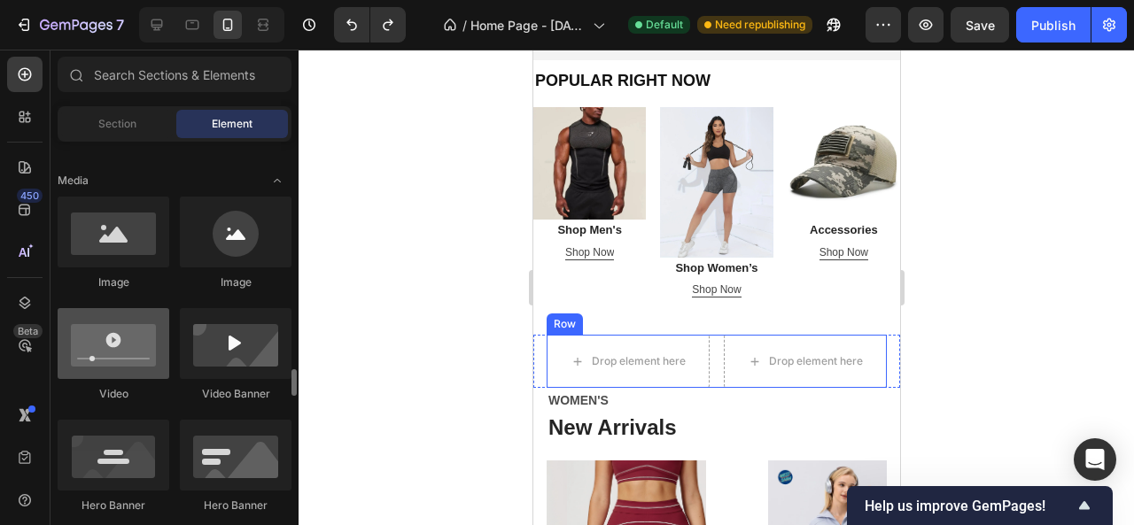
scroll to position [709, 0]
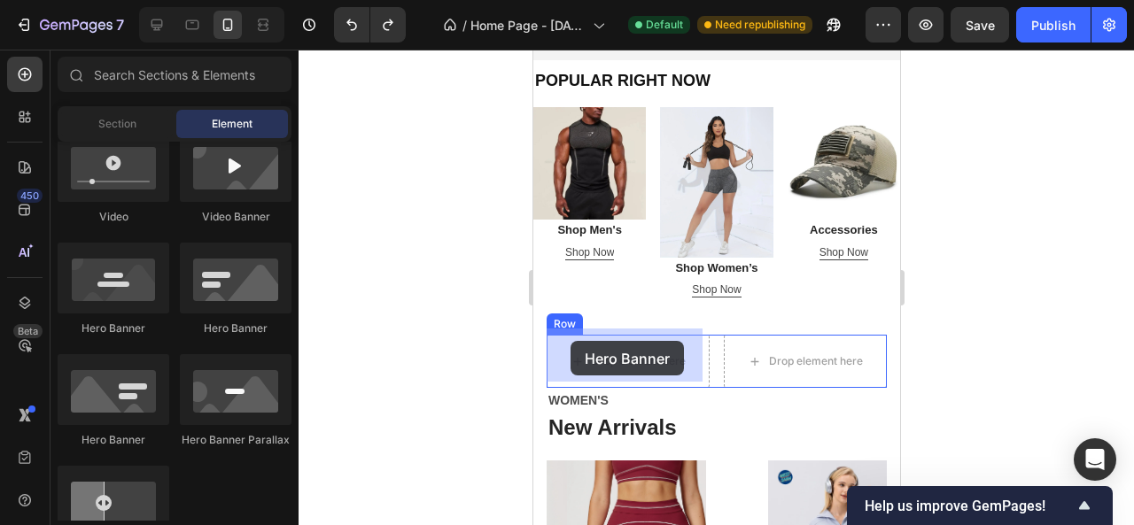
drag, startPoint x: 833, startPoint y: 430, endPoint x: 569, endPoint y: 341, distance: 278.5
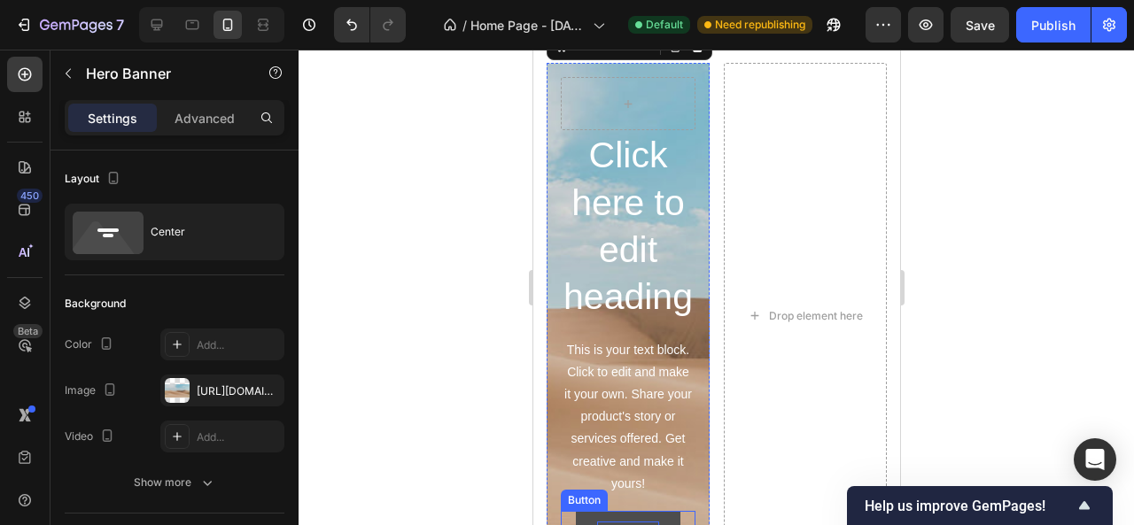
scroll to position [620, 0]
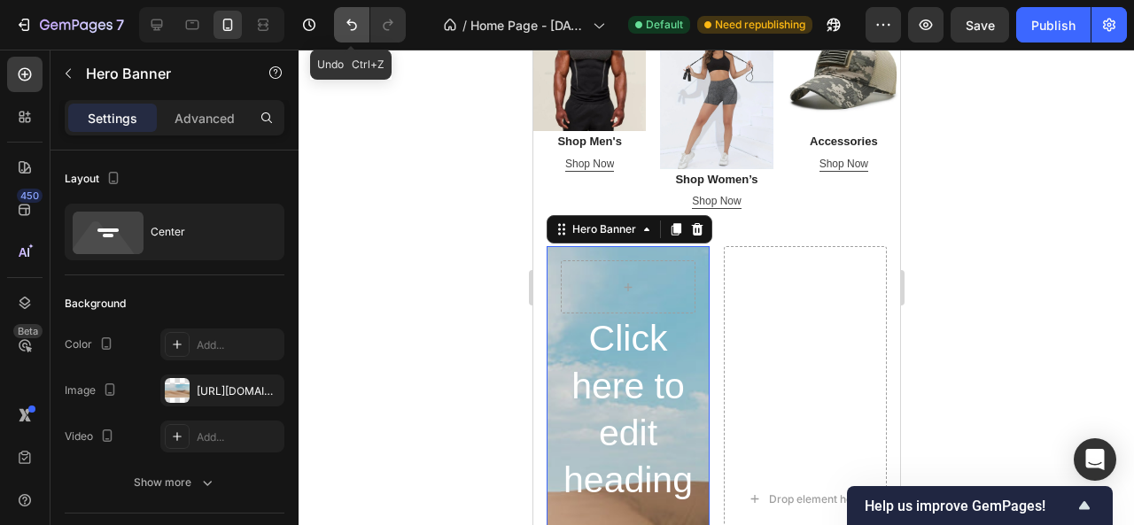
drag, startPoint x: 357, startPoint y: 22, endPoint x: 342, endPoint y: 42, distance: 24.6
click at [356, 22] on icon "Undo/Redo" at bounding box center [352, 25] width 18 height 18
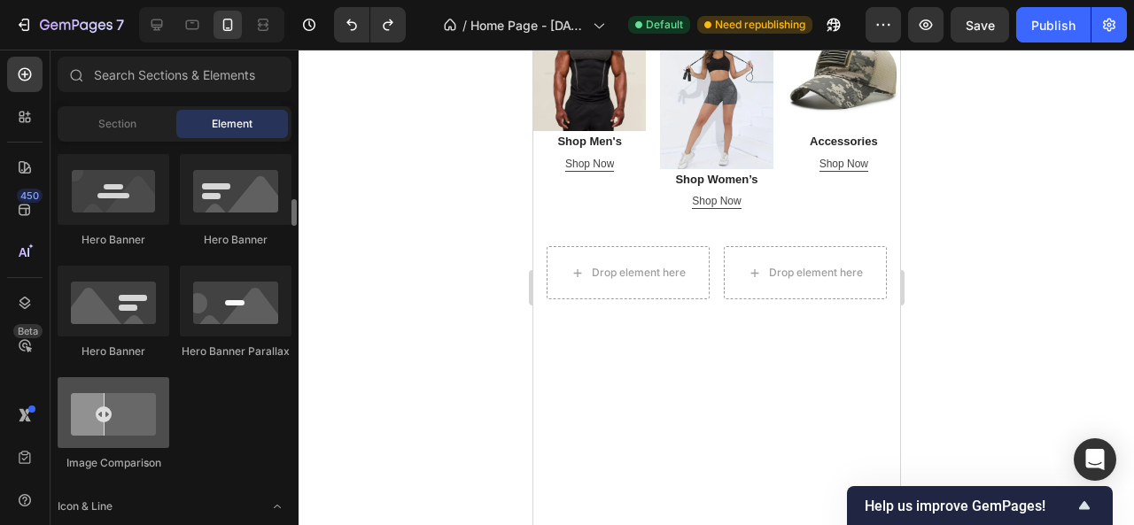
scroll to position [709, 0]
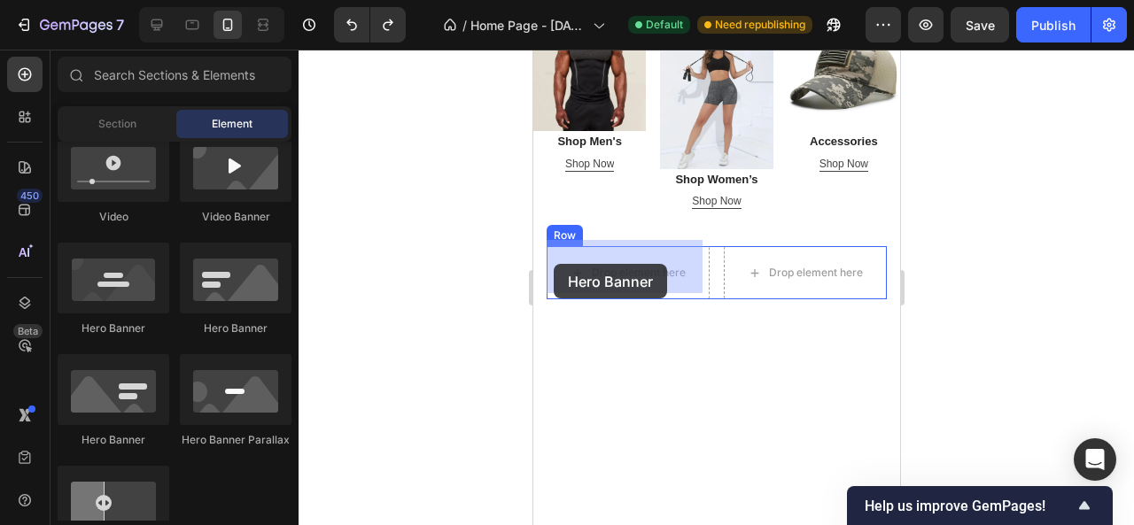
drag, startPoint x: 643, startPoint y: 332, endPoint x: 553, endPoint y: 264, distance: 113.2
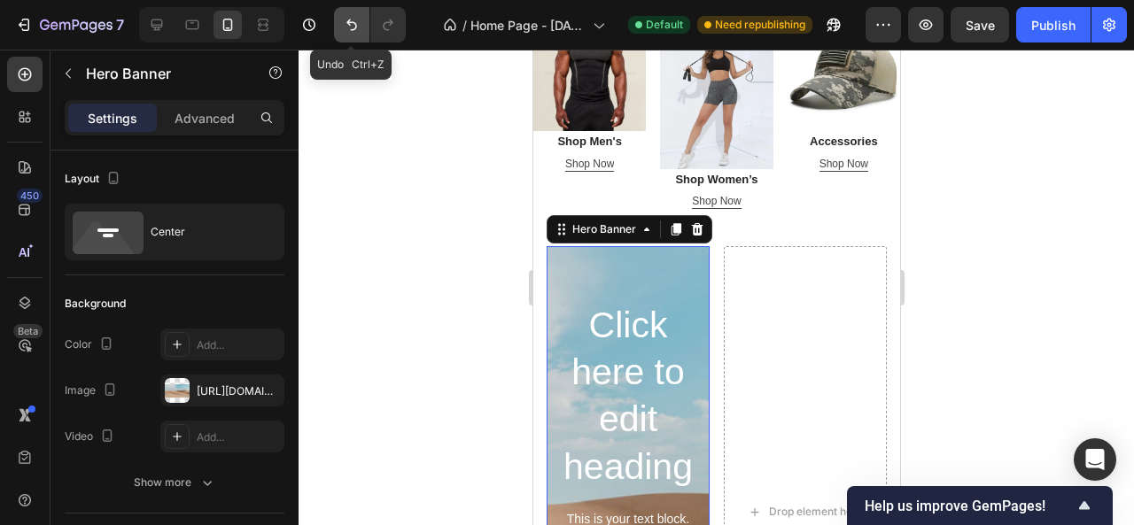
click at [356, 29] on icon "Undo/Redo" at bounding box center [352, 25] width 18 height 18
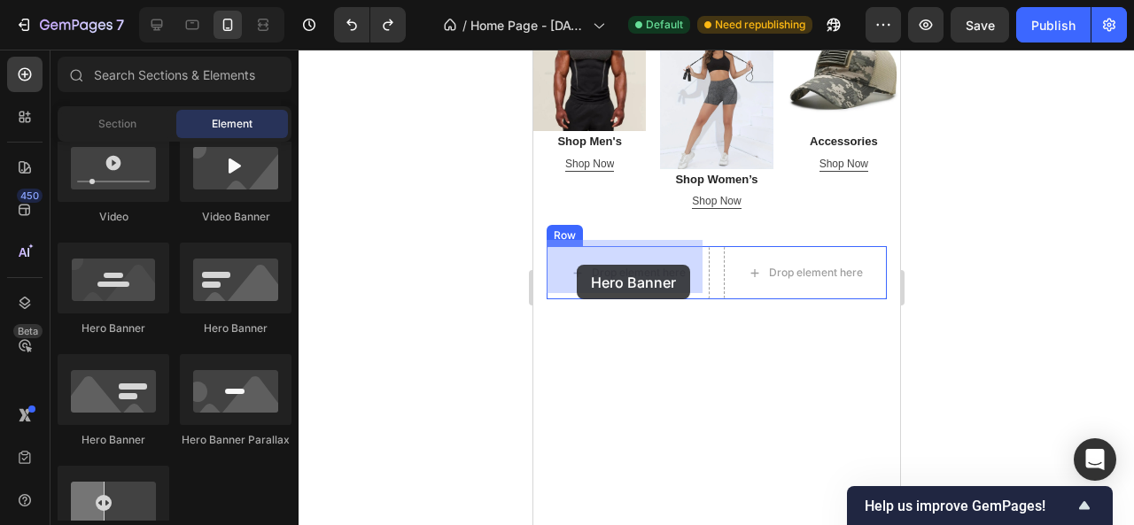
drag, startPoint x: 648, startPoint y: 348, endPoint x: 576, endPoint y: 265, distance: 109.9
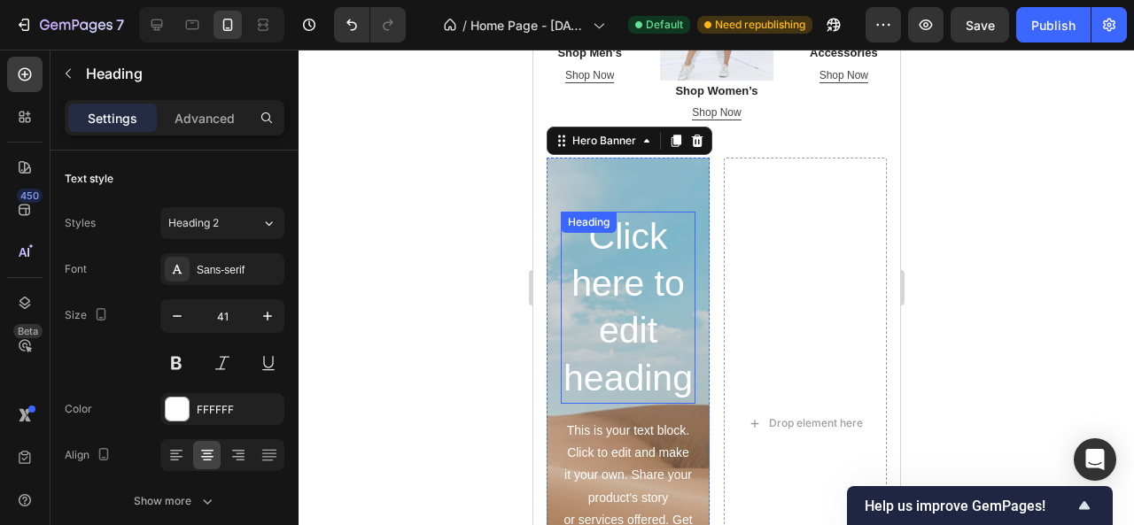
click at [624, 303] on h2 "Click here to edit heading" at bounding box center [627, 308] width 135 height 192
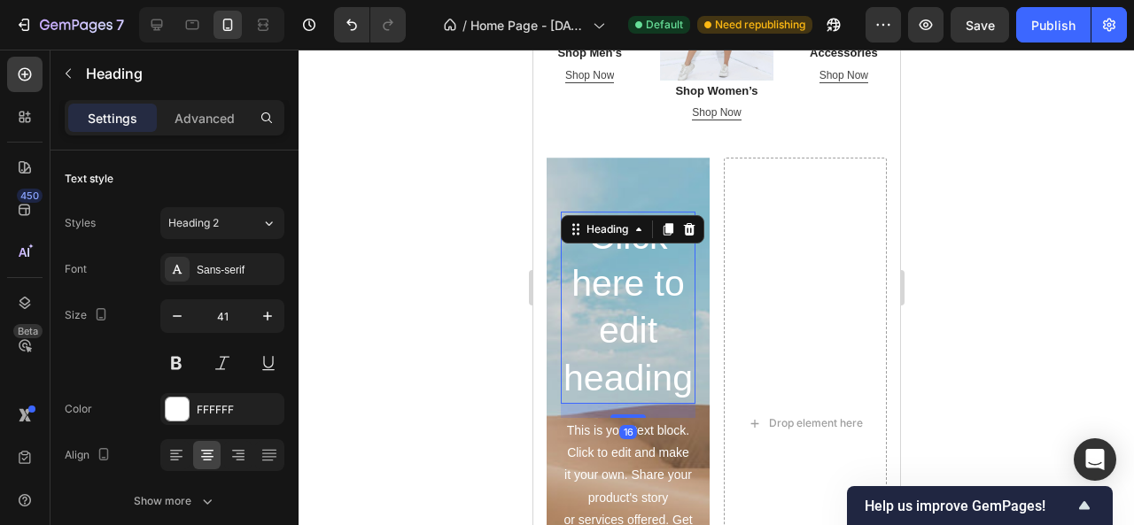
click at [1065, 264] on div at bounding box center [717, 288] width 836 height 476
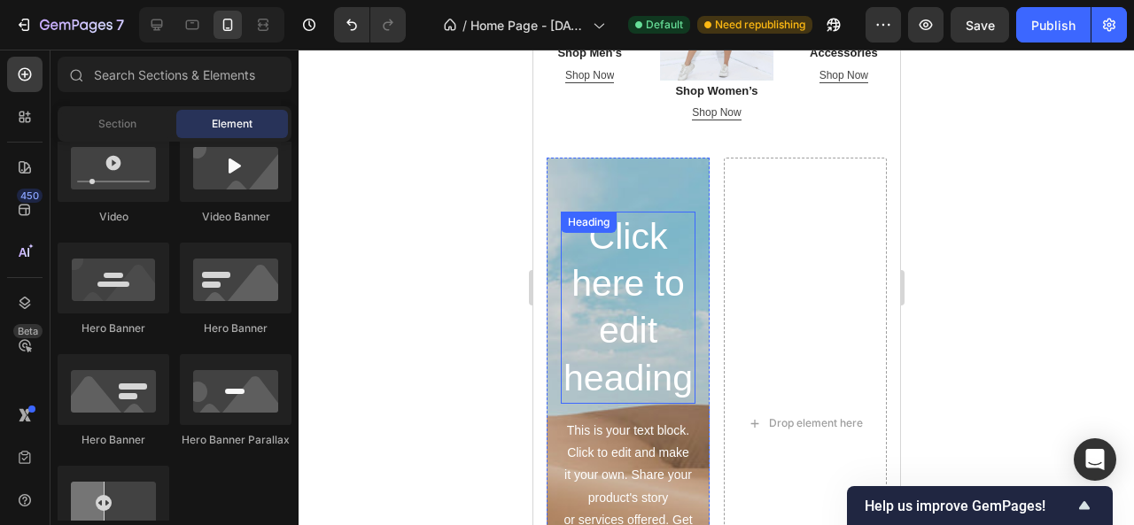
click at [569, 285] on h2 "Click here to edit heading" at bounding box center [627, 308] width 135 height 192
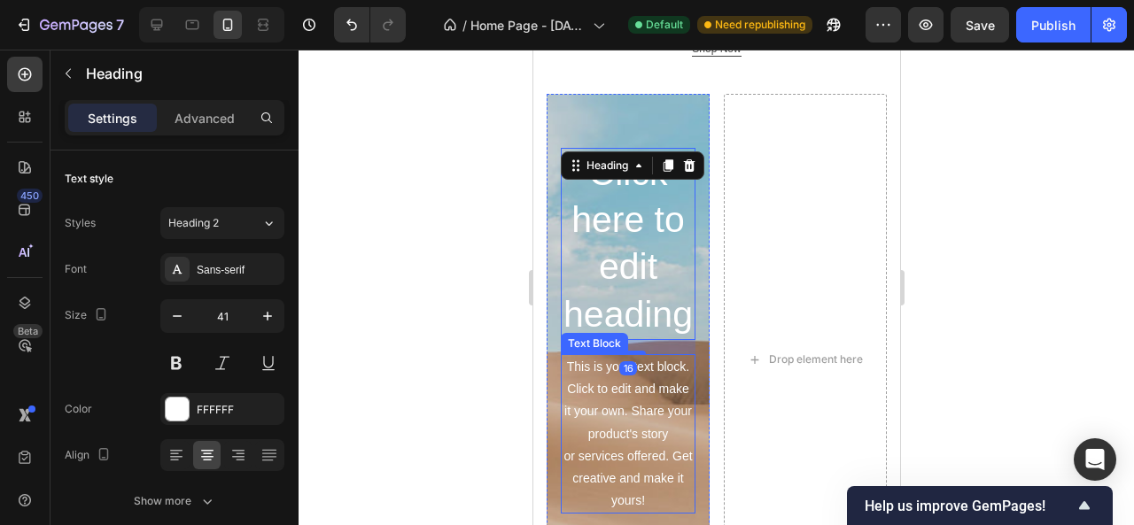
scroll to position [797, 0]
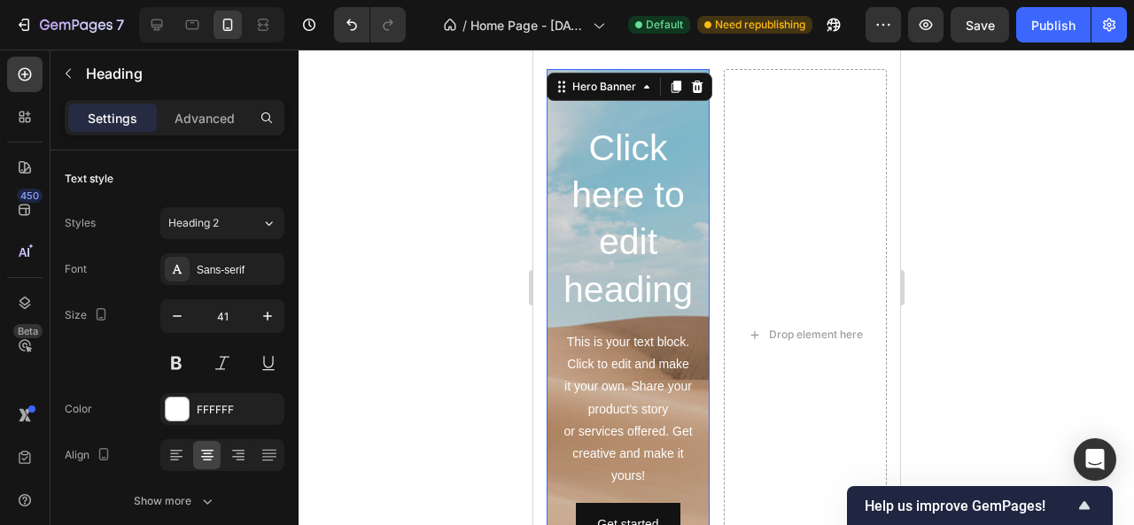
click at [553, 424] on div "Click here to edit heading Heading This is your text block. Click to edit and m…" at bounding box center [627, 335] width 163 height 453
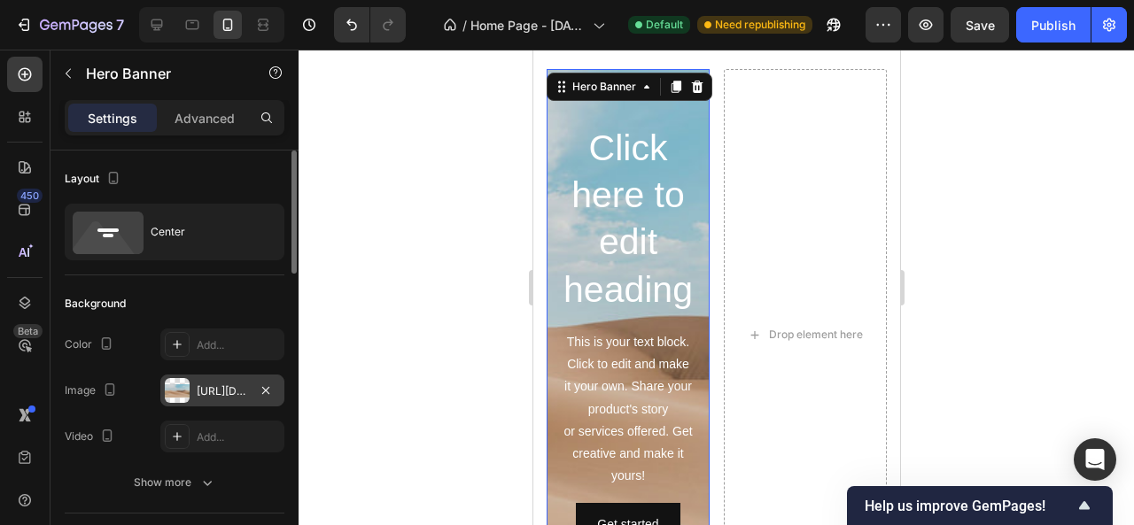
click at [195, 384] on div "[URL][DOMAIN_NAME]" at bounding box center [222, 391] width 124 height 32
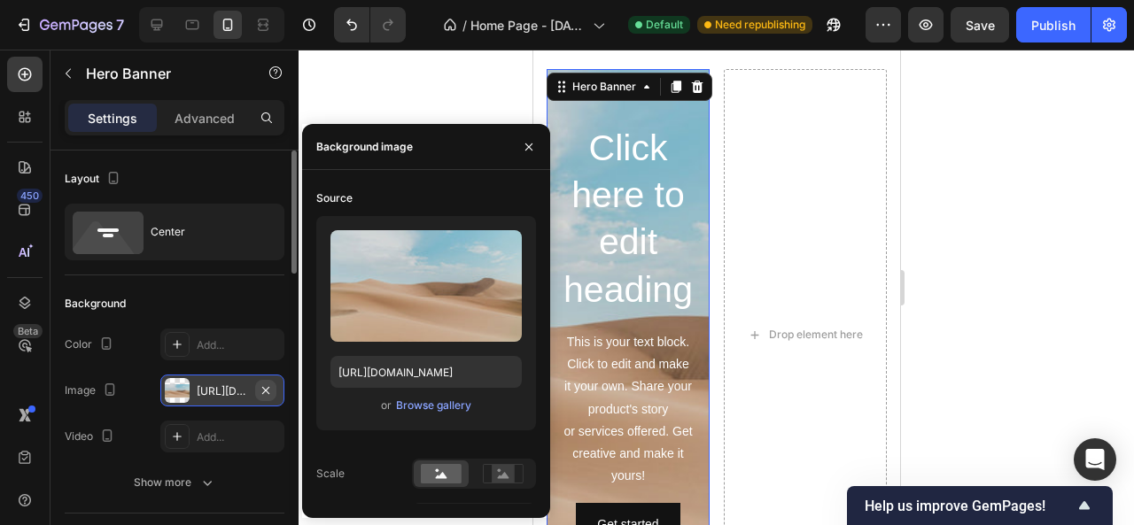
click at [268, 390] on icon "button" at bounding box center [266, 391] width 14 height 14
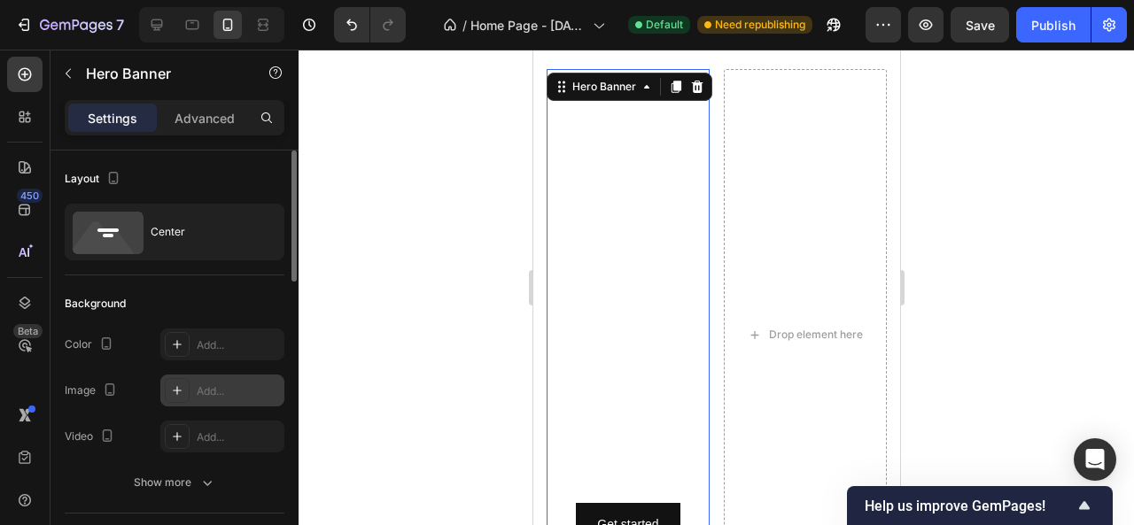
click at [203, 393] on div "Add..." at bounding box center [238, 392] width 83 height 16
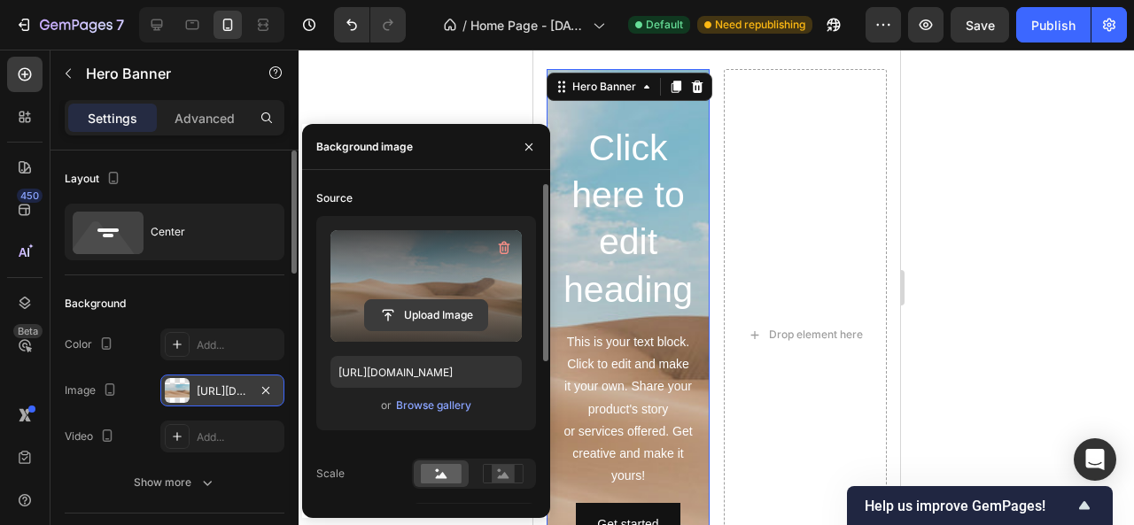
click at [413, 305] on input "file" at bounding box center [426, 315] width 122 height 30
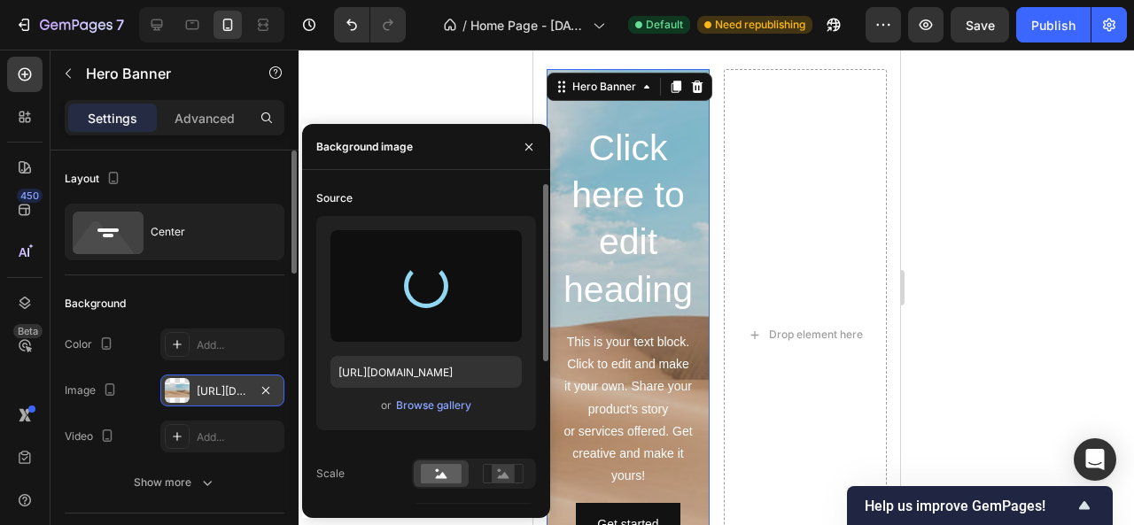
type input "https://cdn.shopify.com/s/files/1/0975/7324/0913/files/gempages_585123964674638…"
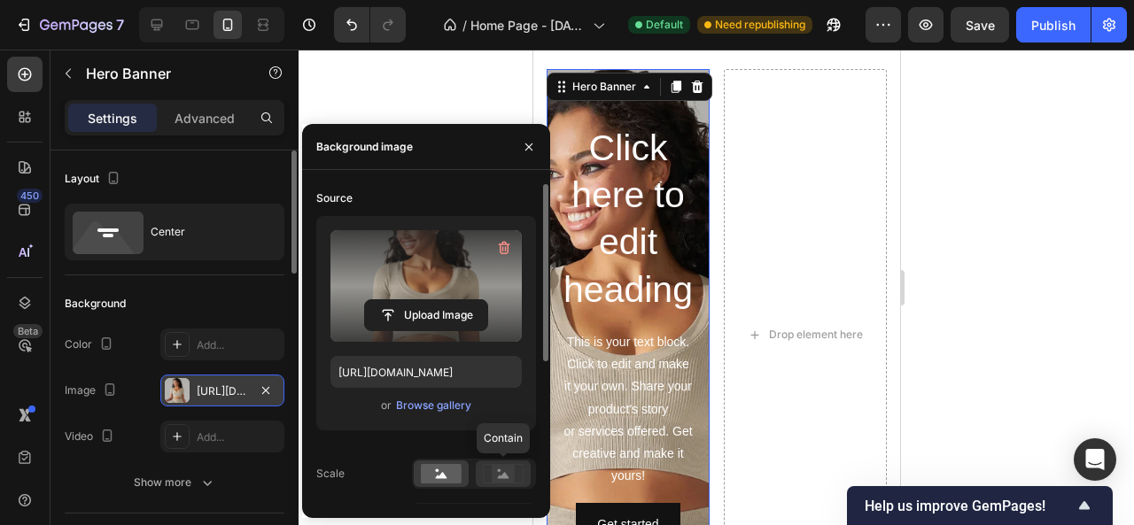
click at [503, 470] on rect at bounding box center [503, 474] width 23 height 18
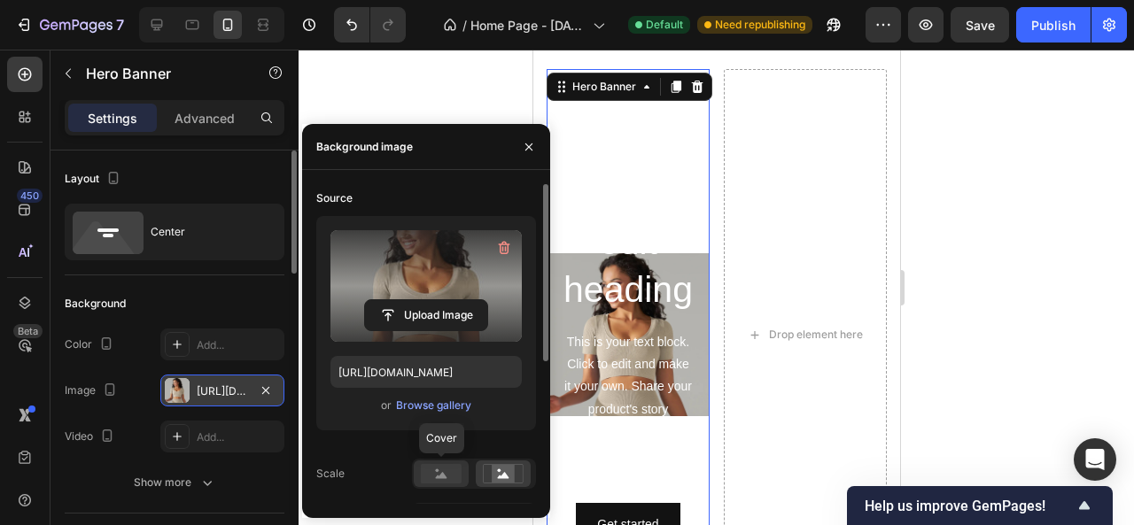
click at [455, 472] on rect at bounding box center [441, 473] width 41 height 19
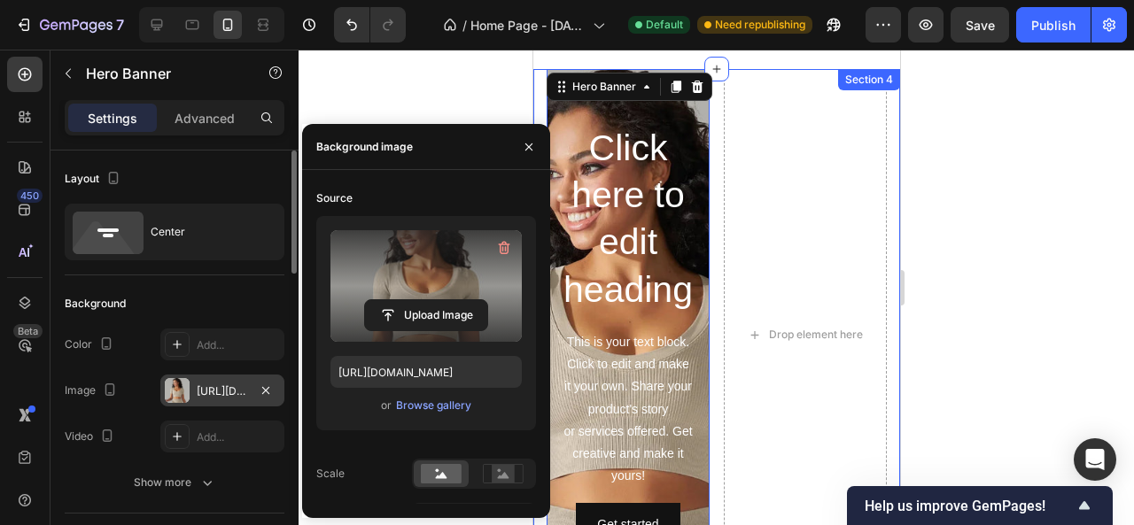
click at [1002, 307] on div at bounding box center [717, 288] width 836 height 476
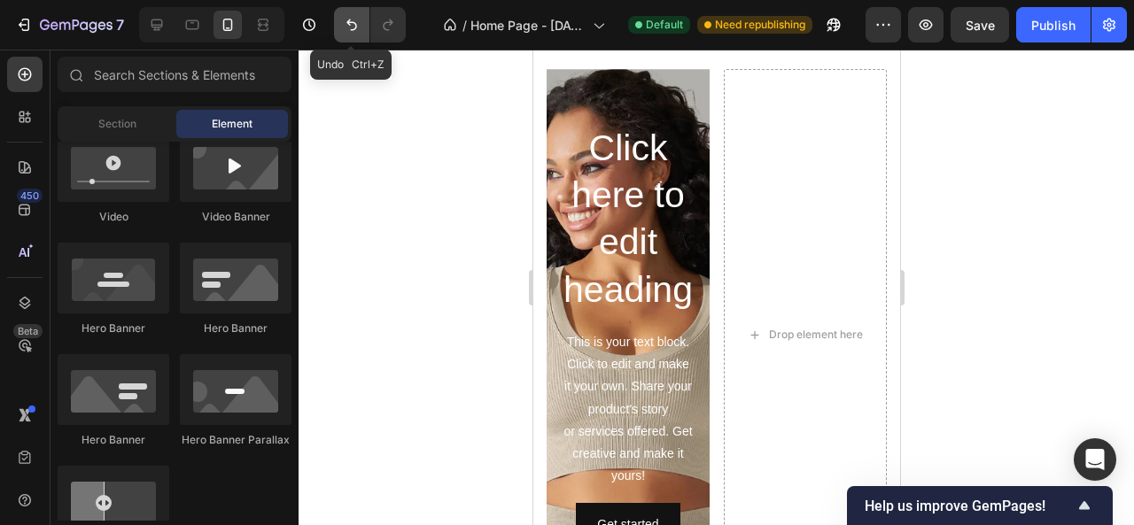
click at [356, 21] on icon "Undo/Redo" at bounding box center [352, 25] width 18 height 18
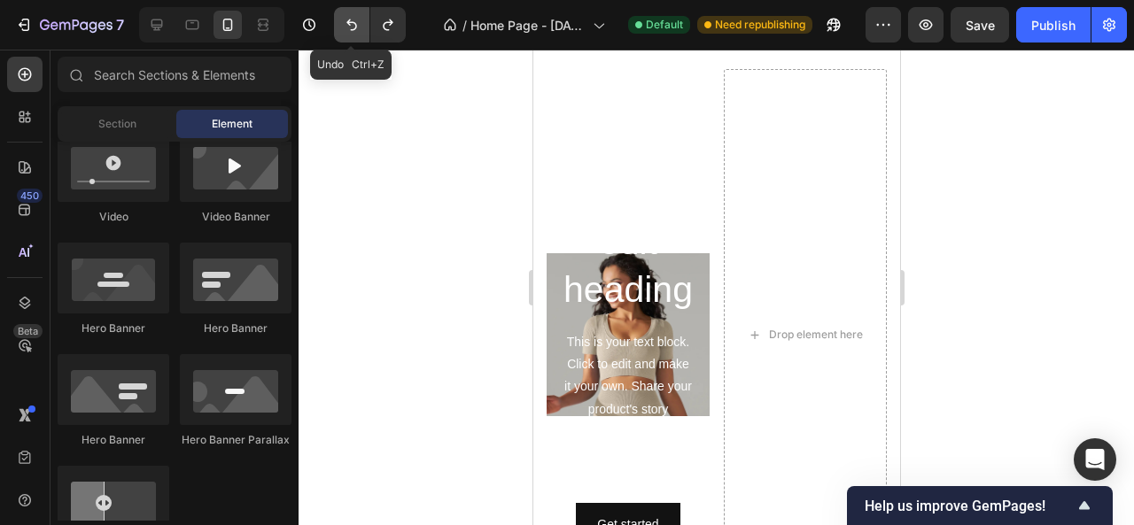
click at [356, 21] on icon "Undo/Redo" at bounding box center [352, 25] width 18 height 18
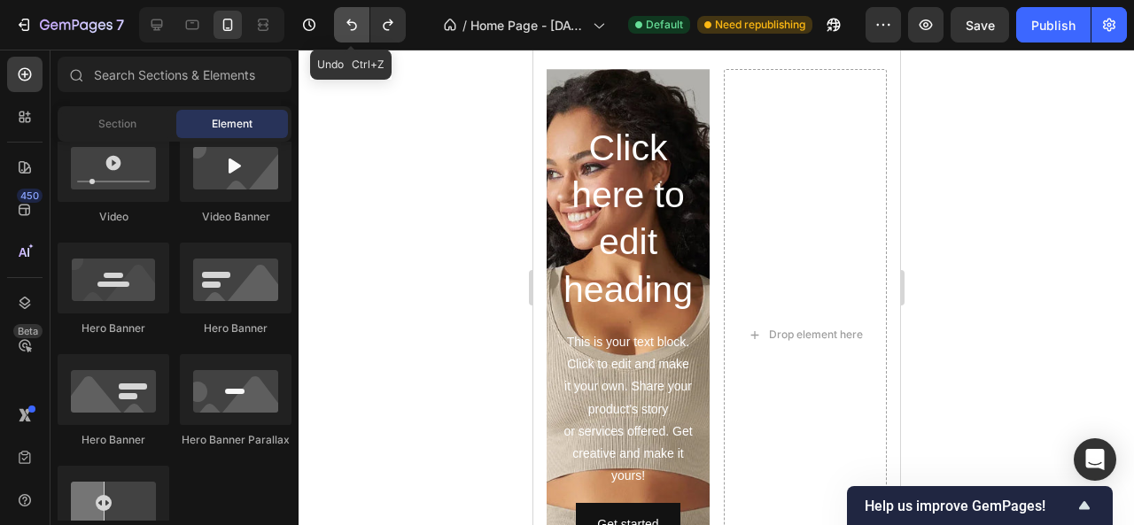
click at [356, 21] on icon "Undo/Redo" at bounding box center [352, 25] width 18 height 18
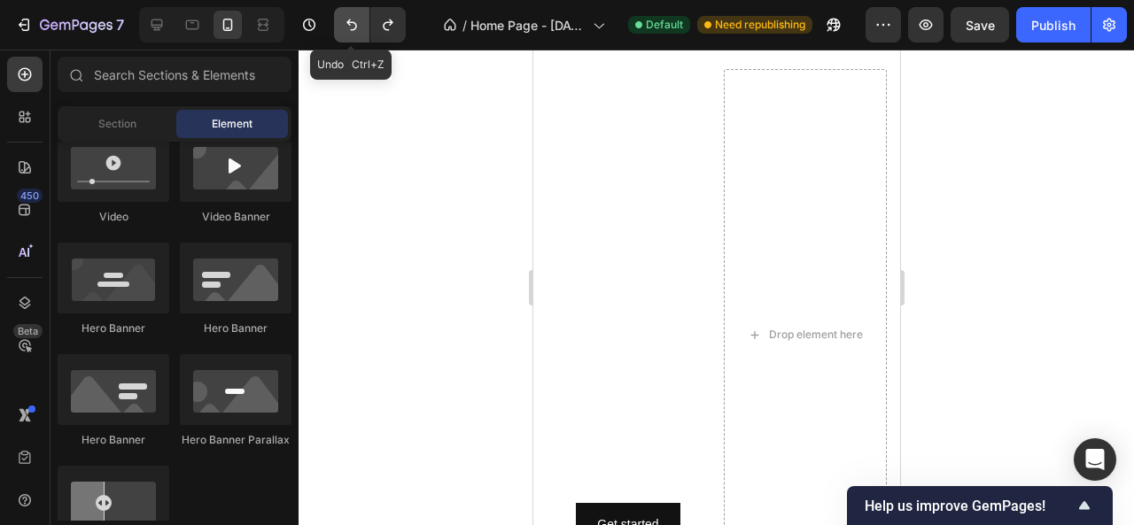
click at [356, 21] on icon "Undo/Redo" at bounding box center [352, 25] width 18 height 18
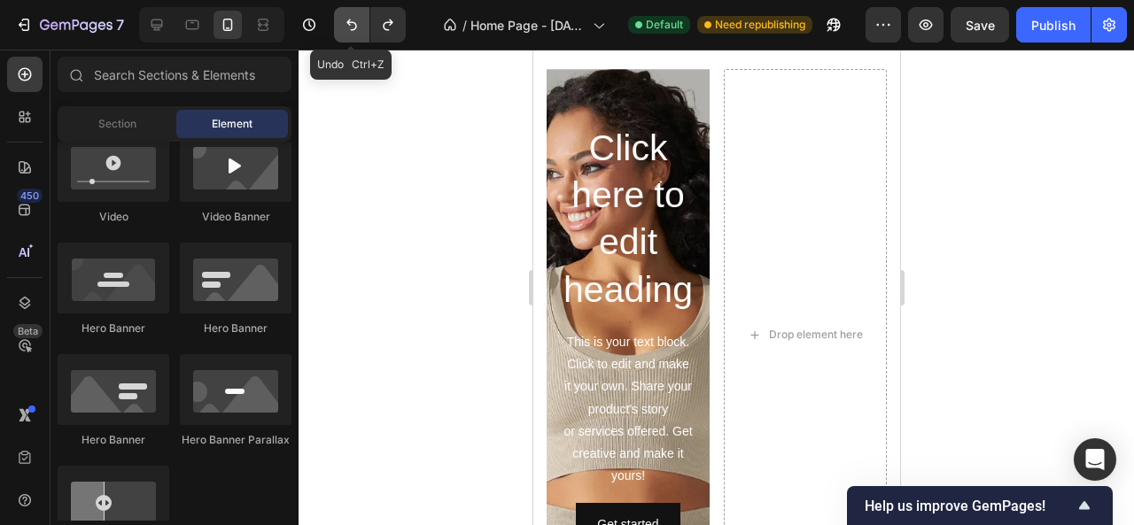
click at [349, 27] on icon "Undo/Redo" at bounding box center [352, 25] width 18 height 18
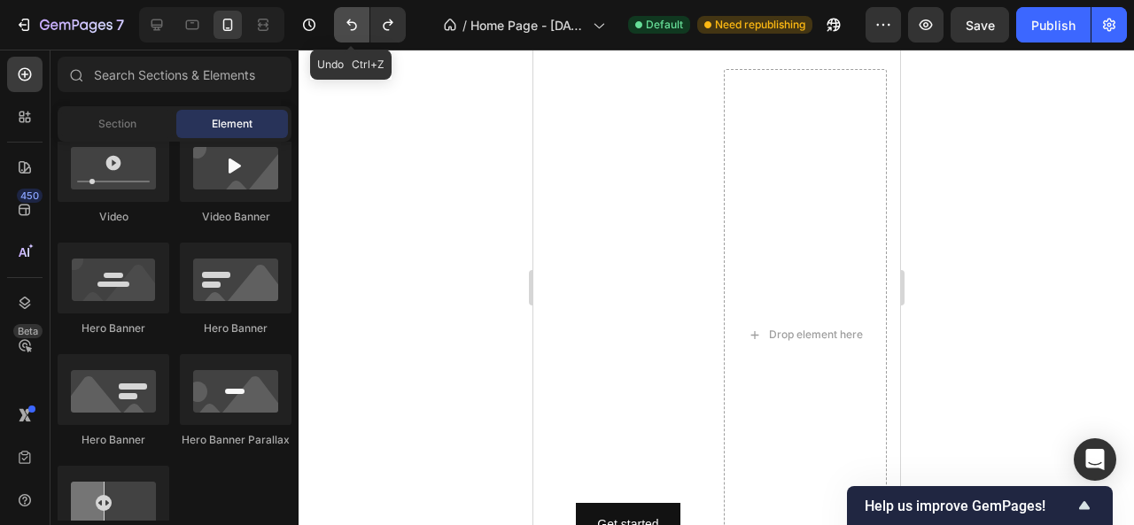
click at [349, 27] on icon "Undo/Redo" at bounding box center [352, 25] width 18 height 18
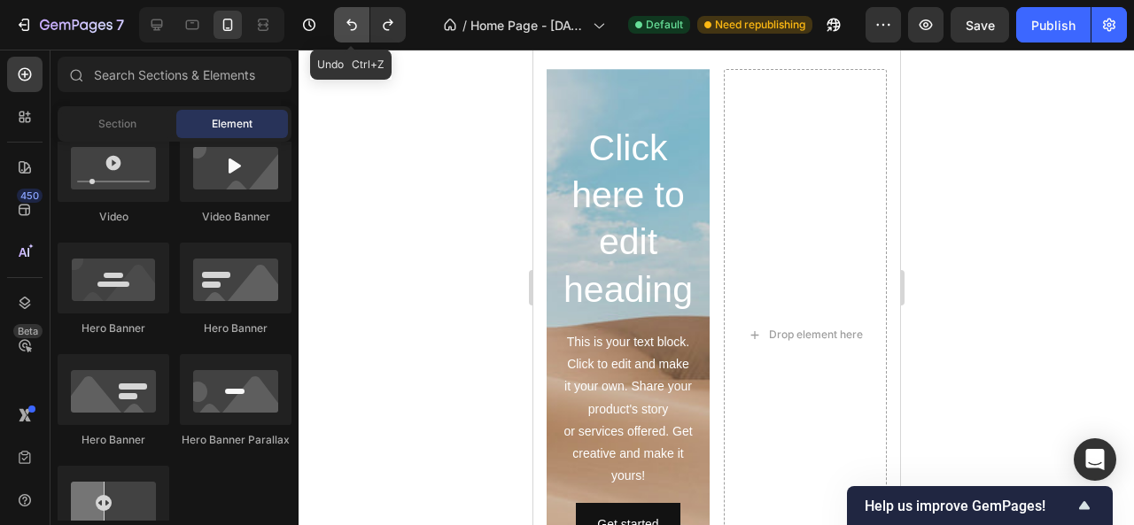
click at [350, 29] on icon "Undo/Redo" at bounding box center [352, 25] width 18 height 18
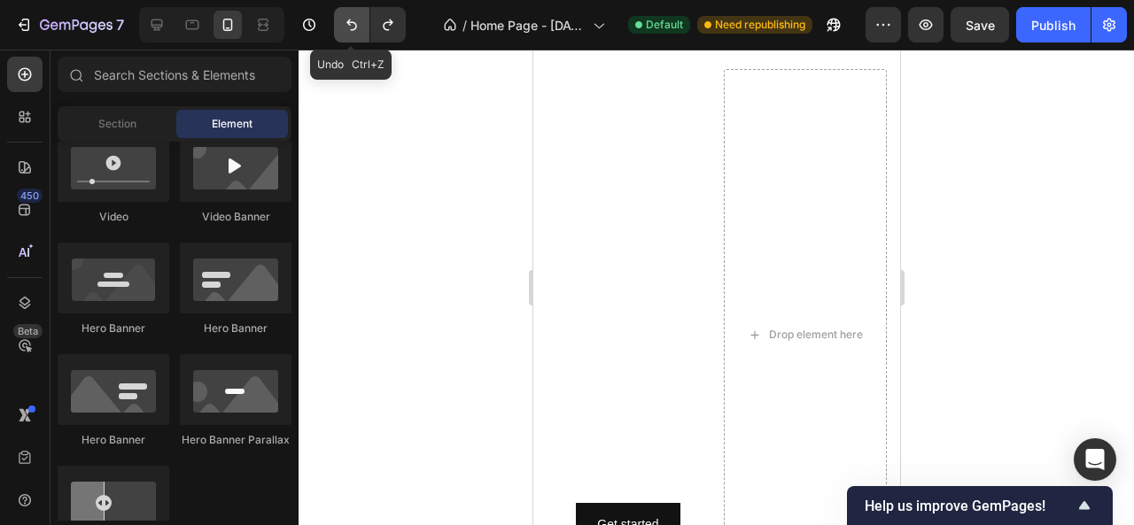
click at [350, 29] on icon "Undo/Redo" at bounding box center [352, 25] width 18 height 18
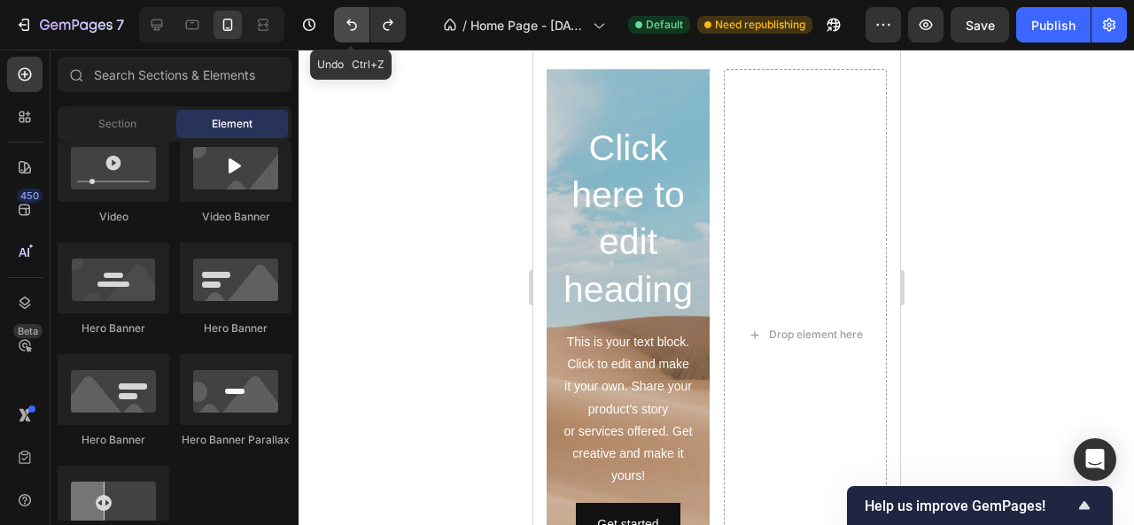
click at [350, 29] on icon "Undo/Redo" at bounding box center [352, 25] width 18 height 18
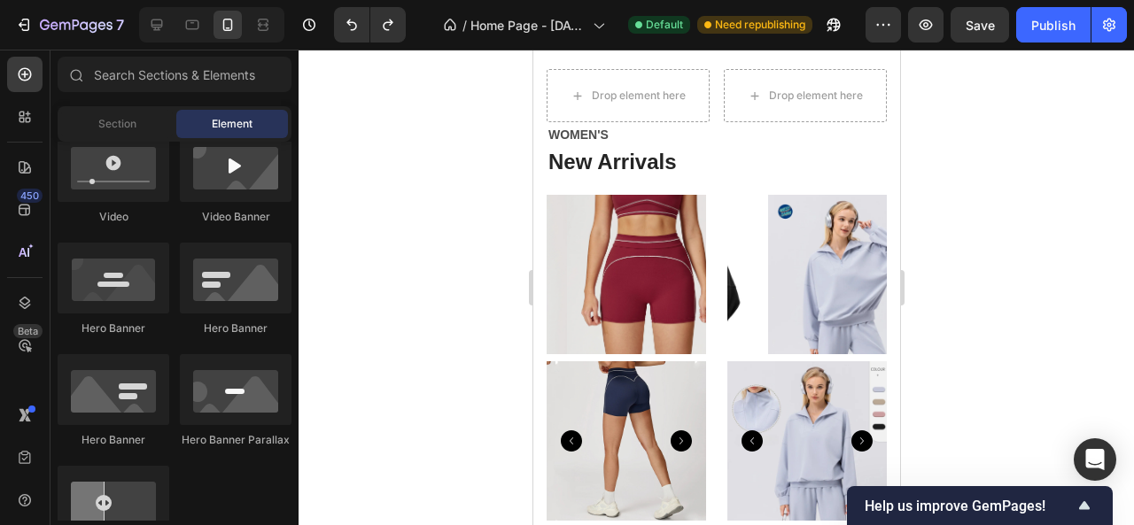
scroll to position [709, 0]
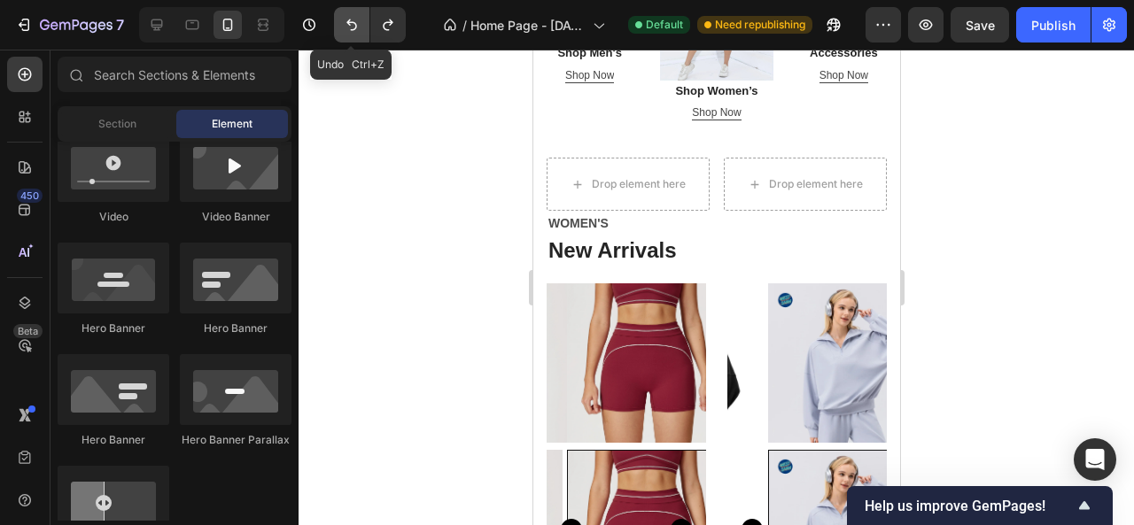
click at [347, 26] on icon "Undo/Redo" at bounding box center [352, 25] width 18 height 18
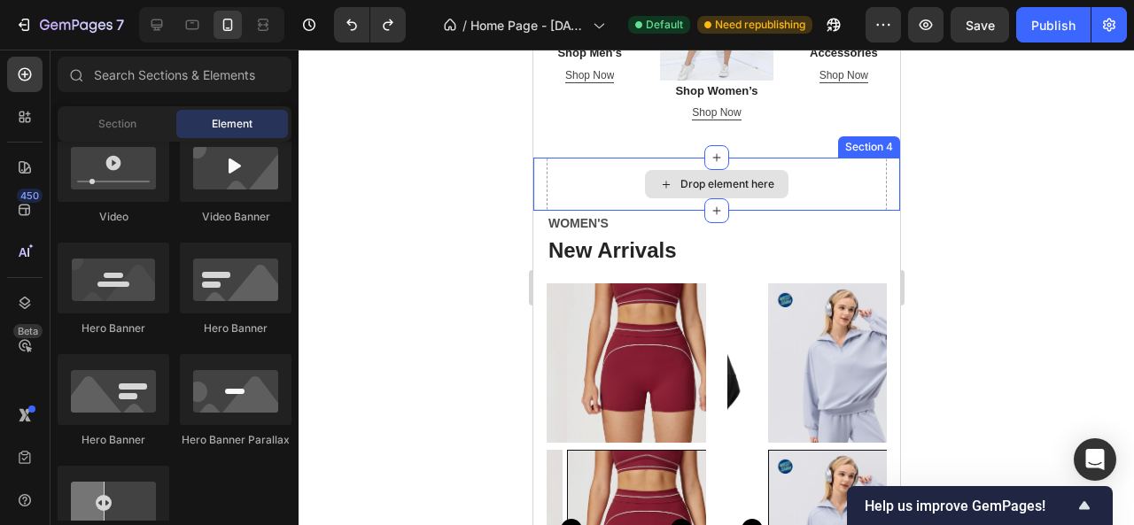
click at [707, 170] on div "Drop element here" at bounding box center [716, 184] width 144 height 28
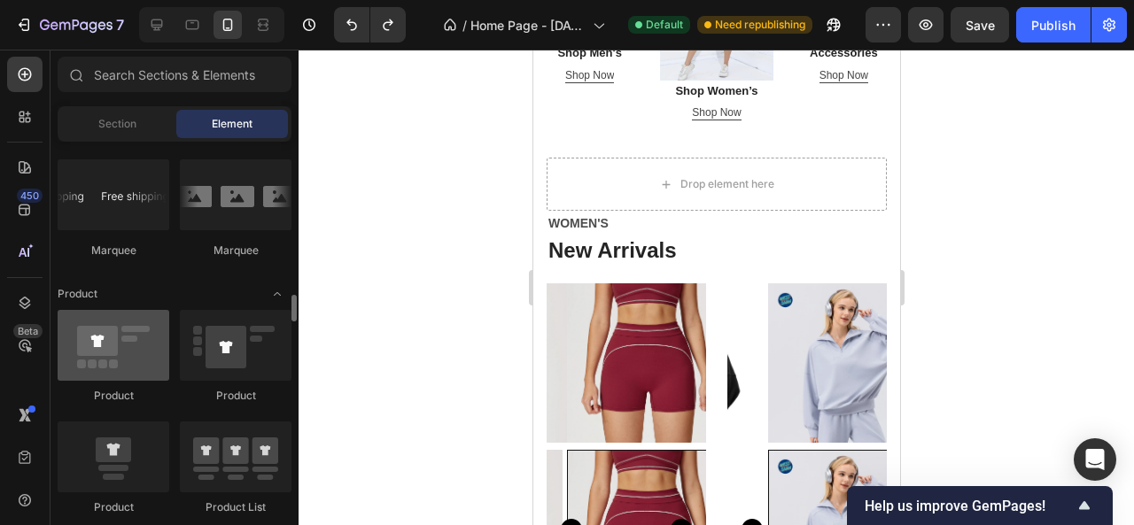
scroll to position [1949, 0]
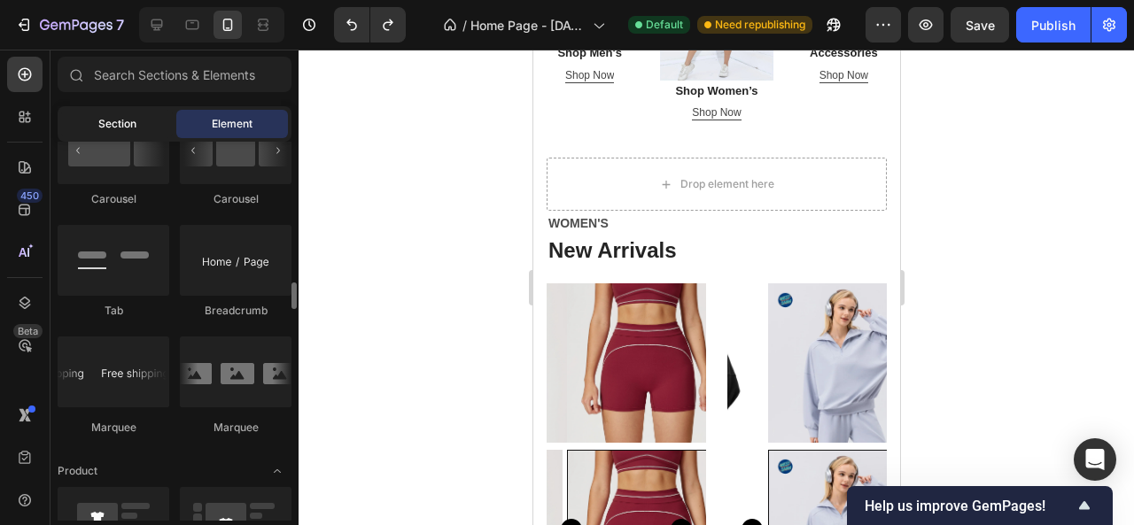
click at [120, 128] on span "Section" at bounding box center [117, 124] width 38 height 16
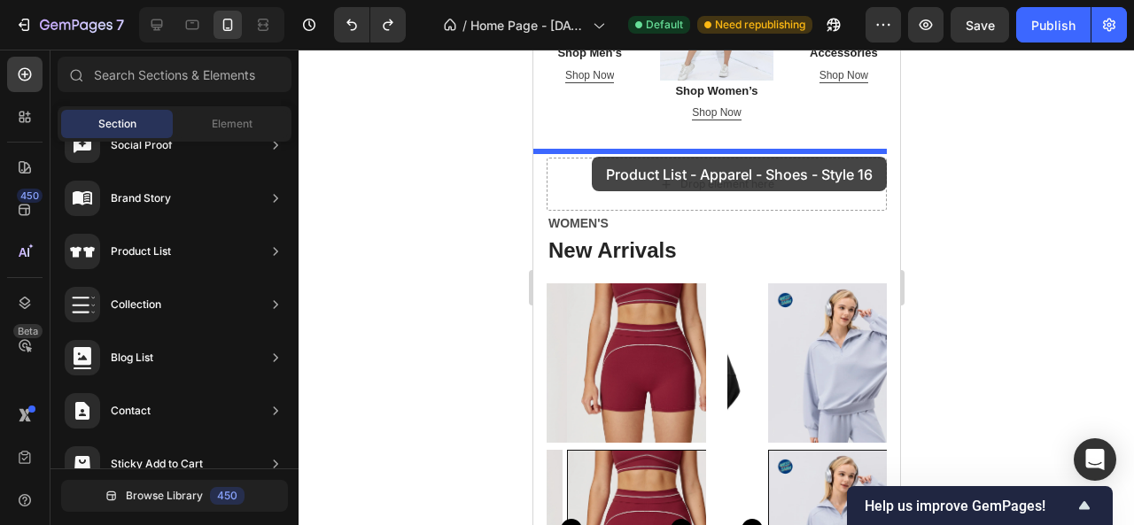
drag, startPoint x: 895, startPoint y: 360, endPoint x: 591, endPoint y: 157, distance: 365.4
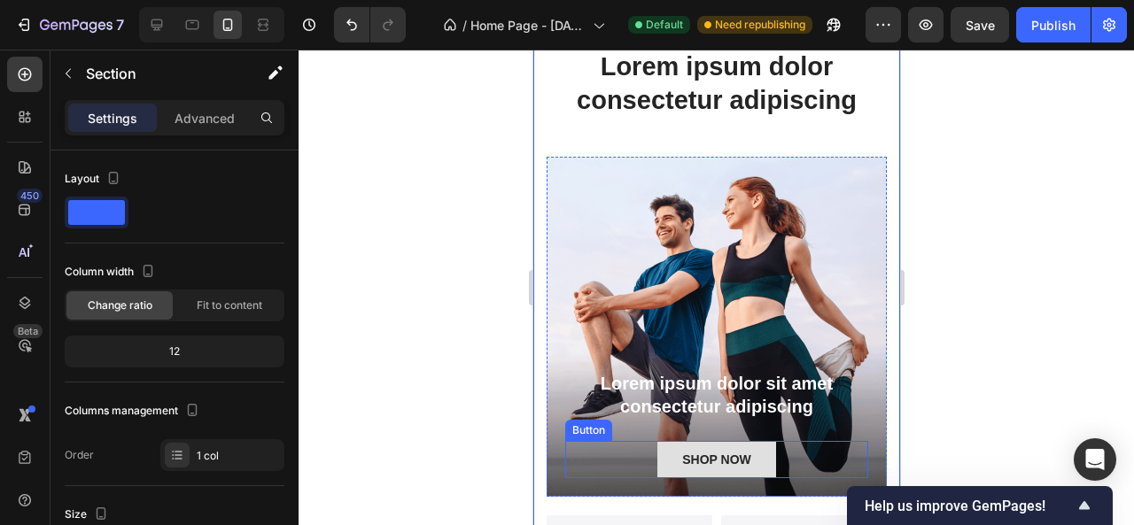
scroll to position [837, 0]
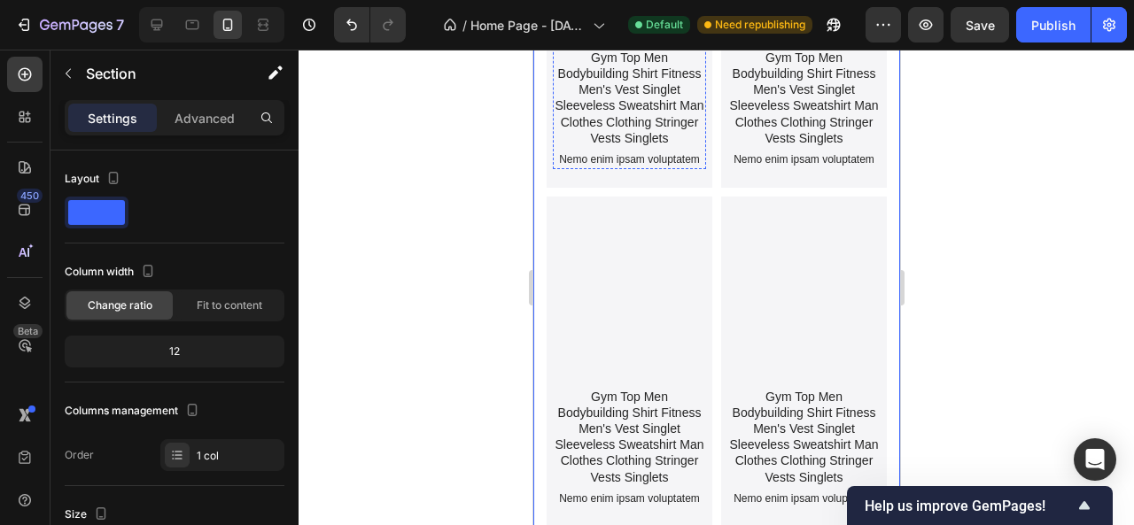
scroll to position [1014, 0]
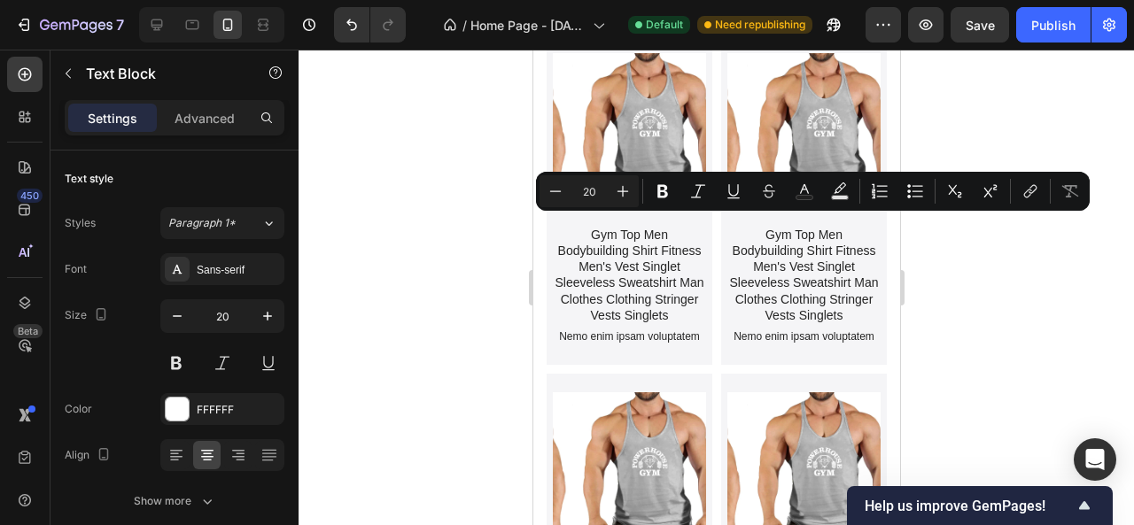
copy p "Lorem ipsum dolor sit amet consectetur adipiscing"
click at [983, 260] on div at bounding box center [717, 288] width 836 height 476
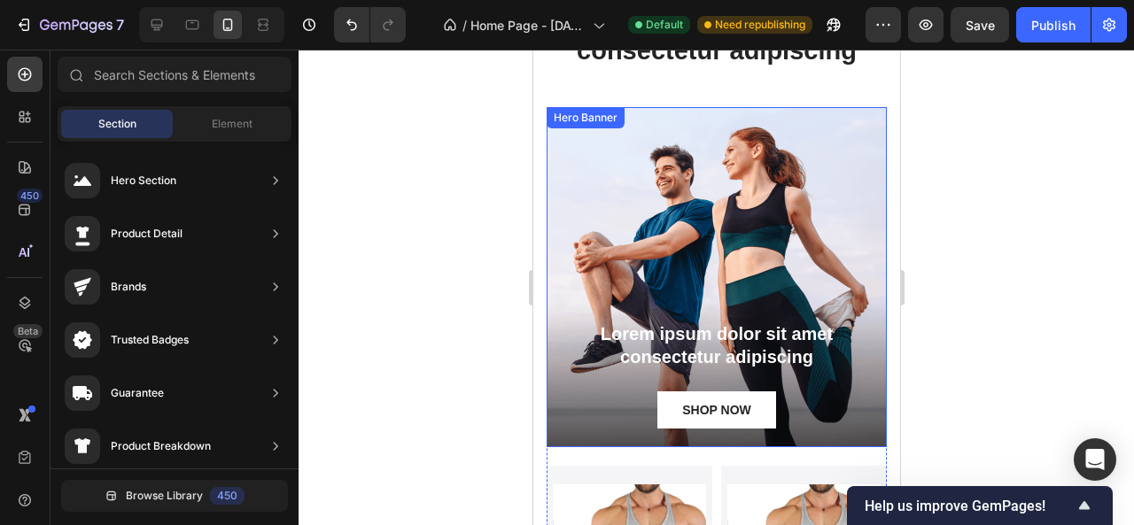
scroll to position [837, 0]
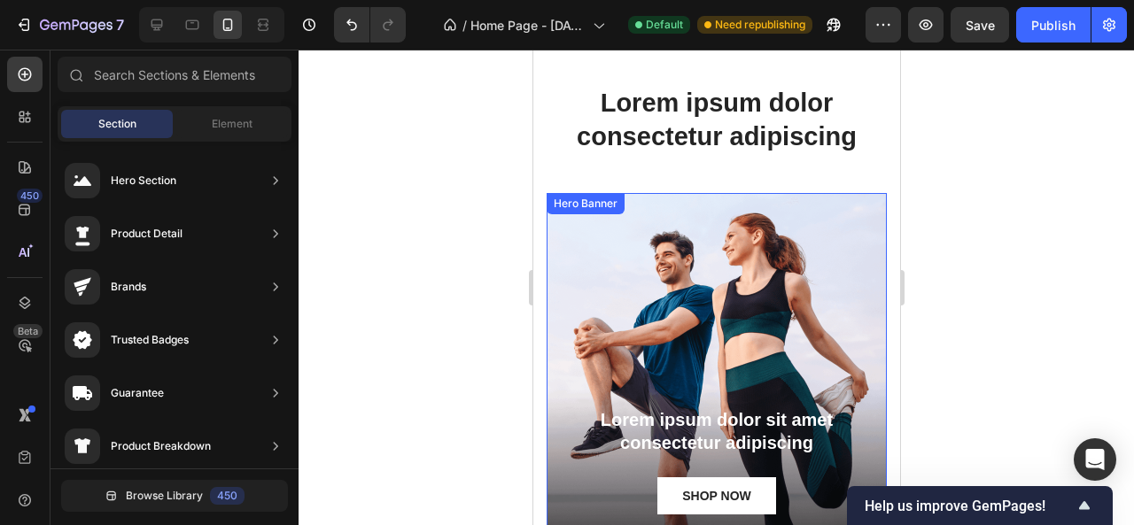
click at [617, 268] on div "Background Image" at bounding box center [716, 363] width 340 height 340
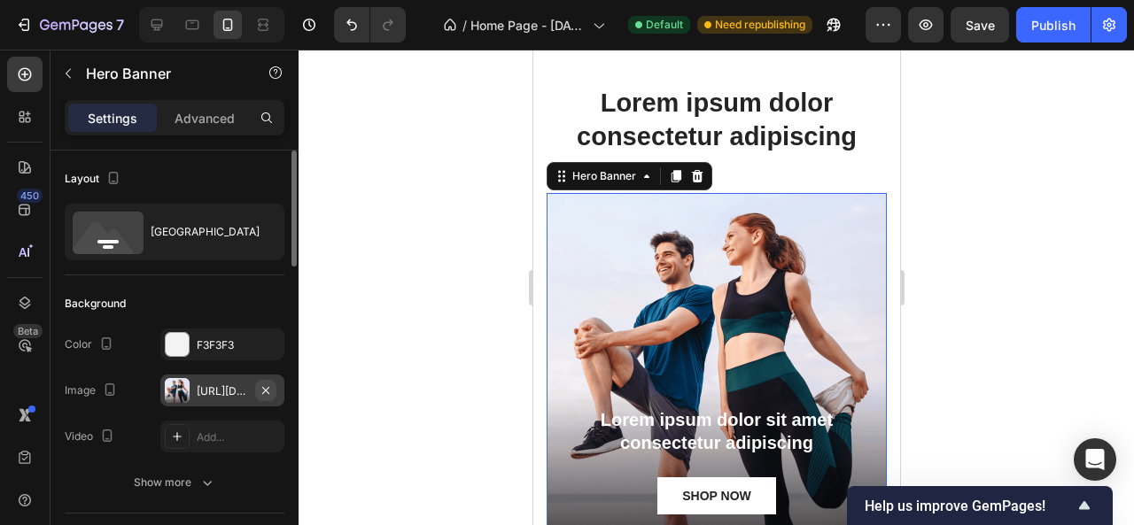
click at [262, 388] on icon "button" at bounding box center [266, 391] width 14 height 14
type input "100"
type input "Auto"
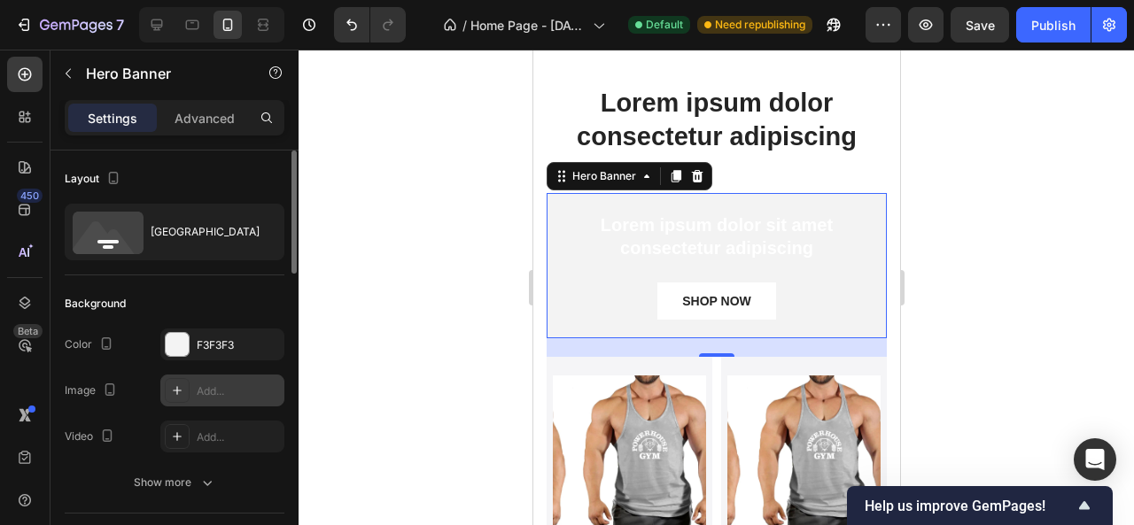
click at [235, 389] on div "Add..." at bounding box center [238, 392] width 83 height 16
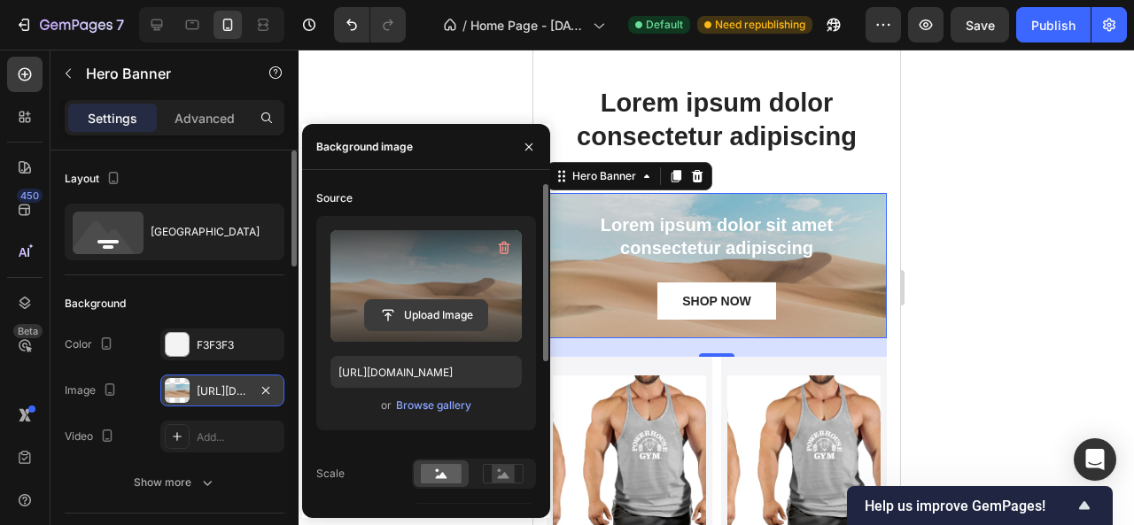
click at [400, 310] on input "file" at bounding box center [426, 315] width 122 height 30
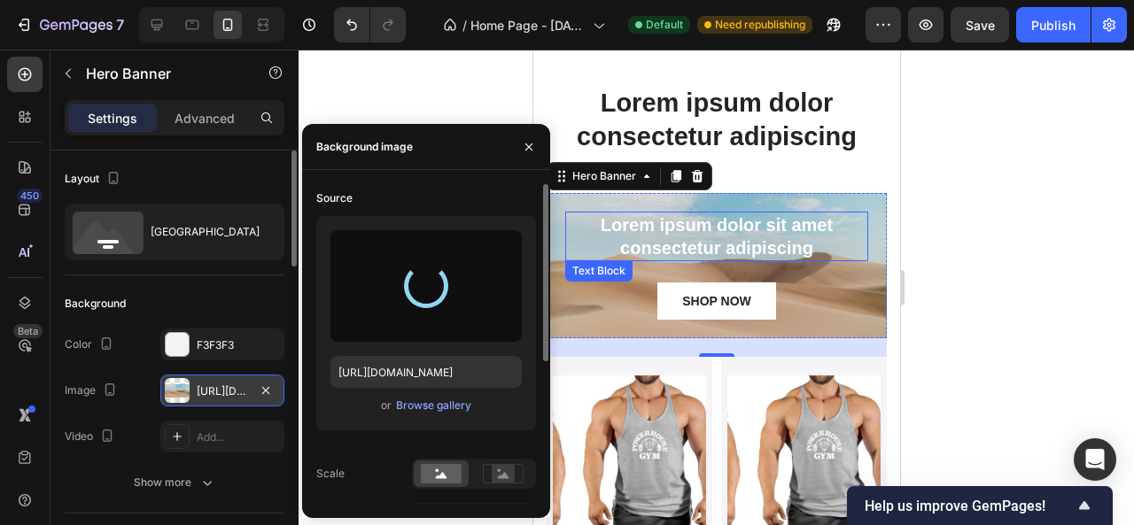
type input "https://cdn.shopify.com/s/files/1/0975/7324/0913/files/gempages_585123964674638…"
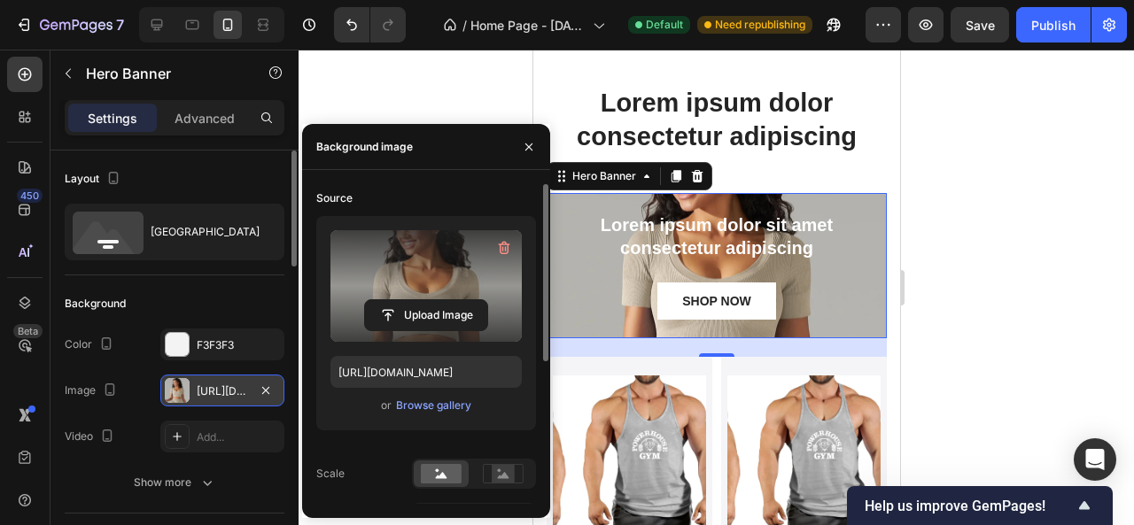
click at [1026, 203] on div at bounding box center [717, 288] width 836 height 476
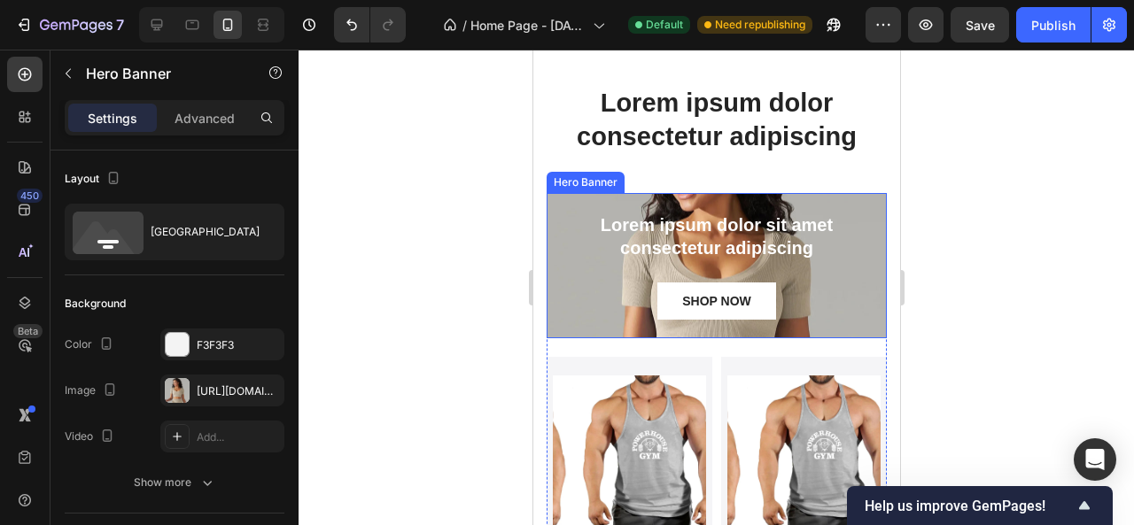
click at [579, 203] on div "Lorem ipsum dolor sit amet consectetur adipiscing Text Block SHOP NOW Button" at bounding box center [716, 265] width 340 height 145
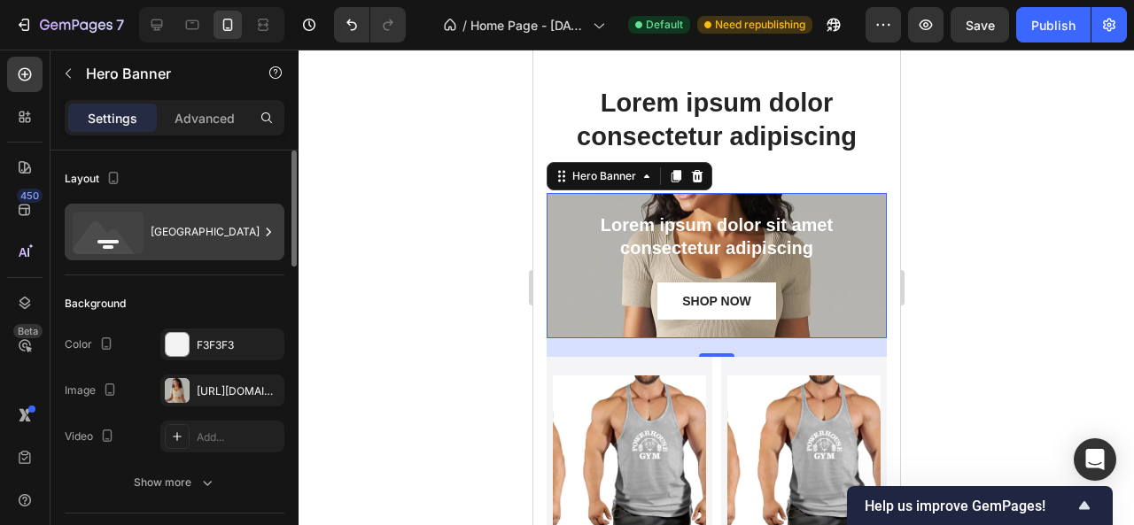
click at [226, 237] on div "Bottom center" at bounding box center [205, 232] width 108 height 41
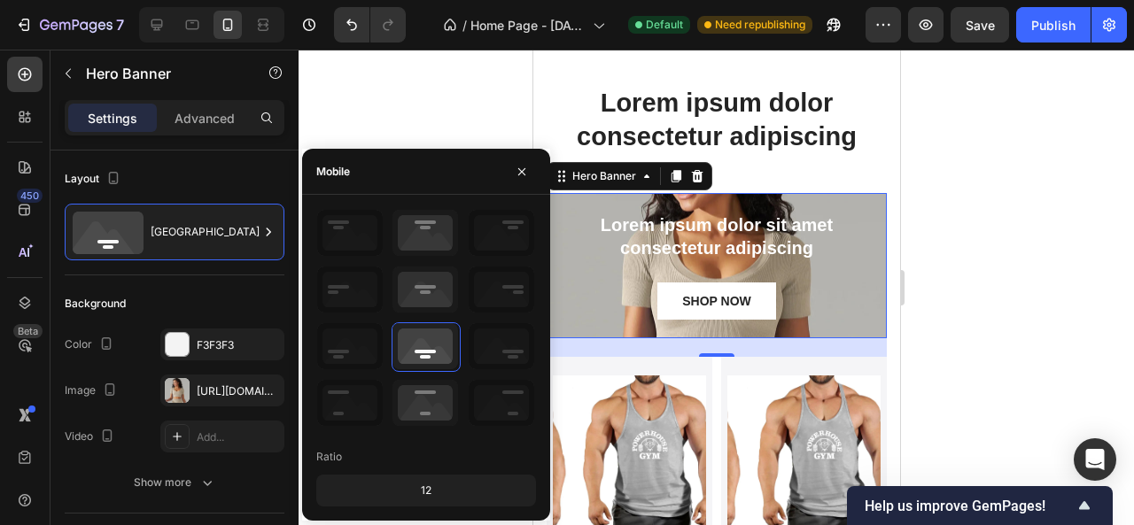
click at [385, 105] on div at bounding box center [717, 288] width 836 height 476
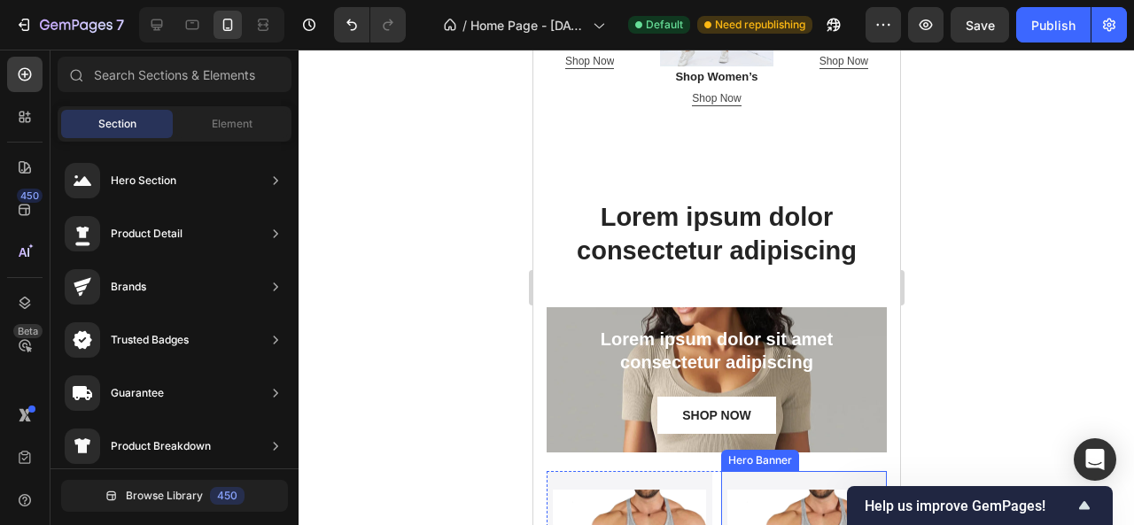
scroll to position [767, 0]
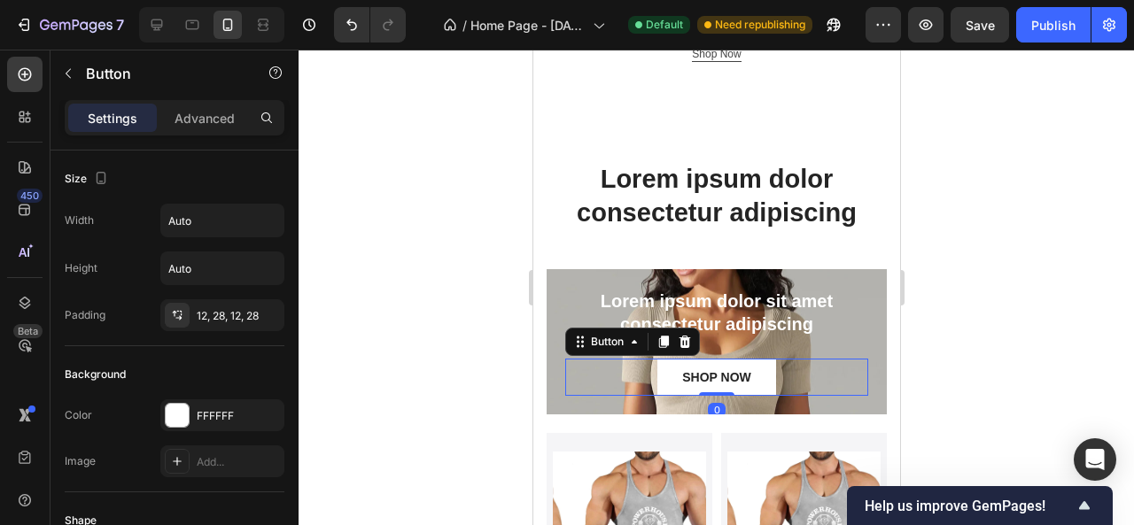
click at [585, 376] on div "SHOP NOW Button 0" at bounding box center [715, 377] width 303 height 37
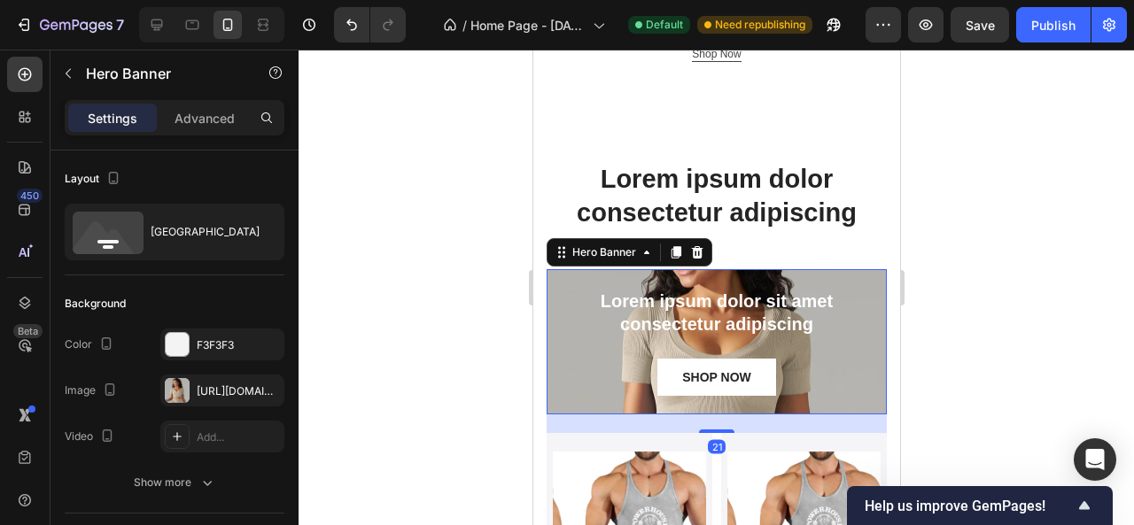
click at [553, 286] on div "Lorem ipsum dolor sit amet consectetur adipiscing Text Block SHOP NOW Button" at bounding box center [716, 341] width 340 height 145
click at [216, 387] on div "https://cdn.shopify.com/s/files/1/0975/7324/0913/files/gempages_585123964674638…" at bounding box center [222, 392] width 51 height 16
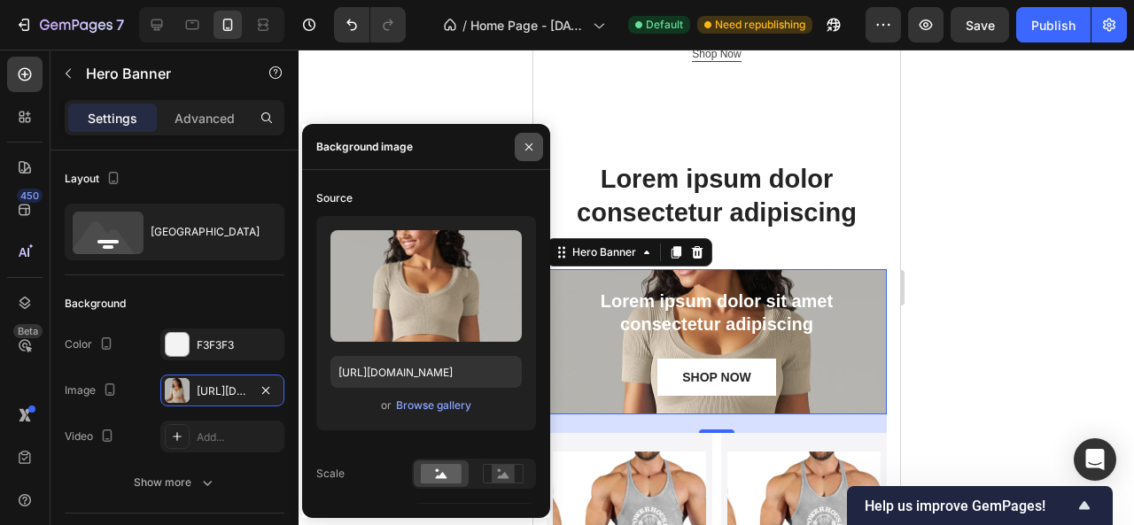
click at [521, 136] on button "button" at bounding box center [529, 147] width 28 height 28
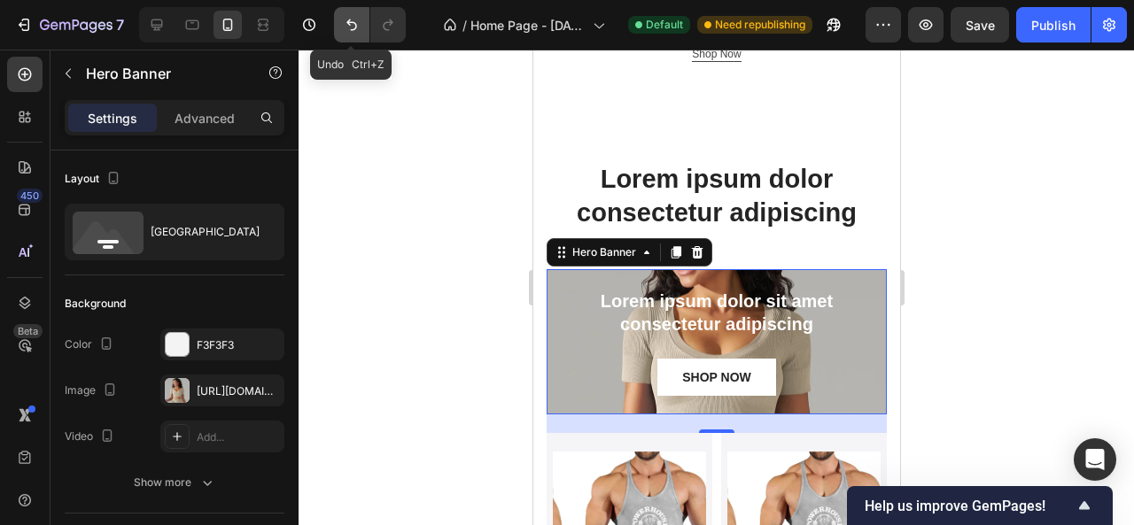
click at [349, 18] on icon "Undo/Redo" at bounding box center [352, 25] width 18 height 18
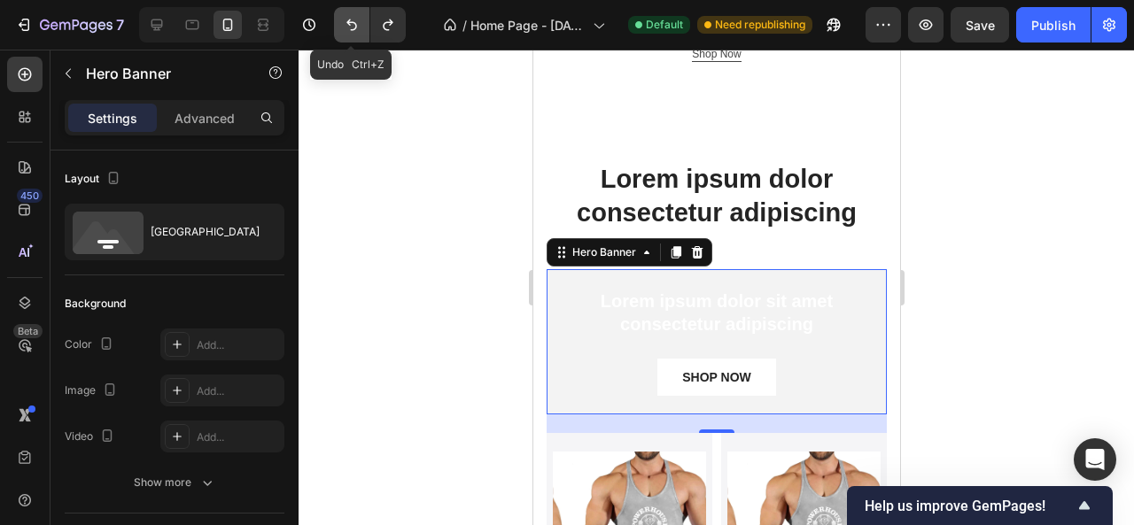
click at [349, 18] on icon "Undo/Redo" at bounding box center [352, 25] width 18 height 18
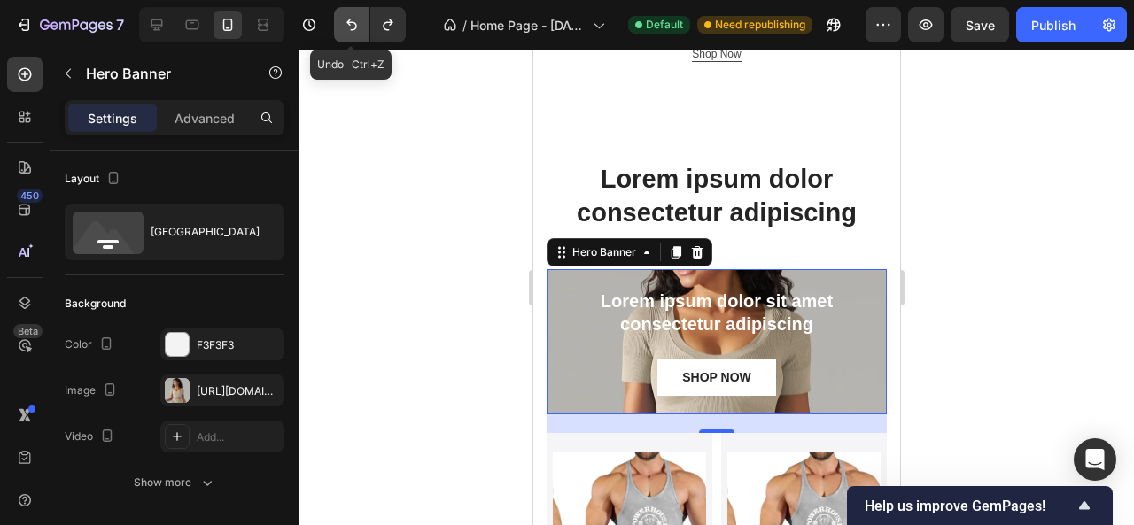
click at [349, 18] on icon "Undo/Redo" at bounding box center [352, 25] width 18 height 18
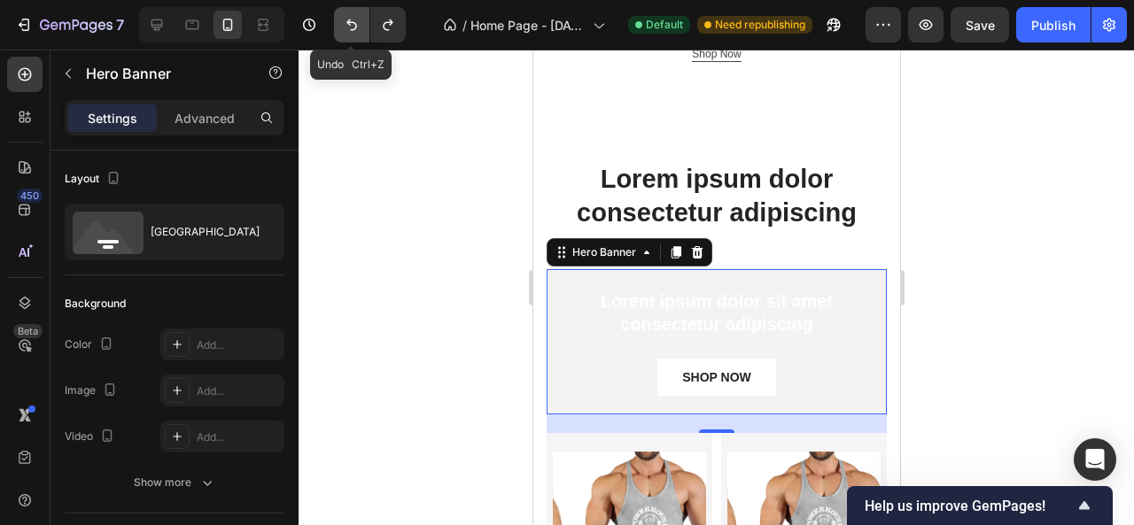
click at [349, 18] on icon "Undo/Redo" at bounding box center [352, 25] width 18 height 18
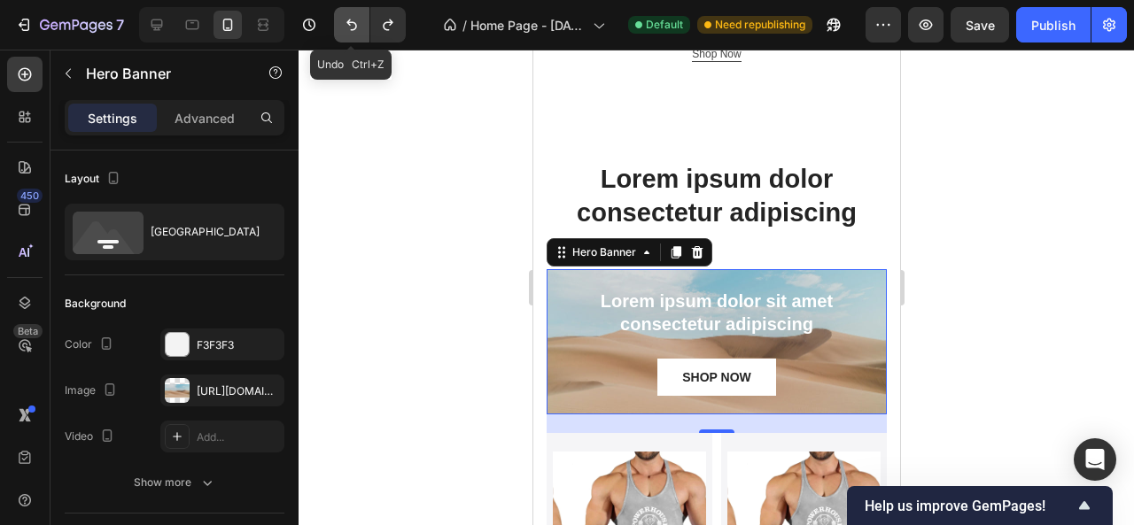
click at [349, 18] on icon "Undo/Redo" at bounding box center [352, 25] width 18 height 18
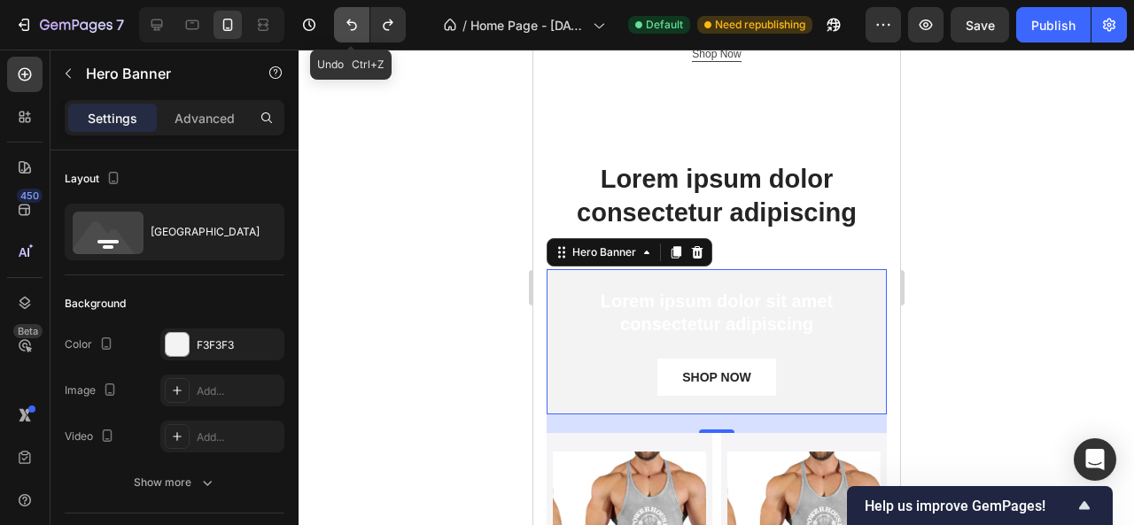
click at [349, 18] on icon "Undo/Redo" at bounding box center [352, 25] width 18 height 18
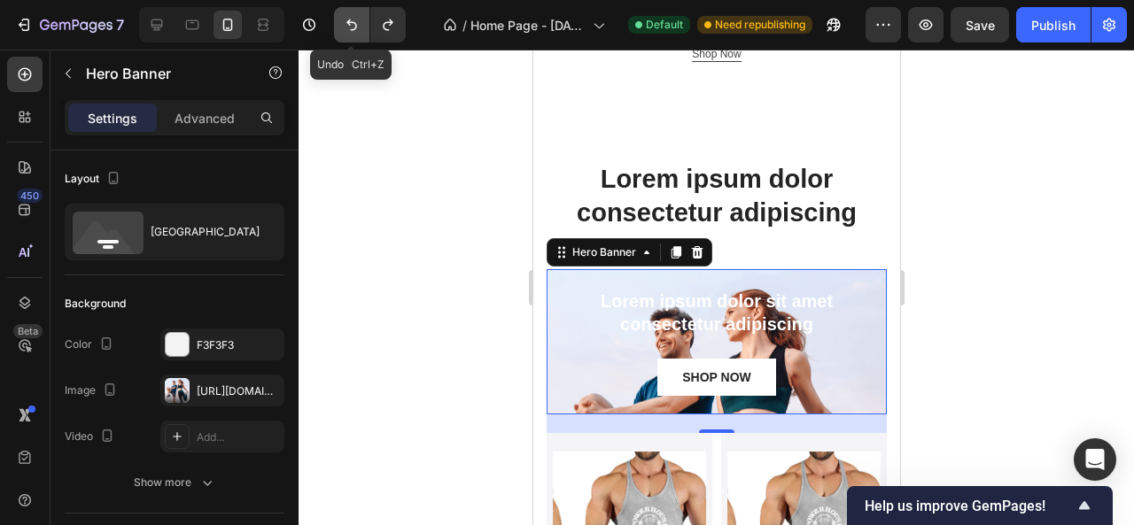
click at [349, 18] on icon "Undo/Redo" at bounding box center [352, 25] width 18 height 18
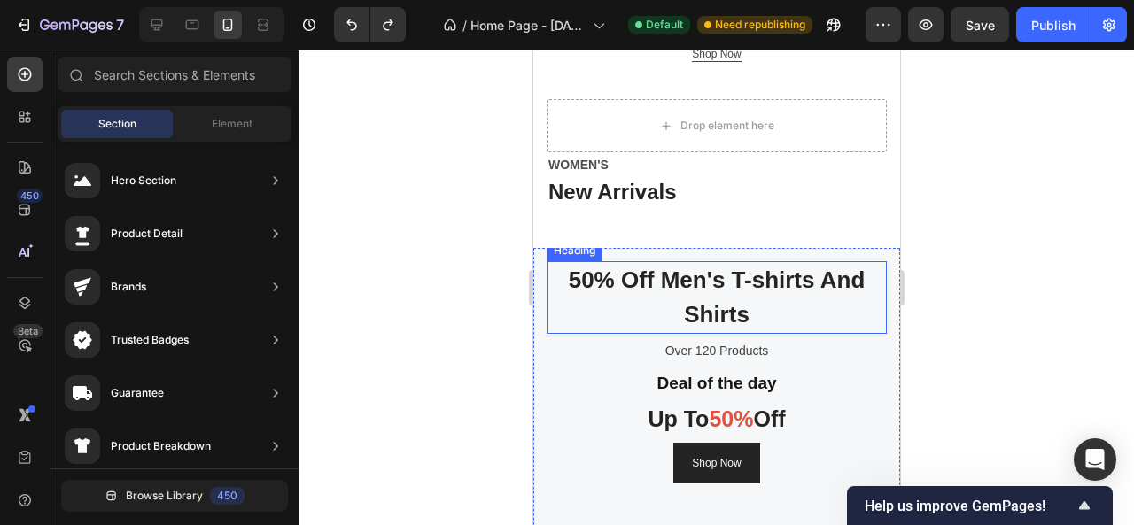
scroll to position [590, 0]
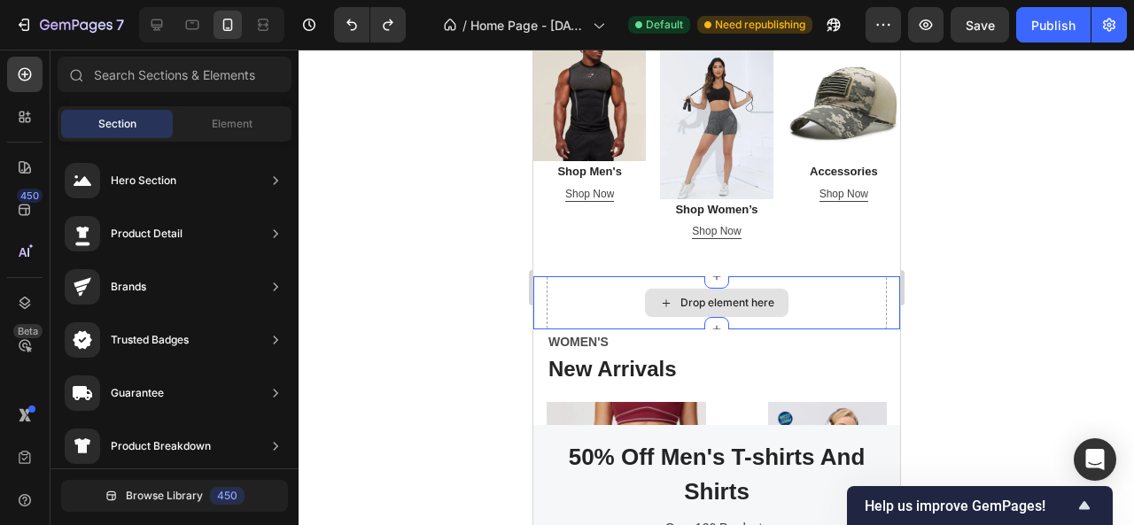
click at [669, 295] on div "Drop element here" at bounding box center [716, 303] width 144 height 28
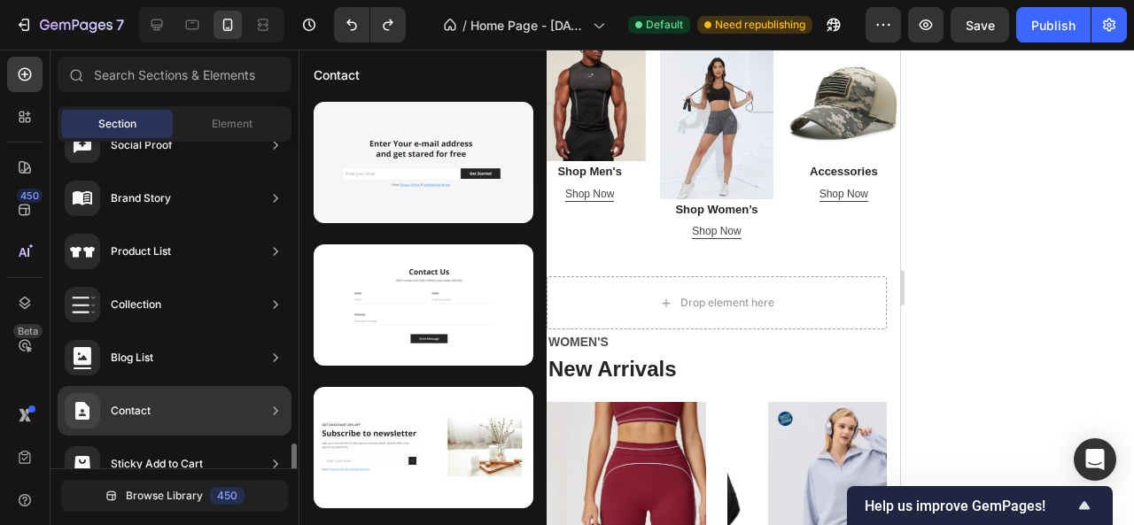
scroll to position [700, 0]
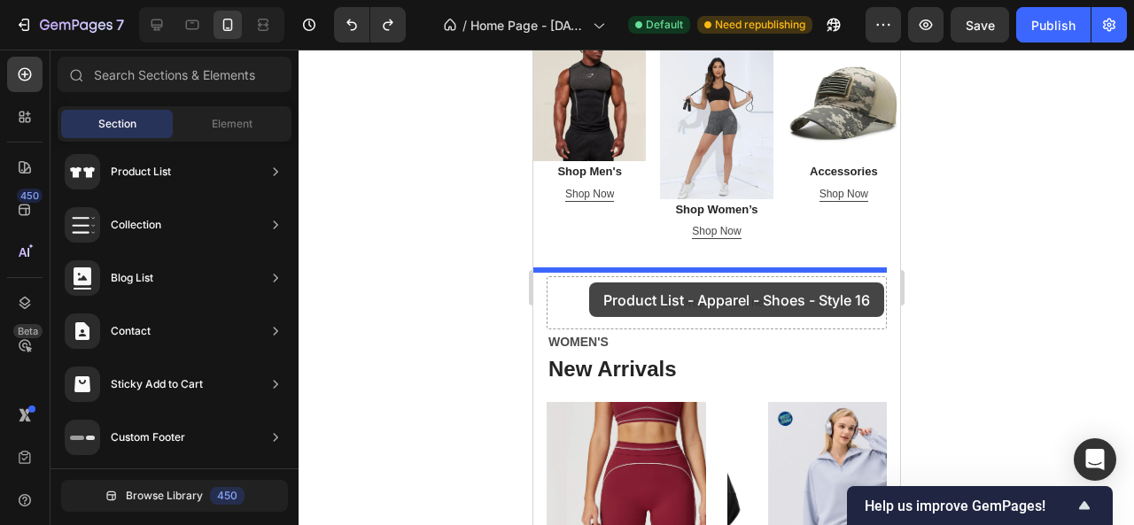
drag, startPoint x: 915, startPoint y: 373, endPoint x: 588, endPoint y: 283, distance: 339.2
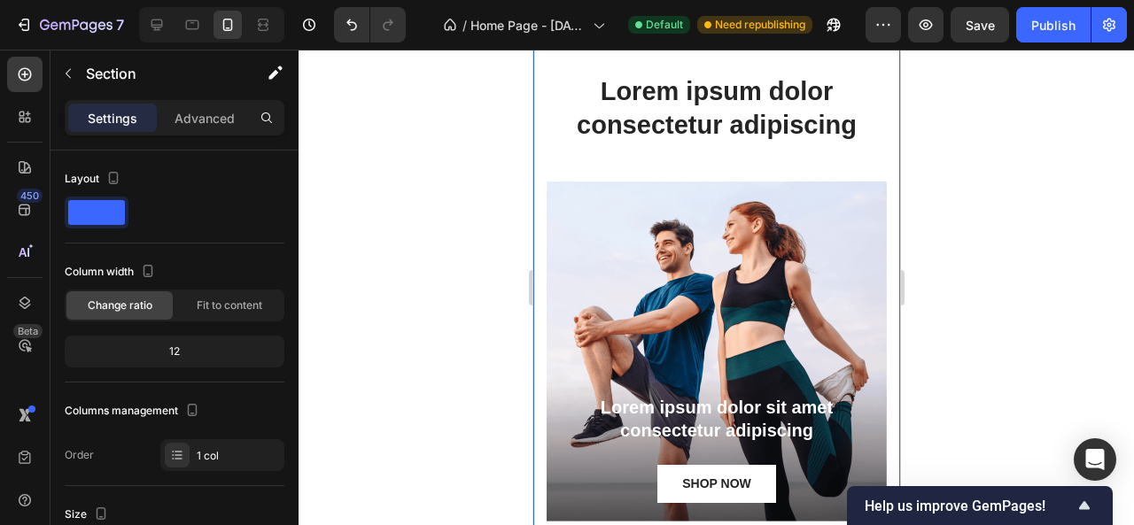
scroll to position [926, 0]
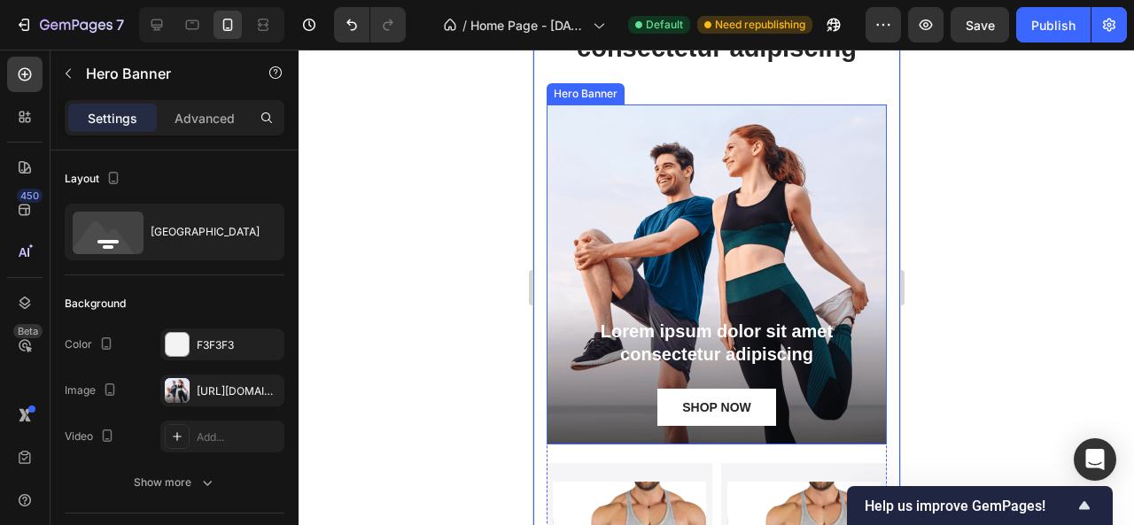
click at [608, 219] on div "Background Image" at bounding box center [716, 275] width 340 height 340
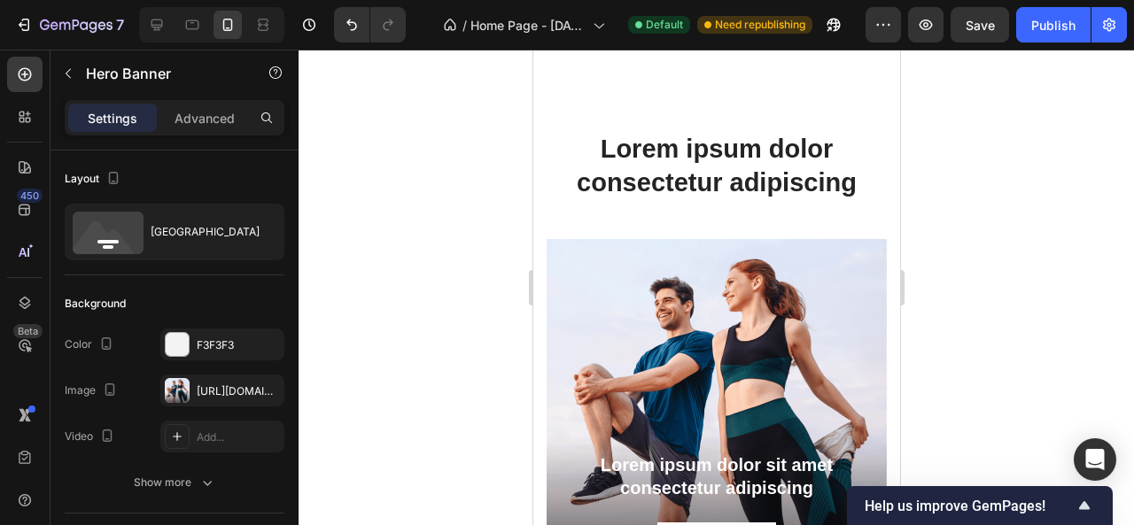
scroll to position [837, 0]
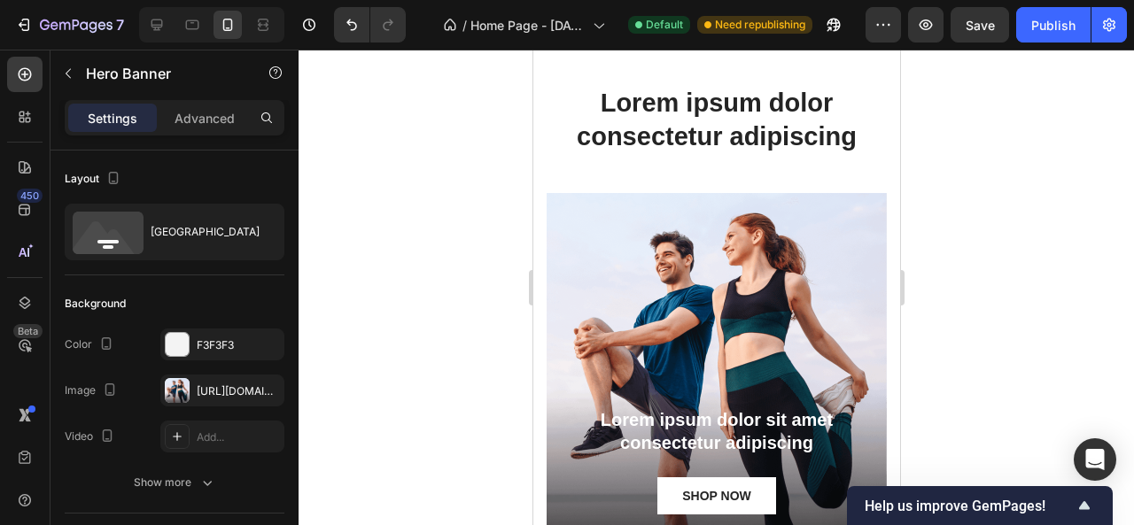
click at [676, 318] on div "Background Image" at bounding box center [716, 363] width 340 height 340
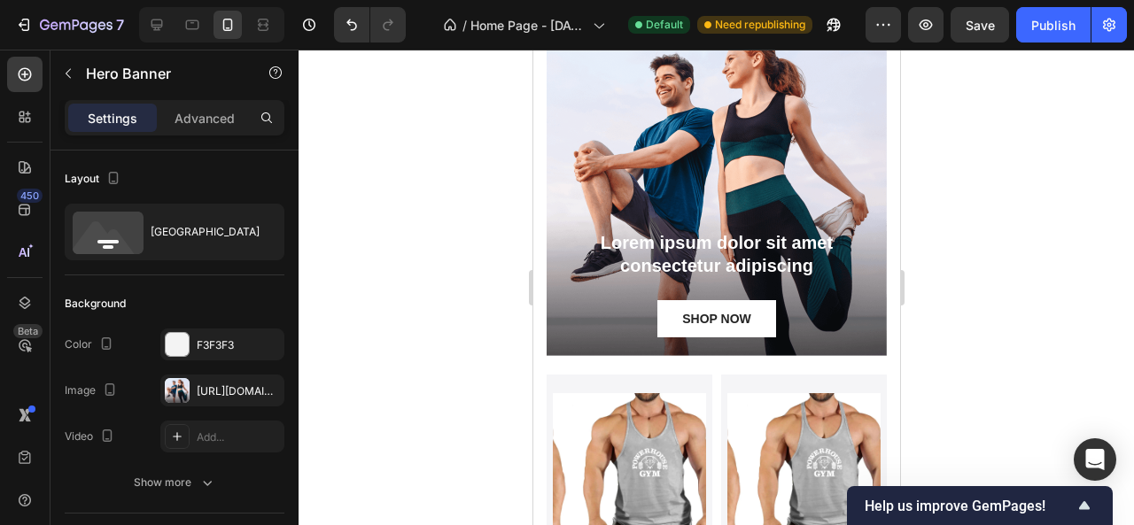
click at [589, 101] on div "Background Image" at bounding box center [716, 186] width 340 height 340
click at [234, 393] on div "https://cdn.shopify.com/s/files/1/2005/9307/files/gempages_432750572815254551-1…" at bounding box center [222, 392] width 51 height 16
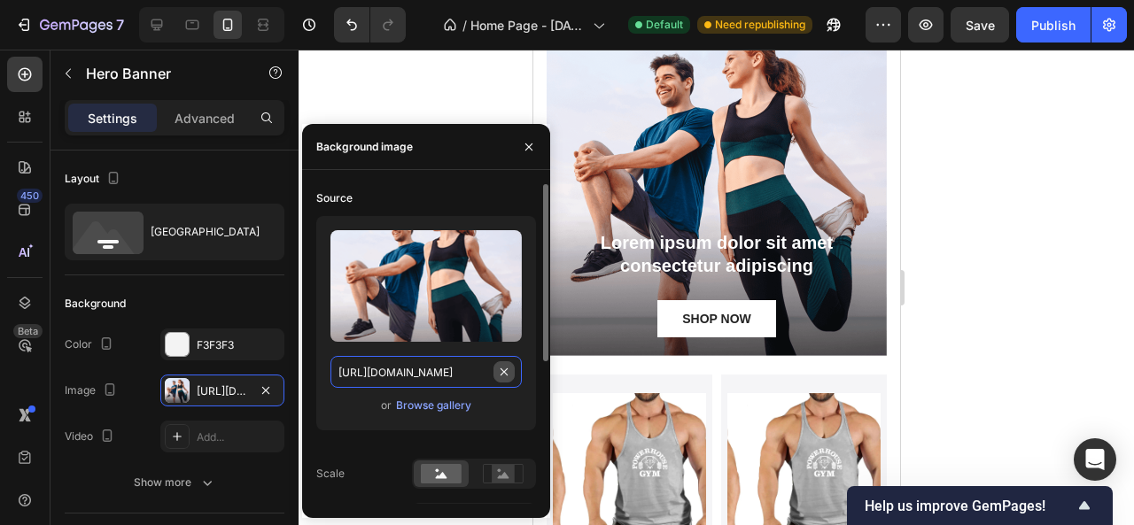
type input "100"
type input "Auto"
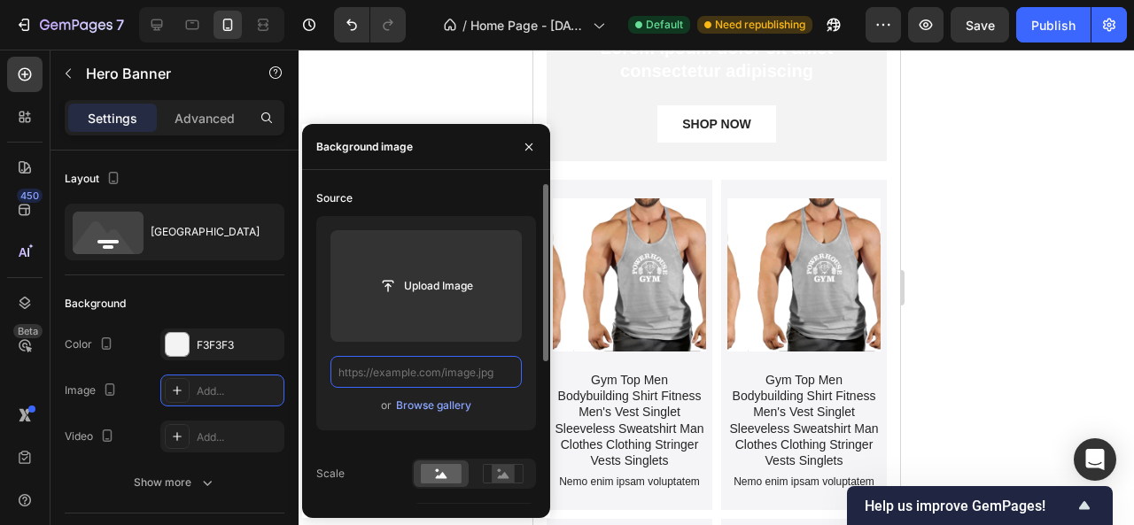
scroll to position [0, 0]
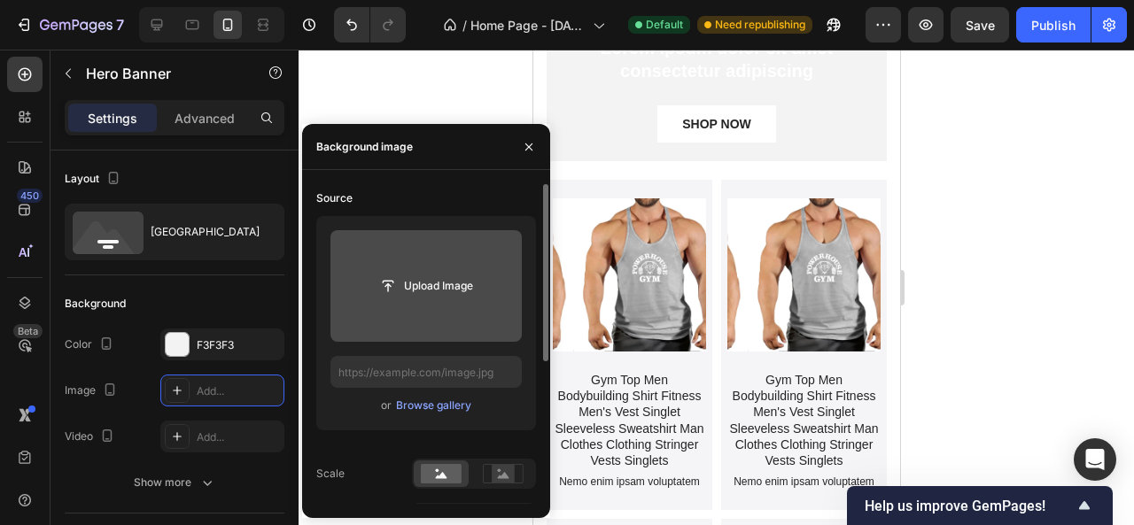
click at [432, 284] on input "file" at bounding box center [426, 286] width 122 height 30
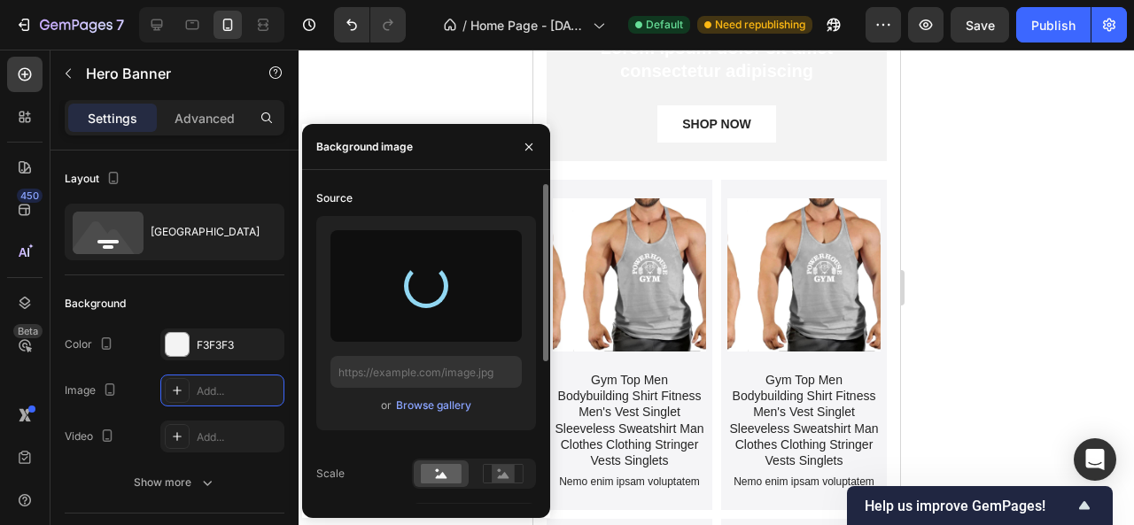
type input "https://cdn.shopify.com/s/files/1/0975/7324/0913/files/gempages_585123964674638…"
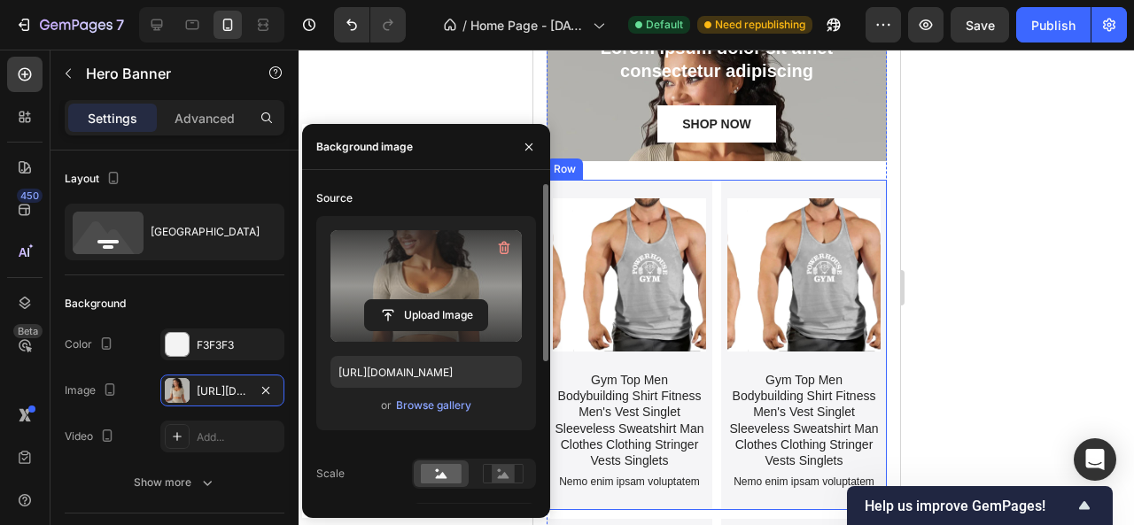
scroll to position [926, 0]
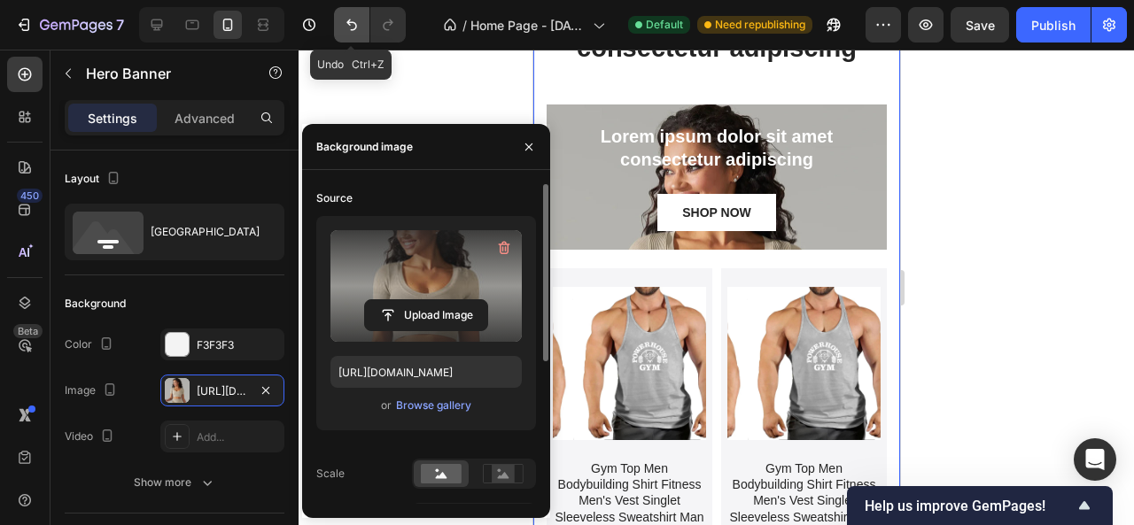
click at [354, 33] on icon "Undo/Redo" at bounding box center [352, 25] width 18 height 18
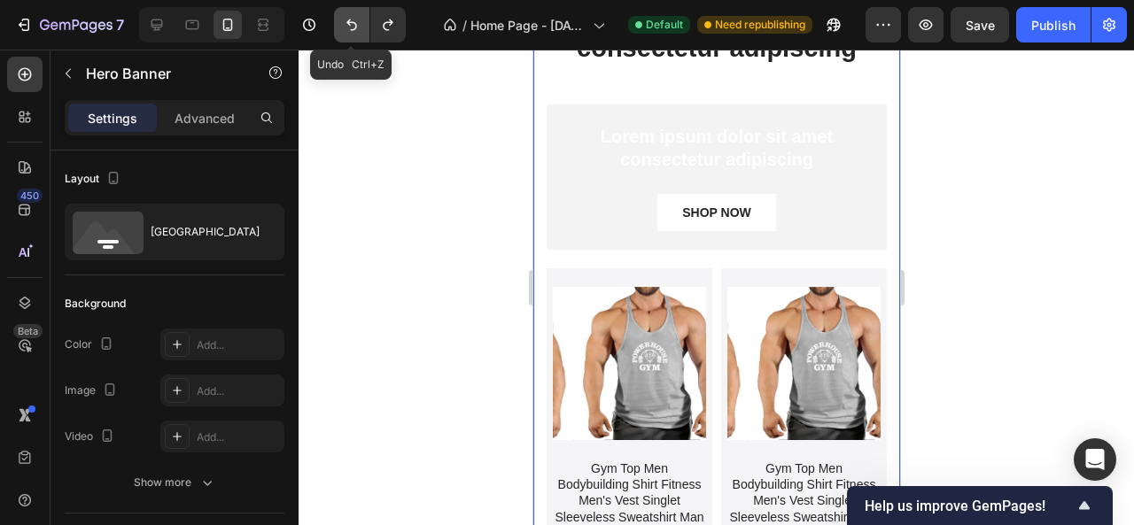
click at [354, 33] on icon "Undo/Redo" at bounding box center [352, 25] width 18 height 18
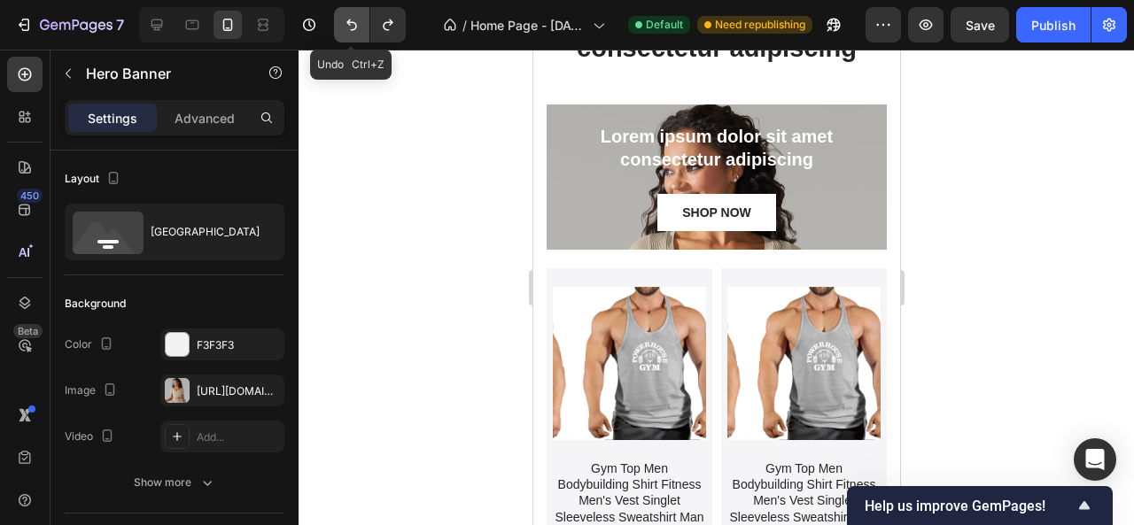
click at [340, 21] on button "Undo/Redo" at bounding box center [351, 24] width 35 height 35
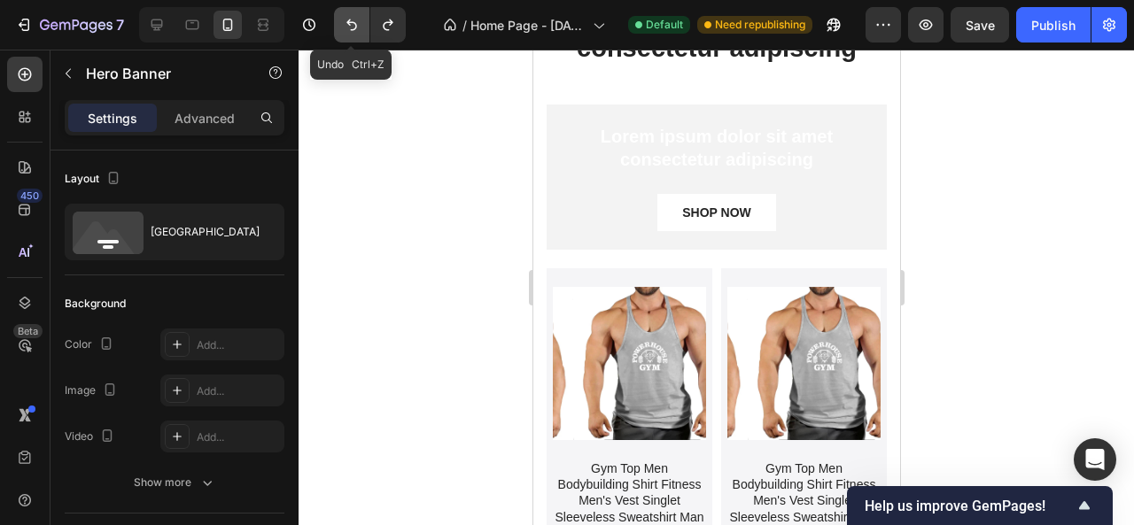
click at [341, 22] on button "Undo/Redo" at bounding box center [351, 24] width 35 height 35
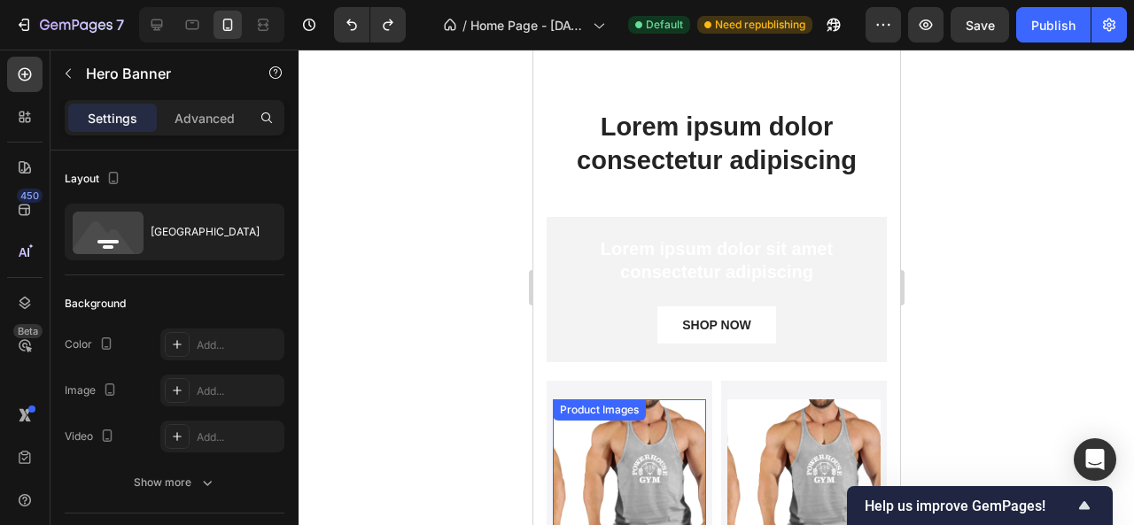
scroll to position [749, 0]
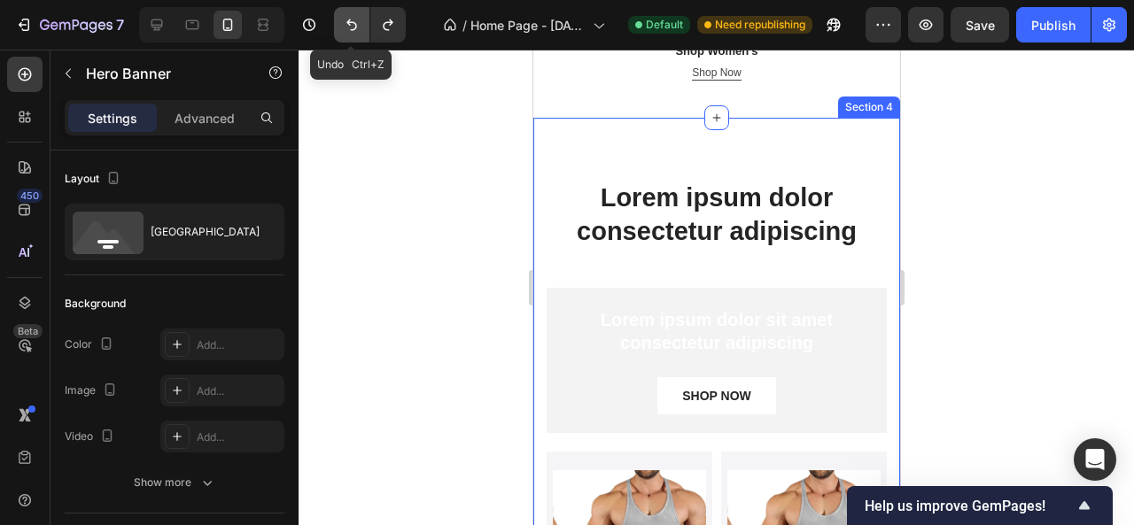
click at [347, 26] on icon "Undo/Redo" at bounding box center [352, 25] width 18 height 18
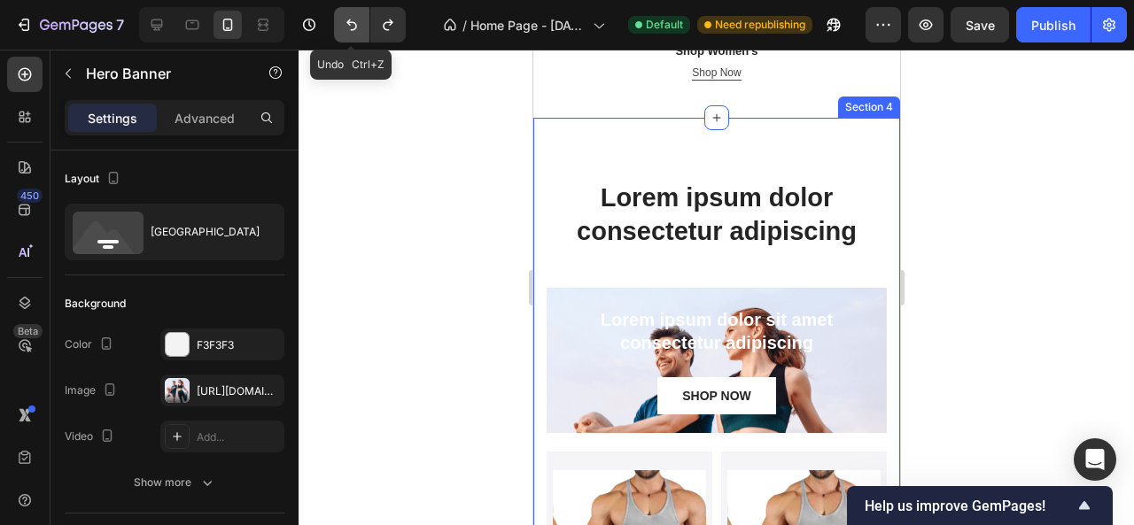
click at [347, 26] on icon "Undo/Redo" at bounding box center [352, 25] width 18 height 18
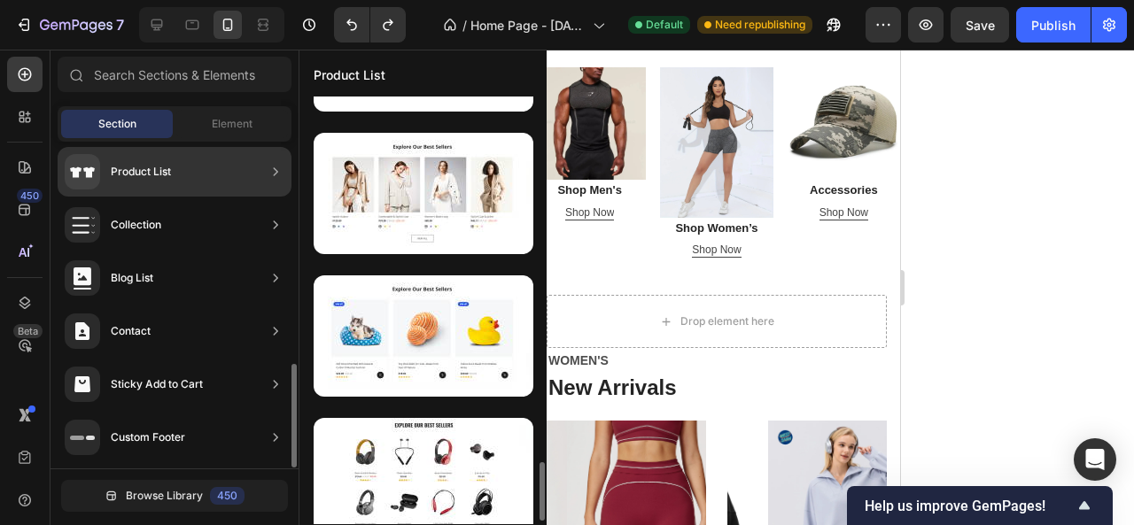
scroll to position [0, 0]
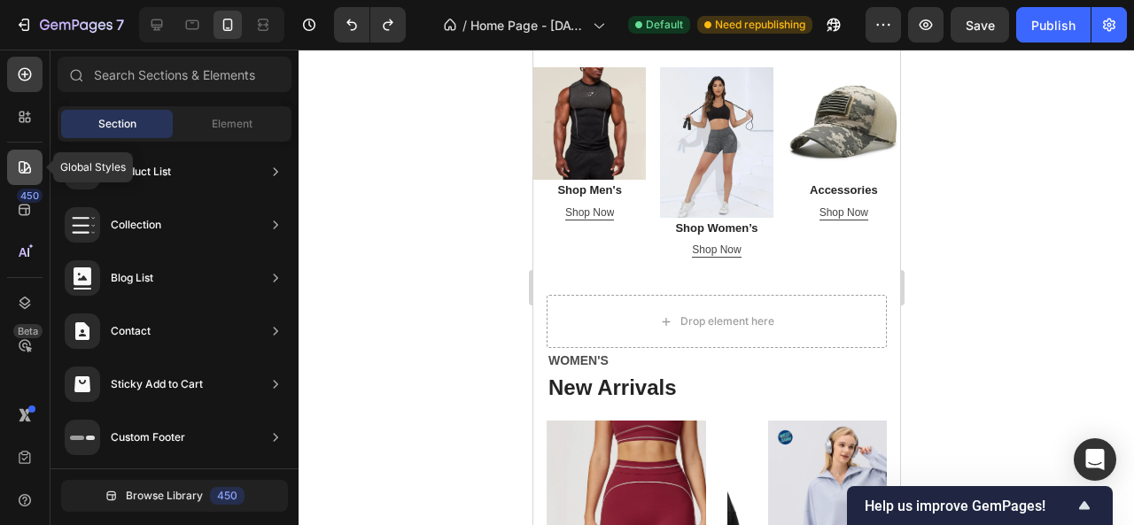
click at [14, 161] on div at bounding box center [24, 167] width 35 height 35
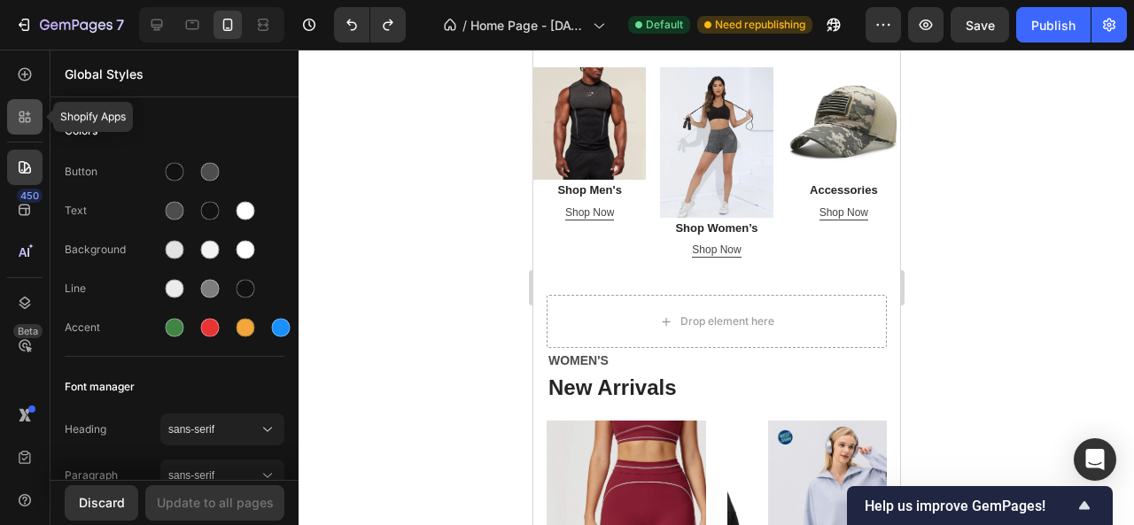
click at [14, 123] on div at bounding box center [24, 116] width 35 height 35
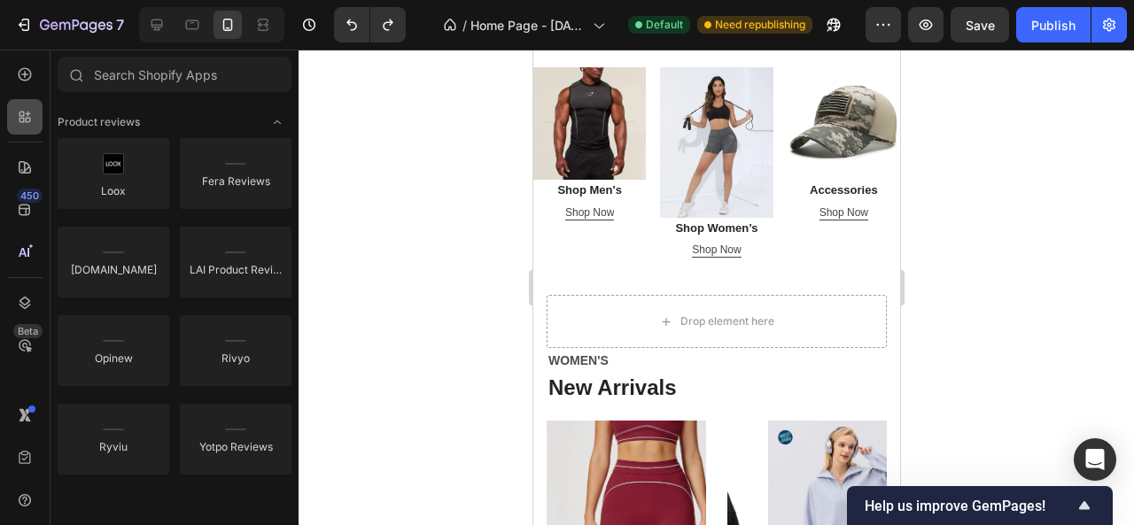
scroll to position [1949, 0]
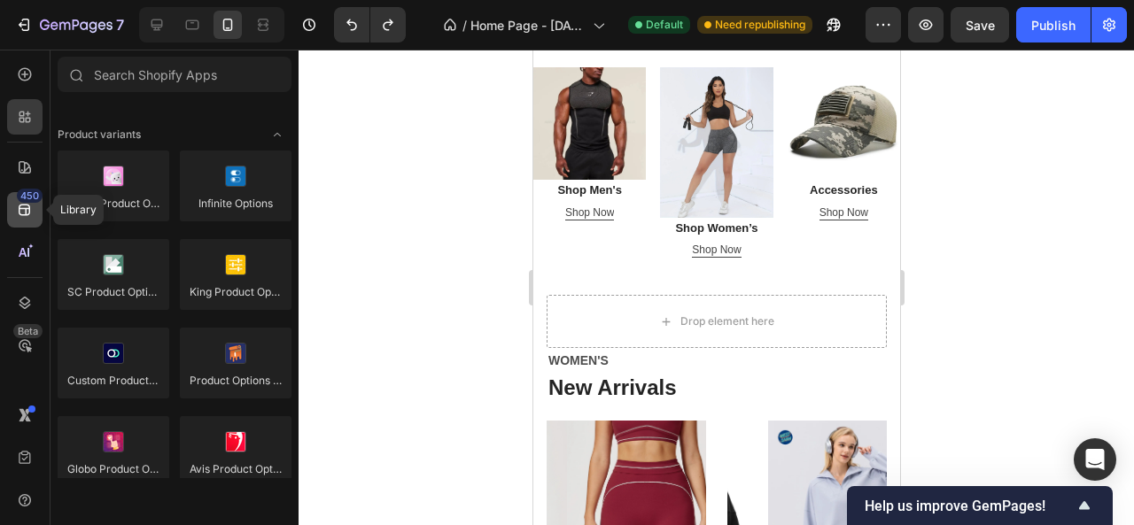
click at [18, 220] on div "450" at bounding box center [24, 209] width 35 height 35
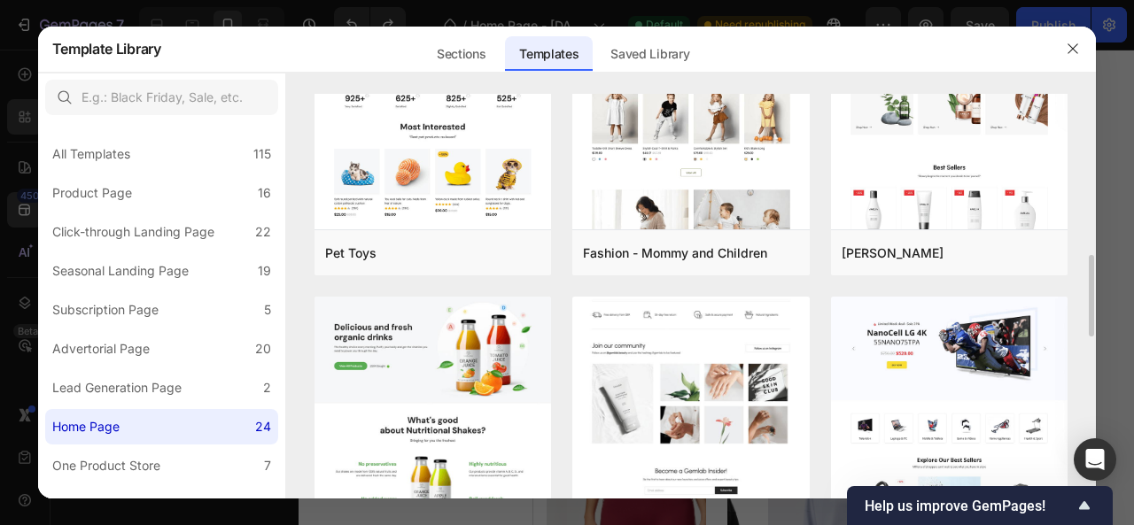
scroll to position [1152, 0]
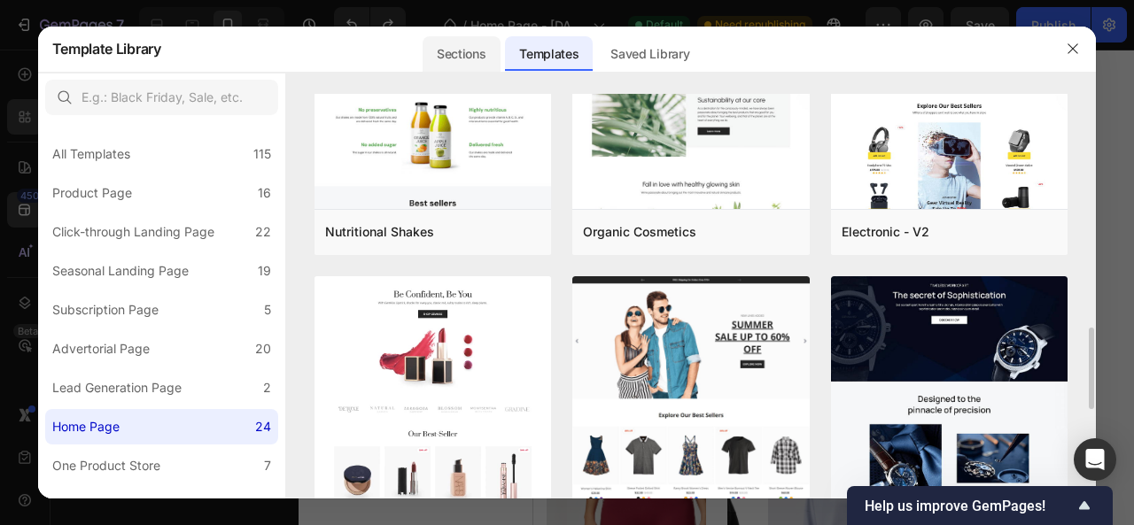
click at [473, 50] on div "Sections" at bounding box center [461, 53] width 77 height 35
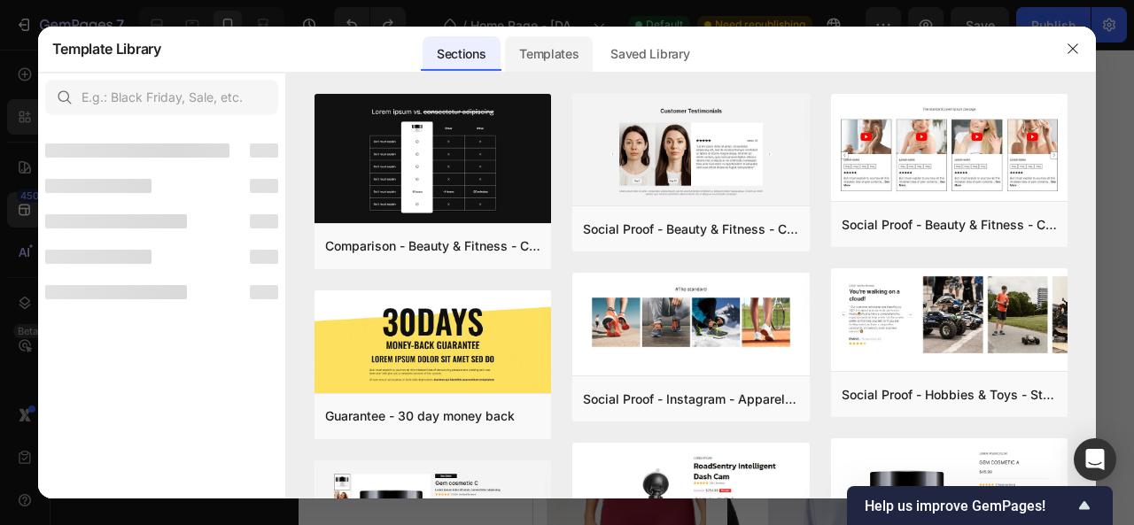
click at [534, 53] on div "Templates" at bounding box center [549, 53] width 88 height 35
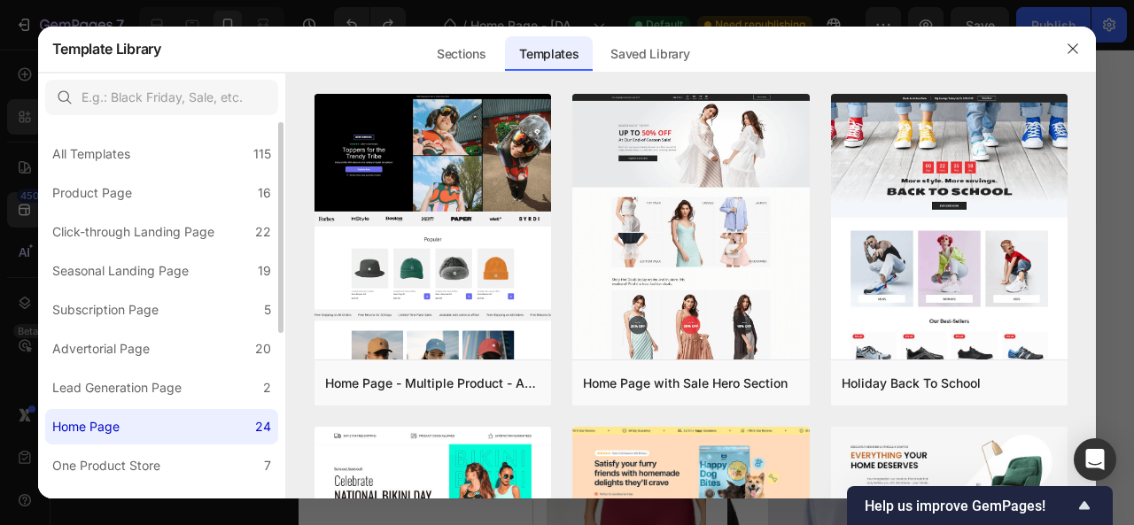
scroll to position [89, 0]
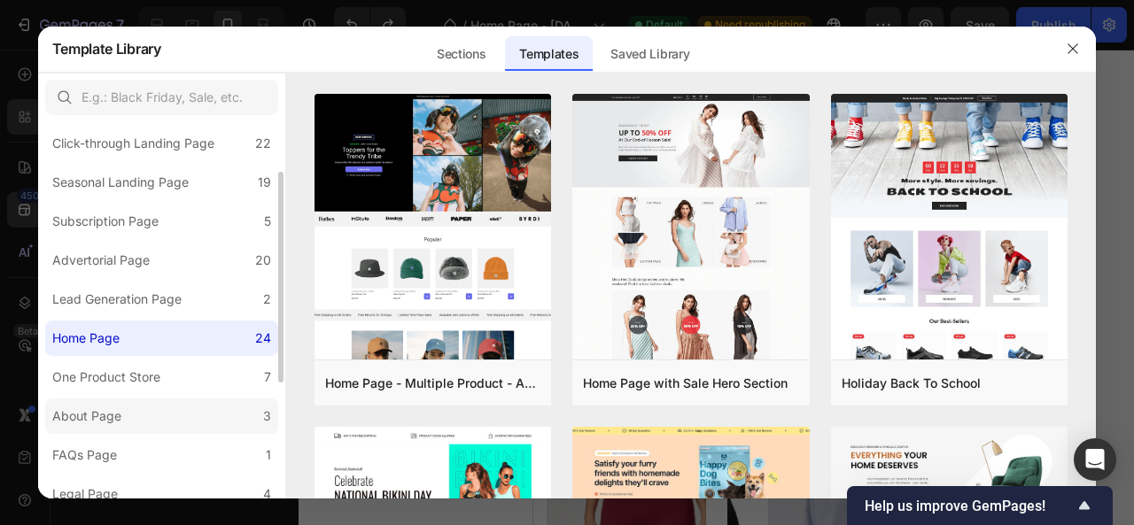
click at [129, 414] on label "About Page 3" at bounding box center [161, 416] width 233 height 35
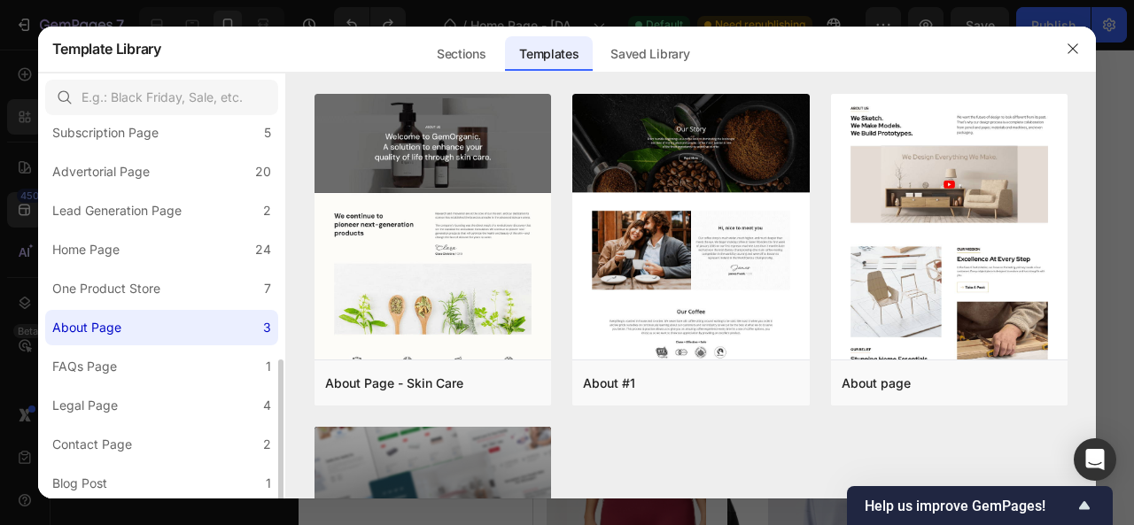
scroll to position [266, 0]
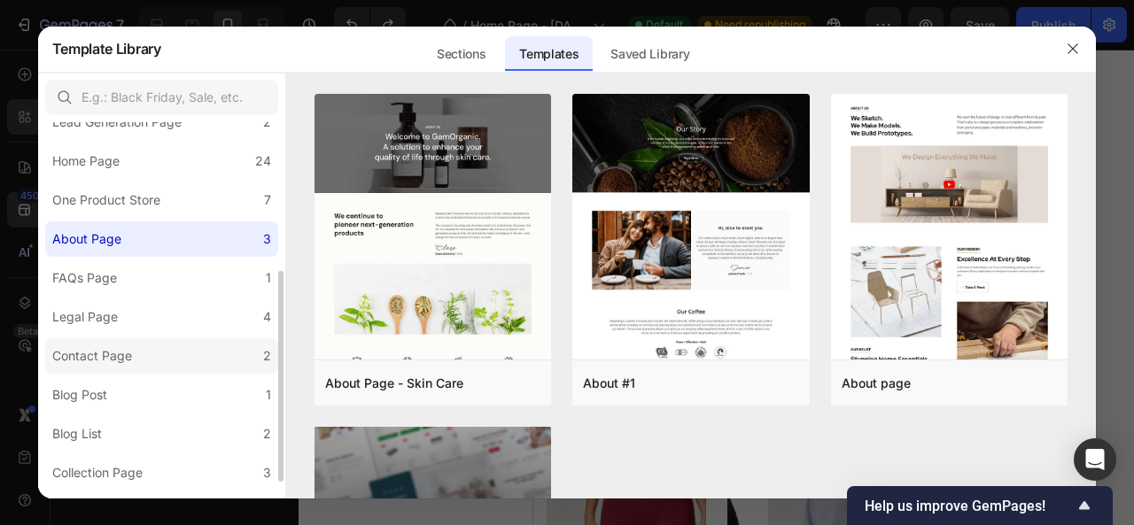
click at [119, 362] on div "Contact Page" at bounding box center [92, 356] width 80 height 21
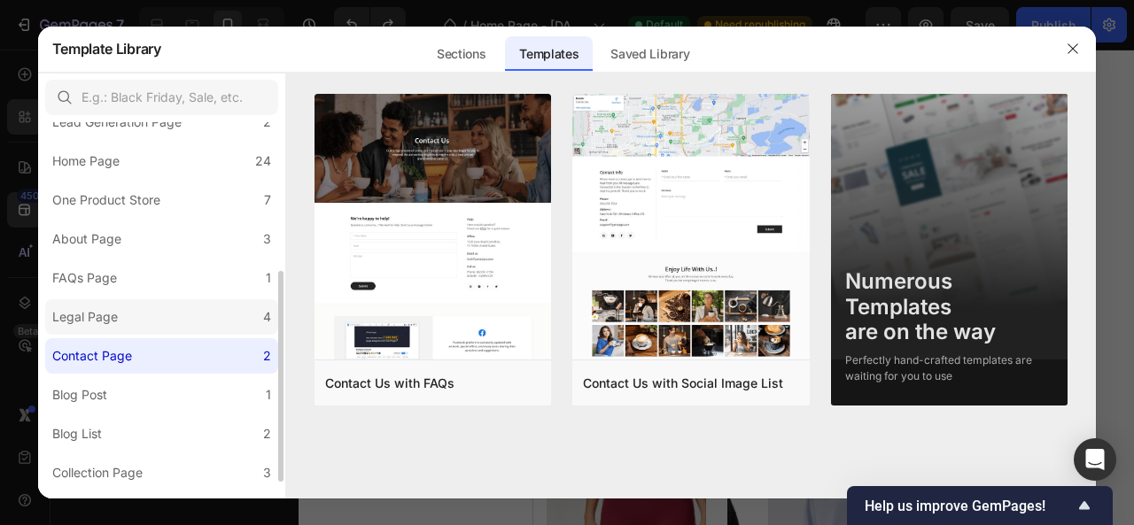
click at [155, 309] on label "Legal Page 4" at bounding box center [161, 316] width 233 height 35
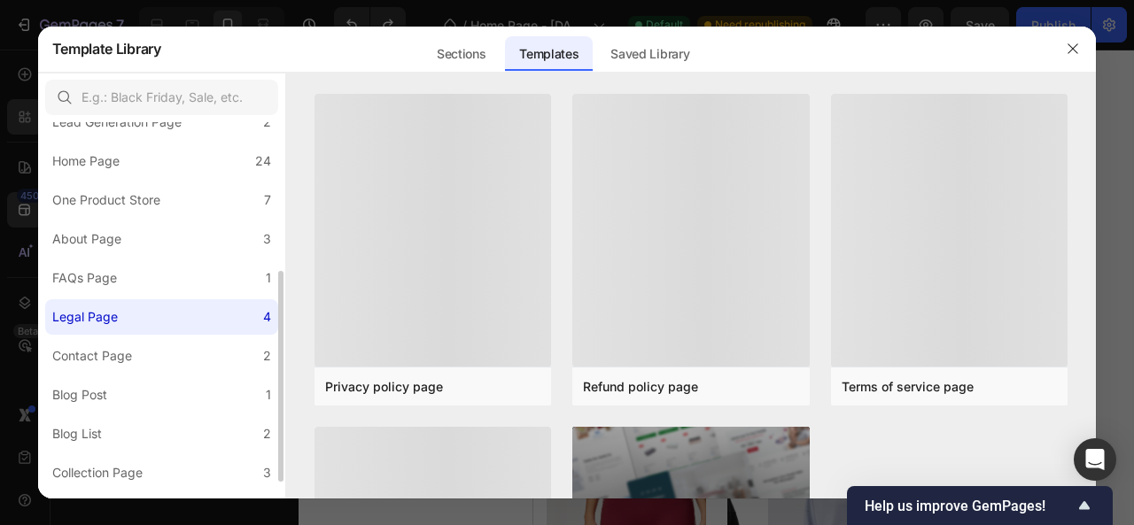
scroll to position [89, 0]
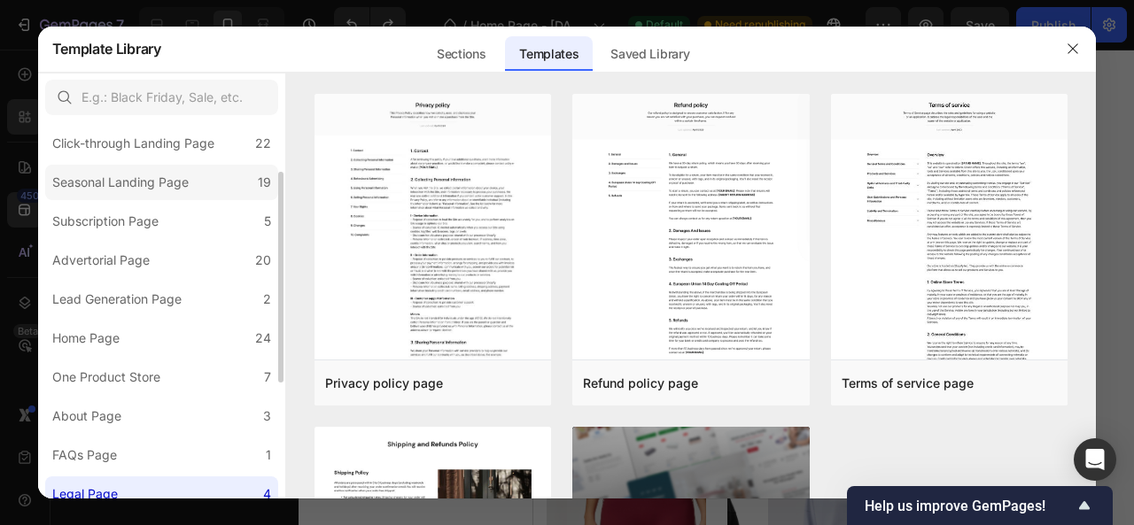
click at [135, 172] on div "Seasonal Landing Page" at bounding box center [120, 182] width 136 height 21
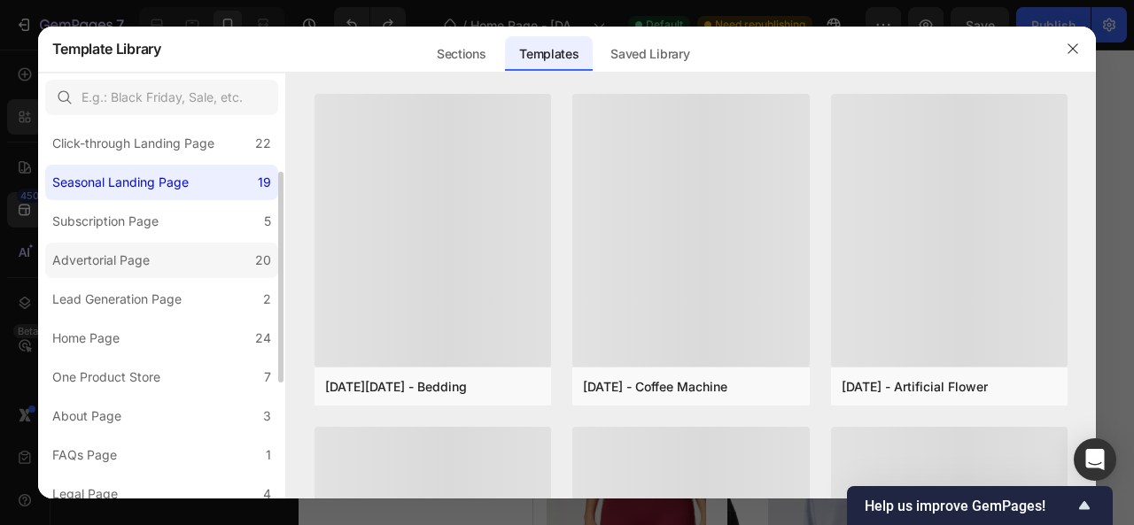
click at [133, 260] on div "Advertorial Page" at bounding box center [100, 260] width 97 height 21
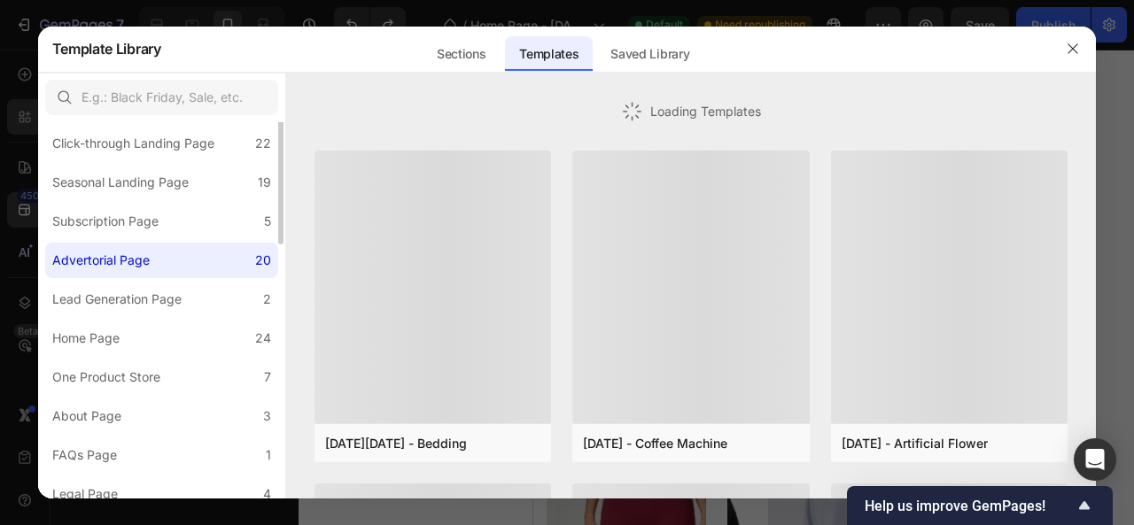
scroll to position [0, 0]
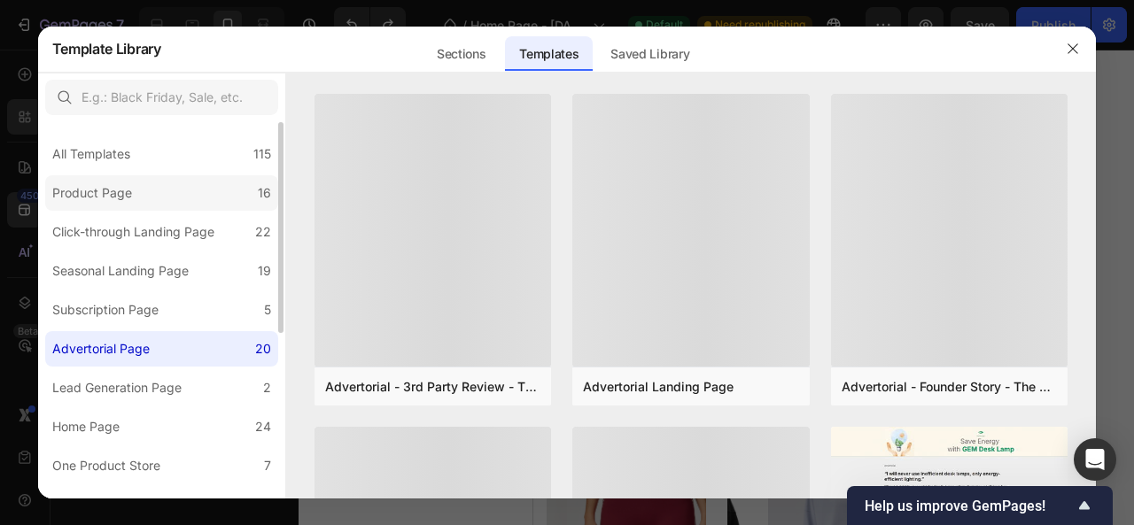
click at [129, 199] on div "Product Page" at bounding box center [92, 193] width 80 height 21
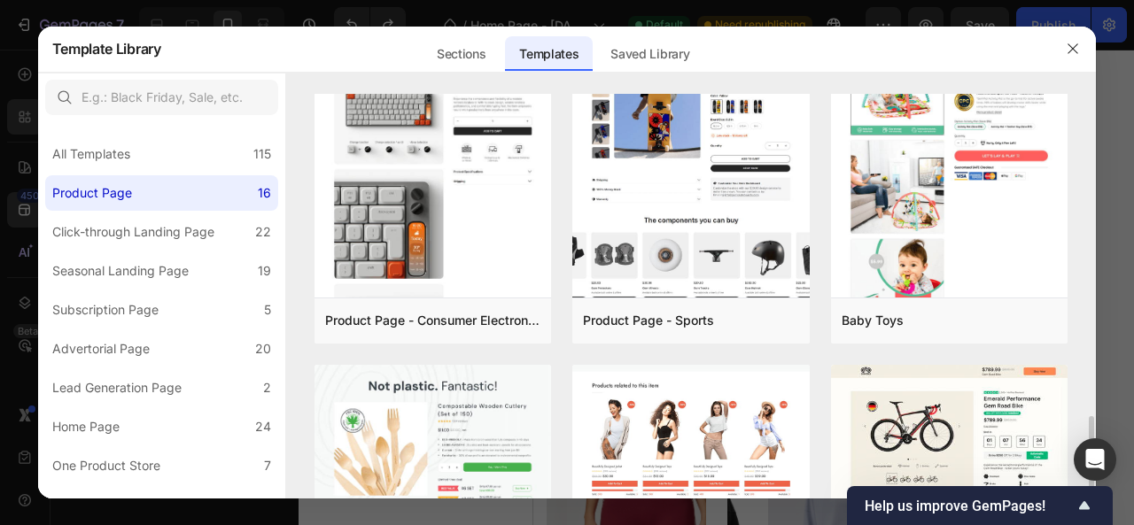
scroll to position [1152, 0]
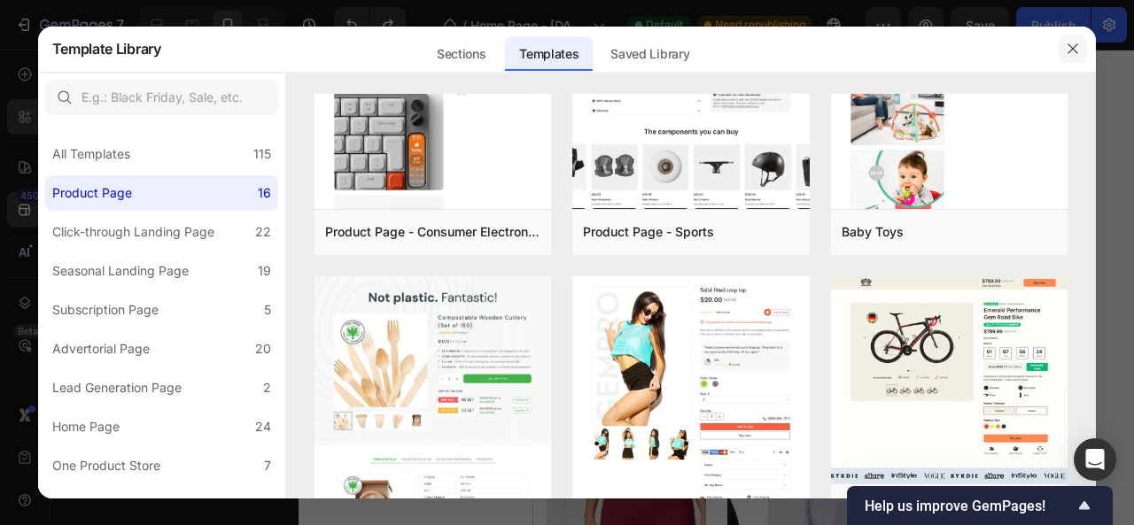
click at [1075, 42] on icon "button" at bounding box center [1073, 49] width 14 height 14
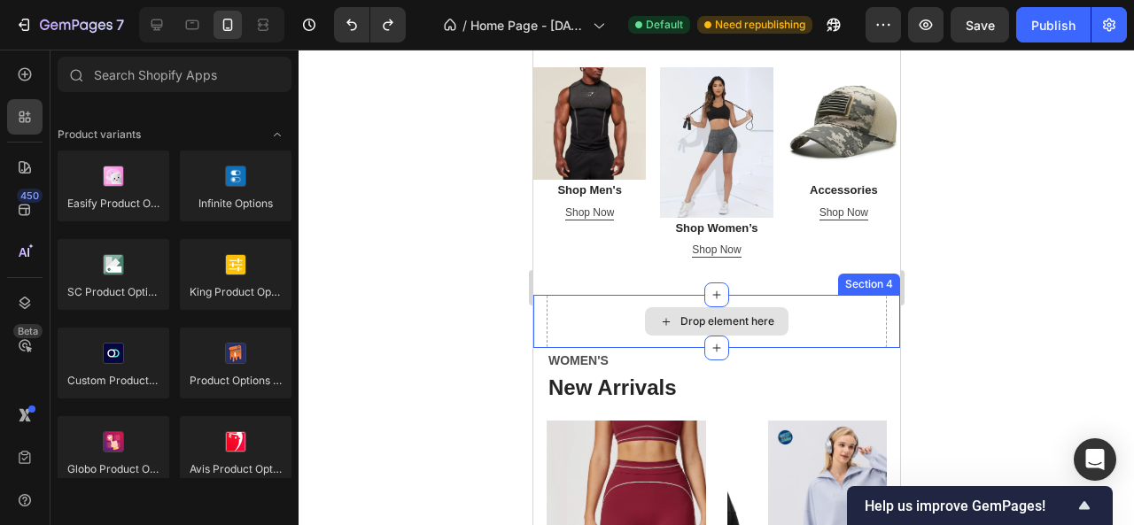
click at [651, 307] on div "Drop element here" at bounding box center [716, 321] width 144 height 28
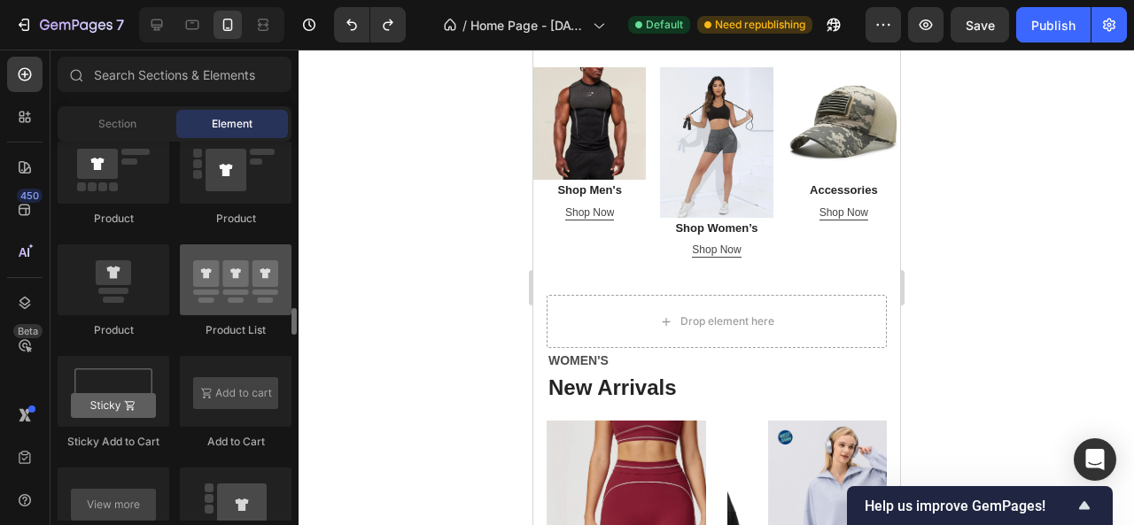
scroll to position [2392, 0]
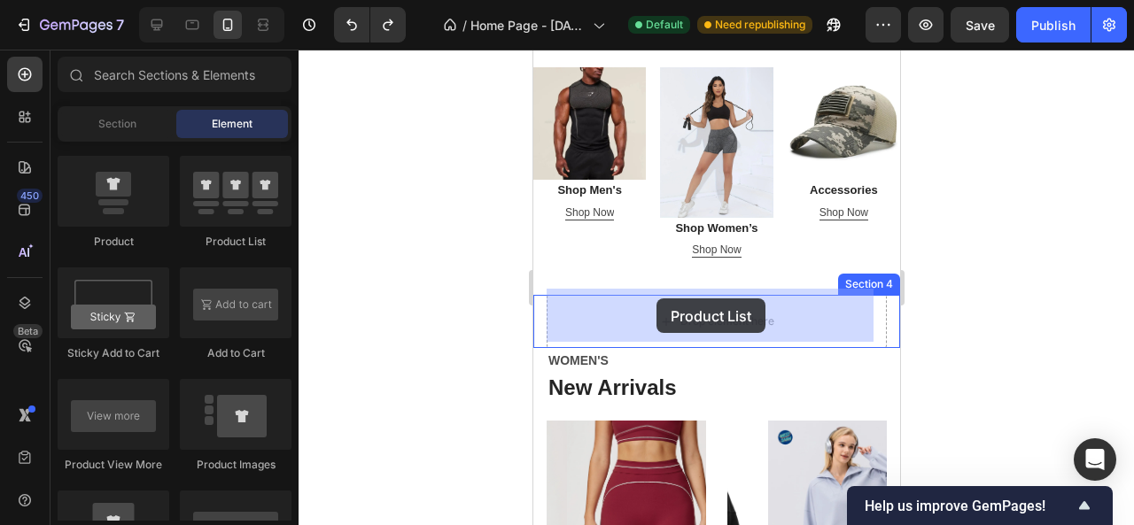
drag, startPoint x: 775, startPoint y: 252, endPoint x: 656, endPoint y: 299, distance: 128.5
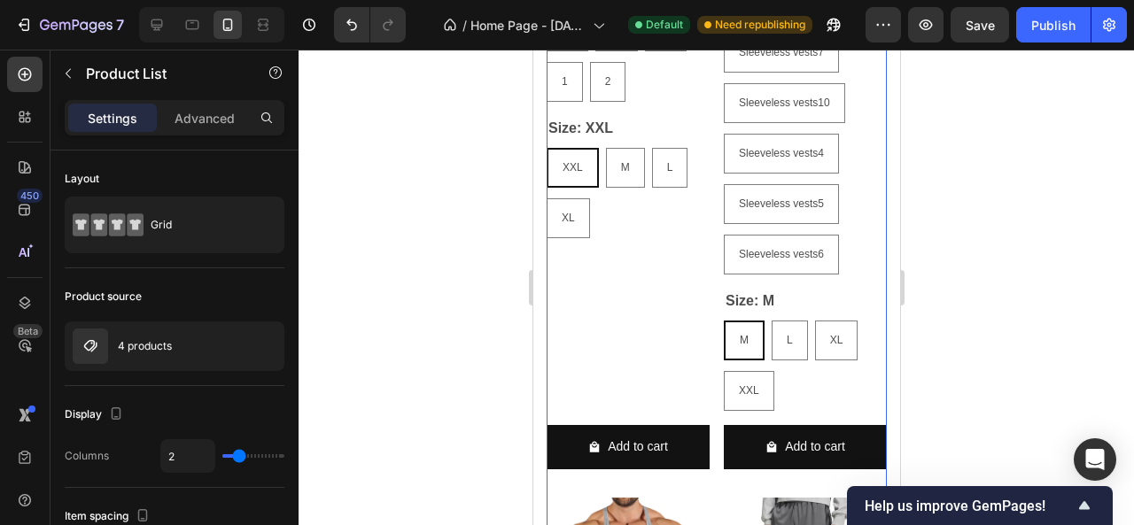
scroll to position [1546, 0]
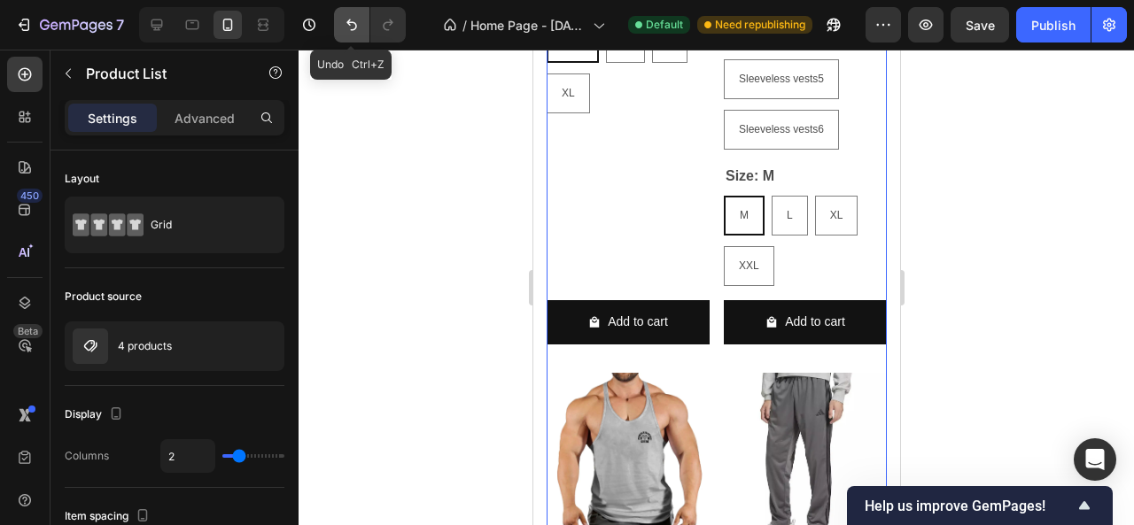
click at [351, 33] on icon "Undo/Redo" at bounding box center [352, 25] width 18 height 18
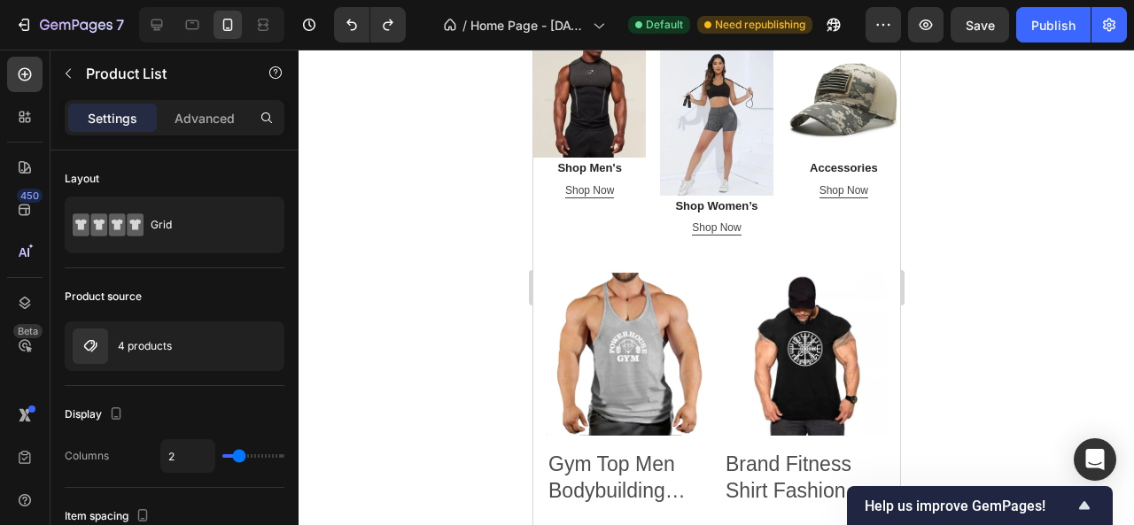
scroll to position [660, 0]
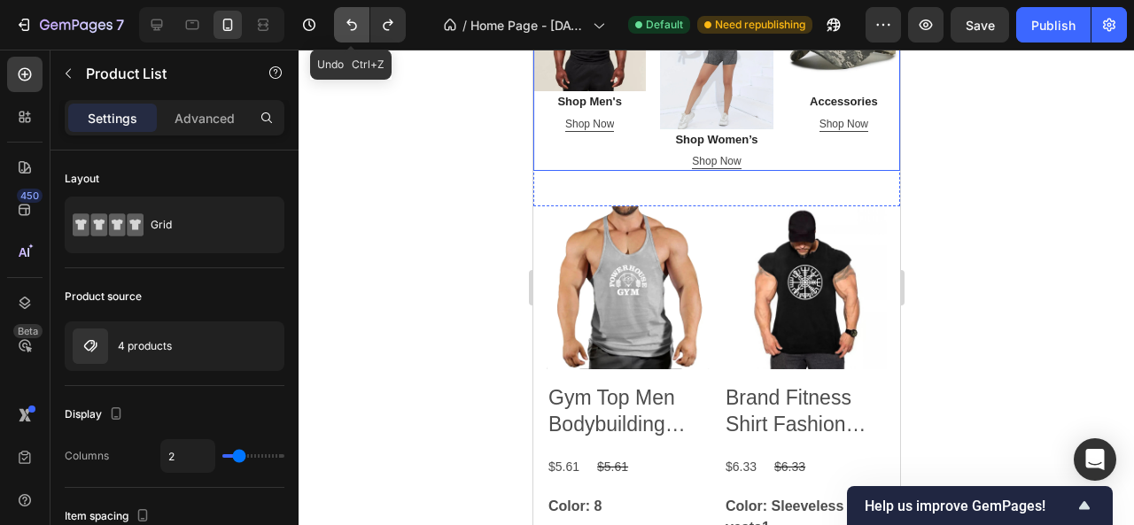
click at [356, 27] on icon "Undo/Redo" at bounding box center [352, 25] width 18 height 18
click at [346, 20] on icon "Undo/Redo" at bounding box center [352, 25] width 18 height 18
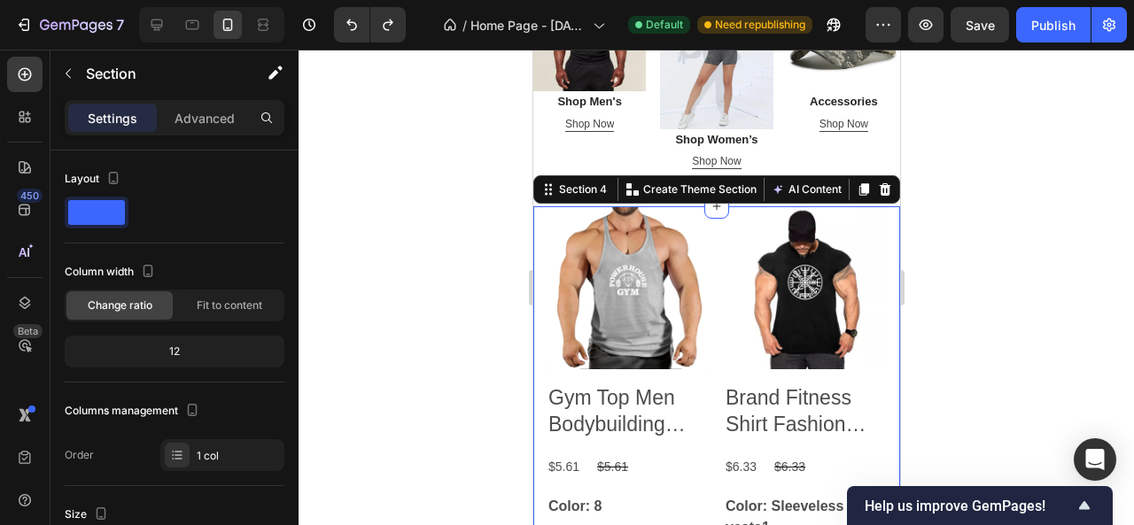
click at [349, 26] on icon "Undo/Redo" at bounding box center [352, 25] width 18 height 18
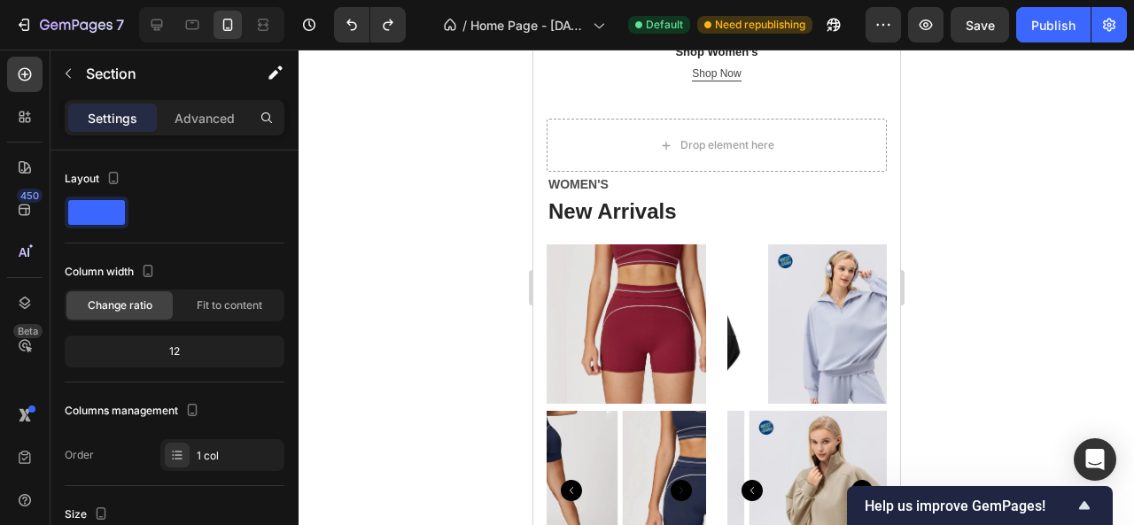
scroll to position [749, 0]
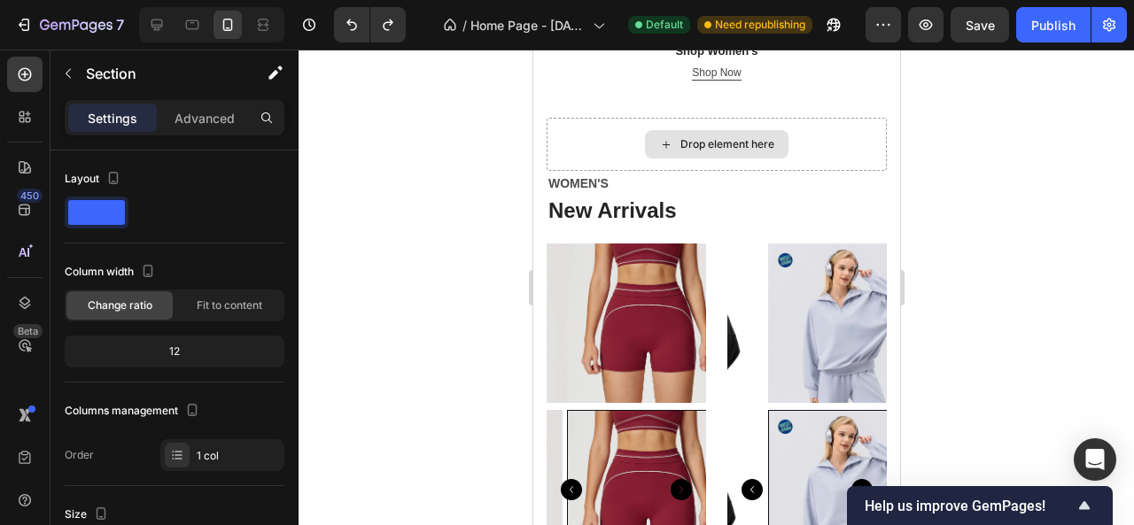
click at [600, 138] on div "Drop element here" at bounding box center [716, 144] width 340 height 53
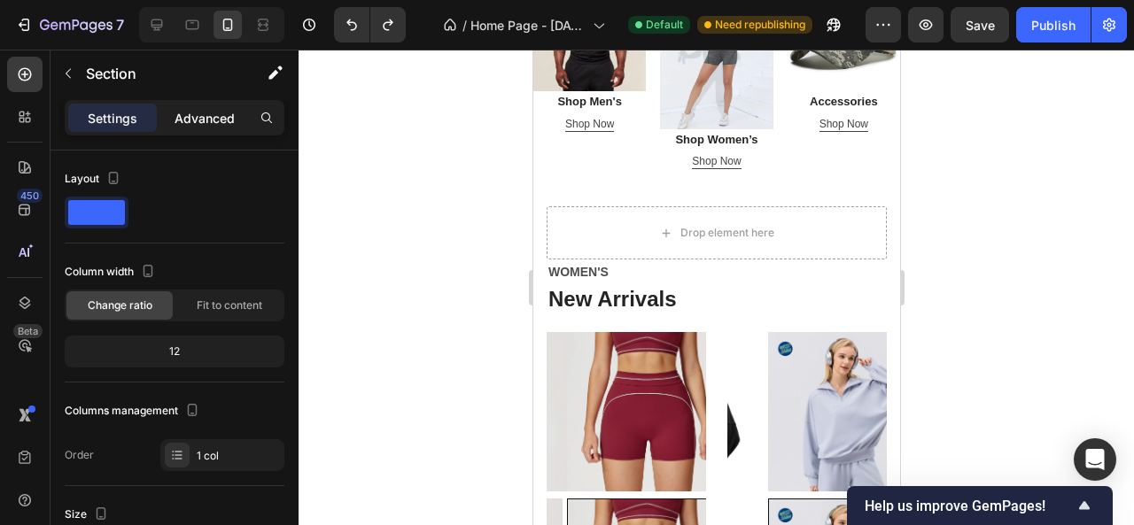
click at [183, 114] on p "Advanced" at bounding box center [205, 118] width 60 height 19
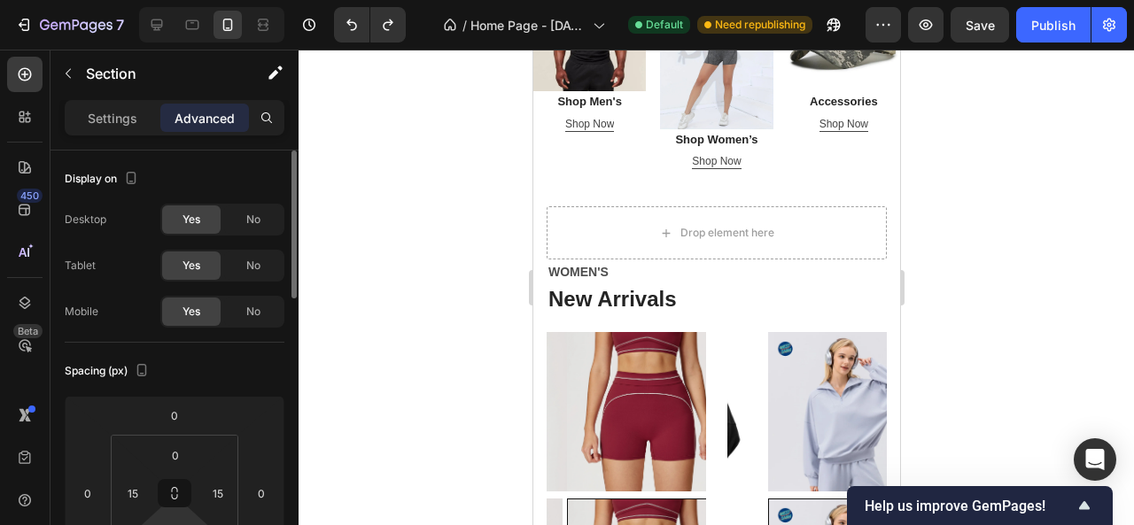
scroll to position [177, 0]
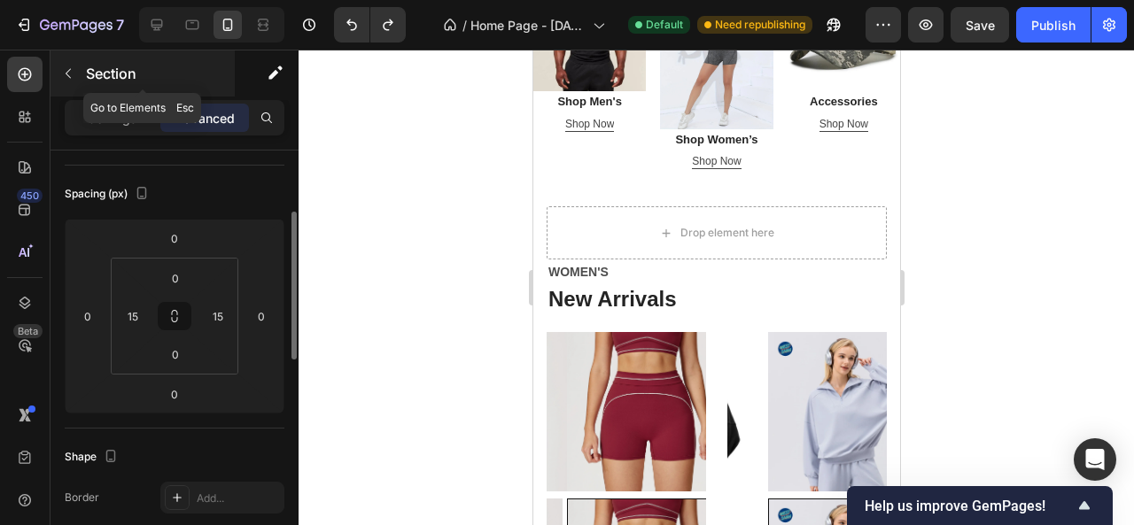
click at [58, 70] on button "button" at bounding box center [68, 73] width 28 height 28
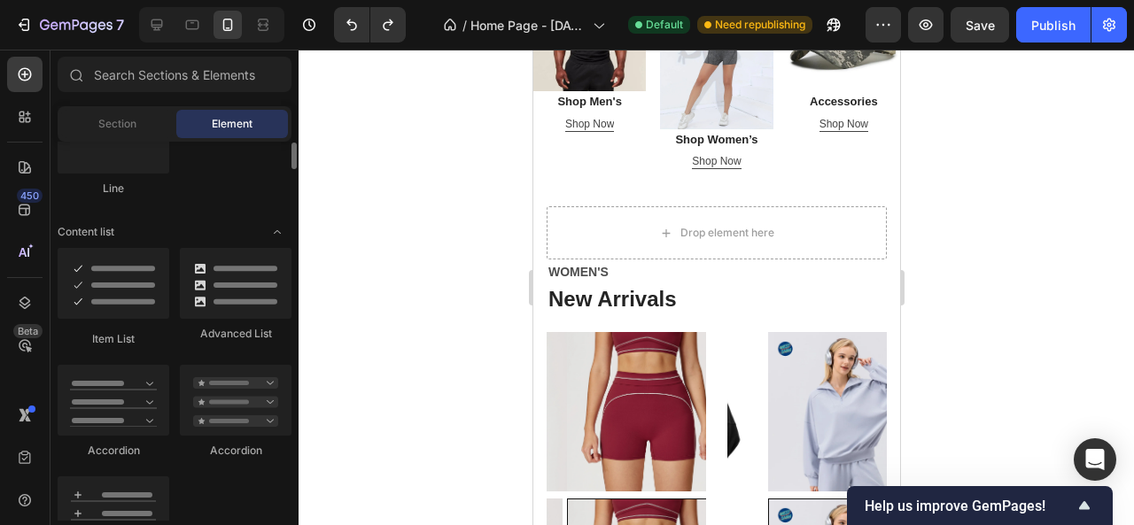
scroll to position [1152, 0]
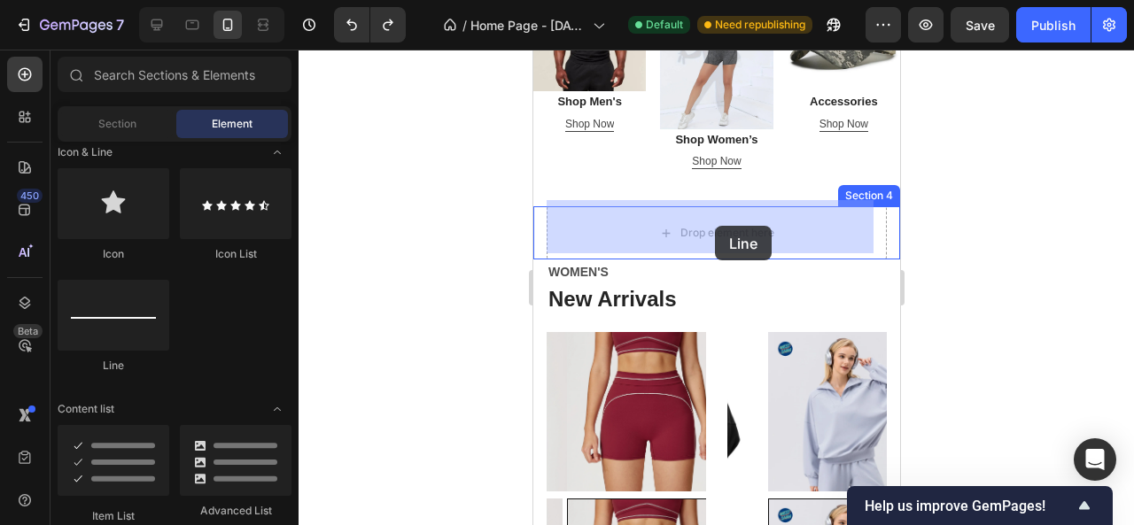
drag, startPoint x: 679, startPoint y: 373, endPoint x: 709, endPoint y: 228, distance: 148.4
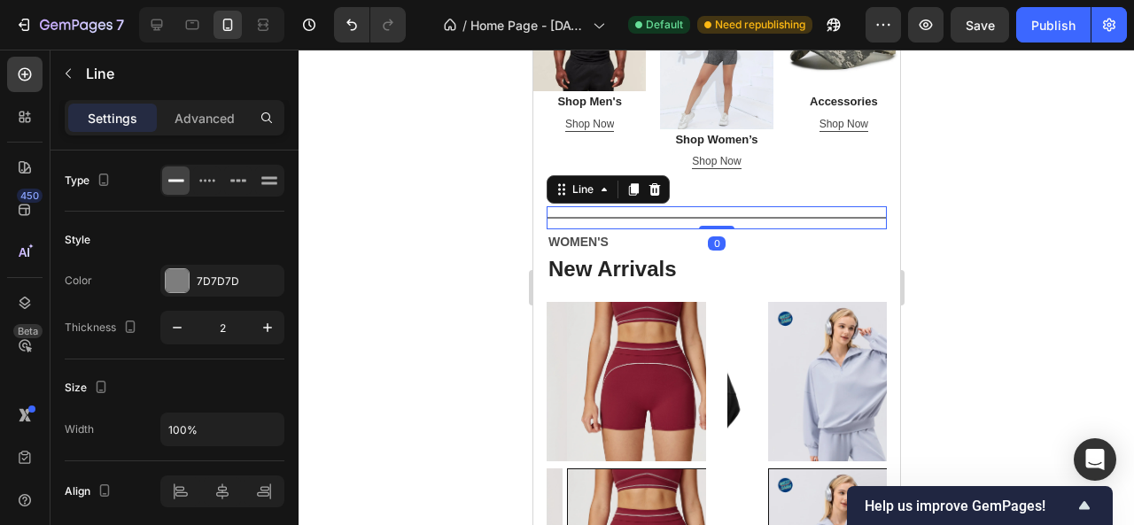
click at [989, 201] on div at bounding box center [717, 288] width 836 height 476
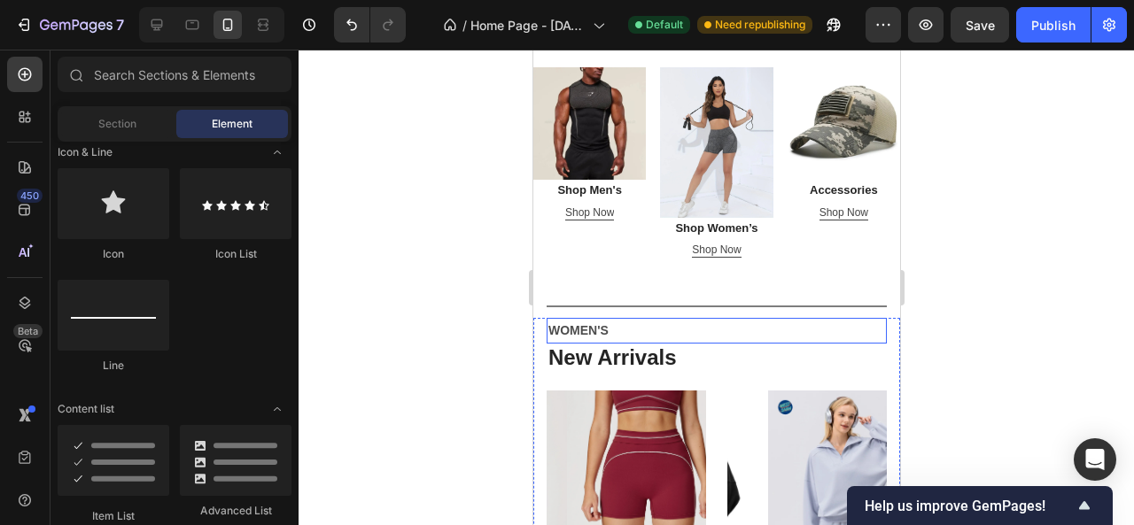
scroll to position [660, 0]
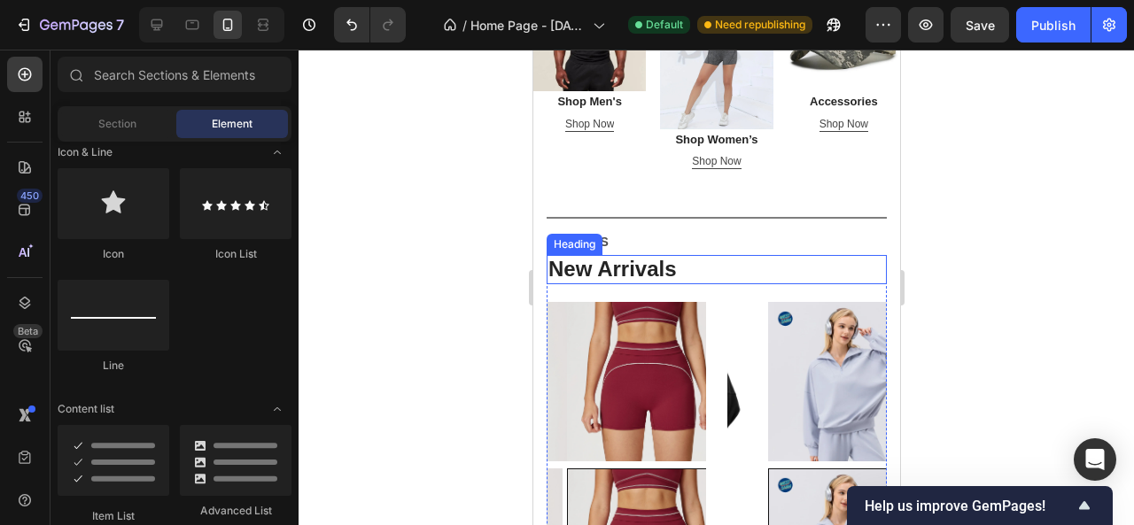
click at [637, 268] on p "New Arrivals" at bounding box center [716, 270] width 337 height 26
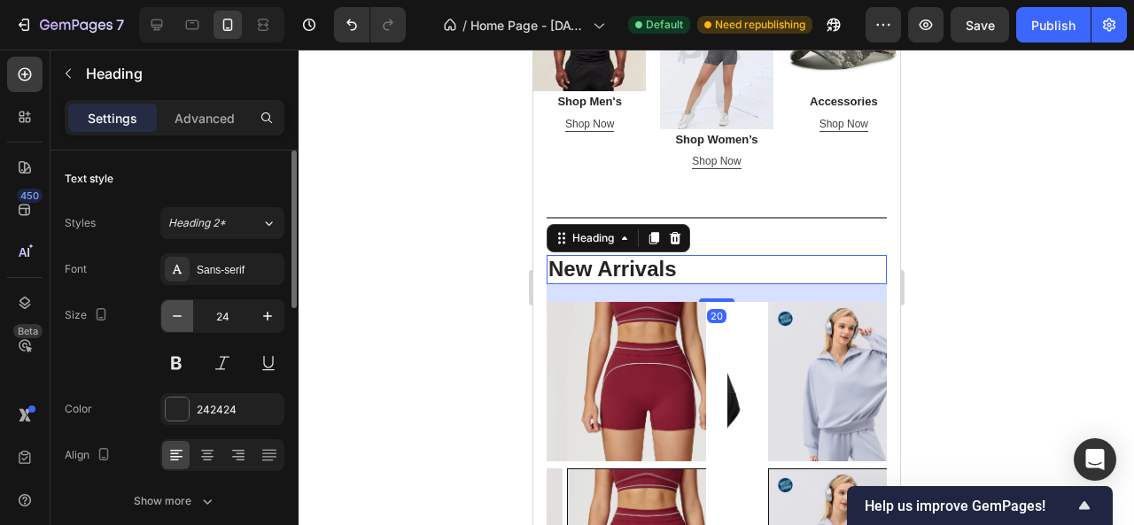
click at [178, 315] on icon "button" at bounding box center [177, 316] width 18 height 18
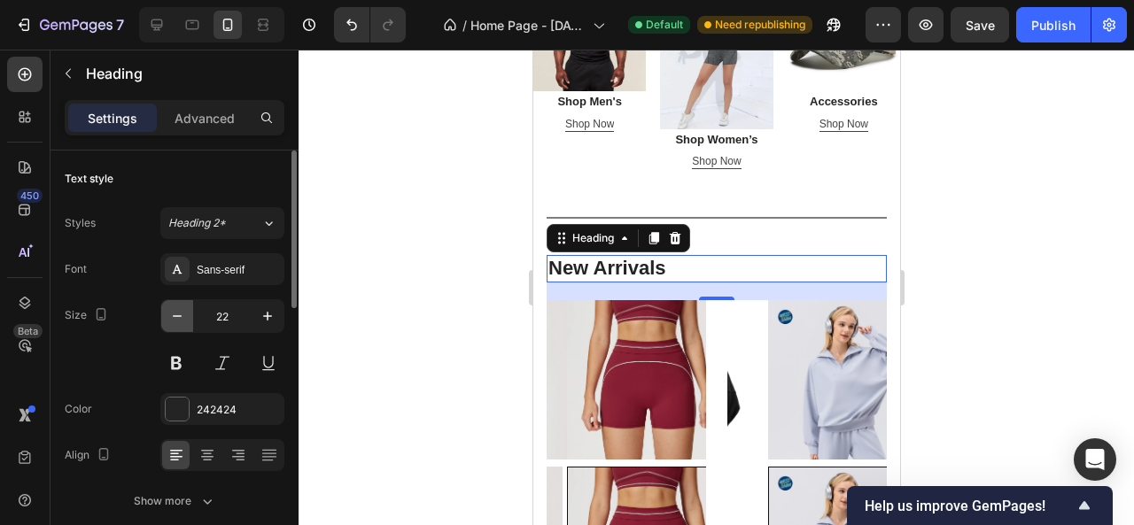
click at [178, 315] on icon "button" at bounding box center [177, 316] width 18 height 18
type input "20"
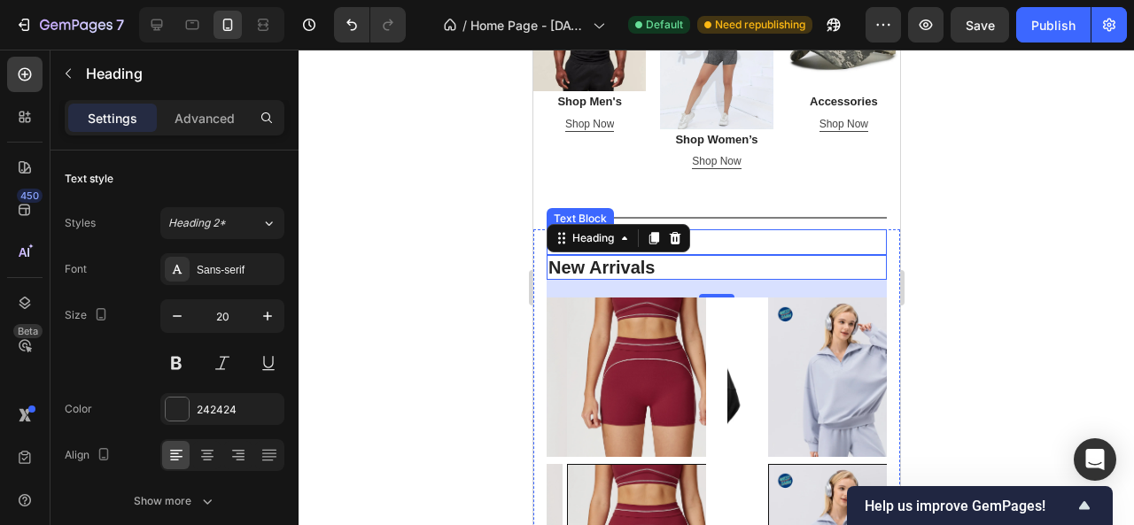
click at [737, 240] on p "WOMEN'S" at bounding box center [716, 242] width 337 height 22
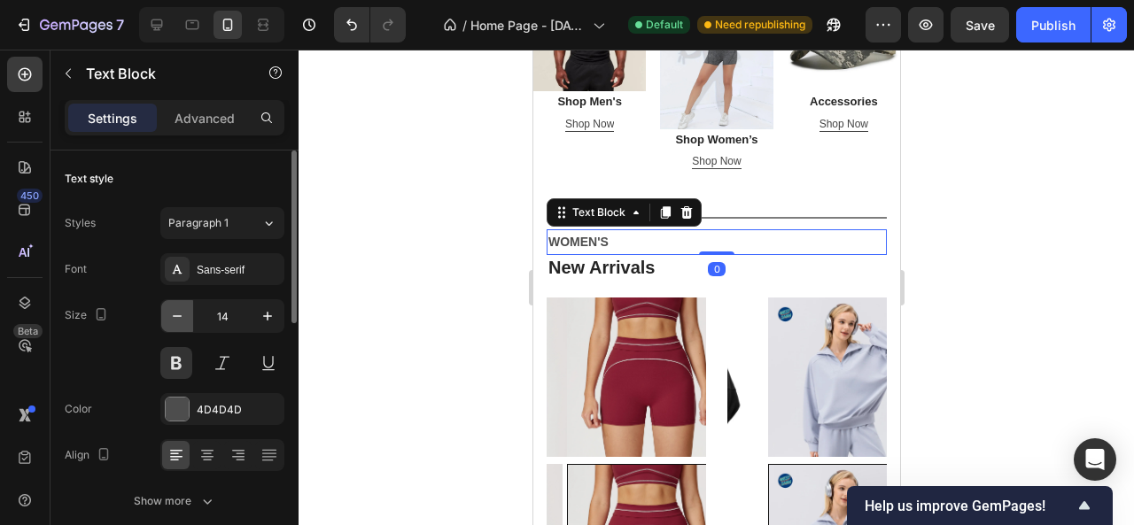
click at [183, 316] on icon "button" at bounding box center [177, 316] width 18 height 18
type input "13"
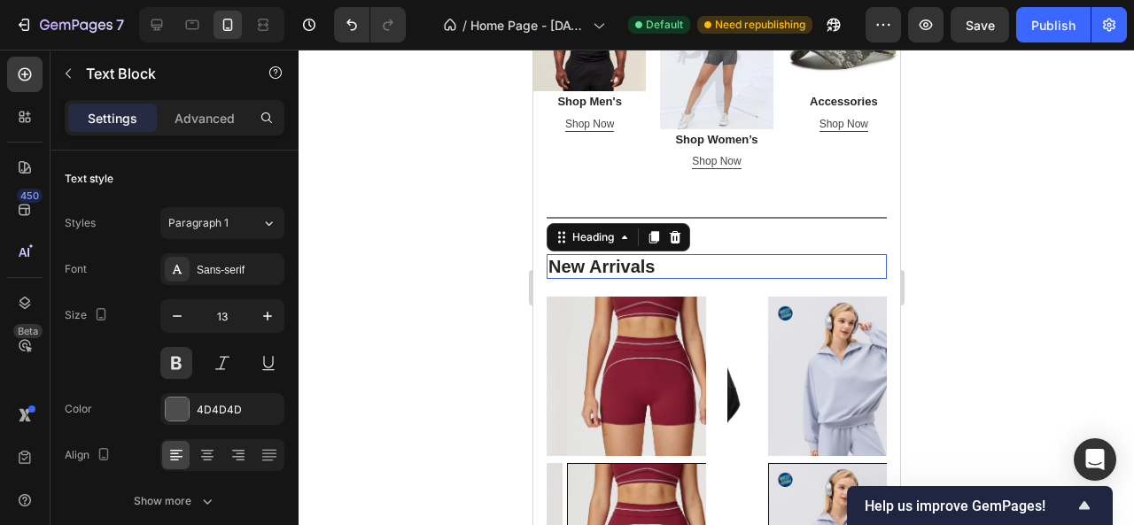
click at [597, 260] on p "New Arrivals" at bounding box center [716, 266] width 337 height 21
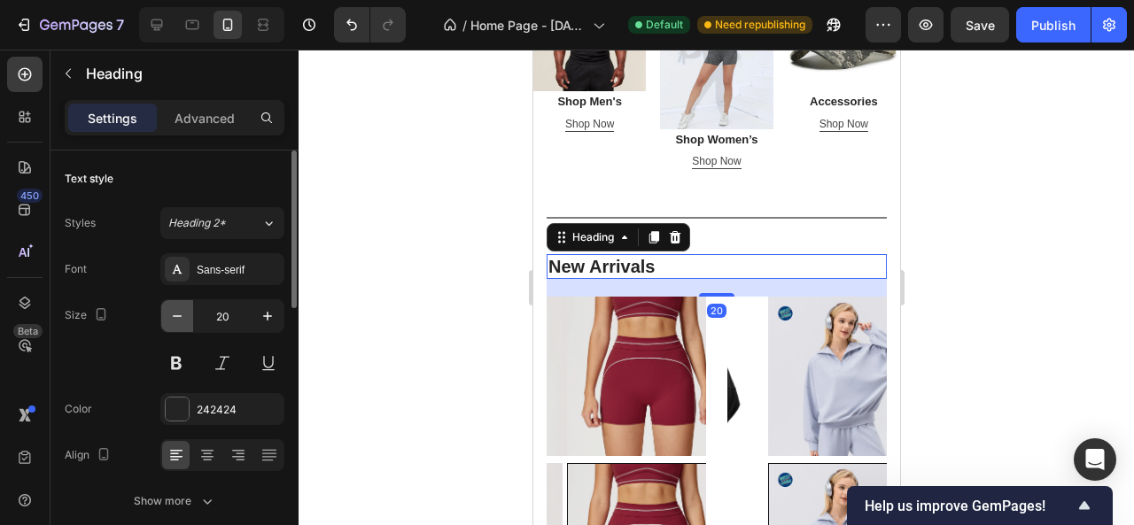
click at [174, 310] on icon "button" at bounding box center [177, 316] width 18 height 18
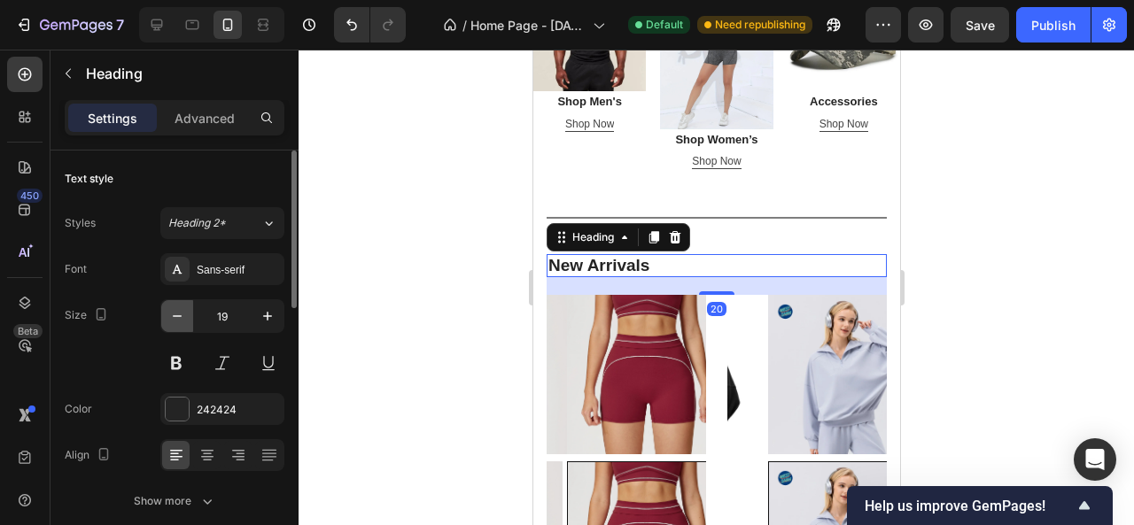
click at [174, 310] on icon "button" at bounding box center [177, 316] width 18 height 18
type input "18"
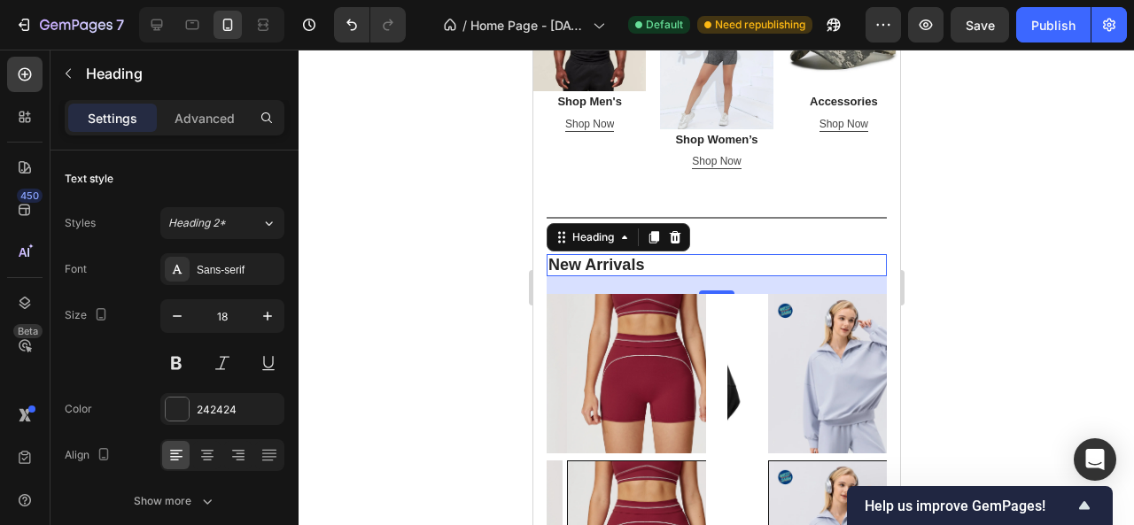
click at [1041, 297] on div at bounding box center [717, 288] width 836 height 476
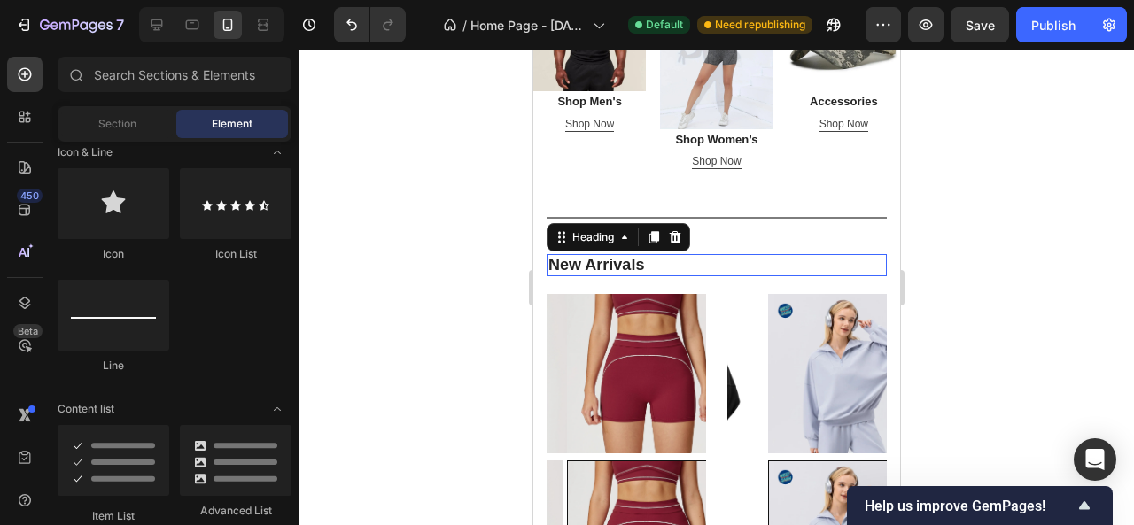
click at [649, 256] on p "New Arrivals" at bounding box center [716, 265] width 337 height 19
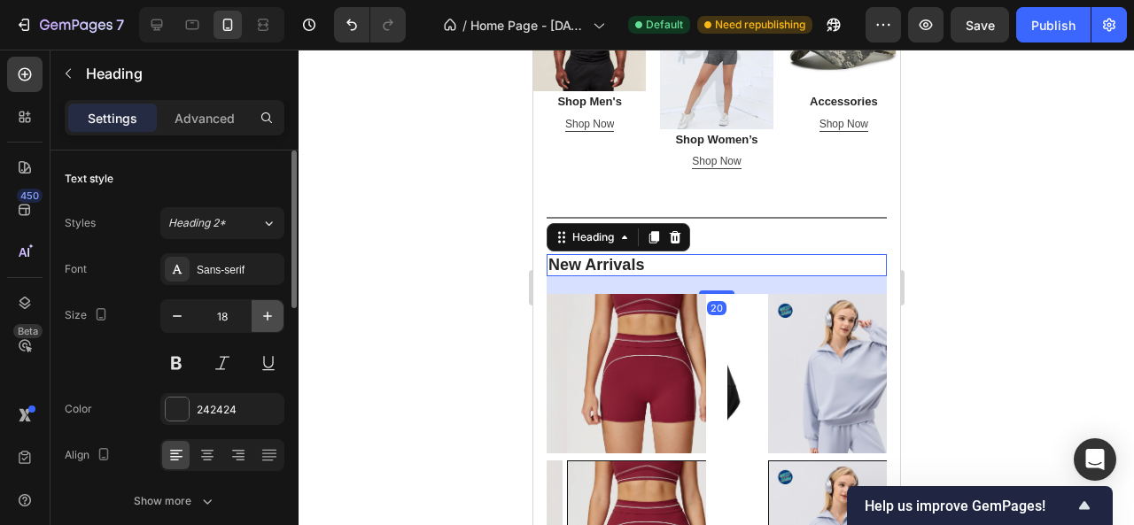
click at [268, 316] on icon "button" at bounding box center [268, 316] width 18 height 18
click at [266, 316] on icon "button" at bounding box center [268, 316] width 18 height 18
type input "20"
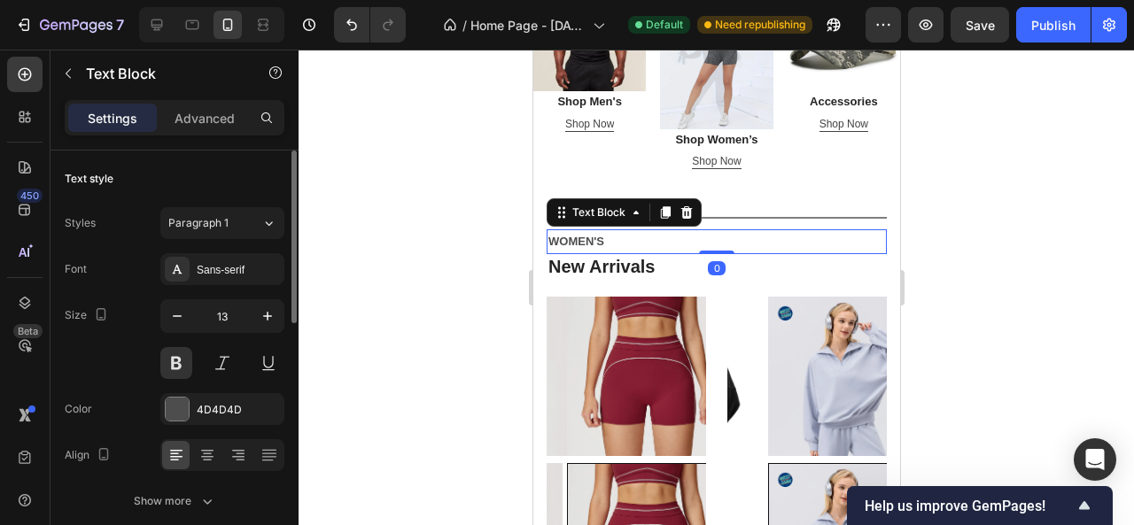
click at [722, 232] on p "WOMEN'S" at bounding box center [716, 241] width 337 height 20
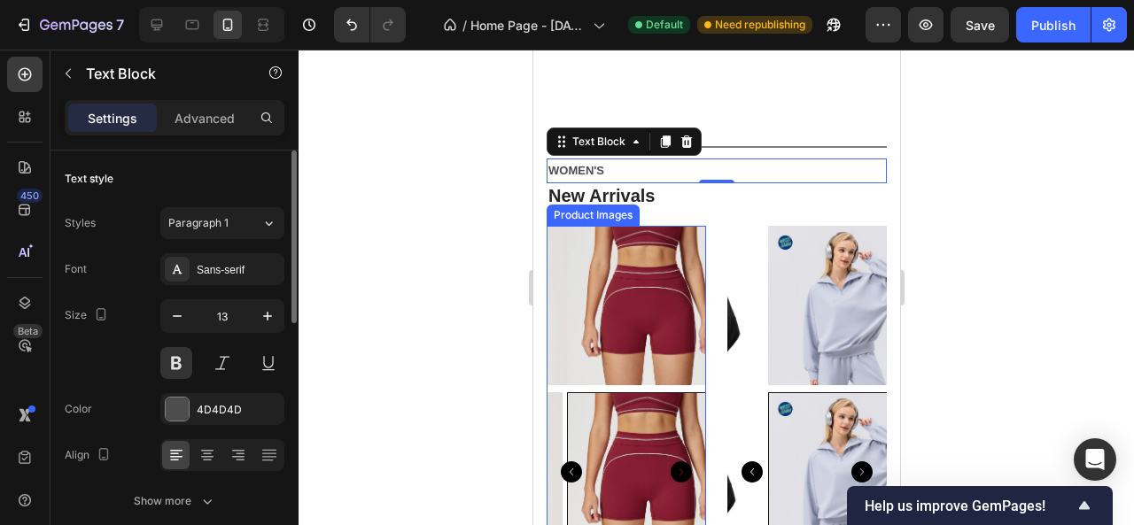
scroll to position [837, 0]
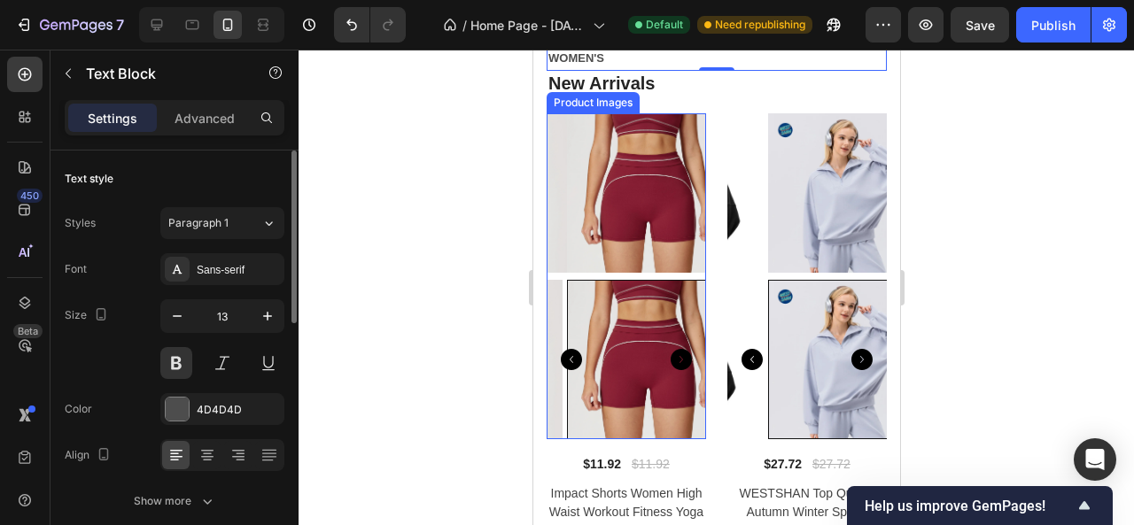
click at [619, 244] on img at bounding box center [645, 192] width 159 height 159
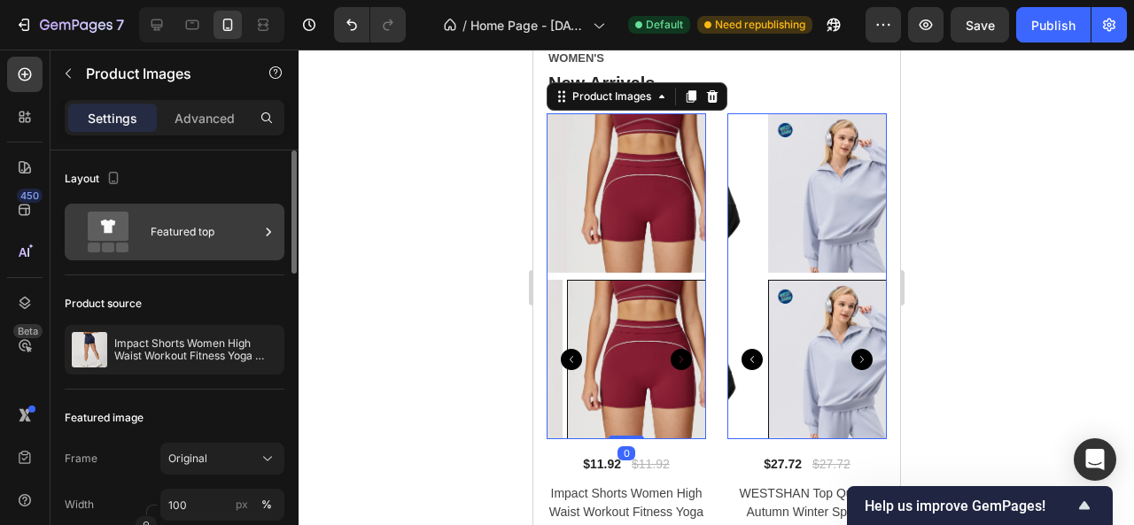
click at [224, 239] on div "Featured top" at bounding box center [205, 232] width 108 height 41
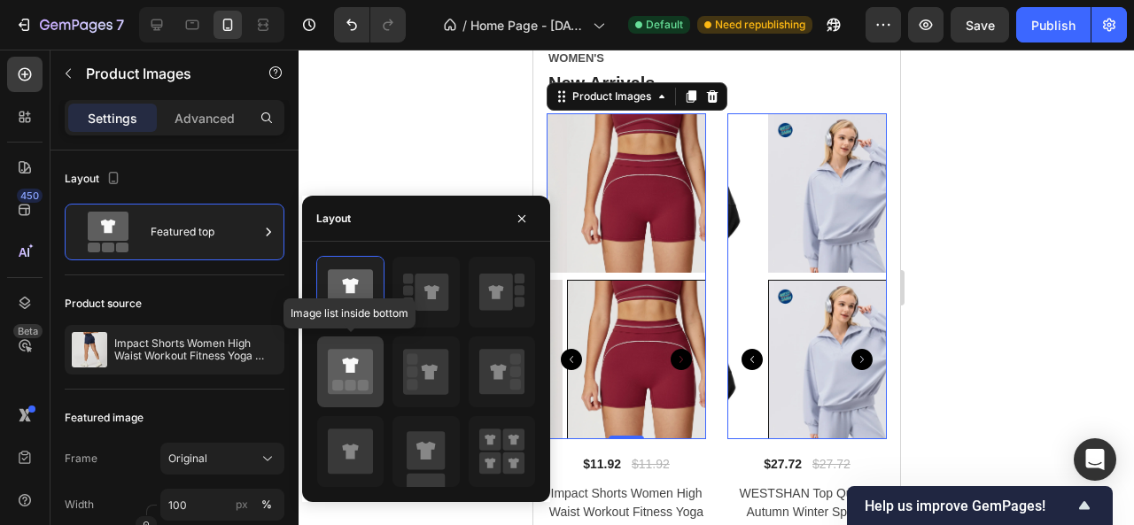
click at [345, 350] on icon at bounding box center [350, 372] width 45 height 45
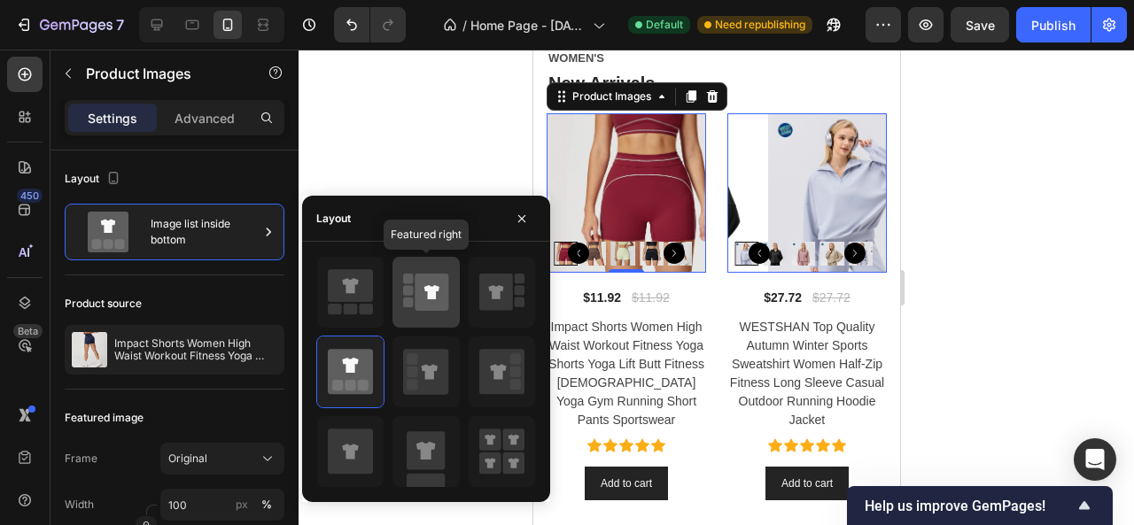
click at [420, 304] on icon at bounding box center [433, 292] width 34 height 37
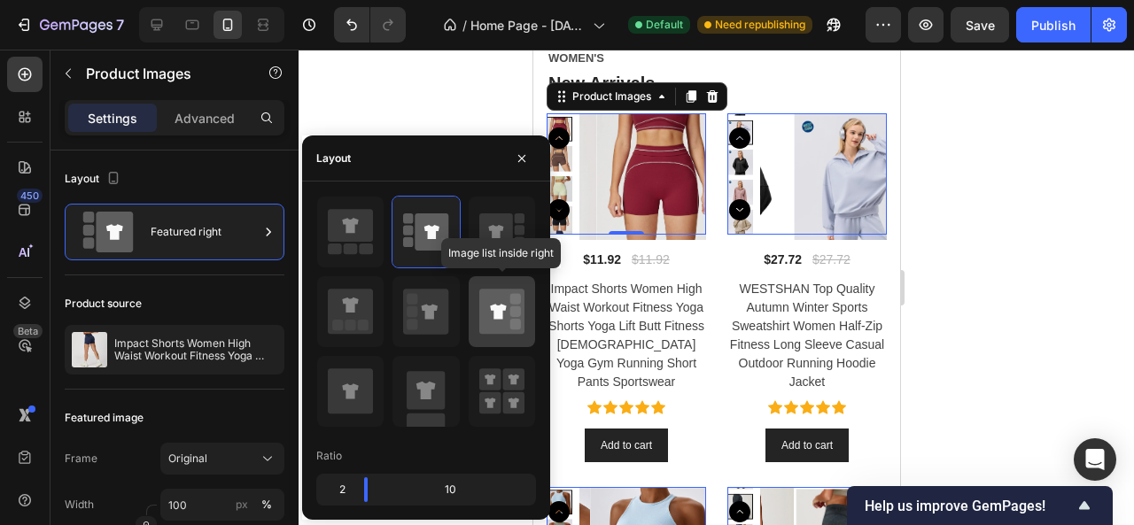
click at [509, 306] on icon at bounding box center [501, 312] width 45 height 45
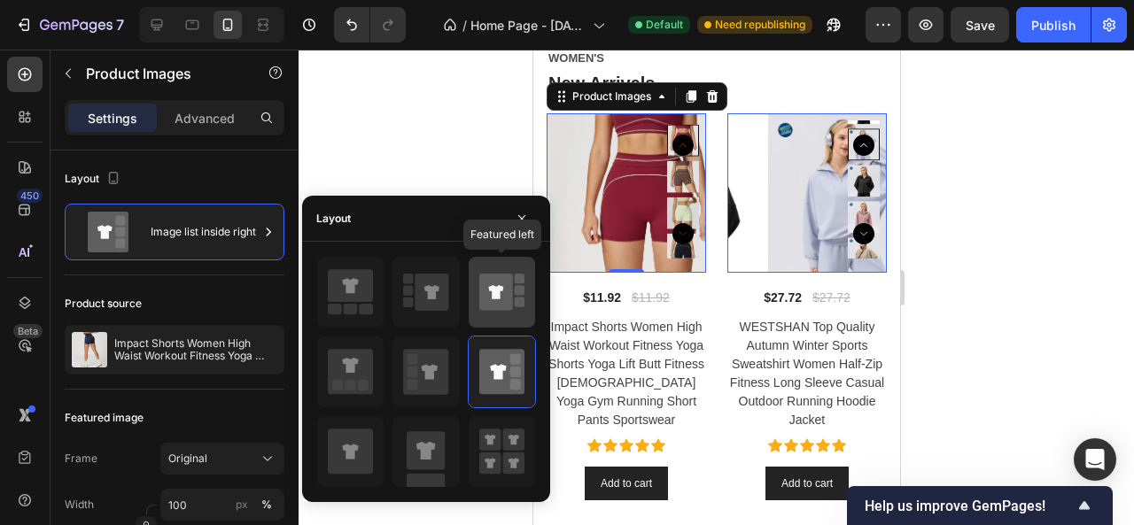
click at [501, 290] on icon at bounding box center [495, 292] width 15 height 14
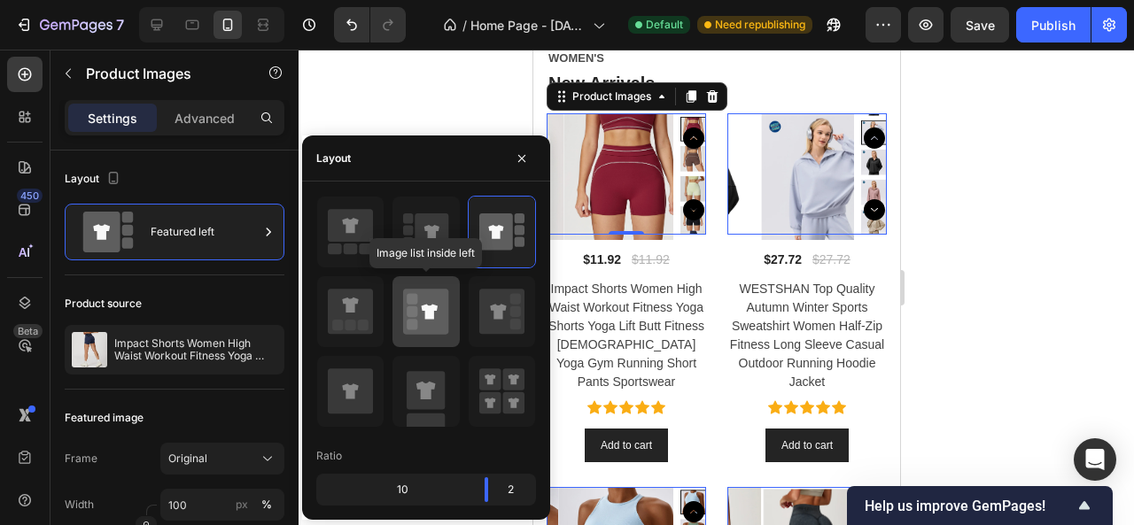
click at [419, 326] on icon at bounding box center [425, 312] width 45 height 45
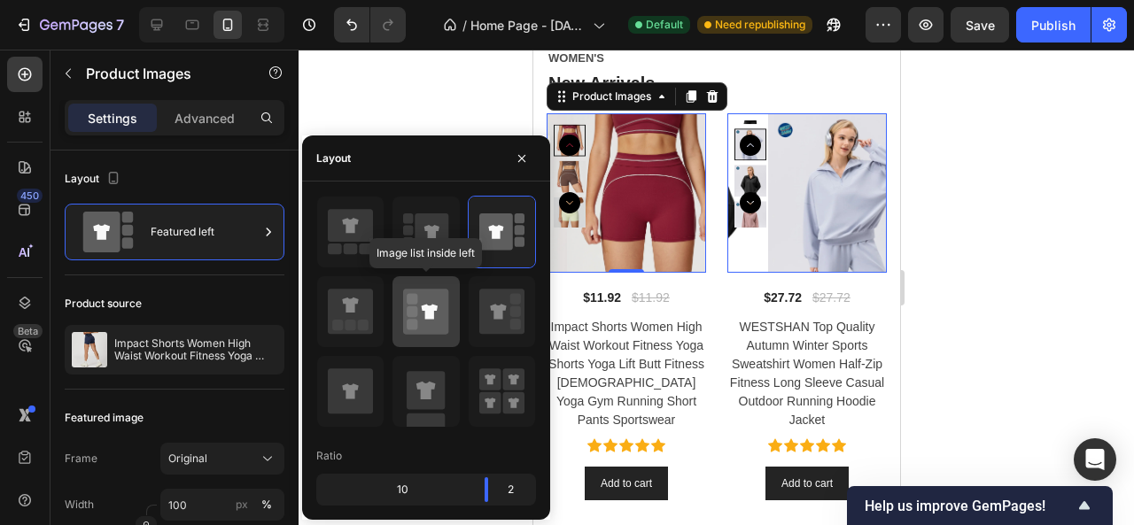
type input "20"
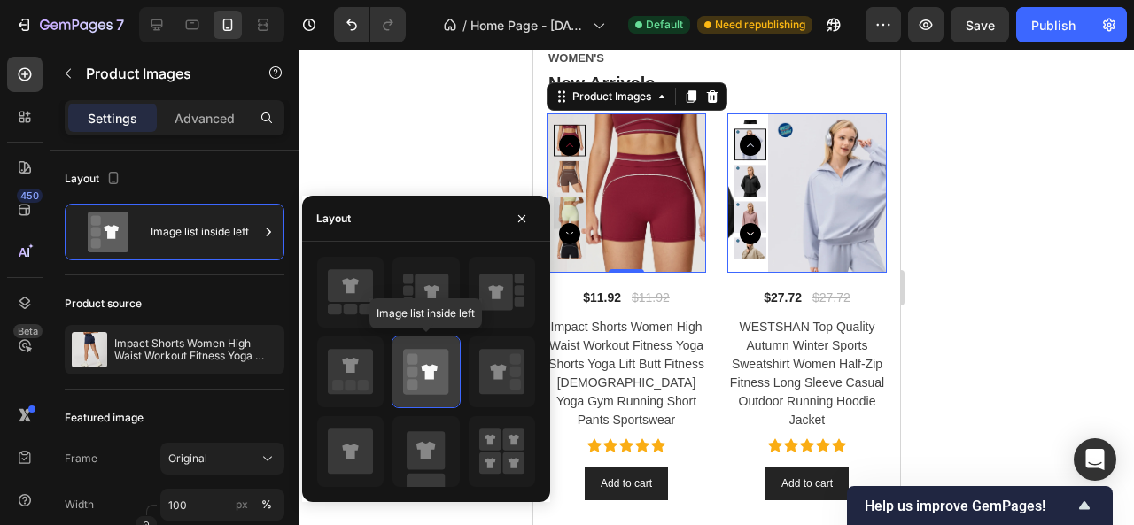
click at [422, 390] on icon at bounding box center [425, 372] width 45 height 45
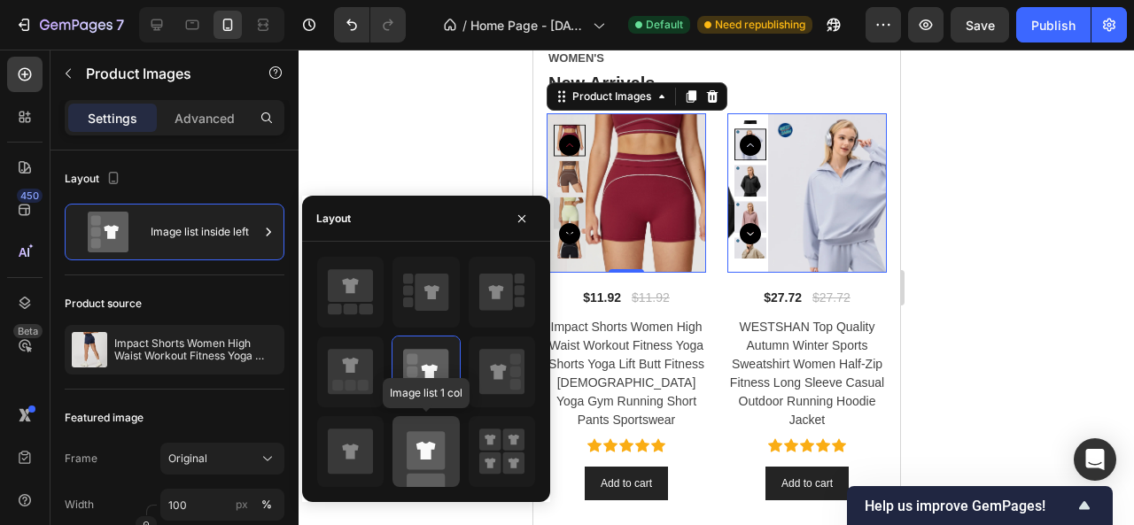
click at [429, 434] on rect at bounding box center [426, 451] width 38 height 38
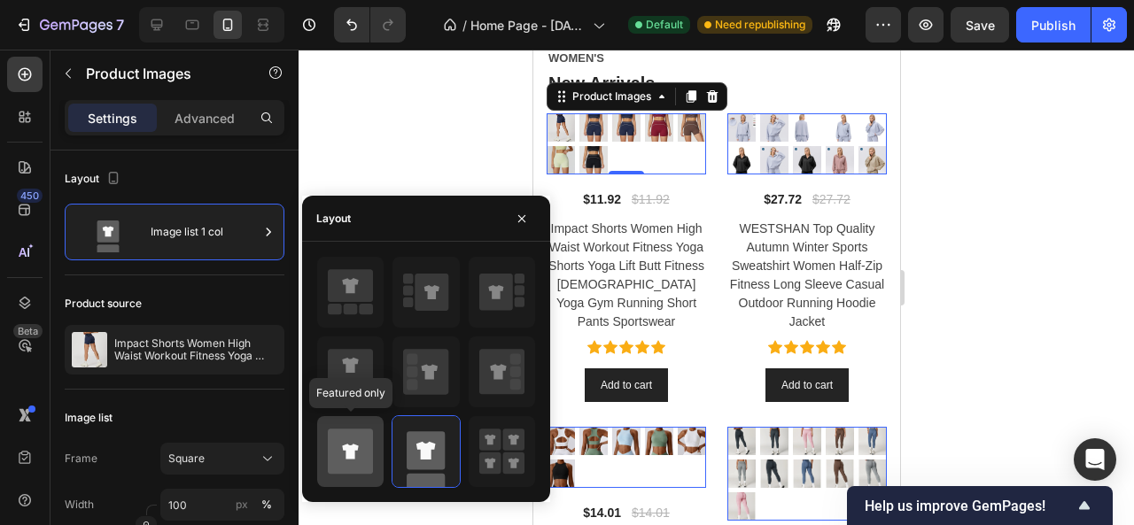
click at [360, 450] on icon at bounding box center [350, 452] width 45 height 45
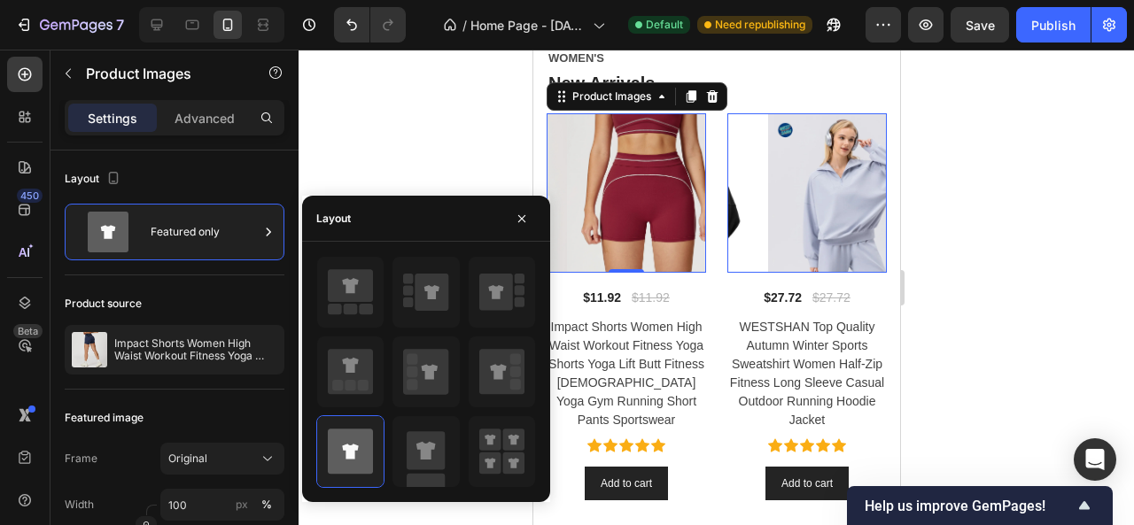
click at [441, 126] on div at bounding box center [717, 288] width 836 height 476
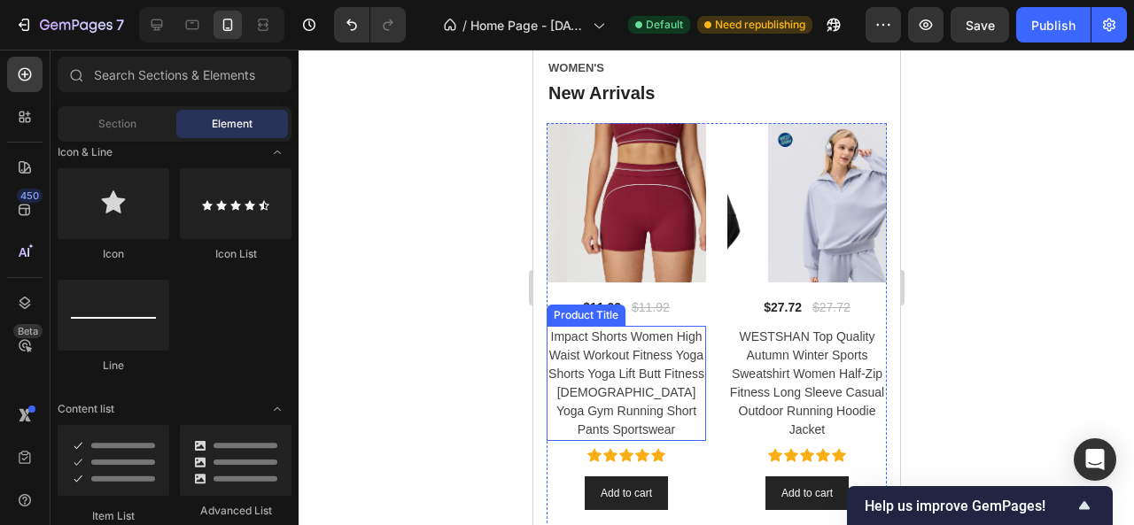
scroll to position [749, 0]
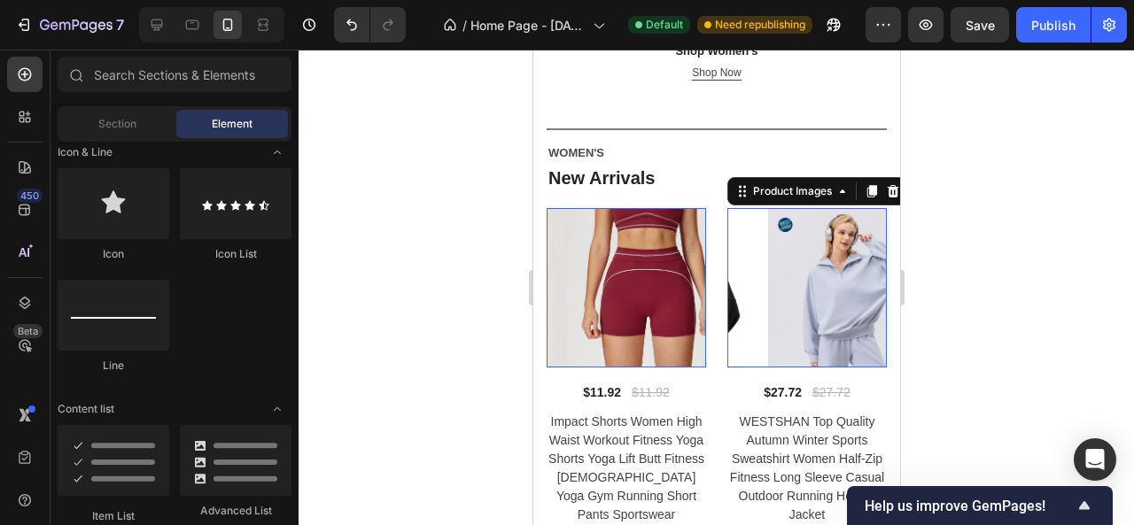
click at [788, 237] on img at bounding box center [846, 287] width 159 height 159
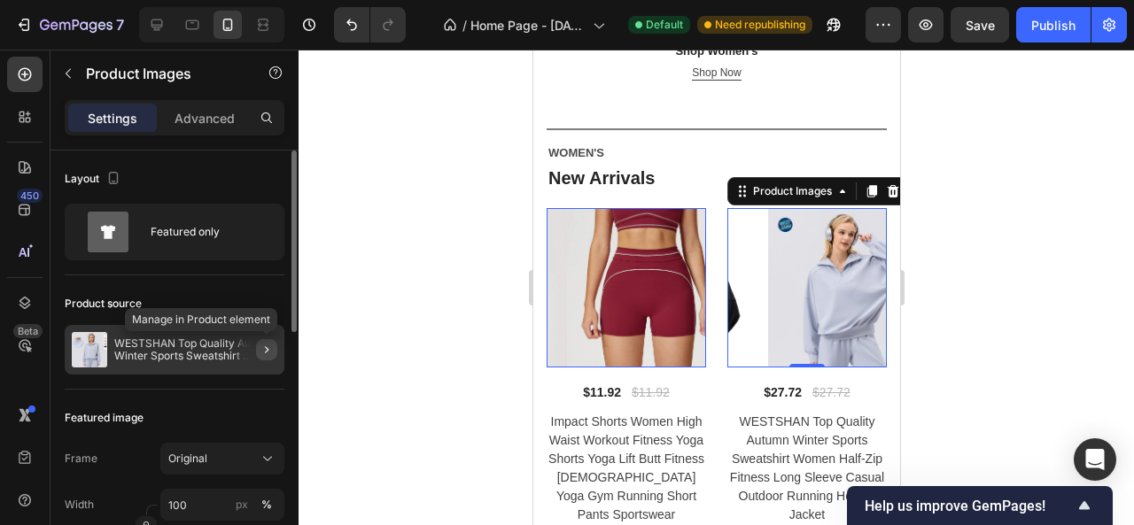
click at [260, 356] on button "button" at bounding box center [266, 349] width 21 height 21
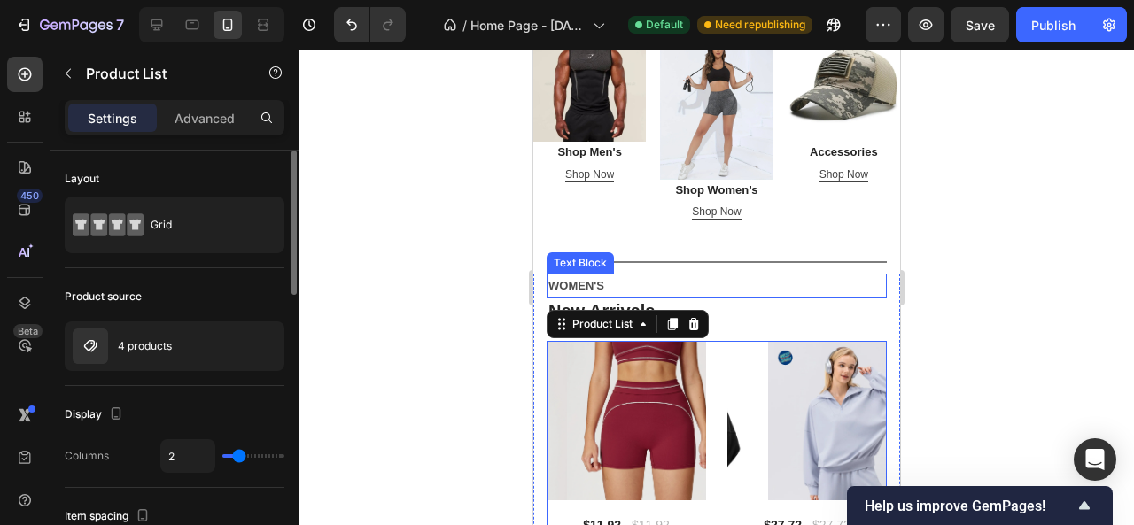
scroll to position [483, 0]
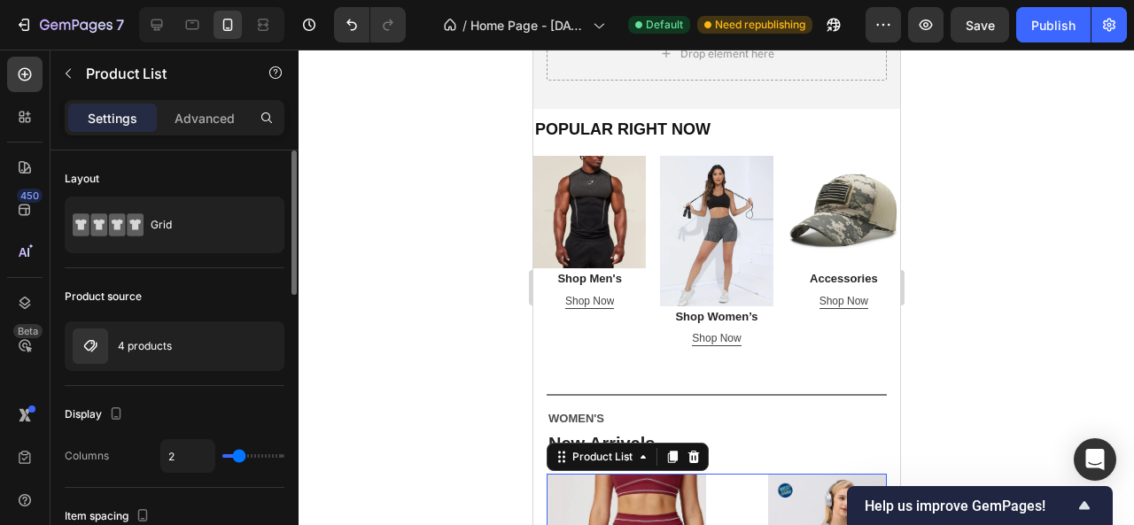
click at [1041, 313] on div at bounding box center [717, 288] width 836 height 476
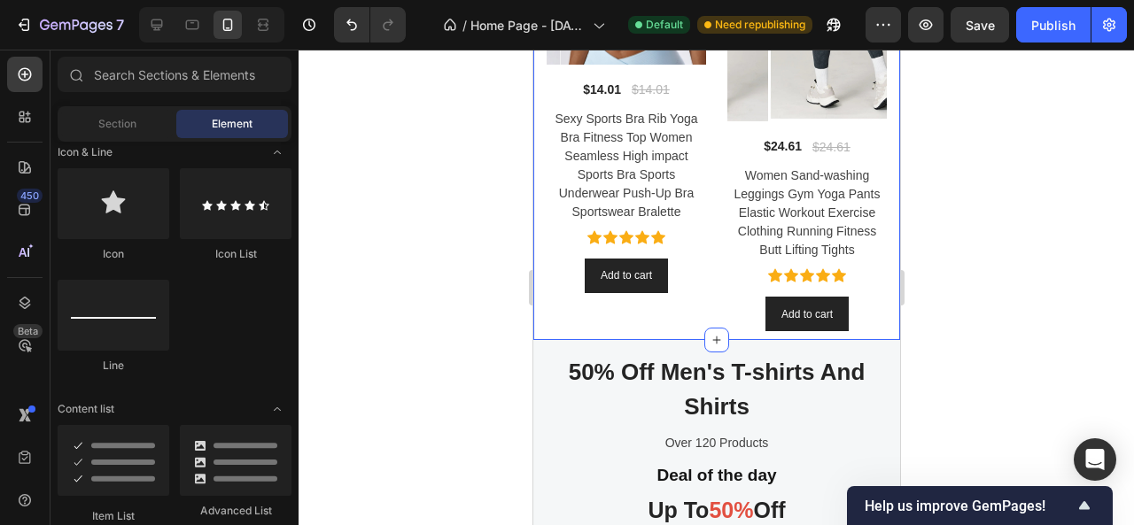
scroll to position [1546, 0]
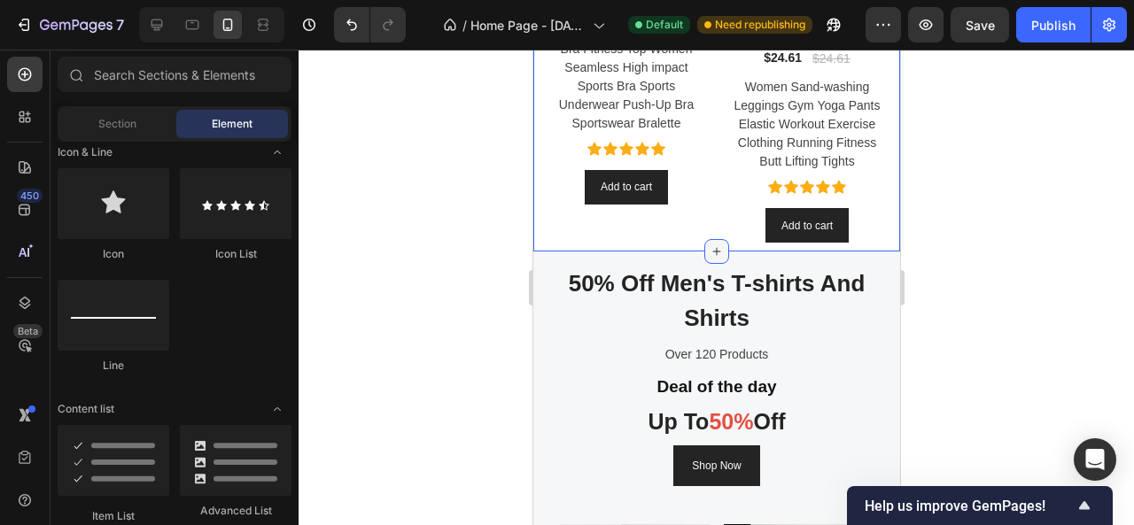
click at [709, 245] on icon at bounding box center [716, 252] width 14 height 14
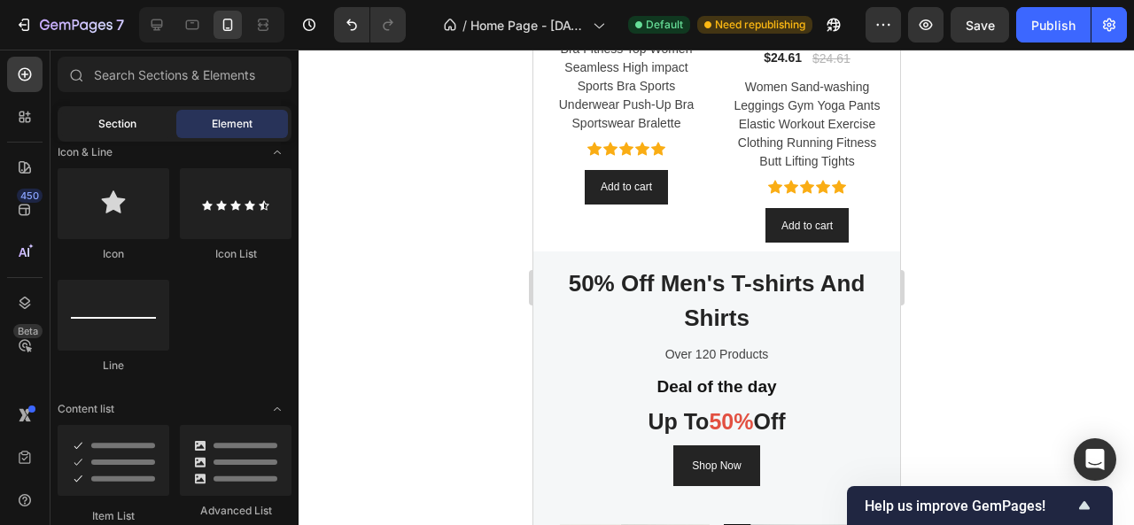
click at [112, 121] on span "Section" at bounding box center [117, 124] width 38 height 16
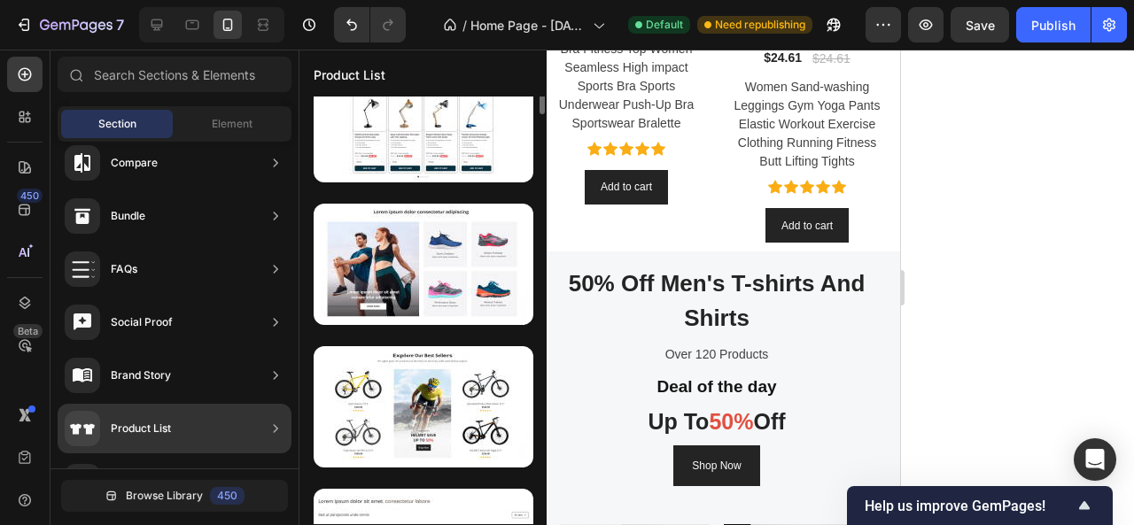
scroll to position [0, 0]
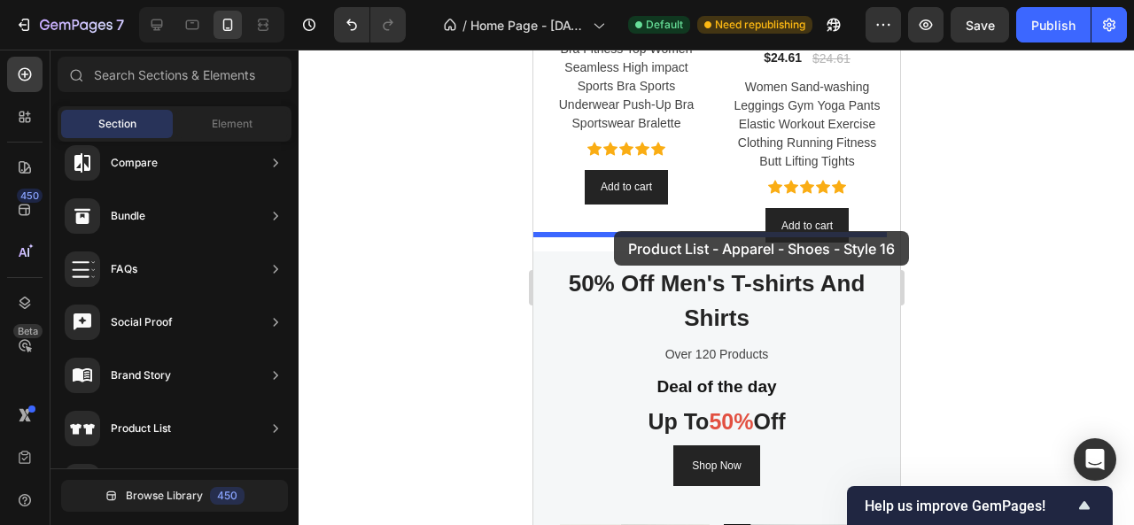
drag, startPoint x: 894, startPoint y: 336, endPoint x: 613, endPoint y: 231, distance: 299.7
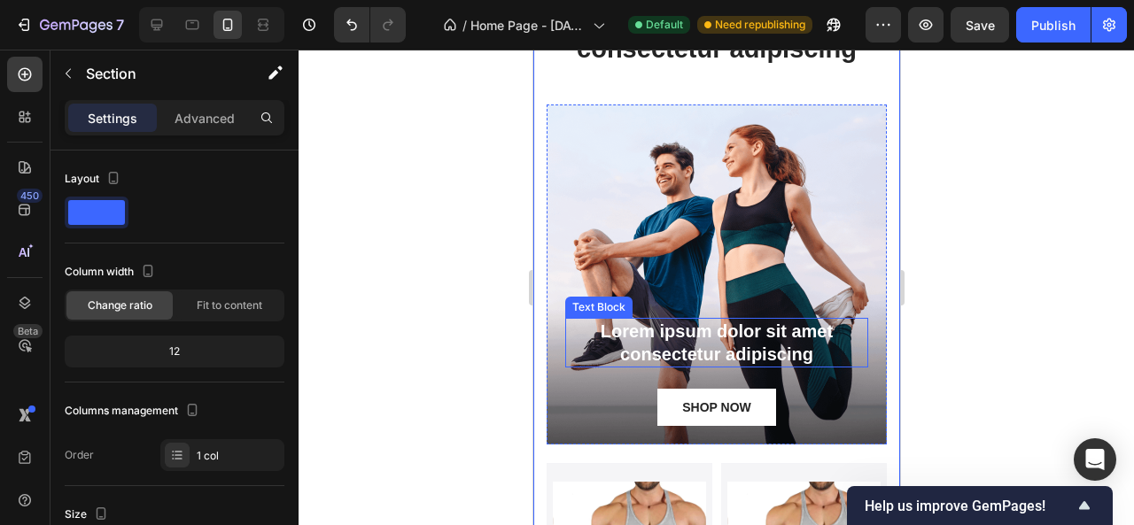
scroll to position [861, 0]
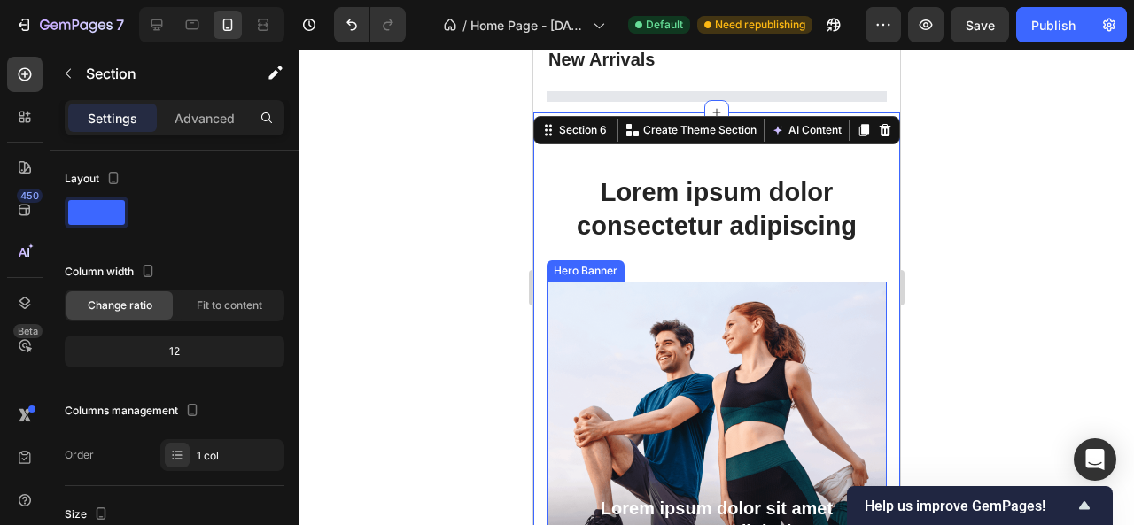
click at [714, 378] on div "Background Image" at bounding box center [716, 452] width 340 height 340
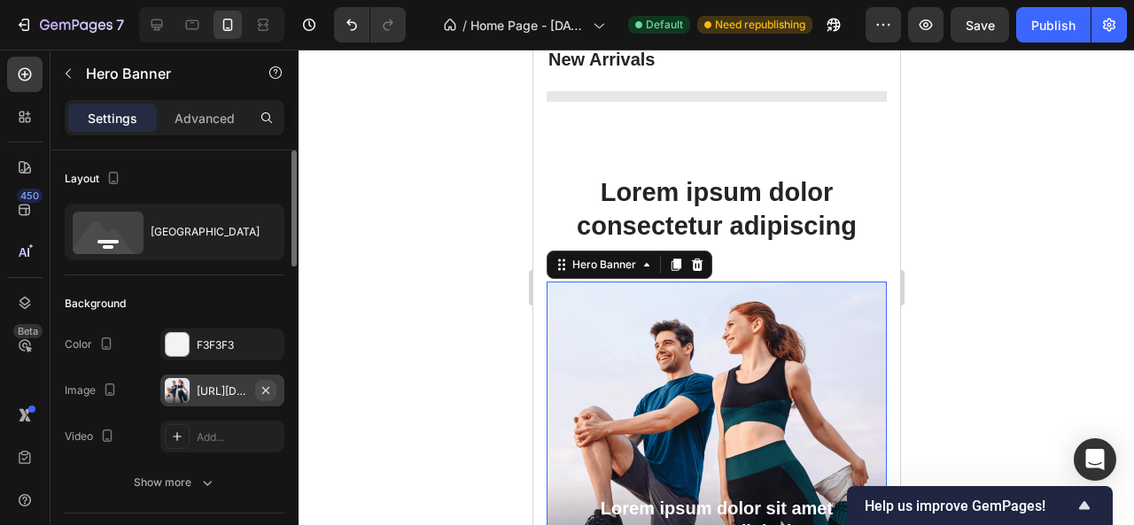
click at [260, 384] on icon "button" at bounding box center [266, 391] width 14 height 14
type input "100"
type input "Auto"
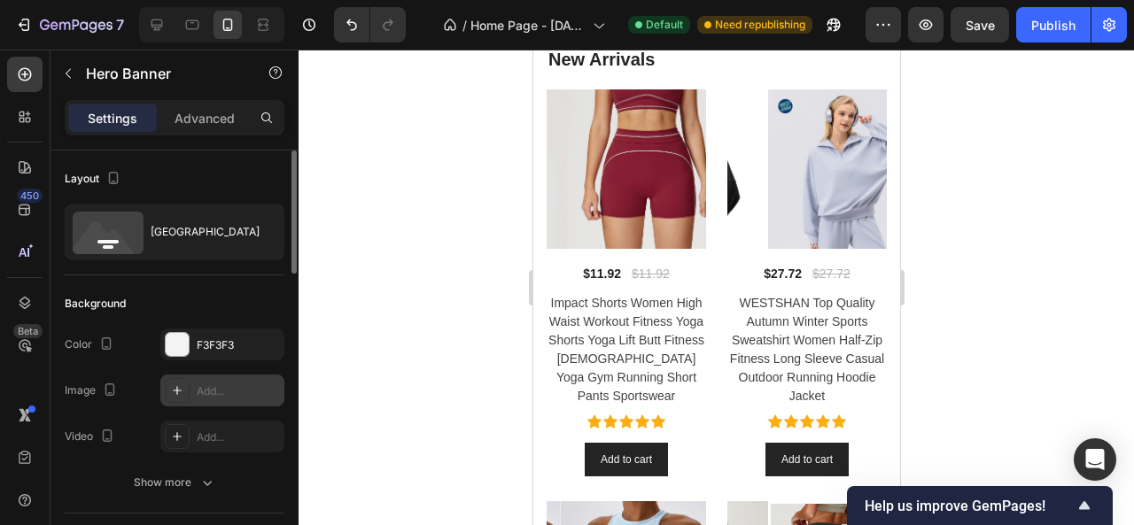
click at [238, 386] on div "Add..." at bounding box center [238, 392] width 83 height 16
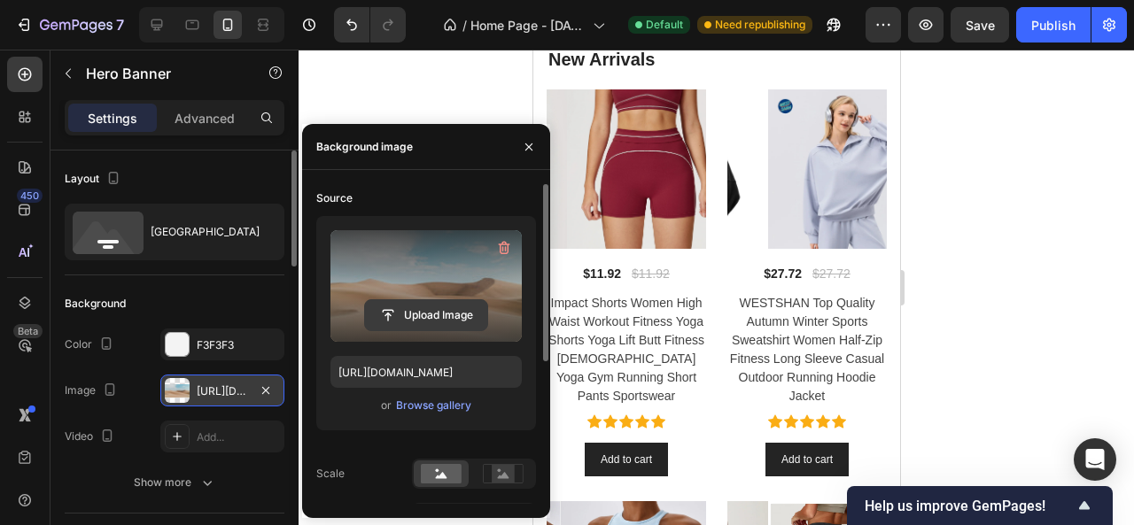
click at [409, 316] on input "file" at bounding box center [426, 315] width 122 height 30
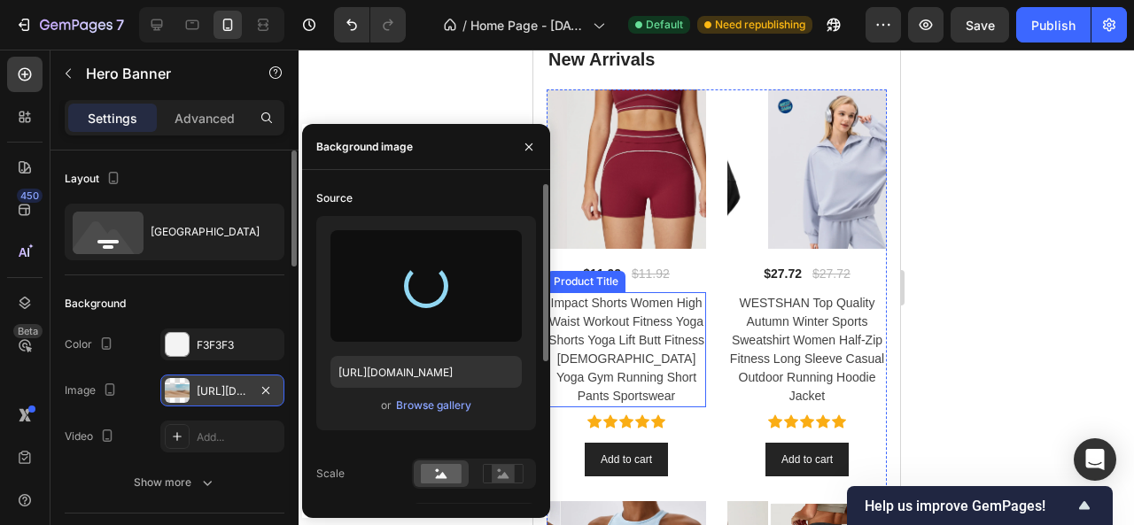
type input "https://cdn.shopify.com/s/files/1/0975/7324/0913/files/gempages_585123964674638…"
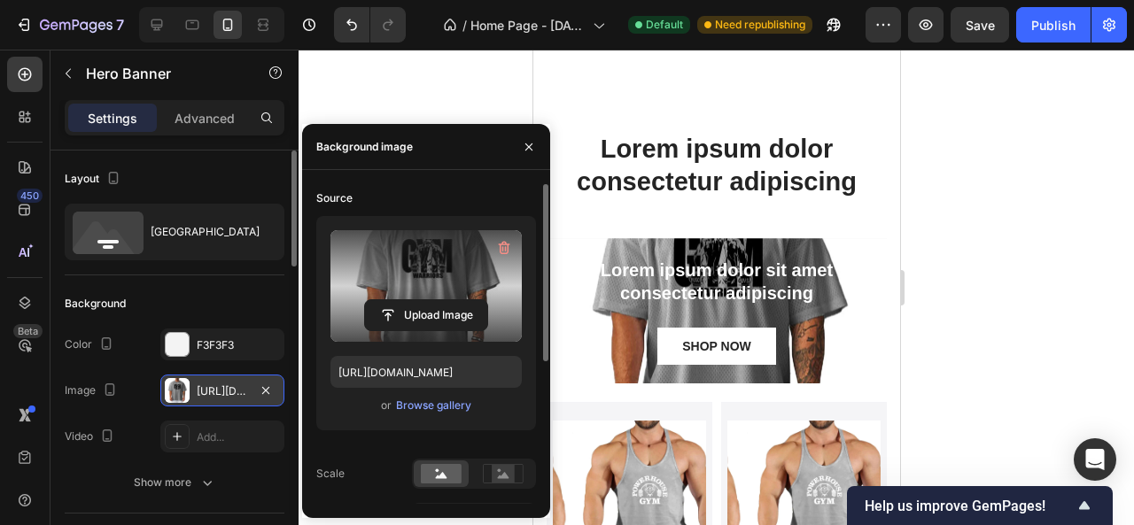
scroll to position [1836, 0]
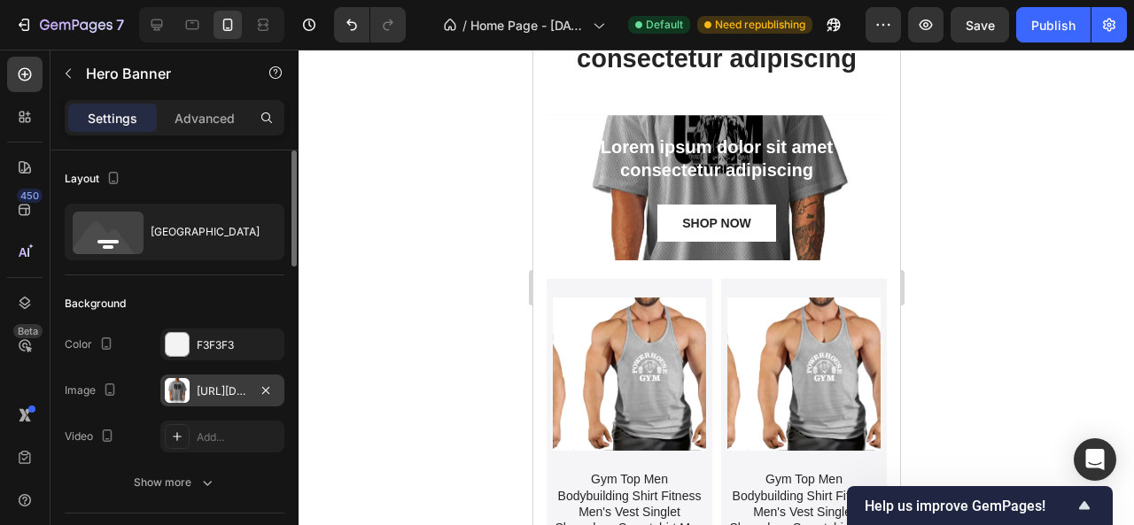
click at [588, 130] on div "Lorem ipsum dolor sit amet consectetur adipiscing Text Block SHOP NOW Button" at bounding box center [716, 187] width 340 height 145
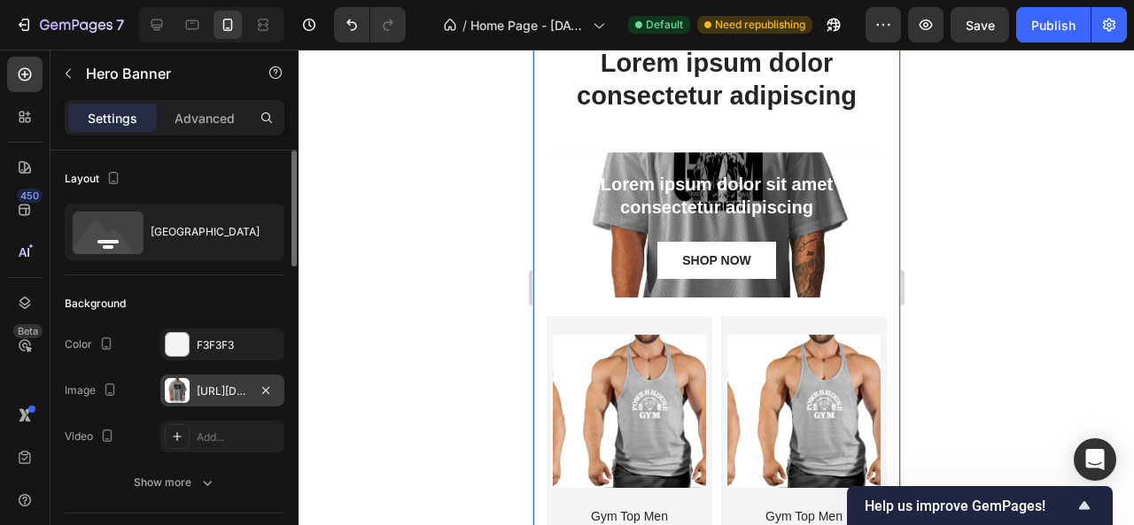
scroll to position [1659, 0]
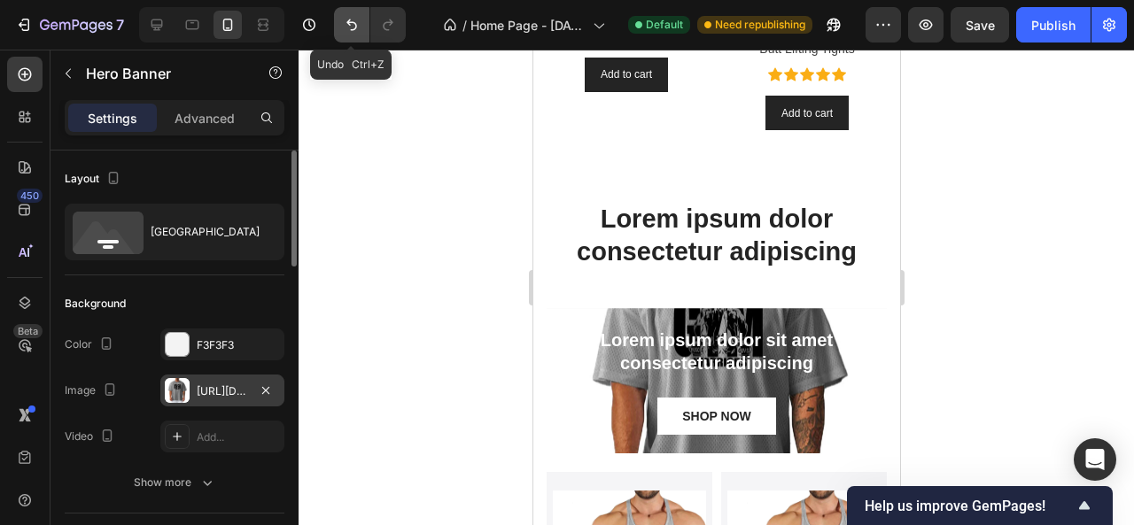
click at [346, 14] on button "Undo/Redo" at bounding box center [351, 24] width 35 height 35
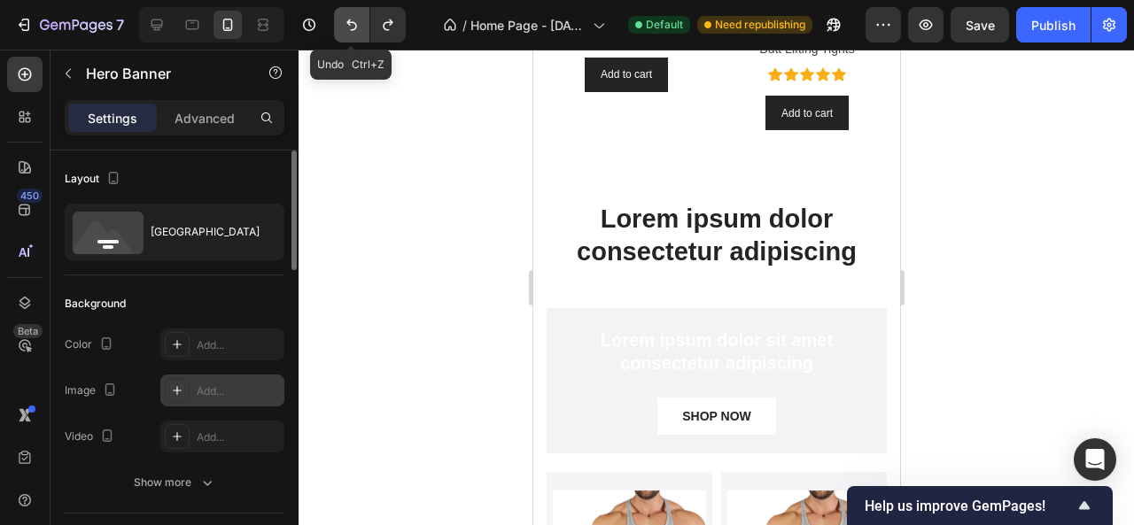
click at [354, 24] on icon "Undo/Redo" at bounding box center [352, 25] width 18 height 18
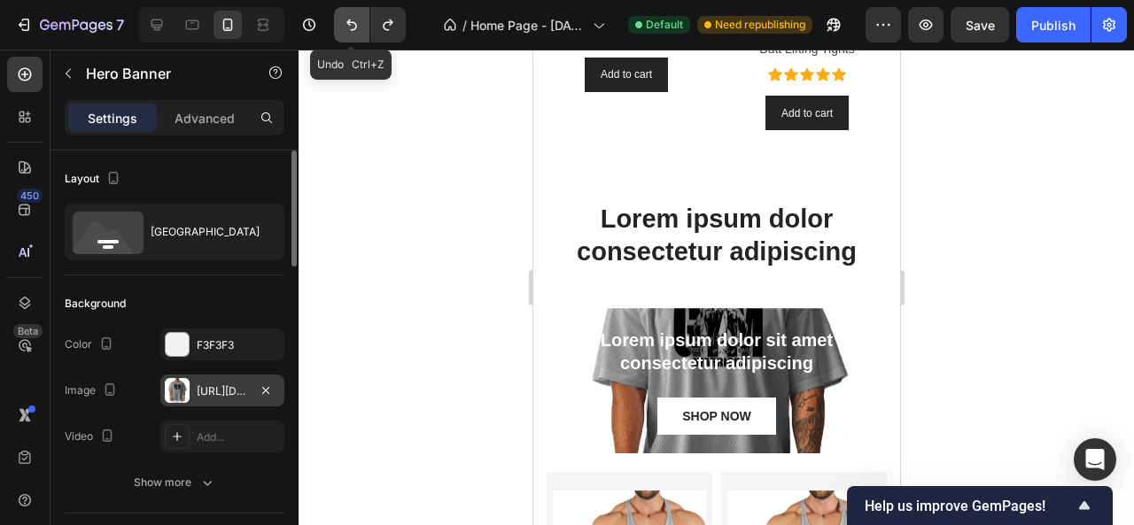
click at [344, 30] on icon "Undo/Redo" at bounding box center [352, 25] width 18 height 18
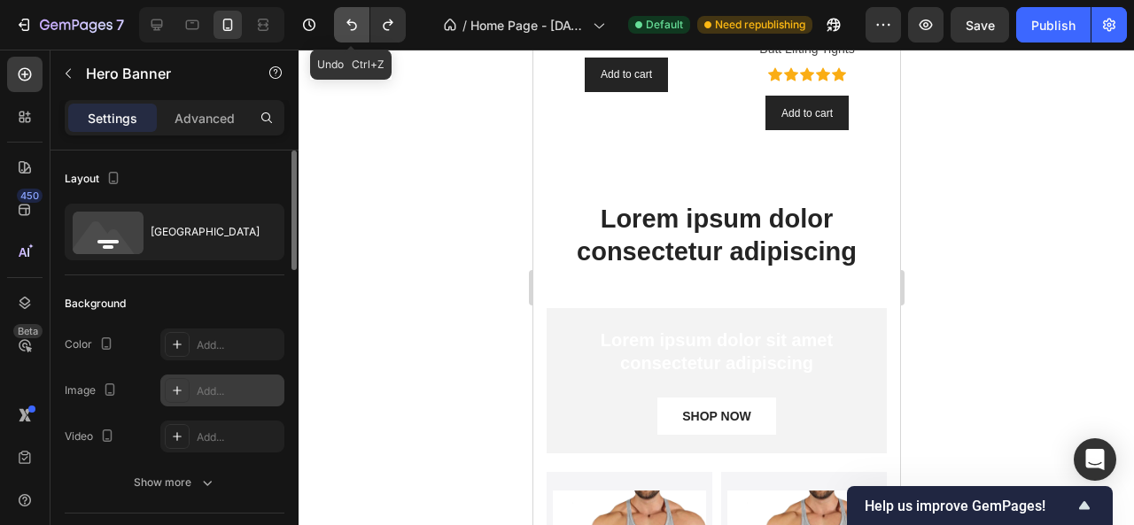
click at [345, 30] on icon "Undo/Redo" at bounding box center [352, 25] width 18 height 18
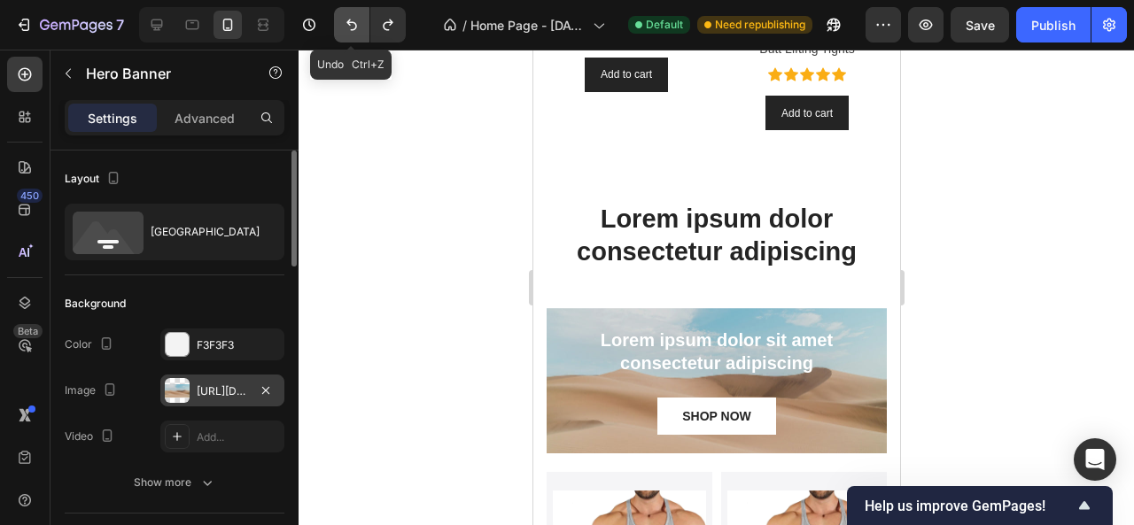
click at [361, 33] on button "Undo/Redo" at bounding box center [351, 24] width 35 height 35
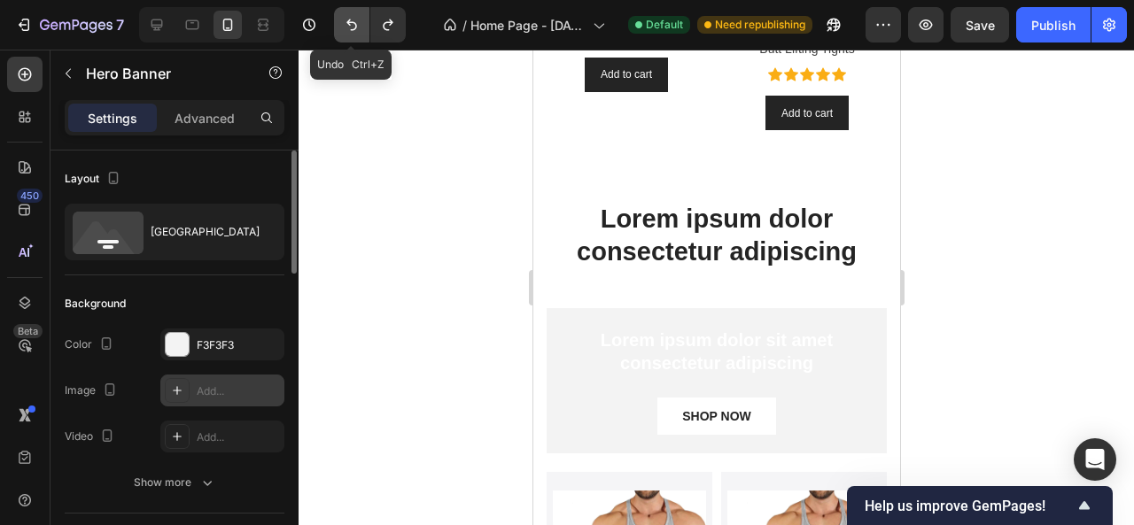
click at [347, 14] on button "Undo/Redo" at bounding box center [351, 24] width 35 height 35
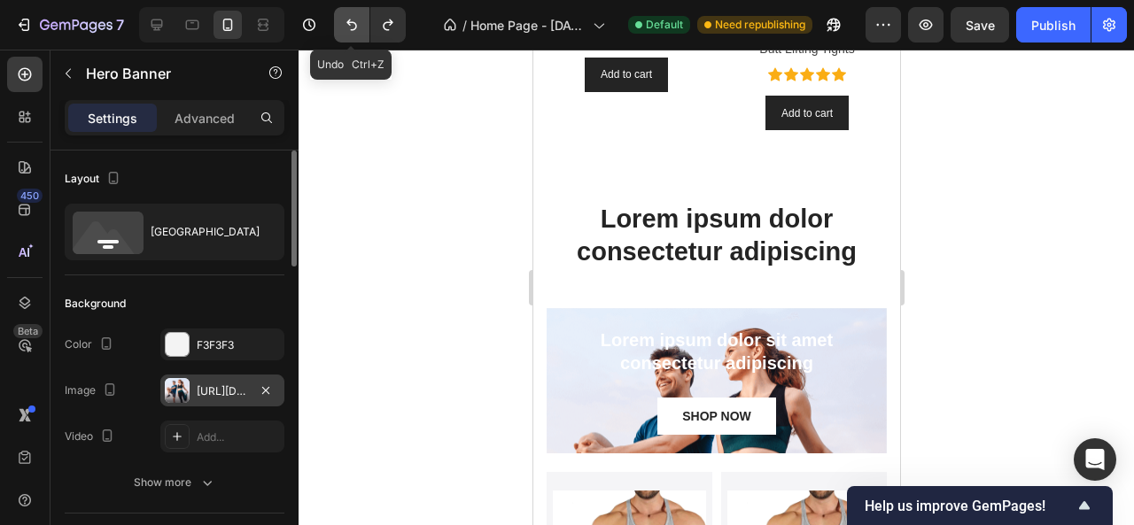
click at [346, 24] on icon "Undo/Redo" at bounding box center [352, 25] width 18 height 18
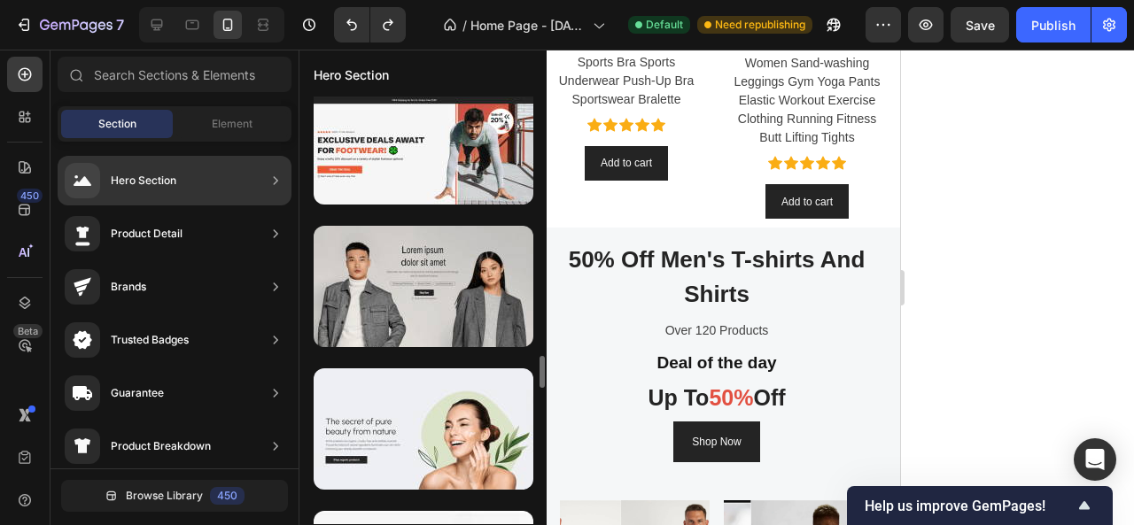
scroll to position [4637, 0]
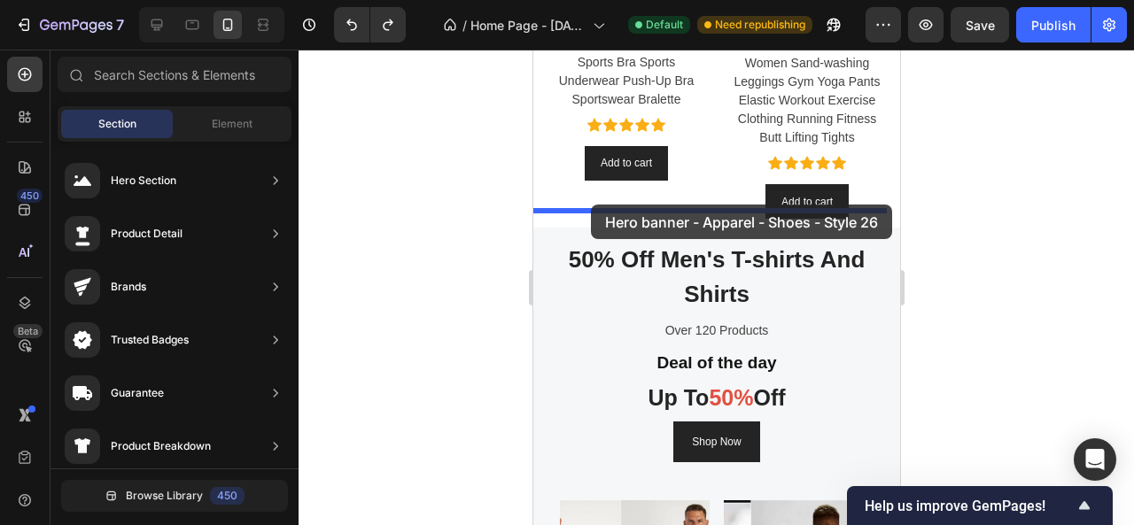
drag, startPoint x: 924, startPoint y: 319, endPoint x: 590, endPoint y: 205, distance: 353.0
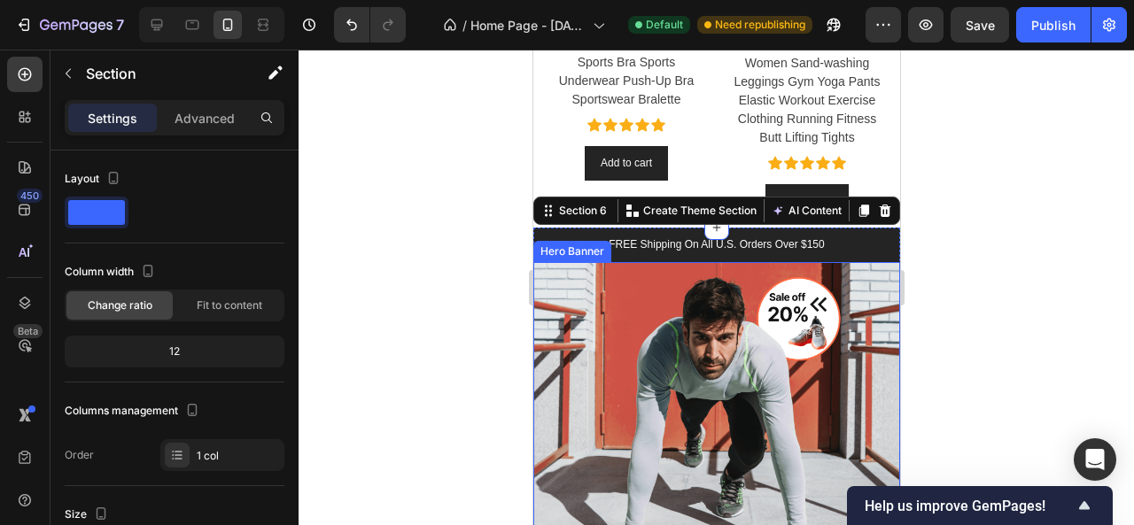
click at [1069, 284] on div at bounding box center [717, 288] width 836 height 476
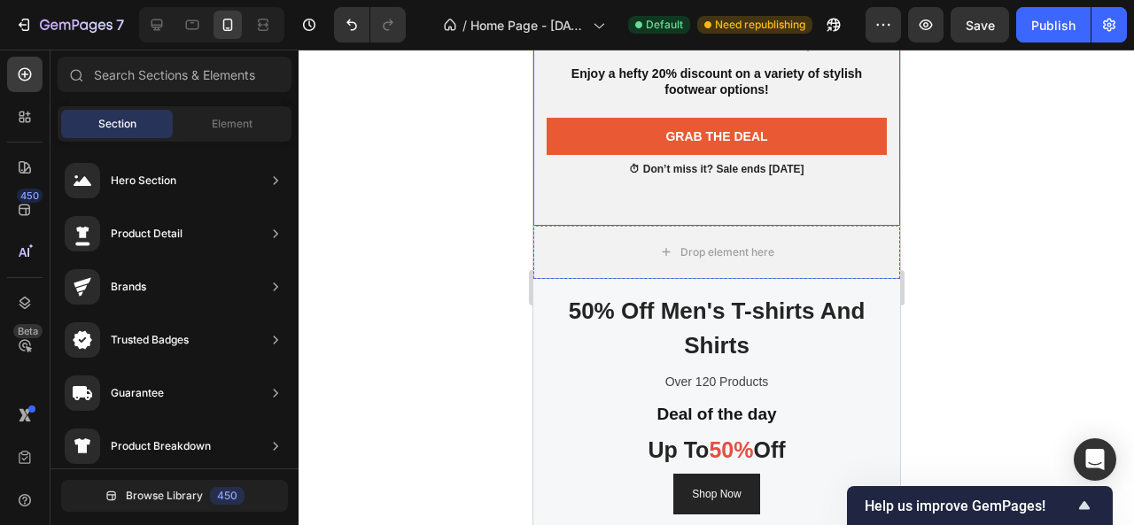
scroll to position [2190, 0]
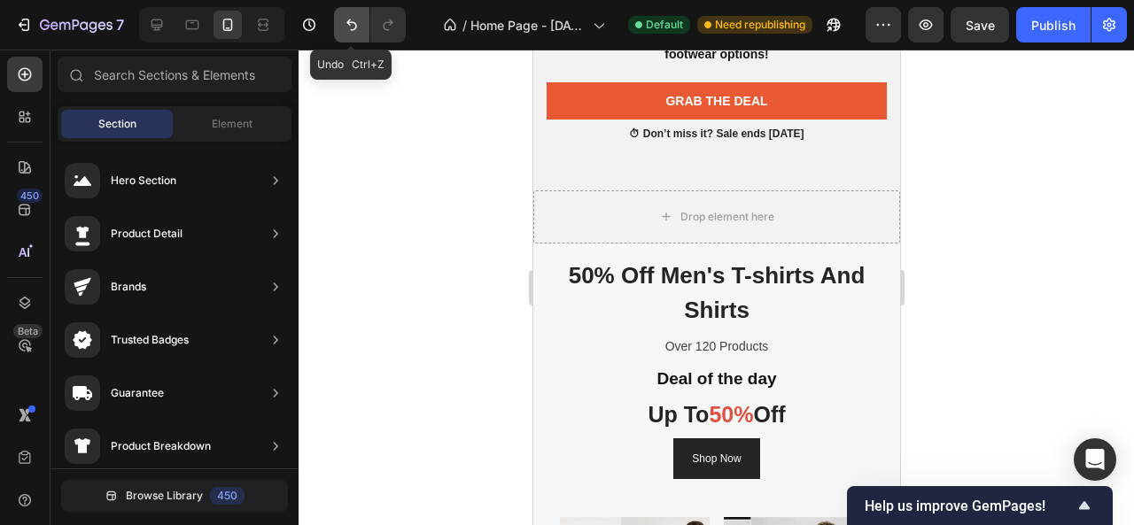
click at [354, 12] on button "Undo/Redo" at bounding box center [351, 24] width 35 height 35
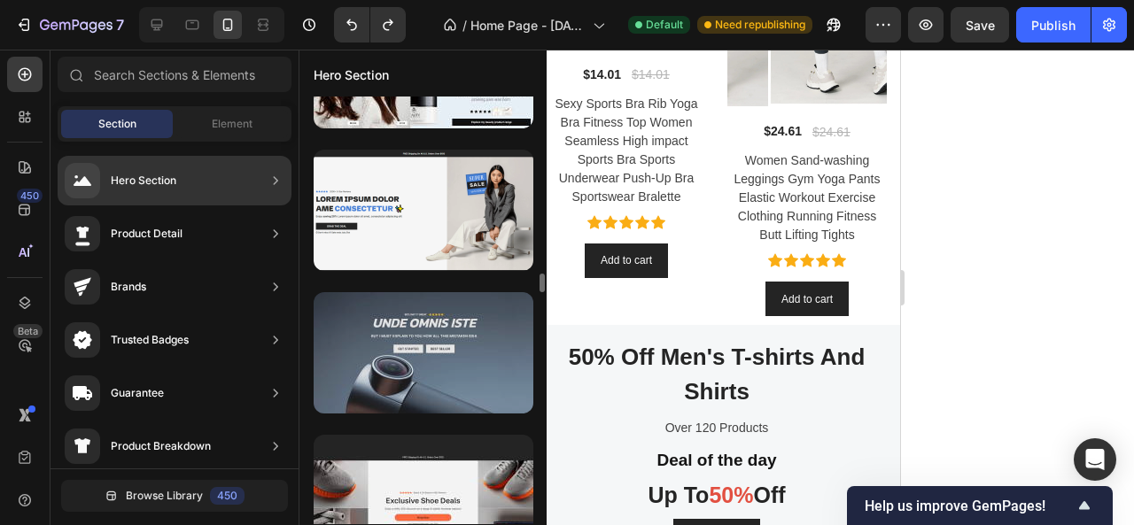
scroll to position [2038, 0]
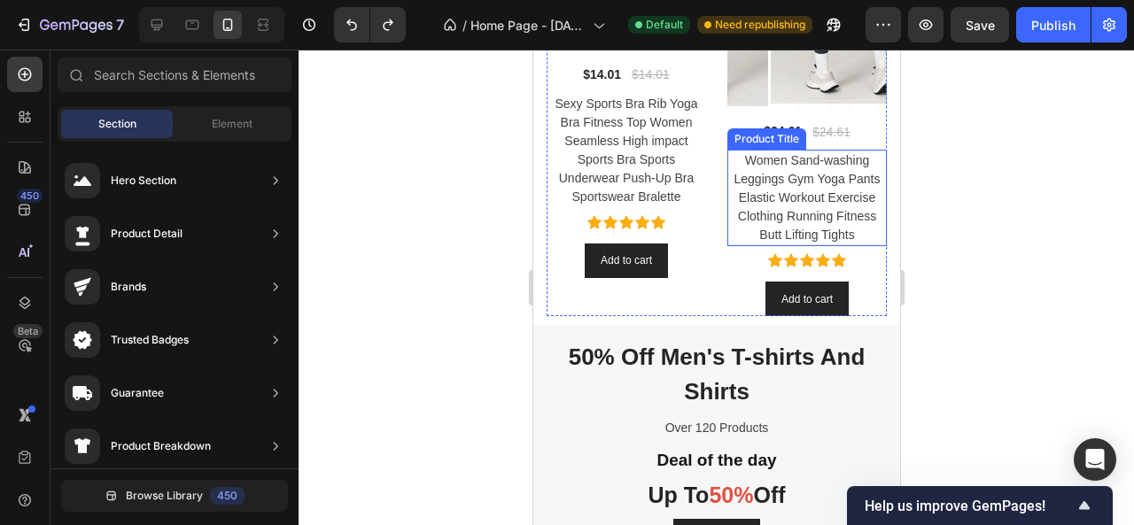
click at [1064, 216] on div at bounding box center [717, 288] width 836 height 476
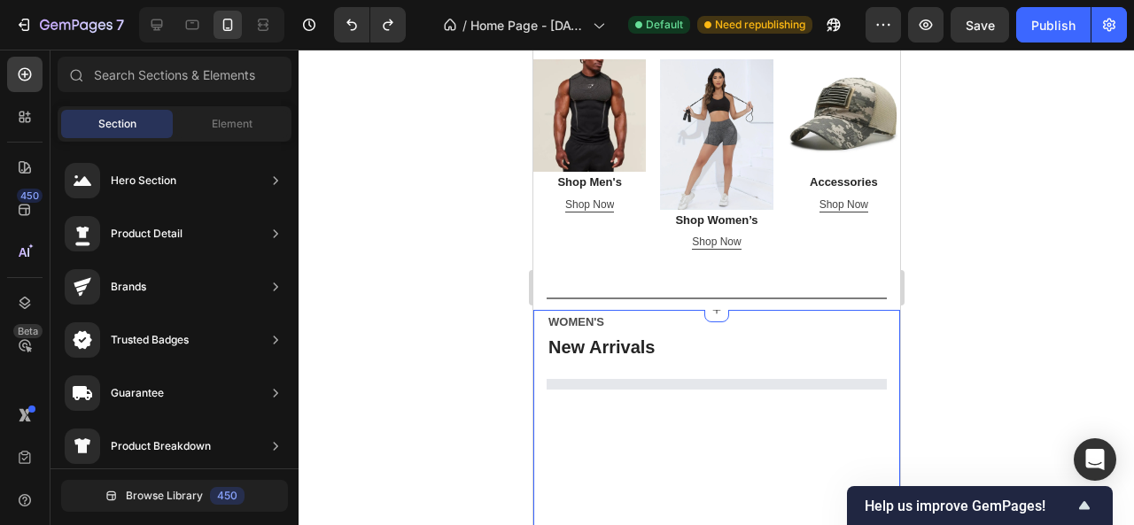
scroll to position [443, 0]
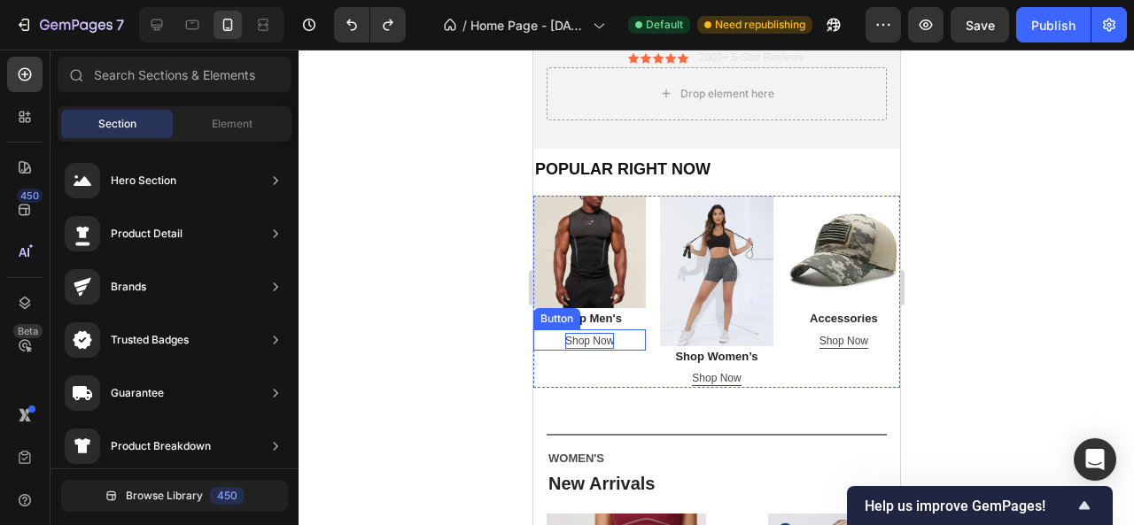
click at [590, 338] on div "Shop Now" at bounding box center [588, 341] width 49 height 16
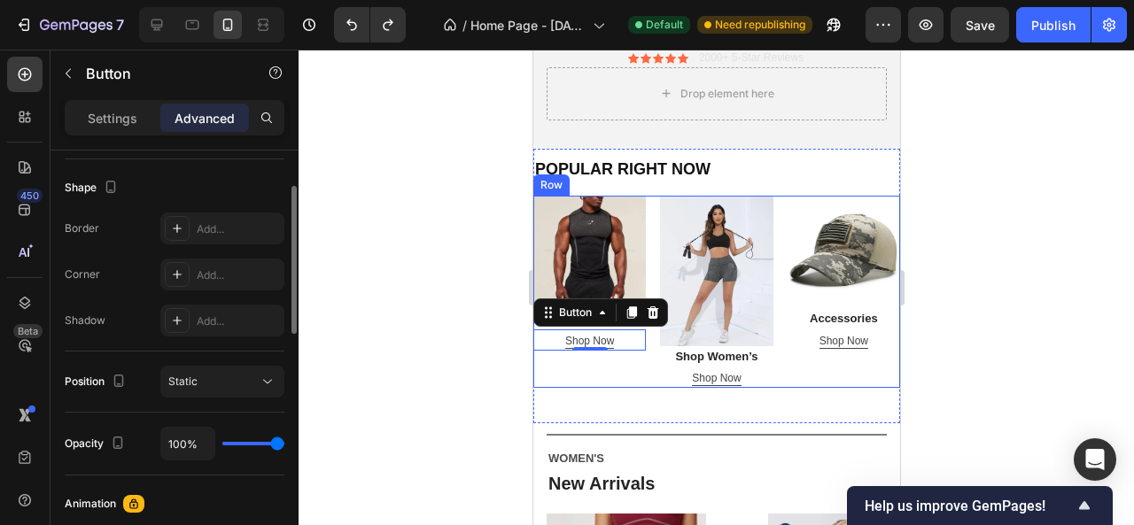
scroll to position [269, 0]
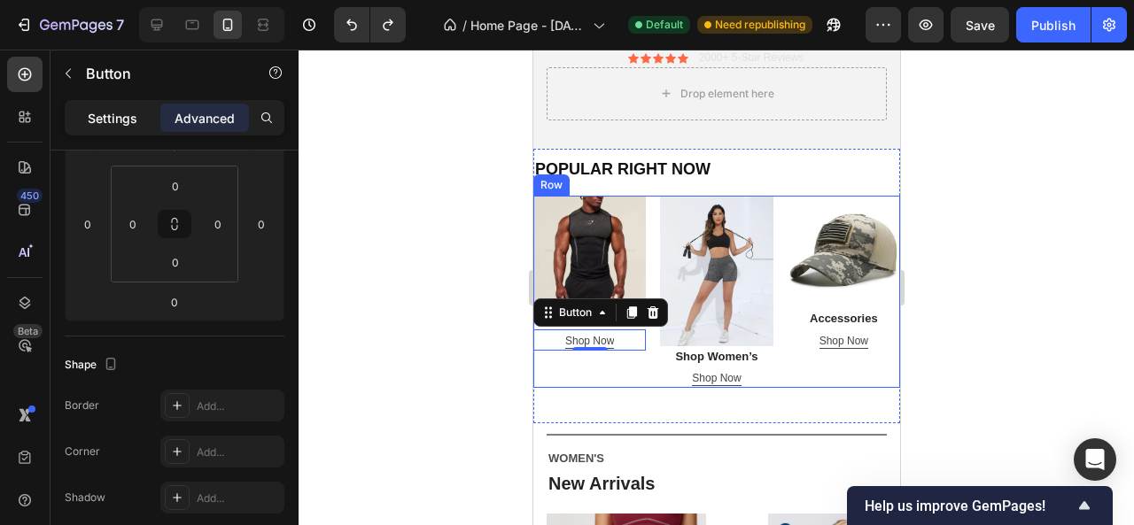
click at [113, 106] on div "Settings" at bounding box center [112, 118] width 89 height 28
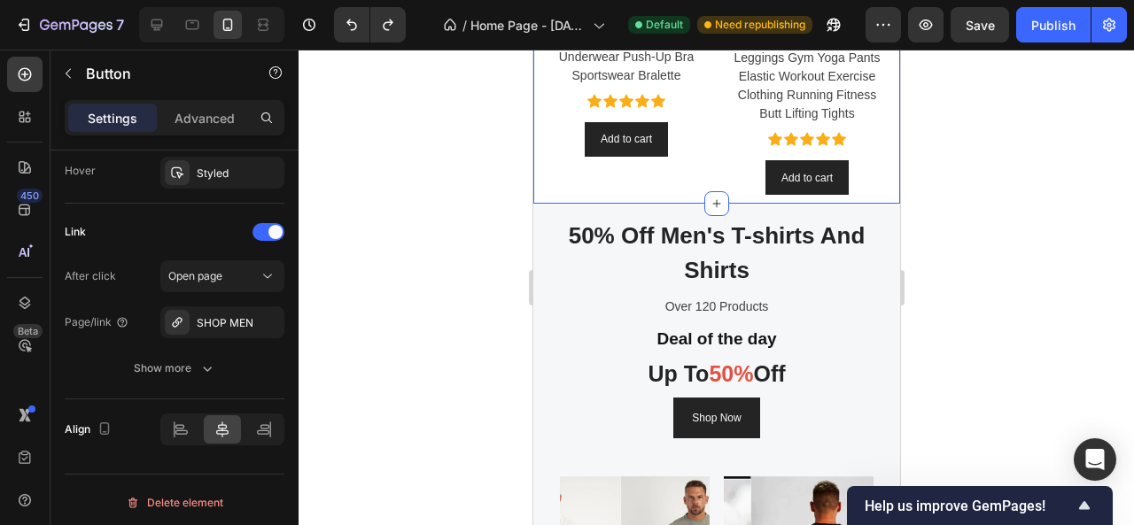
scroll to position [1584, 0]
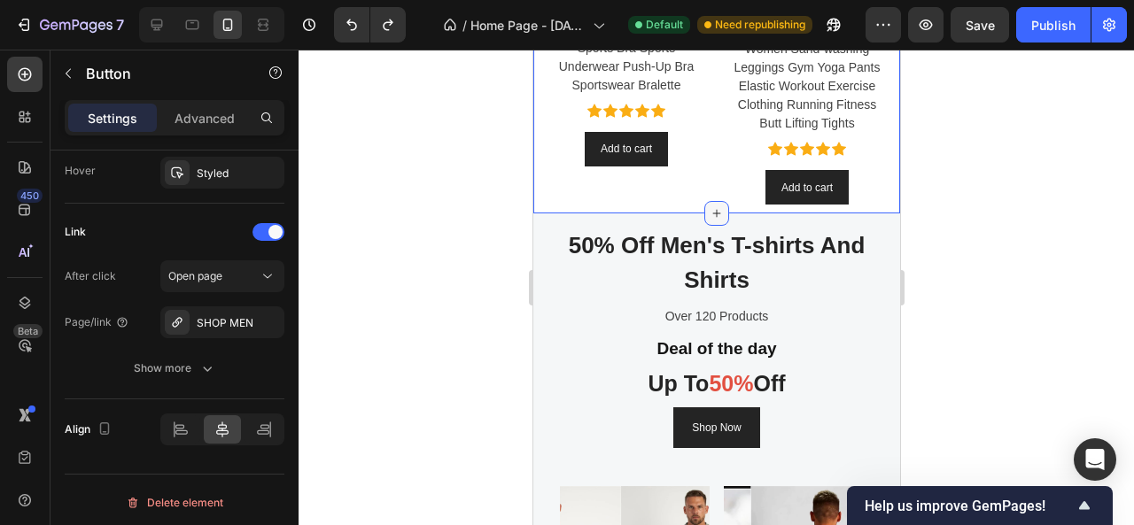
click at [709, 206] on icon at bounding box center [716, 213] width 14 height 14
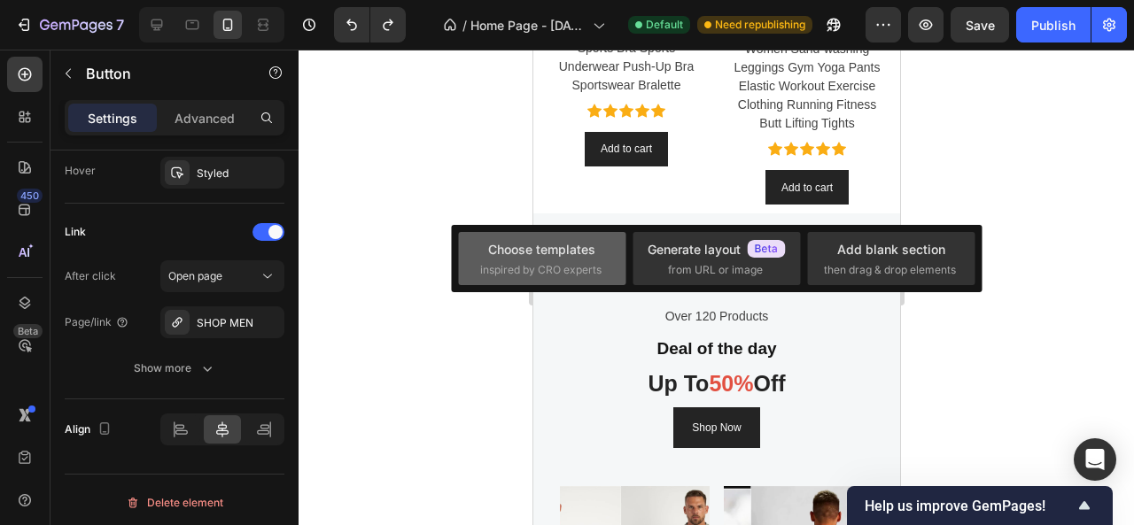
click at [537, 247] on div "Choose templates" at bounding box center [541, 249] width 107 height 19
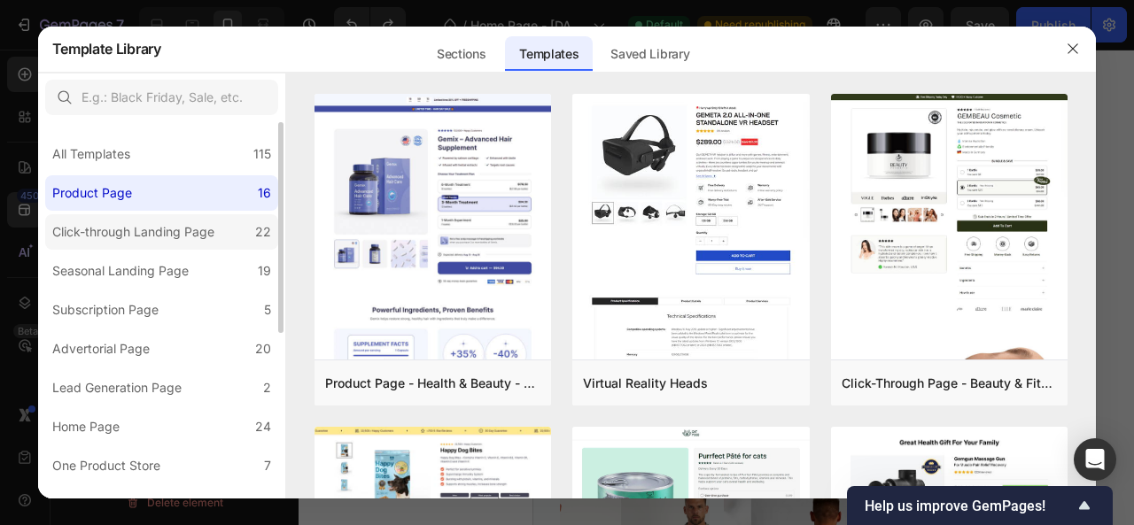
click at [129, 228] on div "Click-through Landing Page" at bounding box center [133, 232] width 162 height 21
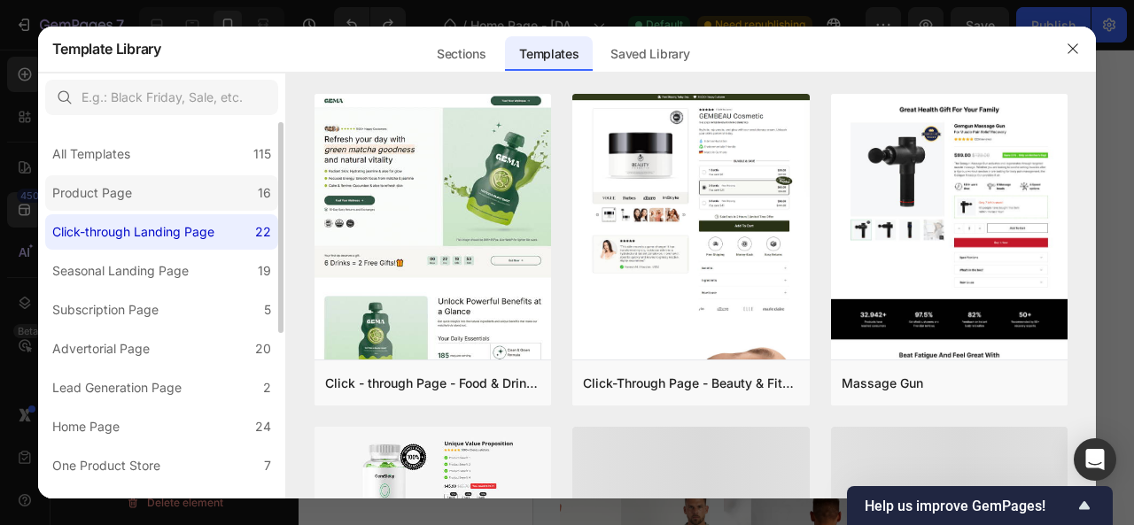
click at [129, 190] on div "Product Page" at bounding box center [92, 193] width 80 height 21
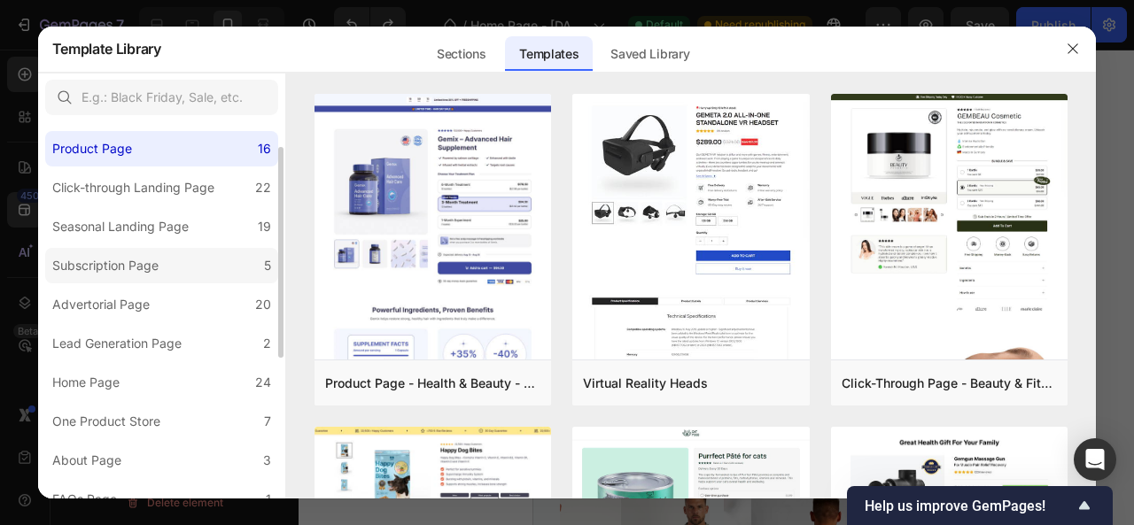
click at [110, 306] on div "Advertorial Page" at bounding box center [100, 304] width 97 height 21
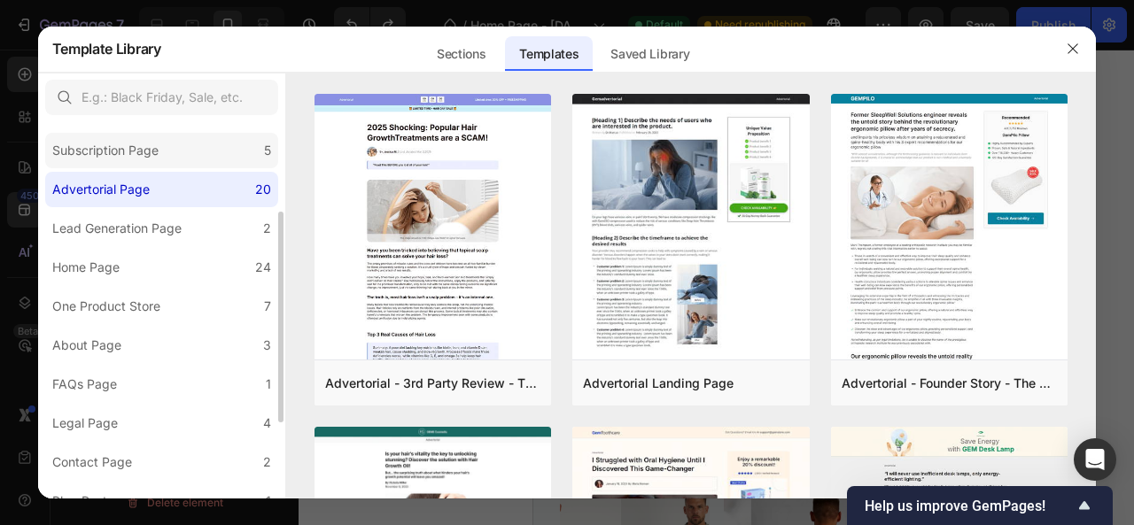
click at [110, 306] on div "One Product Store" at bounding box center [106, 306] width 108 height 21
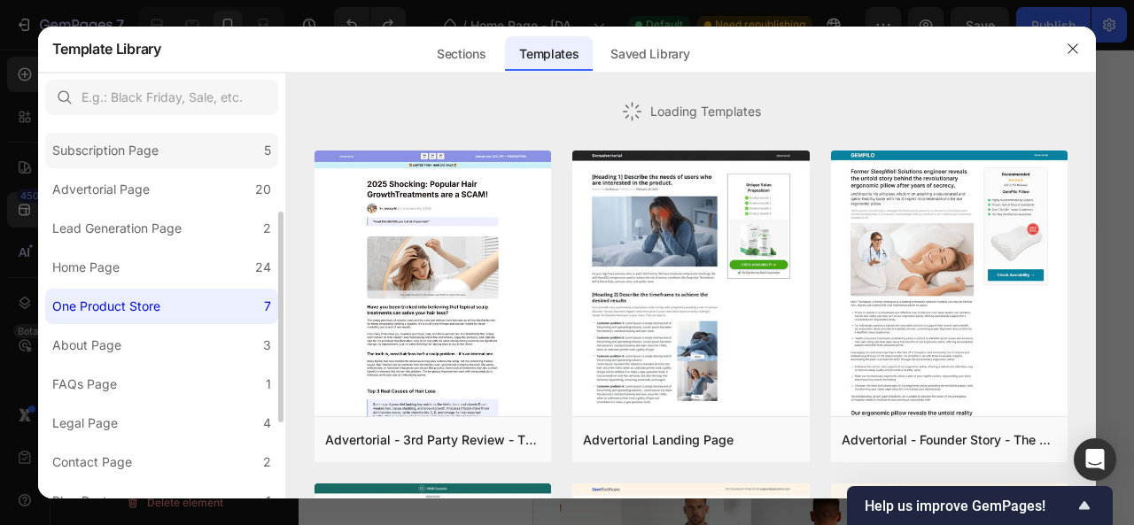
scroll to position [296, 0]
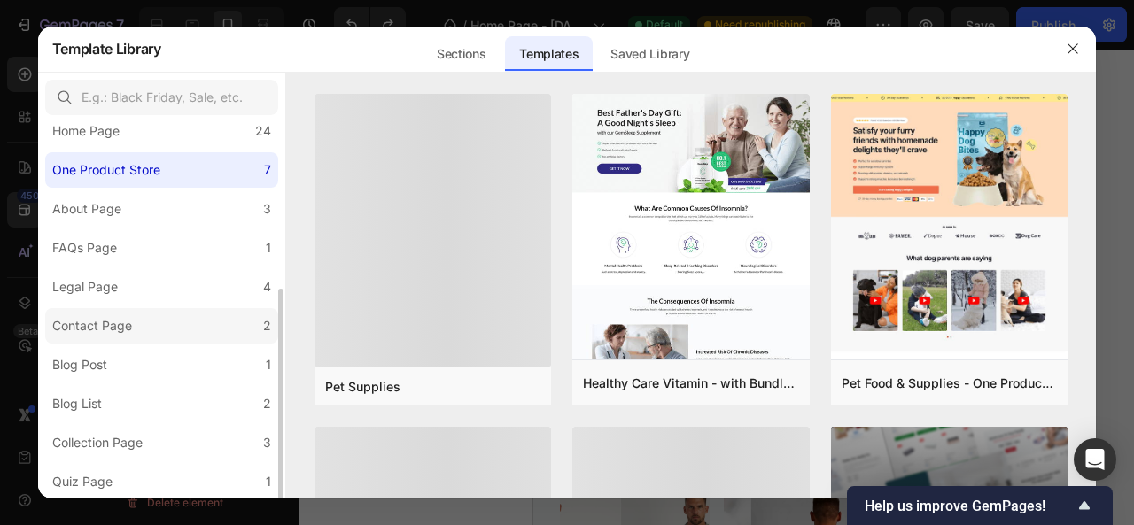
click at [99, 341] on label "Contact Page 2" at bounding box center [161, 325] width 233 height 35
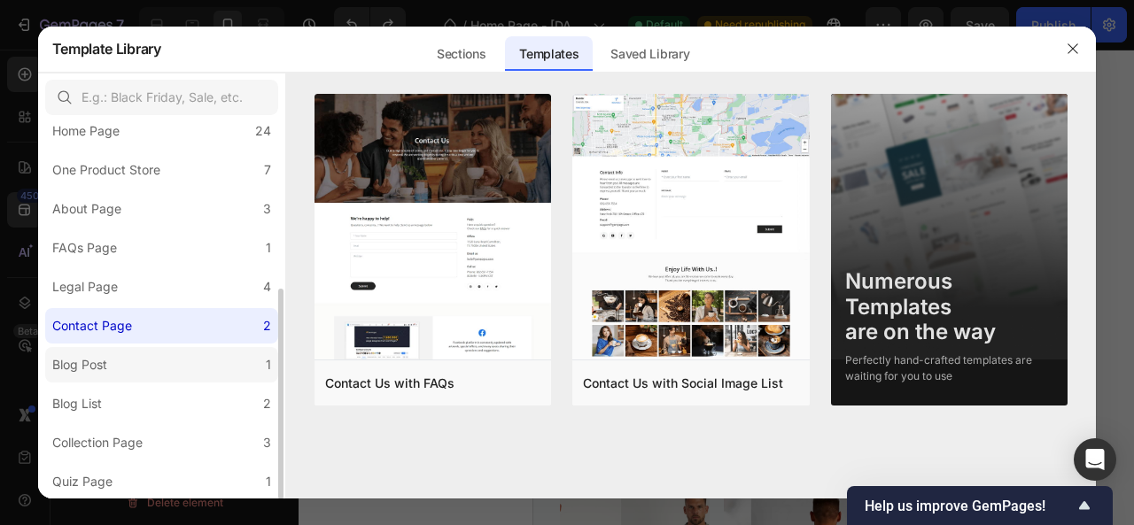
click at [105, 374] on div "Blog Post" at bounding box center [79, 364] width 55 height 21
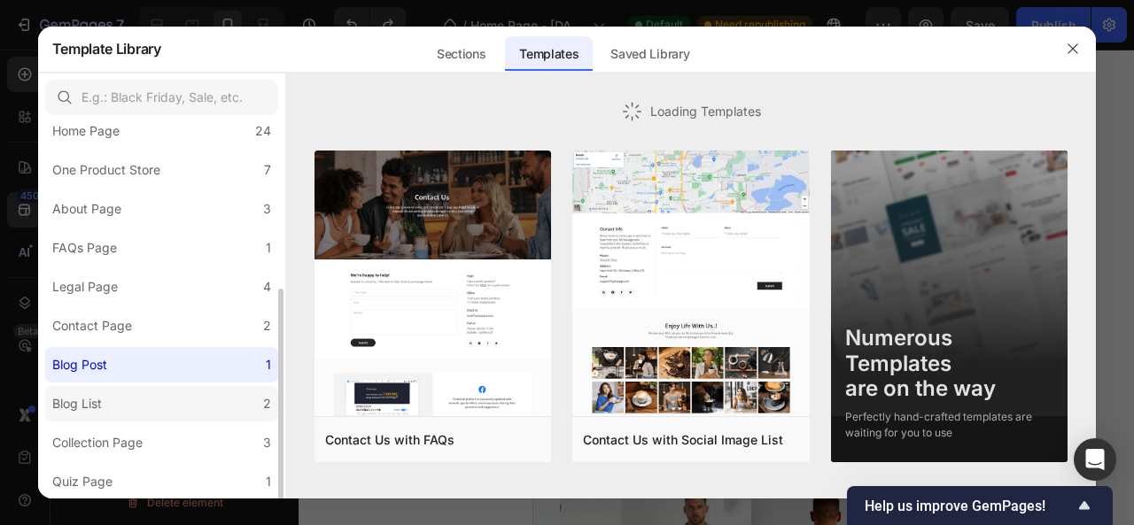
click at [103, 397] on div "Blog List" at bounding box center [80, 403] width 57 height 21
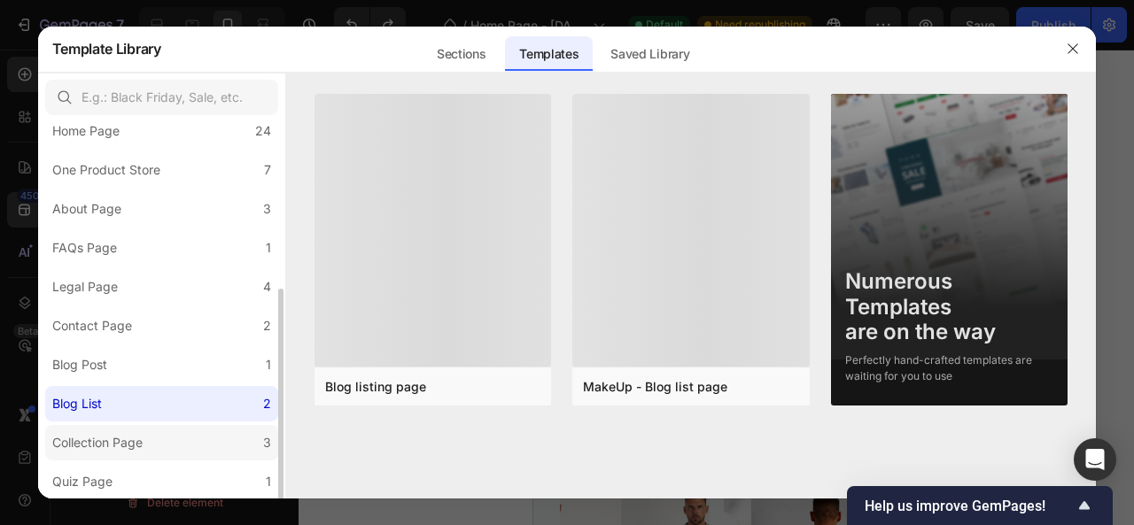
click at [103, 442] on div "Collection Page" at bounding box center [97, 442] width 90 height 21
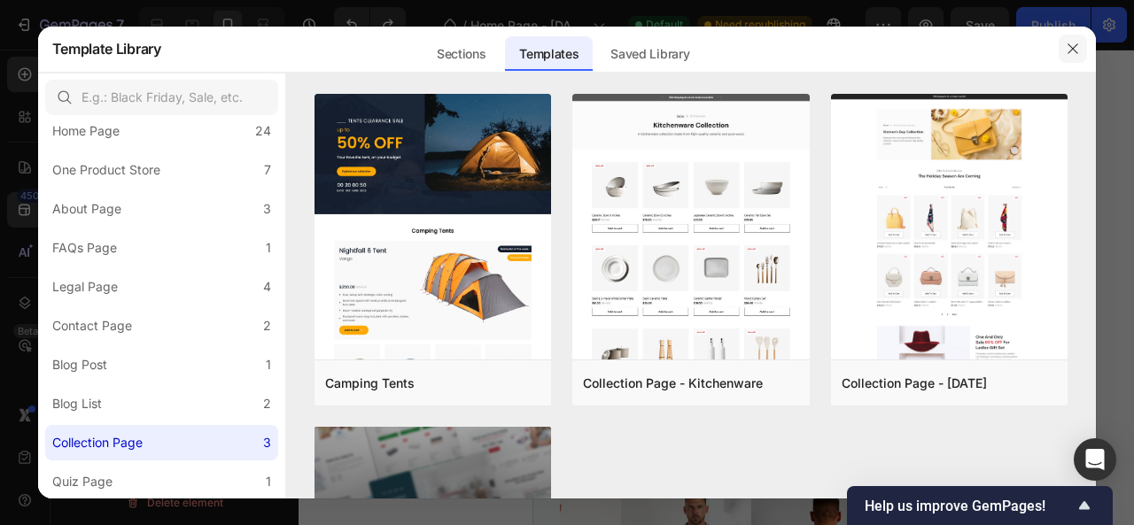
click at [1065, 52] on button "button" at bounding box center [1073, 49] width 28 height 28
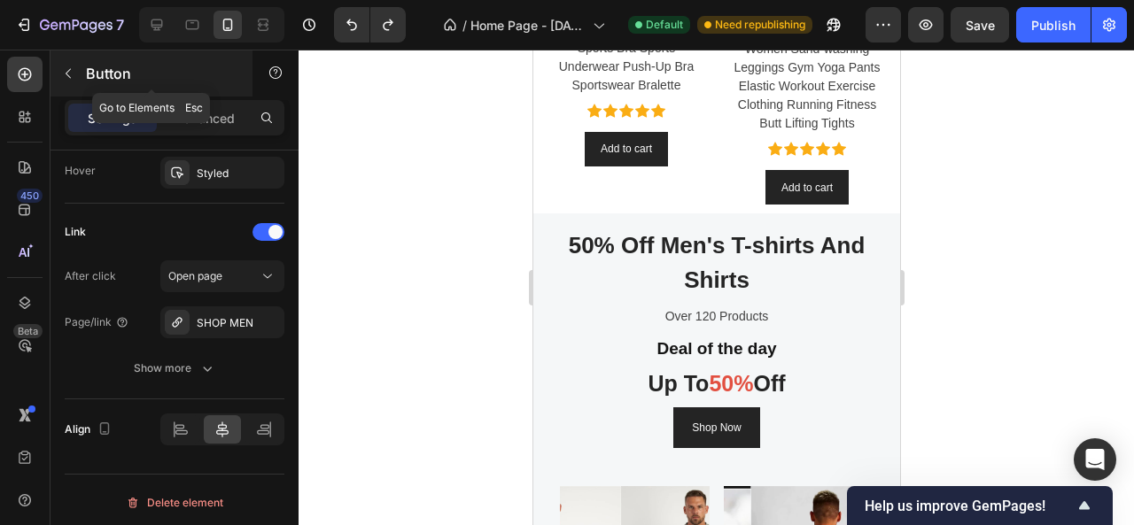
click at [66, 71] on icon "button" at bounding box center [68, 73] width 14 height 14
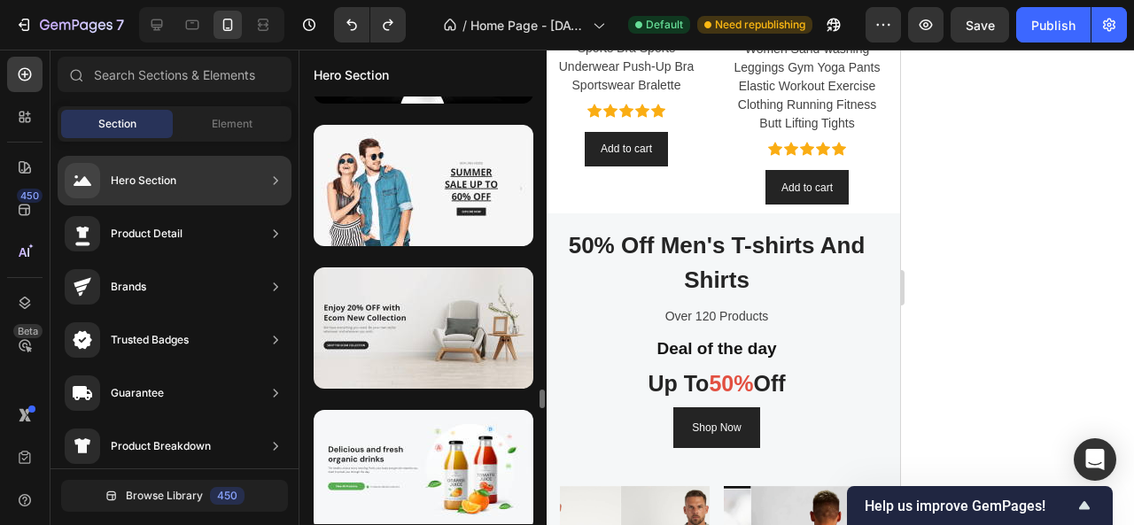
scroll to position [6827, 0]
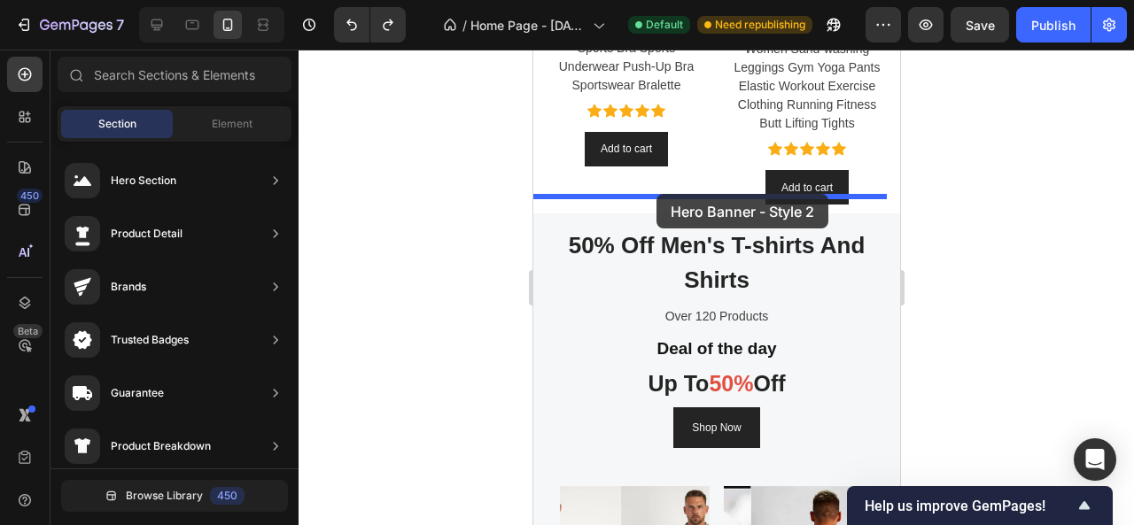
drag, startPoint x: 934, startPoint y: 345, endPoint x: 656, endPoint y: 194, distance: 316.4
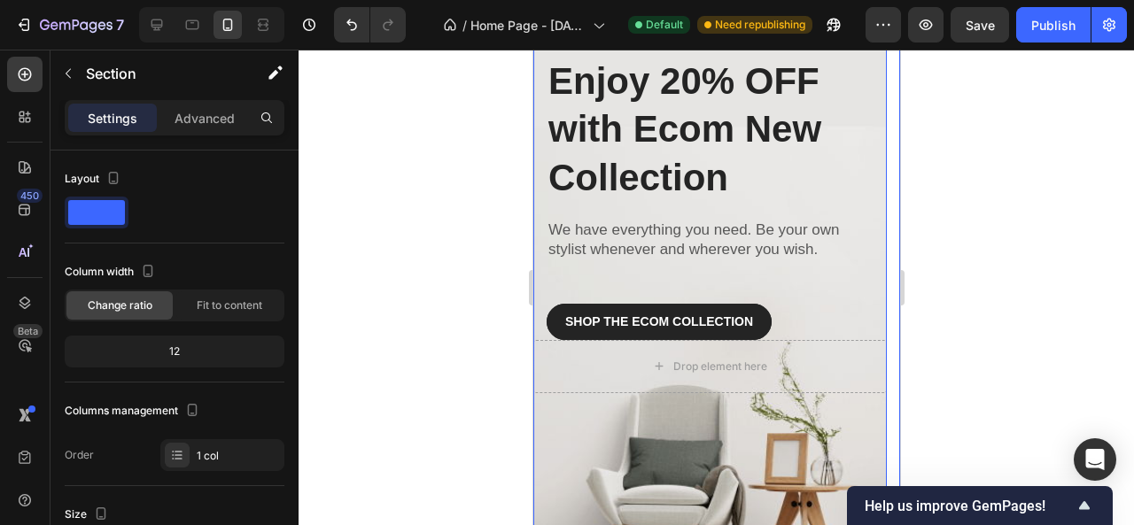
scroll to position [1758, 0]
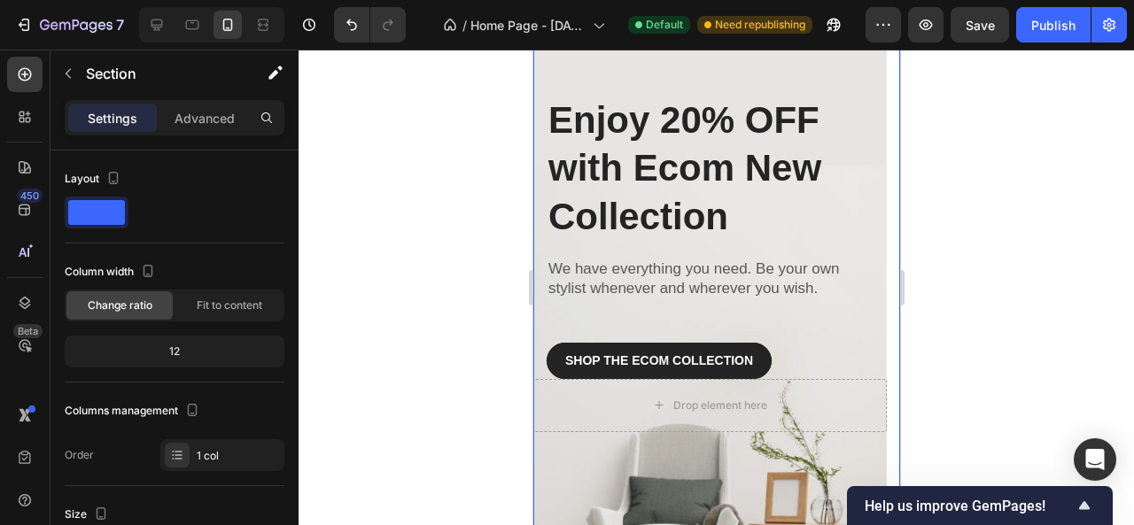
click at [1040, 225] on div at bounding box center [717, 288] width 836 height 476
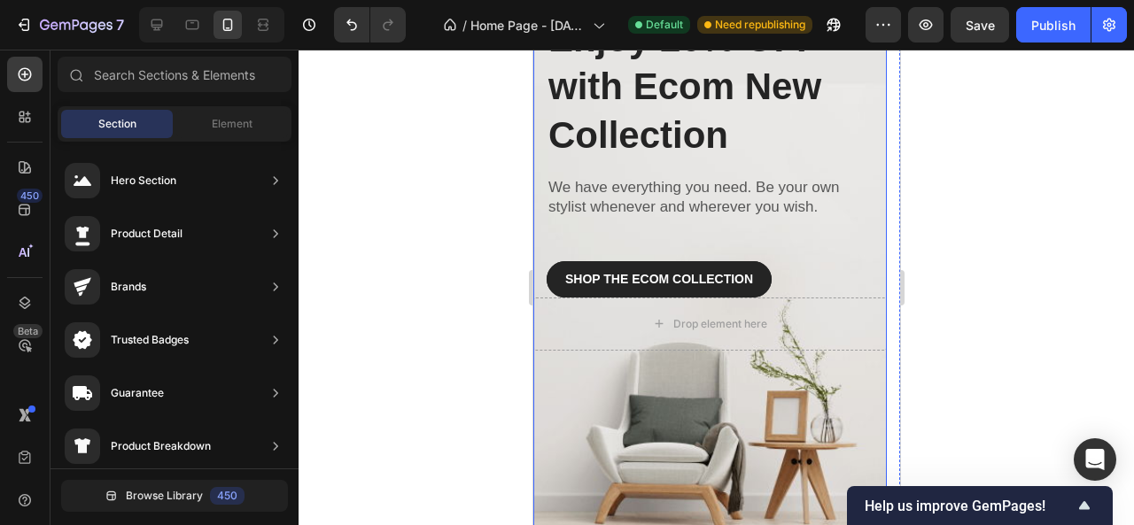
scroll to position [1935, 0]
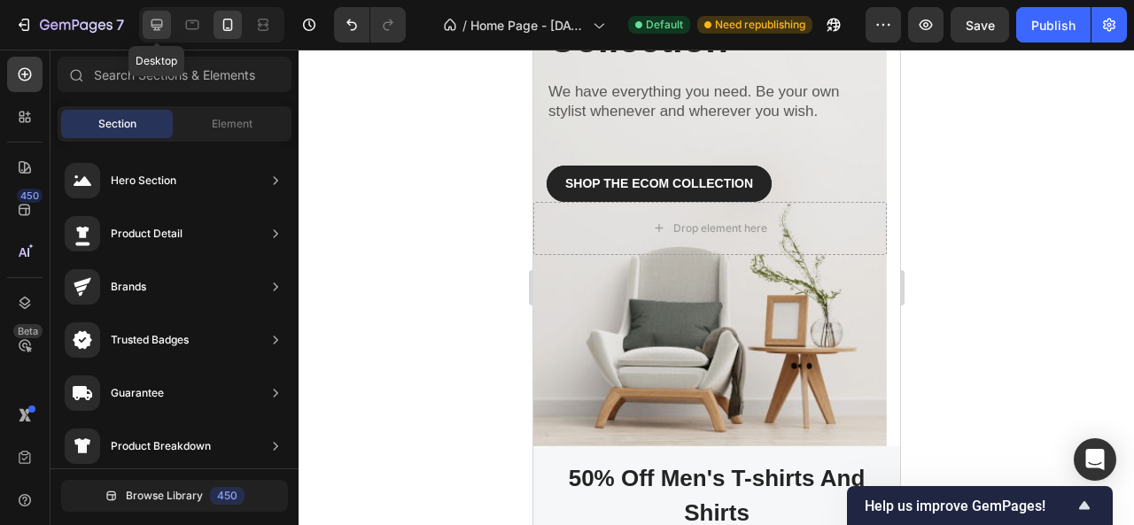
click at [164, 25] on icon at bounding box center [157, 25] width 18 height 18
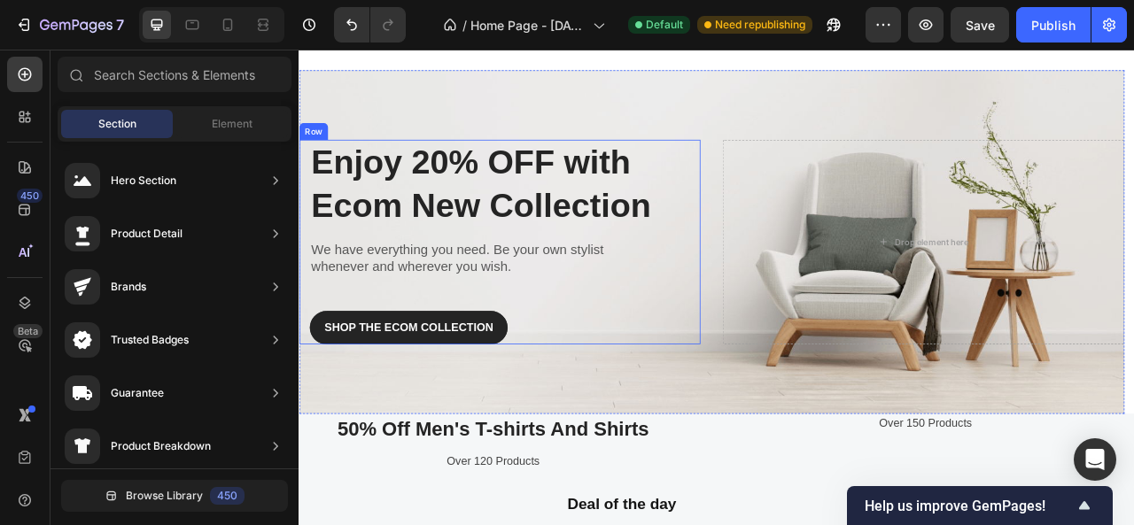
scroll to position [1581, 0]
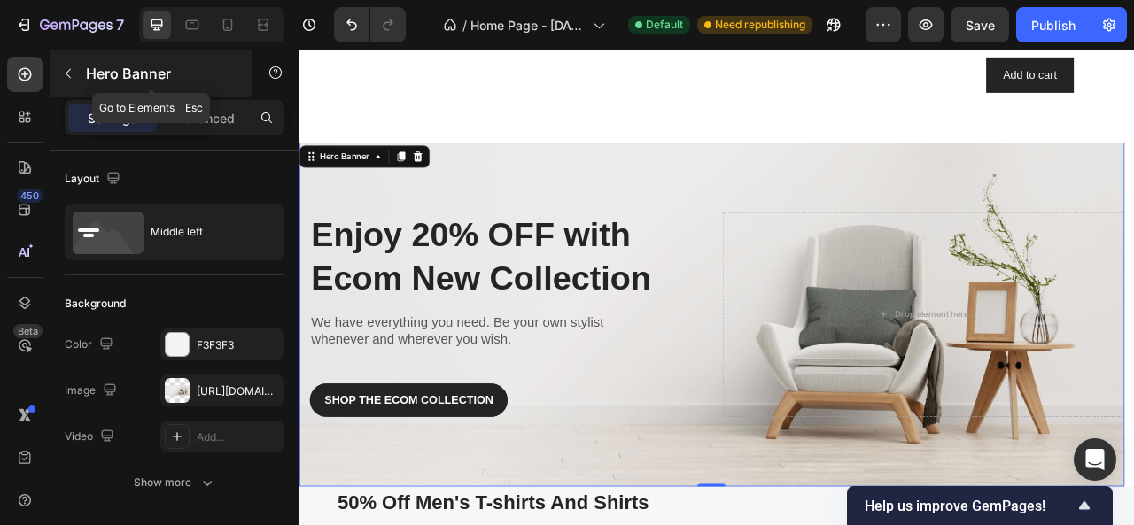
click at [74, 74] on icon "button" at bounding box center [68, 73] width 14 height 14
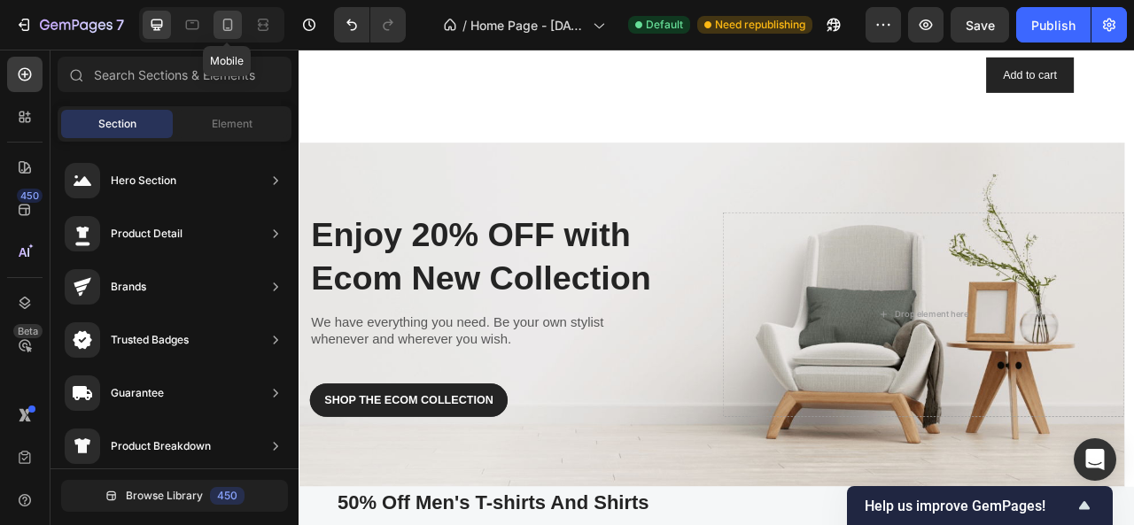
click at [222, 25] on icon at bounding box center [228, 25] width 18 height 18
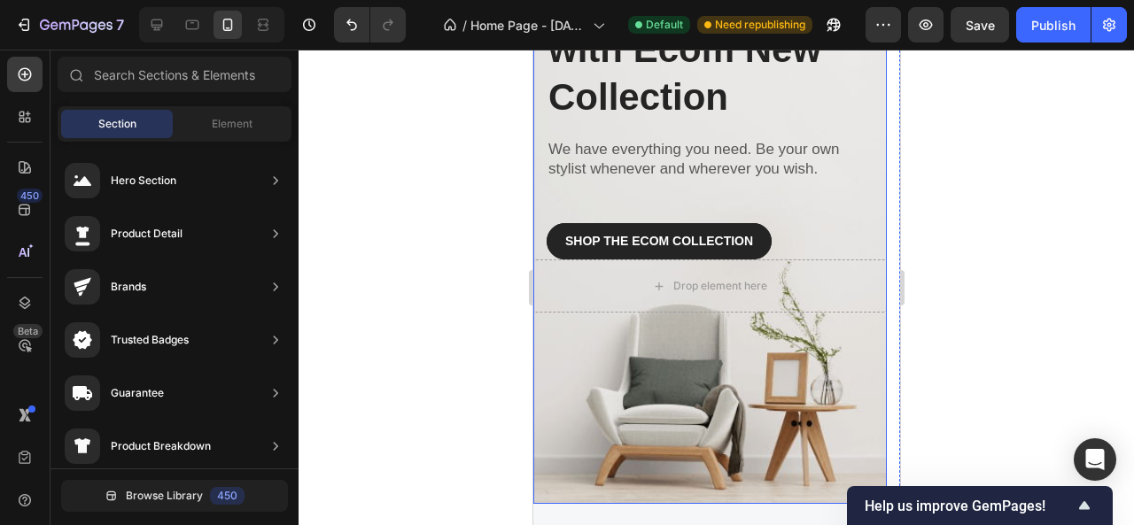
scroll to position [1403, 0]
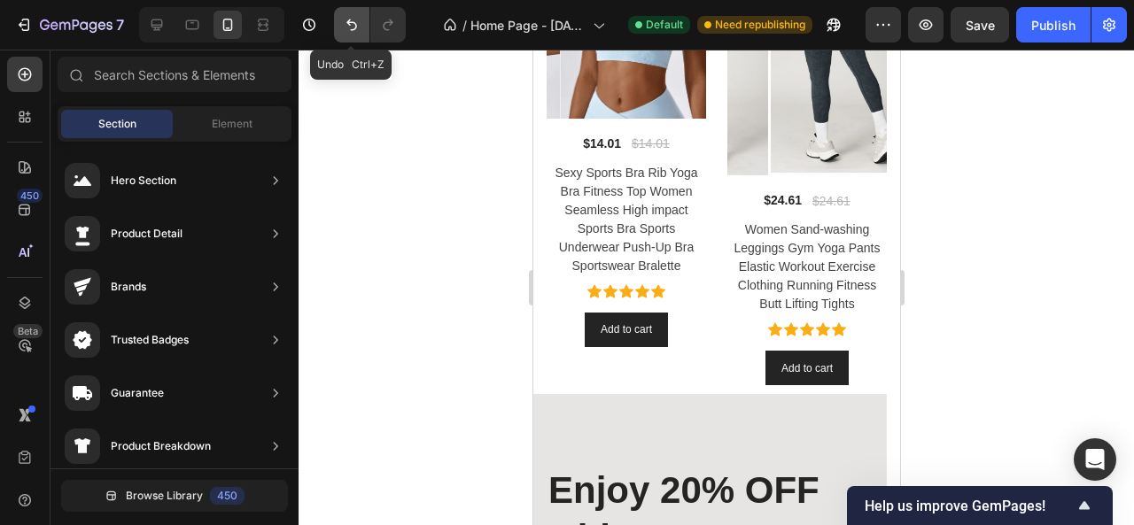
click at [350, 27] on icon "Undo/Redo" at bounding box center [352, 25] width 18 height 18
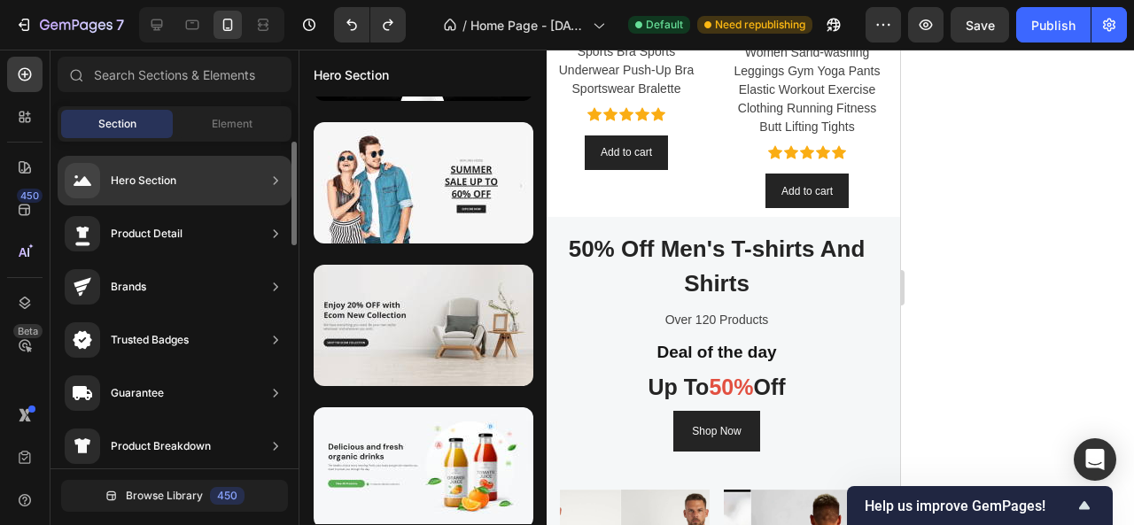
scroll to position [4411, 0]
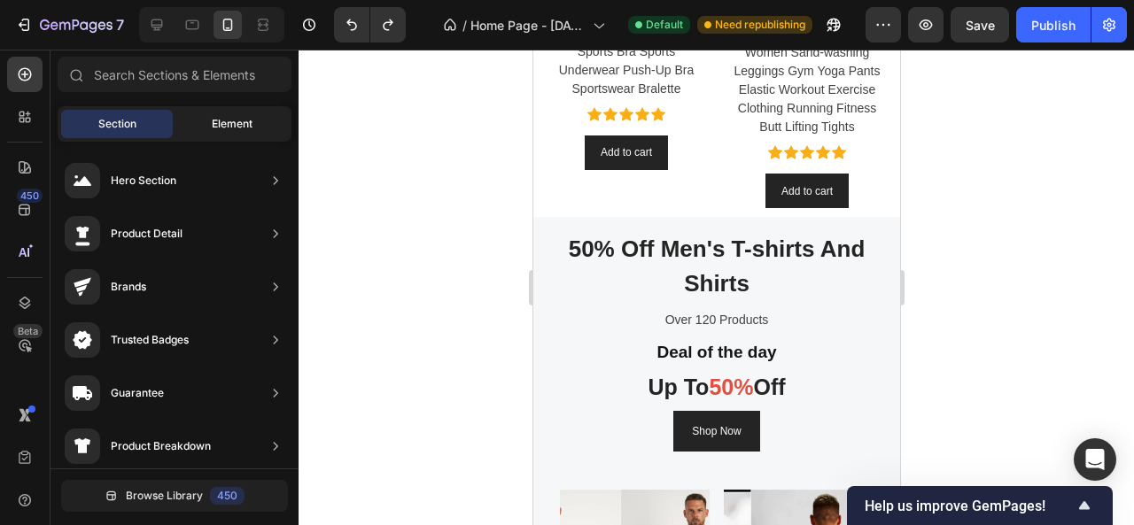
click at [207, 124] on div "Element" at bounding box center [232, 124] width 112 height 28
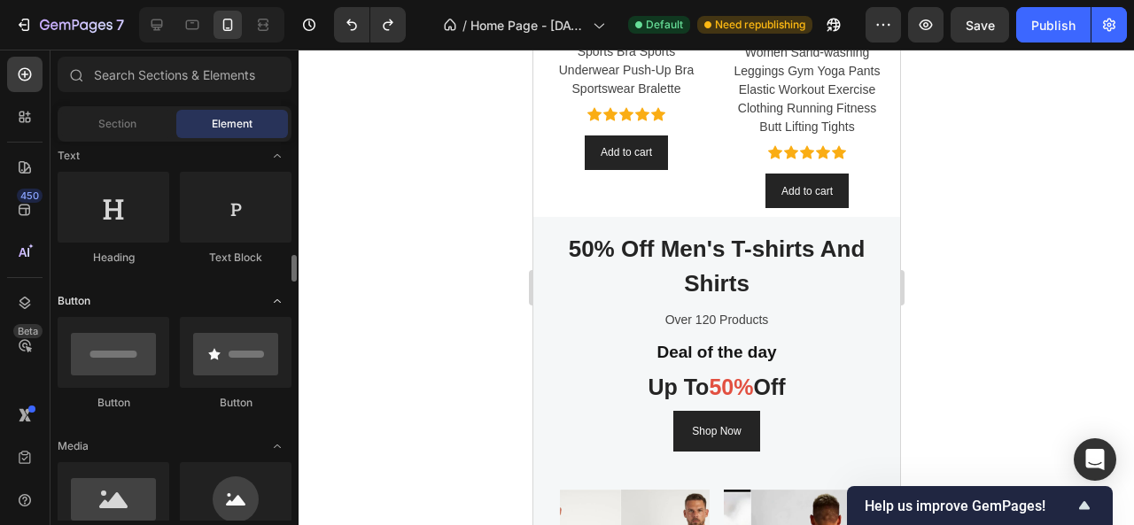
scroll to position [354, 0]
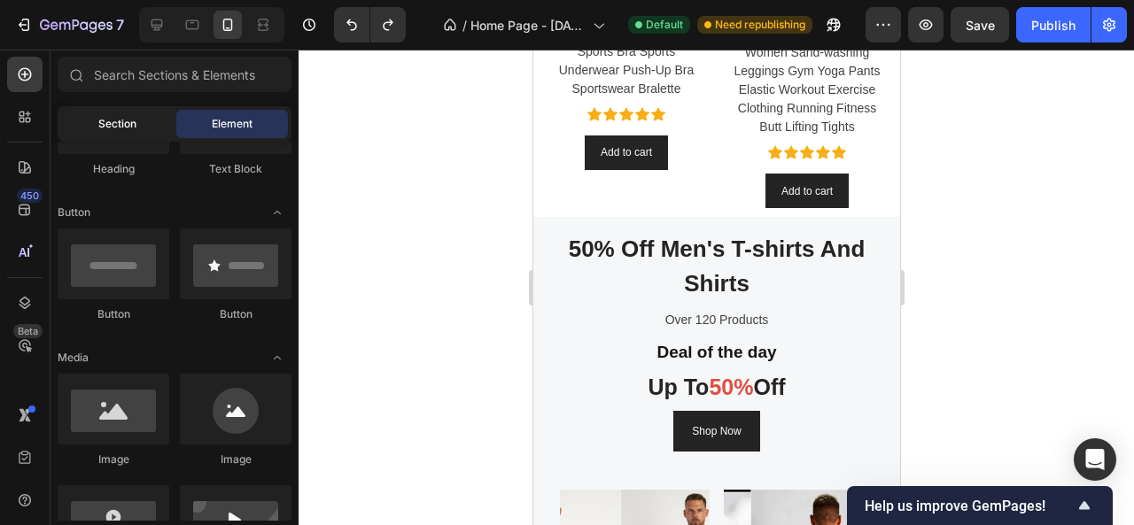
click at [138, 129] on div "Section" at bounding box center [117, 124] width 112 height 28
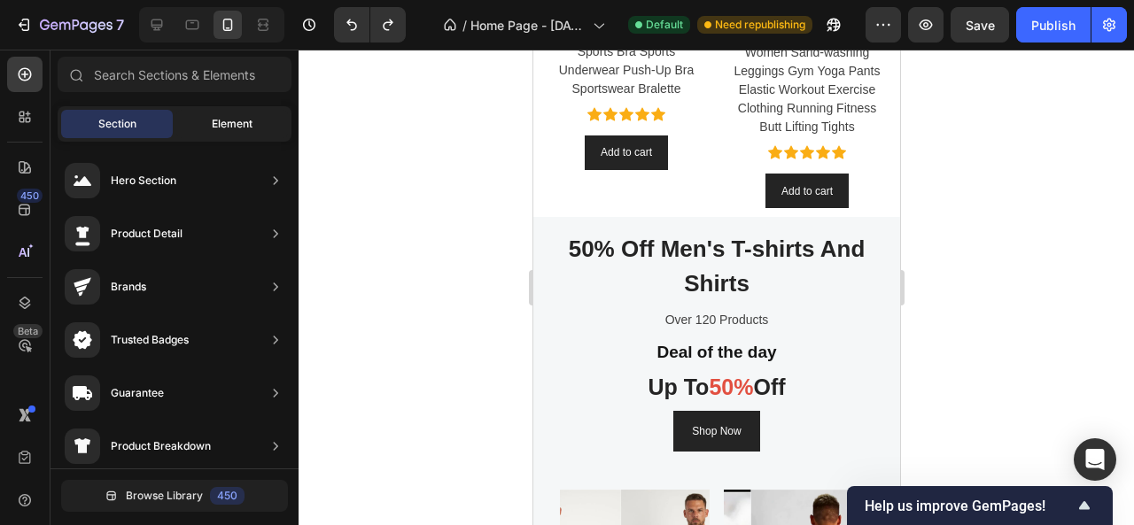
click at [197, 120] on div "Element" at bounding box center [232, 124] width 112 height 28
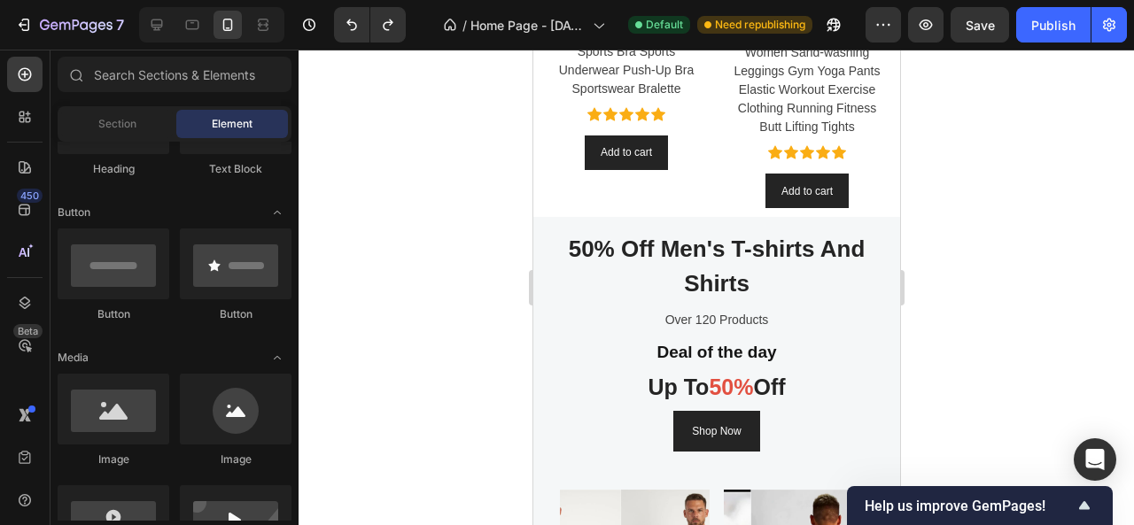
click at [205, 122] on div "Element" at bounding box center [232, 124] width 112 height 28
click at [247, 129] on span "Element" at bounding box center [232, 124] width 41 height 16
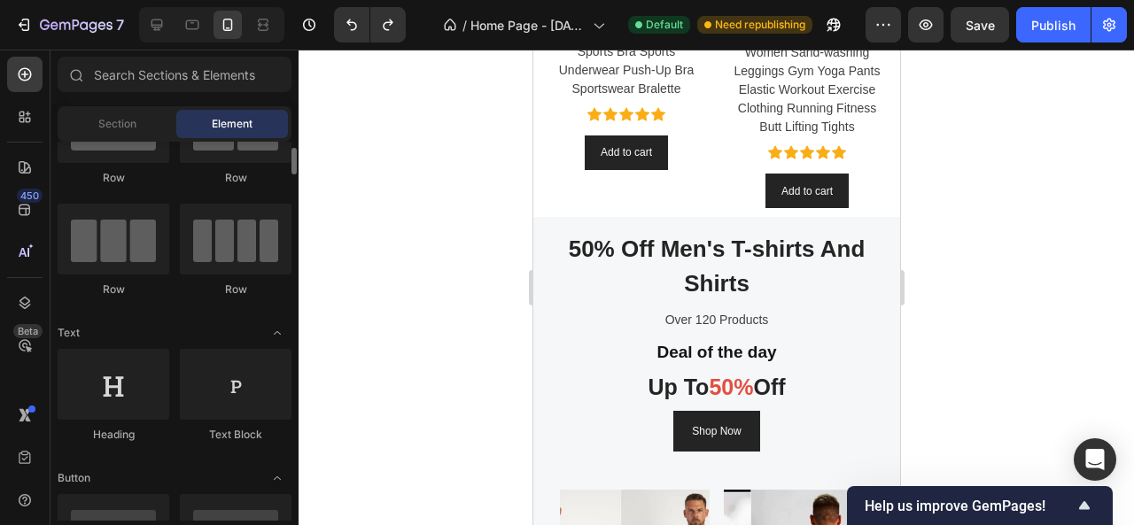
scroll to position [0, 0]
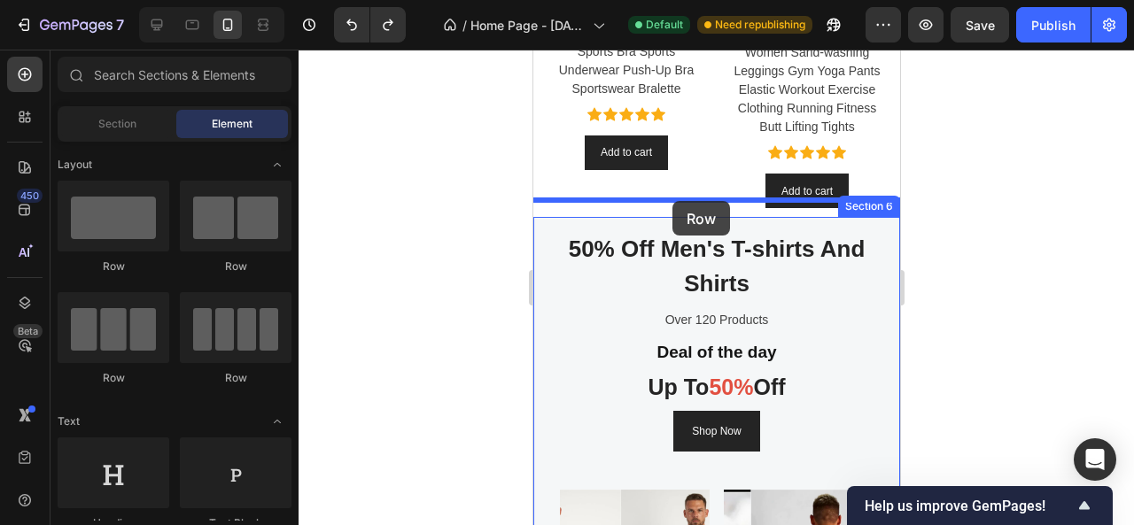
drag, startPoint x: 641, startPoint y: 276, endPoint x: 666, endPoint y: 204, distance: 77.1
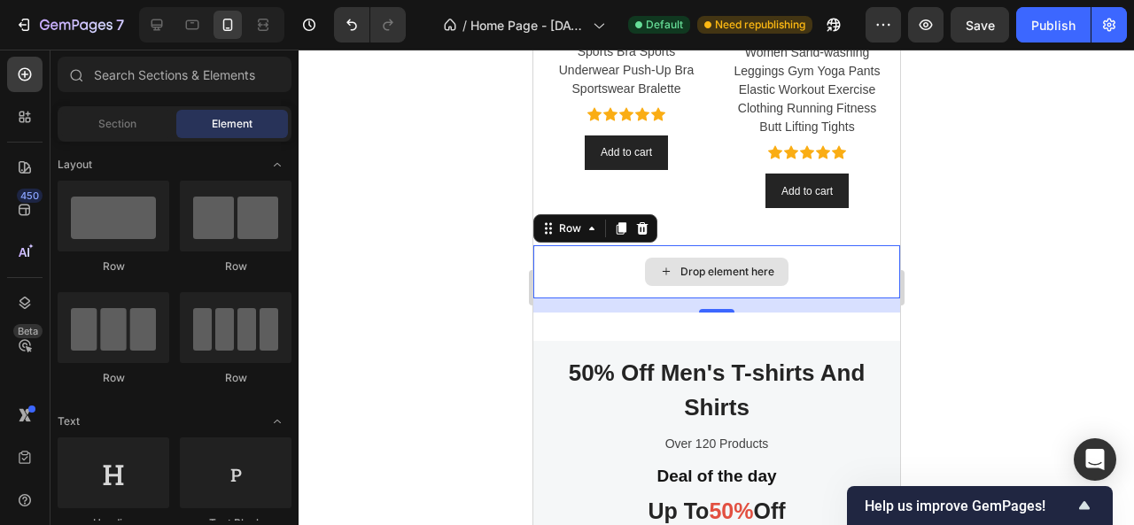
click at [644, 258] on div "Drop element here" at bounding box center [716, 272] width 144 height 28
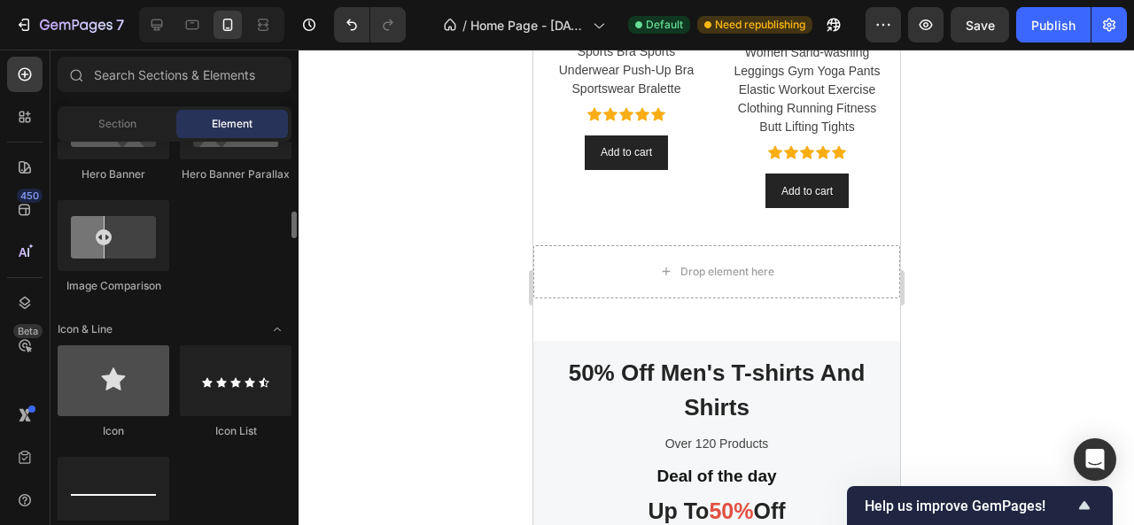
scroll to position [1152, 0]
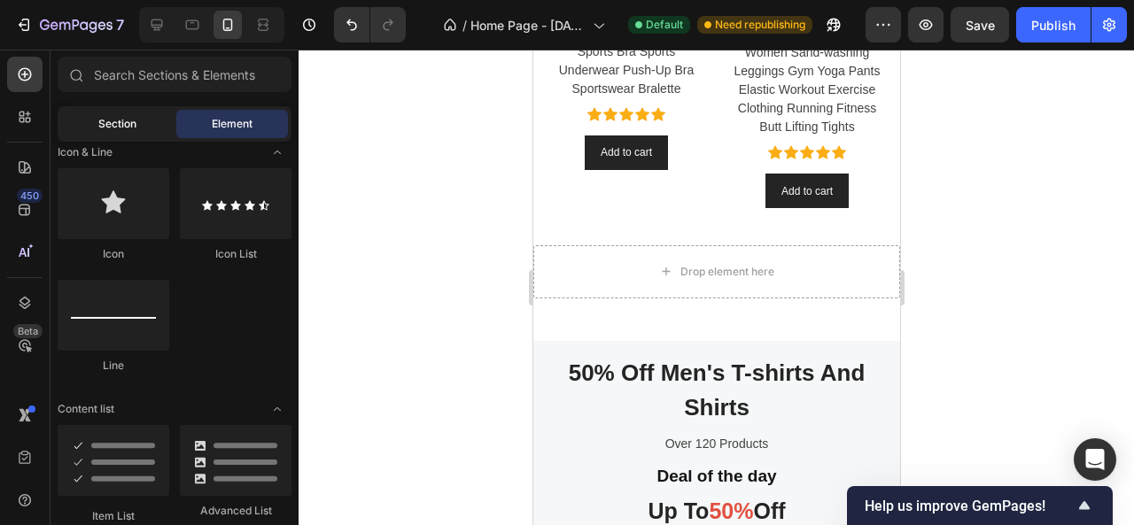
click at [106, 115] on div "Section" at bounding box center [117, 124] width 112 height 28
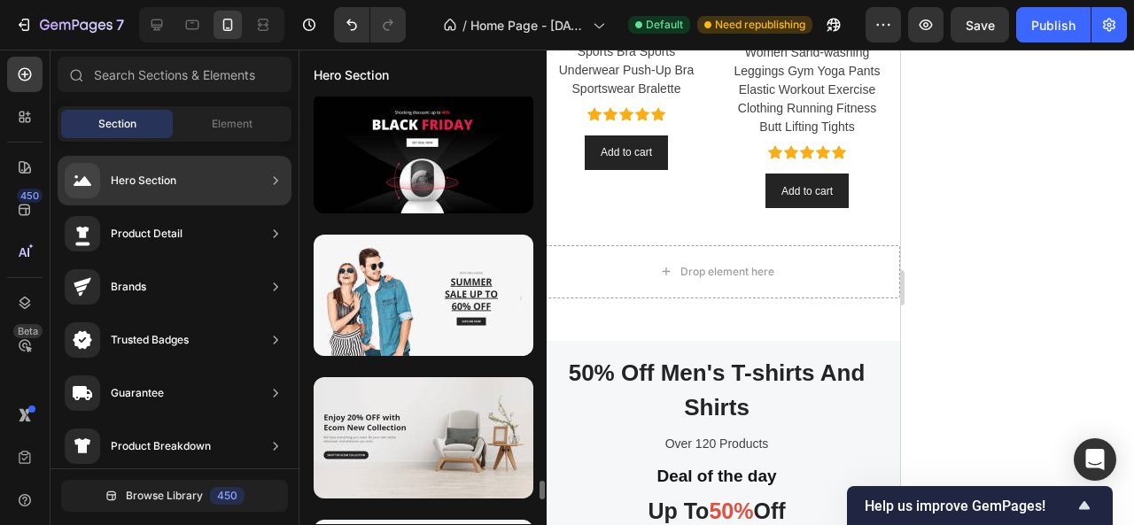
scroll to position [6803, 0]
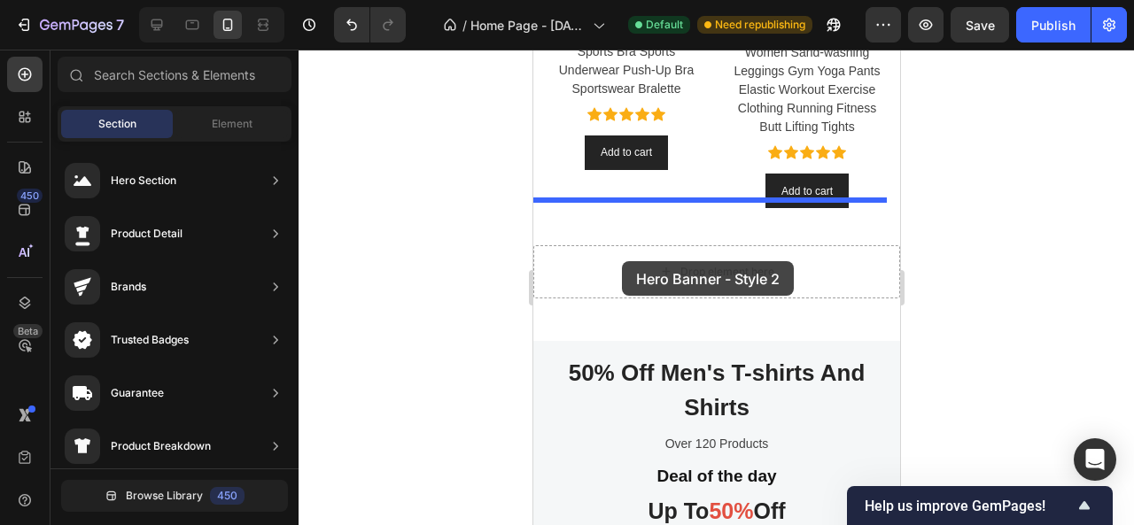
drag, startPoint x: 961, startPoint y: 406, endPoint x: 621, endPoint y: 261, distance: 369.6
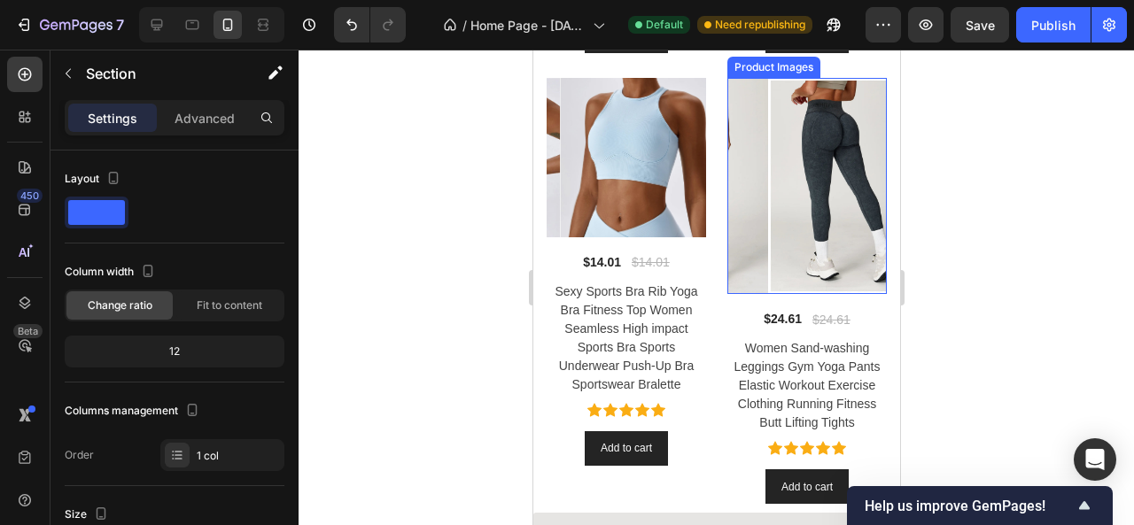
scroll to position [1403, 0]
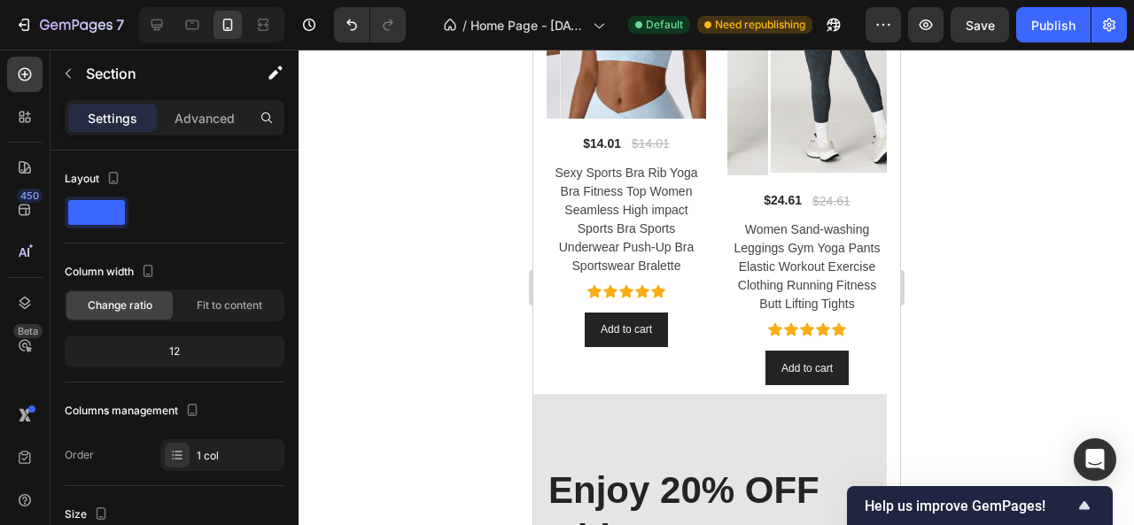
click at [994, 265] on div at bounding box center [717, 288] width 836 height 476
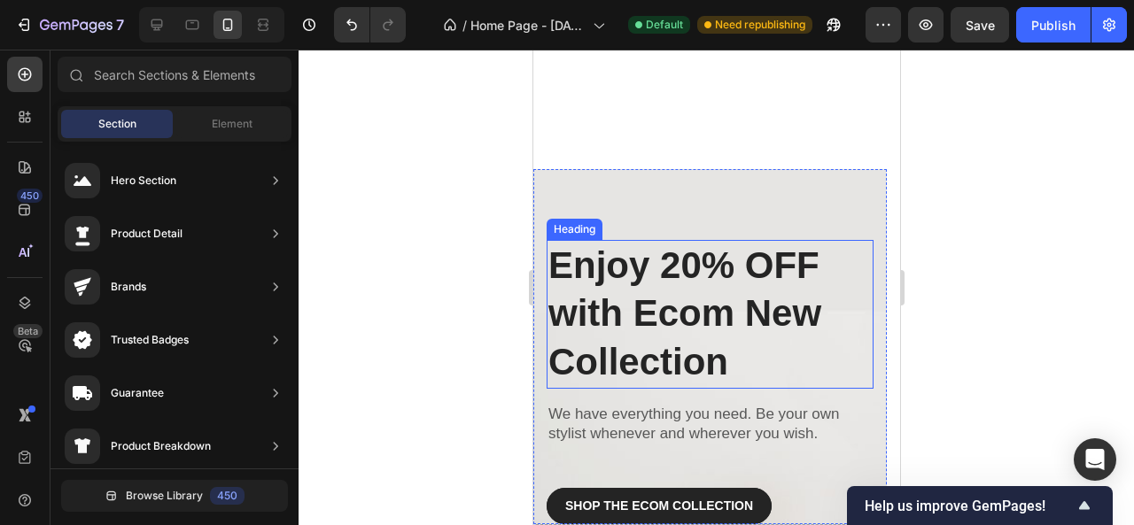
scroll to position [1949, 0]
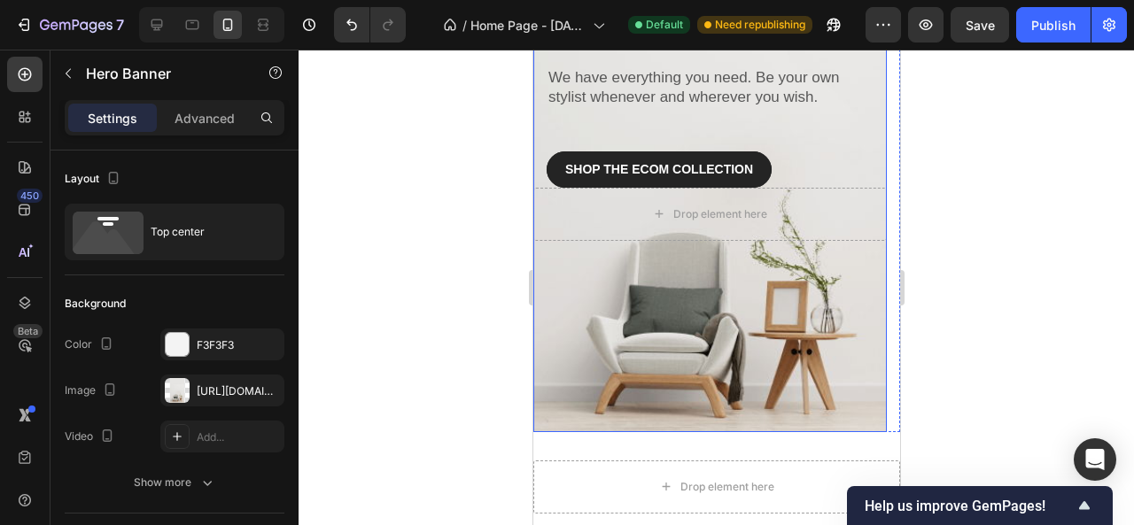
click at [592, 313] on div "Overlay" at bounding box center [709, 133] width 354 height 600
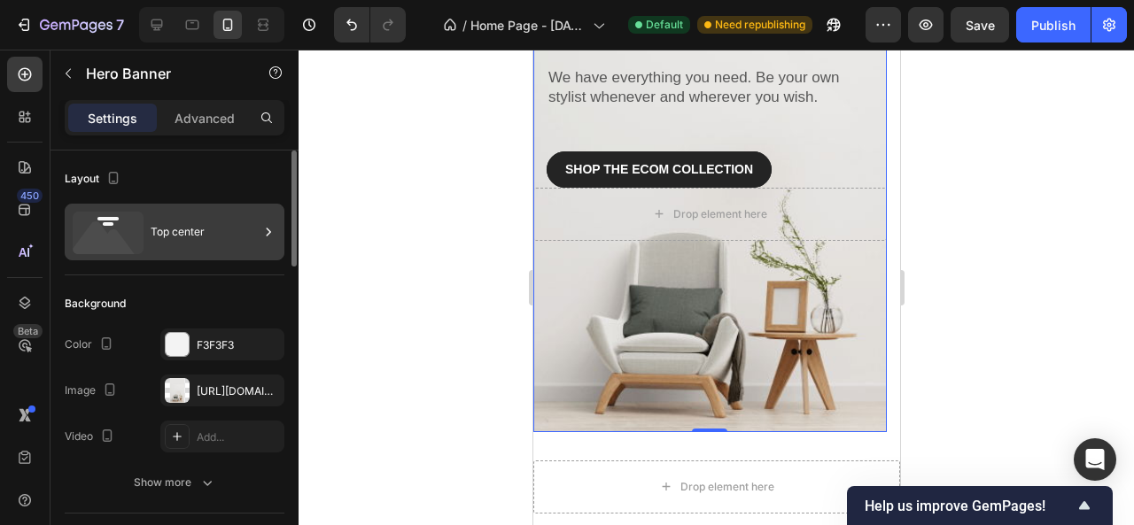
click at [115, 249] on icon at bounding box center [105, 243] width 64 height 43
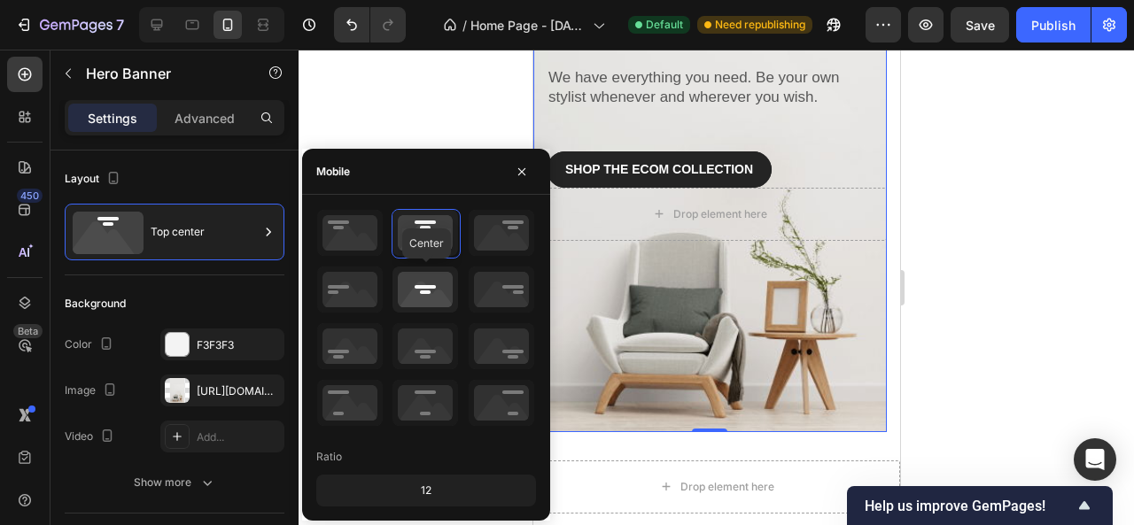
click at [418, 287] on icon at bounding box center [426, 290] width 66 height 46
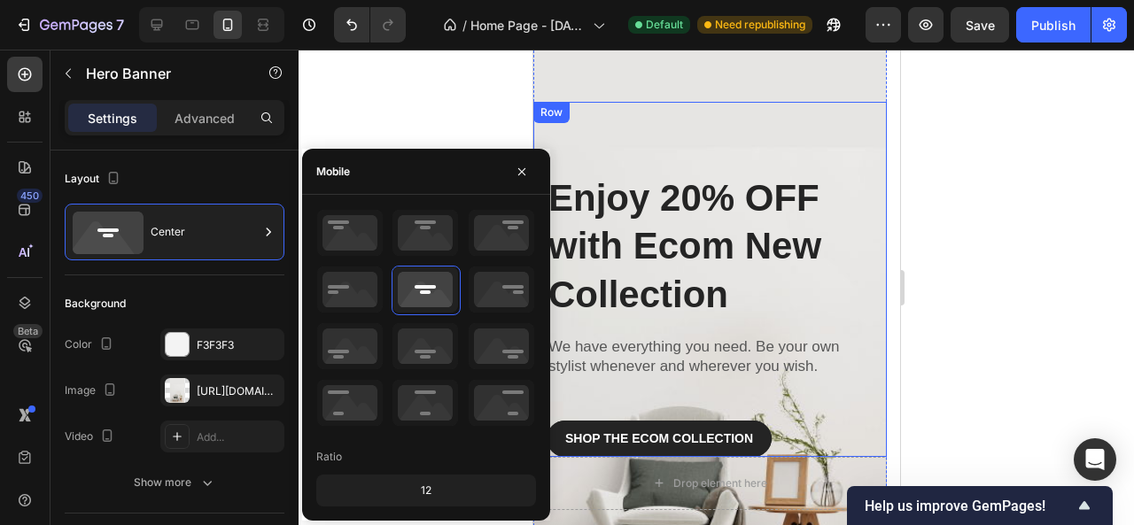
scroll to position [1772, 0]
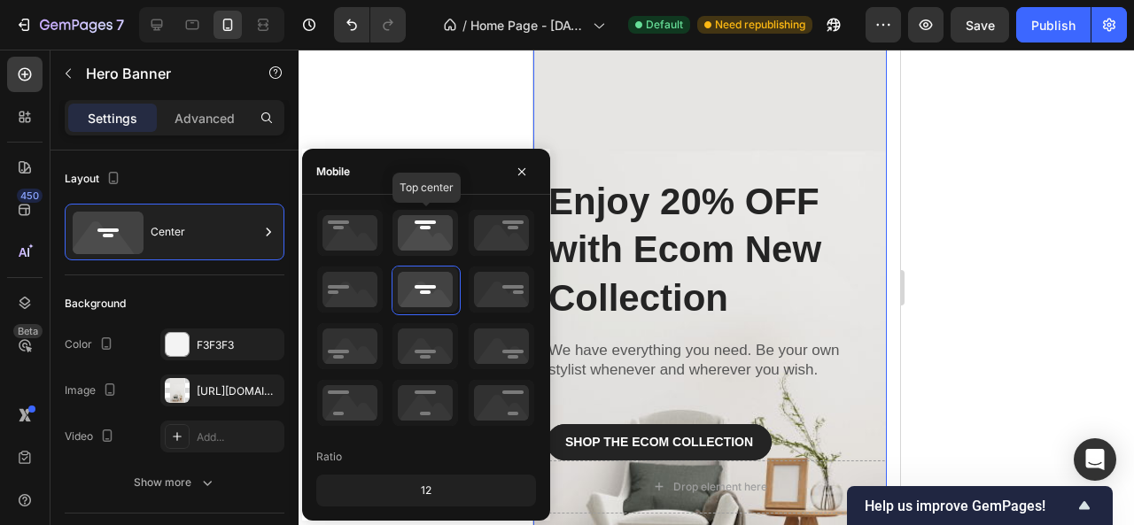
click at [424, 233] on icon at bounding box center [426, 233] width 66 height 46
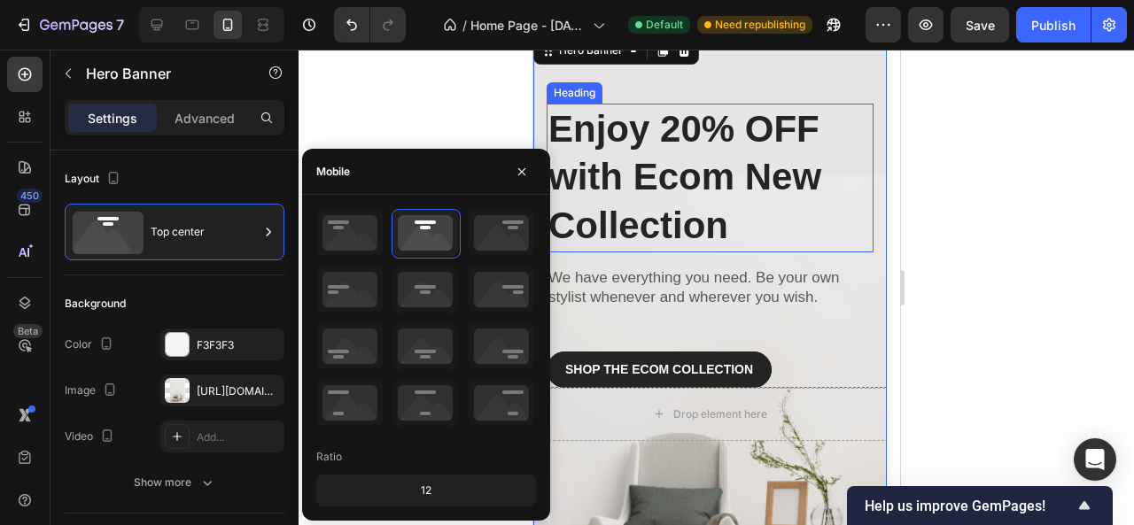
scroll to position [1595, 0]
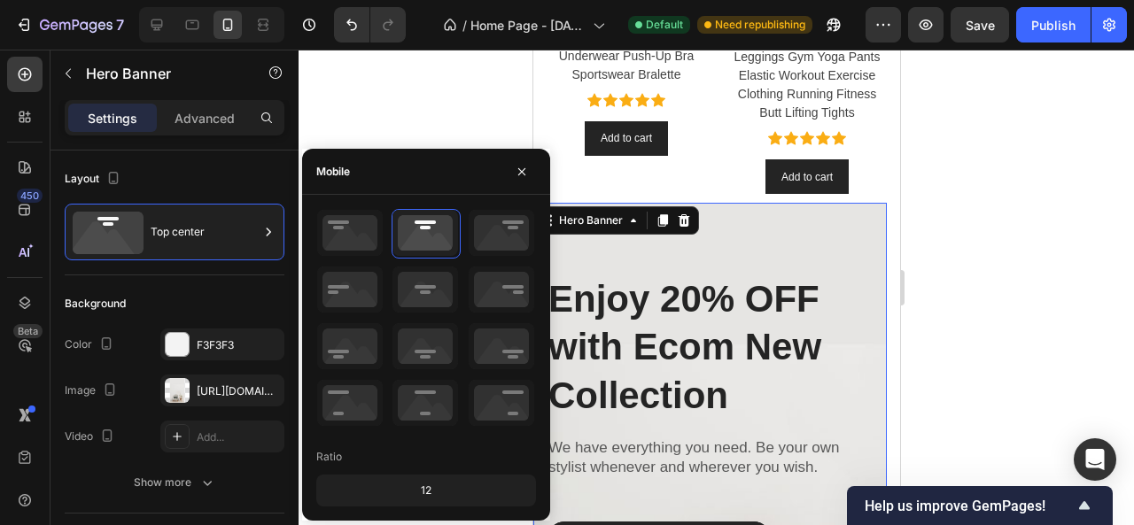
click at [970, 271] on div at bounding box center [717, 288] width 836 height 476
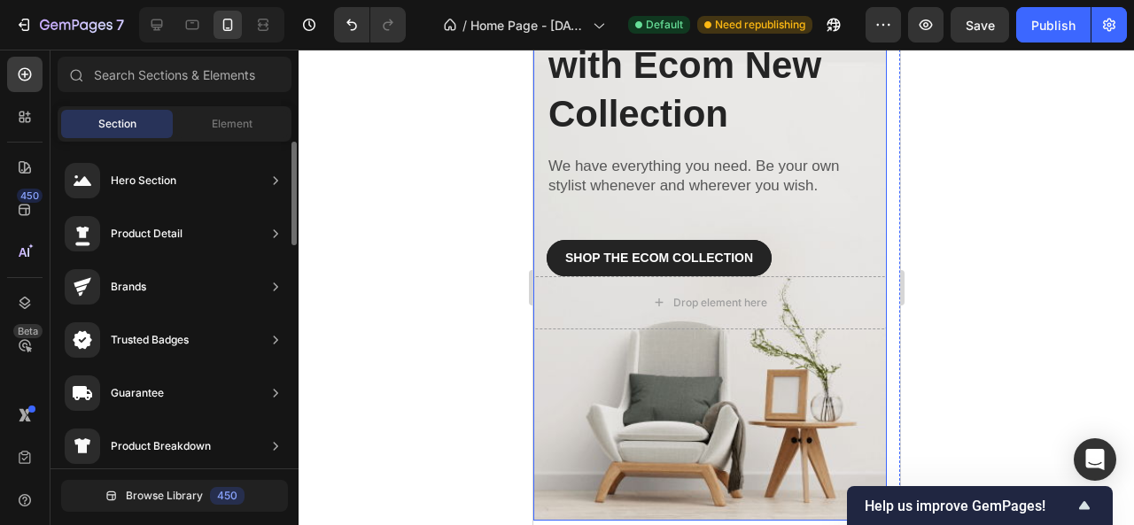
scroll to position [987, 0]
click at [634, 421] on div "Overlay" at bounding box center [709, 221] width 354 height 600
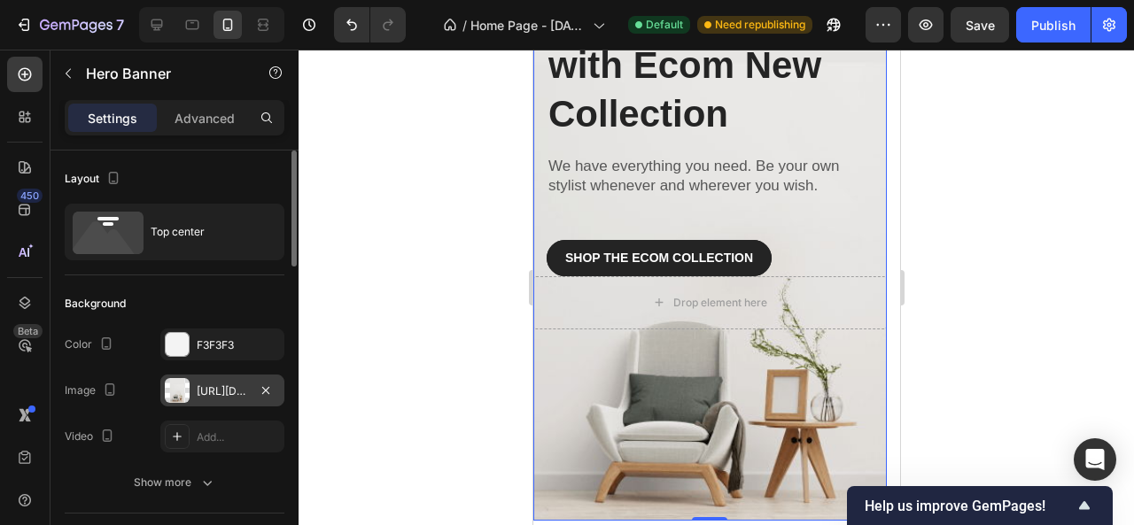
click at [204, 380] on div "https://ucarecdn.com/4d8aa2fa-5404-4e60-a576-a0cd3e4af26f/-/format/auto/" at bounding box center [222, 391] width 124 height 32
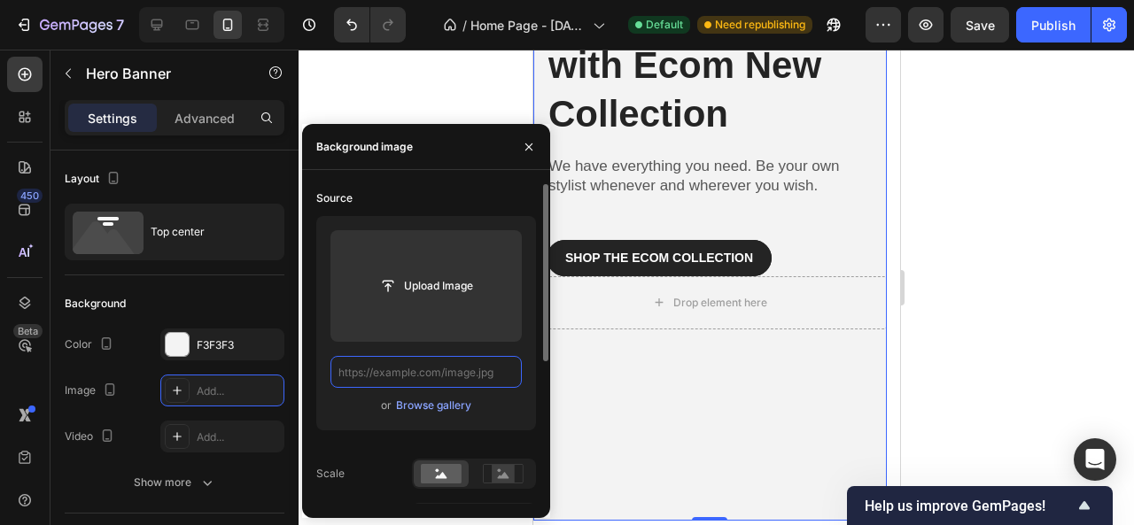
scroll to position [0, 0]
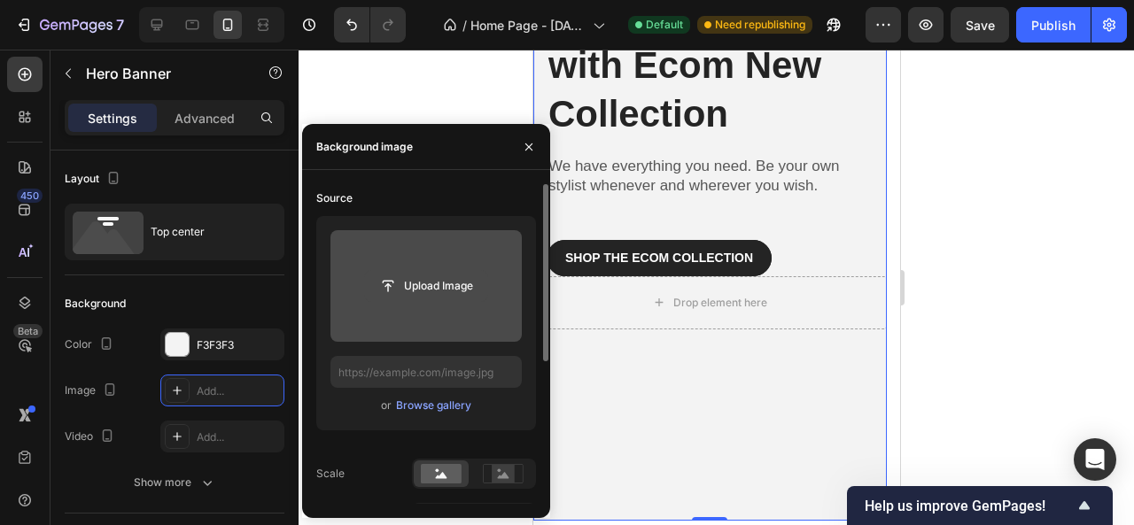
click at [405, 290] on input "file" at bounding box center [426, 286] width 122 height 30
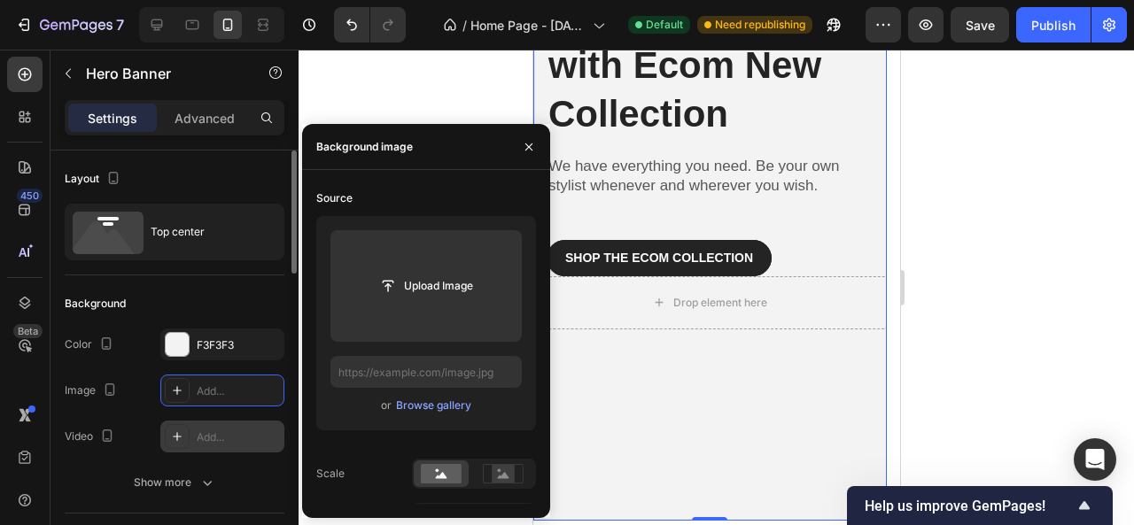
click at [222, 436] on div "Add..." at bounding box center [238, 438] width 83 height 16
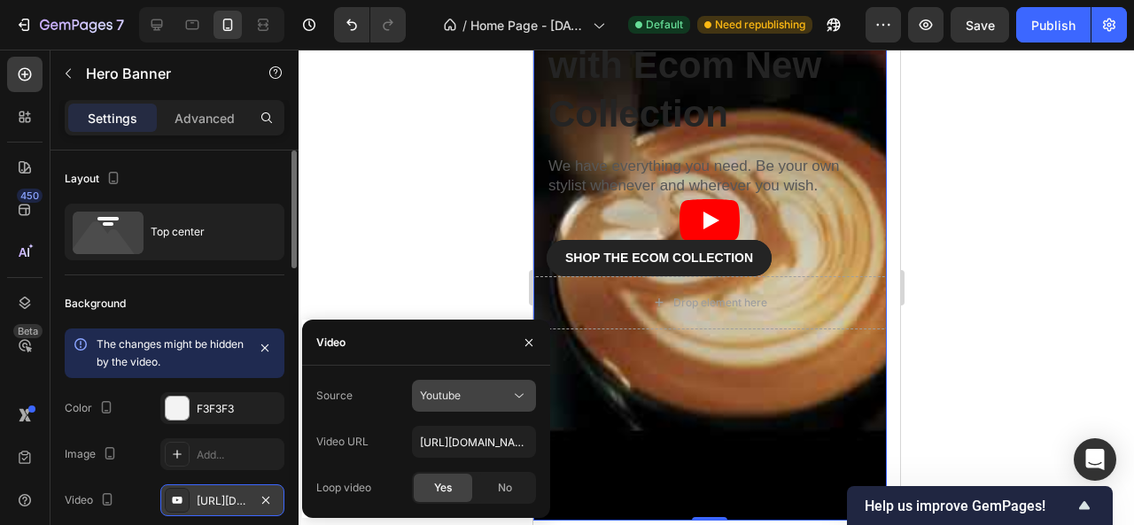
click at [507, 393] on div "Youtube" at bounding box center [465, 396] width 90 height 16
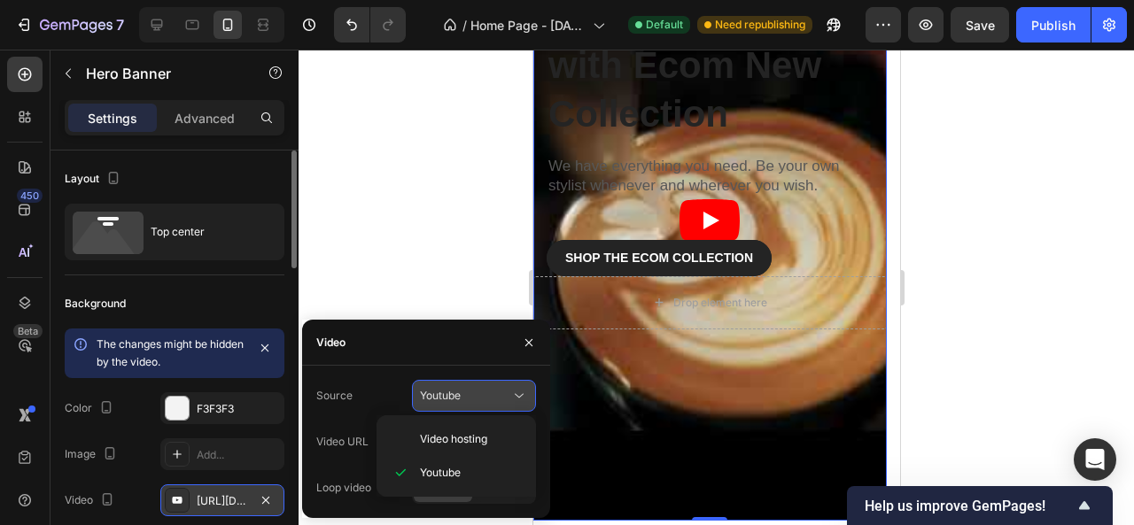
click at [507, 393] on div "Youtube" at bounding box center [465, 396] width 90 height 16
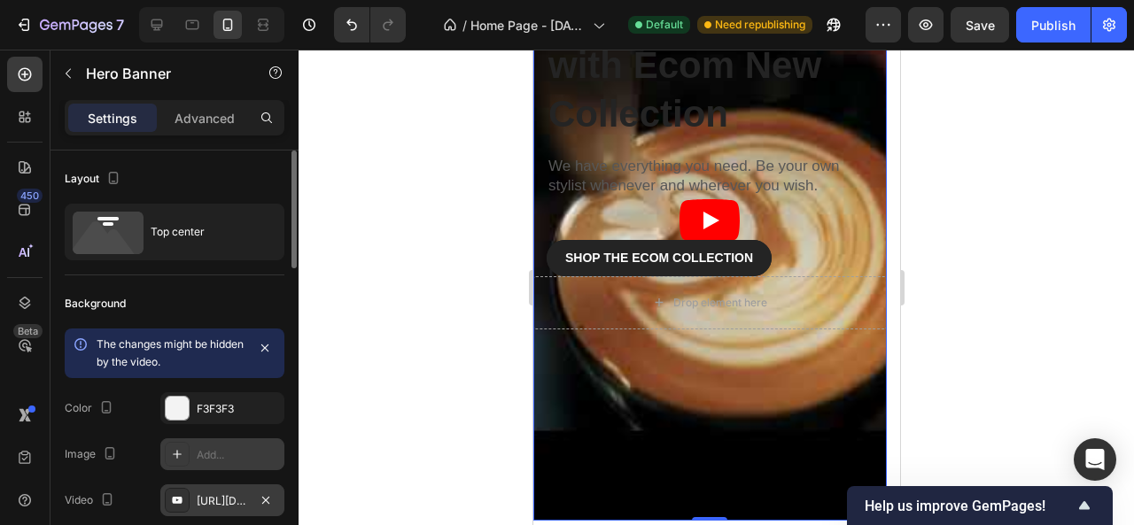
click at [206, 440] on div "Add..." at bounding box center [222, 455] width 124 height 32
type input "[URL][DOMAIN_NAME]"
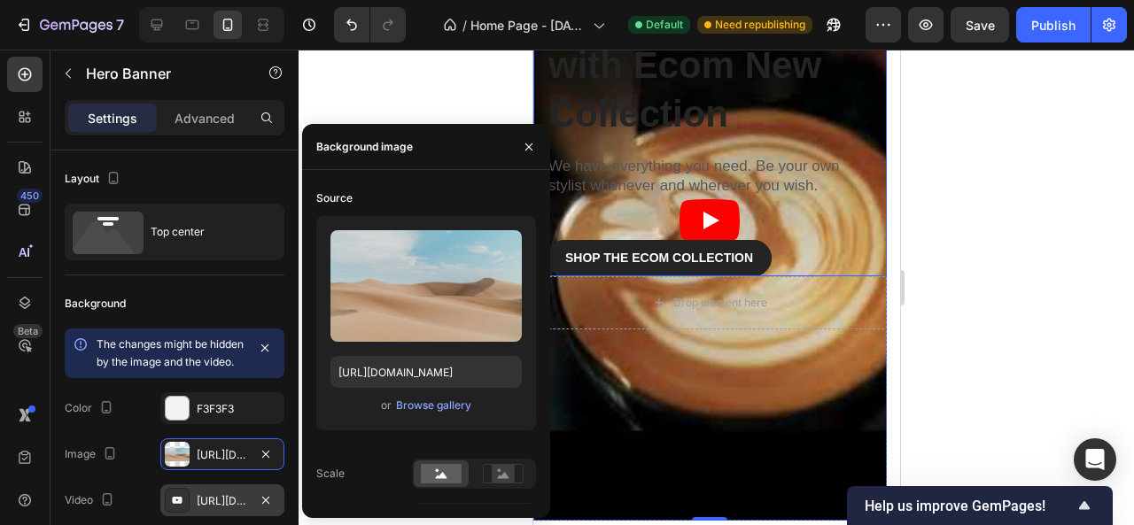
click at [938, 221] on div at bounding box center [717, 288] width 836 height 476
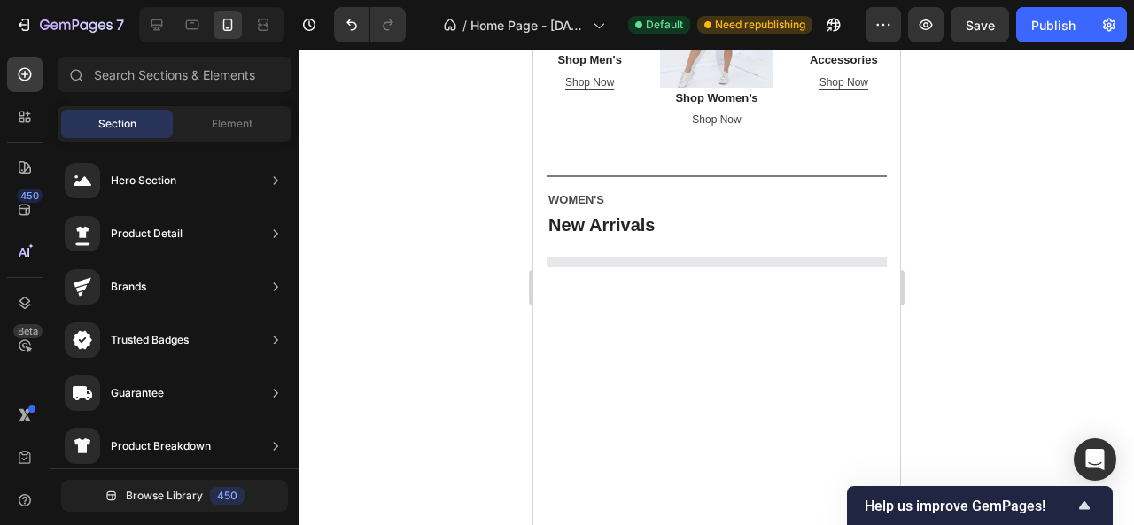
scroll to position [787, 0]
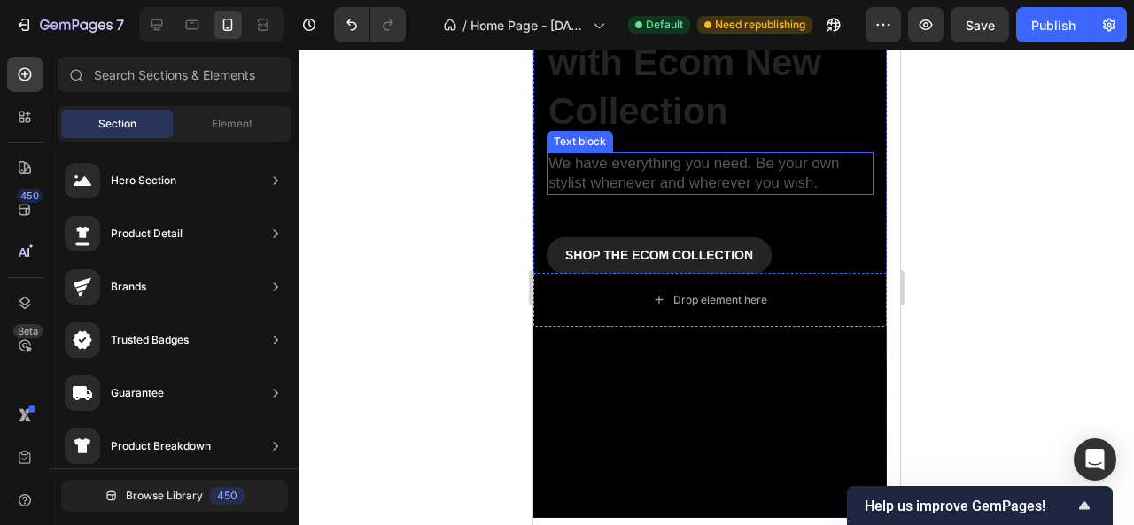
scroll to position [1661, 0]
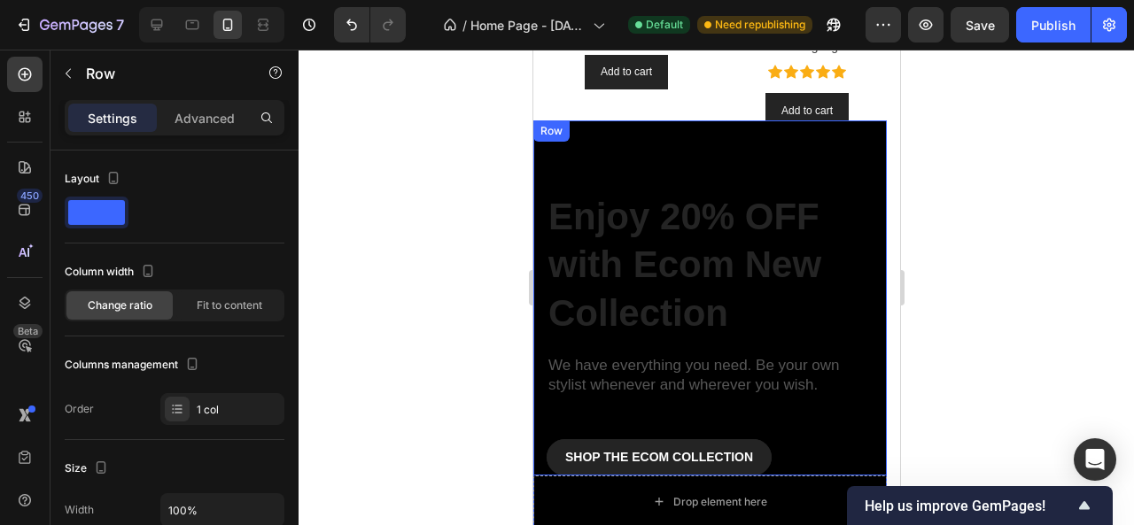
click at [608, 157] on div "Enjoy 20% OFF with Ecom New Collection Heading We have everything you need. Be …" at bounding box center [709, 297] width 354 height 355
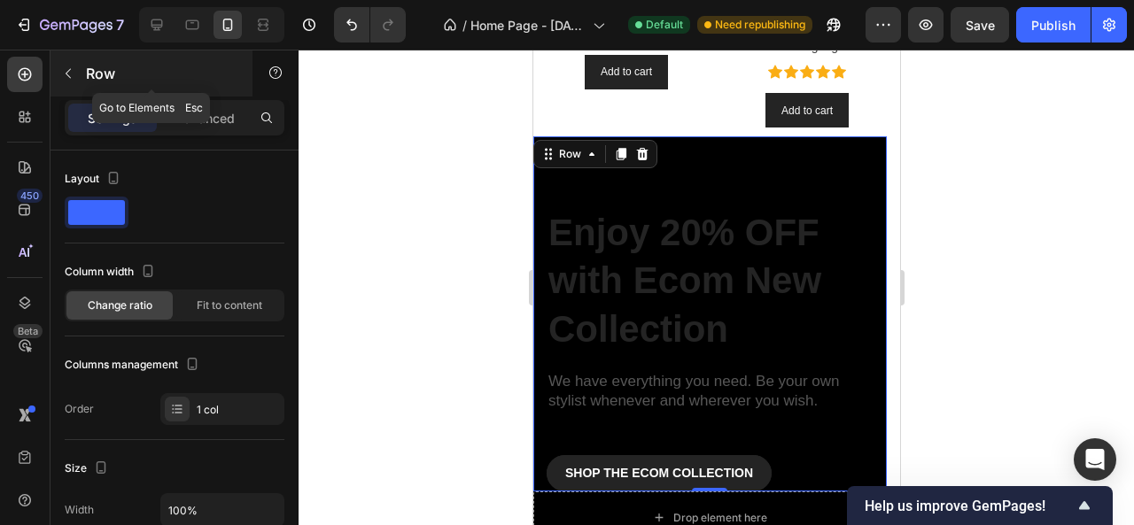
click at [76, 66] on button "button" at bounding box center [68, 73] width 28 height 28
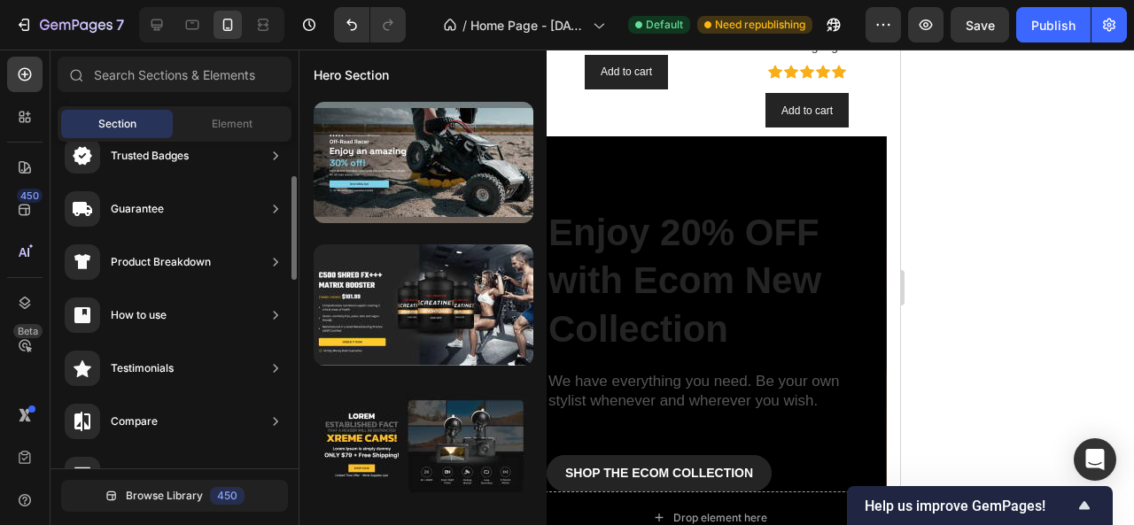
scroll to position [184, 0]
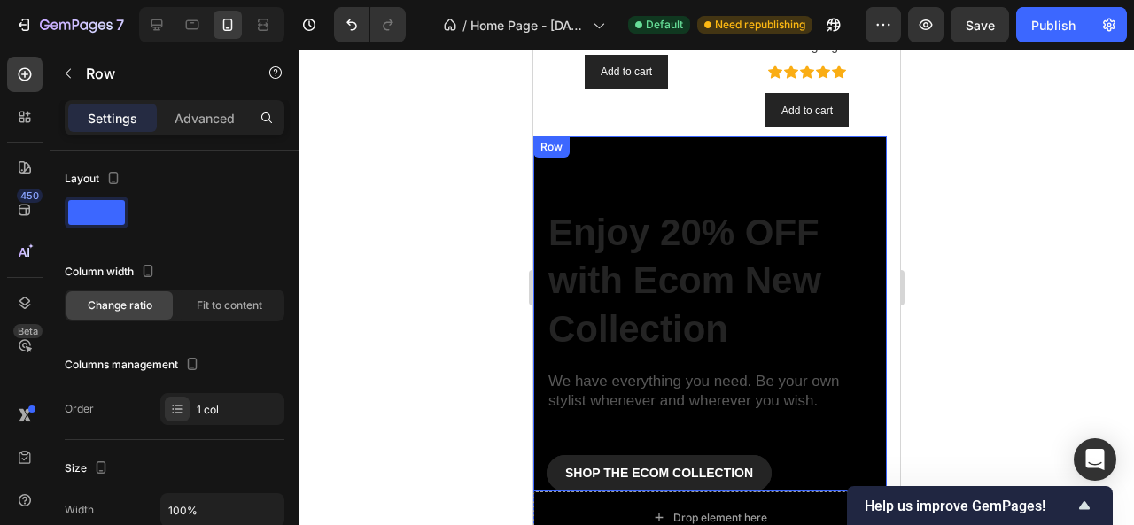
click at [602, 150] on div "Enjoy 20% OFF with Ecom New Collection Heading We have everything you need. Be …" at bounding box center [709, 313] width 354 height 355
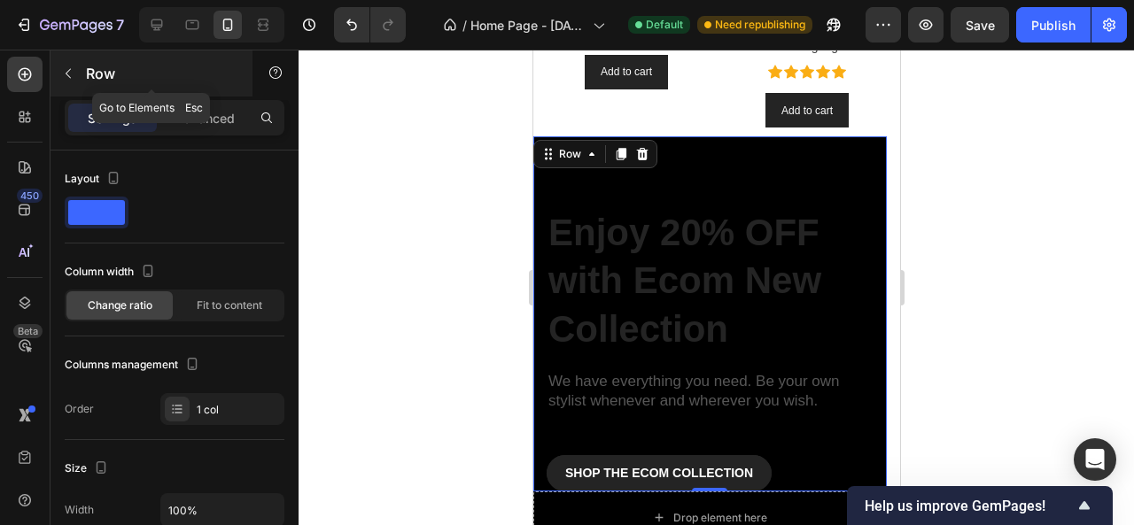
click at [84, 71] on div "Row" at bounding box center [152, 74] width 202 height 46
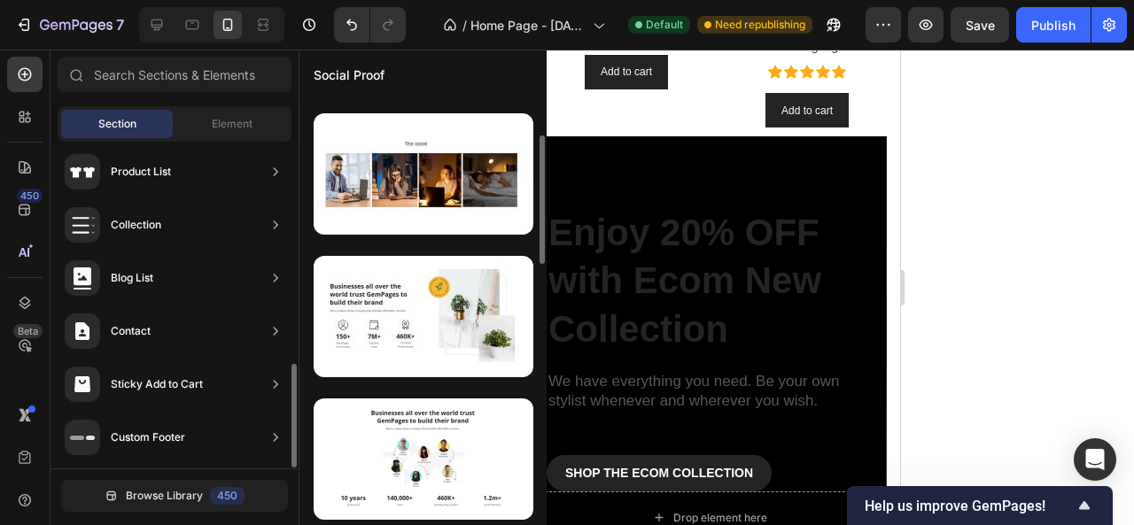
scroll to position [0, 0]
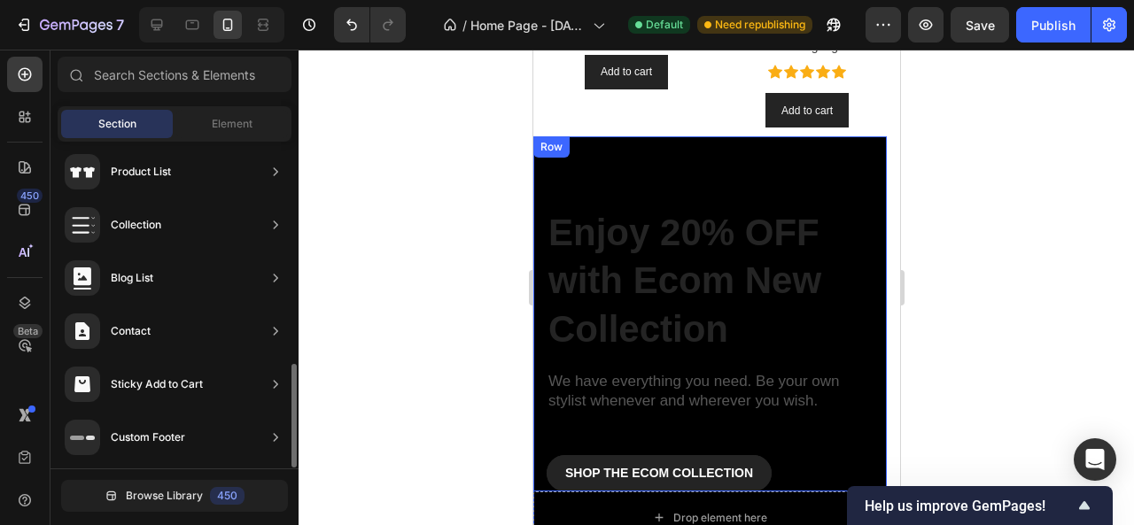
click at [648, 173] on div "Enjoy 20% OFF with Ecom New Collection Heading We have everything you need. Be …" at bounding box center [709, 313] width 354 height 355
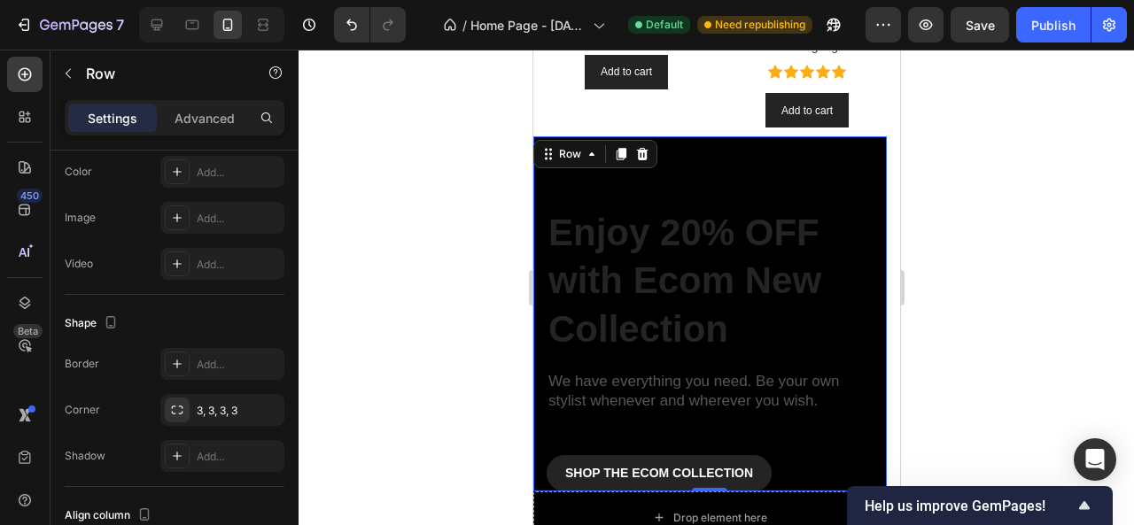
scroll to position [661, 0]
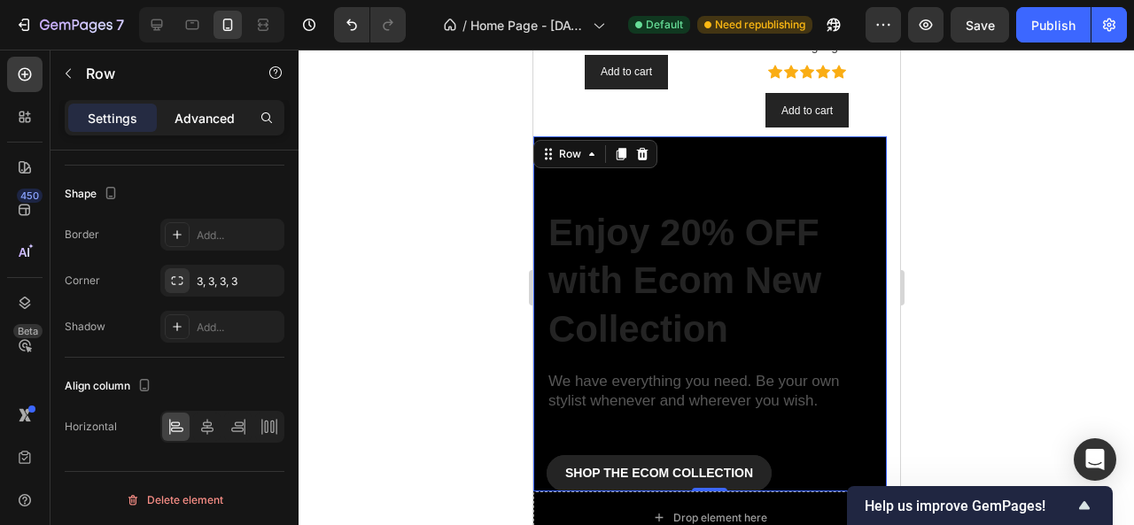
click at [213, 127] on div "Advanced" at bounding box center [204, 118] width 89 height 28
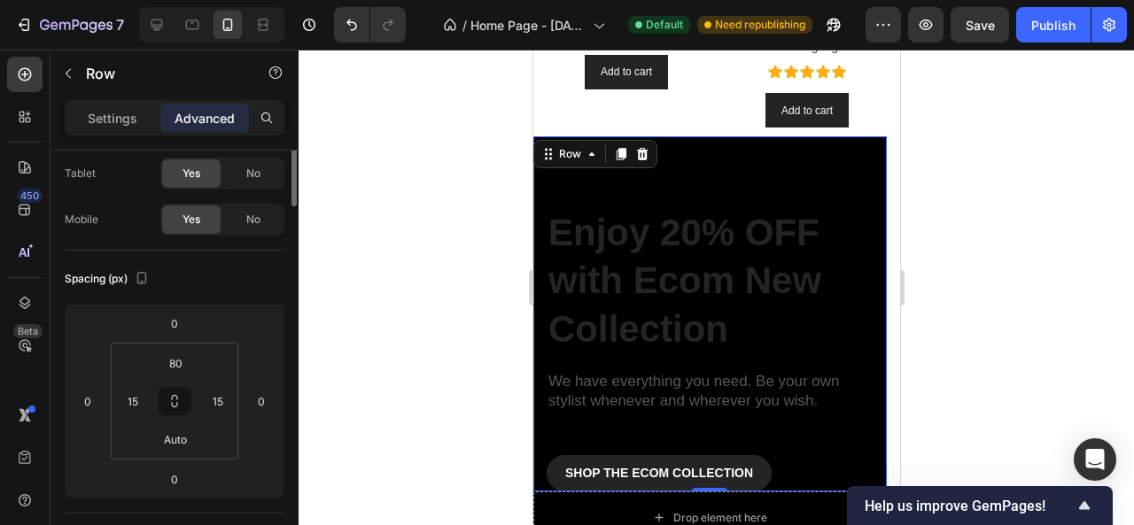
scroll to position [0, 0]
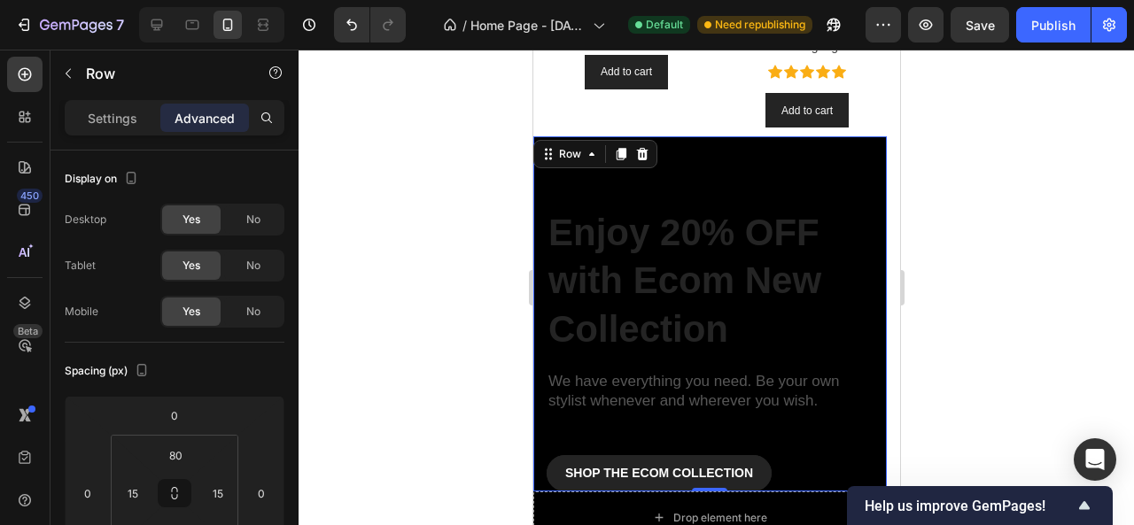
click at [733, 152] on div "Enjoy 20% OFF with Ecom New Collection Heading We have everything you need. Be …" at bounding box center [709, 313] width 354 height 355
click at [83, 114] on div "Settings" at bounding box center [112, 118] width 89 height 28
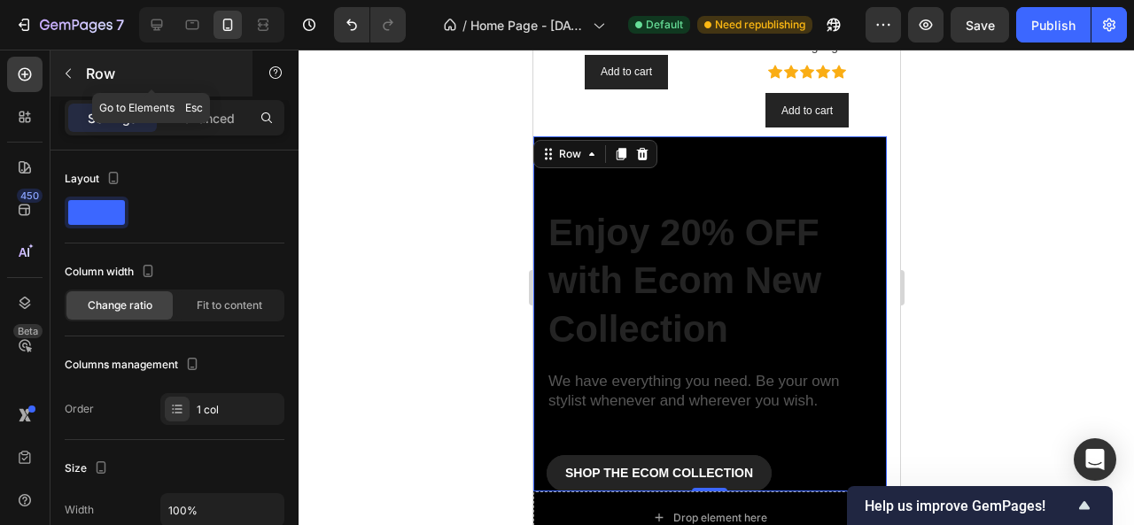
click at [77, 74] on button "button" at bounding box center [68, 73] width 28 height 28
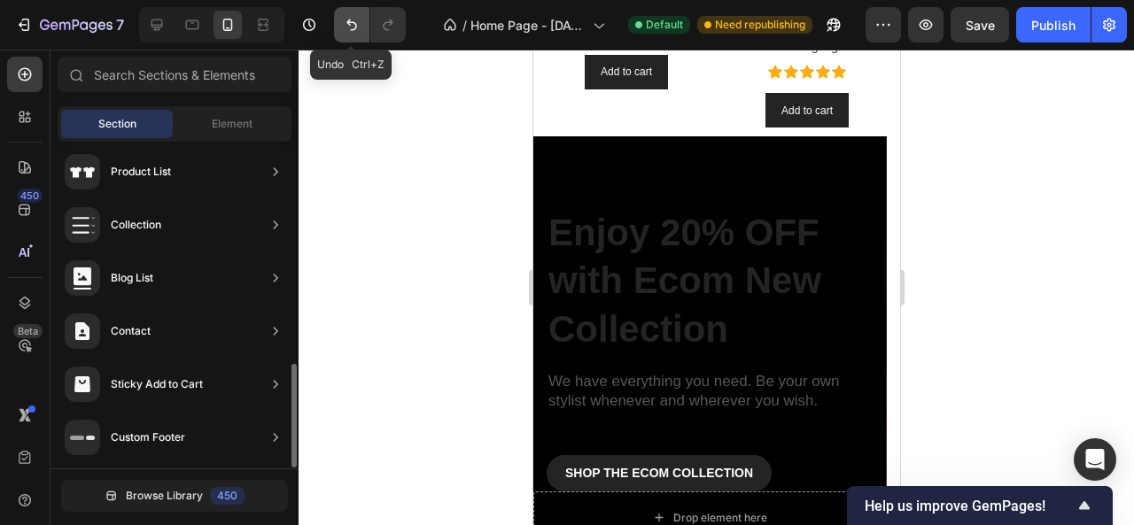
click at [340, 27] on button "Undo/Redo" at bounding box center [351, 24] width 35 height 35
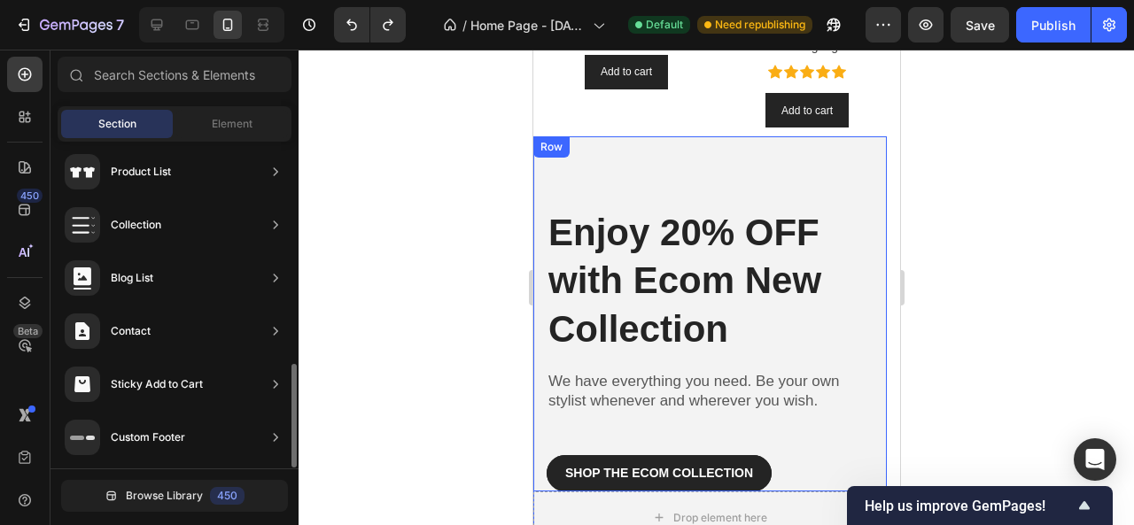
click at [640, 162] on div "Enjoy 20% OFF with Ecom New Collection Heading We have everything you need. Be …" at bounding box center [709, 313] width 354 height 355
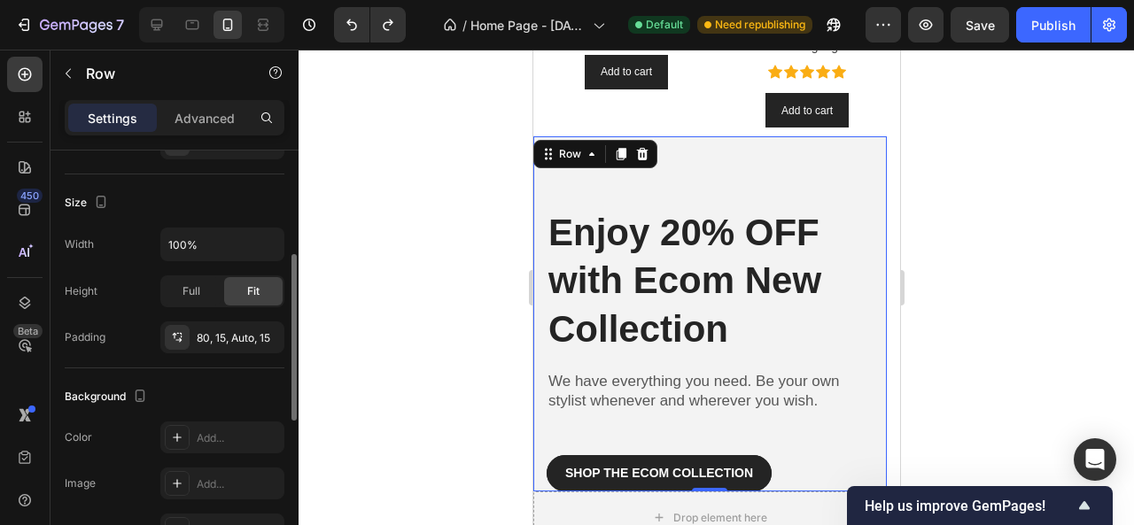
scroll to position [443, 0]
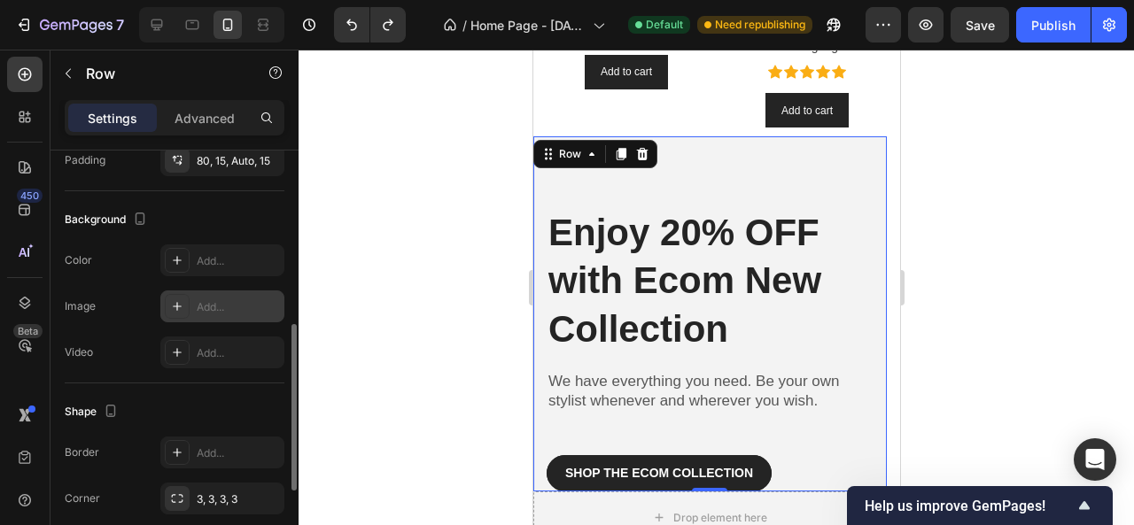
click at [221, 310] on div "Add..." at bounding box center [238, 307] width 83 height 16
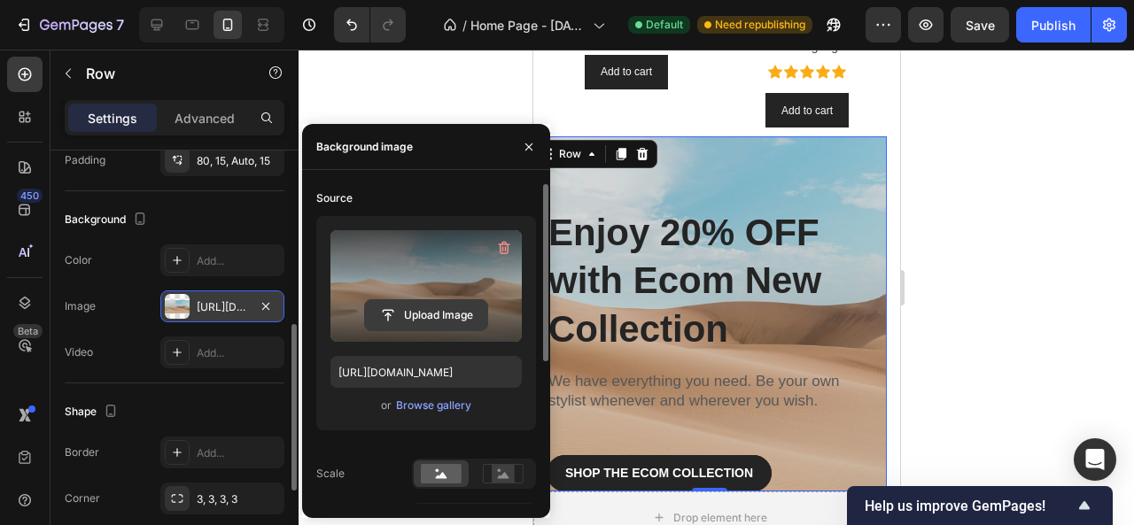
click at [418, 304] on input "file" at bounding box center [426, 315] width 122 height 30
click at [434, 310] on input "file" at bounding box center [426, 315] width 122 height 30
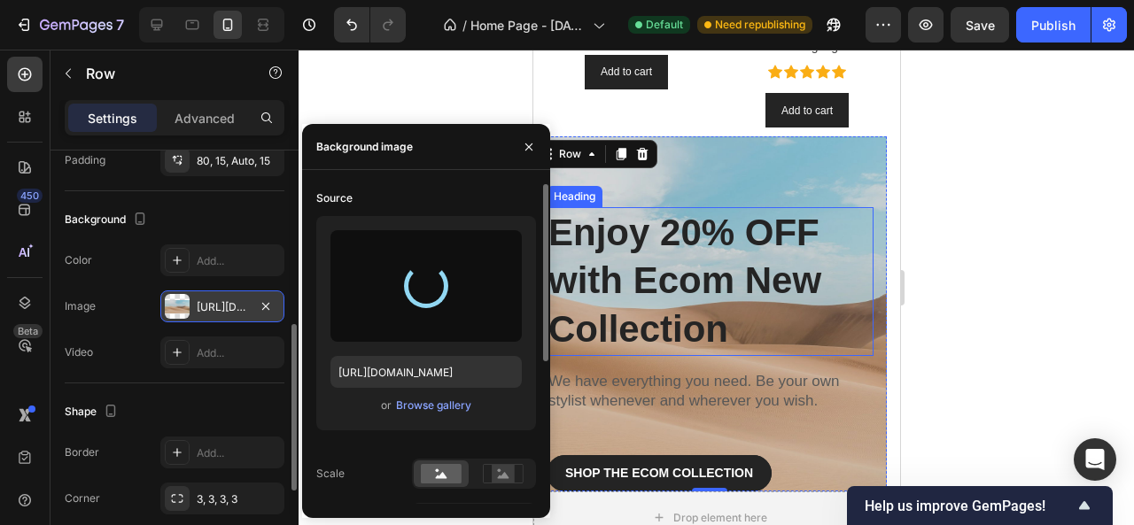
type input "[URL][DOMAIN_NAME]"
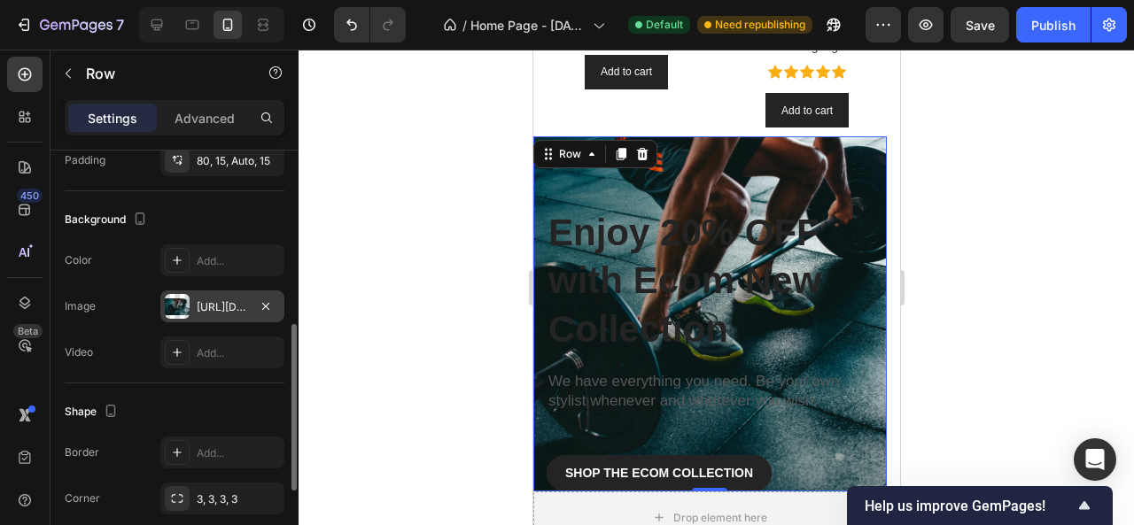
click at [1004, 189] on div at bounding box center [717, 288] width 836 height 476
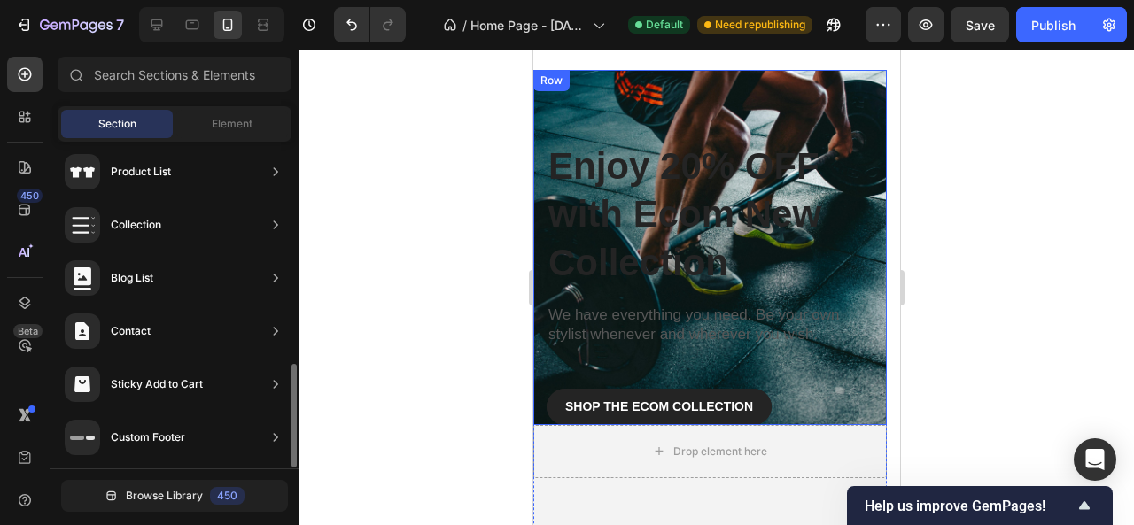
scroll to position [1661, 0]
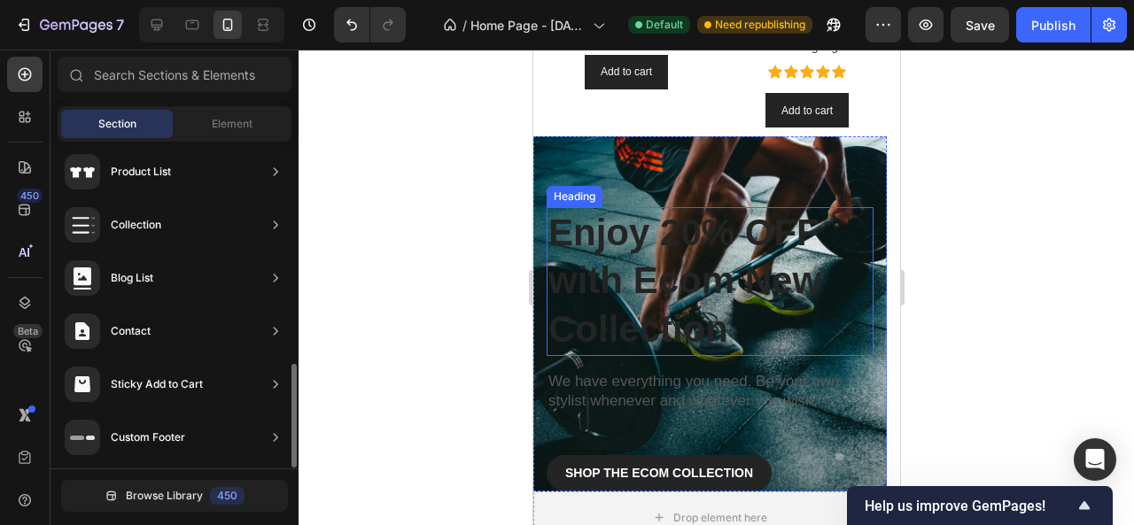
click at [640, 229] on p "Enjoy 20% OFF with Ecom New Collection" at bounding box center [709, 281] width 323 height 145
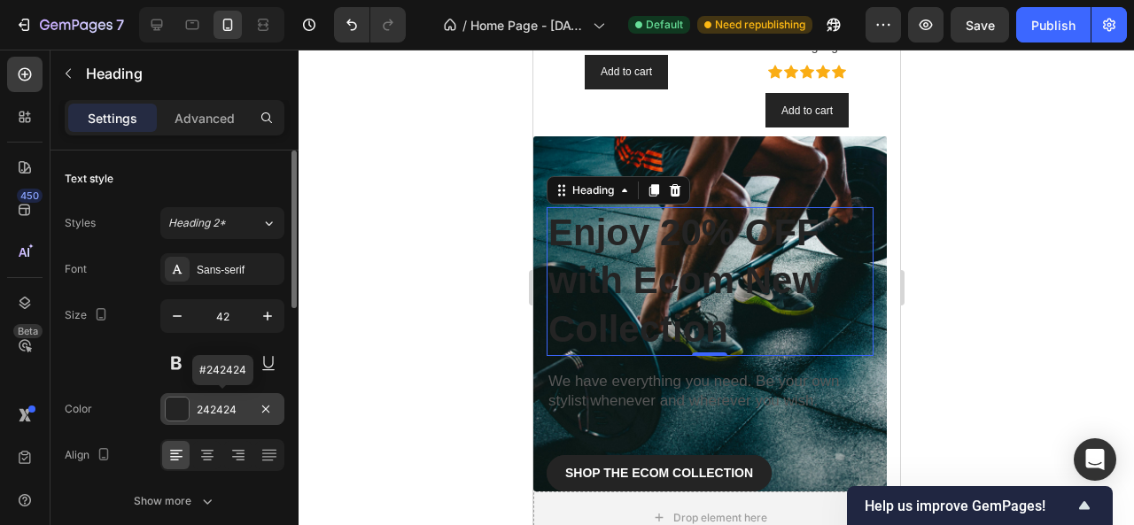
click at [167, 408] on div at bounding box center [177, 409] width 23 height 23
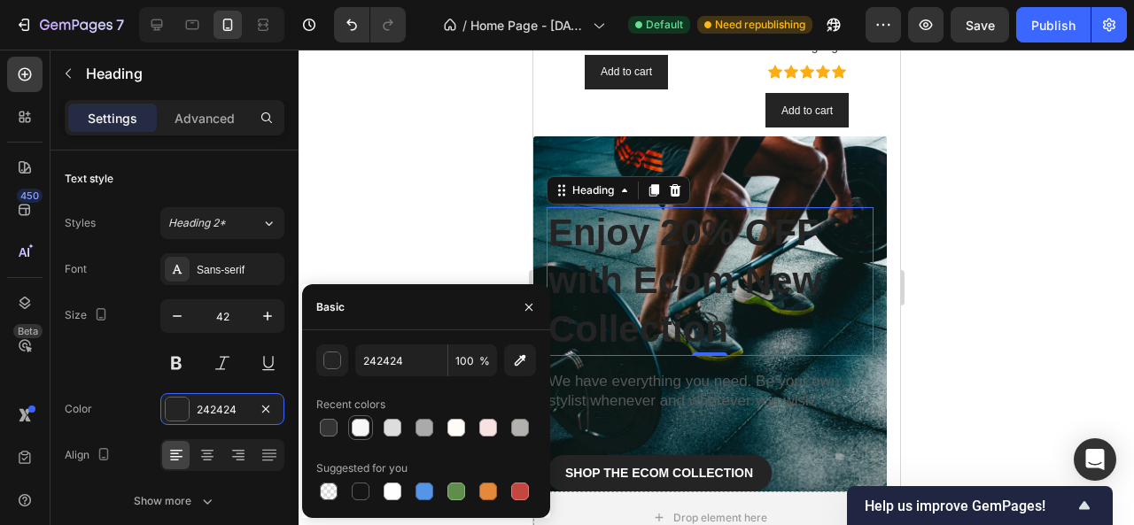
click at [356, 426] on div at bounding box center [361, 428] width 18 height 18
type input "F7F7F7"
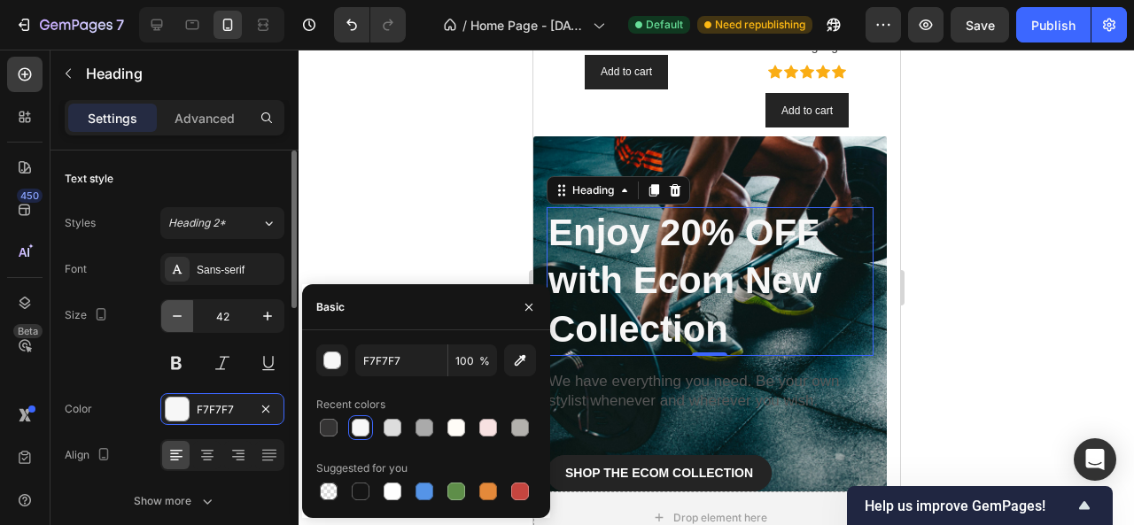
click at [181, 319] on icon "button" at bounding box center [177, 316] width 18 height 18
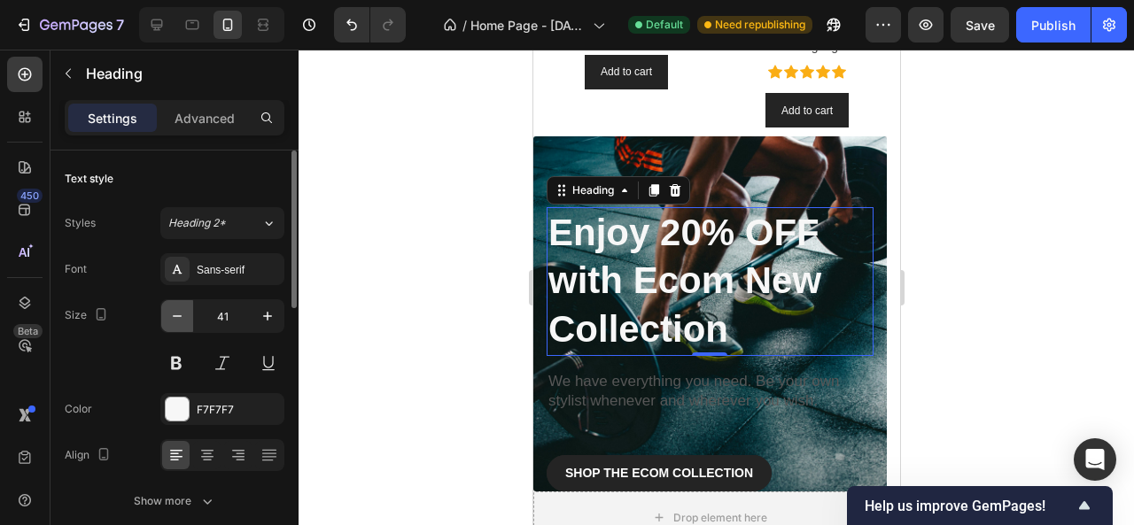
click at [181, 319] on icon "button" at bounding box center [177, 316] width 18 height 18
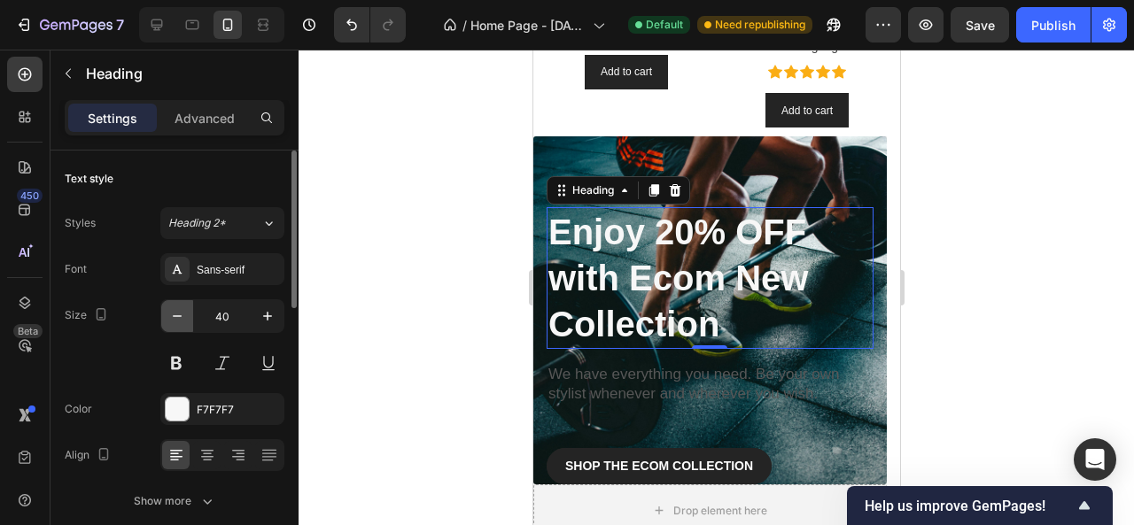
click at [181, 319] on icon "button" at bounding box center [177, 316] width 18 height 18
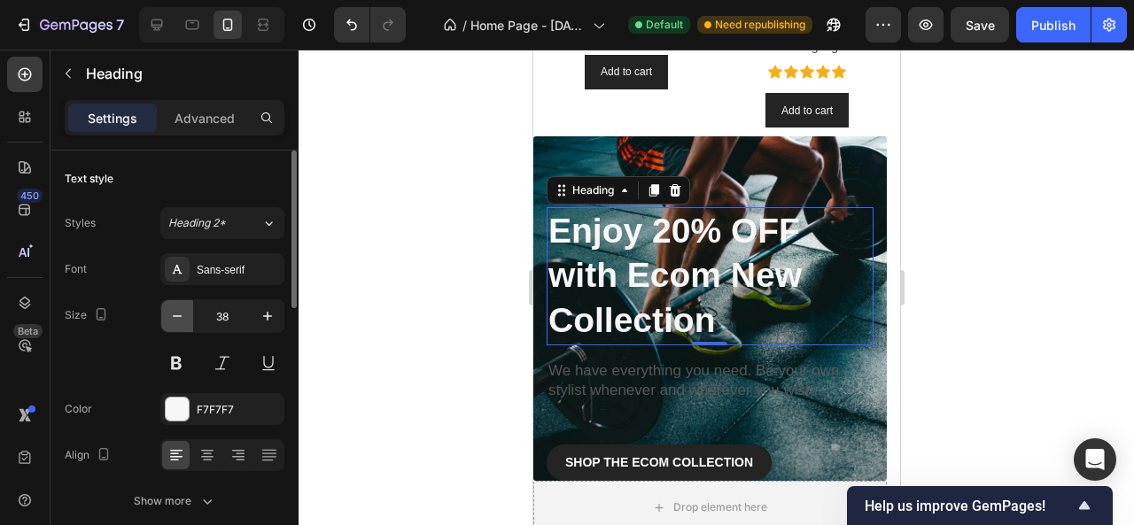
click at [181, 319] on icon "button" at bounding box center [177, 316] width 18 height 18
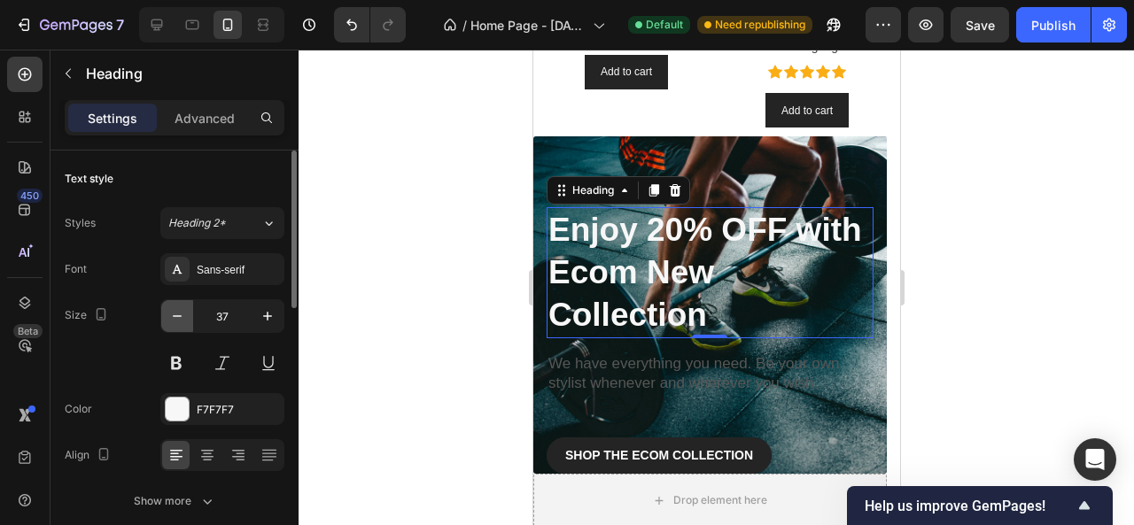
click at [181, 319] on icon "button" at bounding box center [177, 316] width 18 height 18
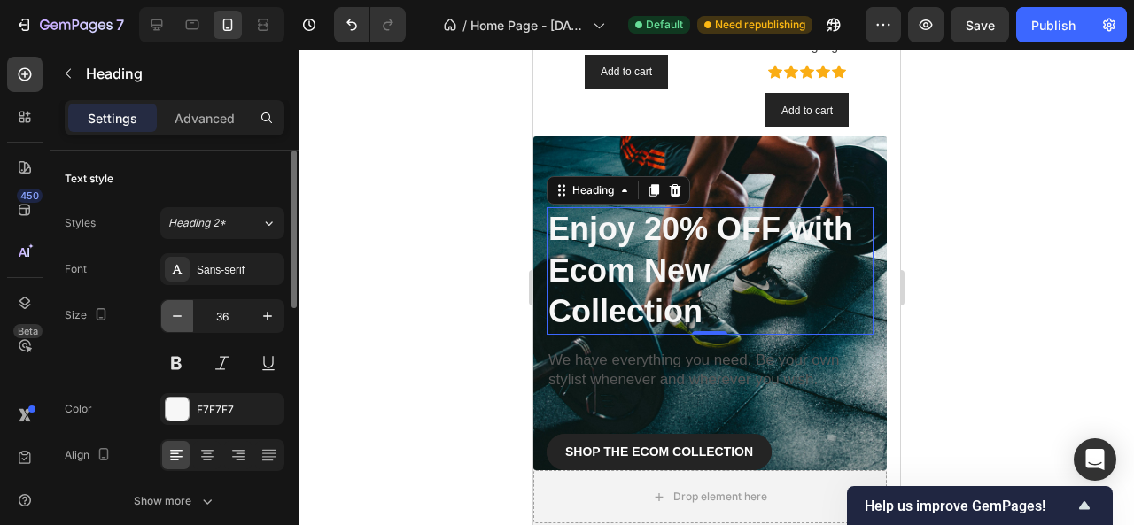
click at [181, 319] on icon "button" at bounding box center [177, 316] width 18 height 18
type input "35"
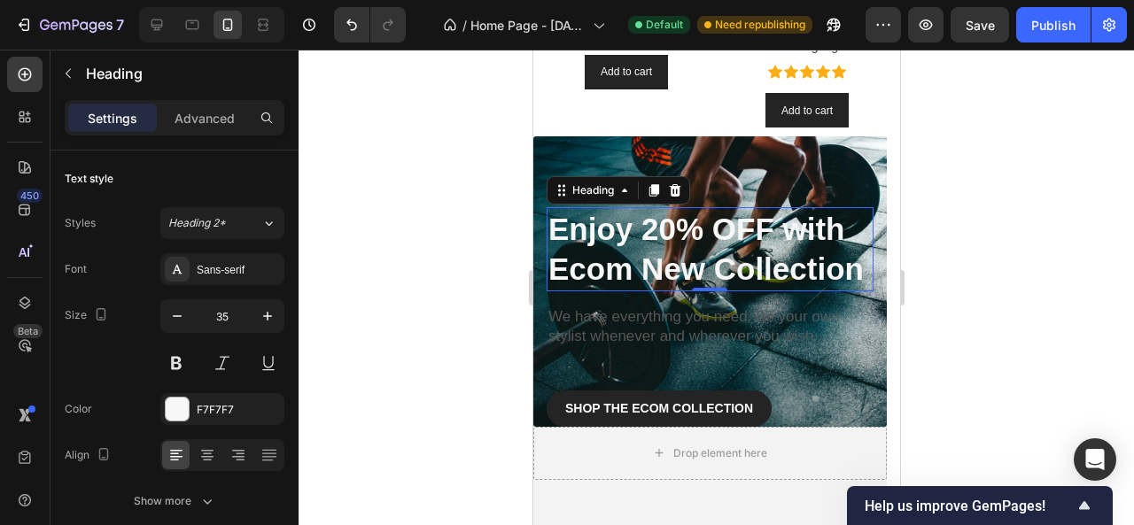
click at [992, 292] on div at bounding box center [717, 288] width 836 height 476
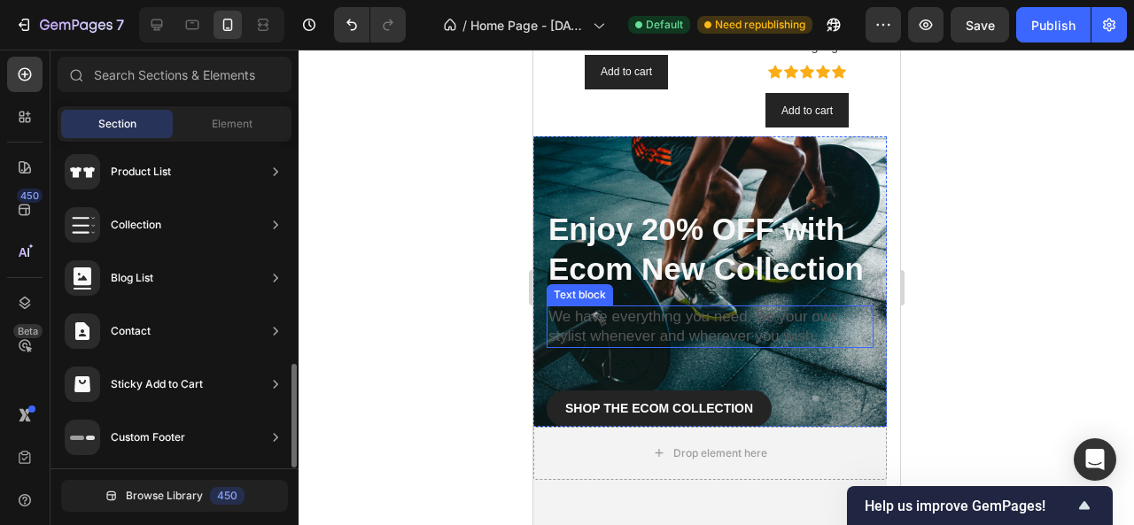
scroll to position [1573, 0]
